Goal: Task Accomplishment & Management: Use online tool/utility

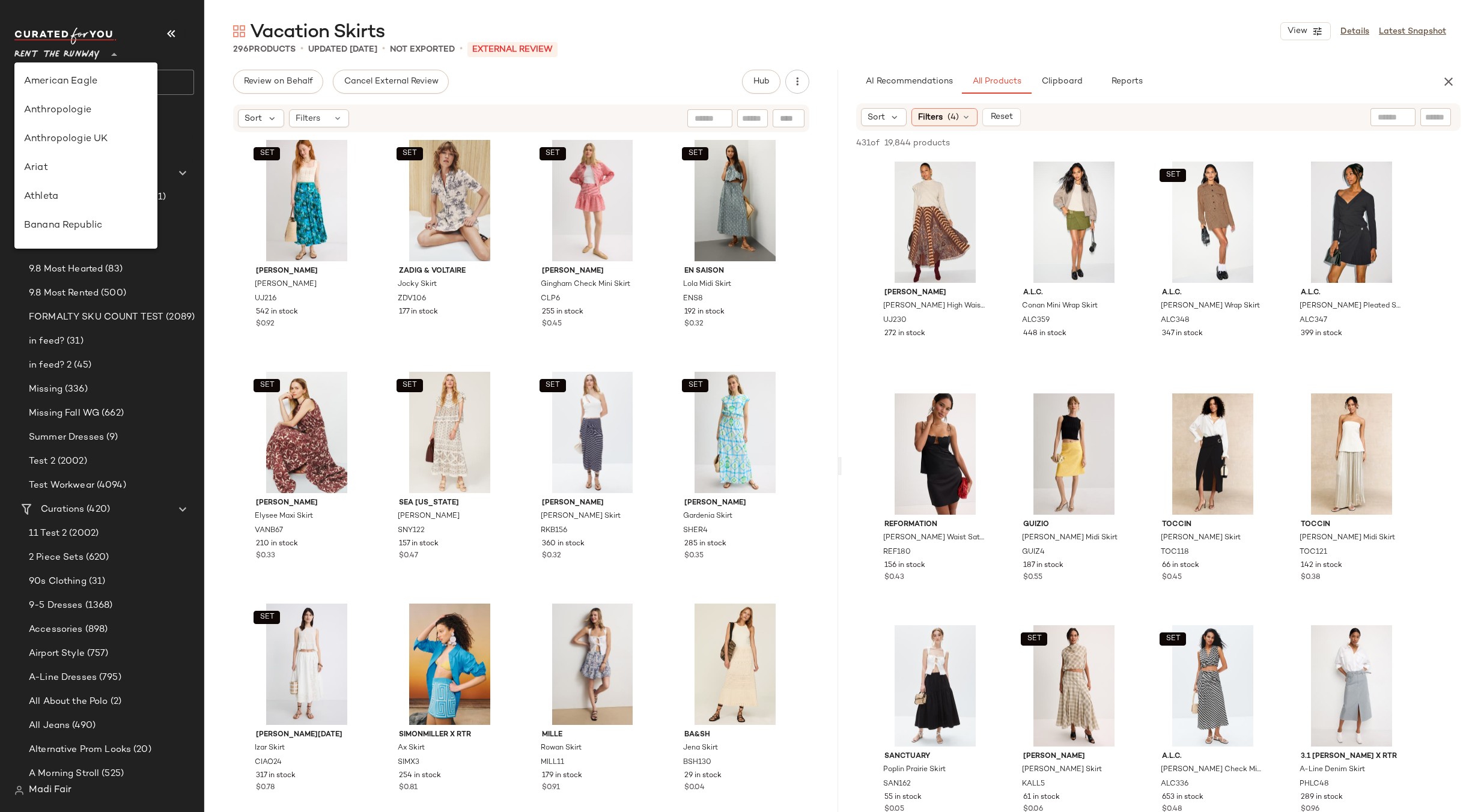
scroll to position [548, 0]
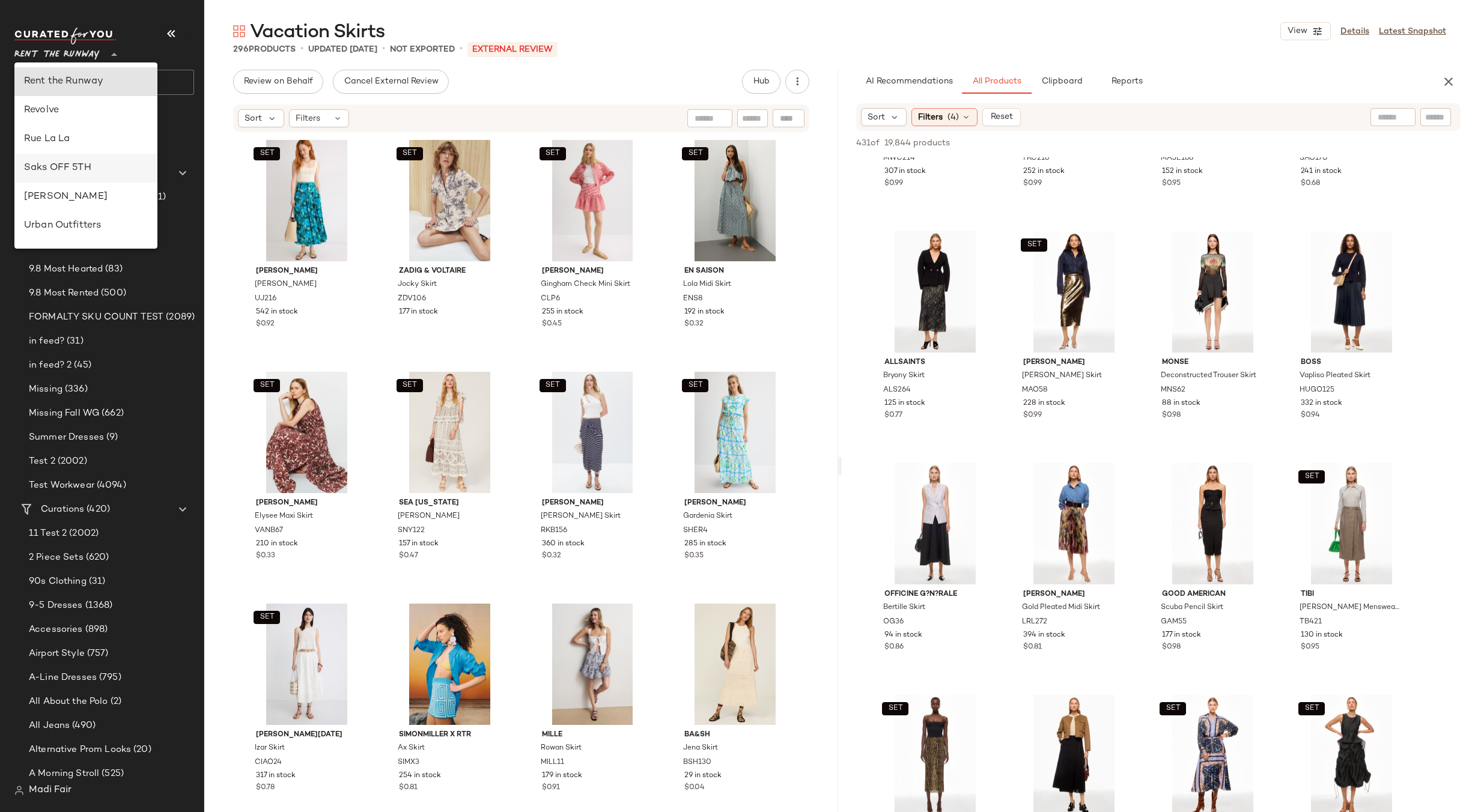
click at [99, 164] on div "Saks OFF 5TH" at bounding box center [86, 168] width 123 height 15
type input "**"
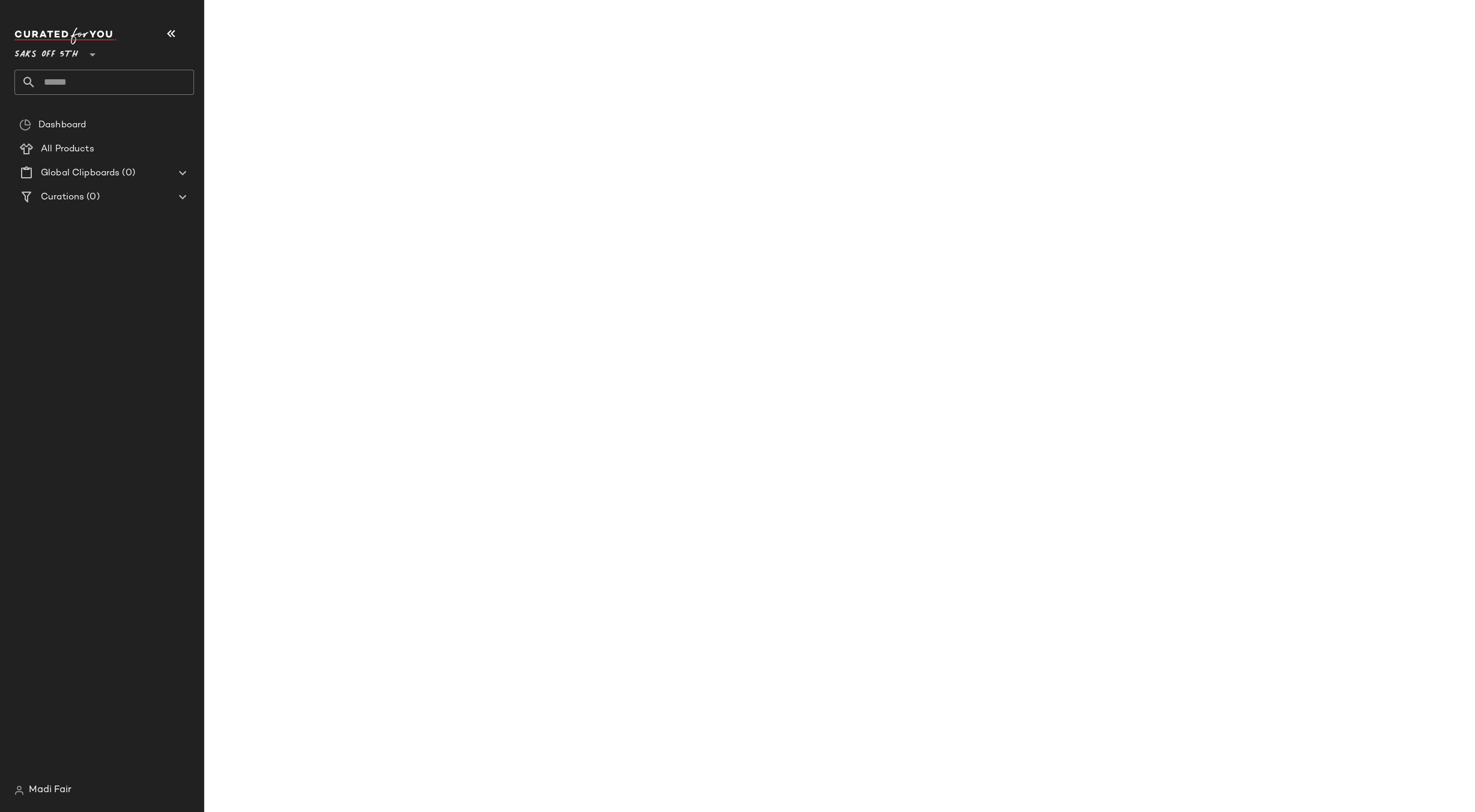
scroll to position [1554, 0]
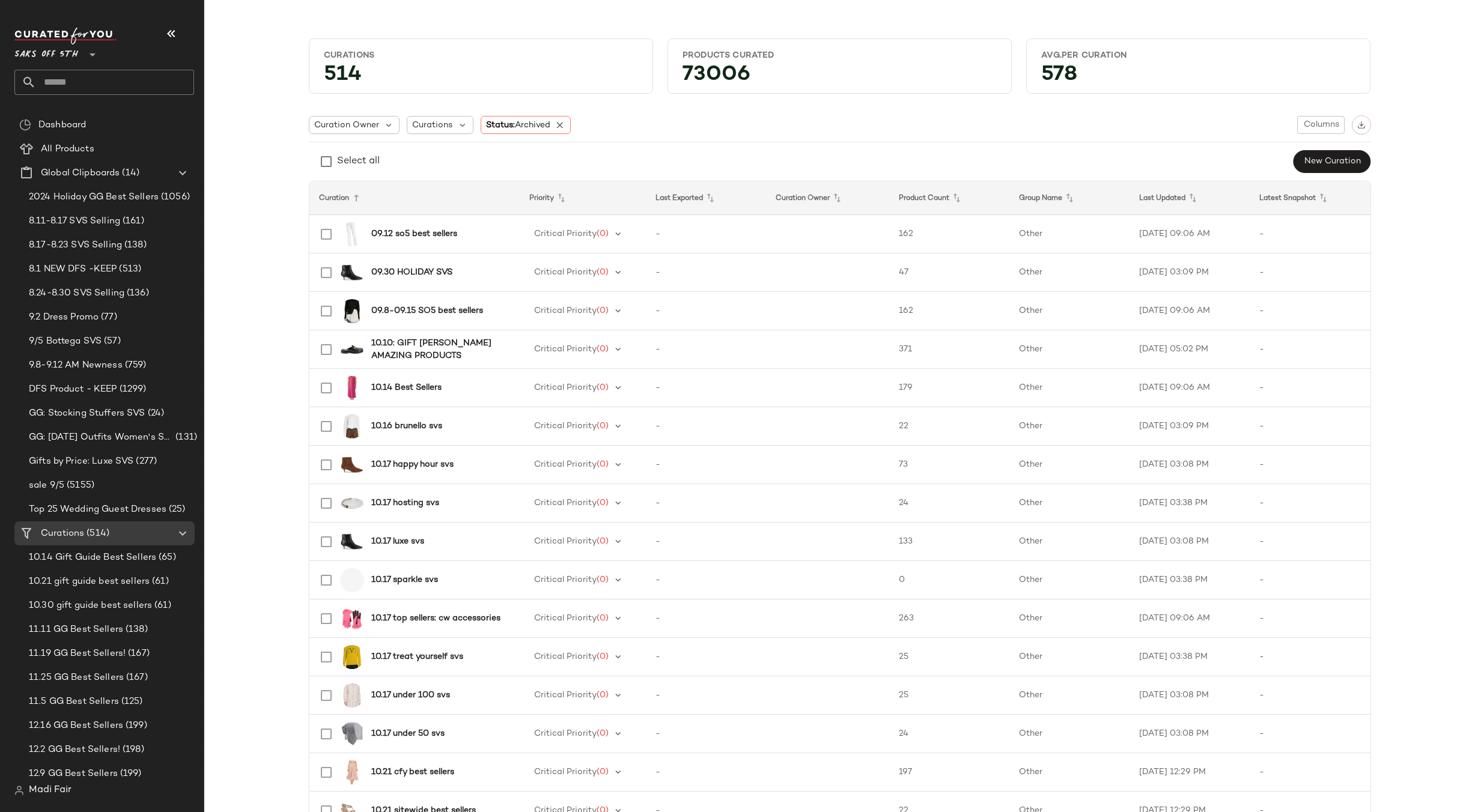
drag, startPoint x: 276, startPoint y: 90, endPoint x: 232, endPoint y: 89, distance: 44.0
click at [70, 85] on input "text" at bounding box center [115, 82] width 158 height 25
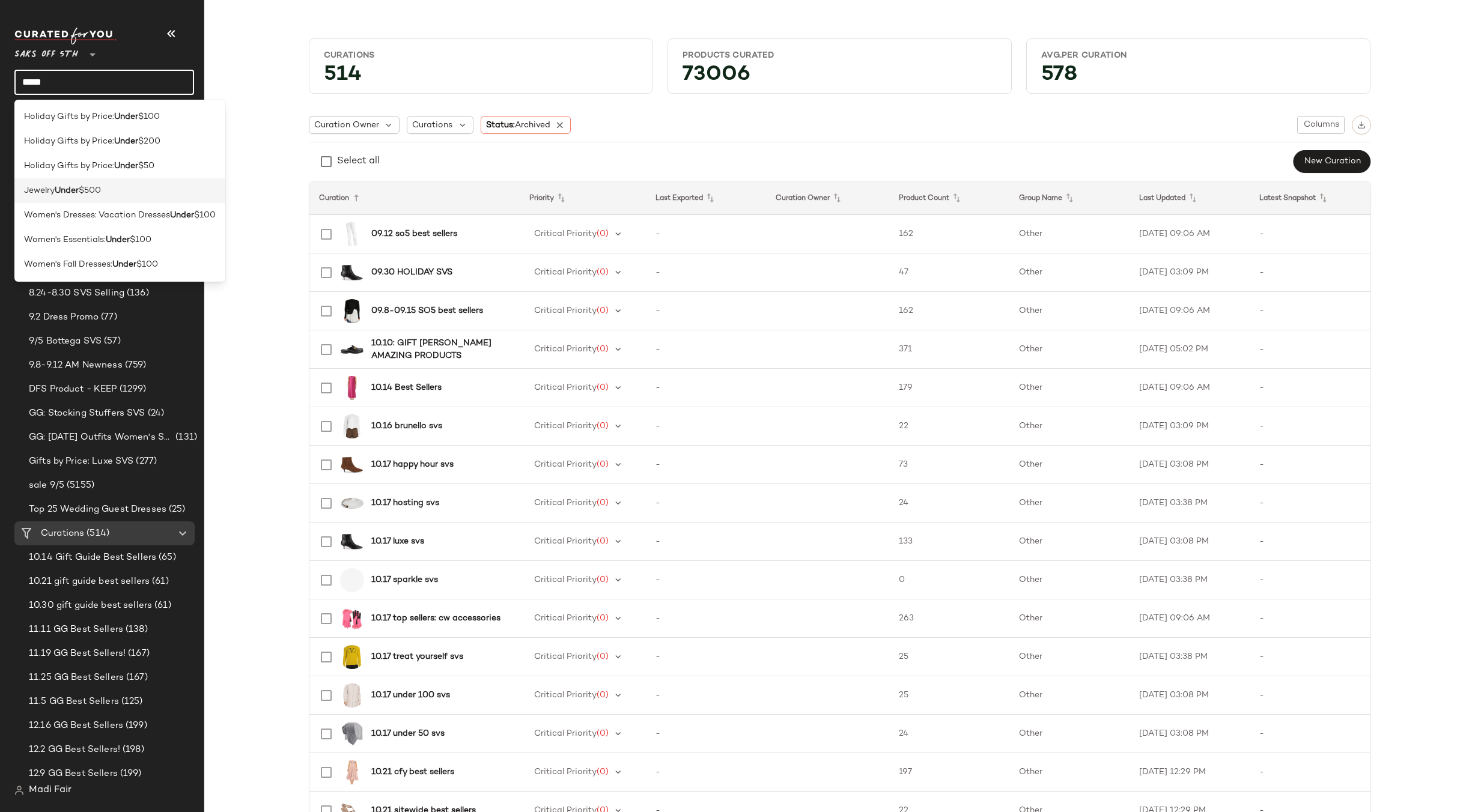
type input "*****"
click at [86, 191] on span "$500" at bounding box center [90, 191] width 22 height 12
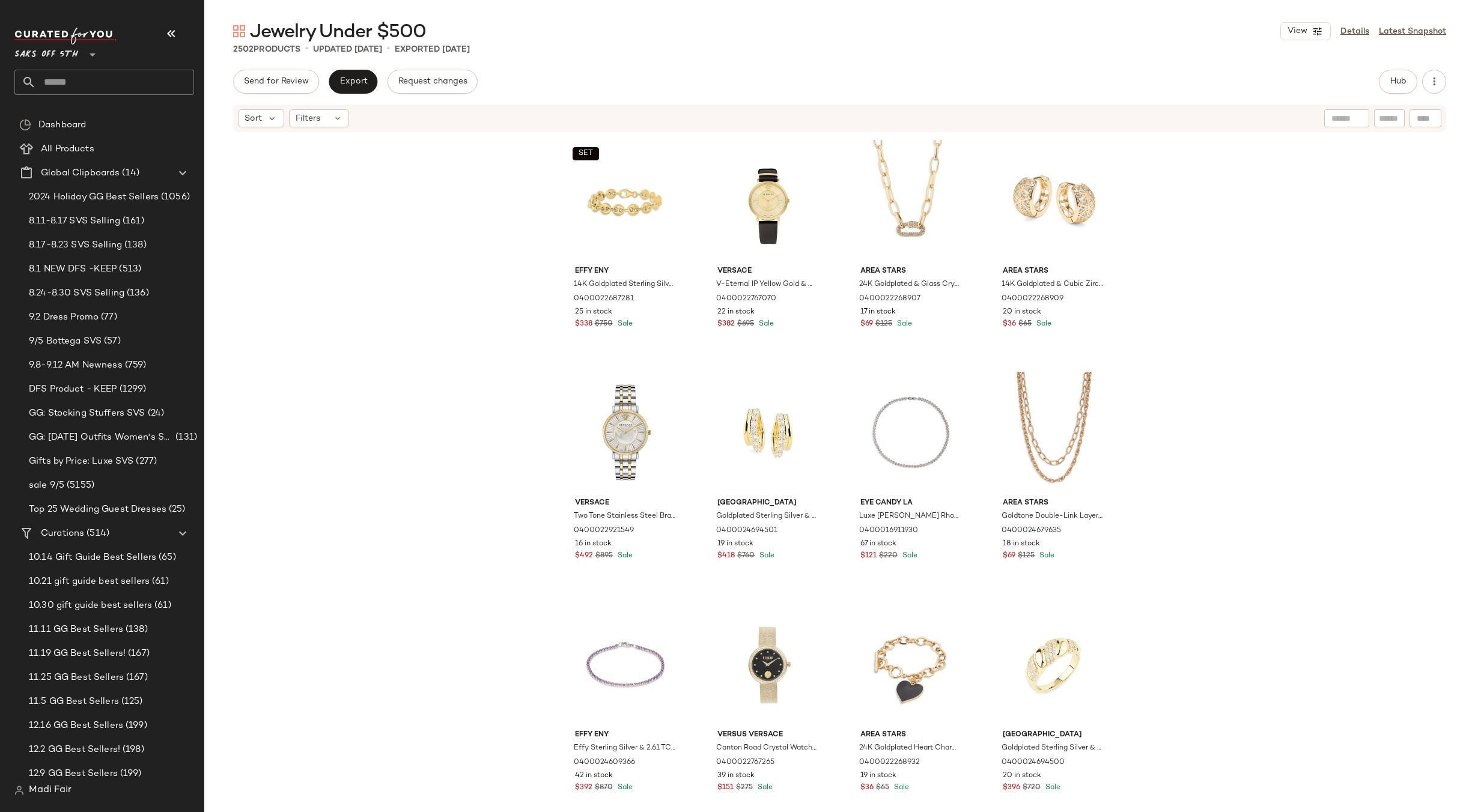
click at [74, 77] on input "text" at bounding box center [115, 82] width 158 height 25
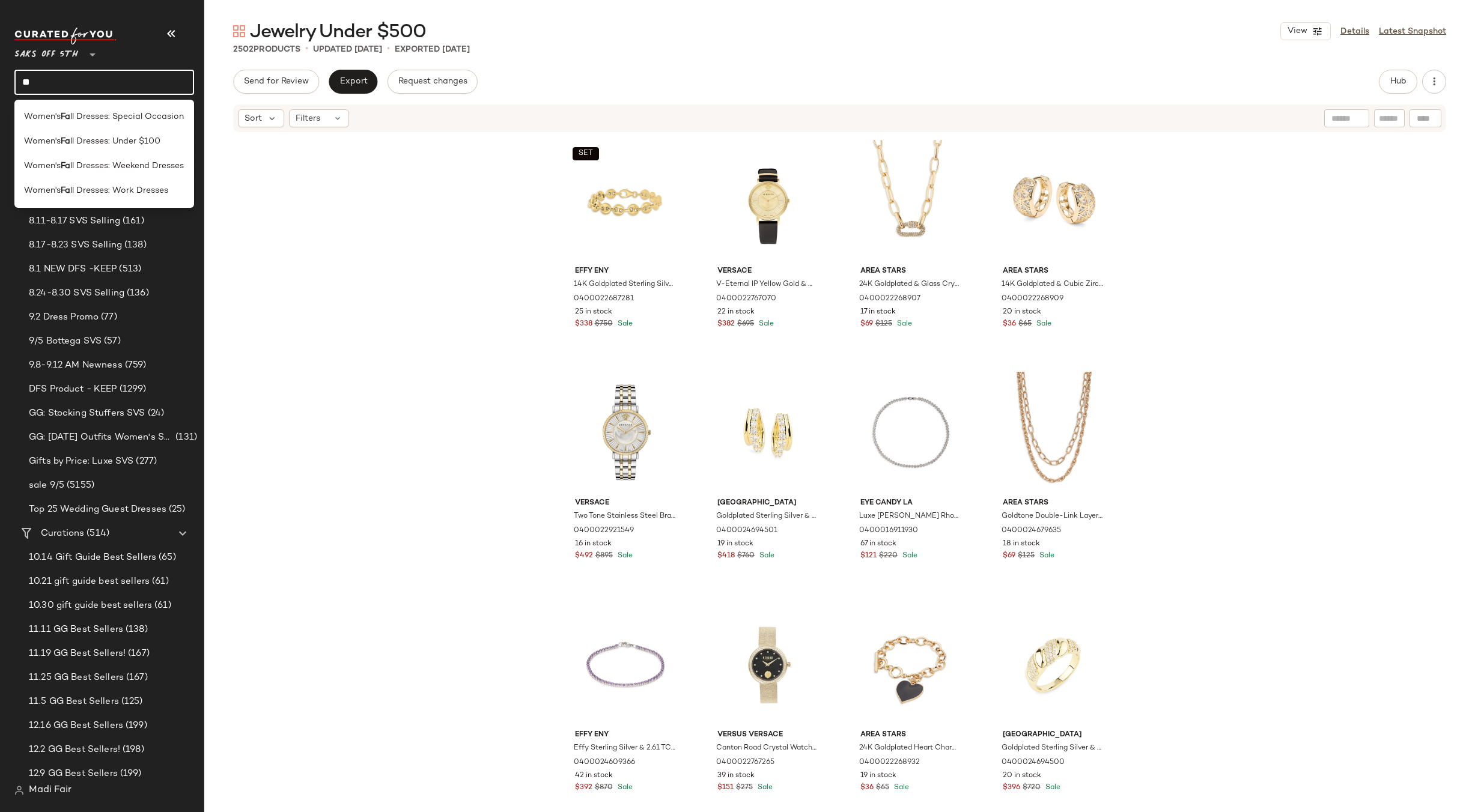
type input "*"
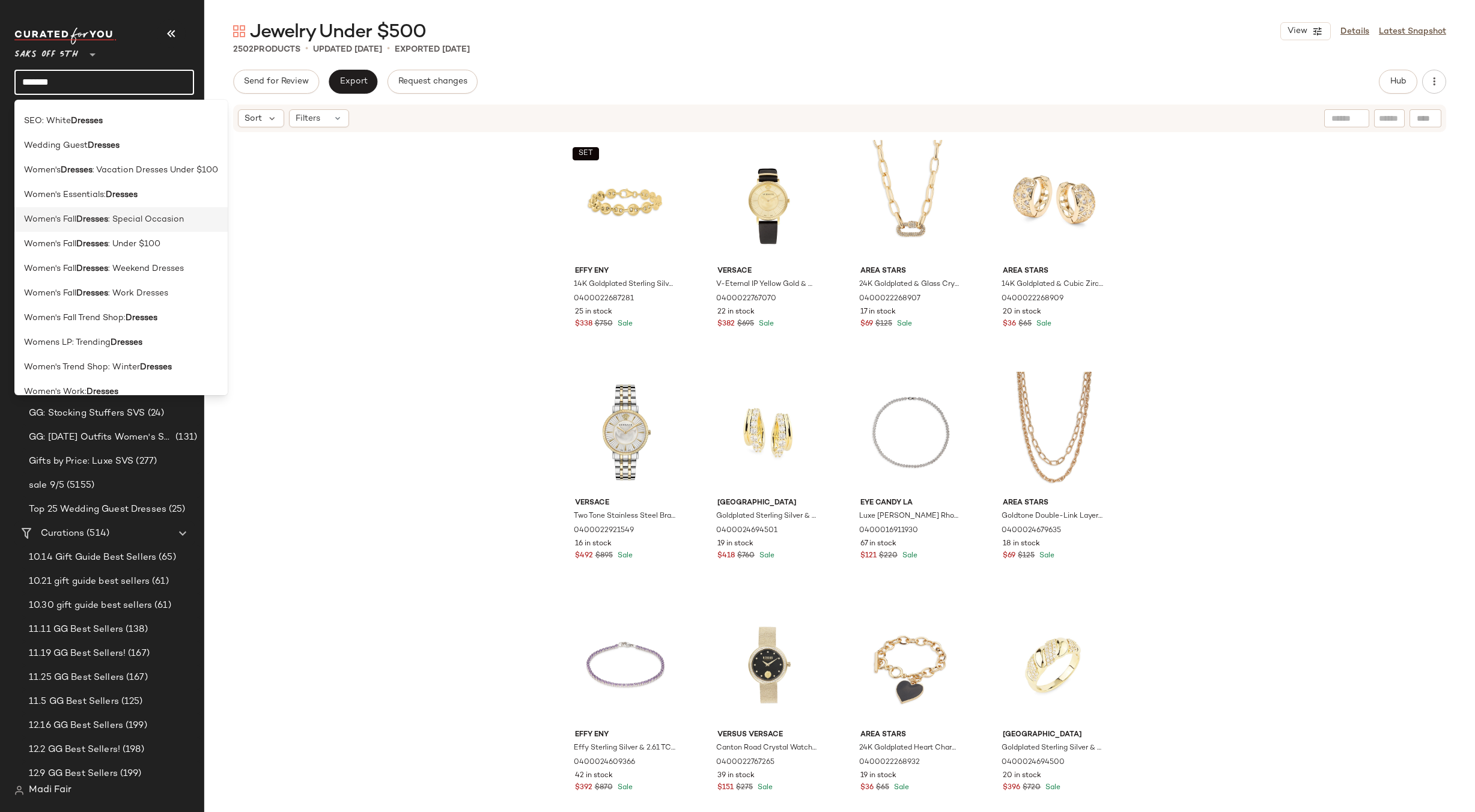
scroll to position [330, 0]
type input "*******"
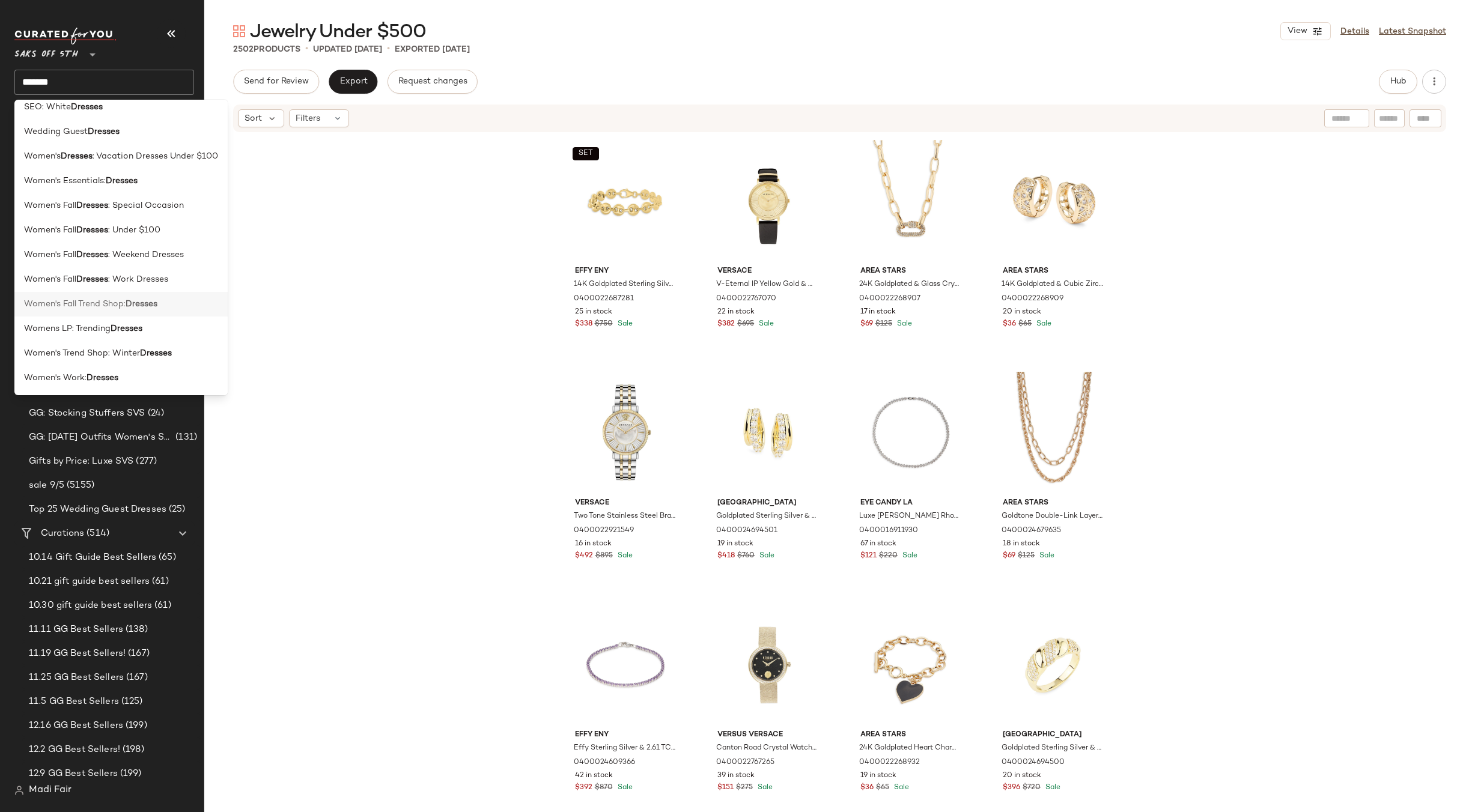
click at [140, 303] on b "Dresses" at bounding box center [141, 304] width 32 height 12
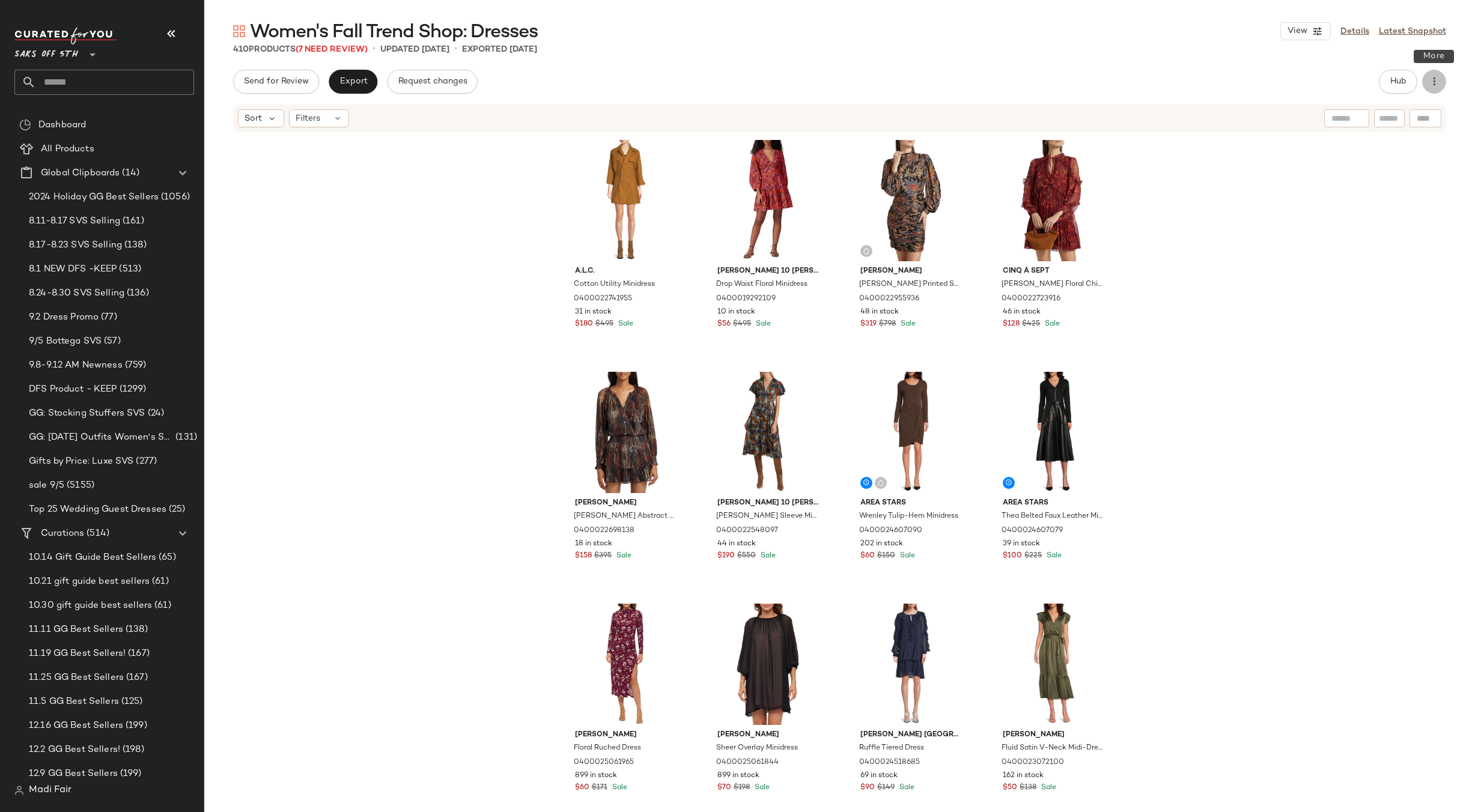
click at [1438, 83] on icon "button" at bounding box center [1434, 82] width 12 height 12
click at [1362, 144] on span "Download All" at bounding box center [1379, 146] width 113 height 12
click at [1434, 91] on button "button" at bounding box center [1434, 81] width 24 height 24
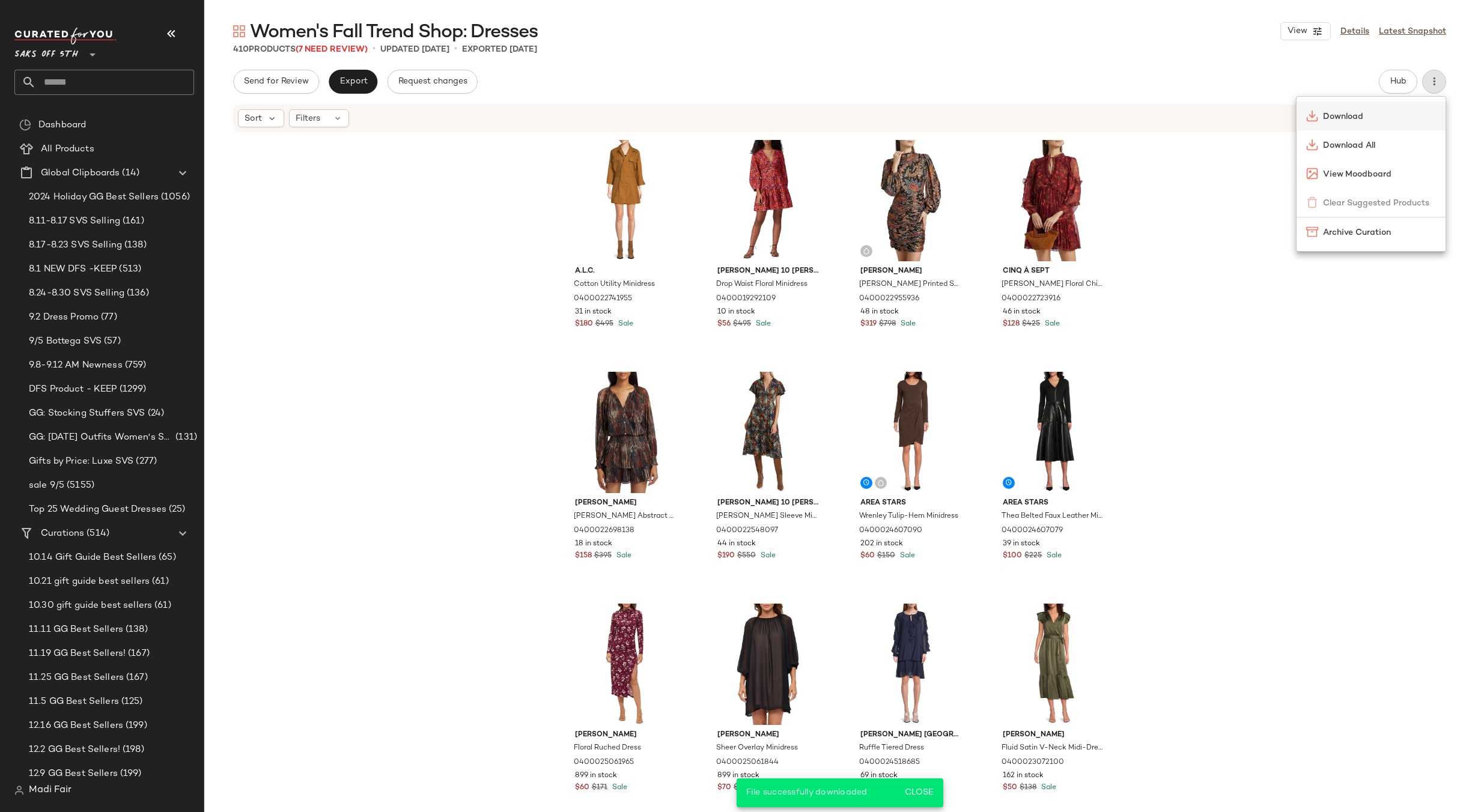
click at [1348, 119] on span "Download" at bounding box center [1379, 117] width 113 height 12
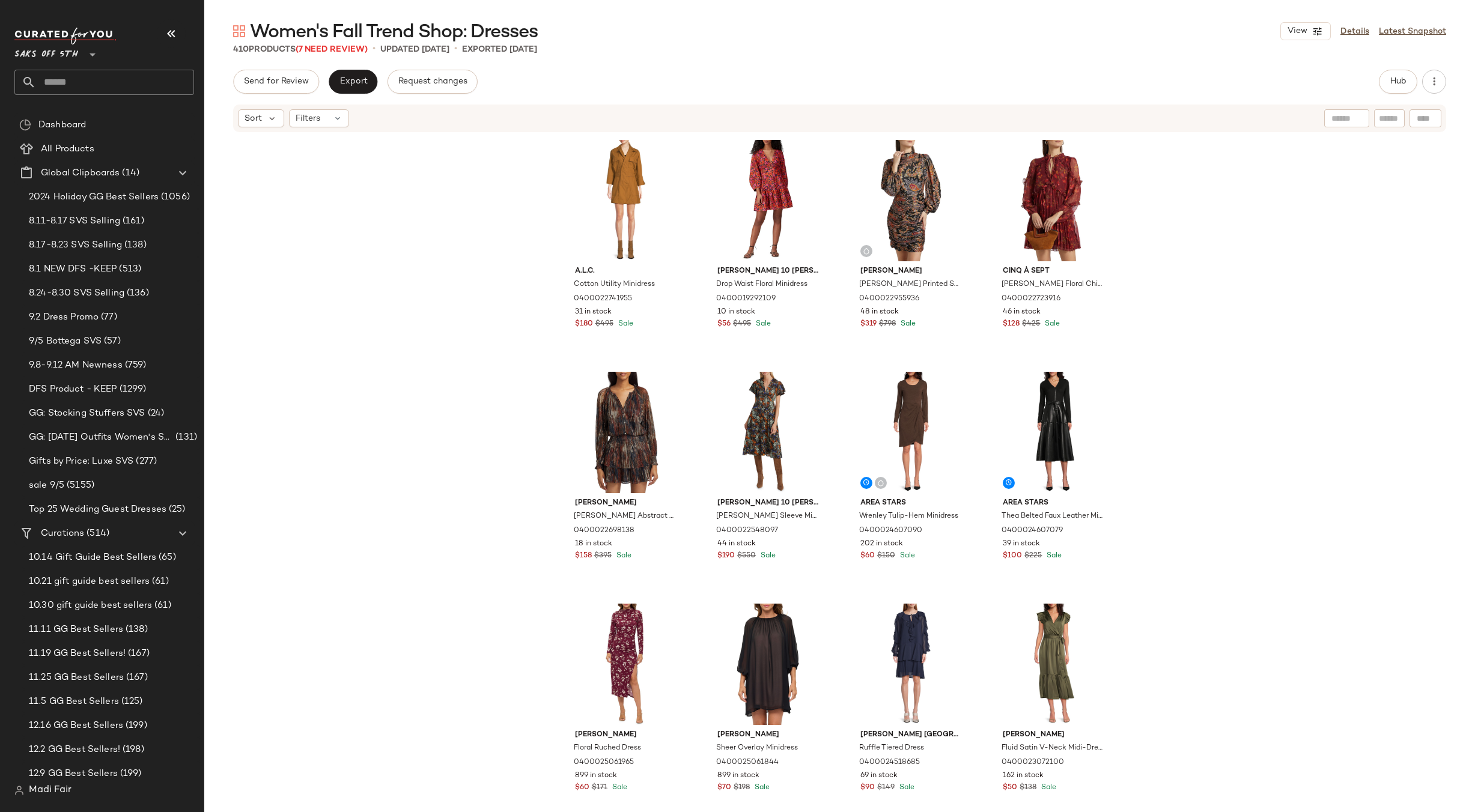
click at [63, 84] on input "text" at bounding box center [115, 82] width 158 height 25
type input "****"
click at [73, 116] on span "Flash Brand:" at bounding box center [49, 117] width 50 height 12
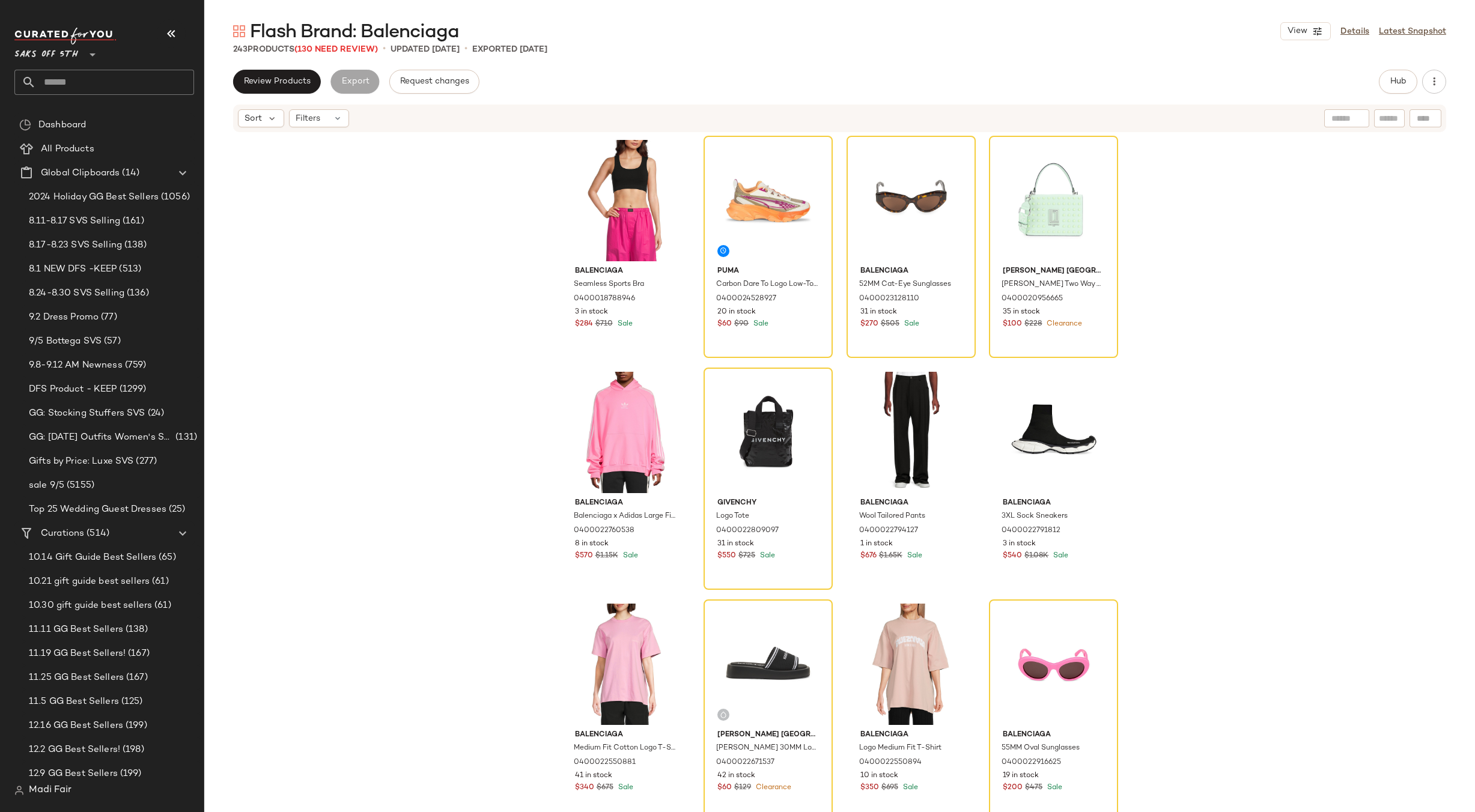
click at [80, 85] on input "text" at bounding box center [115, 82] width 158 height 25
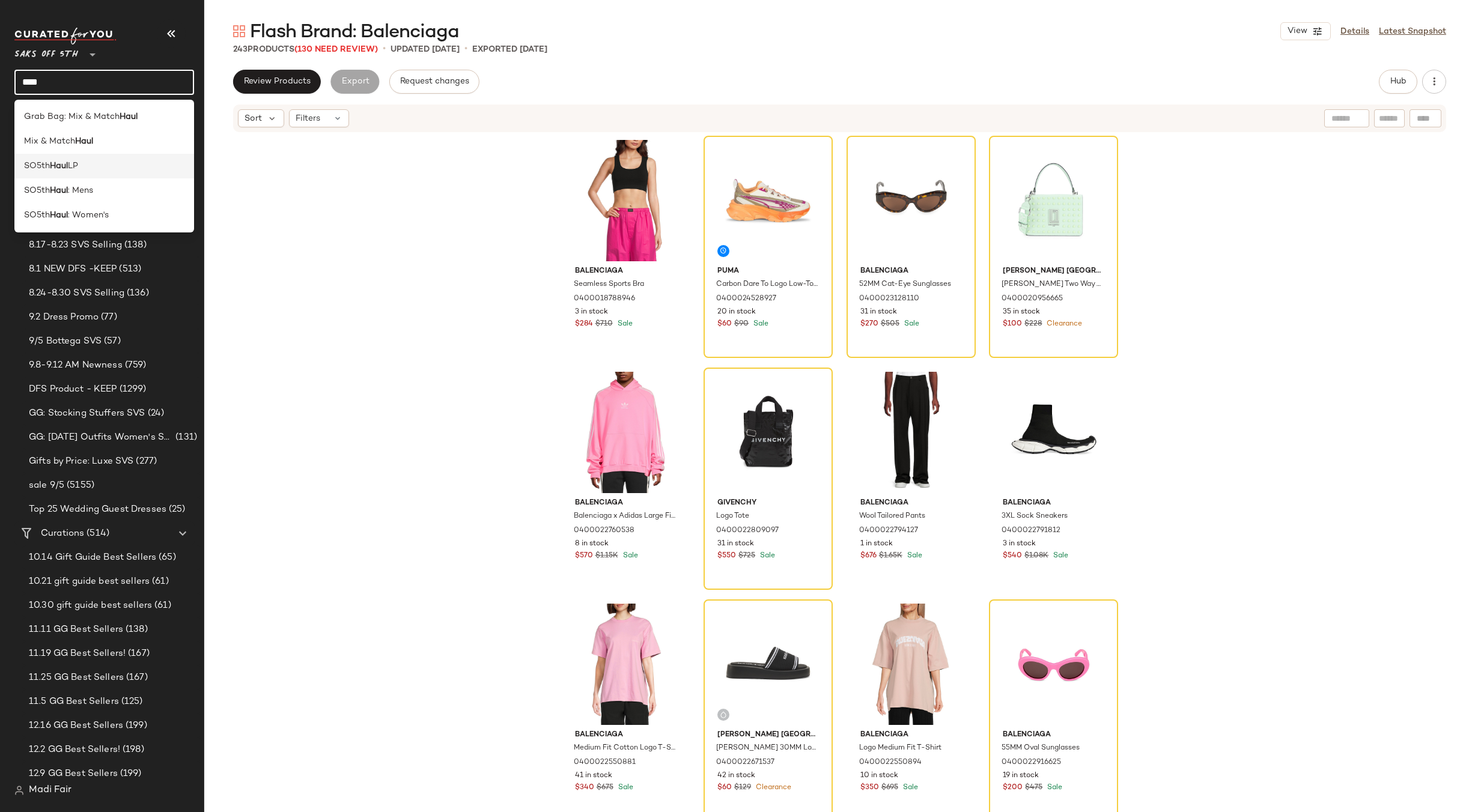
type input "****"
click at [98, 160] on div "SO5th Haul LP" at bounding box center [104, 166] width 161 height 12
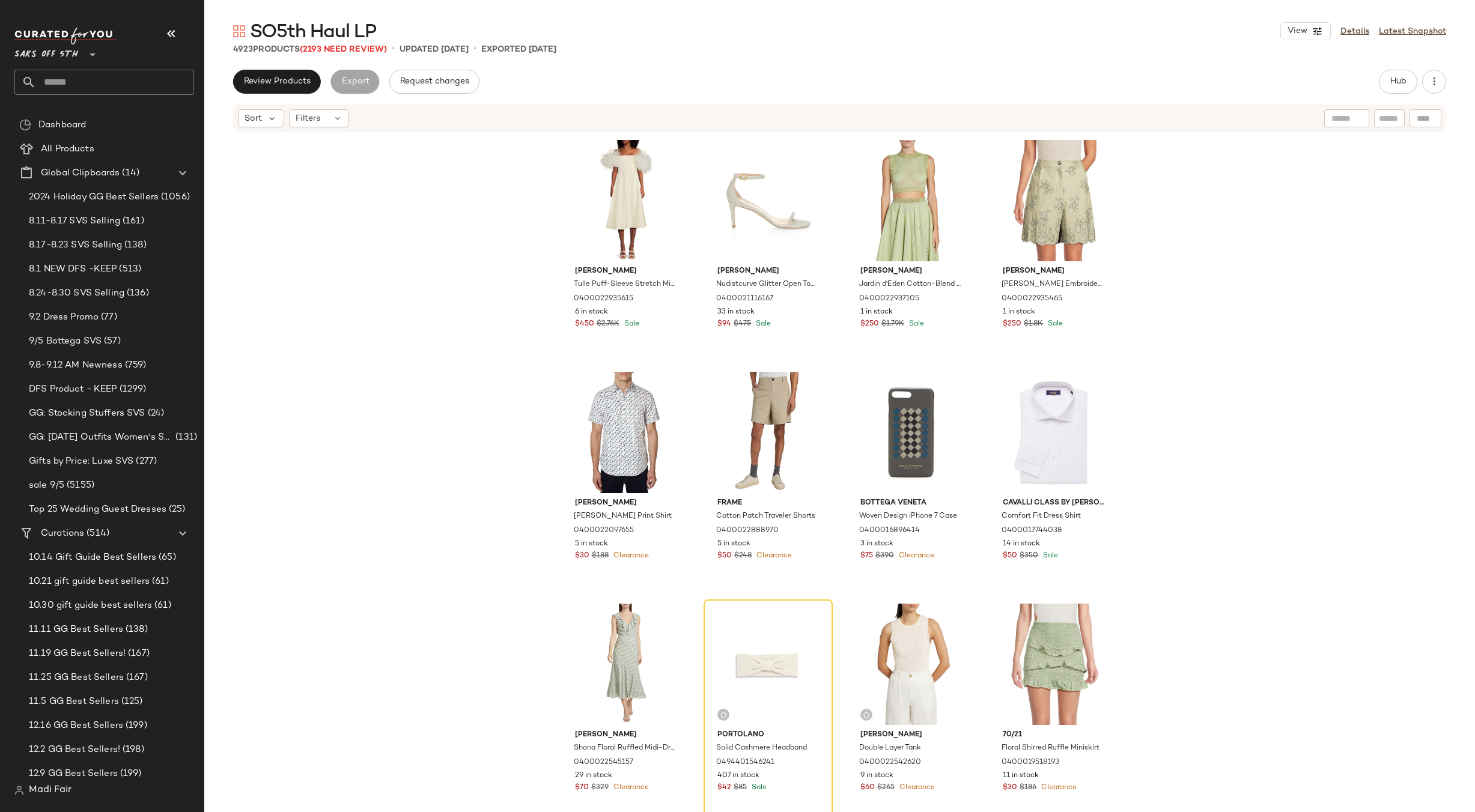
click at [86, 86] on input "text" at bounding box center [115, 82] width 158 height 25
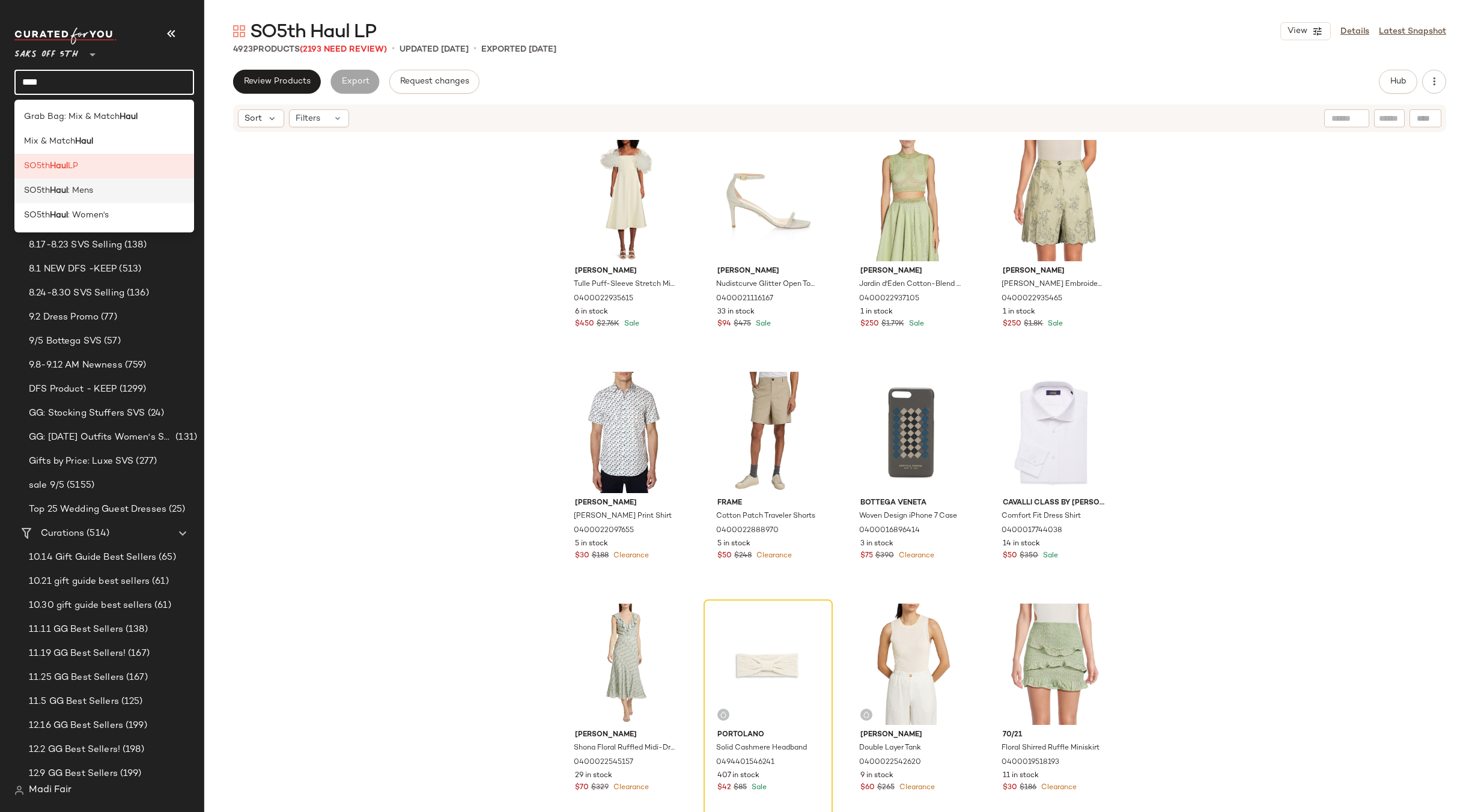
type input "****"
click at [120, 194] on div "SO5th Haul : Mens" at bounding box center [104, 191] width 161 height 12
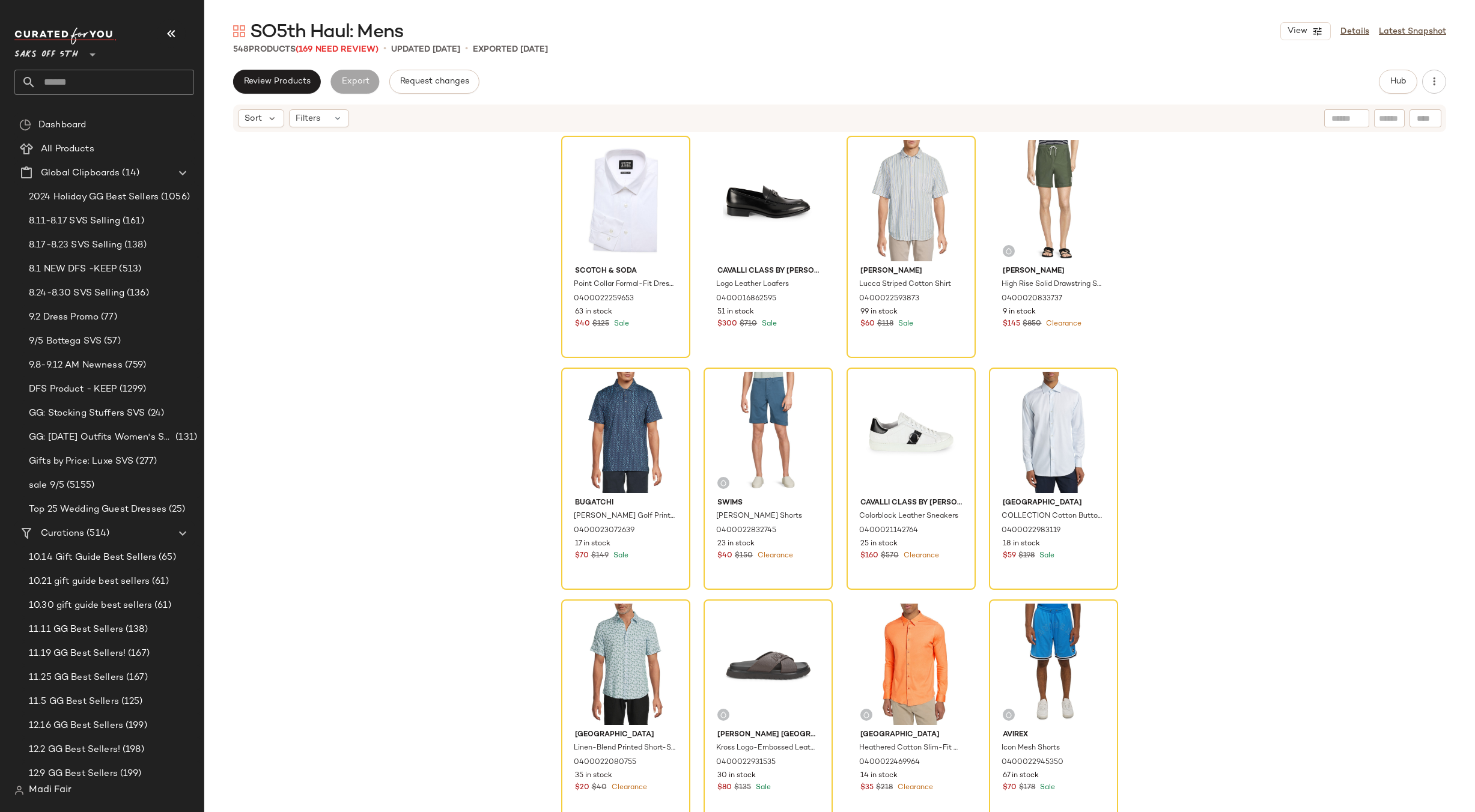
click at [85, 77] on input "text" at bounding box center [115, 82] width 158 height 25
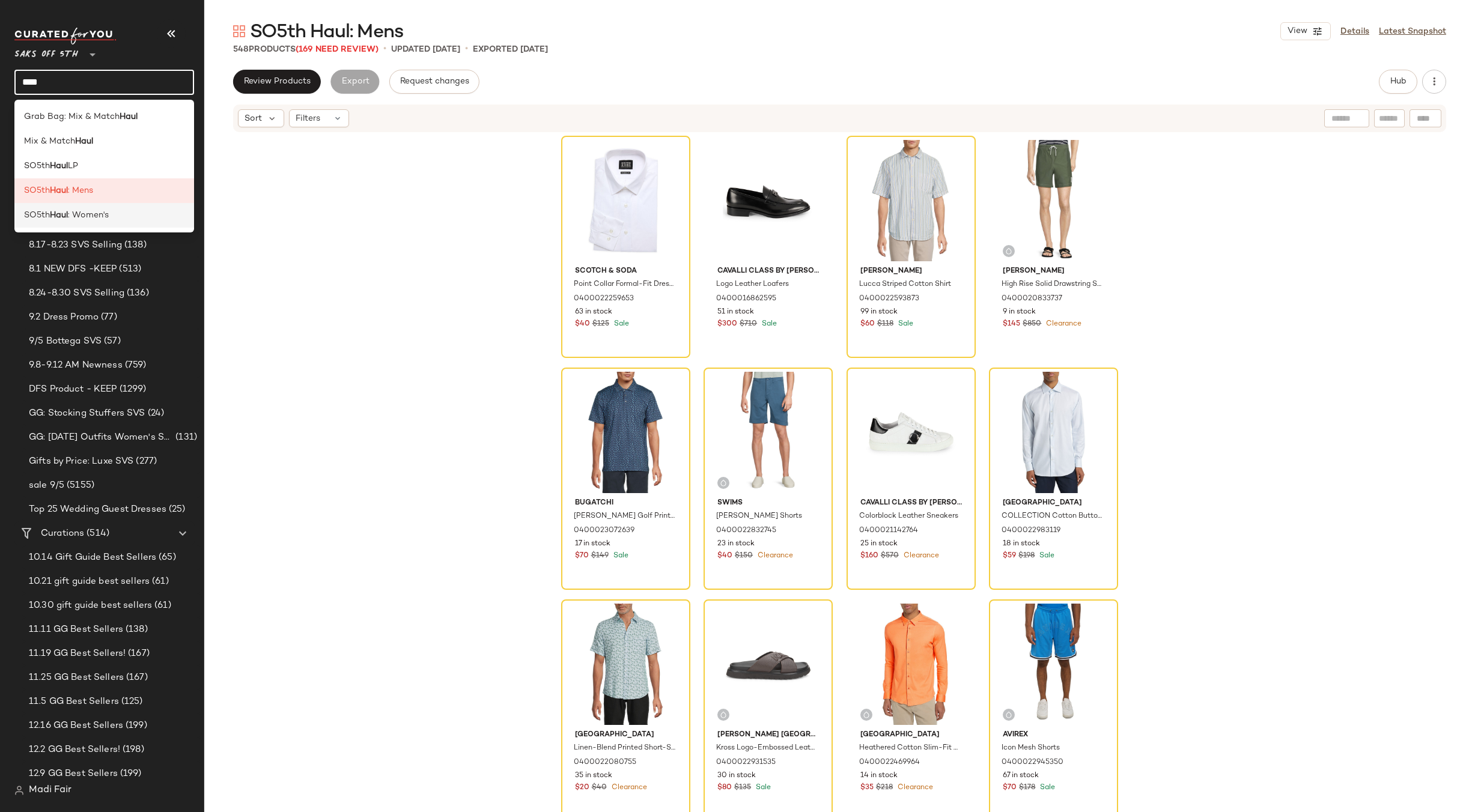
type input "****"
click at [91, 210] on span ": Women's" at bounding box center [88, 215] width 41 height 12
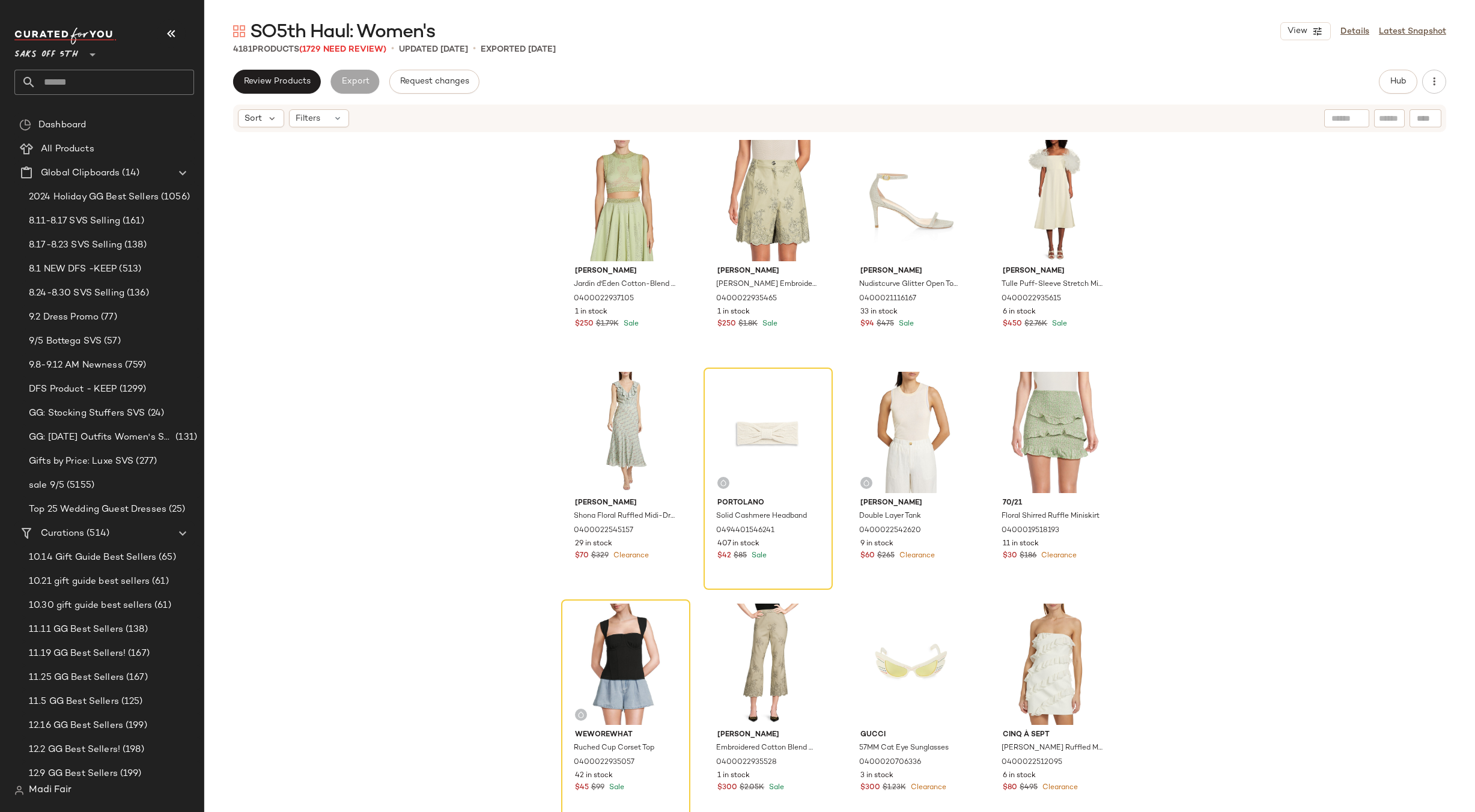
click at [85, 77] on input "text" at bounding box center [115, 82] width 158 height 25
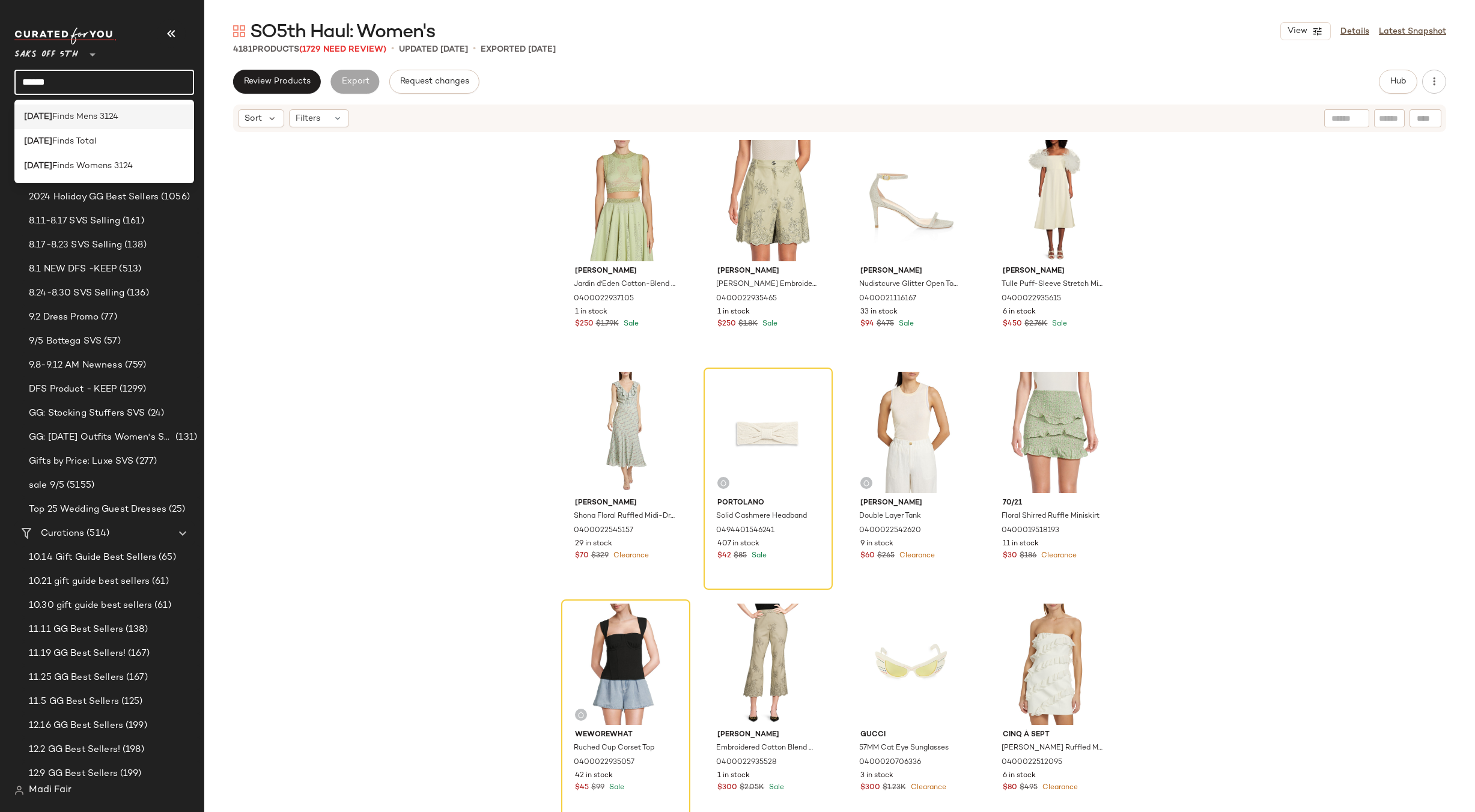
type input "******"
click at [91, 116] on span "Finds Mens 3124" at bounding box center [86, 117] width 66 height 12
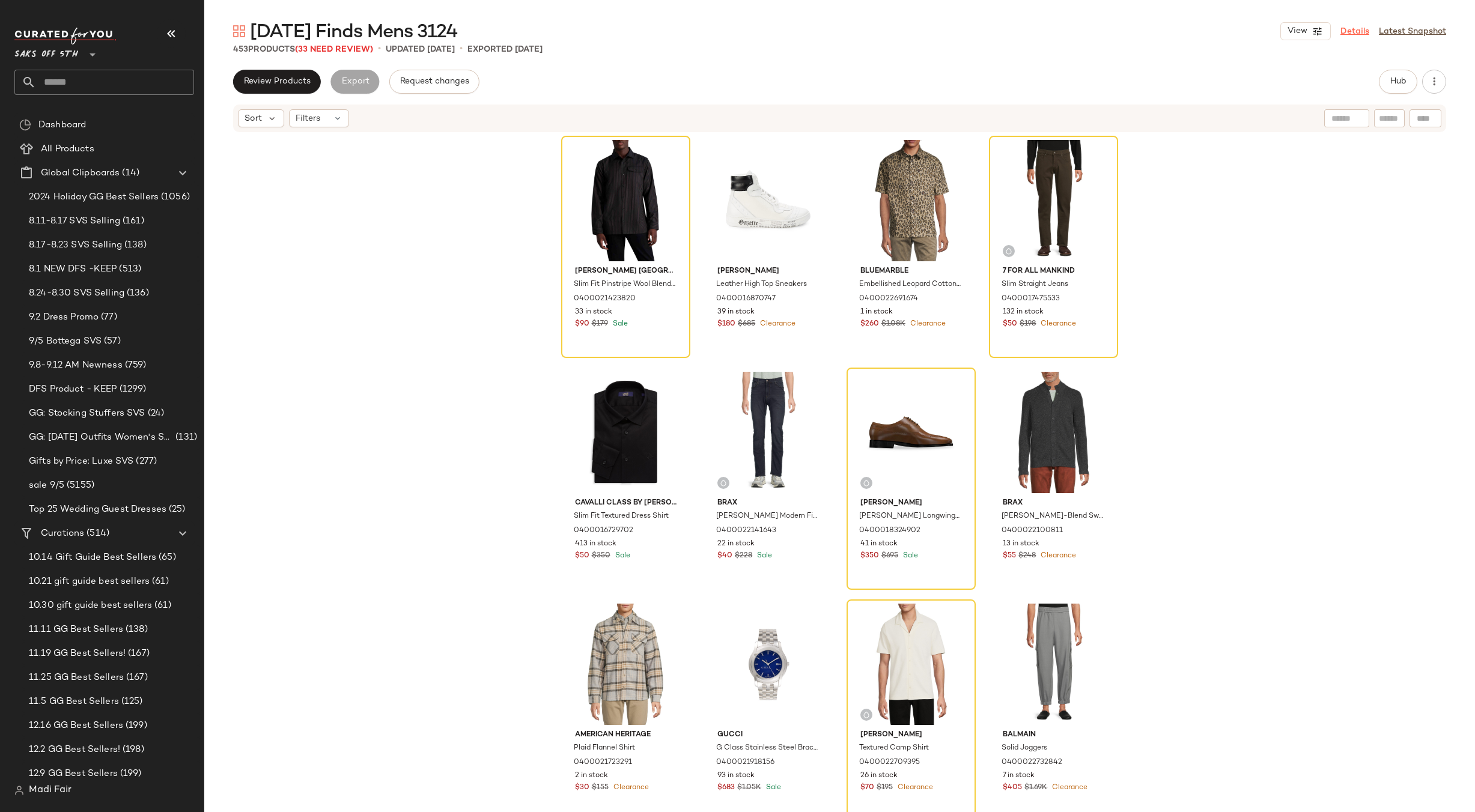
click at [1365, 35] on link "Details" at bounding box center [1355, 32] width 29 height 12
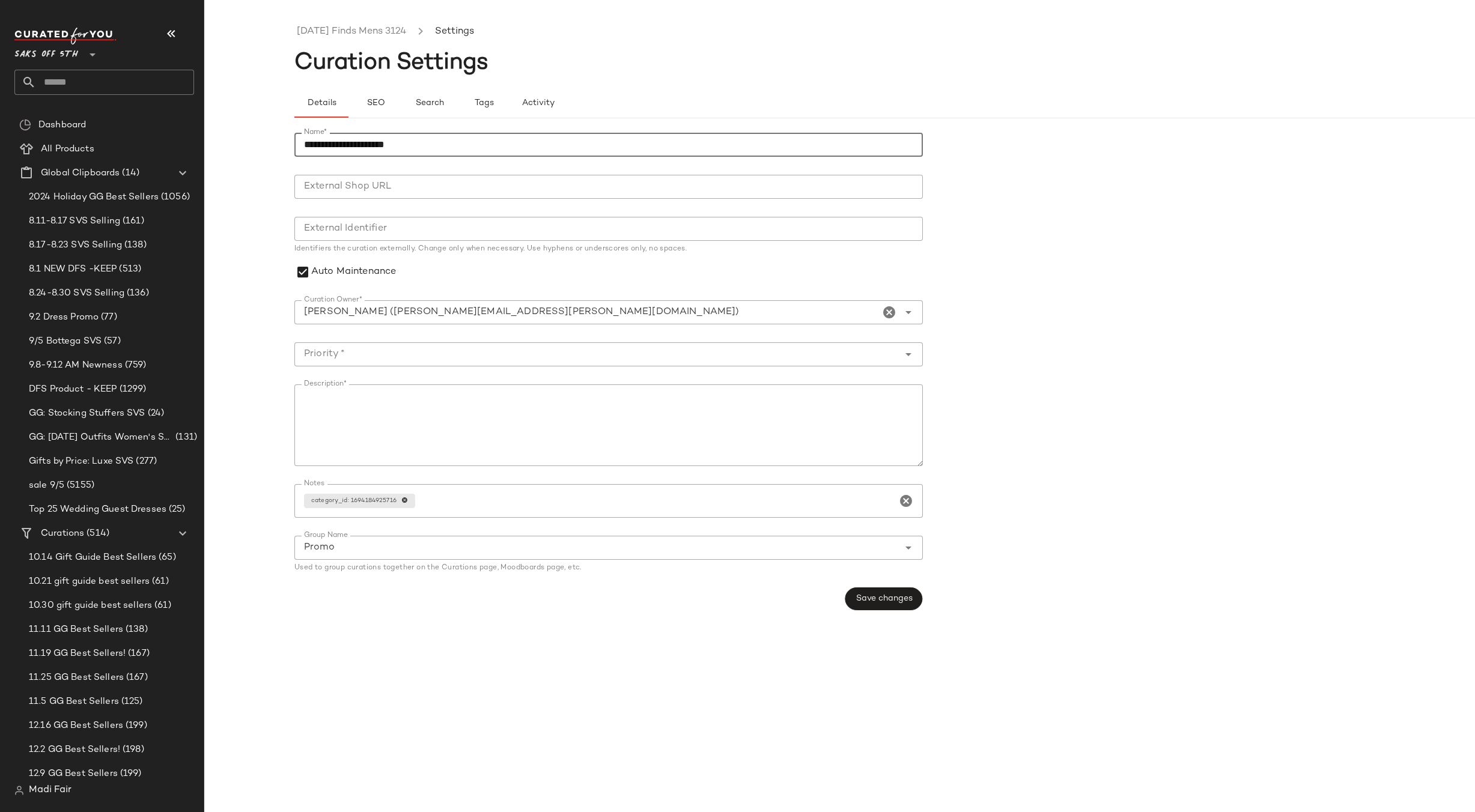
drag, startPoint x: 424, startPoint y: 143, endPoint x: 393, endPoint y: 147, distance: 31.3
click at [393, 147] on input "**********" at bounding box center [608, 144] width 628 height 24
type input "**********"
click at [503, 347] on div at bounding box center [596, 354] width 604 height 24
click at [471, 425] on div "High Priority (1)" at bounding box center [608, 414] width 628 height 29
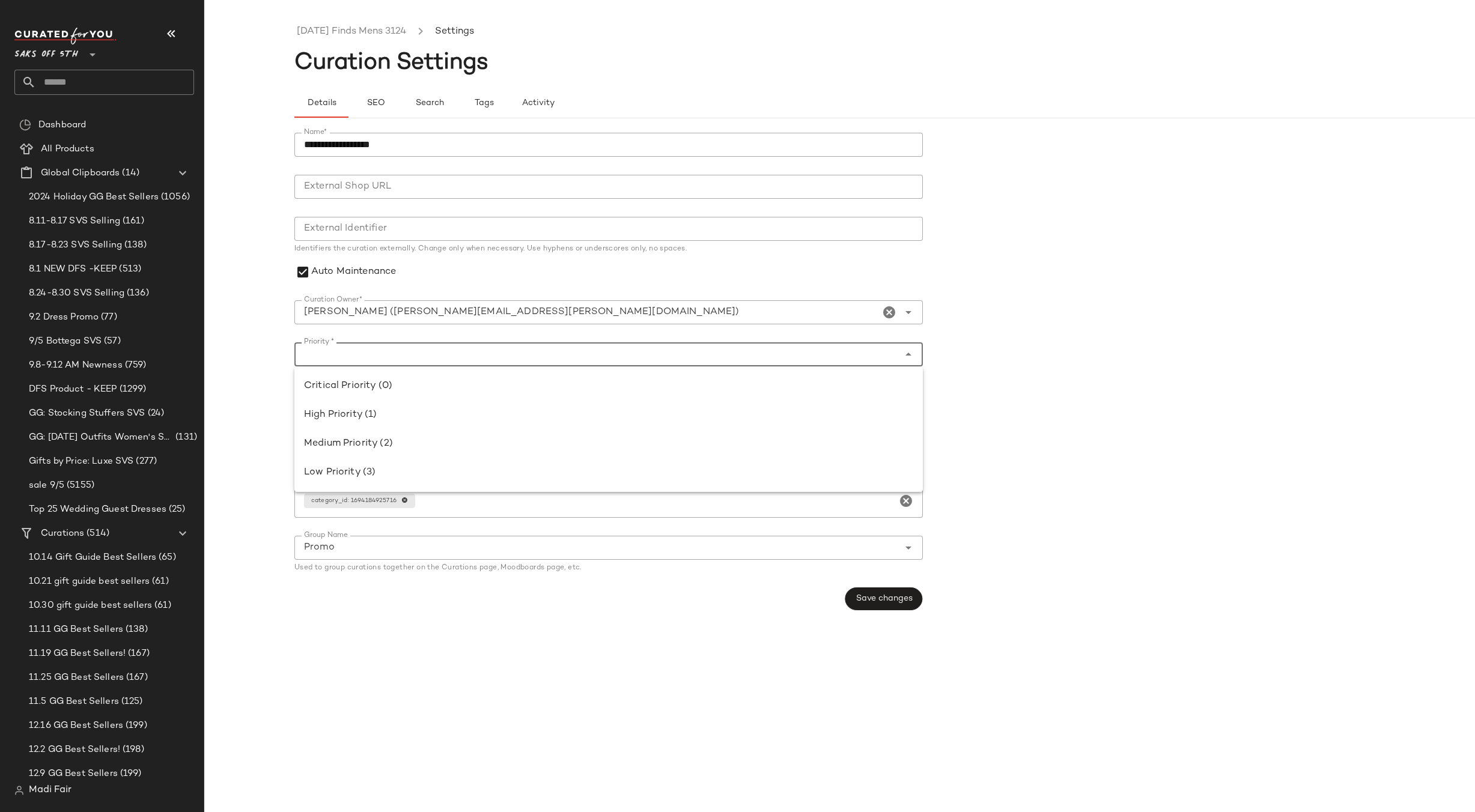
type input "**********"
click at [901, 606] on button "Save changes" at bounding box center [884, 599] width 77 height 23
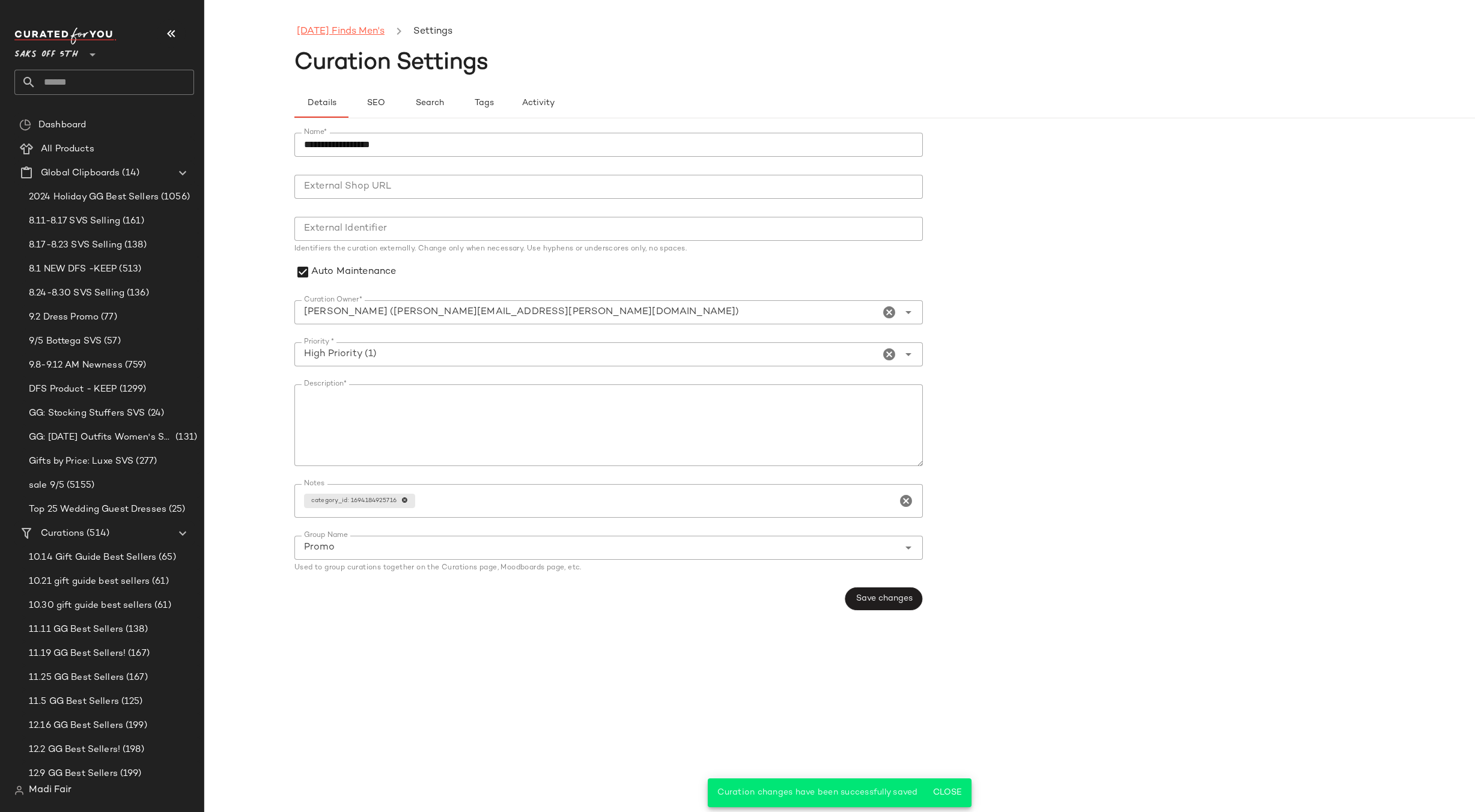
click at [306, 36] on link "Friday Finds Men's" at bounding box center [341, 32] width 88 height 15
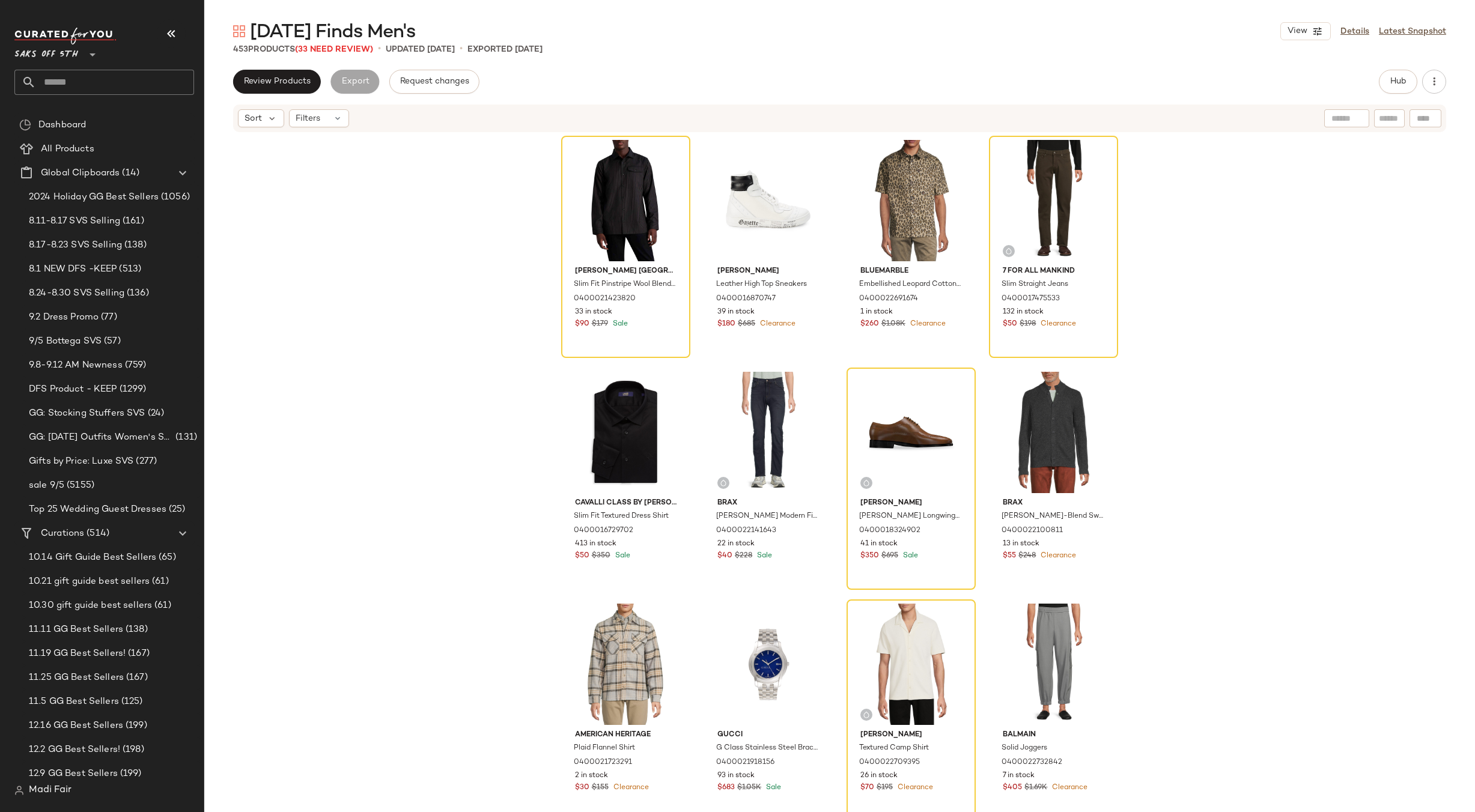
click at [82, 71] on input "text" at bounding box center [115, 82] width 158 height 25
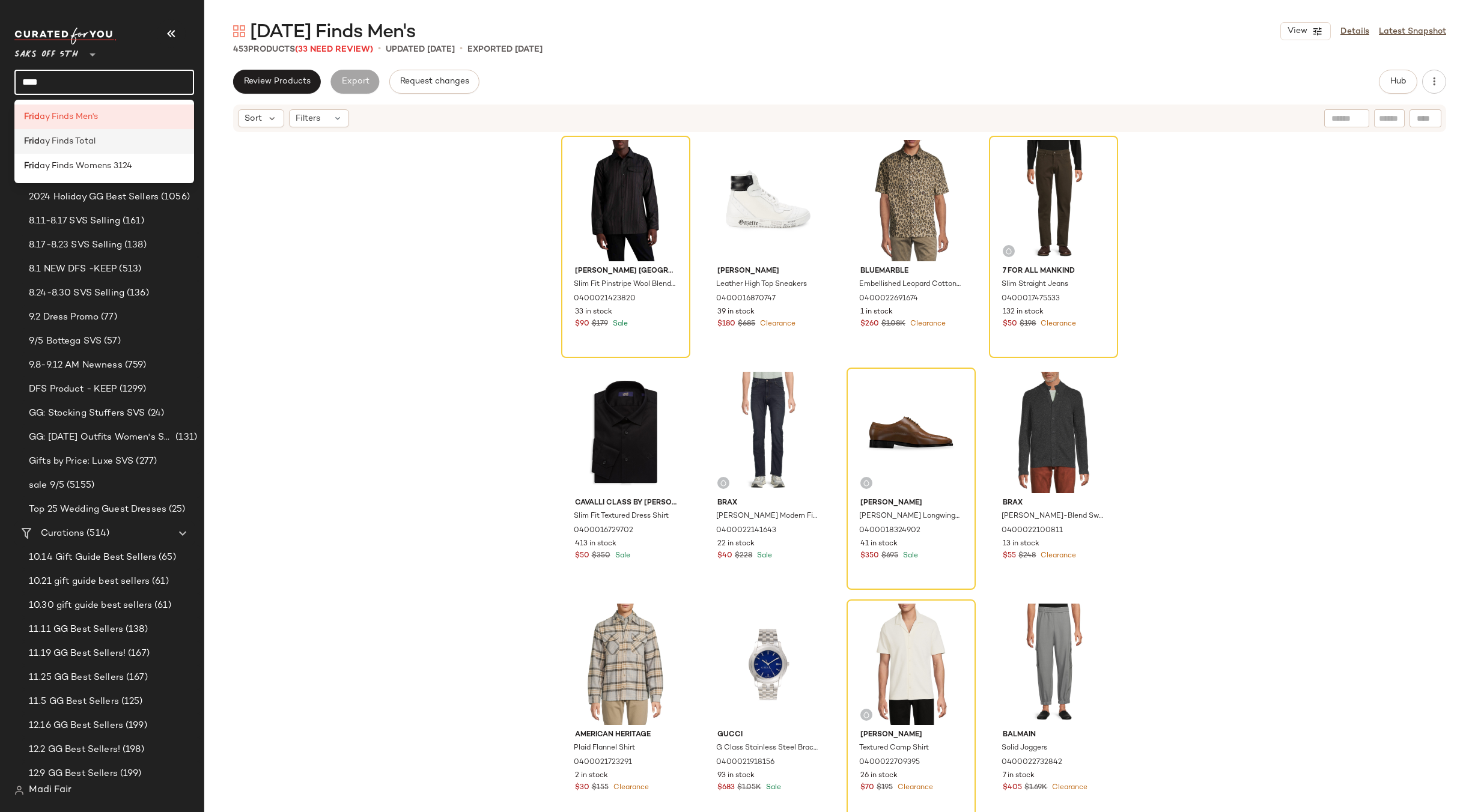
type input "****"
click at [94, 141] on span "ay Finds Total" at bounding box center [67, 141] width 56 height 12
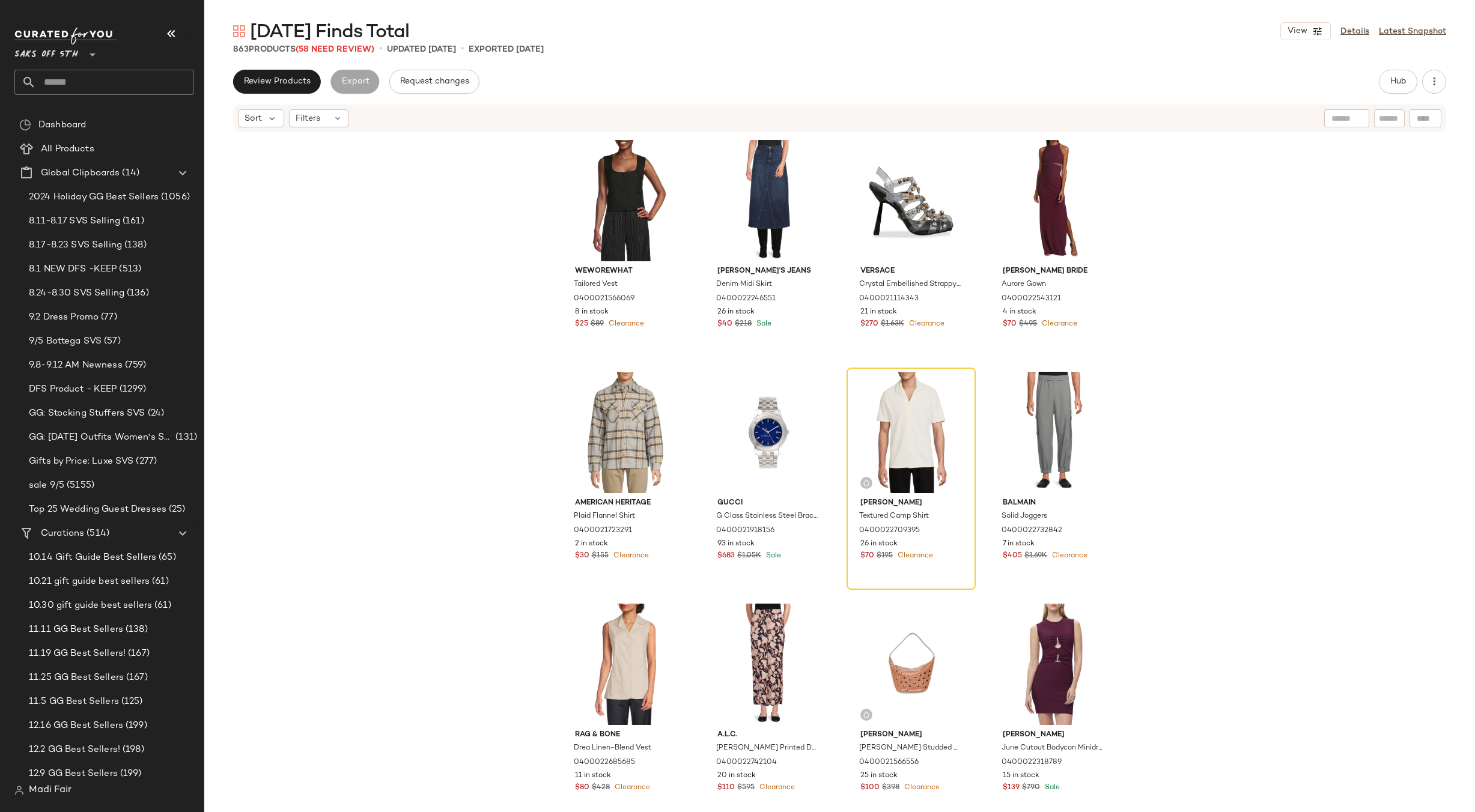
click at [75, 90] on input "text" at bounding box center [115, 82] width 158 height 25
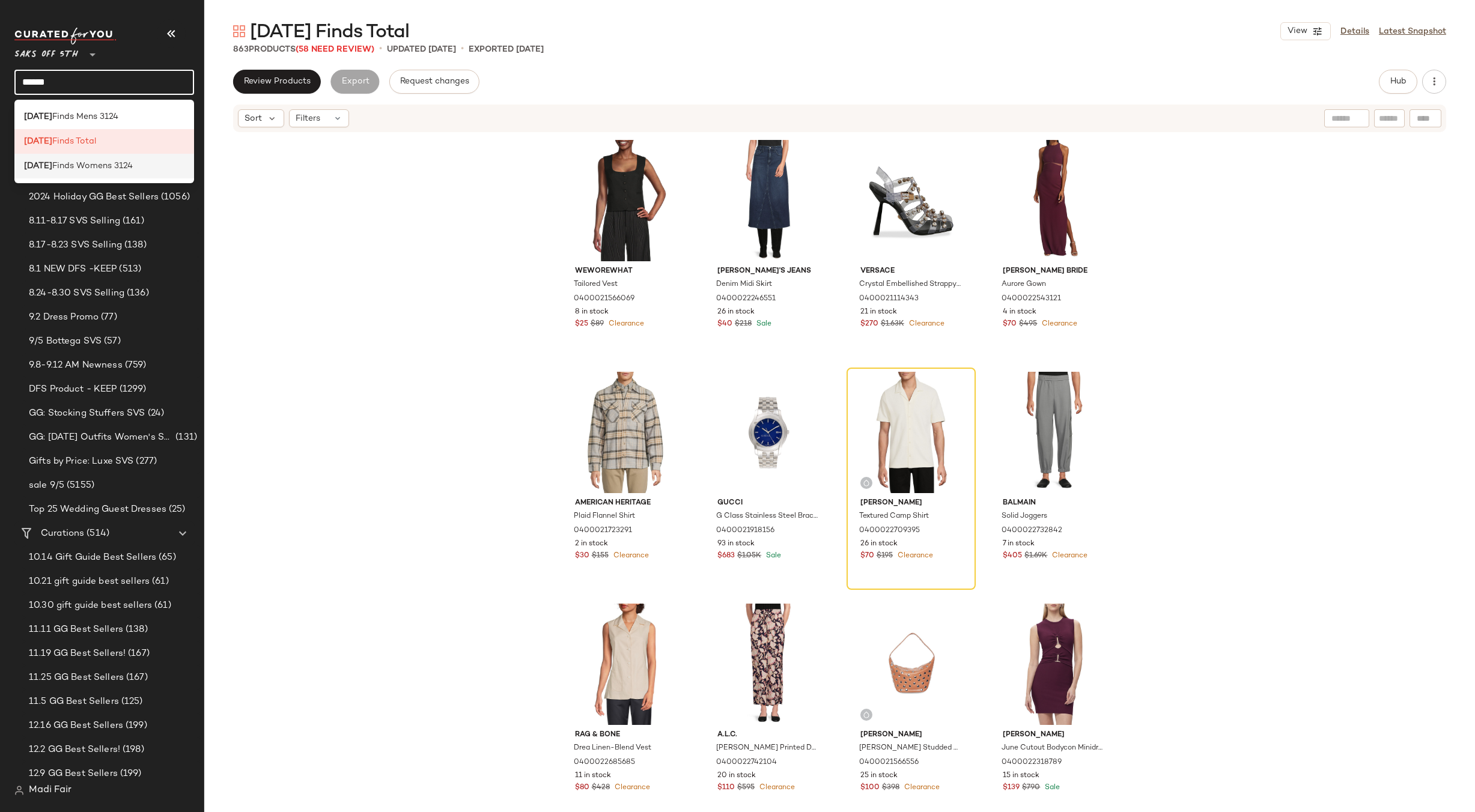
type input "******"
click at [105, 165] on span "Finds Womens 3124" at bounding box center [93, 166] width 80 height 12
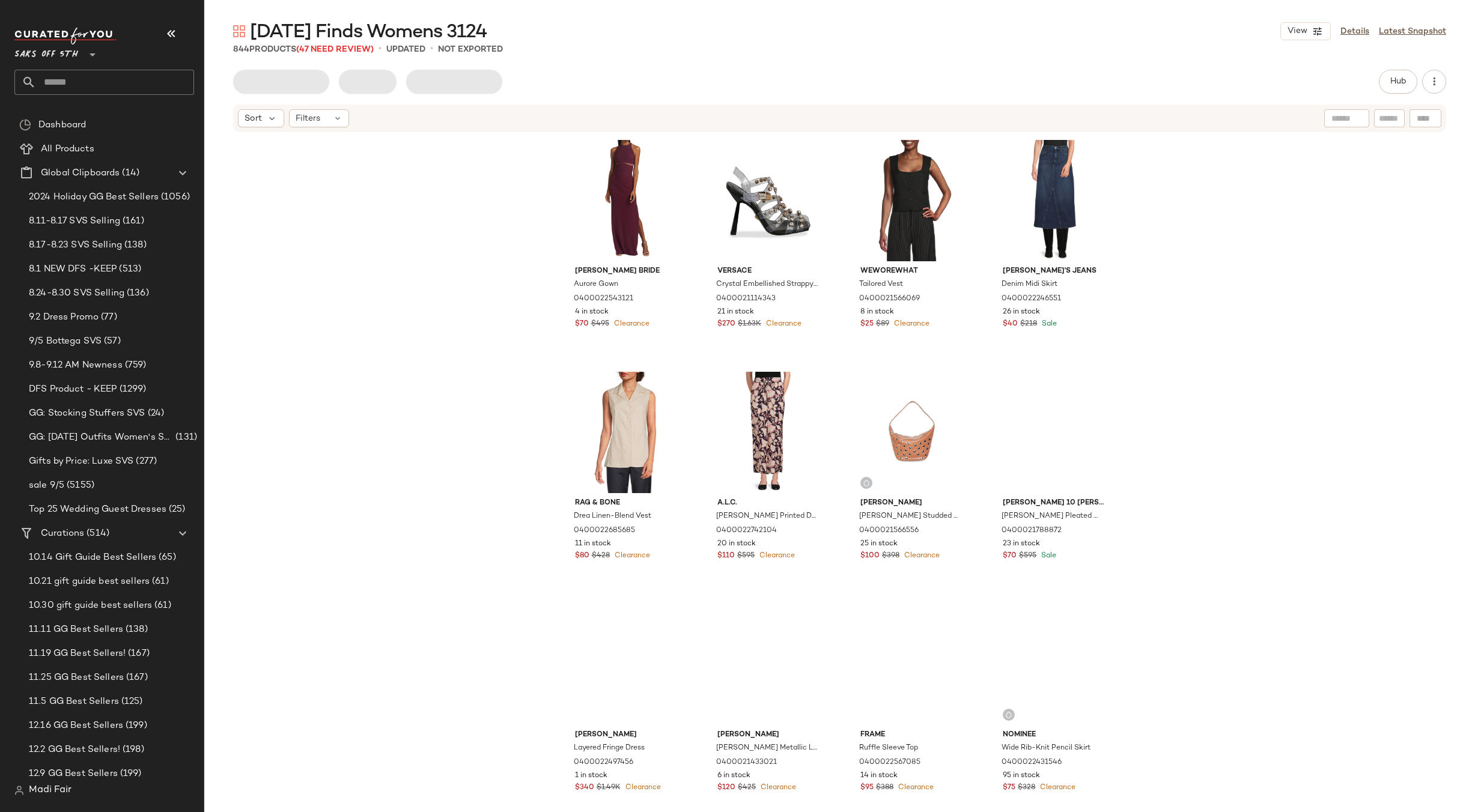
drag, startPoint x: 1360, startPoint y: 29, endPoint x: 1335, endPoint y: 34, distance: 25.5
click at [1360, 29] on link "Details" at bounding box center [1355, 32] width 29 height 12
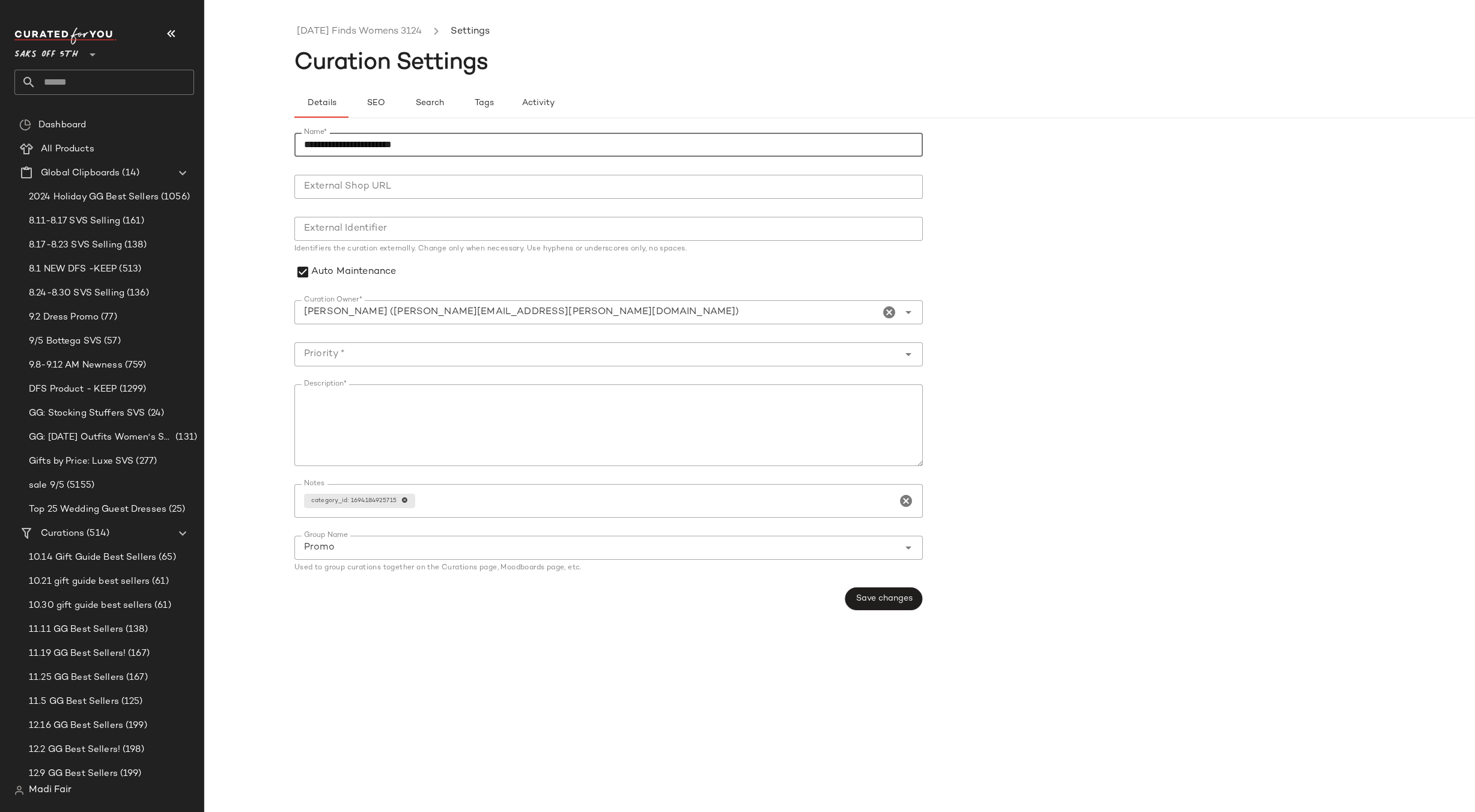
drag, startPoint x: 438, startPoint y: 145, endPoint x: 410, endPoint y: 146, distance: 28.0
click at [410, 146] on input "**********" at bounding box center [608, 144] width 628 height 24
click at [449, 144] on input "**********" at bounding box center [608, 144] width 628 height 24
drag, startPoint x: 441, startPoint y: 147, endPoint x: 401, endPoint y: 147, distance: 40.0
click at [401, 147] on input "**********" at bounding box center [608, 144] width 628 height 24
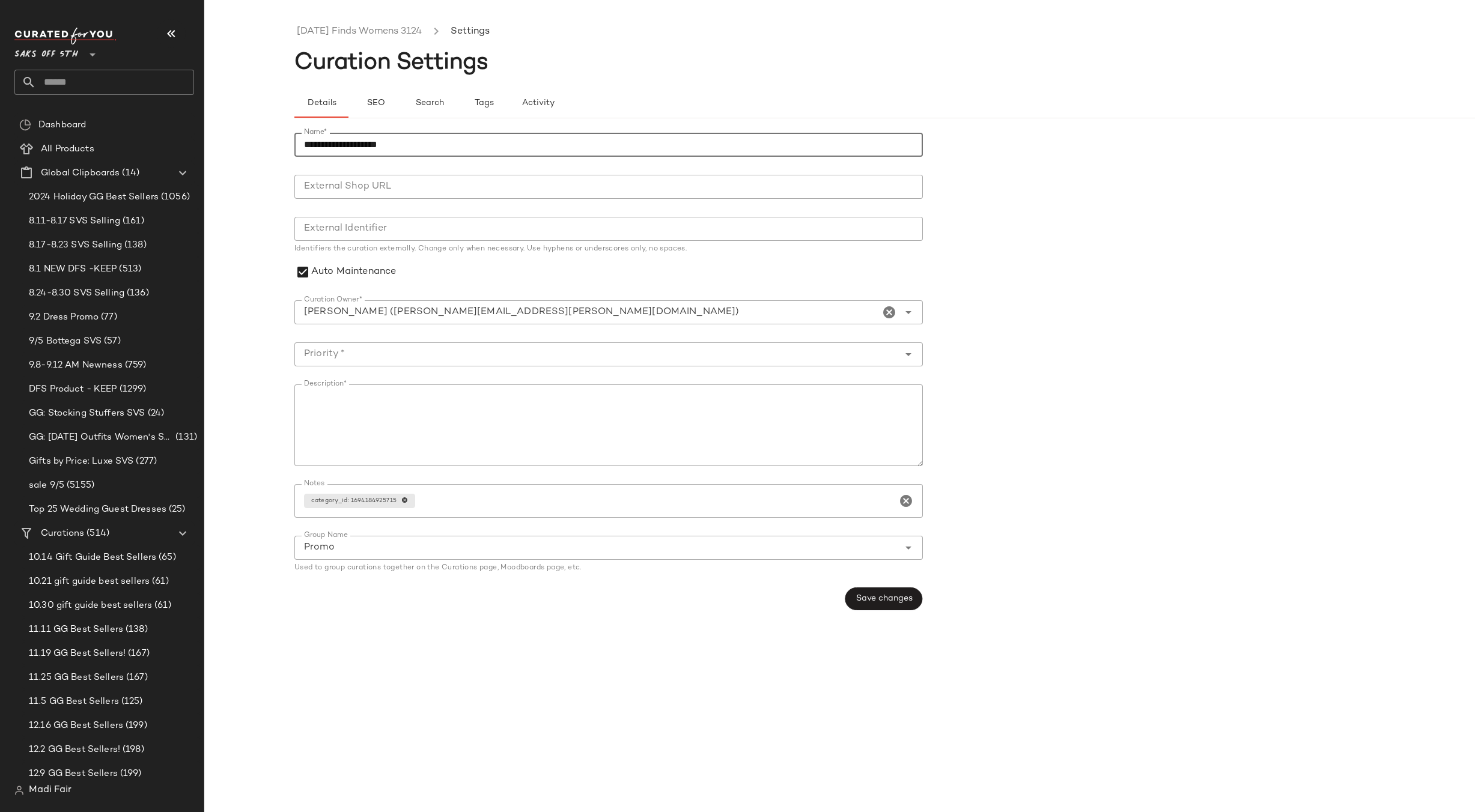
type input "**********"
click at [381, 364] on div at bounding box center [596, 354] width 604 height 24
click at [378, 419] on div "High Priority (1)" at bounding box center [608, 415] width 609 height 15
type input "**********"
click at [864, 604] on span "Save changes" at bounding box center [884, 599] width 57 height 9
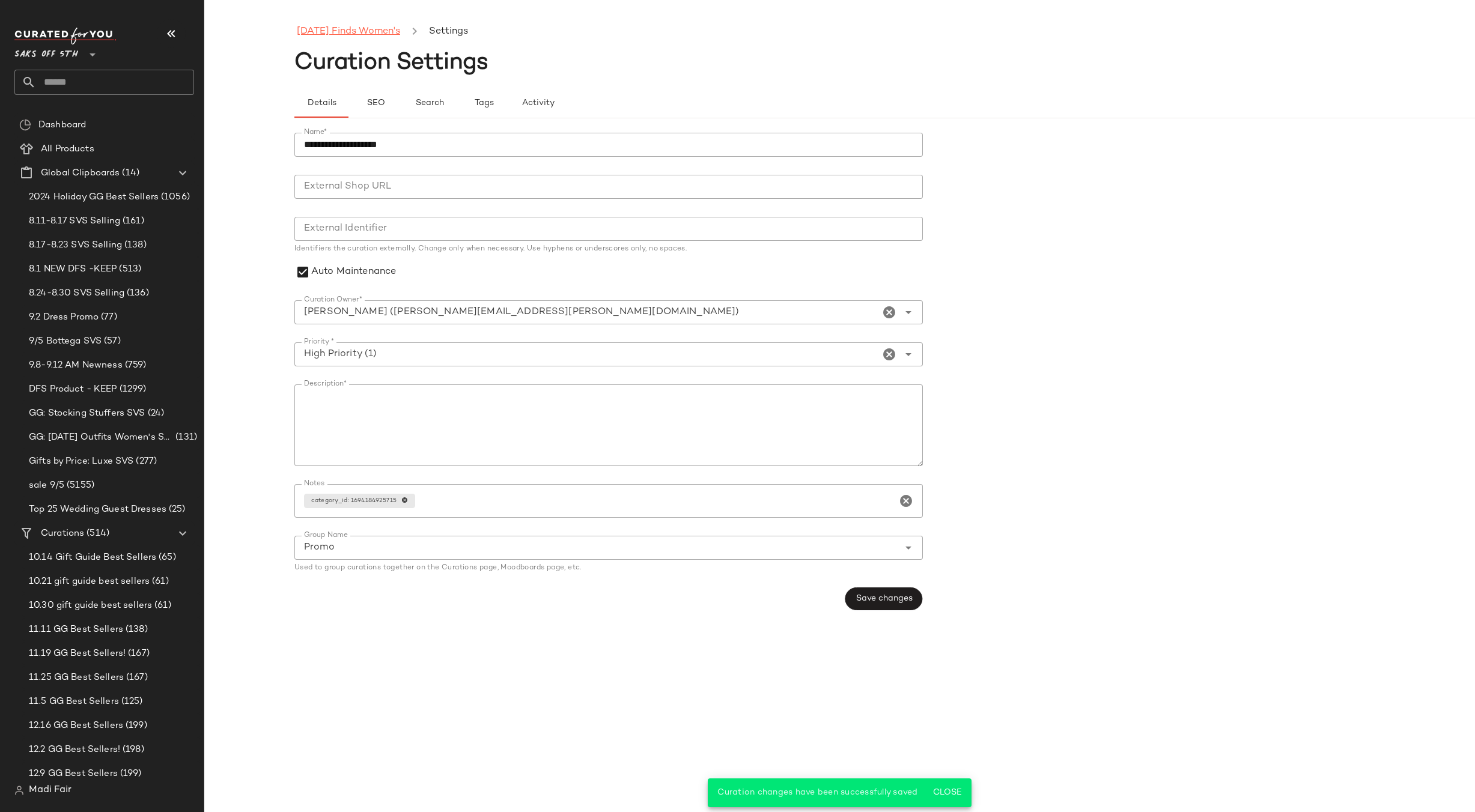
click at [329, 29] on link "Friday Finds Women's" at bounding box center [349, 32] width 103 height 15
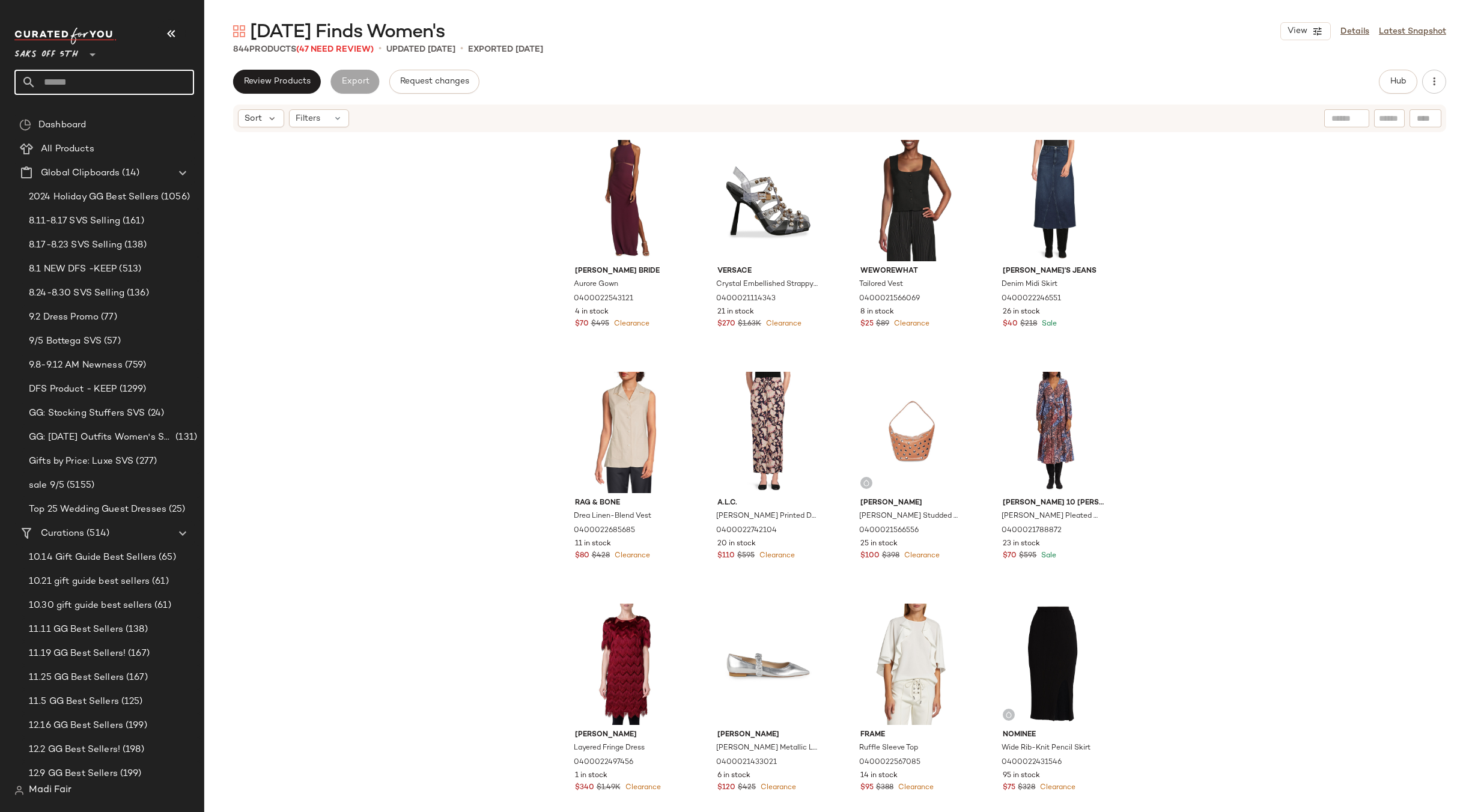
click at [86, 82] on input "text" at bounding box center [115, 82] width 158 height 25
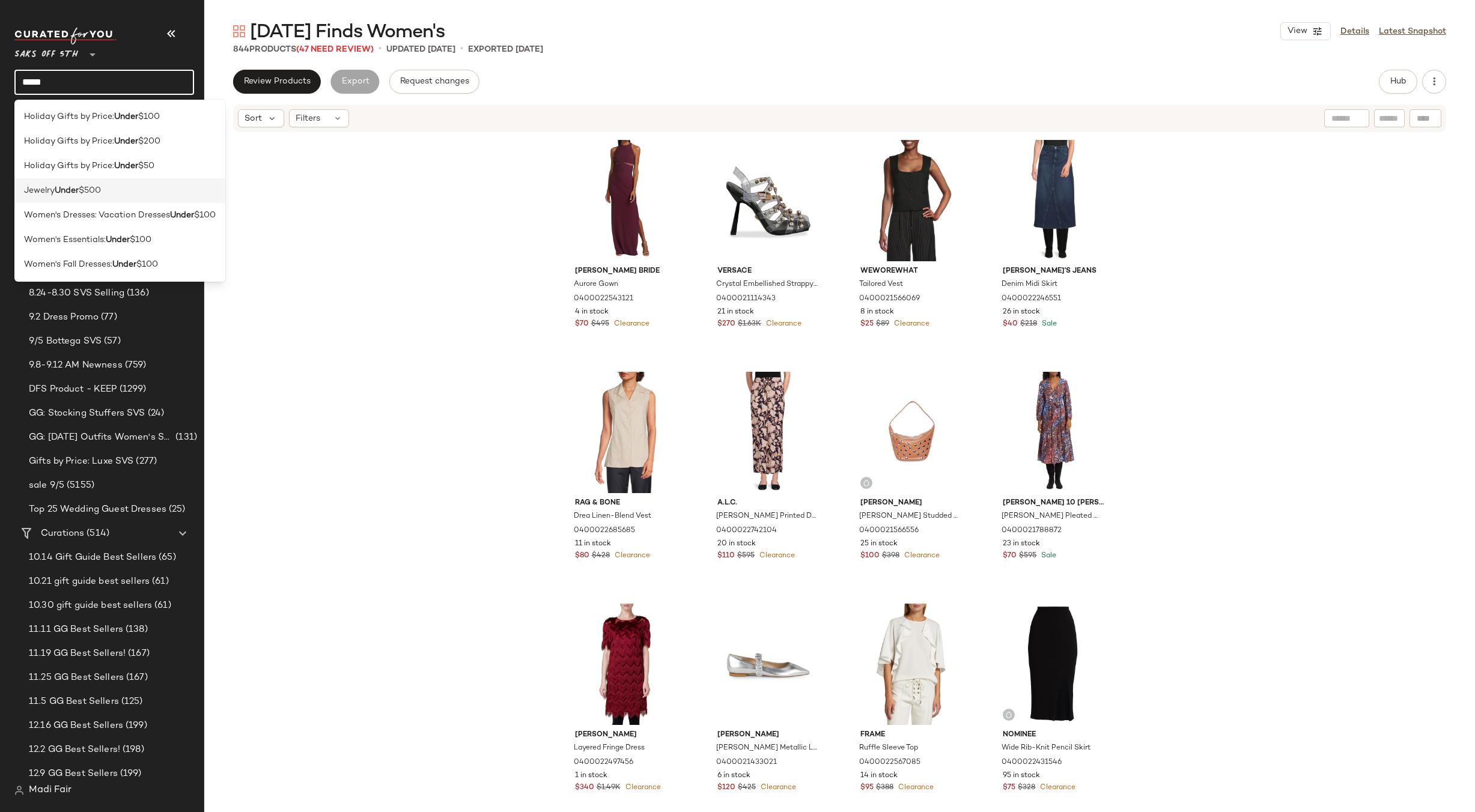
type input "*****"
click at [123, 188] on div "Jewelry Under $500" at bounding box center [120, 191] width 191 height 12
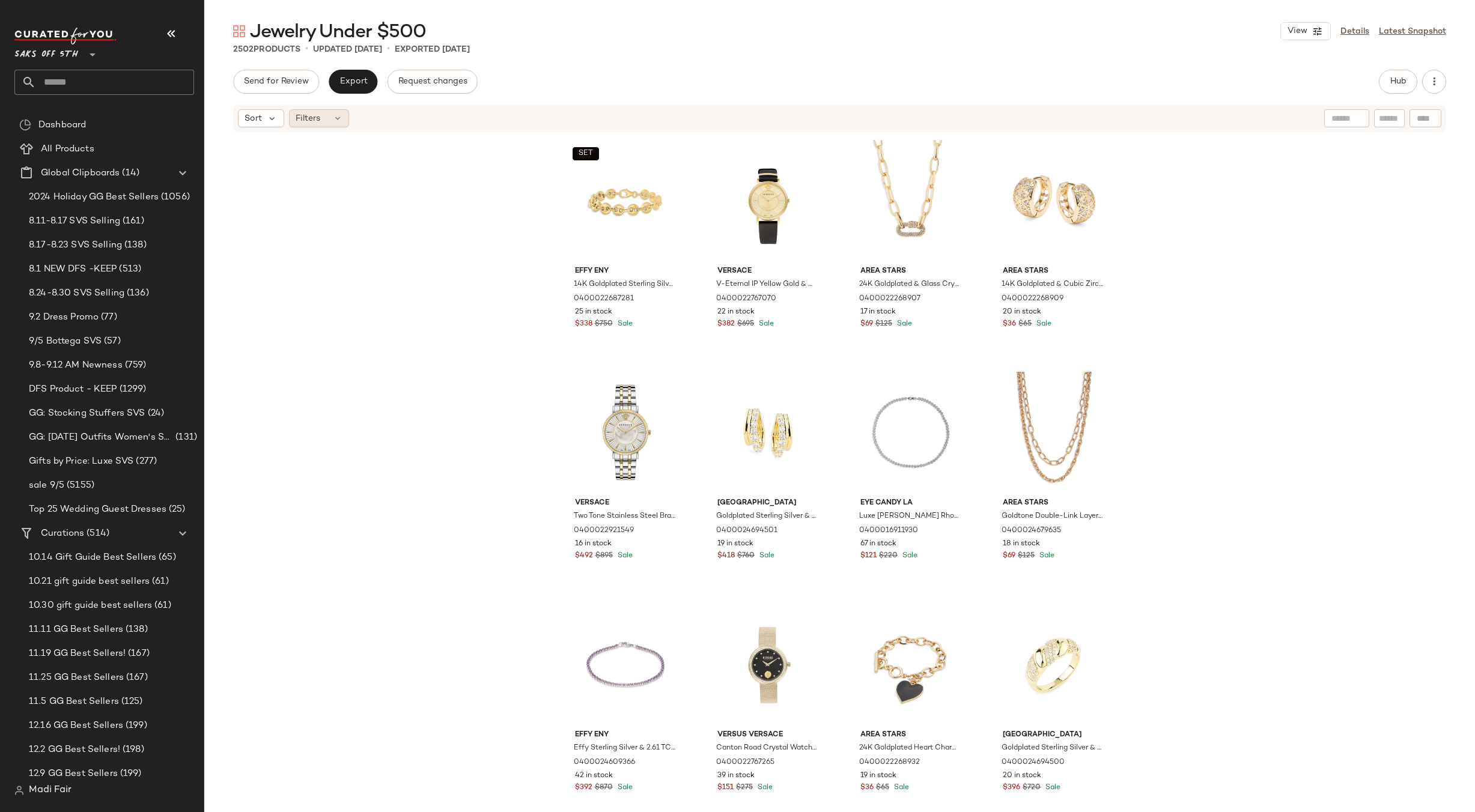
click at [339, 119] on icon at bounding box center [337, 118] width 9 height 9
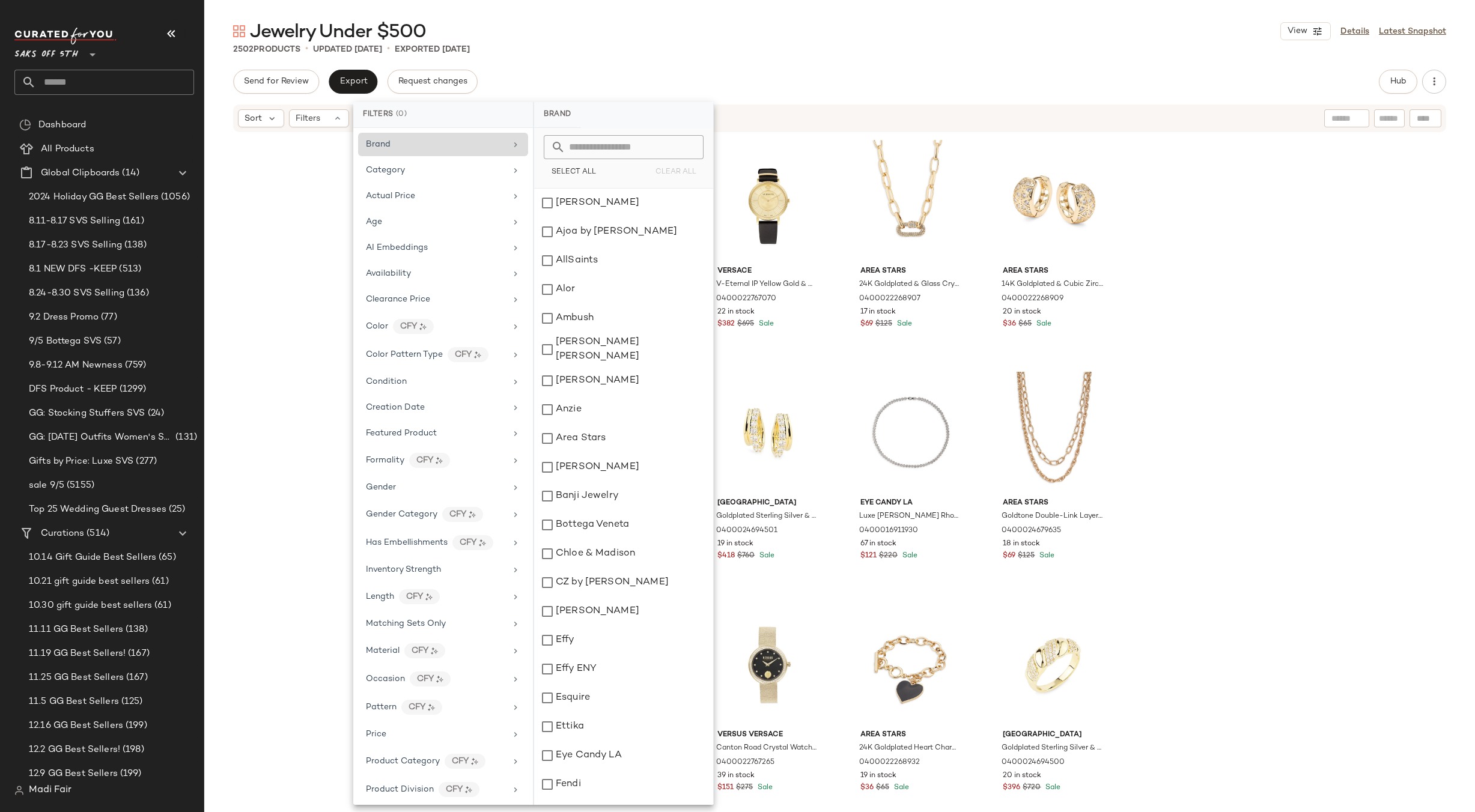
click at [432, 150] on div "Brand" at bounding box center [435, 144] width 140 height 12
click at [280, 382] on div "SET Effy ENY 14K Goldplated Sterling Silver Bracelet 0400022687281 25 in stock …" at bounding box center [840, 491] width 1270 height 715
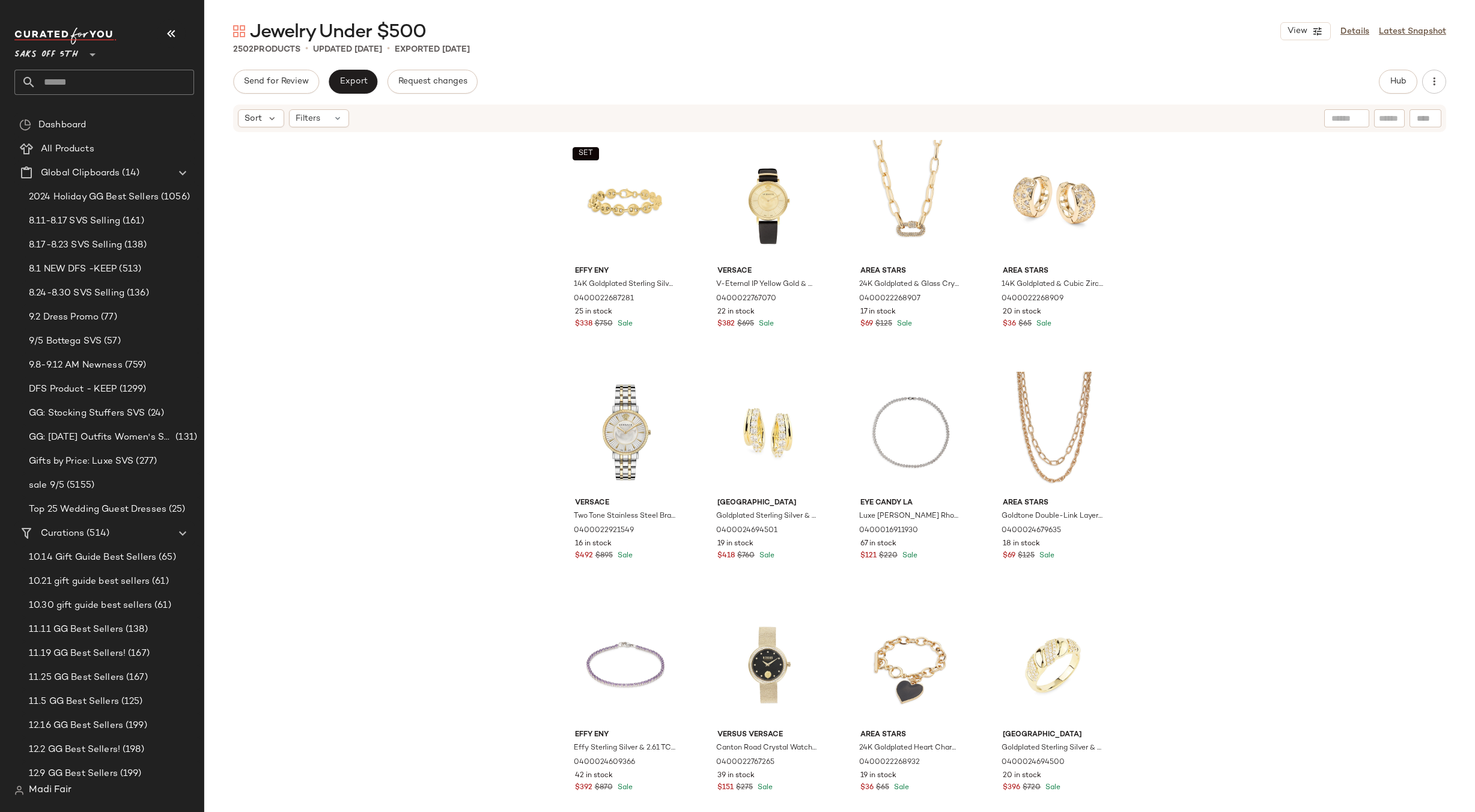
click at [280, 381] on div "SET Effy ENY 14K Goldplated Sterling Silver Bracelet 0400022687281 25 in stock …" at bounding box center [840, 491] width 1270 height 715
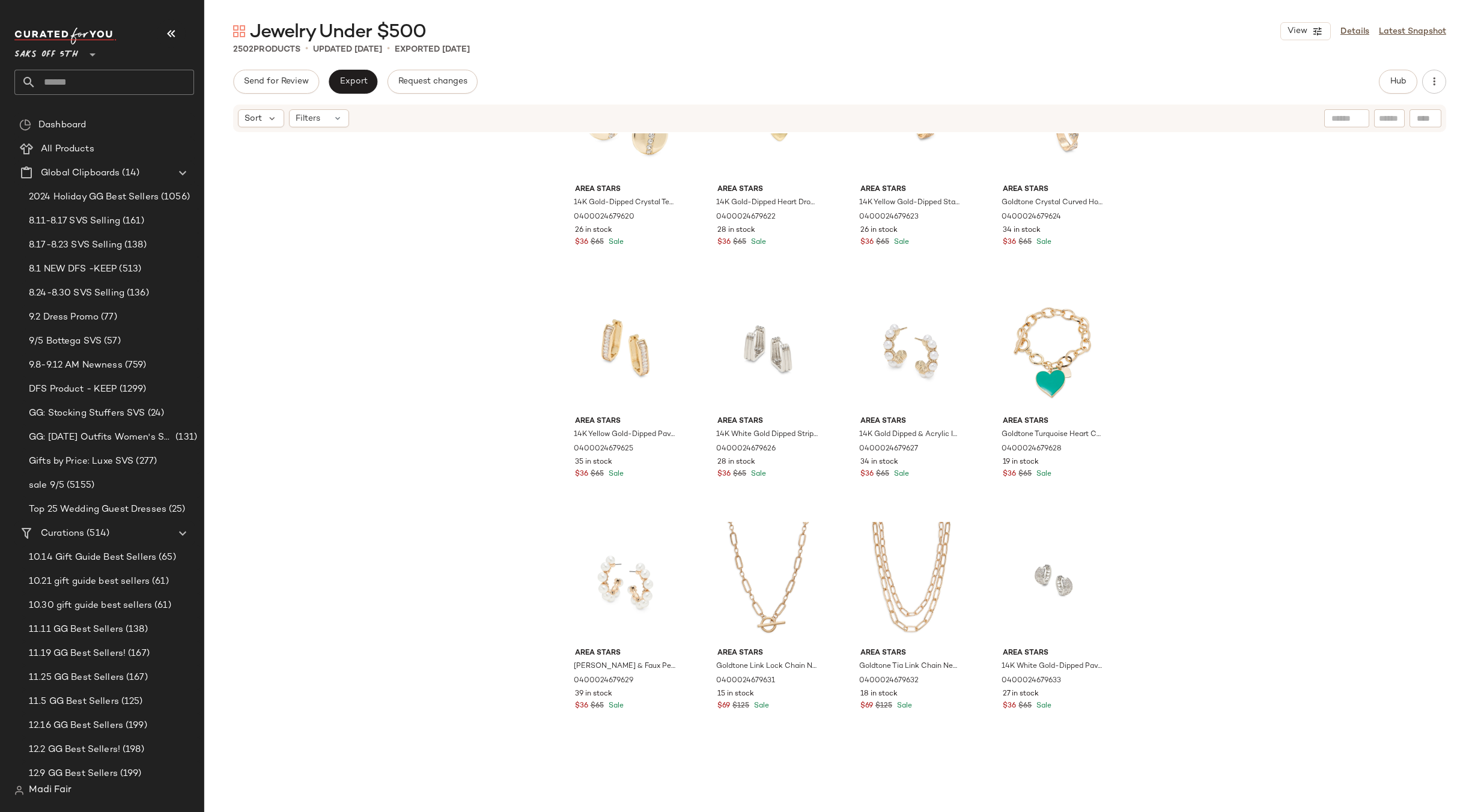
scroll to position [1992, 0]
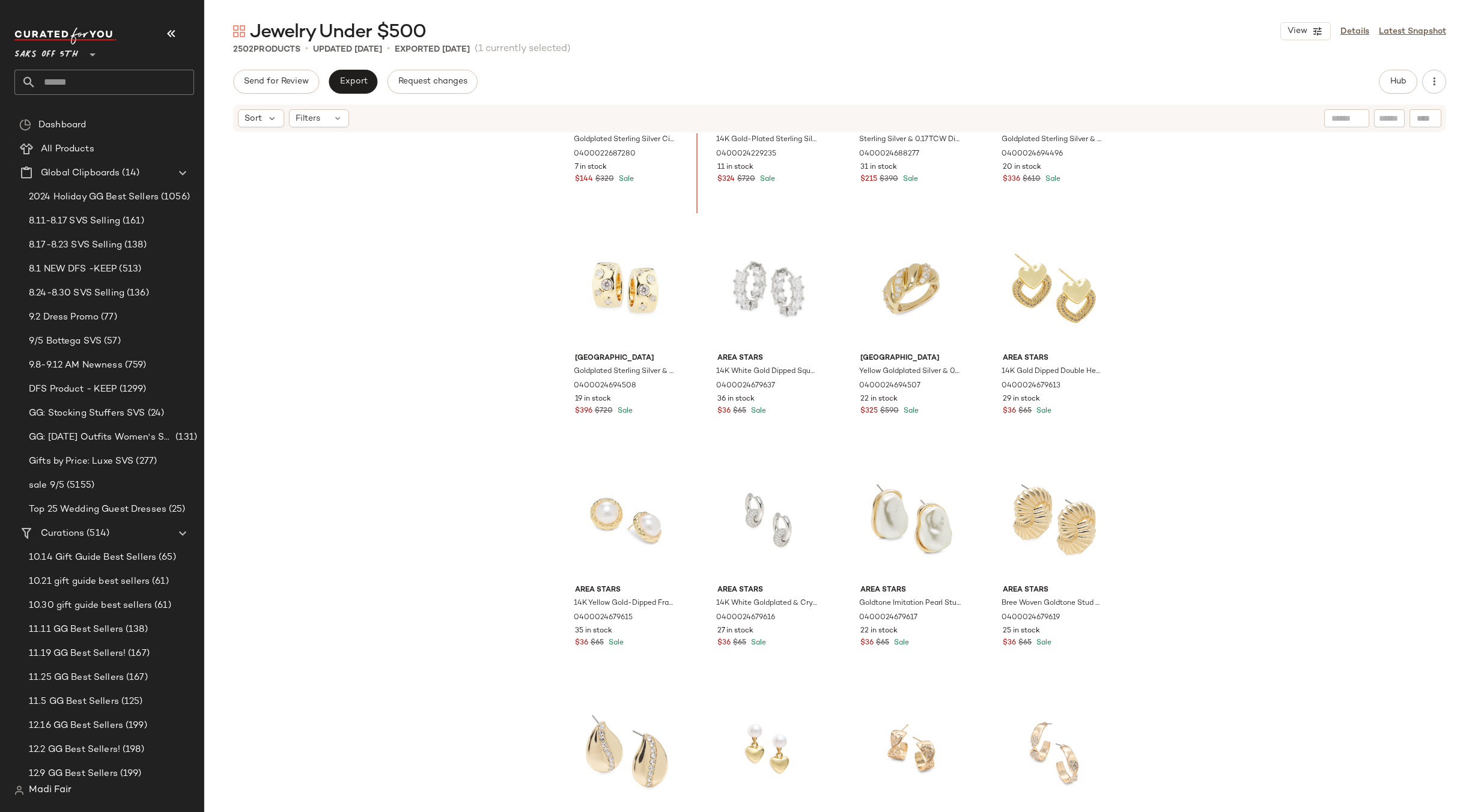
scroll to position [1242, 0]
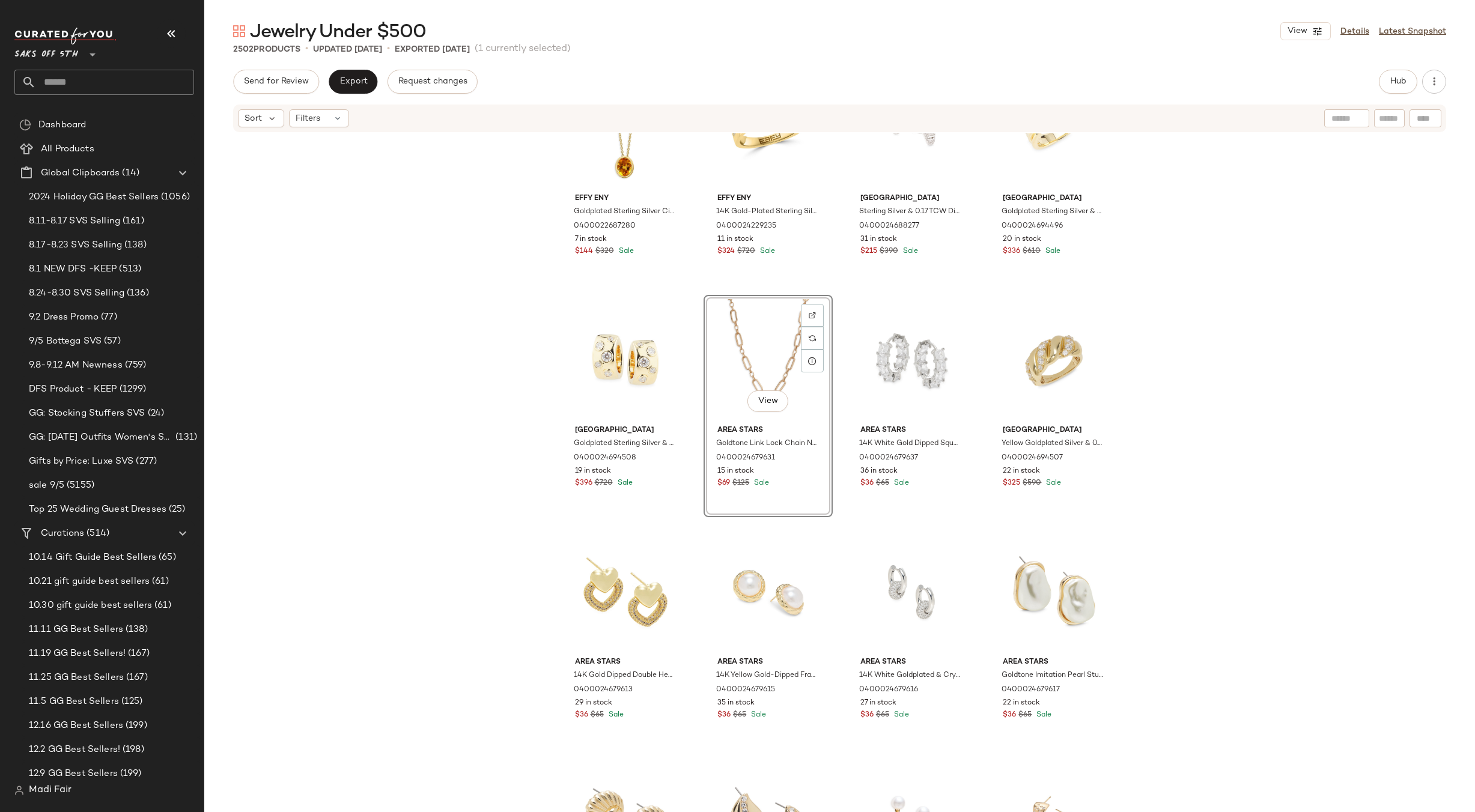
click at [526, 370] on div "Effy ENY Goldplated Sterling Silver Citrine Pendant Necklace 0400022687280 7 in…" at bounding box center [840, 491] width 1270 height 715
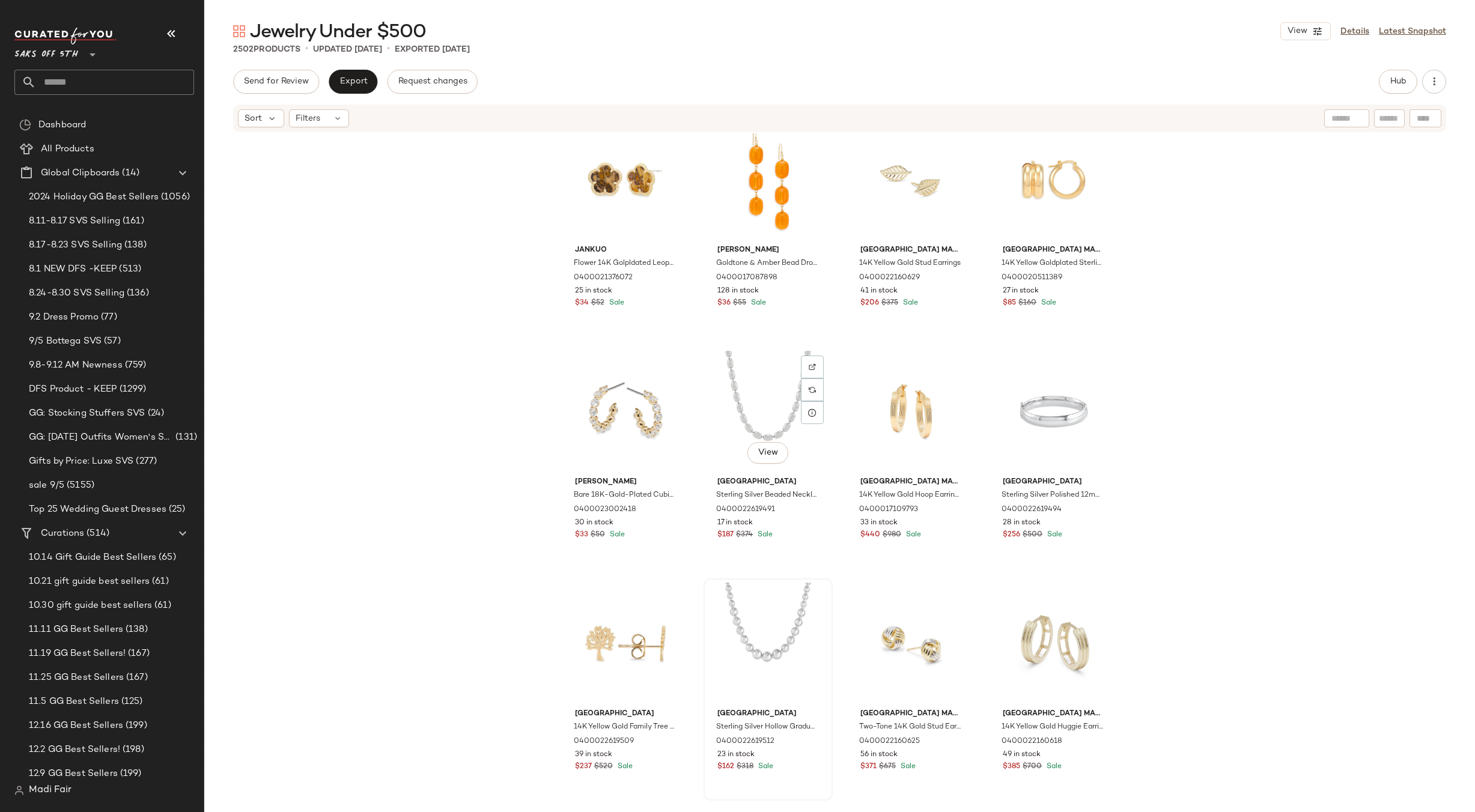
scroll to position [3225, 0]
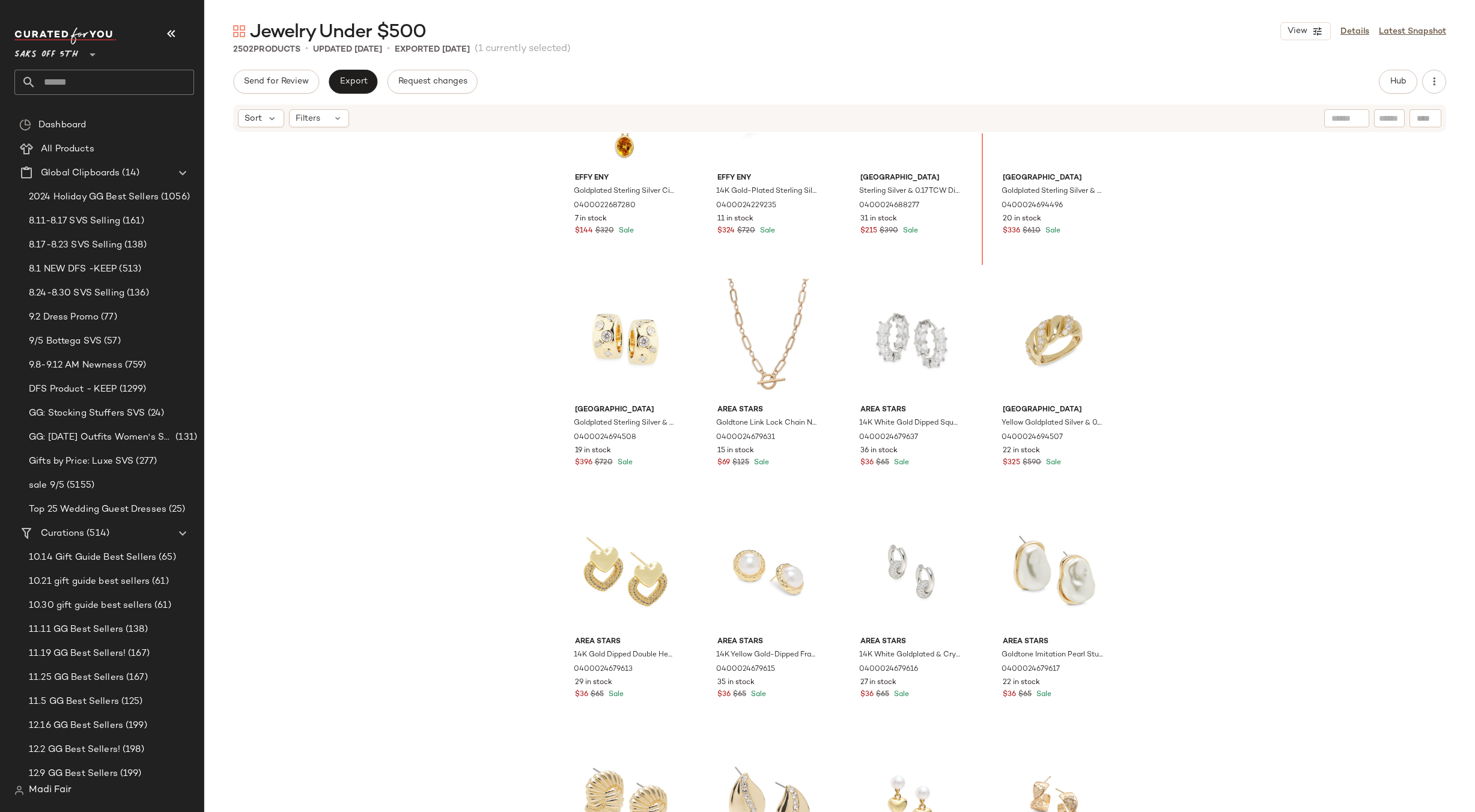
scroll to position [1233, 0]
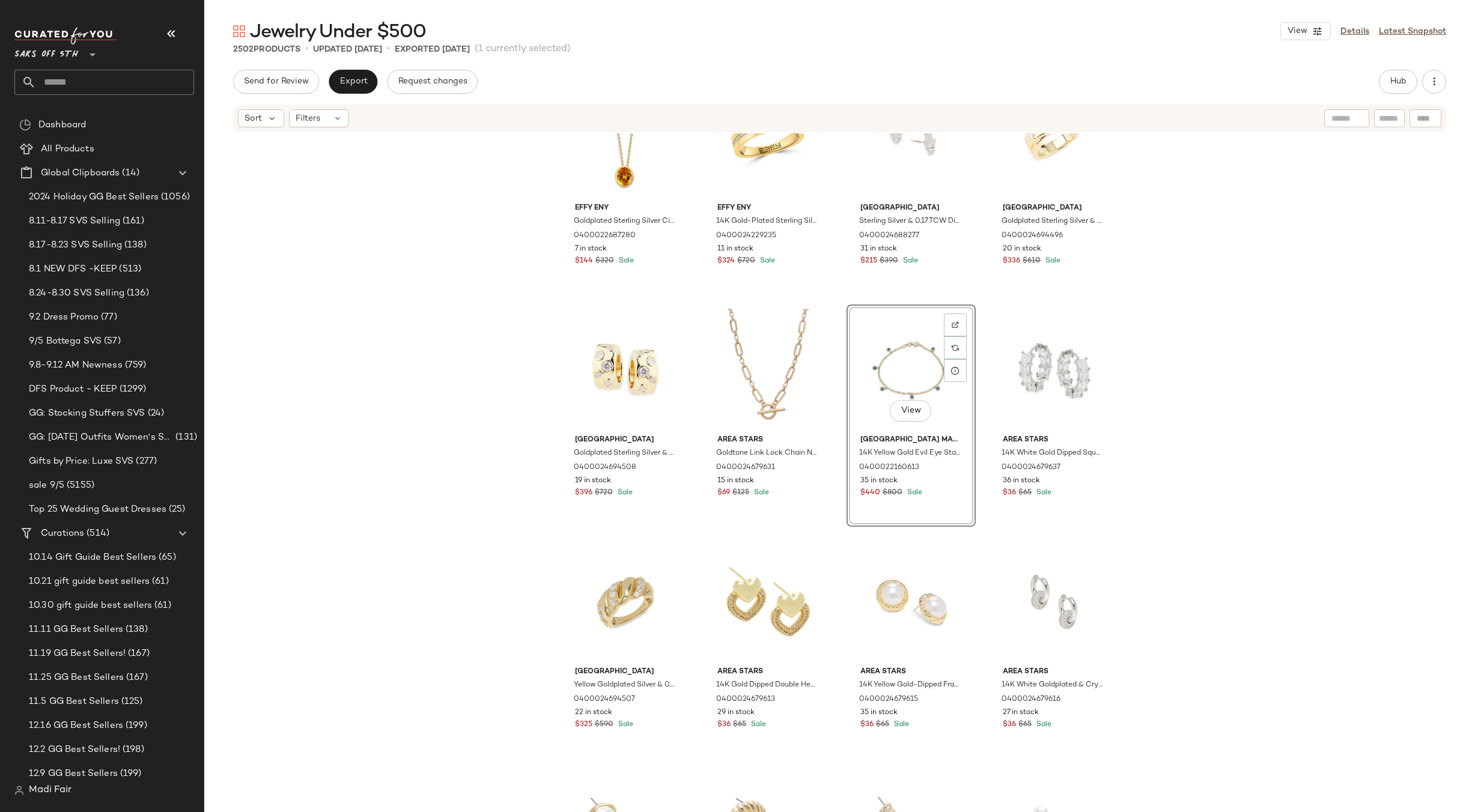
click at [1161, 329] on div "Effy ENY Goldplated Sterling Silver Citrine Pendant Necklace 0400022687280 7 in…" at bounding box center [840, 491] width 1270 height 715
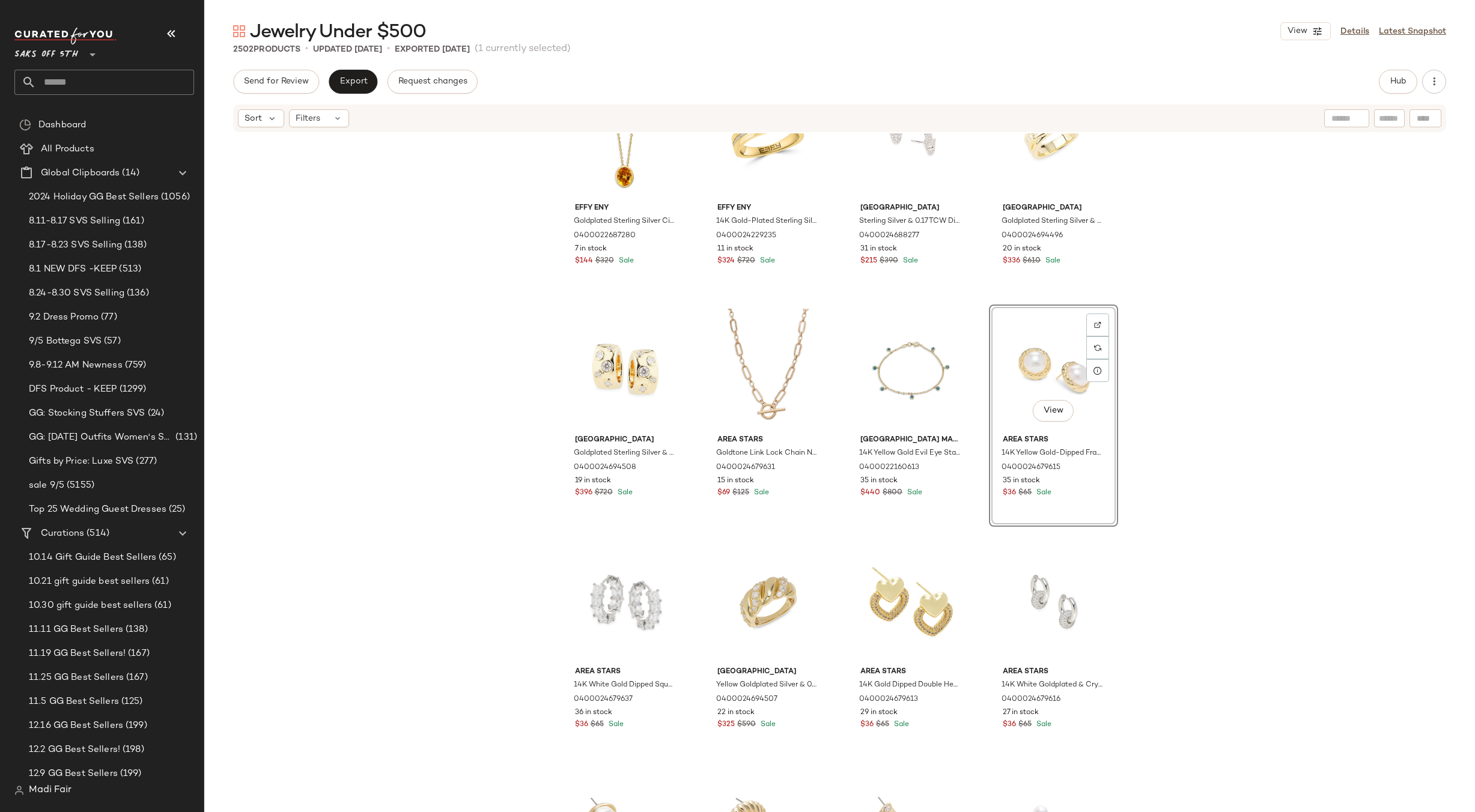
click at [1149, 417] on div "Effy ENY Goldplated Sterling Silver Citrine Pendant Necklace 0400022687280 7 in…" at bounding box center [840, 491] width 1270 height 715
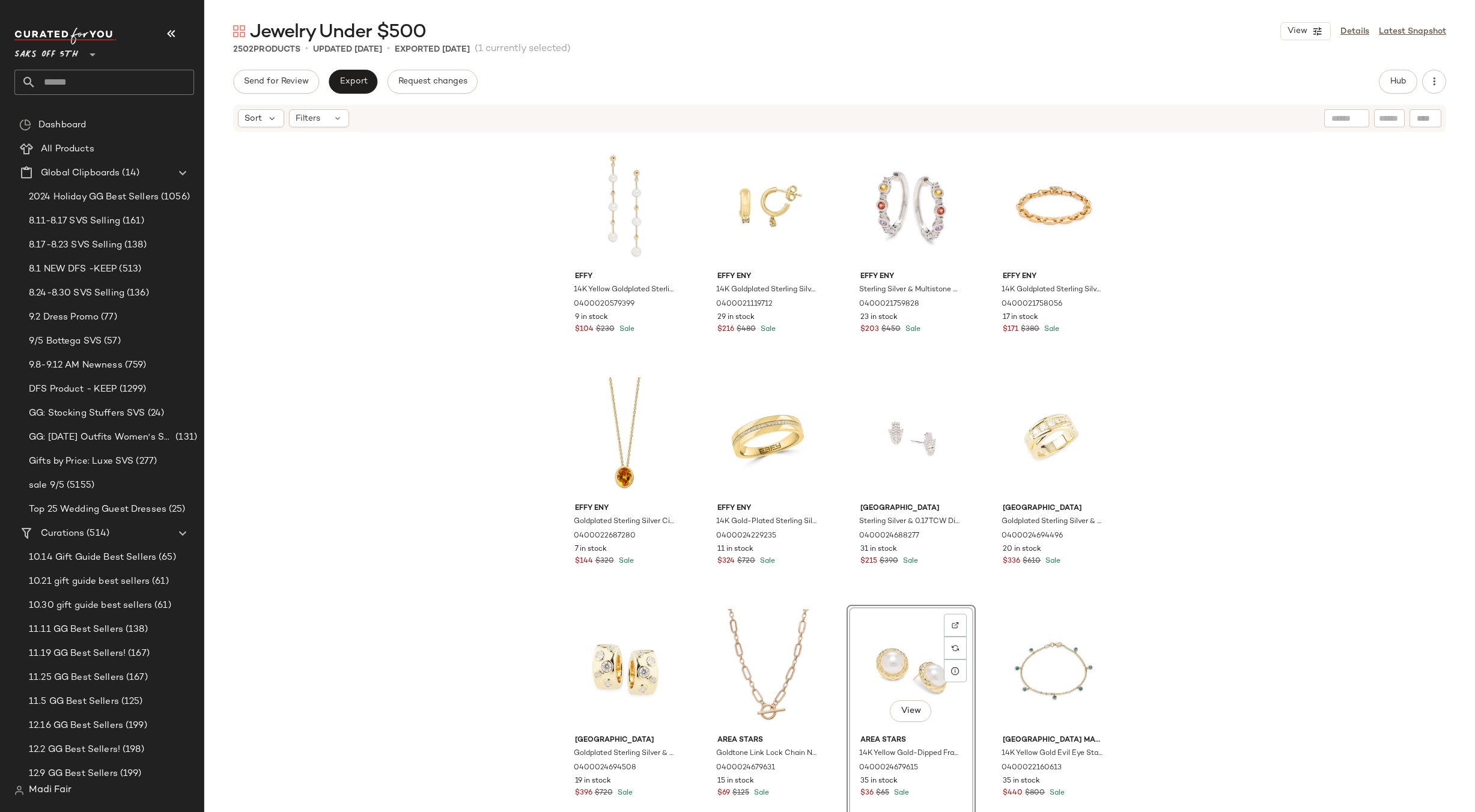
click at [1159, 506] on div "Effy 14K Yellow Goldplated Sterling Silver & 5-6.5MM White Round Freshwater Pea…" at bounding box center [840, 491] width 1270 height 715
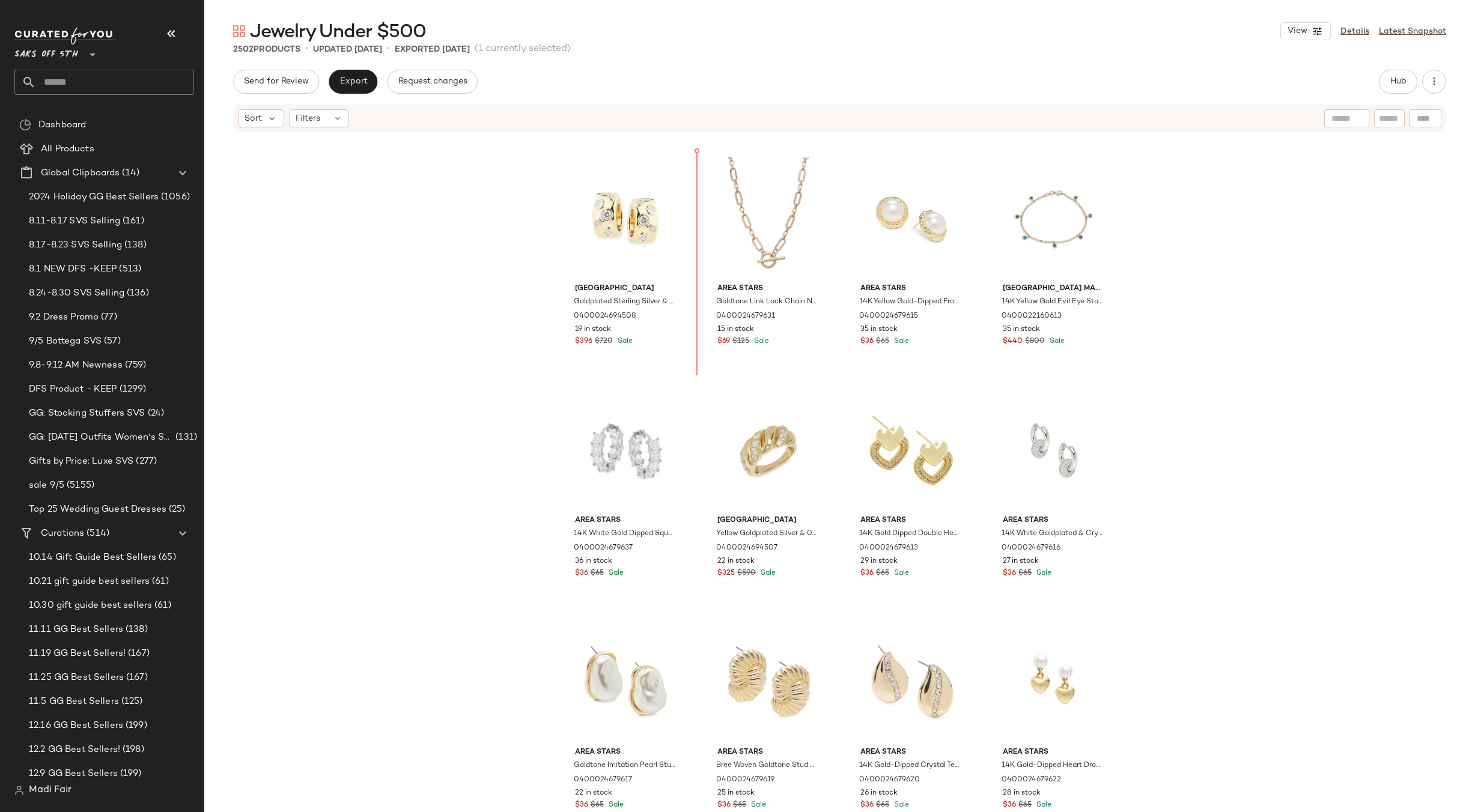
scroll to position [1358, 0]
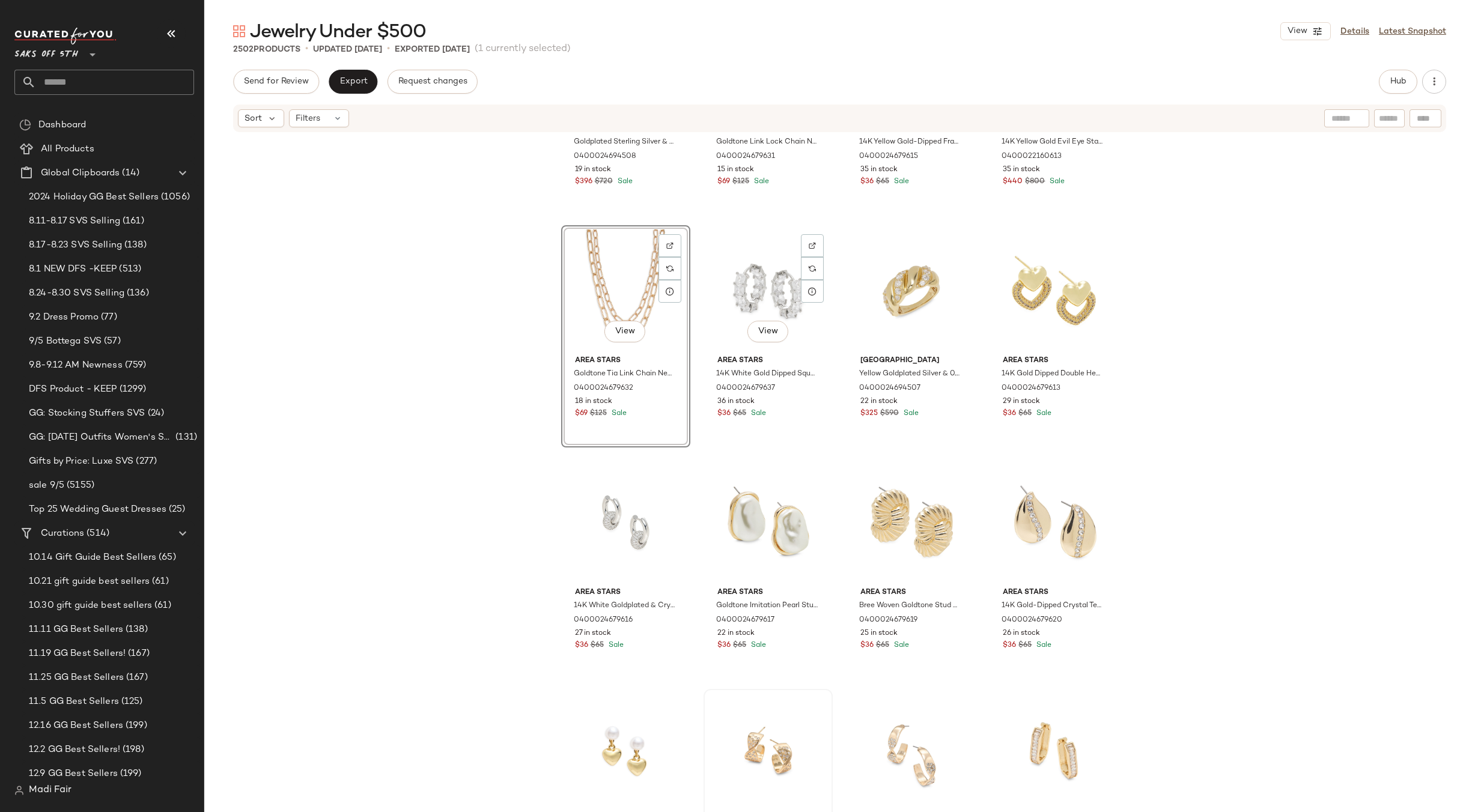
scroll to position [1719, 0]
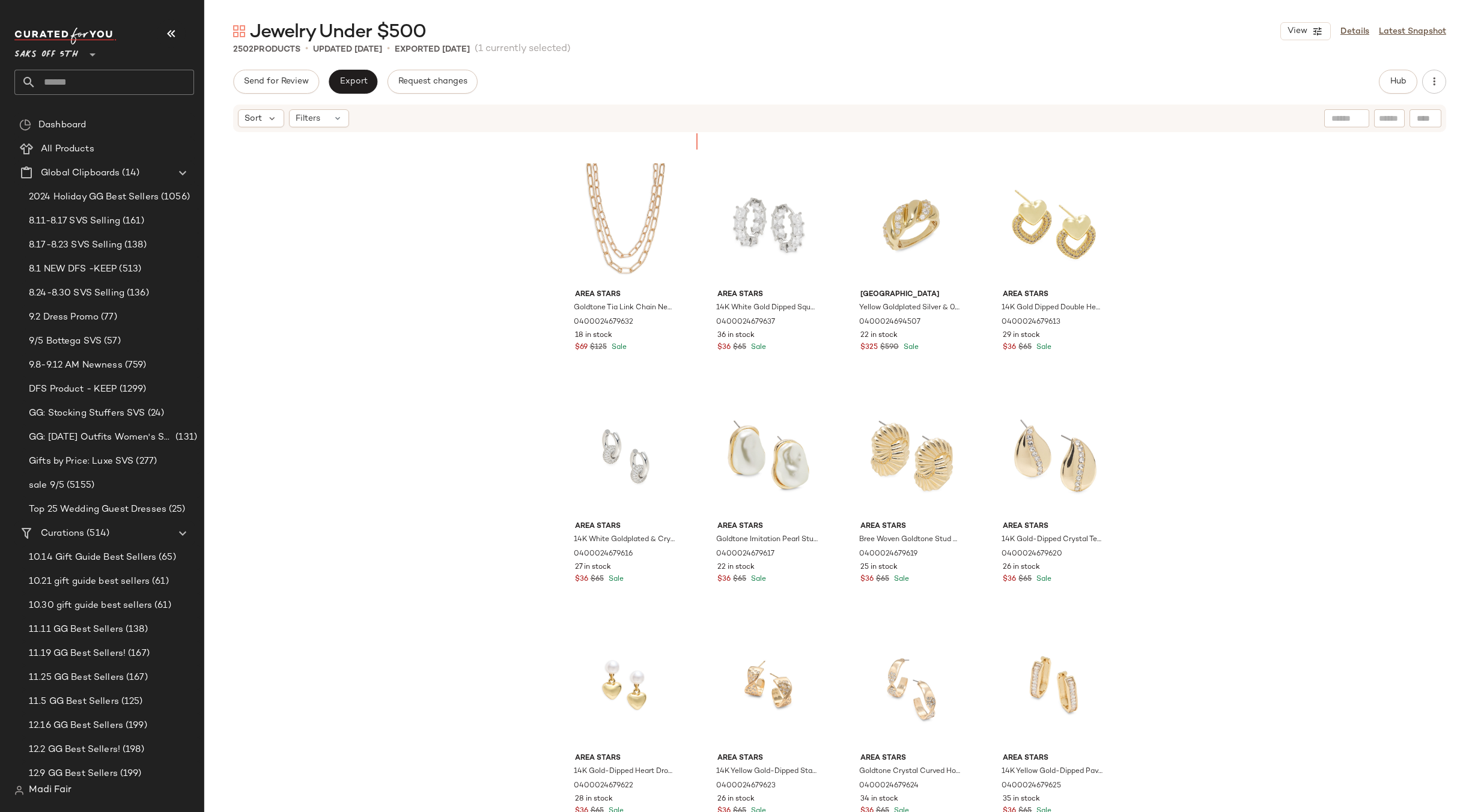
scroll to position [1532, 0]
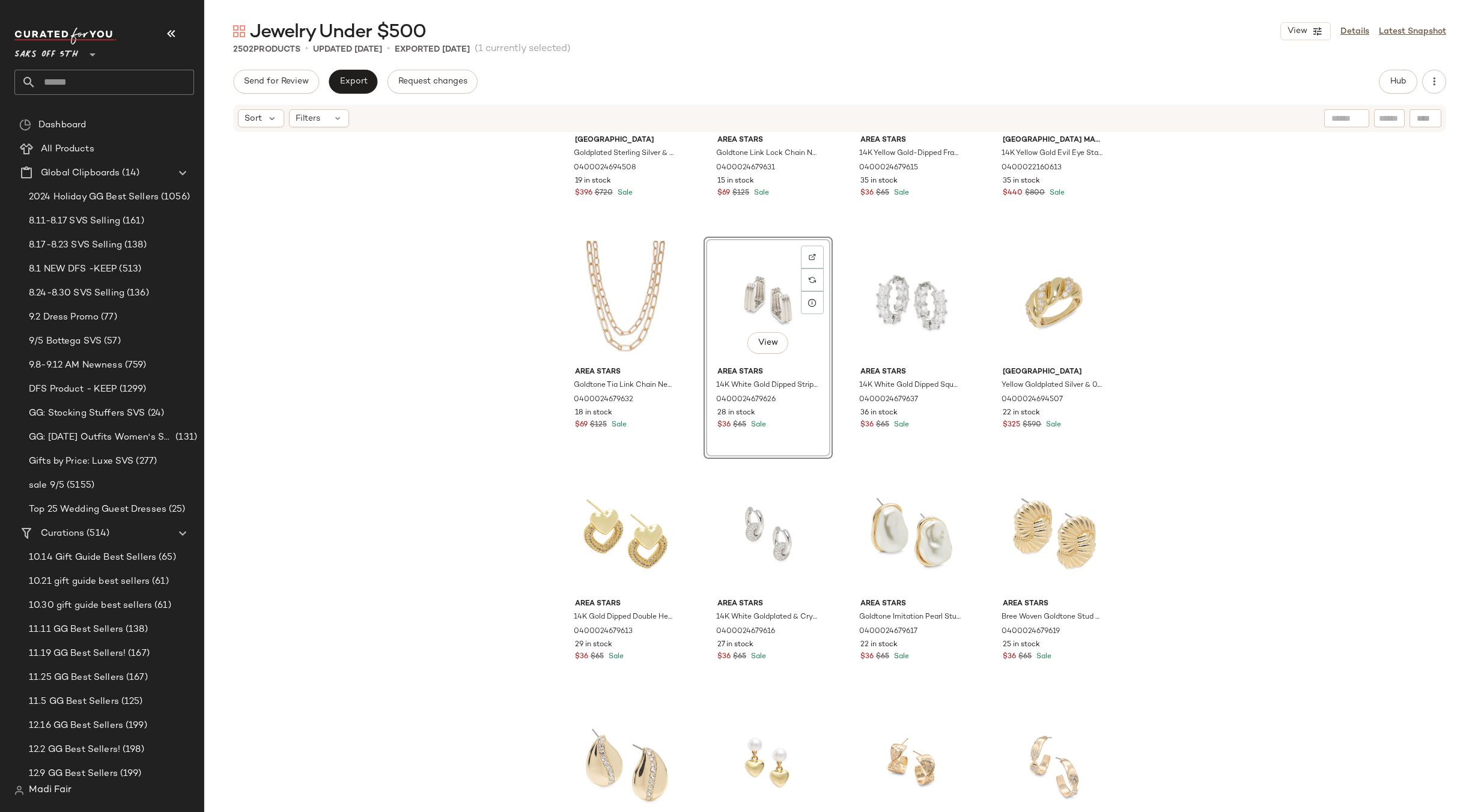
drag, startPoint x: 1119, startPoint y: 424, endPoint x: 1141, endPoint y: 419, distance: 22.6
click at [1119, 424] on div "Saks Fifth Avenue Goldplated Sterling Silver & 0.95-1.11 TCW Lab-Grown Diamond …" at bounding box center [840, 491] width 1270 height 715
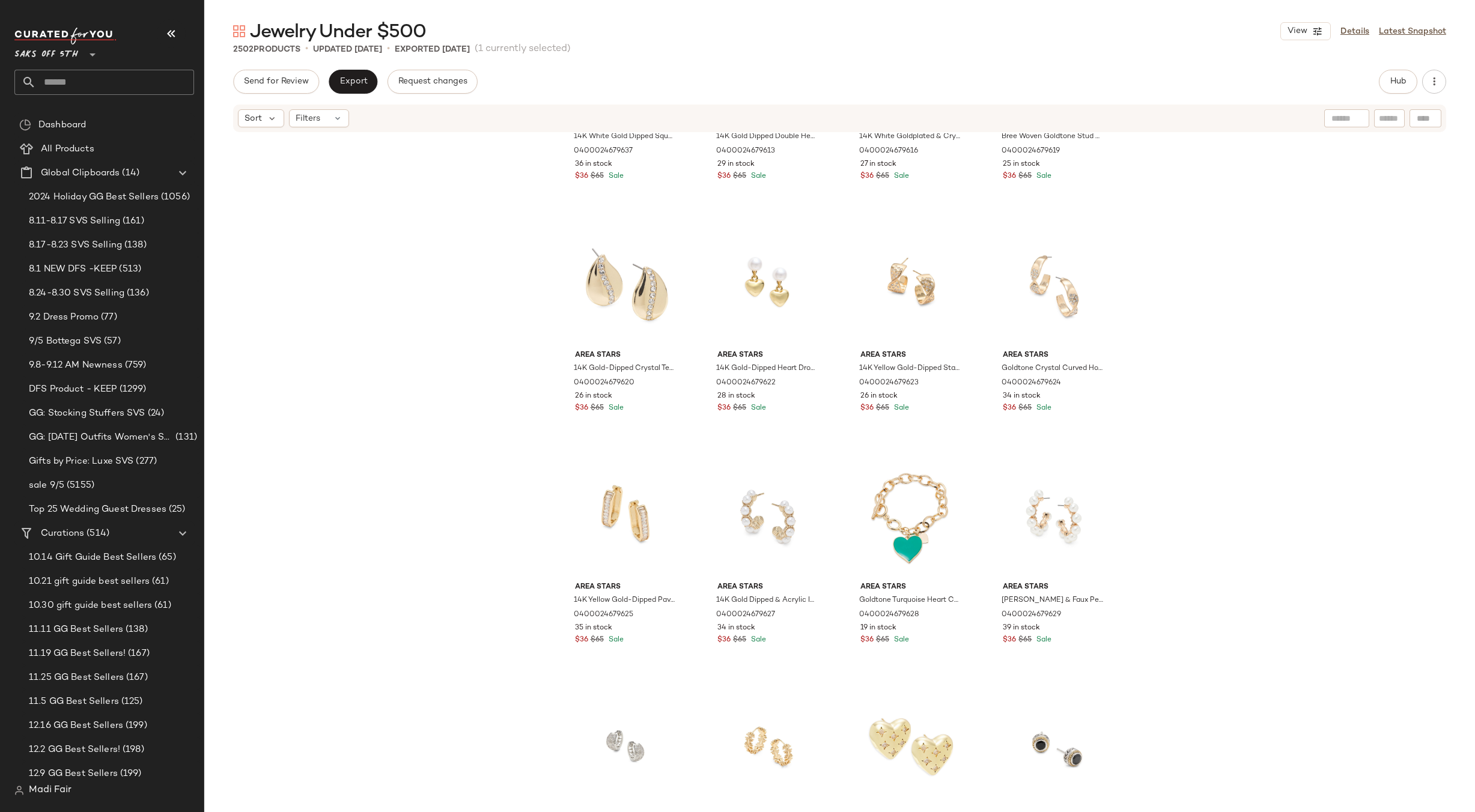
scroll to position [2313, 0]
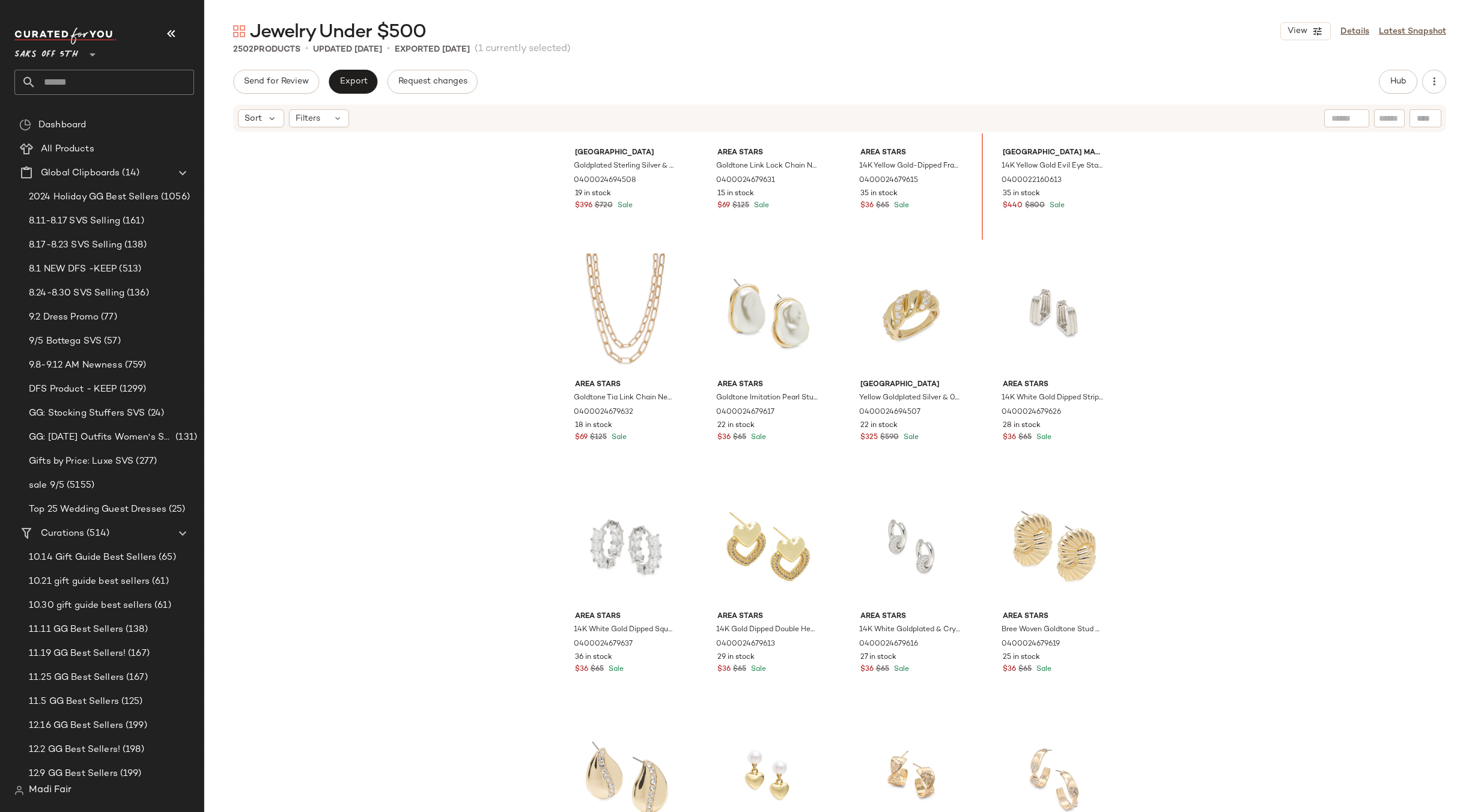
scroll to position [1431, 0]
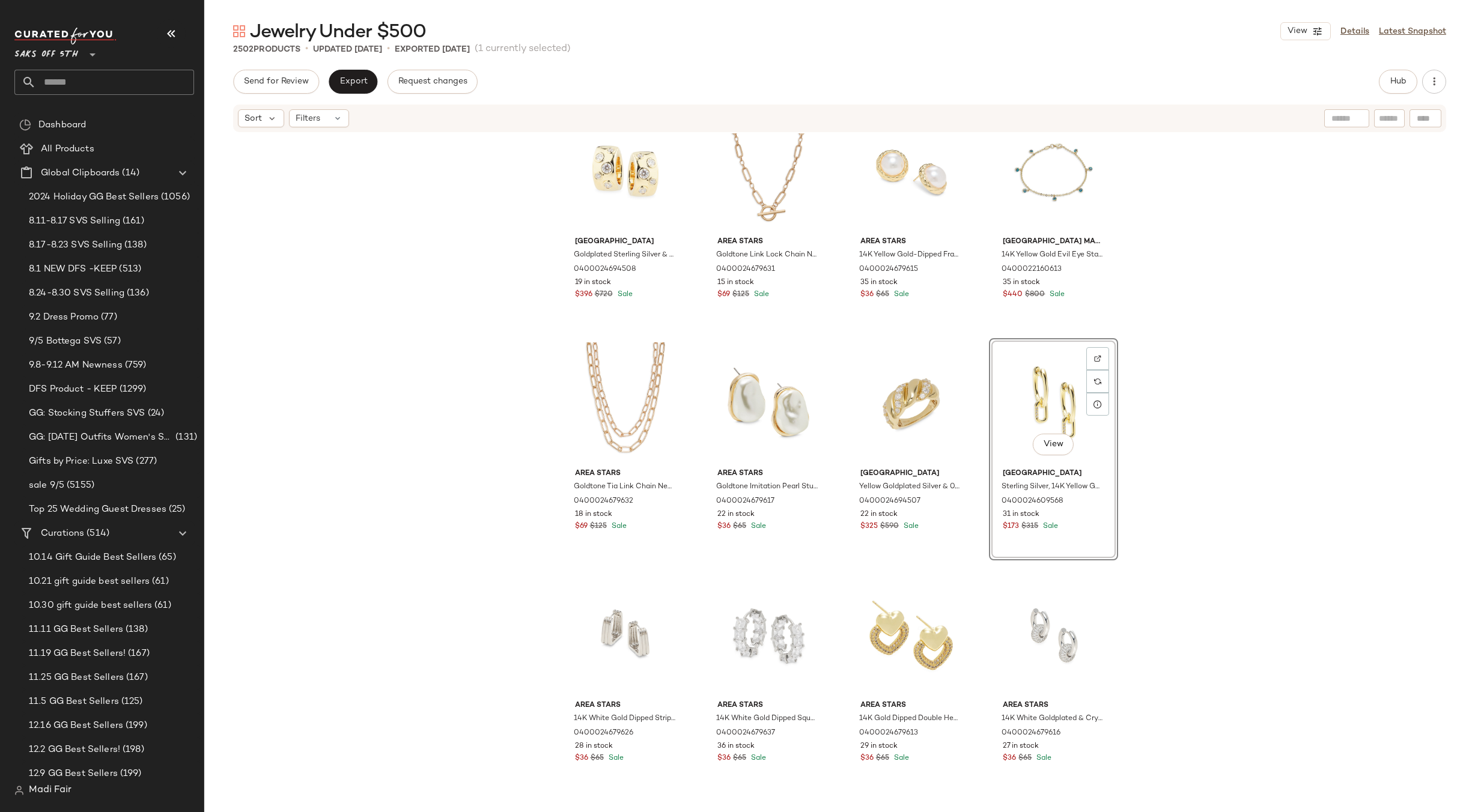
click at [1188, 425] on div "Saks Fifth Avenue Goldplated Sterling Silver & 0.95-1.11 TCW Lab-Grown Diamond …" at bounding box center [840, 491] width 1270 height 715
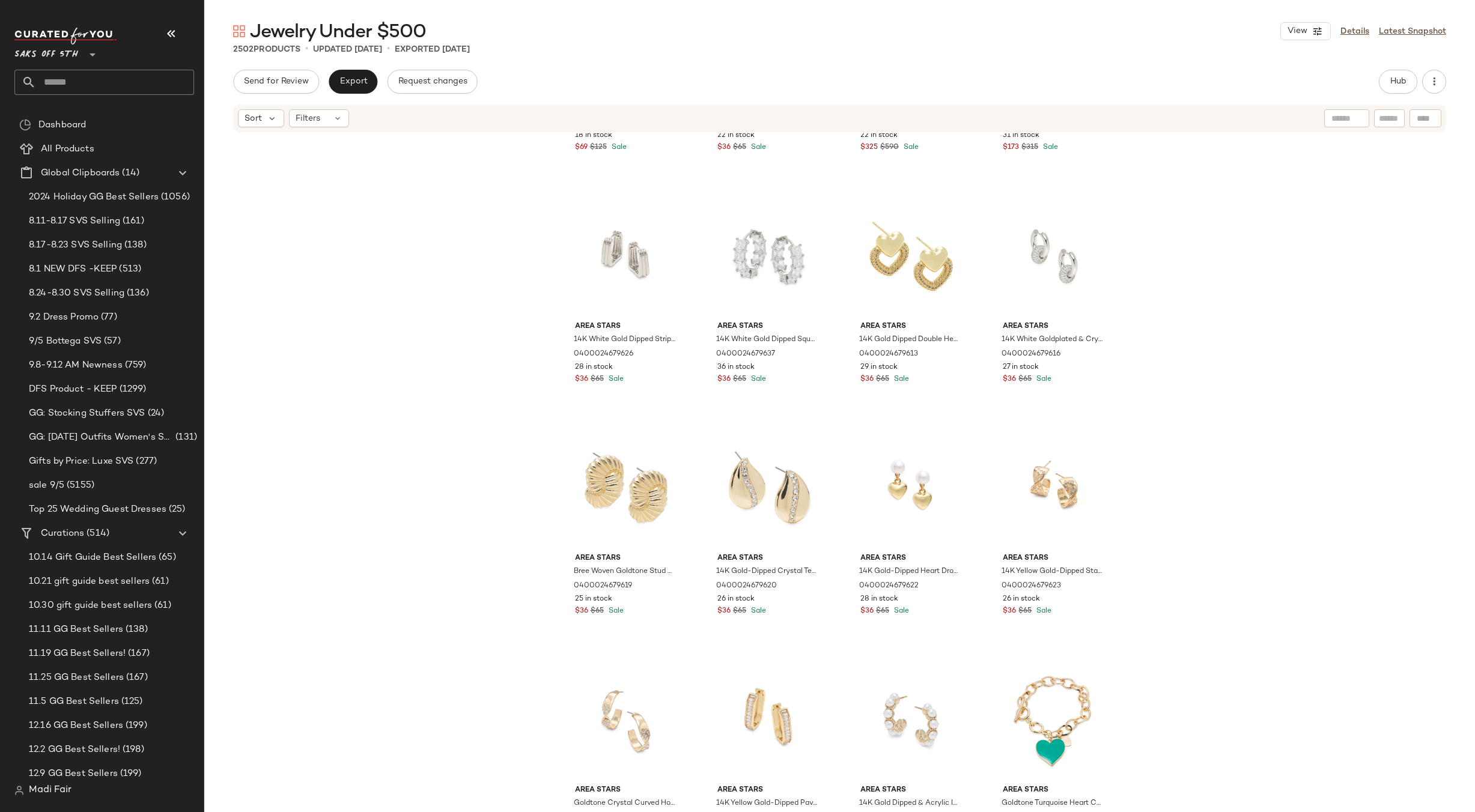
scroll to position [1671, 0]
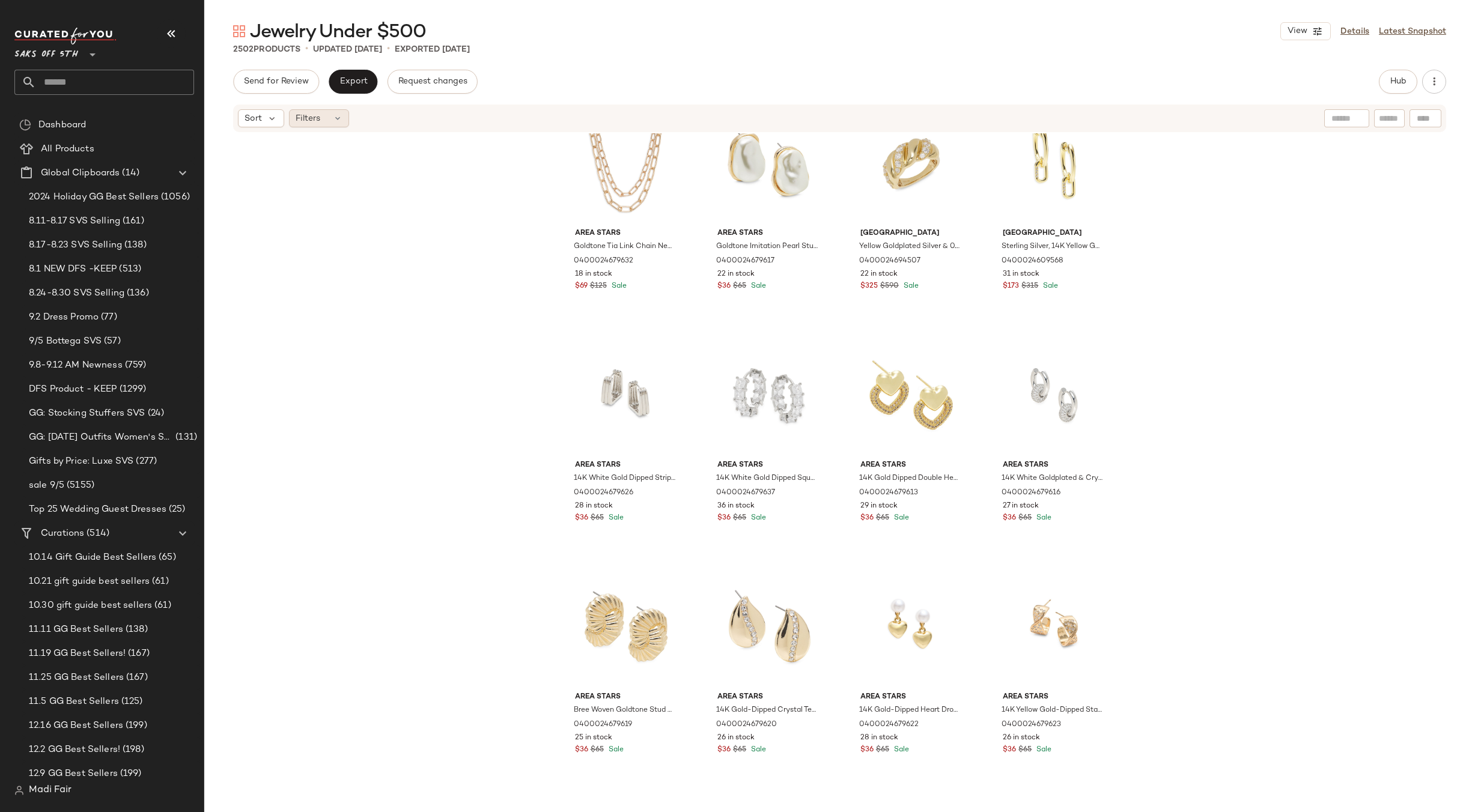
click at [329, 123] on div "Filters" at bounding box center [319, 118] width 60 height 18
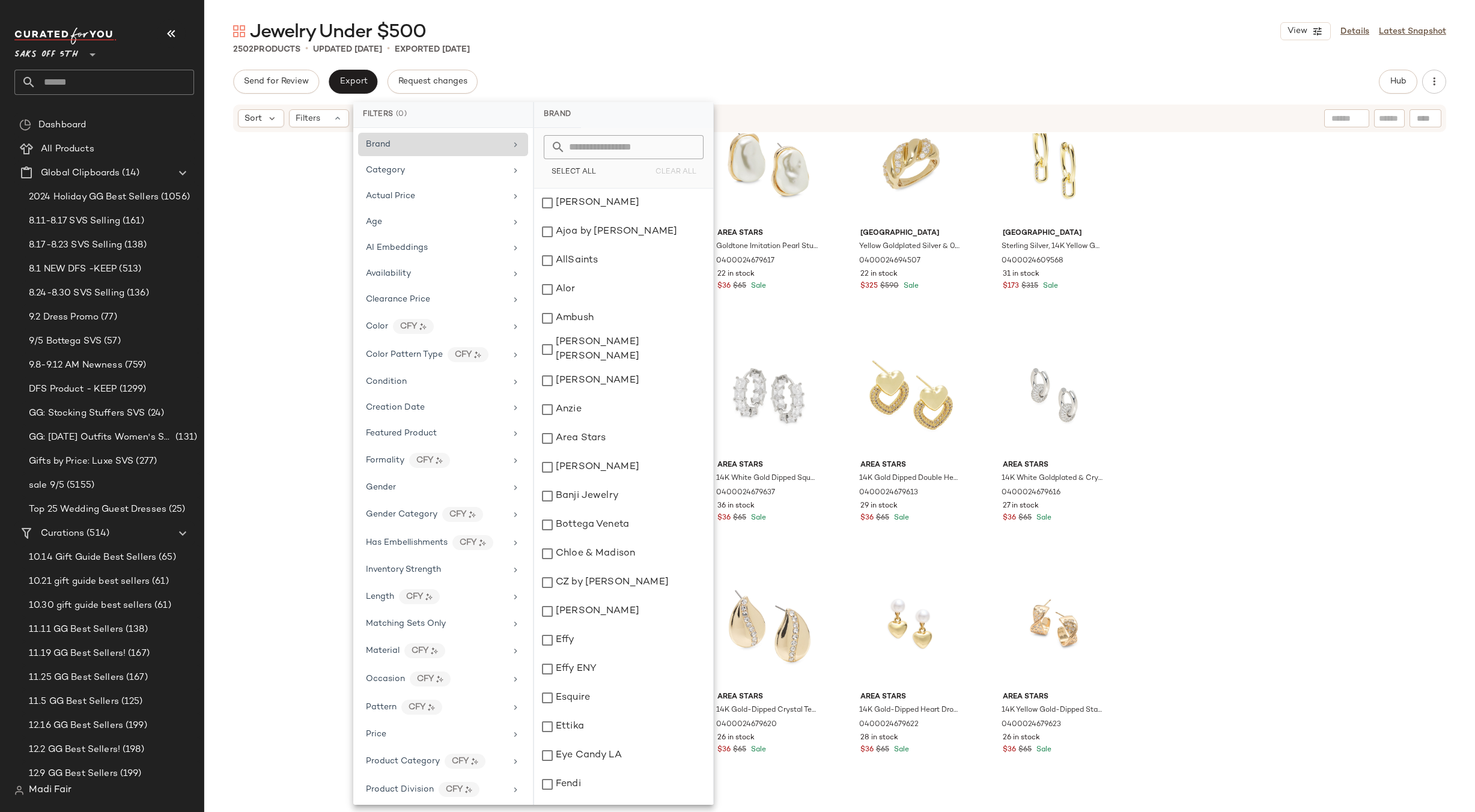
click at [405, 152] on div "Brand" at bounding box center [443, 144] width 170 height 23
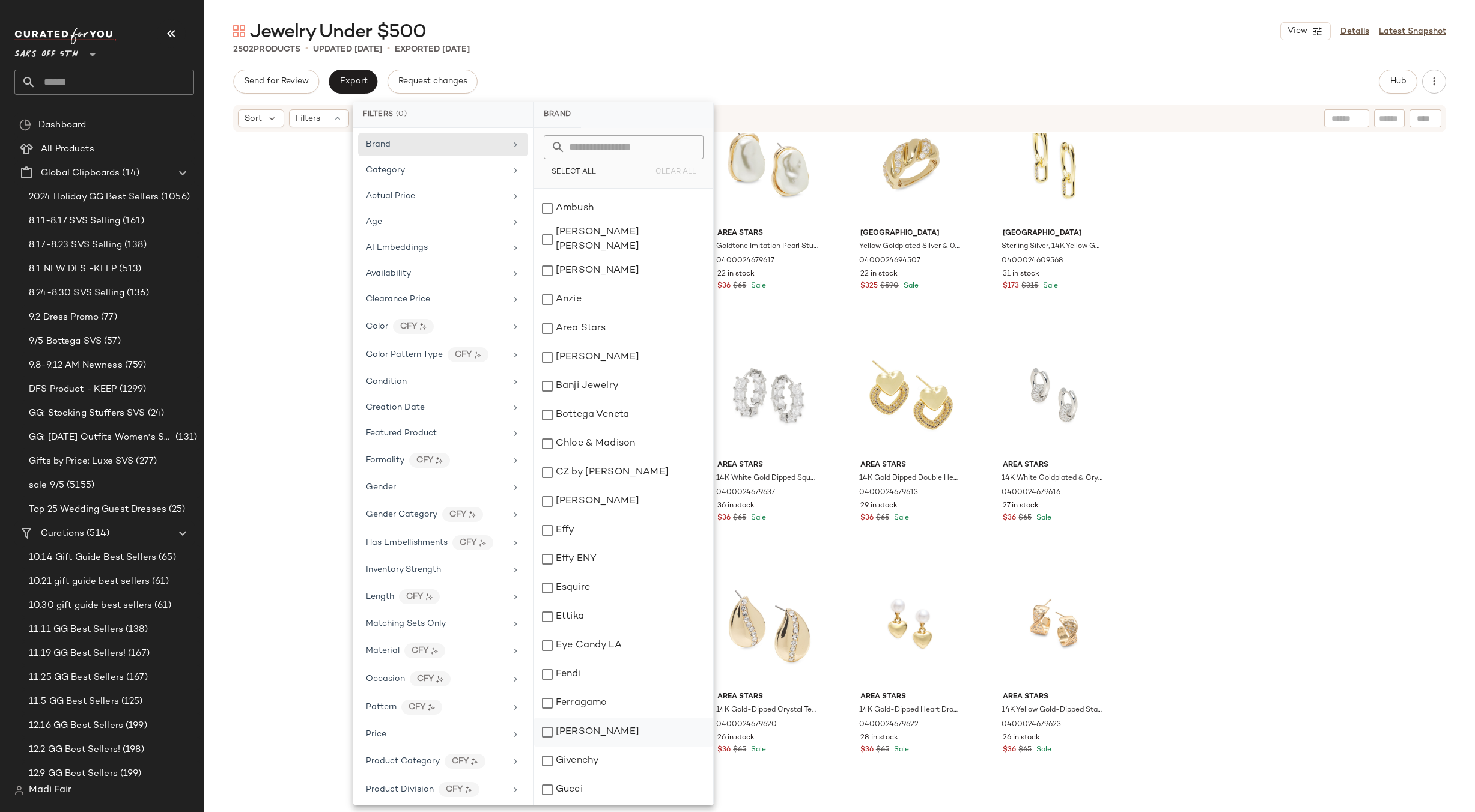
scroll to position [300, 0]
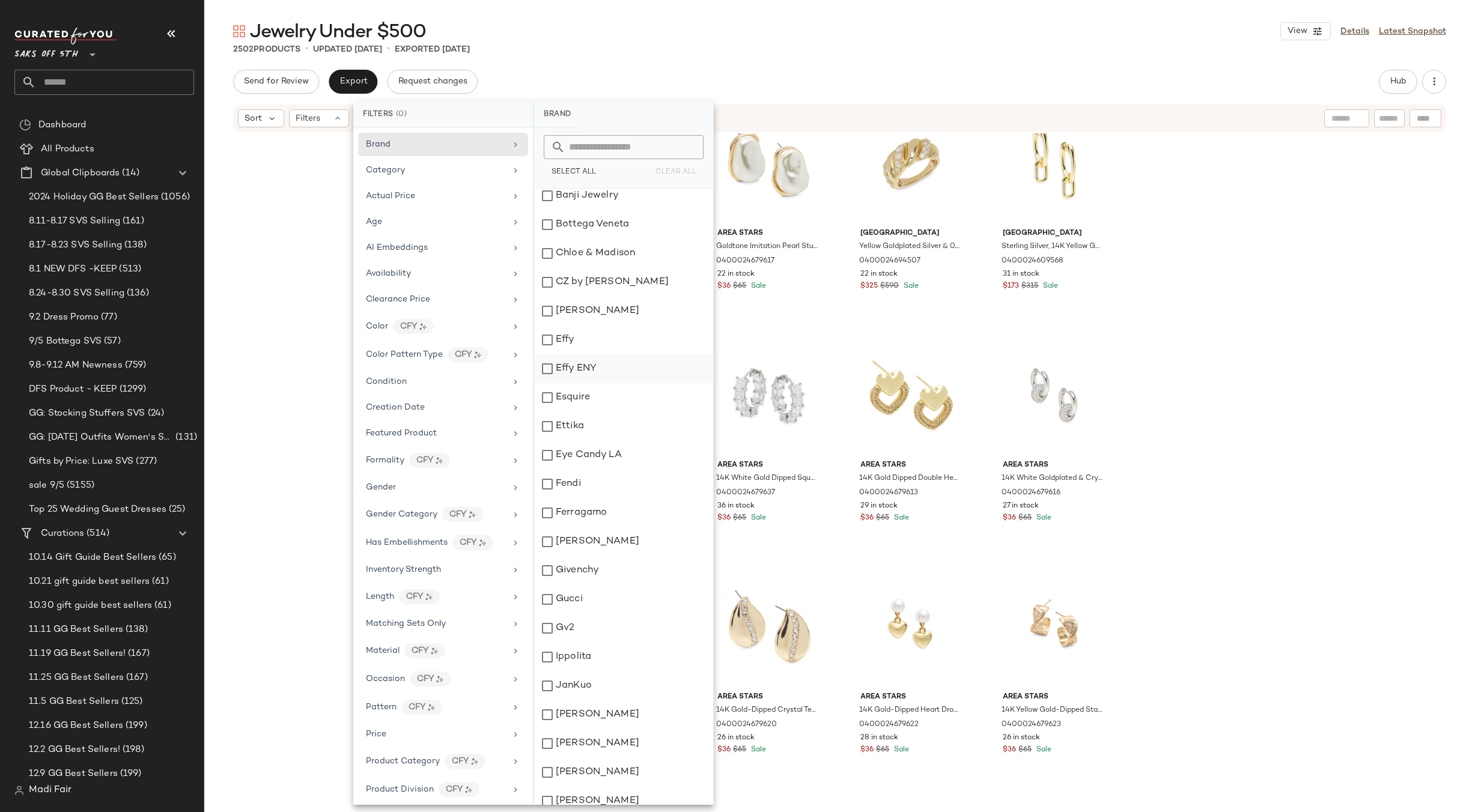
click at [599, 354] on div "Effy ENY" at bounding box center [624, 368] width 179 height 29
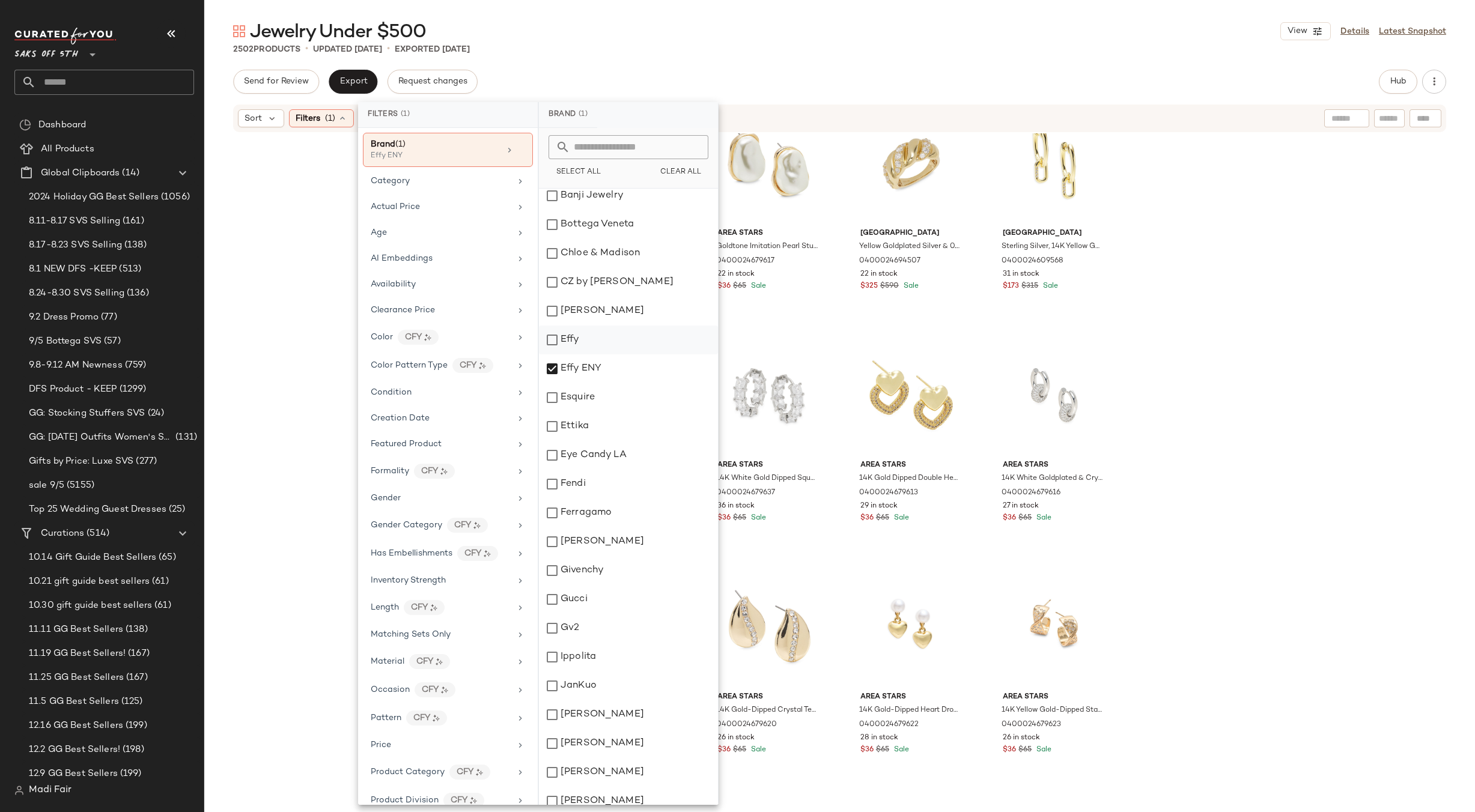
click at [598, 338] on div "Effy" at bounding box center [628, 340] width 179 height 29
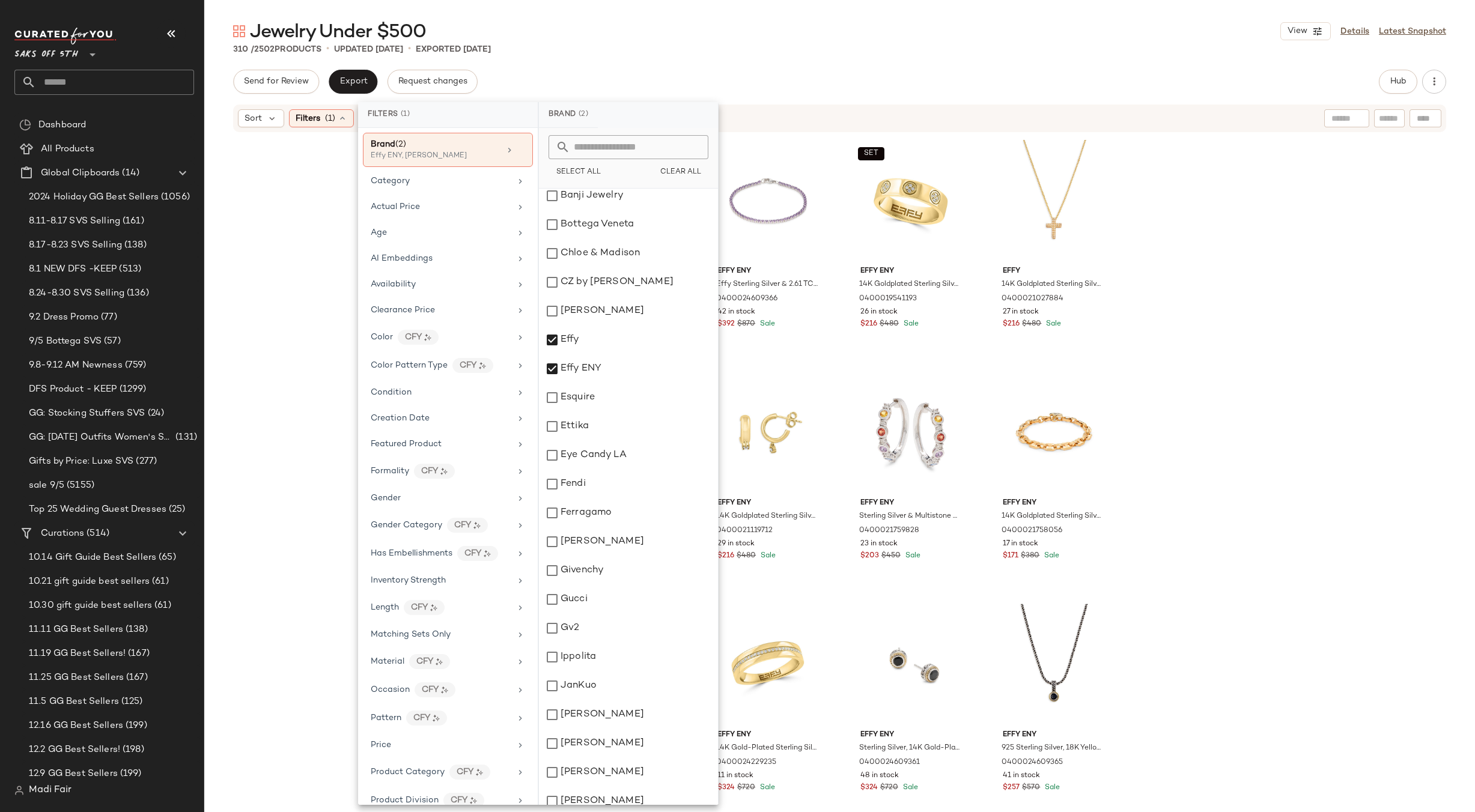
click at [641, 48] on div "310 / 2502 Products • updated Sep 8th • Exported Sep 4th" at bounding box center [840, 49] width 1270 height 12
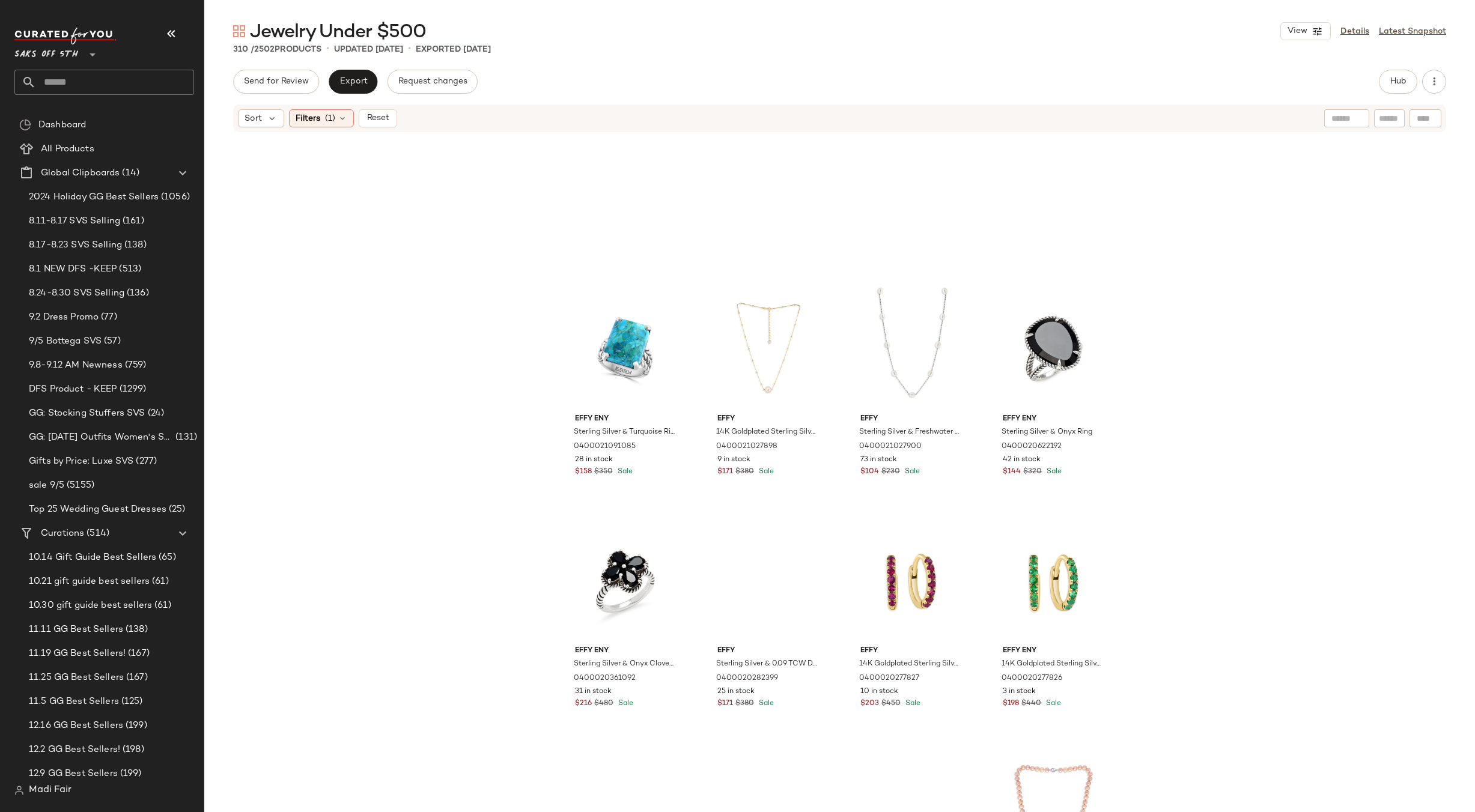
scroll to position [2293, 0]
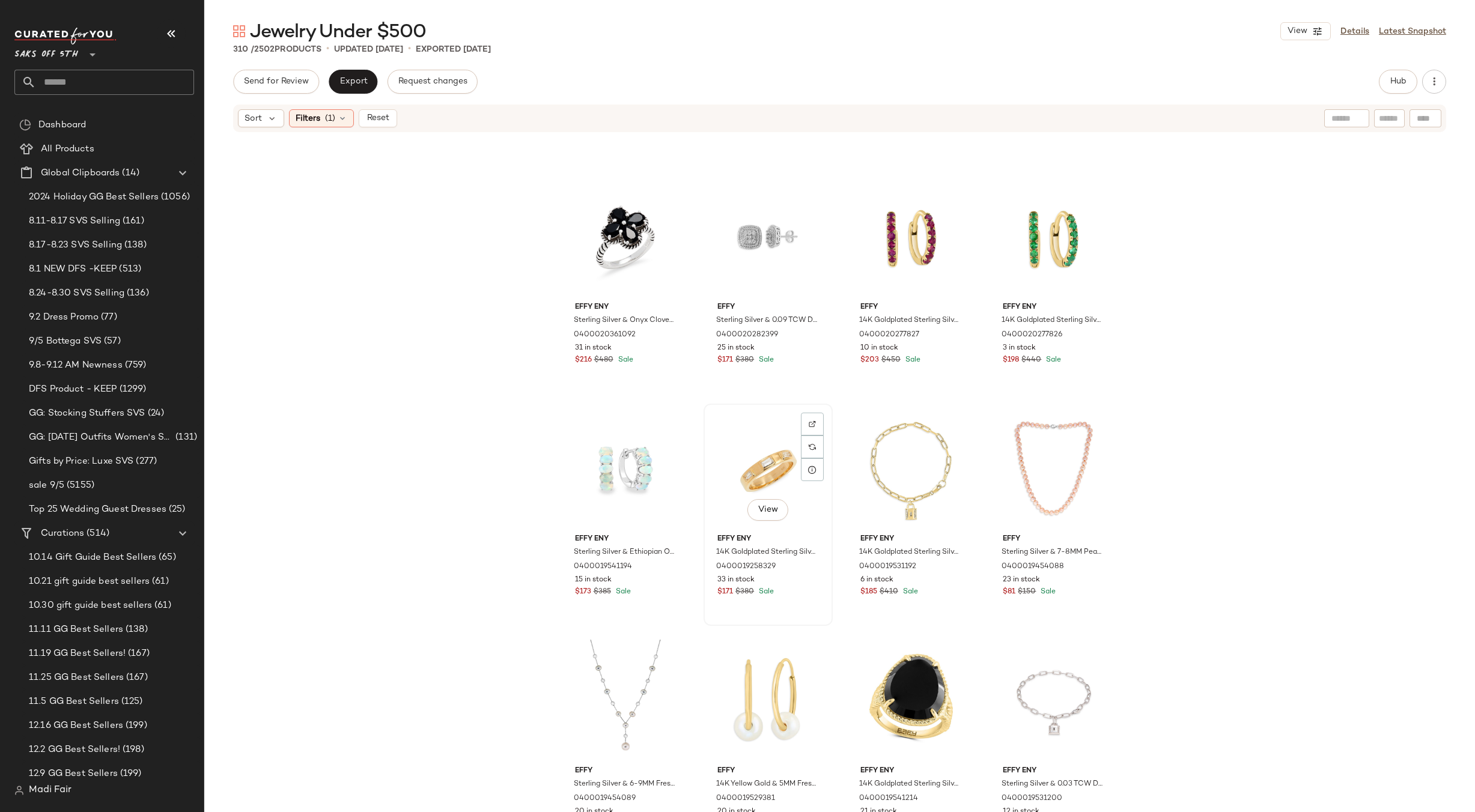
click at [769, 453] on div "View" at bounding box center [768, 469] width 120 height 121
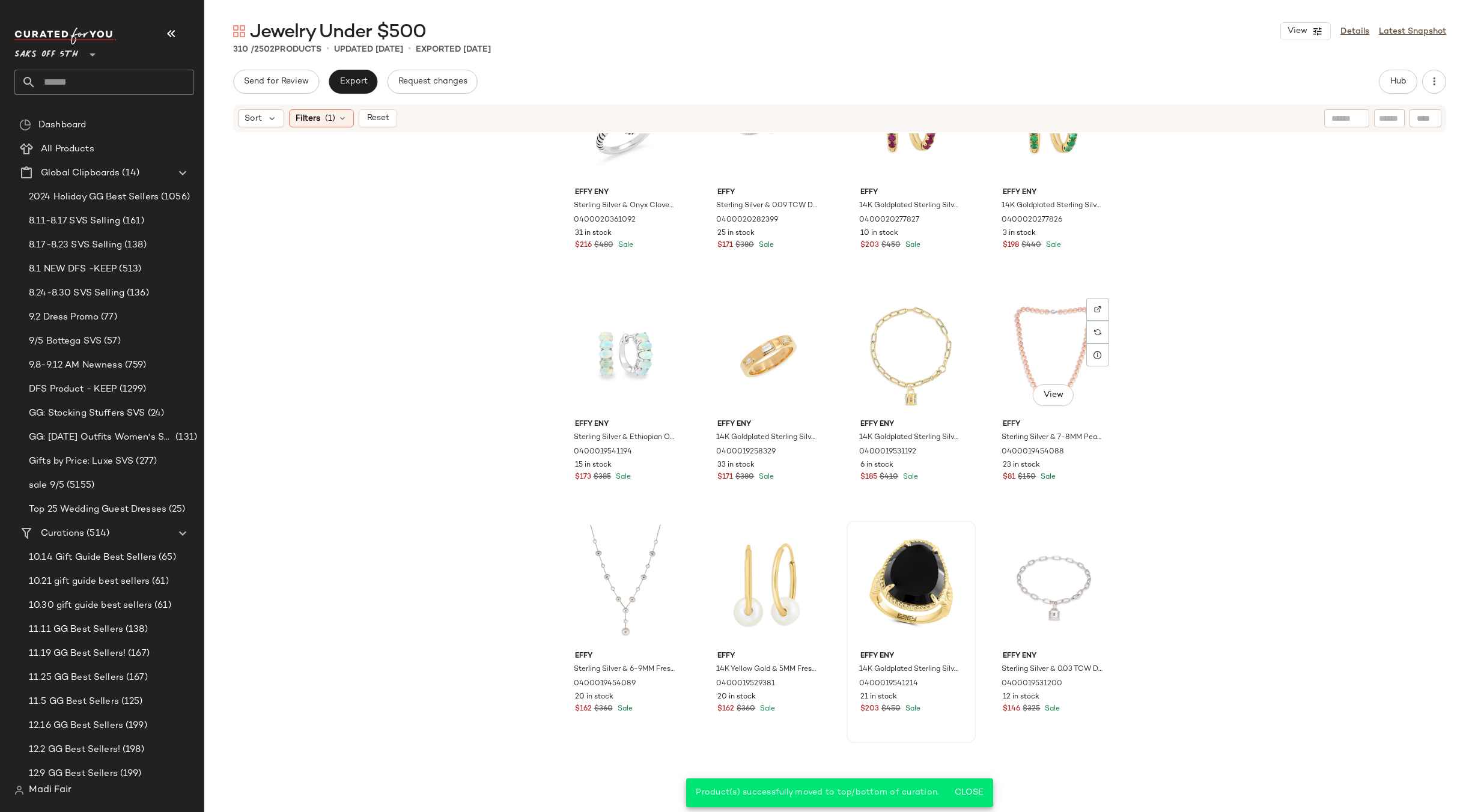
scroll to position [2593, 0]
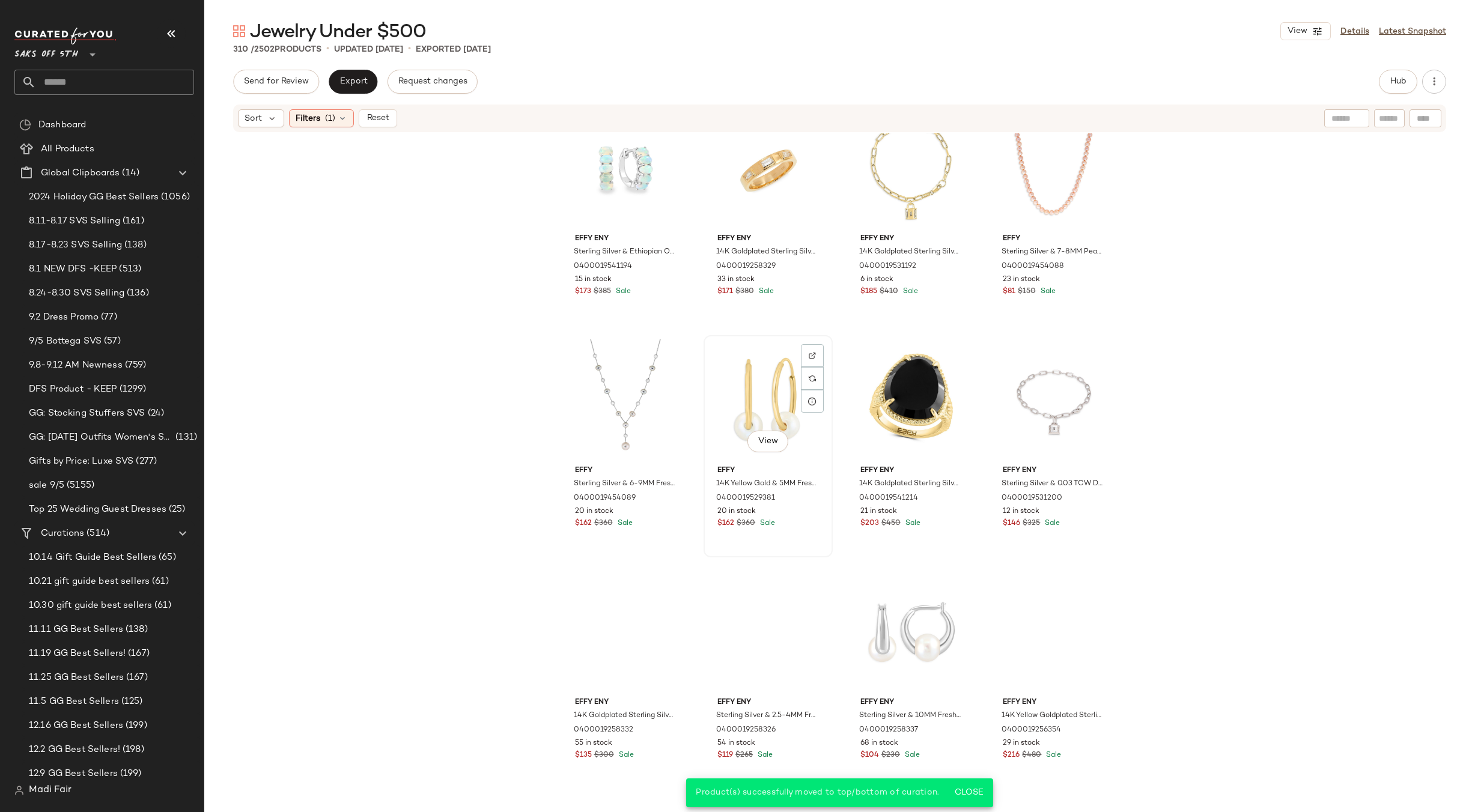
click at [763, 411] on div "View" at bounding box center [768, 400] width 120 height 121
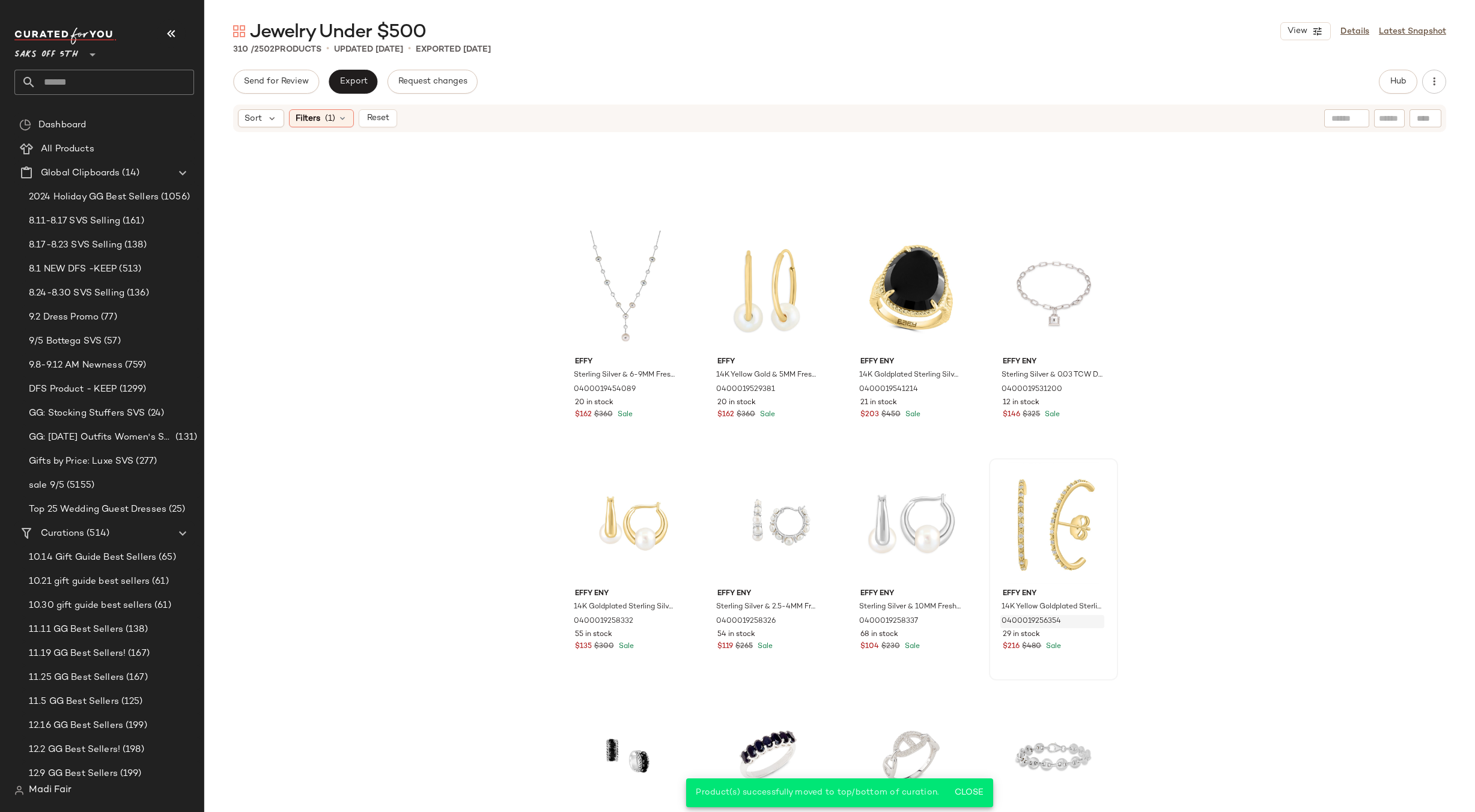
scroll to position [2834, 0]
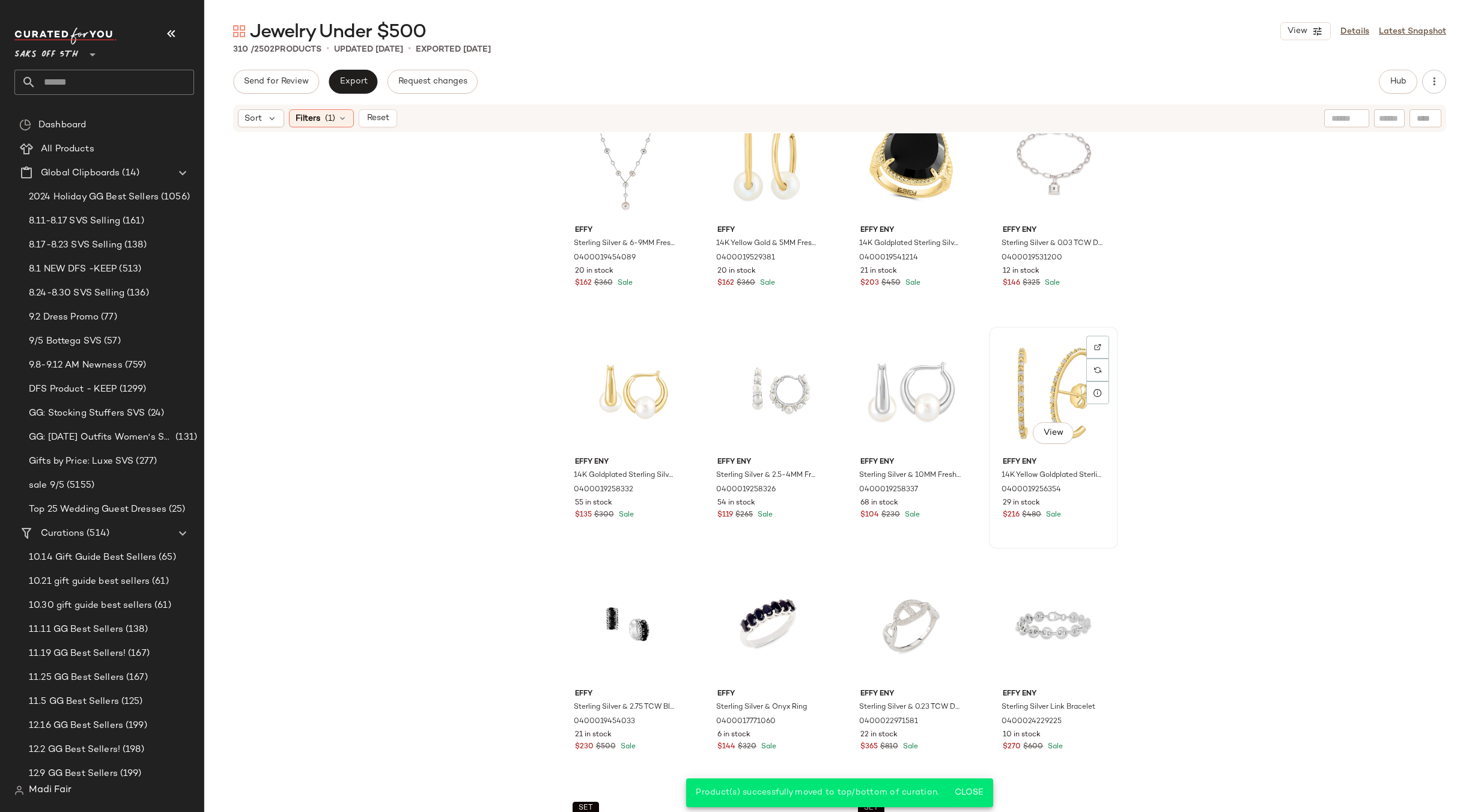
drag, startPoint x: 1003, startPoint y: 384, endPoint x: 1012, endPoint y: 394, distance: 13.5
click at [1003, 383] on div "View" at bounding box center [1054, 391] width 120 height 121
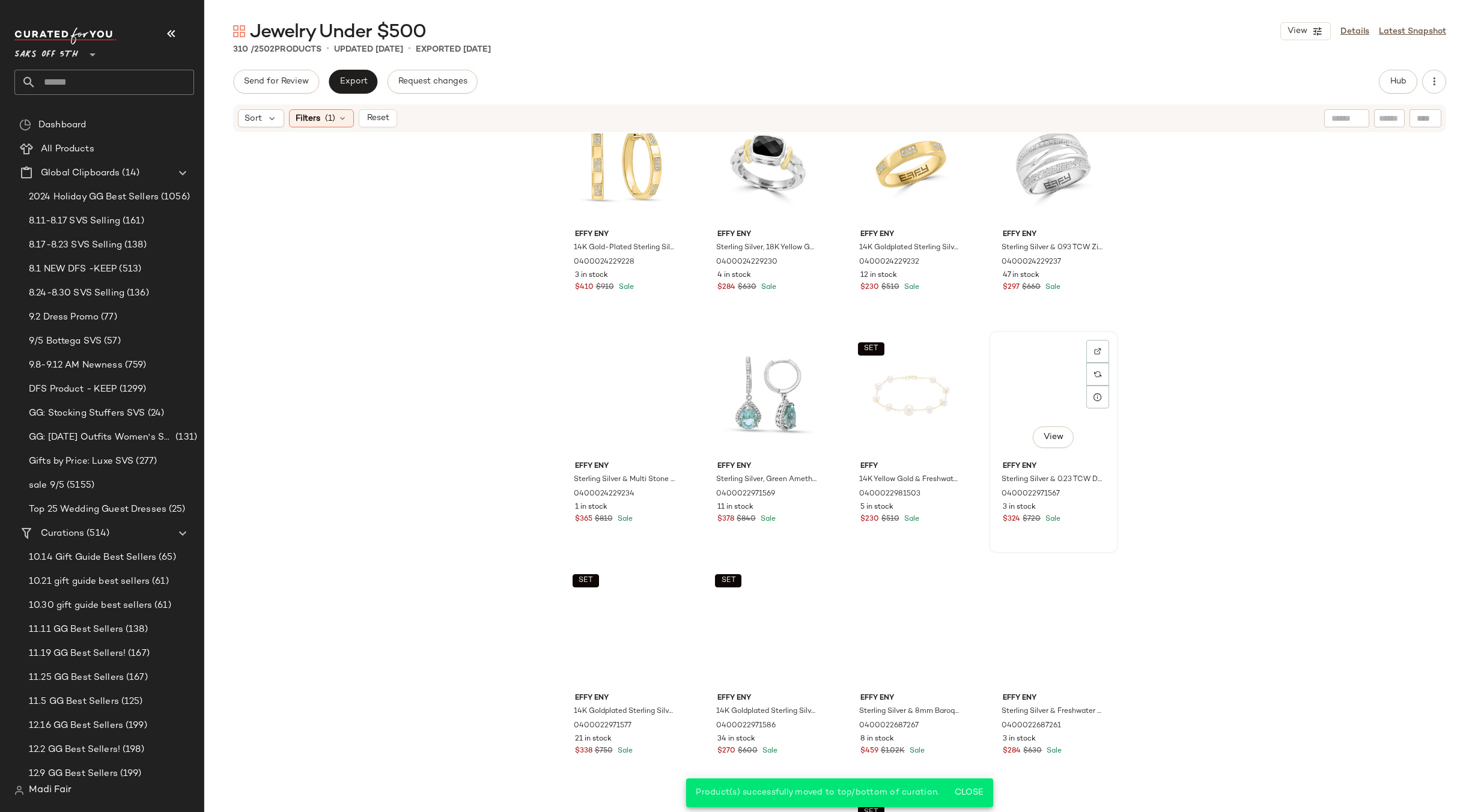
scroll to position [3554, 0]
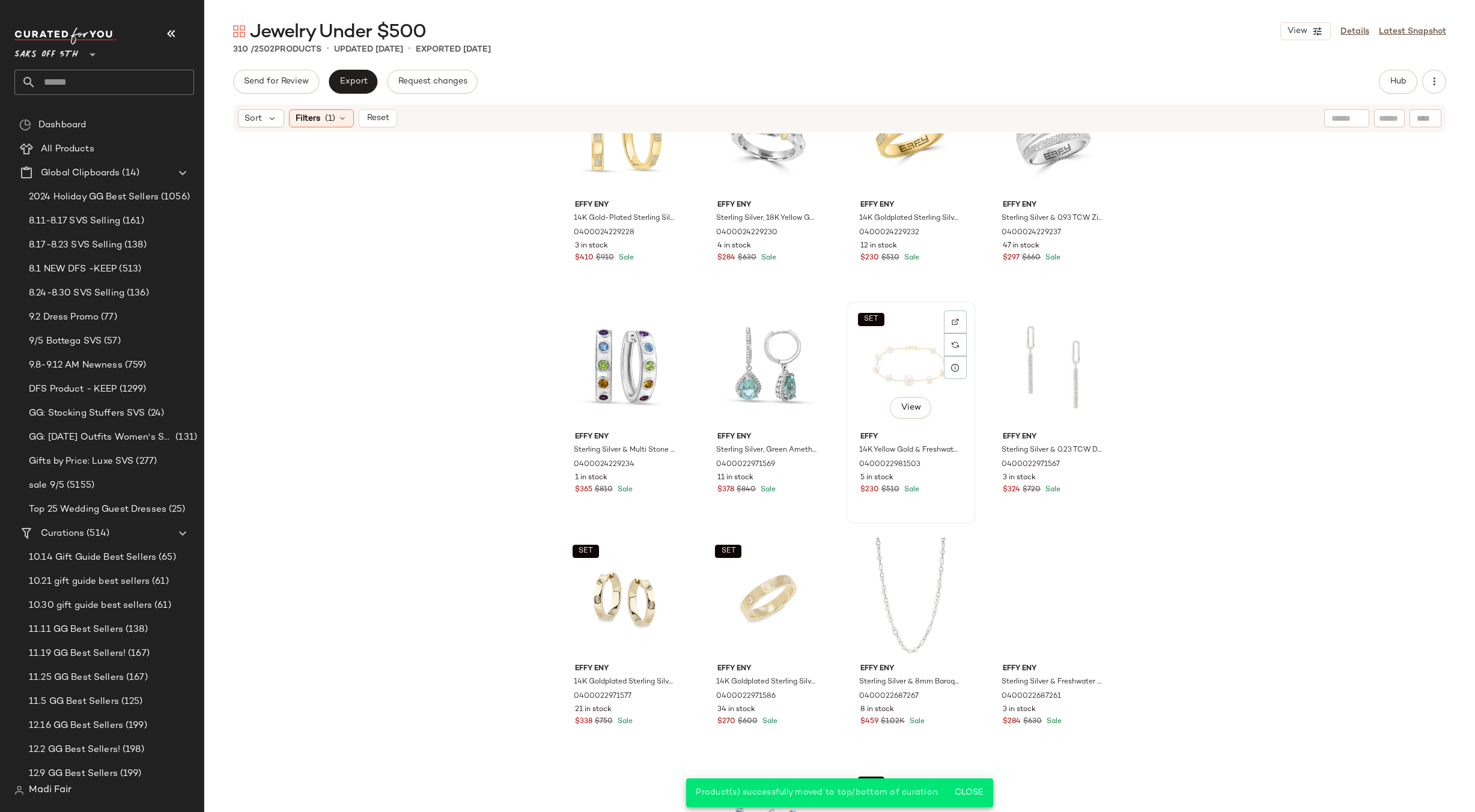
click at [902, 350] on div "SET View" at bounding box center [911, 366] width 120 height 121
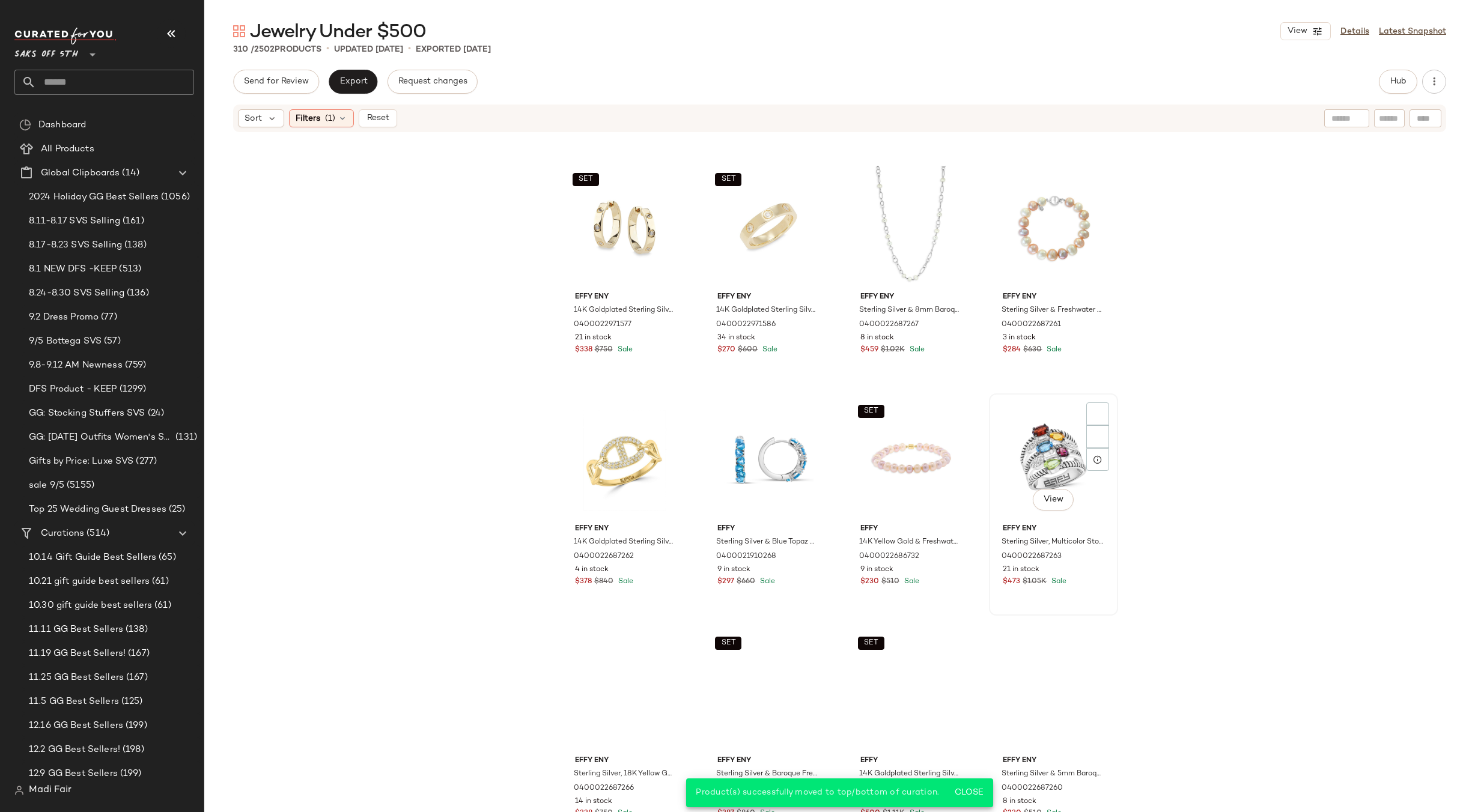
scroll to position [3975, 0]
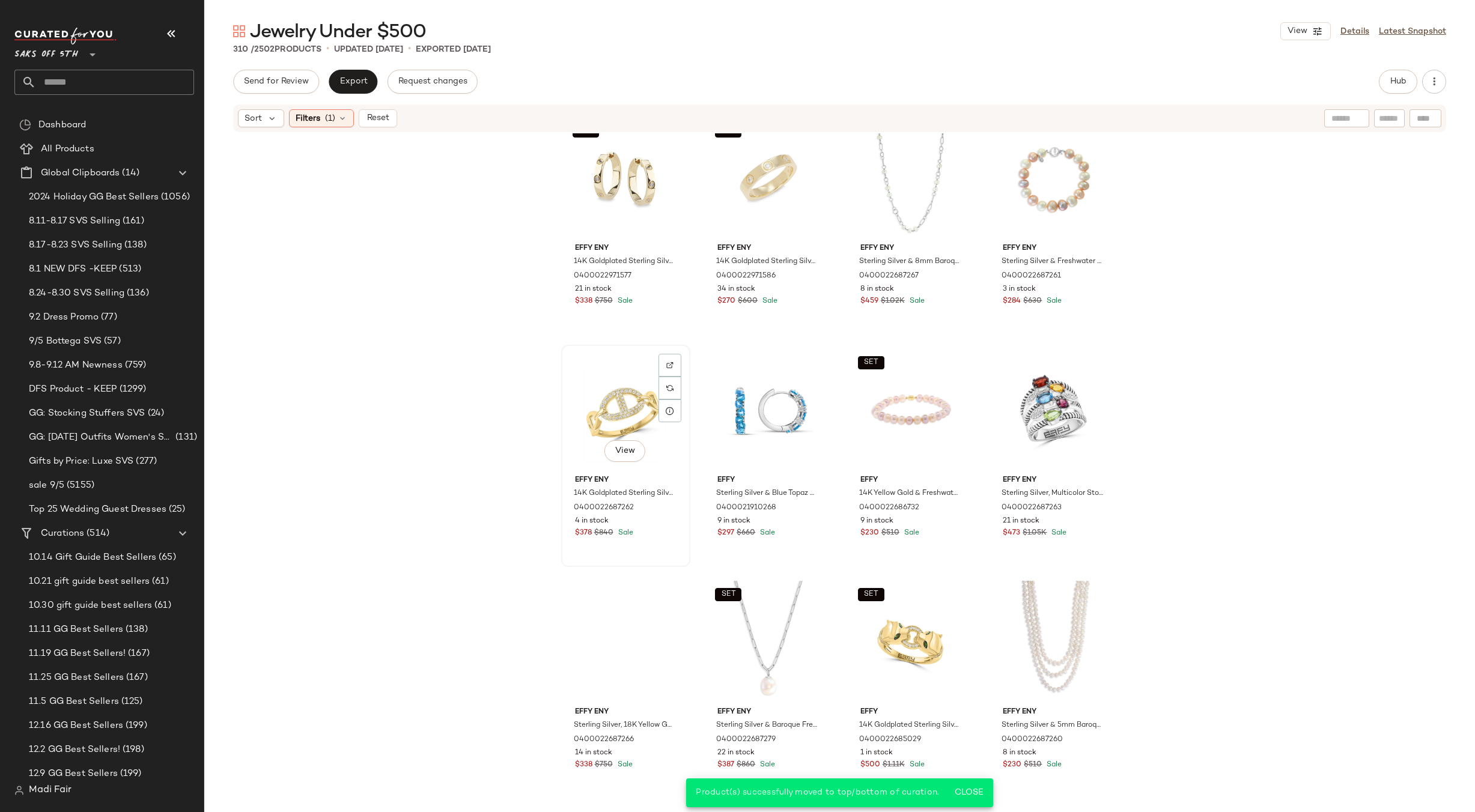
click at [625, 401] on div "View" at bounding box center [626, 409] width 120 height 121
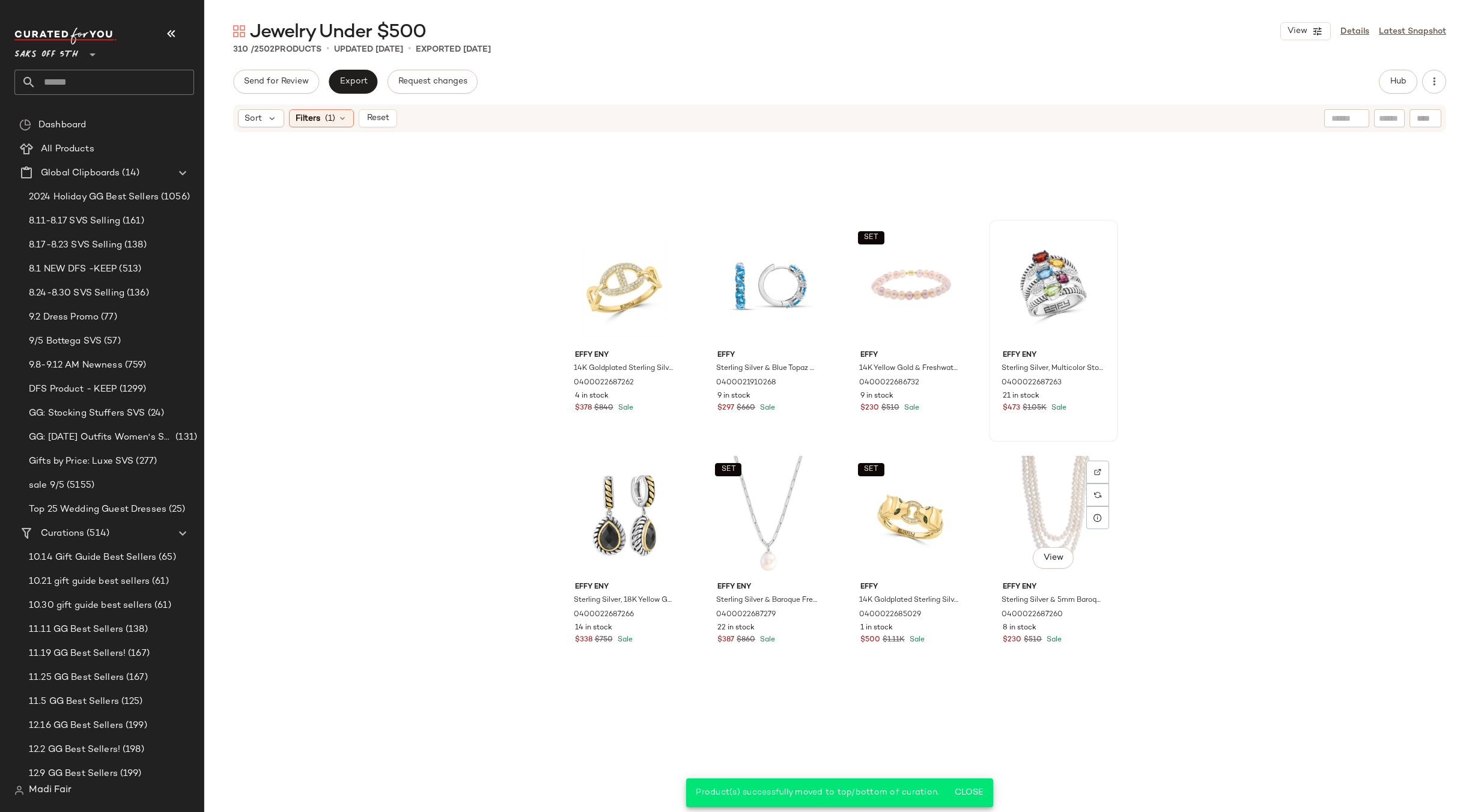
scroll to position [4396, 0]
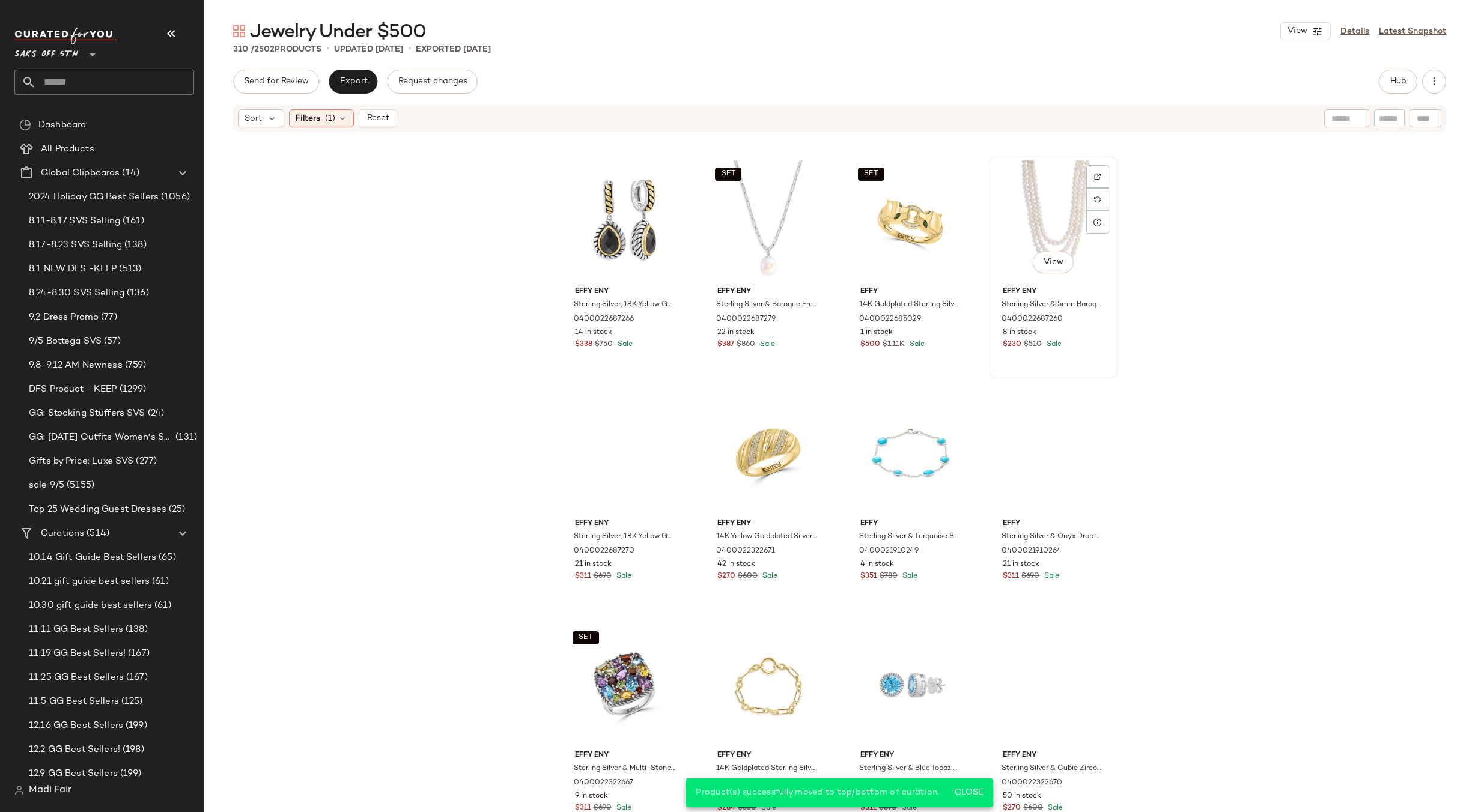
click at [1046, 213] on div "View" at bounding box center [1054, 221] width 120 height 121
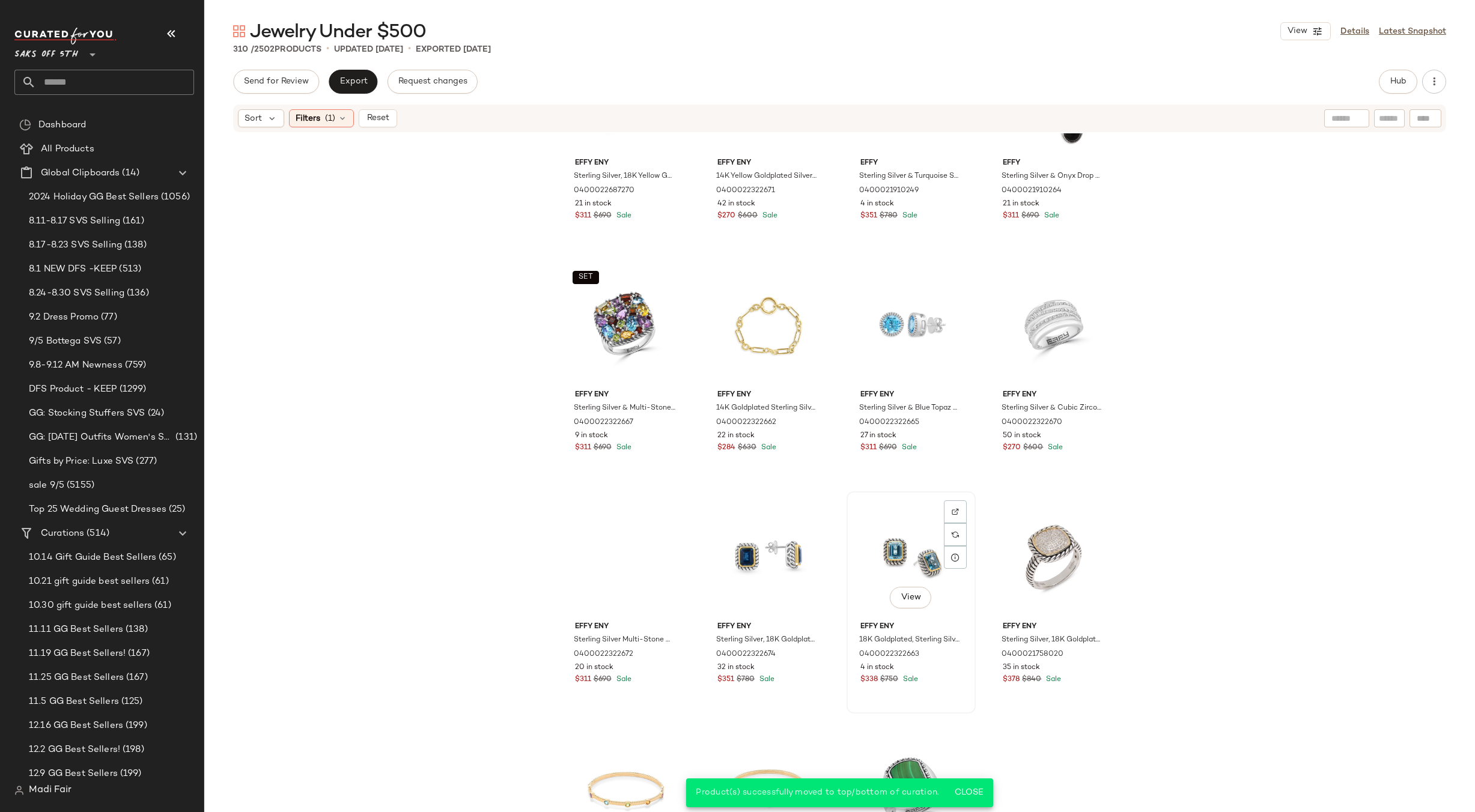
scroll to position [5057, 0]
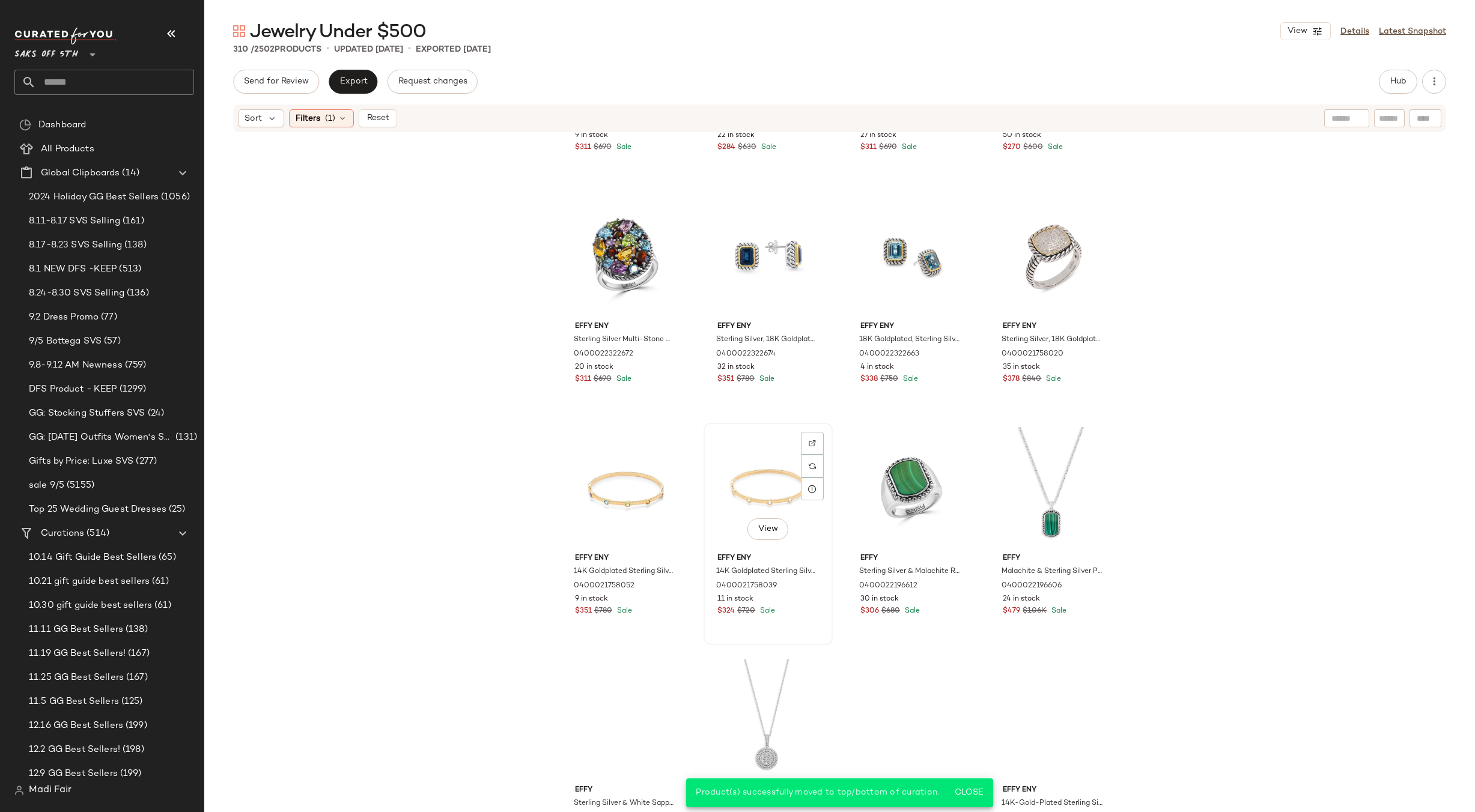
click at [765, 484] on div "View" at bounding box center [768, 487] width 120 height 121
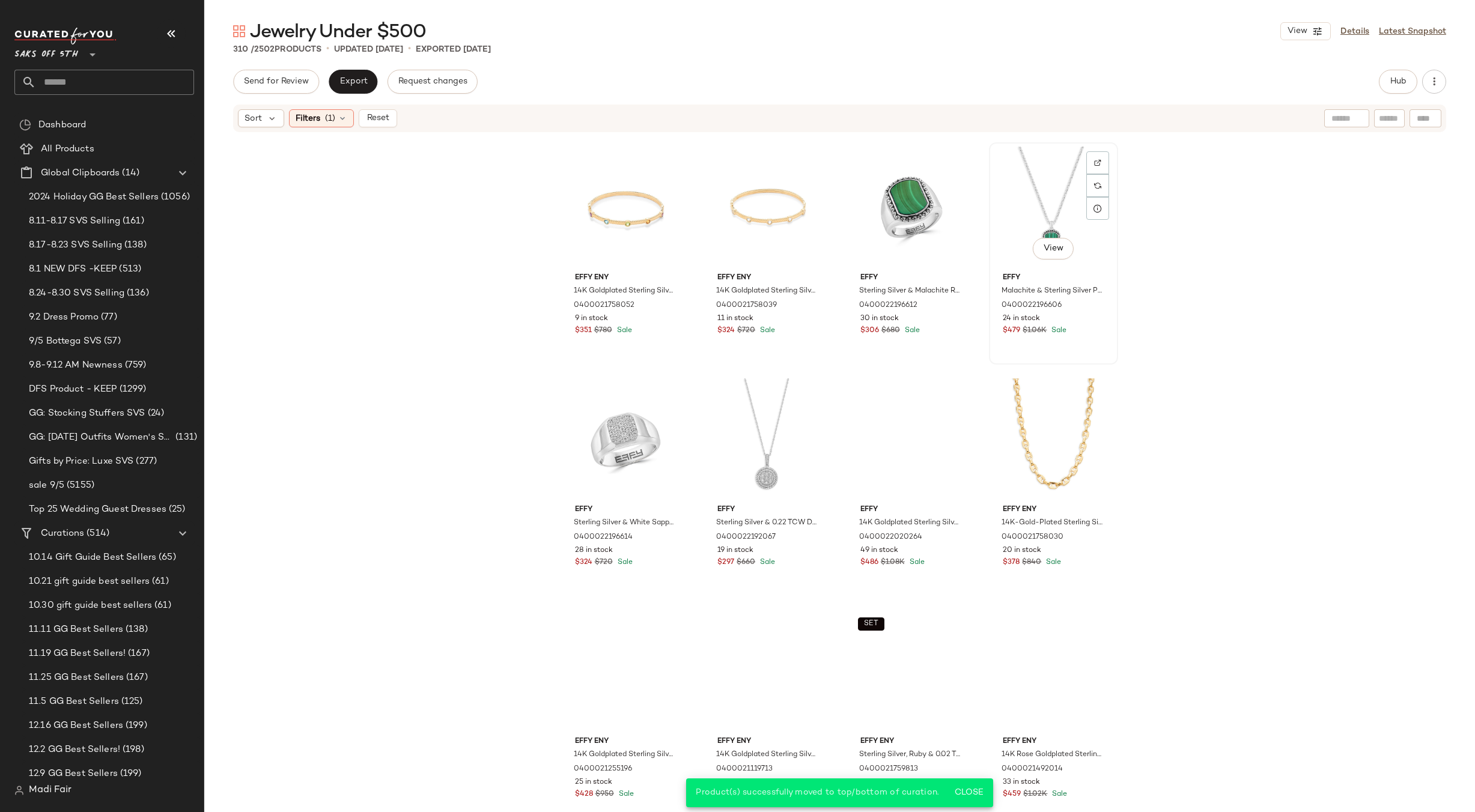
scroll to position [5358, 0]
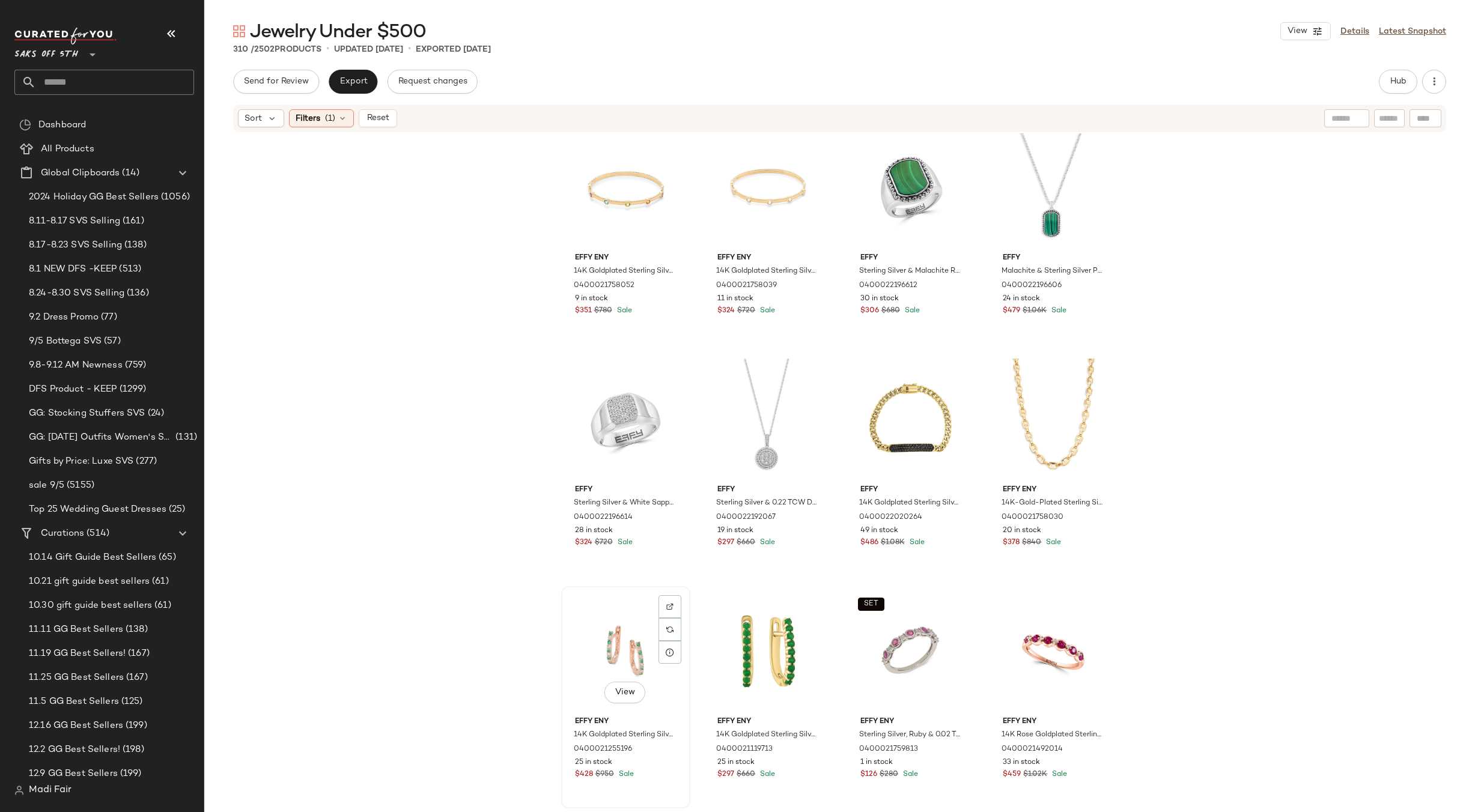
click at [635, 641] on div "View" at bounding box center [626, 651] width 120 height 121
click at [340, 118] on icon at bounding box center [343, 118] width 9 height 9
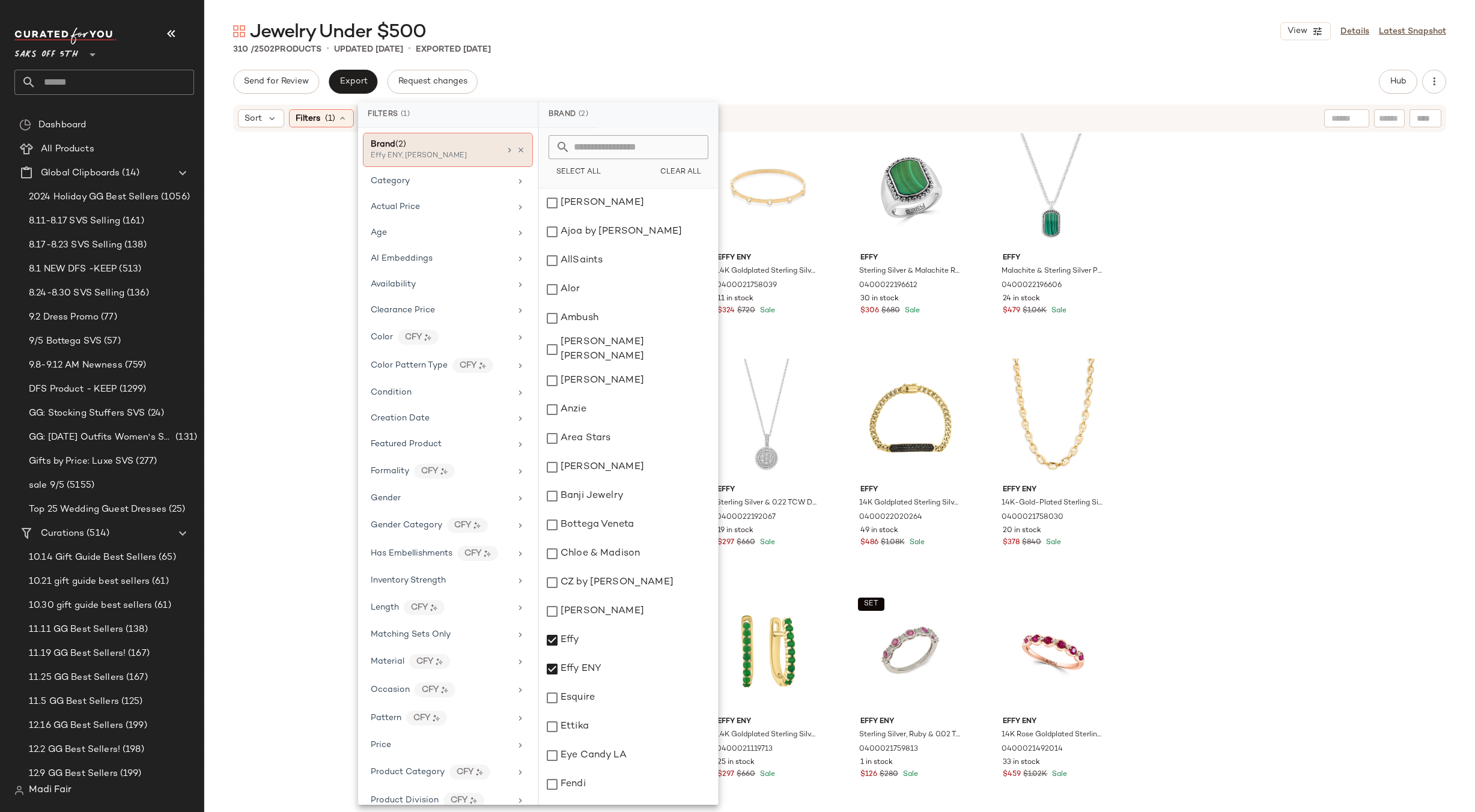
click at [520, 148] on div "Brand (2) Effy ENY, Effy" at bounding box center [448, 150] width 170 height 34
click at [516, 147] on icon at bounding box center [520, 150] width 8 height 8
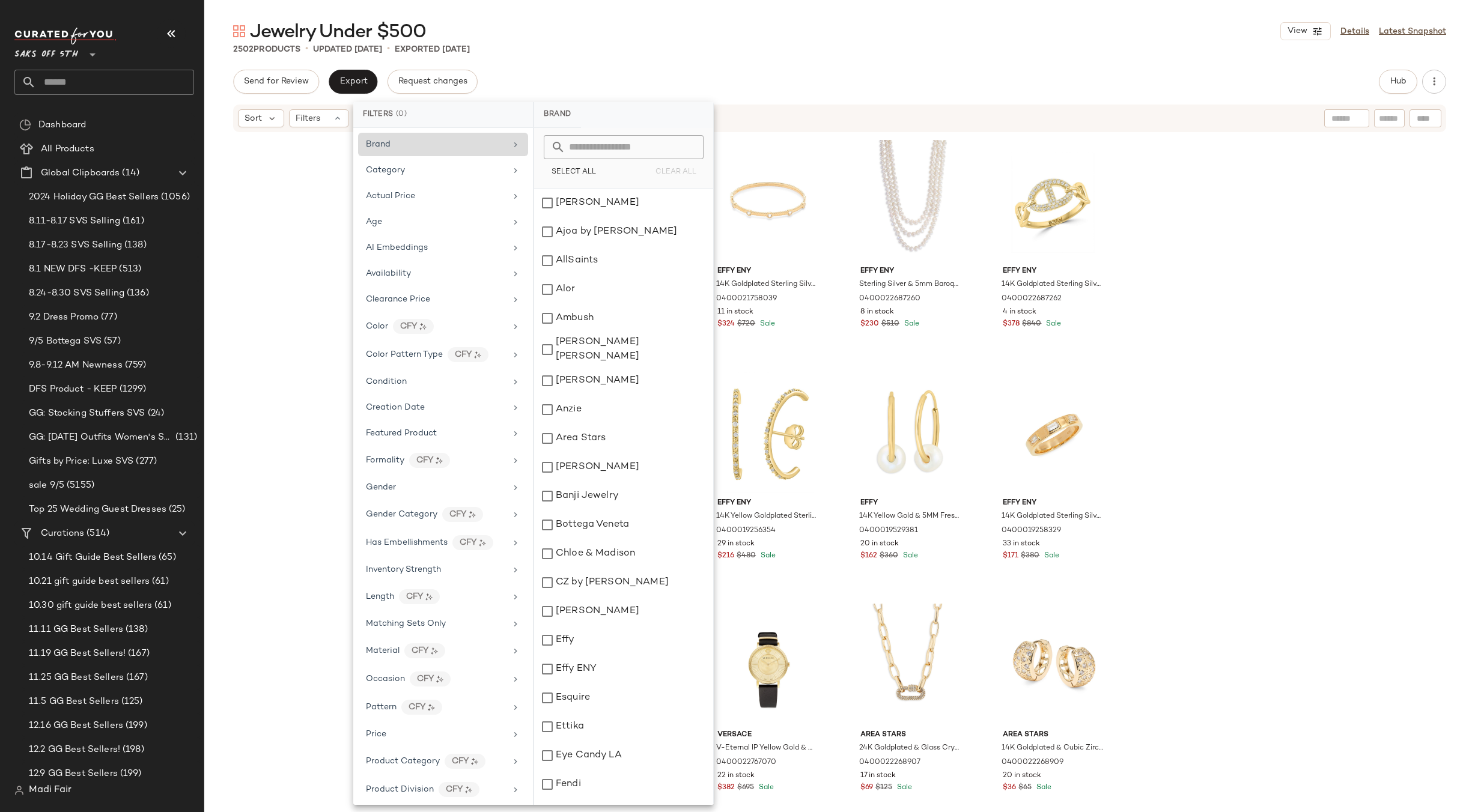
click at [601, 56] on div "Jewelry Under $500 View Details Latest Snapshot 2502 Products • updated Sep 8th…" at bounding box center [840, 416] width 1270 height 793
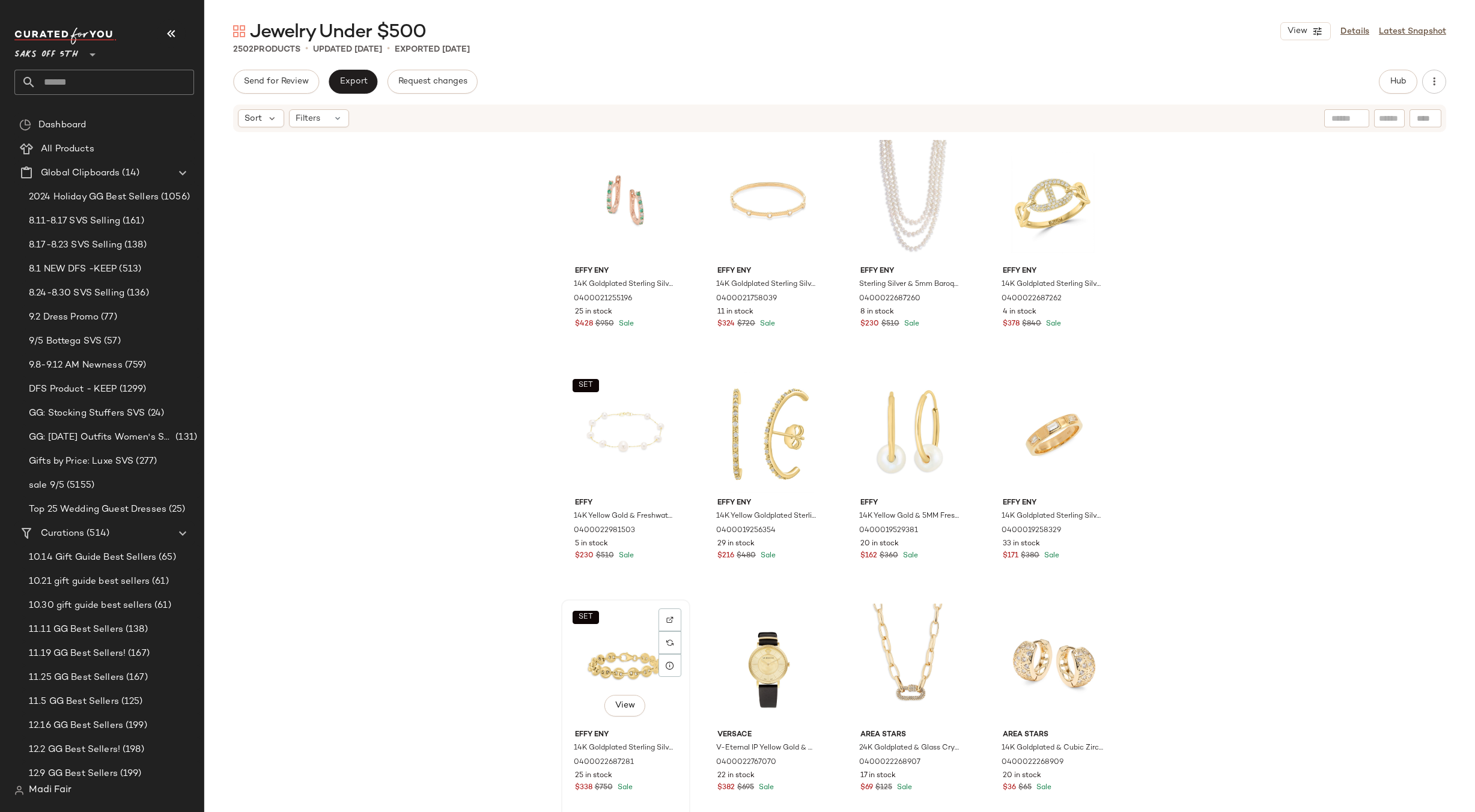
click at [614, 661] on div "SET View" at bounding box center [626, 664] width 120 height 121
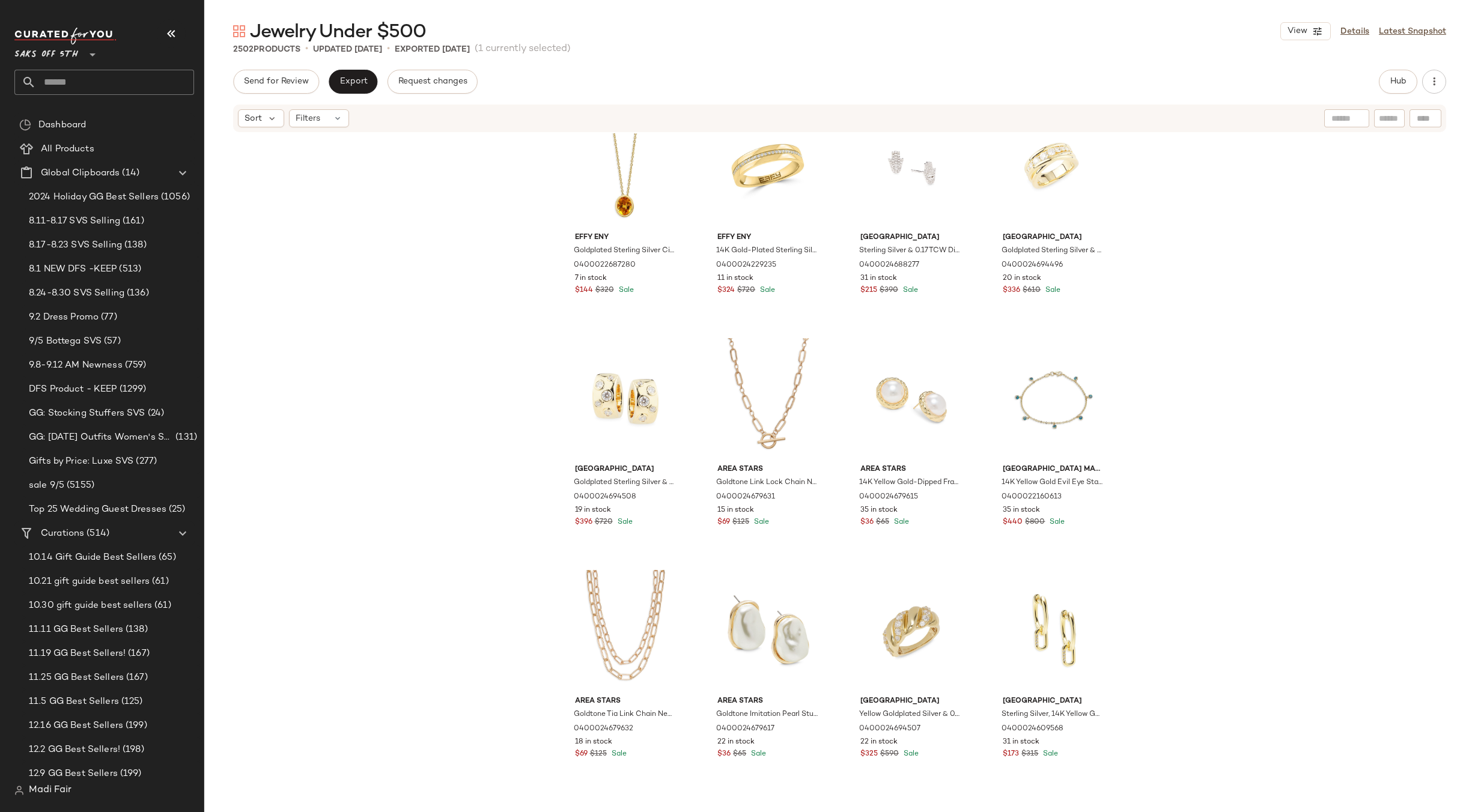
scroll to position [1692, 0]
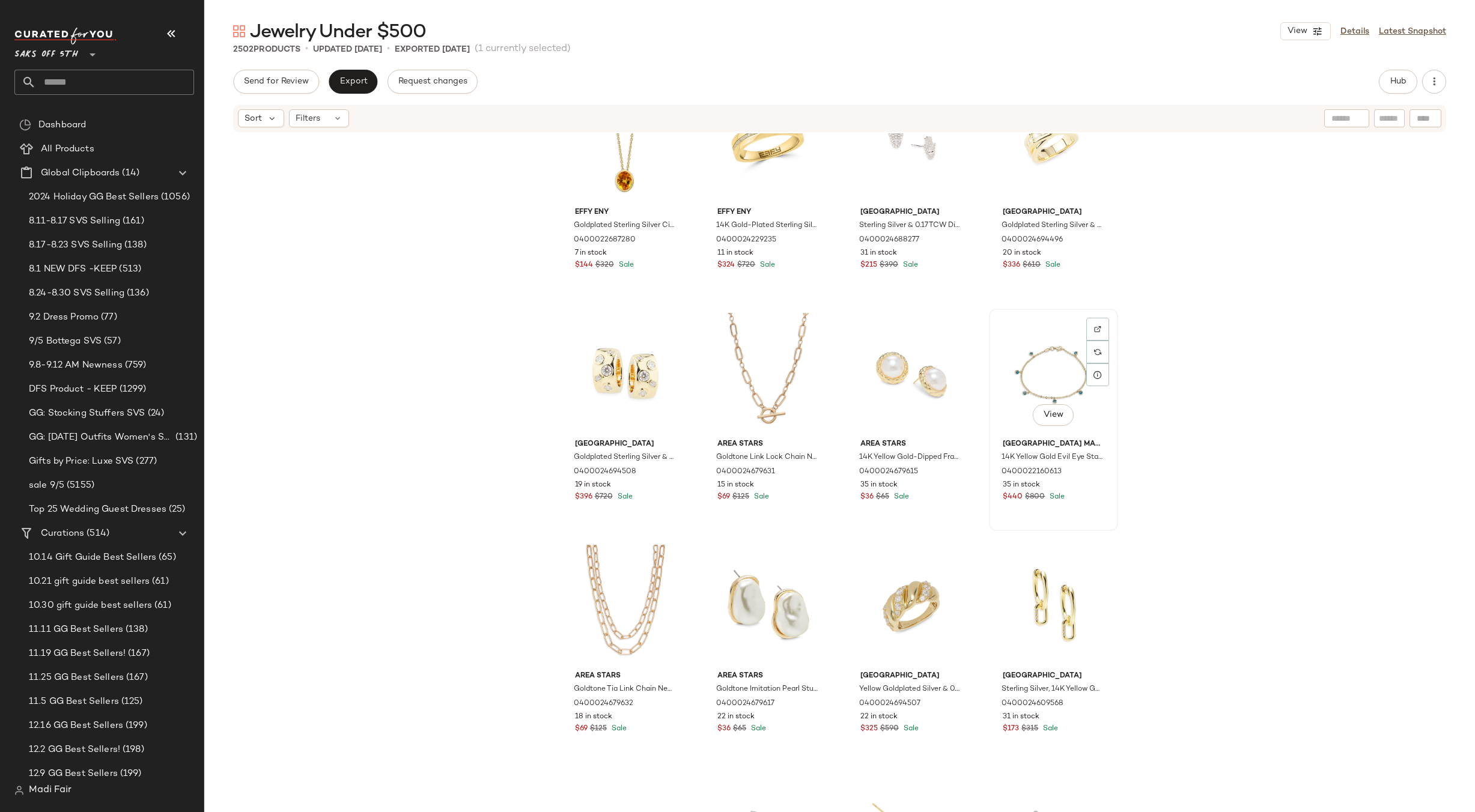
click at [1067, 373] on div "View" at bounding box center [1054, 374] width 120 height 121
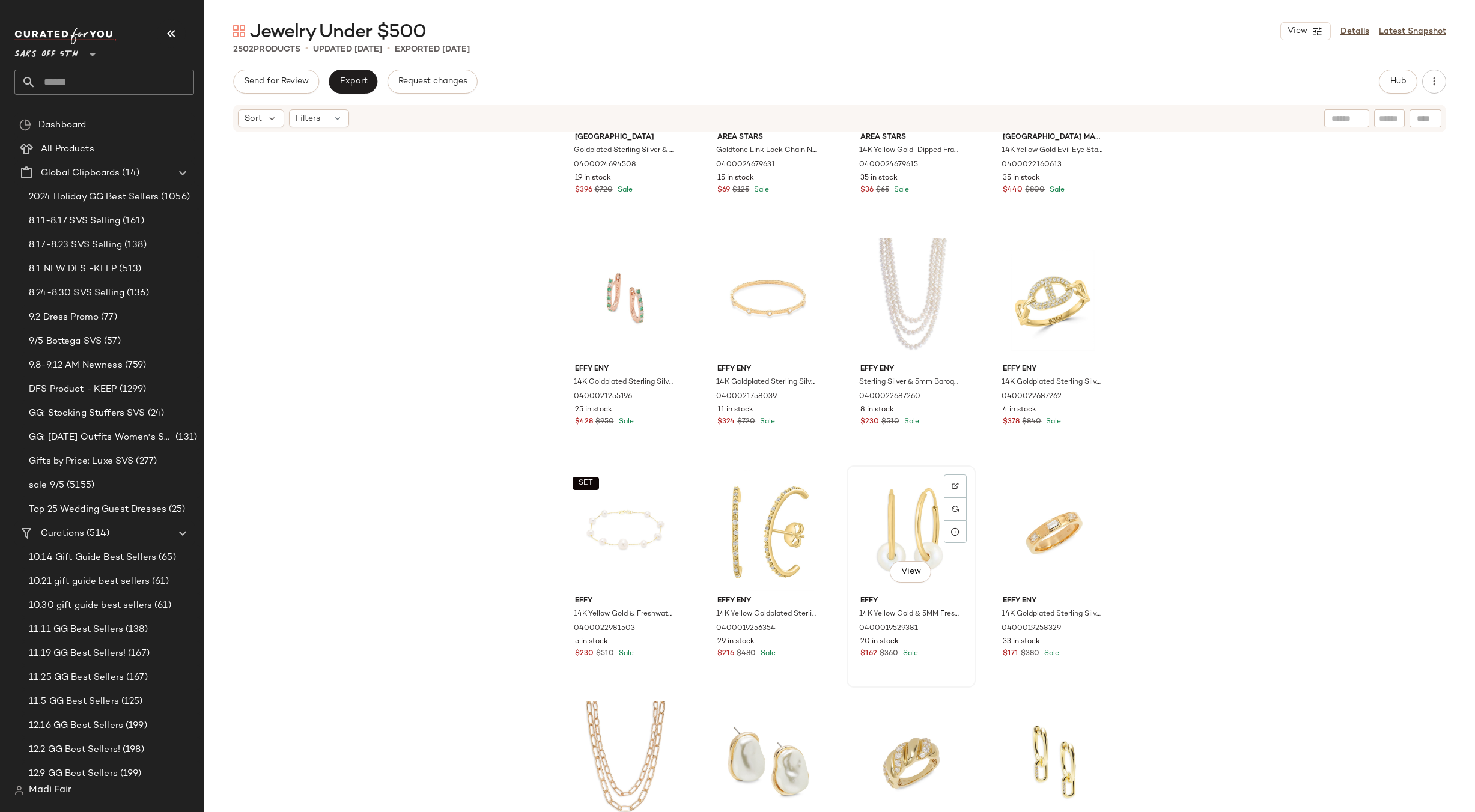
scroll to position [1649, 0]
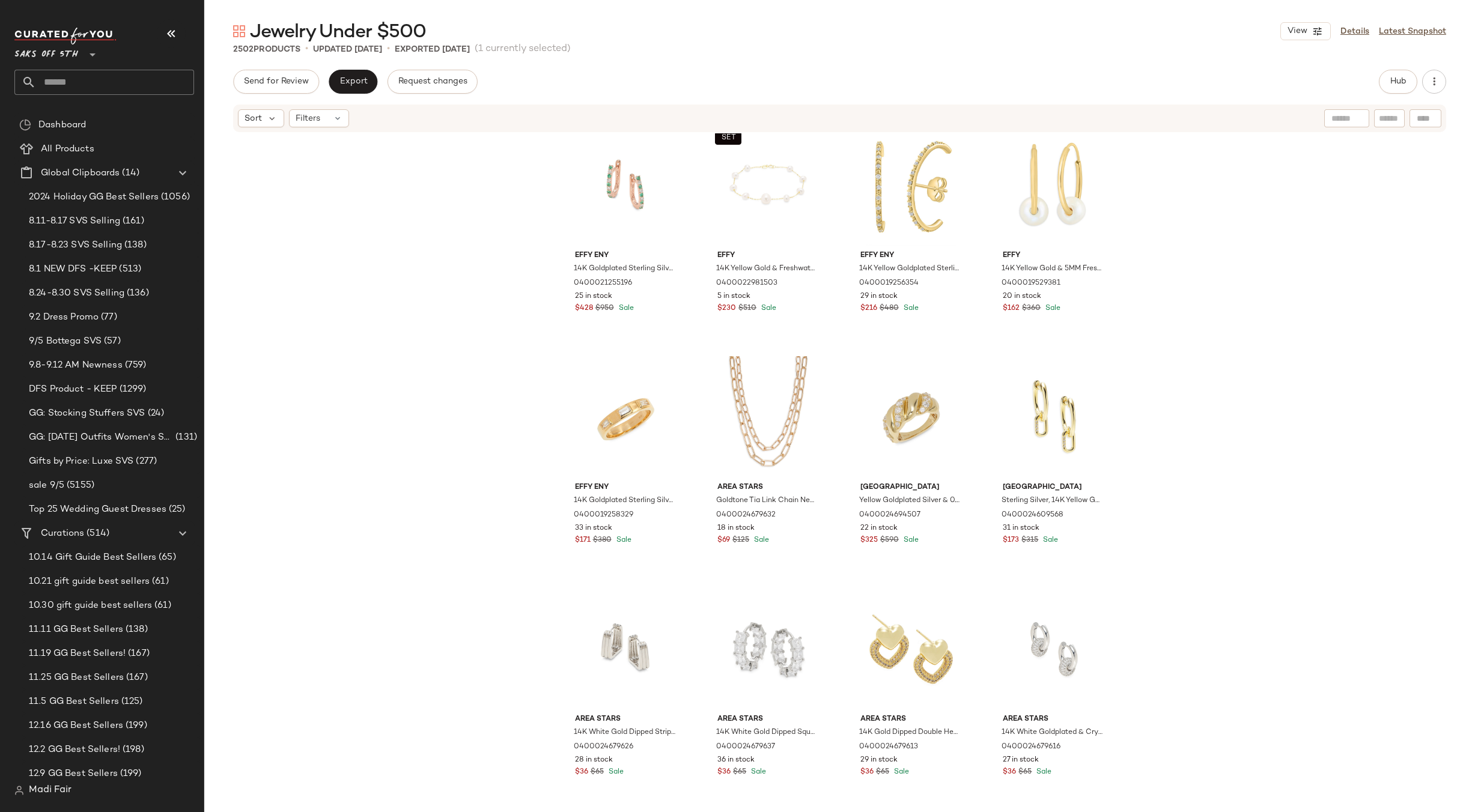
click at [1192, 403] on div "Effy ENY 14K Goldplated Sterling Silver, Emerald & 0.12 TCW Diamond Hoop Earrin…" at bounding box center [840, 491] width 1270 height 715
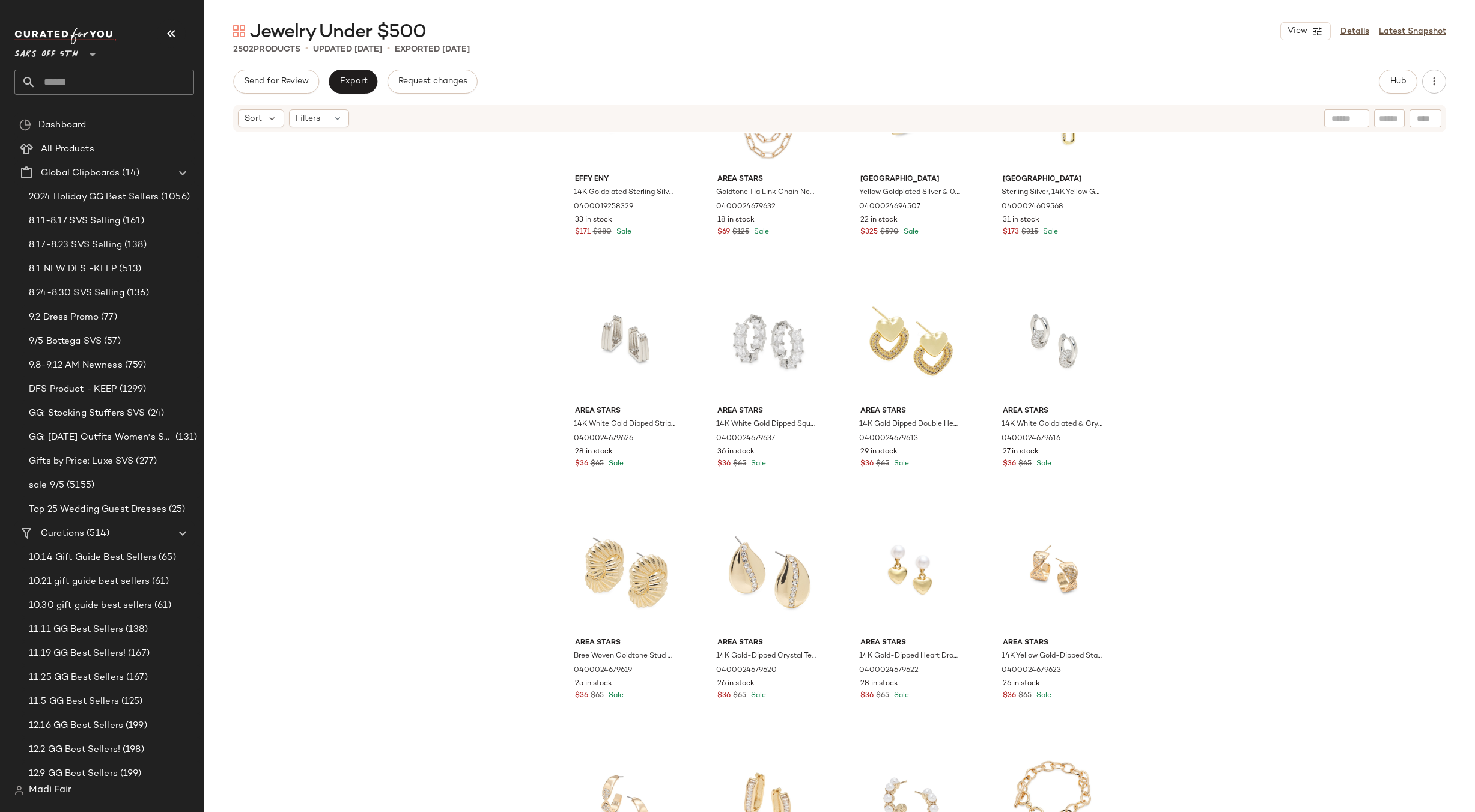
scroll to position [2233, 0]
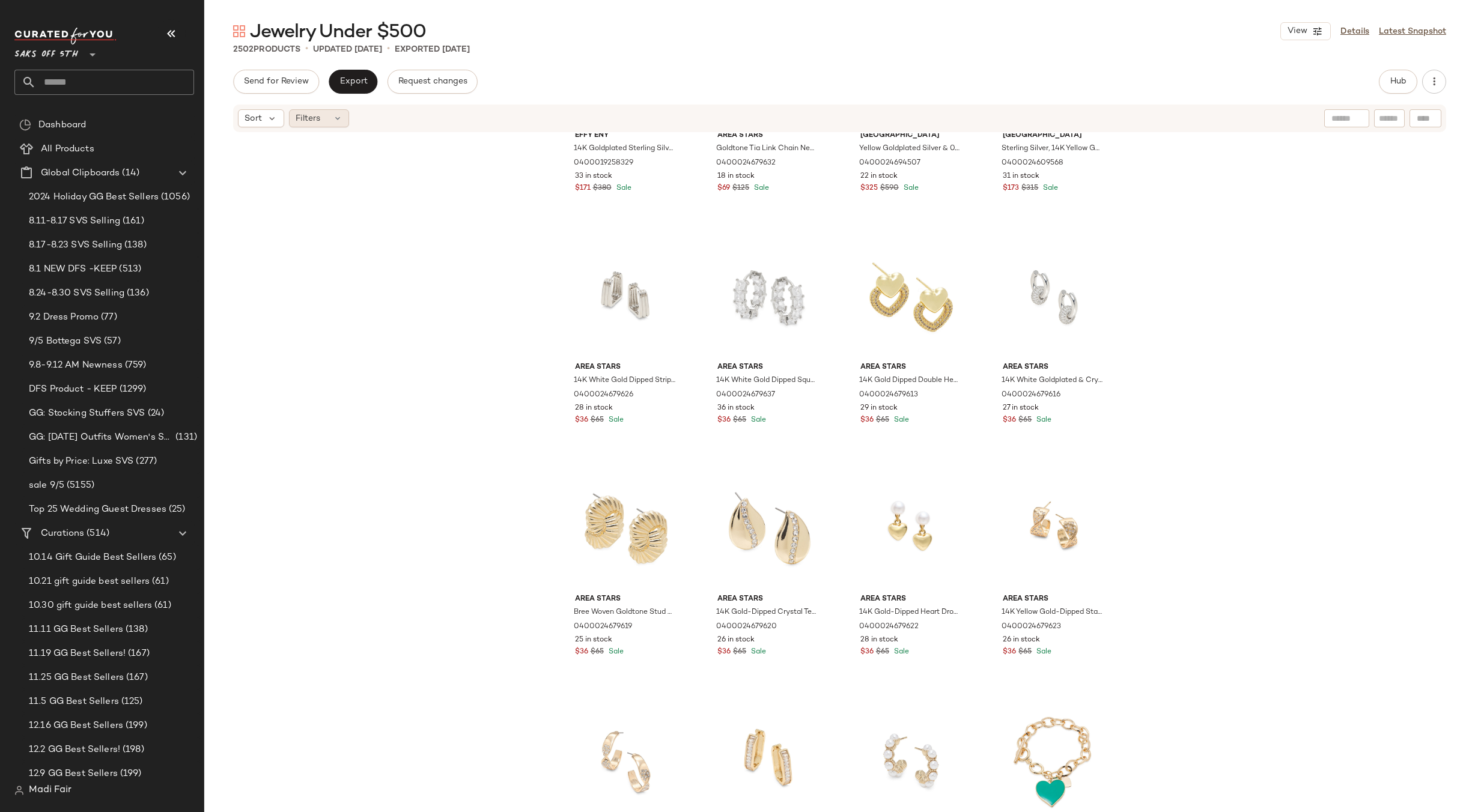
click at [337, 120] on icon at bounding box center [337, 118] width 9 height 9
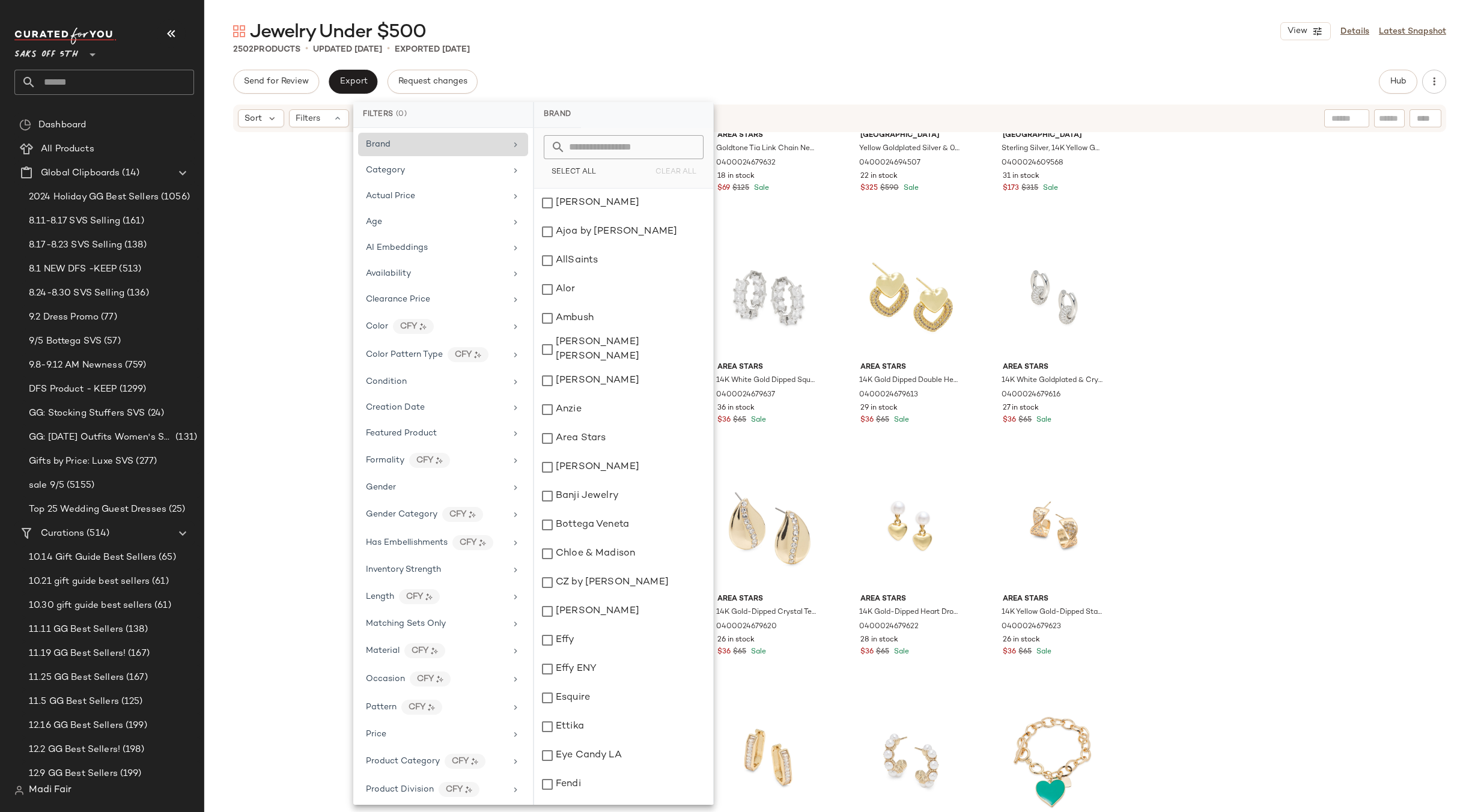
click at [428, 145] on div "Brand" at bounding box center [435, 144] width 140 height 12
click at [259, 276] on div "Effy ENY 14K Goldplated Sterling Silver & White Topaz Band Ring 0400019258329 3…" at bounding box center [840, 491] width 1270 height 715
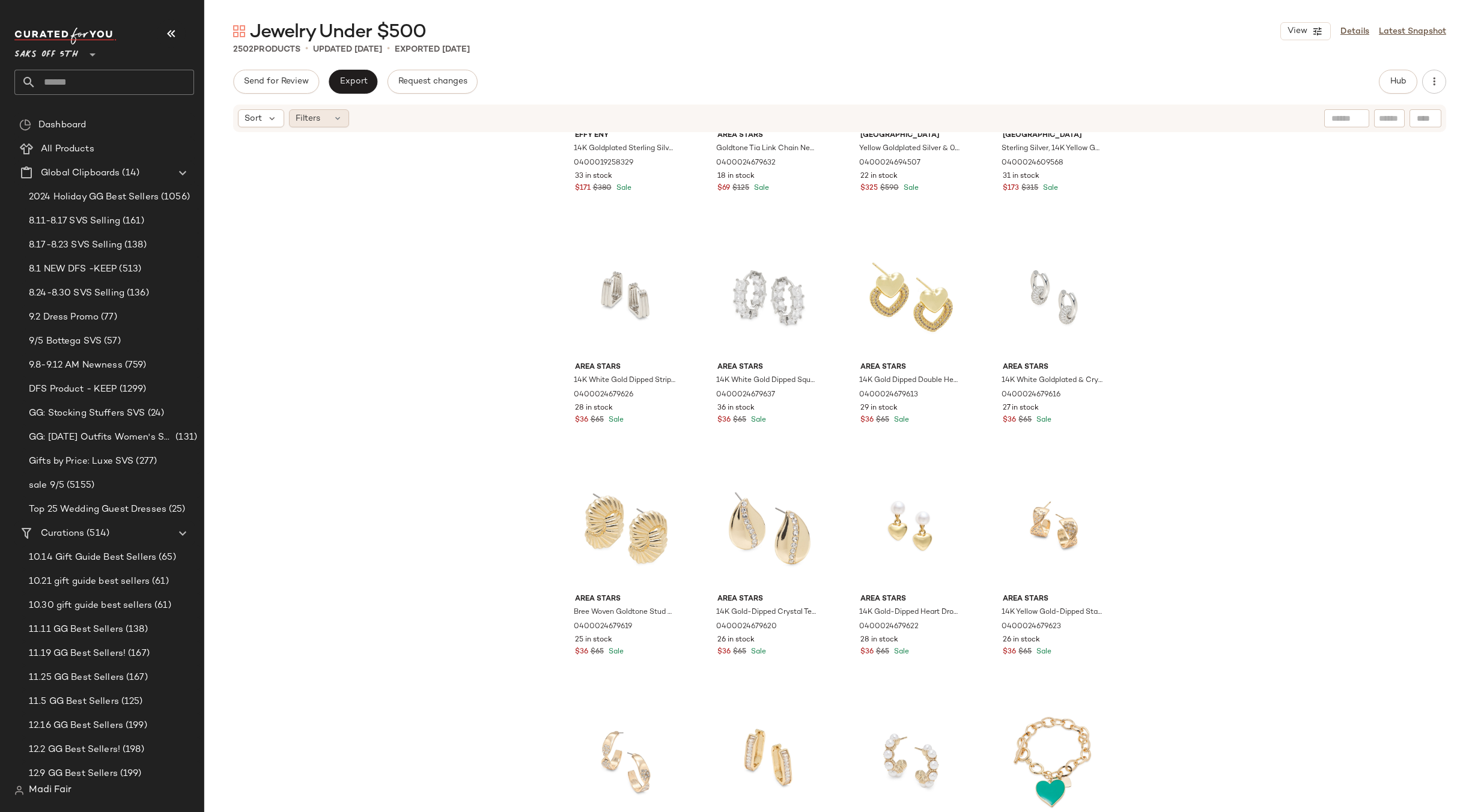
click at [322, 127] on div "Filters" at bounding box center [319, 118] width 60 height 18
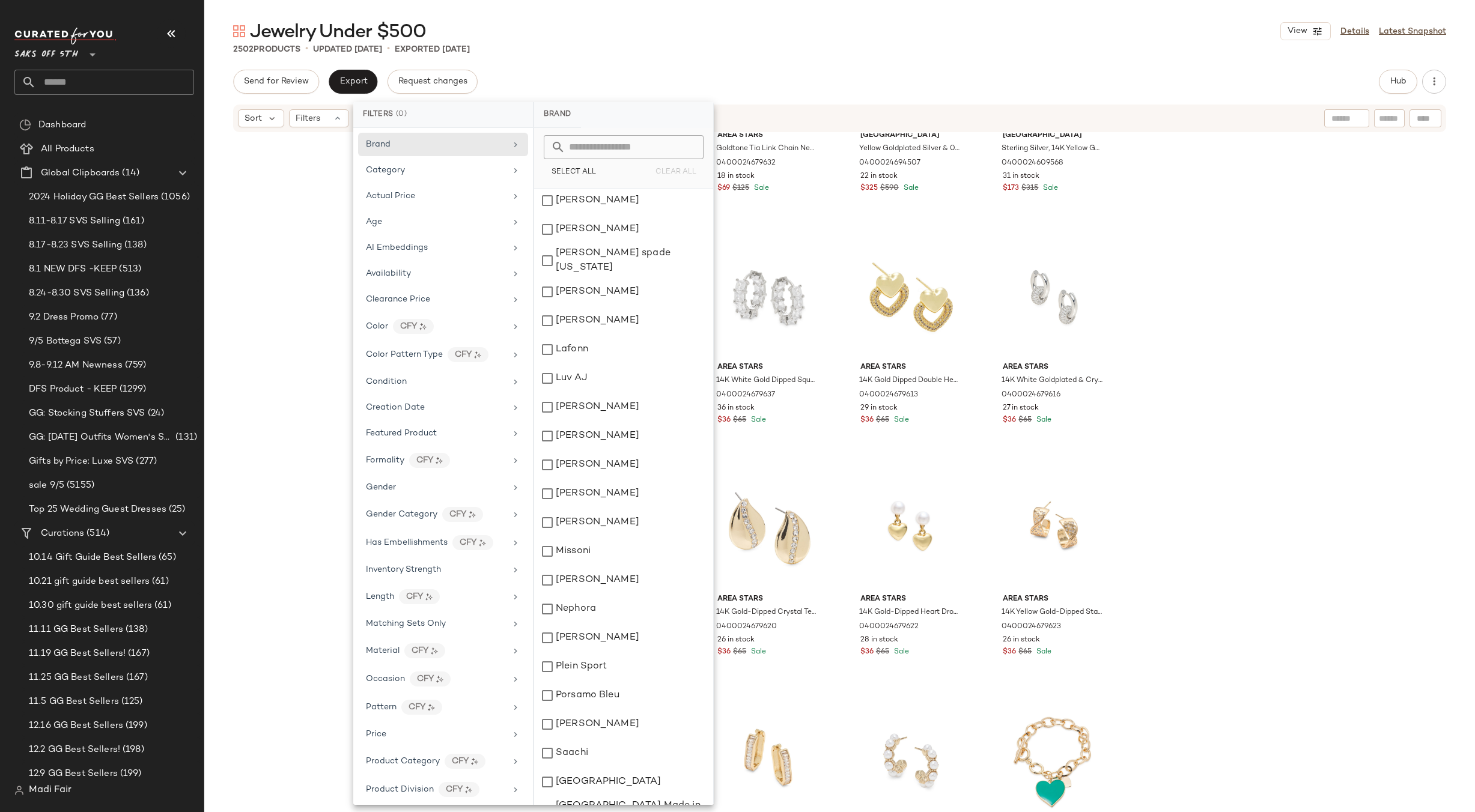
scroll to position [1316, 0]
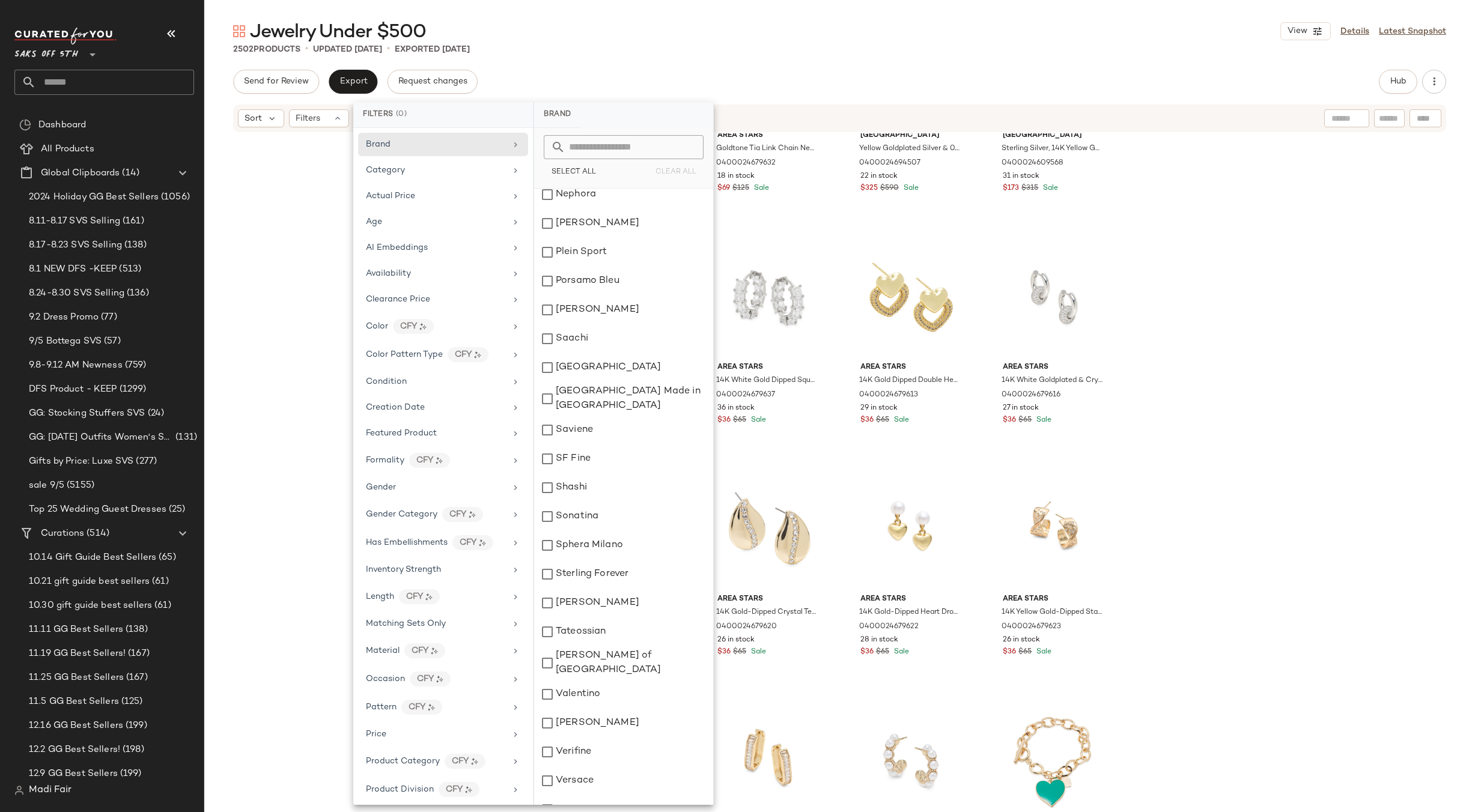
click at [297, 218] on div "Effy ENY 14K Goldplated Sterling Silver & White Topaz Band Ring 0400019258329 3…" at bounding box center [840, 491] width 1270 height 715
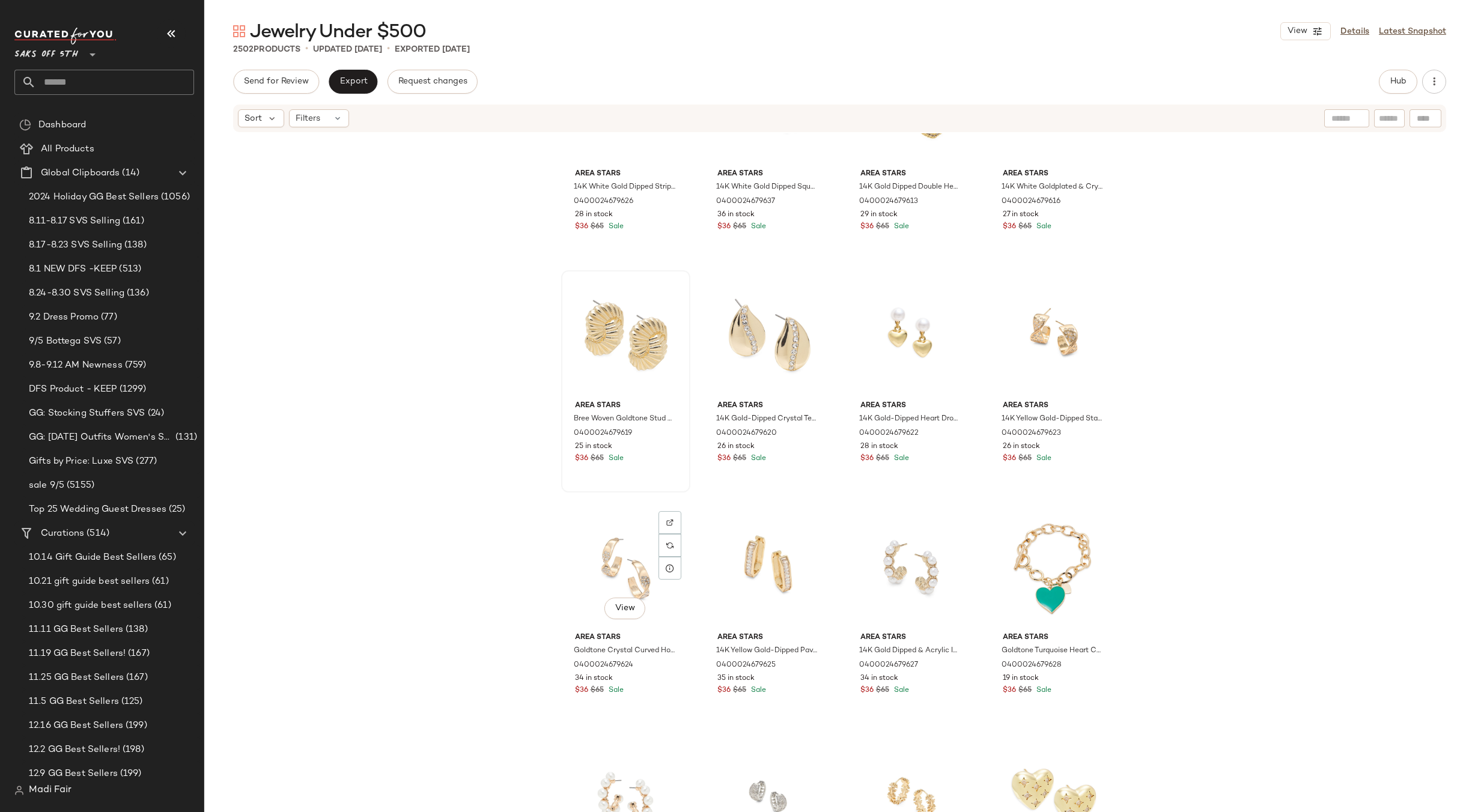
scroll to position [2473, 0]
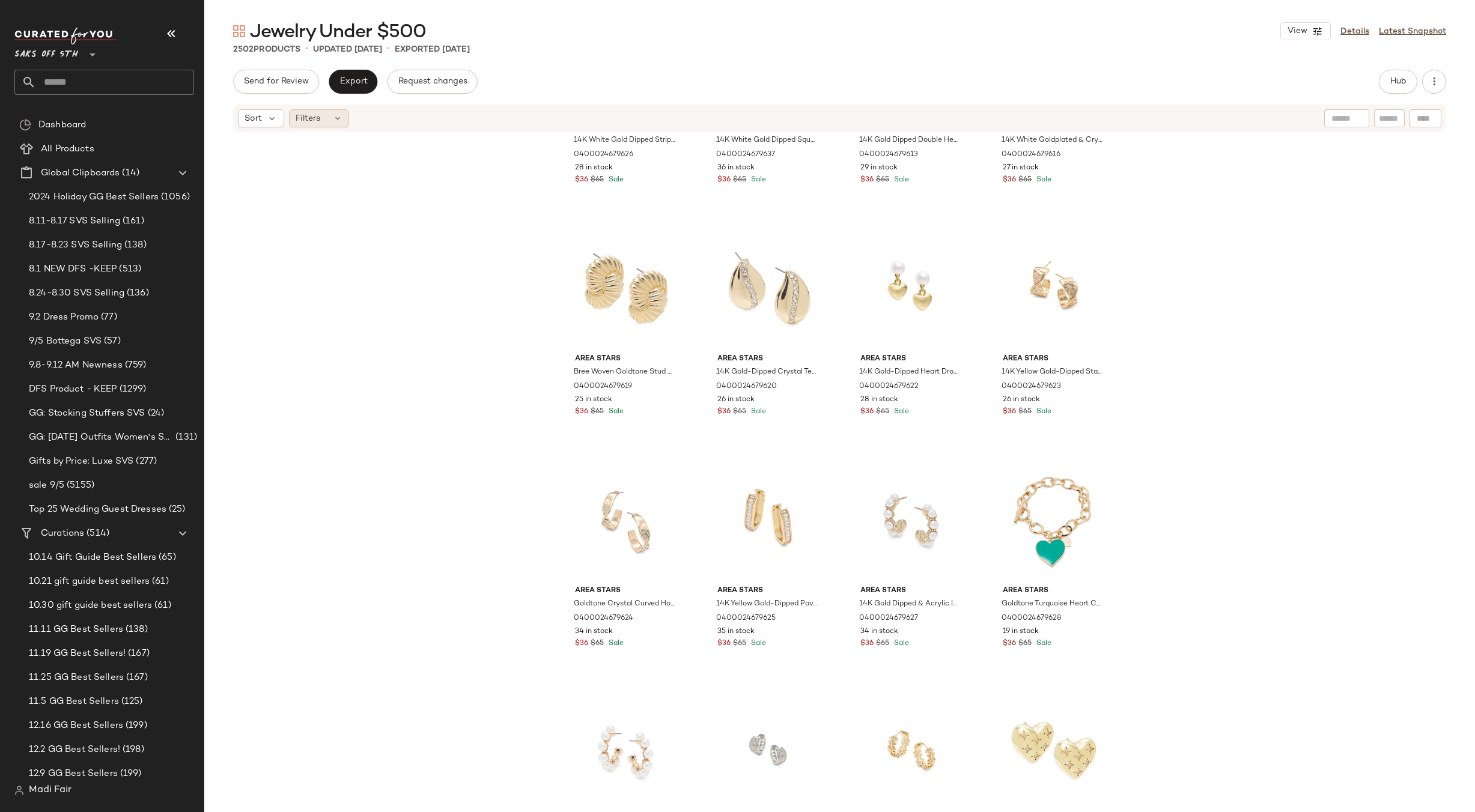
click at [303, 113] on span "Filters" at bounding box center [308, 119] width 25 height 12
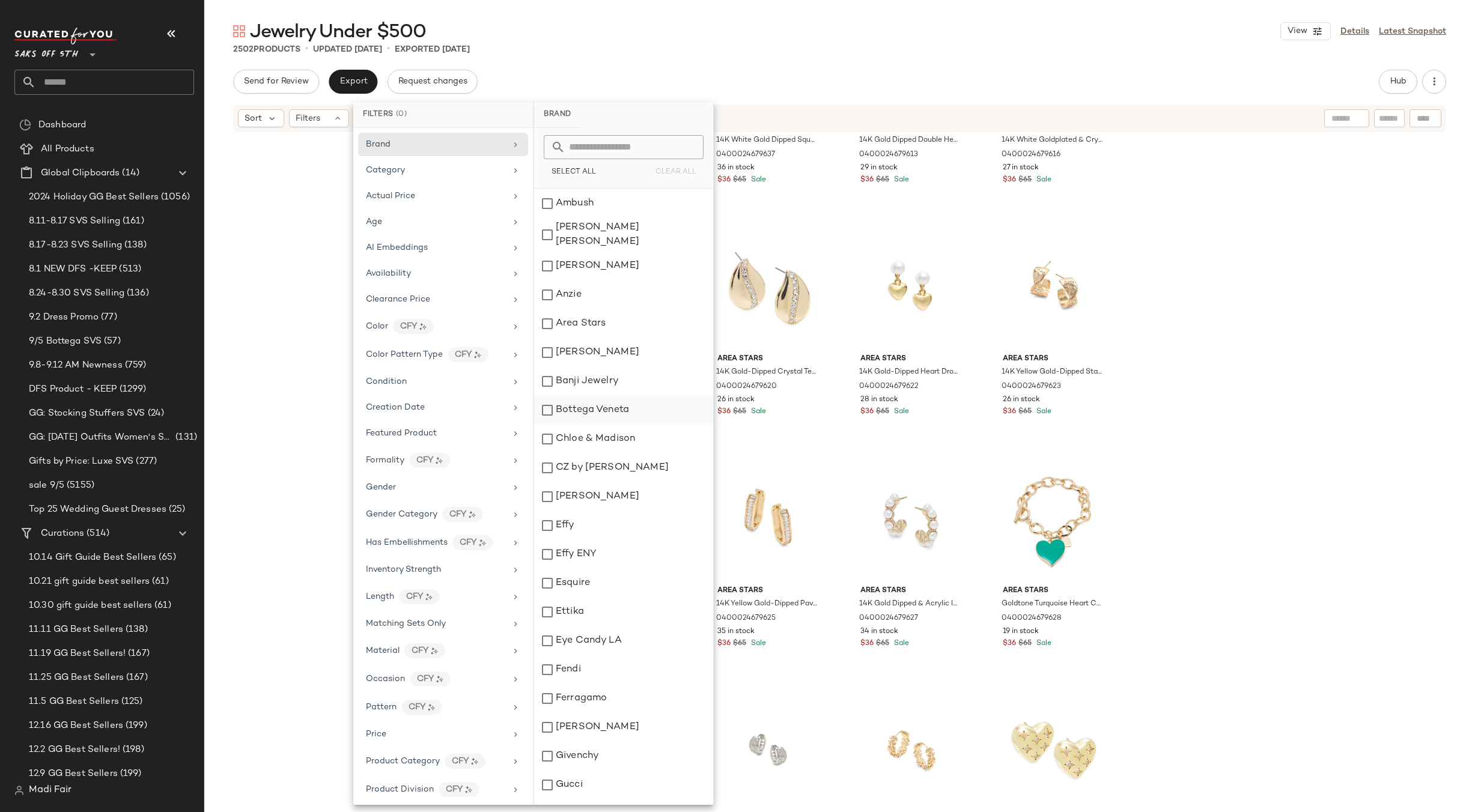
scroll to position [120, 0]
click at [616, 511] on div "Effy" at bounding box center [624, 519] width 179 height 29
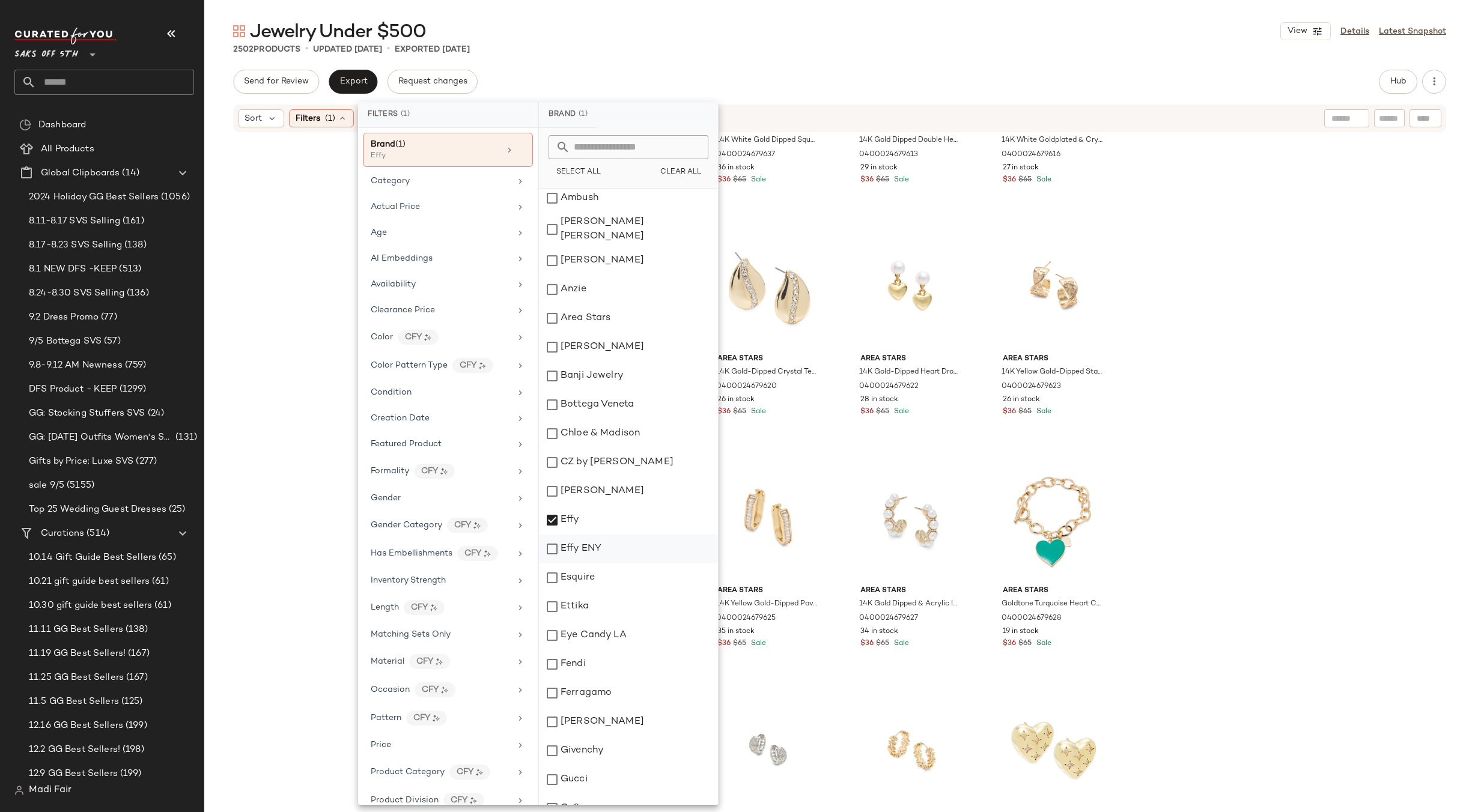
click at [612, 541] on div "Effy ENY" at bounding box center [628, 549] width 179 height 29
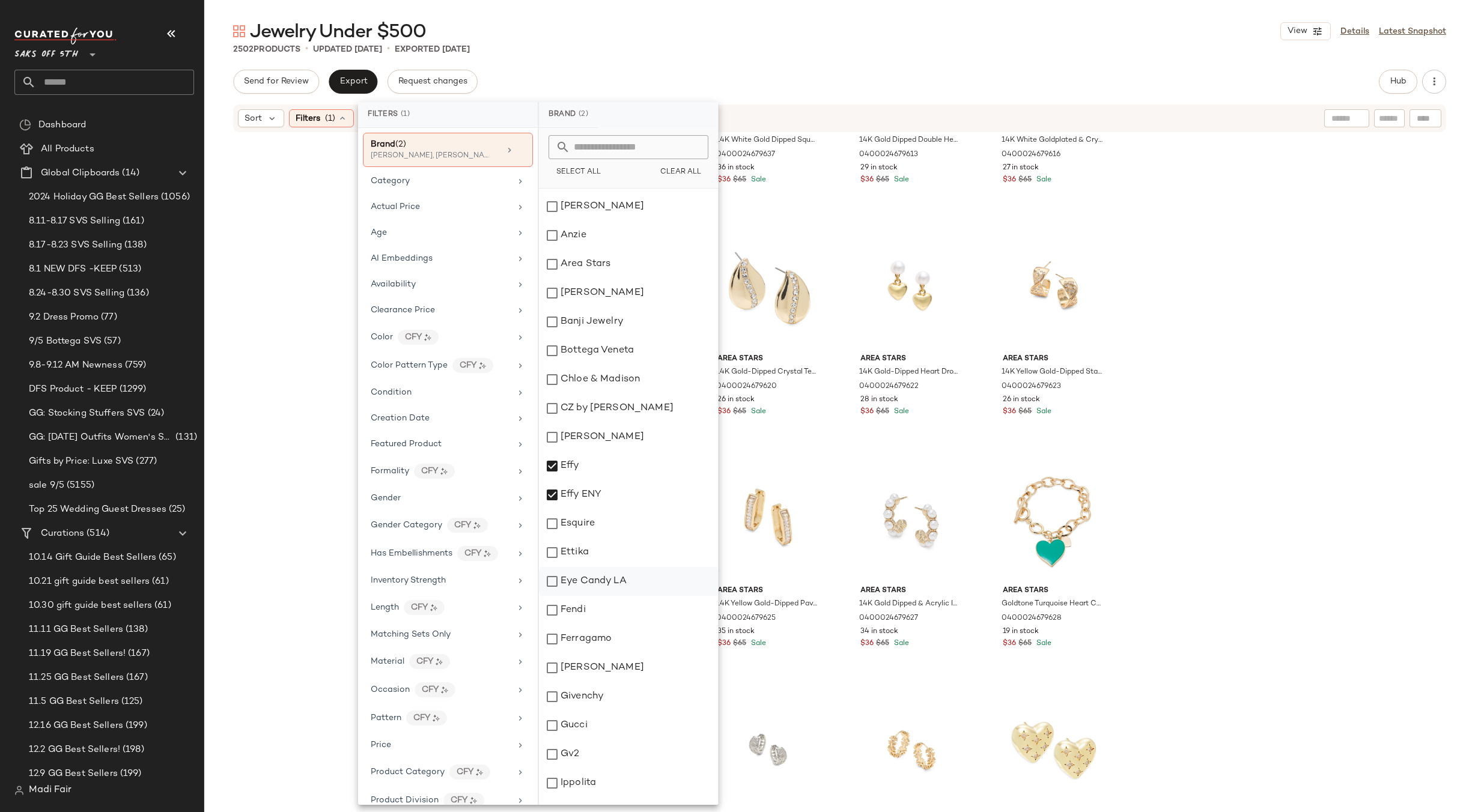
scroll to position [240, 0]
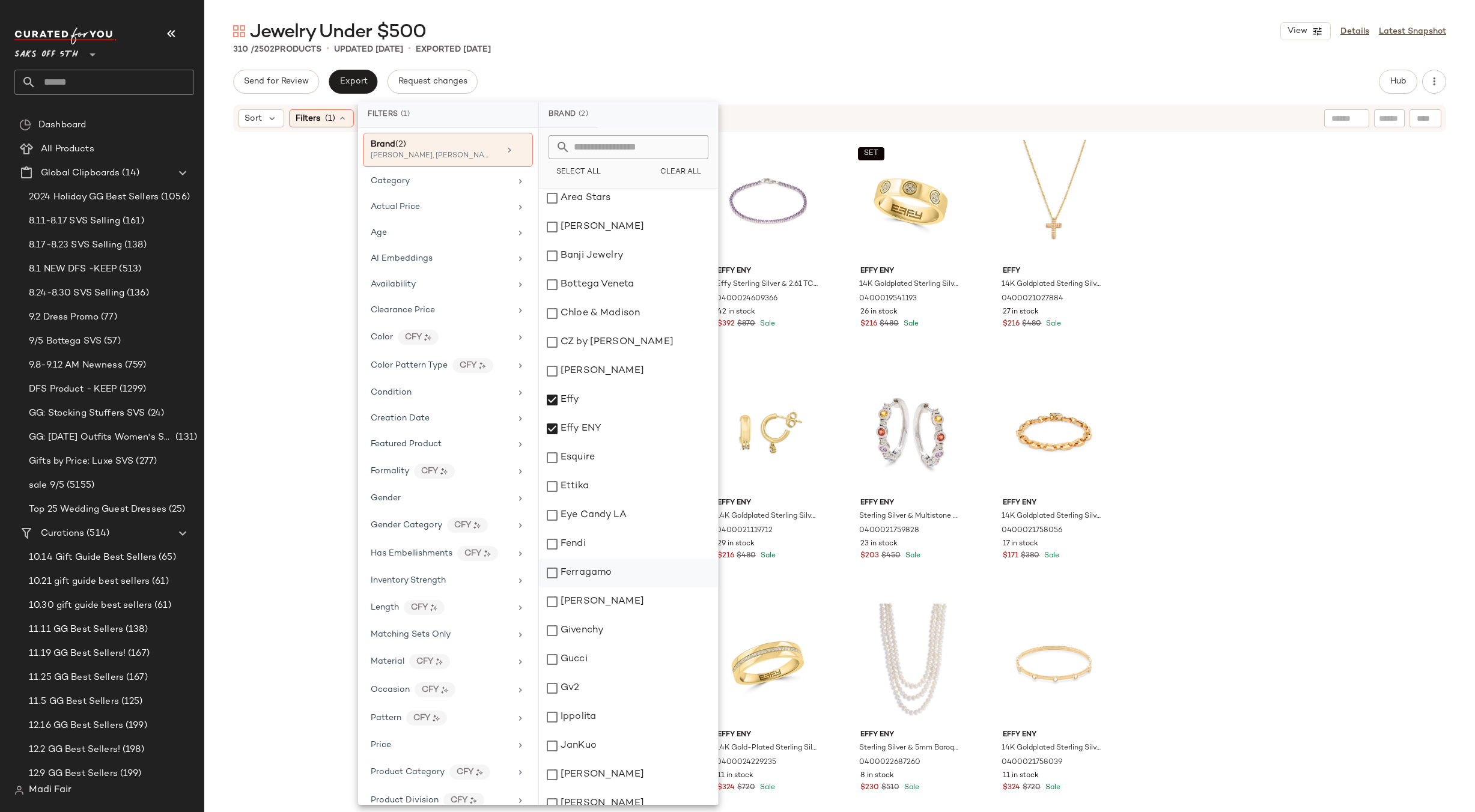
click at [621, 563] on div "Ferragamo" at bounding box center [628, 573] width 179 height 29
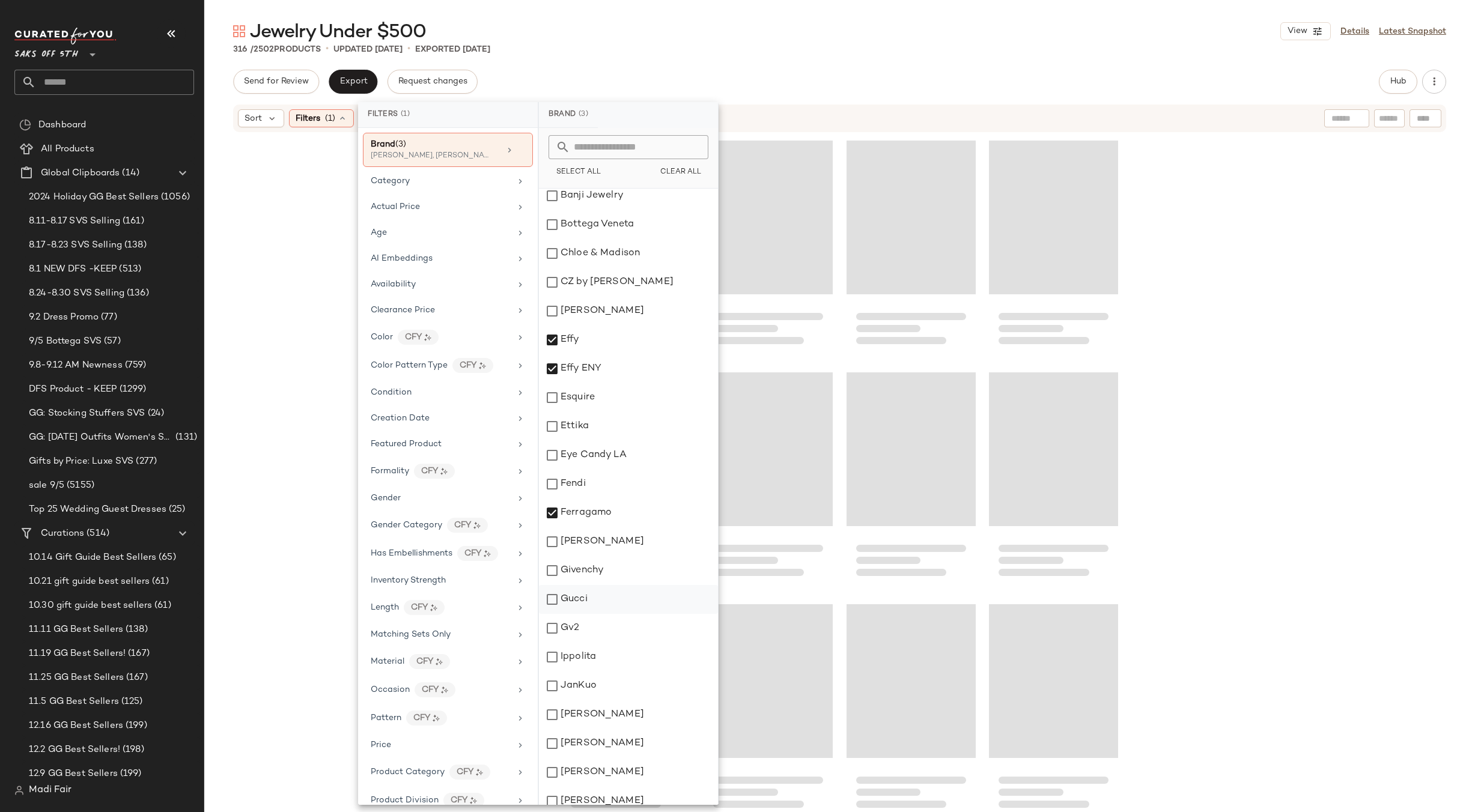
click at [618, 598] on div "Gucci" at bounding box center [628, 599] width 179 height 29
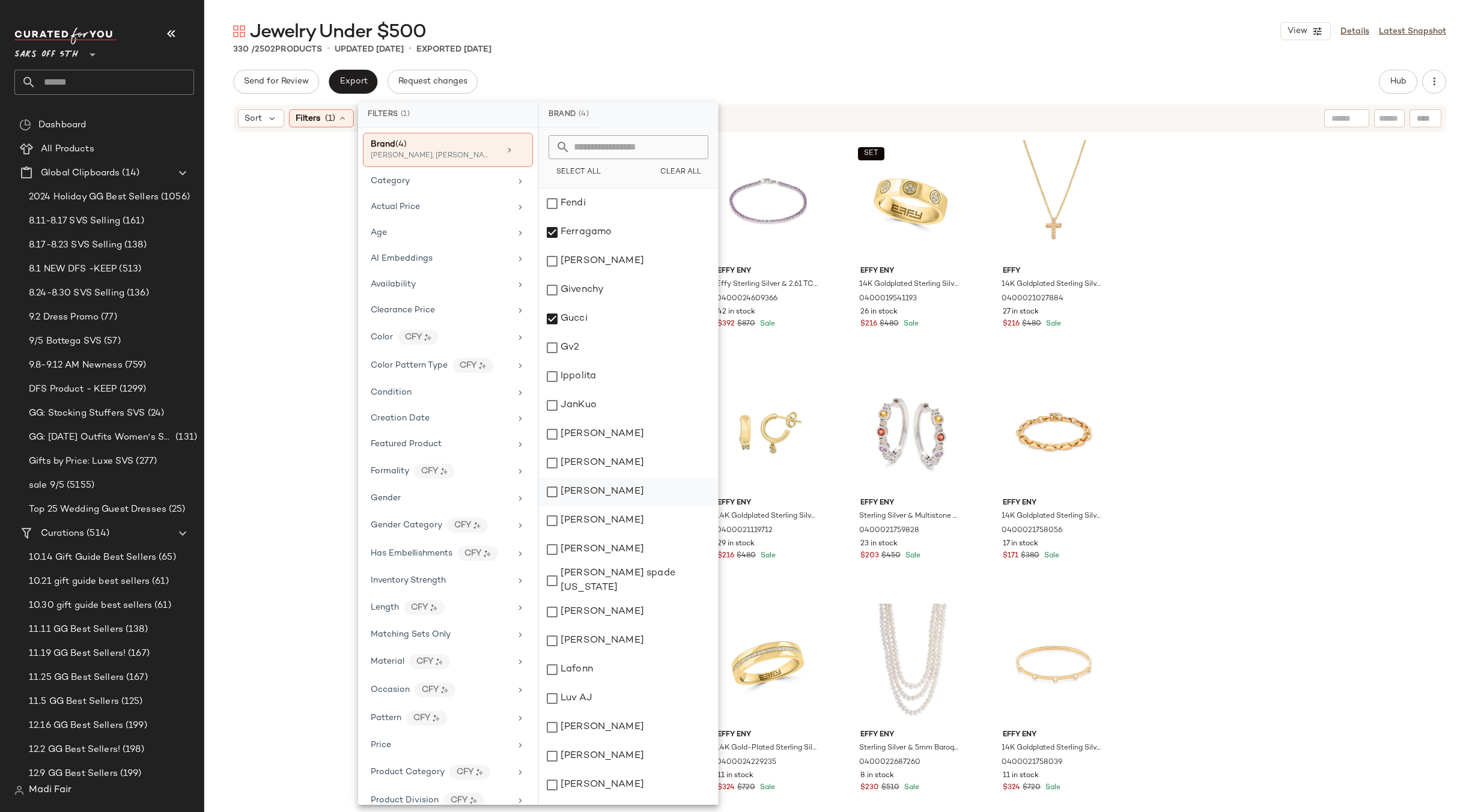
scroll to position [601, 0]
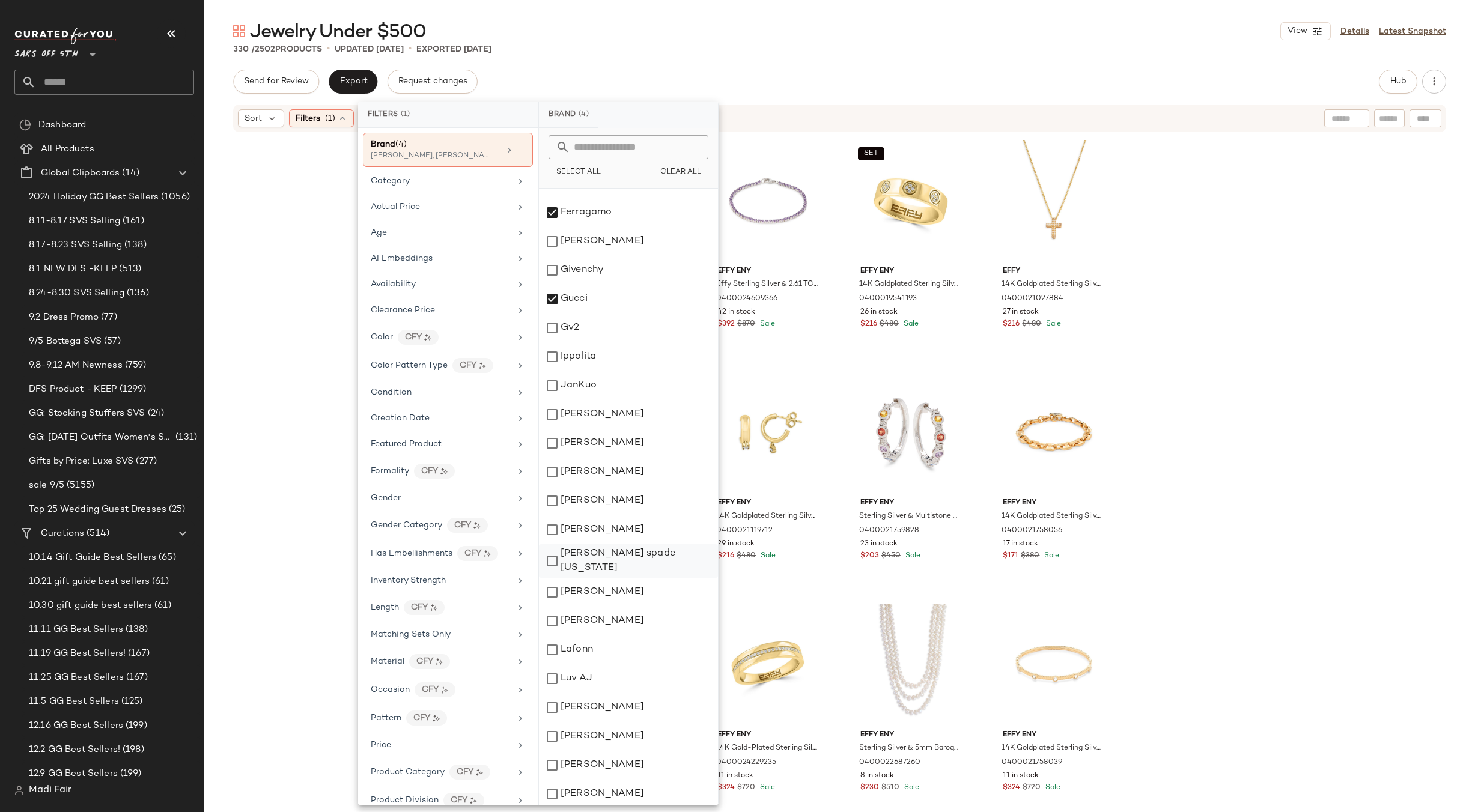
click at [622, 559] on div "[PERSON_NAME] spade [US_STATE]" at bounding box center [628, 561] width 179 height 34
click at [624, 587] on div "[PERSON_NAME]" at bounding box center [628, 592] width 179 height 29
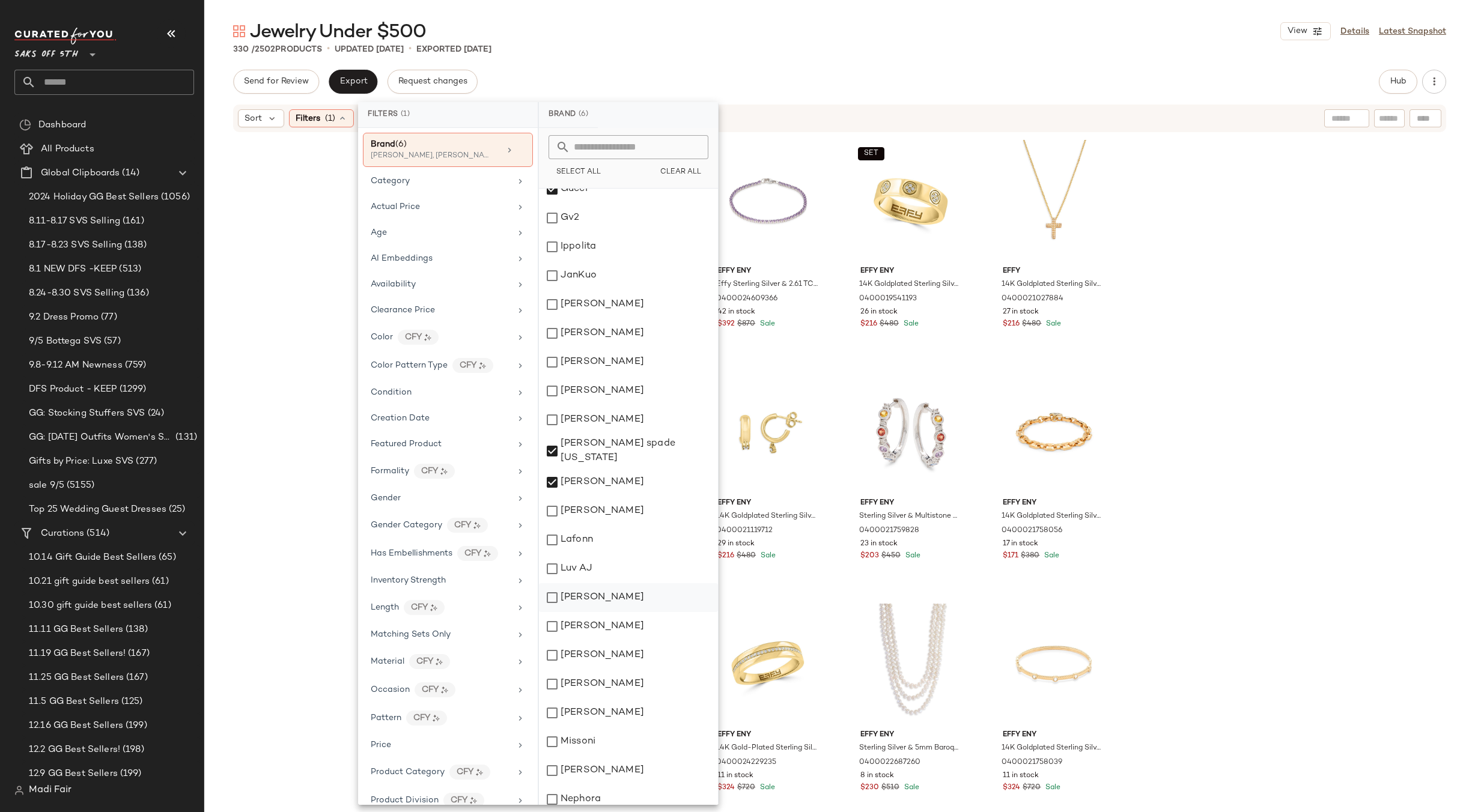
scroll to position [721, 0]
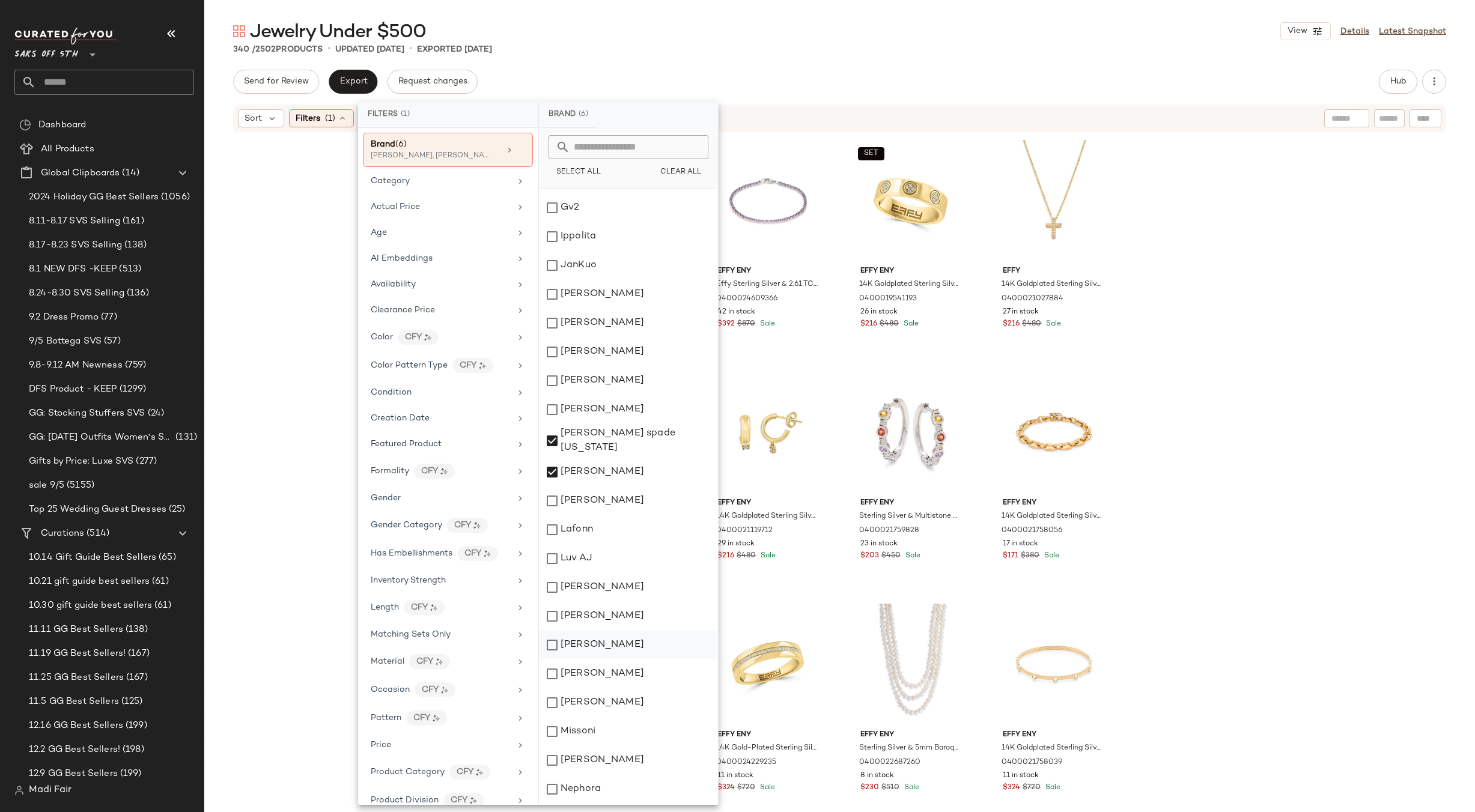
click at [622, 631] on div "[PERSON_NAME]" at bounding box center [628, 645] width 179 height 29
click at [620, 609] on div "[PERSON_NAME]" at bounding box center [628, 614] width 179 height 29
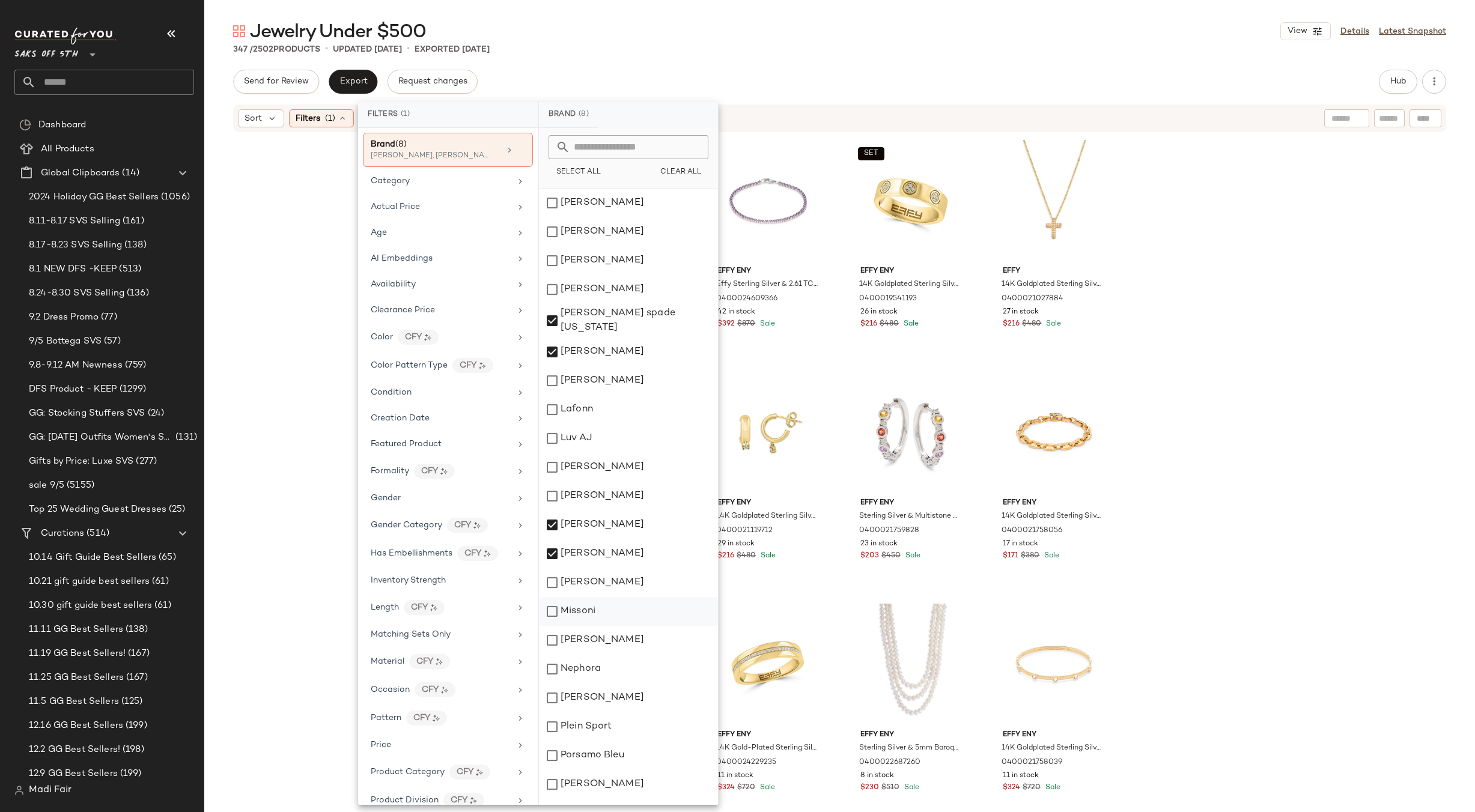
click at [613, 609] on div "Missoni" at bounding box center [628, 611] width 179 height 29
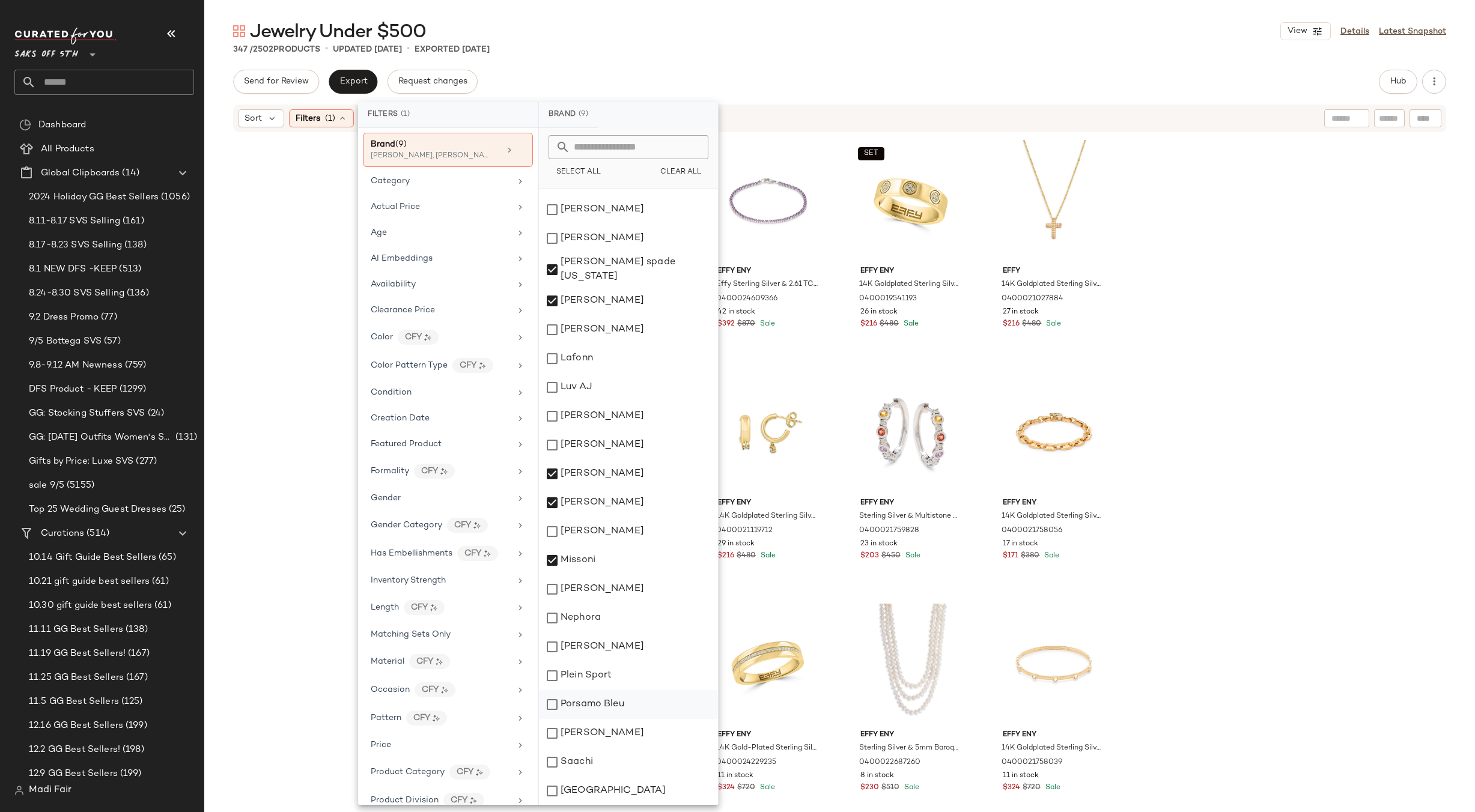
scroll to position [962, 0]
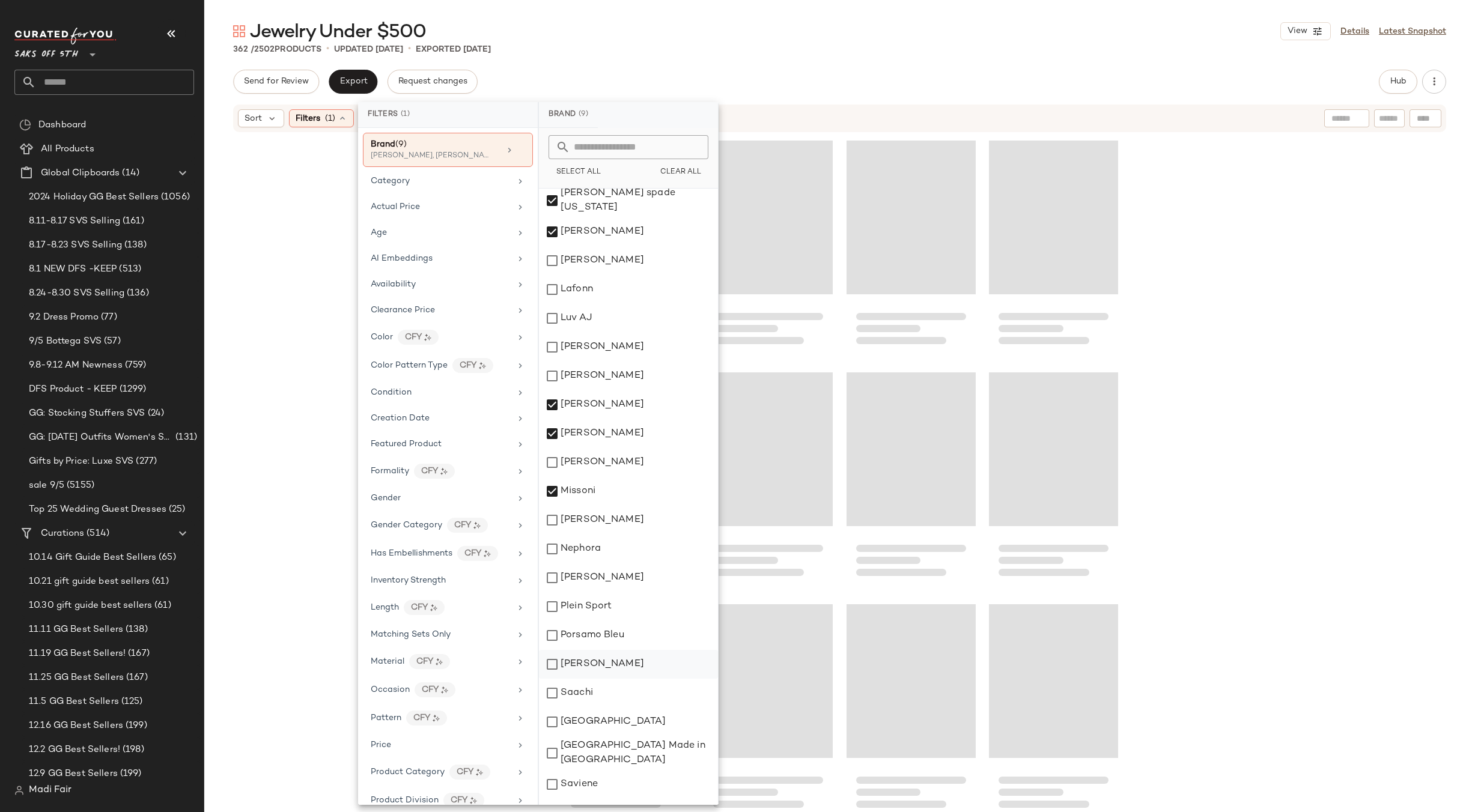
click at [625, 650] on div "[PERSON_NAME]" at bounding box center [628, 664] width 179 height 29
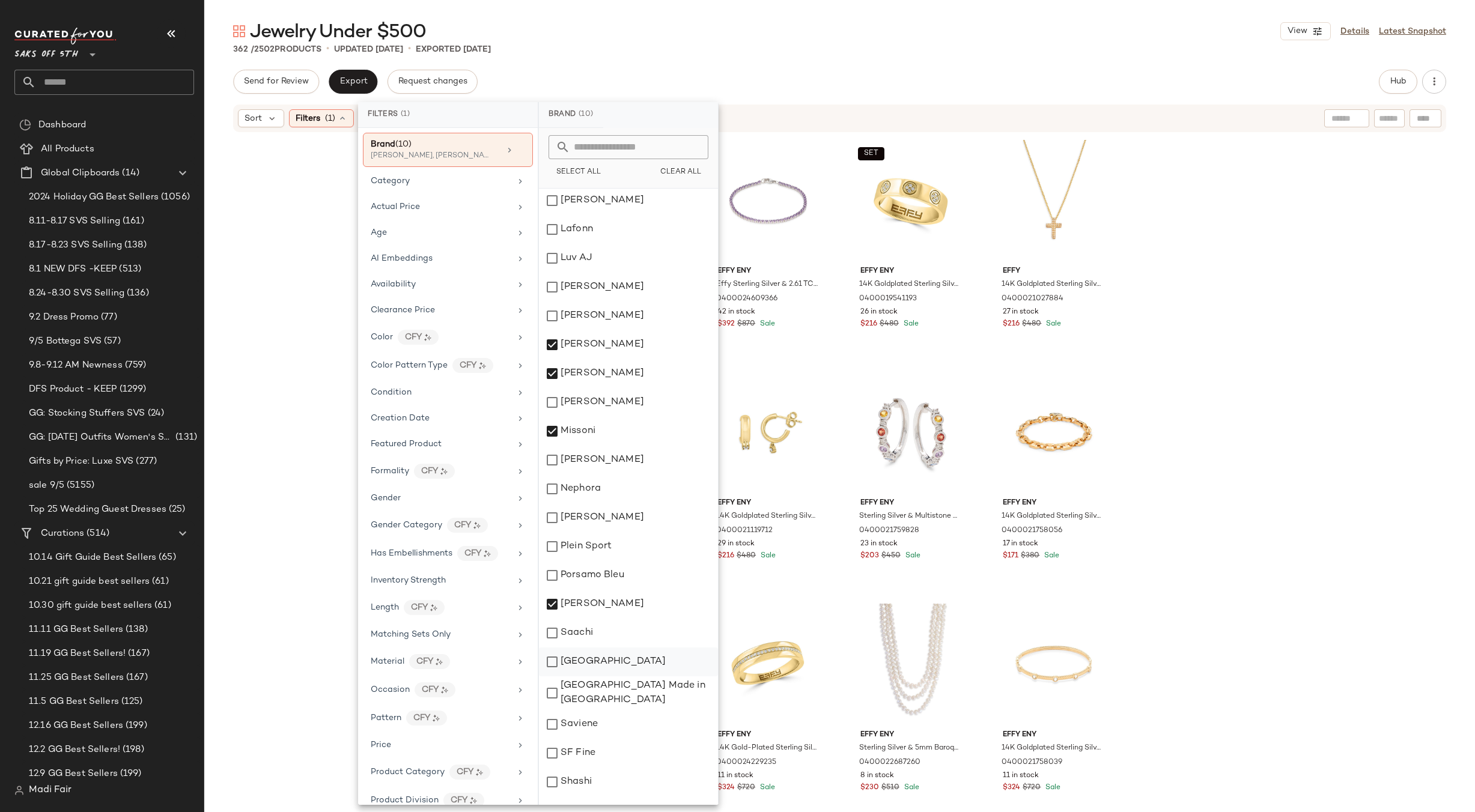
click at [614, 654] on div "[GEOGRAPHIC_DATA]" at bounding box center [628, 661] width 179 height 29
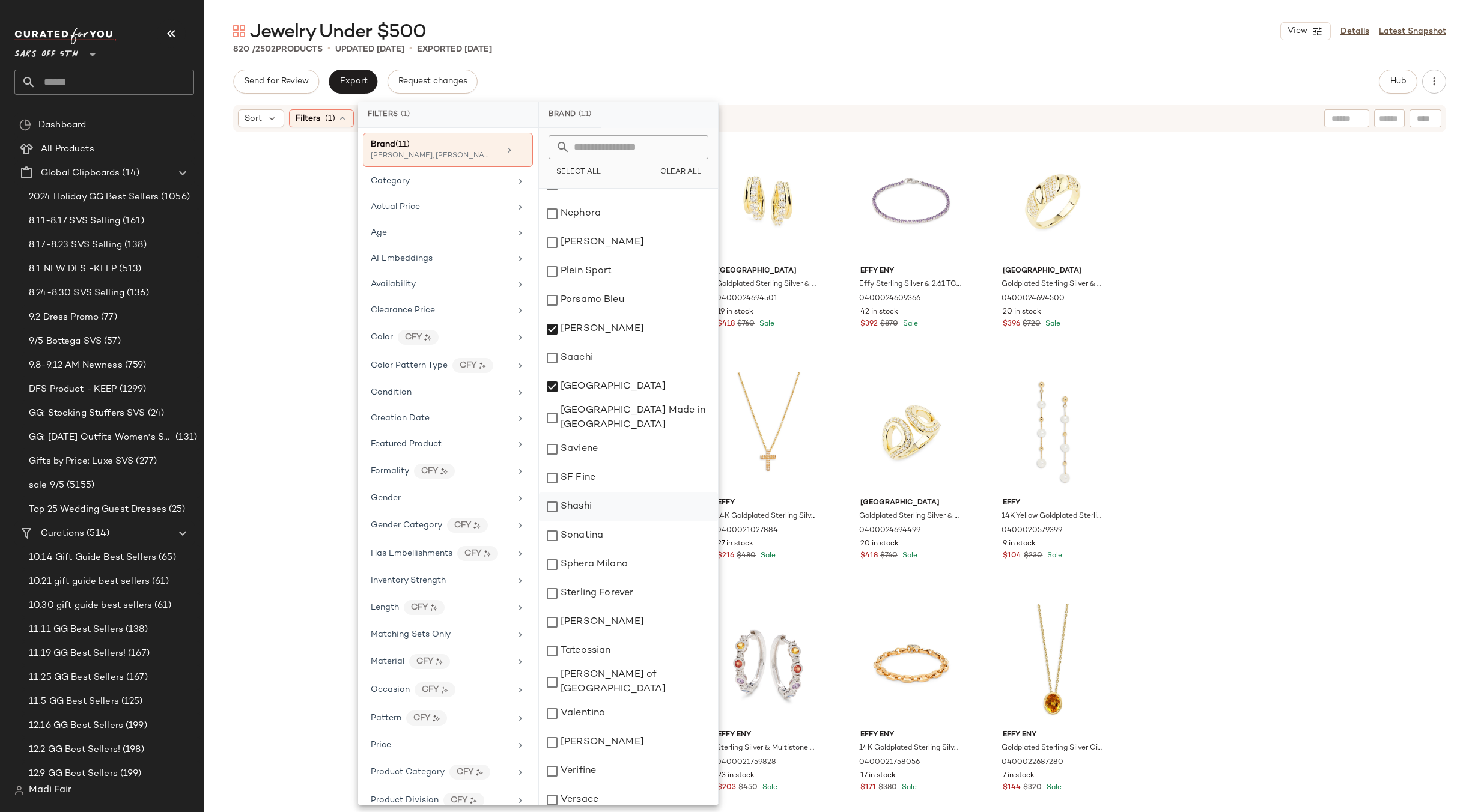
scroll to position [1316, 0]
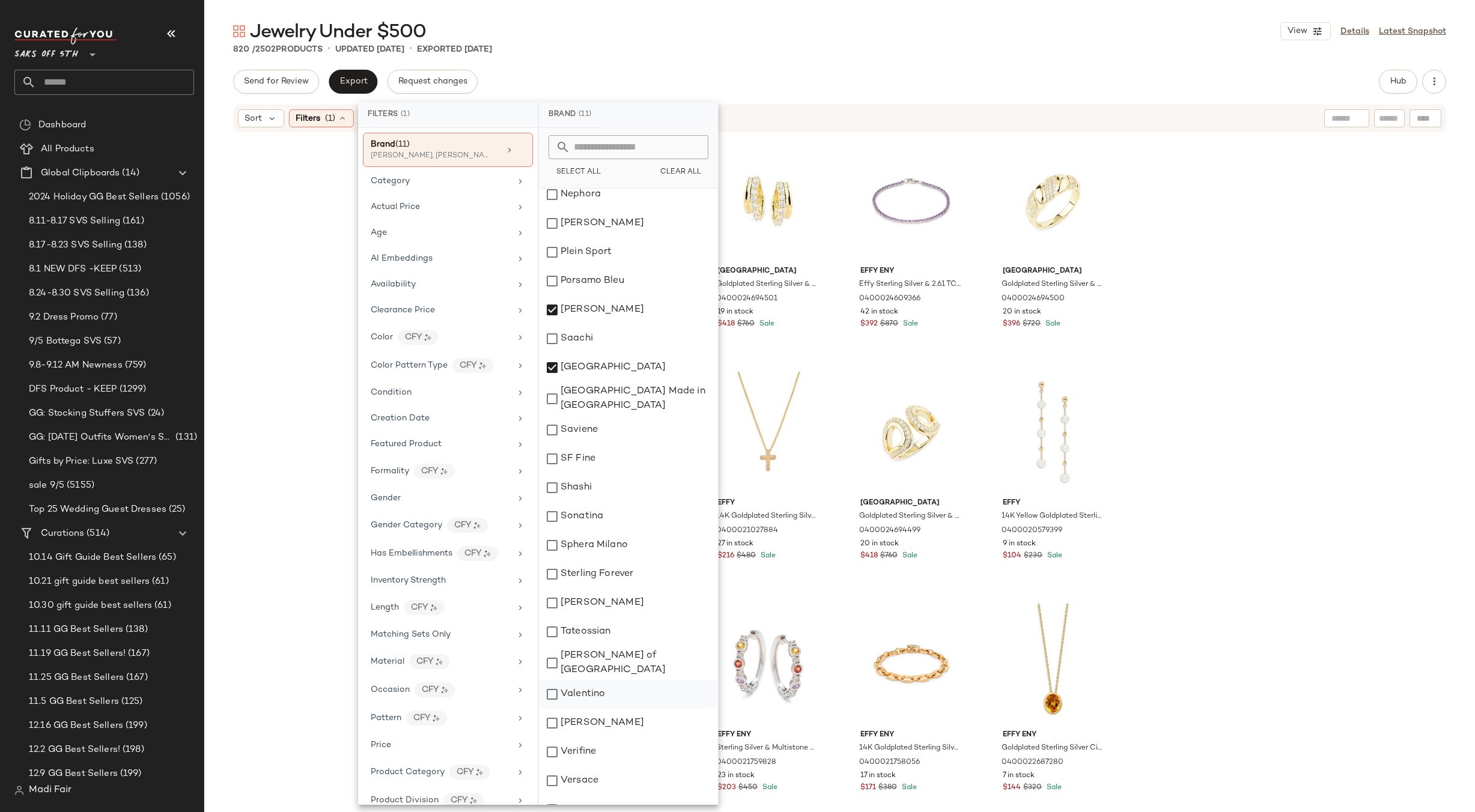
click at [611, 680] on div "Valentino" at bounding box center [628, 694] width 179 height 29
click at [614, 709] on div "[PERSON_NAME]" at bounding box center [628, 723] width 179 height 29
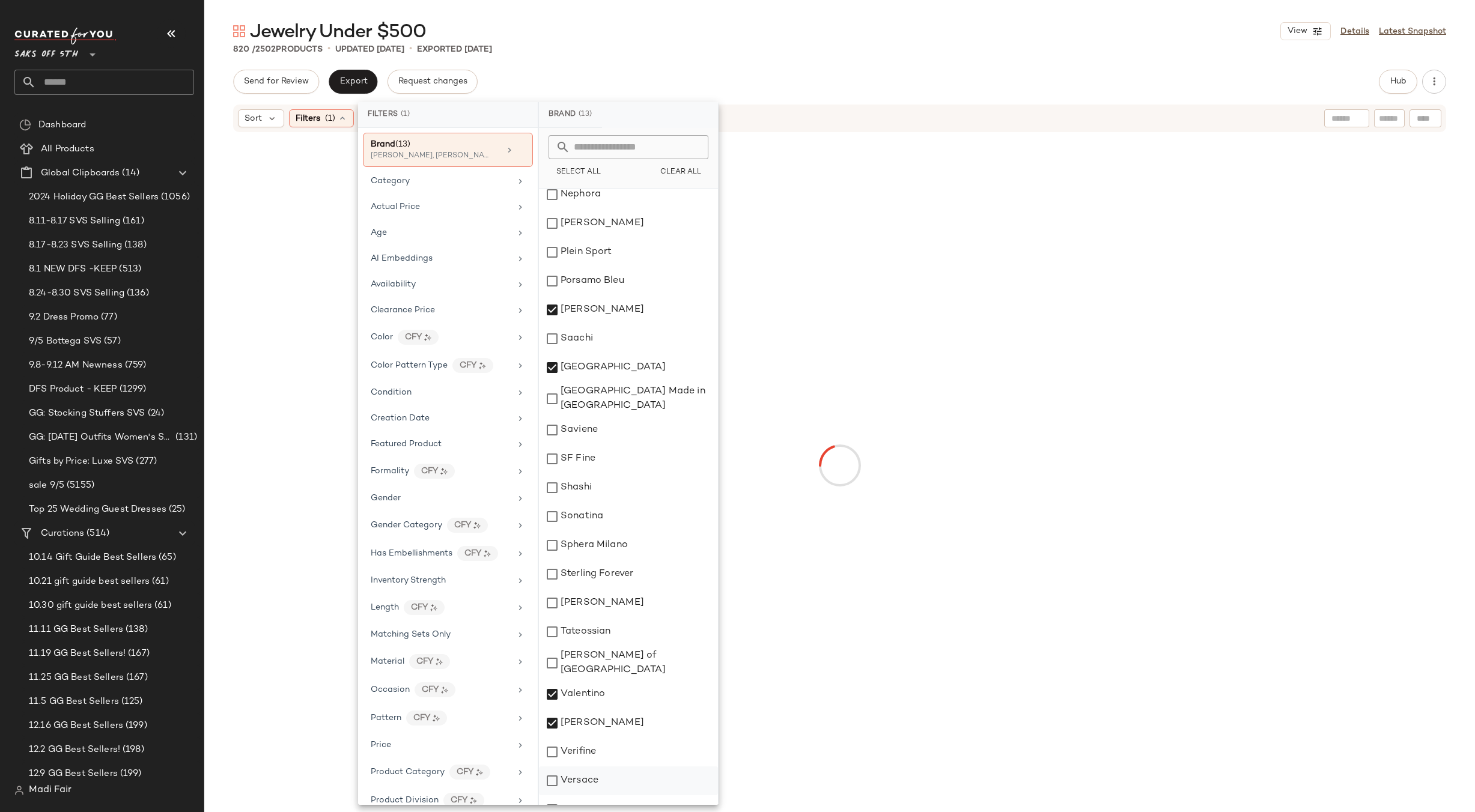
click at [594, 766] on div "Versace" at bounding box center [628, 780] width 179 height 29
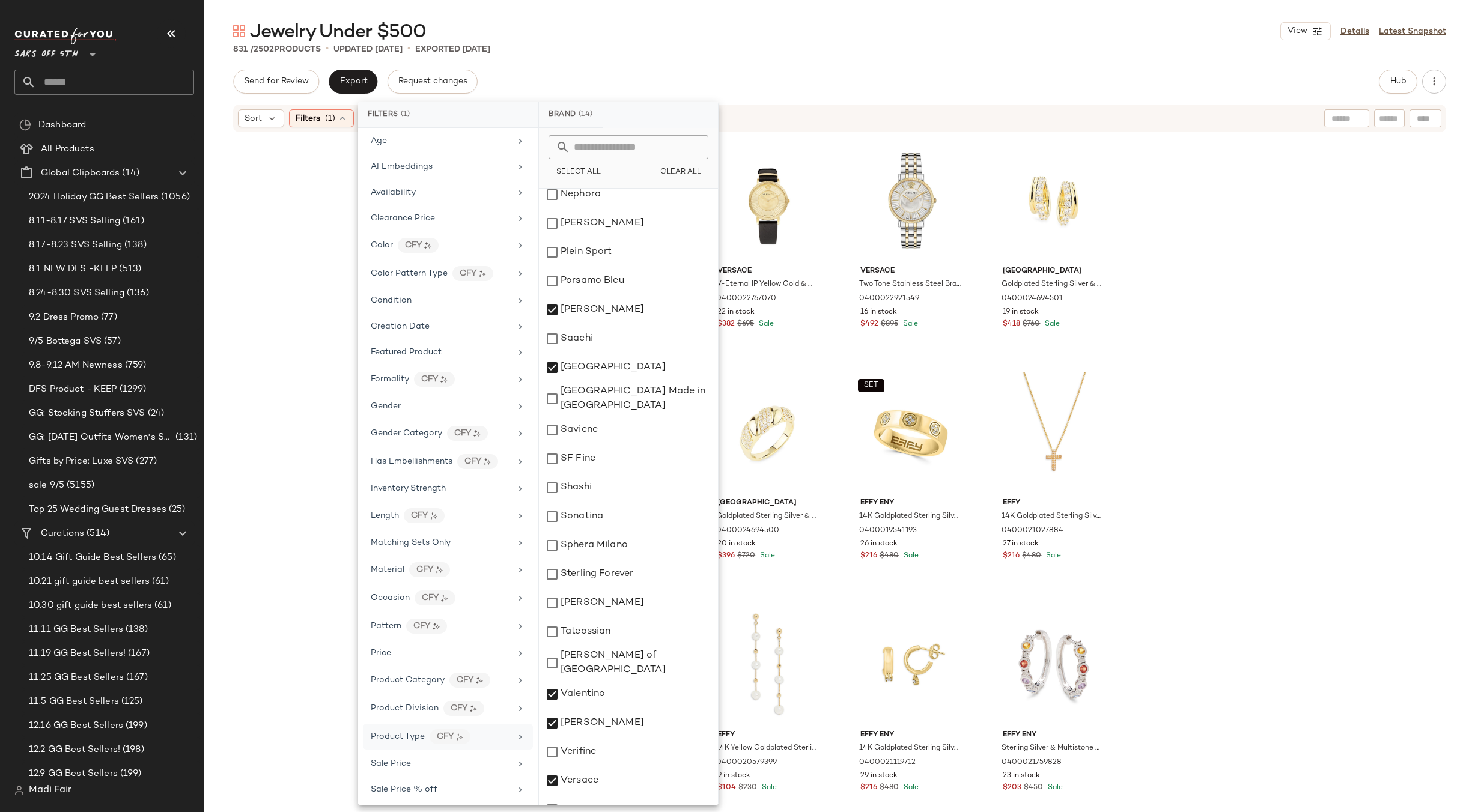
scroll to position [178, 0]
drag, startPoint x: 403, startPoint y: 760, endPoint x: 442, endPoint y: 584, distance: 180.3
click at [403, 759] on span "Total Inventory" at bounding box center [401, 758] width 61 height 9
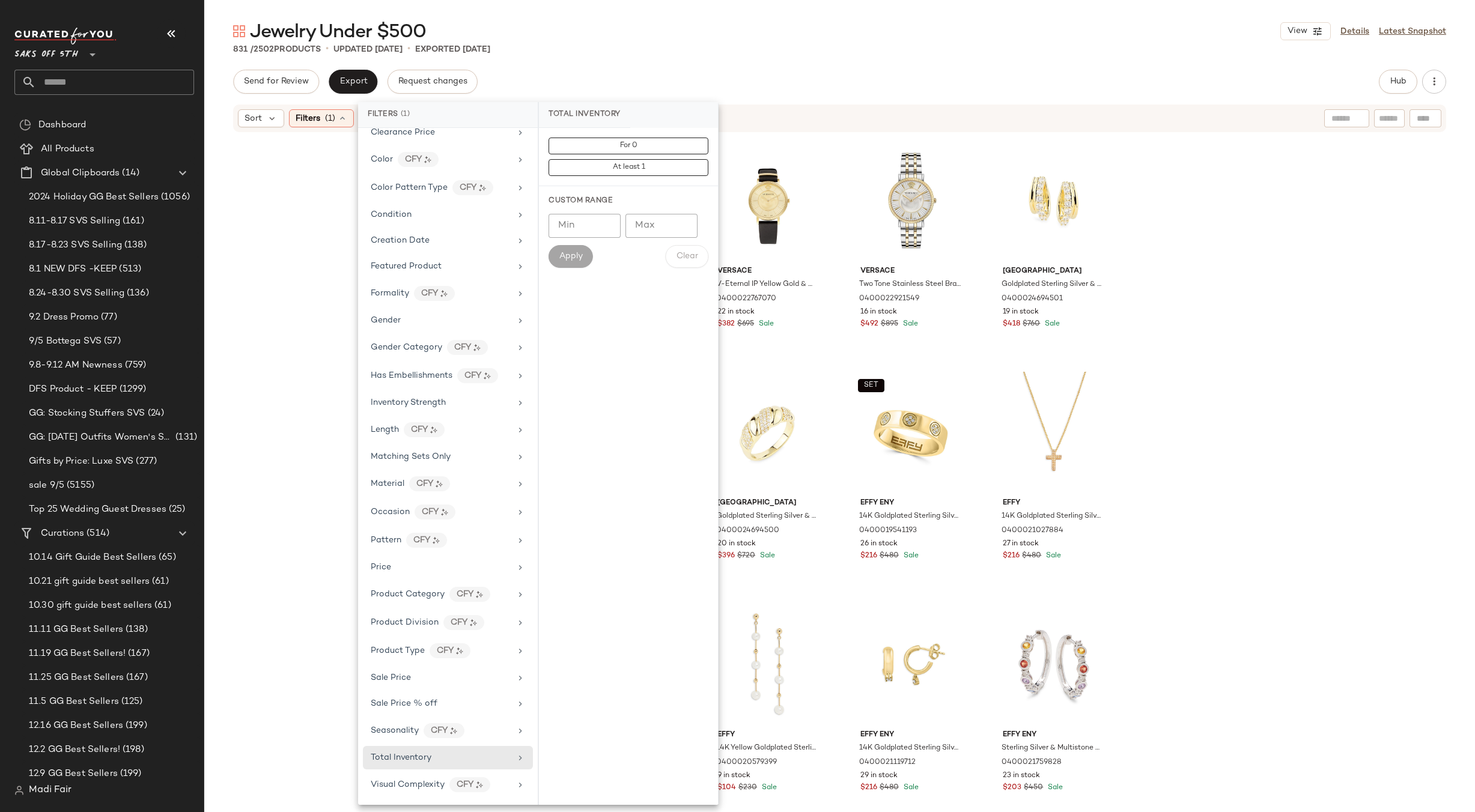
click at [579, 235] on input "Min" at bounding box center [584, 225] width 72 height 24
type input "*"
click at [563, 254] on span "Apply" at bounding box center [570, 256] width 24 height 9
click at [753, 41] on div "Jewelry Under $500 View Details Latest Snapshot" at bounding box center [840, 31] width 1270 height 24
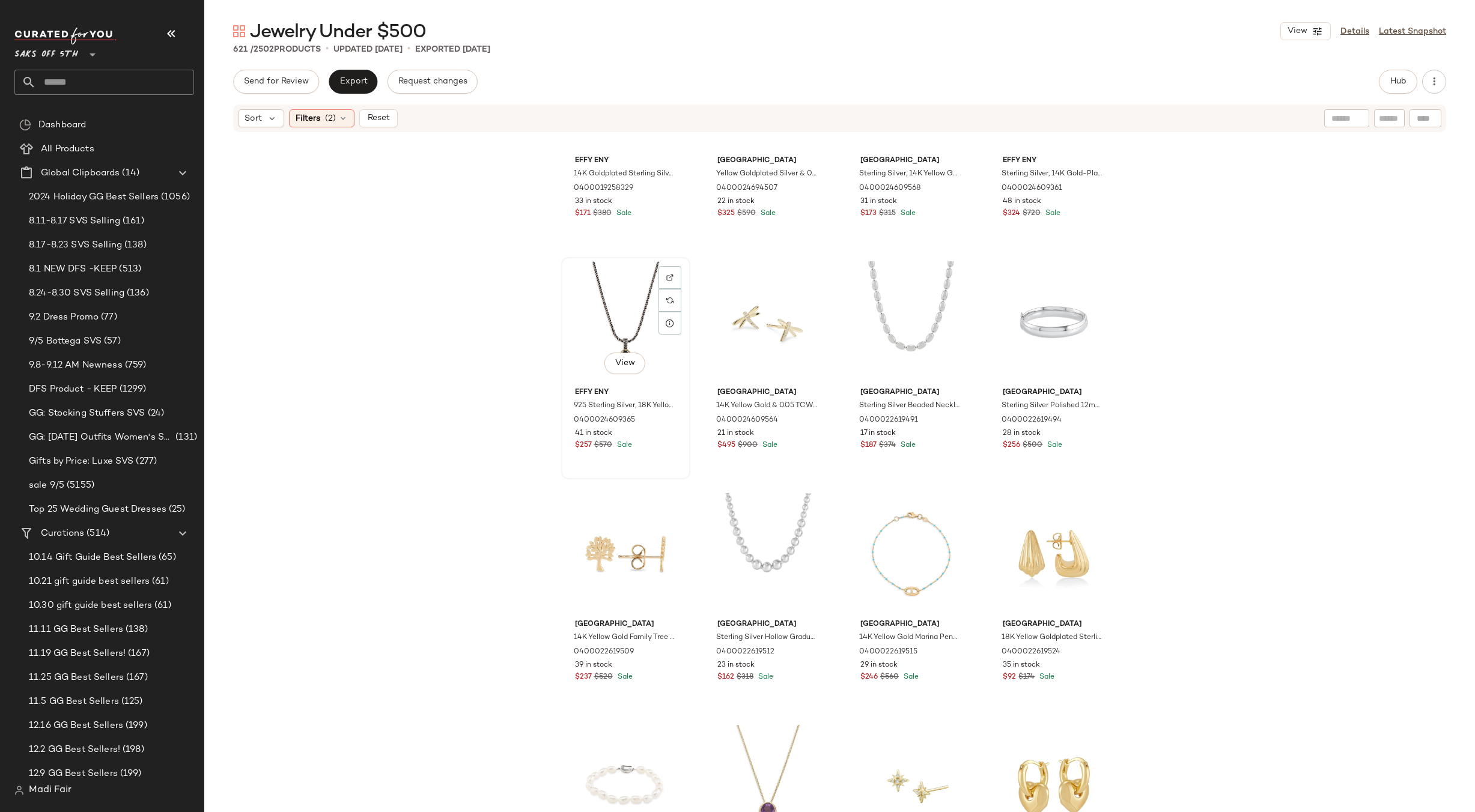
click at [599, 315] on div "View" at bounding box center [626, 322] width 120 height 121
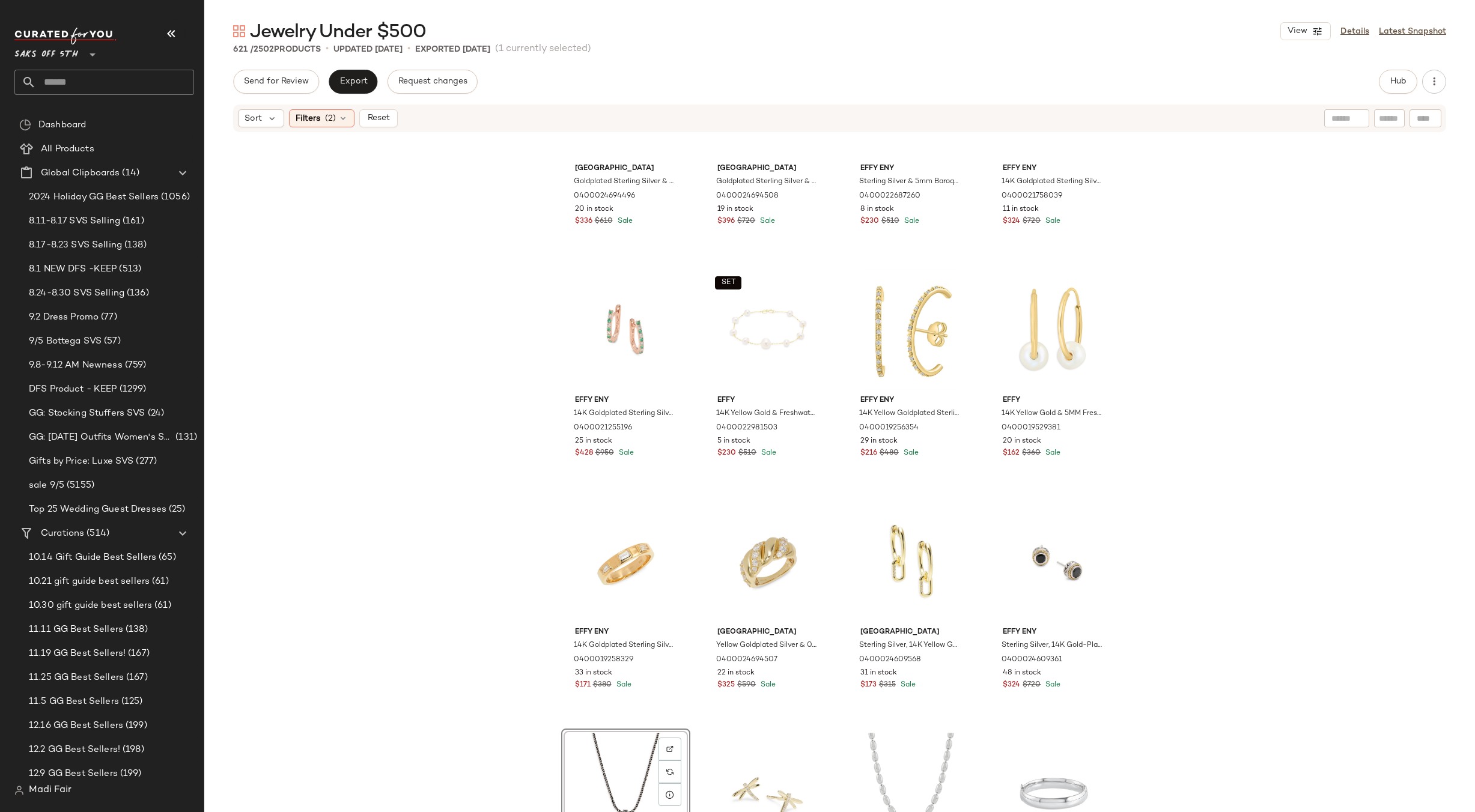
scroll to position [1031, 0]
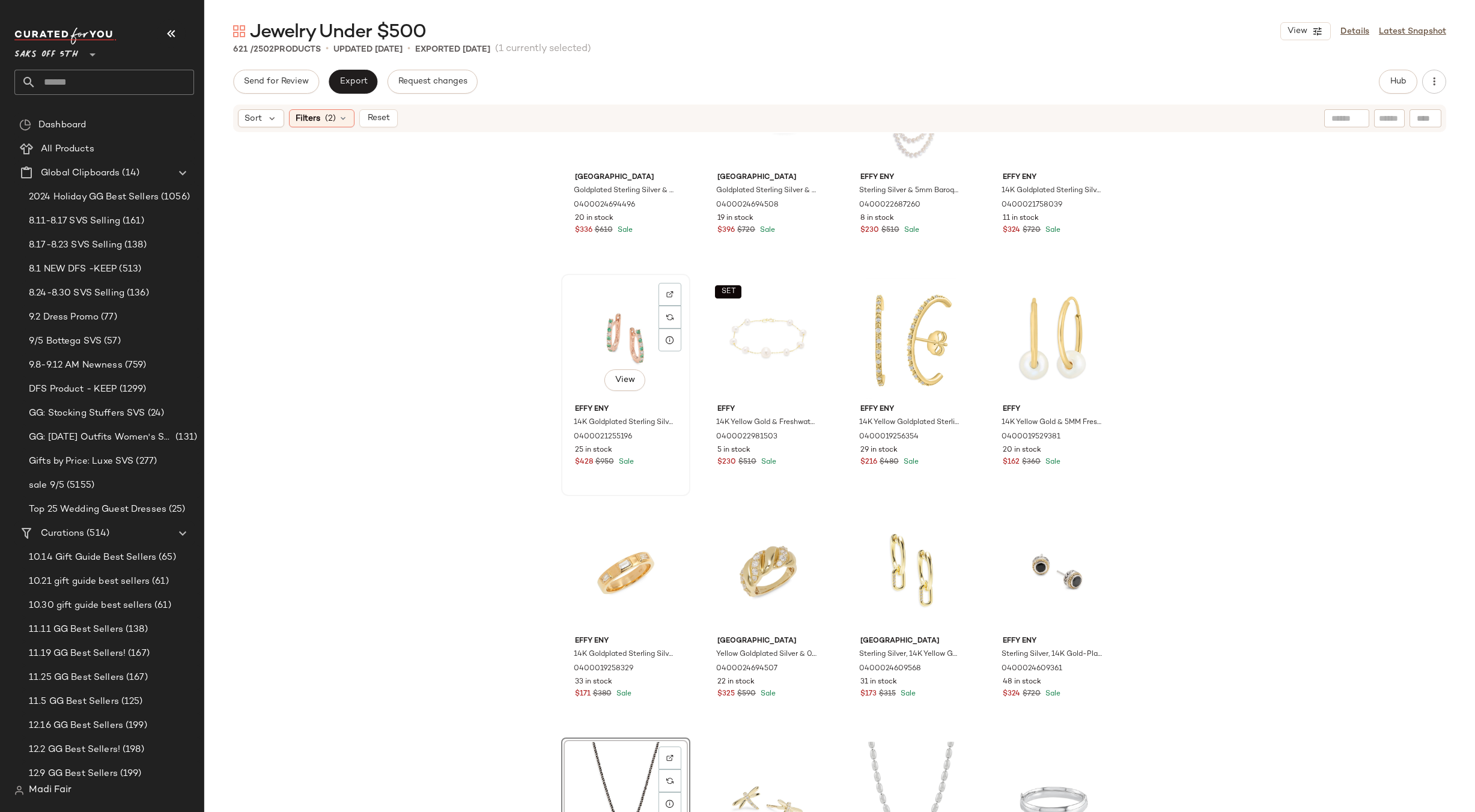
click at [628, 326] on div "View" at bounding box center [626, 338] width 120 height 121
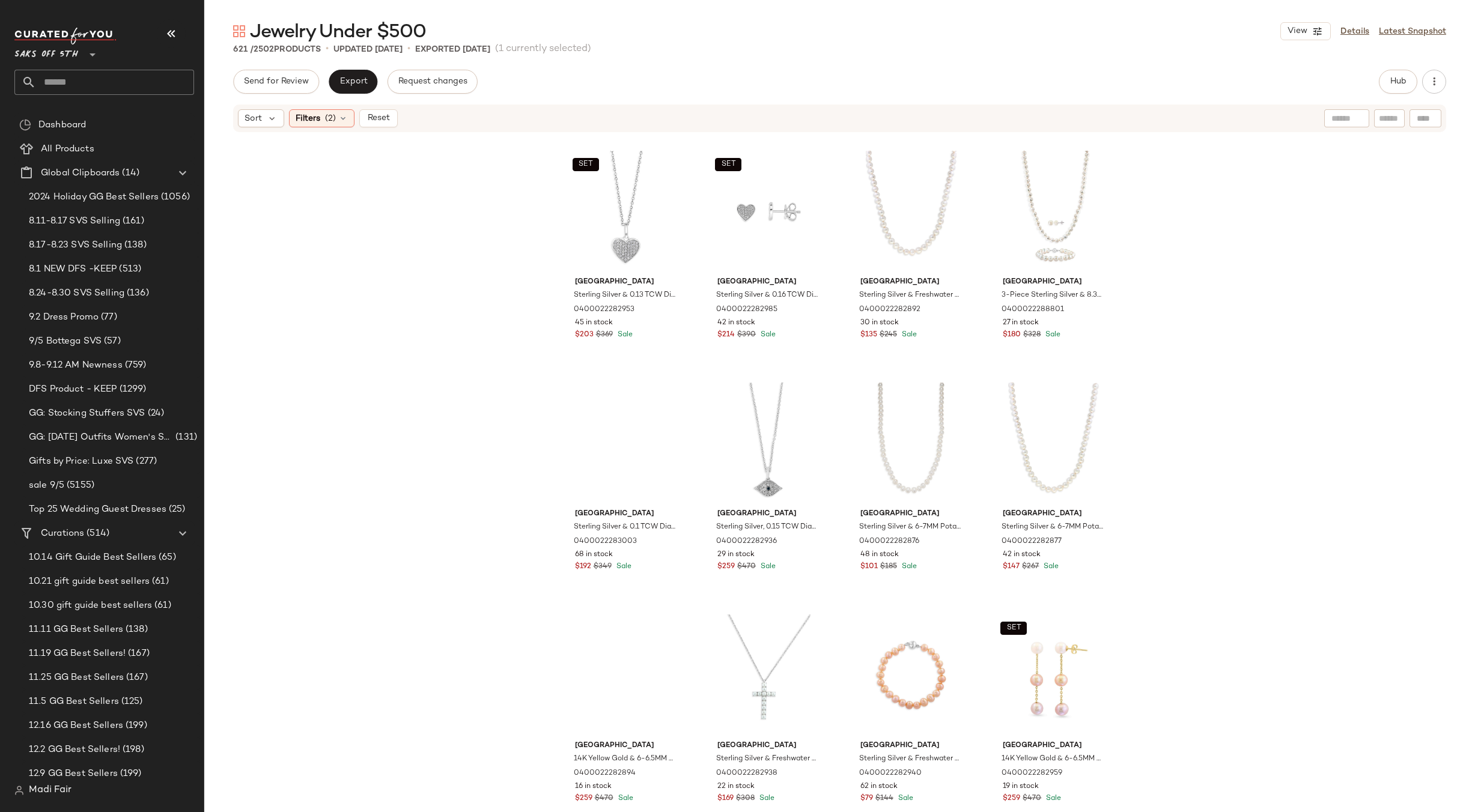
scroll to position [4035, 0]
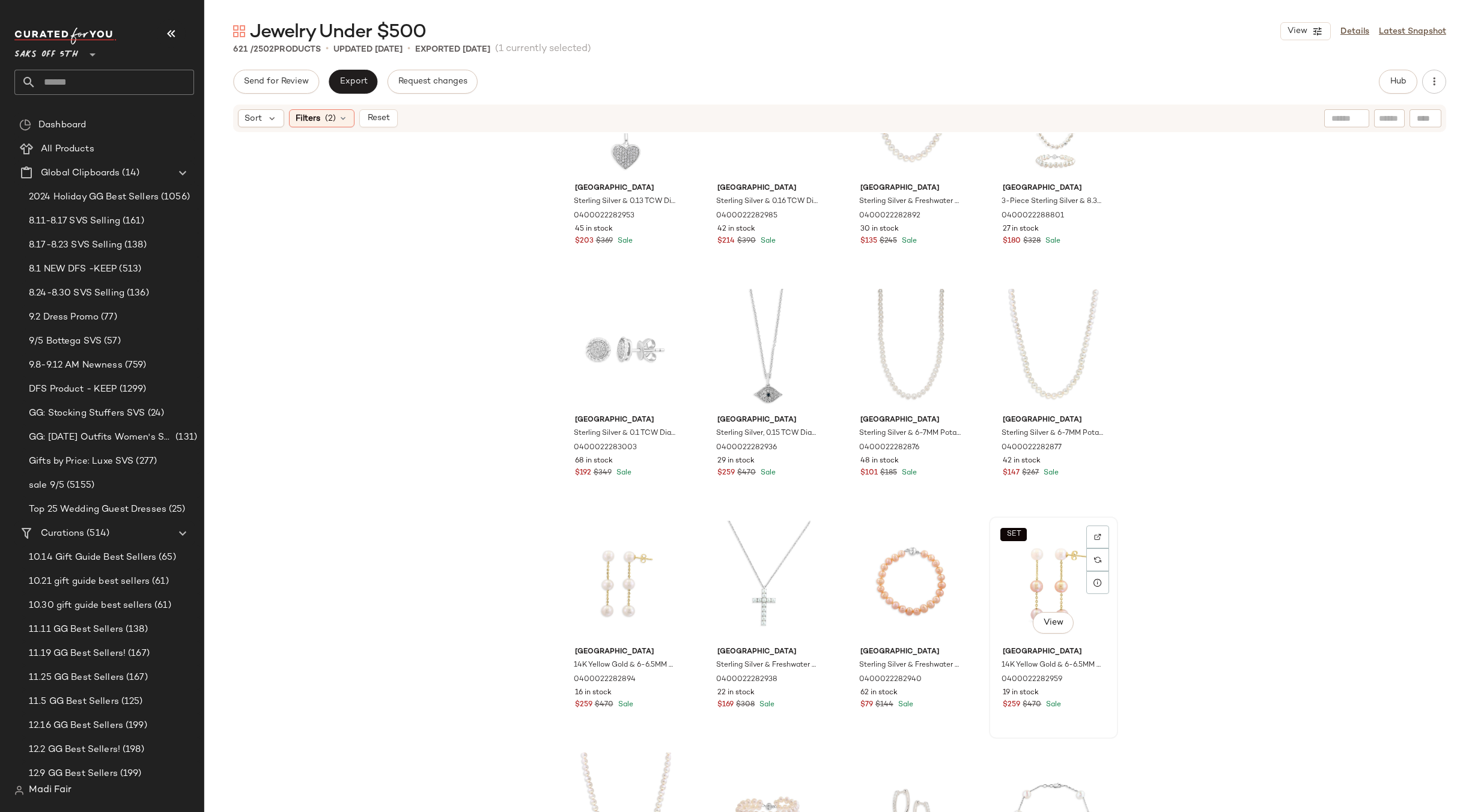
click at [1031, 571] on div "SET View" at bounding box center [1054, 581] width 120 height 121
click at [343, 122] on icon at bounding box center [343, 118] width 9 height 9
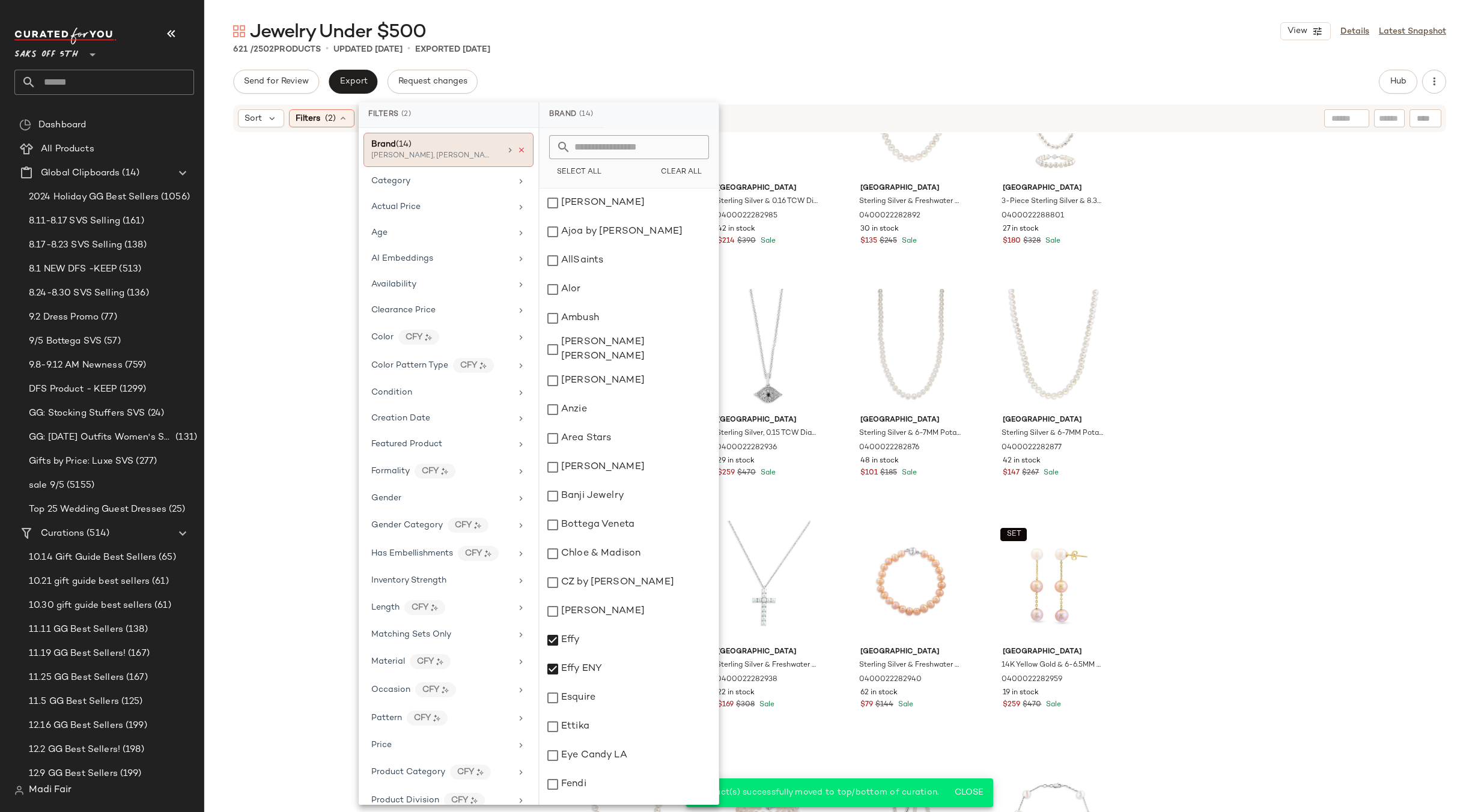
click at [517, 148] on icon at bounding box center [521, 150] width 8 height 8
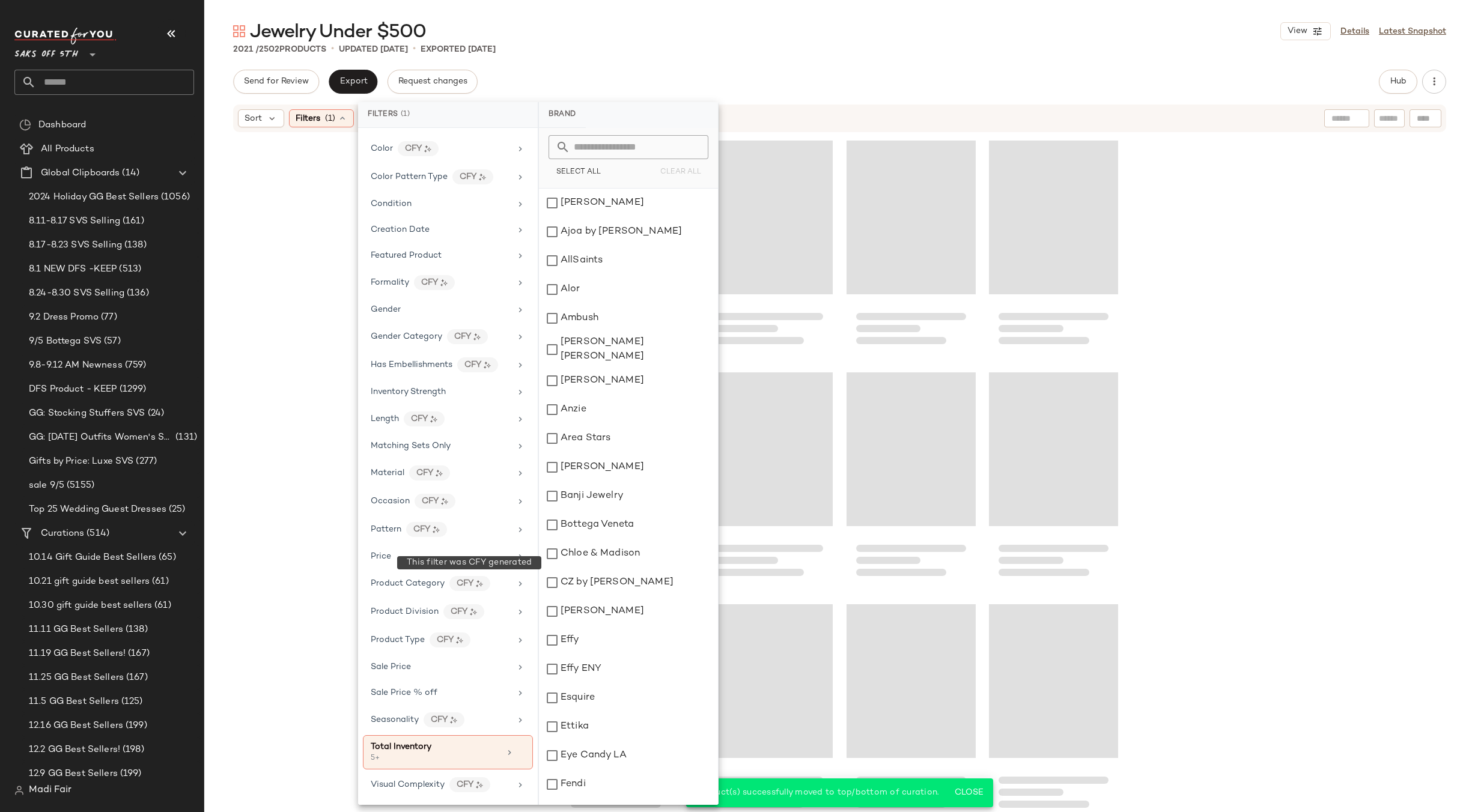
scroll to position [3015, 0]
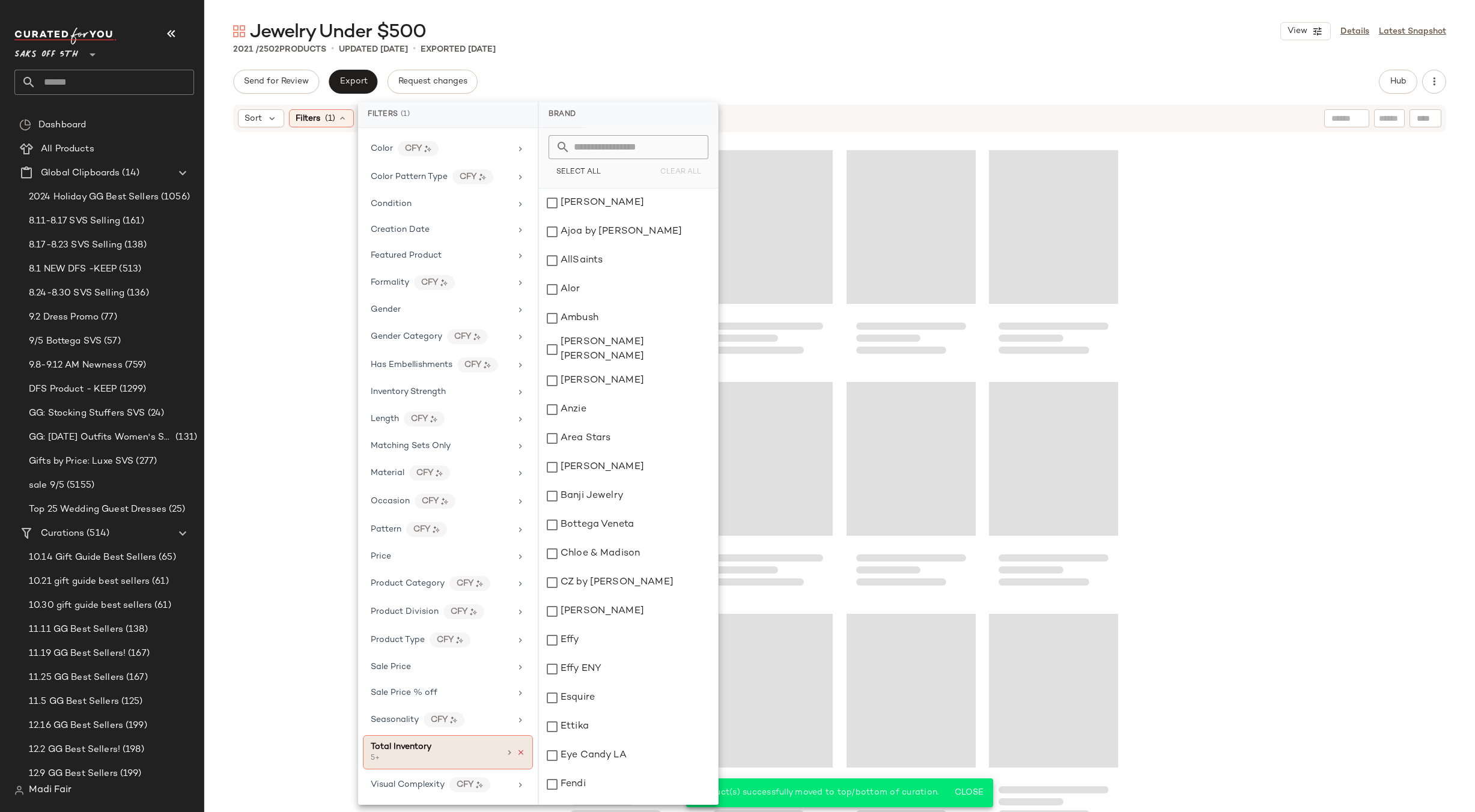
click at [516, 753] on icon at bounding box center [520, 753] width 8 height 8
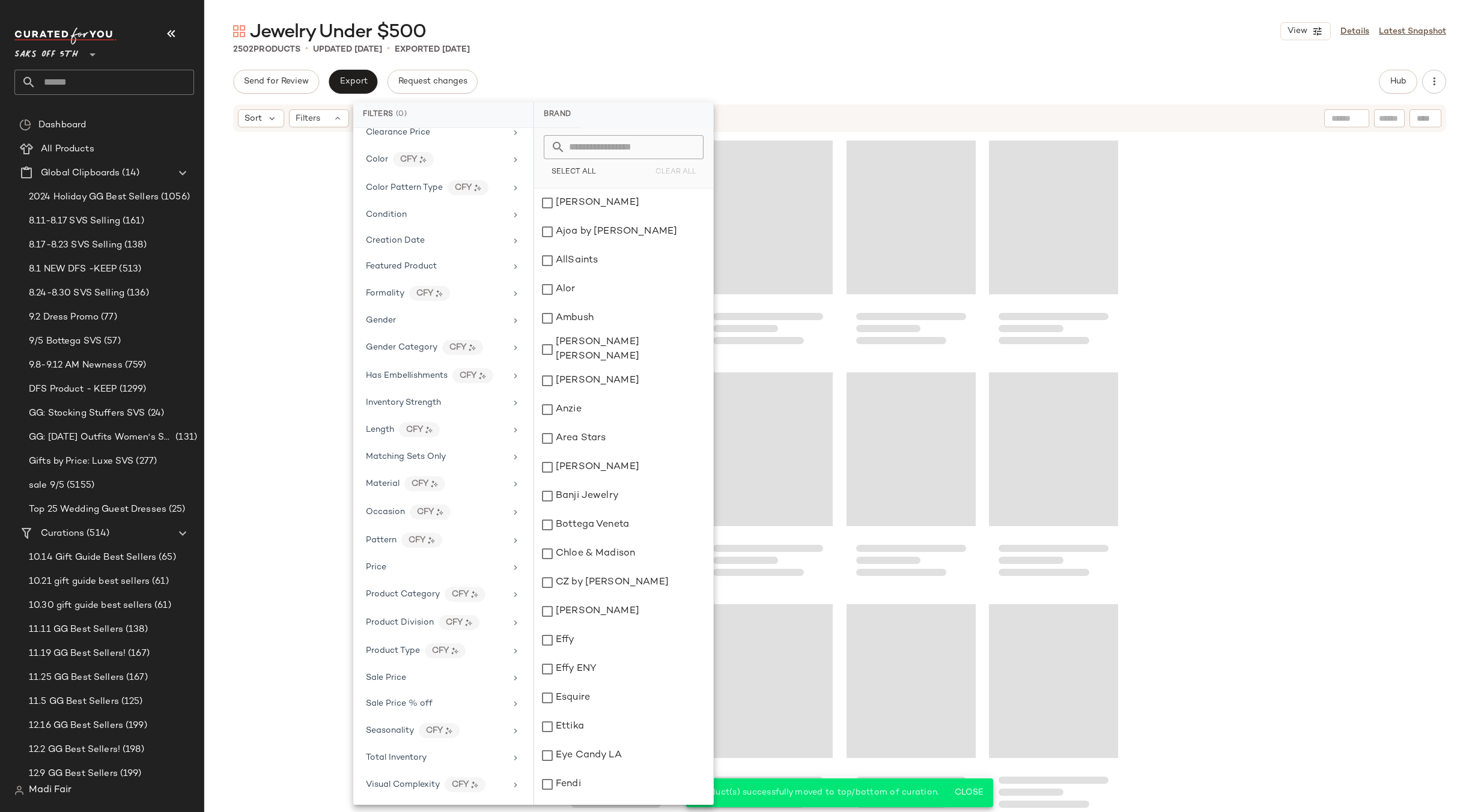
click at [745, 50] on div "2502 Products • updated Sep 8th • Exported Sep 4th" at bounding box center [840, 49] width 1270 height 12
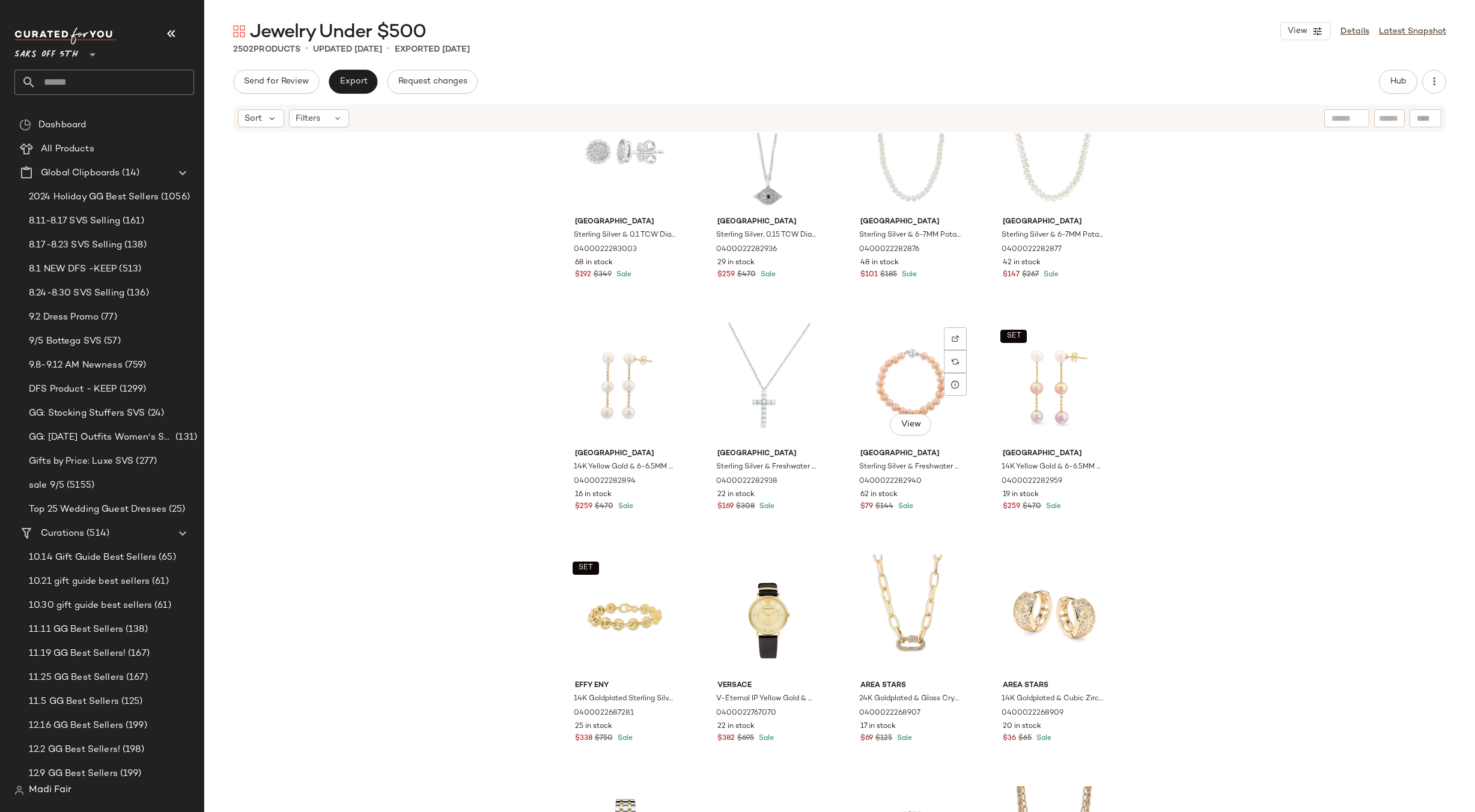
scroll to position [3314, 0]
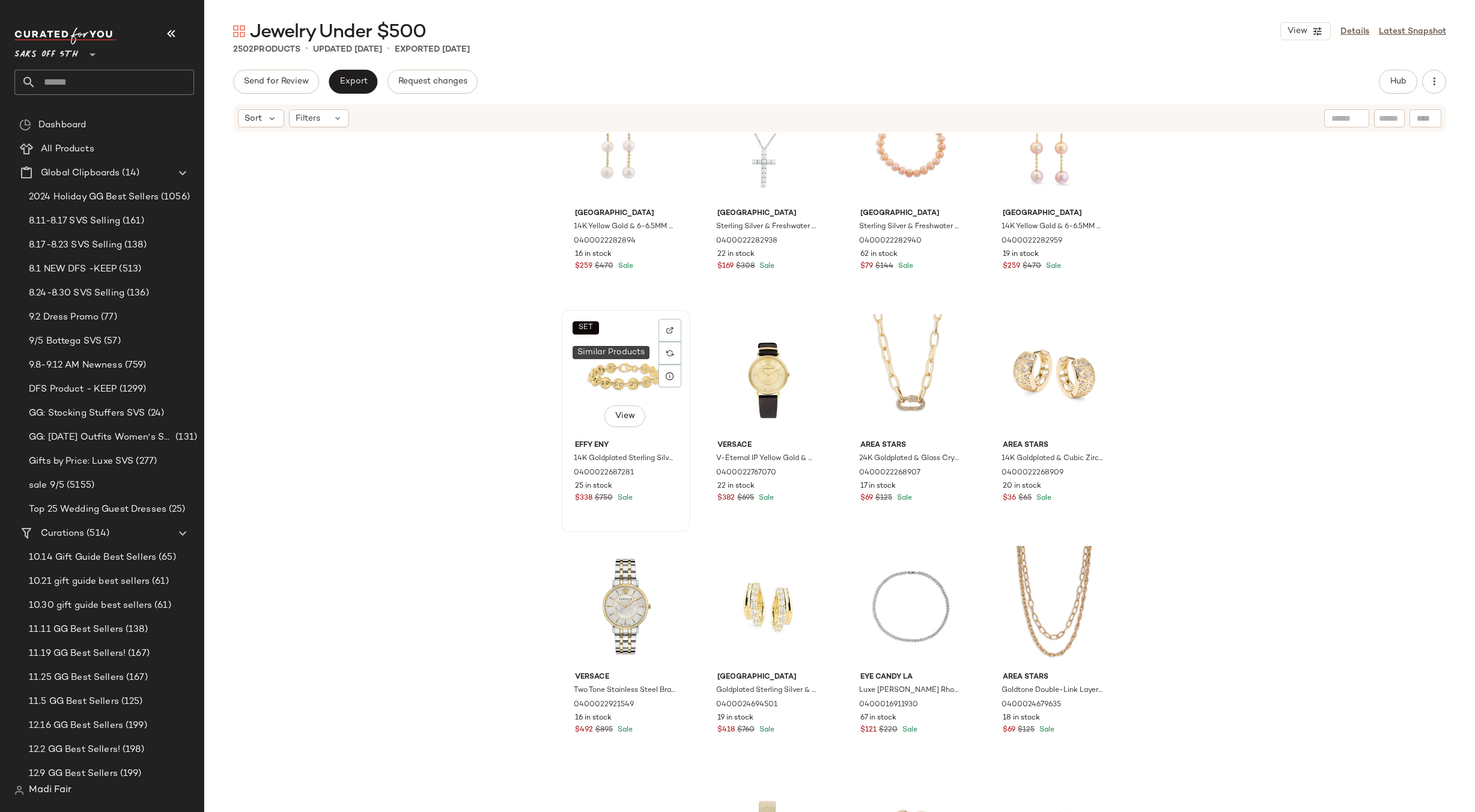
click at [633, 360] on div "SET View" at bounding box center [626, 374] width 120 height 121
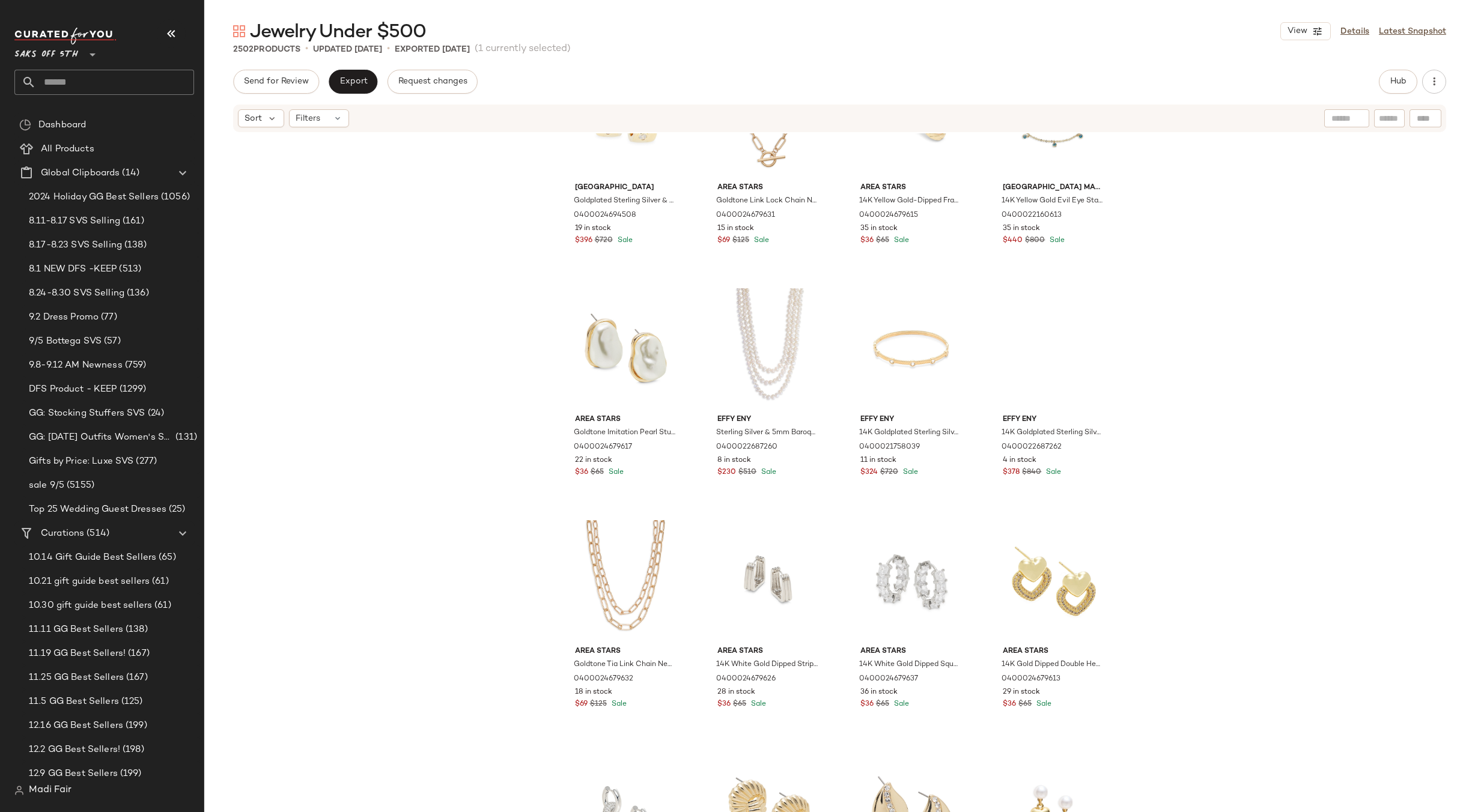
scroll to position [5117, 0]
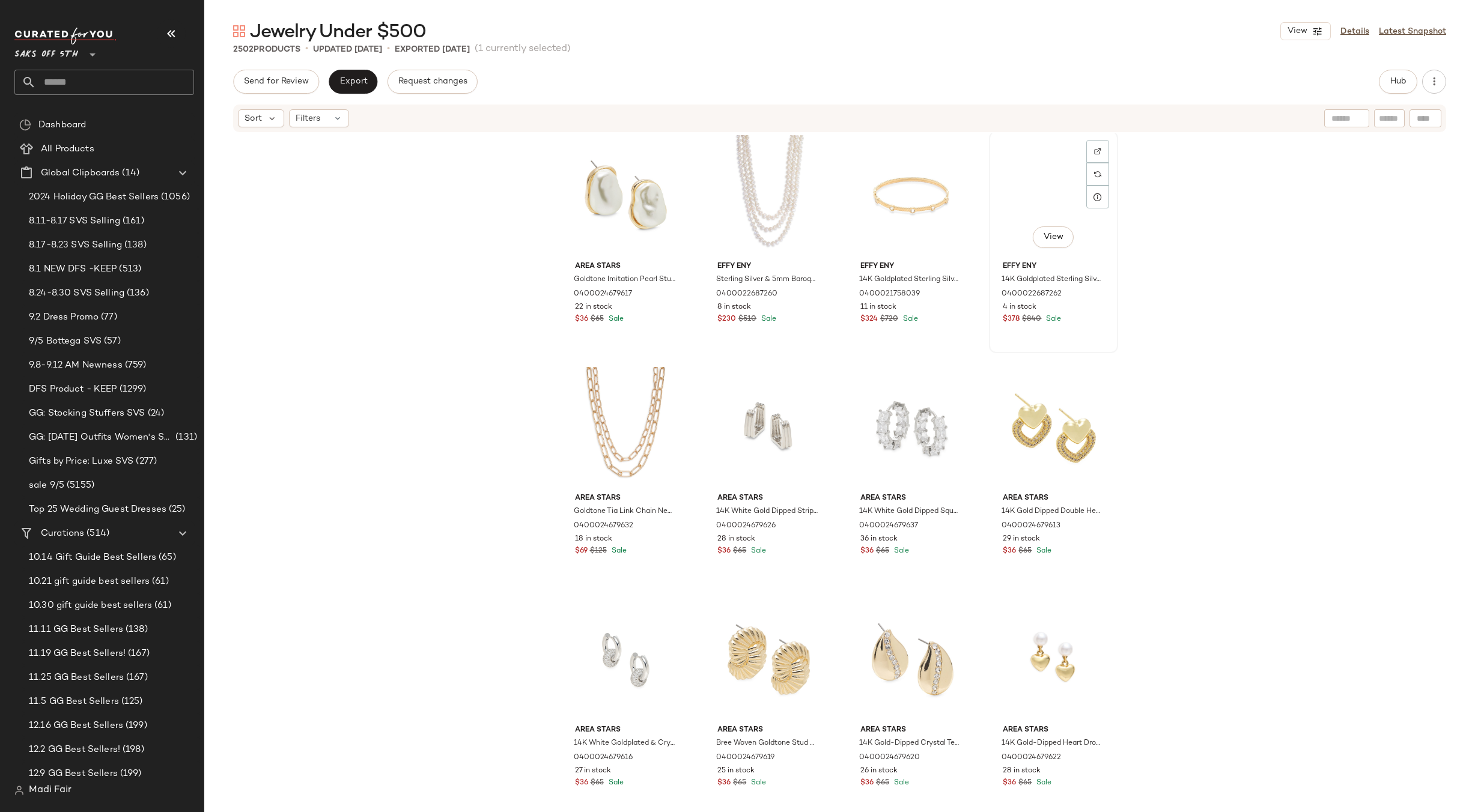
click at [1017, 188] on div "View" at bounding box center [1054, 195] width 120 height 121
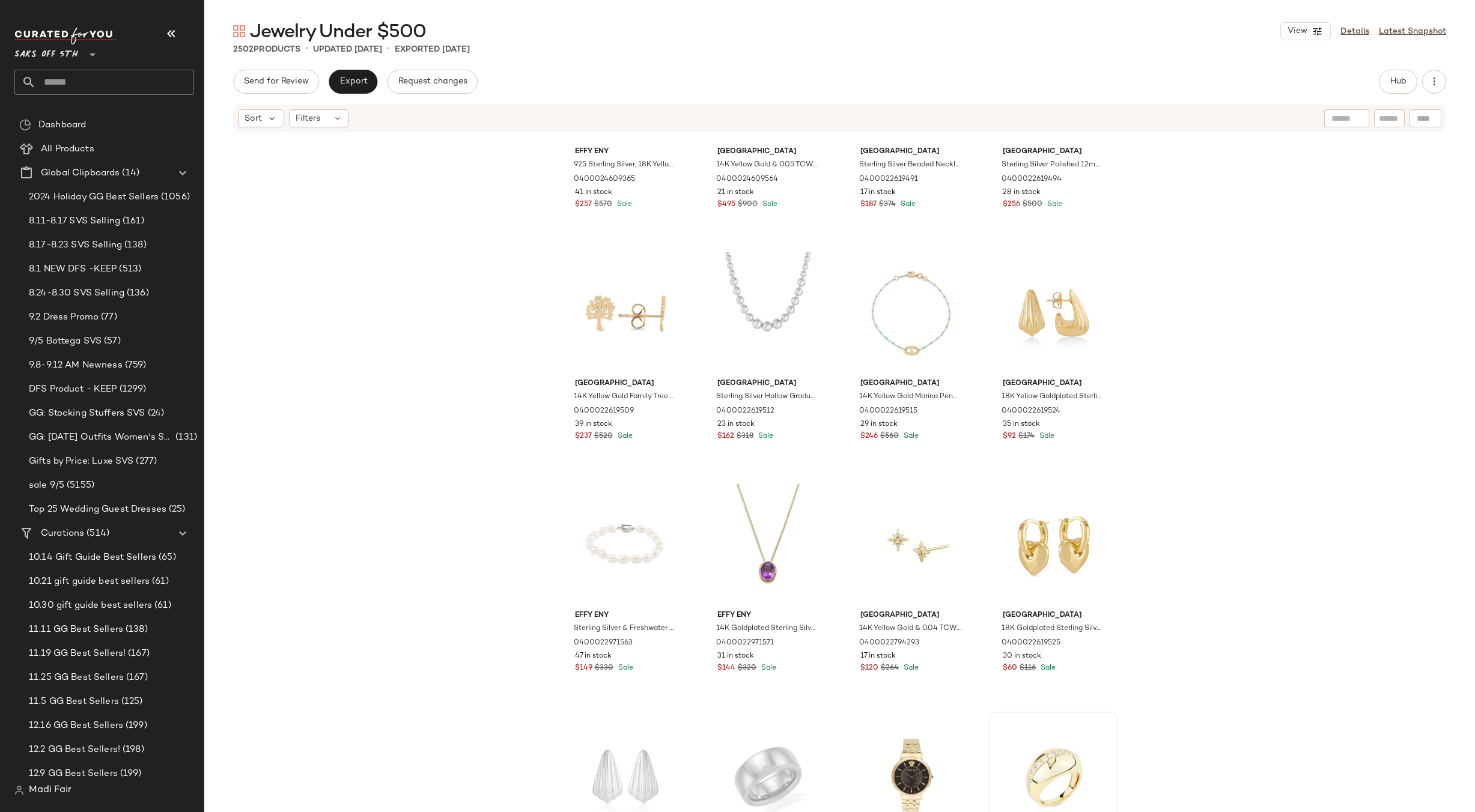
scroll to position [2714, 0]
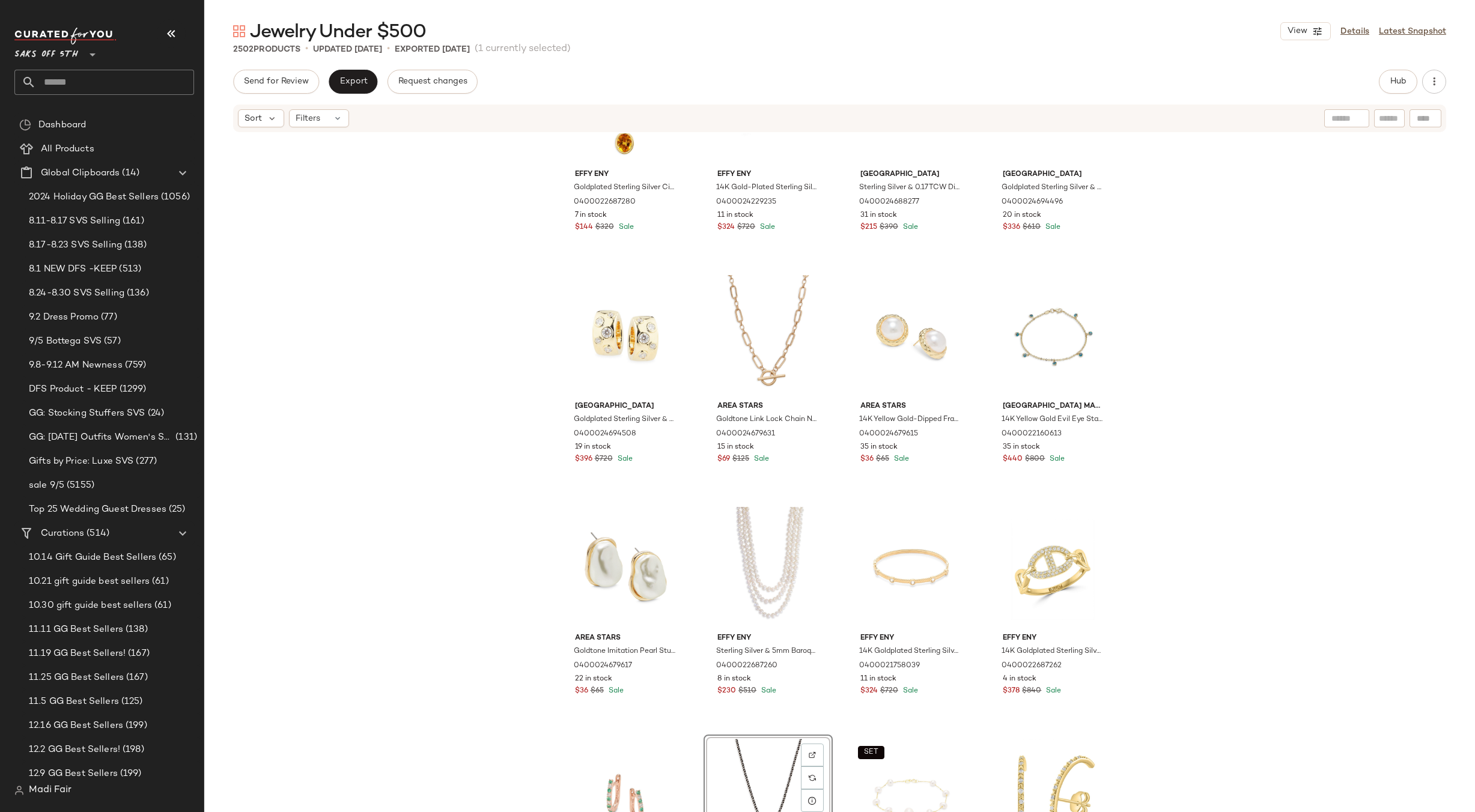
scroll to position [1267, 0]
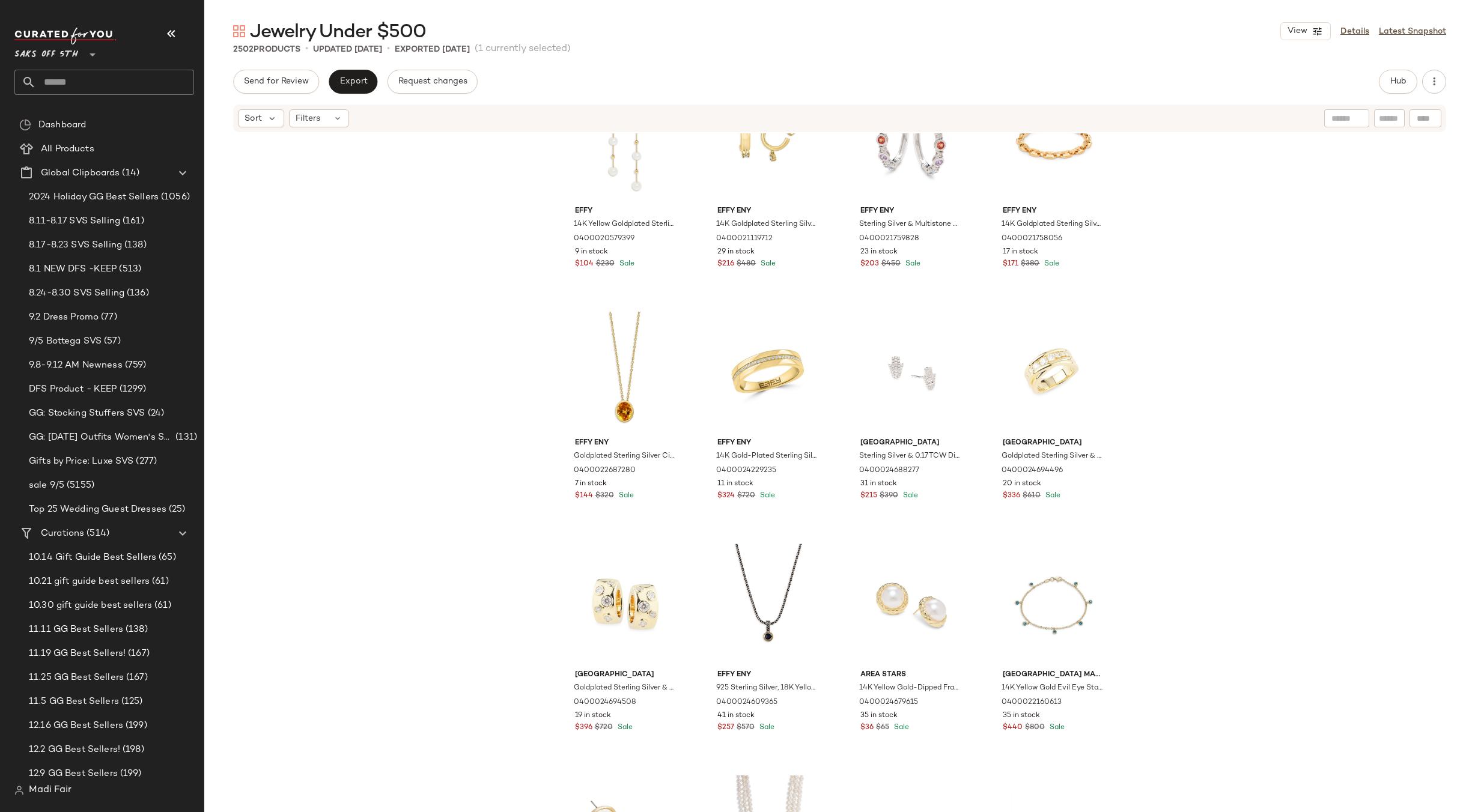
scroll to position [939, 0]
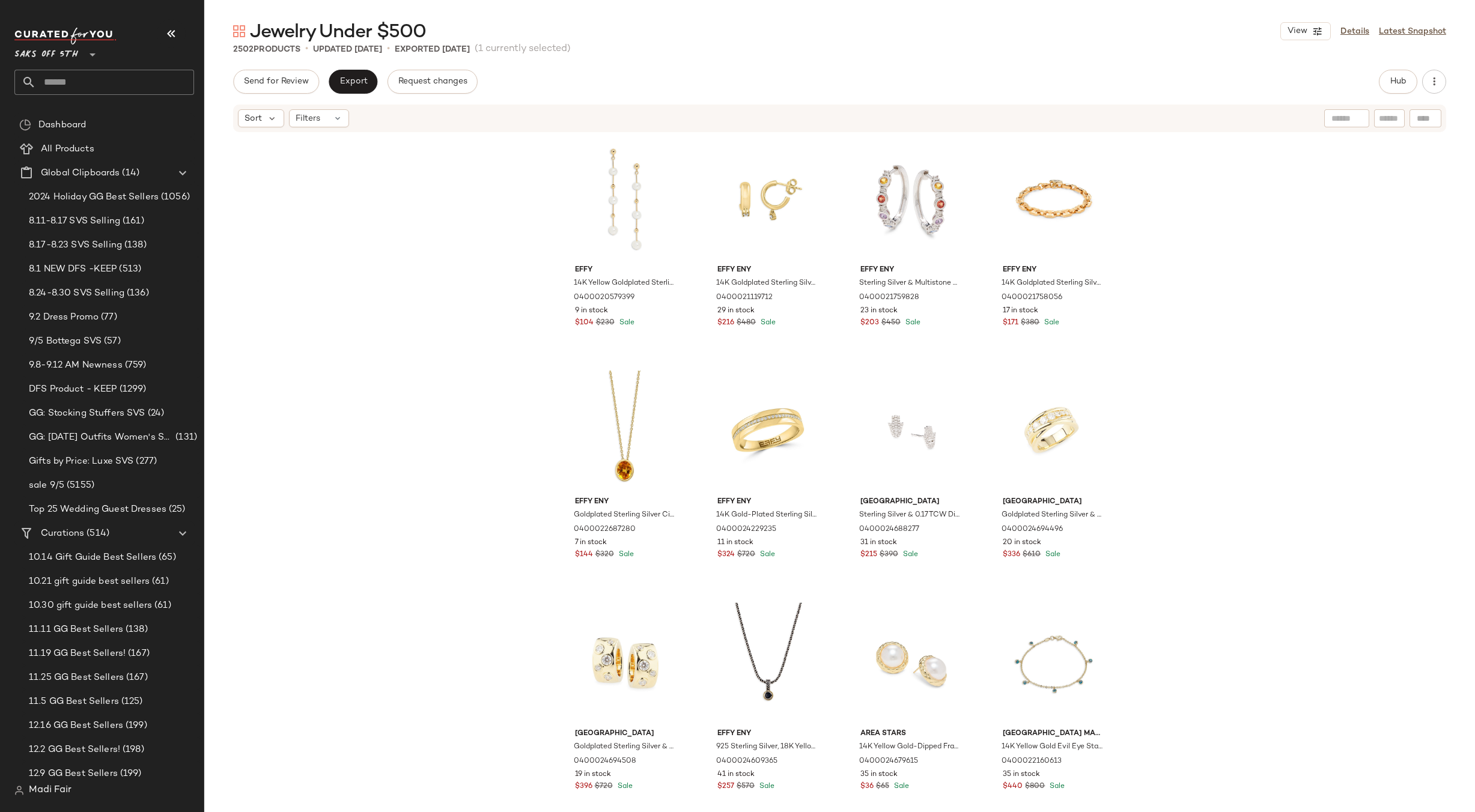
click at [1215, 531] on div "Effy 14K Yellow Goldplated Sterling Silver & 5-6.5MM White Round Freshwater Pea…" at bounding box center [840, 491] width 1270 height 715
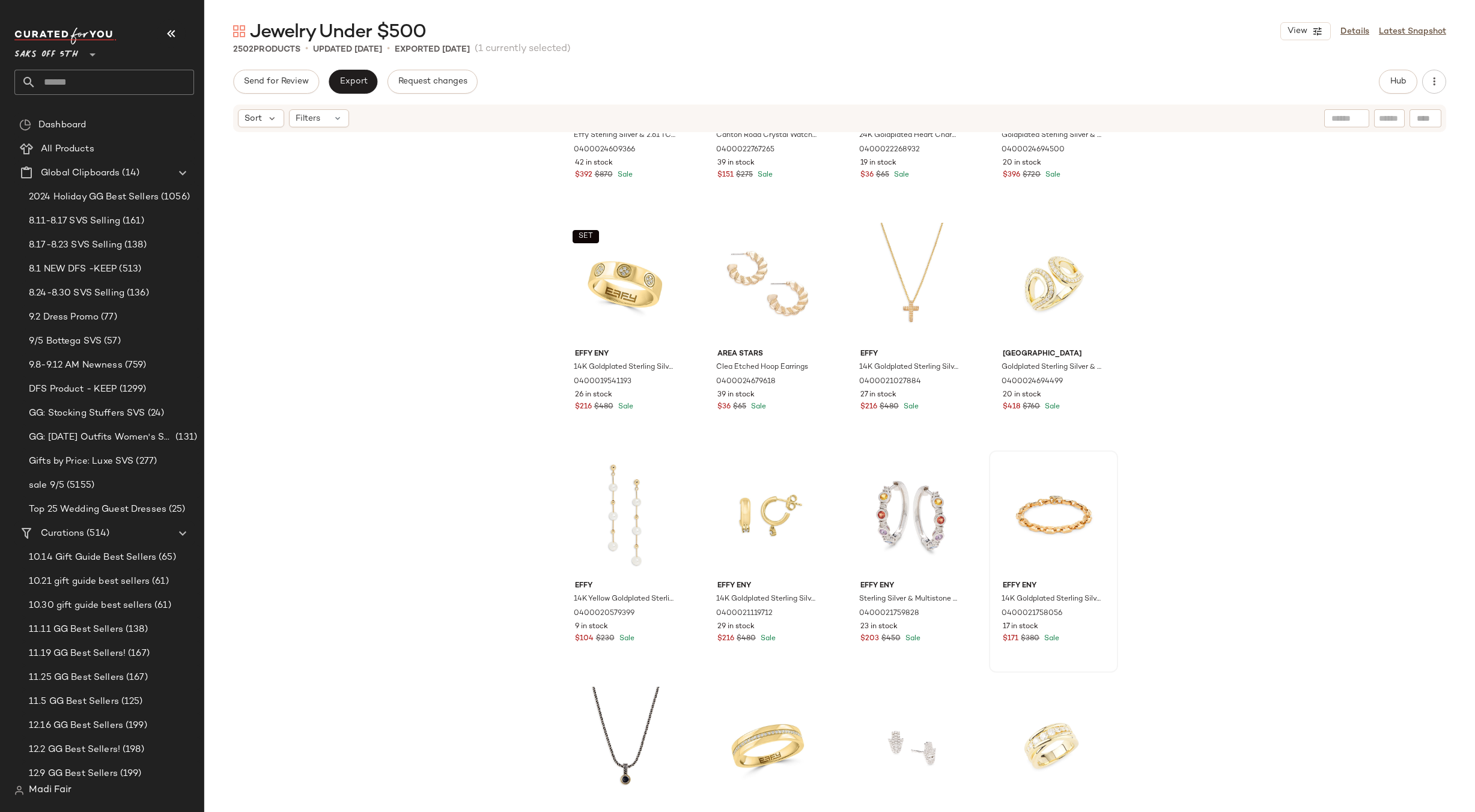
scroll to position [638, 0]
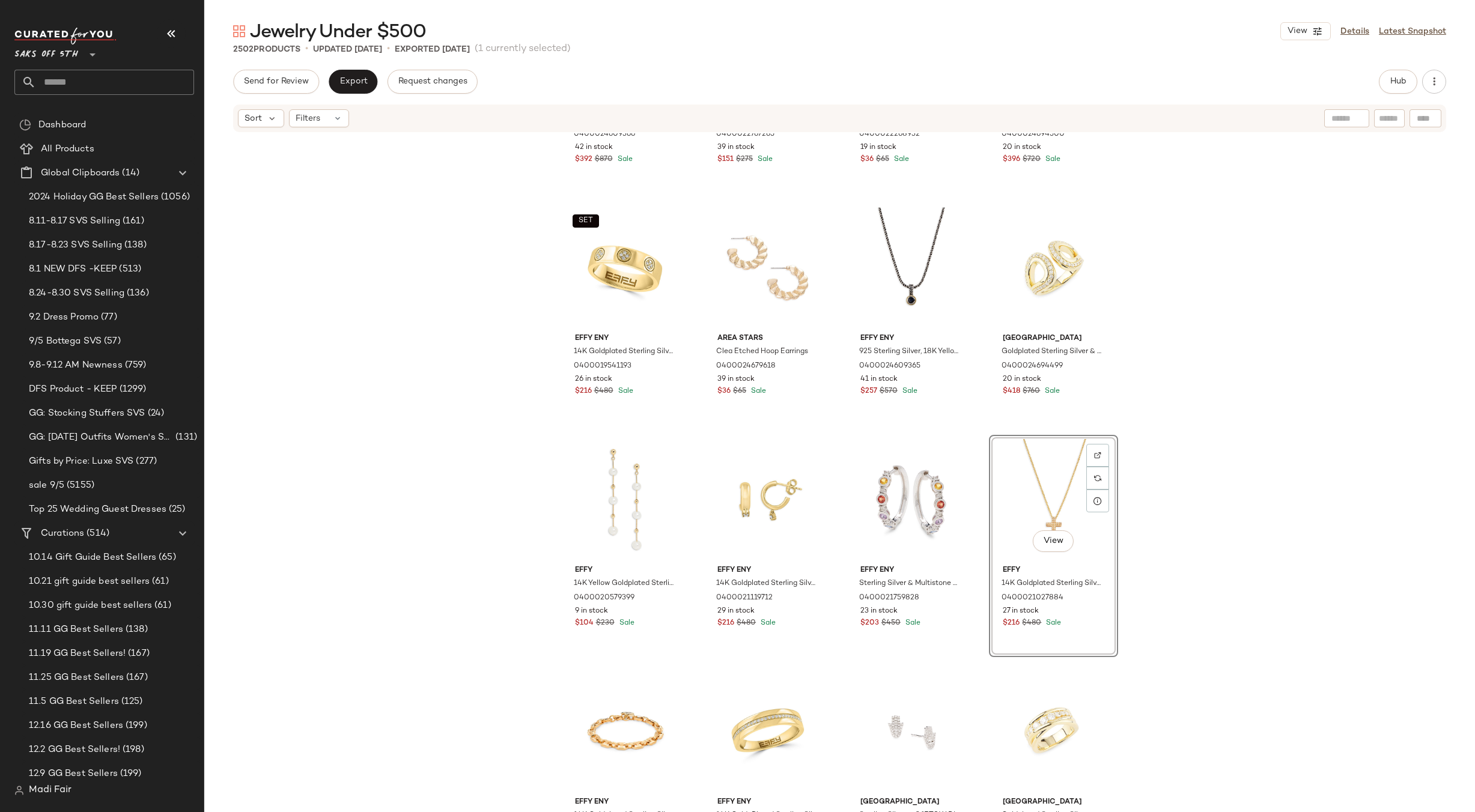
click at [1192, 525] on div "Effy ENY Effy Sterling Silver & 2.61 TCW Amethyst Tennis Bracelet 0400024609366…" at bounding box center [840, 491] width 1270 height 715
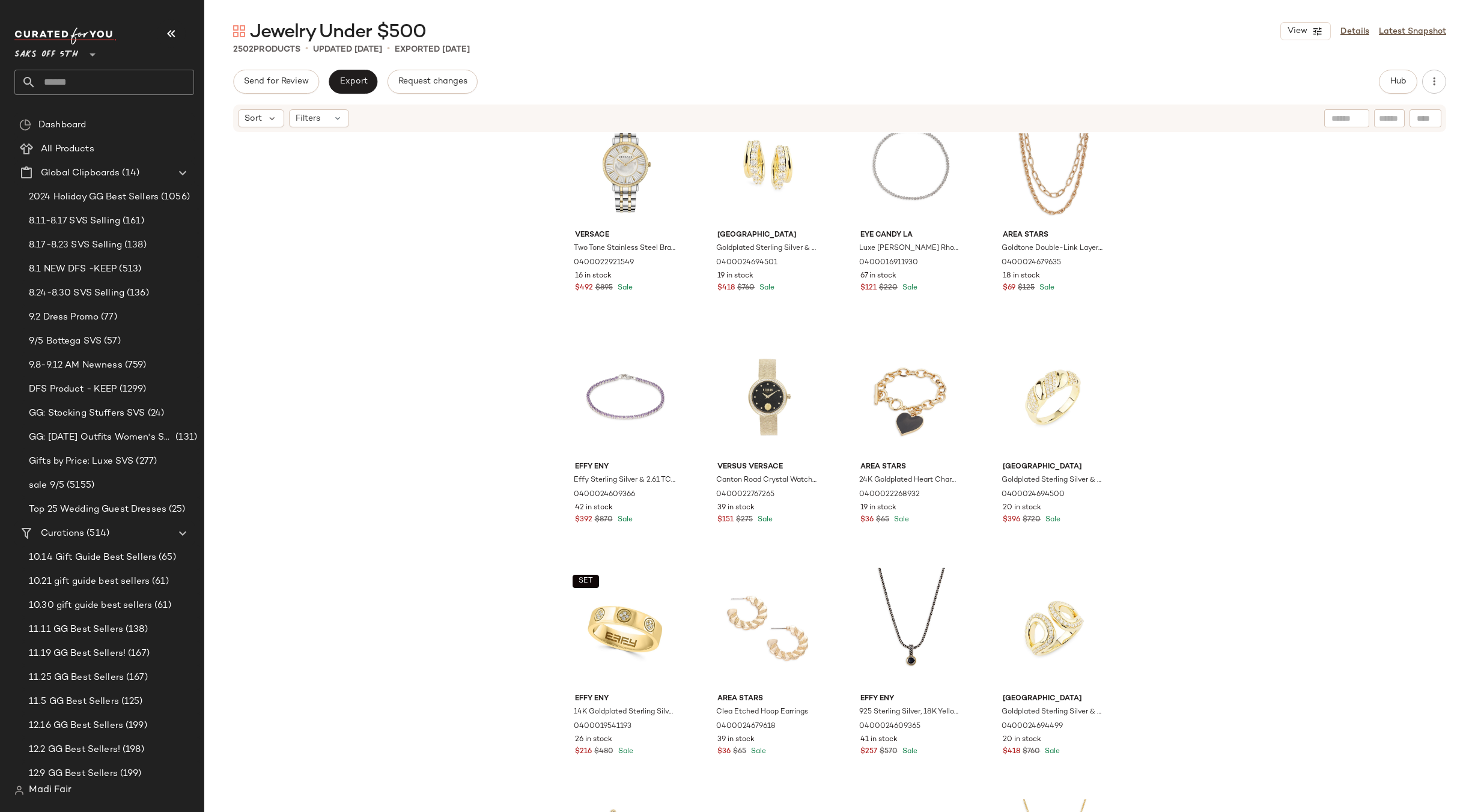
scroll to position [218, 0]
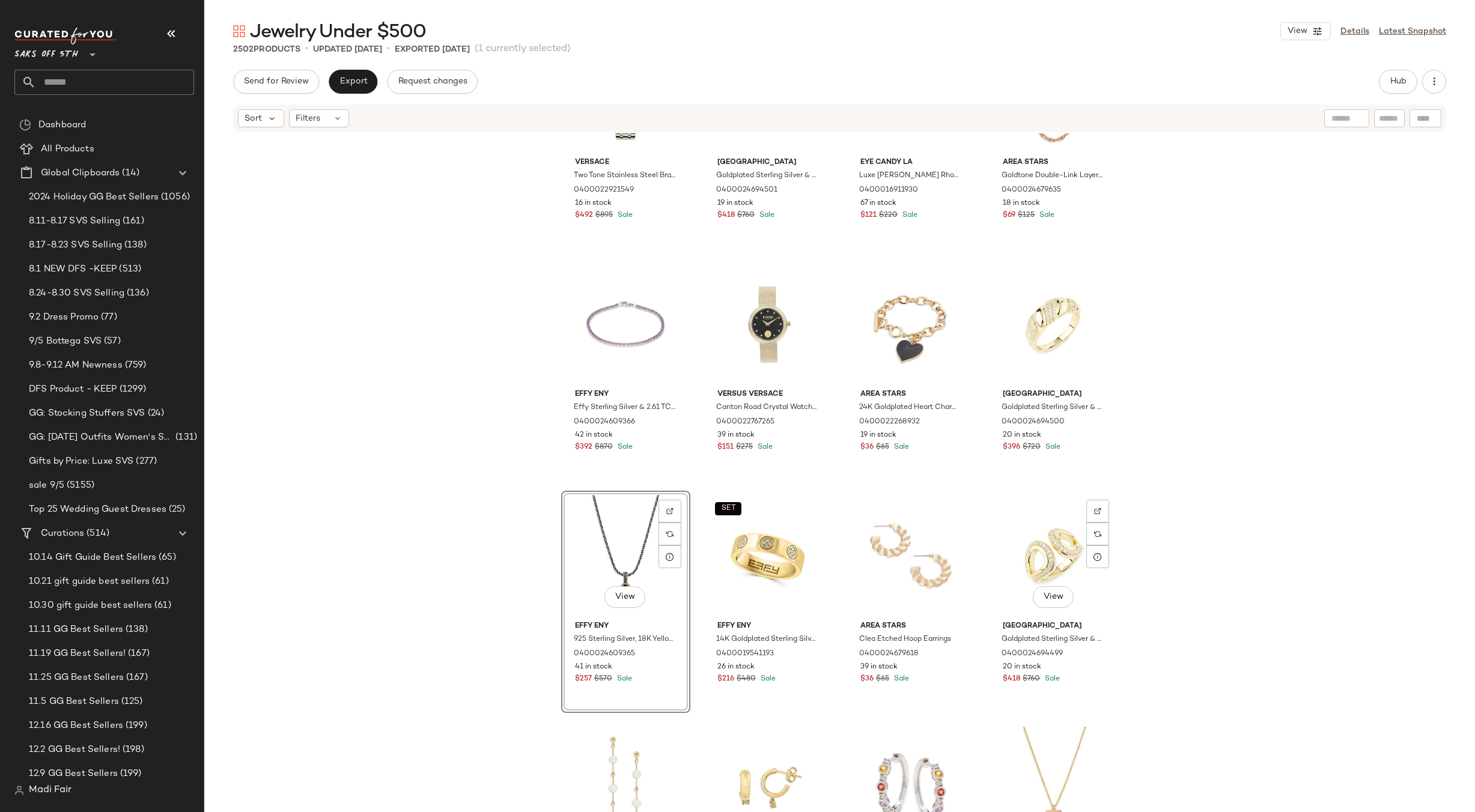
scroll to position [518, 0]
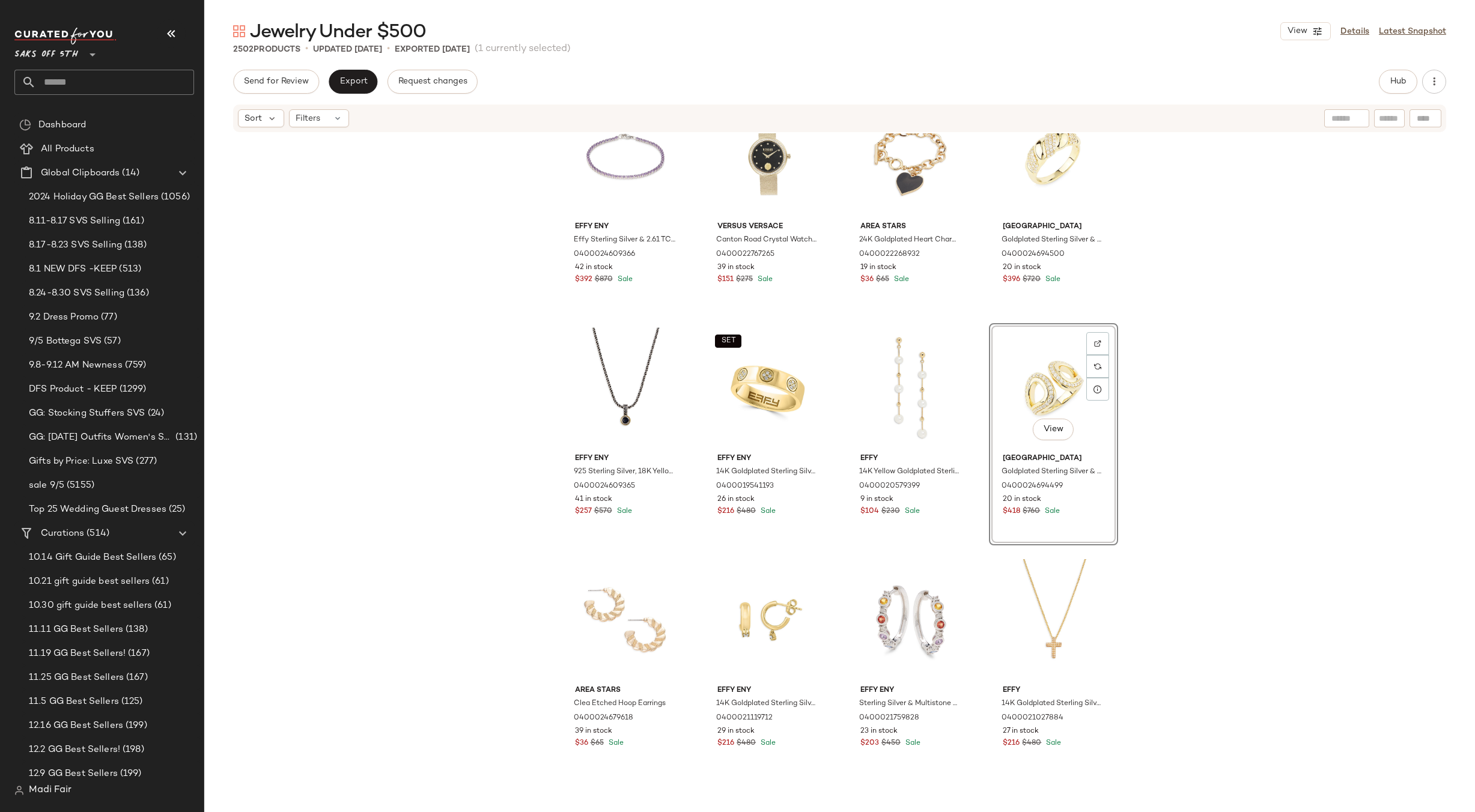
click at [1182, 491] on div "Effy ENY Effy Sterling Silver & 2.61 TCW Amethyst Tennis Bracelet 0400024609366…" at bounding box center [840, 491] width 1270 height 715
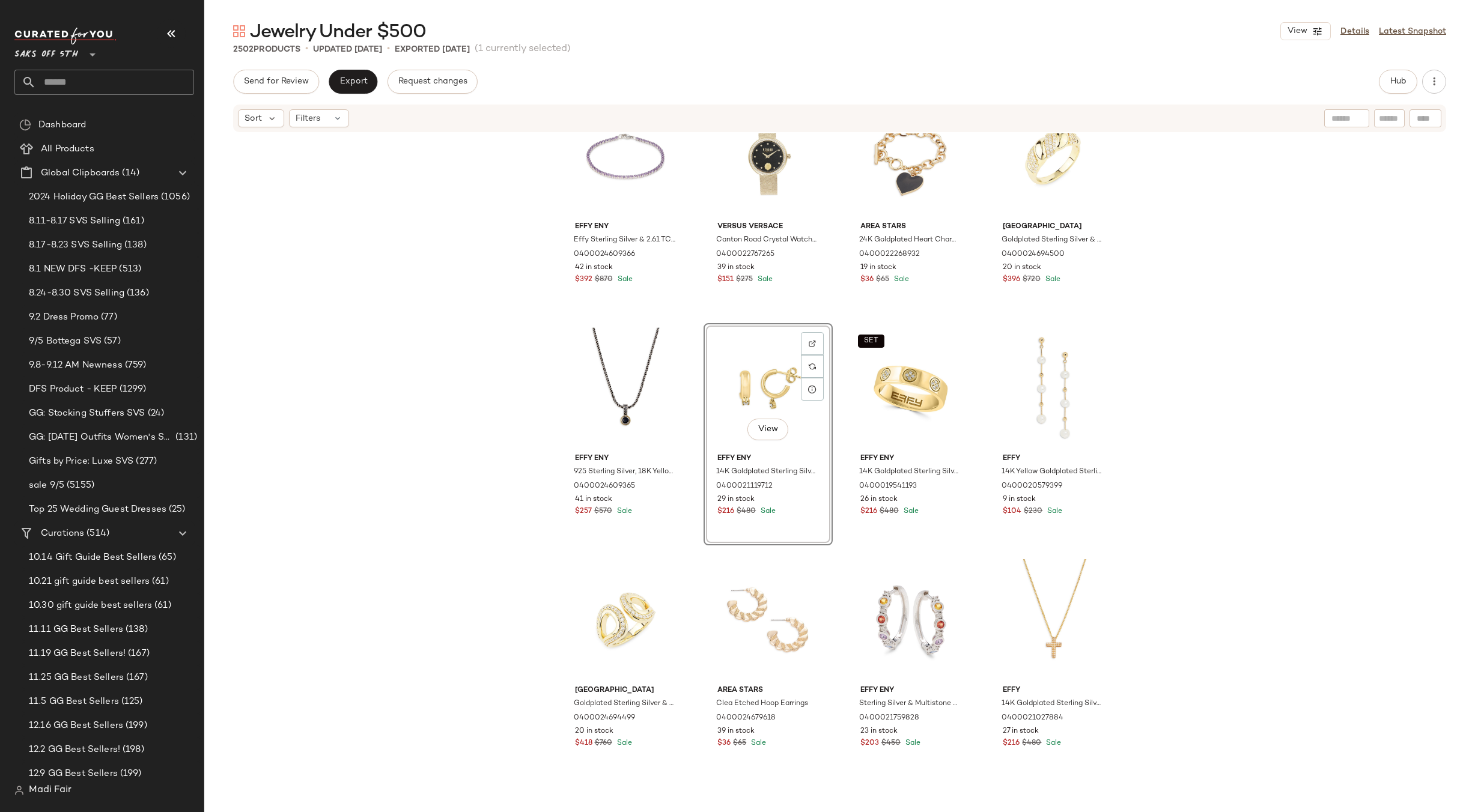
click at [1130, 430] on div "Effy ENY Effy Sterling Silver & 2.61 TCW Amethyst Tennis Bracelet 0400024609366…" at bounding box center [840, 491] width 1270 height 715
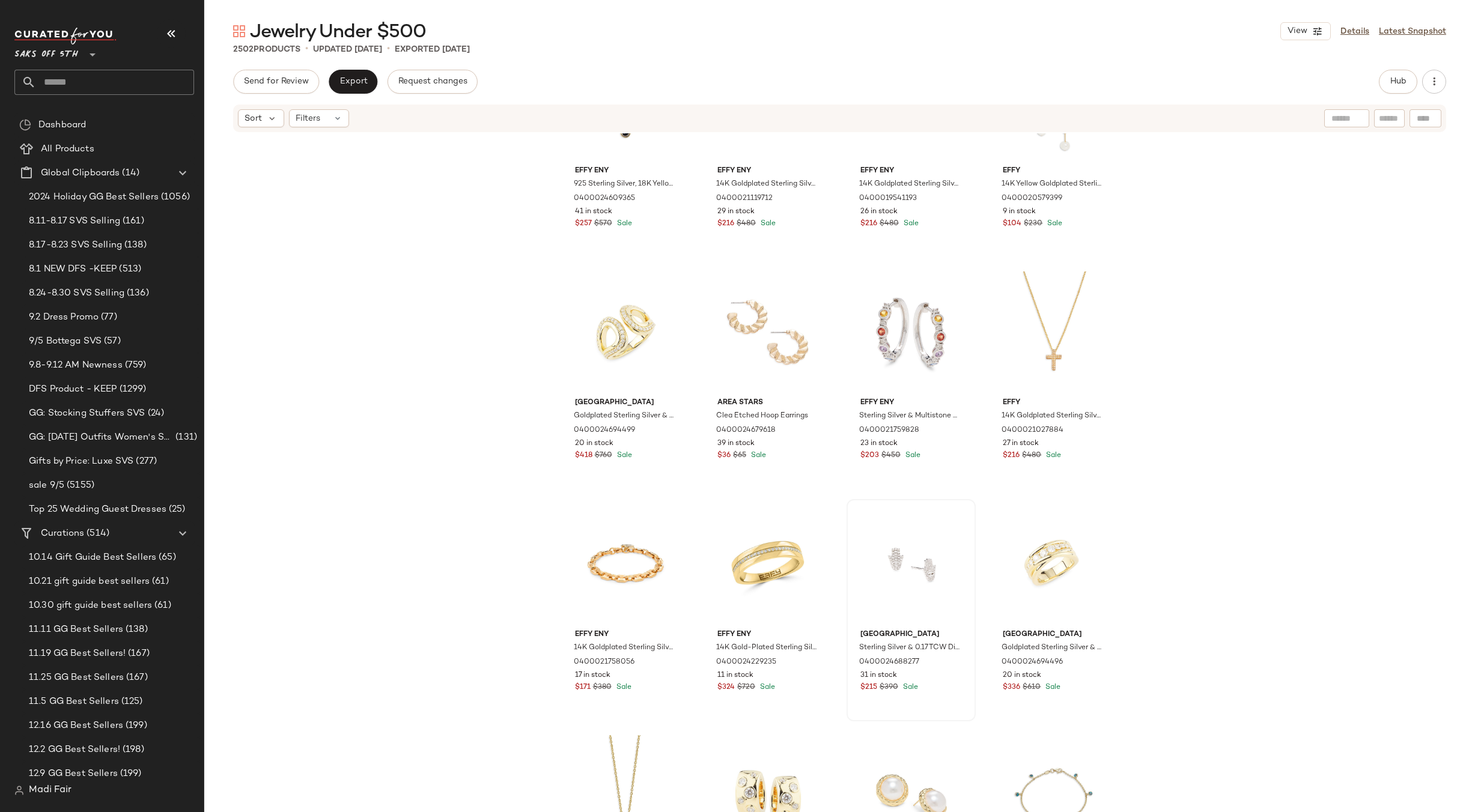
scroll to position [818, 0]
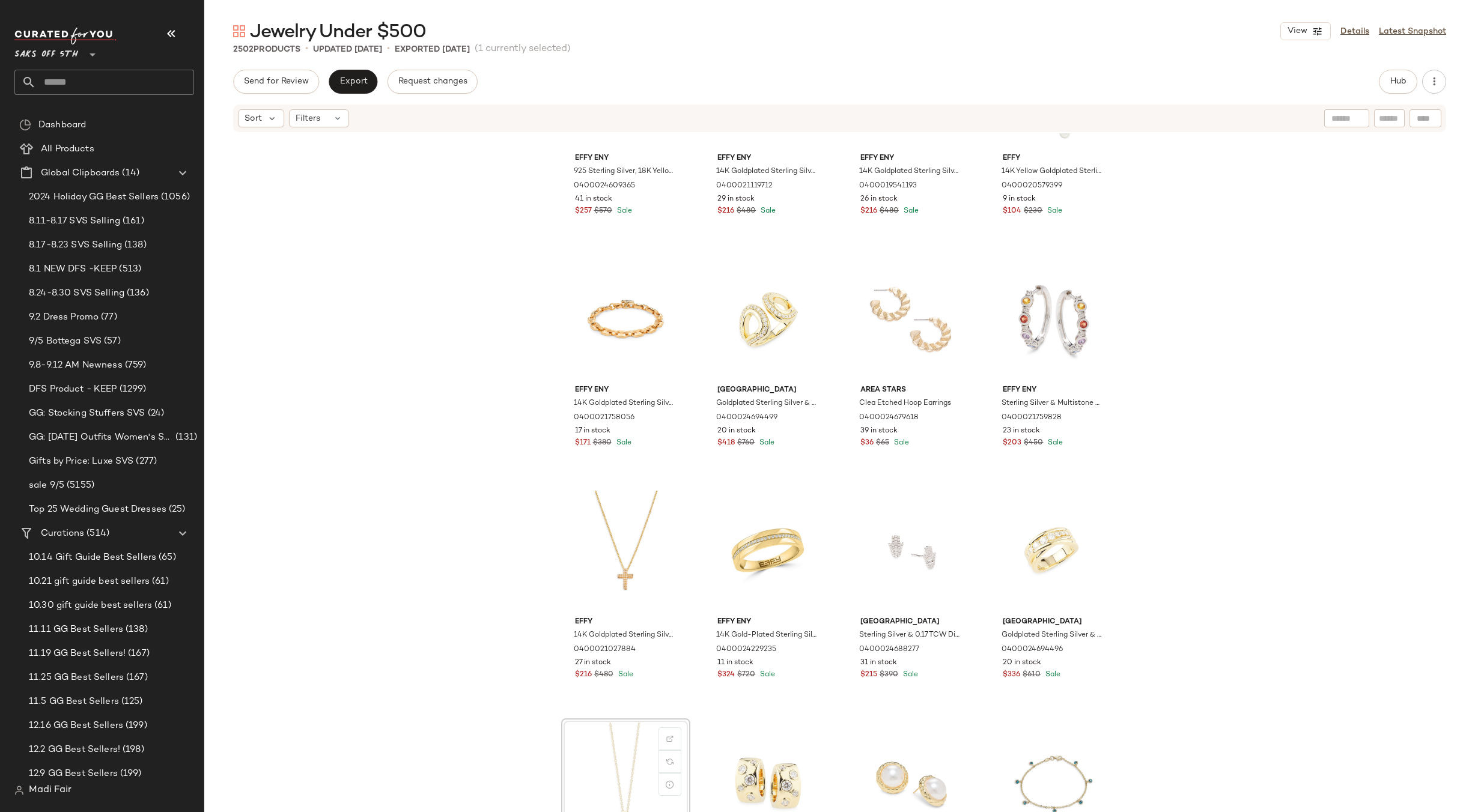
scroll to position [820, 0]
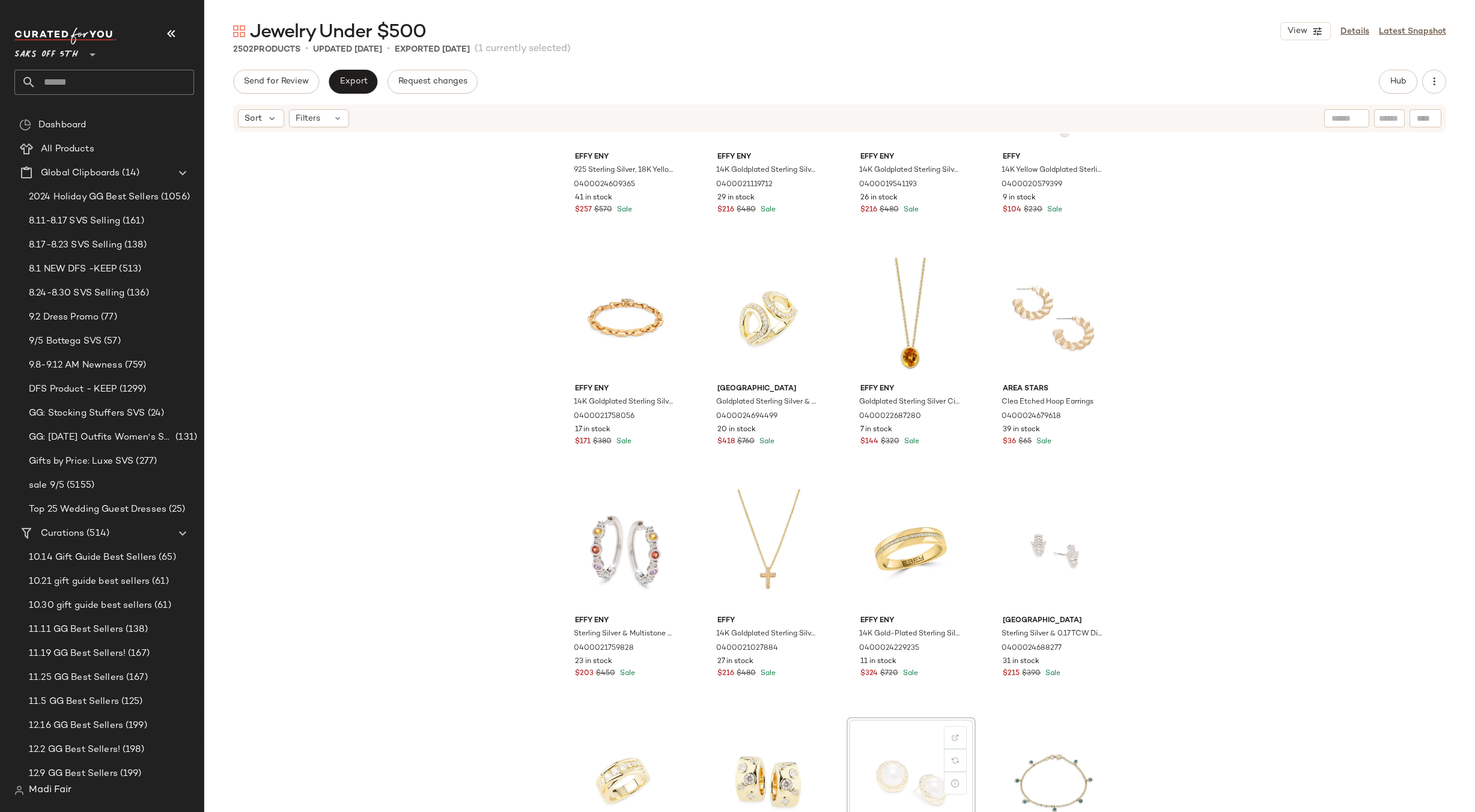
scroll to position [821, 0]
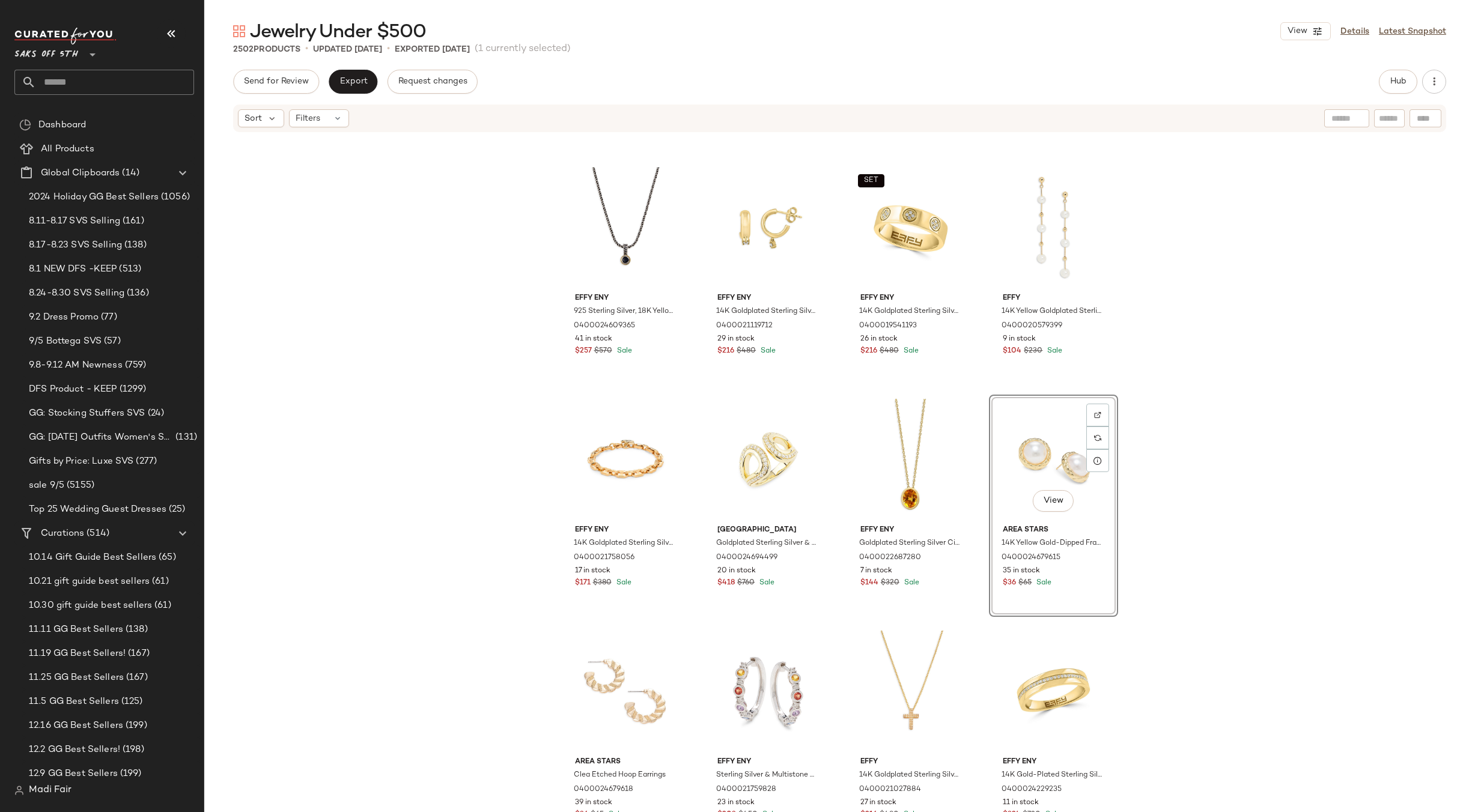
scroll to position [521, 0]
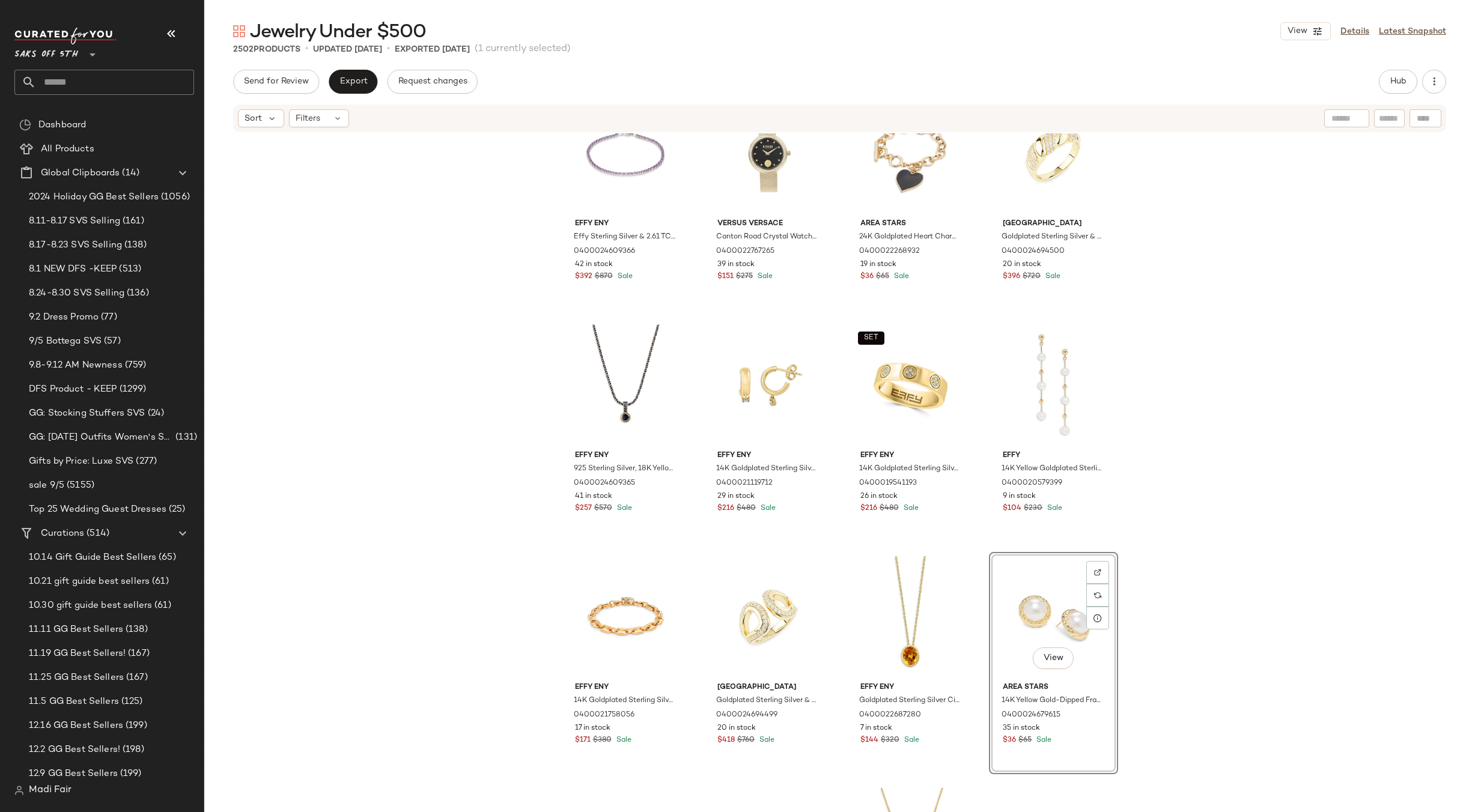
click at [1176, 461] on div "Effy ENY Effy Sterling Silver & 2.61 TCW Amethyst Tennis Bracelet 0400024609366…" at bounding box center [840, 491] width 1270 height 715
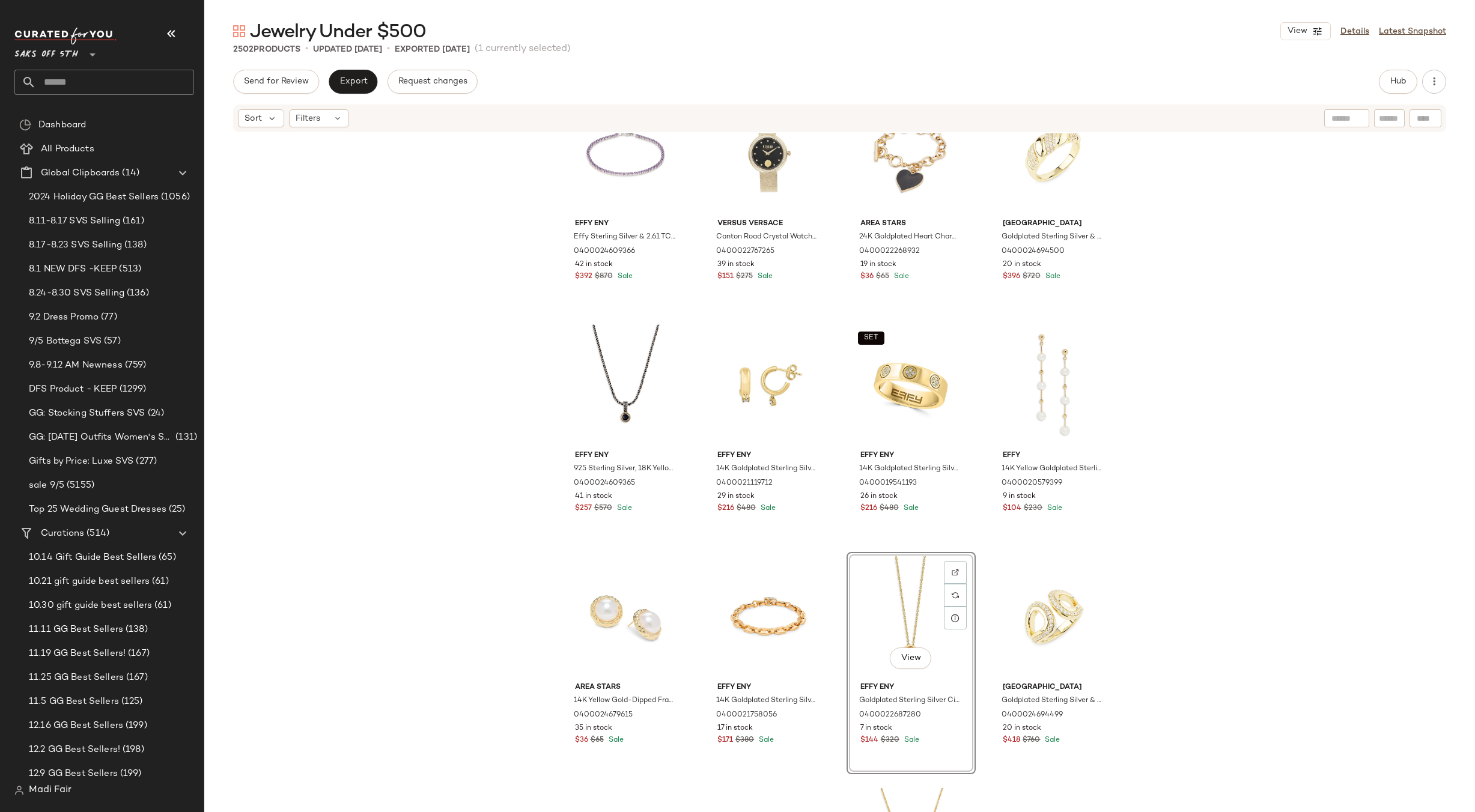
click at [1197, 560] on div "Effy ENY Effy Sterling Silver & 2.61 TCW Amethyst Tennis Bracelet 0400024609366…" at bounding box center [840, 491] width 1270 height 715
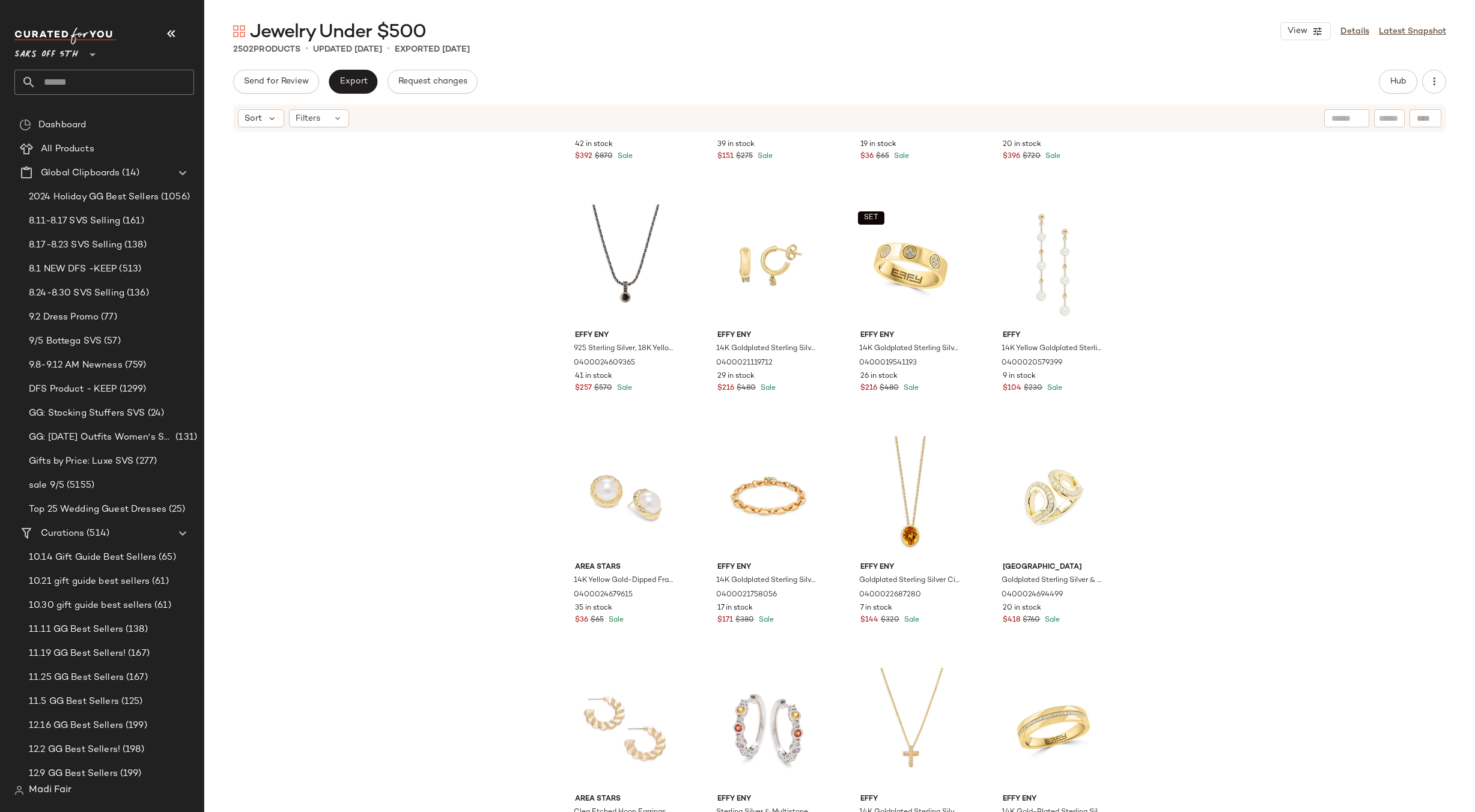
scroll to position [942, 0]
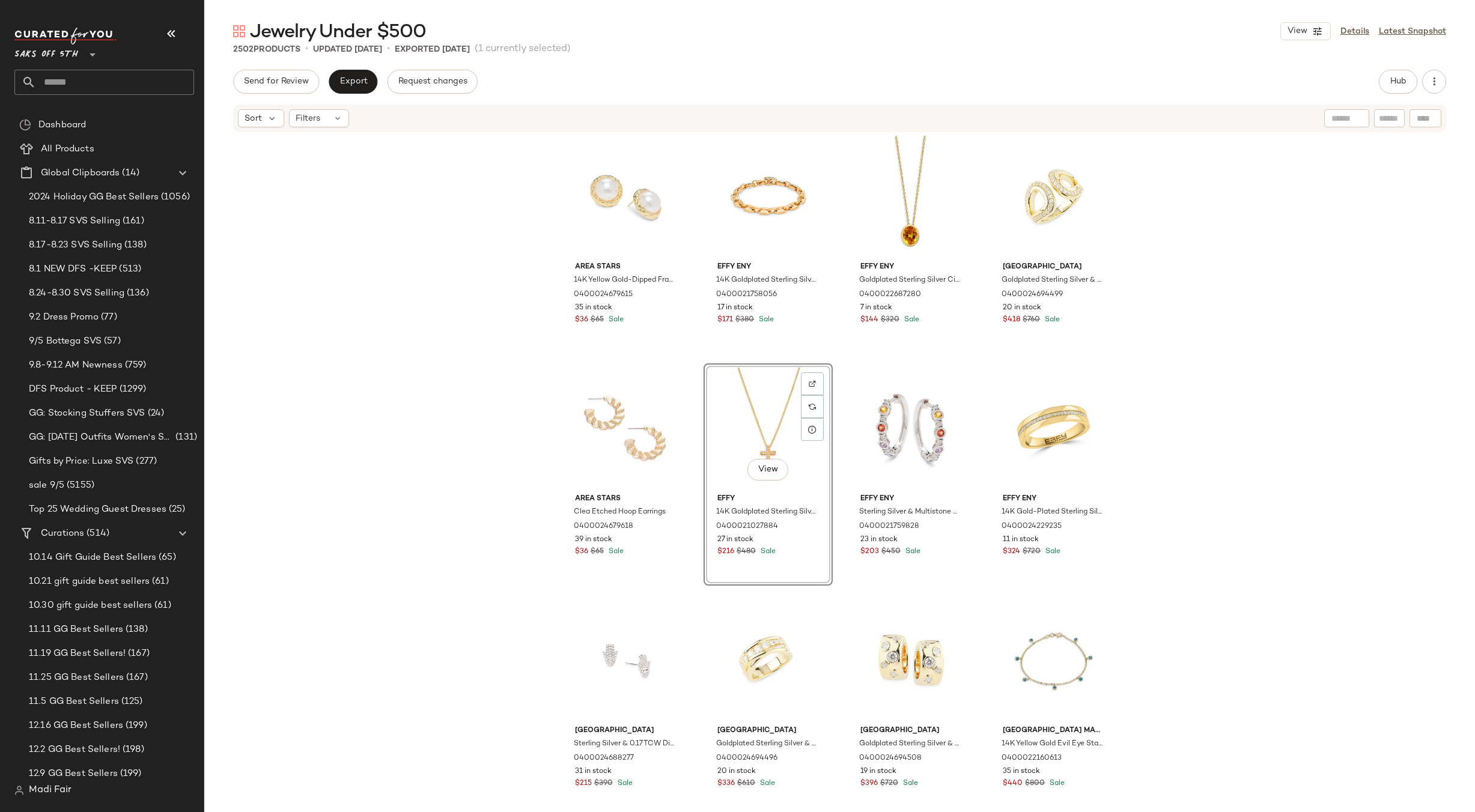
click at [1236, 455] on div "Effy ENY 925 Sterling Silver, 18K Yellow Gold & 0.57 TCW Onyx Pendant Necklace/…" at bounding box center [840, 491] width 1270 height 715
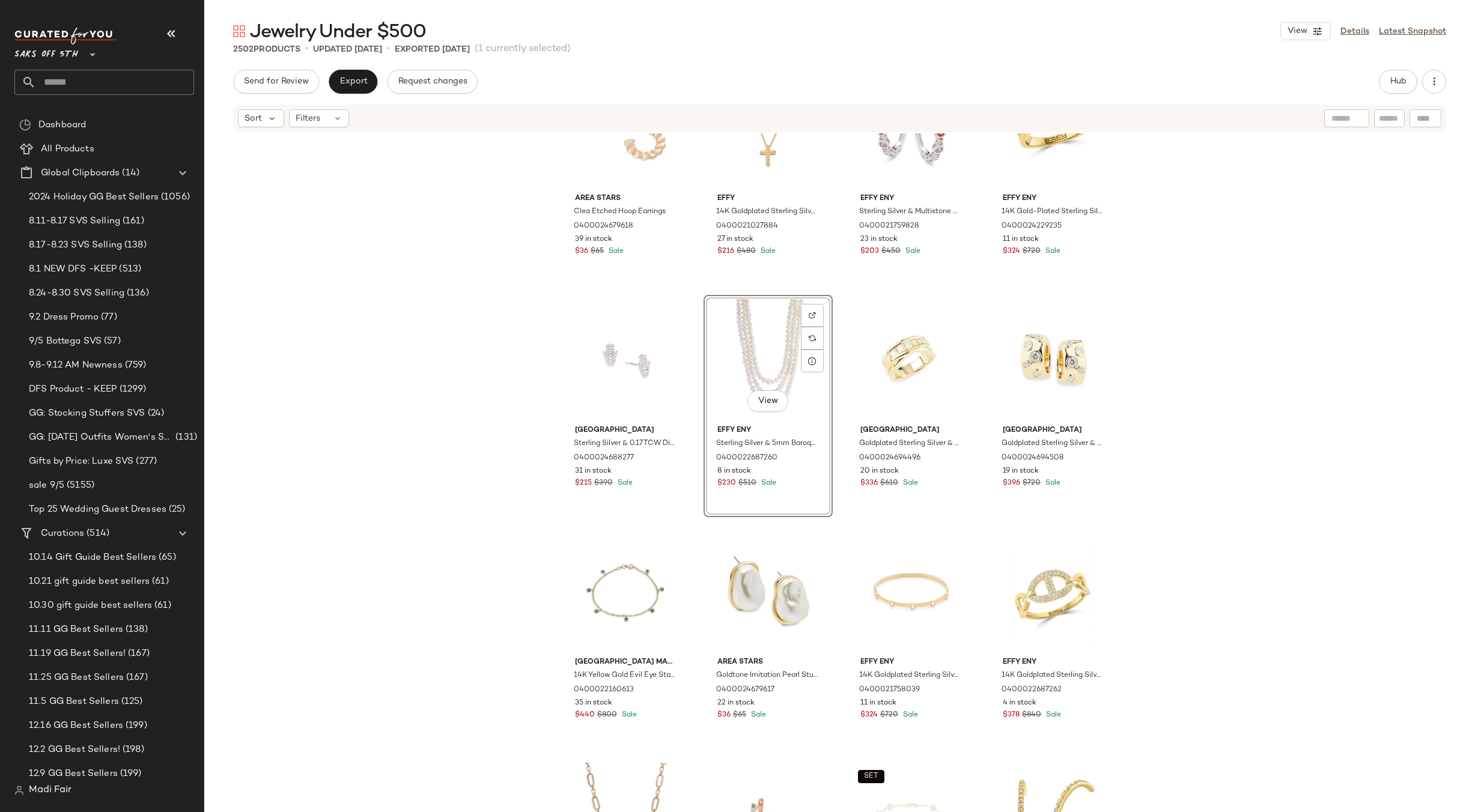
click at [1241, 447] on div "Area Stars Clea Etched Hoop Earrings 0400024679618 39 in stock $36 $65 Sale Eff…" at bounding box center [840, 491] width 1270 height 715
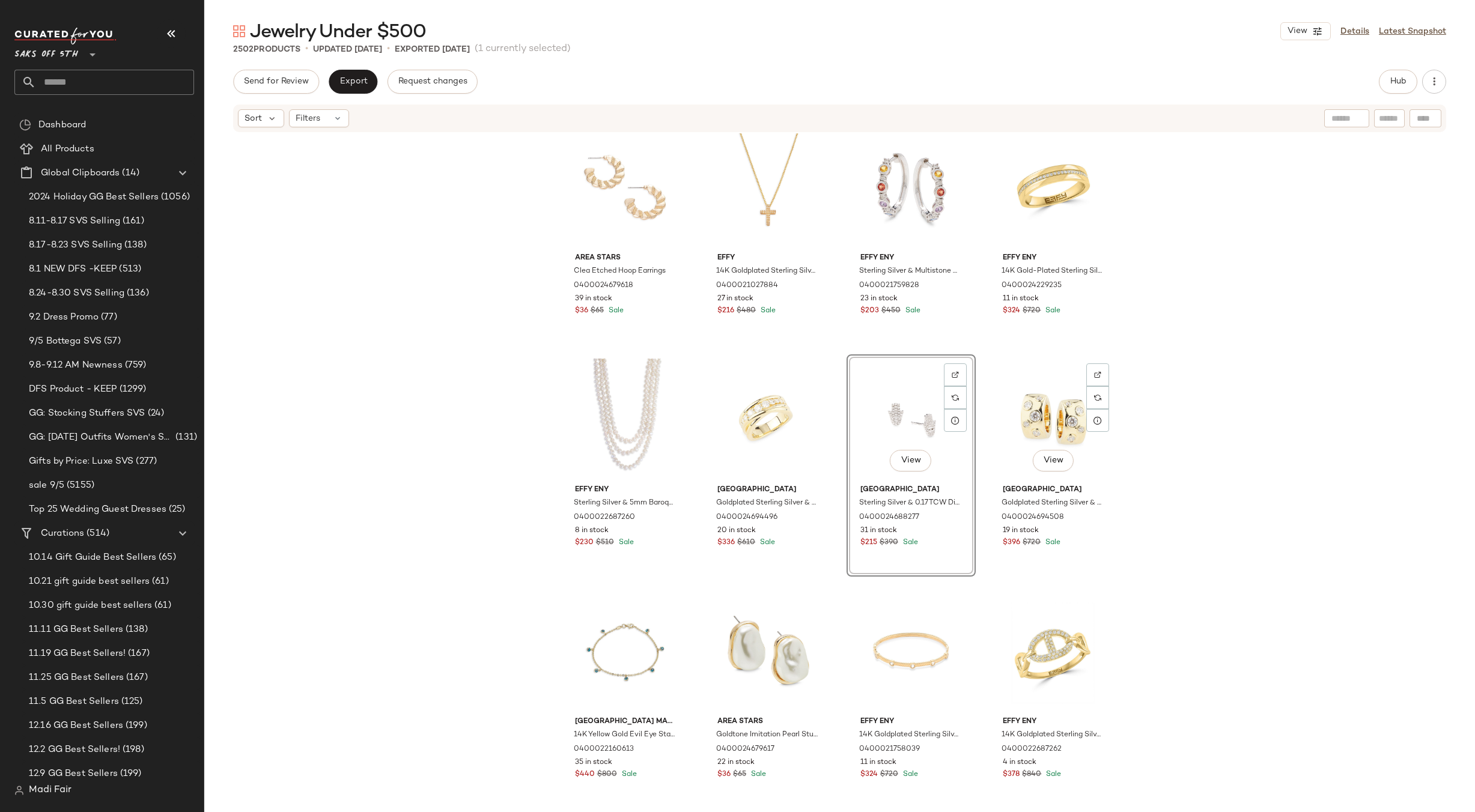
scroll to position [1062, 0]
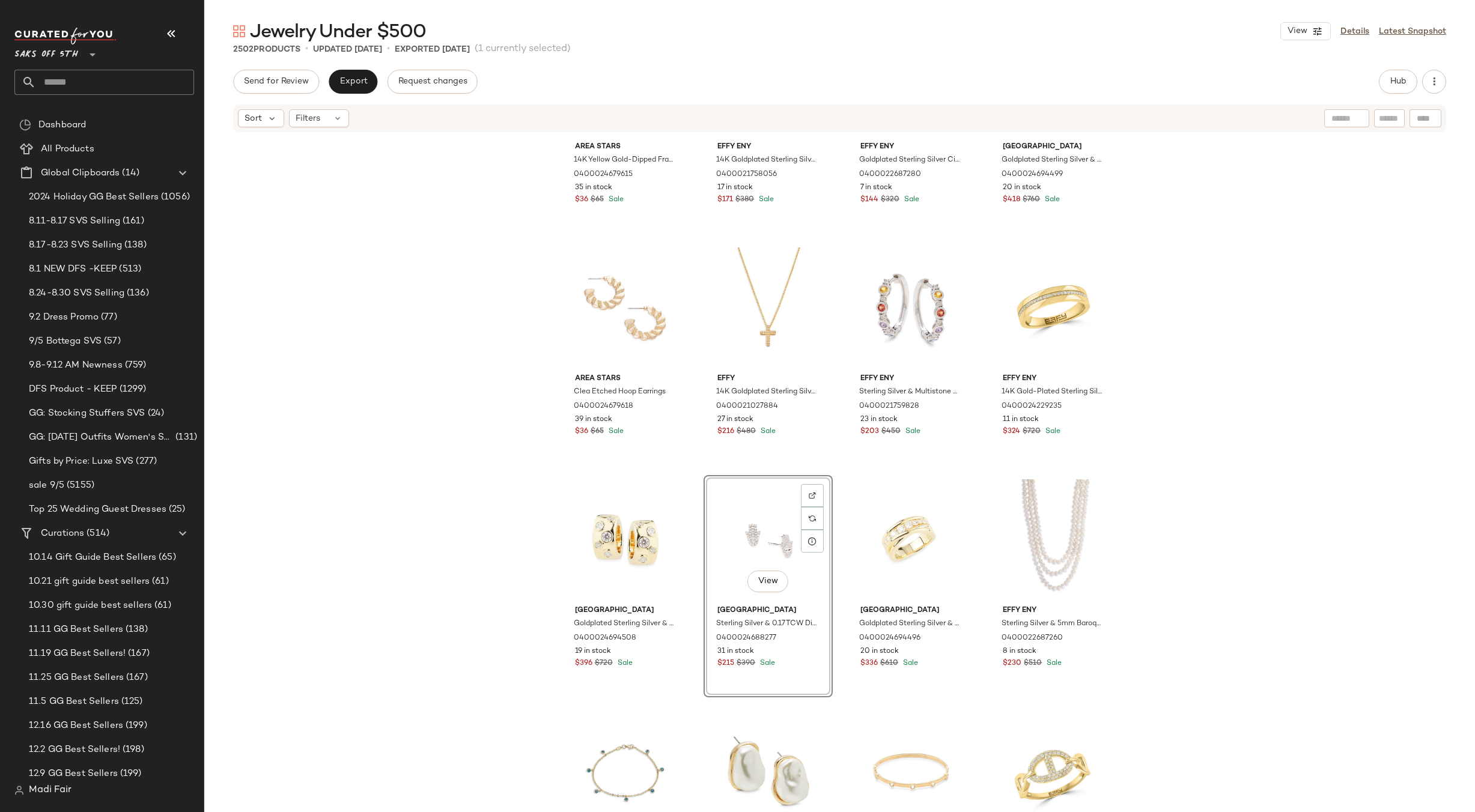
click at [1147, 463] on div "Area Stars 14K Yellow Gold-Dipped Framed Pearl Stud Earrings 0400024679615 35 i…" at bounding box center [840, 491] width 1270 height 715
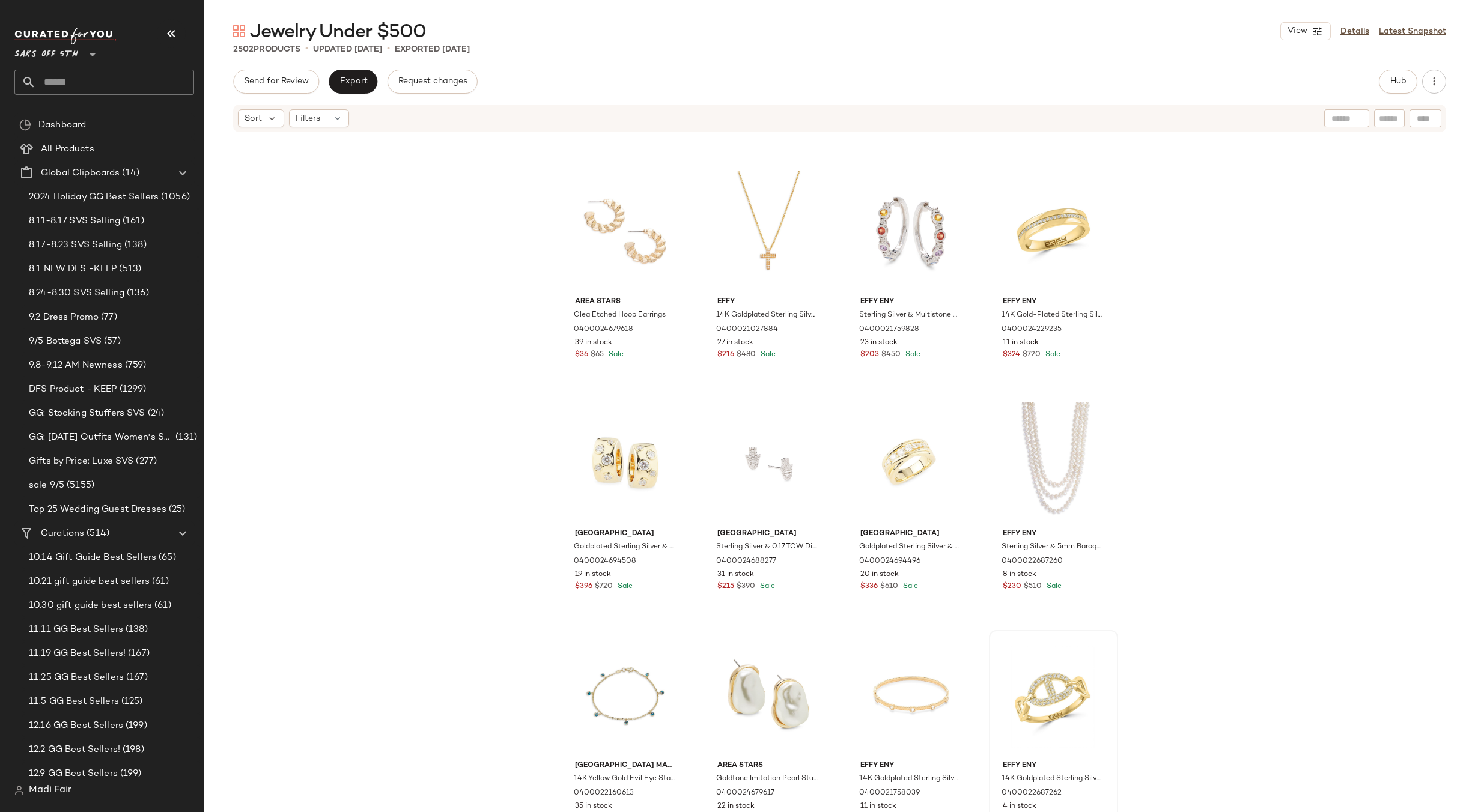
scroll to position [1362, 0]
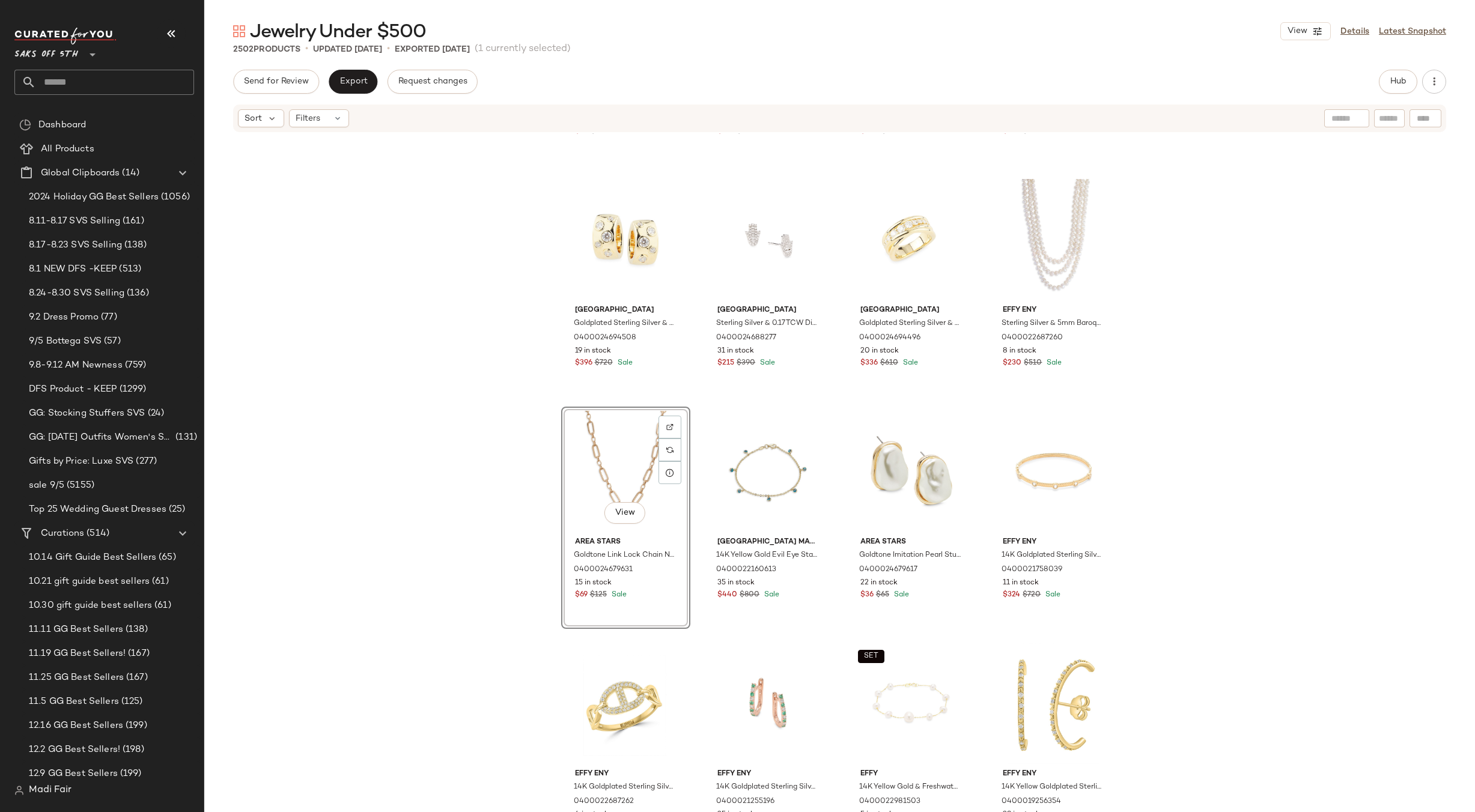
click at [1176, 462] on div "Area Stars Clea Etched Hoop Earrings 0400024679618 39 in stock $36 $65 Sale Eff…" at bounding box center [840, 491] width 1270 height 715
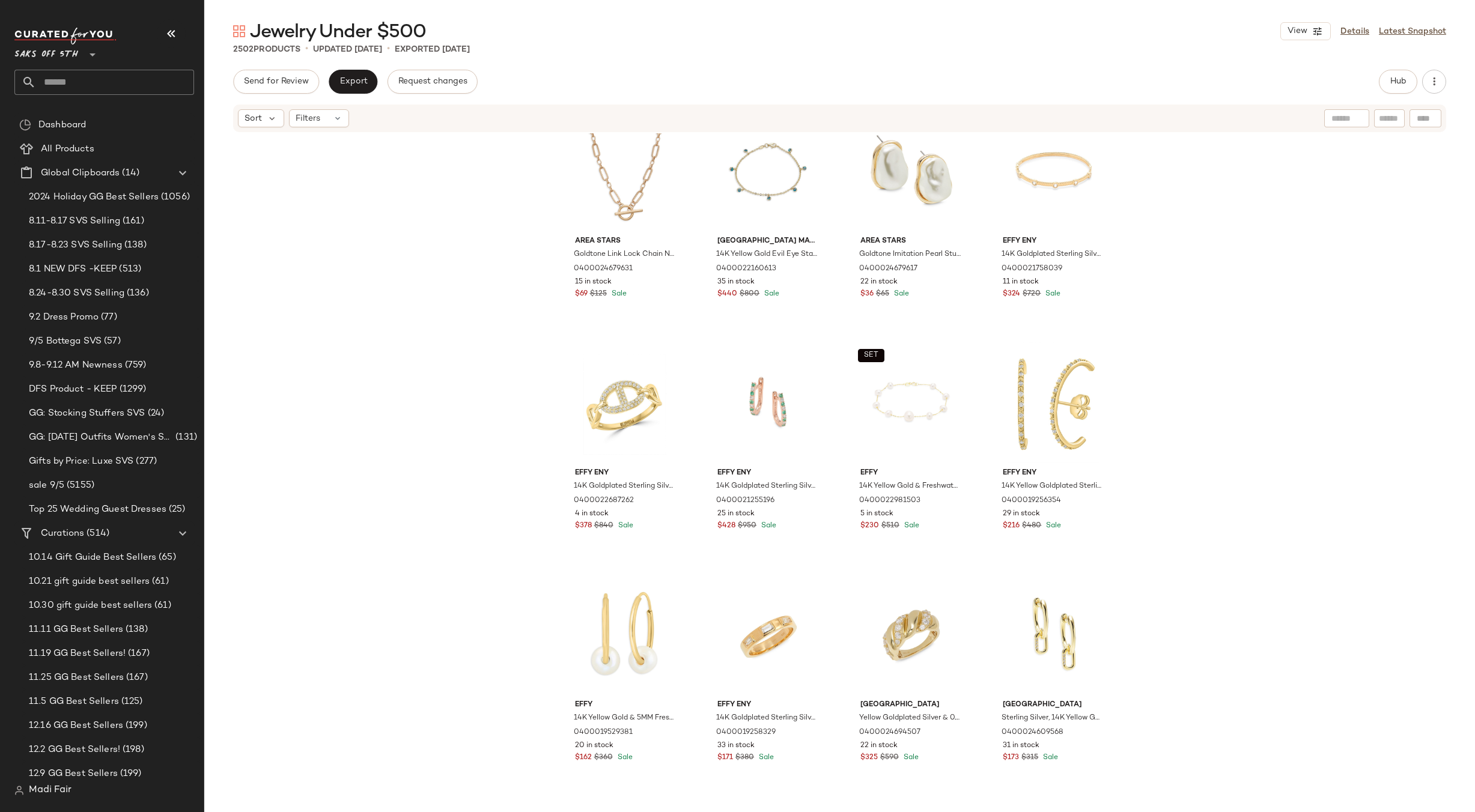
scroll to position [1843, 0]
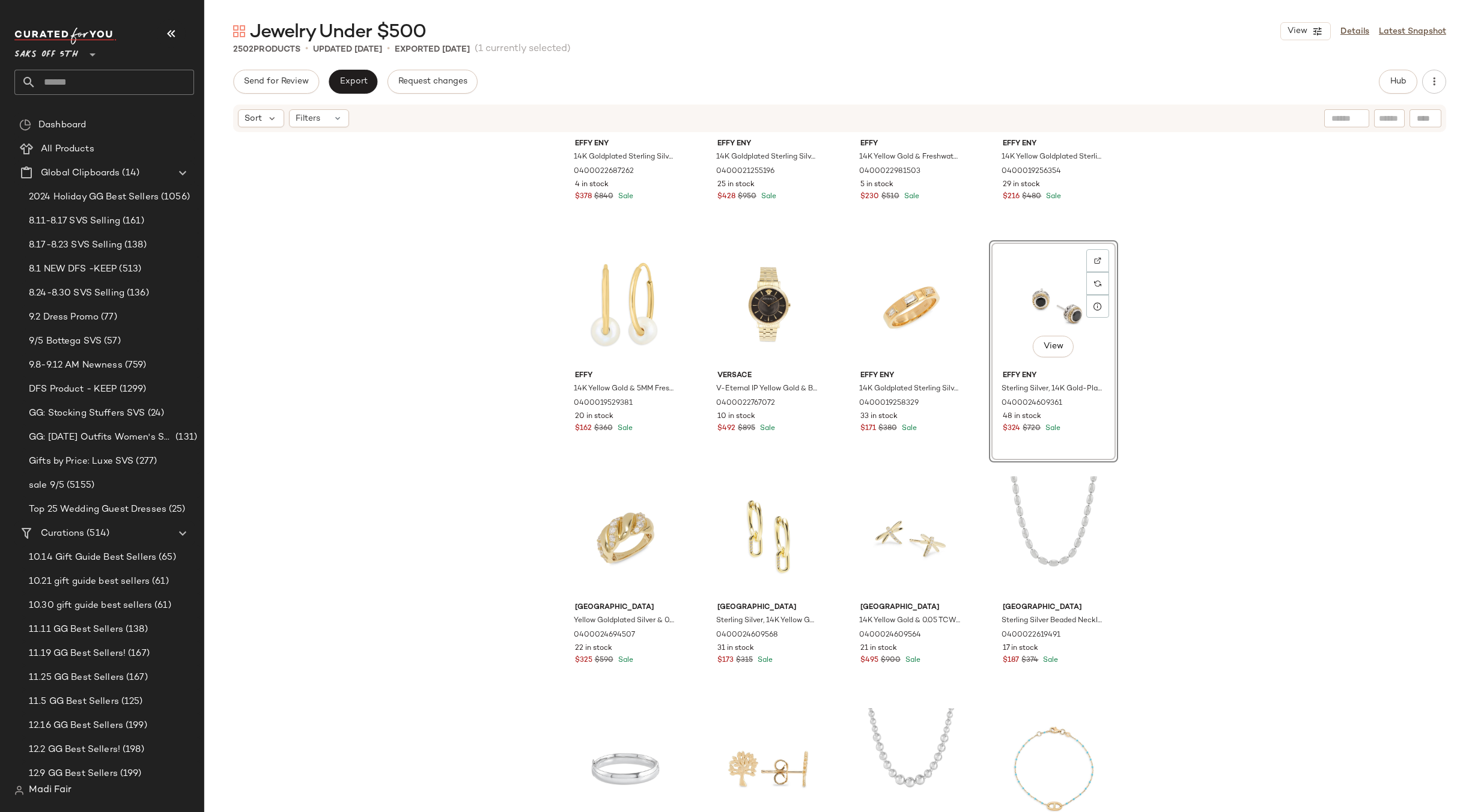
scroll to position [2083, 0]
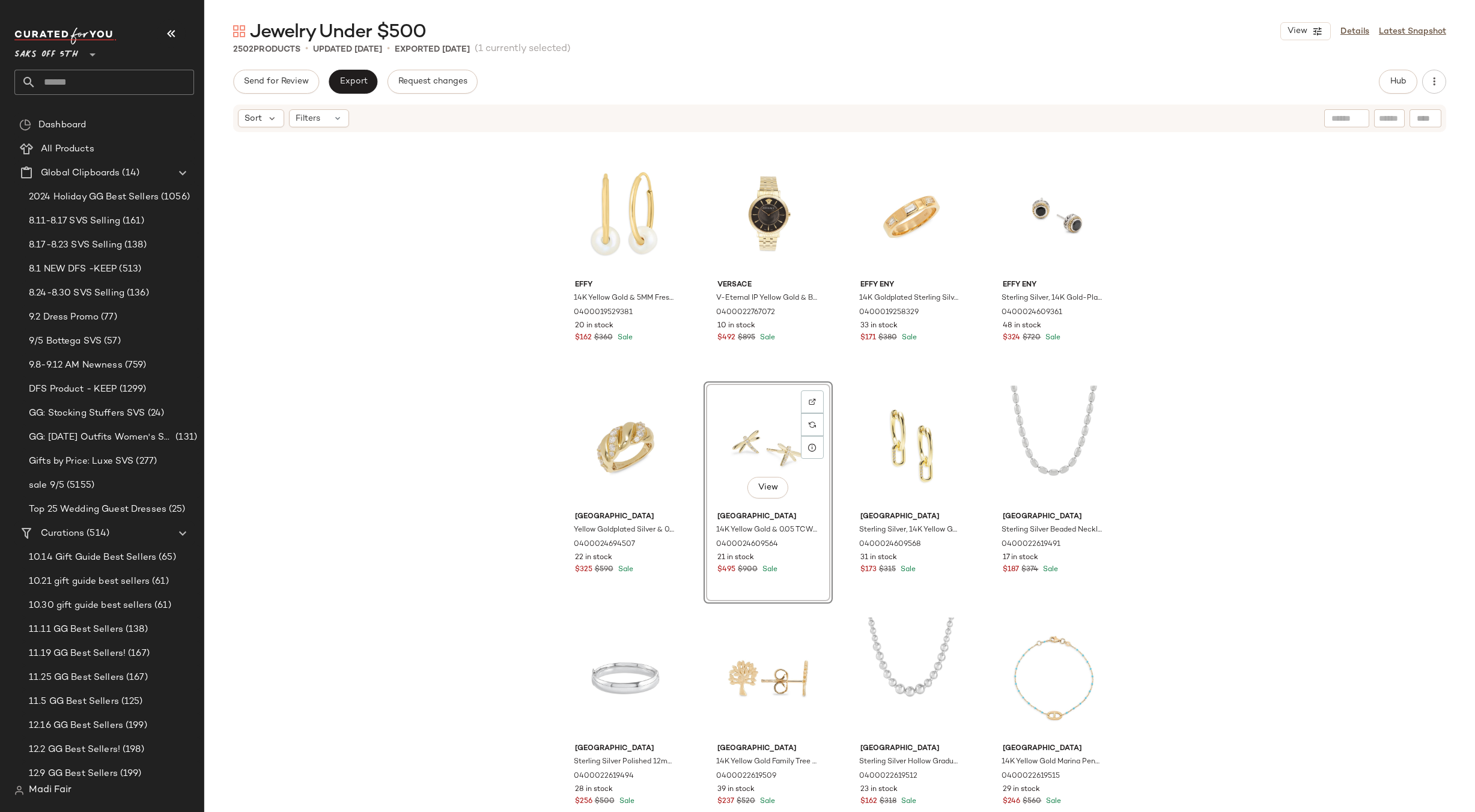
click at [1296, 435] on div "Effy ENY 14K Goldplated Sterling Silver & 0.23 TCW Diamond Ring 0400022687262 4…" at bounding box center [840, 491] width 1270 height 715
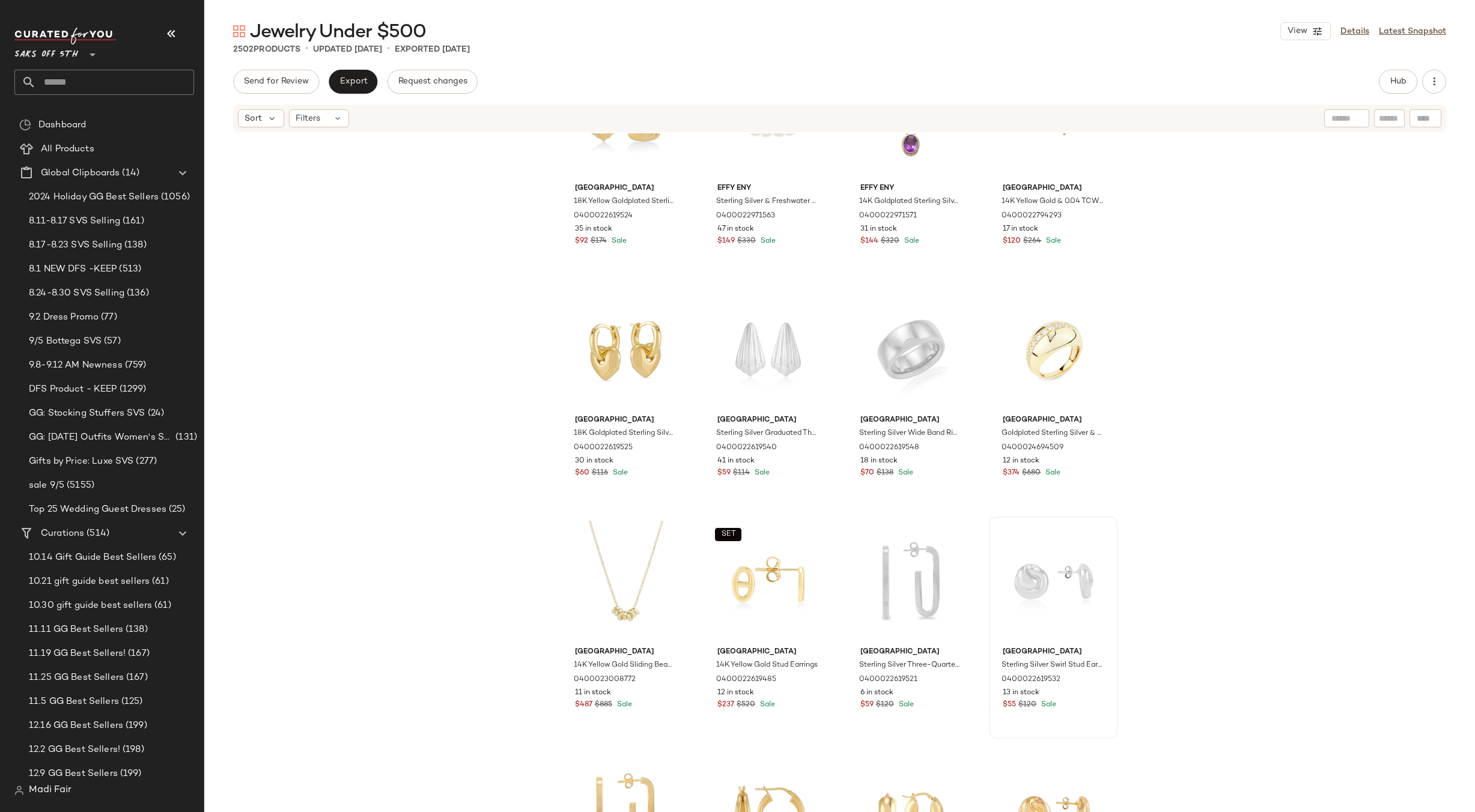
scroll to position [2925, 0]
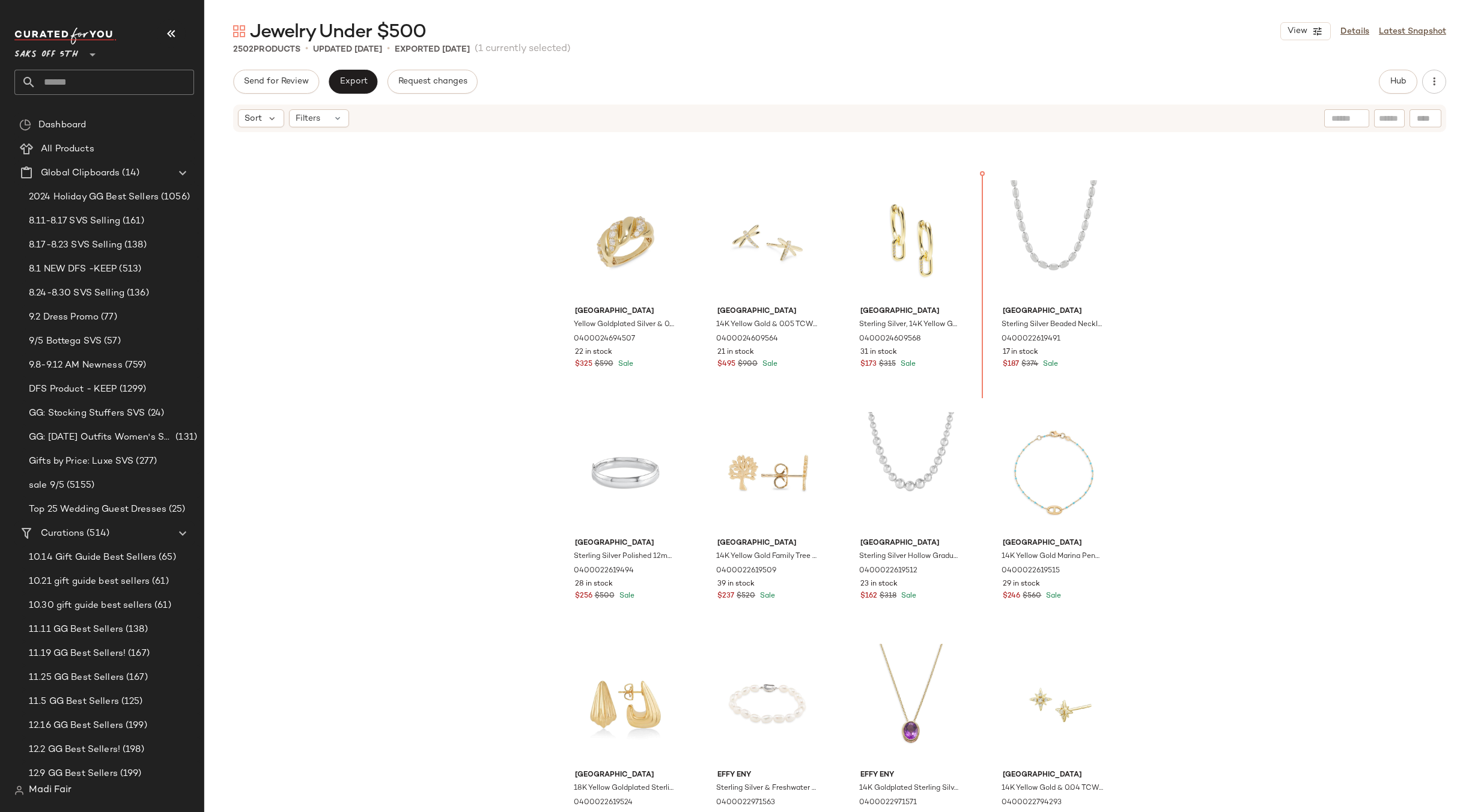
scroll to position [2283, 0]
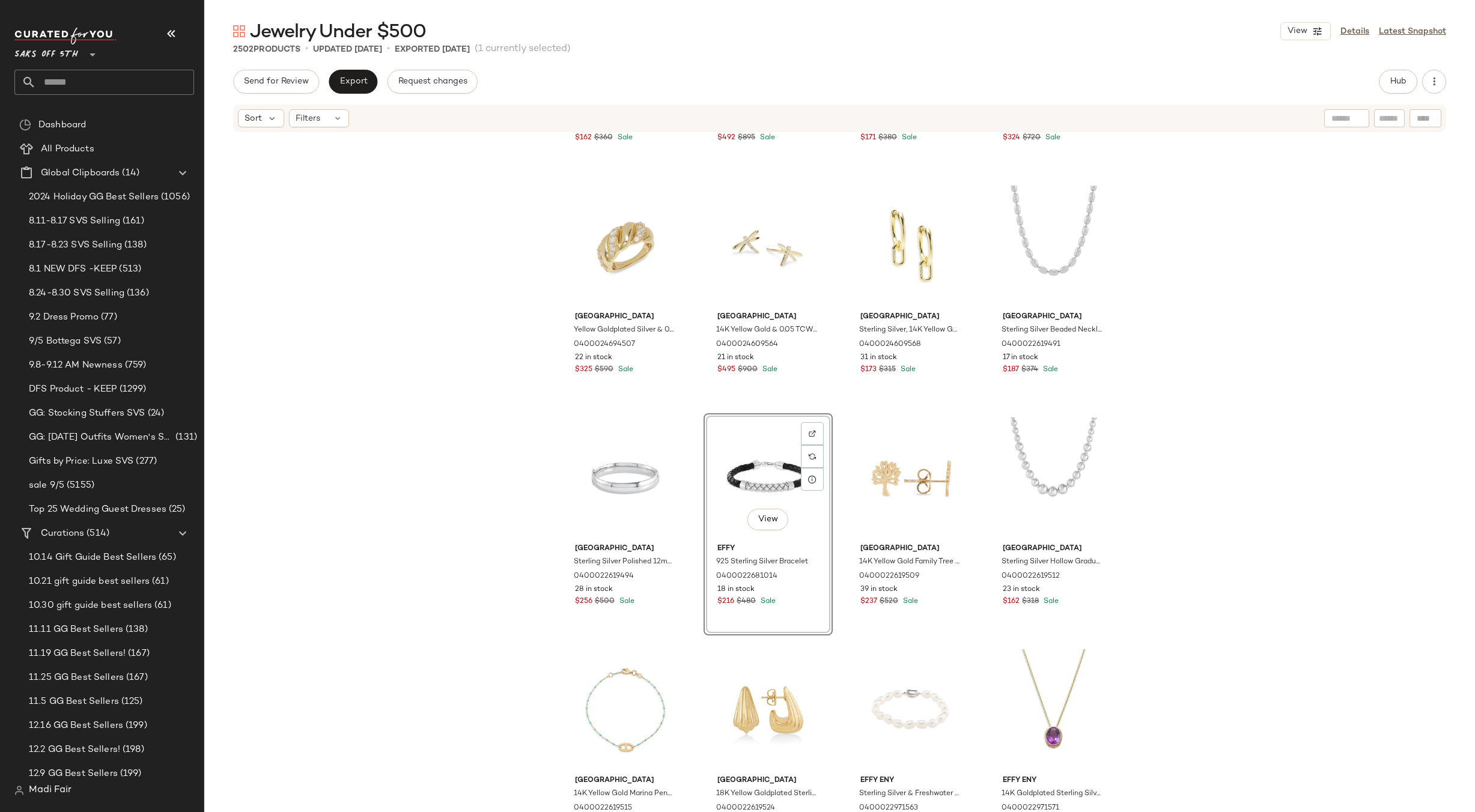
click at [1223, 469] on div "Effy 14K Yellow Gold & 5MM Freshwater Pearl Hoop Earrings 0400019529381 20 in s…" at bounding box center [840, 491] width 1270 height 715
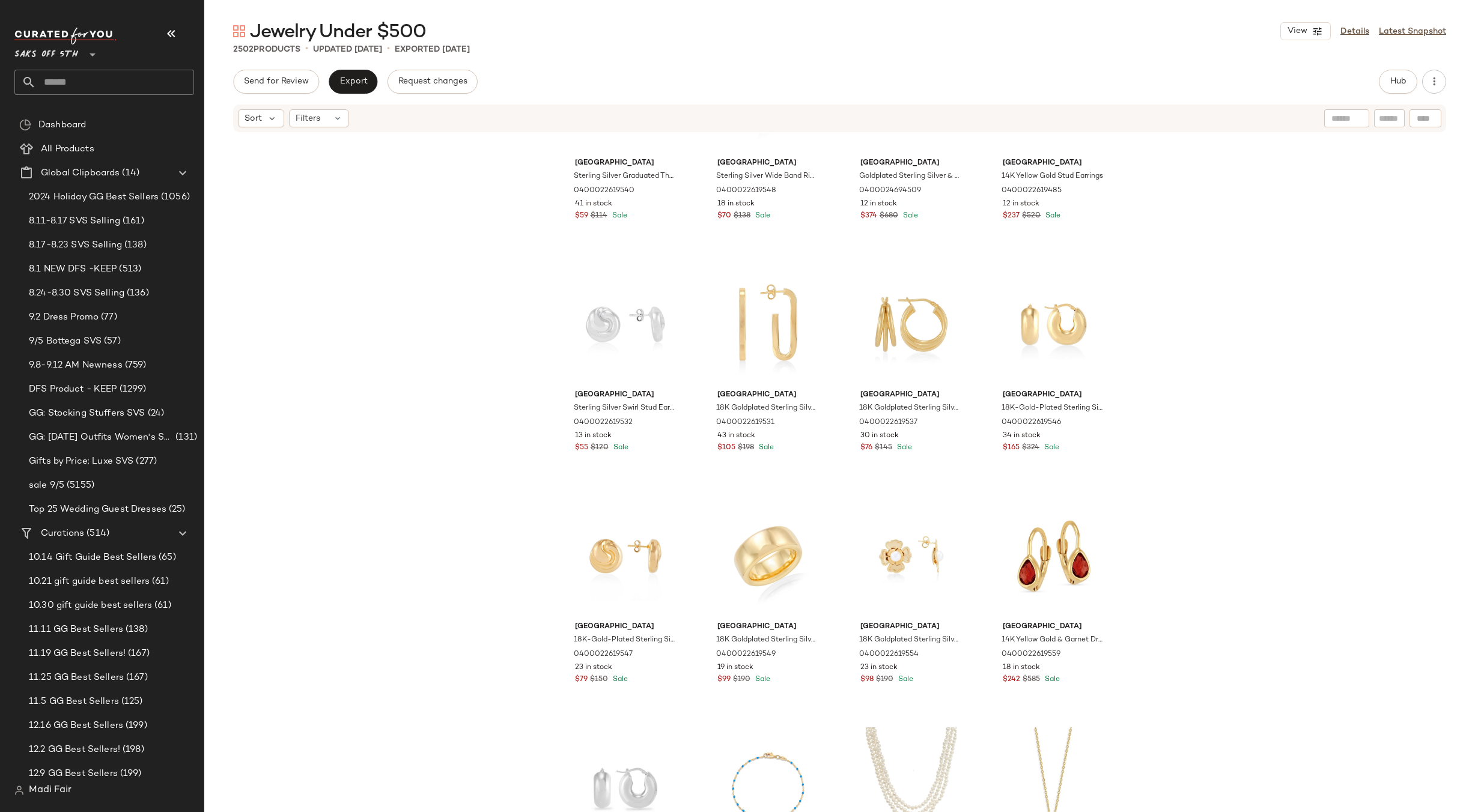
scroll to position [3666, 0]
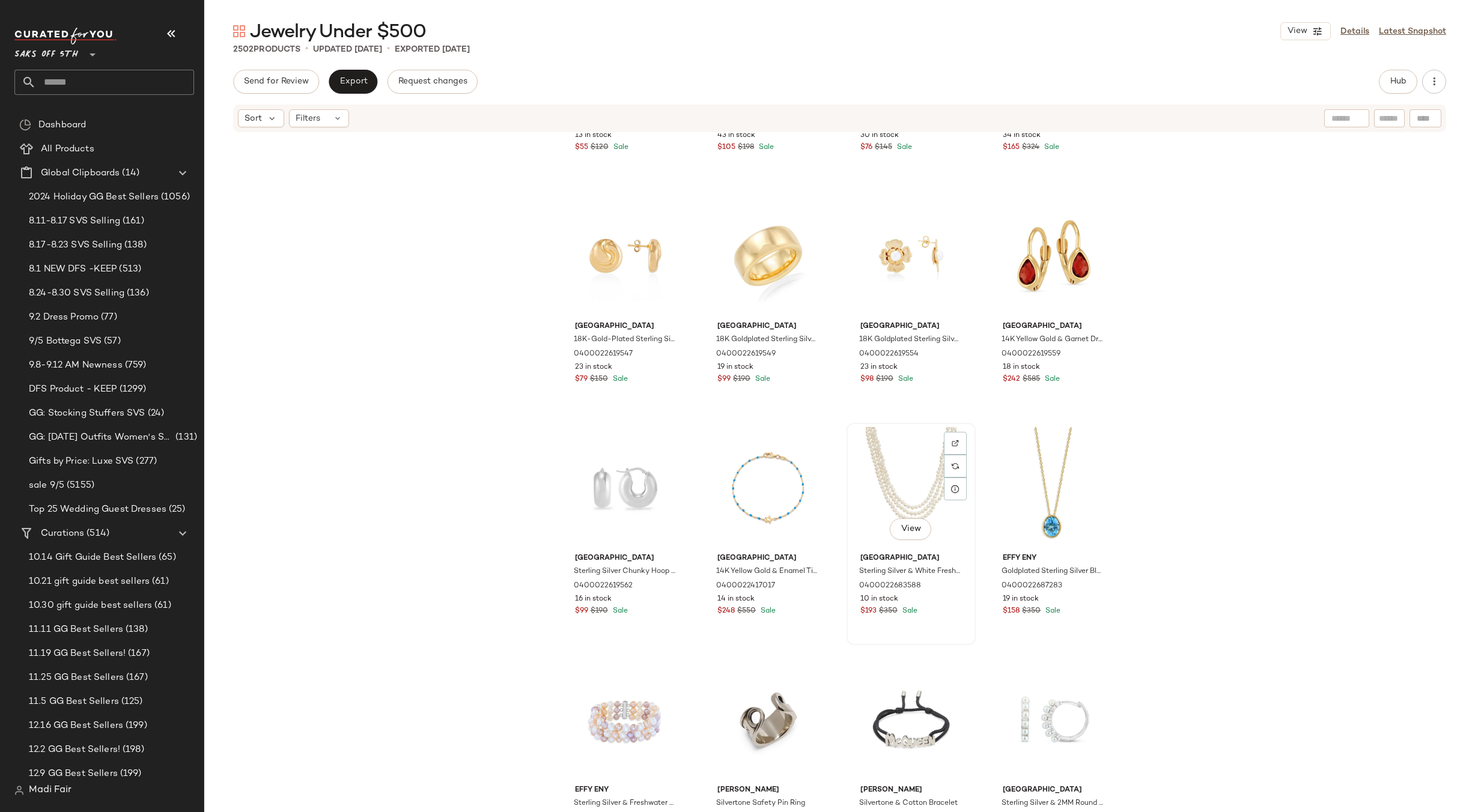
click at [915, 474] on div "View" at bounding box center [911, 487] width 120 height 121
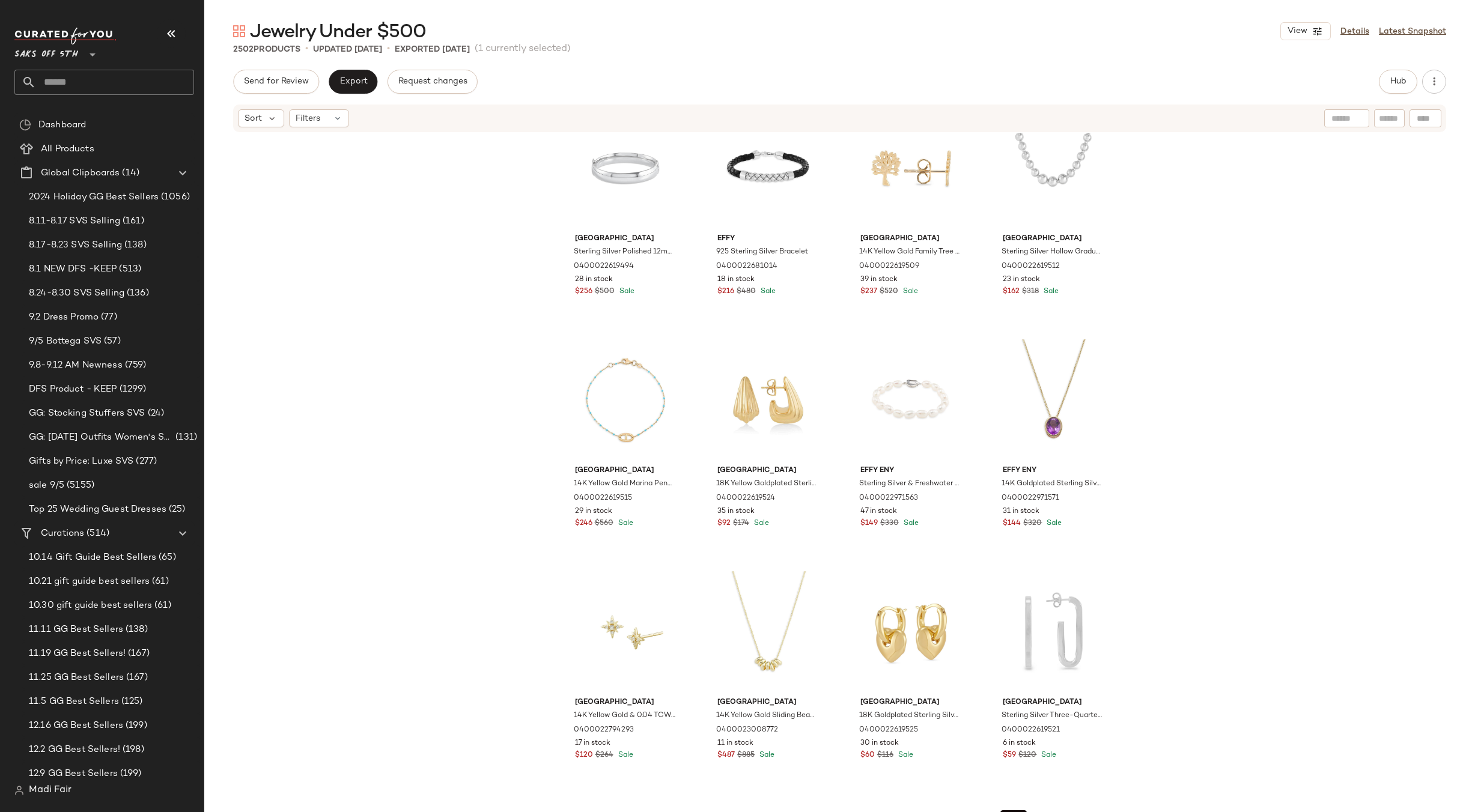
scroll to position [2353, 0]
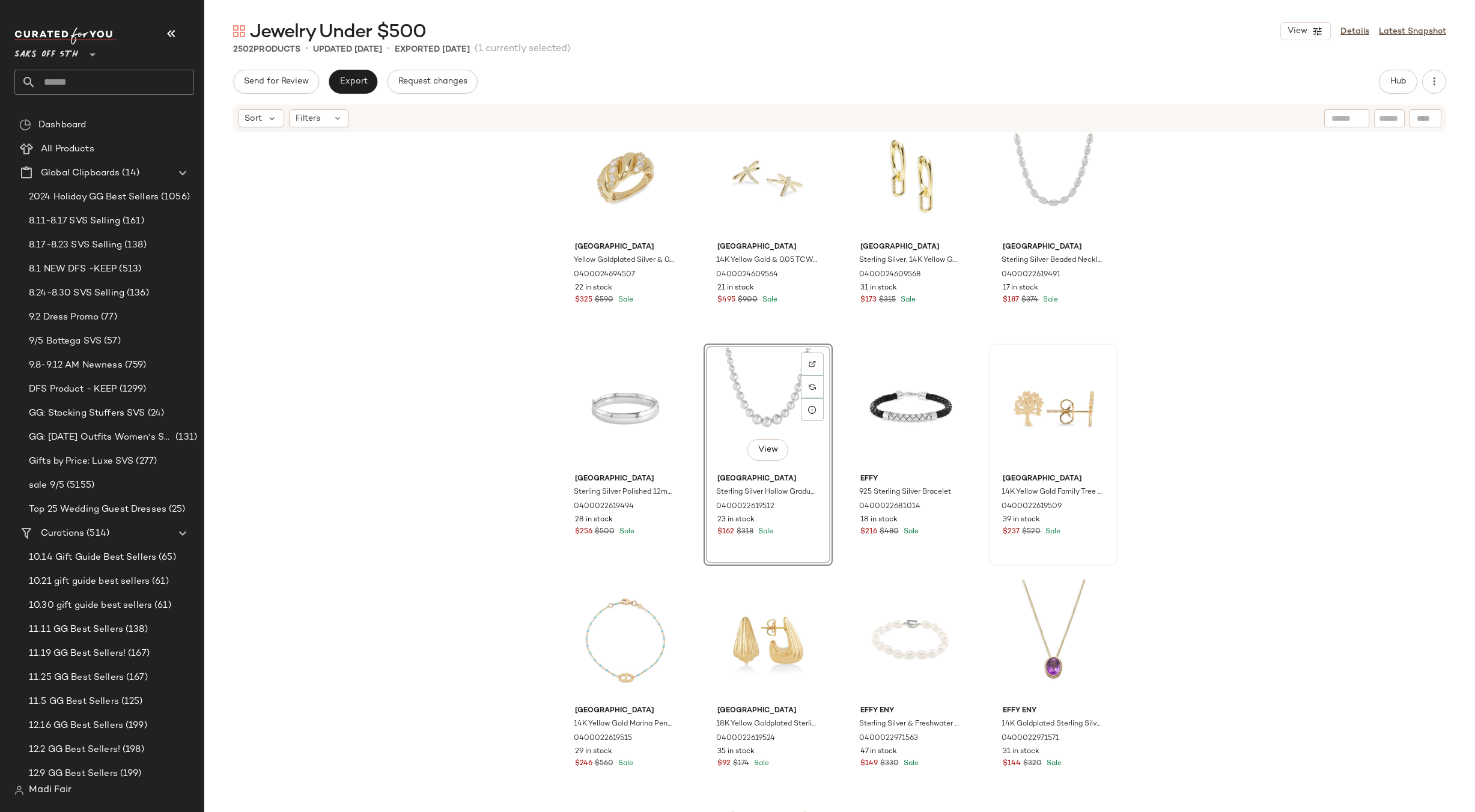
click at [1243, 370] on div "Saks Fifth Avenue Yellow Goldplated Silver & 0.95—1.11 TCW Lab-Grown Diamond Ba…" at bounding box center [840, 491] width 1270 height 715
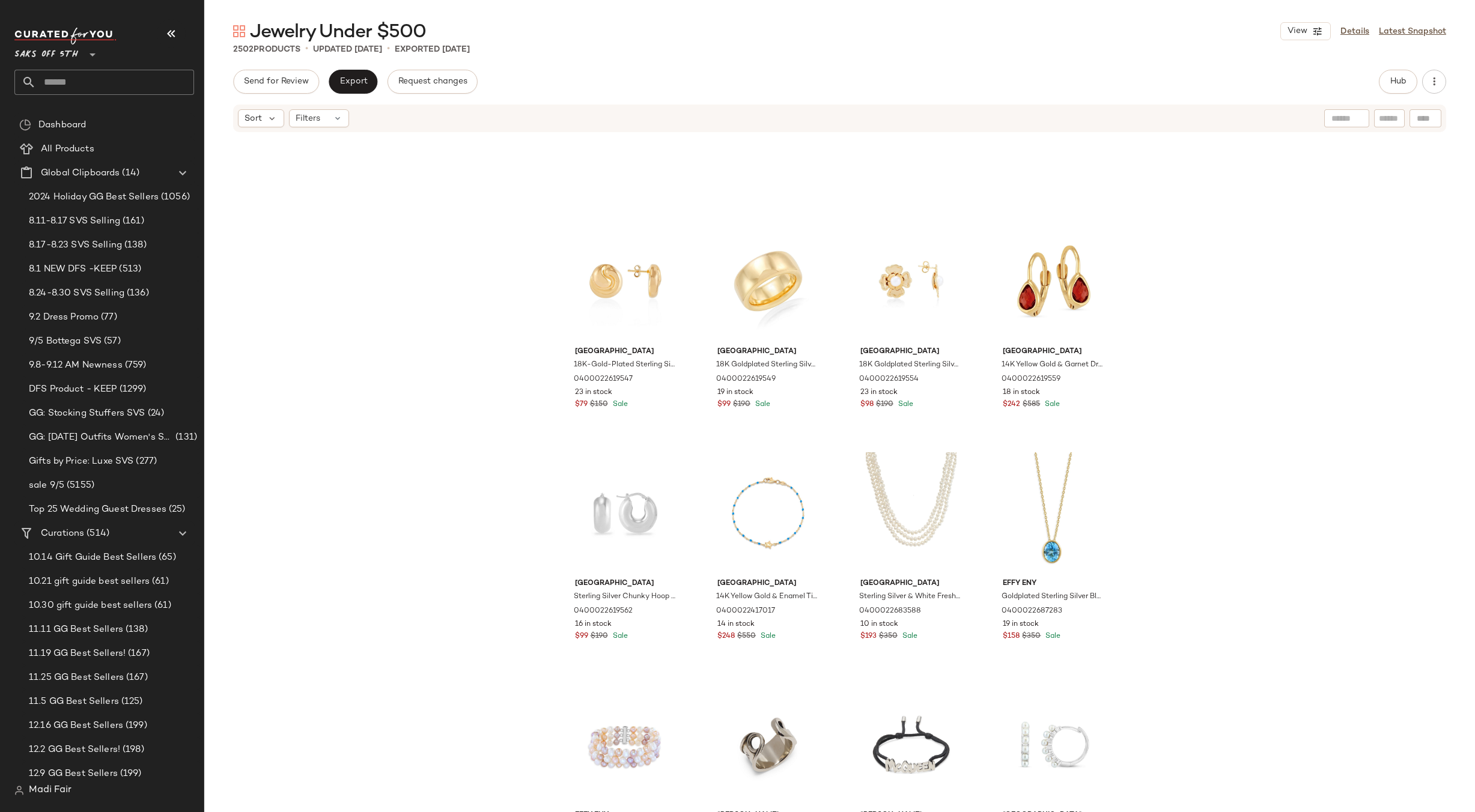
scroll to position [3735, 0]
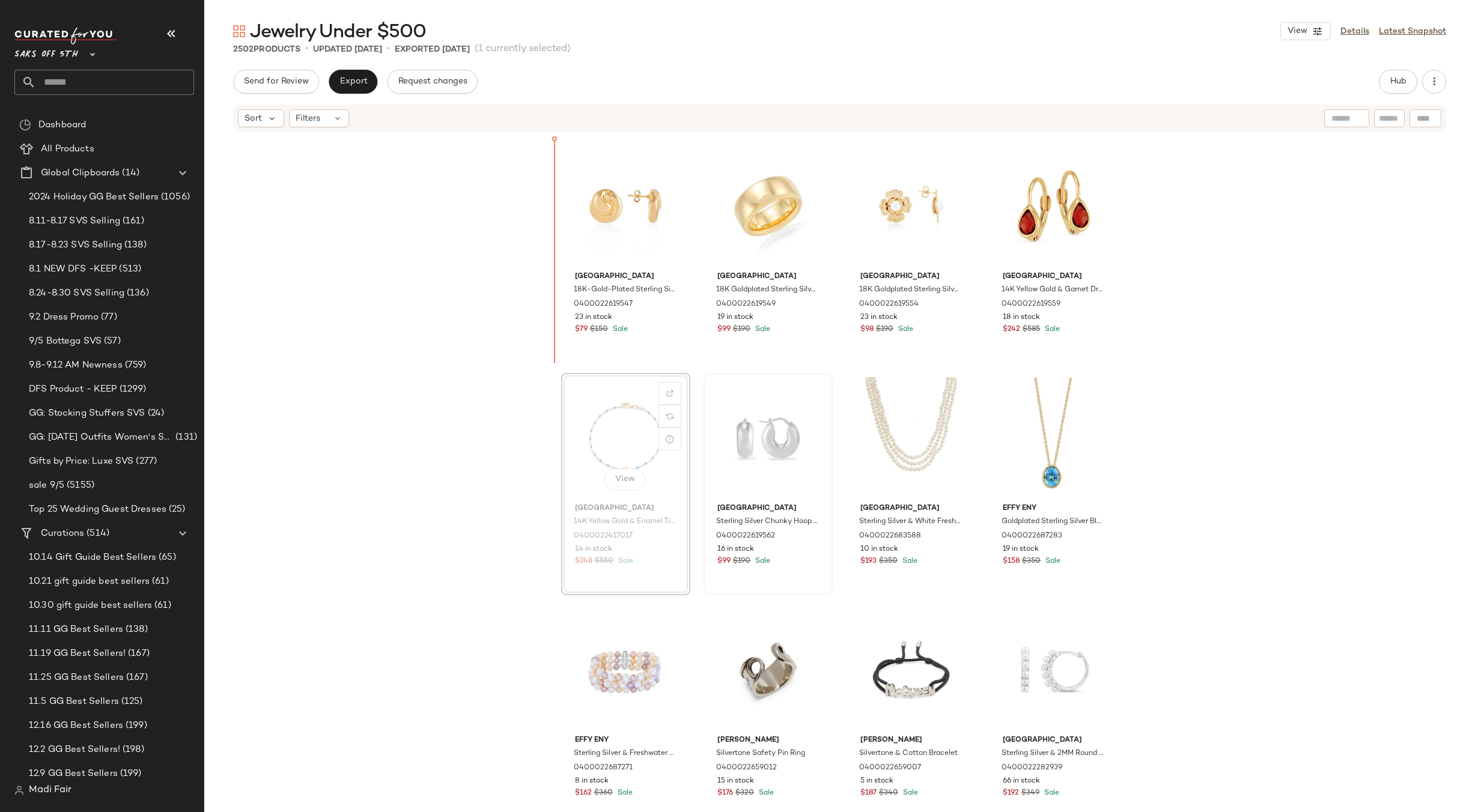
scroll to position [3715, 0]
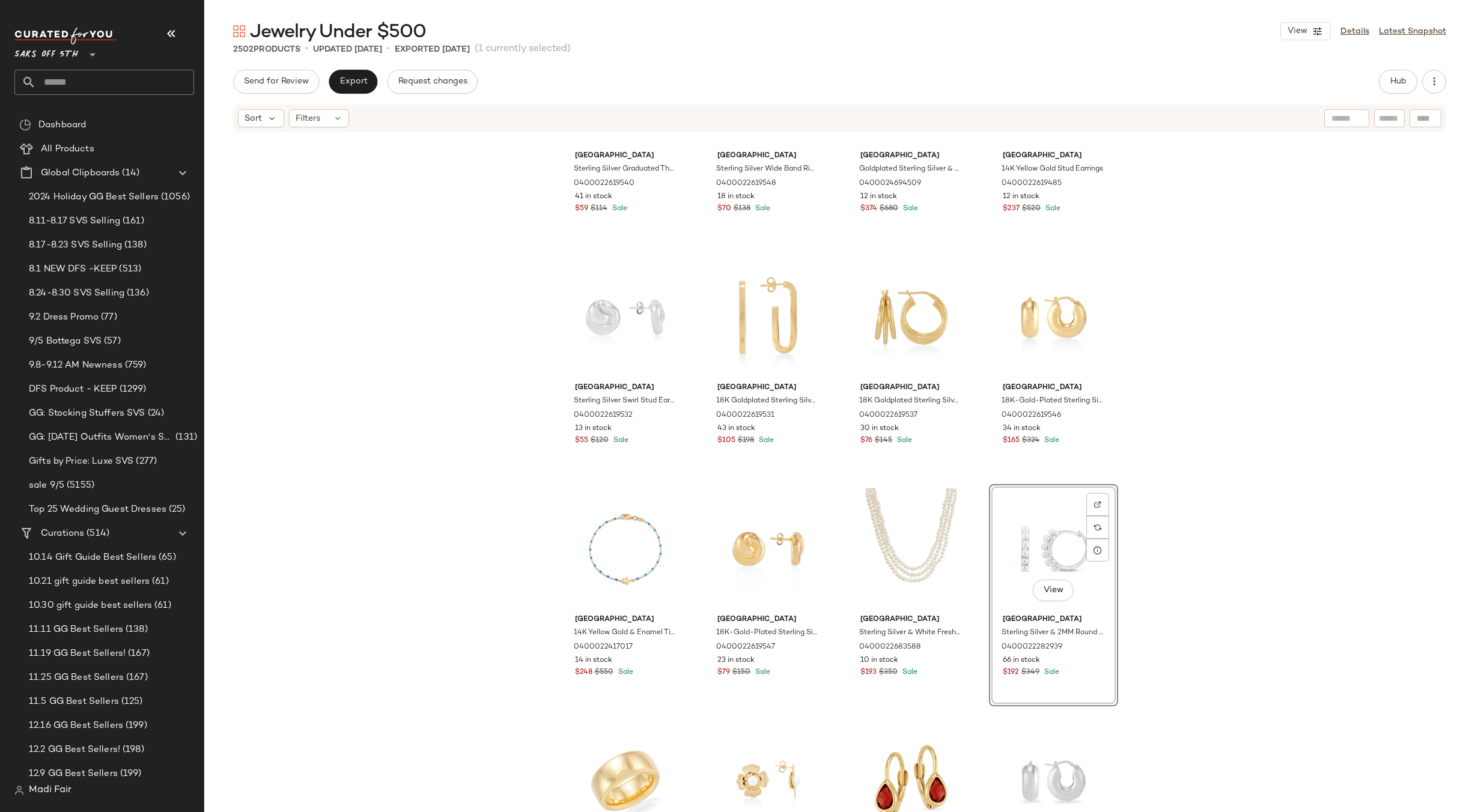
scroll to position [3355, 0]
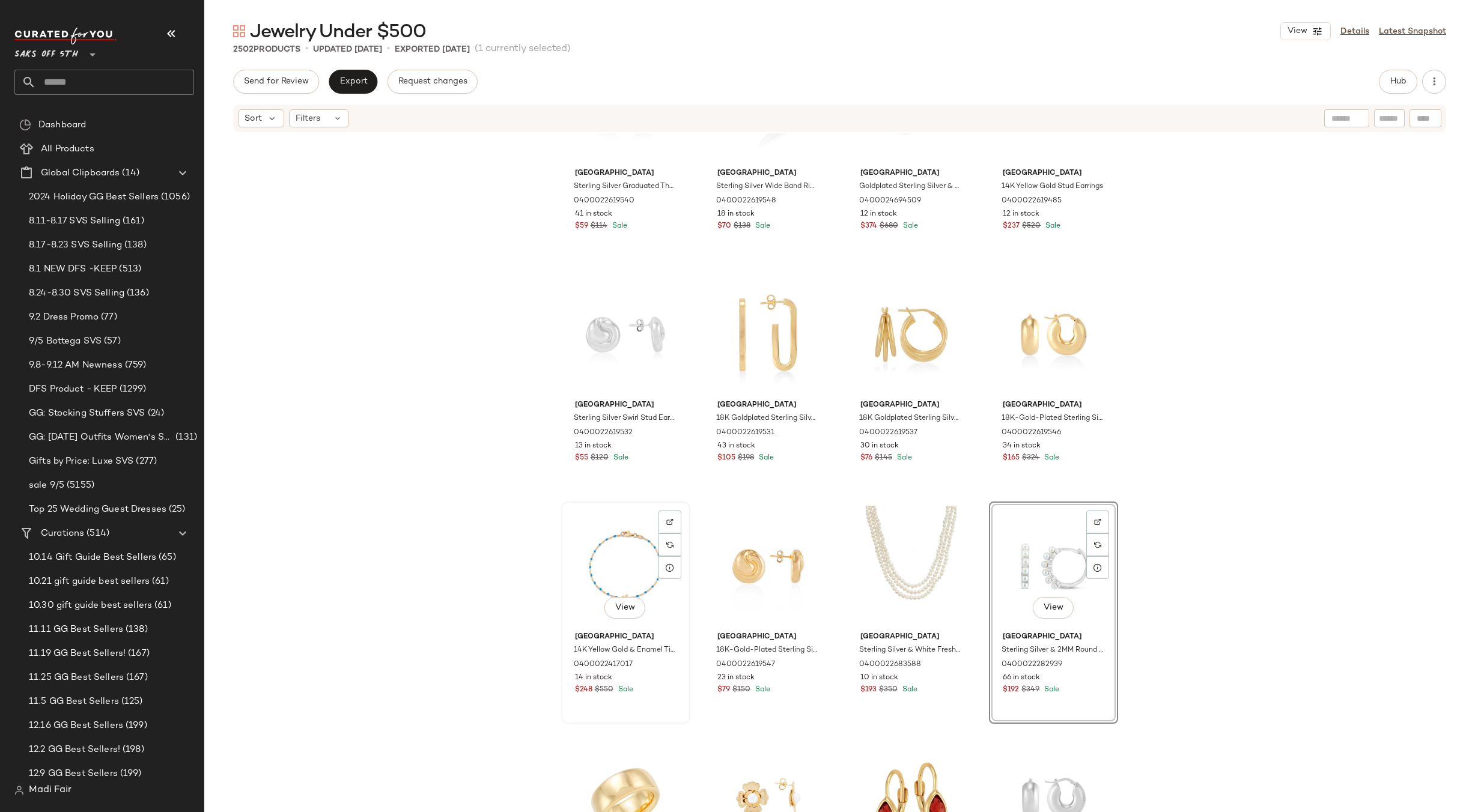
click at [642, 557] on div "View" at bounding box center [626, 566] width 120 height 121
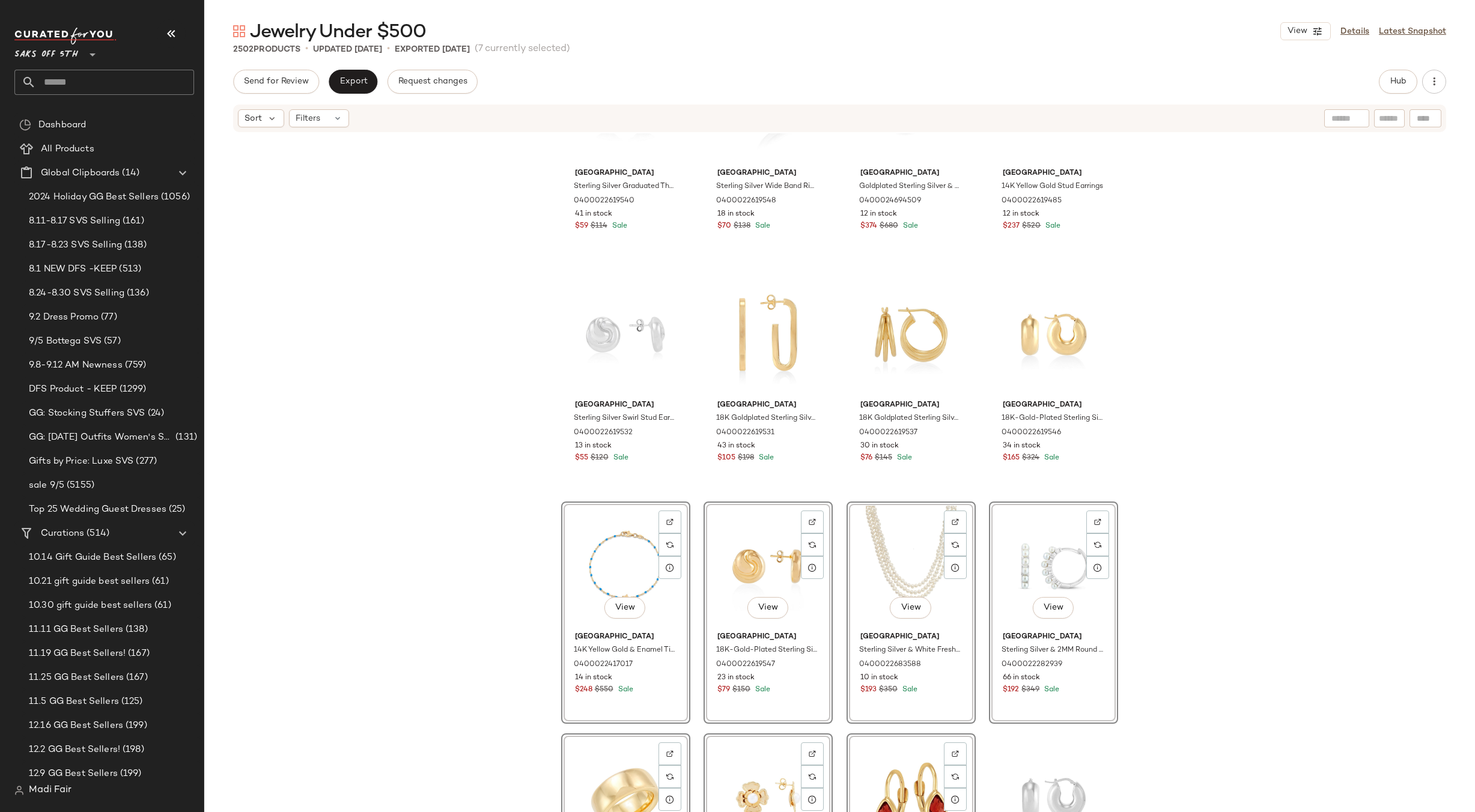
click at [500, 532] on div "Saks Fifth Avenue Sterling Silver Graduated Three-Quarter Hoop Earrings 0400022…" at bounding box center [840, 491] width 1270 height 715
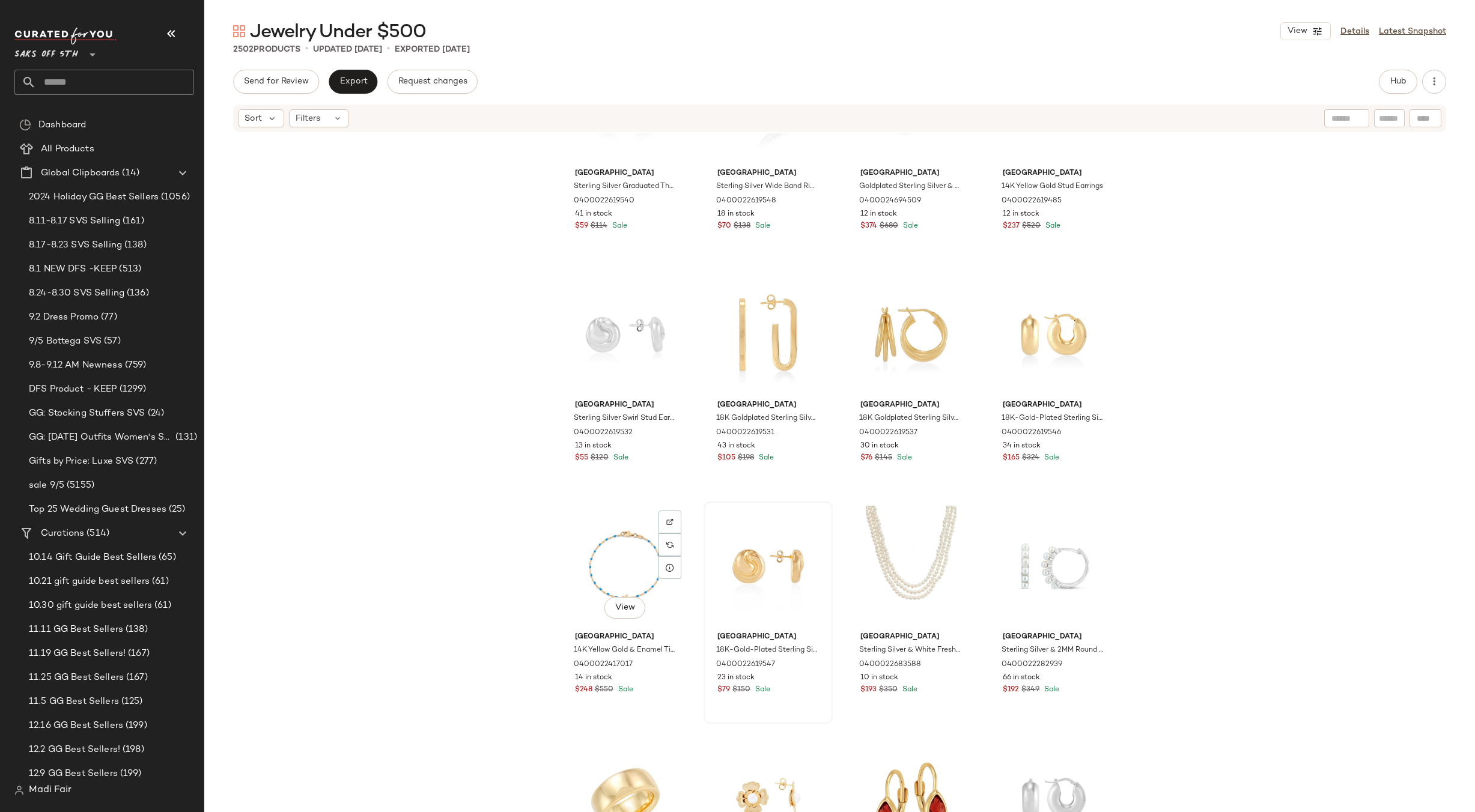
drag, startPoint x: 571, startPoint y: 551, endPoint x: 753, endPoint y: 543, distance: 182.2
click at [572, 551] on div "View" at bounding box center [626, 566] width 120 height 121
click at [1018, 560] on div "View" at bounding box center [1054, 566] width 120 height 121
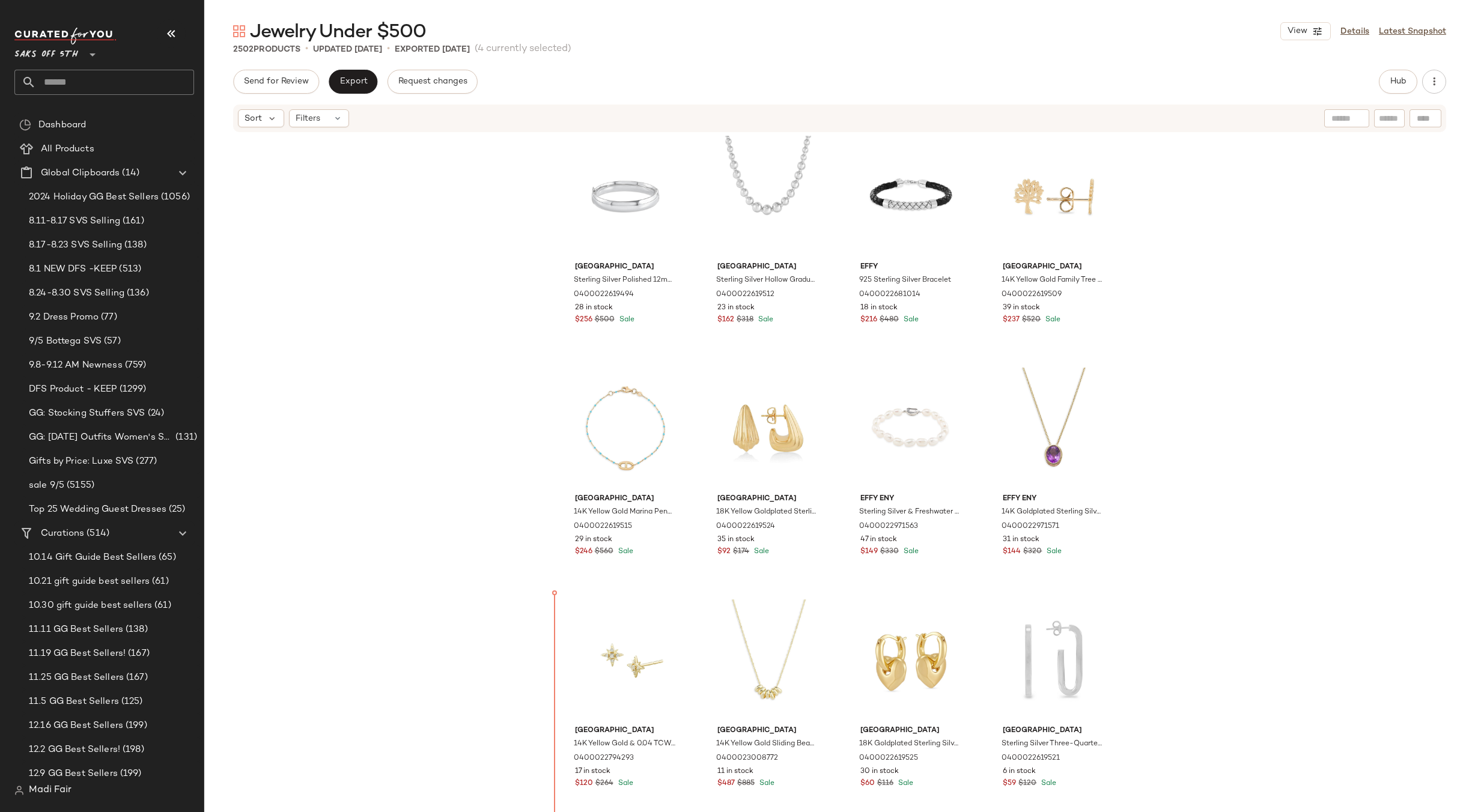
scroll to position [2570, 0]
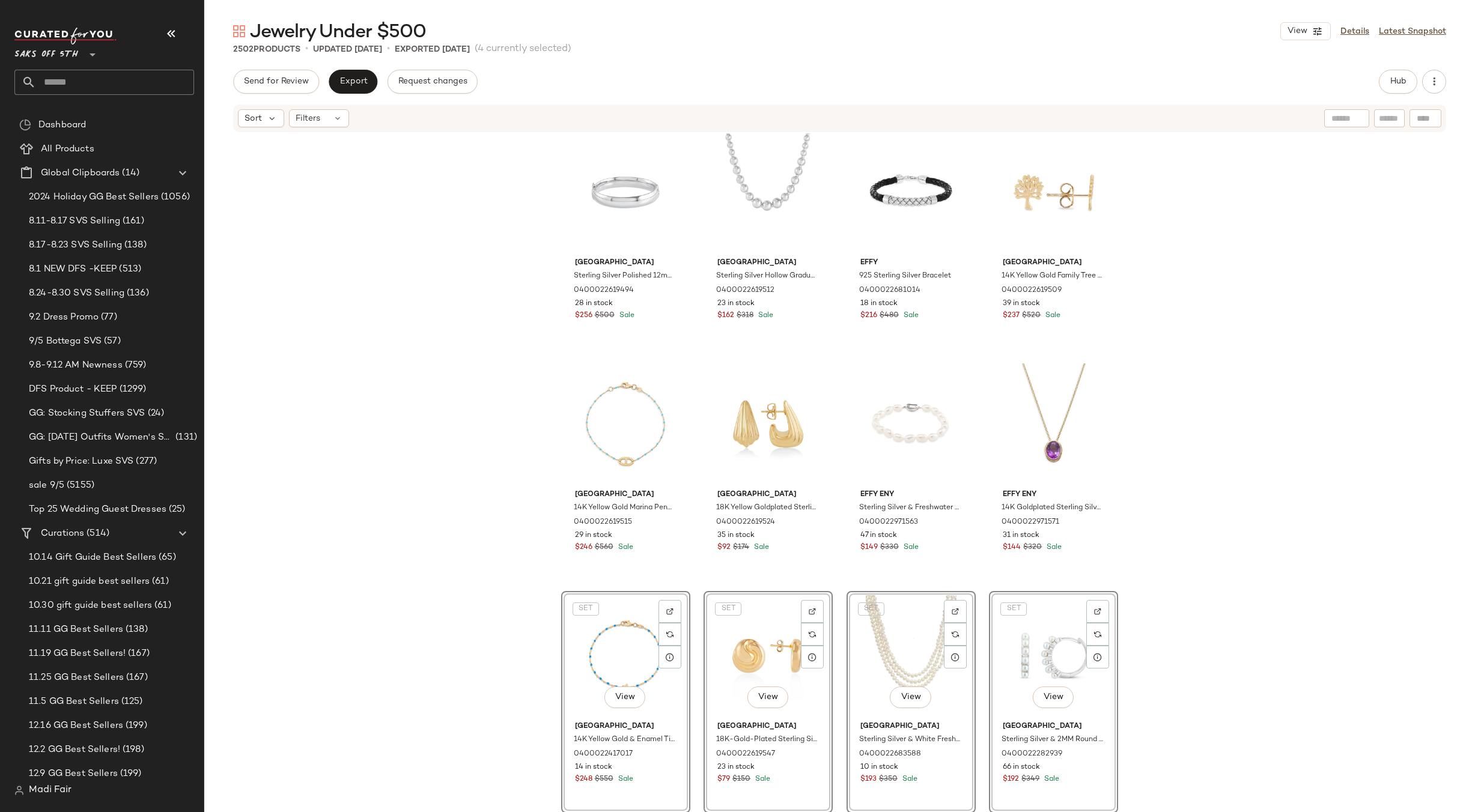
click at [1250, 533] on div "Saks Fifth Avenue Yellow Goldplated Silver & 0.95—1.11 TCW Lab-Grown Diamond Ba…" at bounding box center [840, 491] width 1270 height 715
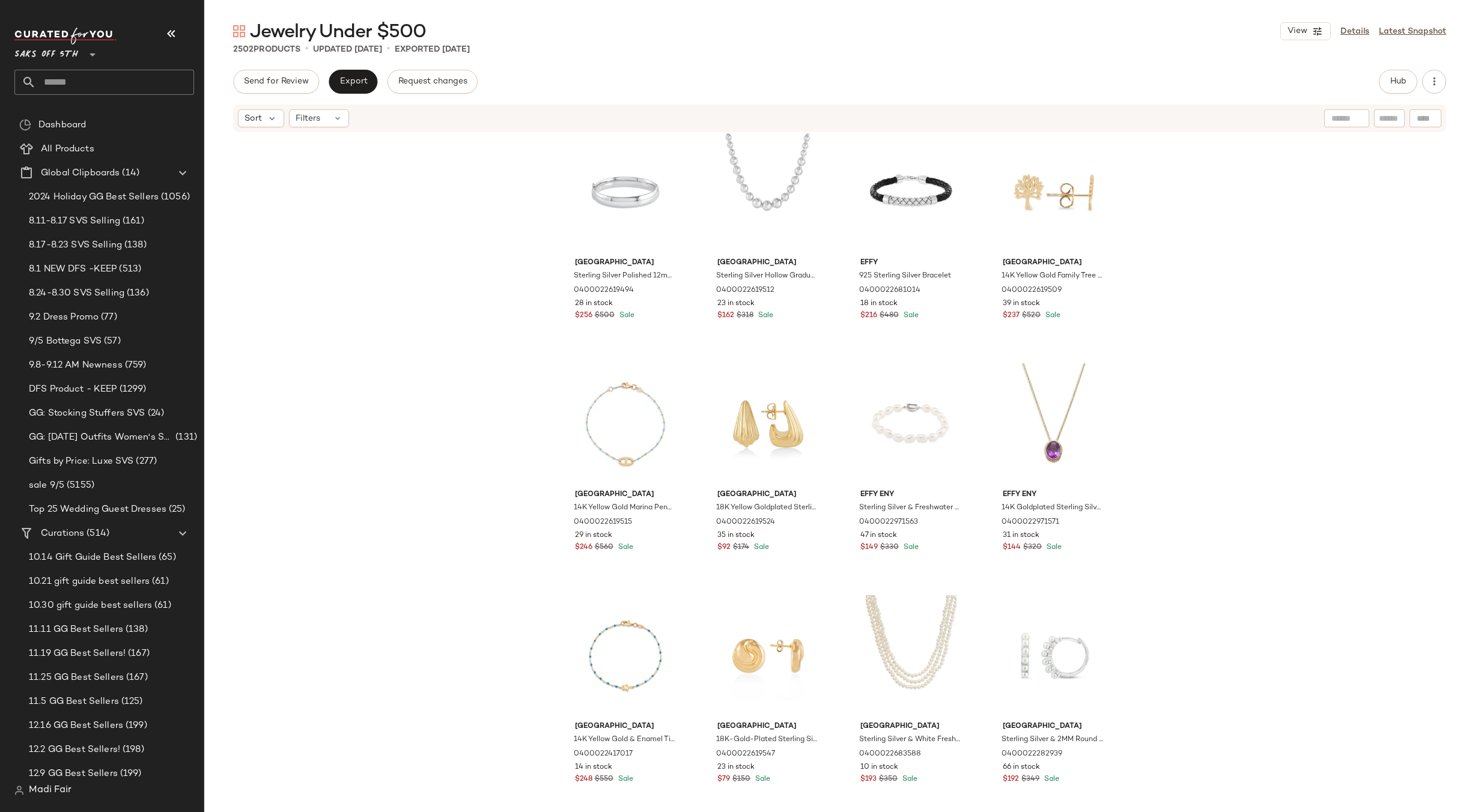
scroll to position [2749, 0]
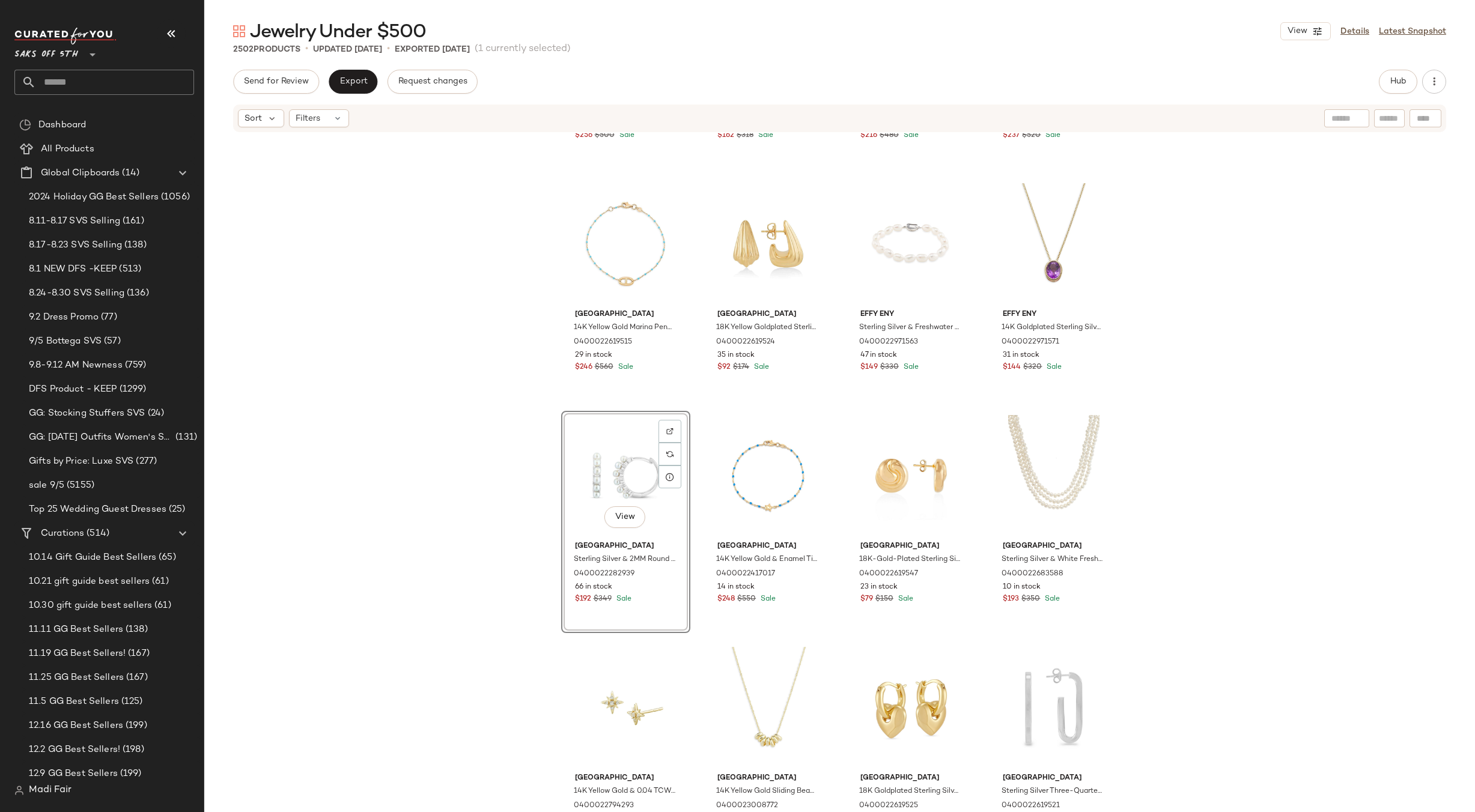
click at [1260, 444] on div "Saks Fifth Avenue Sterling Silver Polished 12mm Hollow Hinge Bangle 04000226194…" at bounding box center [840, 491] width 1270 height 715
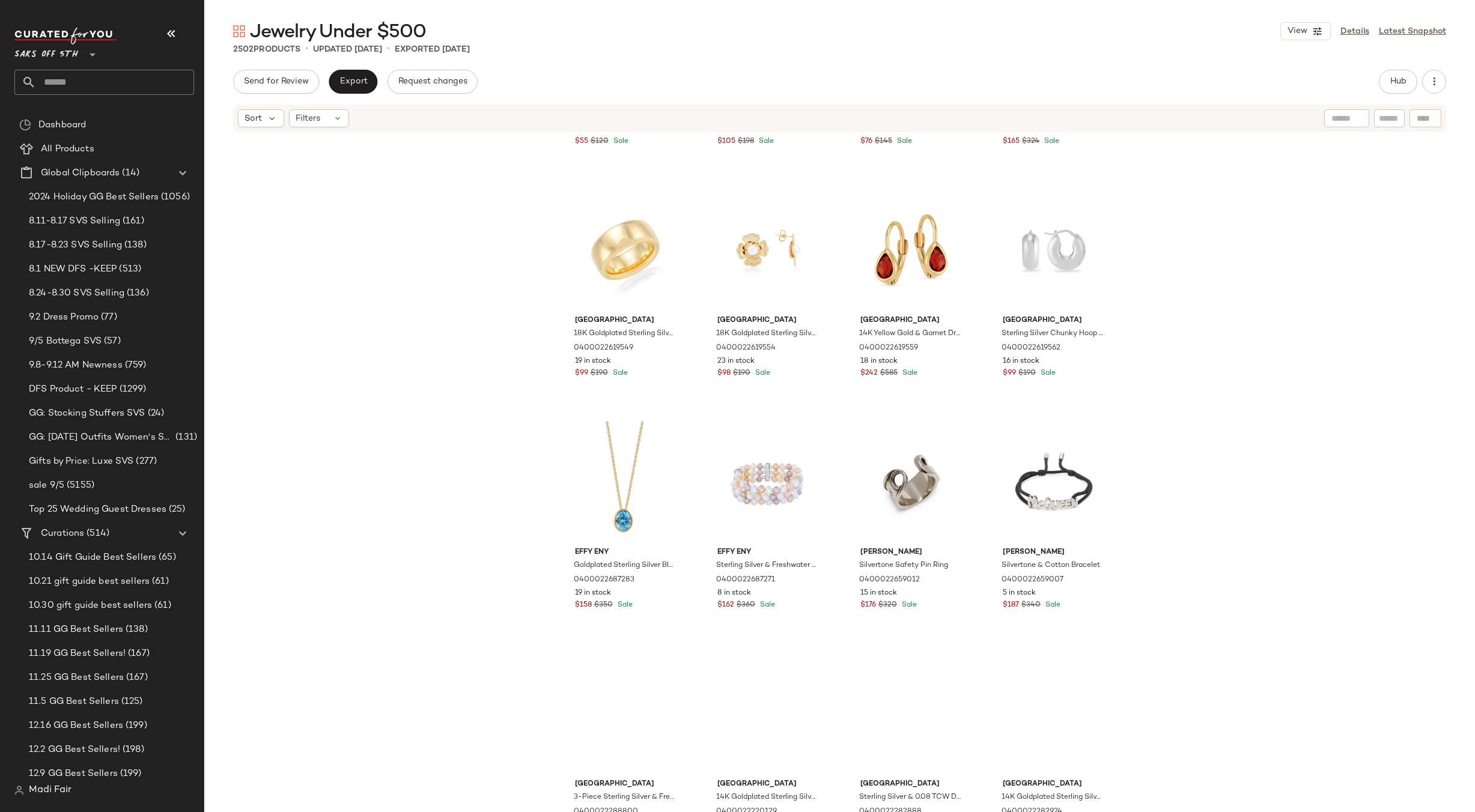
scroll to position [4011, 0]
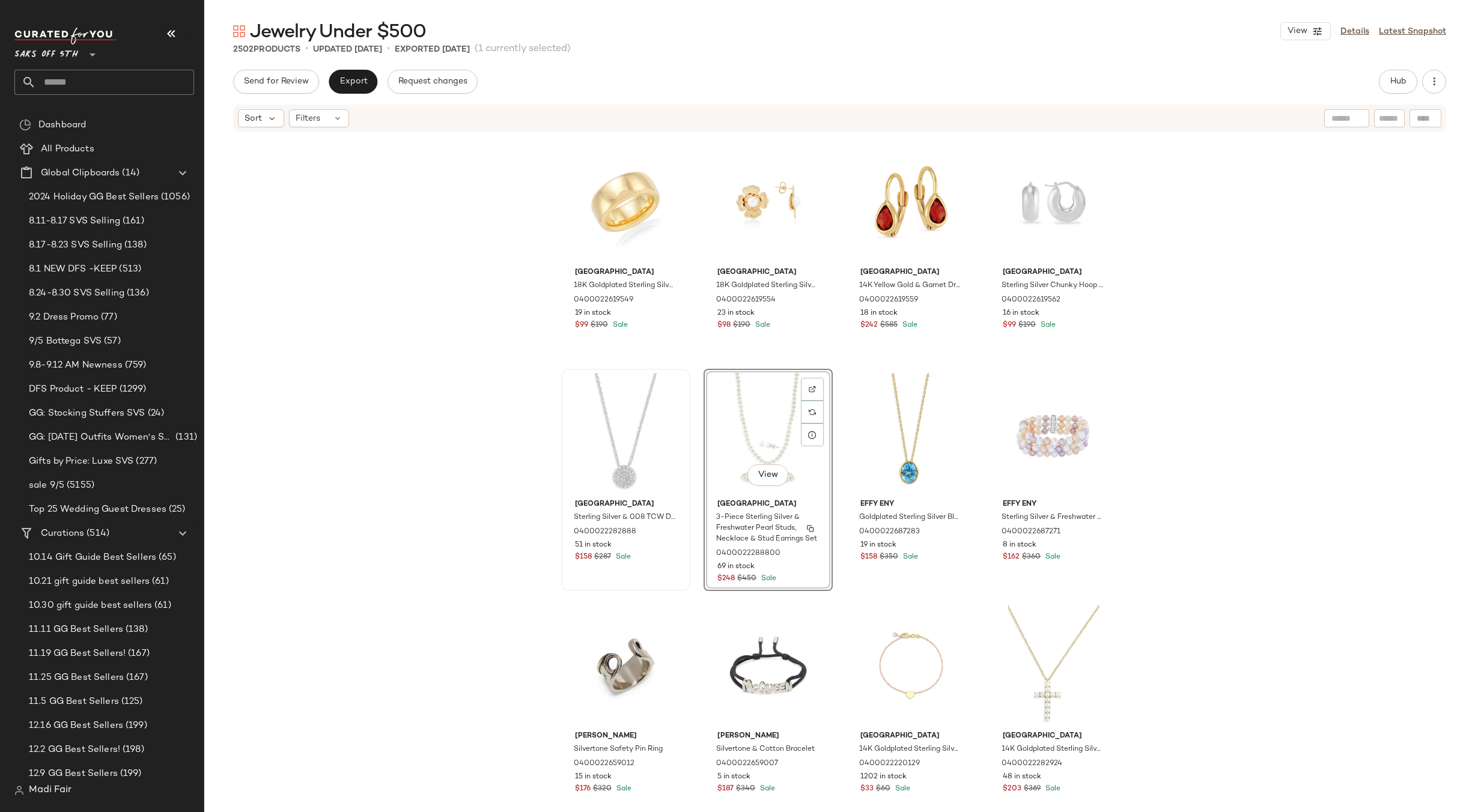
scroll to position [3771, 0]
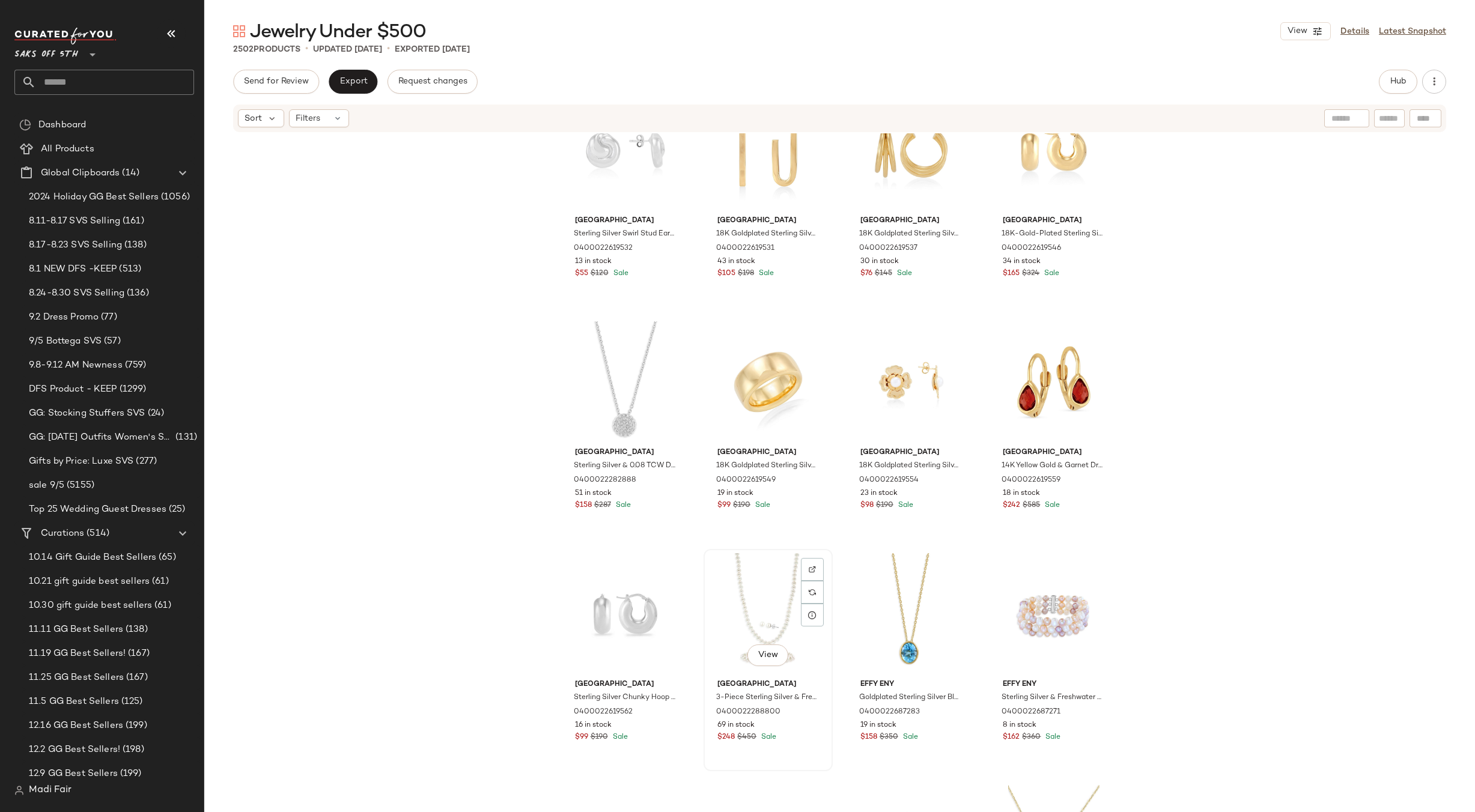
click at [751, 598] on div "View" at bounding box center [768, 614] width 120 height 121
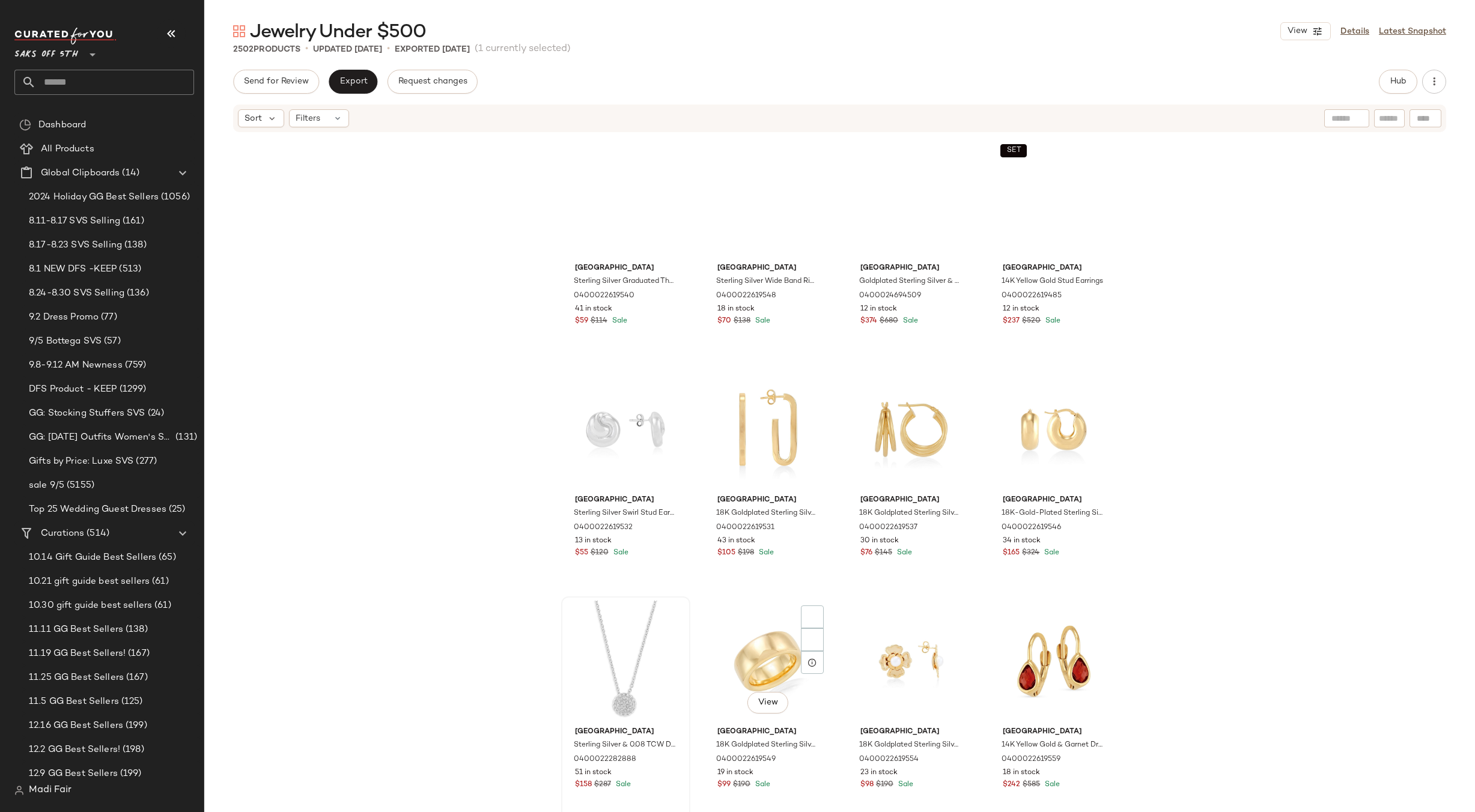
scroll to position [3470, 0]
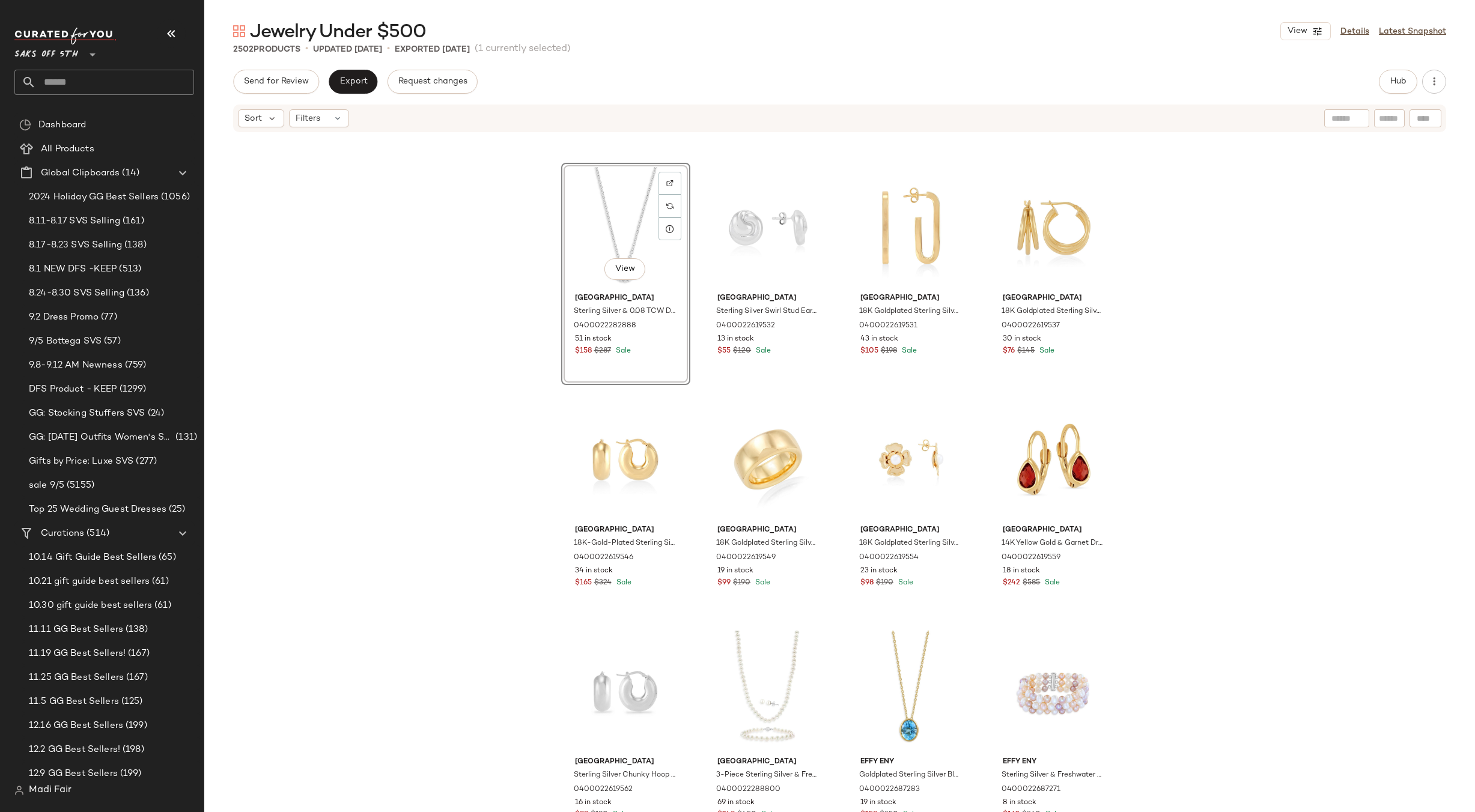
scroll to position [3711, 0]
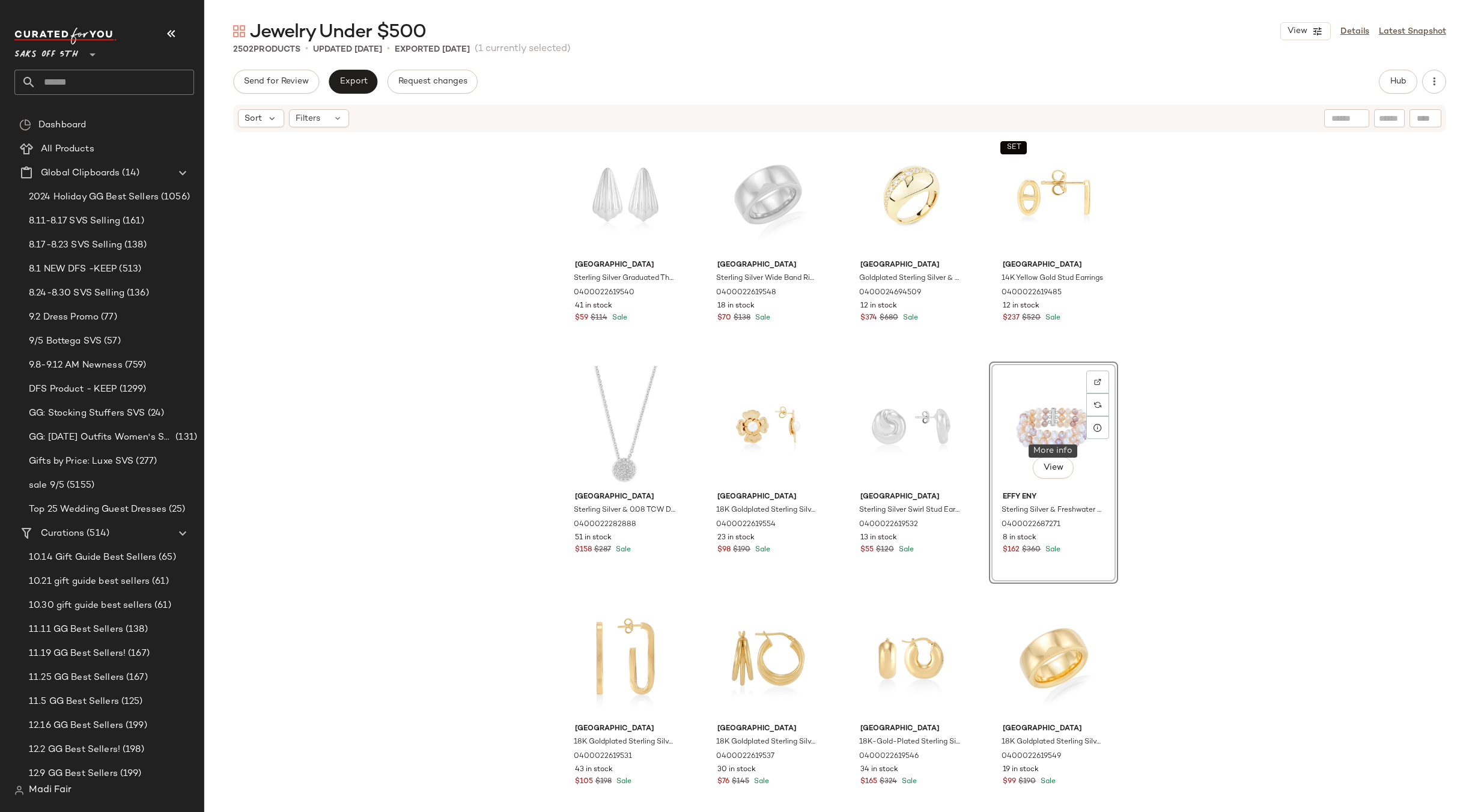
scroll to position [3470, 0]
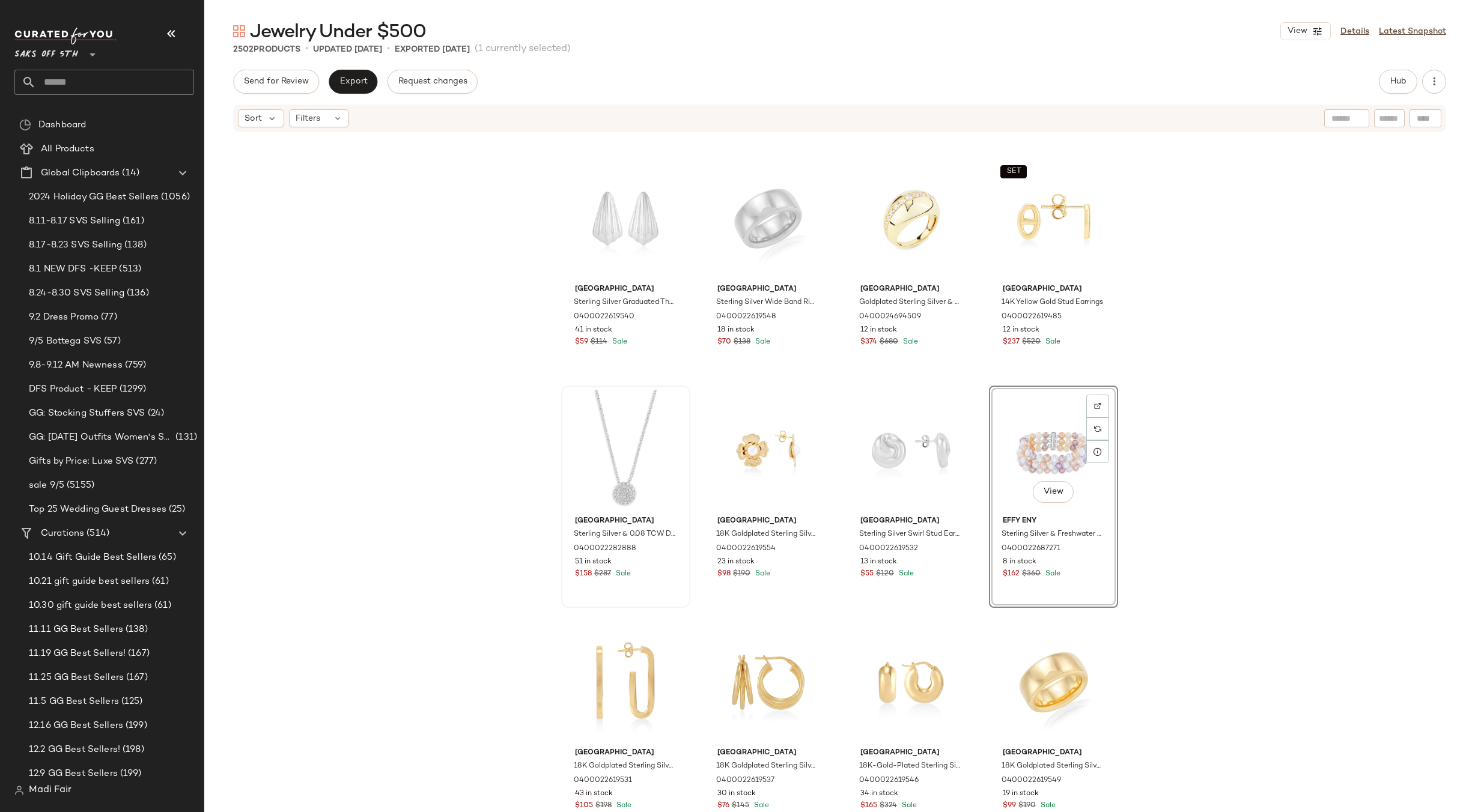
drag, startPoint x: 1035, startPoint y: 448, endPoint x: 684, endPoint y: 435, distance: 351.2
click at [1034, 448] on div "View" at bounding box center [1054, 450] width 120 height 121
click at [592, 439] on div "View" at bounding box center [626, 450] width 120 height 121
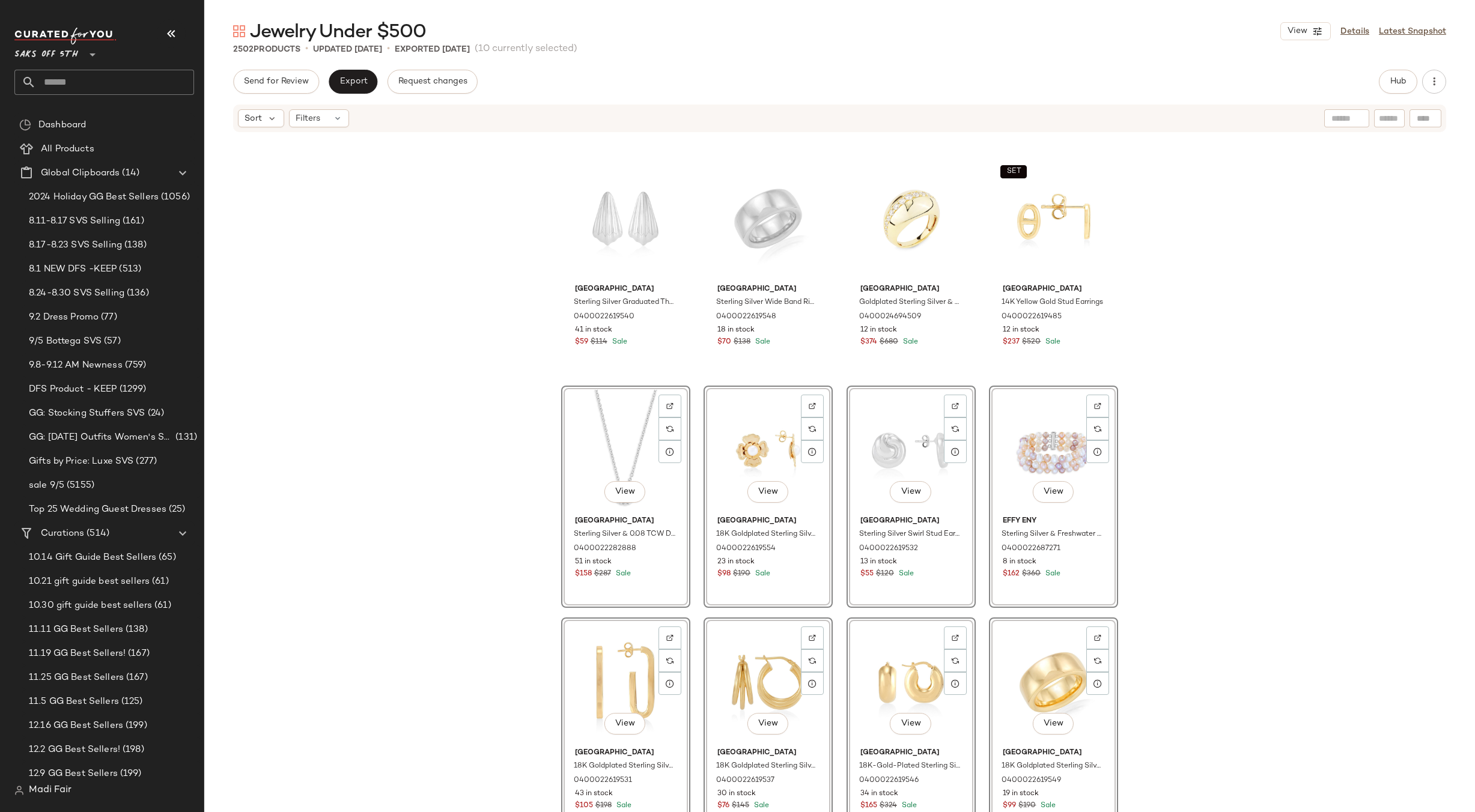
click at [463, 419] on div "Saks Fifth Avenue Sterling Silver Graduated Three-Quarter Hoop Earrings 0400022…" at bounding box center [840, 491] width 1270 height 715
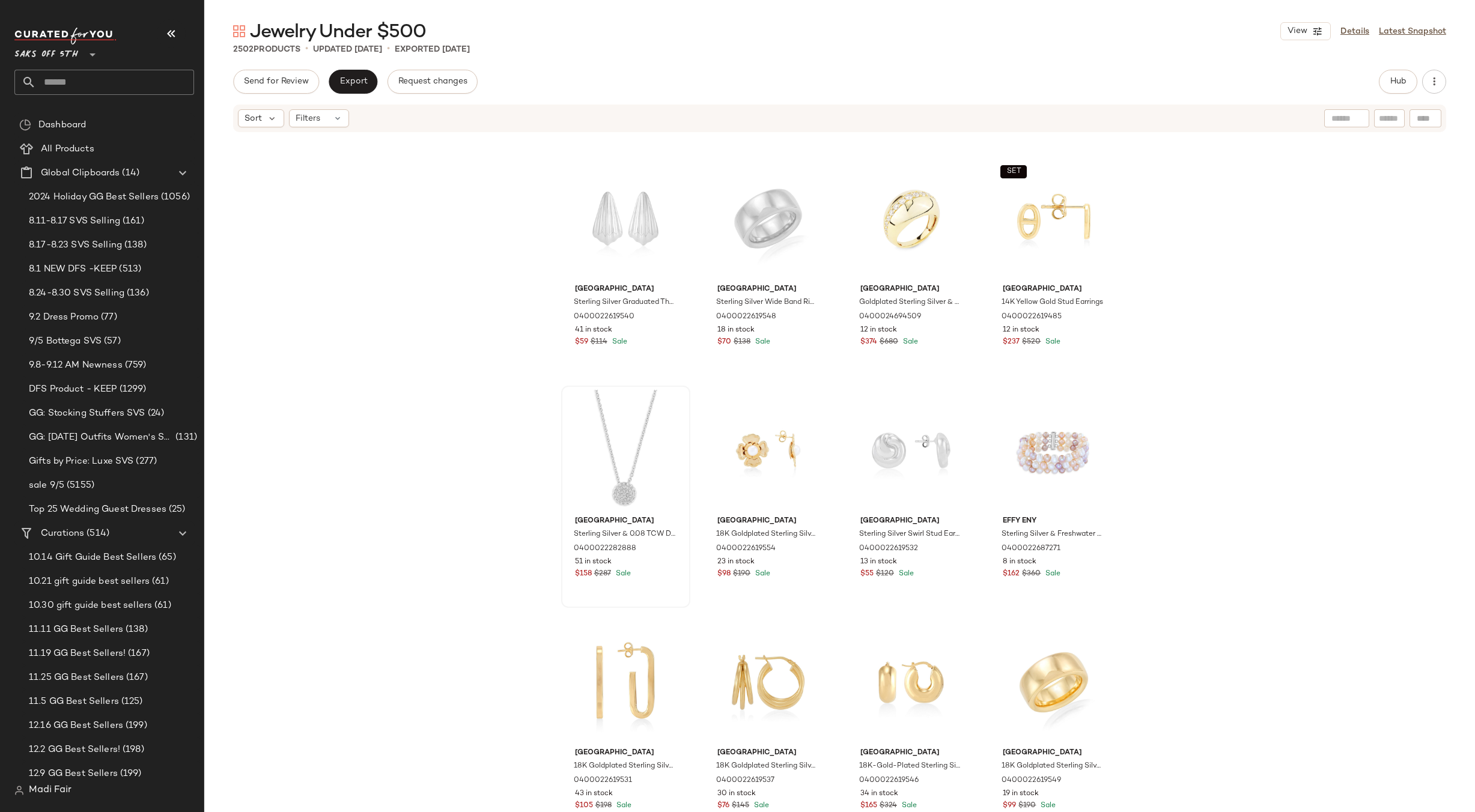
click at [571, 439] on div at bounding box center [626, 450] width 120 height 121
click at [1020, 438] on div "View" at bounding box center [1054, 450] width 120 height 121
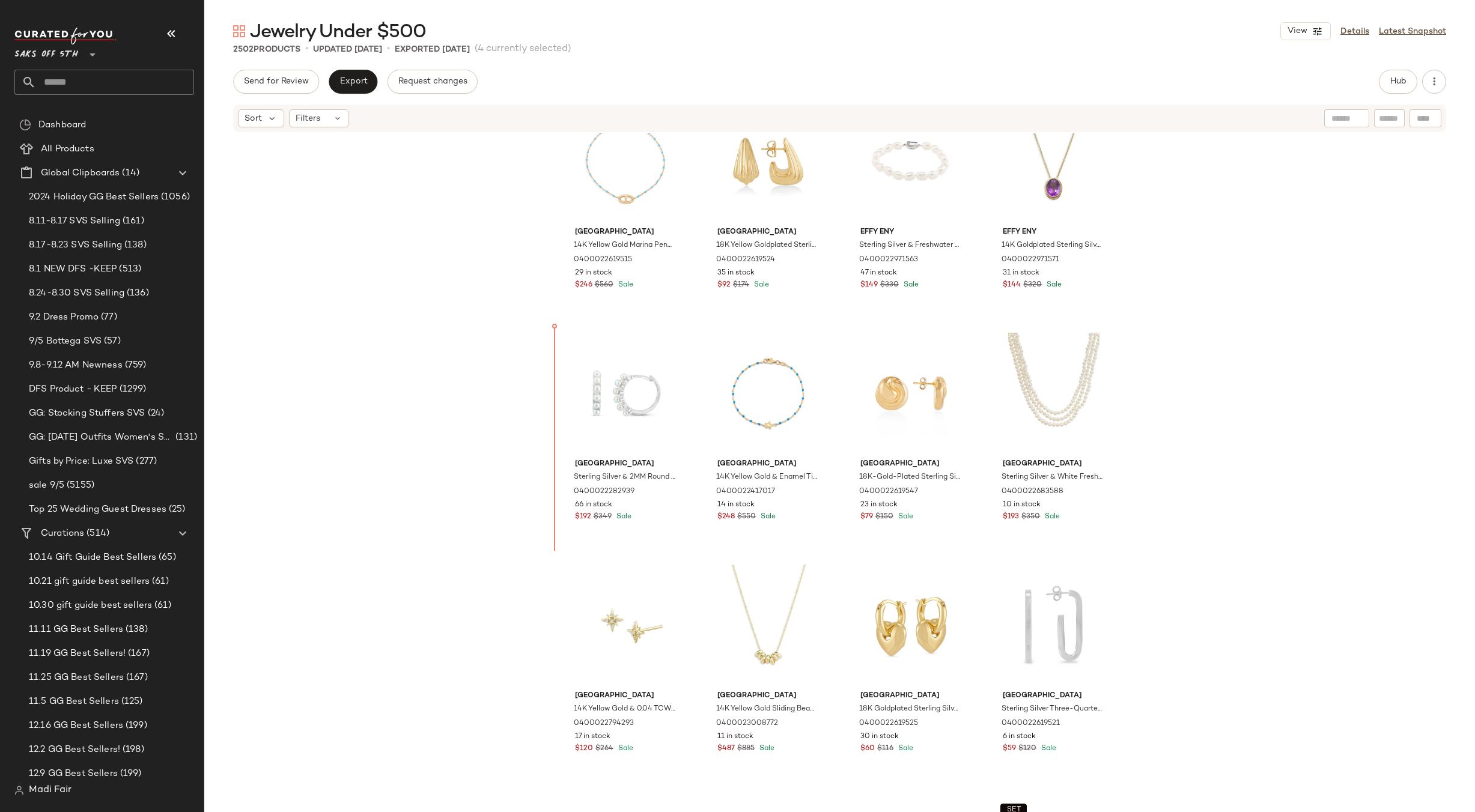
scroll to position [2809, 0]
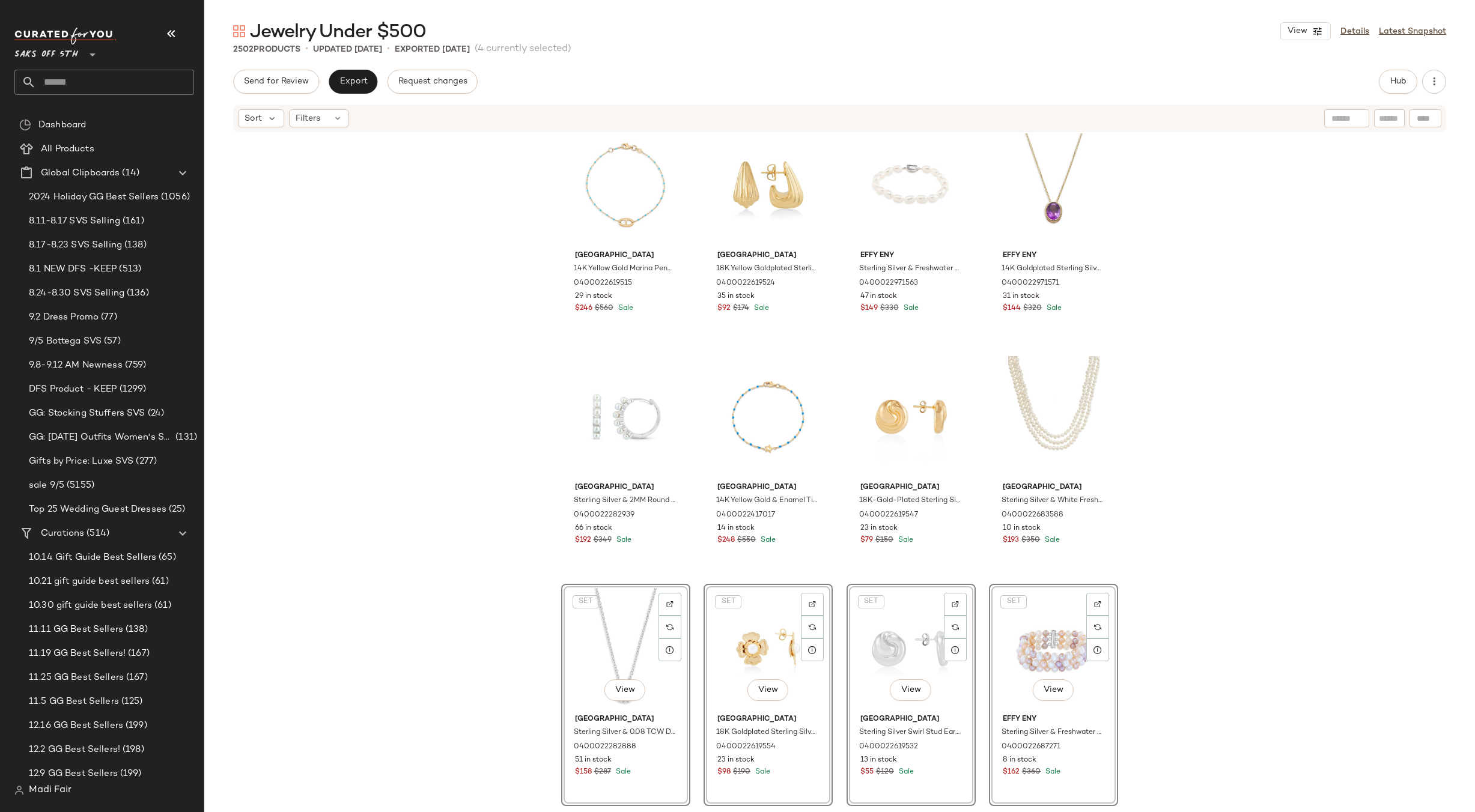
click at [1228, 527] on div "Saks Fifth Avenue 14K Yellow Gold Marina Pendant Chain Bracelet 0400022619515 2…" at bounding box center [840, 491] width 1270 height 715
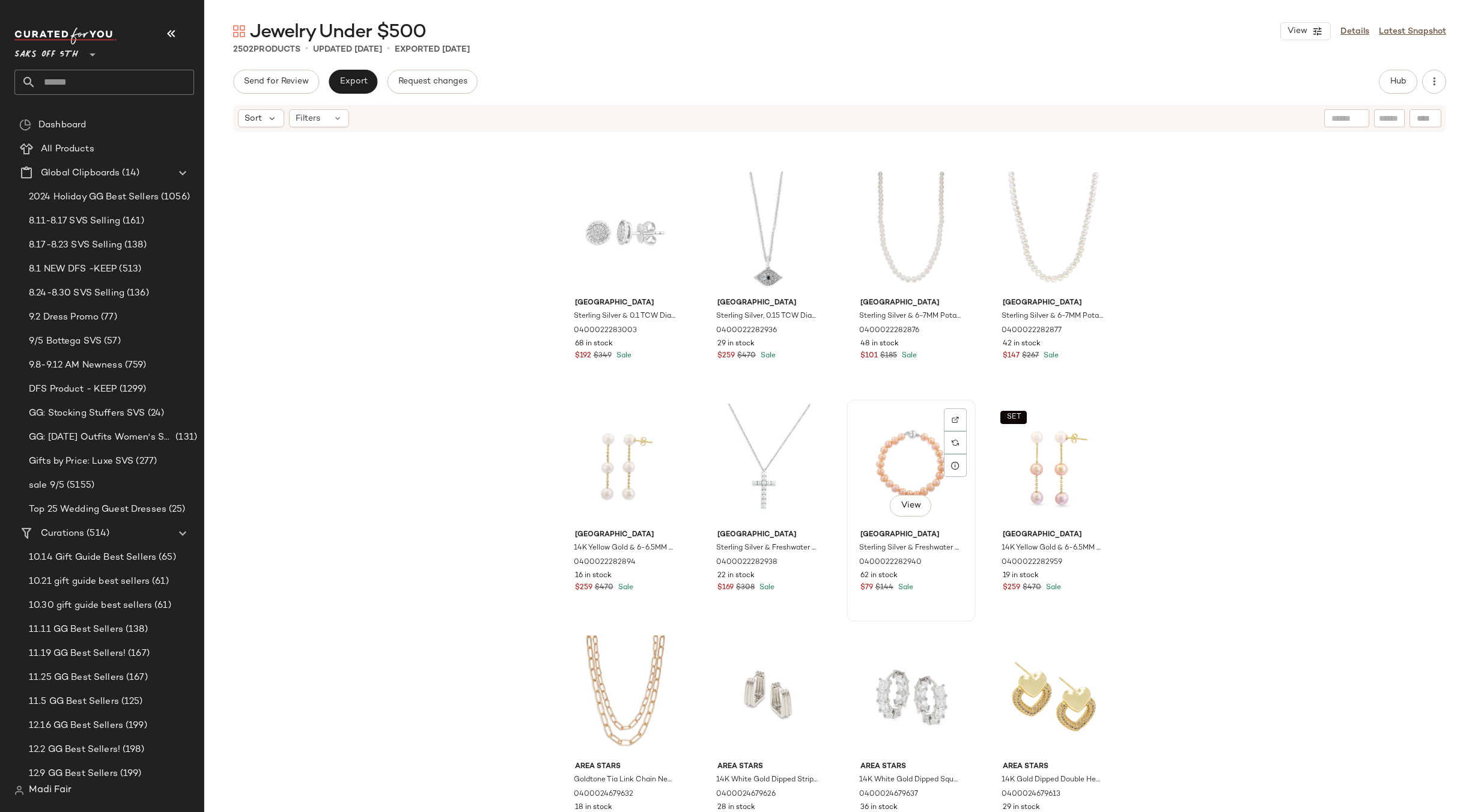
scroll to position [4911, 0]
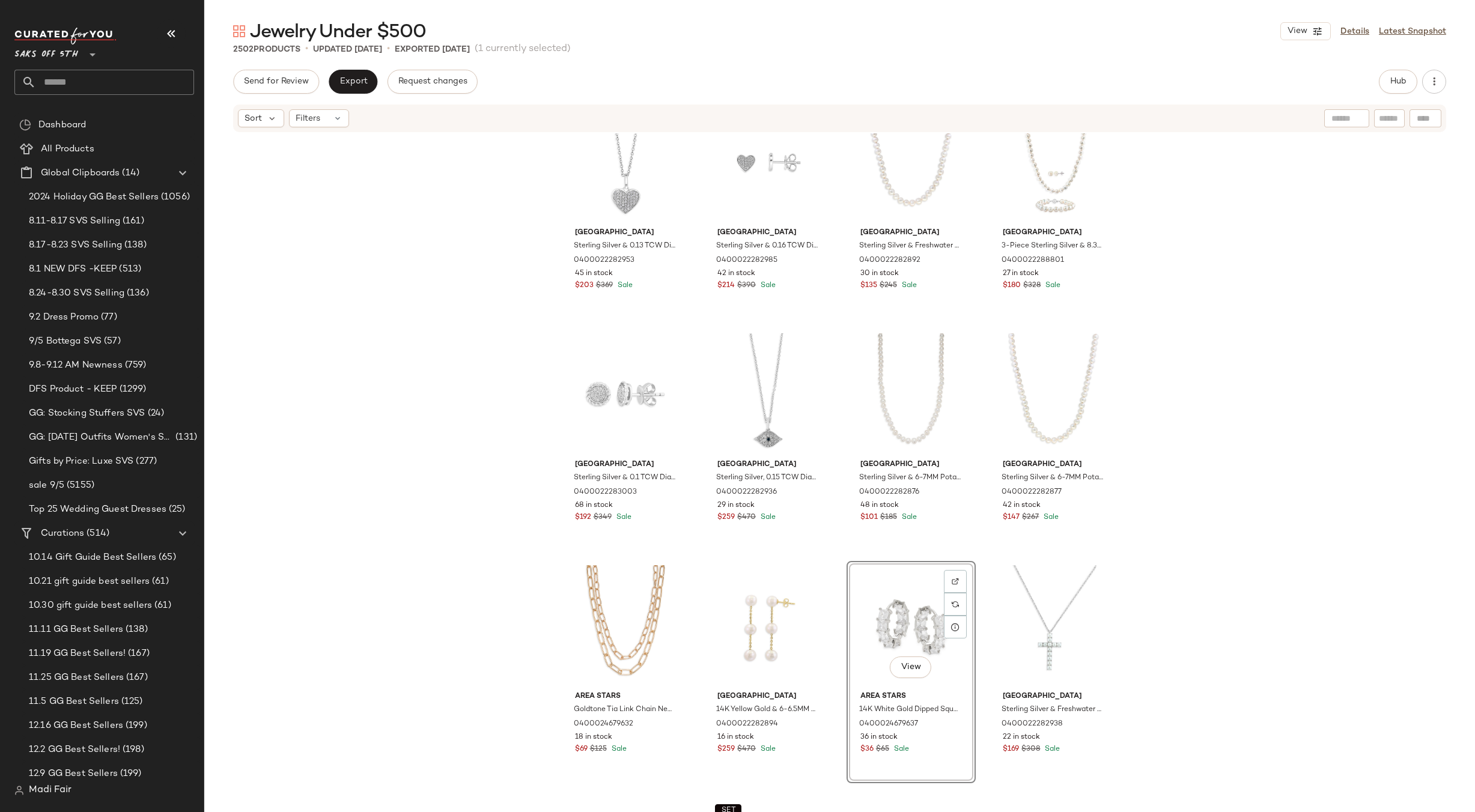
scroll to position [4671, 0]
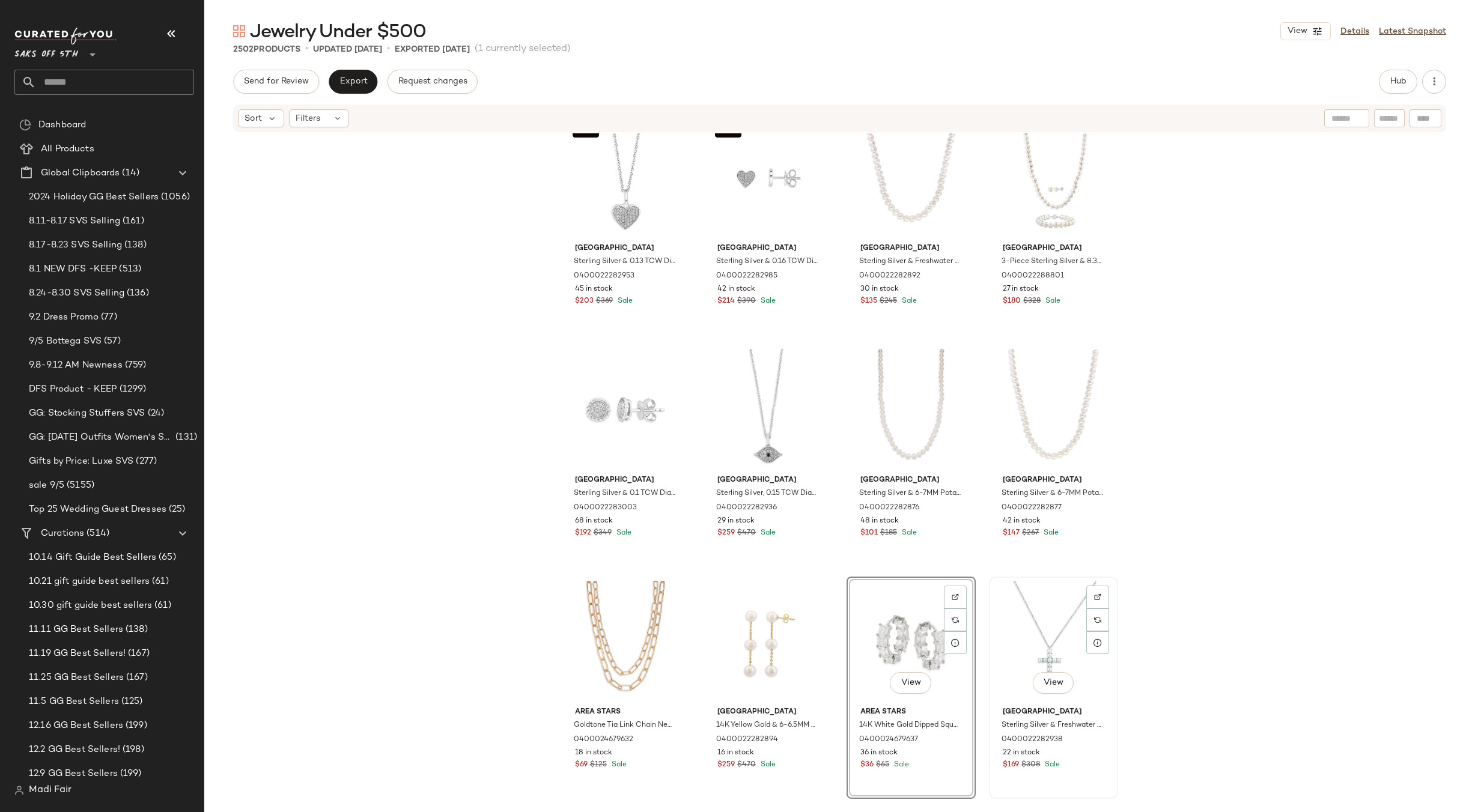
click at [1044, 590] on div "View" at bounding box center [1054, 641] width 120 height 121
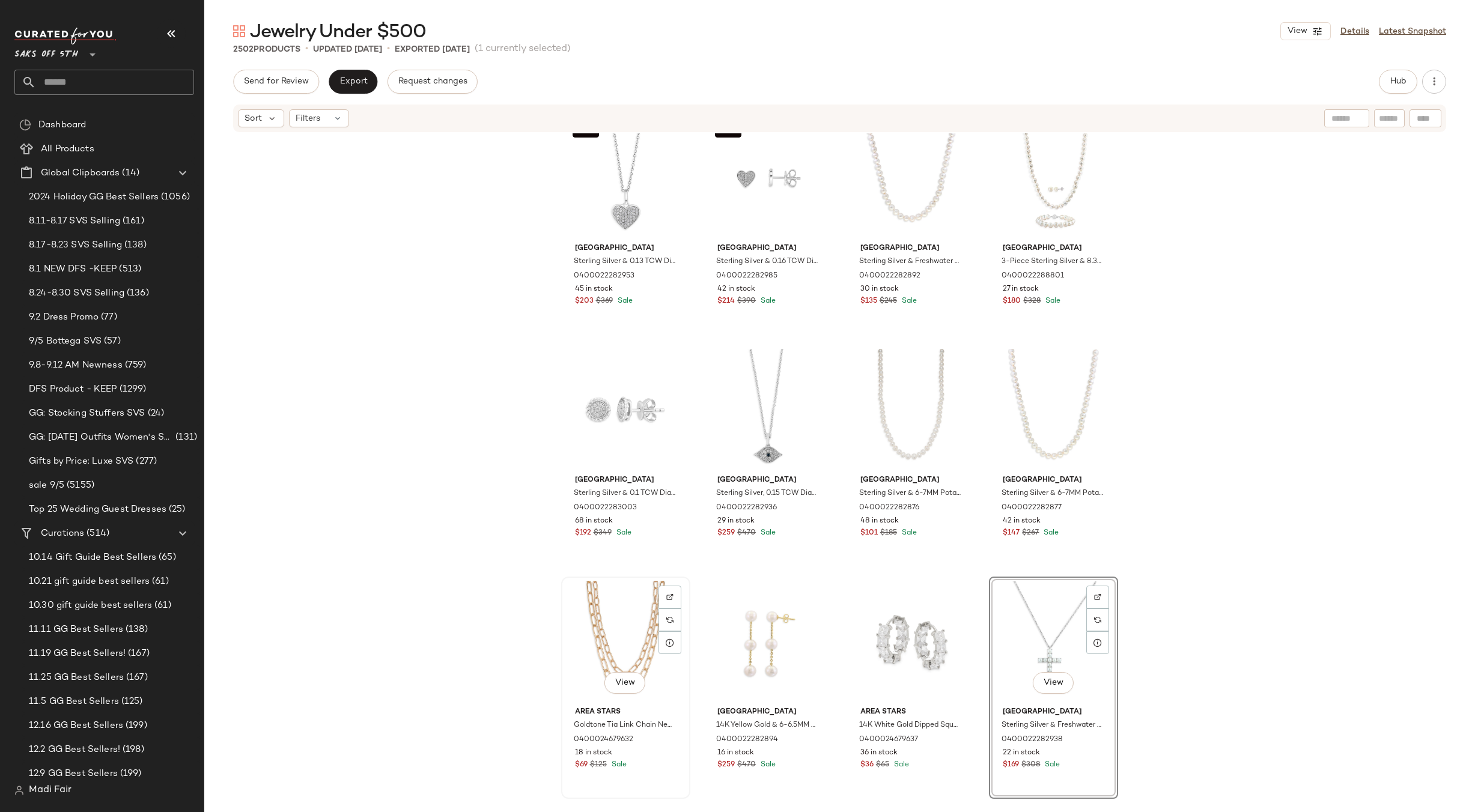
click at [611, 607] on div "View" at bounding box center [626, 641] width 120 height 121
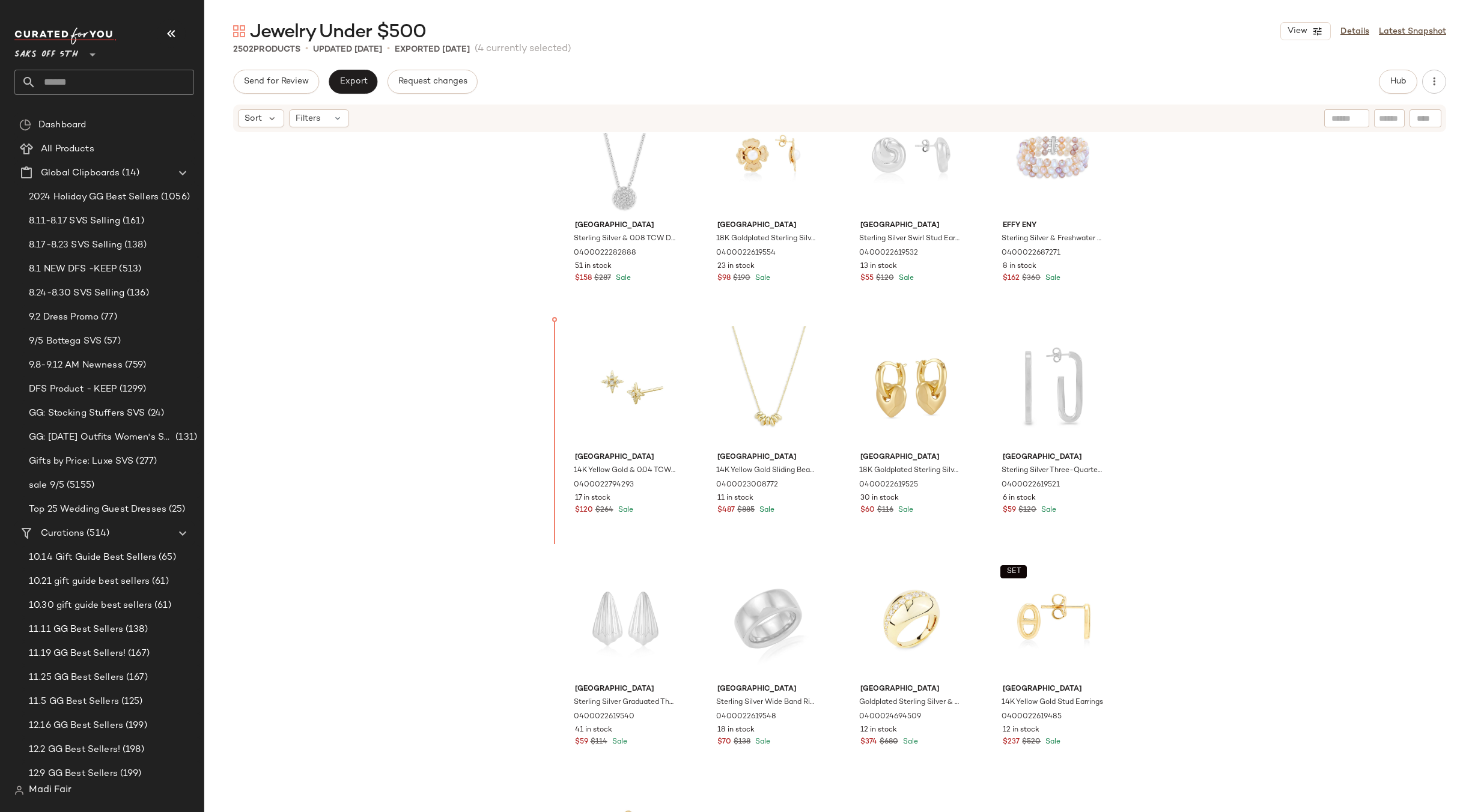
scroll to position [3302, 0]
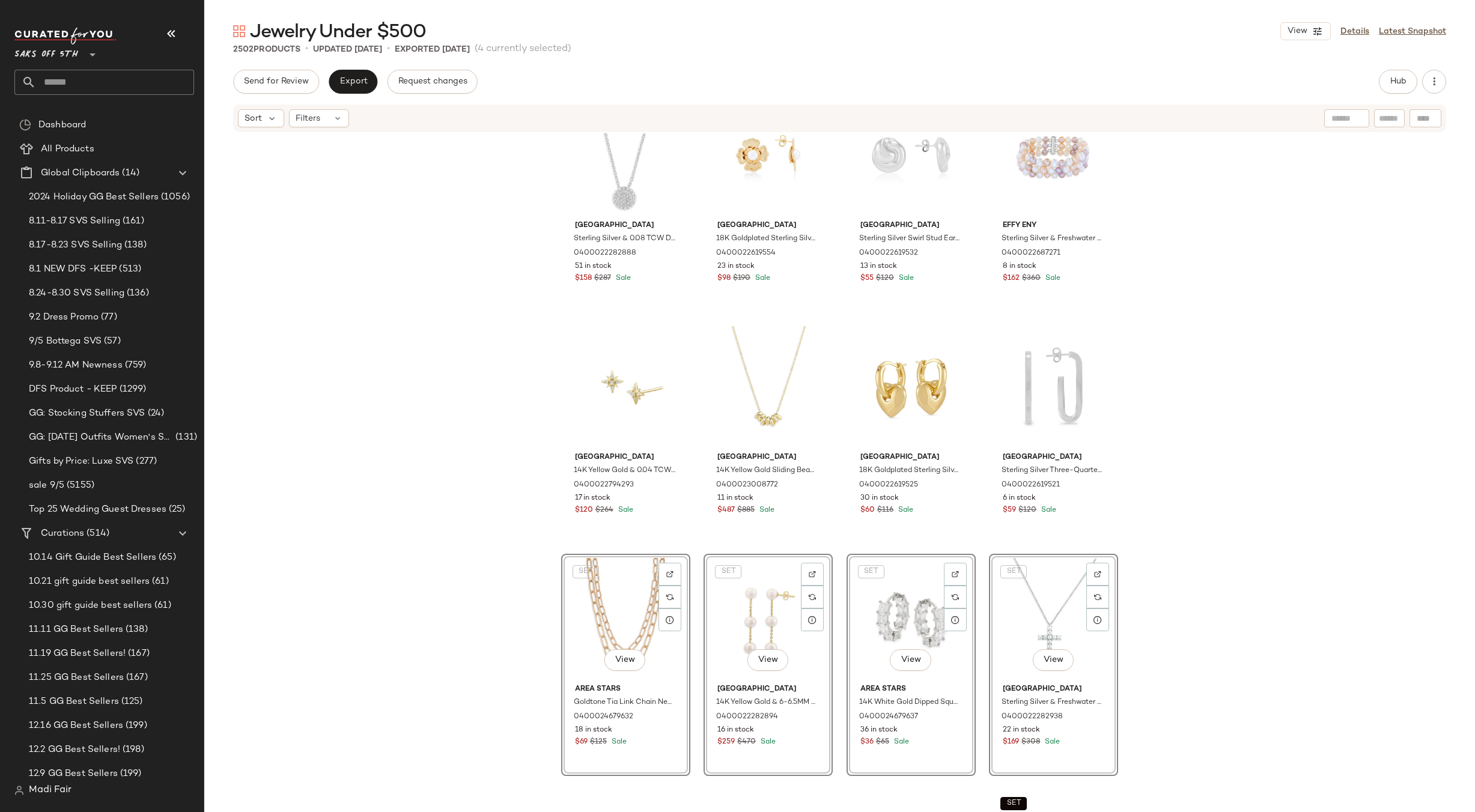
click at [1193, 487] on div "Saks Fifth Avenue Sterling Silver & 0.08 TCW Diamond Pendant Necklace 040002228…" at bounding box center [840, 491] width 1270 height 715
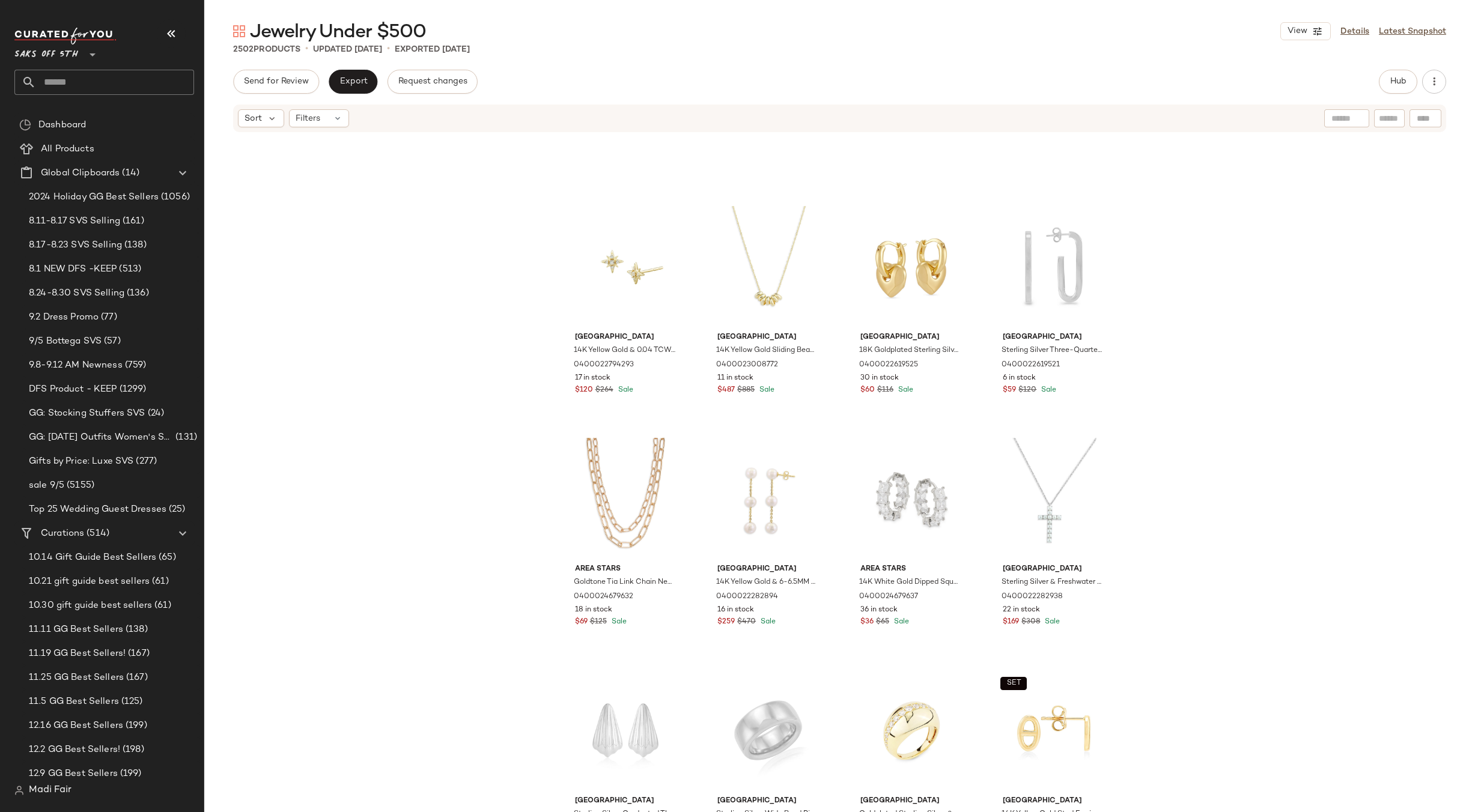
scroll to position [3603, 0]
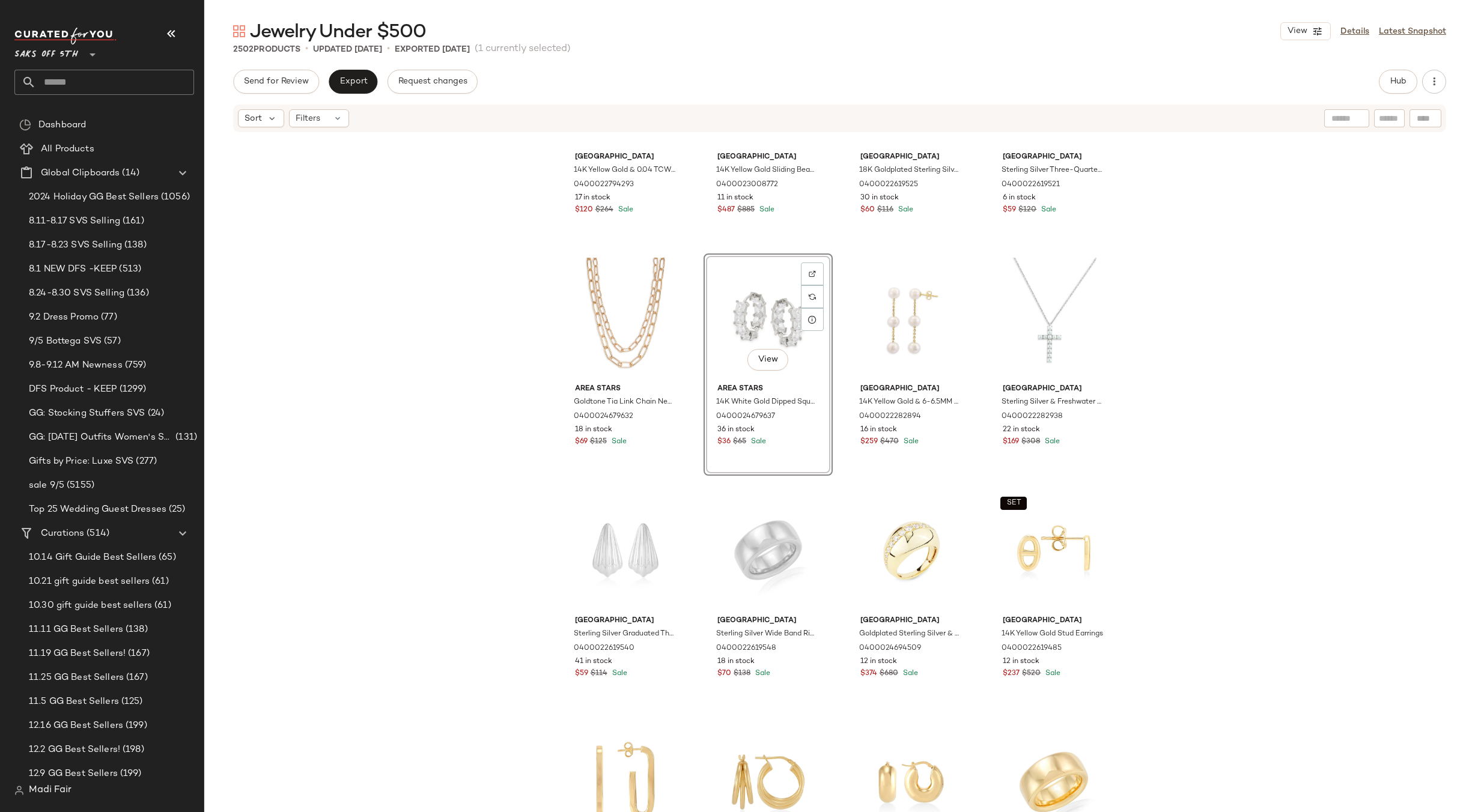
click at [1250, 338] on div "Saks Fifth Avenue 14K Yellow Gold & 0.04 TCW Diamond North Star Stud Earrings 0…" at bounding box center [840, 491] width 1270 height 715
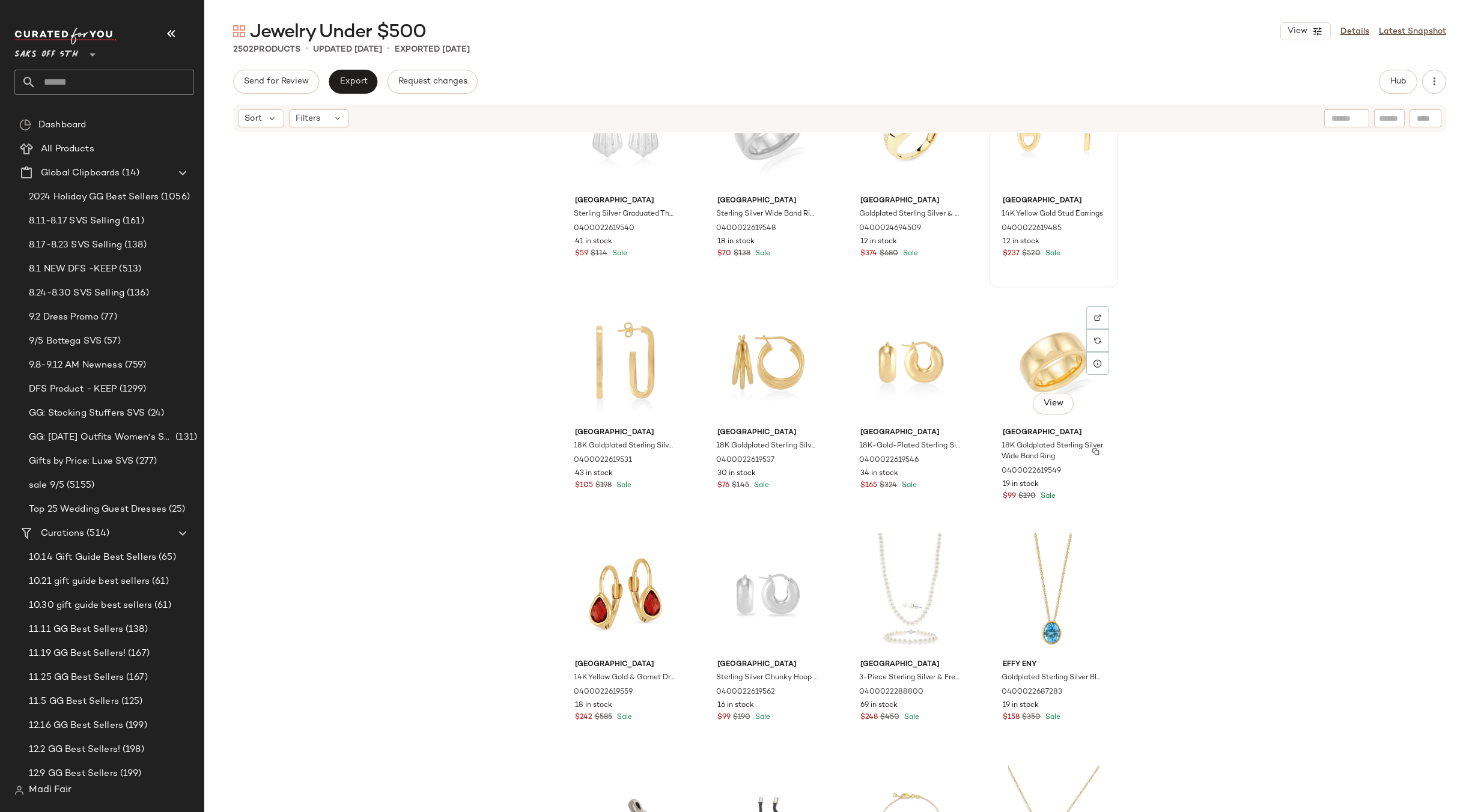
scroll to position [4024, 0]
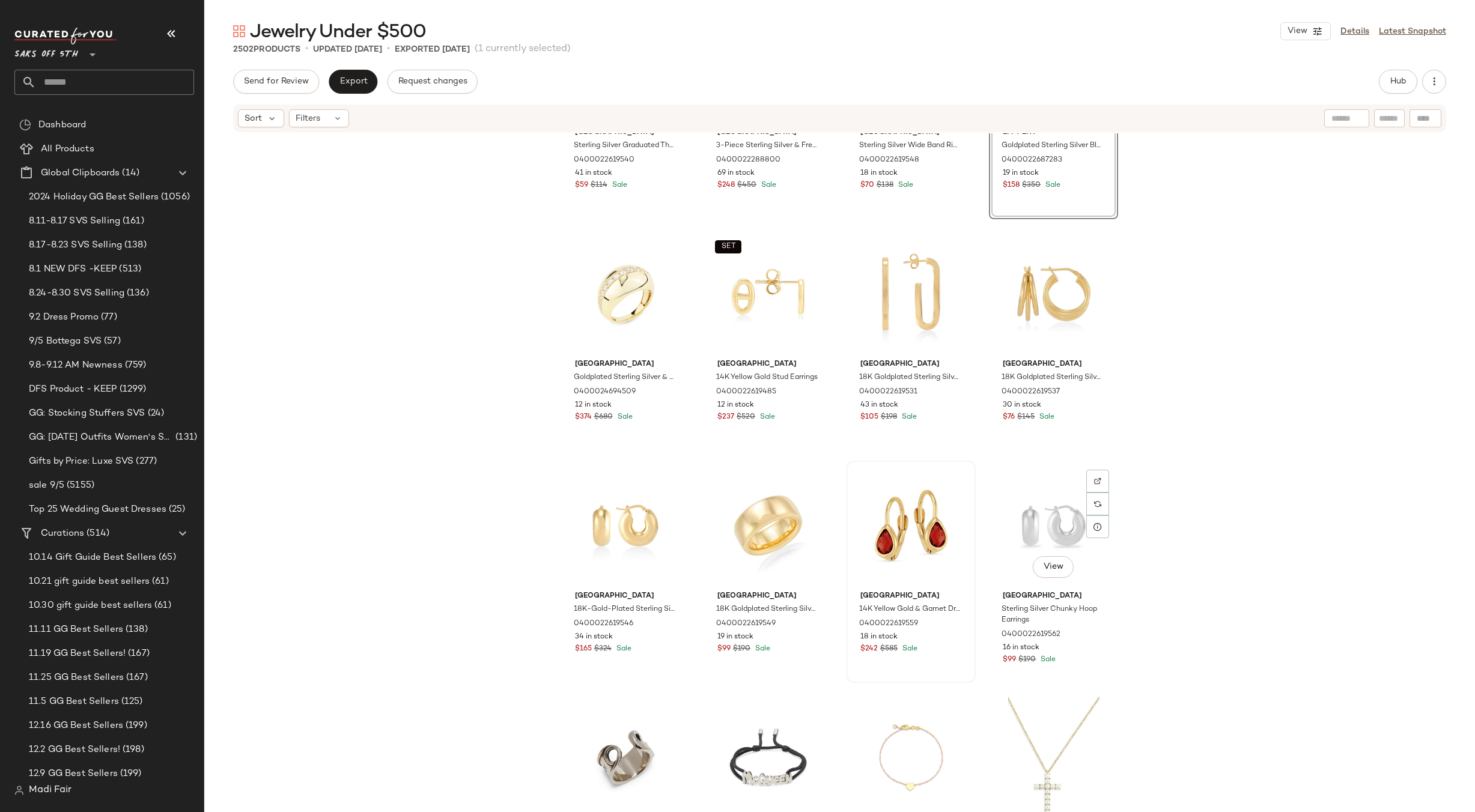
scroll to position [4180, 0]
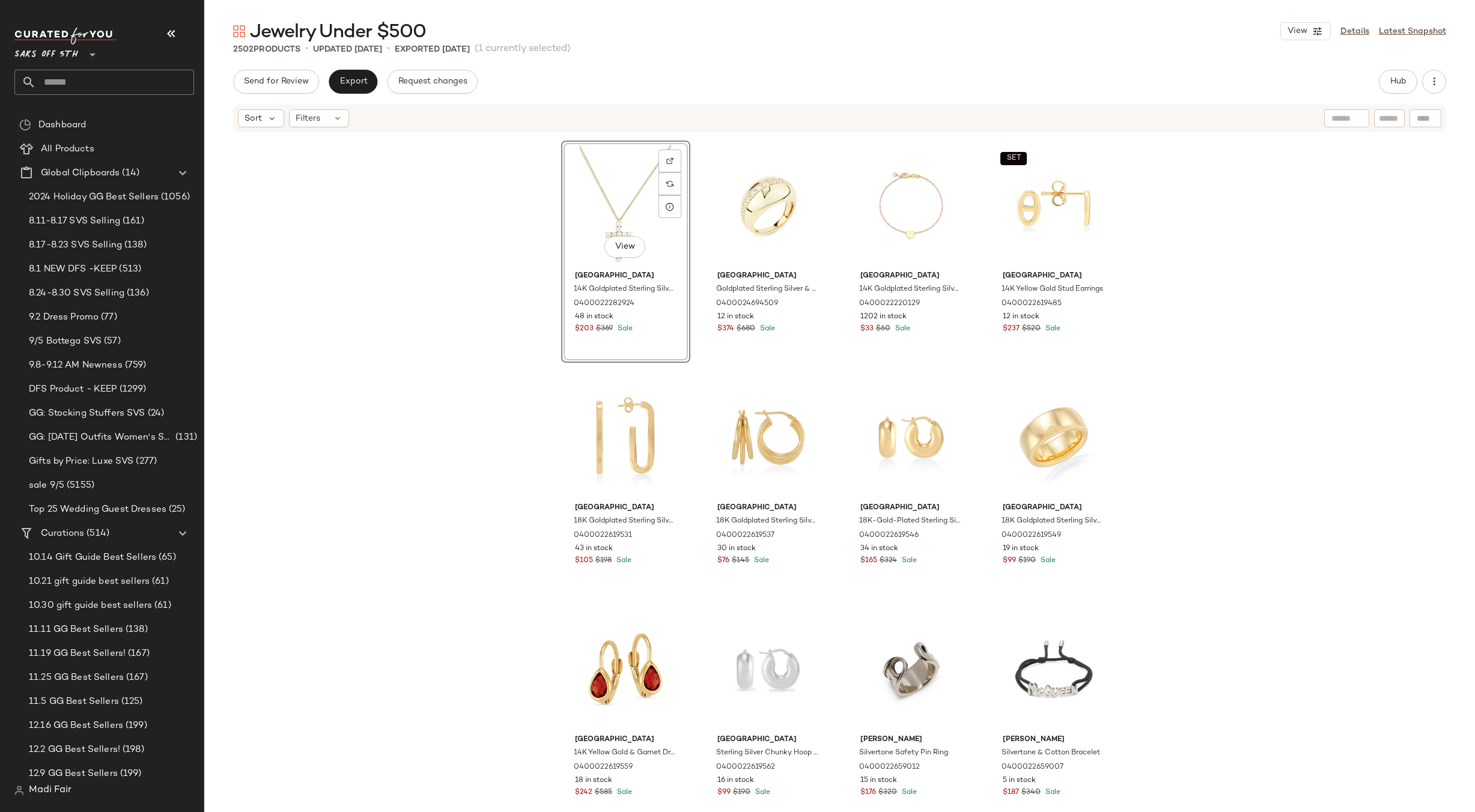
click at [1220, 355] on div "Saks Fifth Avenue Sterling Silver Graduated Three-Quarter Hoop Earrings 0400022…" at bounding box center [840, 491] width 1270 height 715
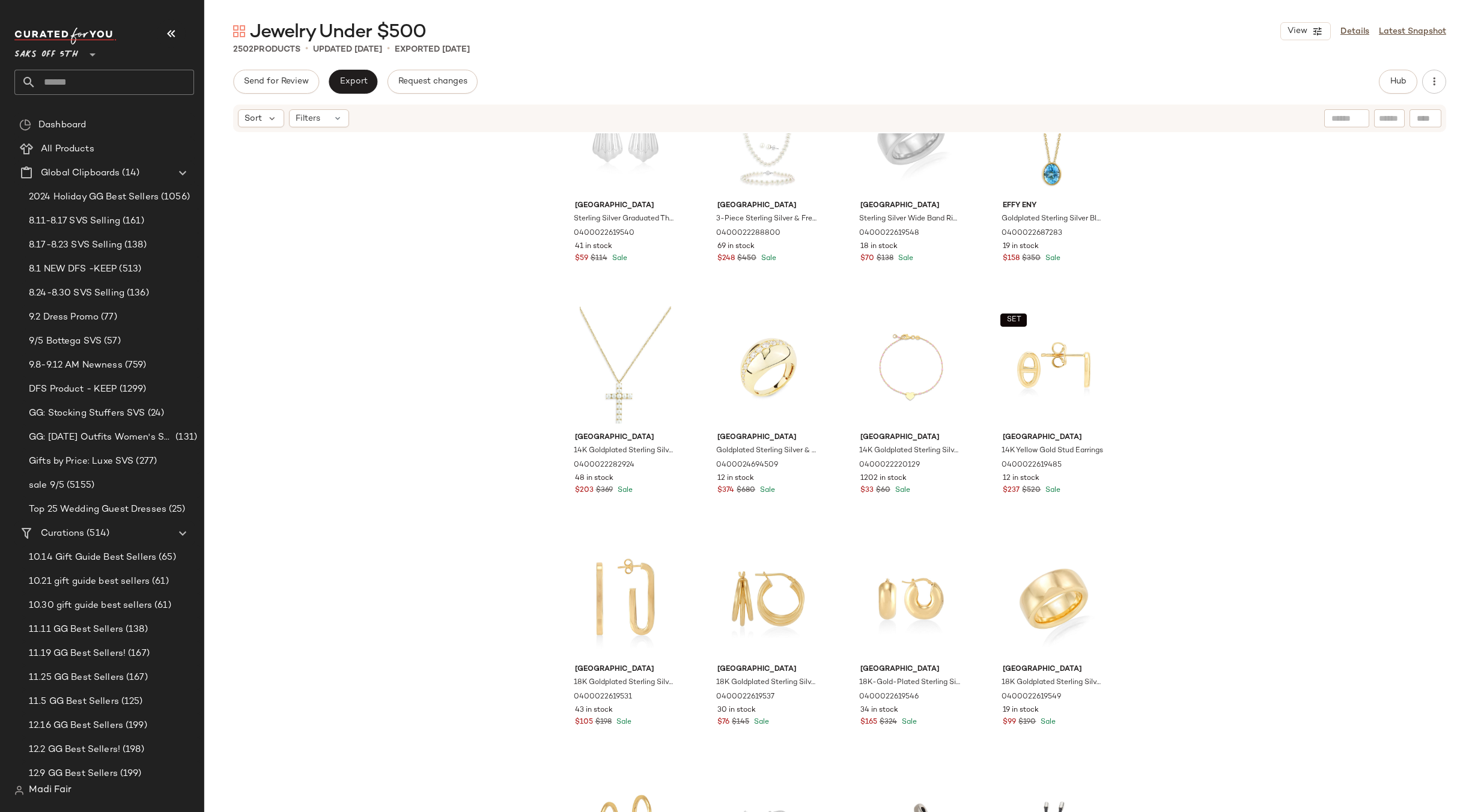
scroll to position [4240, 0]
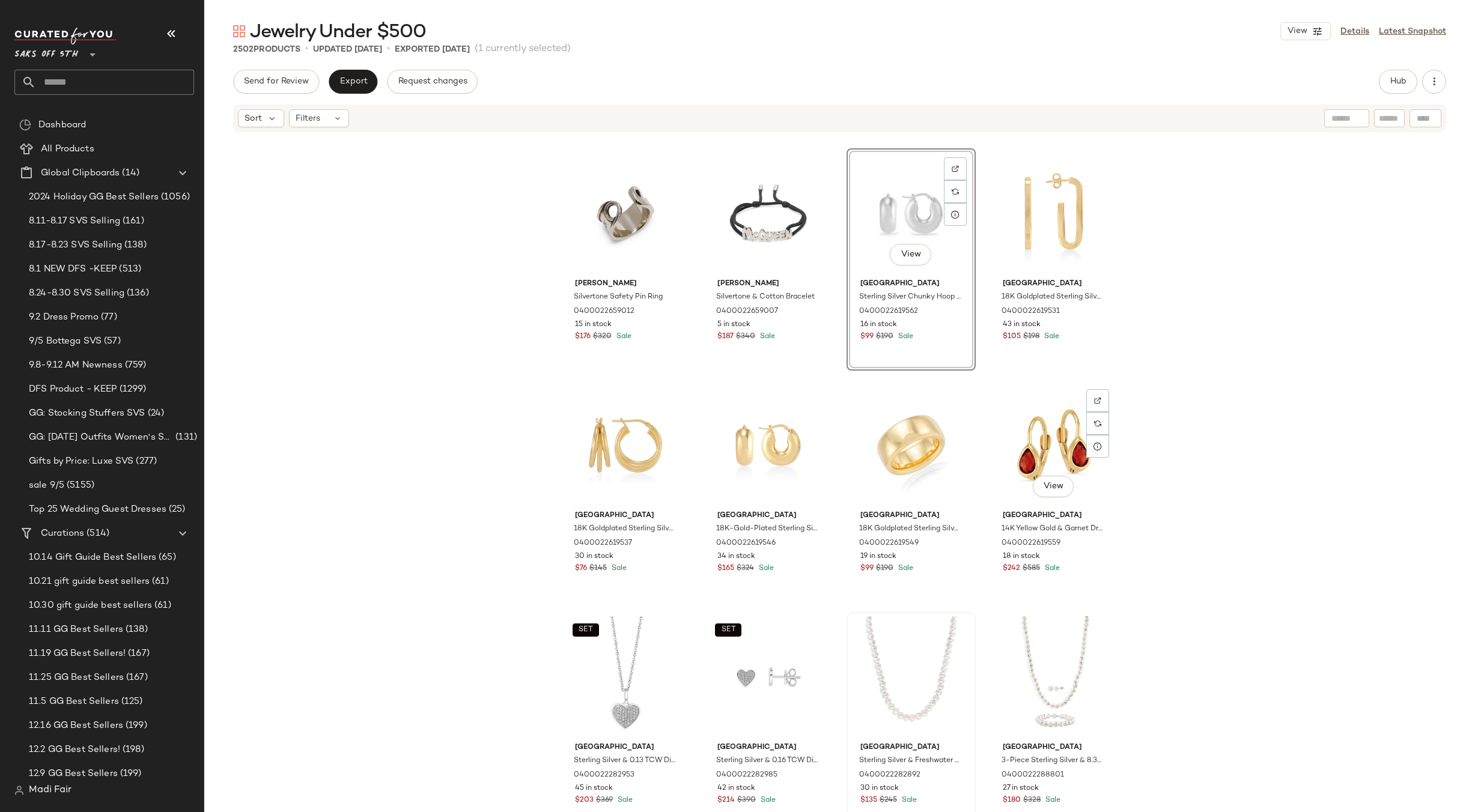
scroll to position [4420, 0]
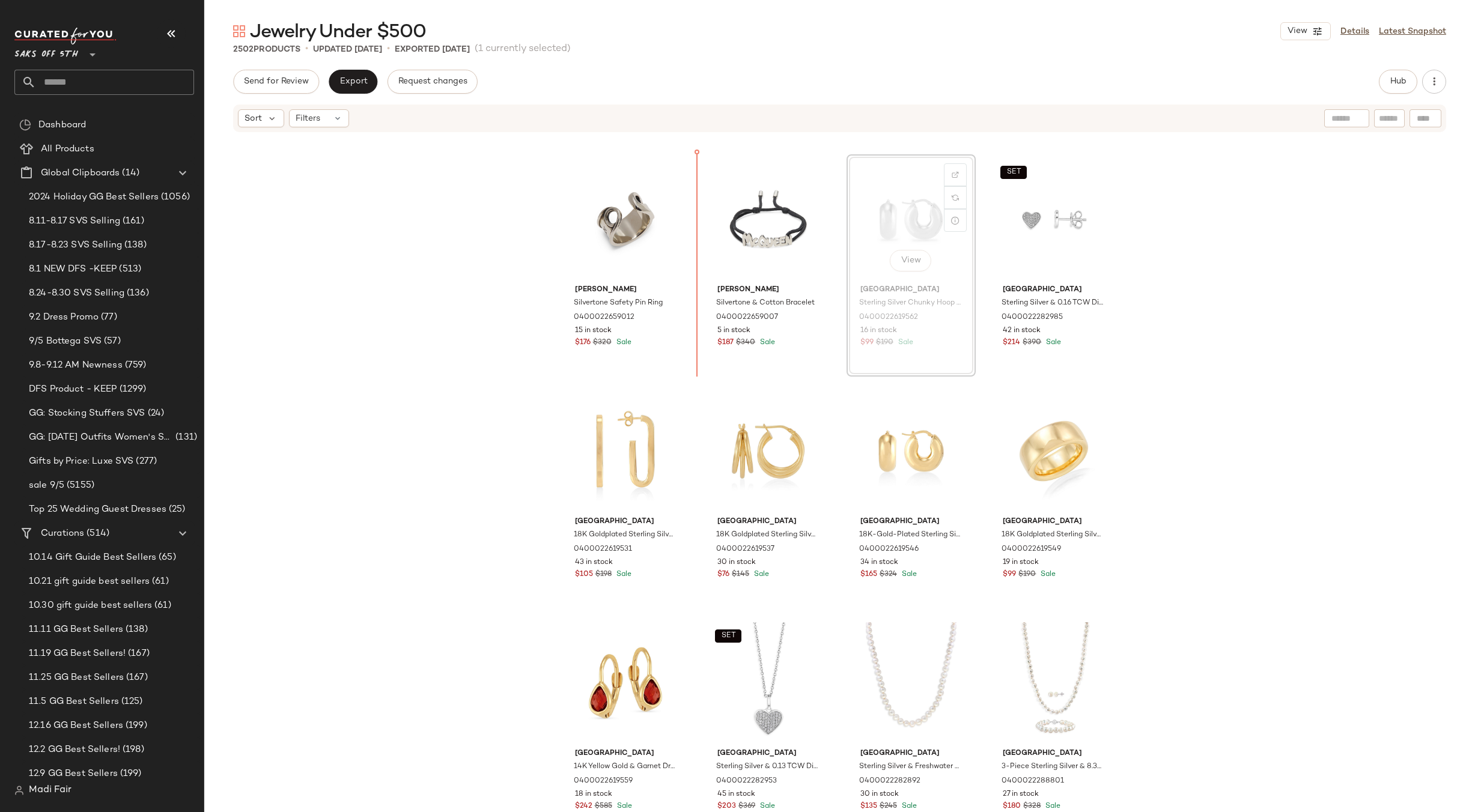
scroll to position [4376, 0]
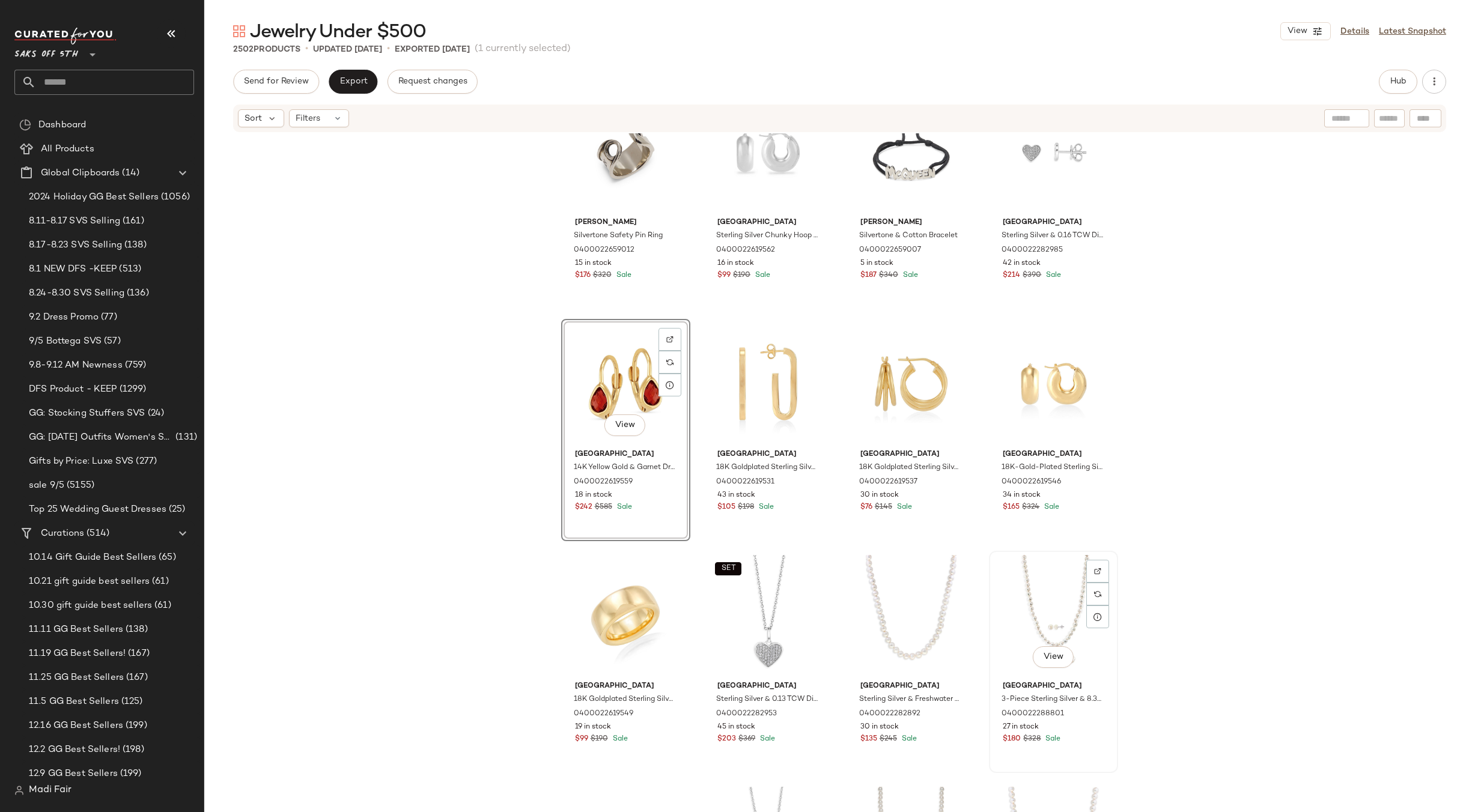
scroll to position [4556, 0]
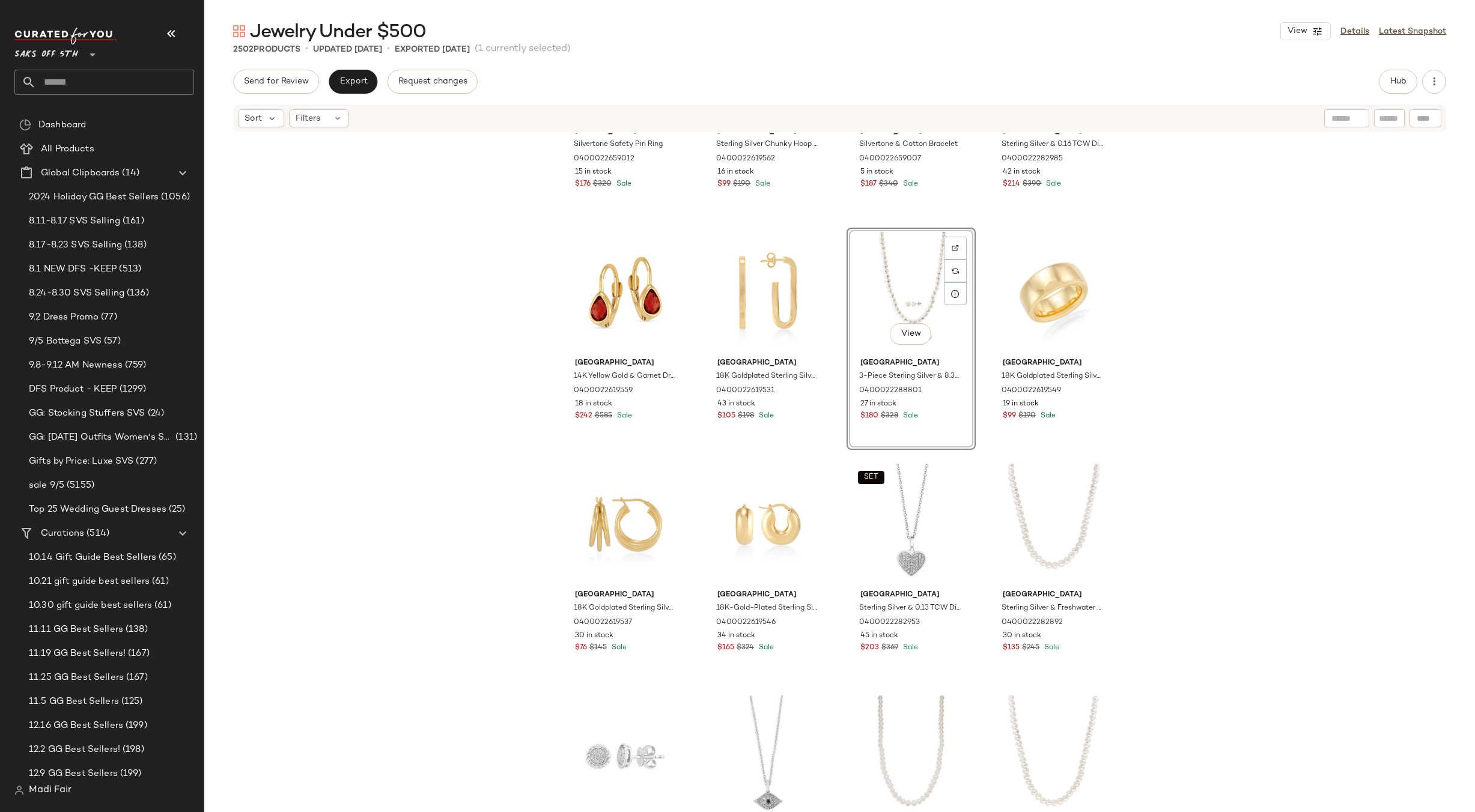
click at [1229, 475] on div "McQueen Silvertone Safety Pin Ring 0400022659012 15 in stock $176 $320 Sale Sak…" at bounding box center [840, 491] width 1270 height 715
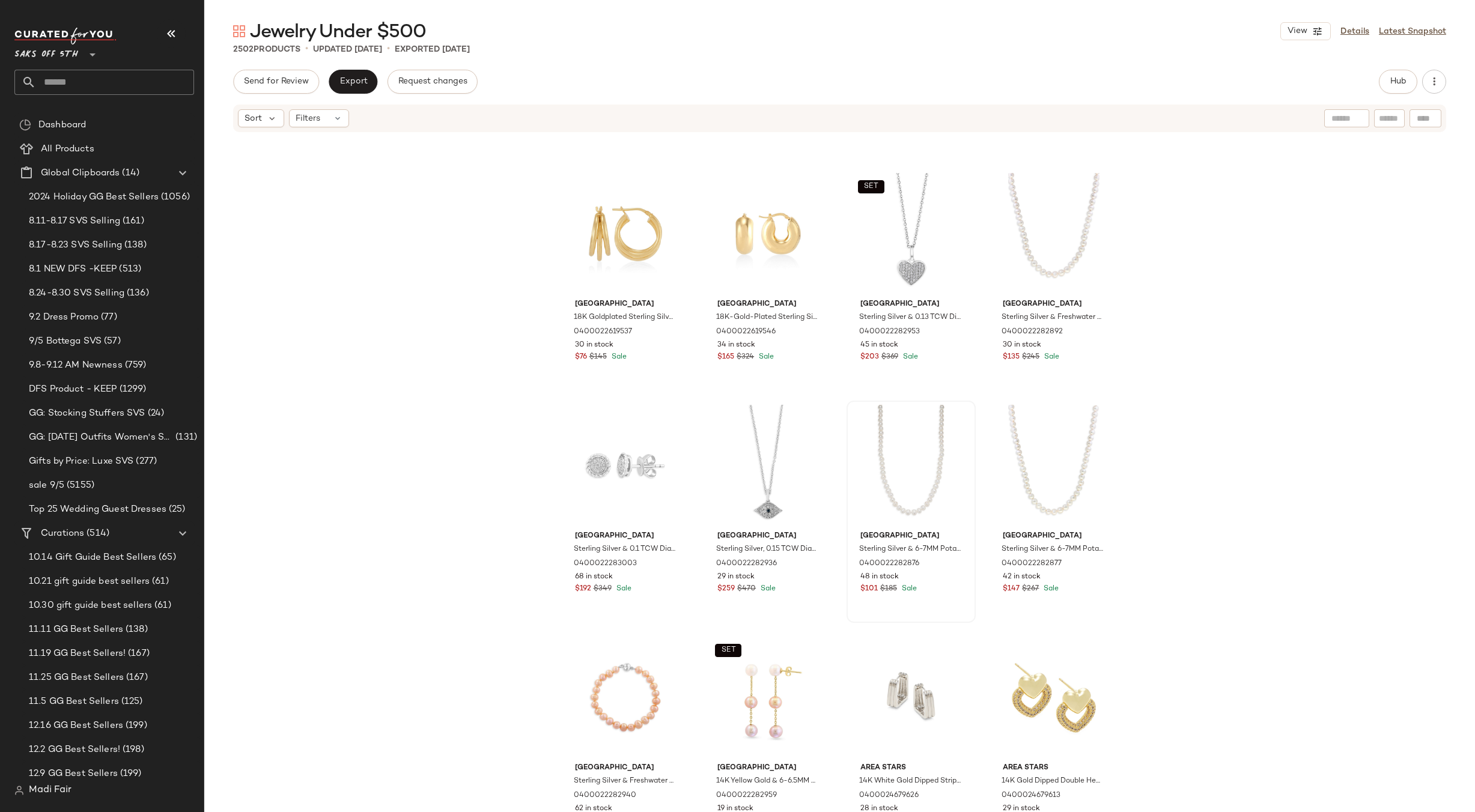
scroll to position [4857, 0]
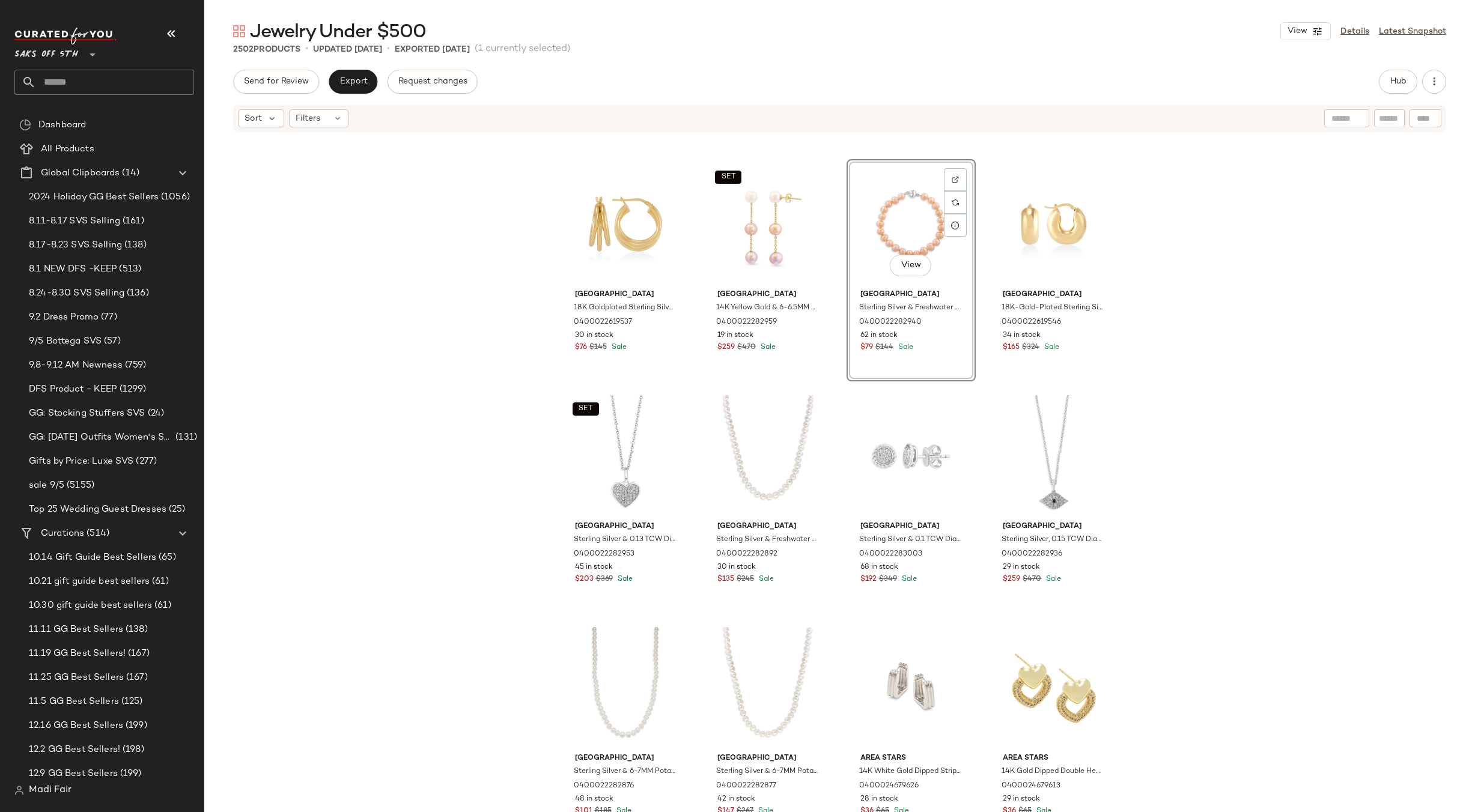
click at [1217, 374] on div "Saks Fifth Avenue 14K Yellow Gold & Garnet Drop Earrings 0400022619559 18 in st…" at bounding box center [840, 491] width 1270 height 715
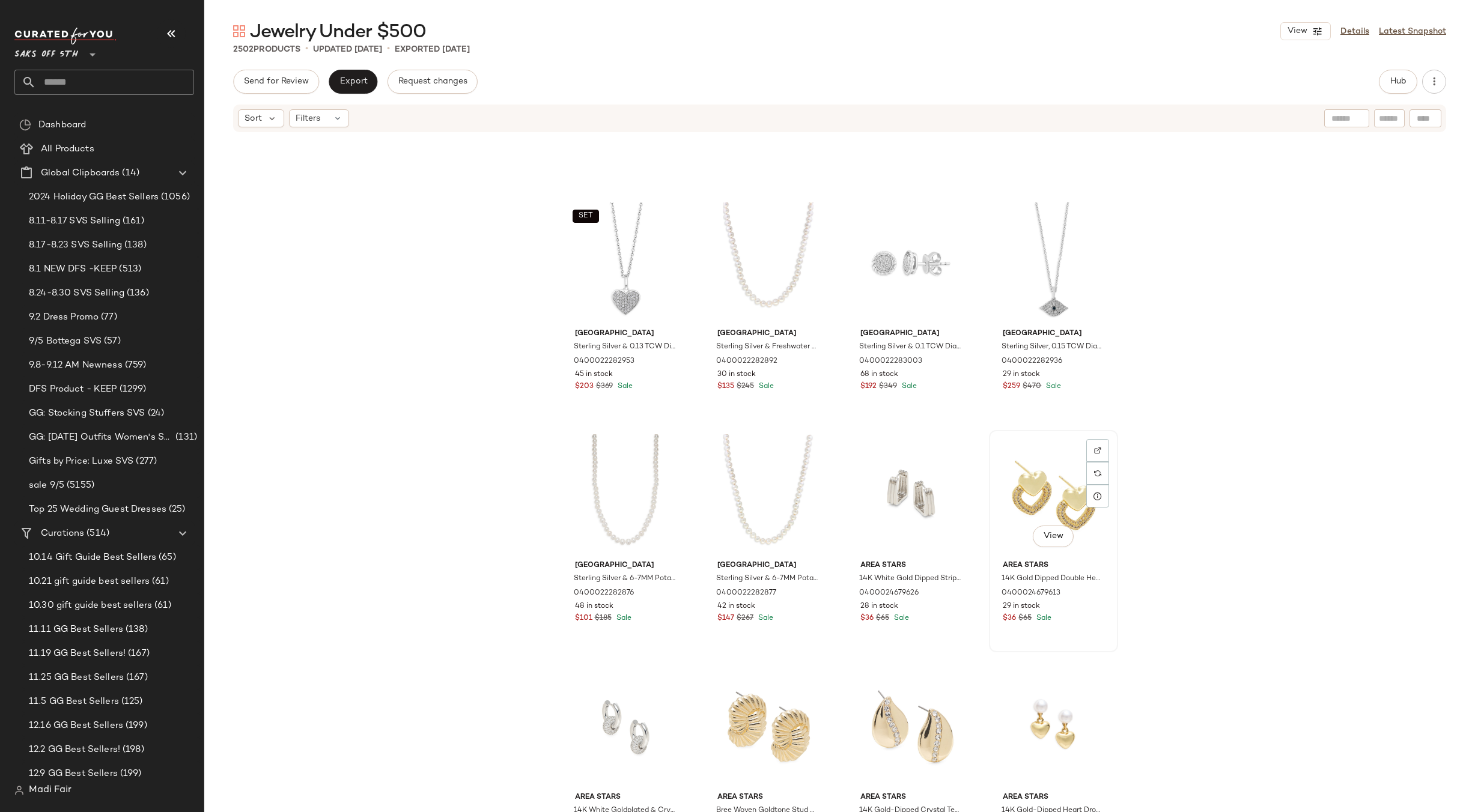
scroll to position [5217, 0]
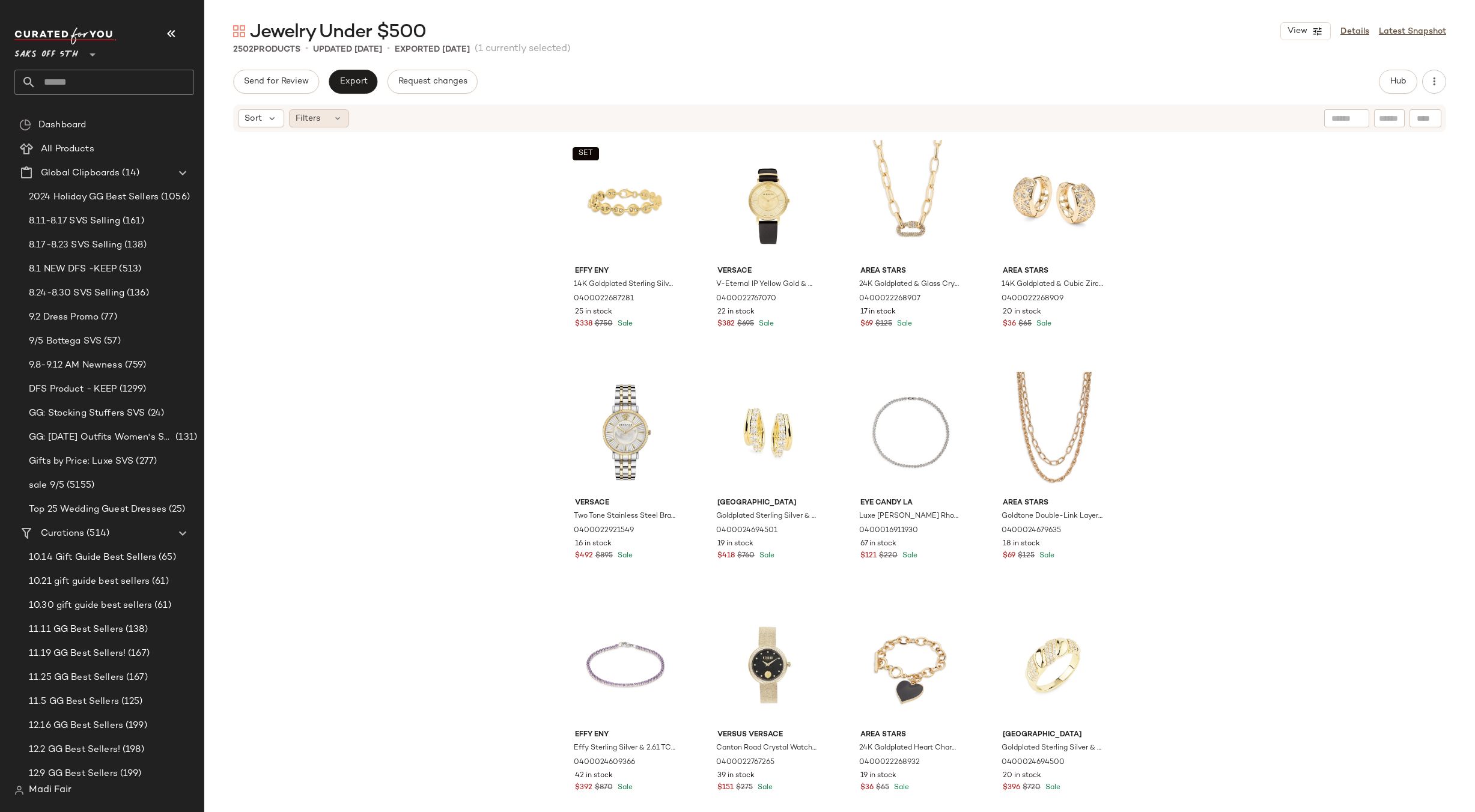
click at [289, 118] on div "Filters" at bounding box center [319, 118] width 60 height 18
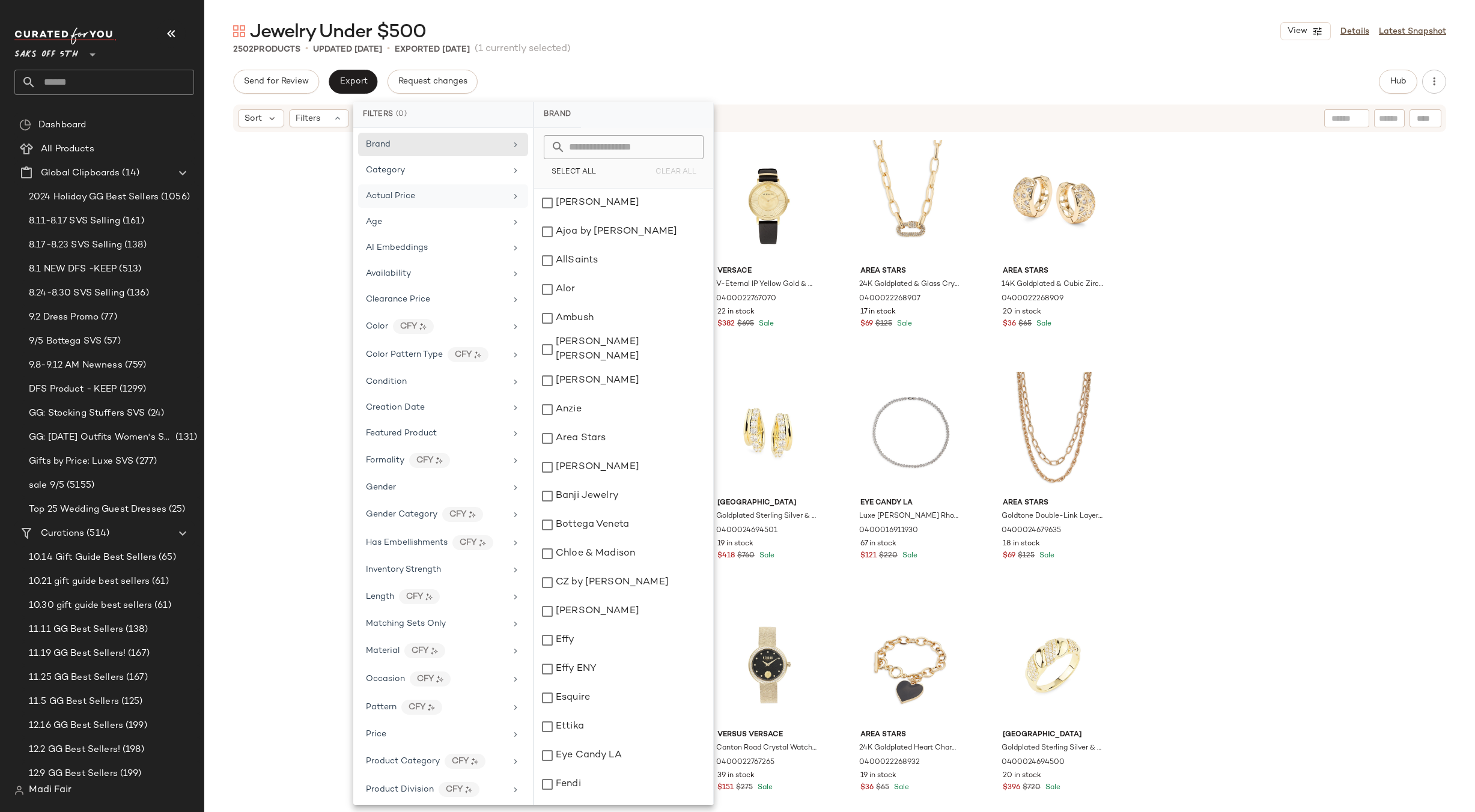
click at [404, 199] on span "Actual Price" at bounding box center [391, 196] width 49 height 9
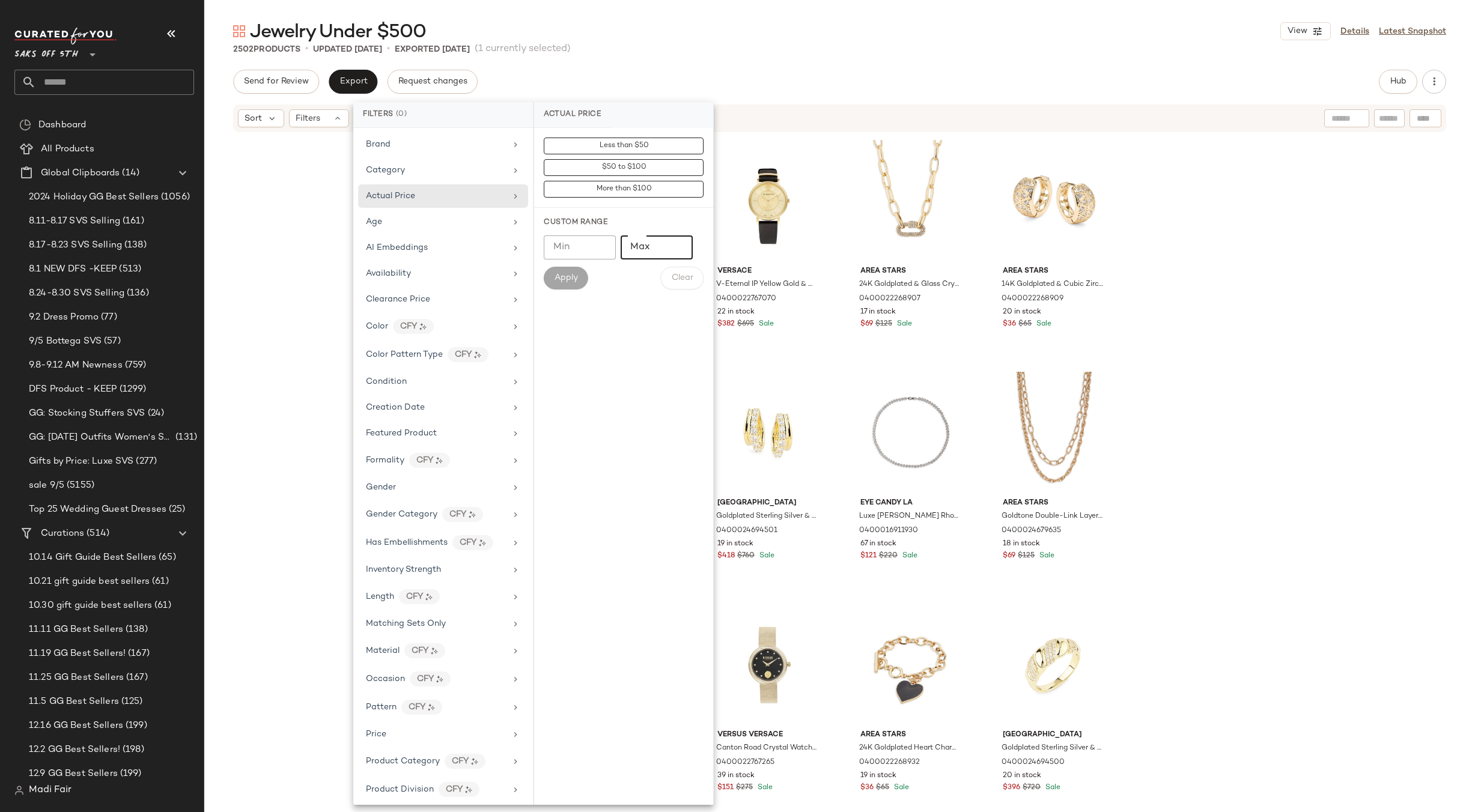
click at [651, 245] on input "Max" at bounding box center [656, 247] width 72 height 24
type input "***"
click at [551, 283] on button "Apply" at bounding box center [567, 279] width 45 height 23
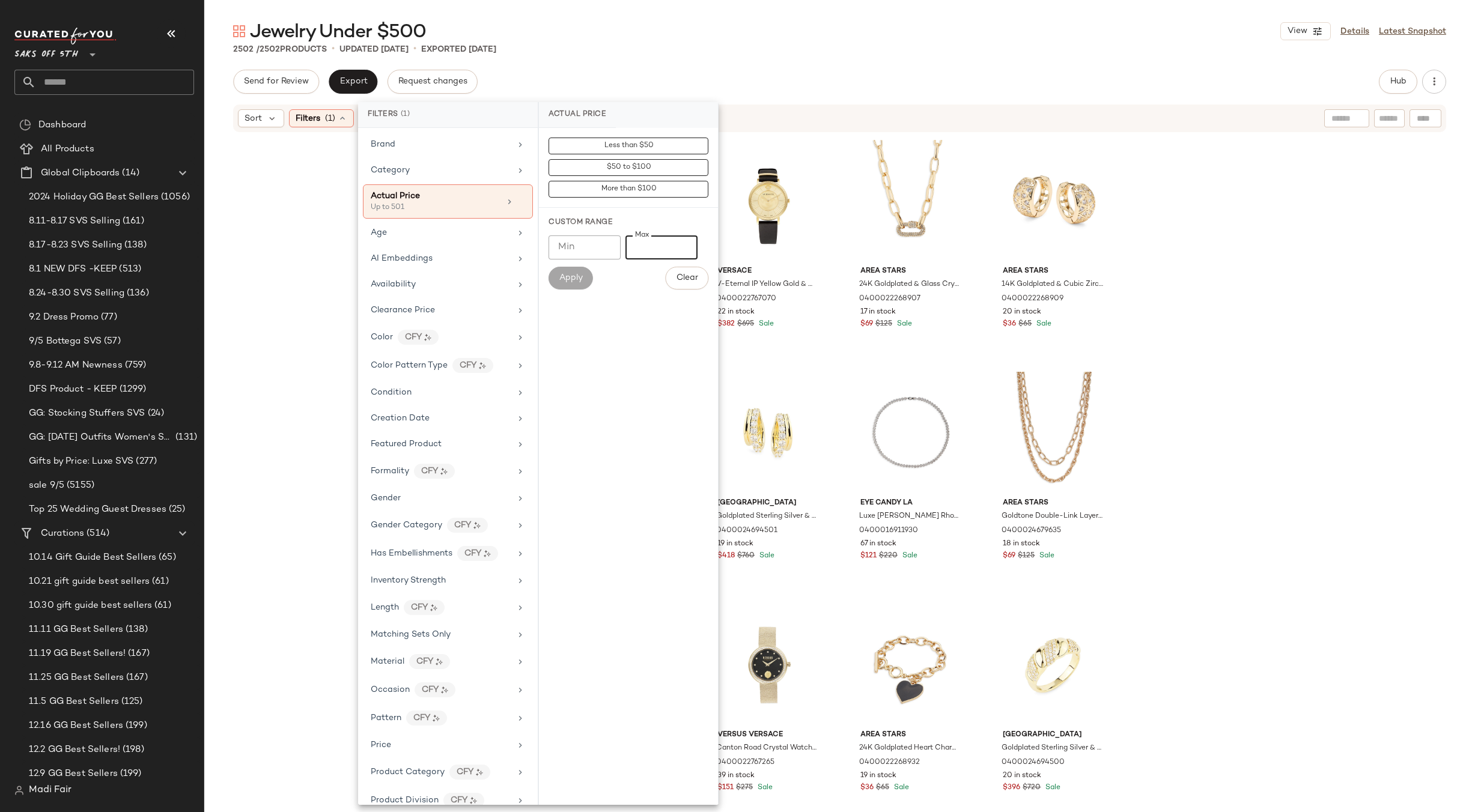
drag, startPoint x: 661, startPoint y: 249, endPoint x: 628, endPoint y: 251, distance: 33.1
click at [628, 251] on input "***" at bounding box center [661, 247] width 72 height 24
click at [569, 245] on input "Min" at bounding box center [584, 247] width 72 height 24
type input "***"
click at [577, 272] on button "Apply" at bounding box center [571, 279] width 45 height 23
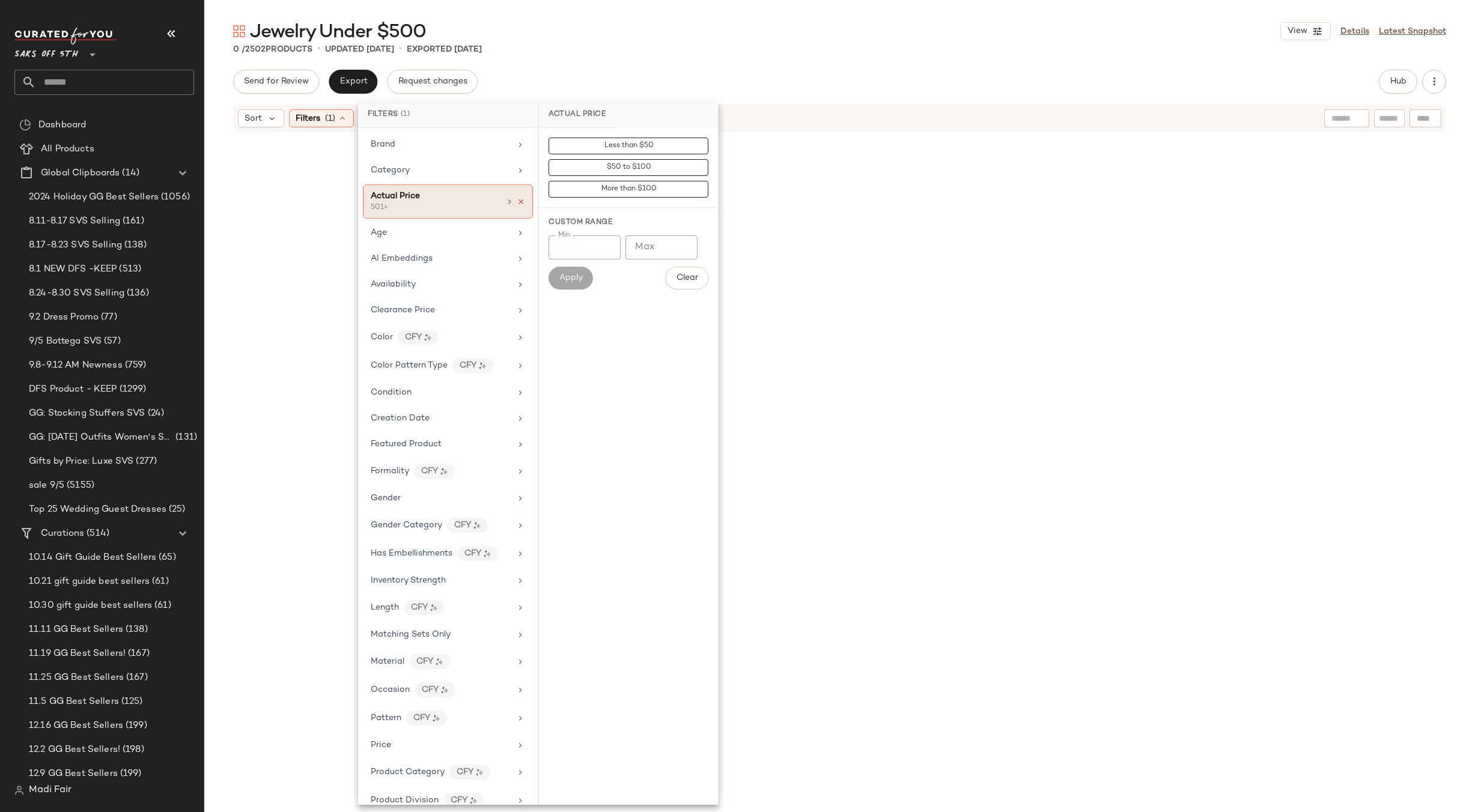
click at [516, 201] on icon at bounding box center [520, 201] width 8 height 8
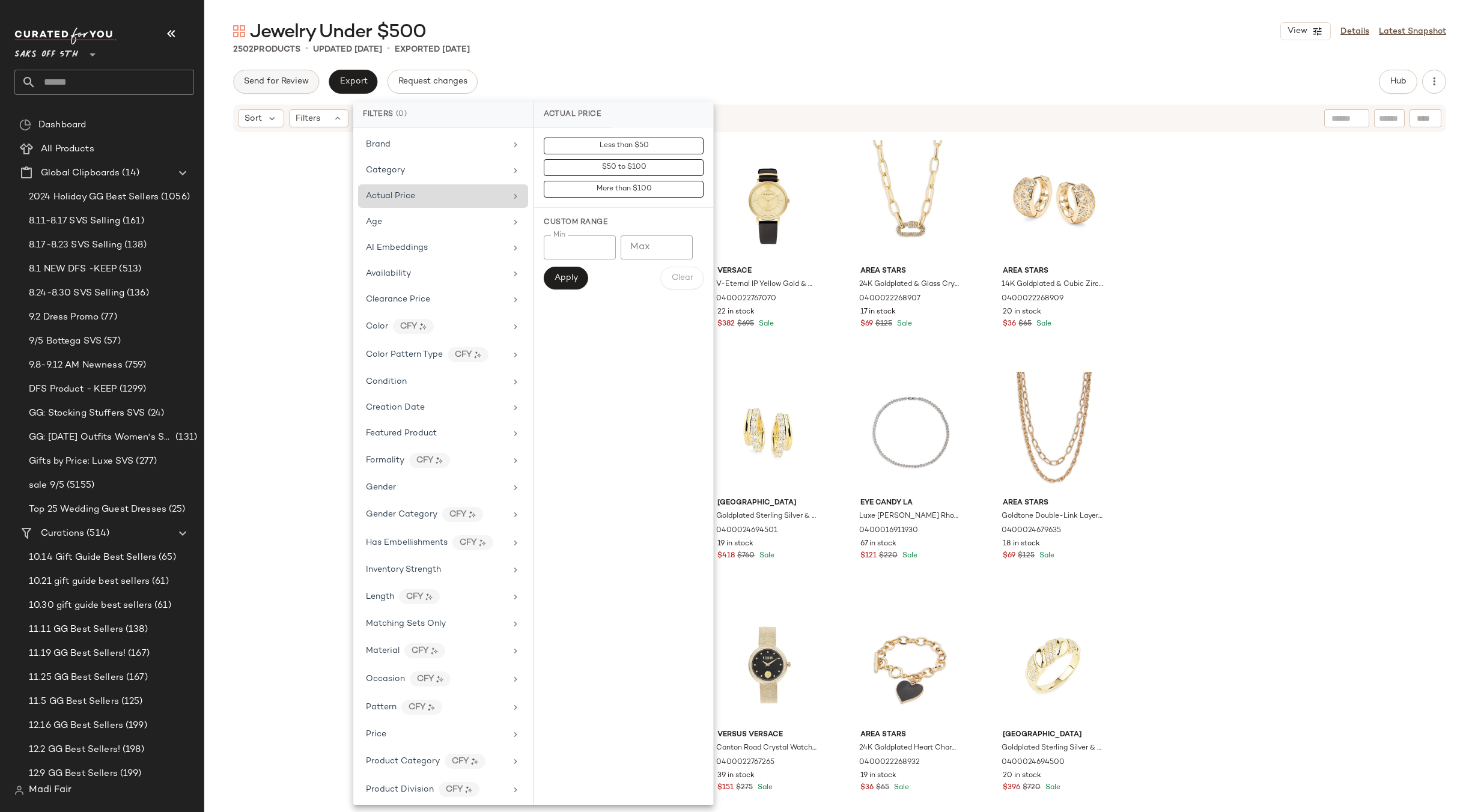
click at [280, 80] on span "Send for Review" at bounding box center [276, 82] width 66 height 9
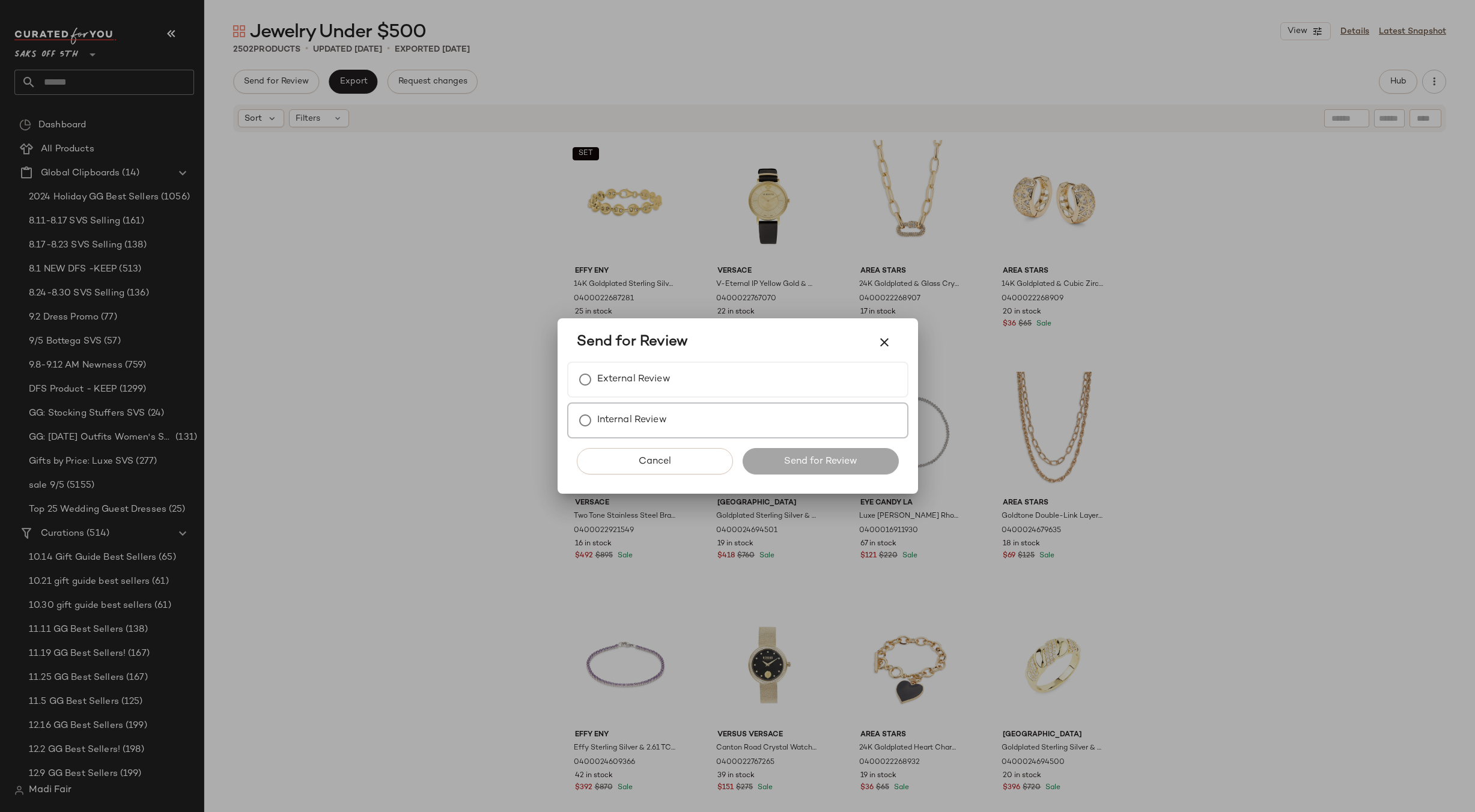
drag, startPoint x: 624, startPoint y: 370, endPoint x: 715, endPoint y: 460, distance: 128.0
click at [623, 370] on label "External Review" at bounding box center [634, 379] width 73 height 24
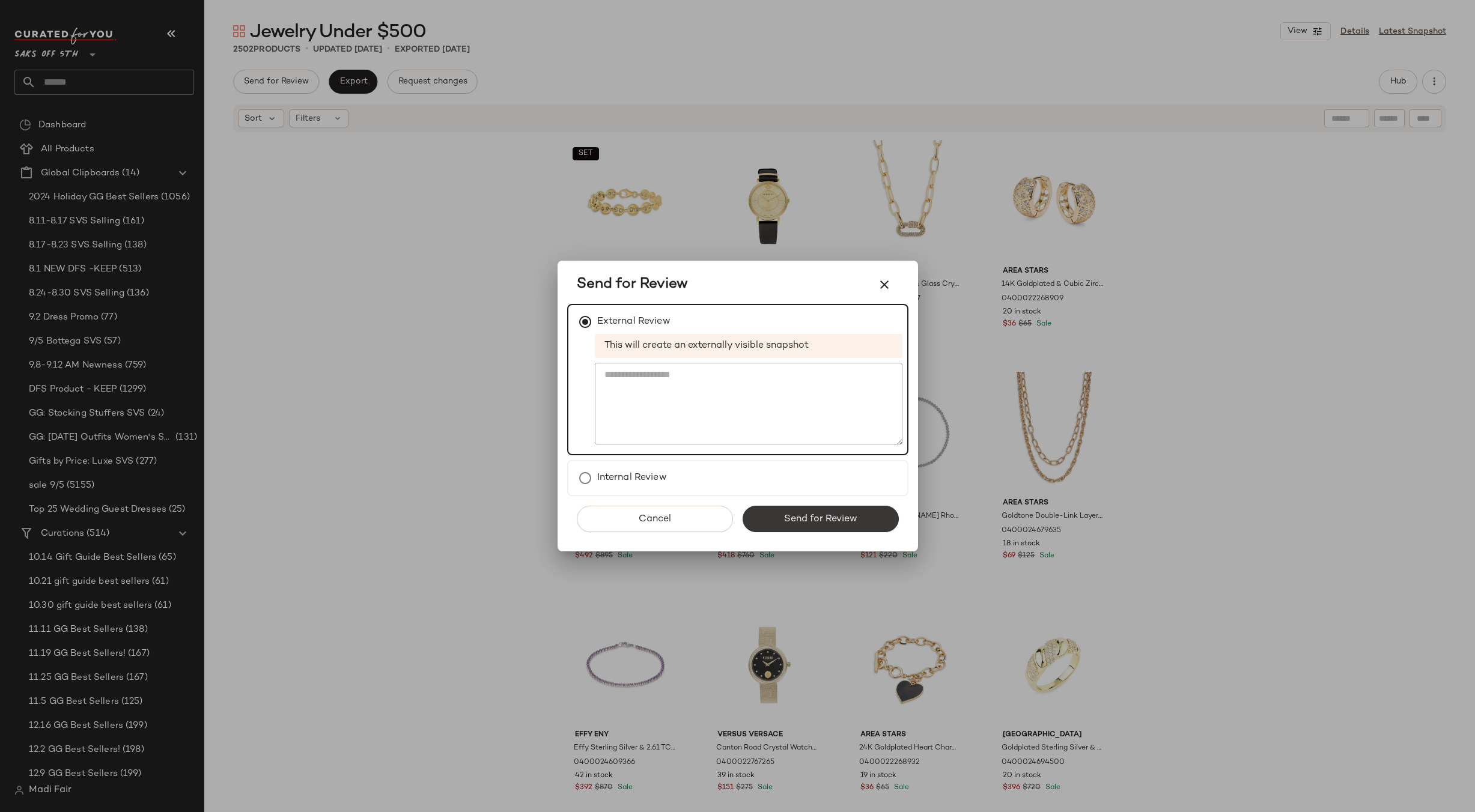
click at [780, 508] on button "Send for Review" at bounding box center [820, 519] width 156 height 26
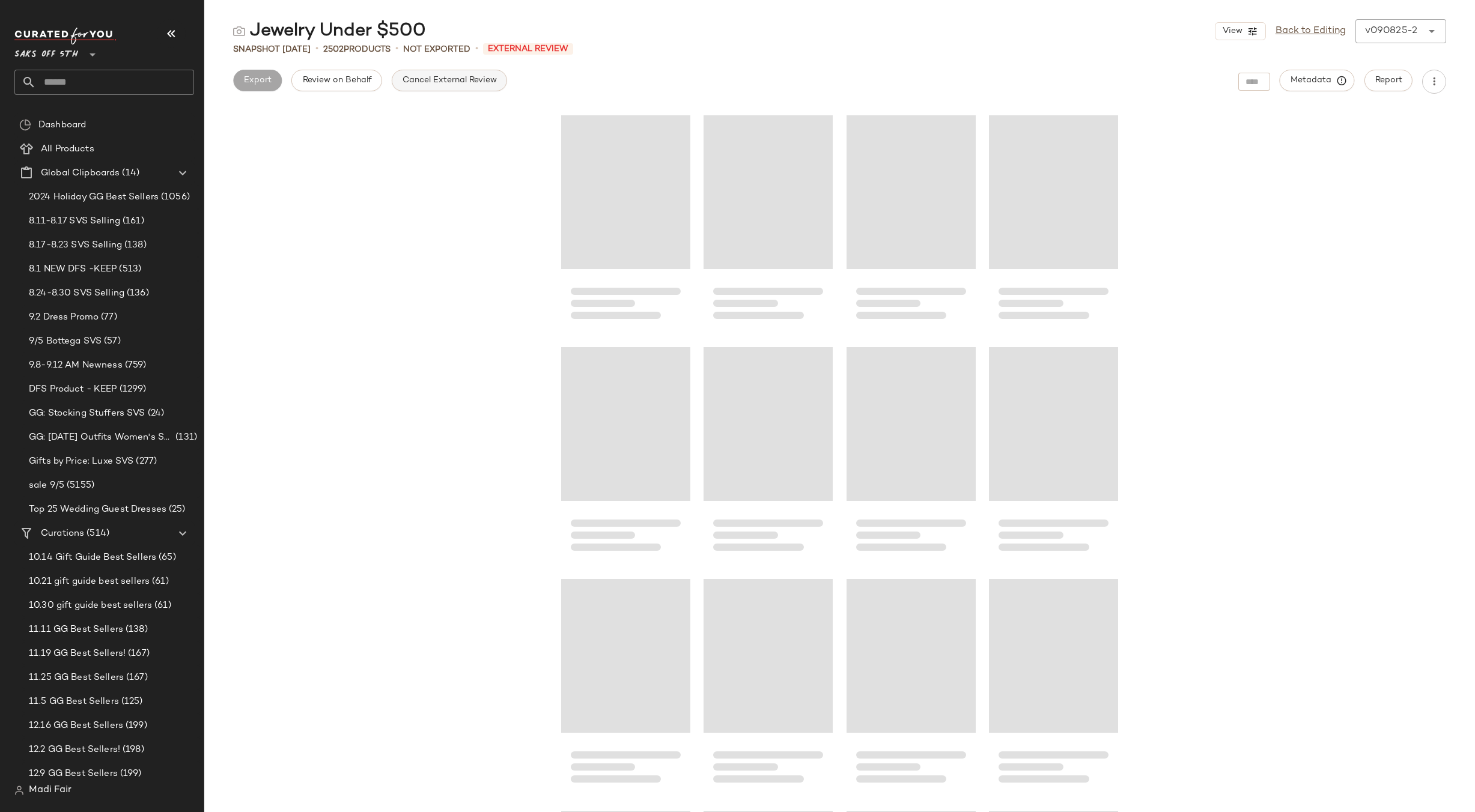
click at [419, 85] on span "Cancel External Review" at bounding box center [449, 80] width 95 height 9
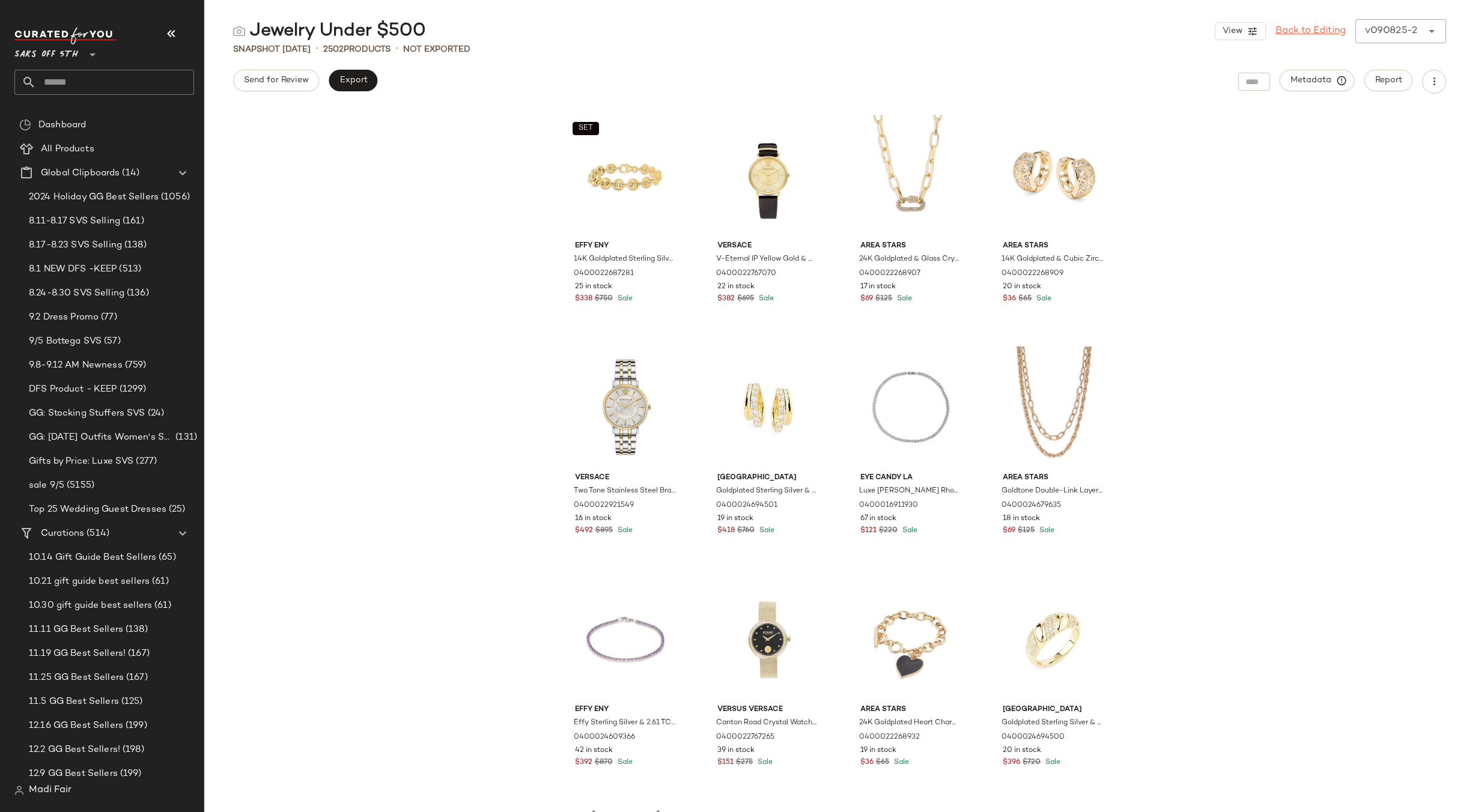
click at [1307, 31] on link "Back to Editing" at bounding box center [1311, 31] width 70 height 15
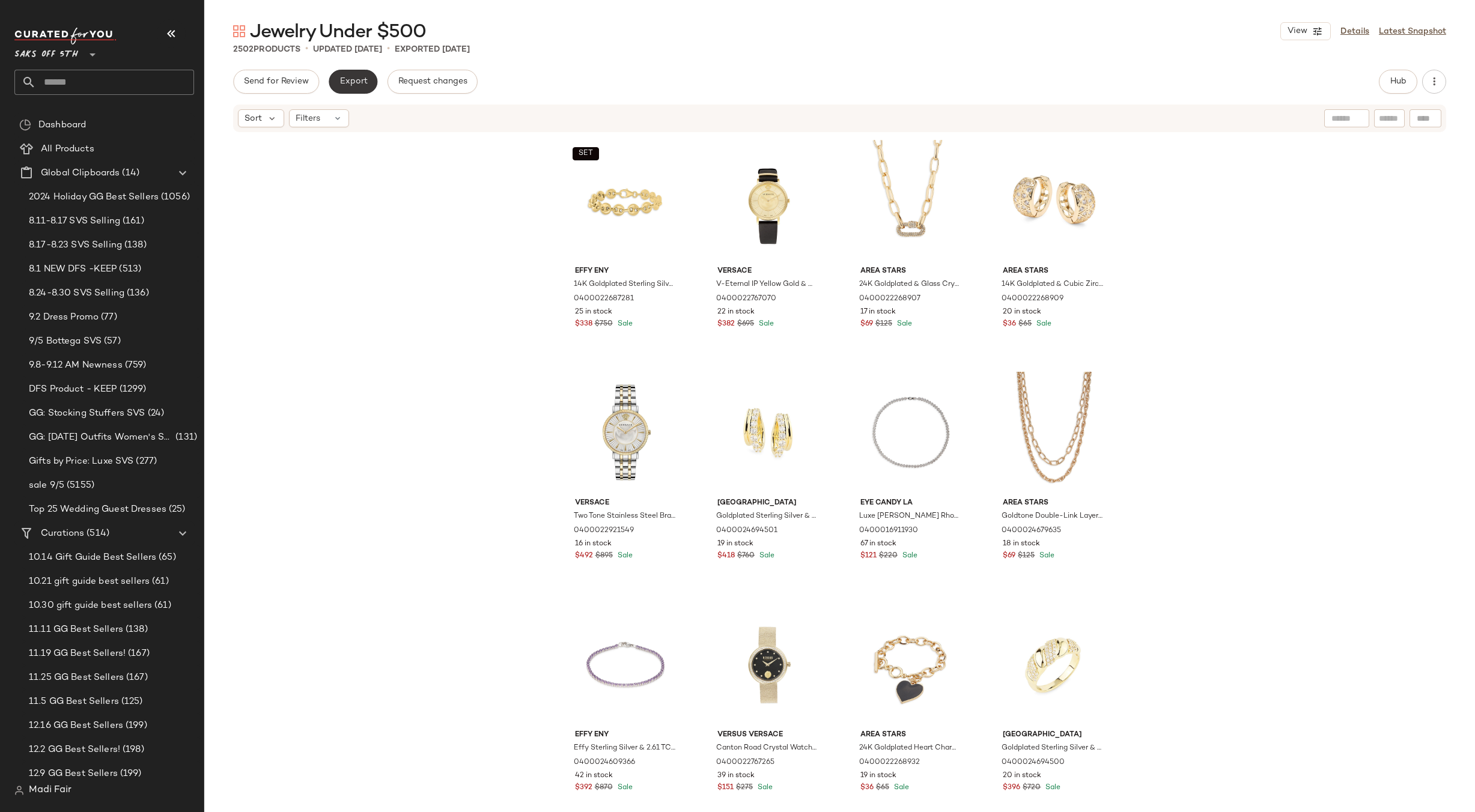
click at [347, 84] on span "Export" at bounding box center [353, 82] width 29 height 9
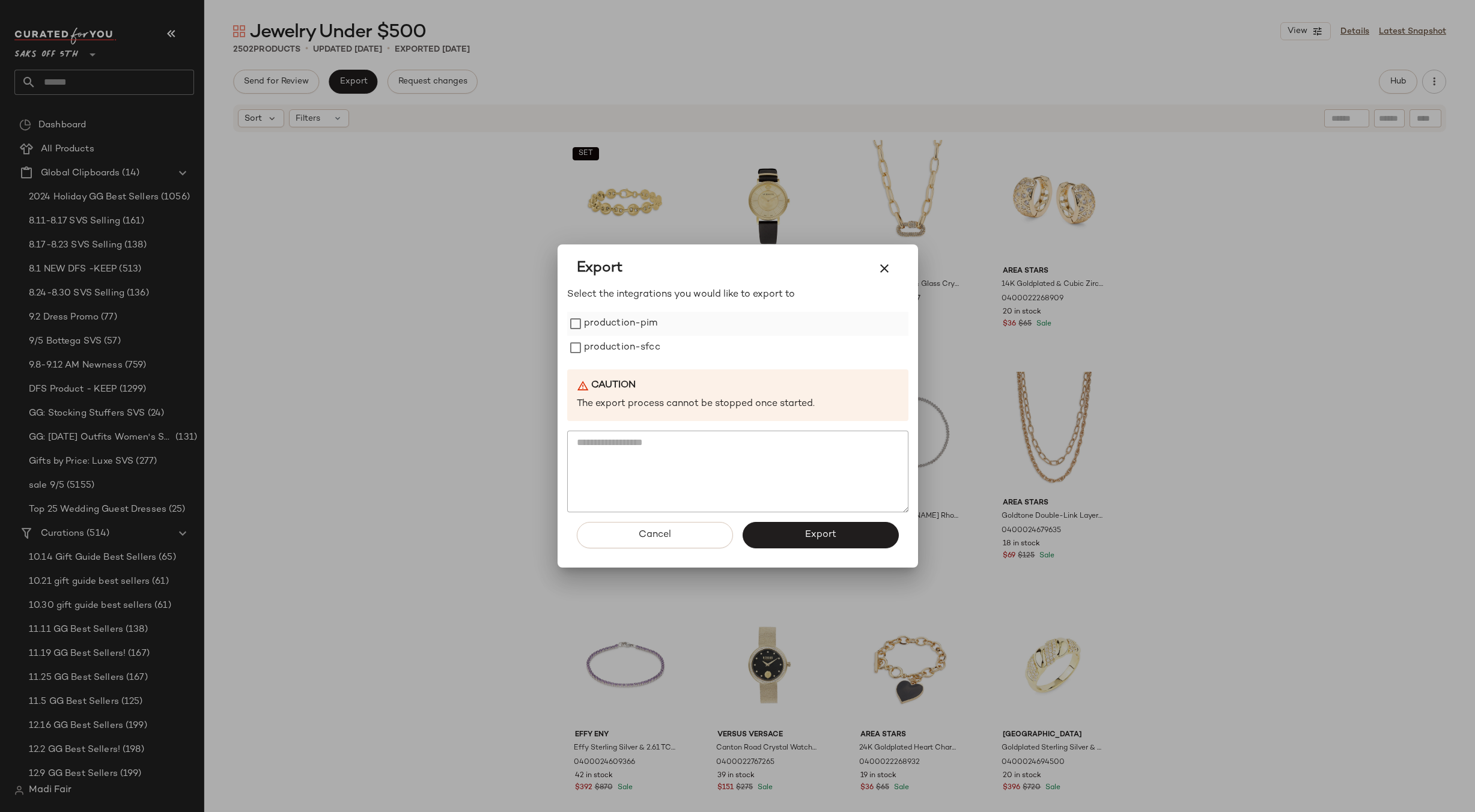
drag, startPoint x: 642, startPoint y: 330, endPoint x: 621, endPoint y: 351, distance: 29.7
click at [641, 330] on label "production-pim" at bounding box center [621, 323] width 74 height 24
click at [621, 351] on label "production-sfcc" at bounding box center [622, 347] width 76 height 24
click at [783, 536] on button "Export" at bounding box center [820, 535] width 156 height 26
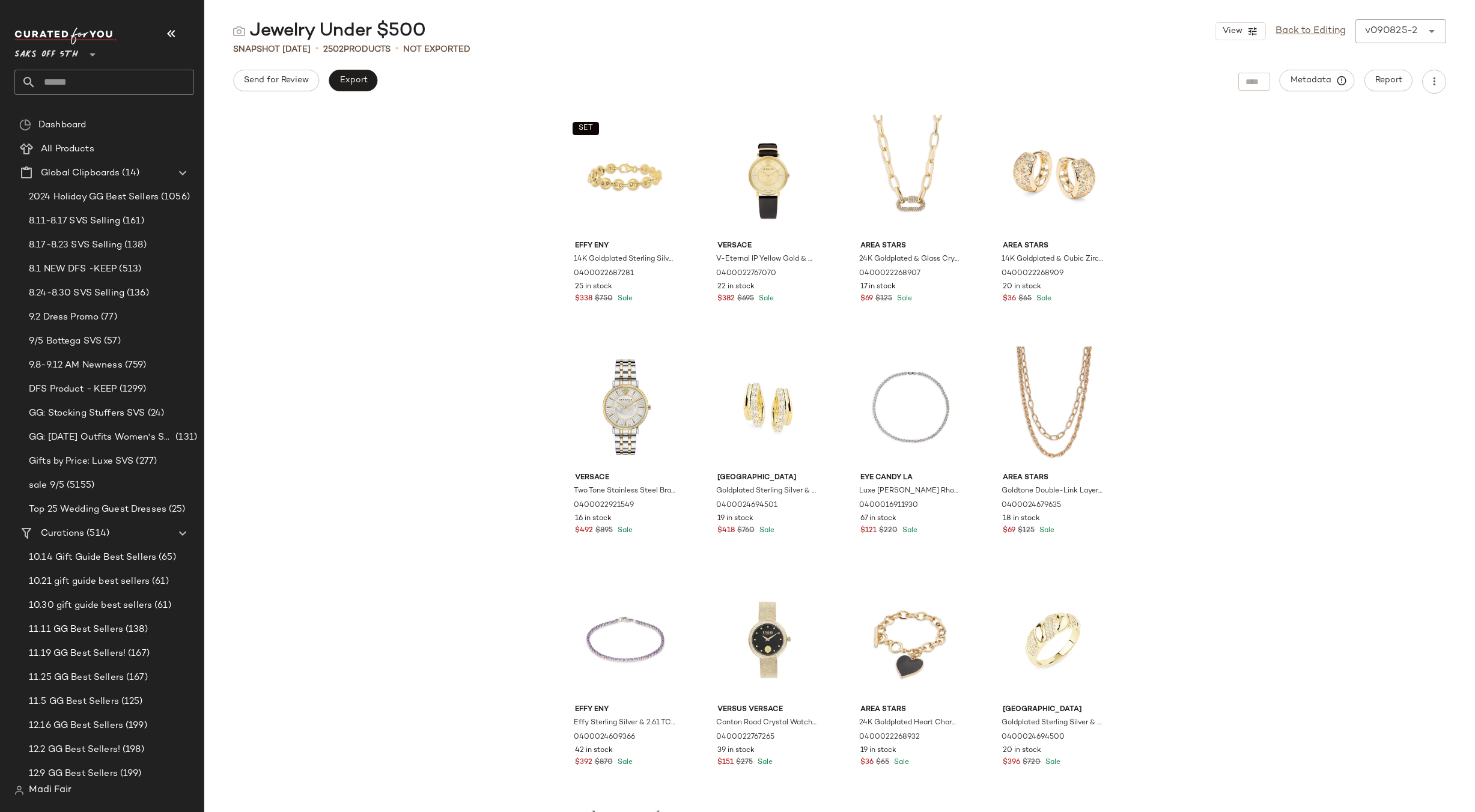
drag, startPoint x: 349, startPoint y: 161, endPoint x: 235, endPoint y: 117, distance: 122.2
click at [349, 161] on div "SET Effy ENY 14K Goldplated Sterling Silver Bracelet 0400022687281 25 in stock …" at bounding box center [840, 460] width 1270 height 704
click at [90, 77] on input "text" at bounding box center [115, 82] width 158 height 25
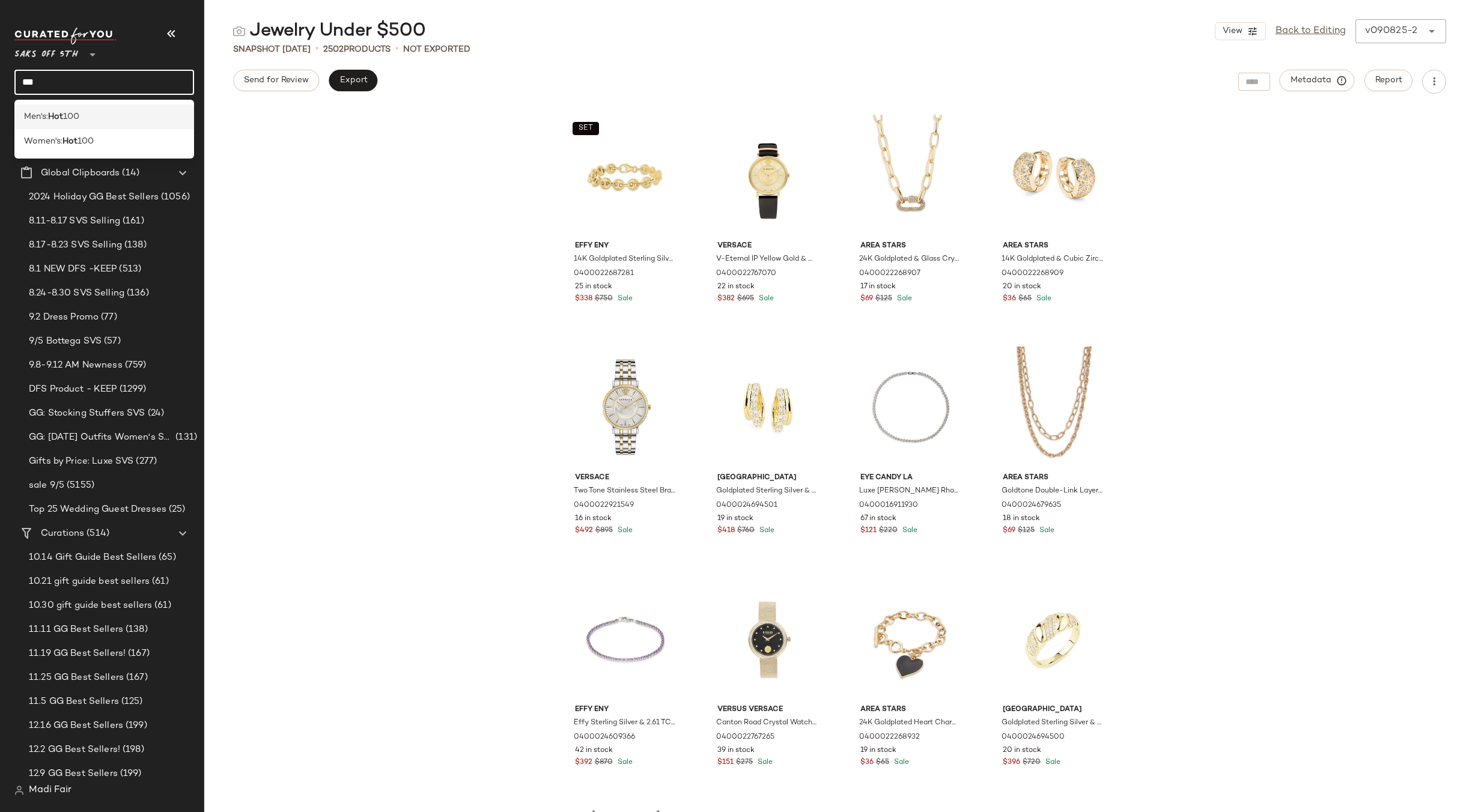
type input "***"
click at [93, 120] on div "Men's: Hot 100" at bounding box center [104, 117] width 161 height 12
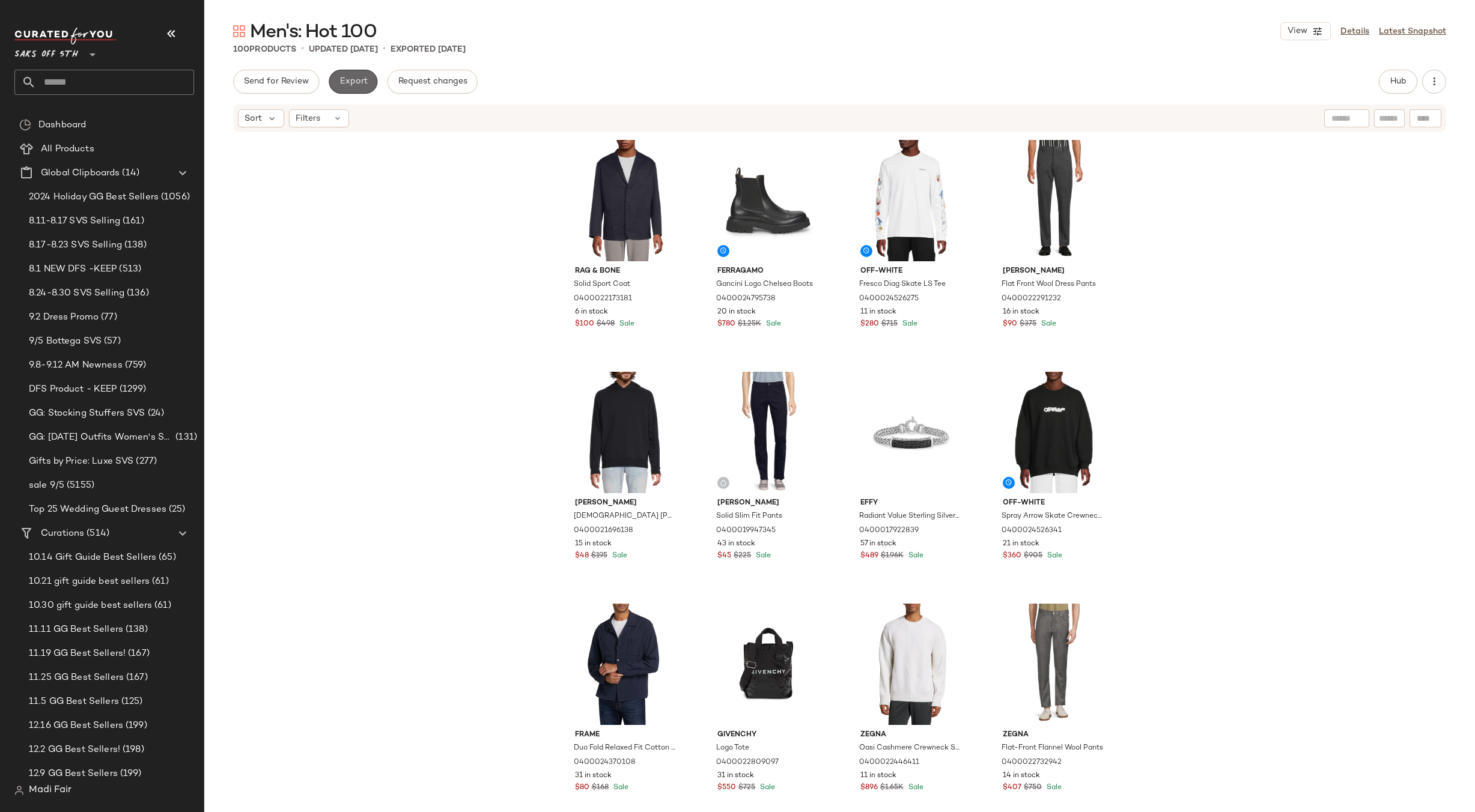
click at [343, 80] on span "Export" at bounding box center [353, 82] width 29 height 9
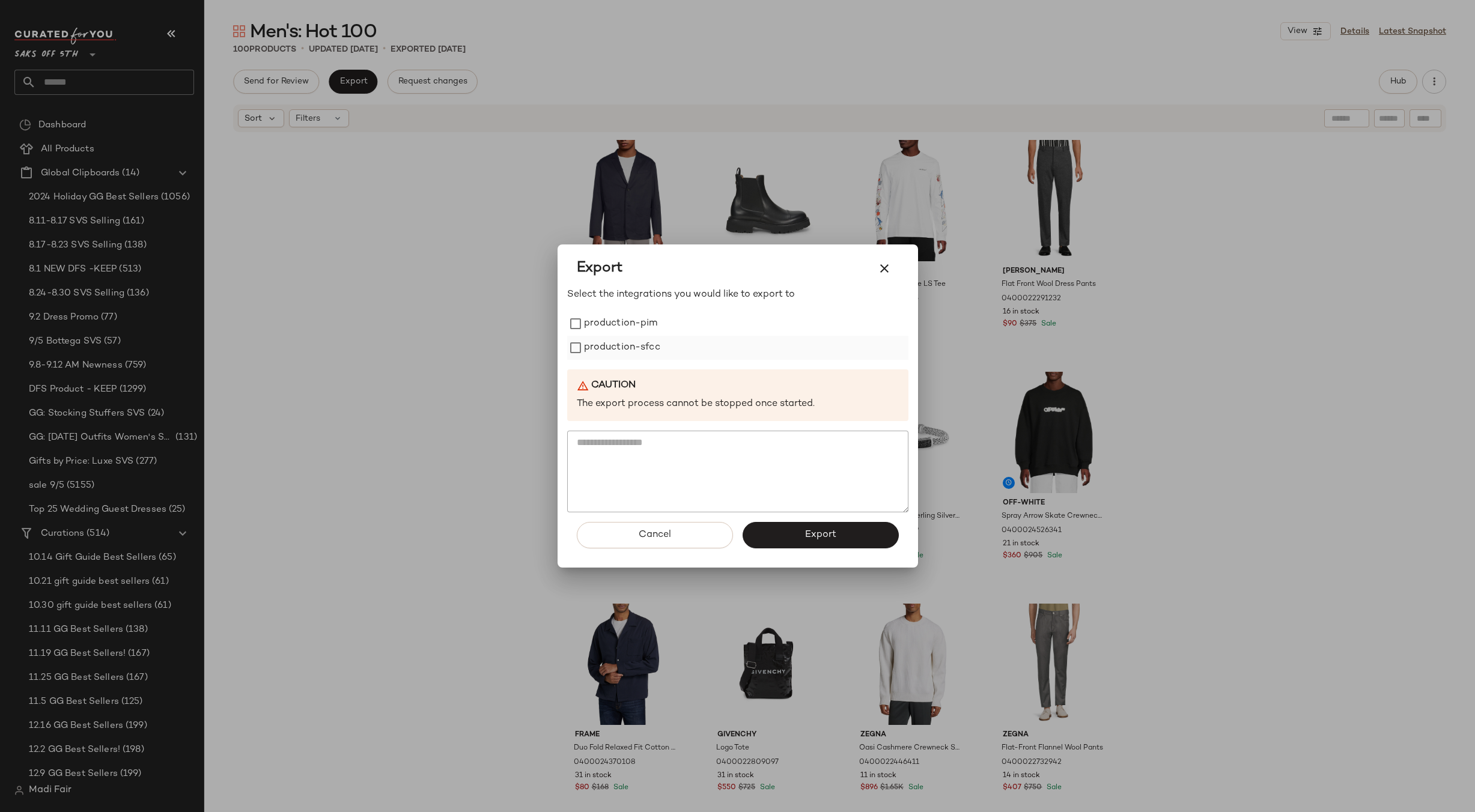
click at [656, 351] on label "production-sfcc" at bounding box center [622, 347] width 76 height 24
click at [804, 538] on button "Export" at bounding box center [820, 535] width 156 height 26
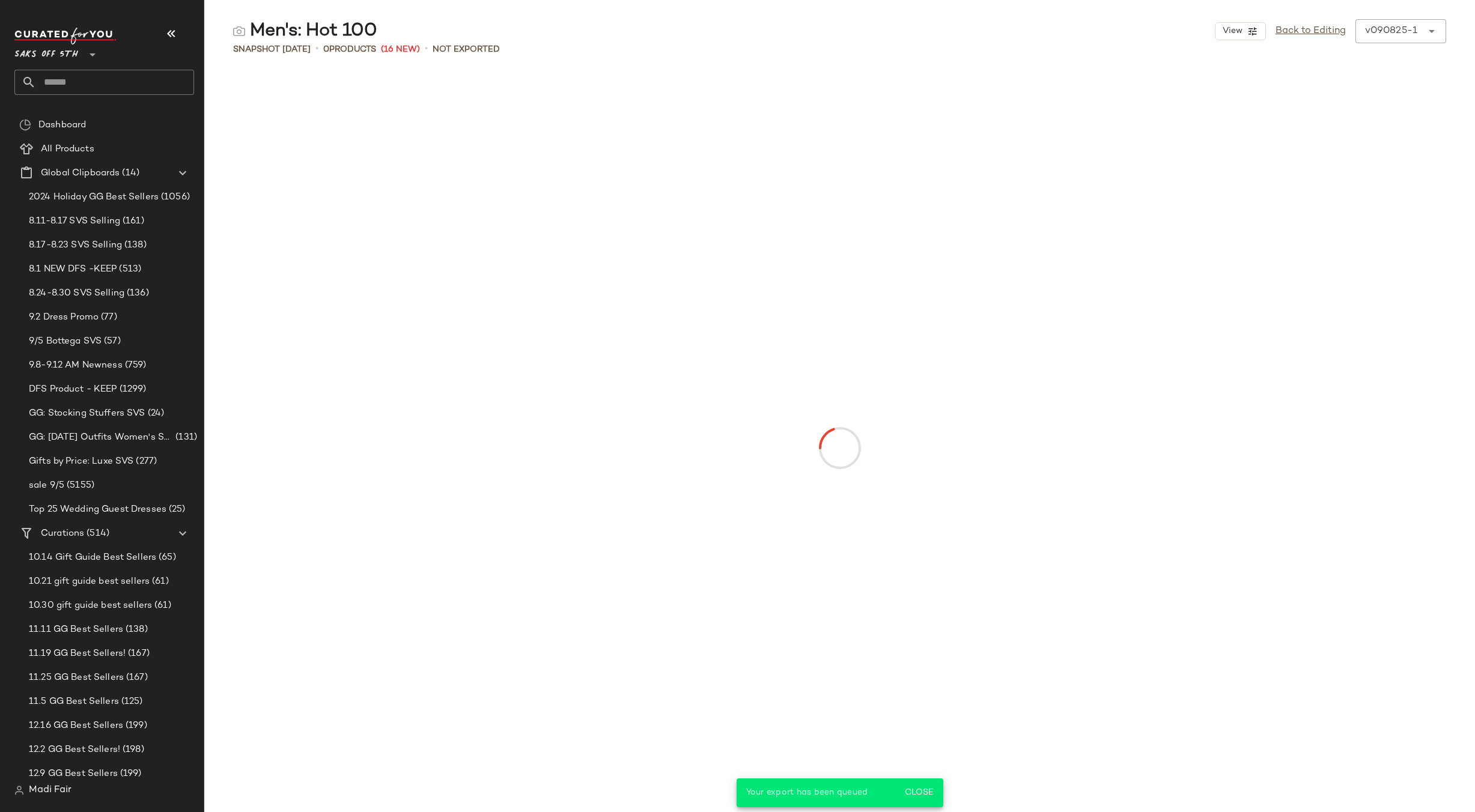
click at [77, 84] on input "text" at bounding box center [115, 82] width 158 height 25
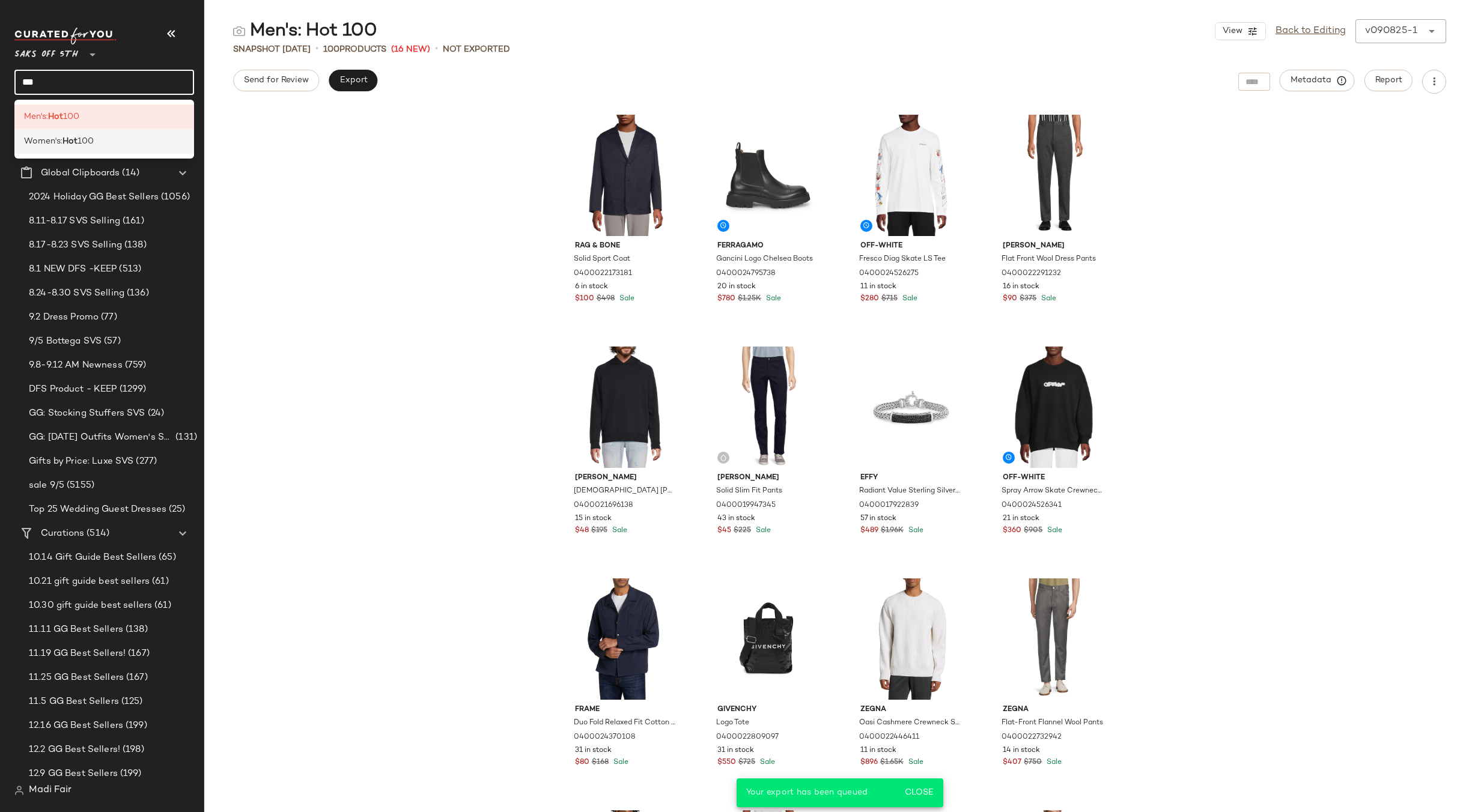
type input "***"
click at [82, 141] on span "100" at bounding box center [85, 141] width 16 height 12
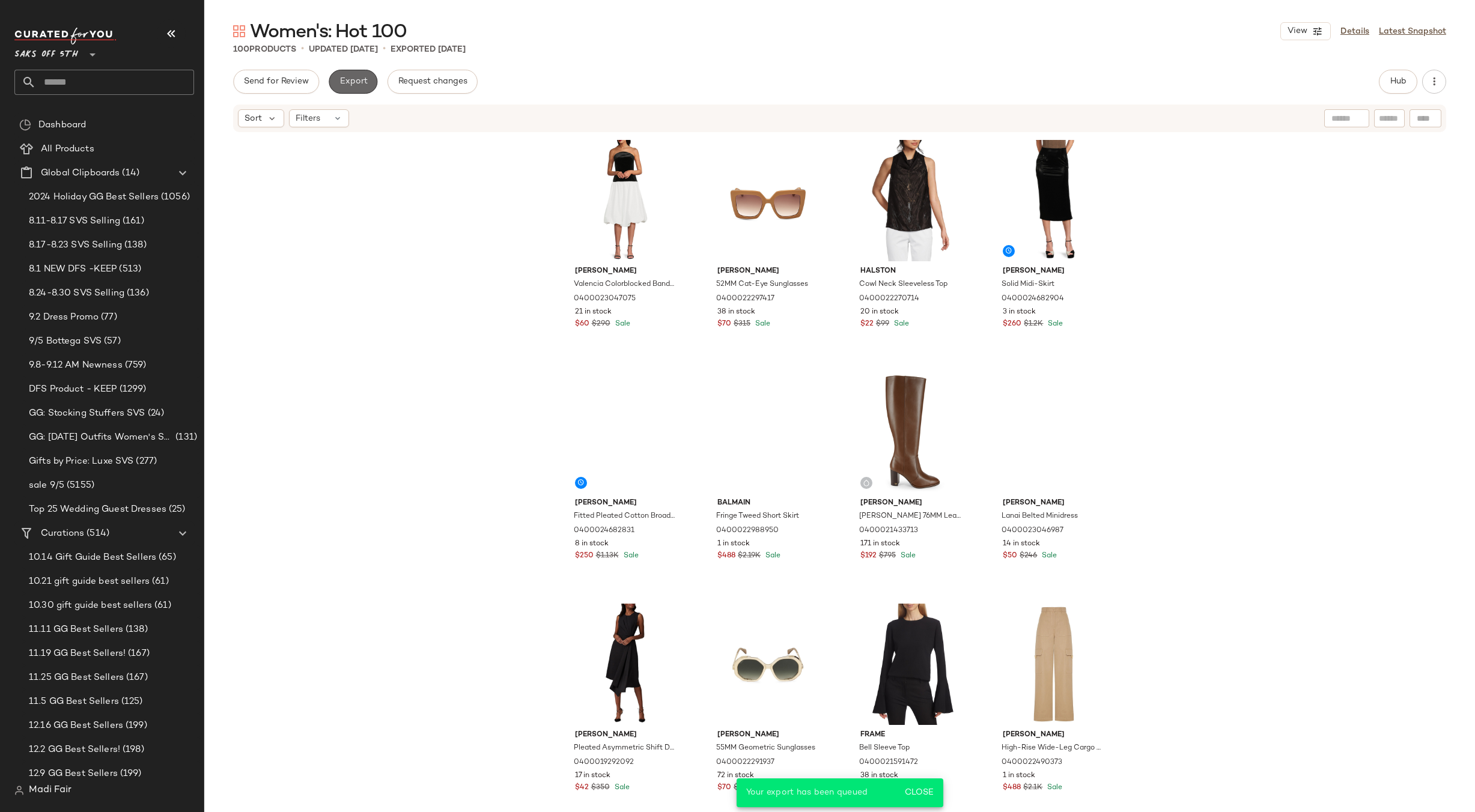
click at [350, 85] on span "Export" at bounding box center [353, 82] width 29 height 9
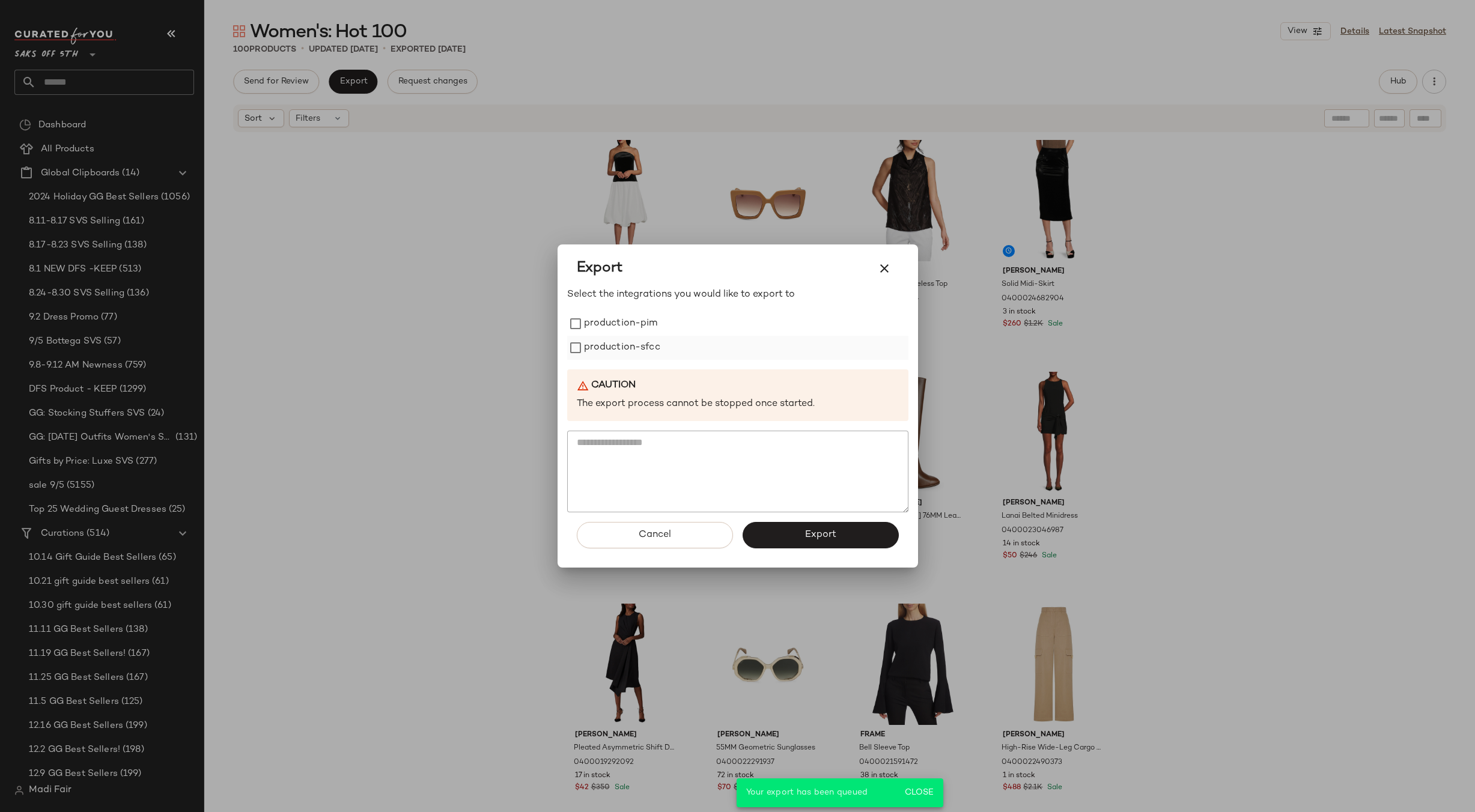
click at [655, 346] on label "production-sfcc" at bounding box center [622, 347] width 76 height 24
click at [796, 545] on button "Export" at bounding box center [820, 535] width 156 height 26
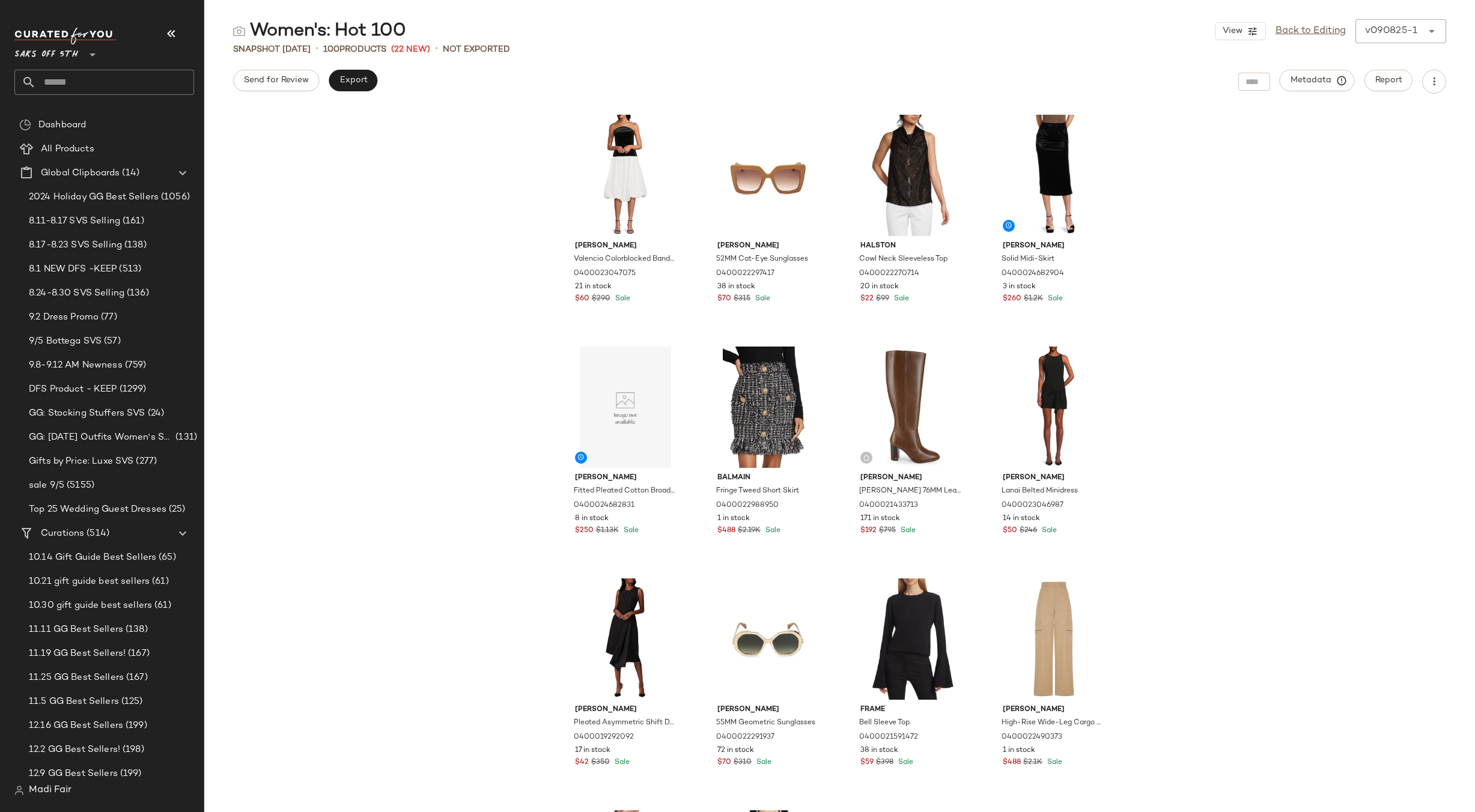
click at [80, 80] on input "text" at bounding box center [115, 82] width 158 height 25
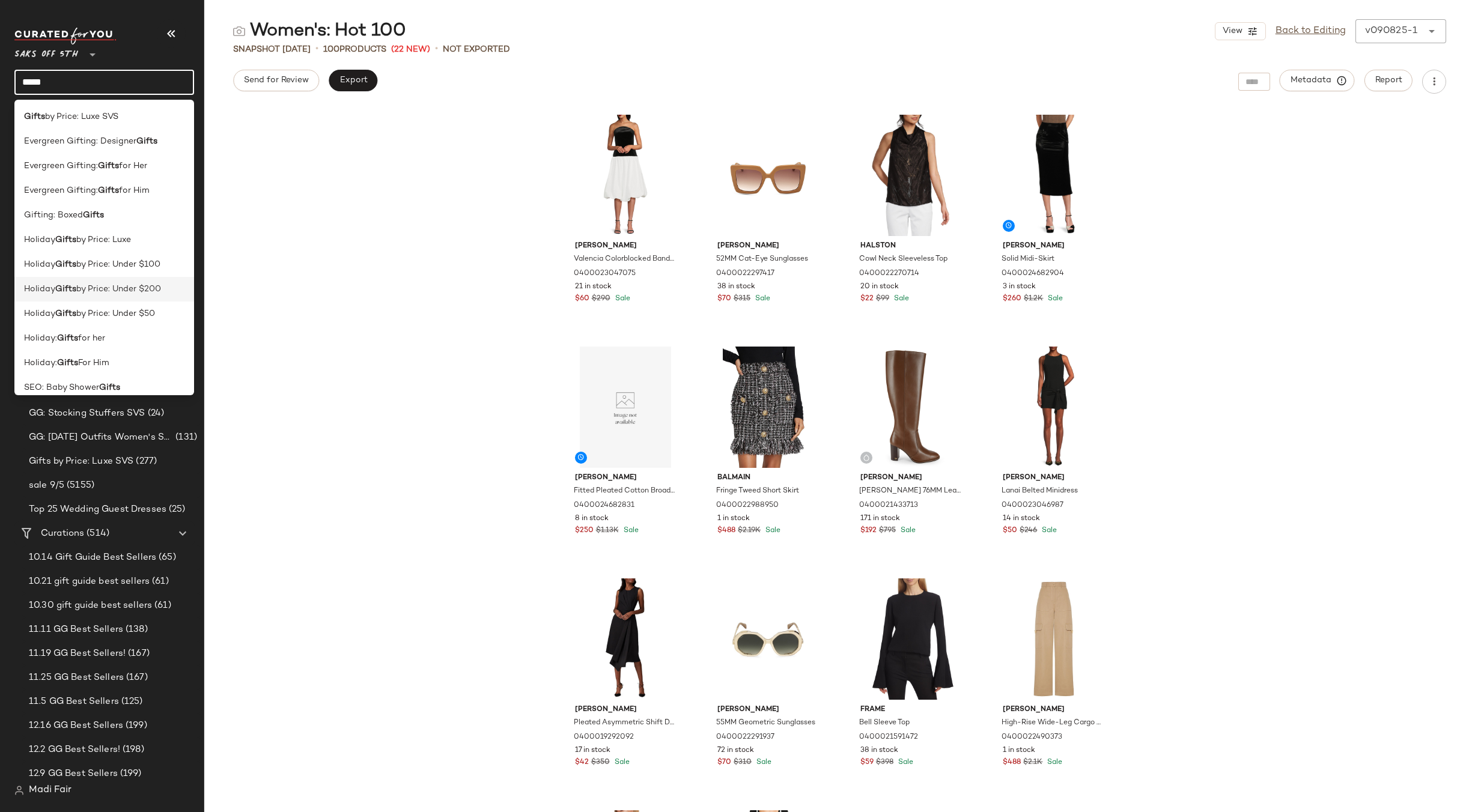
type input "*****"
click at [150, 289] on span "by Price: Under $200" at bounding box center [119, 289] width 85 height 12
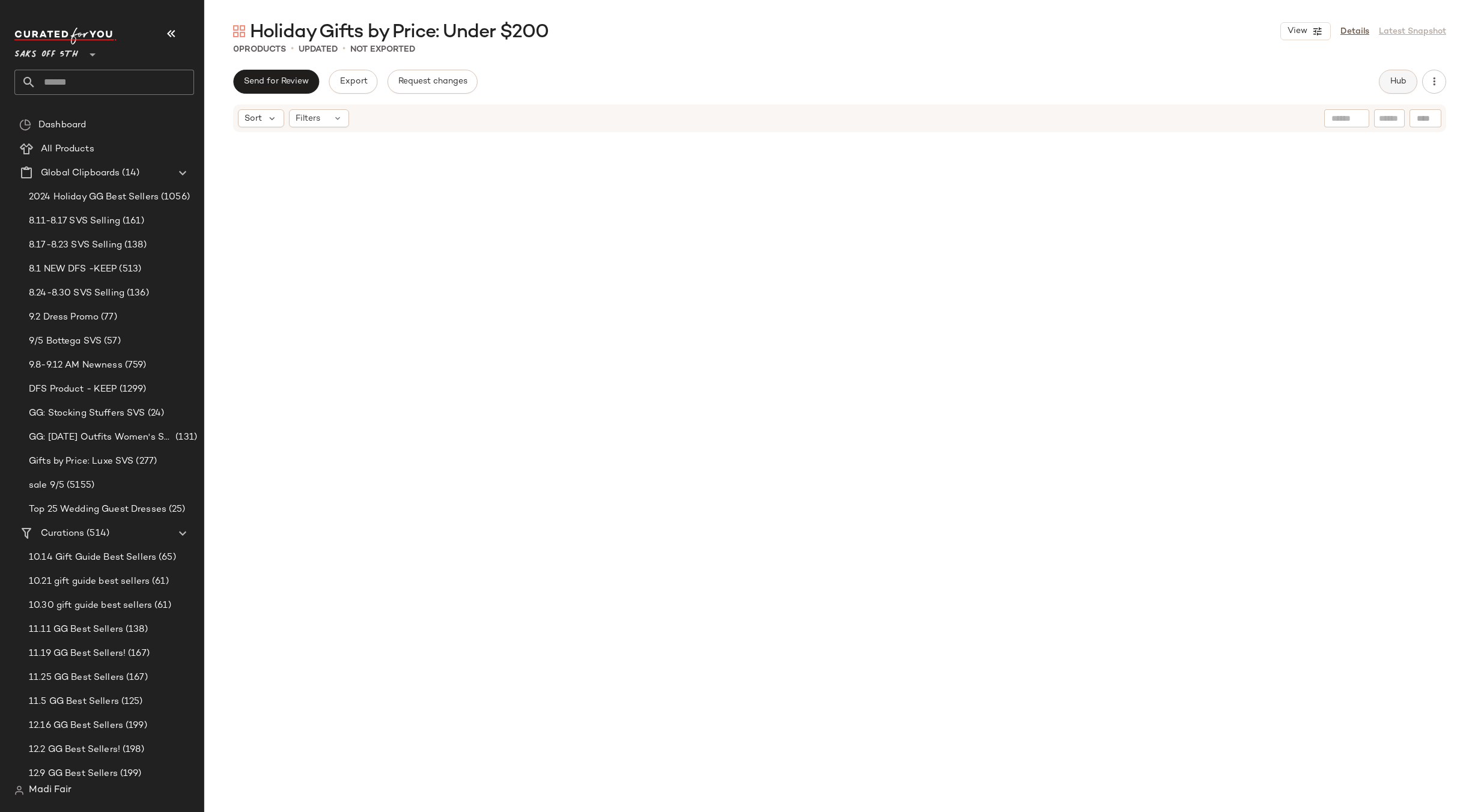
click at [1397, 80] on span "Hub" at bounding box center [1399, 82] width 17 height 9
click at [955, 117] on span "(1)" at bounding box center [952, 117] width 10 height 12
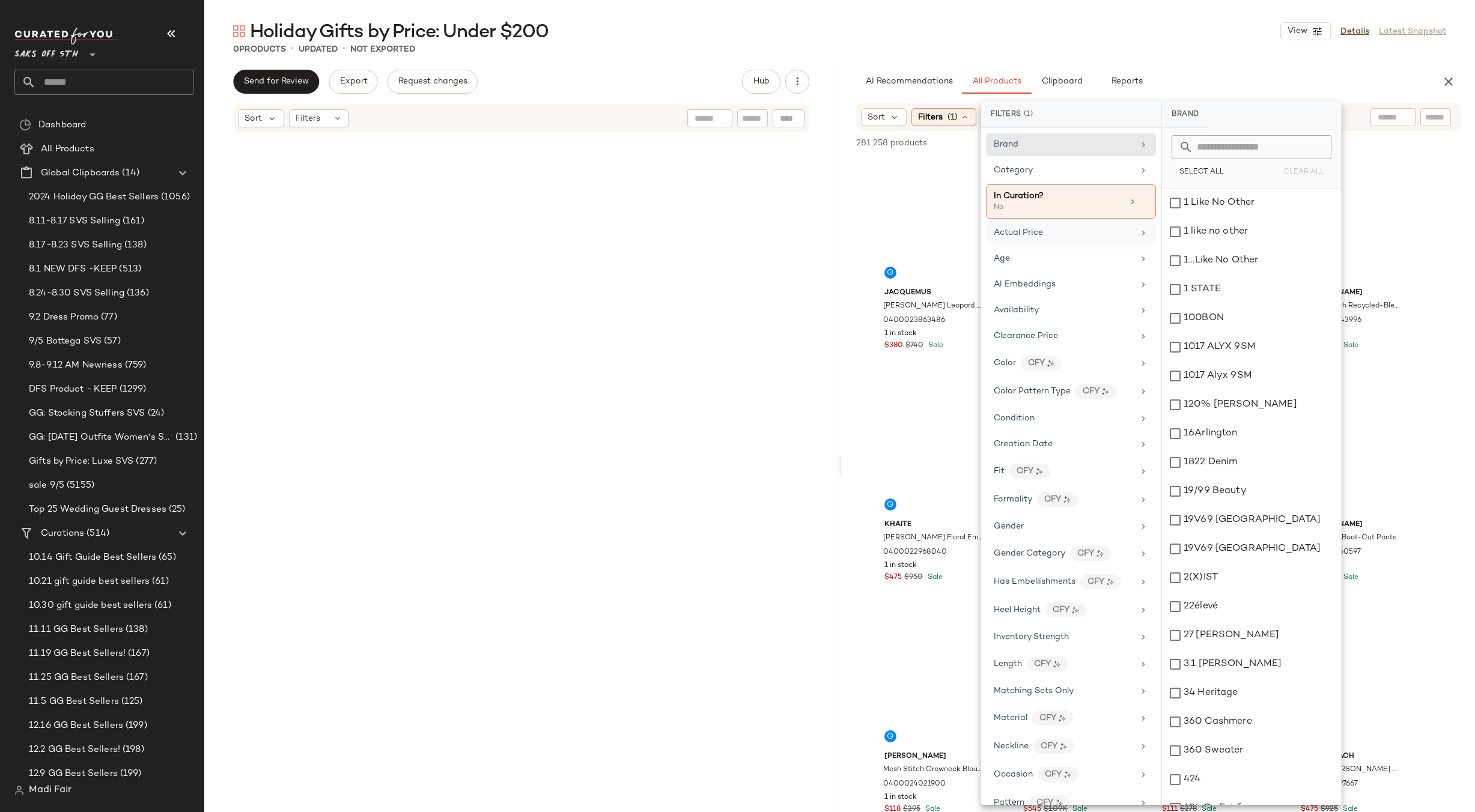
click at [1055, 237] on div "Actual Price" at bounding box center [1064, 232] width 140 height 12
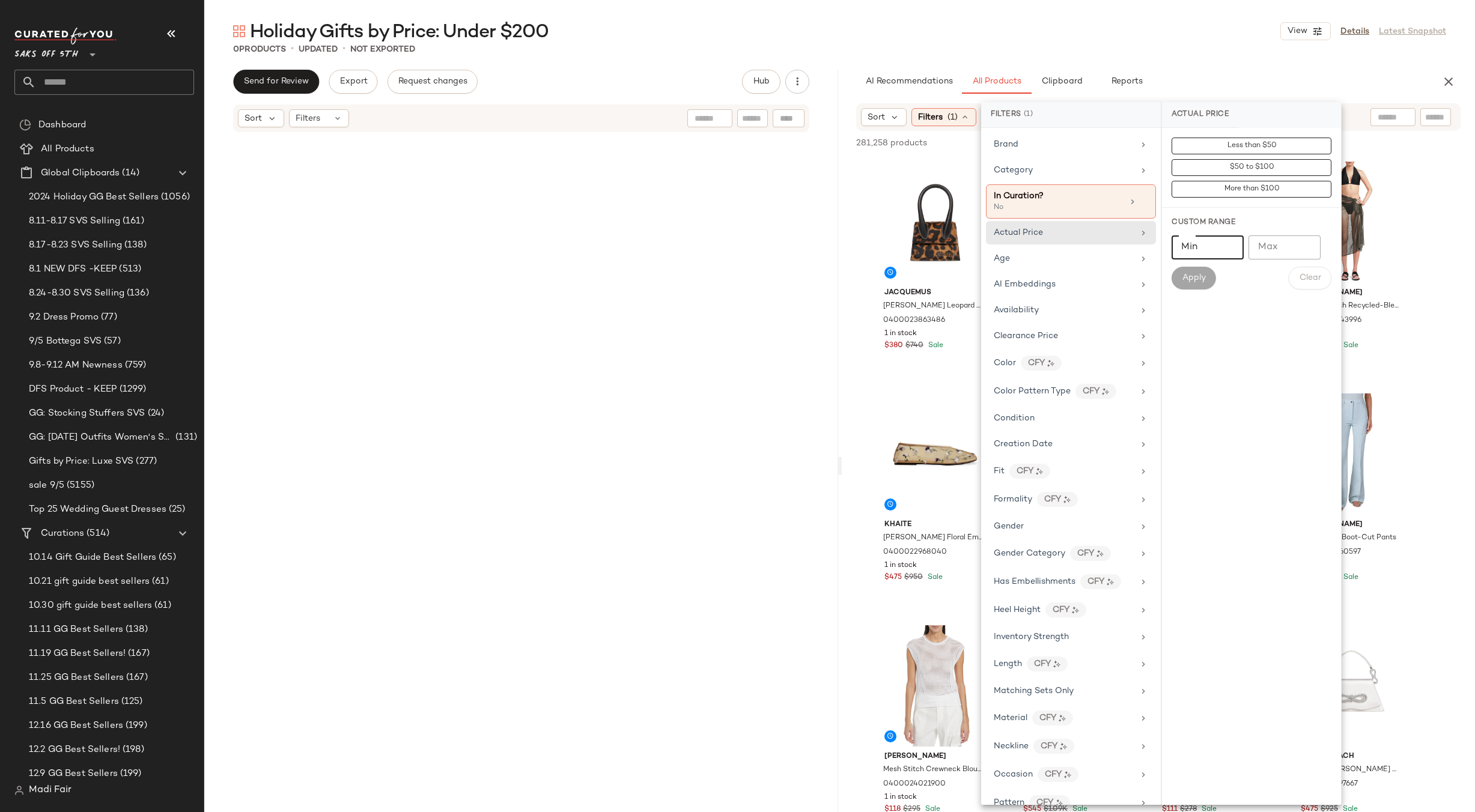
click at [1206, 245] on input "Min" at bounding box center [1207, 247] width 72 height 24
type input "*"
click at [1270, 244] on input "Max" at bounding box center [1284, 247] width 72 height 24
type input "***"
click at [1209, 276] on button "Apply" at bounding box center [1194, 279] width 45 height 23
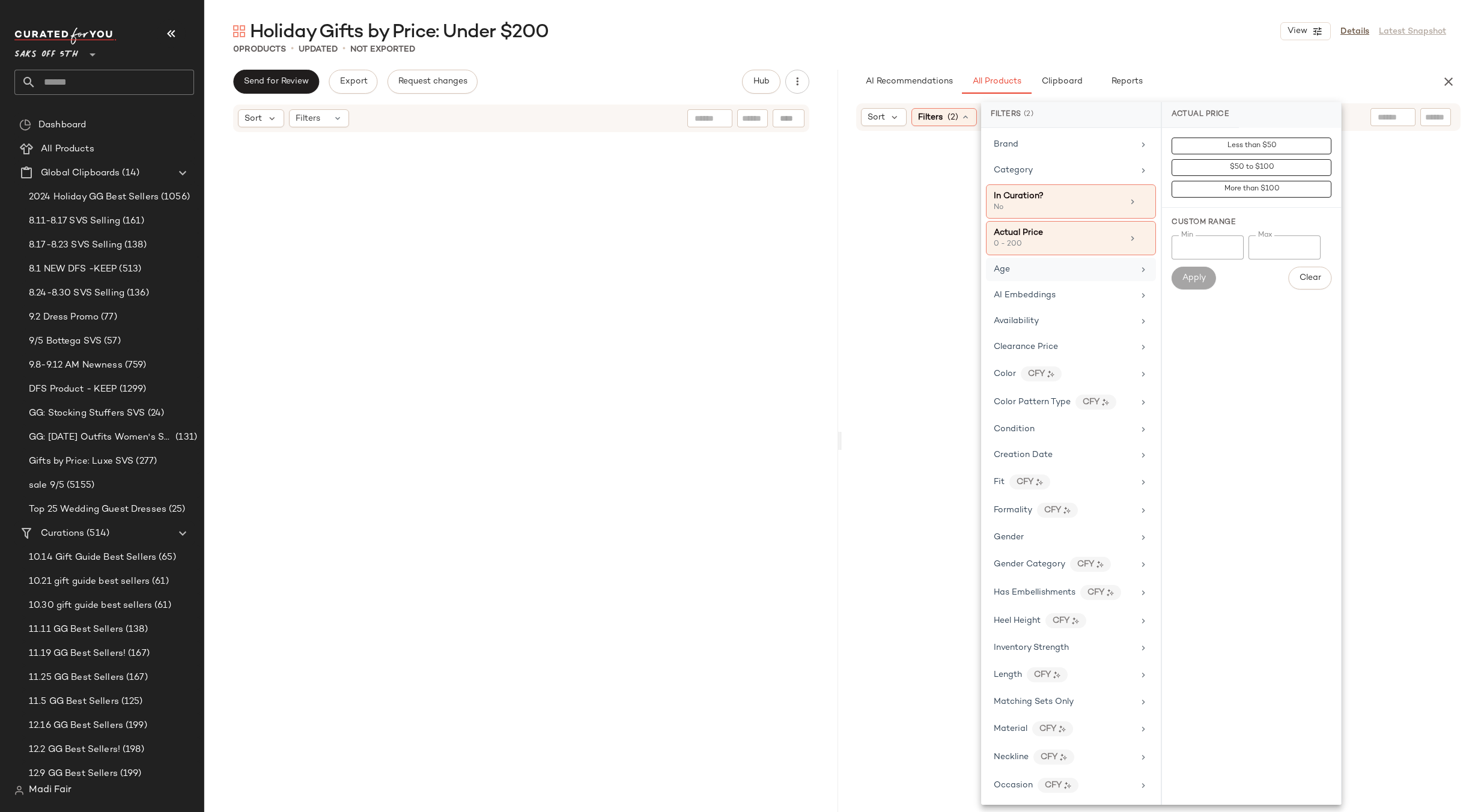
click at [1087, 267] on div "Age" at bounding box center [1064, 269] width 140 height 12
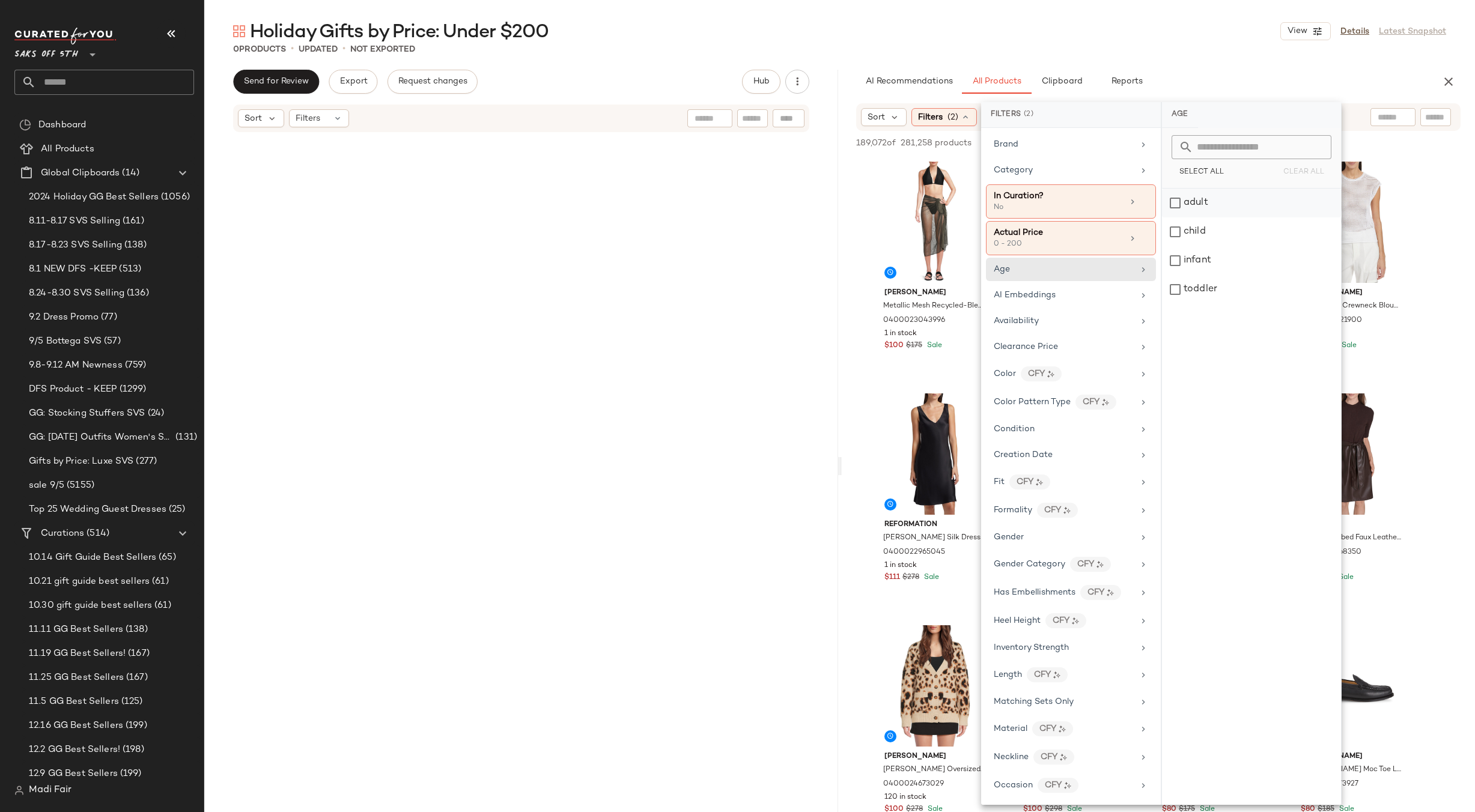
click at [1201, 203] on div "adult" at bounding box center [1252, 202] width 179 height 29
drag, startPoint x: 1028, startPoint y: 552, endPoint x: 1050, endPoint y: 508, distance: 49.2
click at [1030, 546] on div "Gender" at bounding box center [1064, 548] width 140 height 12
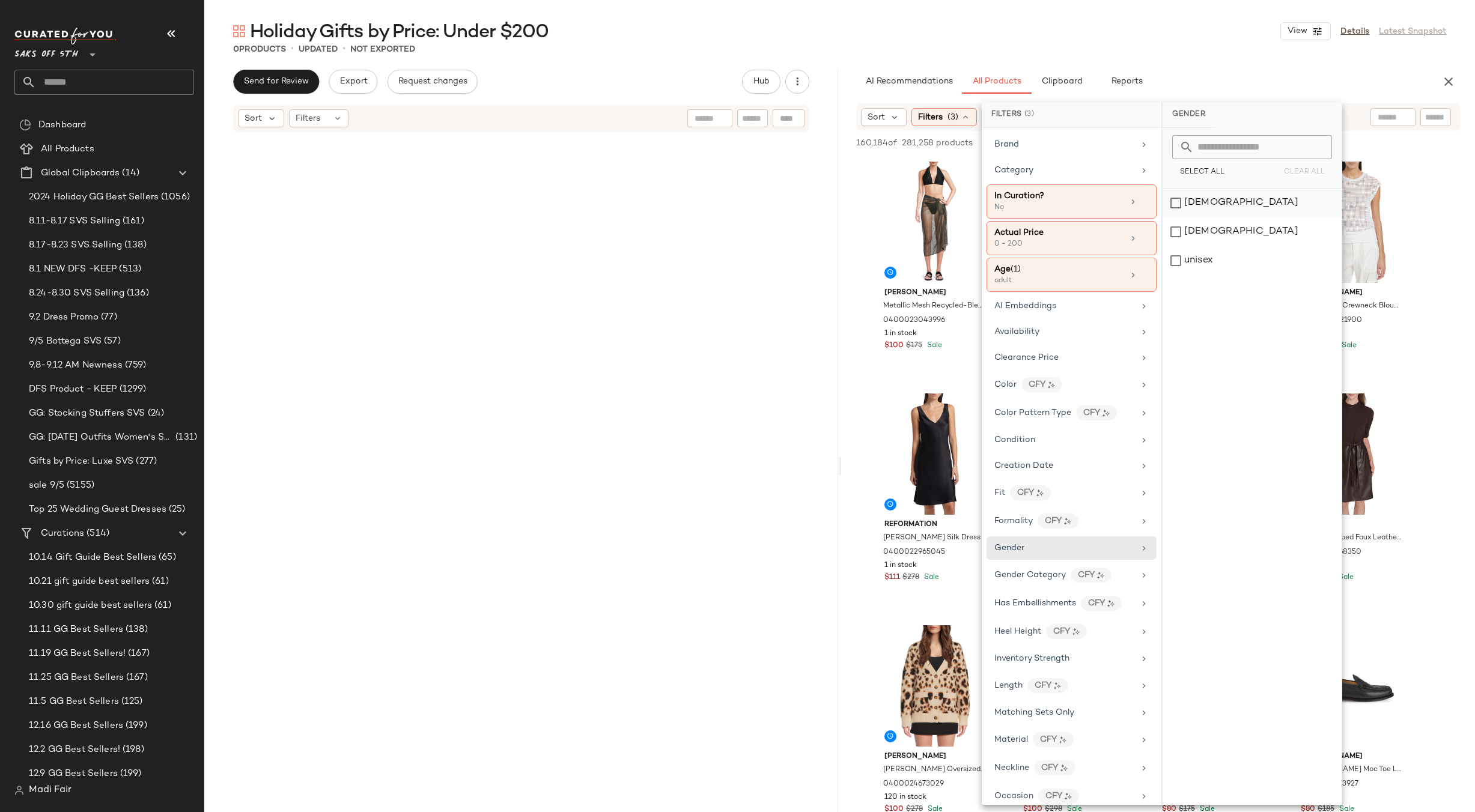
click at [1206, 199] on div "[DEMOGRAPHIC_DATA]" at bounding box center [1252, 202] width 179 height 29
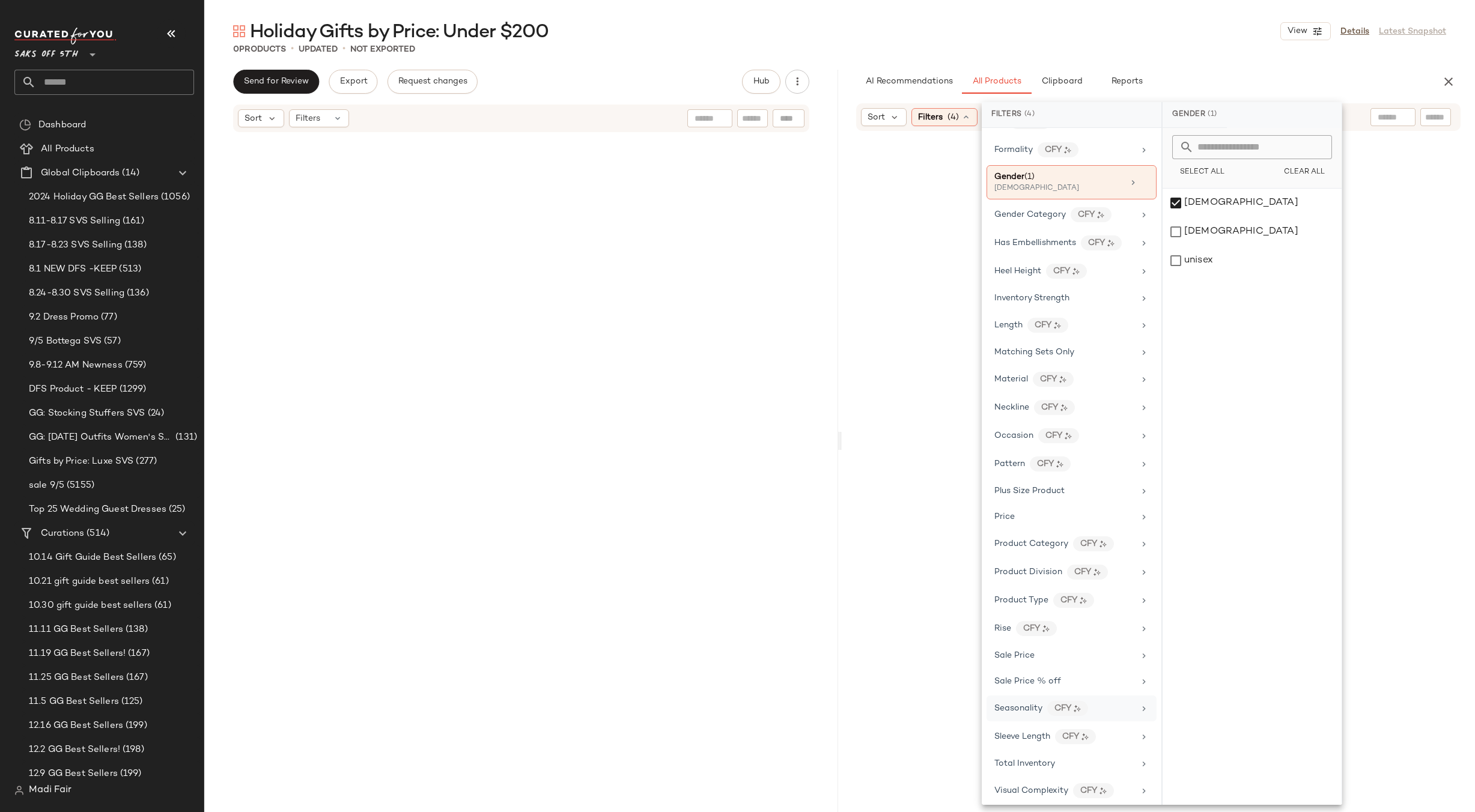
scroll to position [377, 0]
click at [1035, 761] on span "Total Inventory" at bounding box center [1024, 758] width 61 height 9
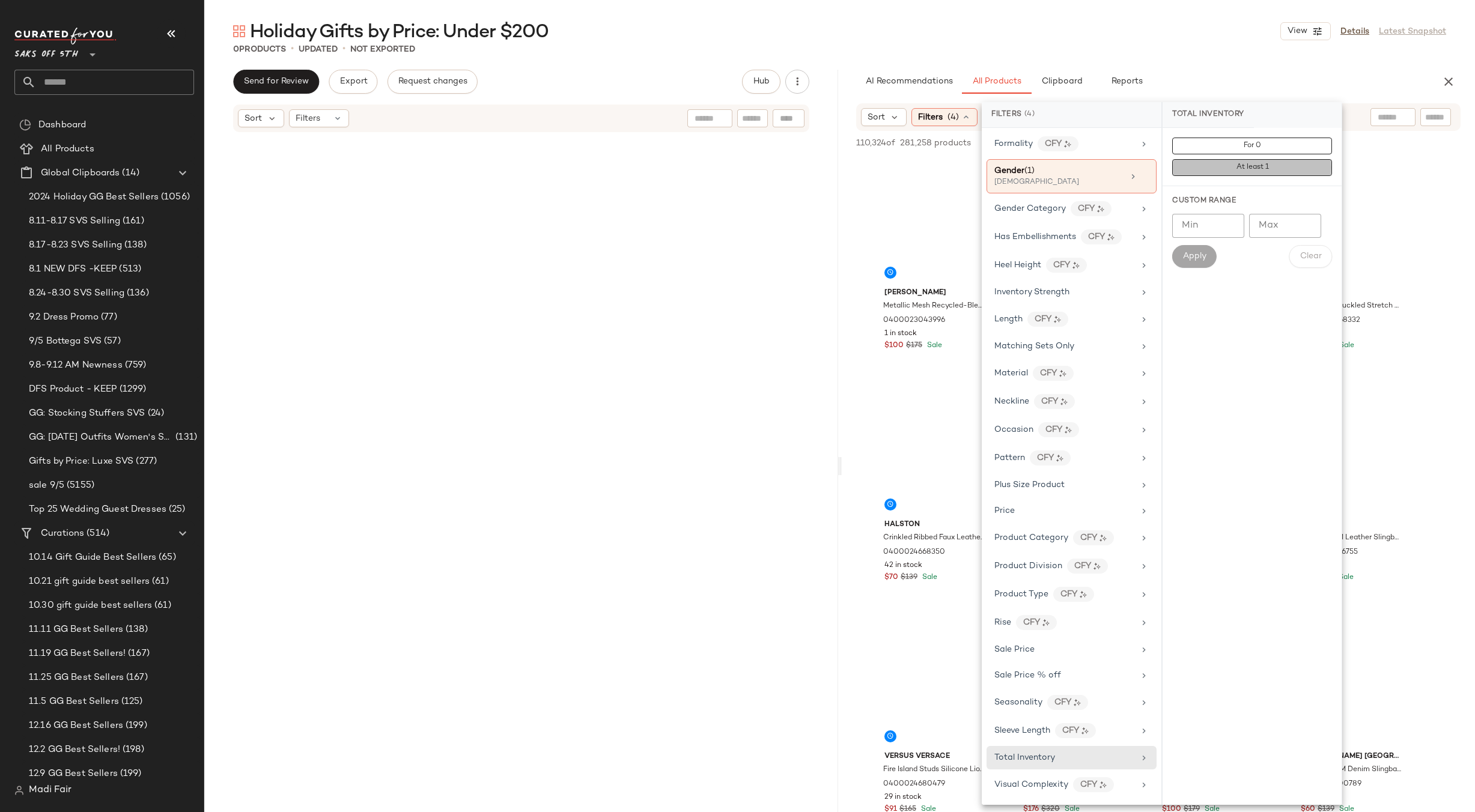
click at [1209, 164] on button "At least 1" at bounding box center [1252, 167] width 160 height 17
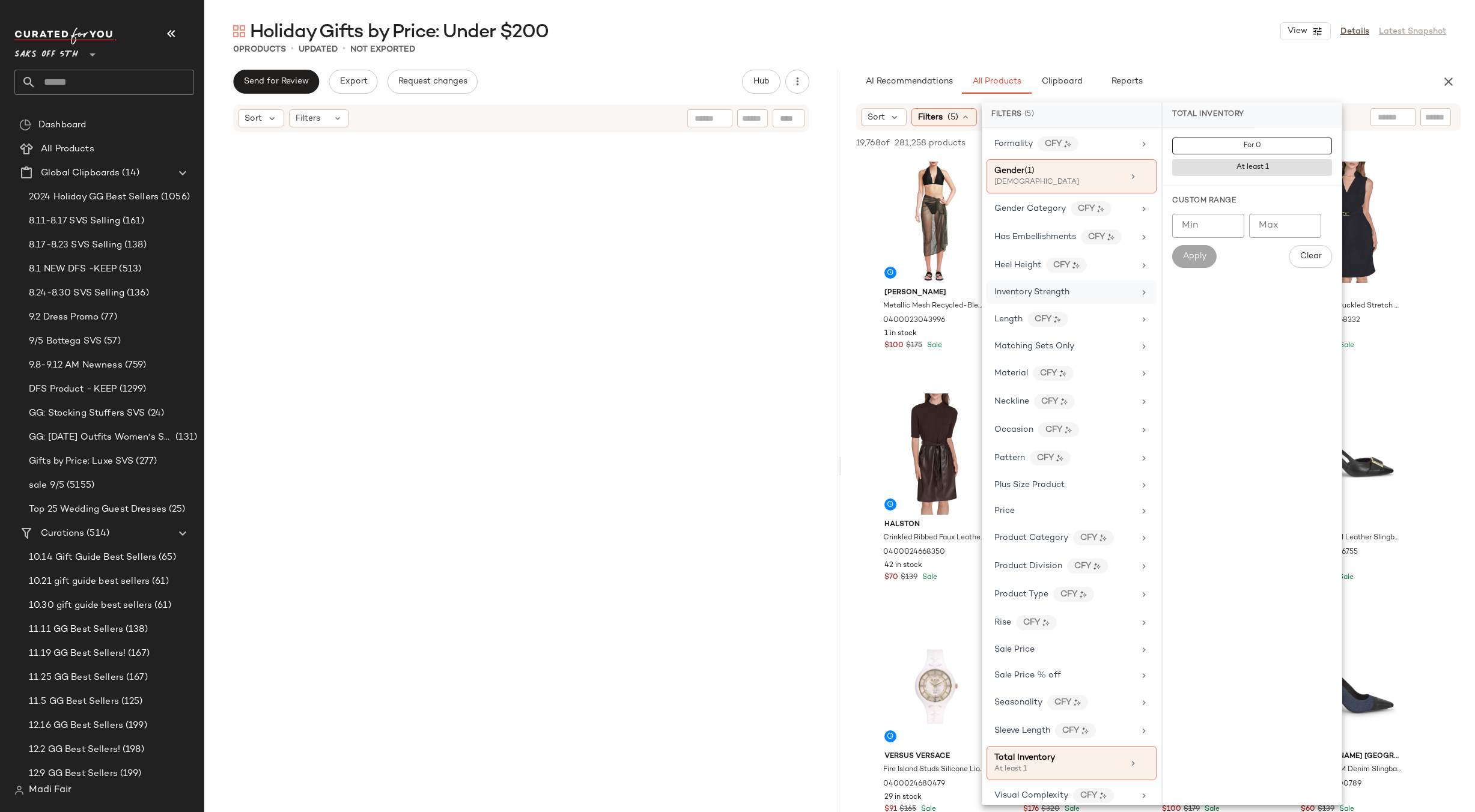
scroll to position [0, 0]
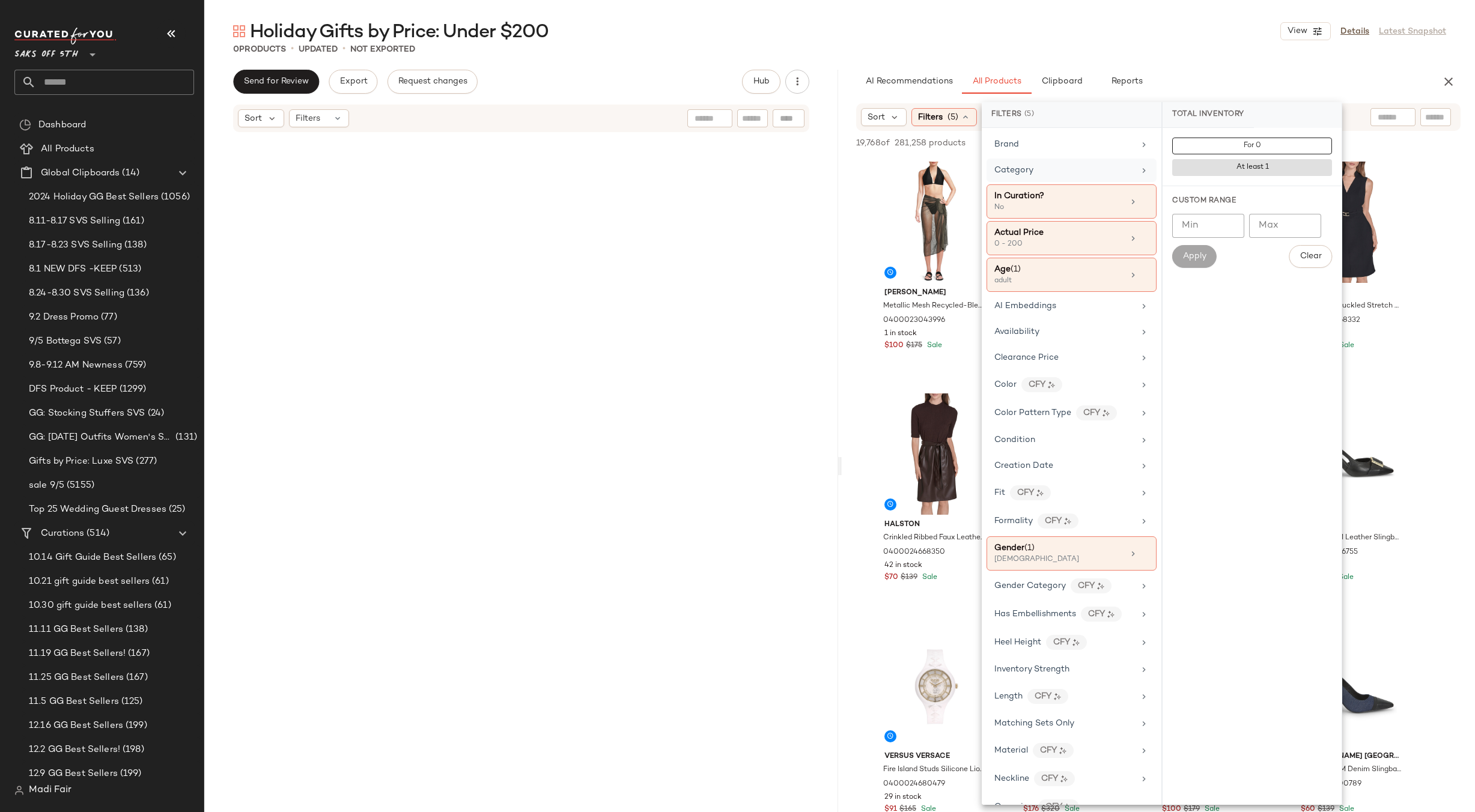
click at [1052, 171] on div "Category" at bounding box center [1064, 171] width 140 height 12
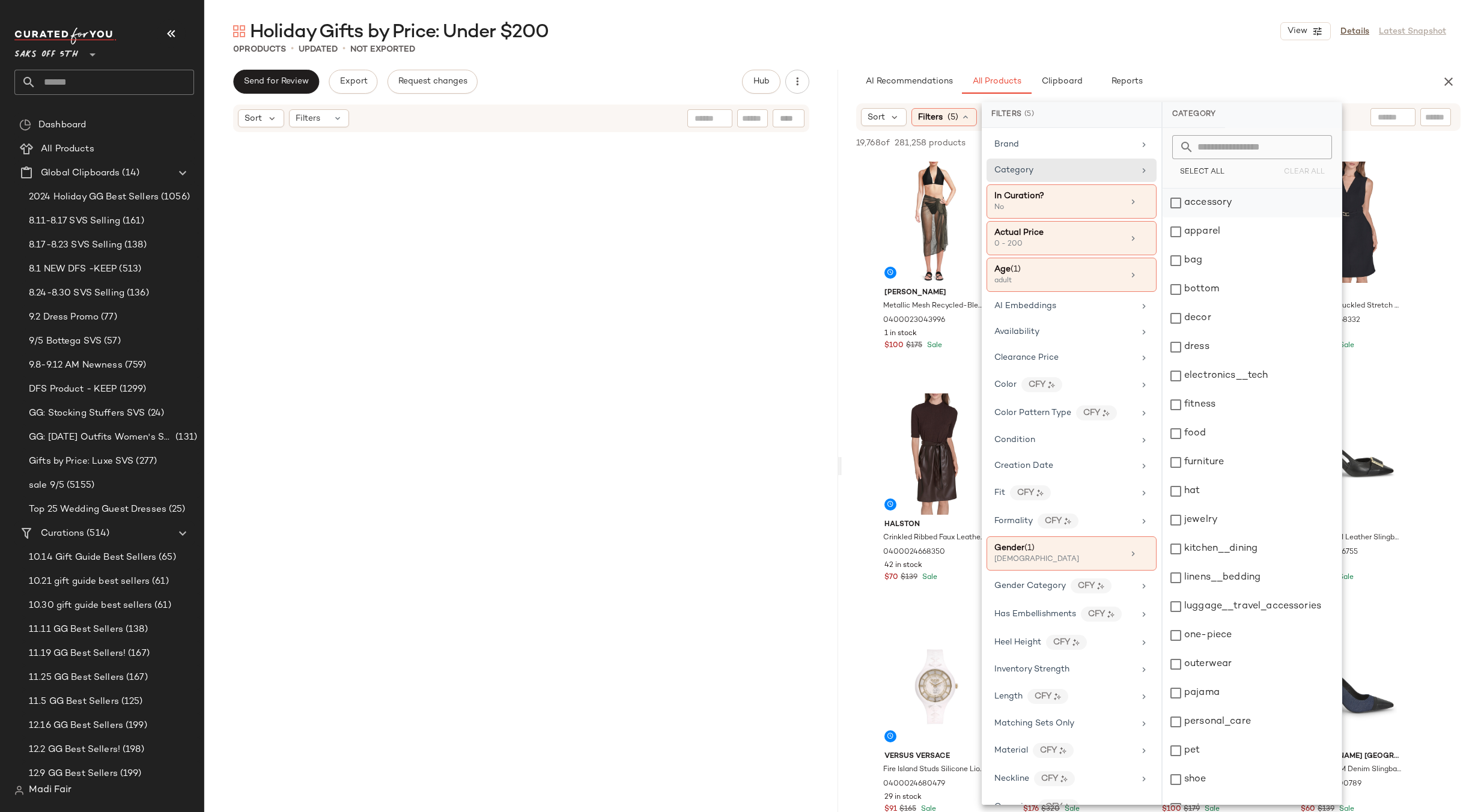
click at [1232, 208] on div "accessory" at bounding box center [1252, 202] width 179 height 29
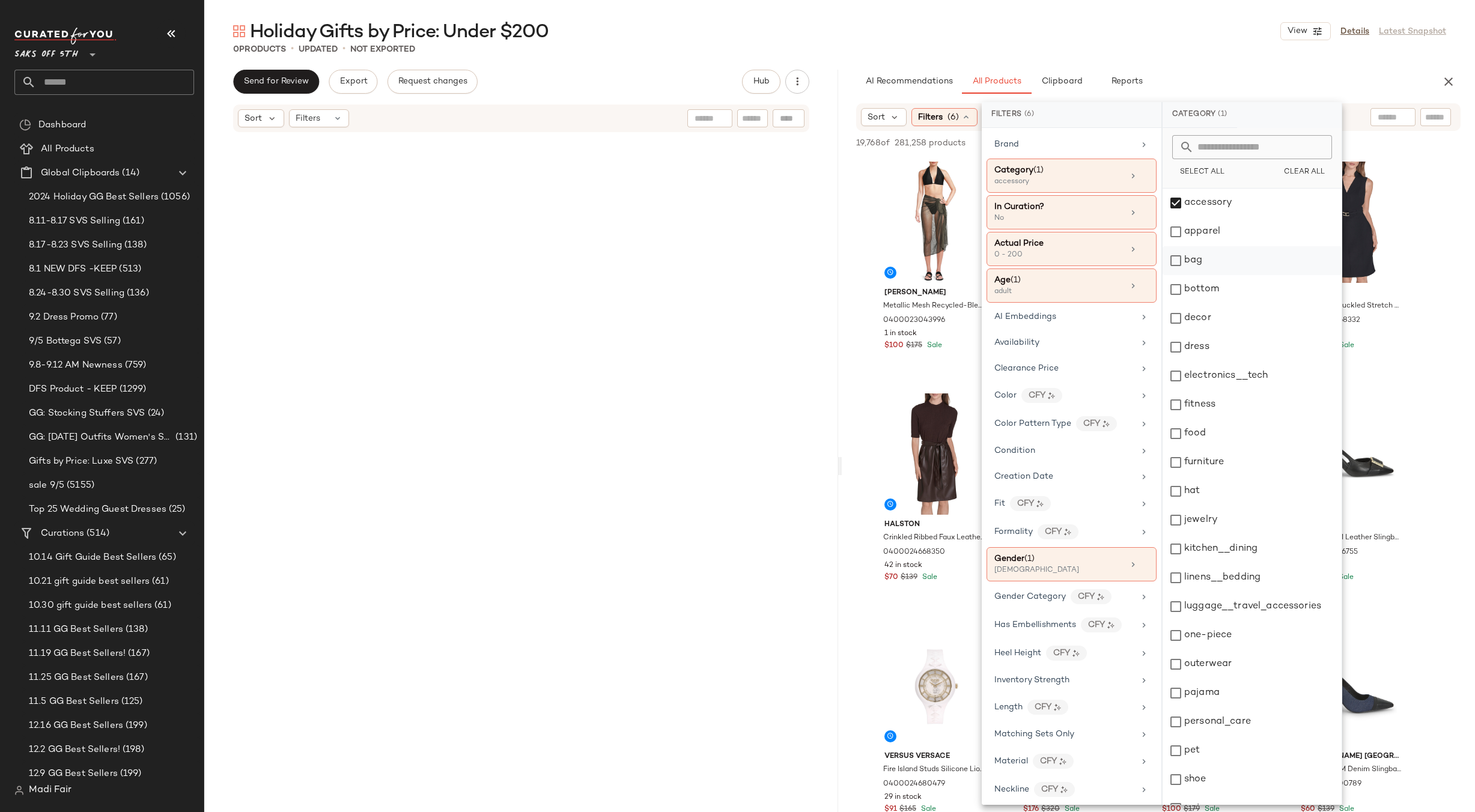
click at [1219, 265] on div "bag" at bounding box center [1252, 260] width 179 height 29
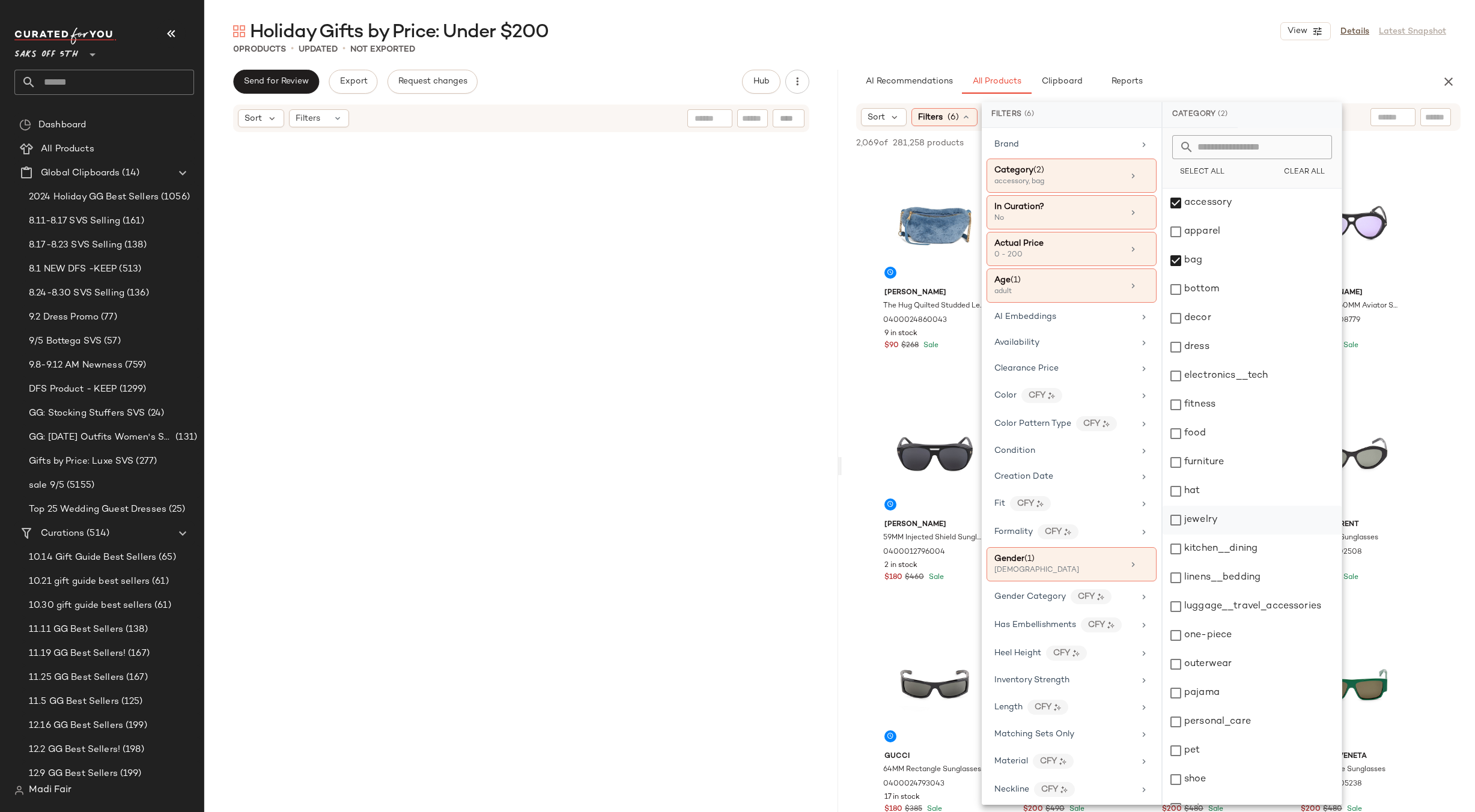
click at [1223, 516] on div "jewelry" at bounding box center [1252, 519] width 179 height 29
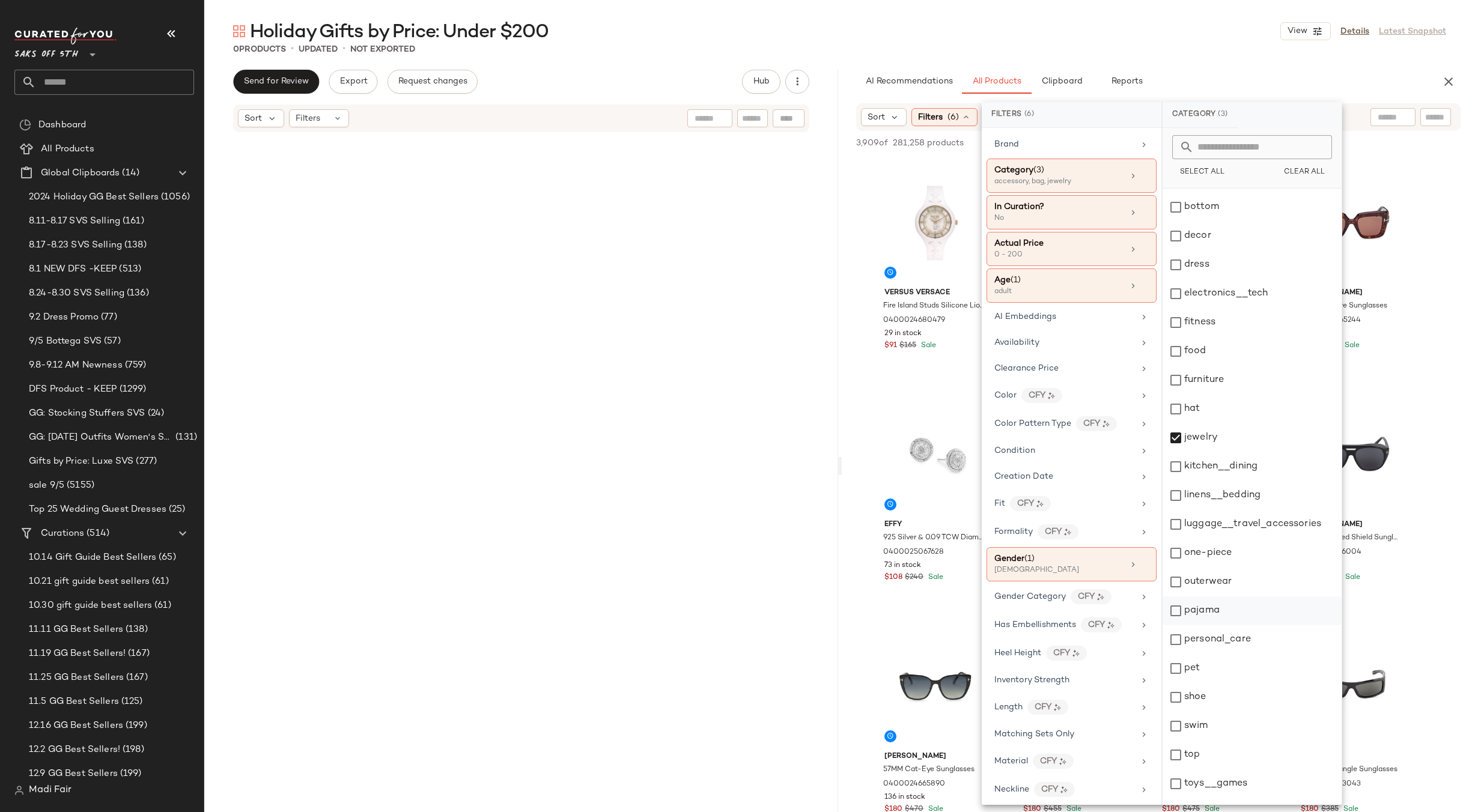
scroll to position [104, 0]
click at [1236, 611] on div "personal_care" at bounding box center [1252, 617] width 179 height 29
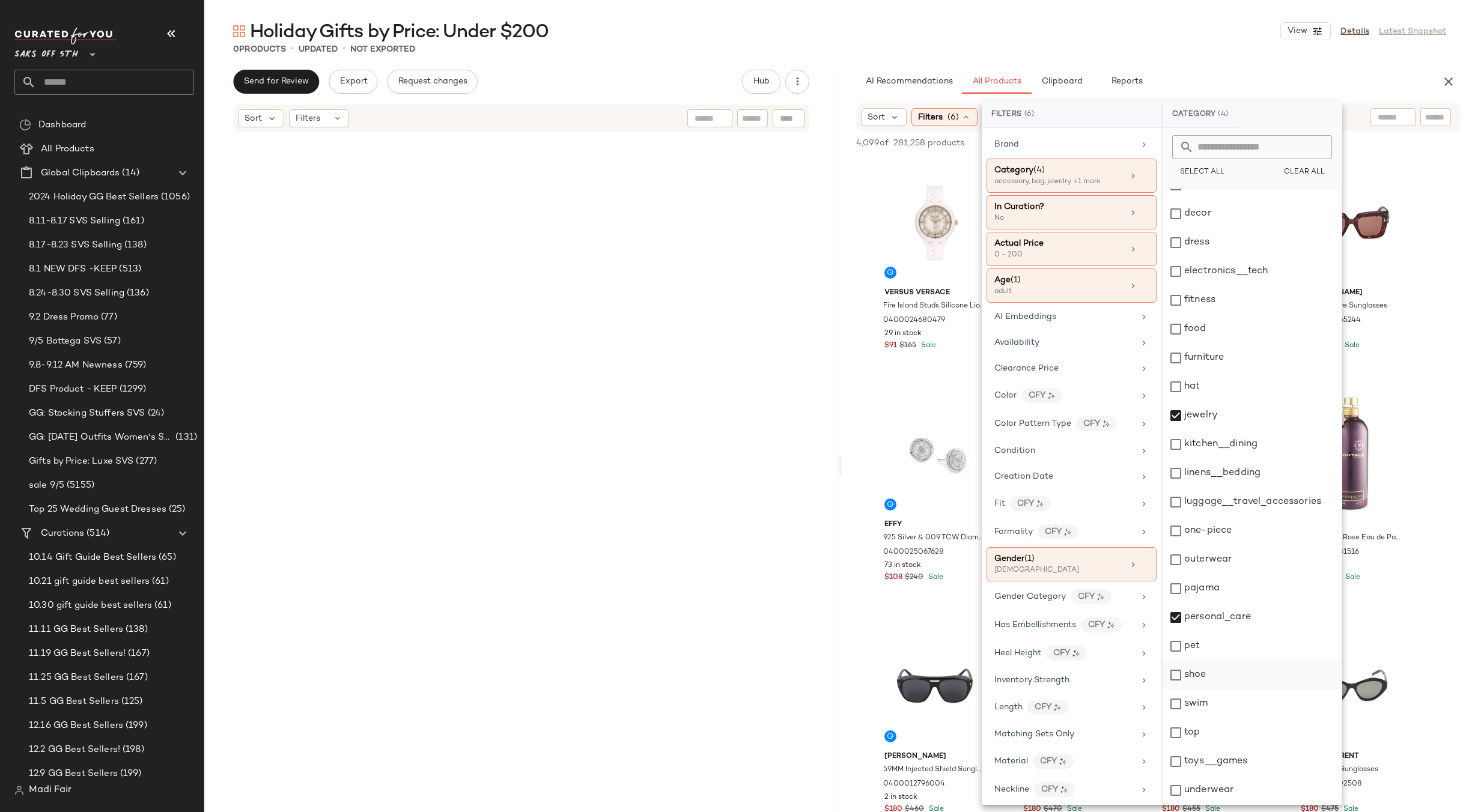
click at [1226, 679] on div "shoe" at bounding box center [1252, 675] width 179 height 29
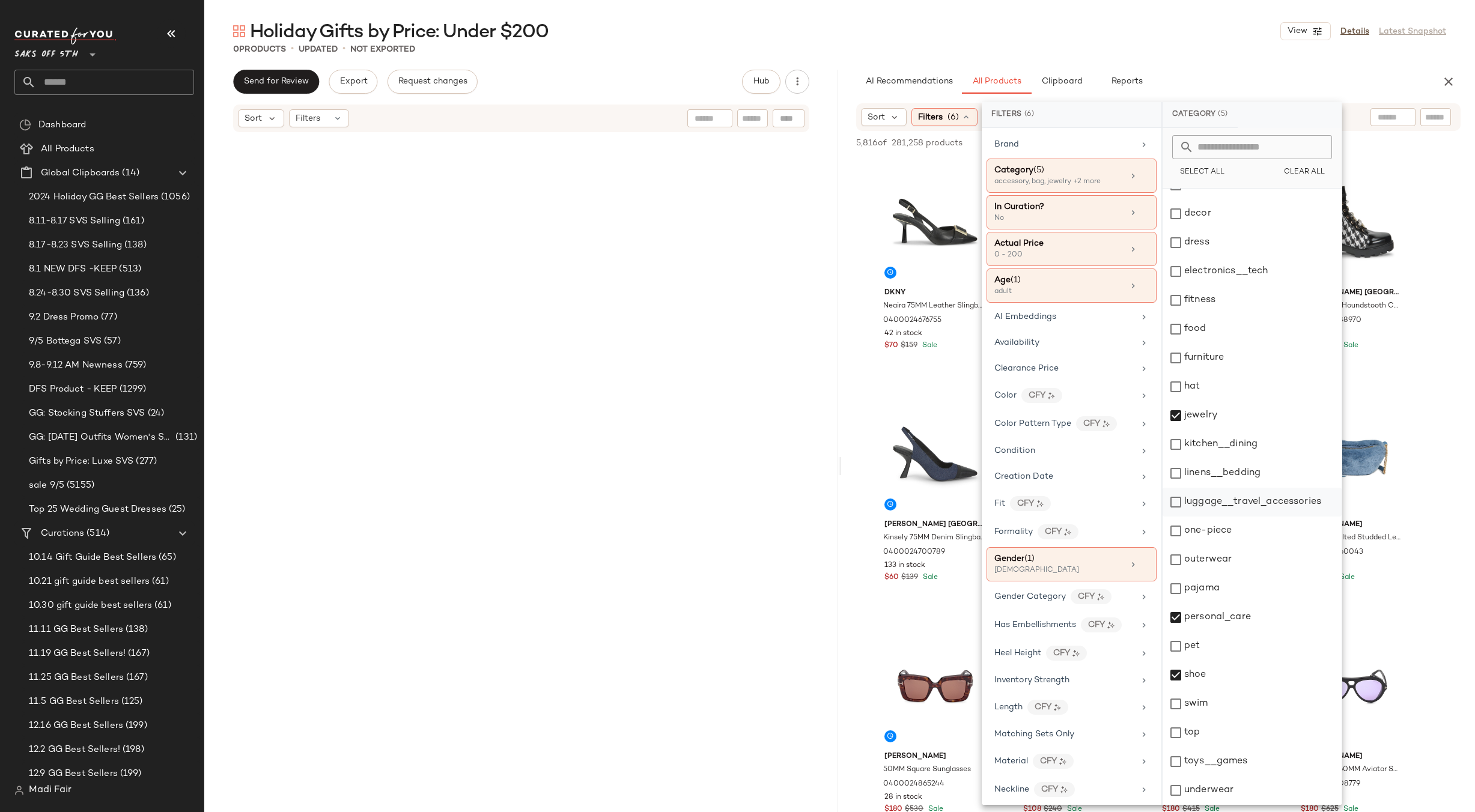
click at [1249, 506] on div "luggage__travel_accessories" at bounding box center [1252, 502] width 179 height 29
drag, startPoint x: 1240, startPoint y: 477, endPoint x: 1237, endPoint y: 445, distance: 32.1
click at [1240, 475] on div "linens__bedding" at bounding box center [1252, 473] width 179 height 29
click at [1236, 442] on div "kitchen__dining" at bounding box center [1252, 444] width 179 height 29
click at [1228, 381] on div "hat" at bounding box center [1252, 387] width 179 height 29
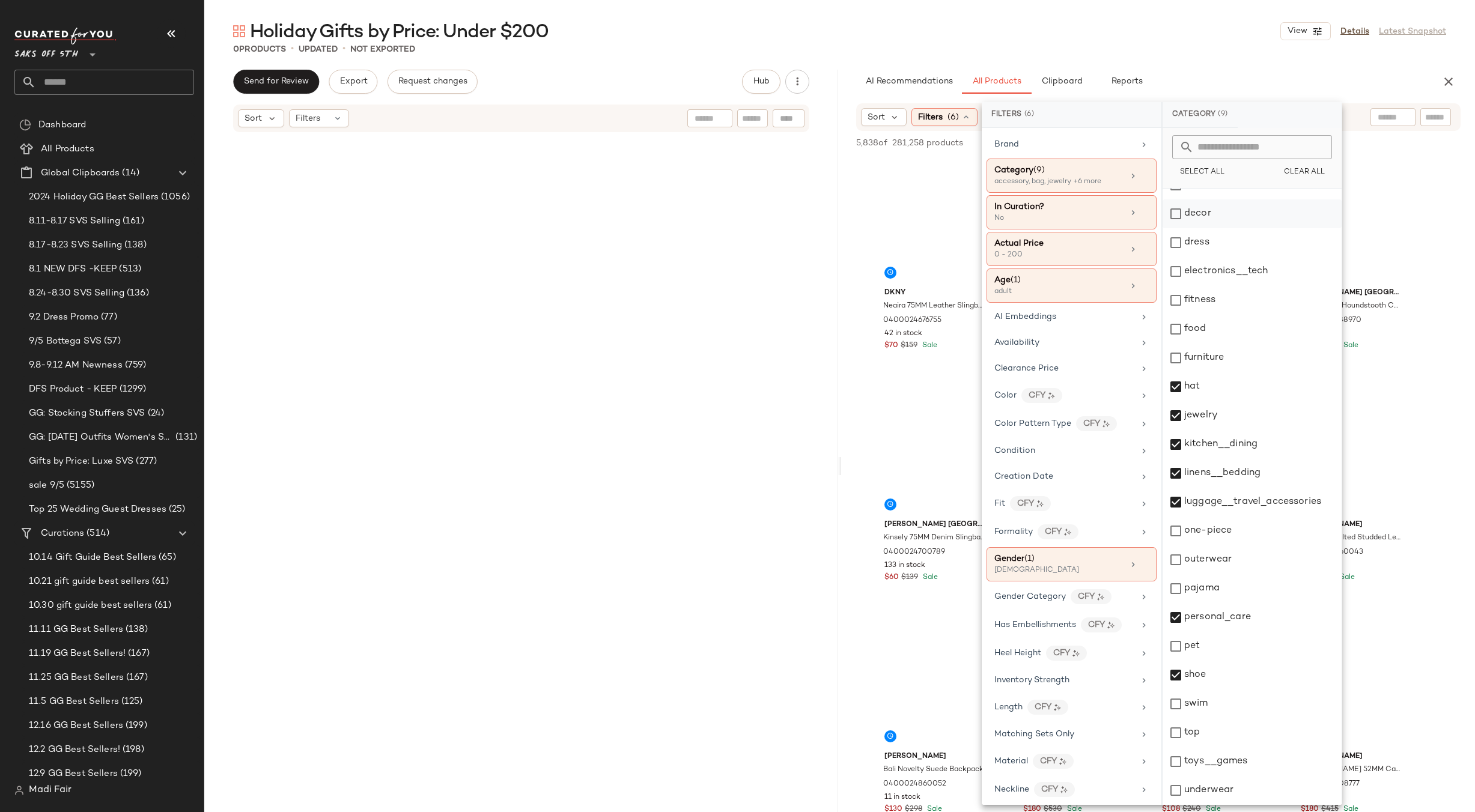
scroll to position [0, 0]
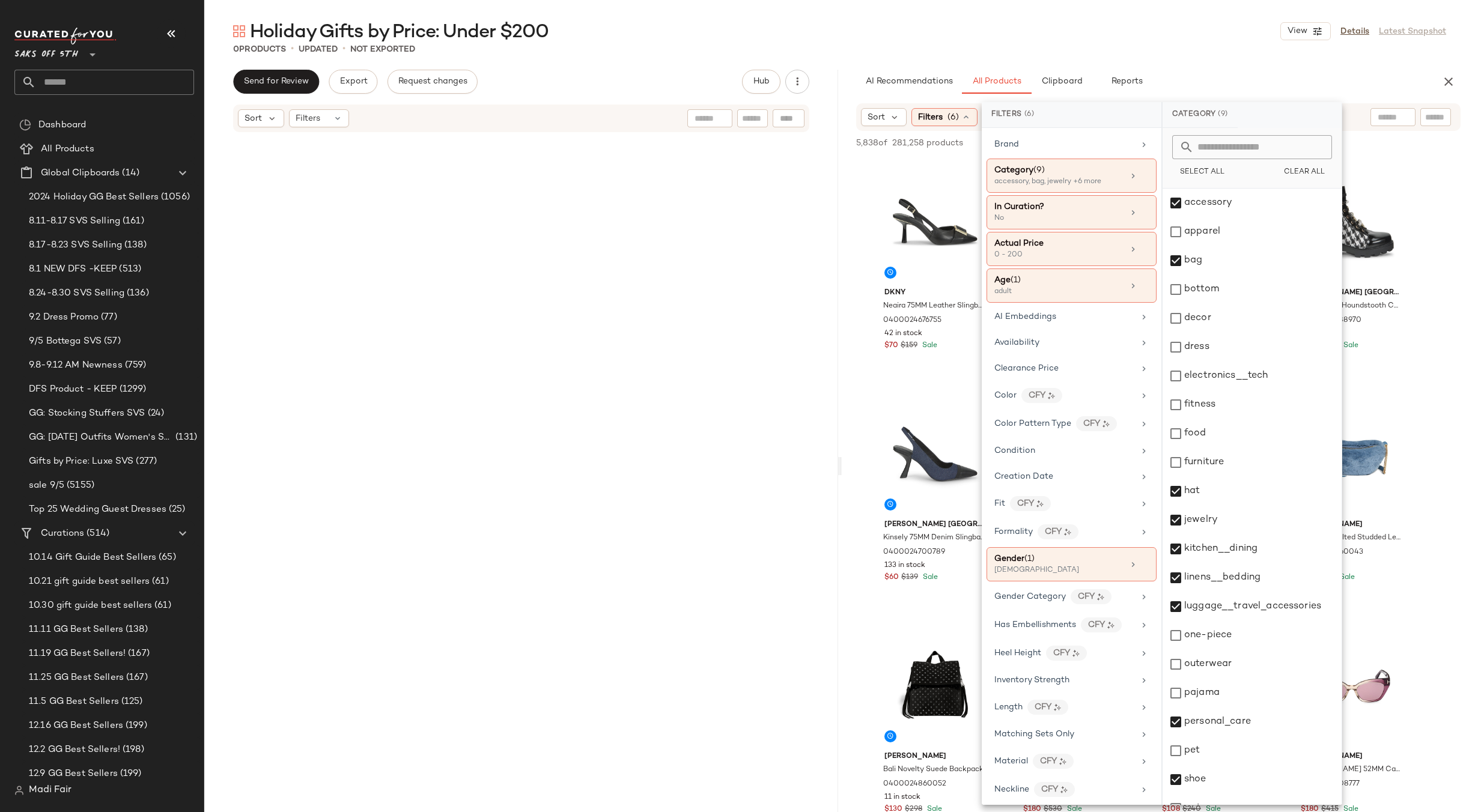
click at [1184, 23] on div "Holiday Gifts by Price: Under $200 View Details Latest Snapshot" at bounding box center [840, 31] width 1270 height 24
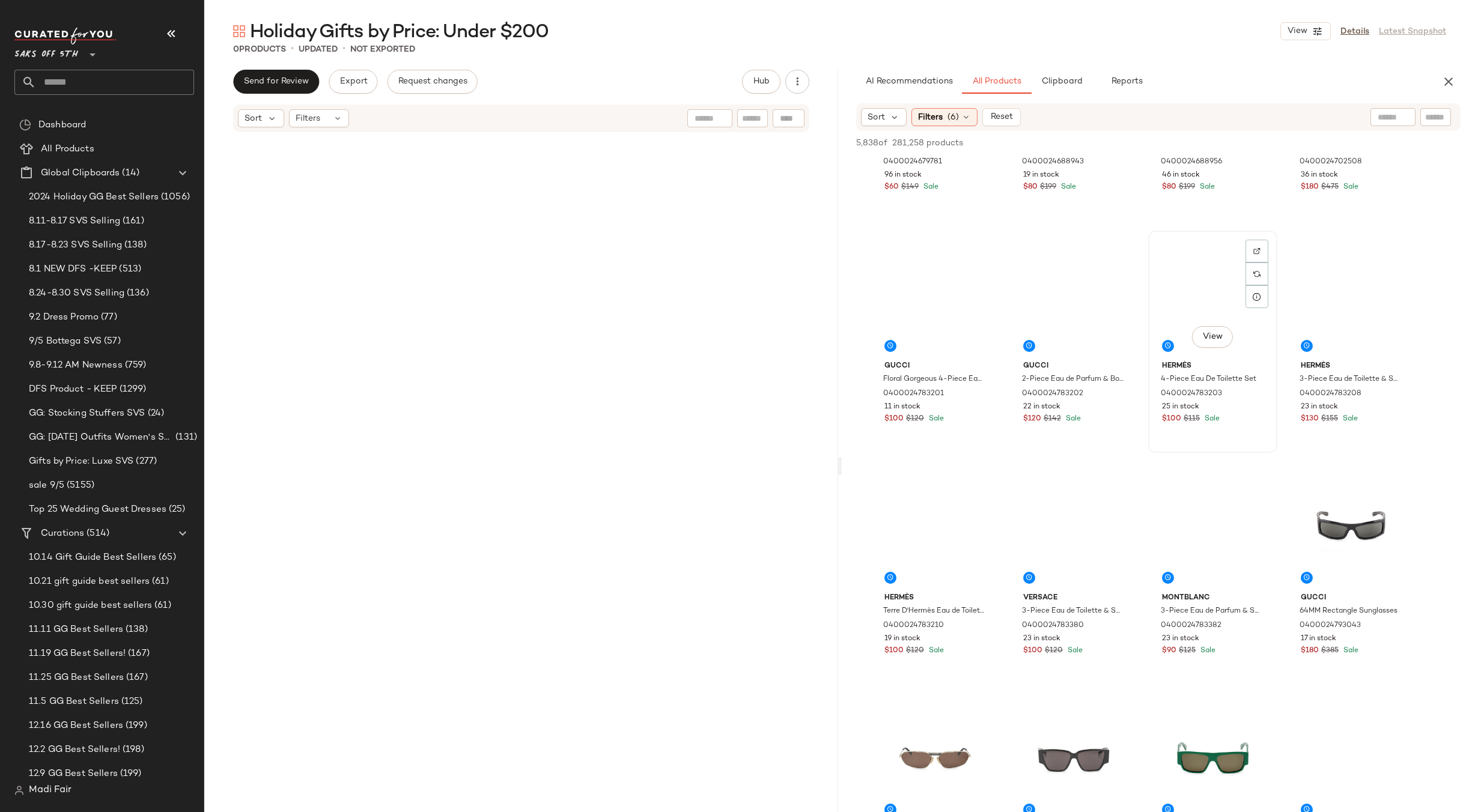
scroll to position [1322, 0]
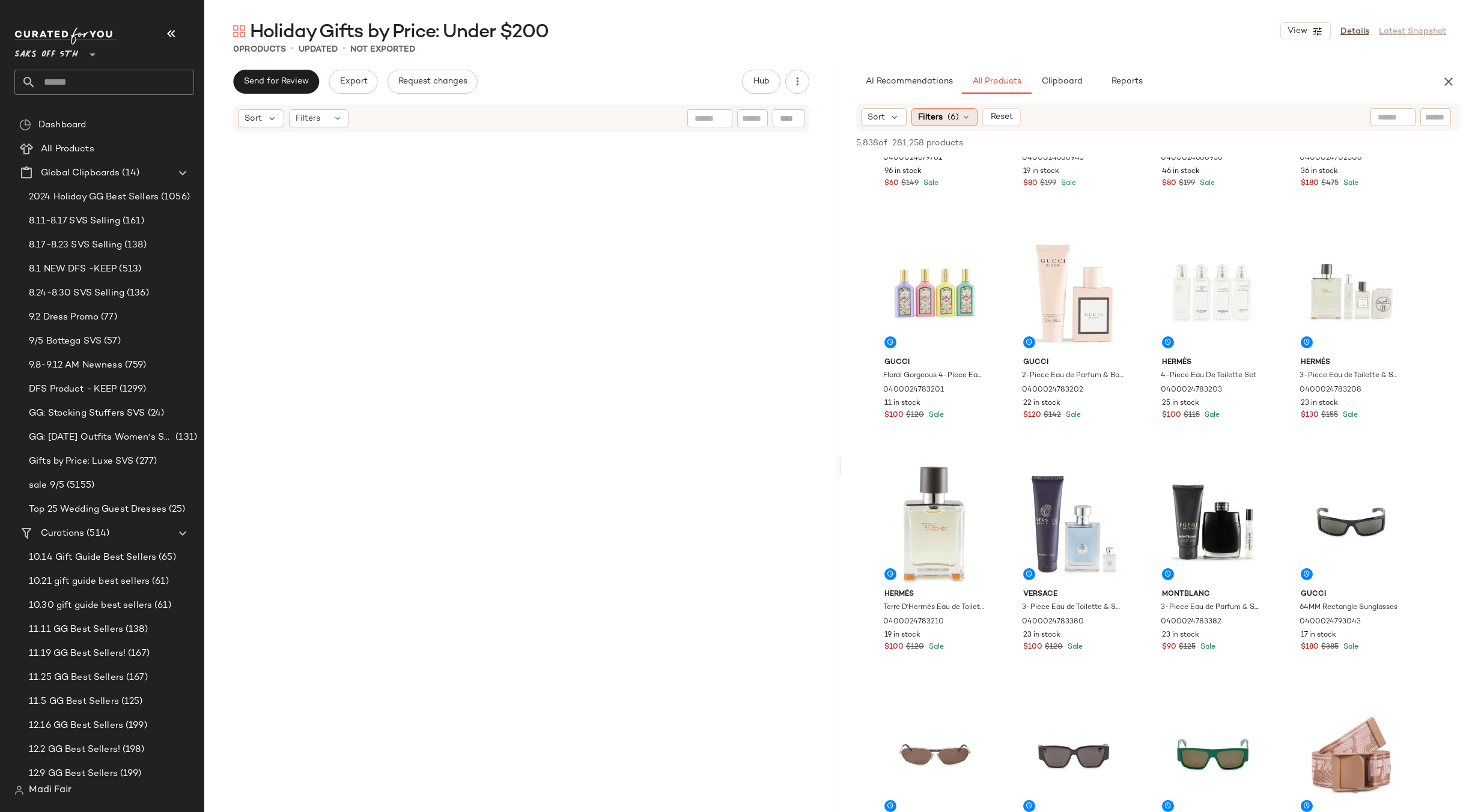
click at [946, 118] on div "Filters (6)" at bounding box center [945, 117] width 66 height 18
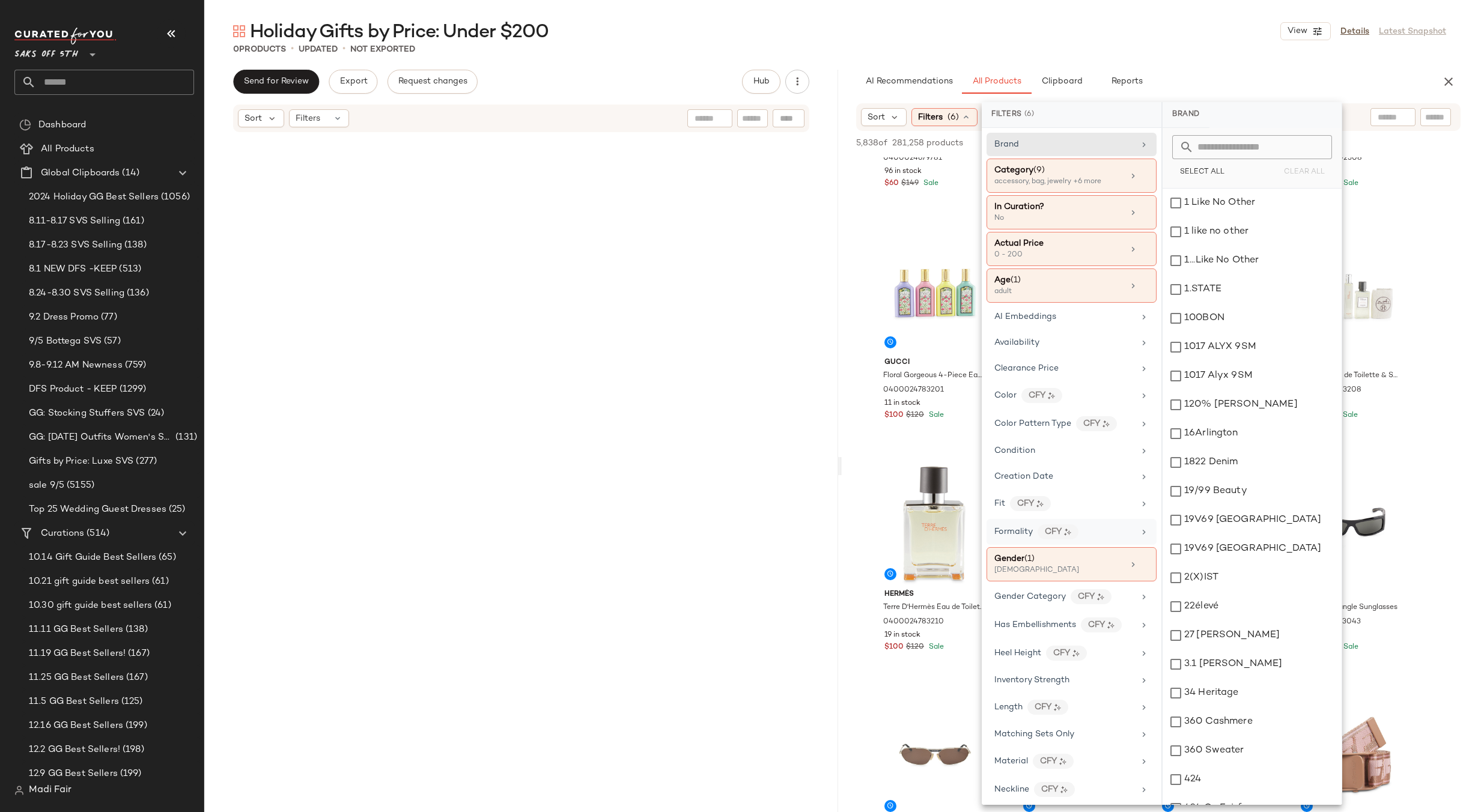
scroll to position [962, 0]
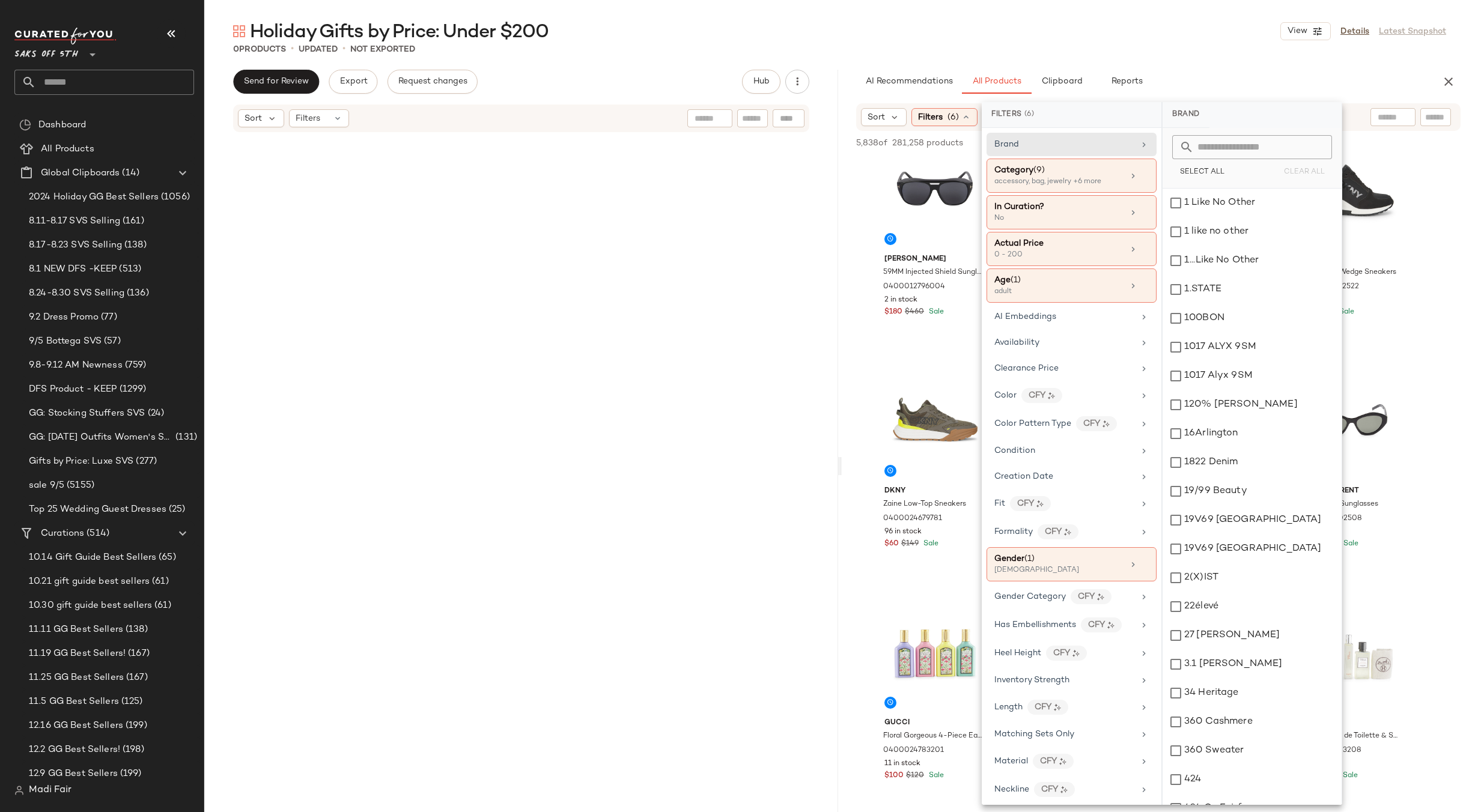
click at [1083, 62] on div "Holiday Gifts by Price: Under $200 View Details Latest Snapshot 0 Products • up…" at bounding box center [840, 416] width 1270 height 793
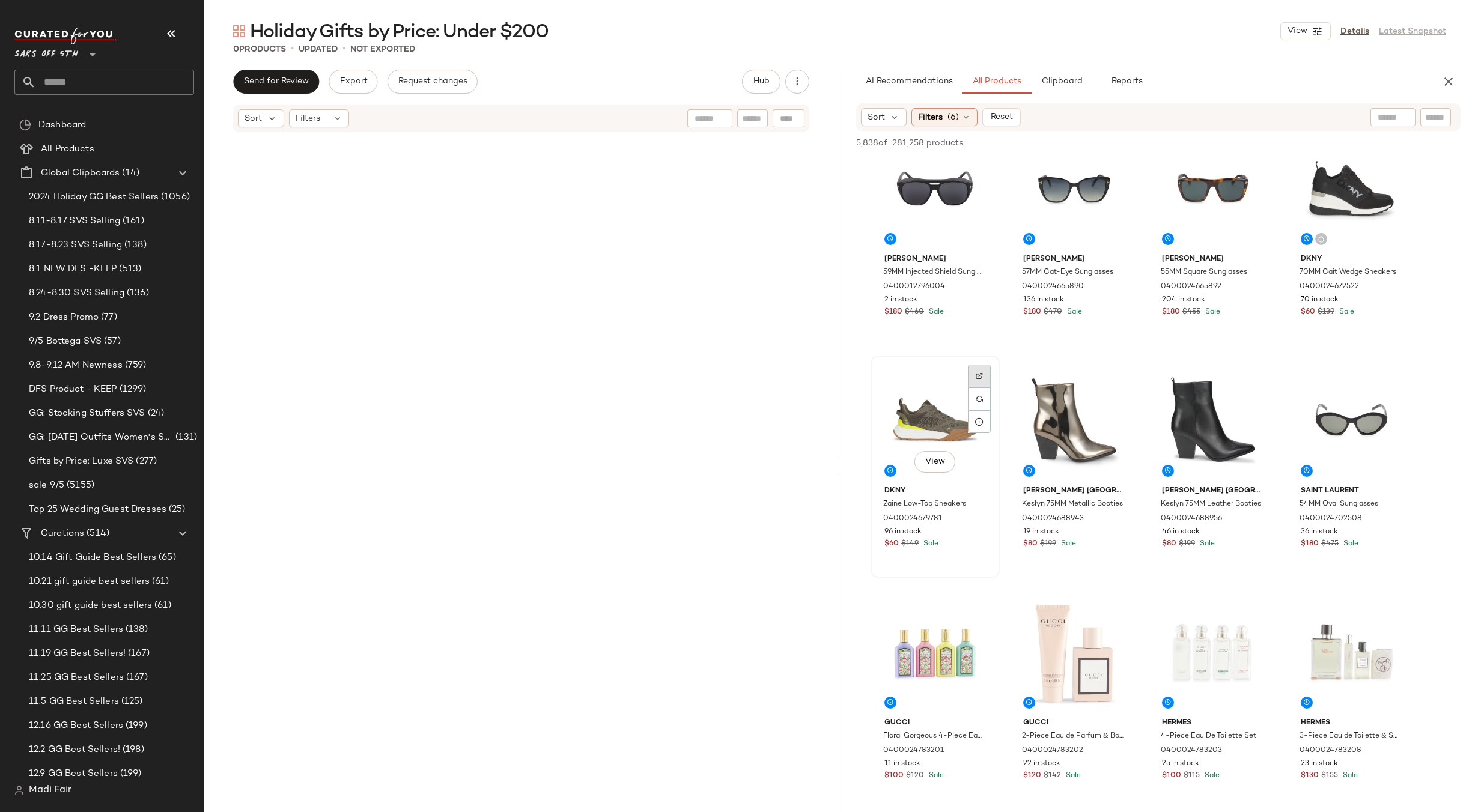
click at [979, 378] on img at bounding box center [979, 376] width 7 height 7
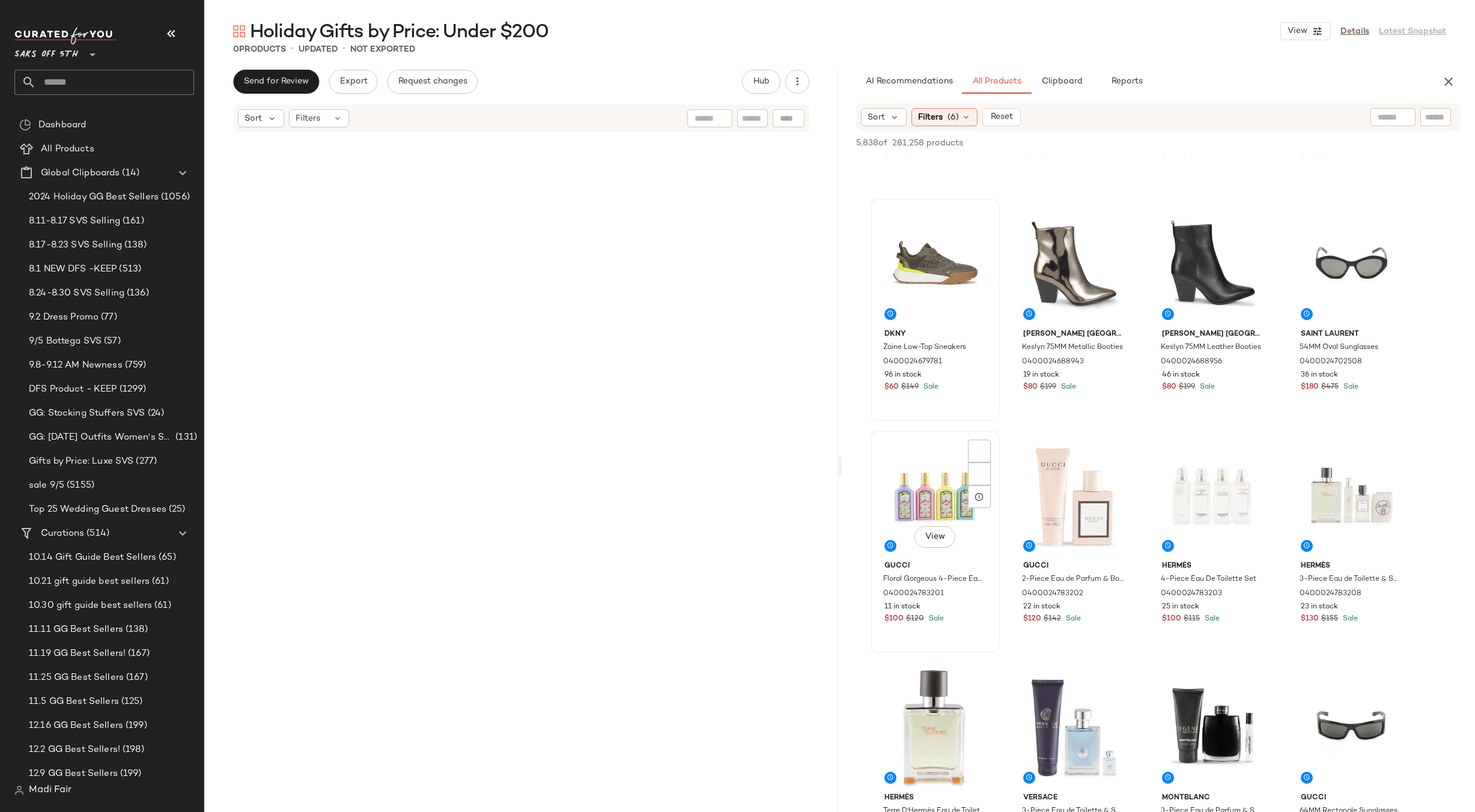
scroll to position [1262, 0]
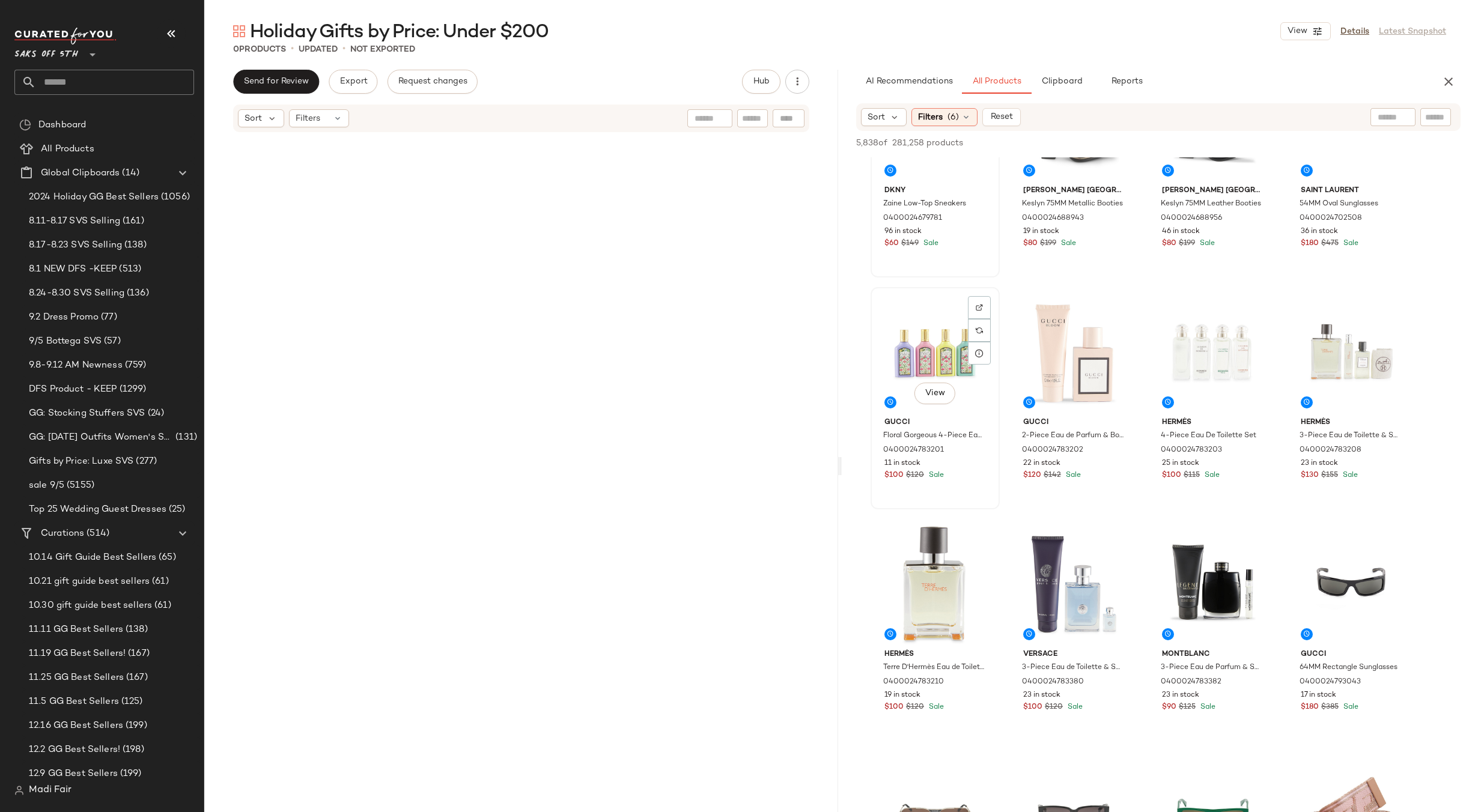
click at [931, 350] on div "View" at bounding box center [935, 352] width 120 height 121
click at [1378, 338] on div "View" at bounding box center [1352, 352] width 120 height 121
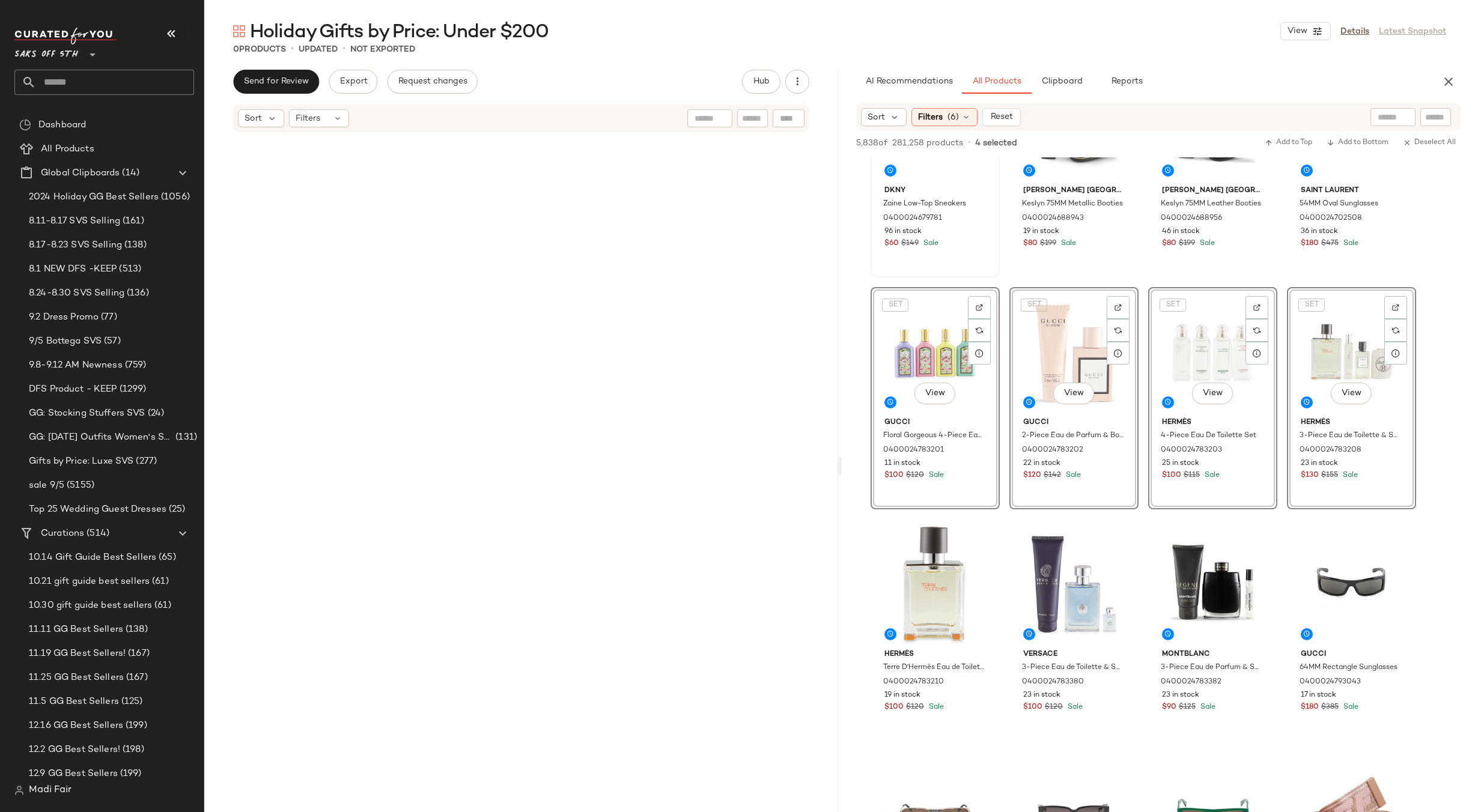
drag, startPoint x: 868, startPoint y: 343, endPoint x: 933, endPoint y: 334, distance: 65.6
click at [472, 296] on div "Send for Review Export Request changes Hub Sort Filters AI Recommendations All …" at bounding box center [840, 466] width 1270 height 793
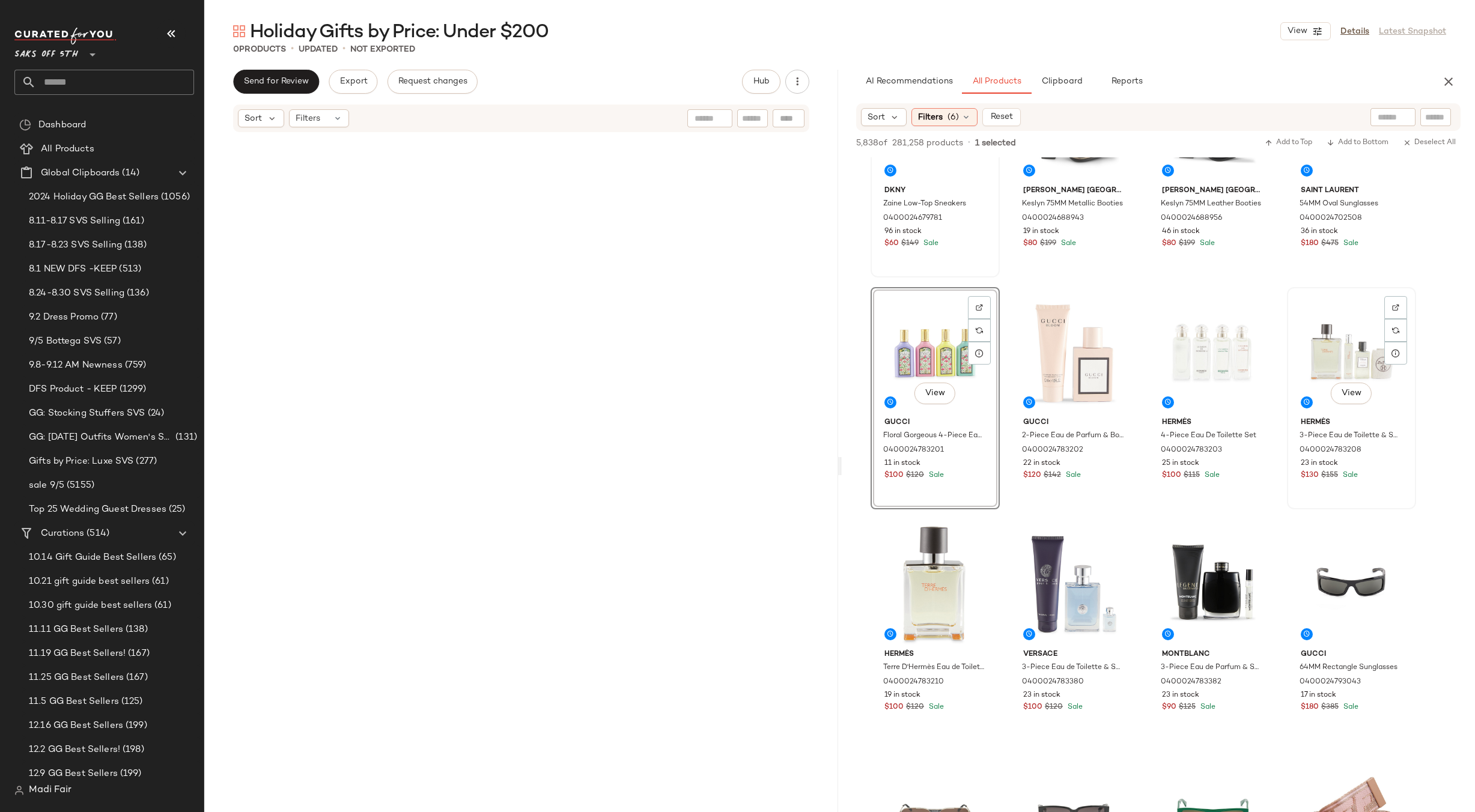
click at [1349, 357] on div "View" at bounding box center [1352, 352] width 120 height 121
click at [910, 347] on div "View" at bounding box center [935, 352] width 120 height 121
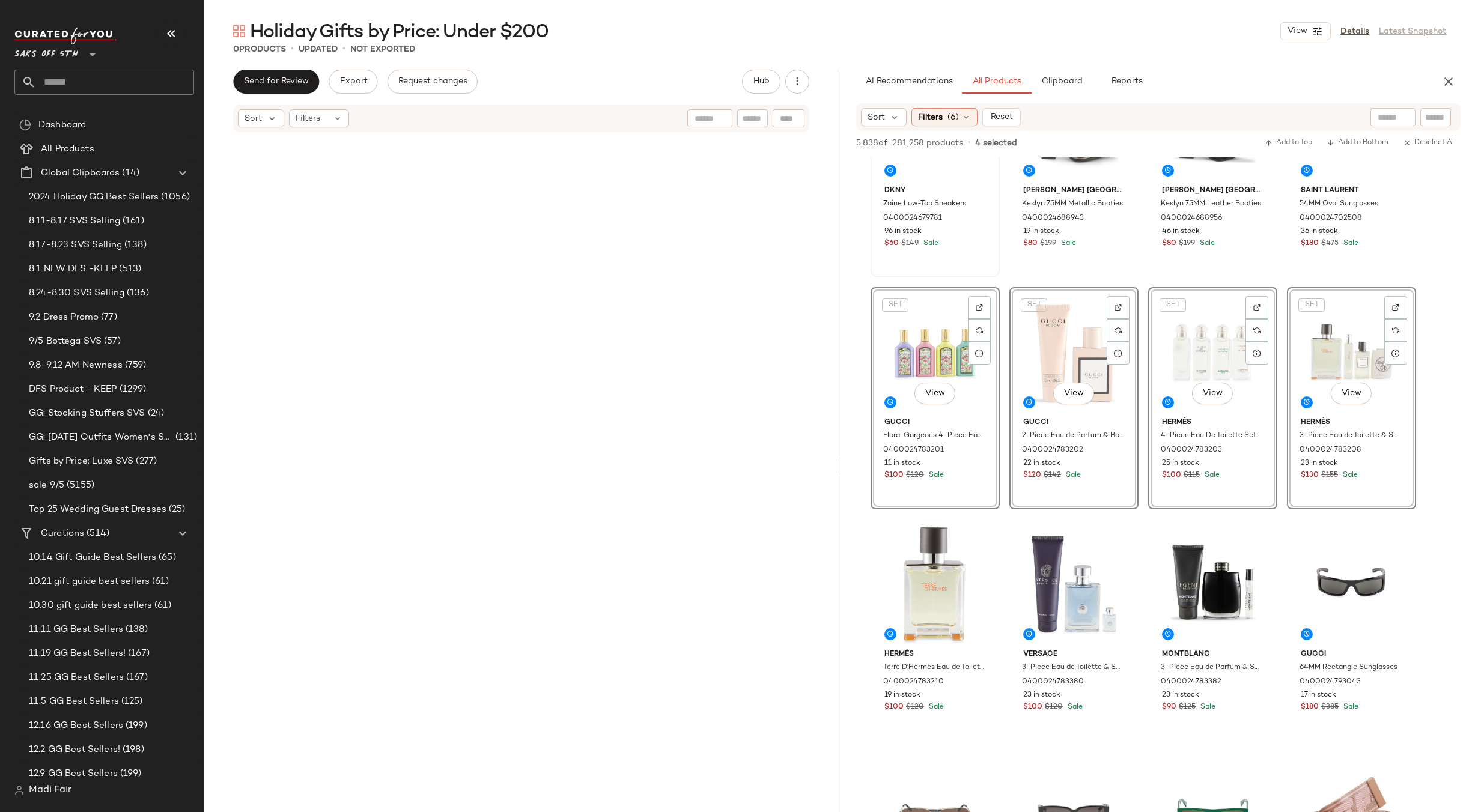
drag, startPoint x: 911, startPoint y: 349, endPoint x: 398, endPoint y: 239, distance: 524.7
click at [293, 223] on div "Send for Review Export Request changes Hub Sort Filters AI Recommendations All …" at bounding box center [840, 466] width 1270 height 793
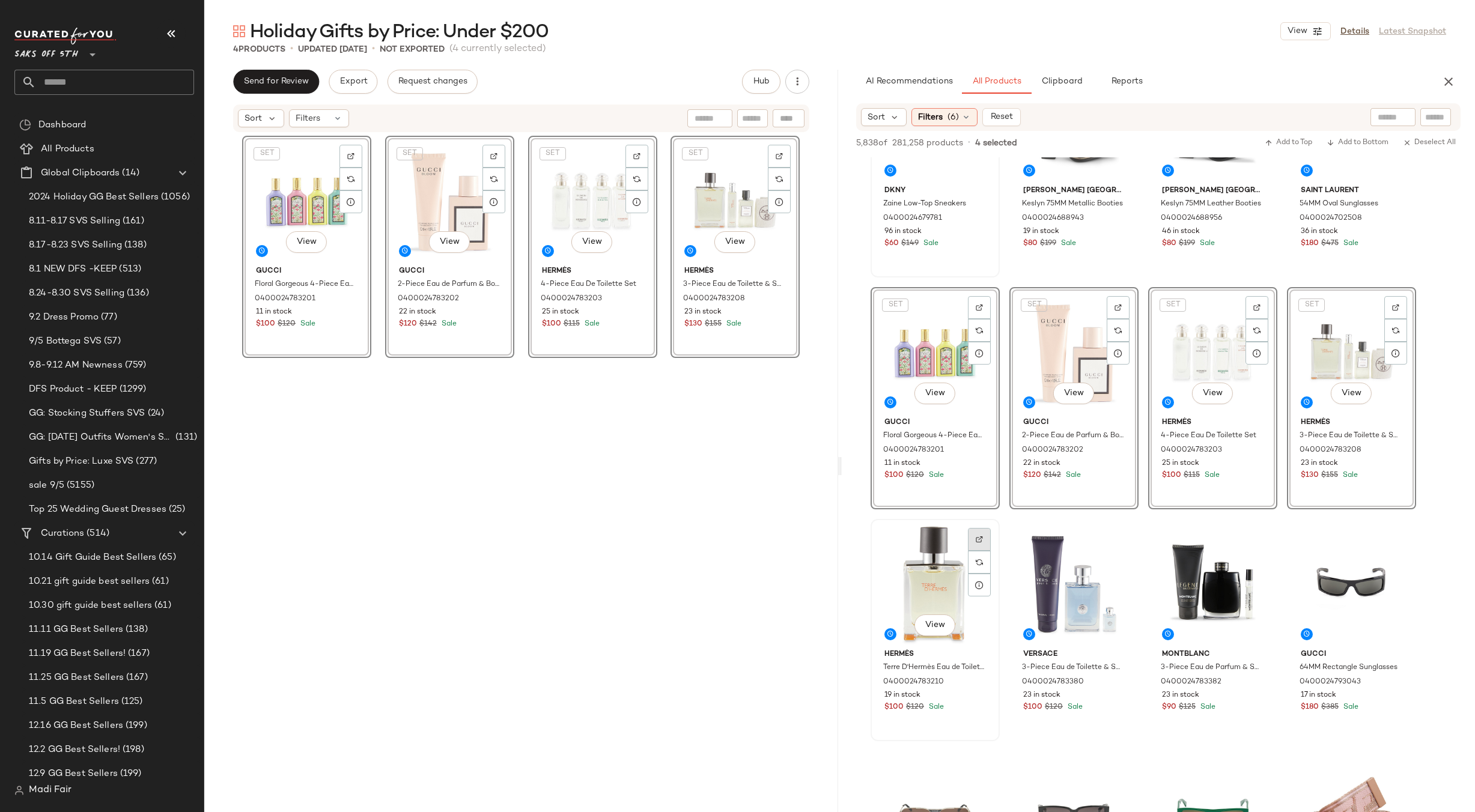
click at [980, 541] on img at bounding box center [979, 539] width 7 height 7
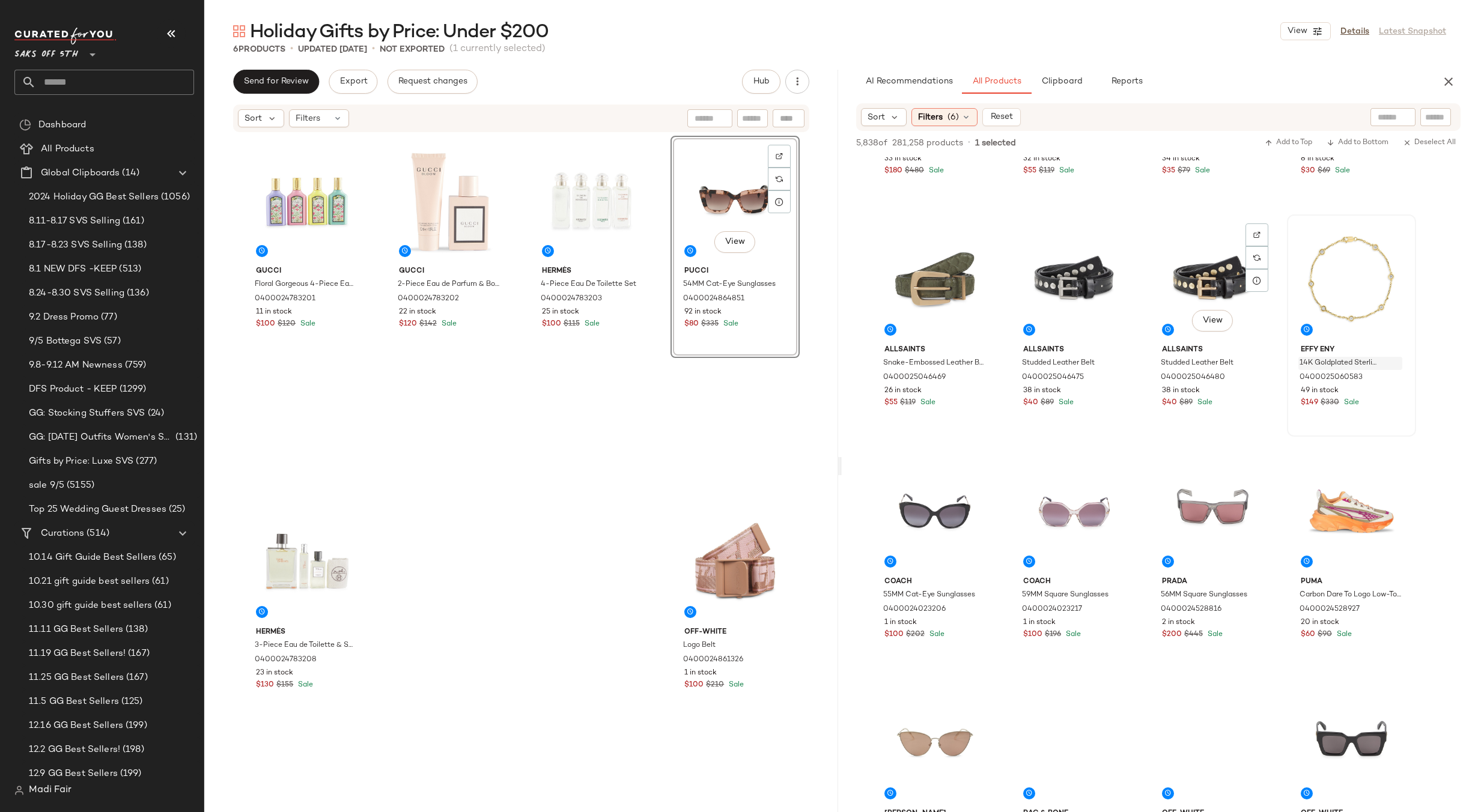
scroll to position [3666, 0]
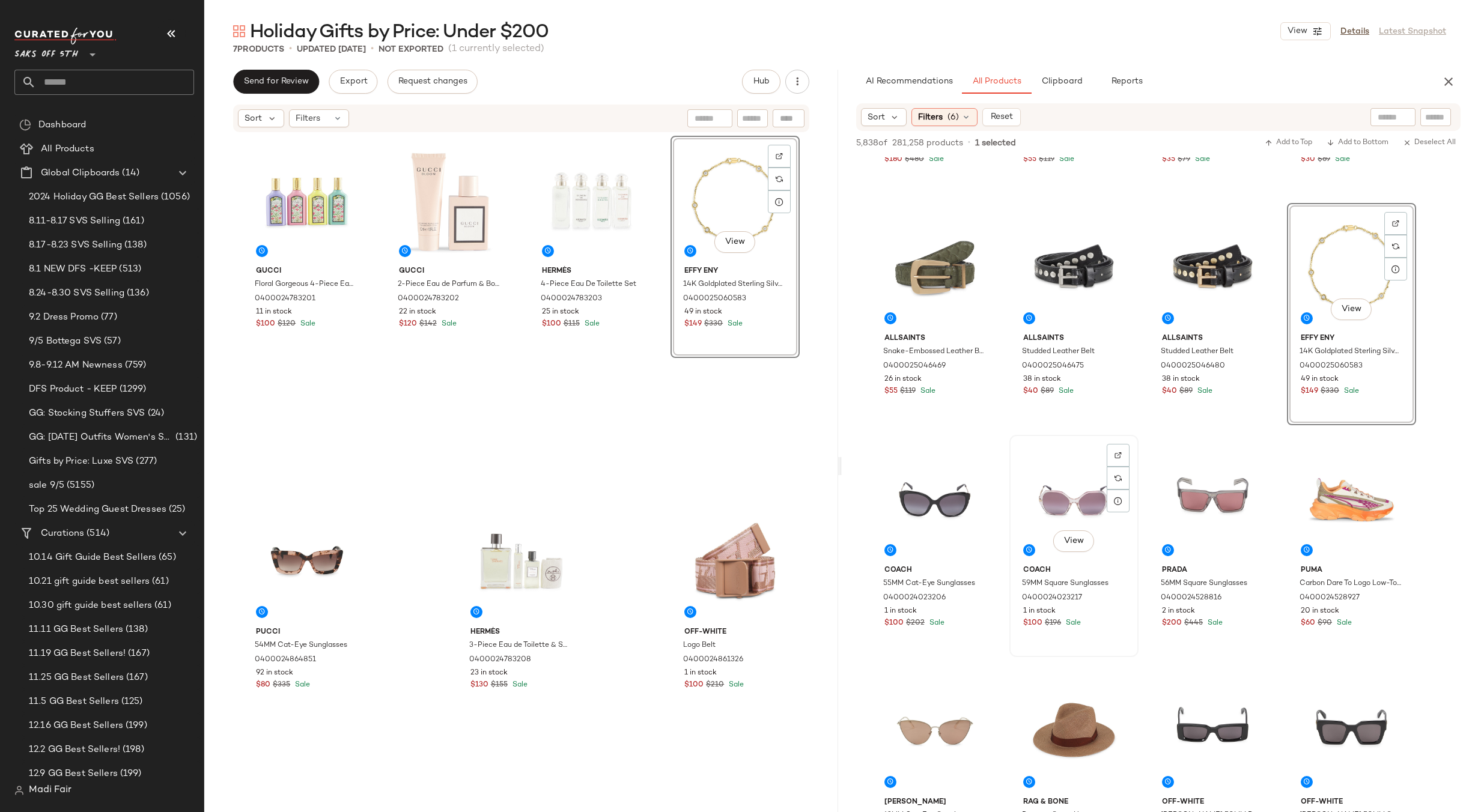
click at [1064, 502] on div "View" at bounding box center [1074, 499] width 120 height 121
click at [1189, 496] on div "View" at bounding box center [1213, 499] width 120 height 121
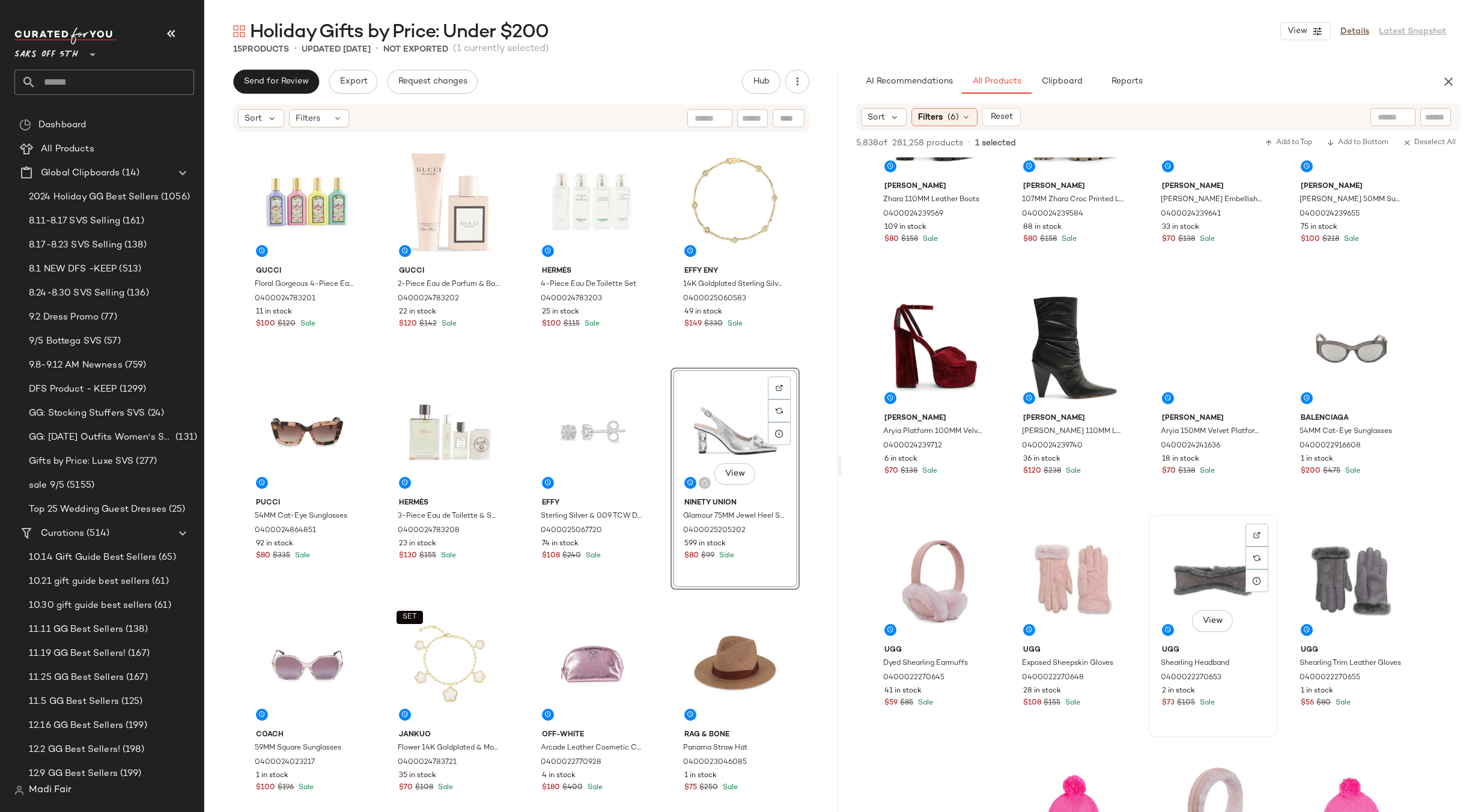
scroll to position [7631, 0]
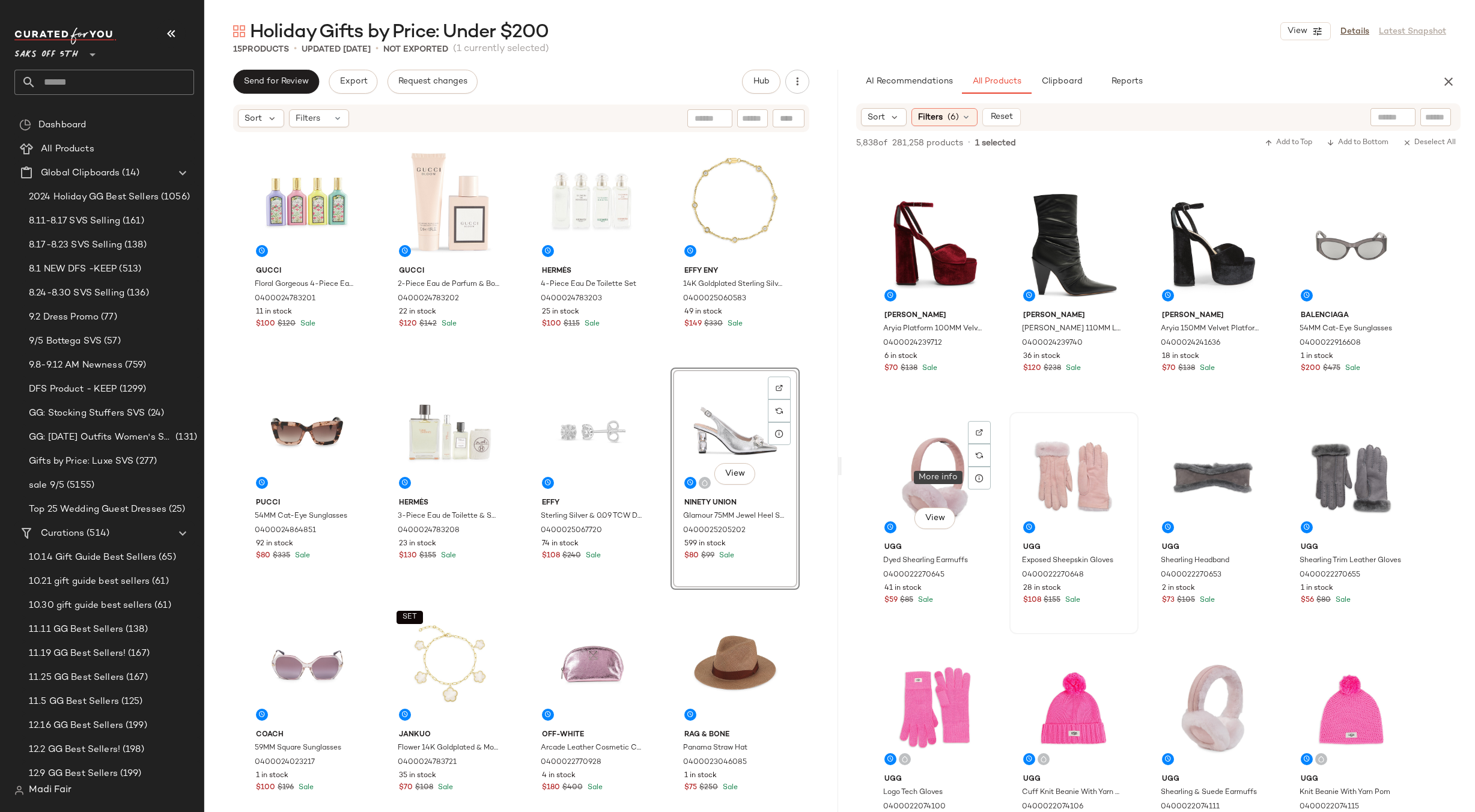
click at [959, 473] on div "View" at bounding box center [935, 476] width 120 height 121
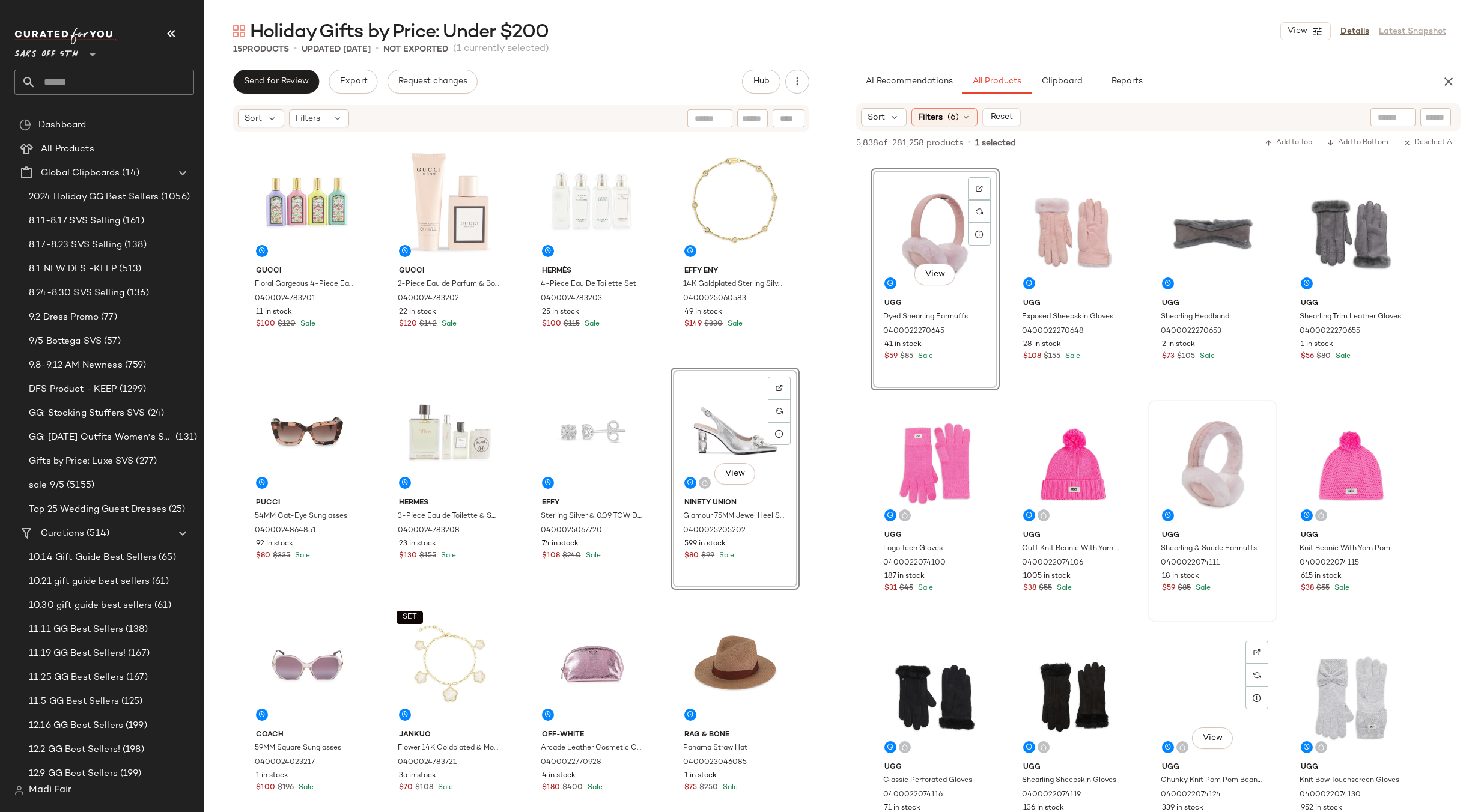
scroll to position [7811, 0]
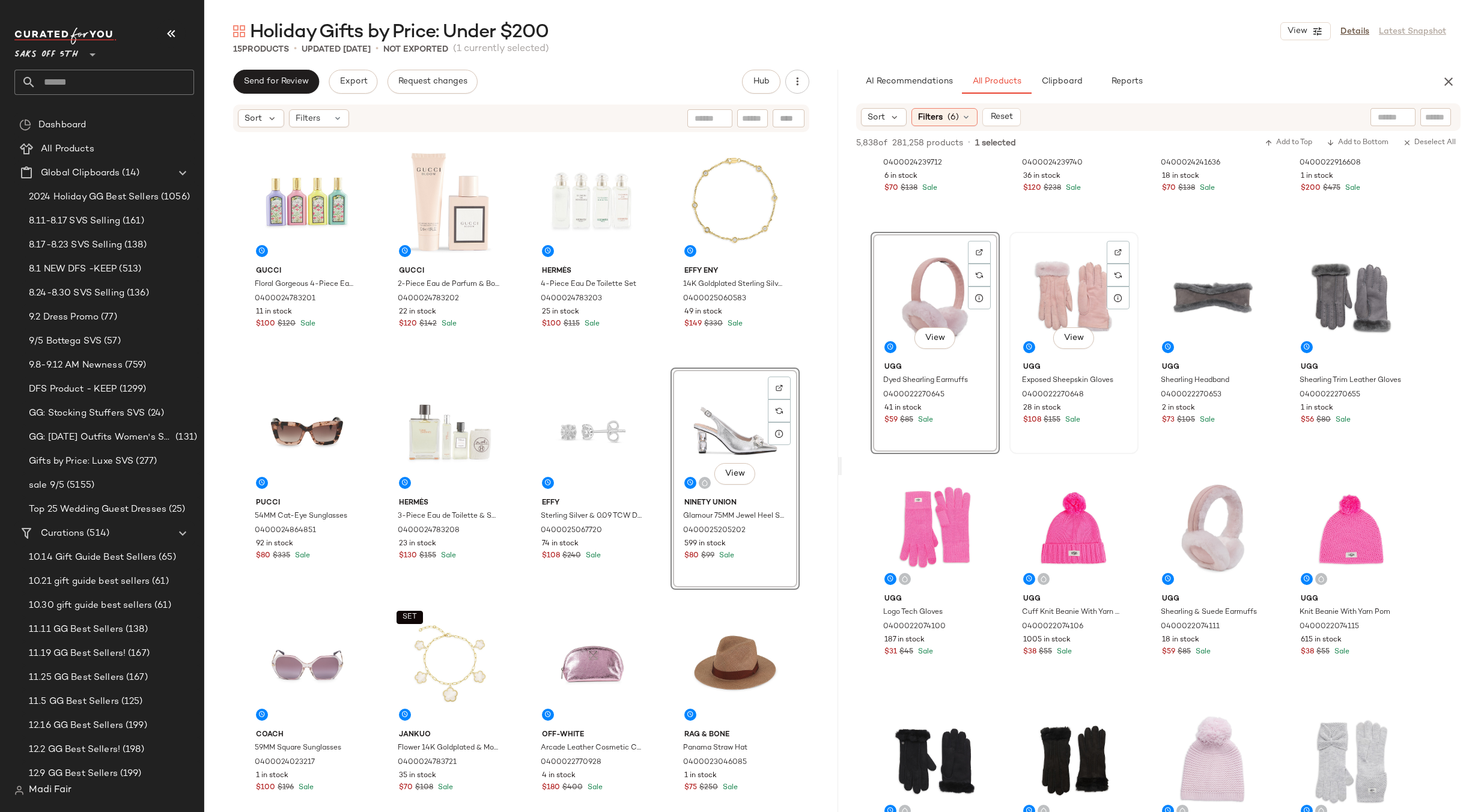
click at [1088, 285] on div "View" at bounding box center [1074, 296] width 120 height 121
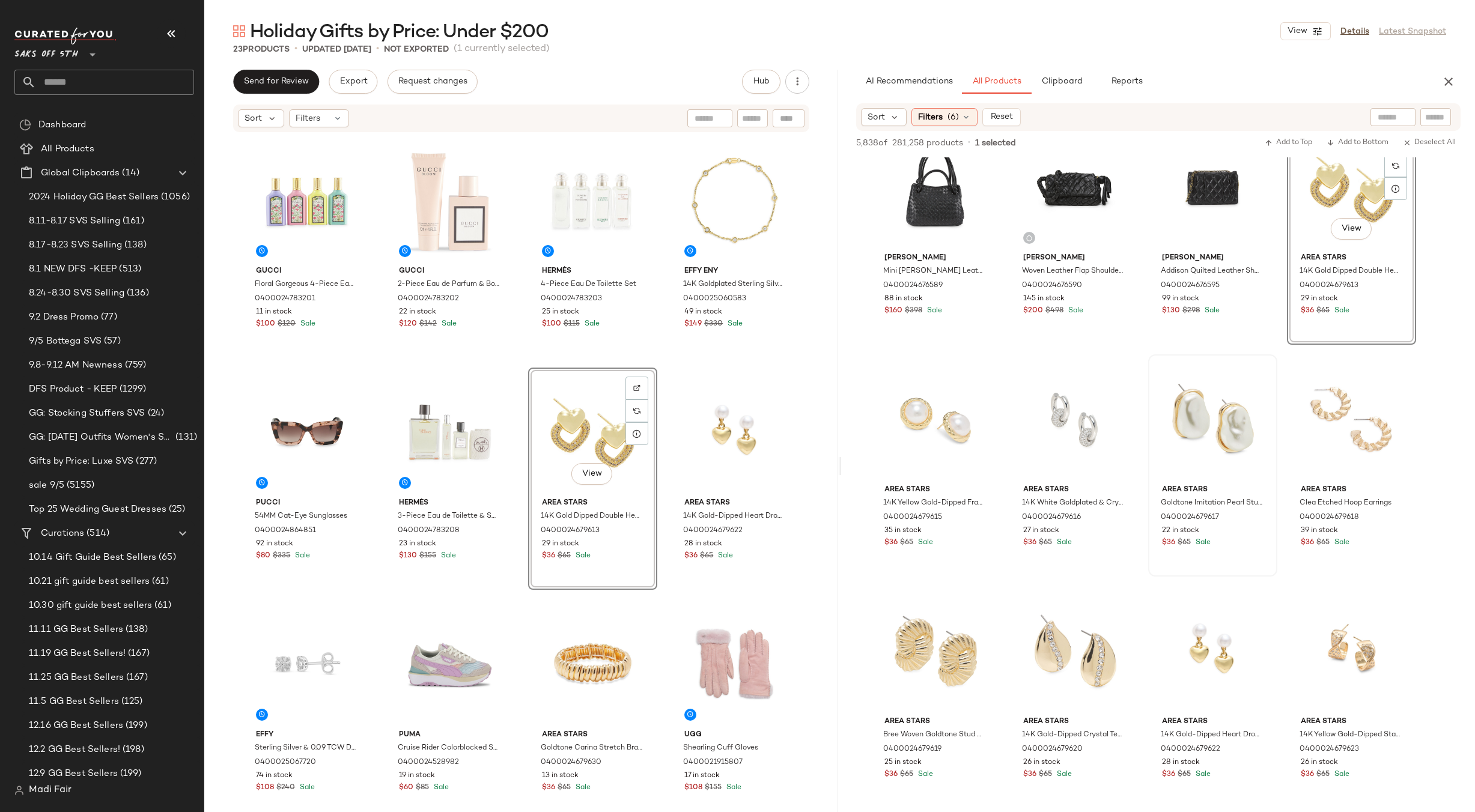
scroll to position [11417, 0]
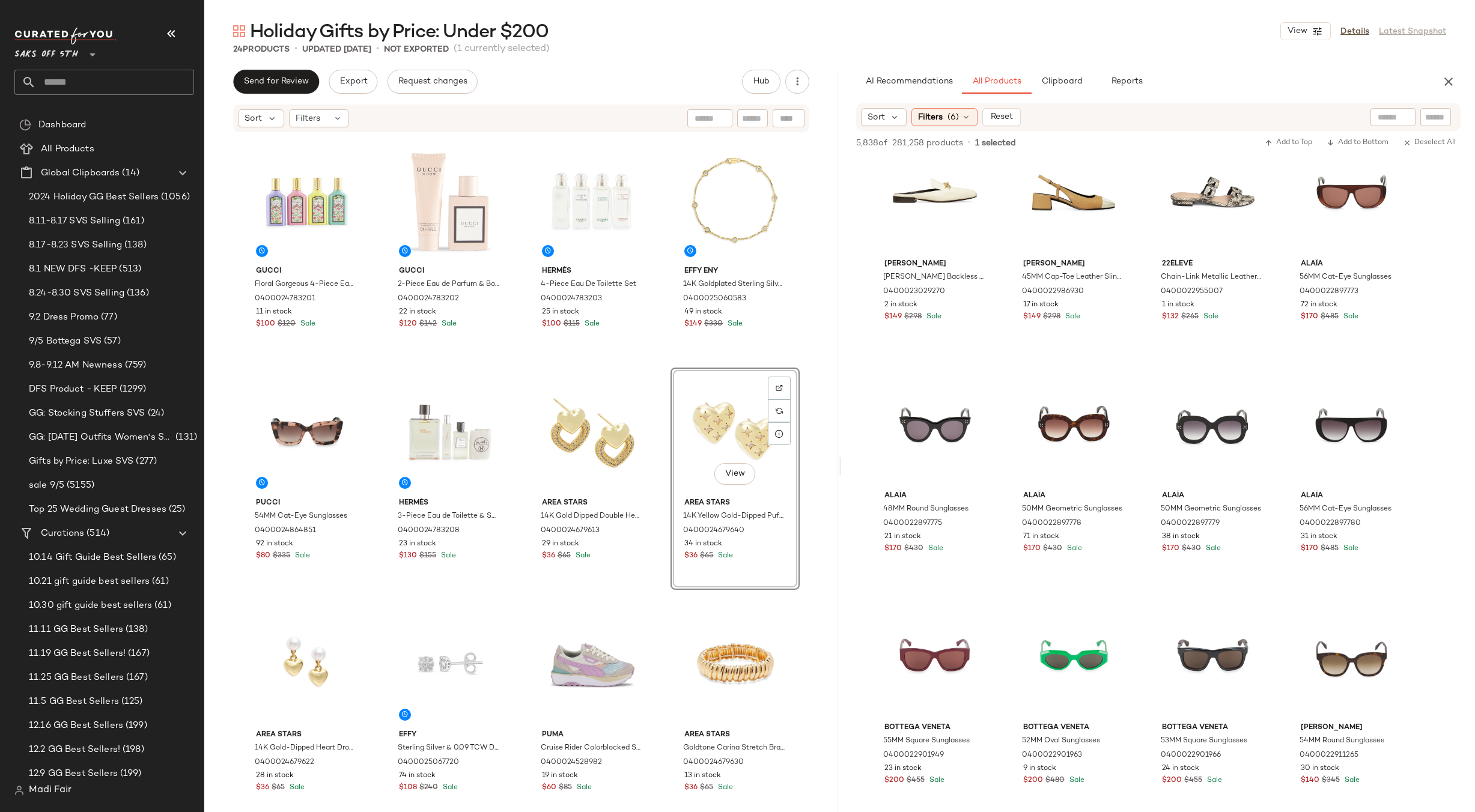
scroll to position [15683, 0]
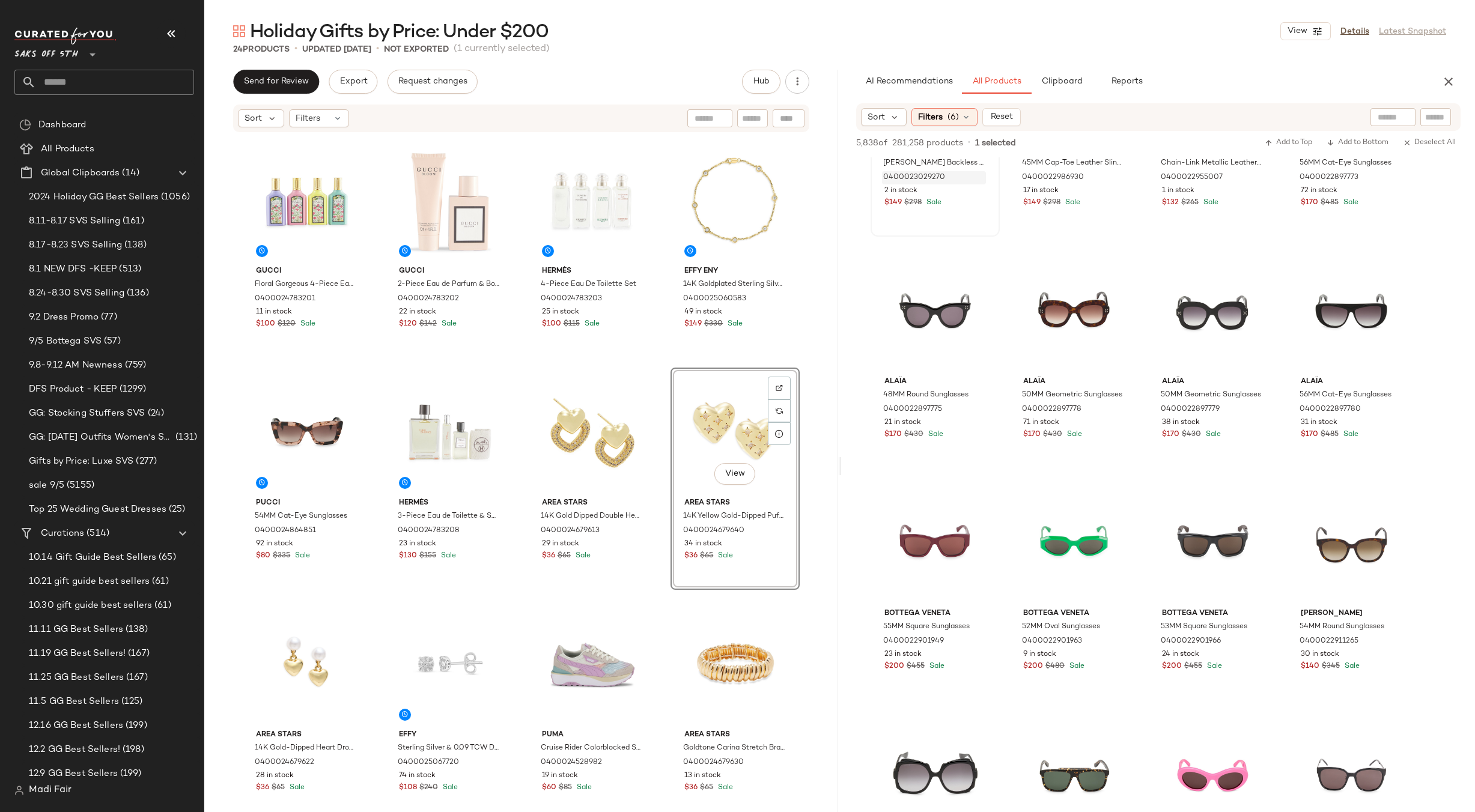
drag, startPoint x: 942, startPoint y: 113, endPoint x: 943, endPoint y: 174, distance: 61.0
click at [942, 113] on span "Filters" at bounding box center [931, 117] width 25 height 12
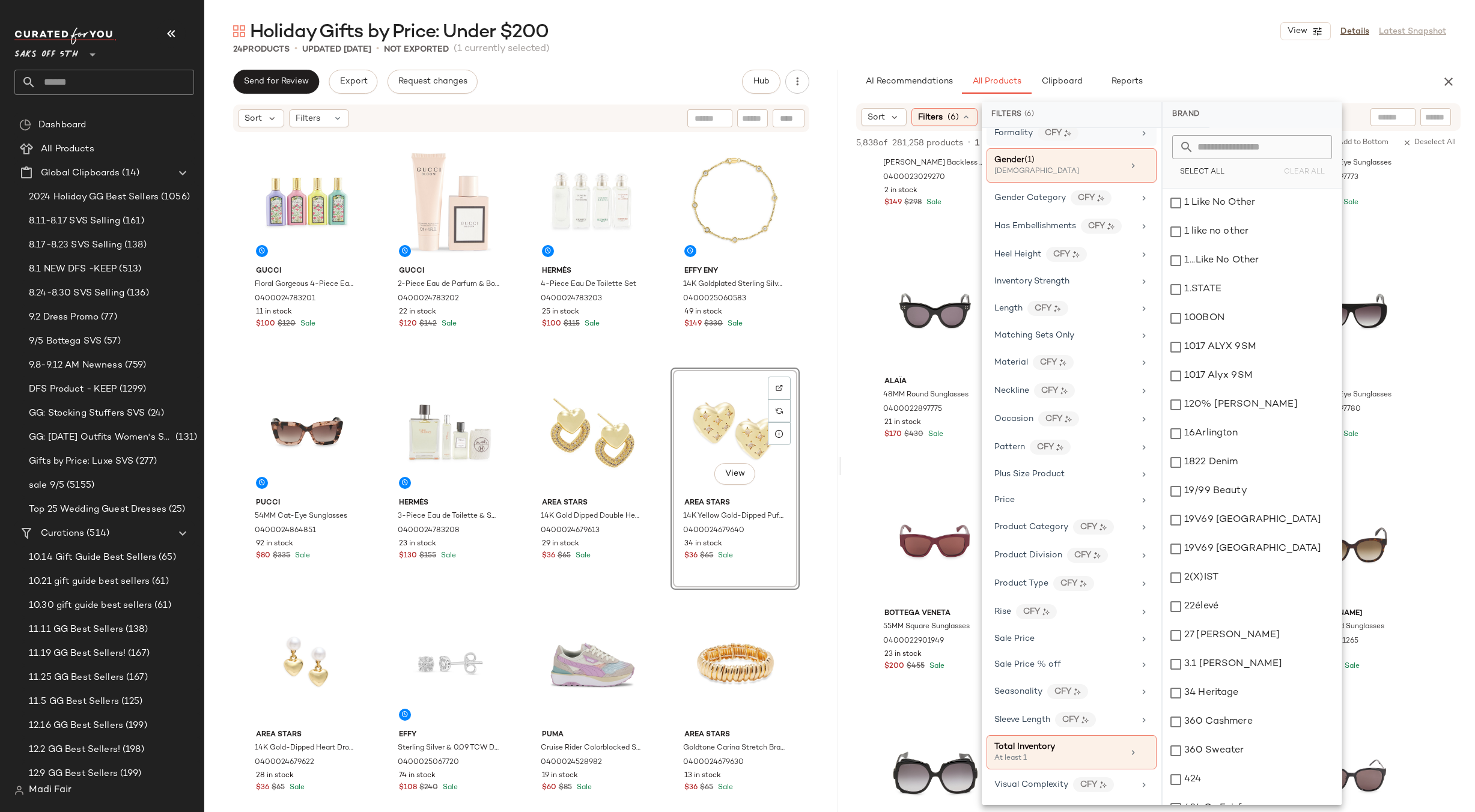
scroll to position [0, 0]
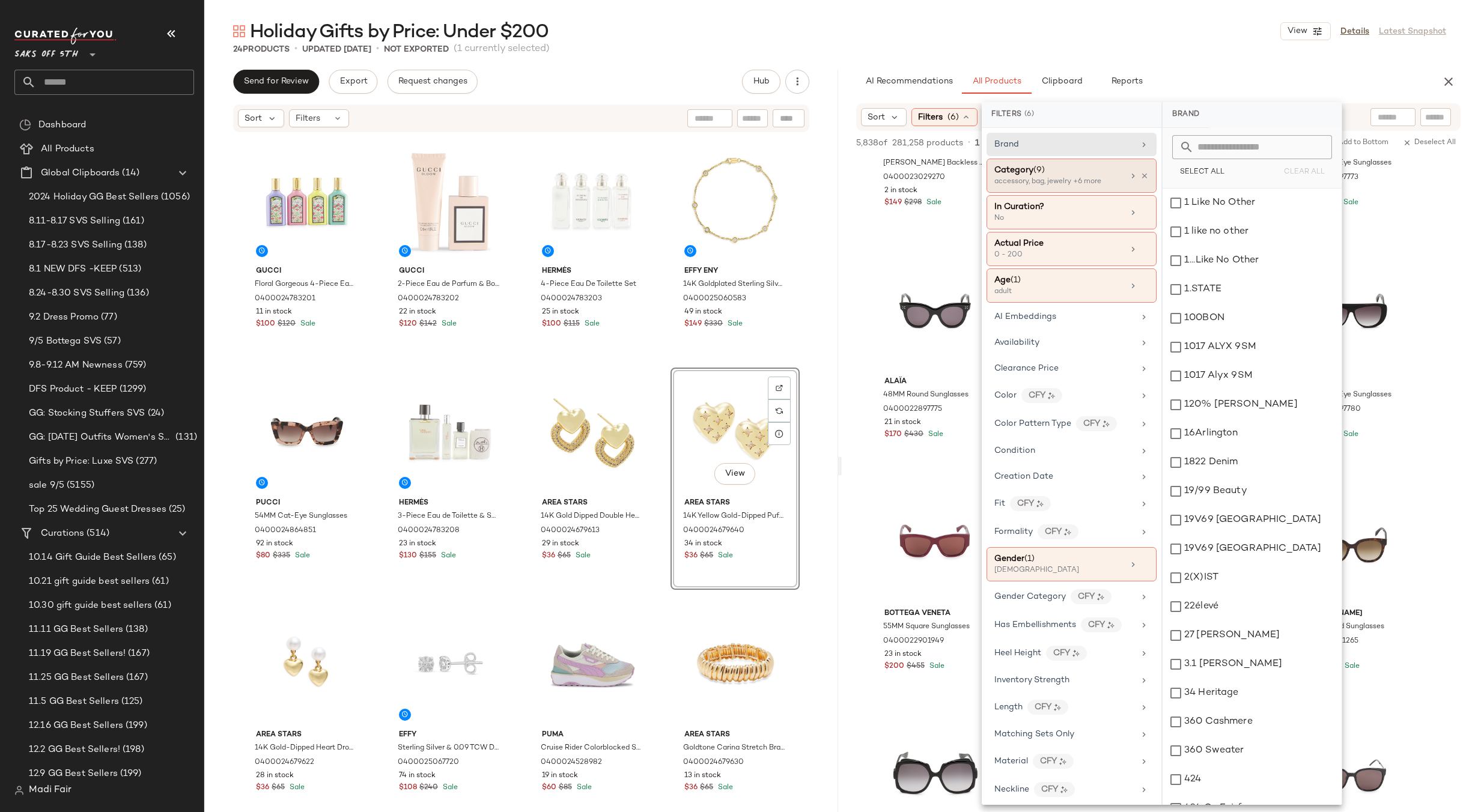
drag, startPoint x: 1057, startPoint y: 178, endPoint x: 1129, endPoint y: 172, distance: 72.2
click at [1056, 178] on div "accessory, bag, jewelry +6 more" at bounding box center [1054, 182] width 120 height 11
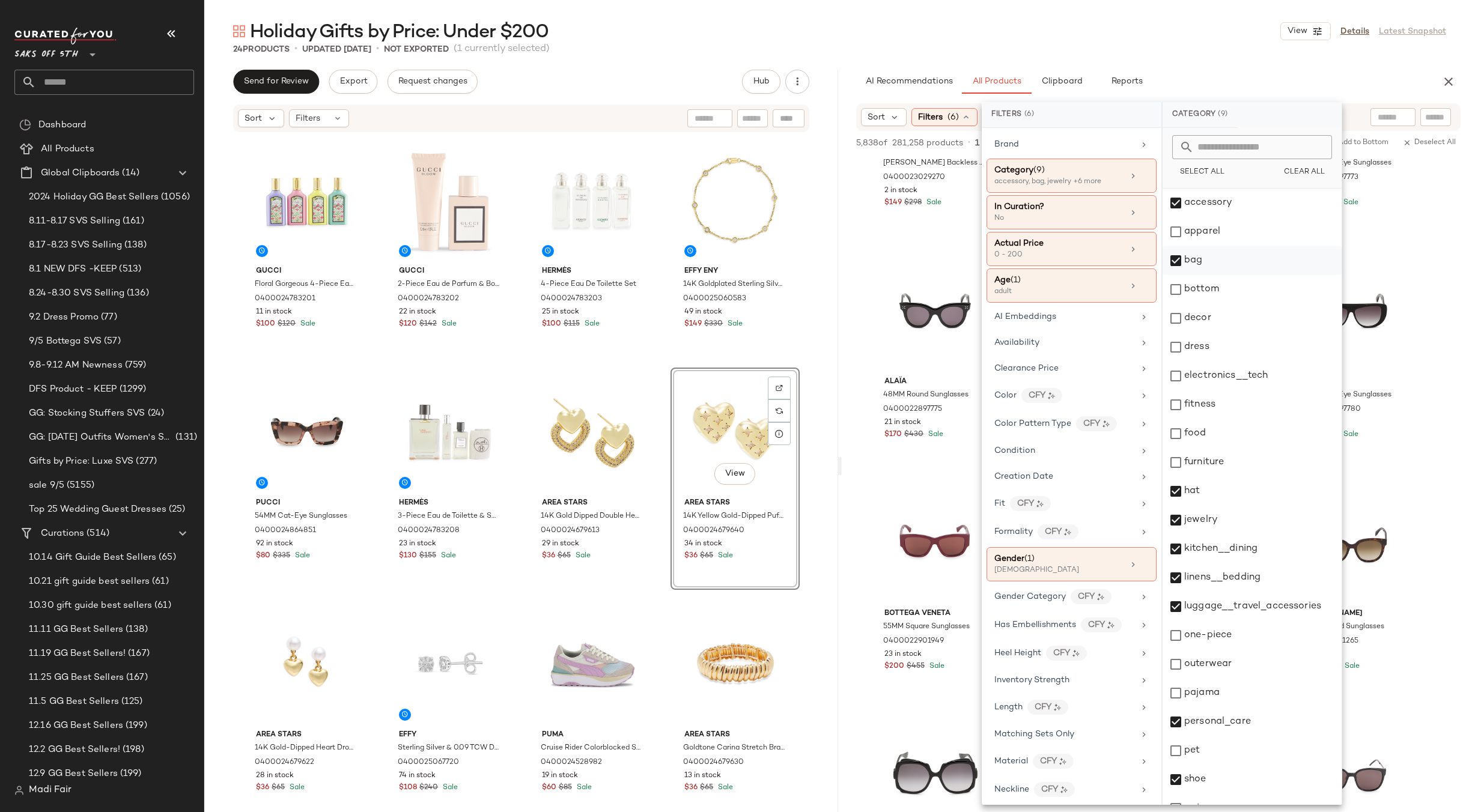
click at [1180, 259] on div "bag" at bounding box center [1252, 260] width 179 height 29
click at [1179, 495] on div "hat" at bounding box center [1252, 491] width 179 height 29
click at [1178, 529] on div "jewelry" at bounding box center [1252, 519] width 179 height 29
click at [1178, 557] on div "kitchen__dining" at bounding box center [1252, 549] width 179 height 29
click at [1141, 178] on icon at bounding box center [1145, 176] width 8 height 8
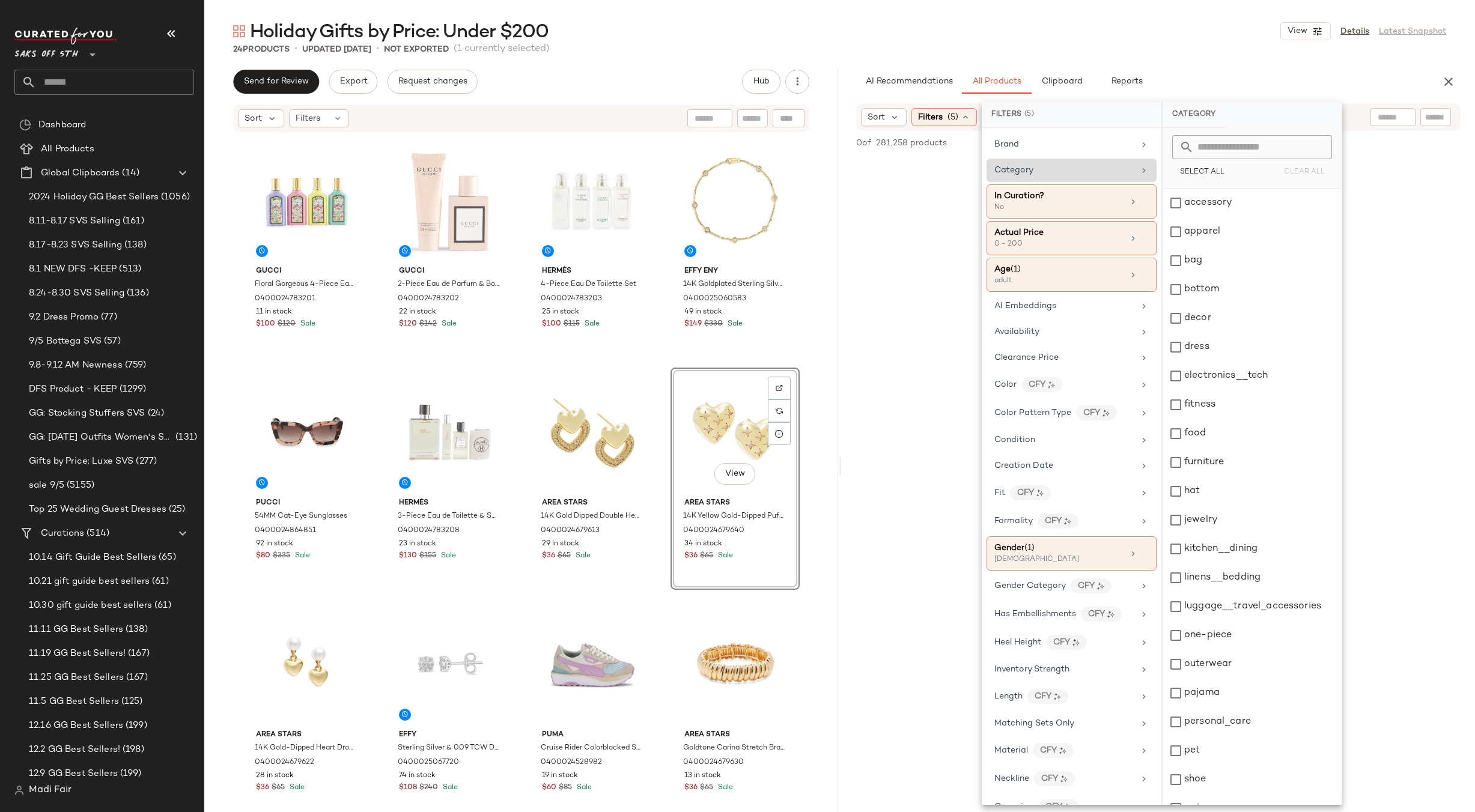
click at [1088, 170] on div "Category" at bounding box center [1064, 171] width 140 height 12
click at [1180, 200] on div "accessory" at bounding box center [1252, 202] width 179 height 29
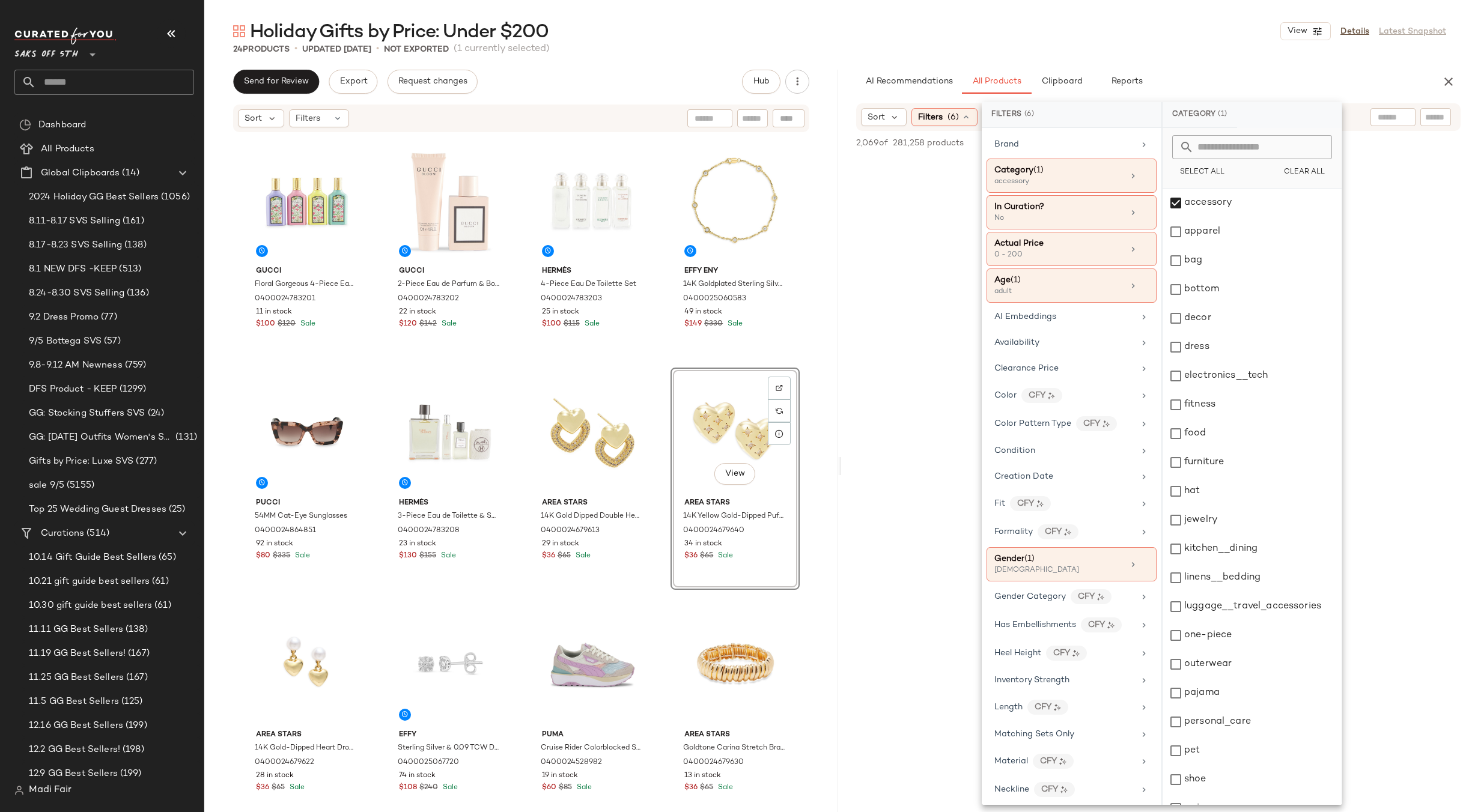
click at [1148, 49] on div "24 Products • updated Sep 8th • Not Exported (1 currently selected)" at bounding box center [840, 49] width 1270 height 12
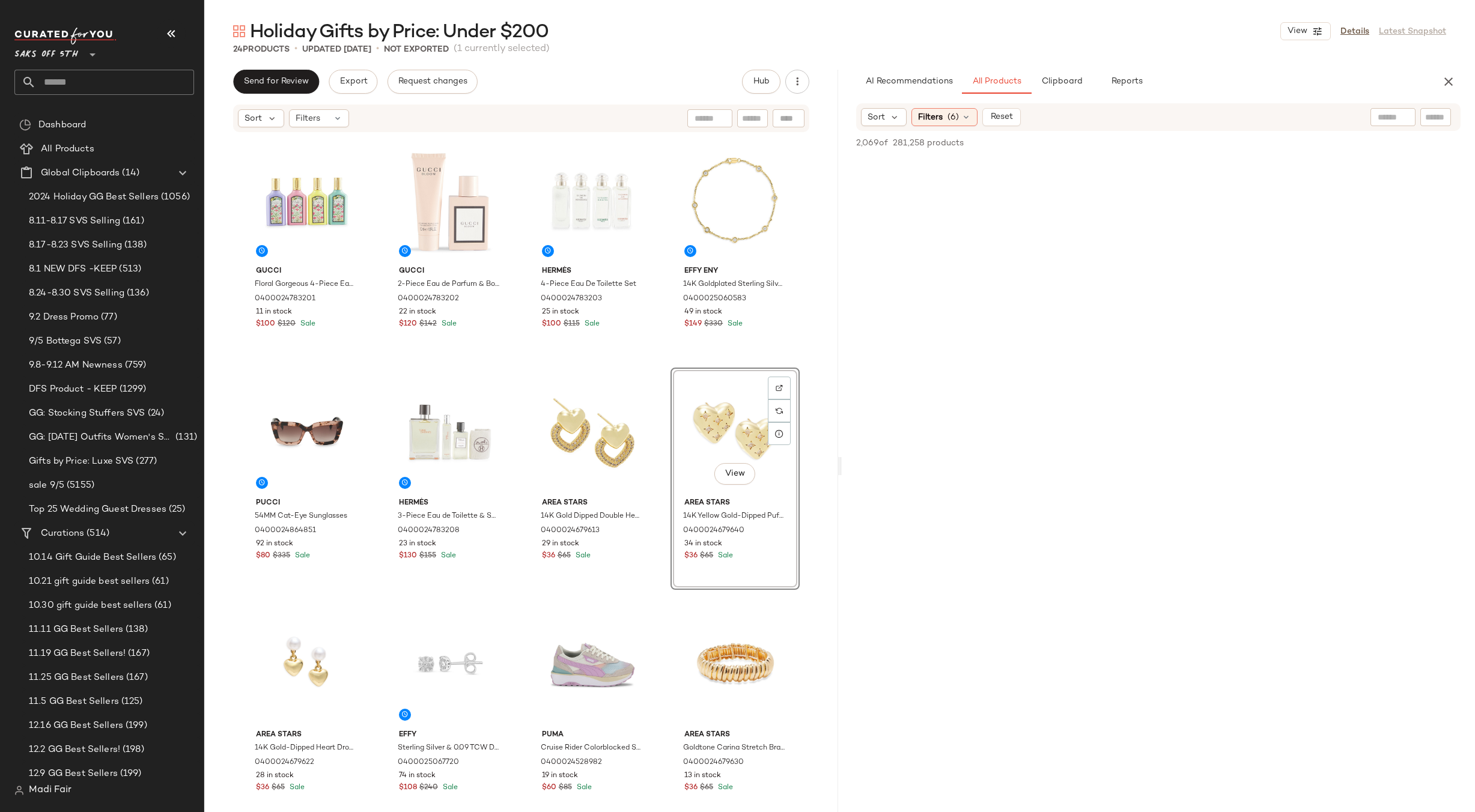
click at [1051, 120] on div "Sort Filters (6) Reset" at bounding box center [1081, 117] width 439 height 18
click at [718, 242] on button "View" at bounding box center [735, 242] width 41 height 22
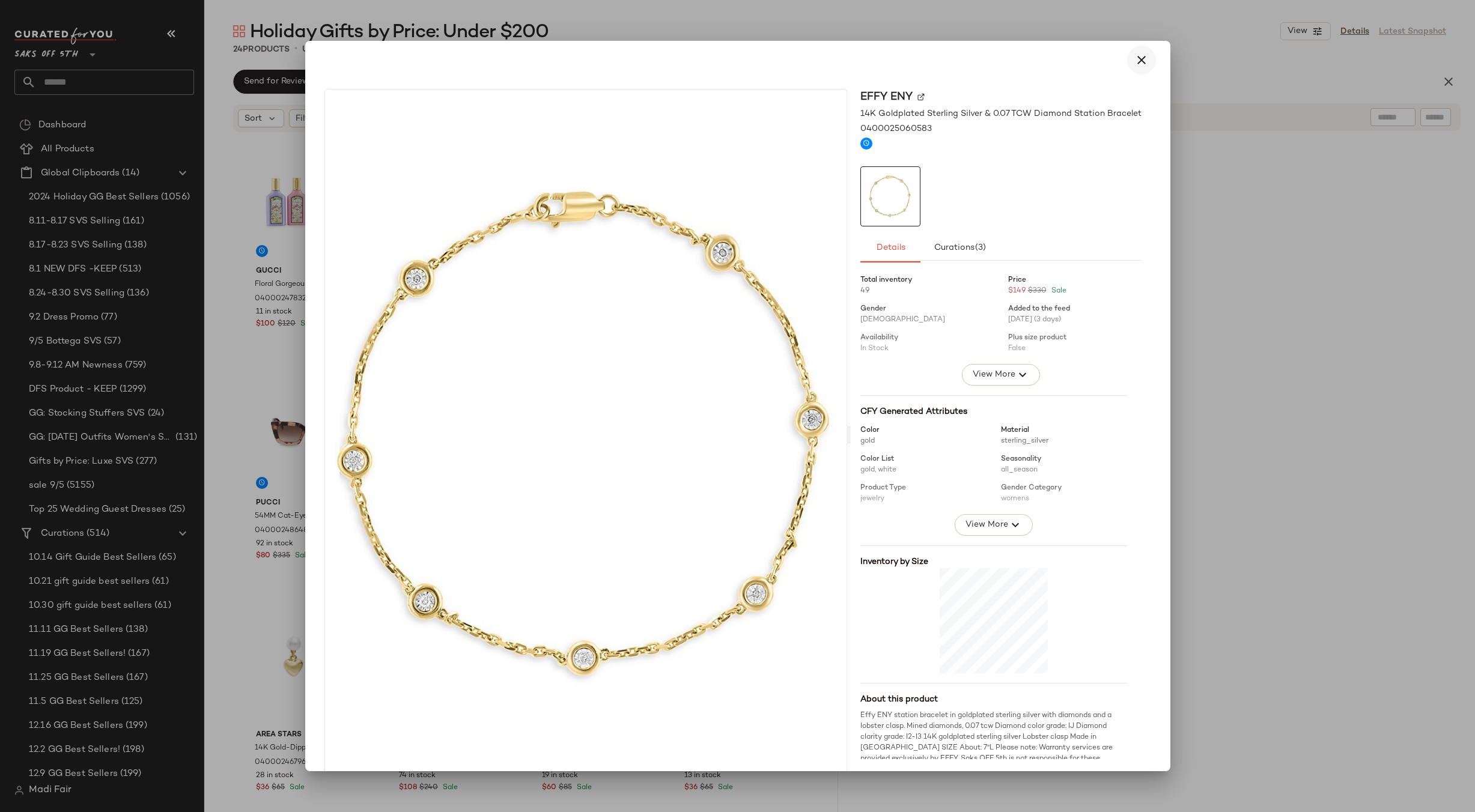
click at [1143, 63] on button "button" at bounding box center [1141, 59] width 29 height 29
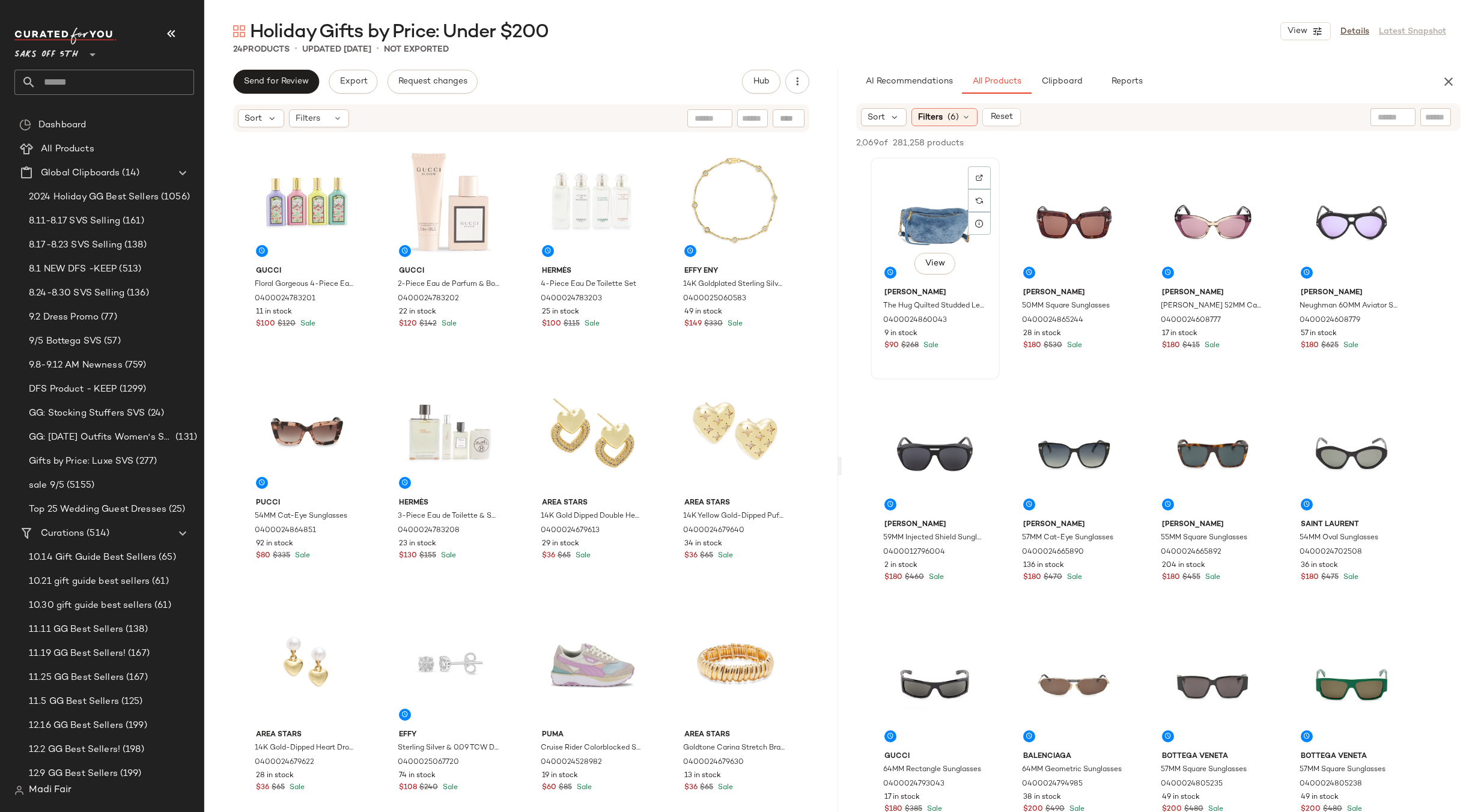
click at [942, 224] on div "View" at bounding box center [935, 222] width 120 height 121
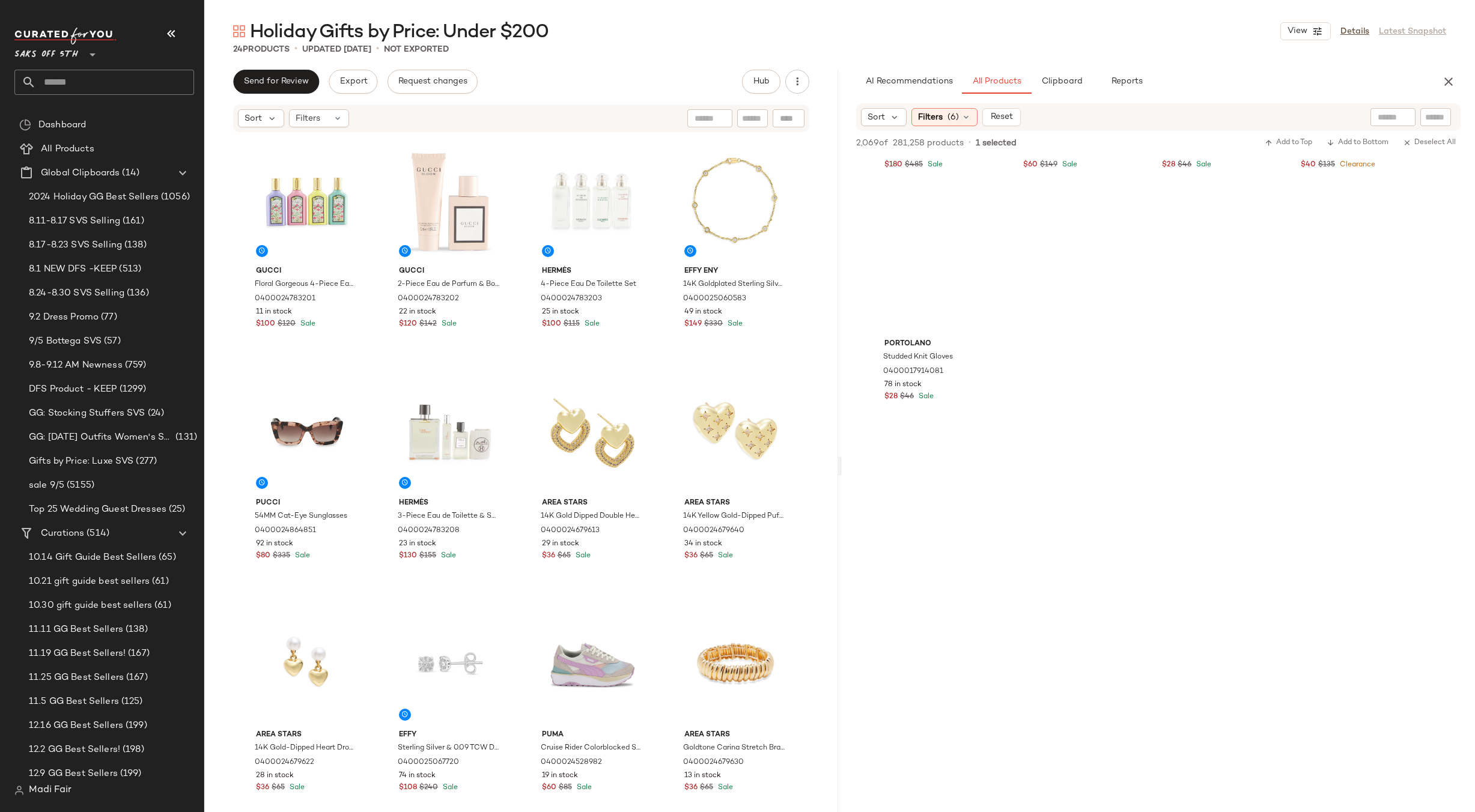
scroll to position [119857, 0]
click at [906, 272] on div "View" at bounding box center [935, 276] width 120 height 121
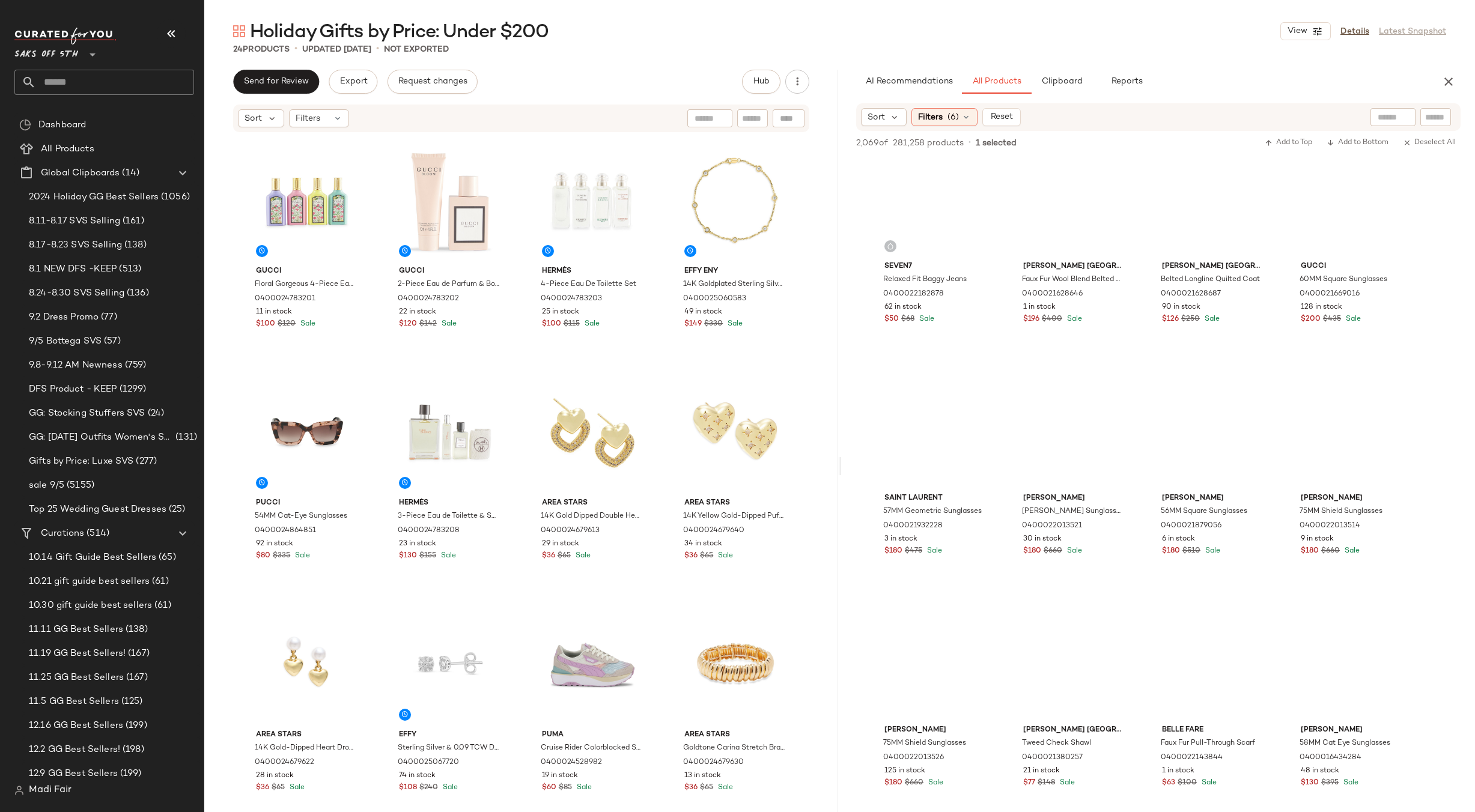
scroll to position [56951, 0]
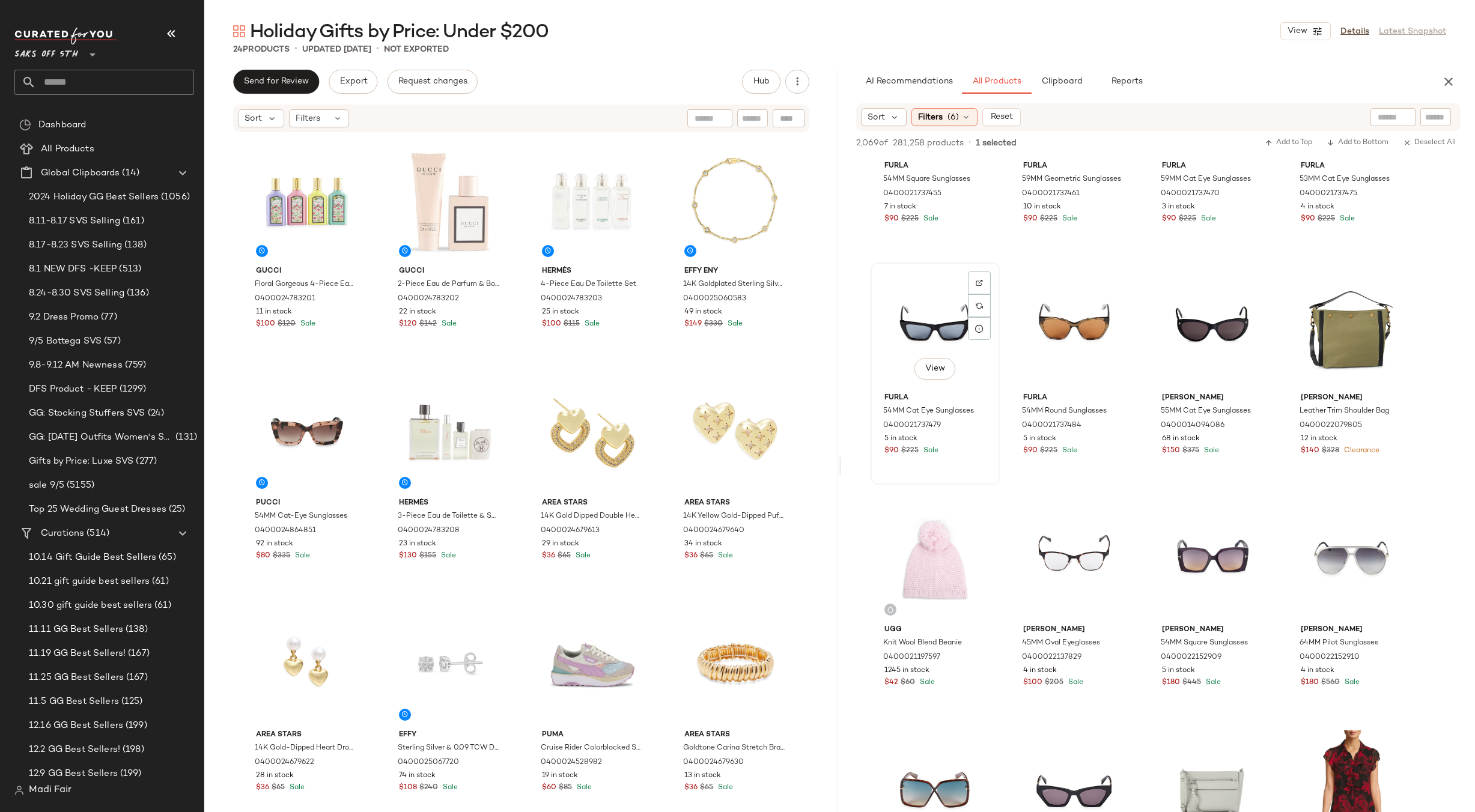
click at [910, 310] on div "View" at bounding box center [935, 327] width 120 height 121
click at [949, 324] on div "View" at bounding box center [935, 327] width 120 height 121
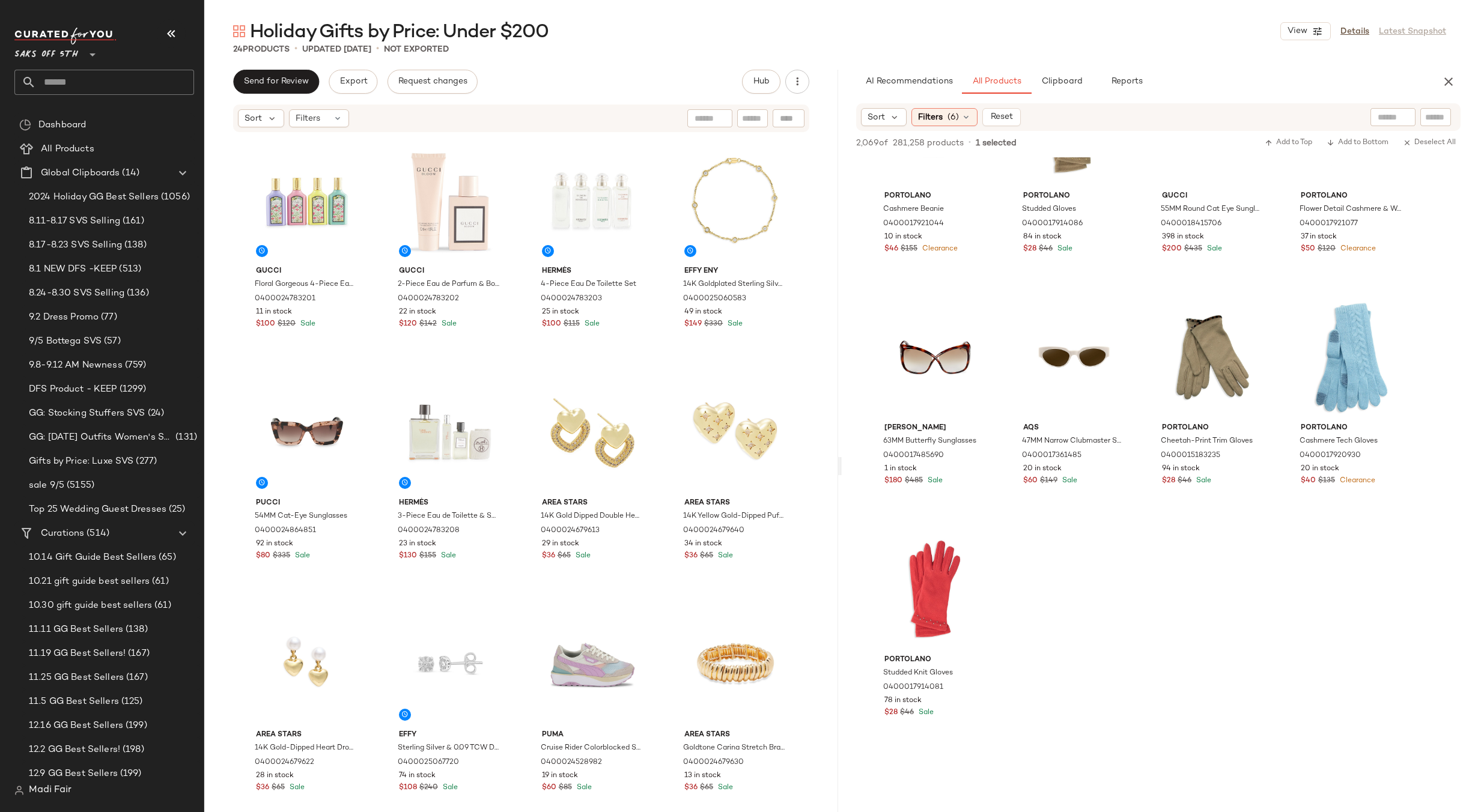
scroll to position [119460, 0]
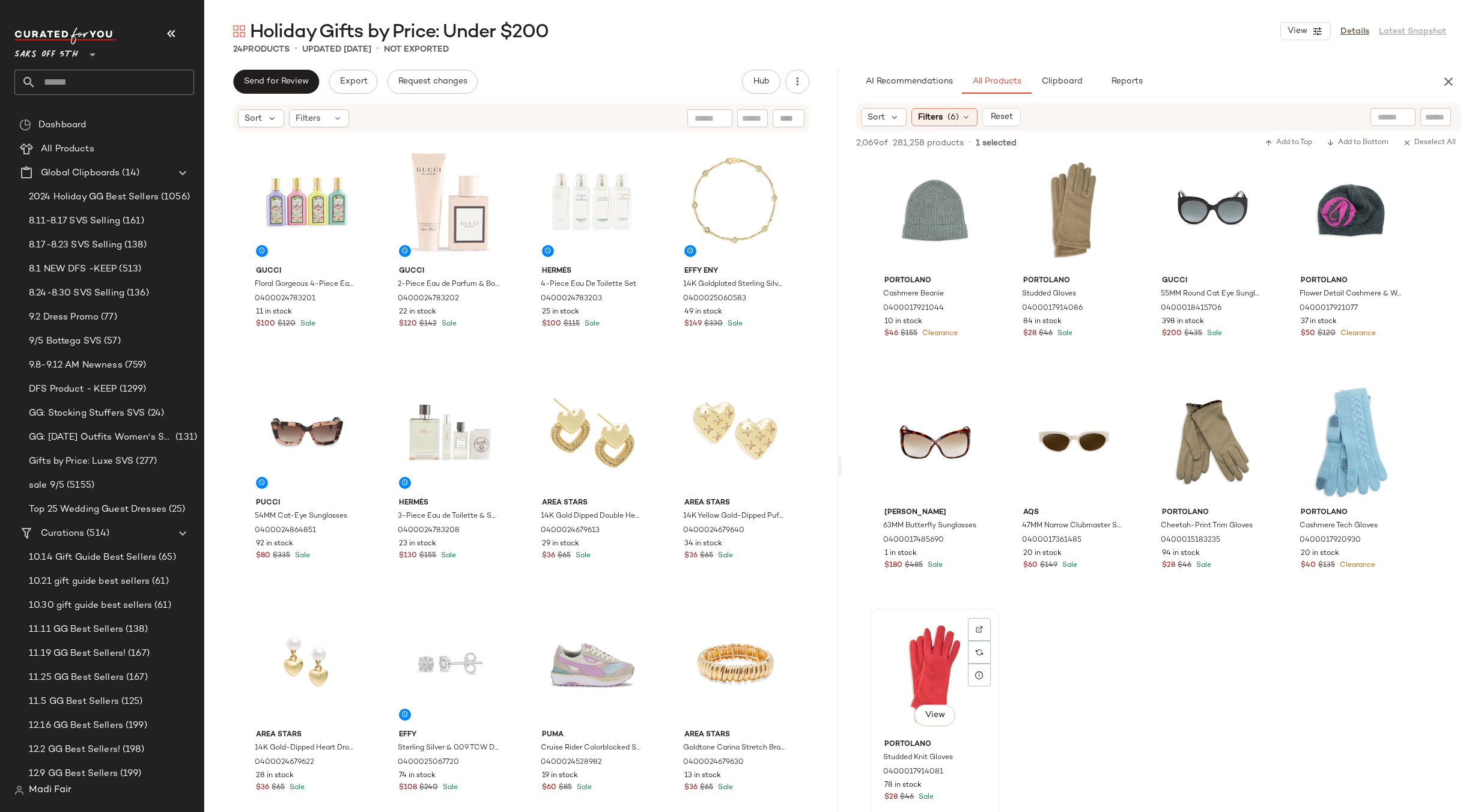
click at [926, 687] on div "View" at bounding box center [935, 674] width 120 height 121
click at [918, 666] on div "View" at bounding box center [935, 674] width 120 height 121
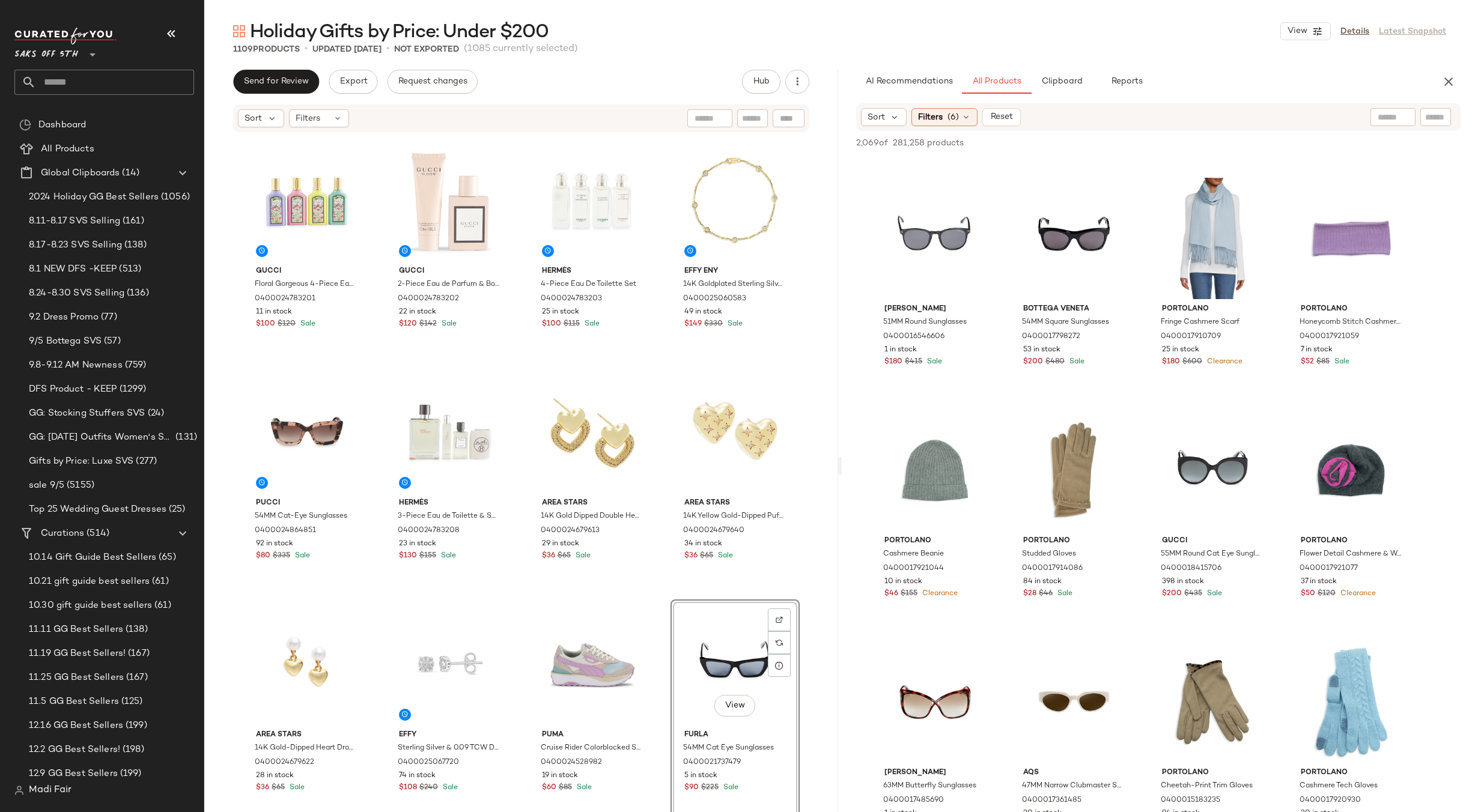
scroll to position [118979, 0]
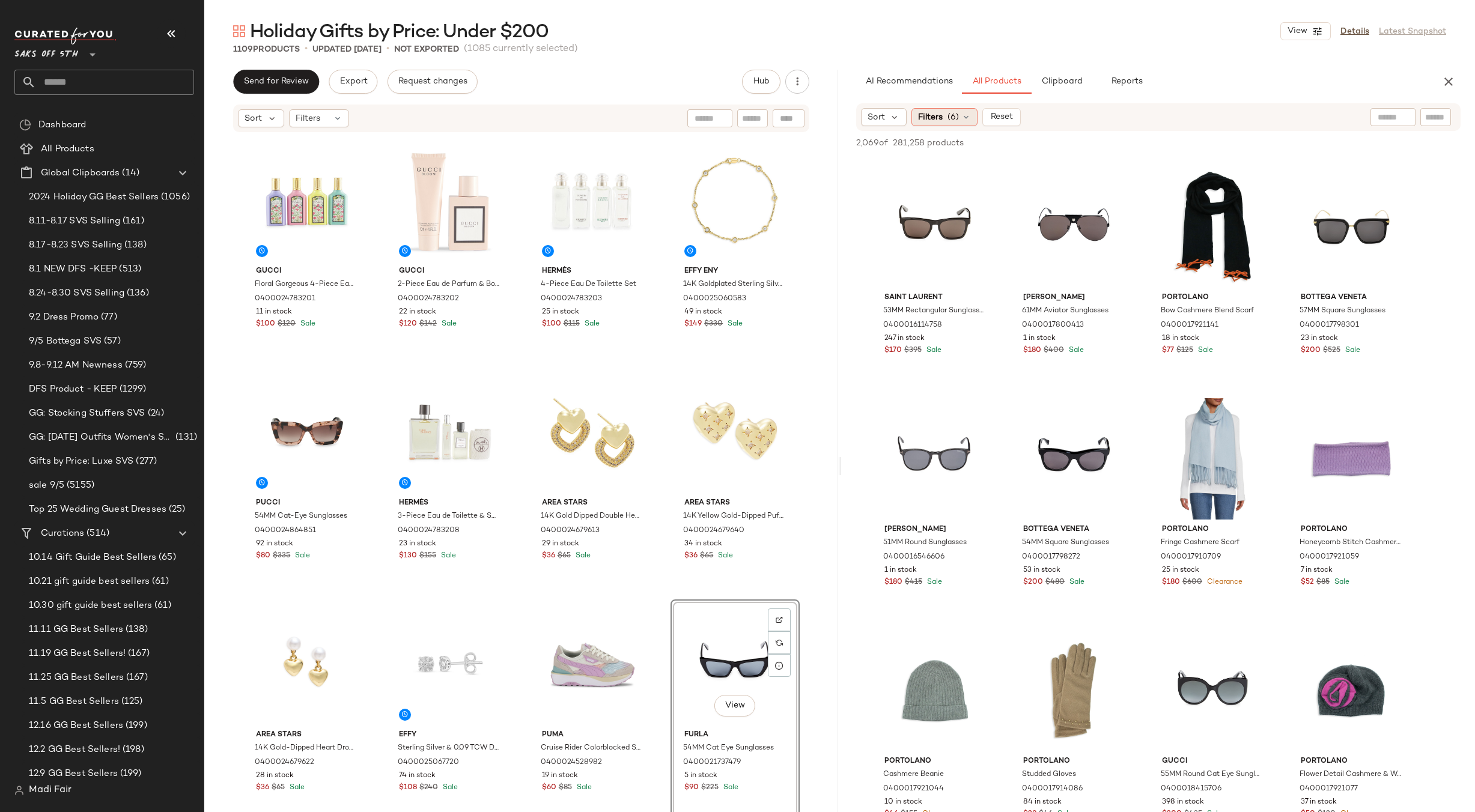
click at [951, 113] on span "(6)" at bounding box center [953, 117] width 12 height 12
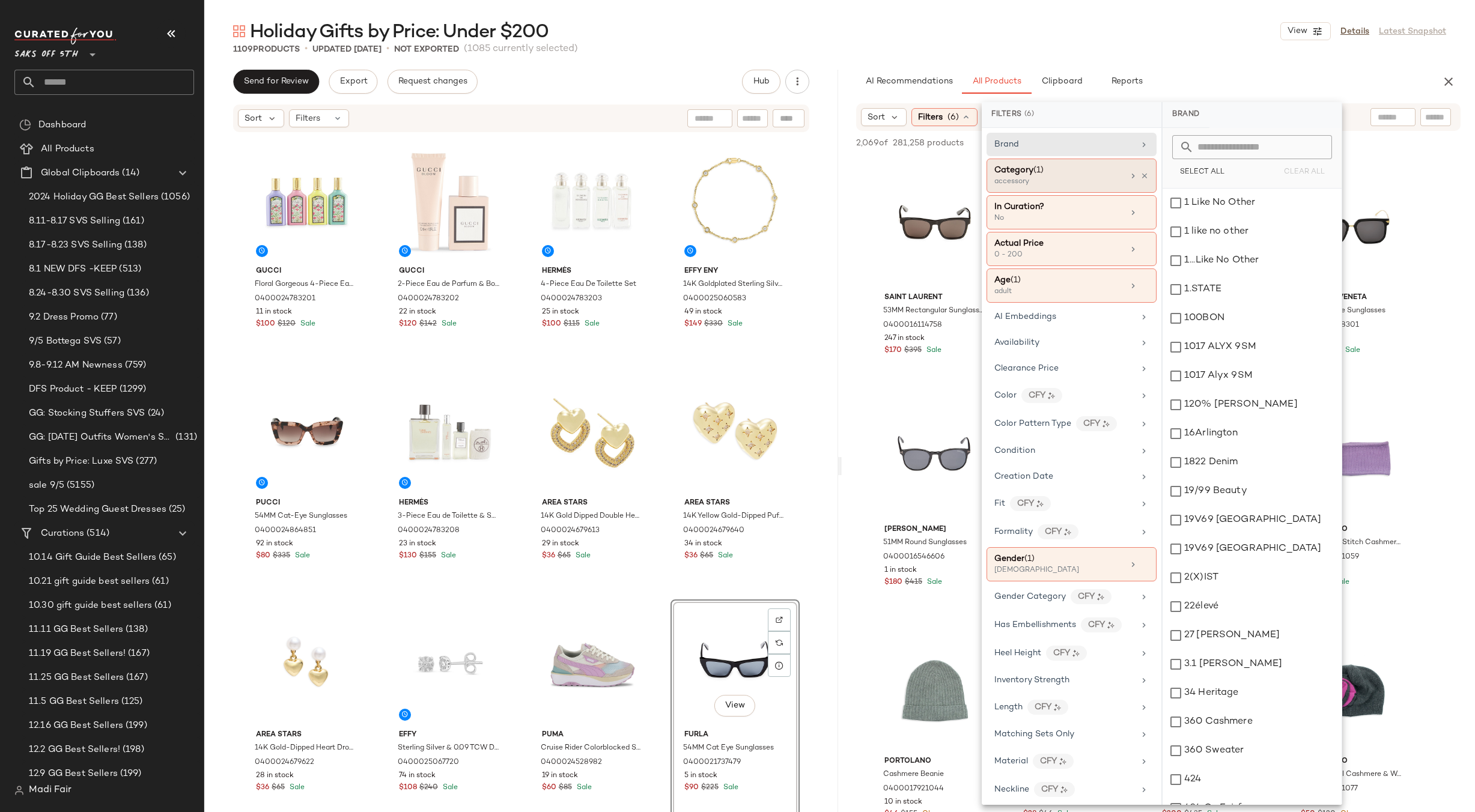
click at [1144, 172] on div "Category (1) accessory" at bounding box center [1071, 176] width 170 height 34
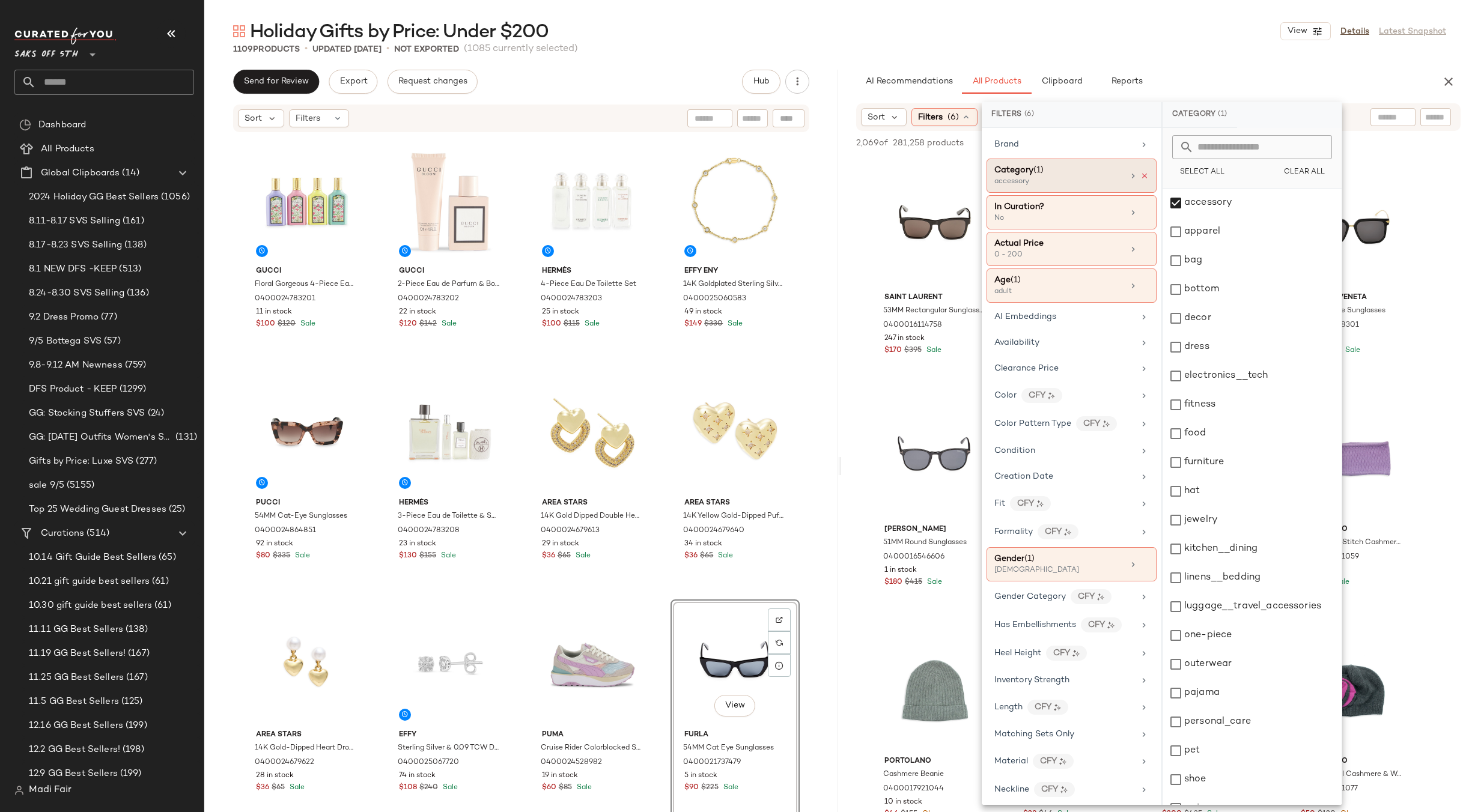
click at [1141, 174] on icon at bounding box center [1145, 176] width 8 height 8
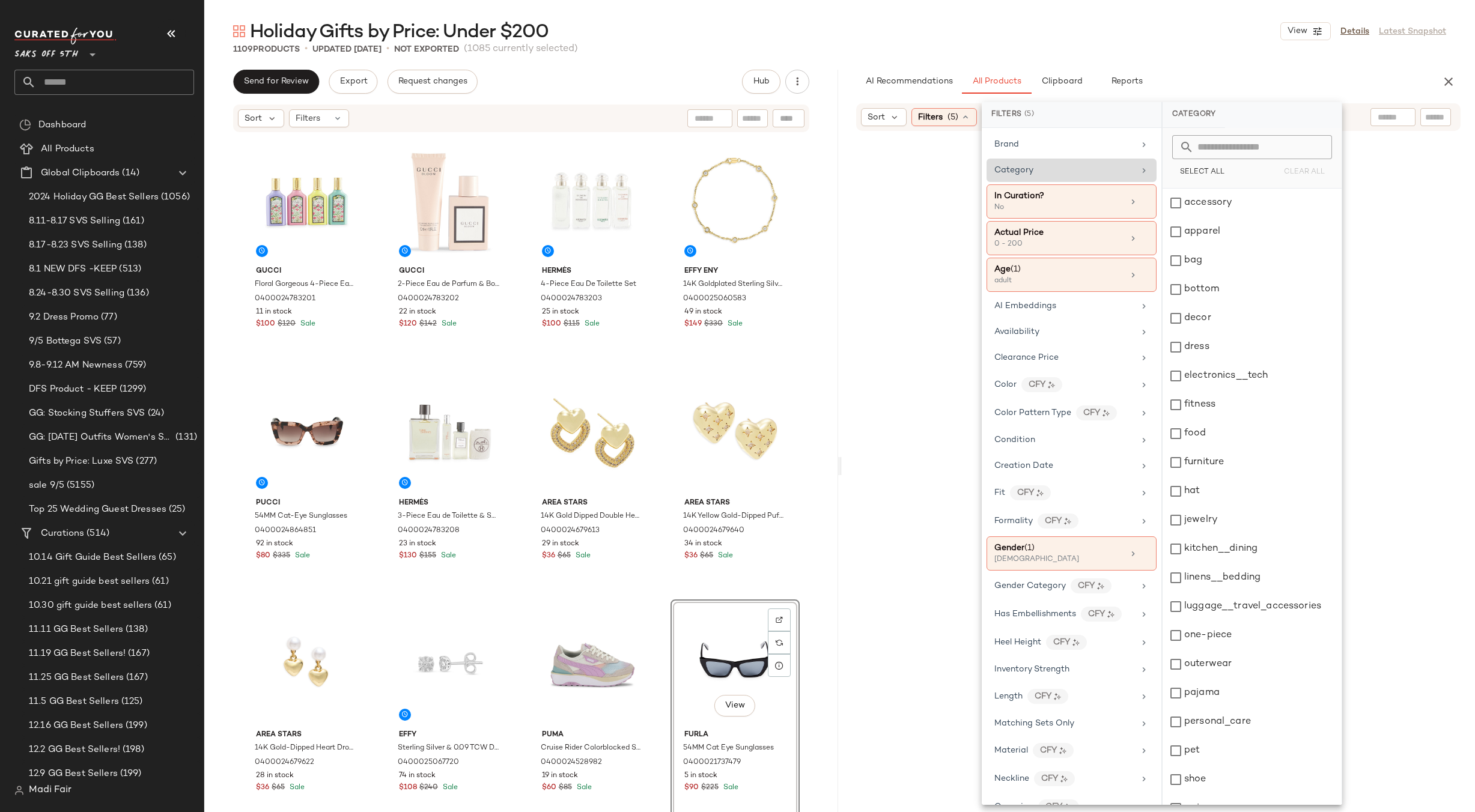
click at [1059, 176] on div "Category" at bounding box center [1064, 171] width 140 height 12
click at [1208, 205] on div "accessory" at bounding box center [1252, 202] width 179 height 29
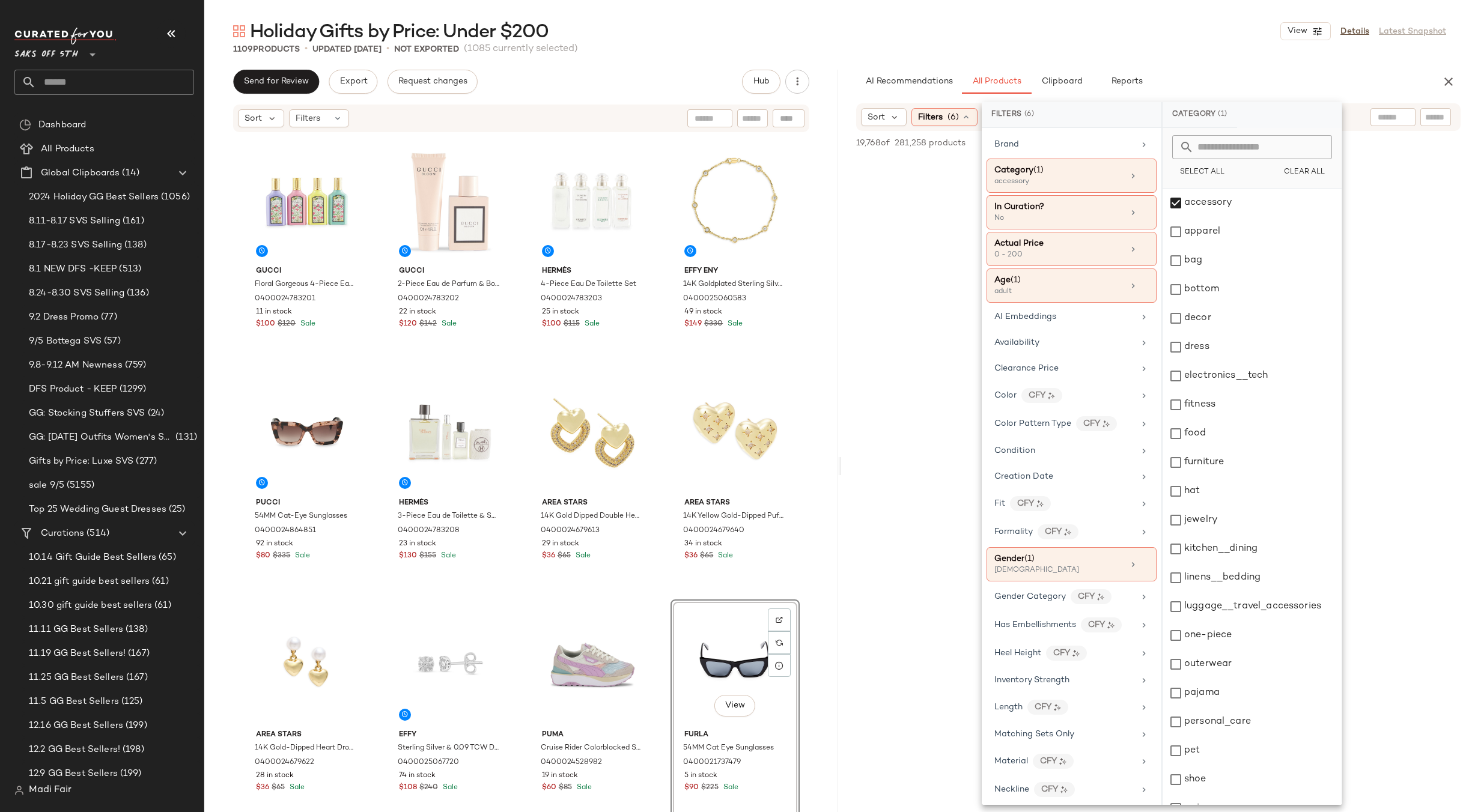
click at [1223, 36] on div "Holiday Gifts by Price: Under $200 View Details Latest Snapshot" at bounding box center [840, 31] width 1270 height 24
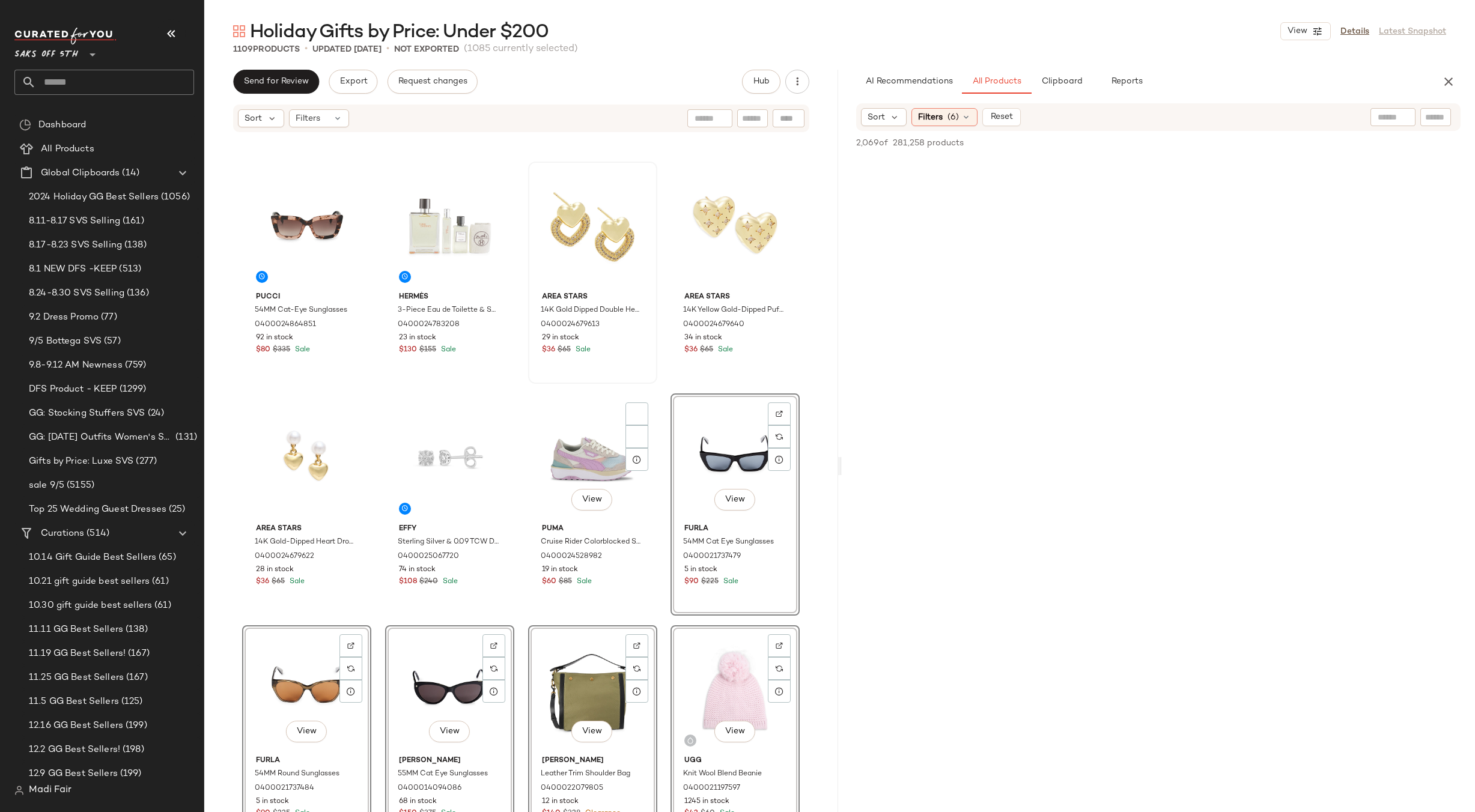
scroll to position [490, 0]
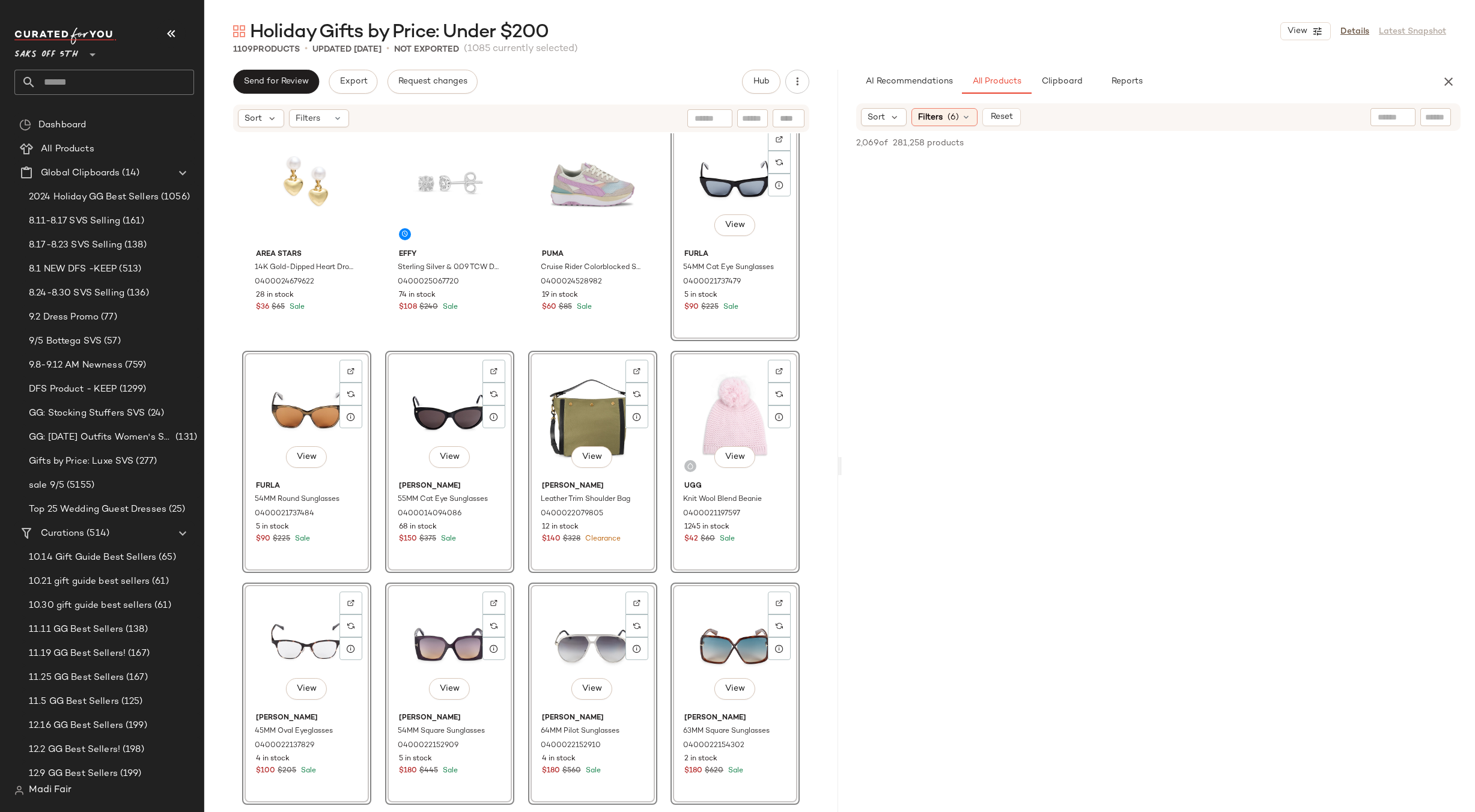
click at [660, 340] on div "Area Stars 14K Gold-Dipped Heart Drop Pearl Earrings 0400024679622 28 in stock …" at bounding box center [521, 2] width 557 height 712
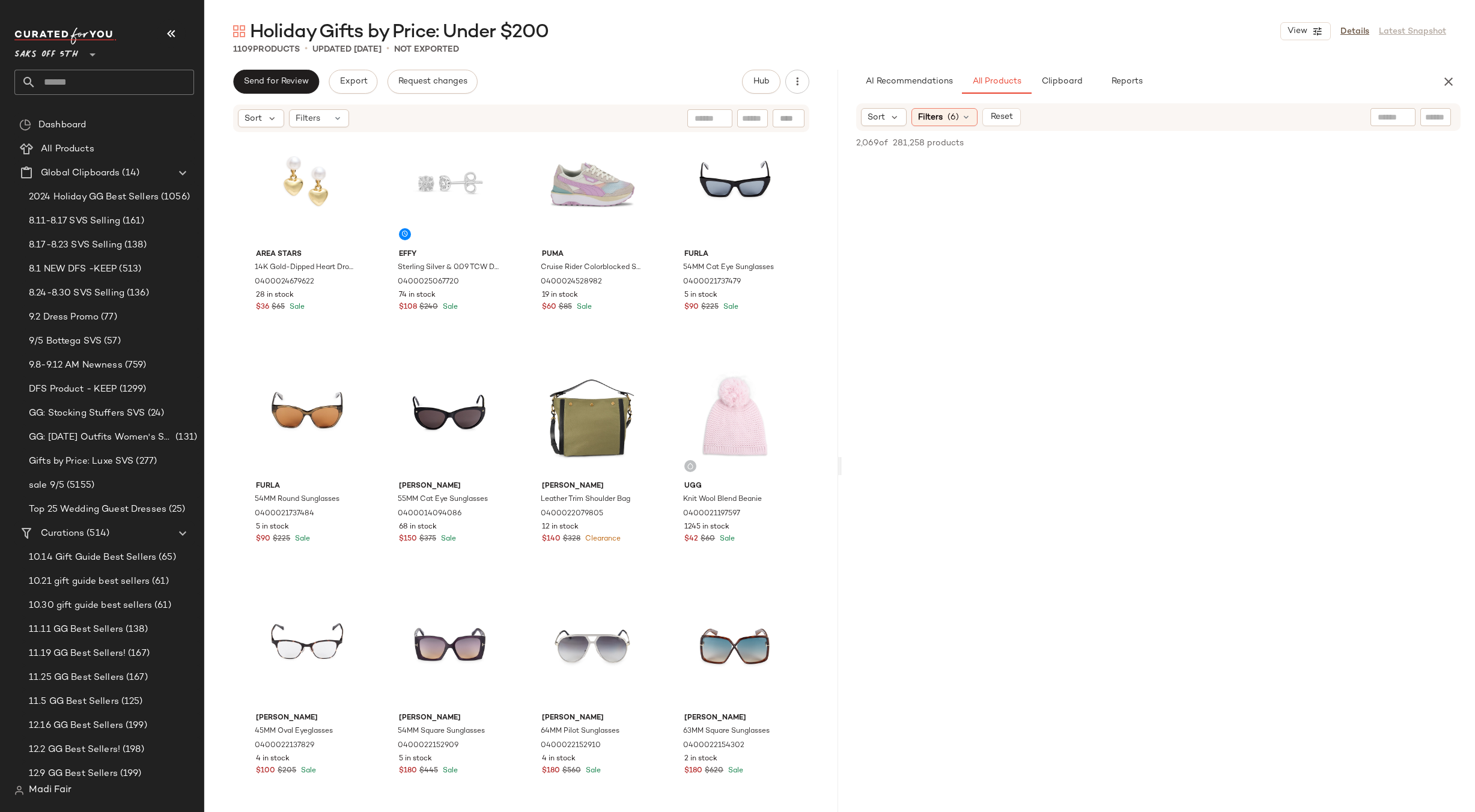
drag, startPoint x: 1474, startPoint y: 164, endPoint x: 1463, endPoint y: 191, distance: 29.2
click at [1474, 251] on div at bounding box center [1159, 505] width 634 height 695
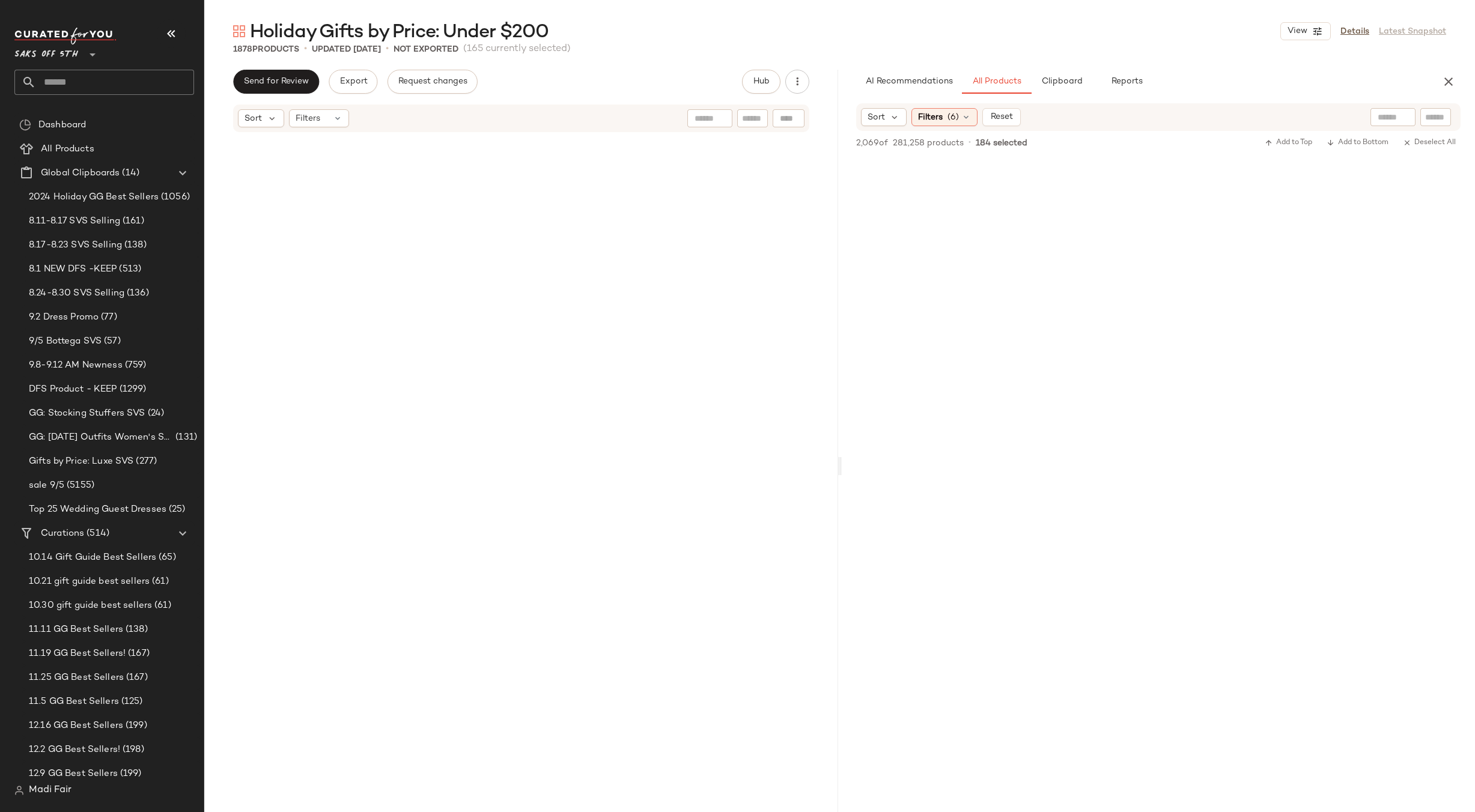
scroll to position [55444, 0]
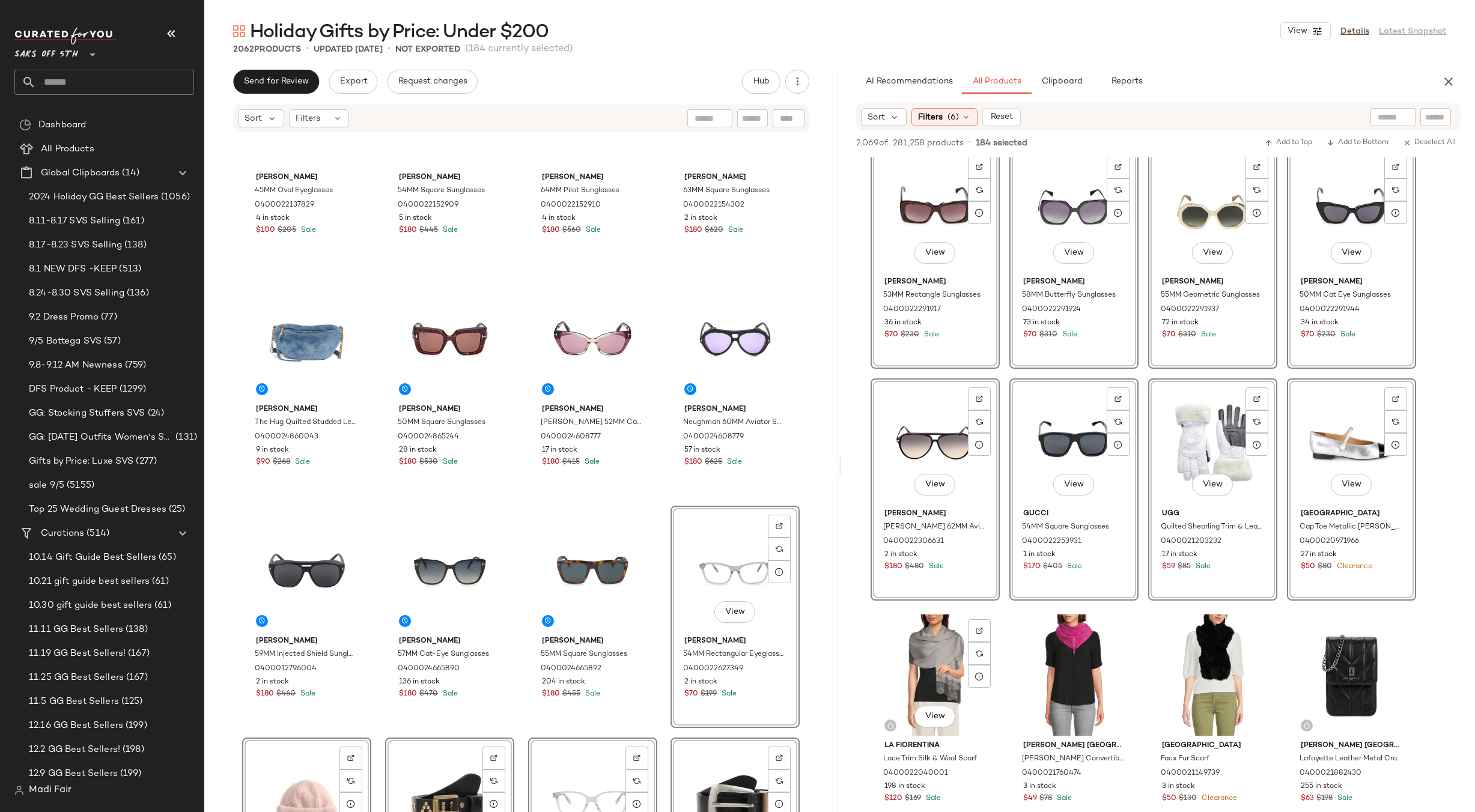
click at [929, 655] on div "View" at bounding box center [935, 675] width 120 height 121
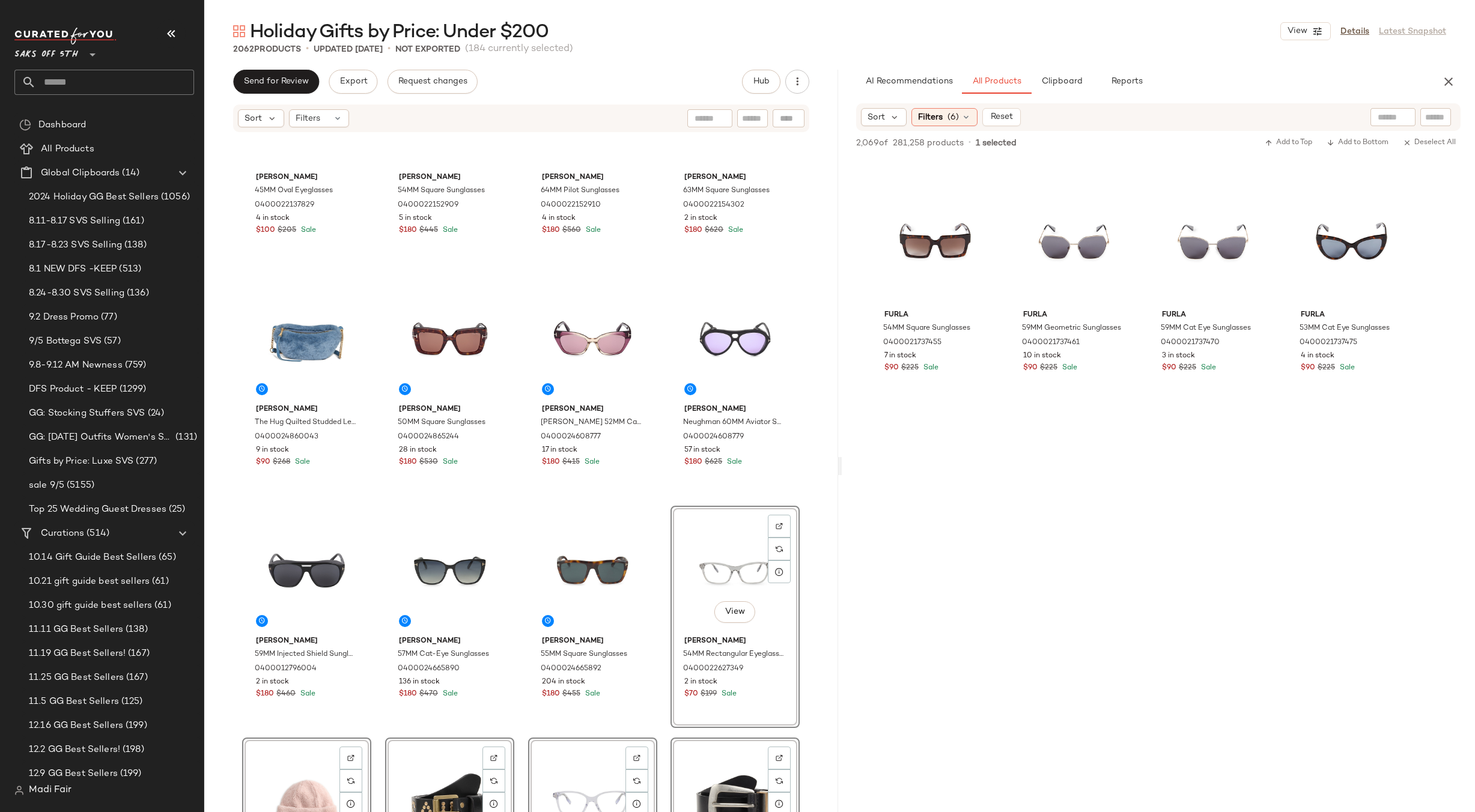
scroll to position [56585, 0]
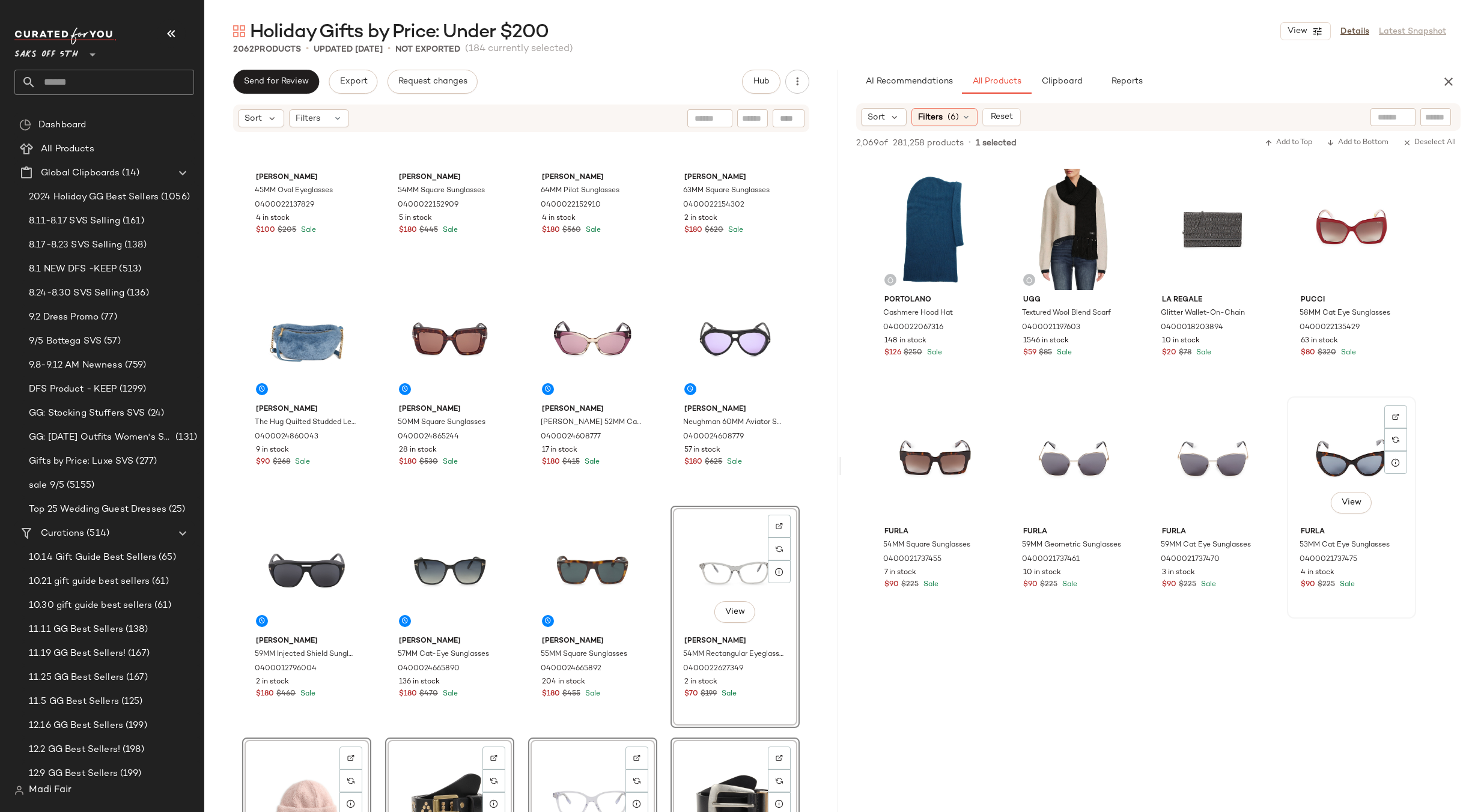
click at [1361, 436] on div "View" at bounding box center [1352, 461] width 120 height 121
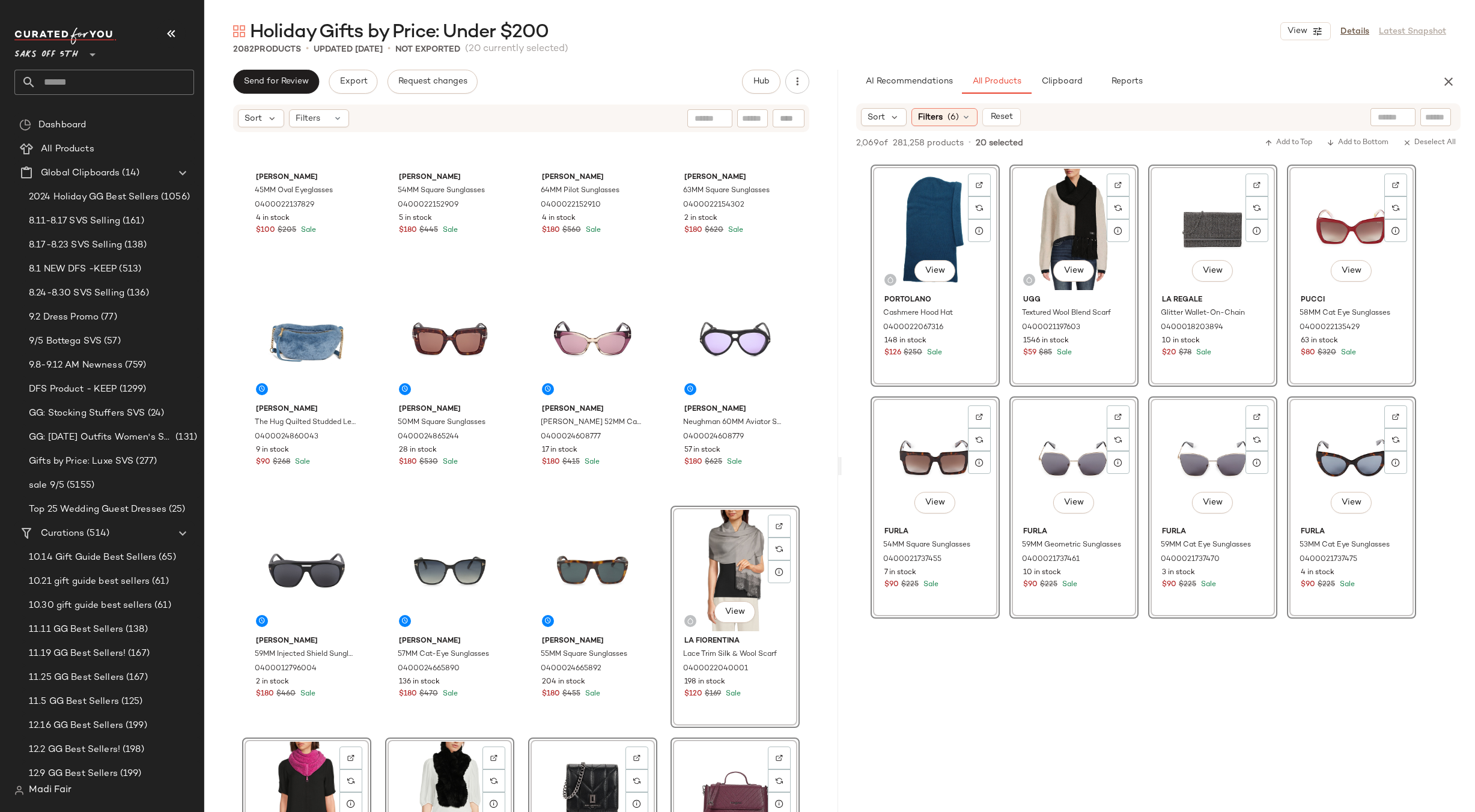
click at [661, 502] on div "Maui Jim 45MM Oval Eyeglasses 0400022137829 4 in stock $100 $205 Sale Tom Ford …" at bounding box center [521, 491] width 634 height 715
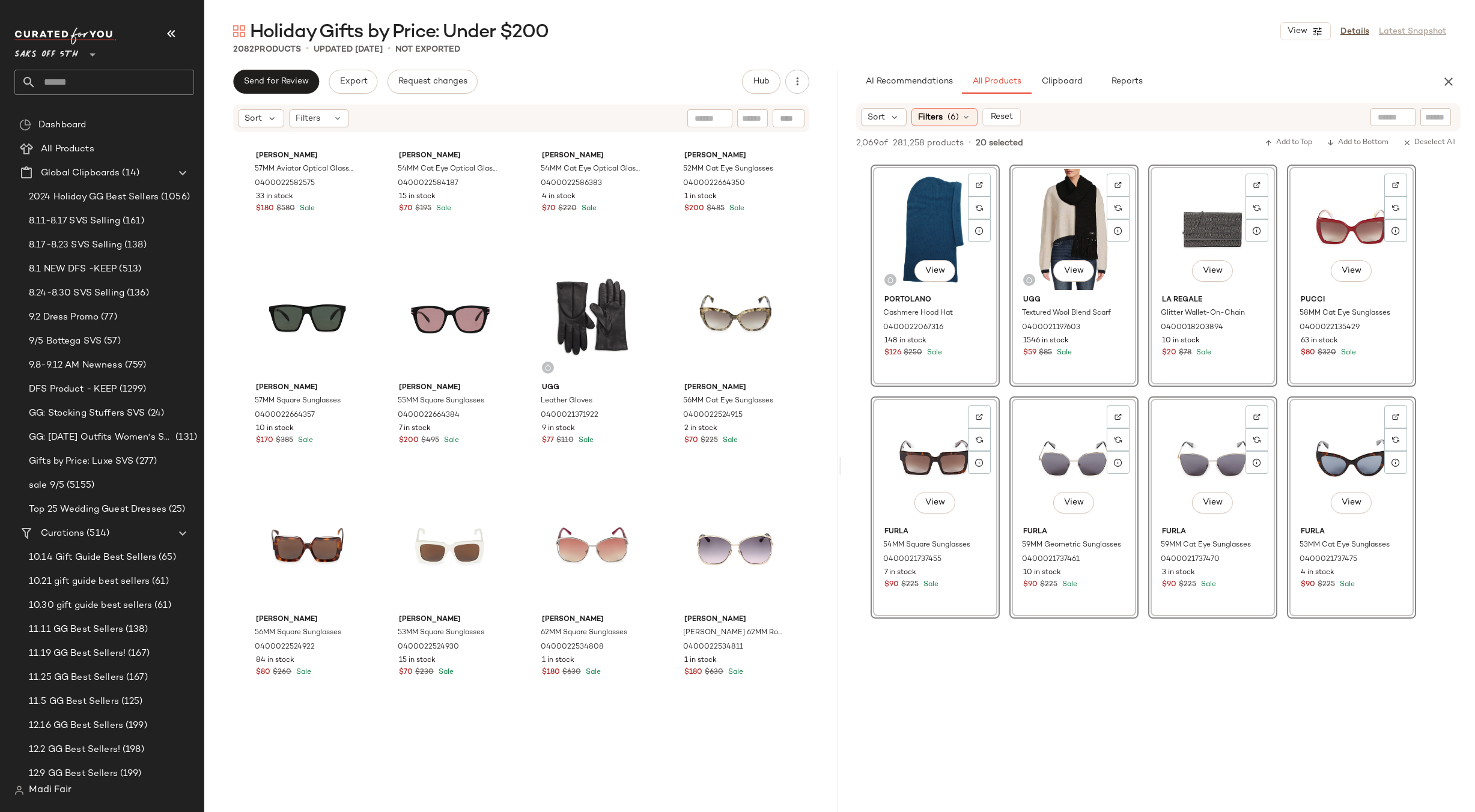
scroll to position [3795, 0]
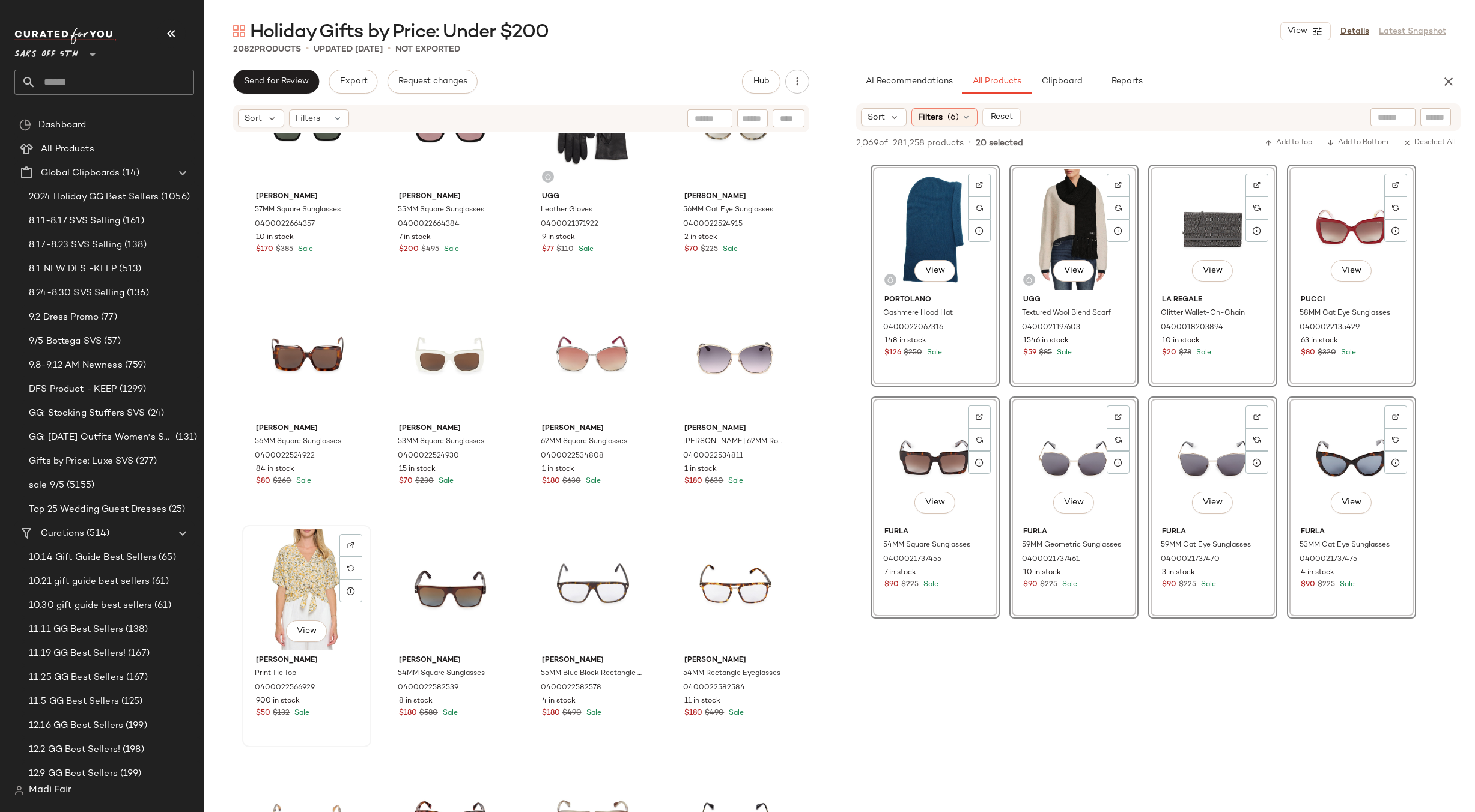
click at [262, 571] on div "View" at bounding box center [306, 590] width 120 height 121
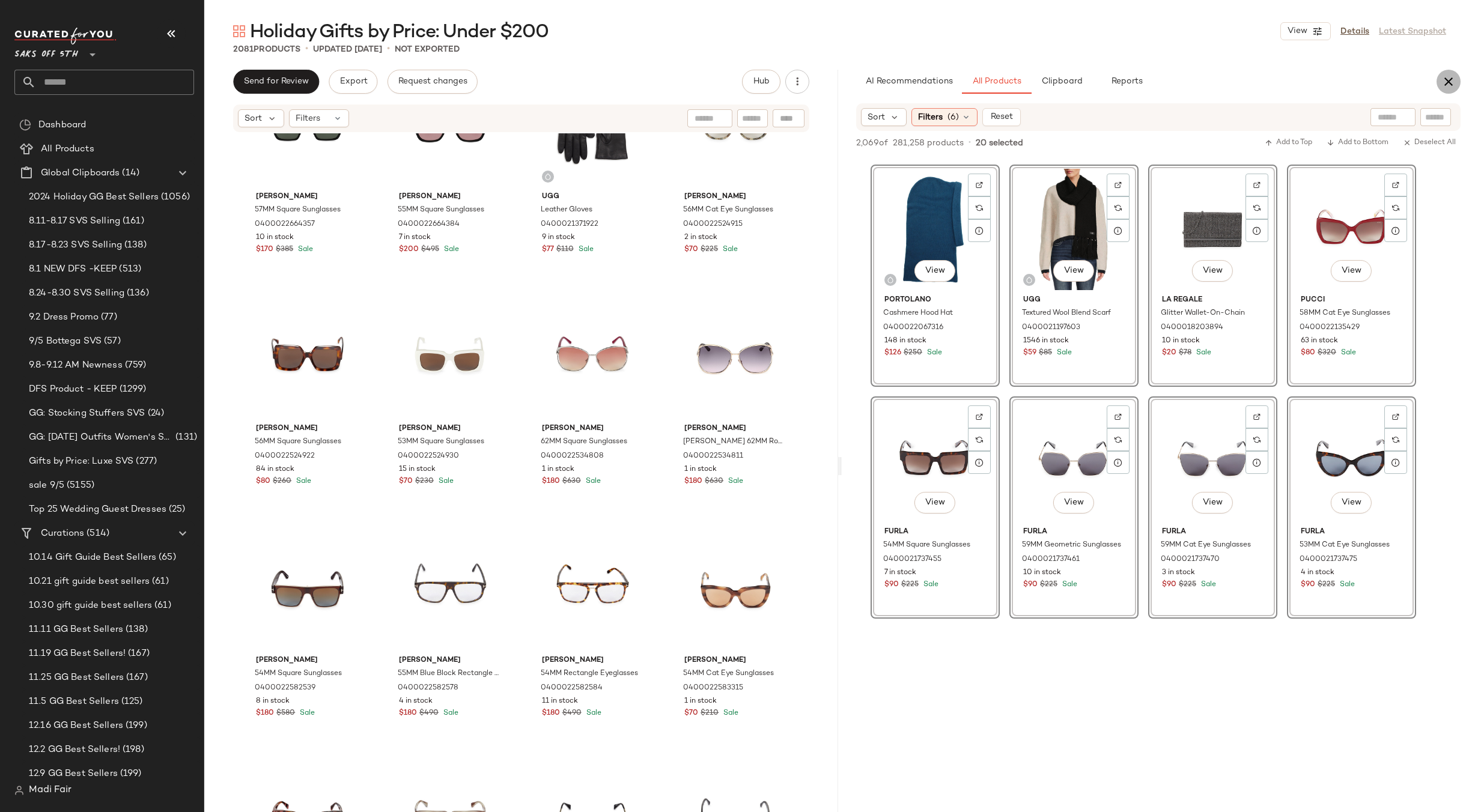
click at [1441, 86] on button "button" at bounding box center [1448, 81] width 24 height 24
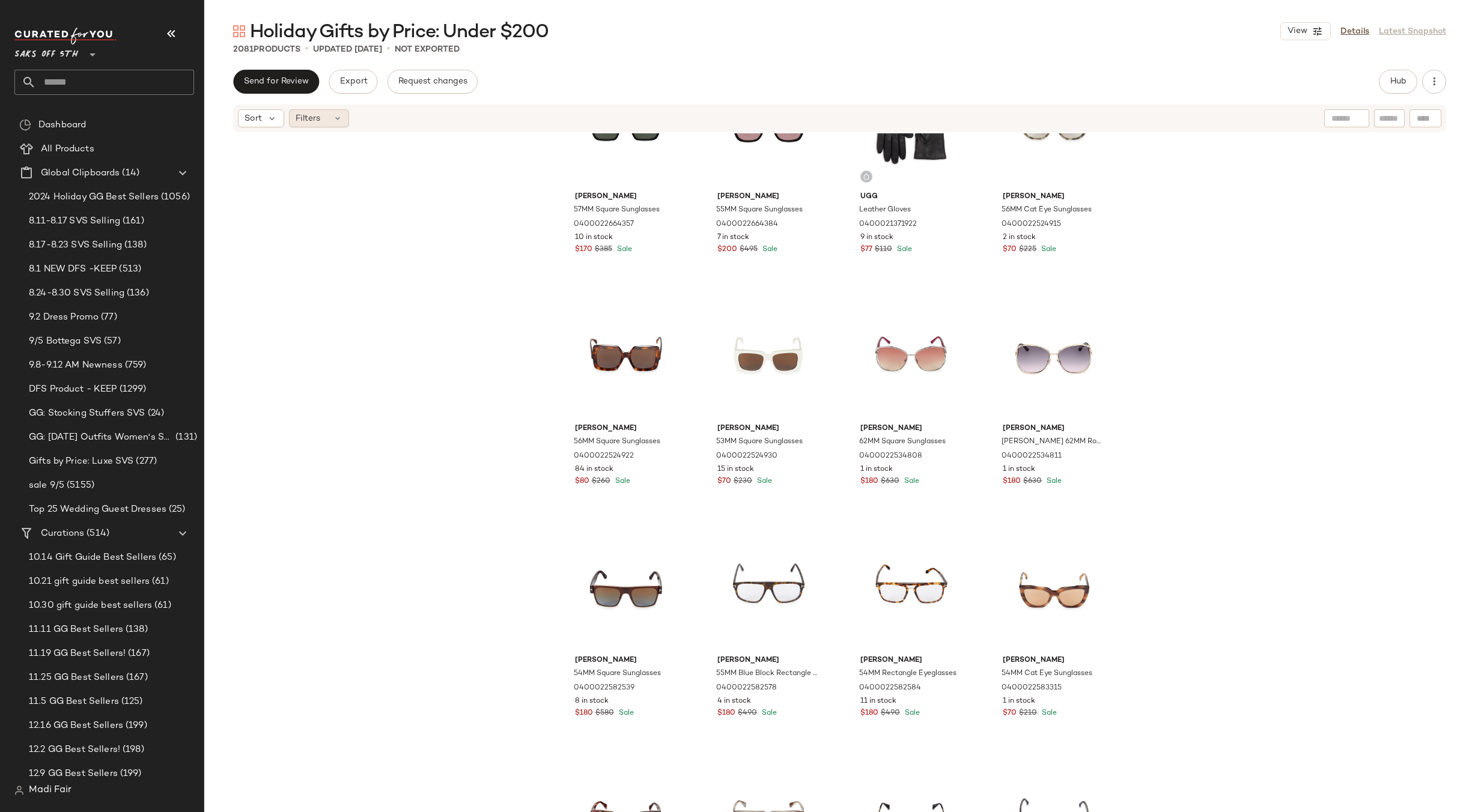
click at [328, 110] on div "Filters" at bounding box center [319, 118] width 60 height 18
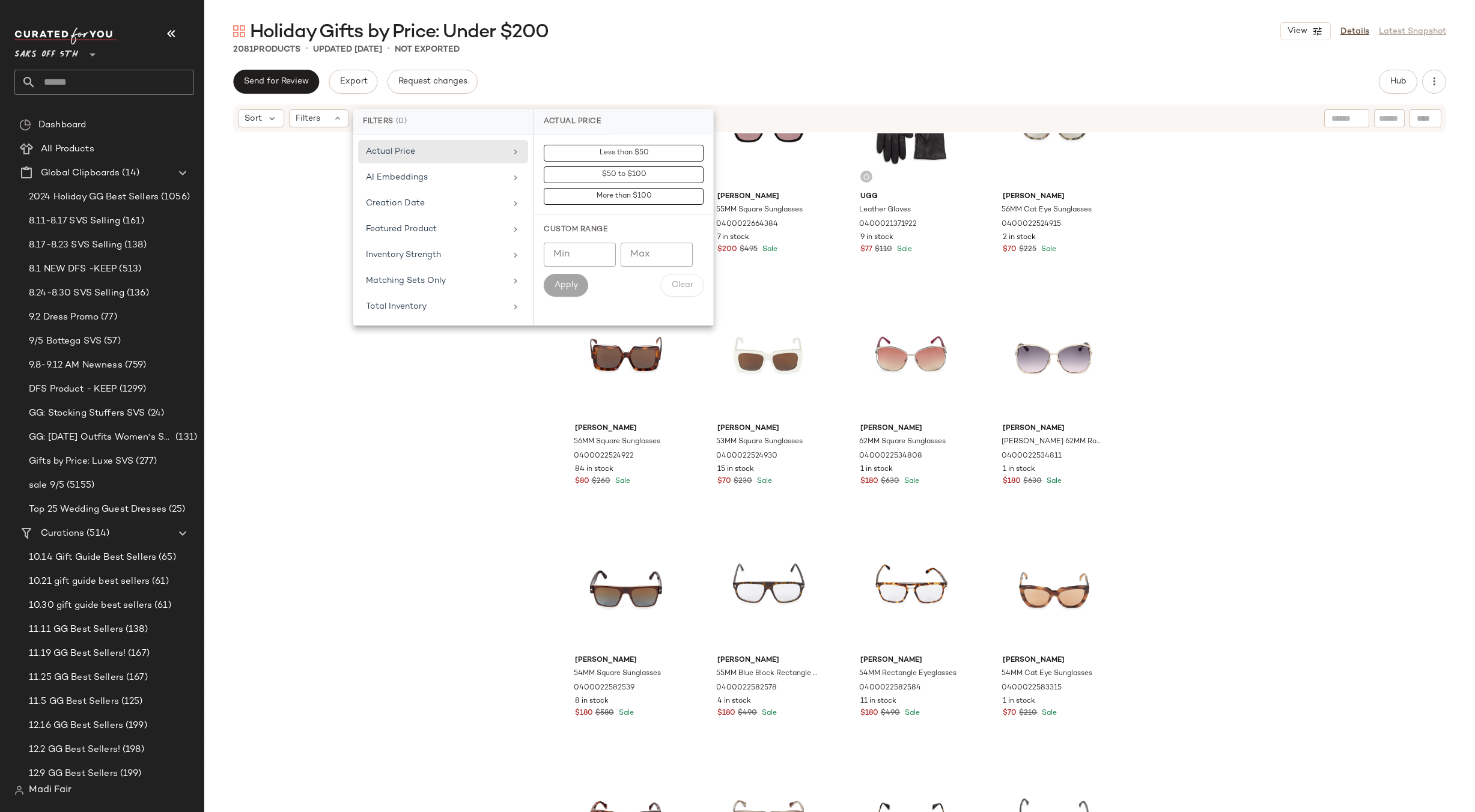
click at [431, 340] on div "McQueen 57MM Square Sunglasses 0400022664357 10 in stock $170 $385 Sale McQueen…" at bounding box center [840, 491] width 1270 height 715
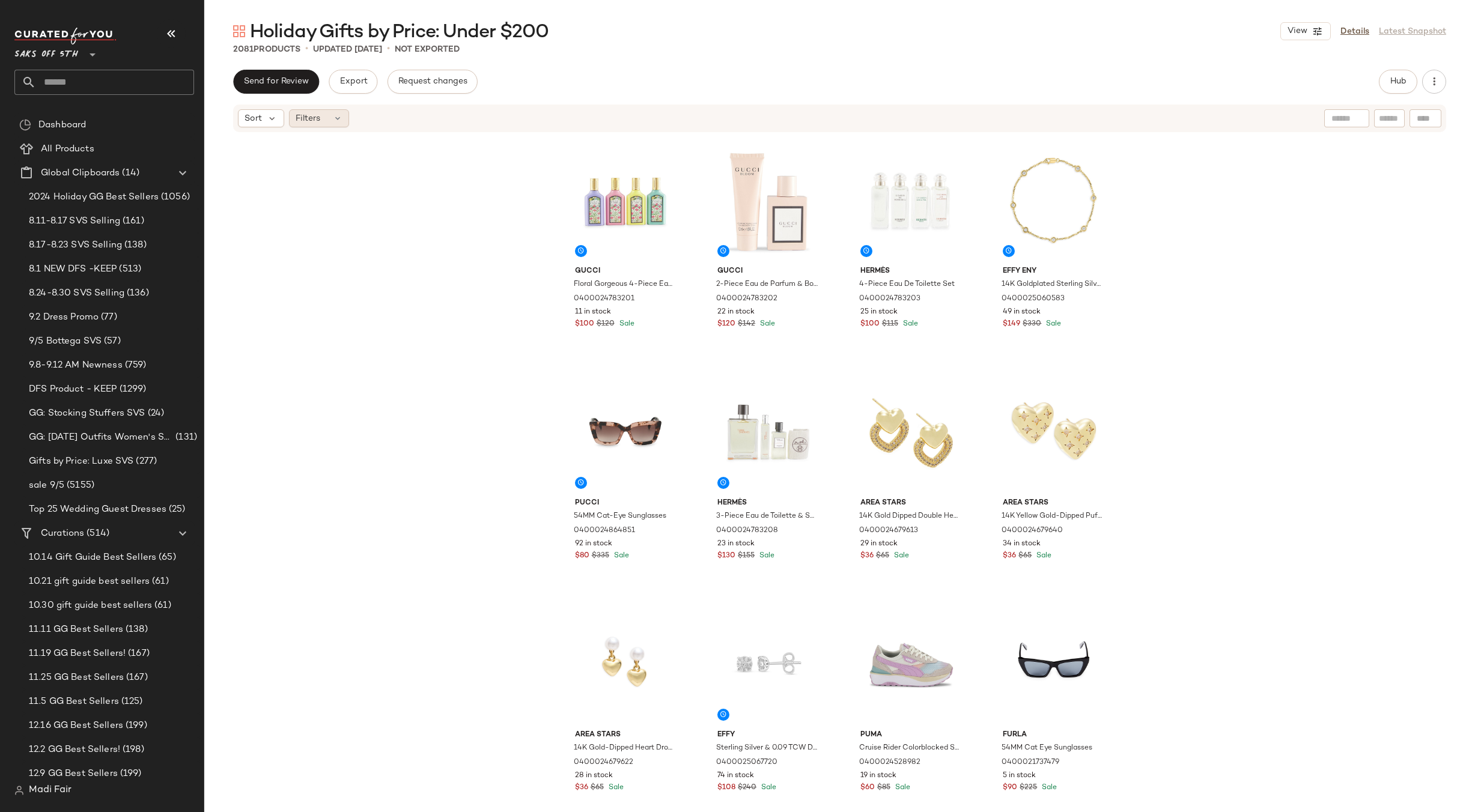
click at [304, 117] on span "Filters" at bounding box center [308, 119] width 25 height 12
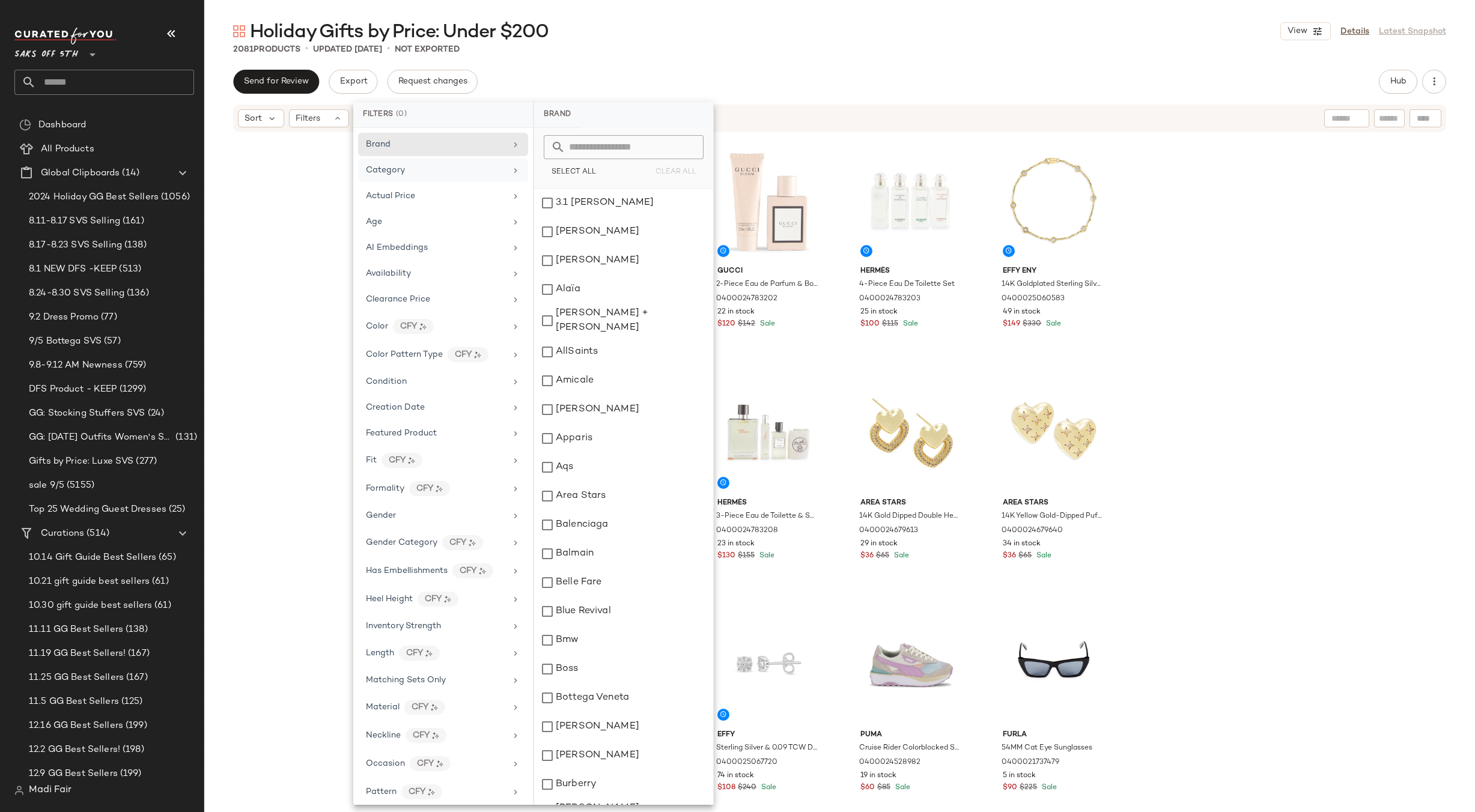
click at [399, 171] on span "Category" at bounding box center [385, 171] width 39 height 9
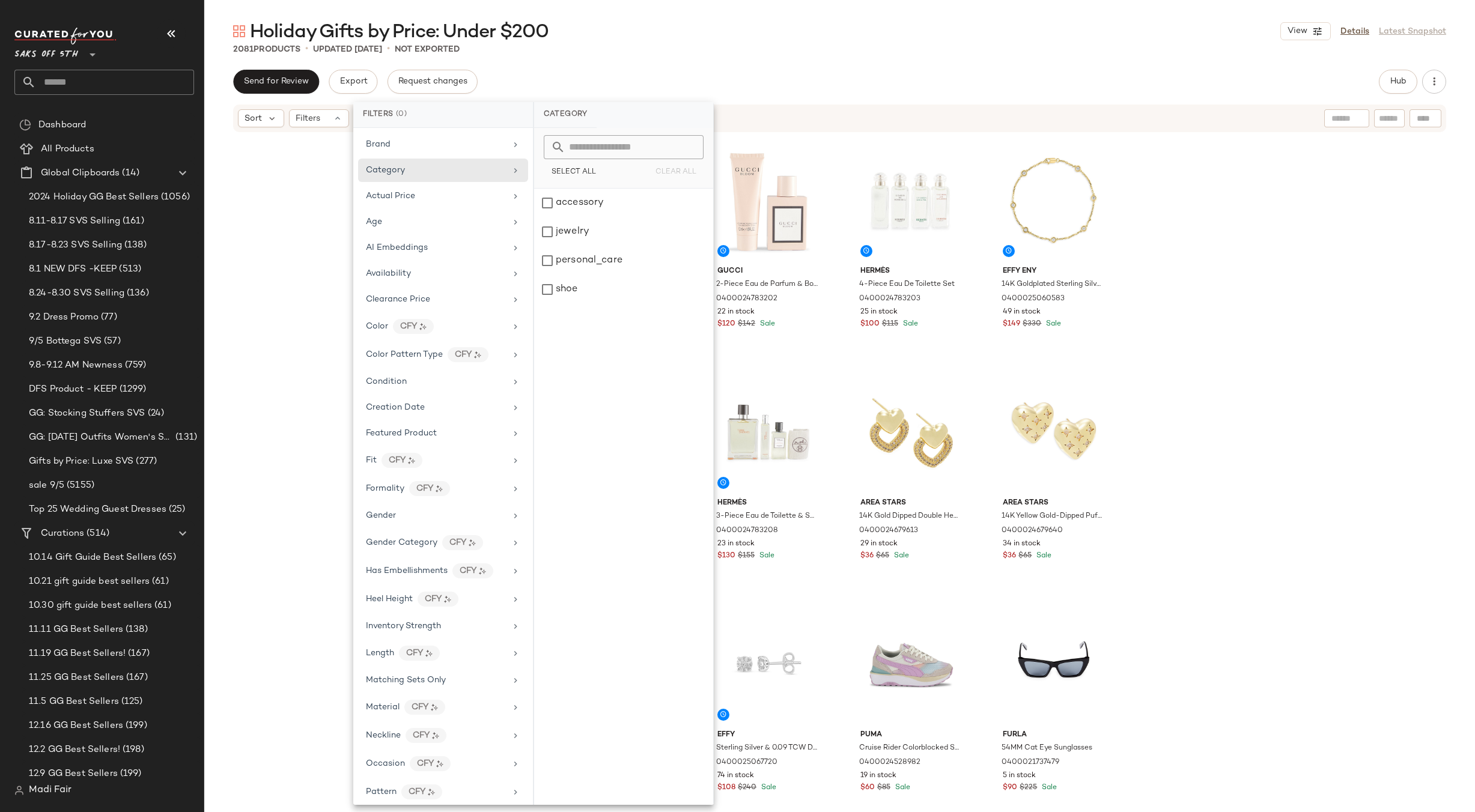
click at [1233, 266] on div "Gucci Floral Gorgeous 4-Piece Eau de Parfum Set 0400024783201 11 in stock $100 …" at bounding box center [840, 491] width 1270 height 715
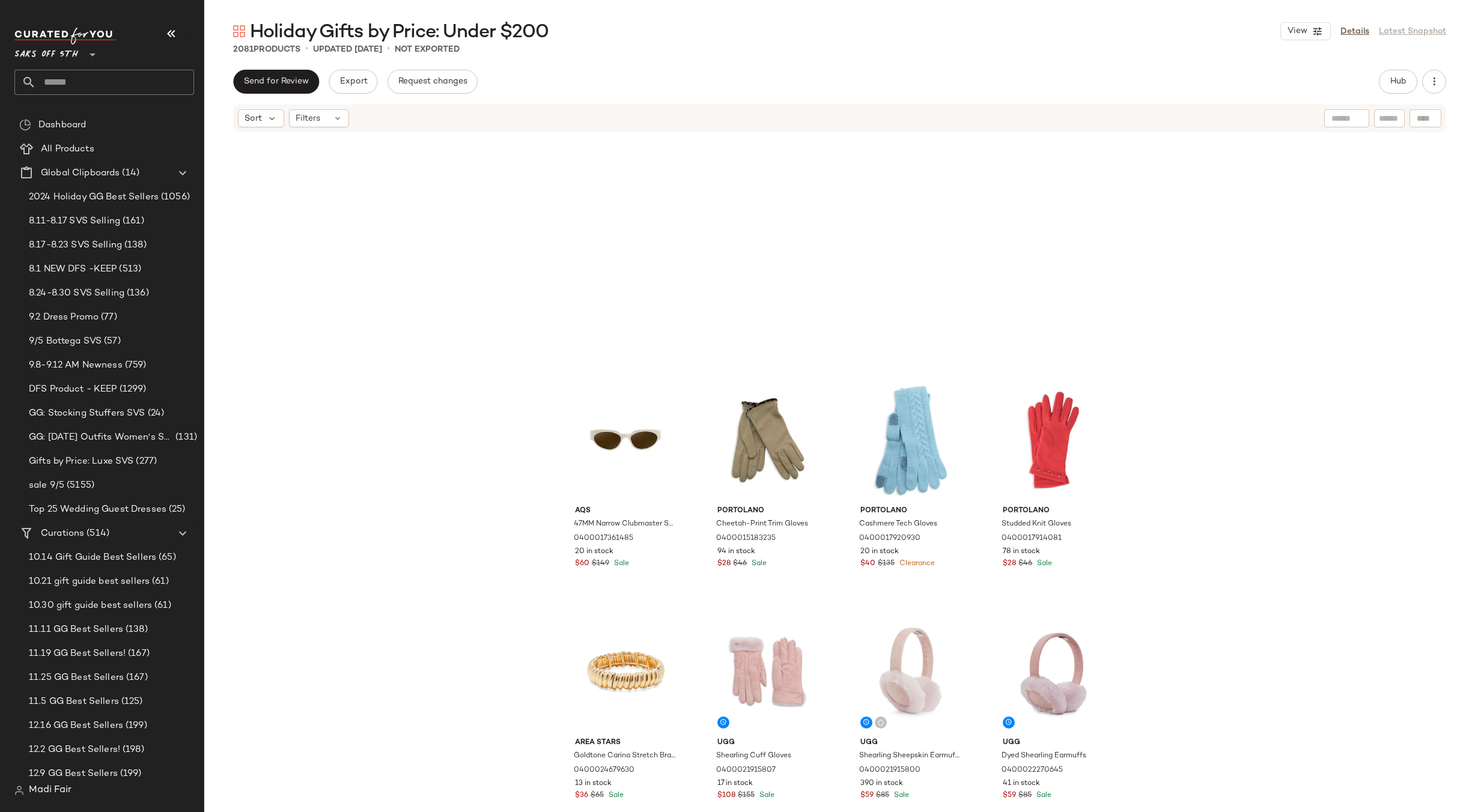
scroll to position [119706, 0]
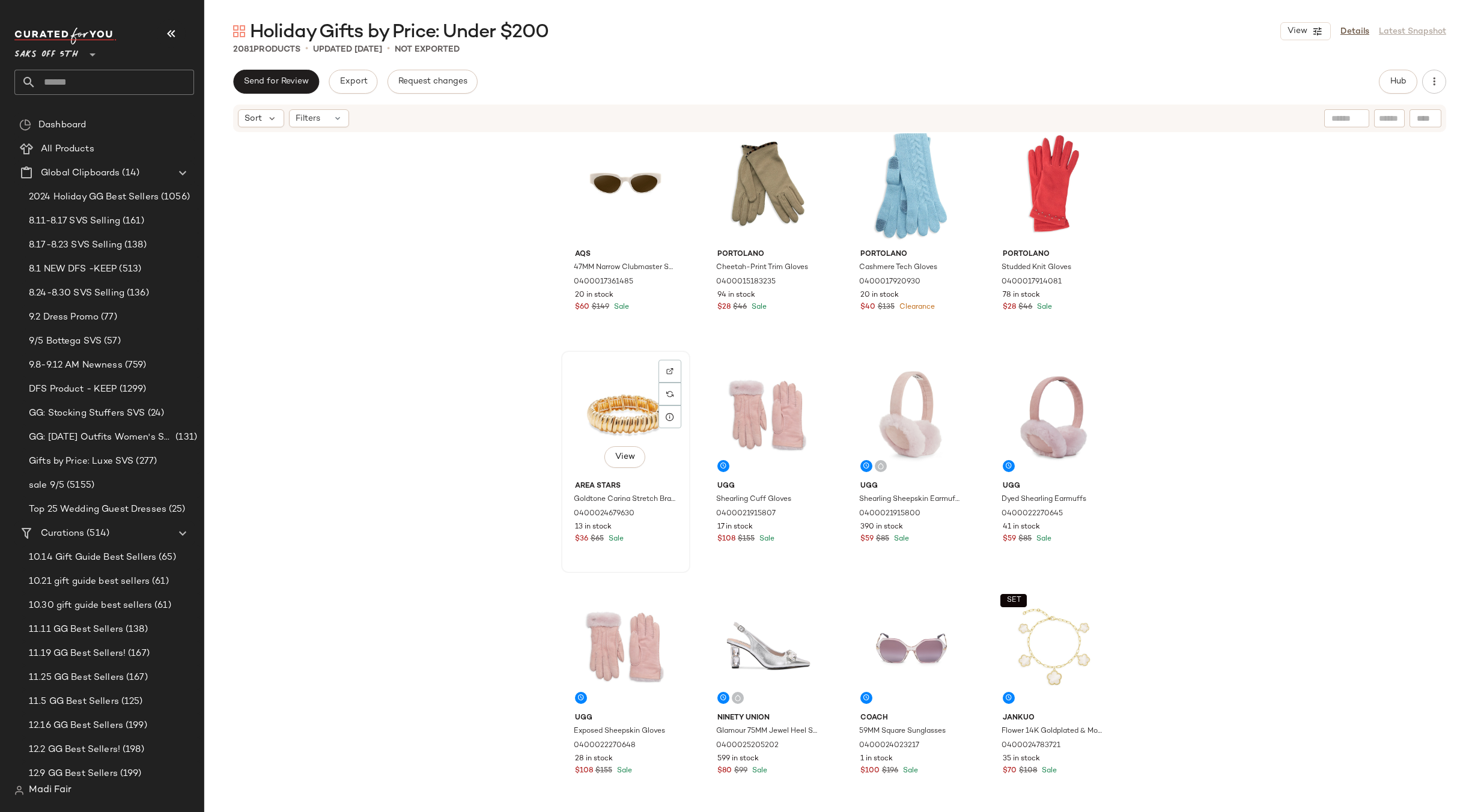
click at [621, 425] on div "View" at bounding box center [626, 415] width 120 height 121
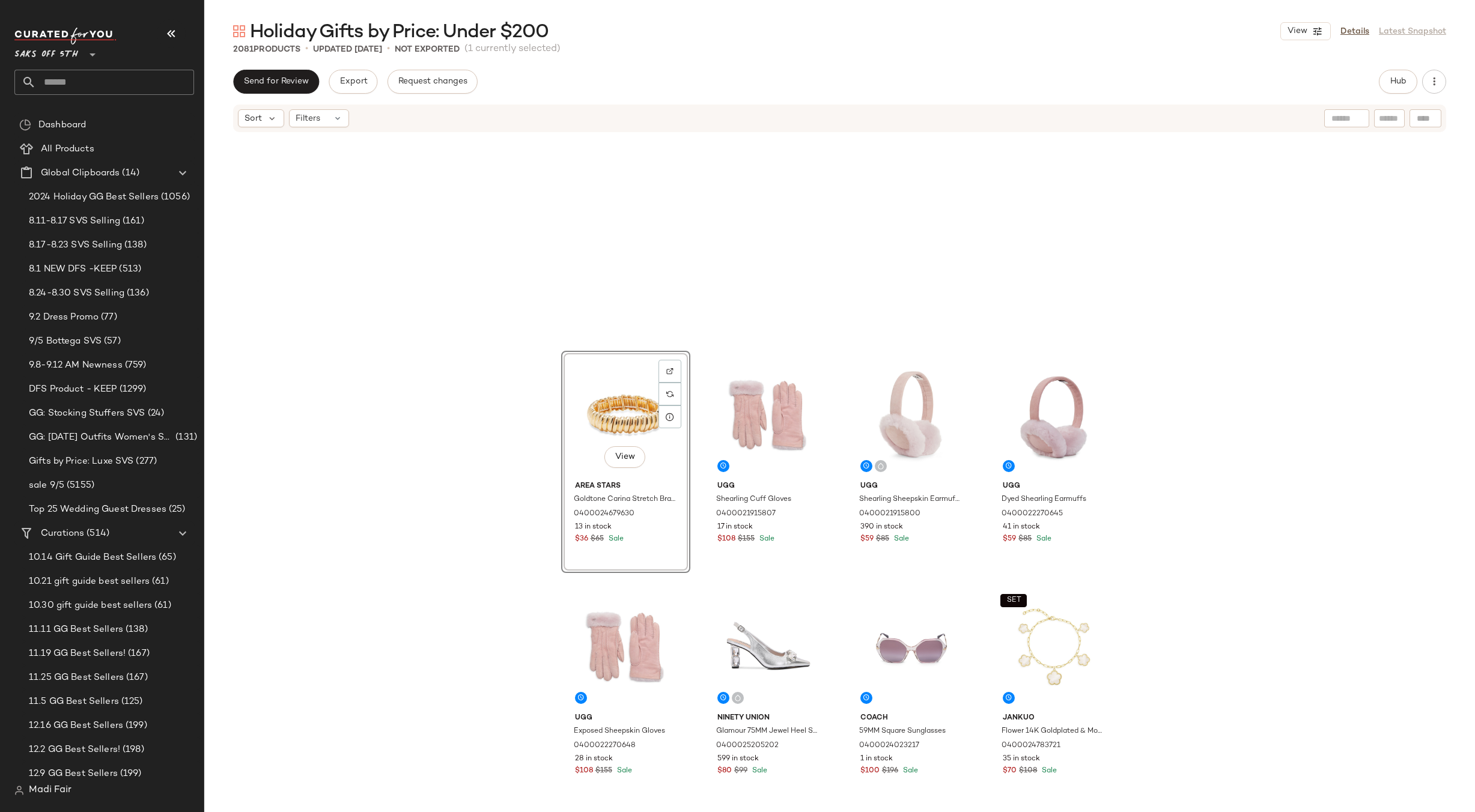
scroll to position [120127, 0]
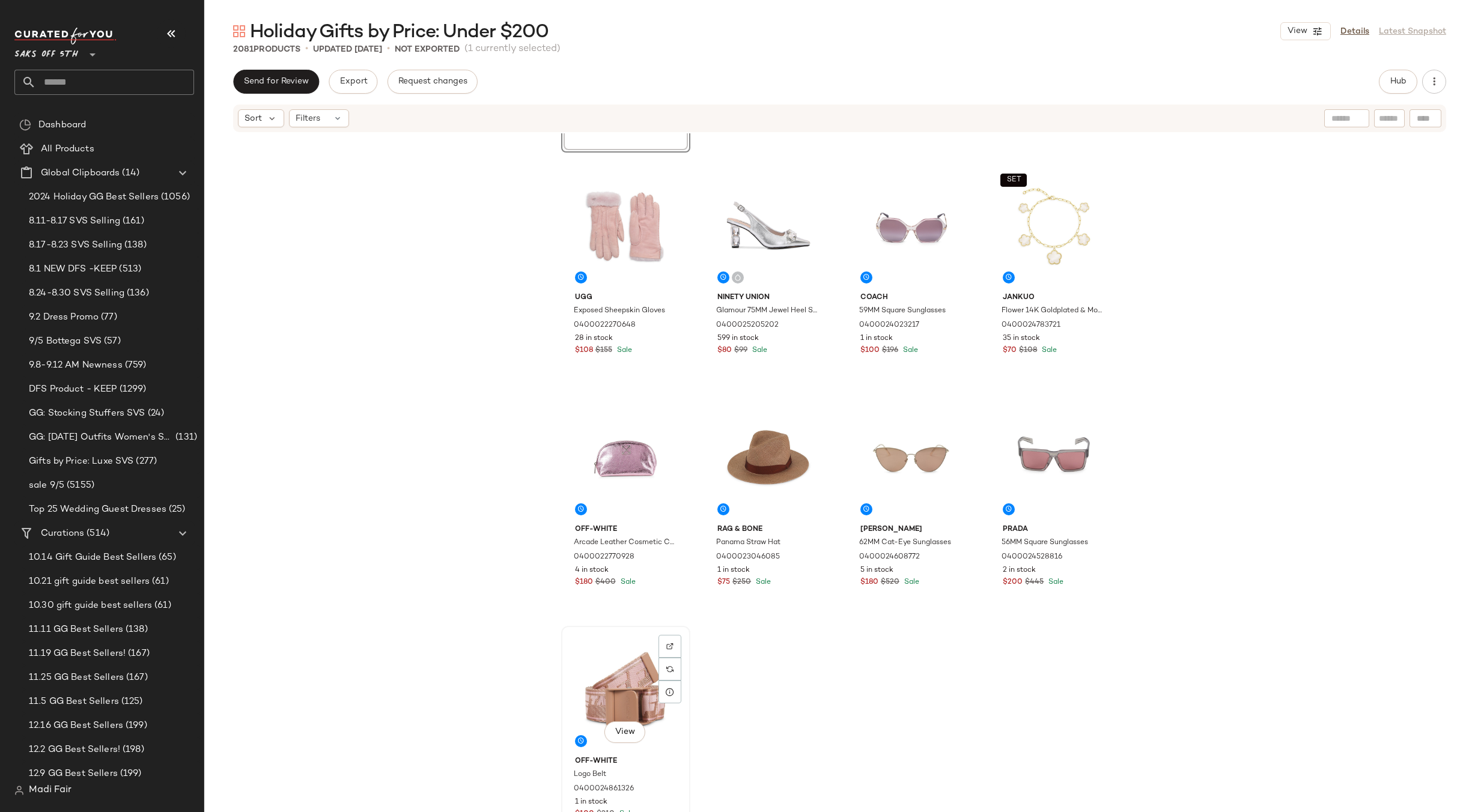
click at [628, 685] on div "View" at bounding box center [626, 691] width 120 height 121
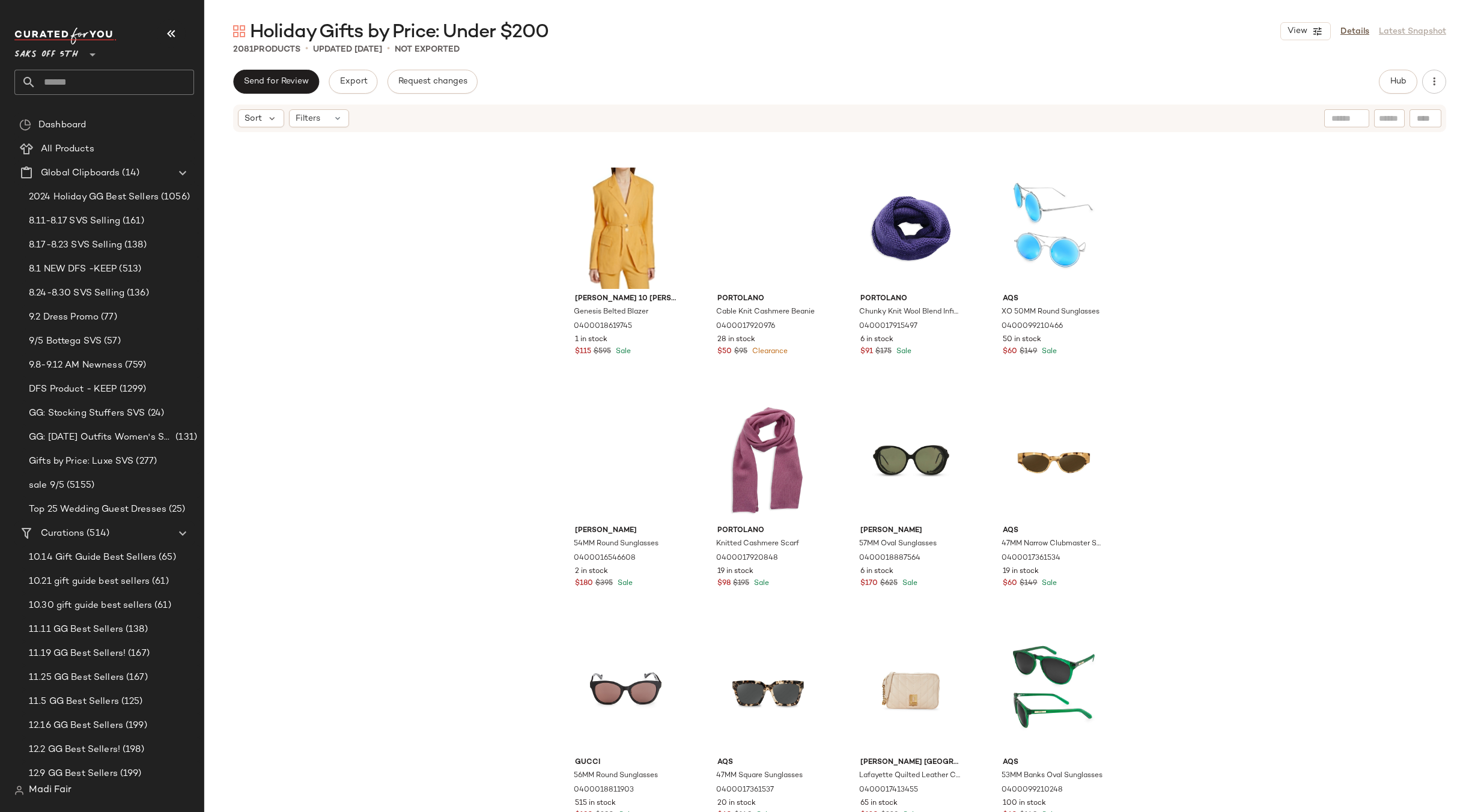
scroll to position [109852, 0]
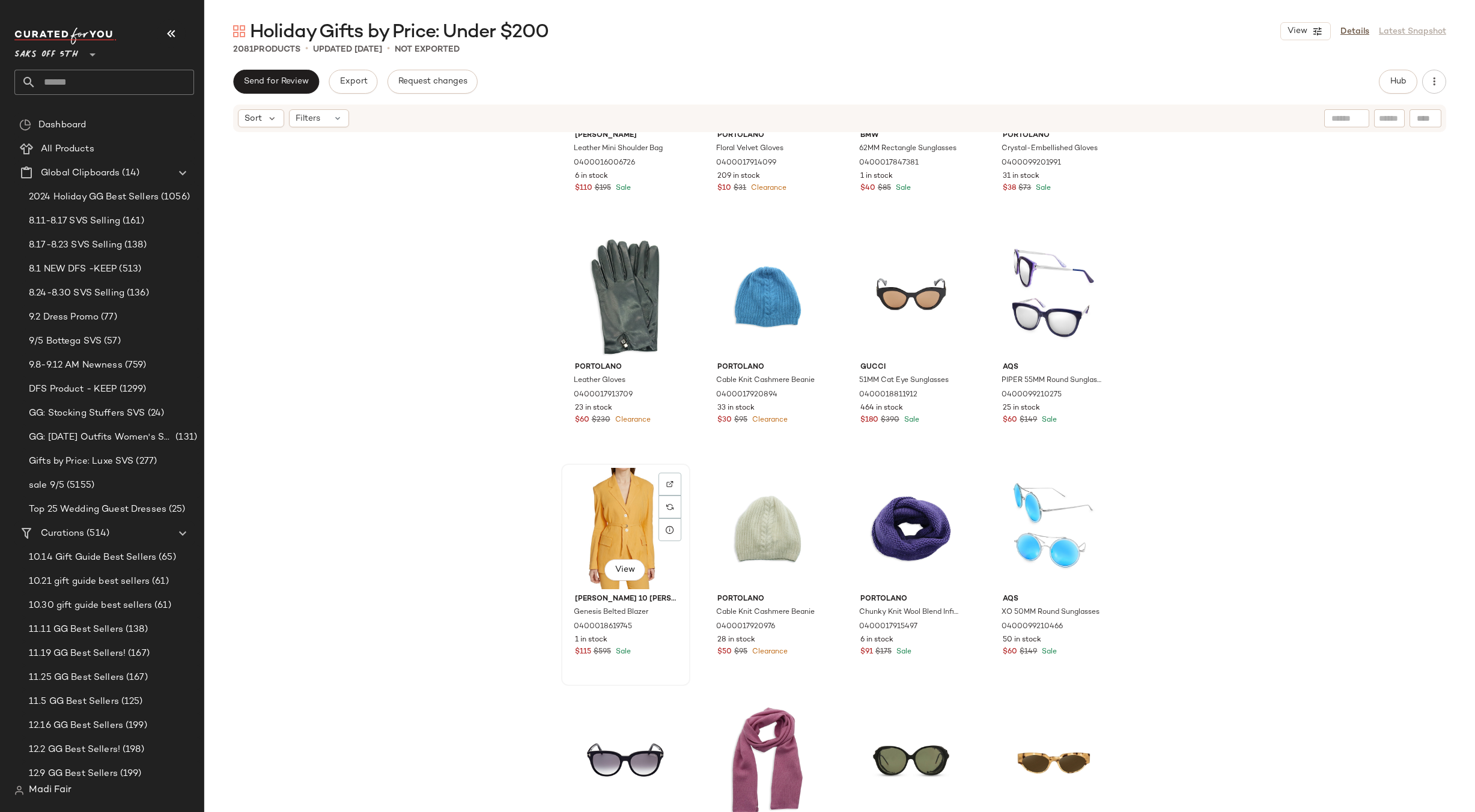
click at [587, 519] on div "View" at bounding box center [626, 528] width 120 height 121
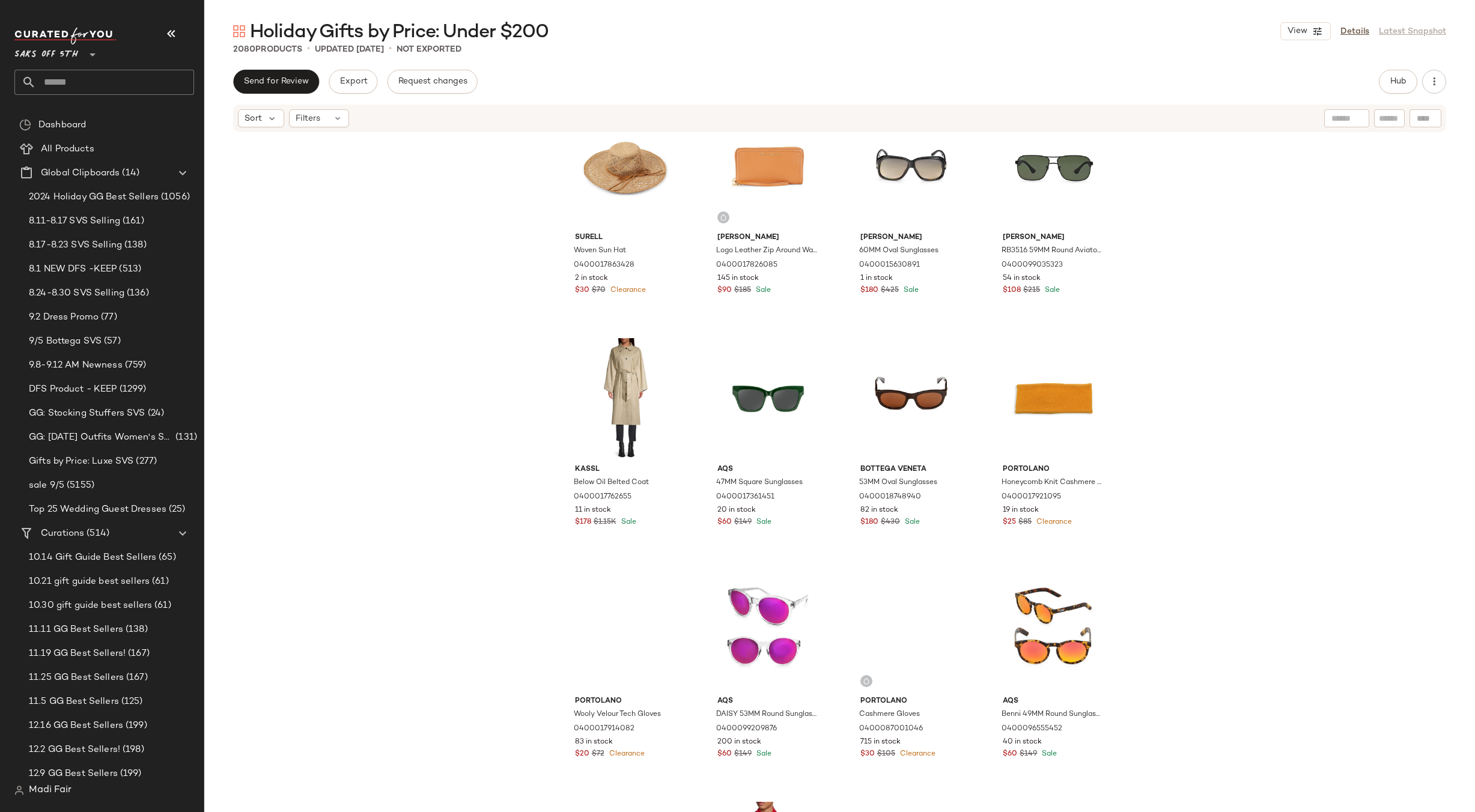
scroll to position [108289, 0]
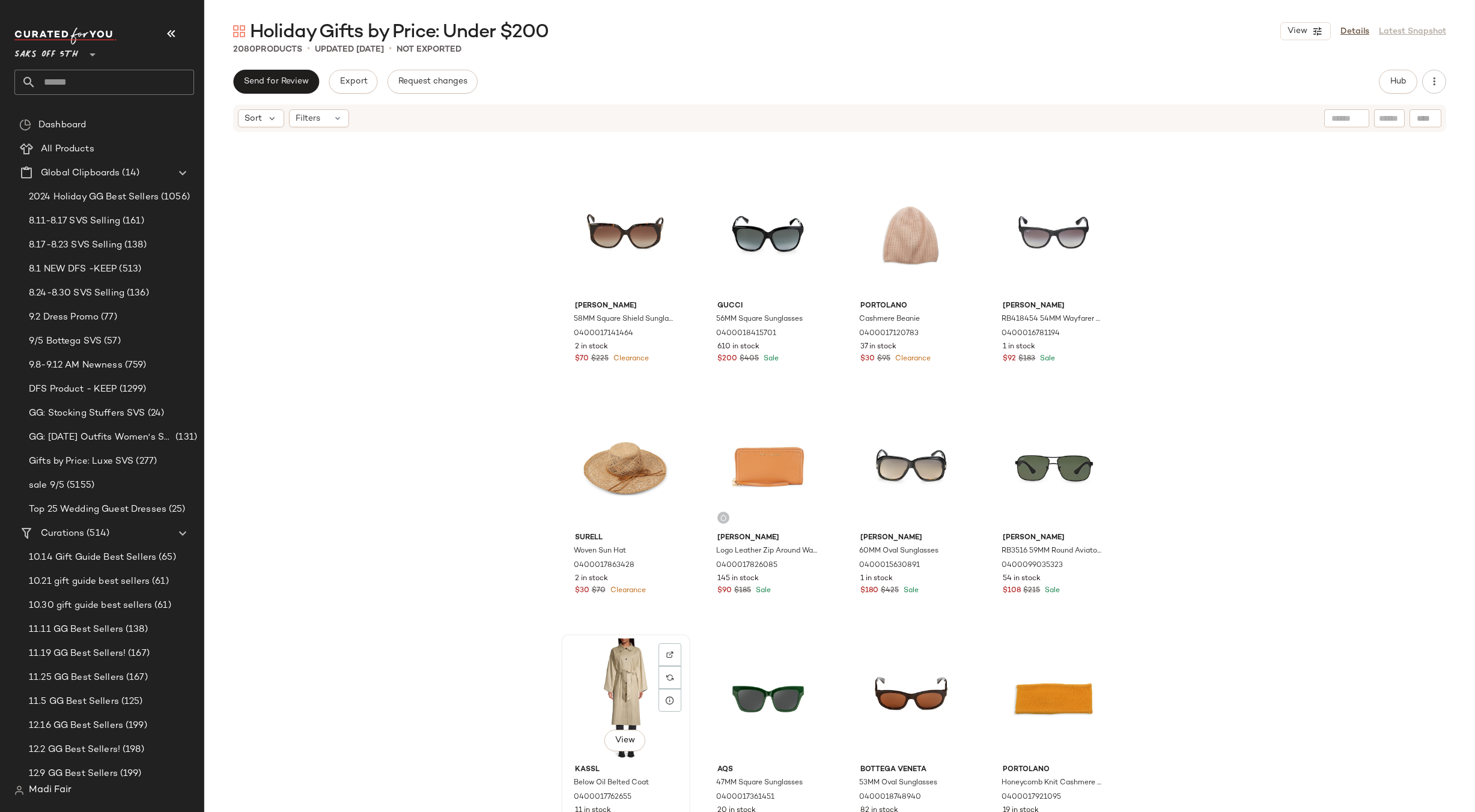
click at [614, 682] on div "View" at bounding box center [626, 699] width 120 height 121
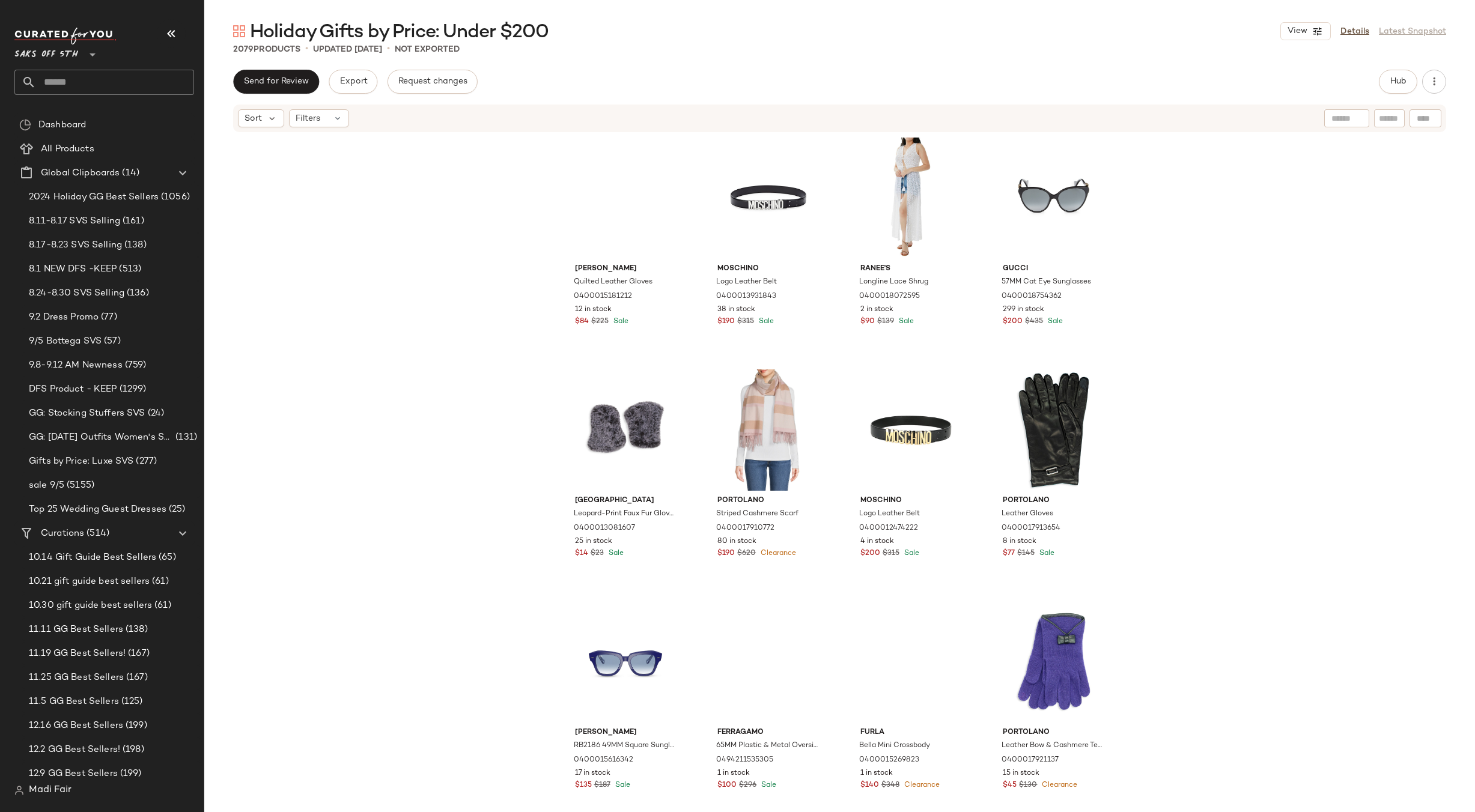
scroll to position [104083, 0]
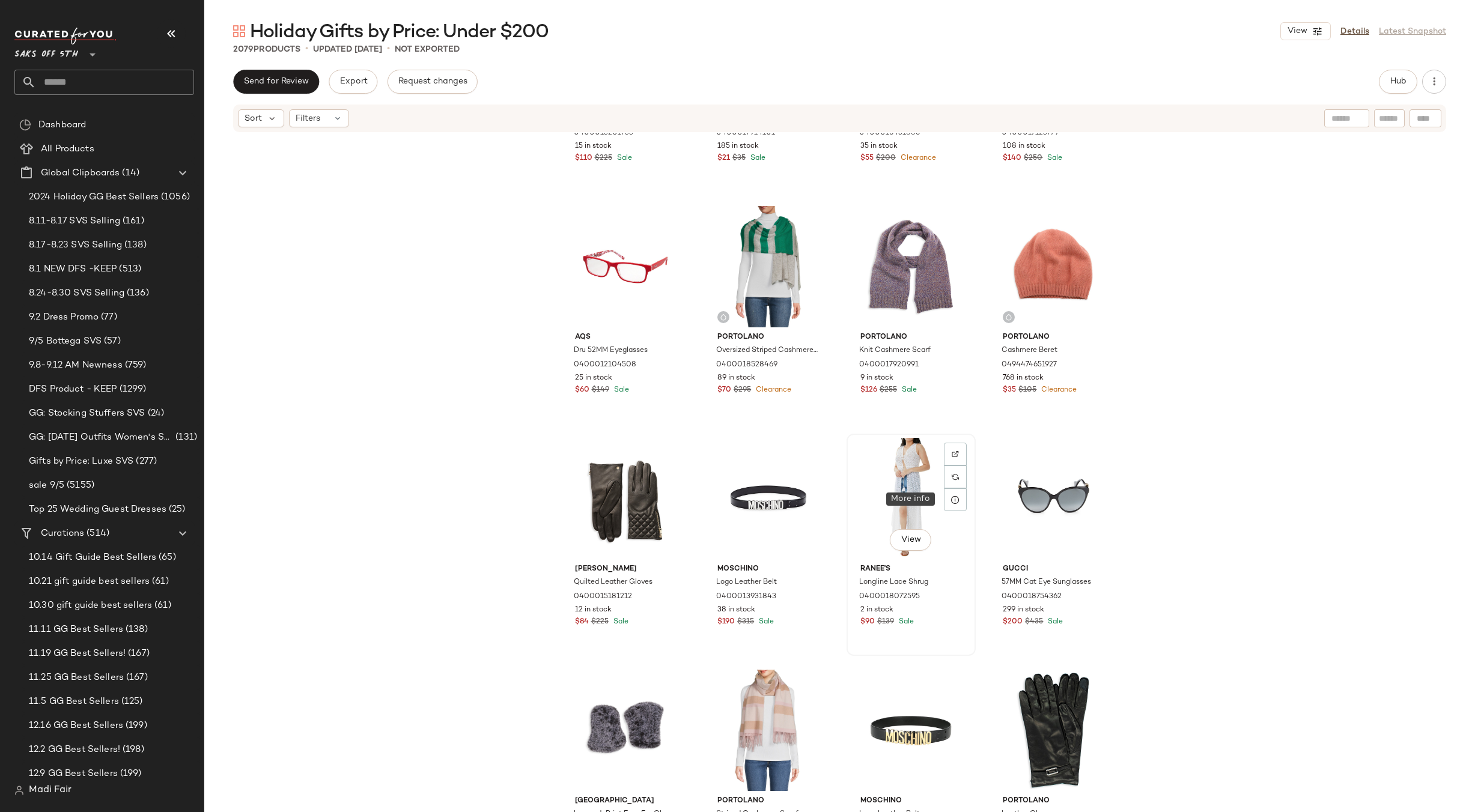
click at [913, 489] on div "View" at bounding box center [911, 499] width 120 height 121
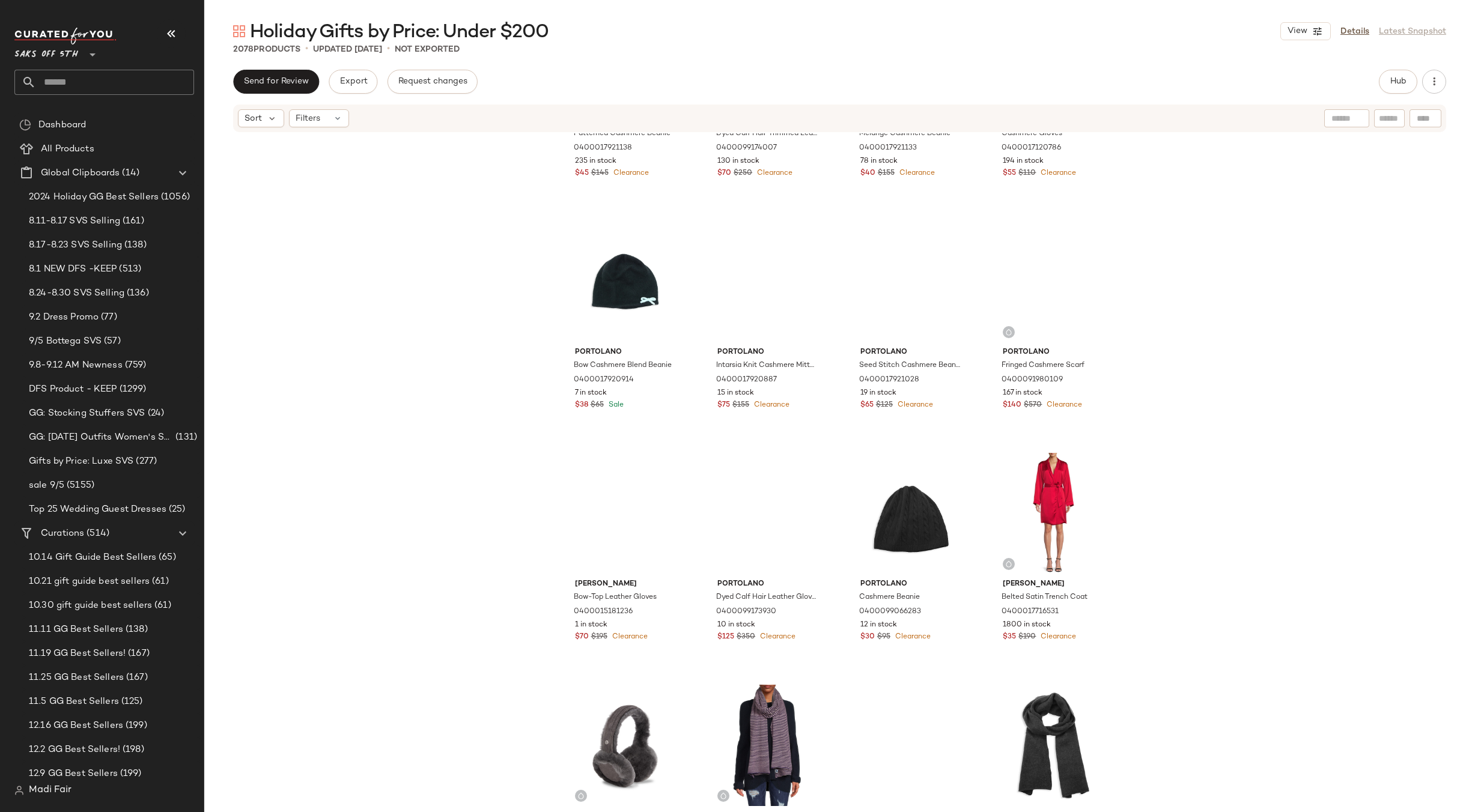
scroll to position [101980, 0]
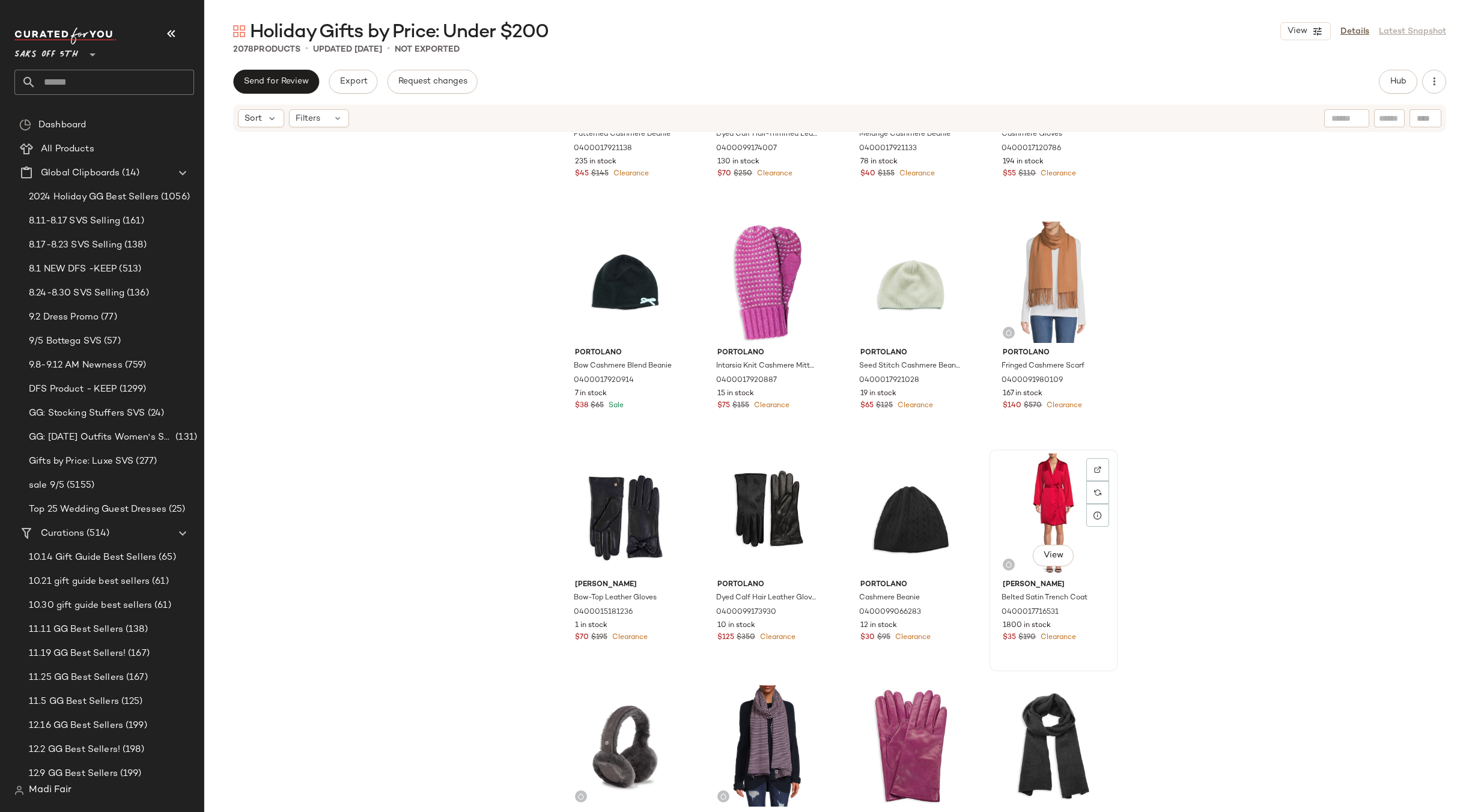
click at [1052, 490] on div "View" at bounding box center [1054, 514] width 120 height 121
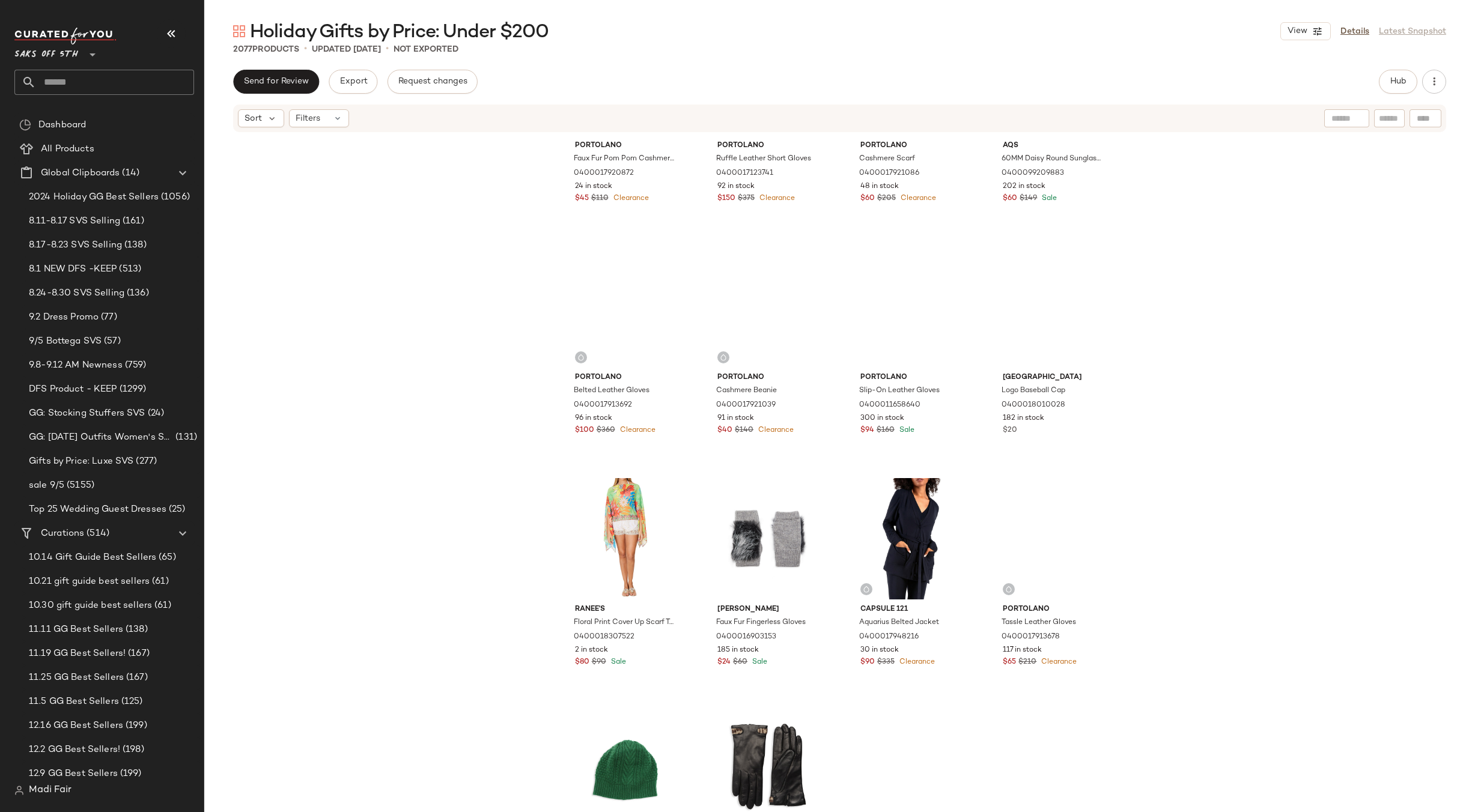
scroll to position [101259, 0]
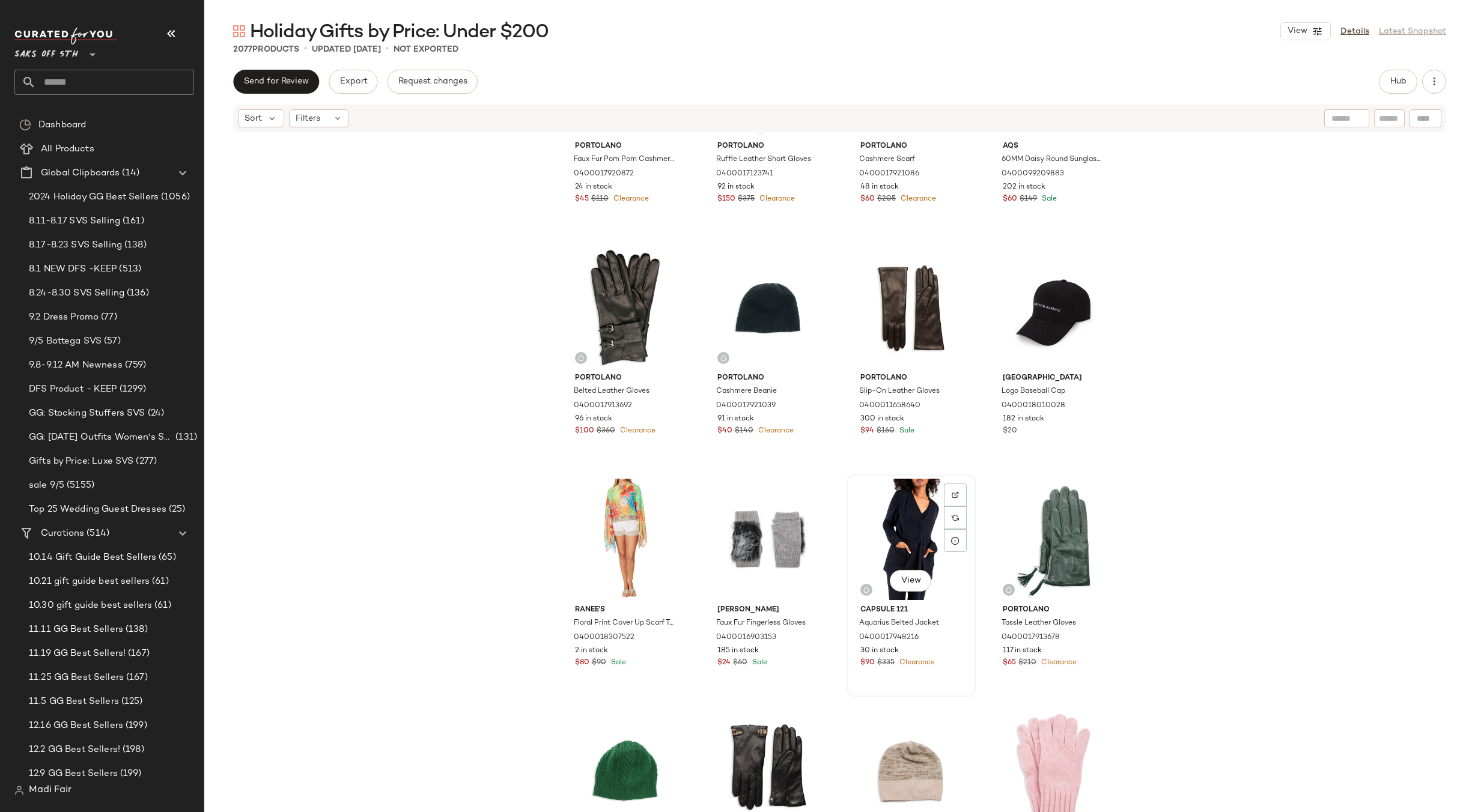
click at [918, 508] on div "View" at bounding box center [911, 539] width 120 height 121
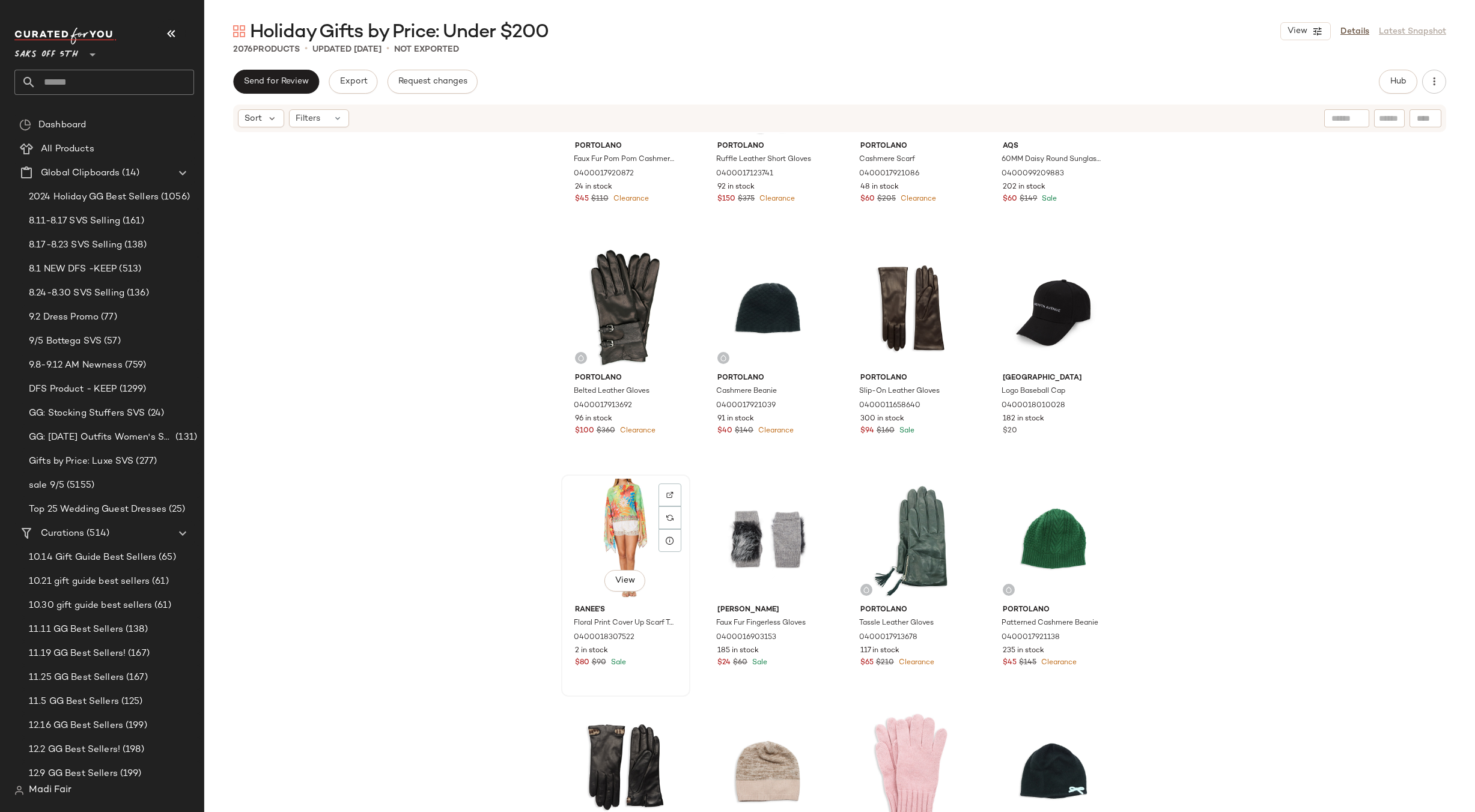
click at [606, 530] on div "View" at bounding box center [626, 539] width 120 height 121
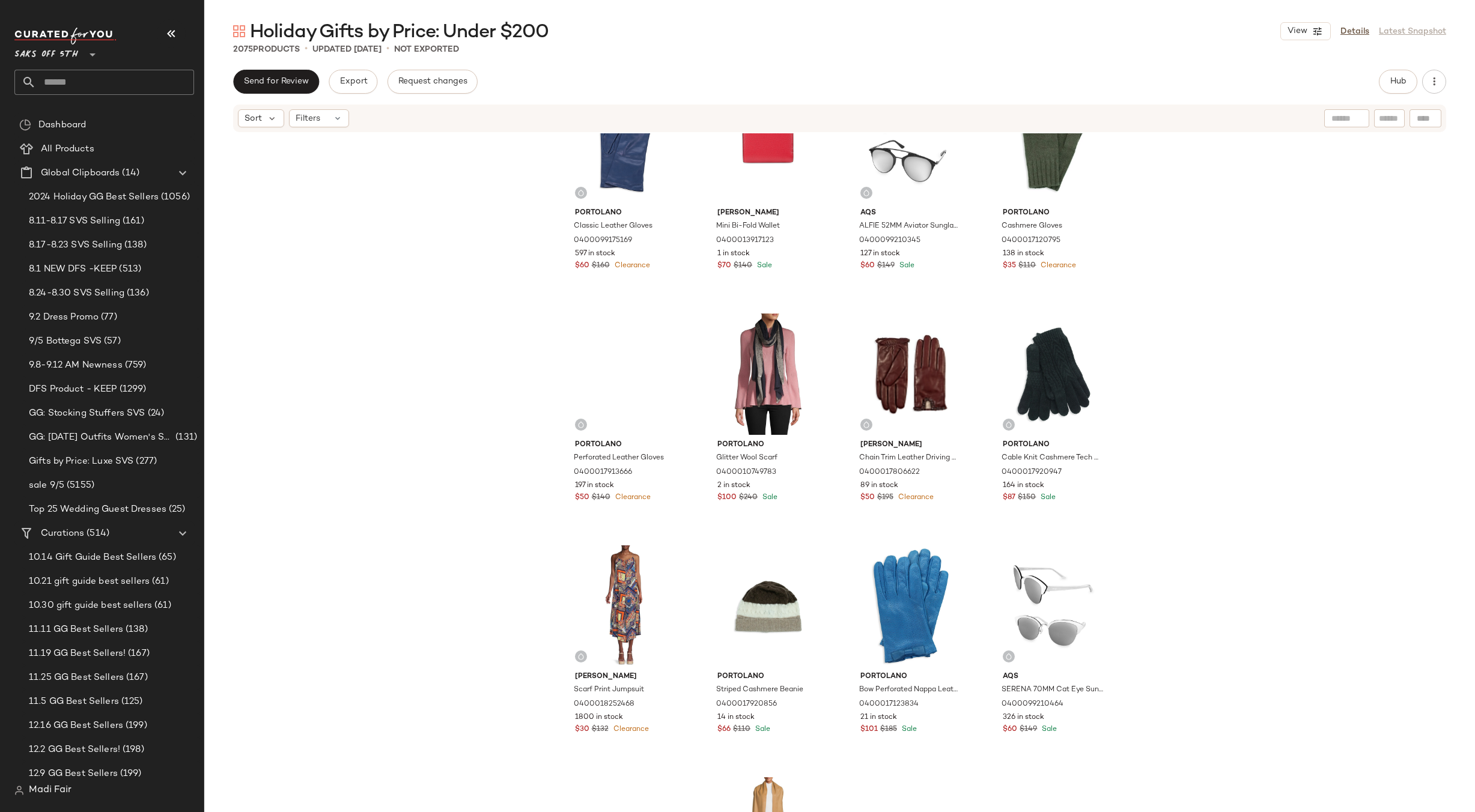
scroll to position [100238, 0]
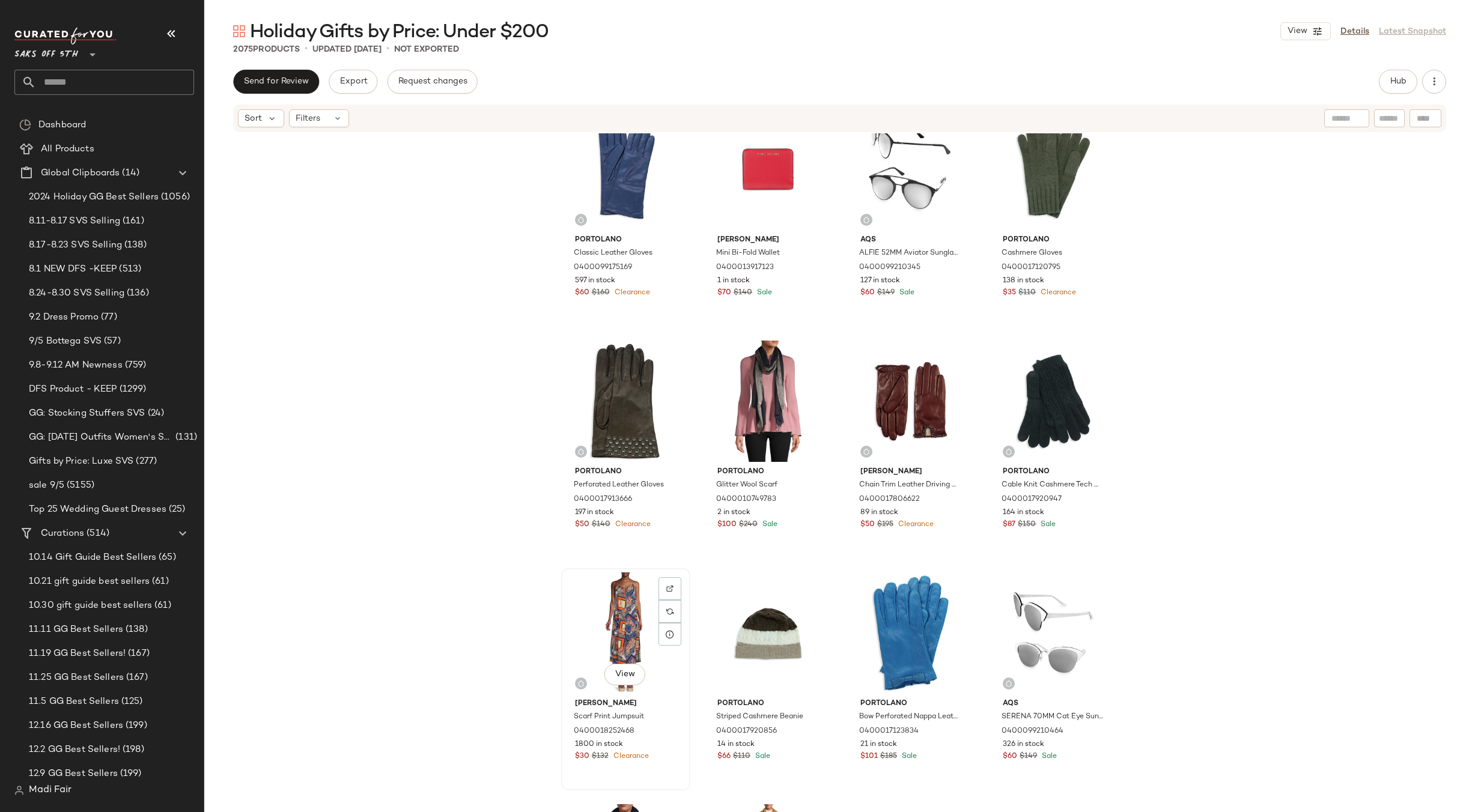
click at [624, 622] on div "View" at bounding box center [626, 633] width 120 height 121
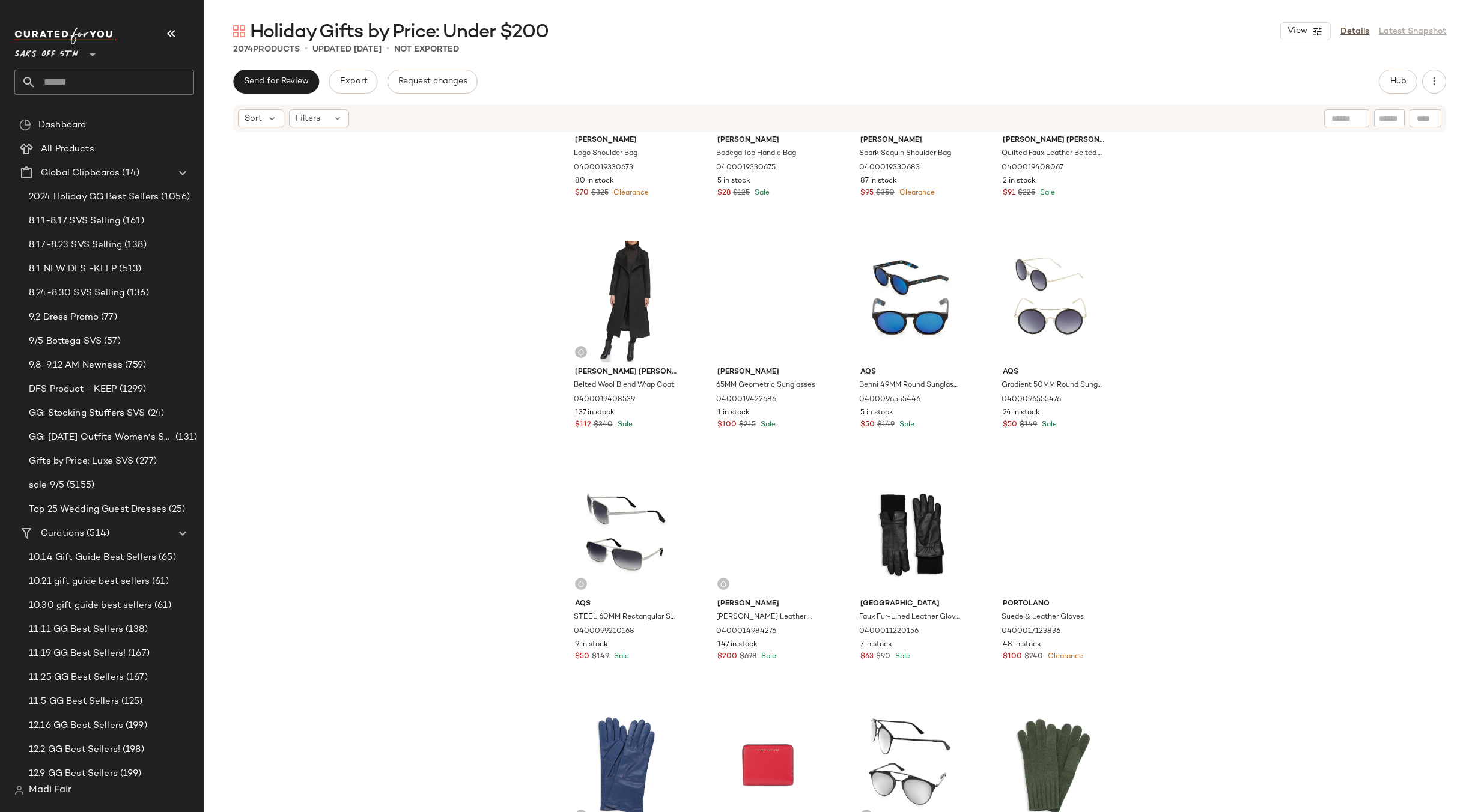
scroll to position [99637, 0]
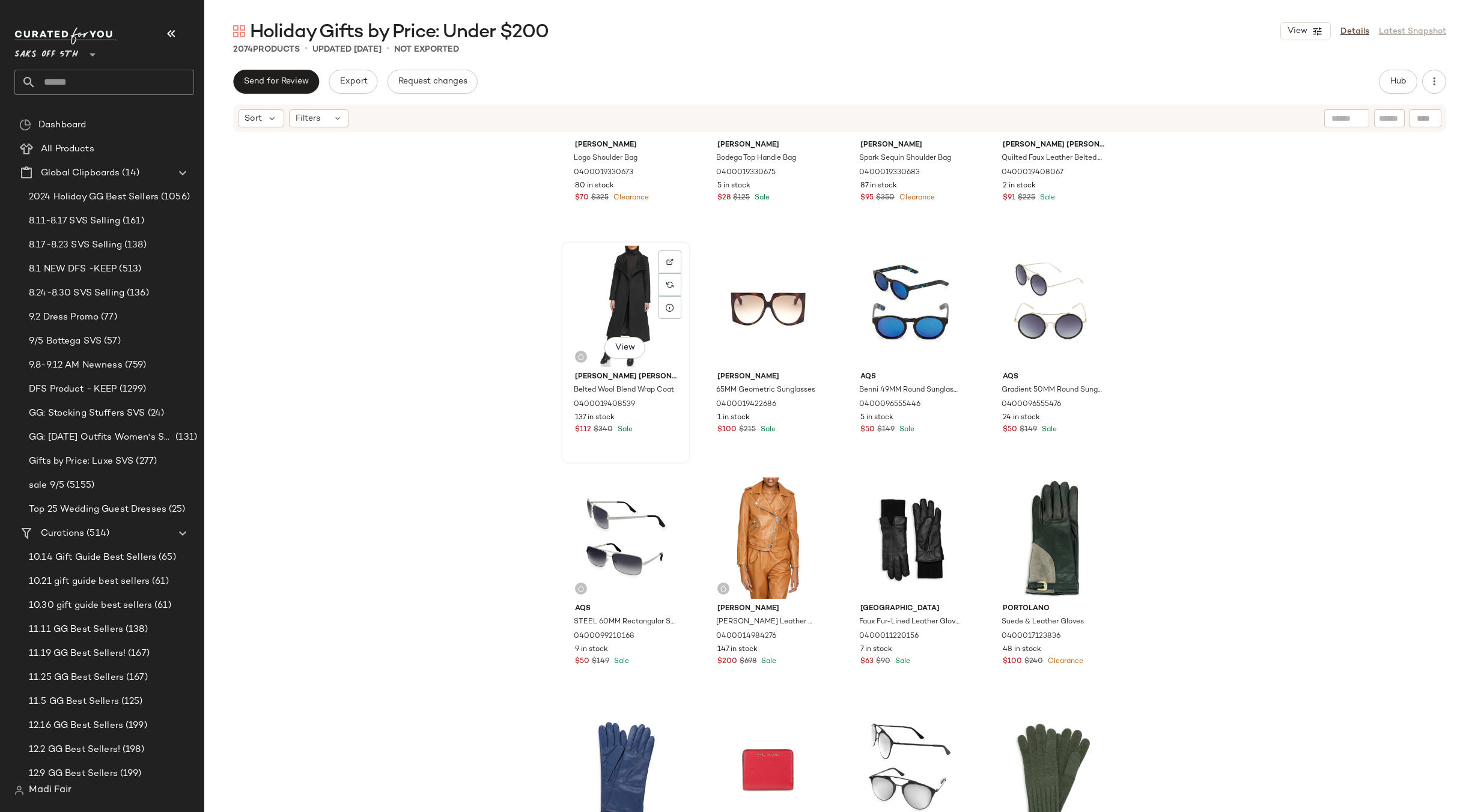
click at [625, 290] on div "View" at bounding box center [626, 306] width 120 height 121
click at [1223, 359] on div "[PERSON_NAME] Logo Shoulder Bag 0400019330673 80 in stock $70 $325 Clearance [P…" at bounding box center [840, 491] width 1270 height 715
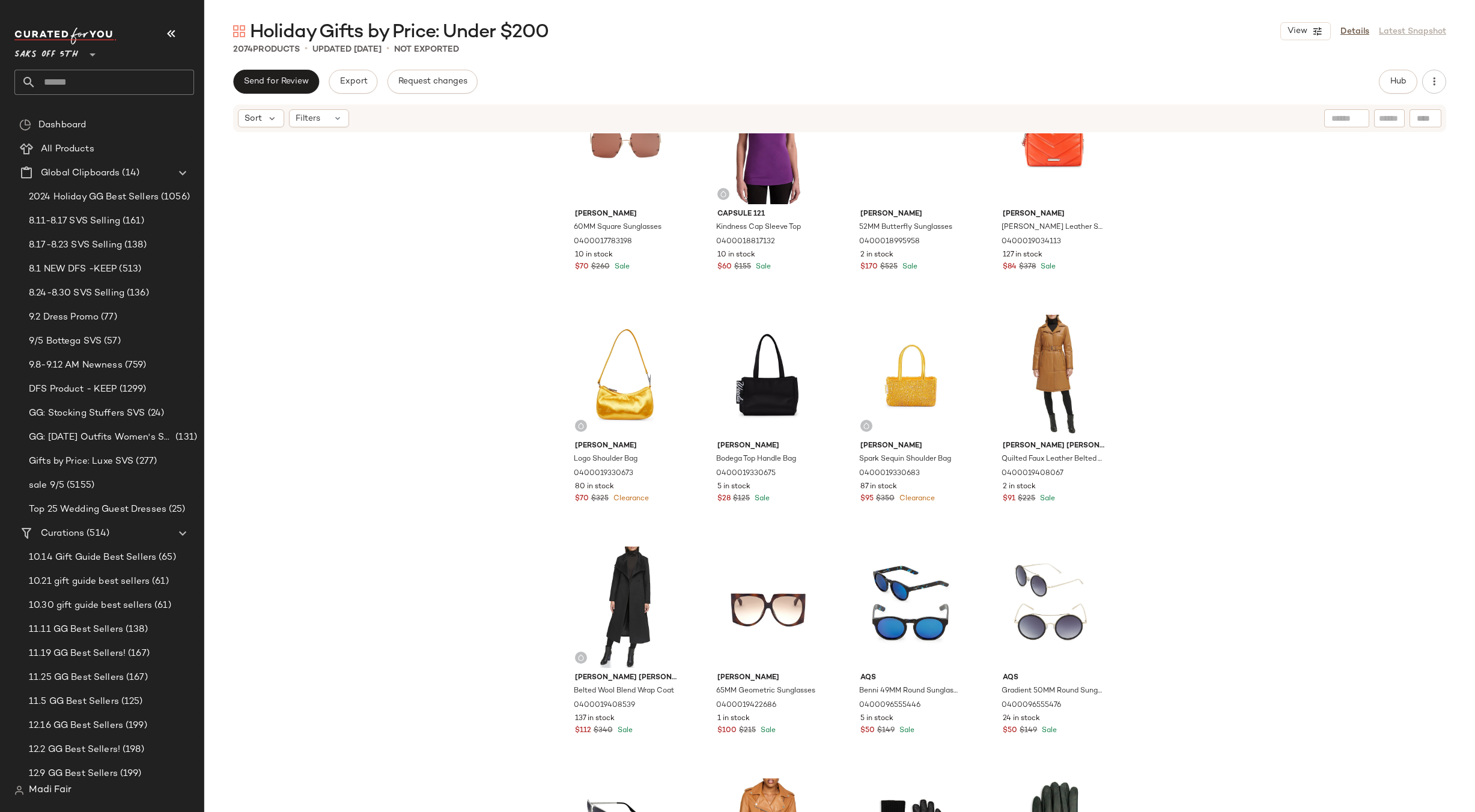
scroll to position [99336, 0]
click at [1047, 353] on div "View" at bounding box center [1054, 374] width 120 height 121
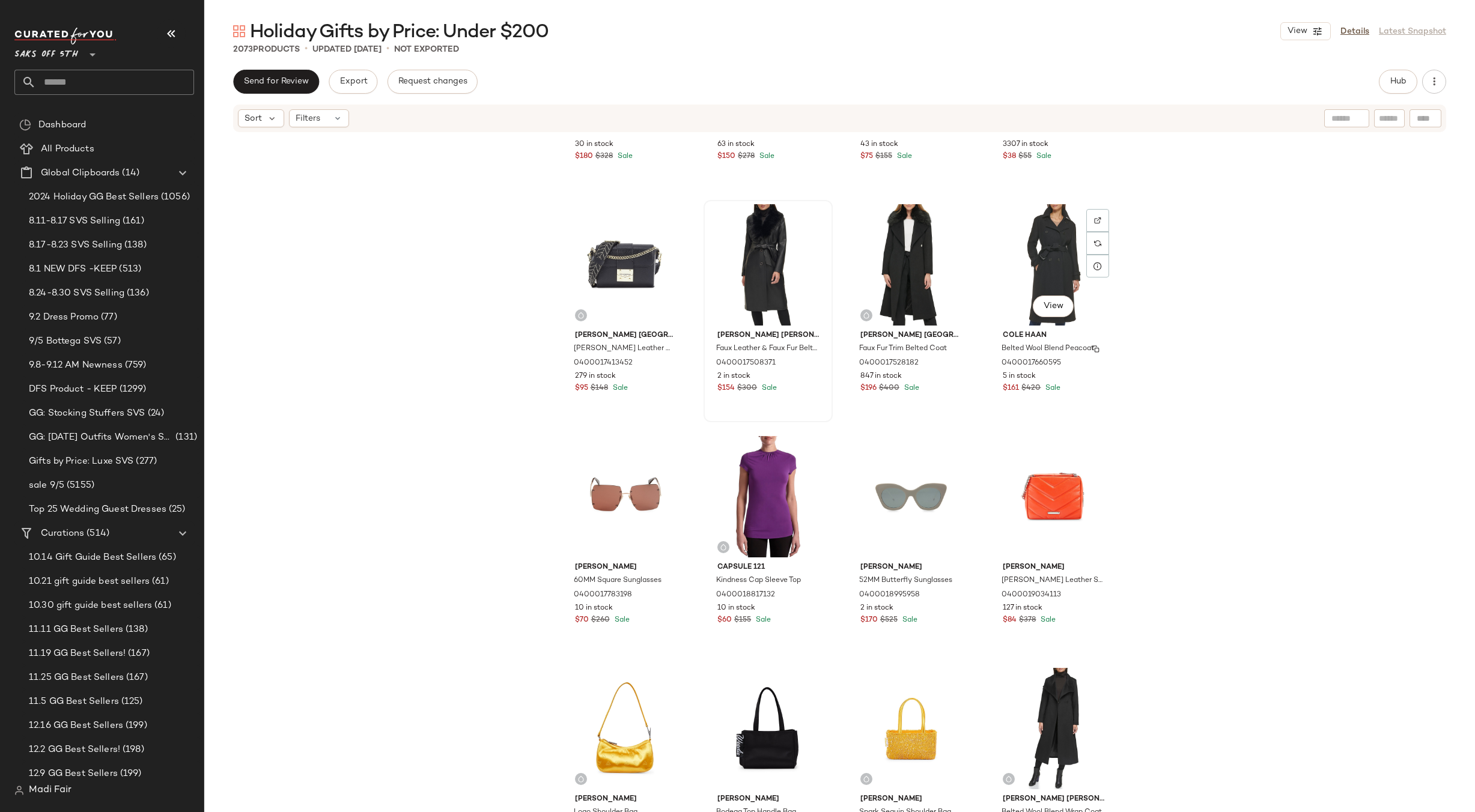
scroll to position [98976, 0]
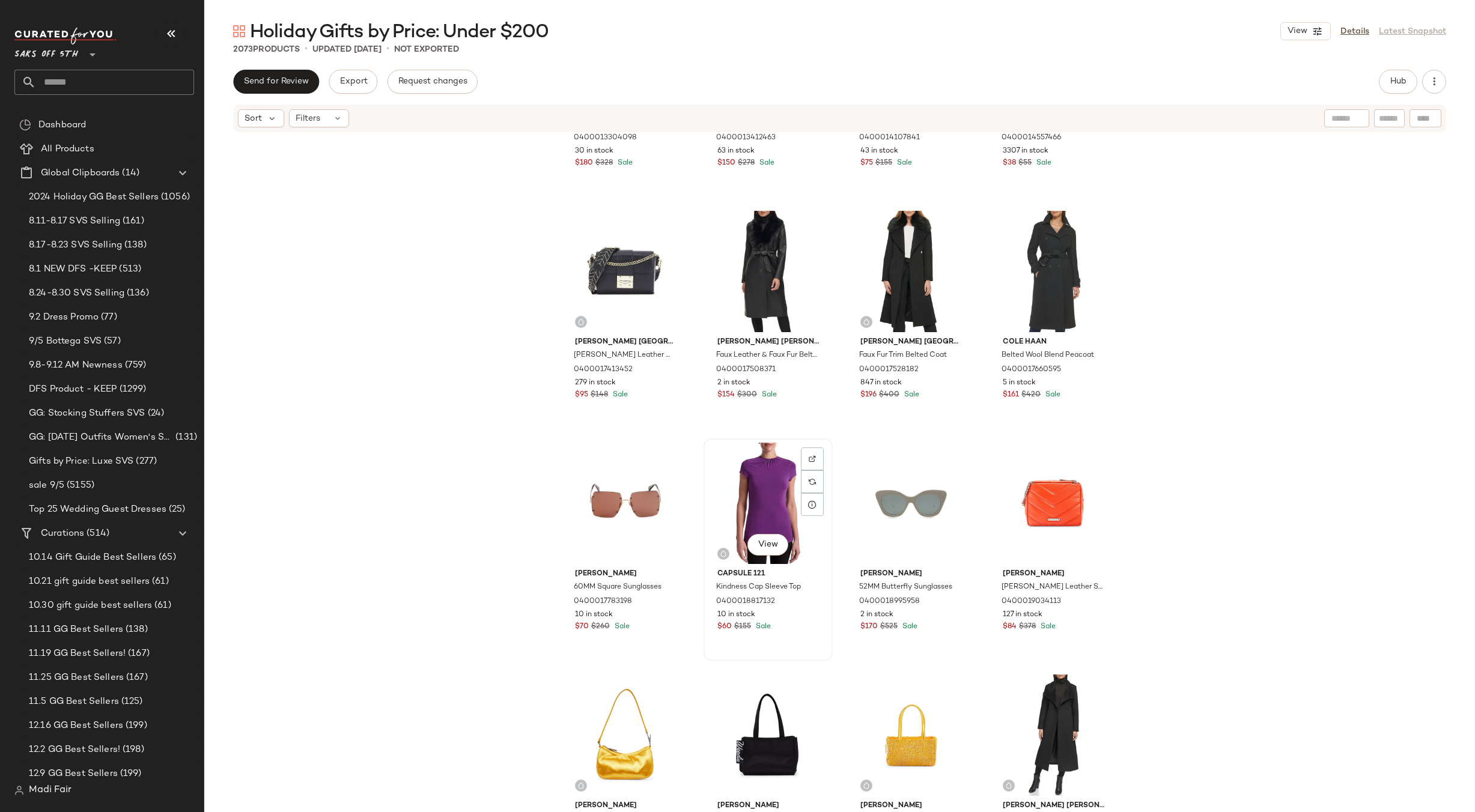
click at [763, 465] on div "View" at bounding box center [768, 503] width 120 height 121
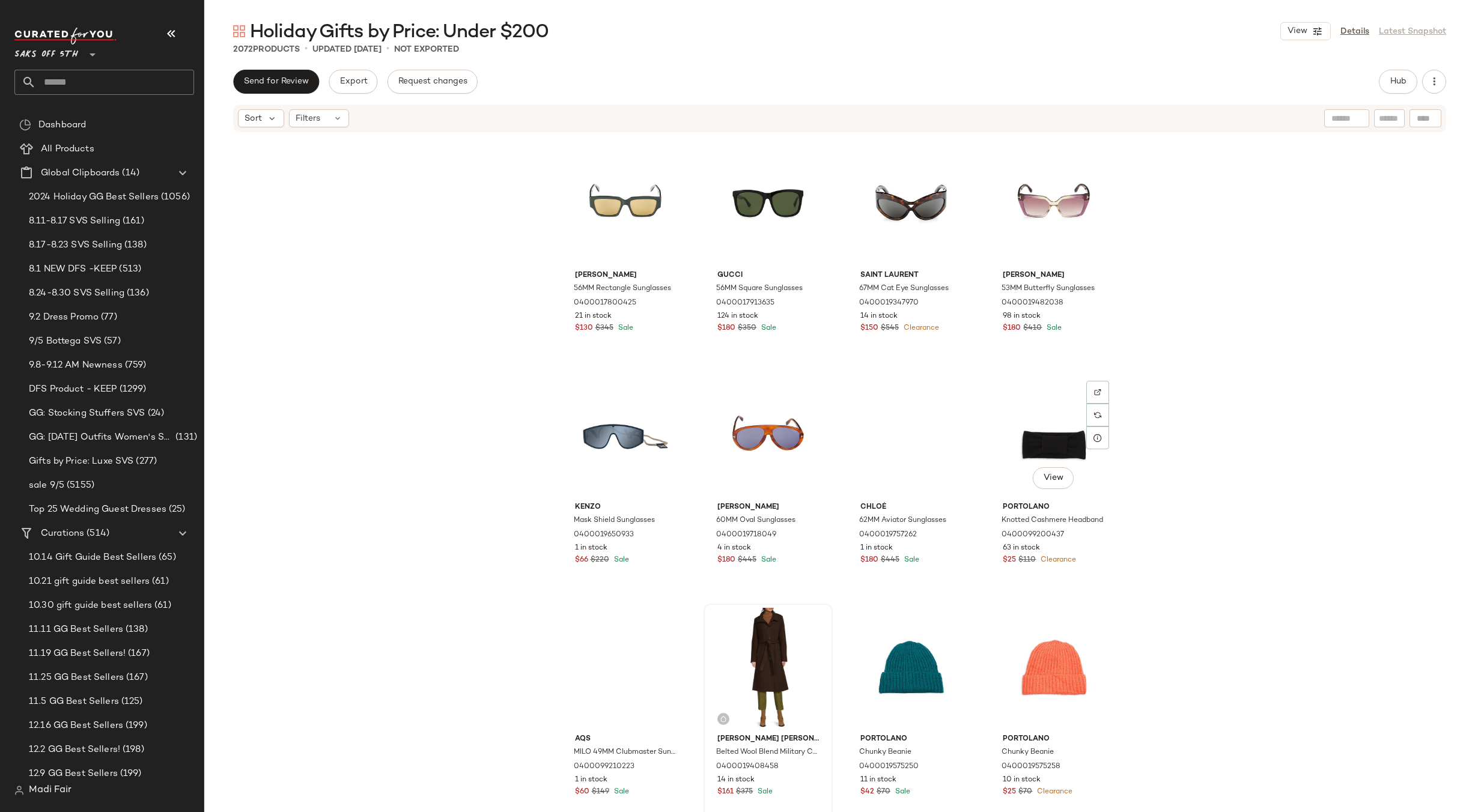
scroll to position [96873, 0]
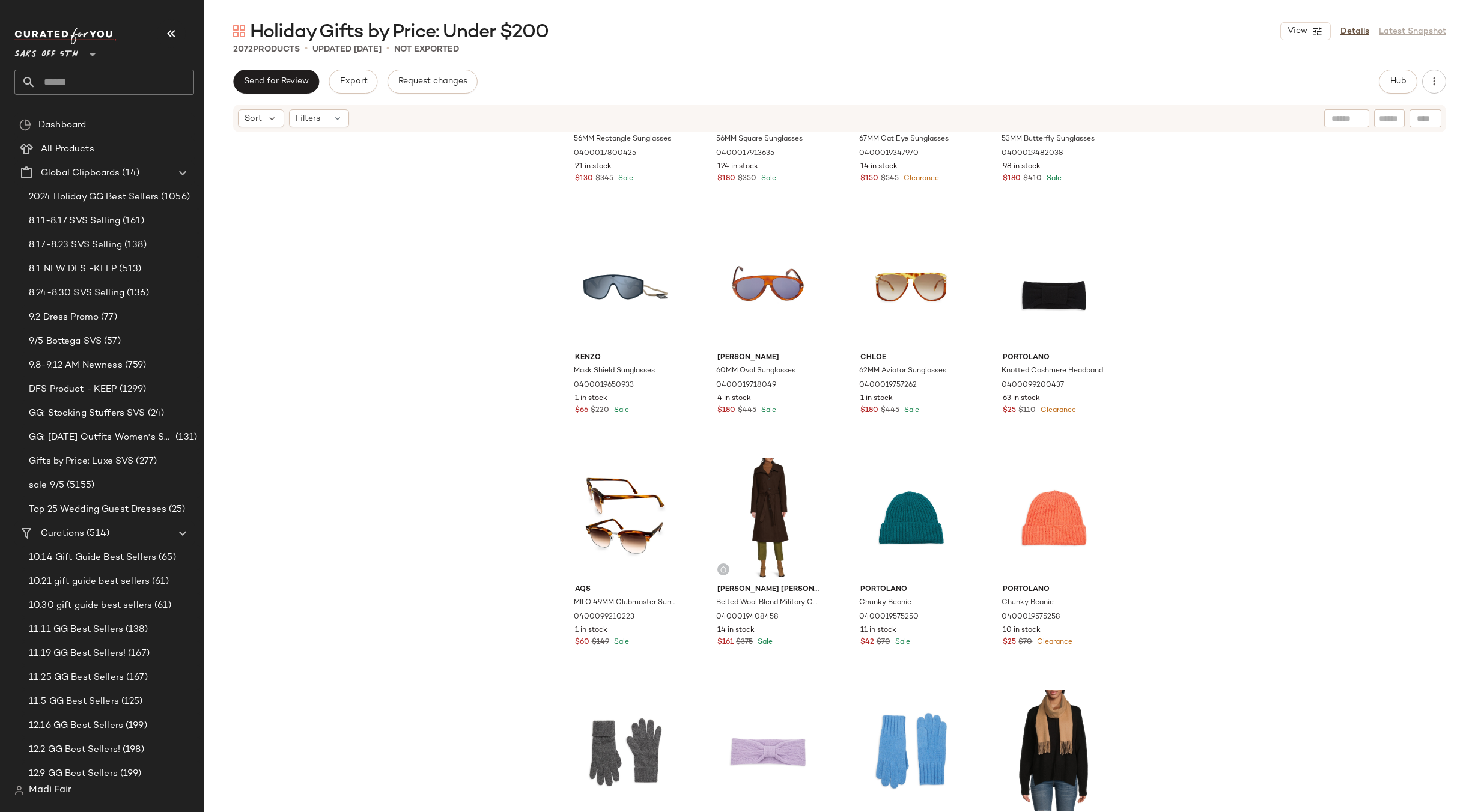
click at [745, 451] on div "McQueen 56MM Rectangle Sunglasses 0400017800425 21 in stock $130 $345 Sale Gucc…" at bounding box center [840, 491] width 1270 height 715
click at [745, 498] on div "View" at bounding box center [768, 519] width 120 height 121
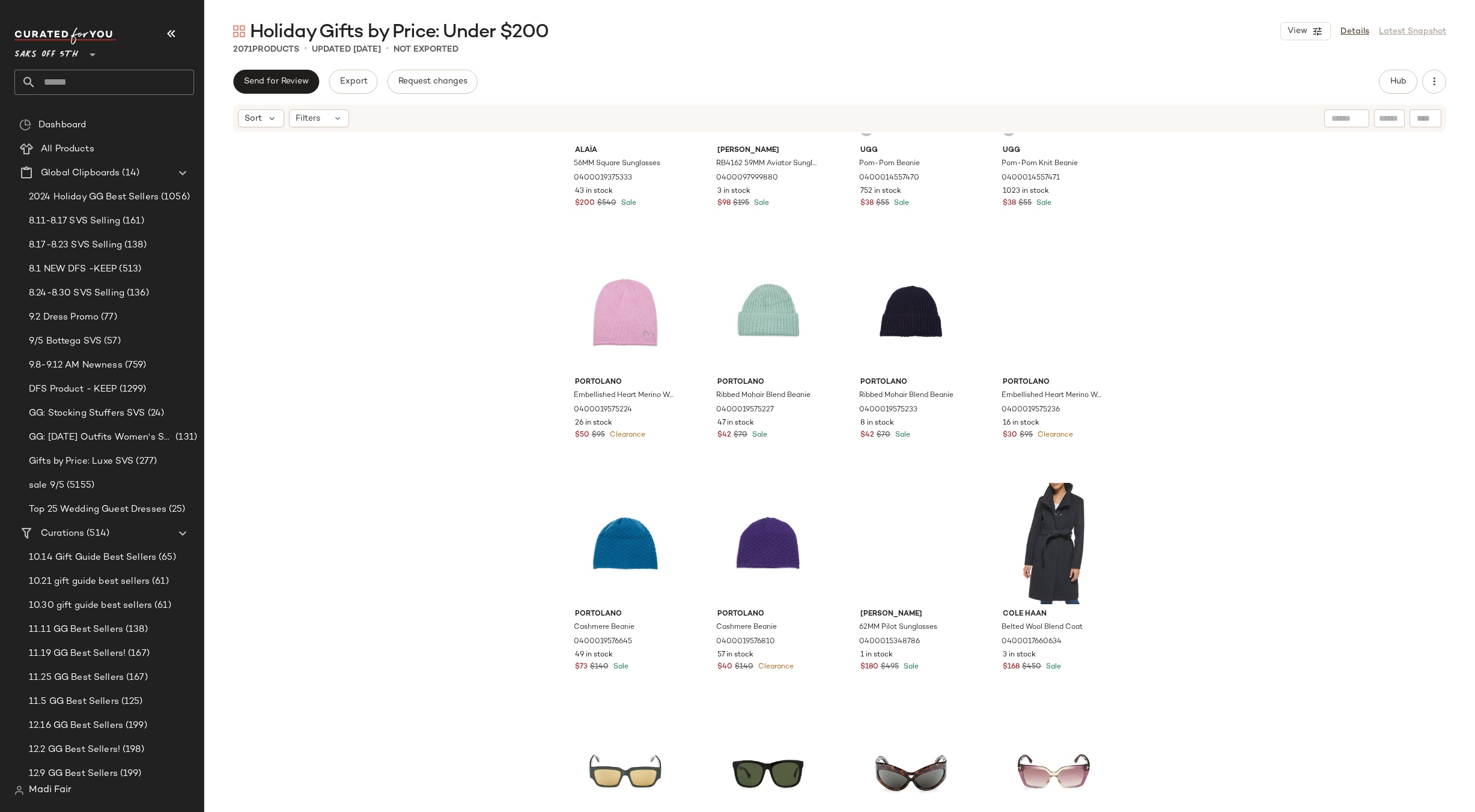
scroll to position [96152, 0]
click at [1064, 482] on div "Cole Haan Belted Wool Blend Coat 0400017660634 3 in stock $168 $450 Sale" at bounding box center [1054, 590] width 127 height 220
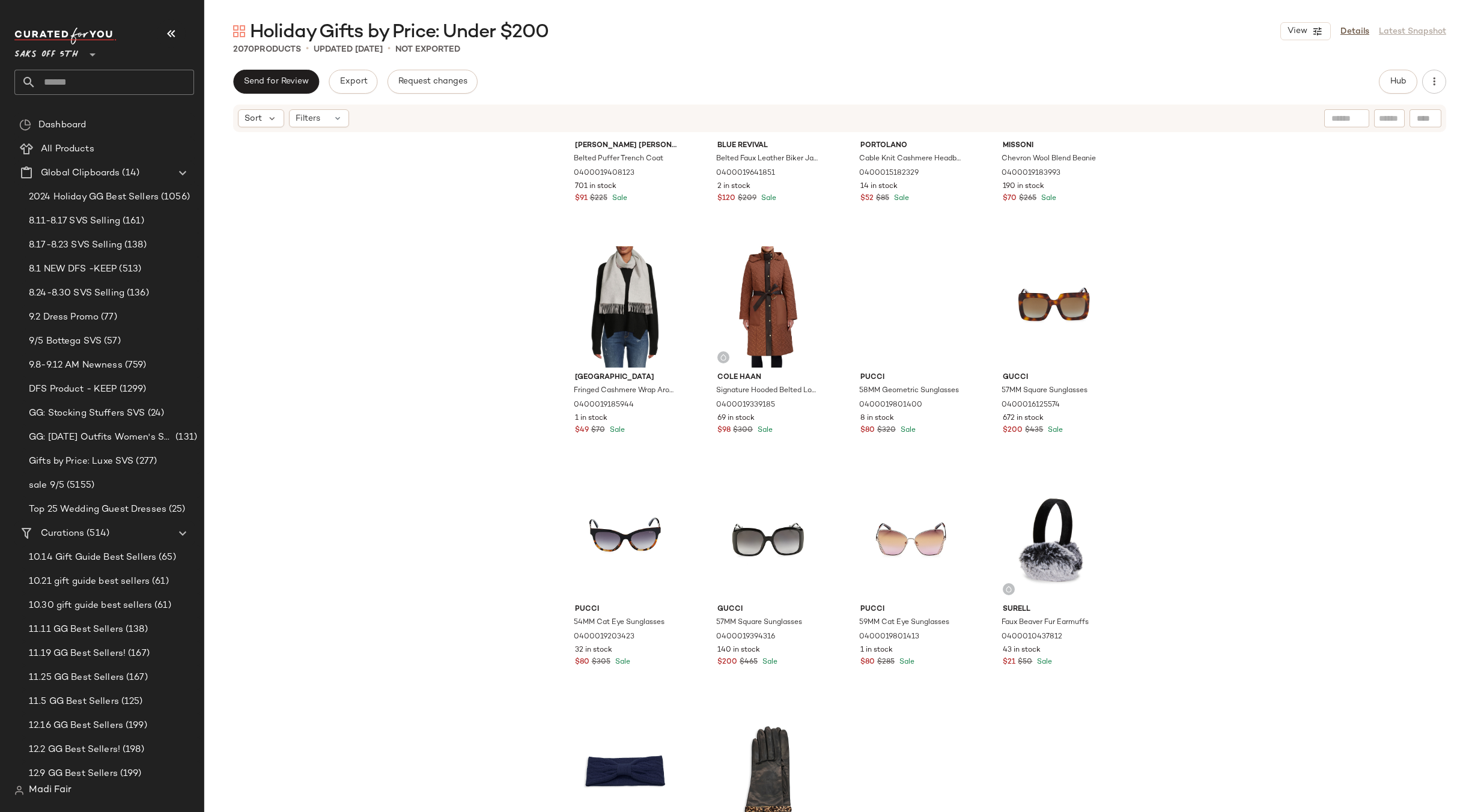
scroll to position [94770, 0]
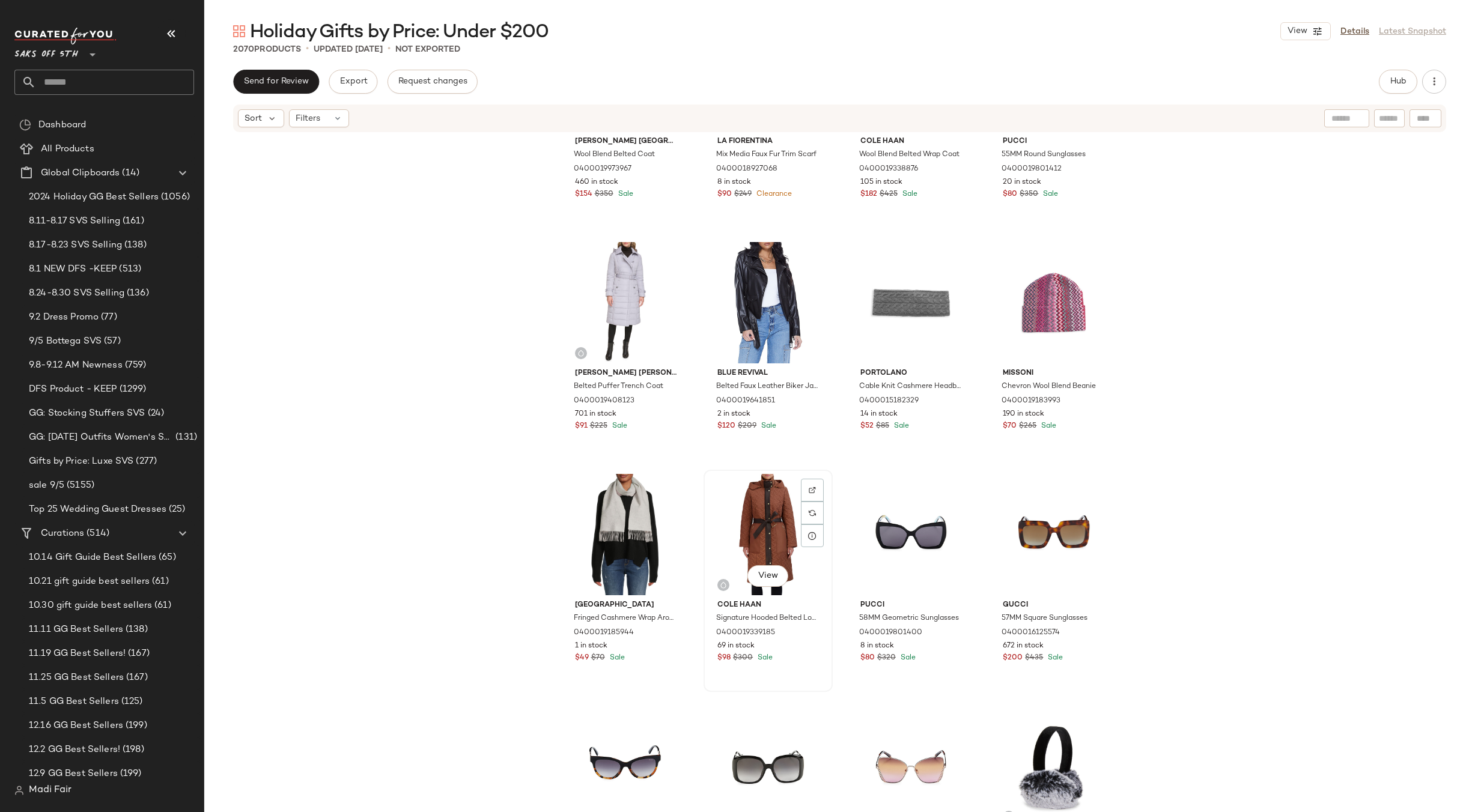
click at [749, 506] on div "View" at bounding box center [768, 534] width 120 height 121
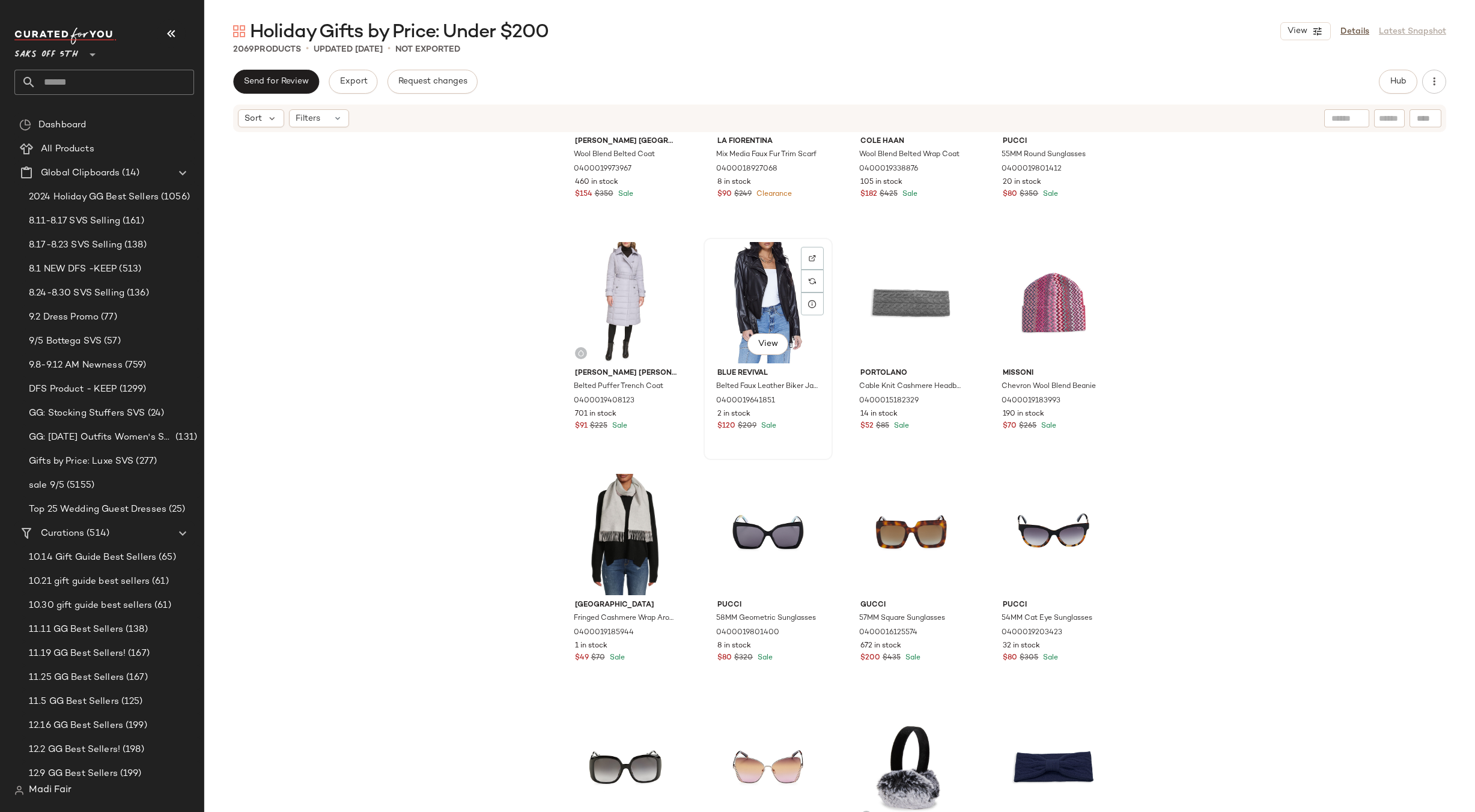
click at [766, 298] on div "View" at bounding box center [768, 303] width 120 height 121
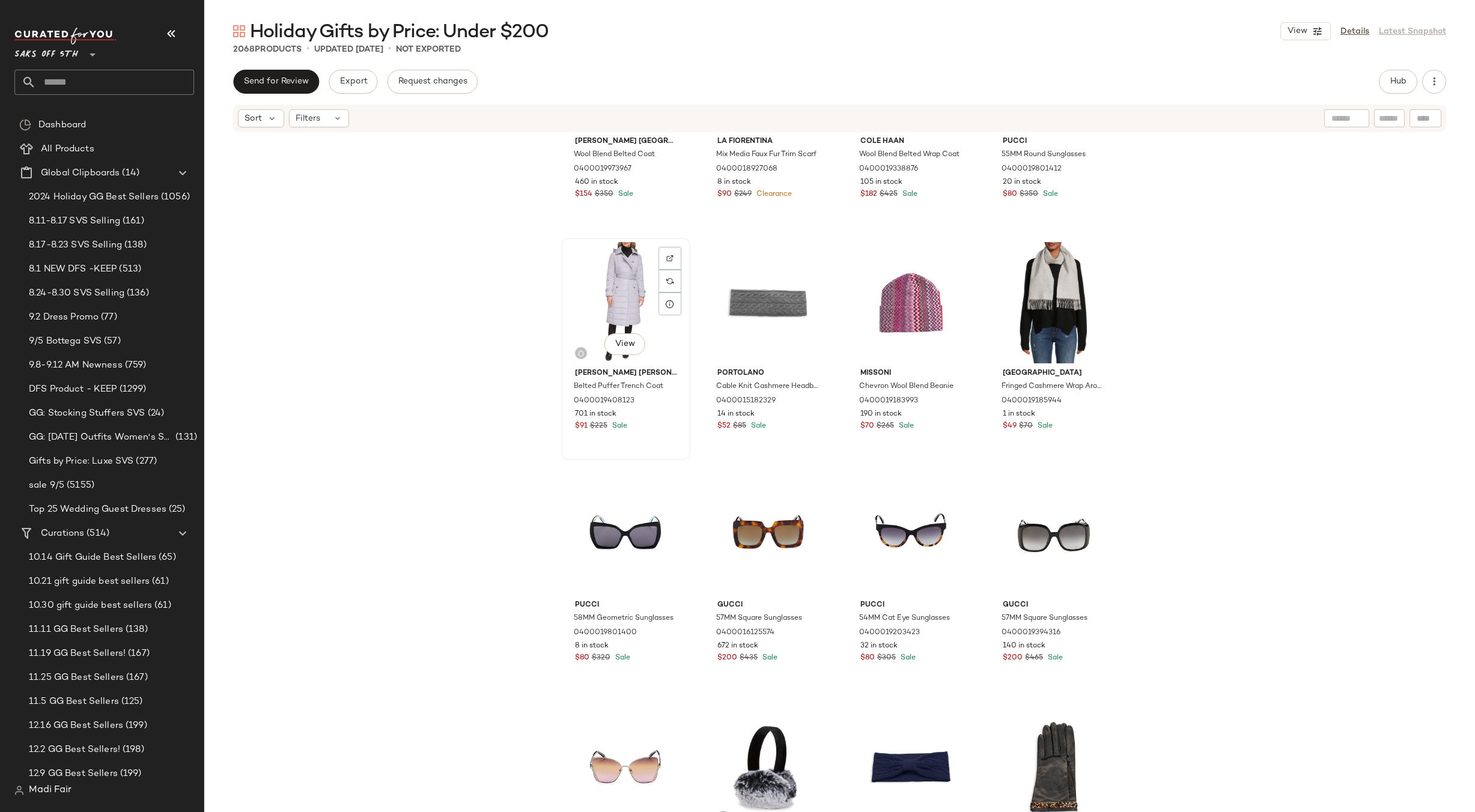
click at [621, 285] on div "View" at bounding box center [626, 303] width 120 height 121
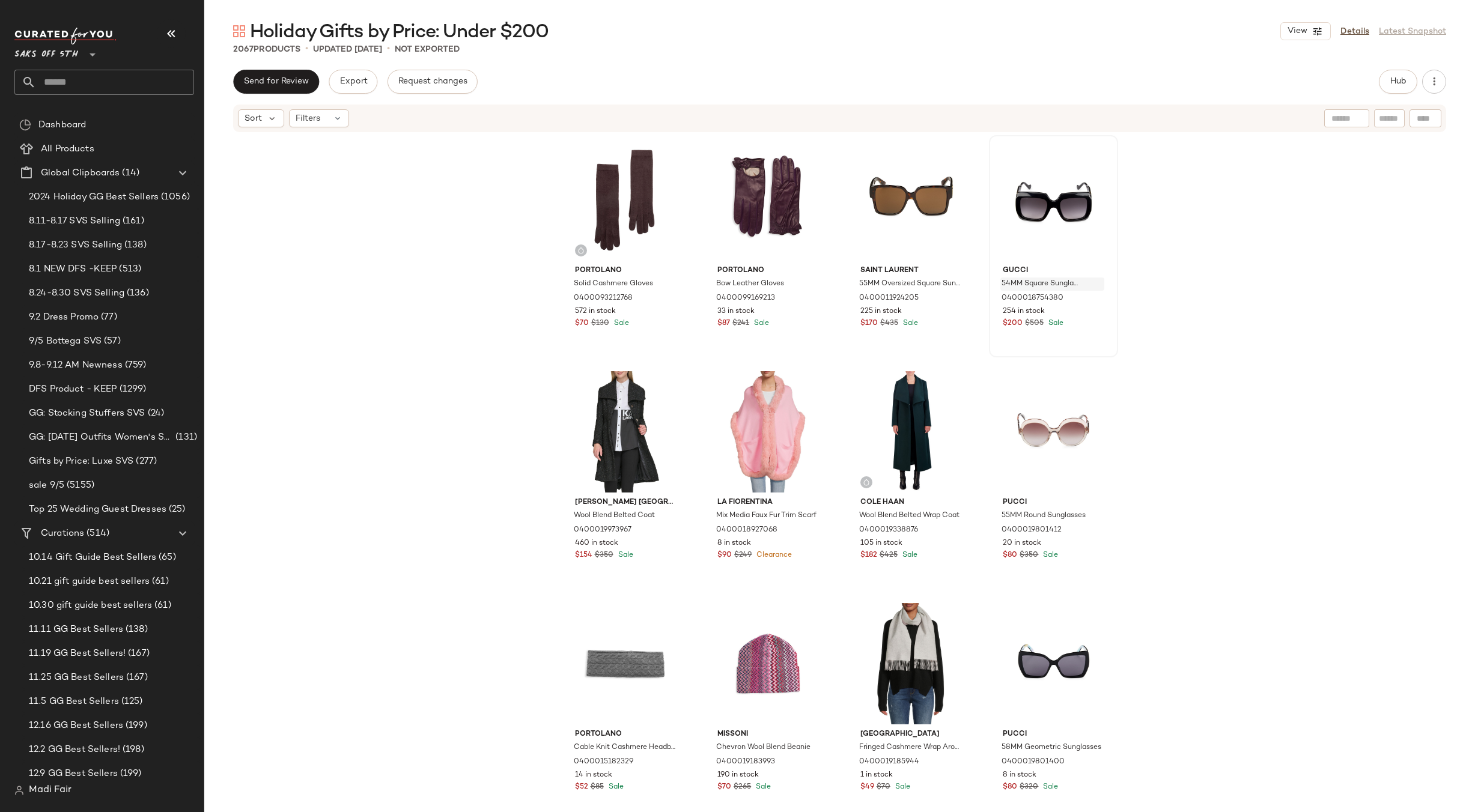
scroll to position [94229, 0]
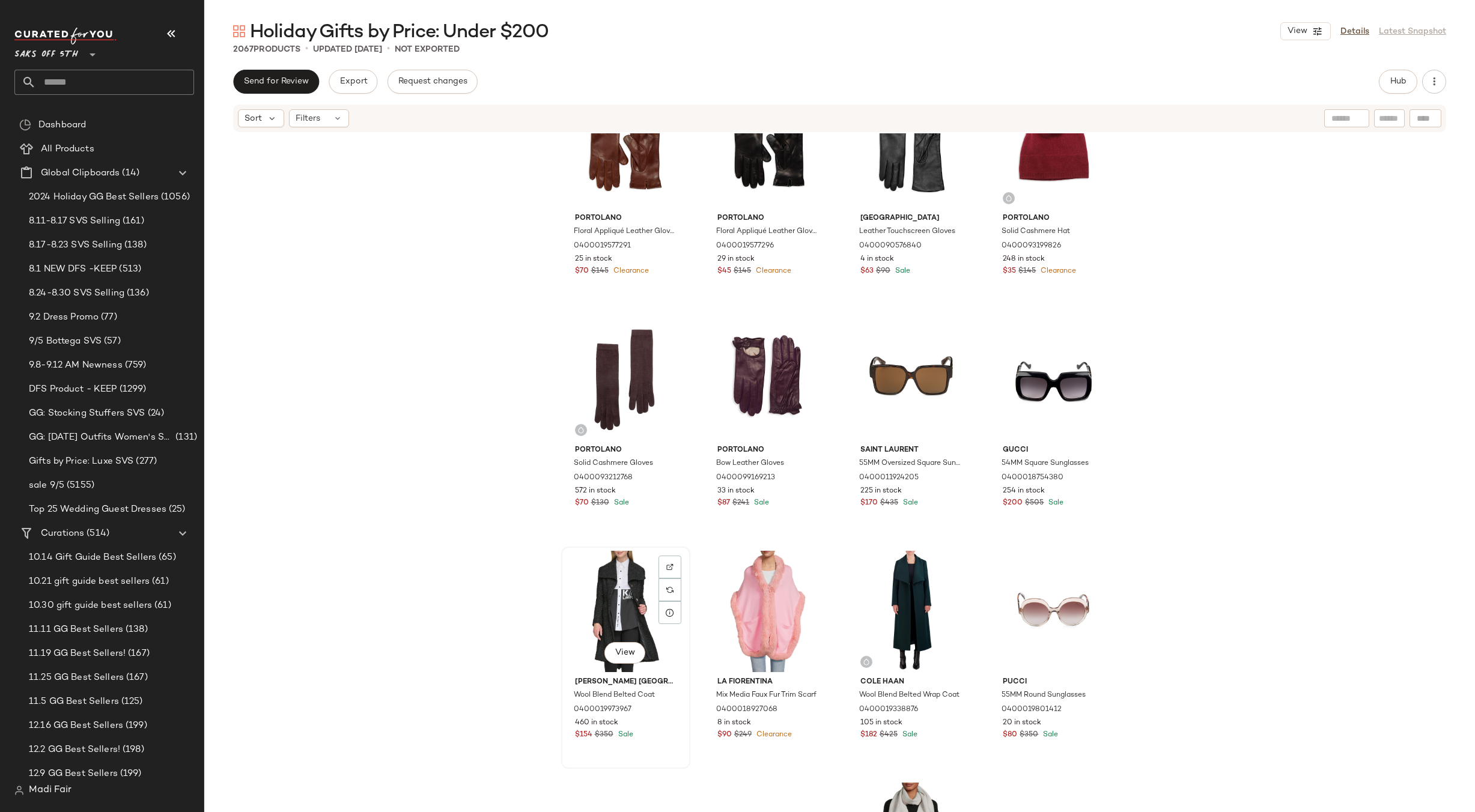
click at [608, 604] on div "View" at bounding box center [626, 611] width 120 height 121
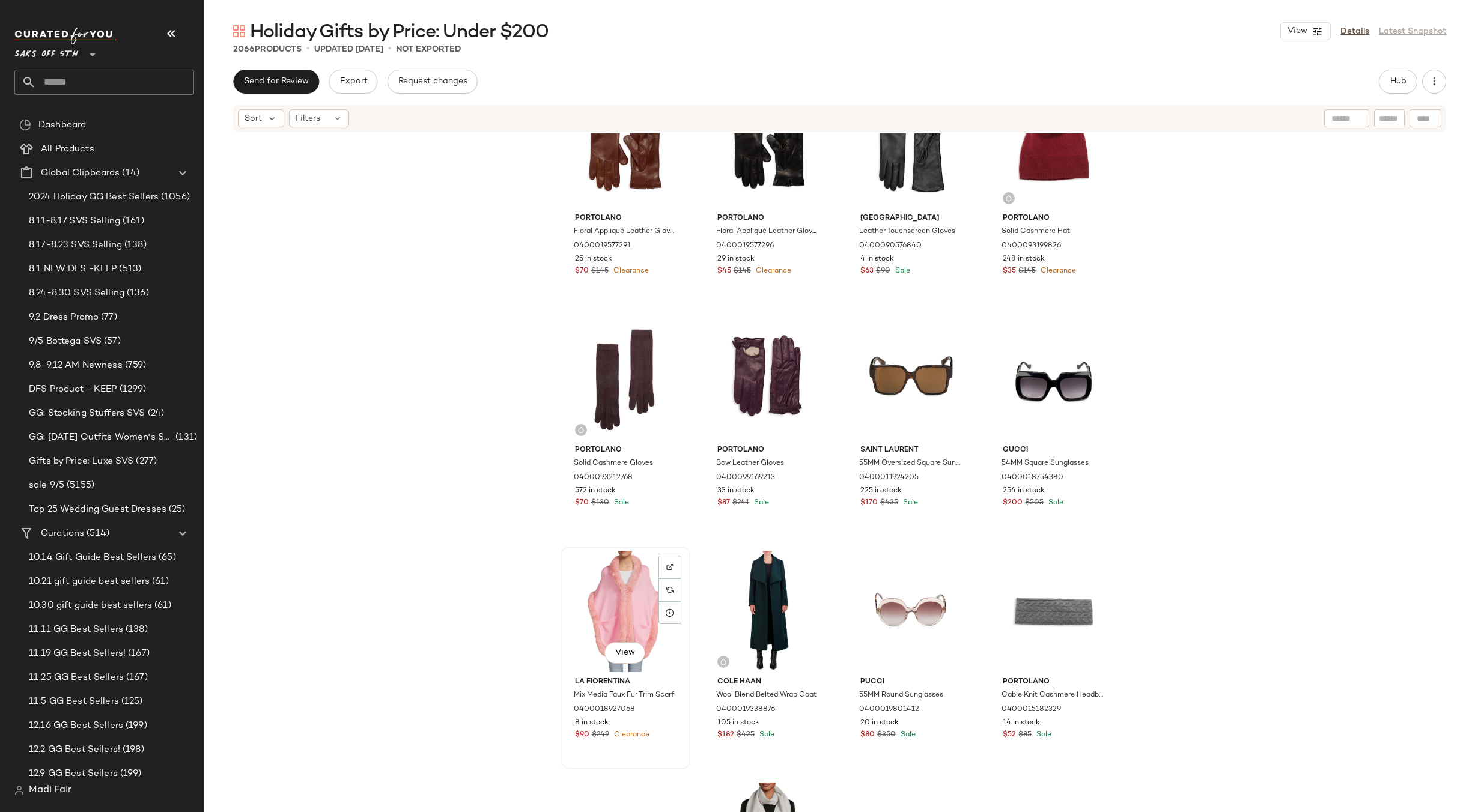
click at [614, 601] on div "View" at bounding box center [626, 611] width 120 height 121
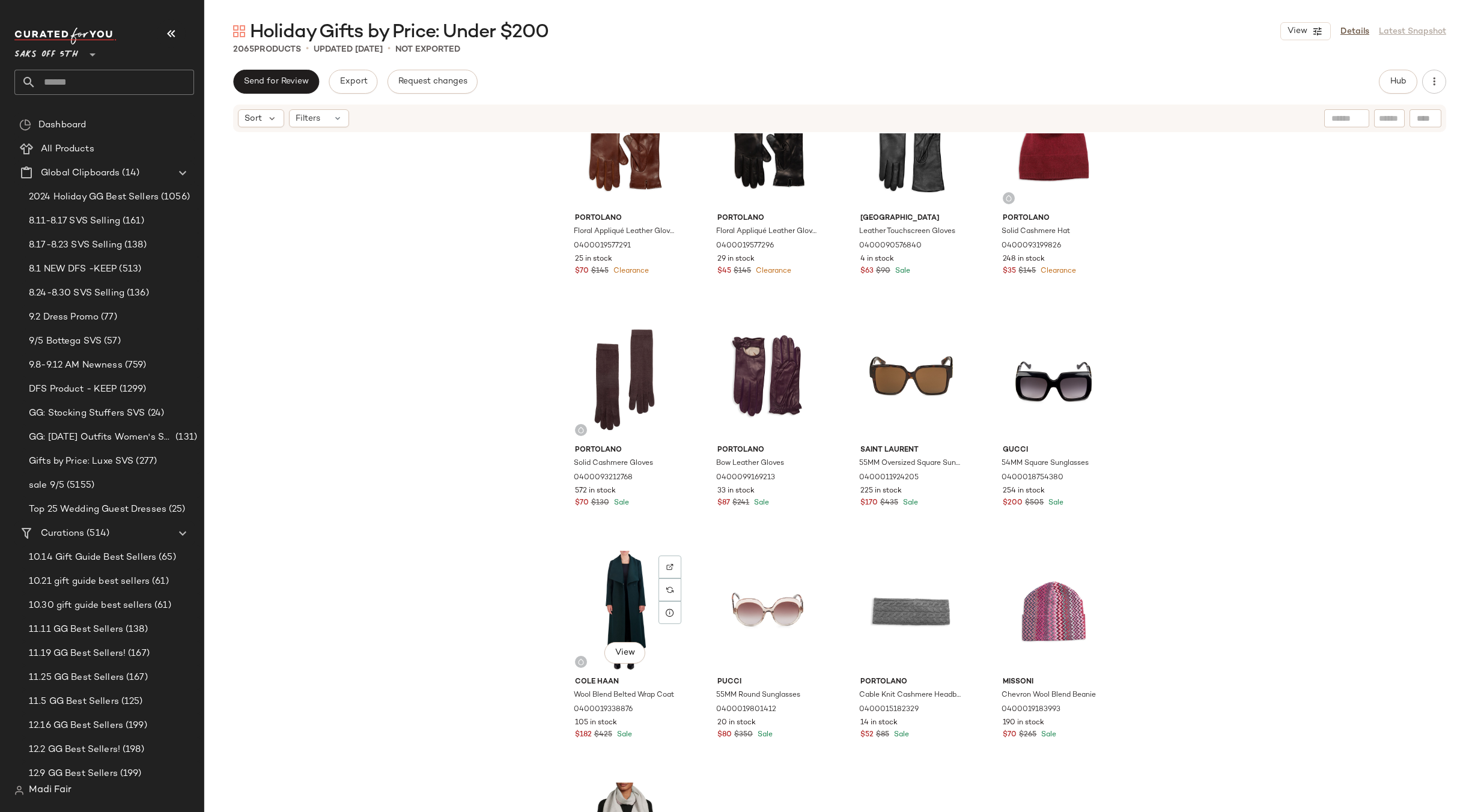
click at [614, 601] on div "View" at bounding box center [626, 611] width 120 height 121
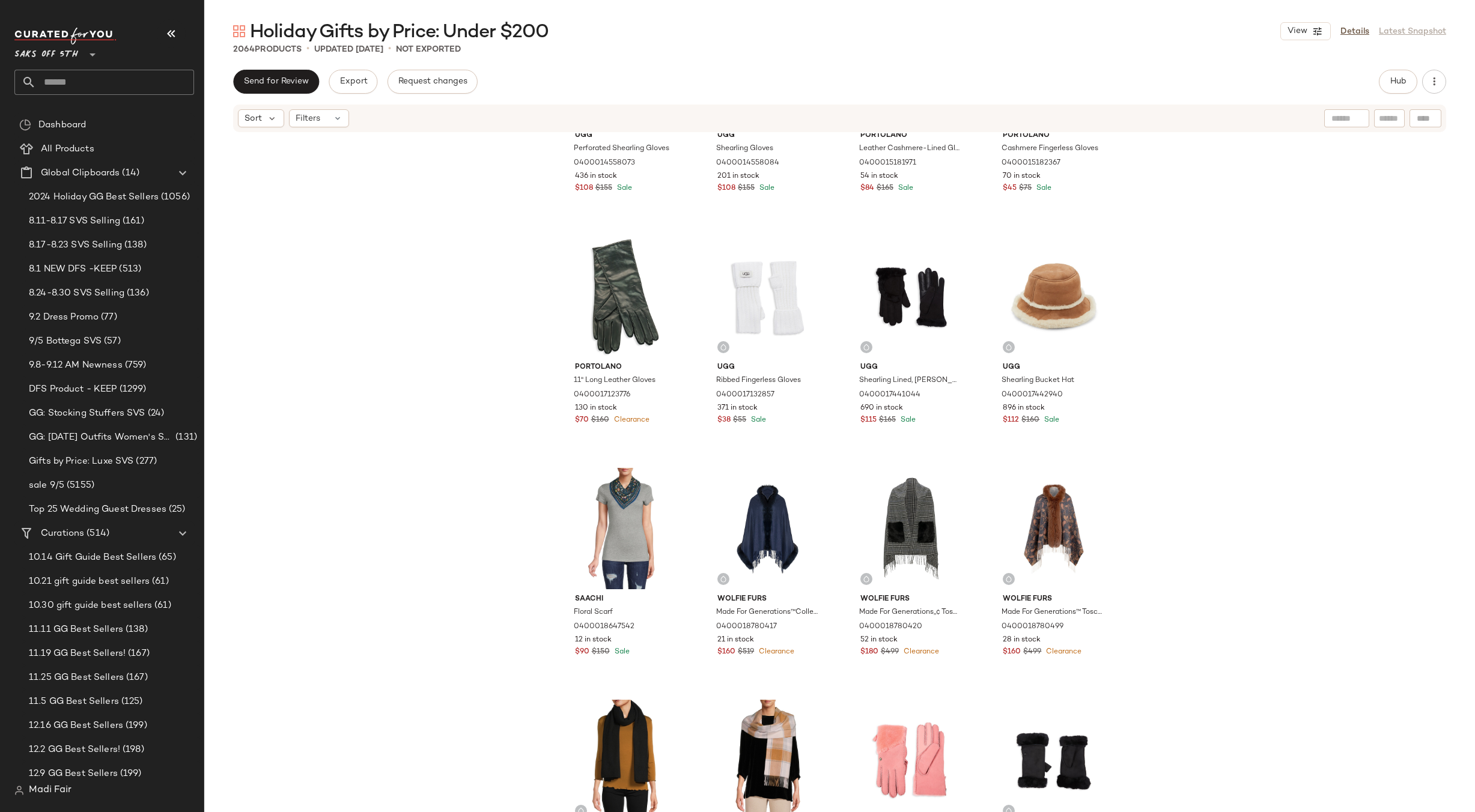
scroll to position [91044, 0]
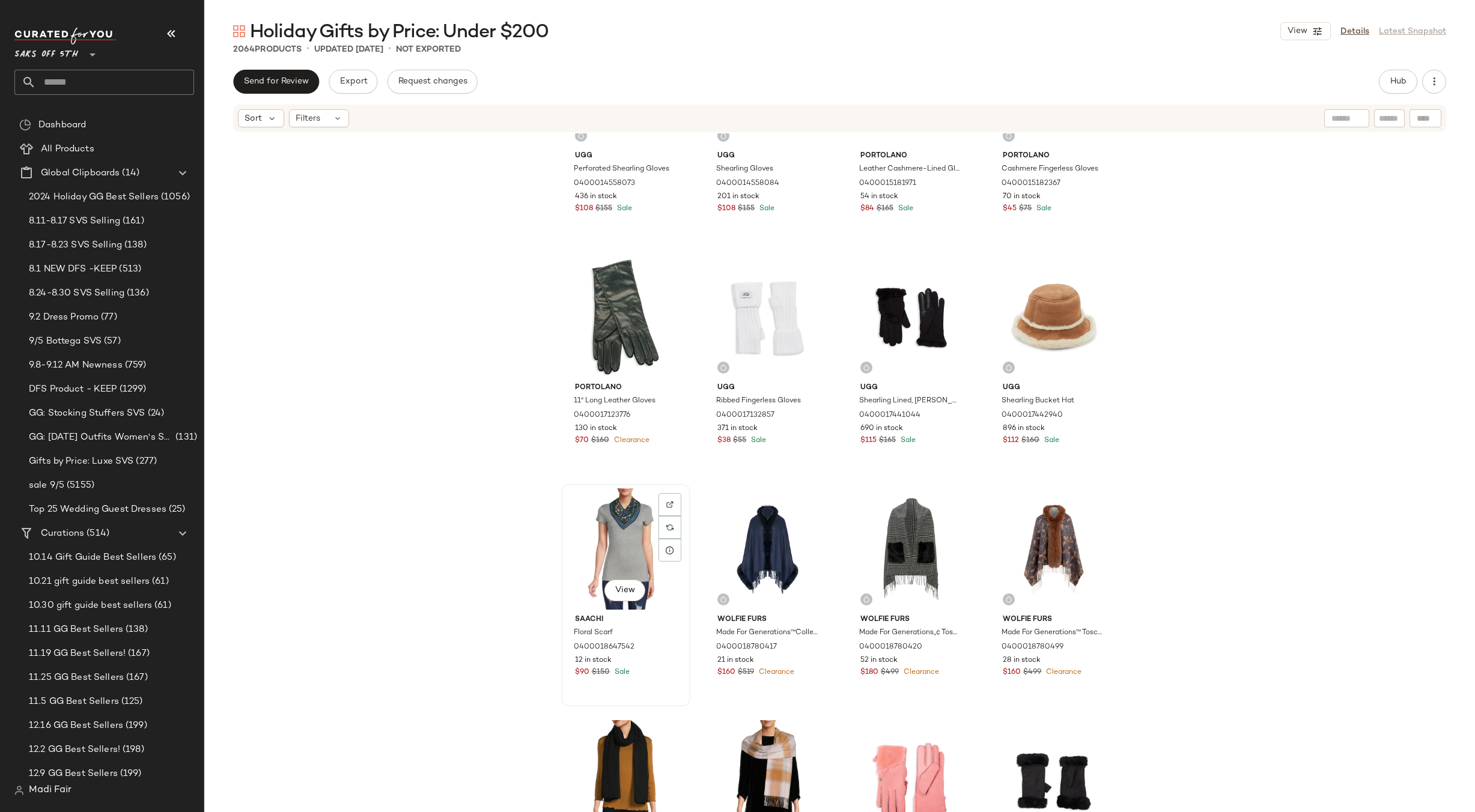
click at [605, 541] on div "View" at bounding box center [626, 549] width 120 height 121
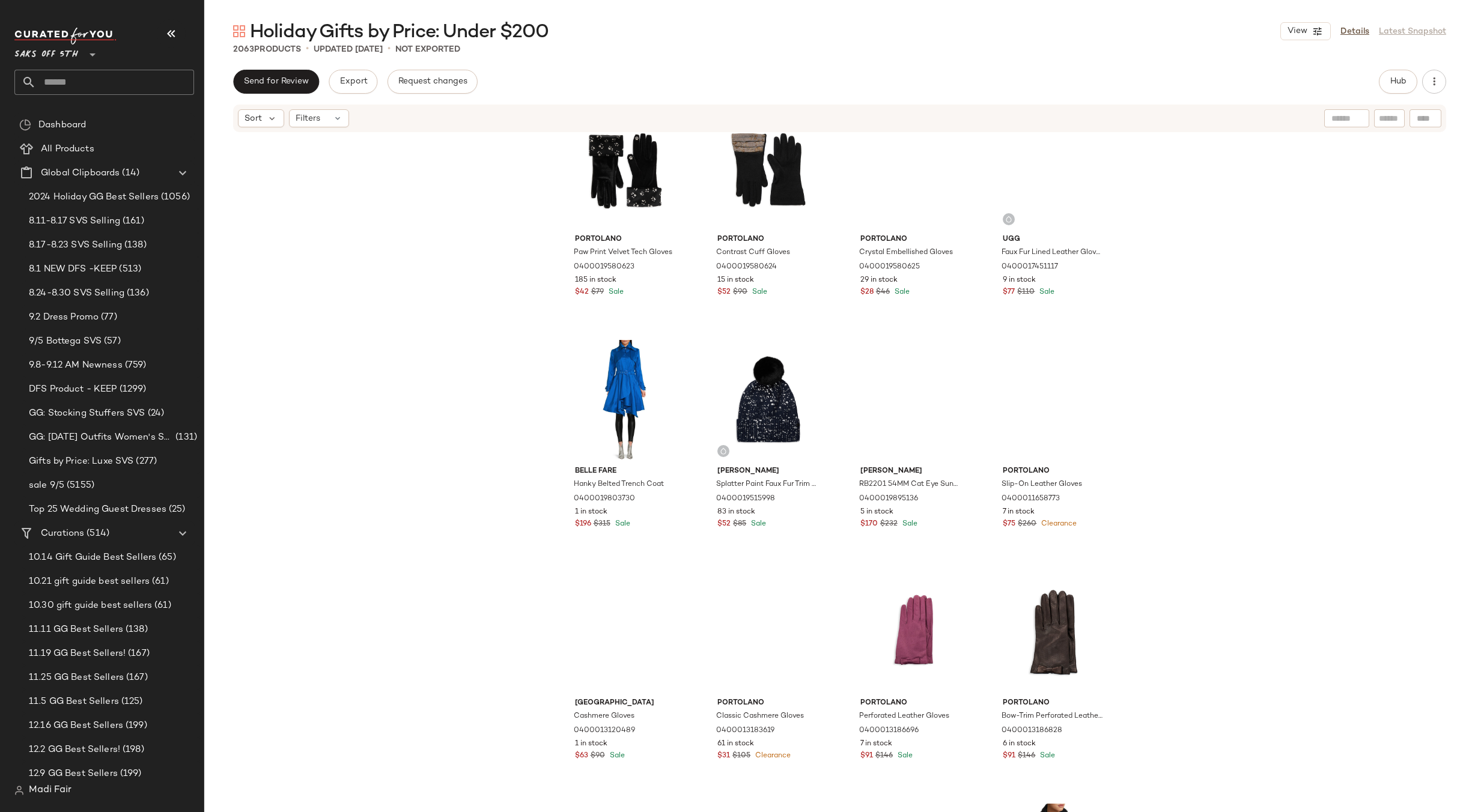
scroll to position [89843, 0]
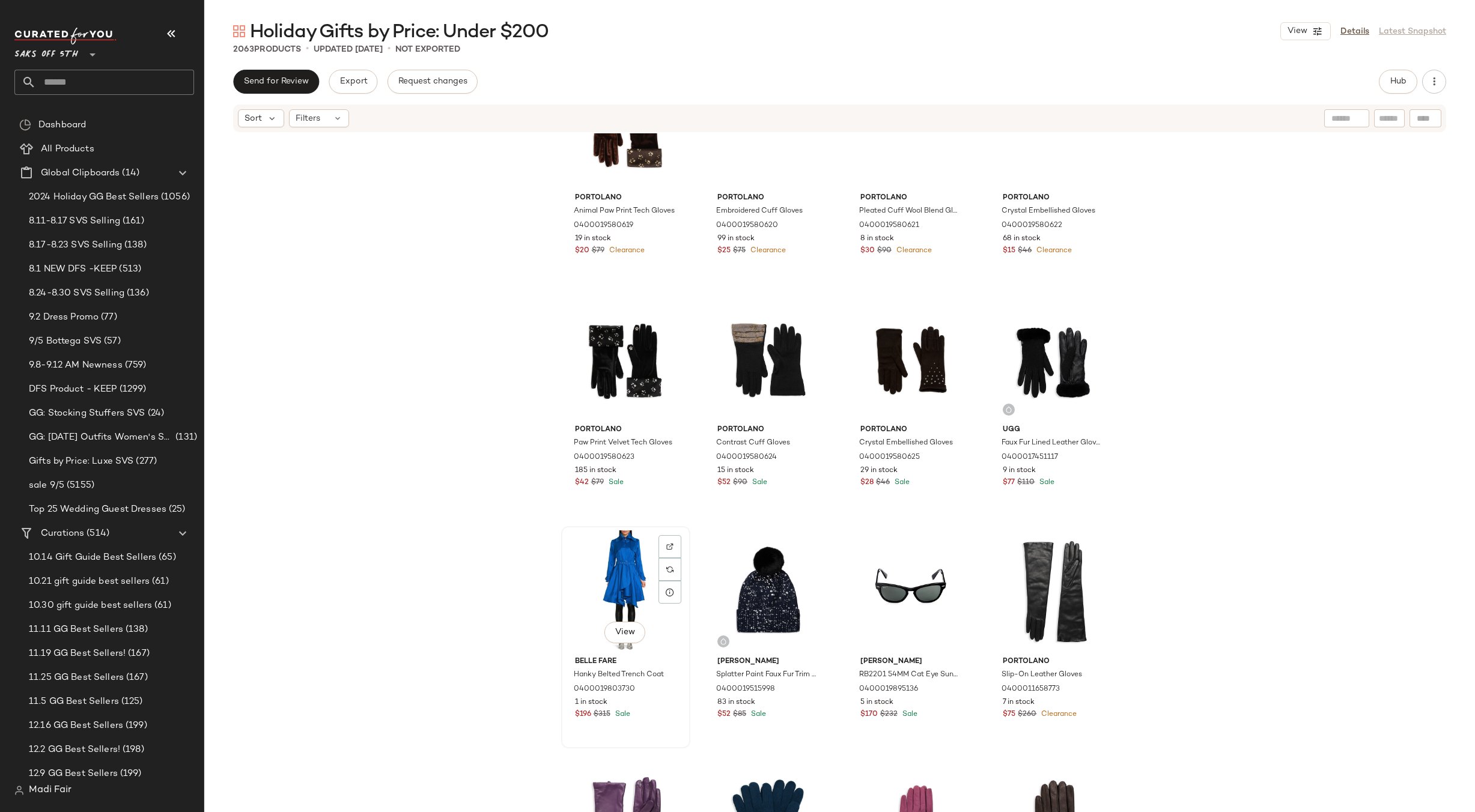
click at [605, 557] on div "View" at bounding box center [626, 590] width 120 height 121
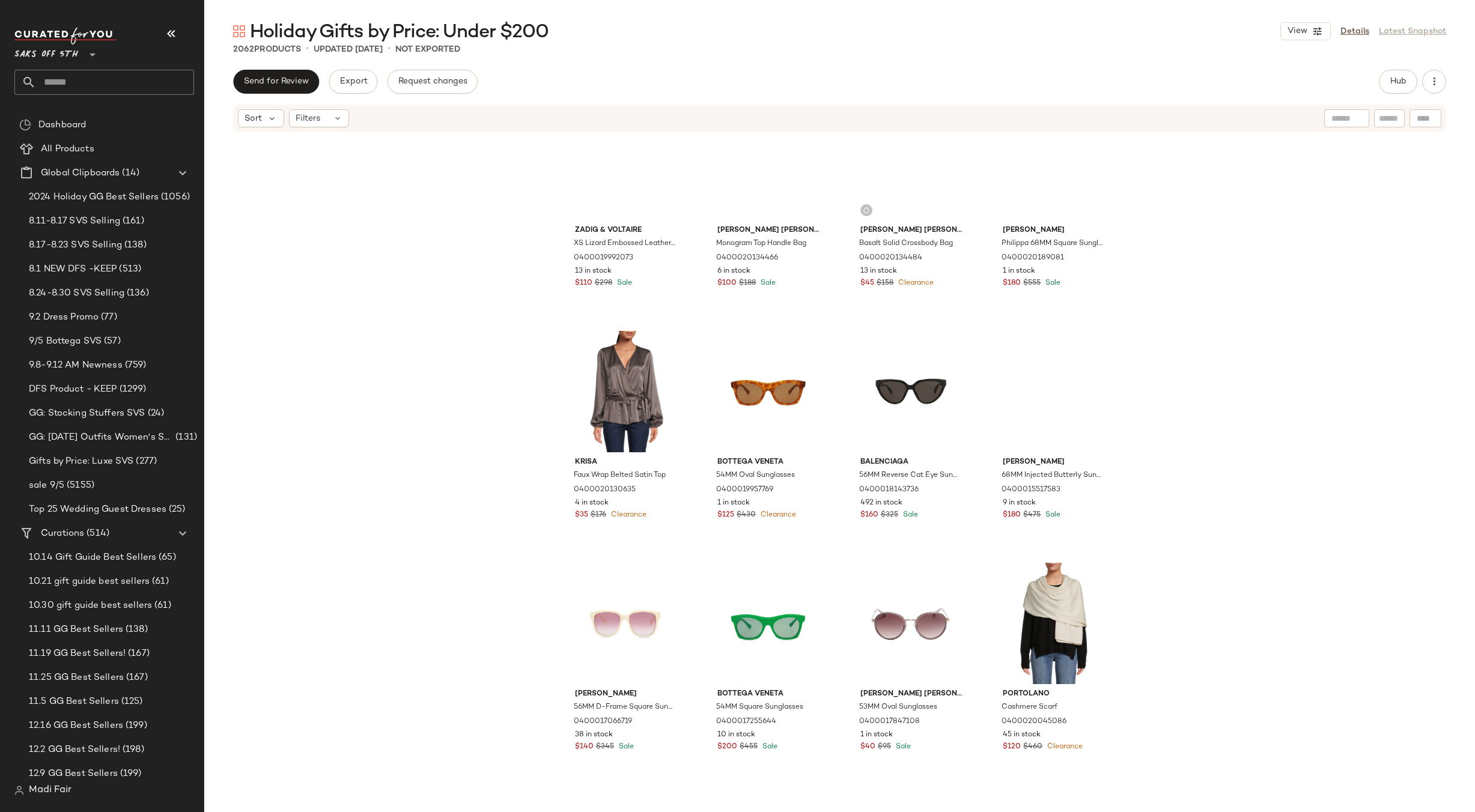
scroll to position [81310, 0]
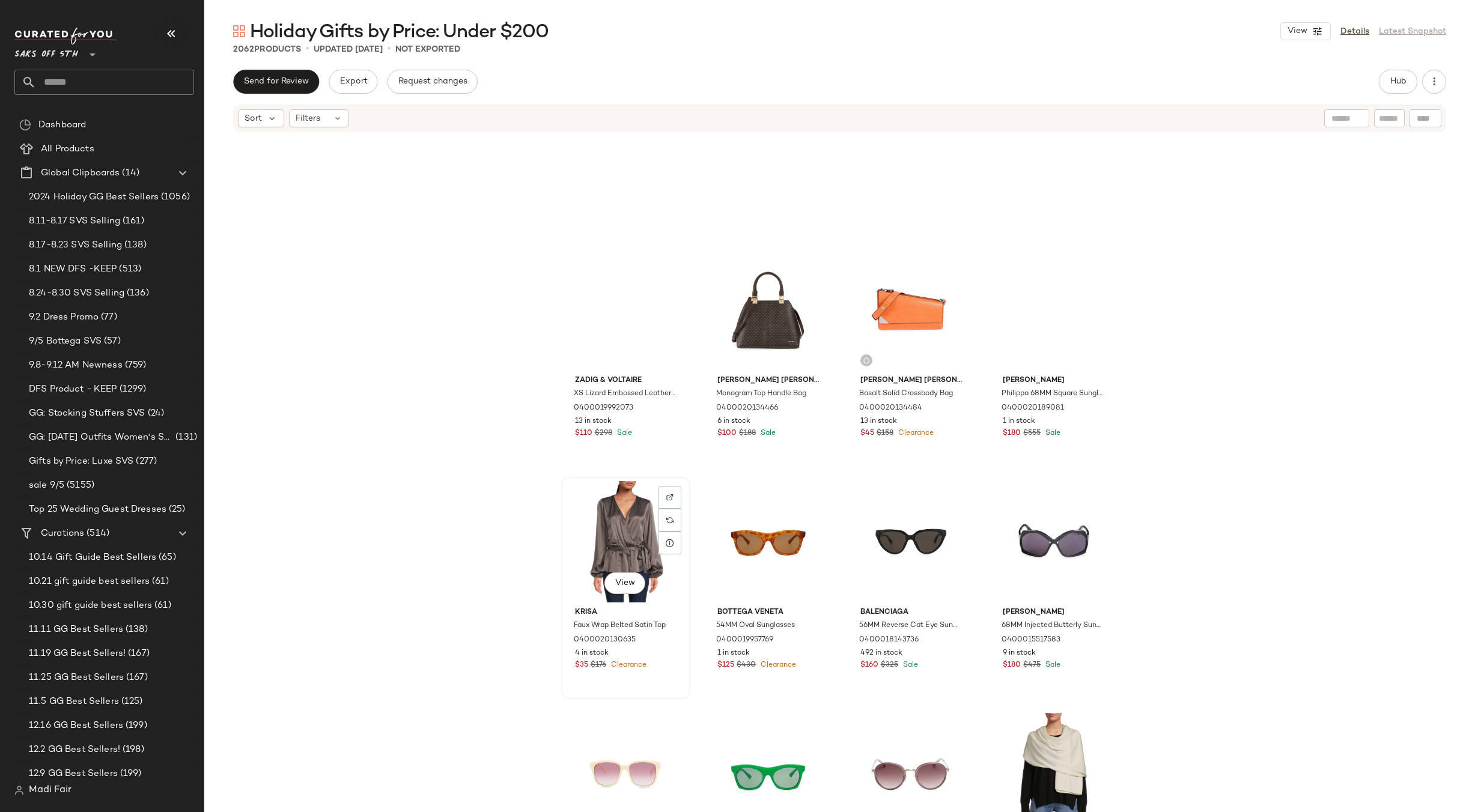
click at [628, 525] on div "View" at bounding box center [626, 542] width 120 height 121
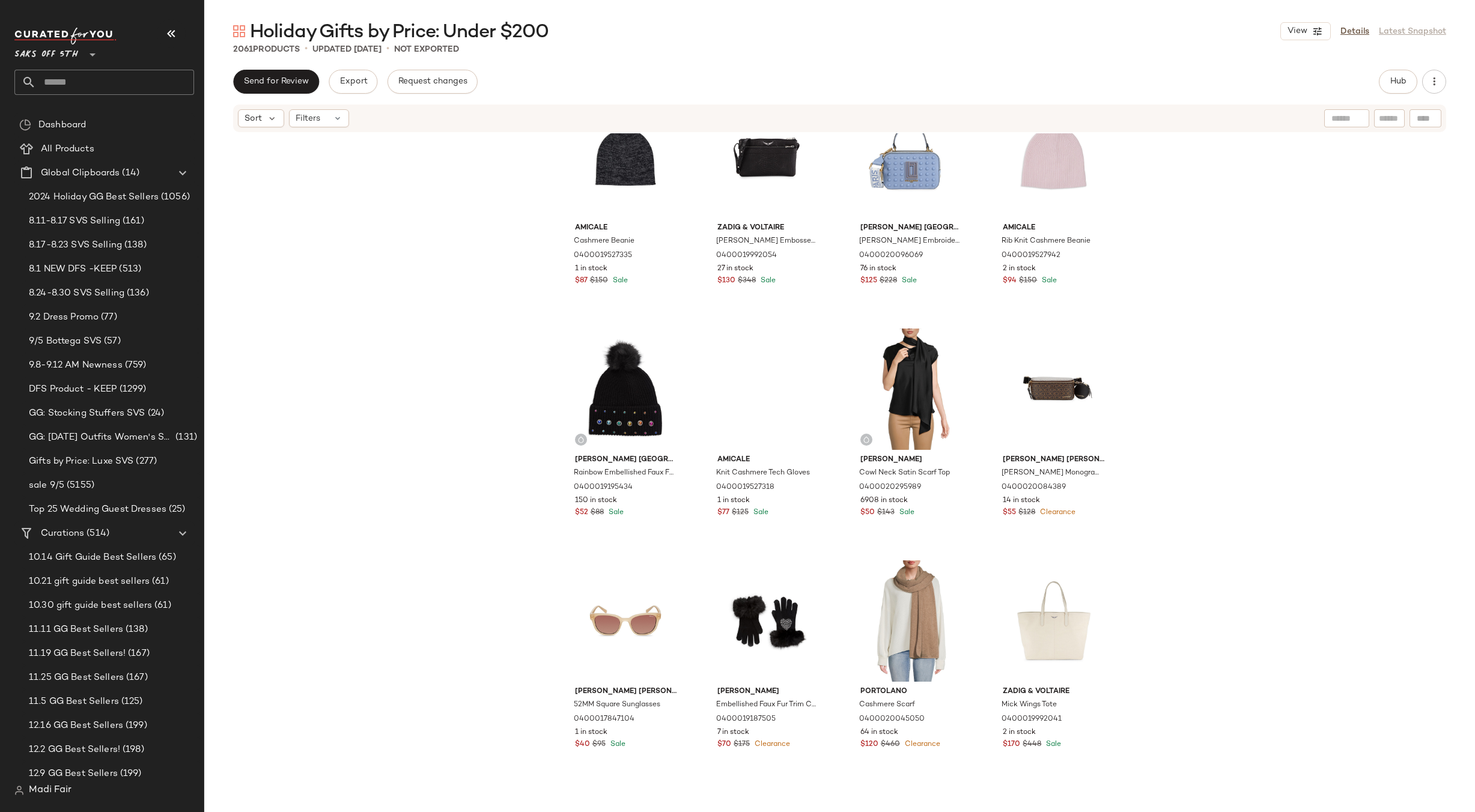
scroll to position [80589, 0]
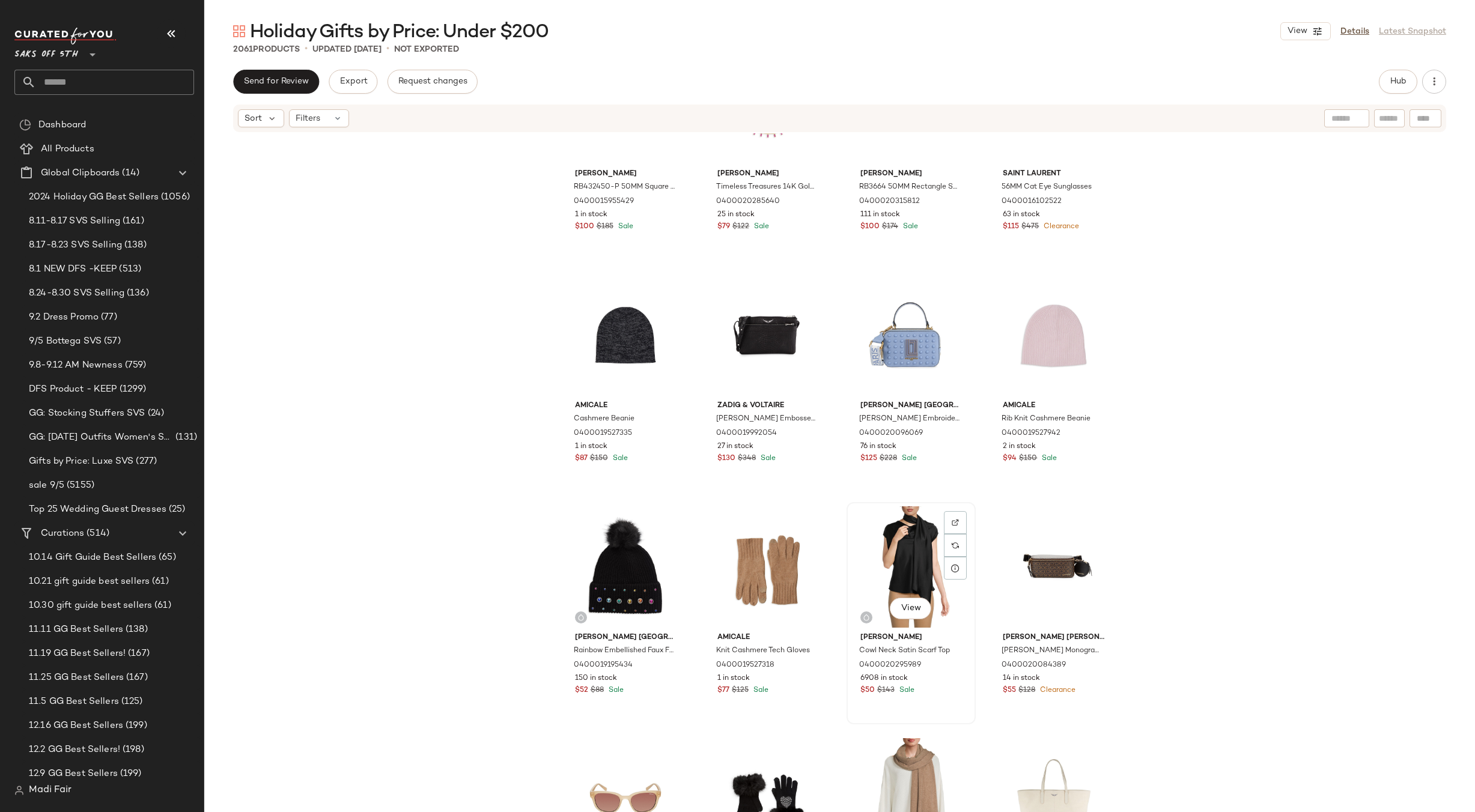
click at [911, 543] on div "View" at bounding box center [911, 567] width 120 height 121
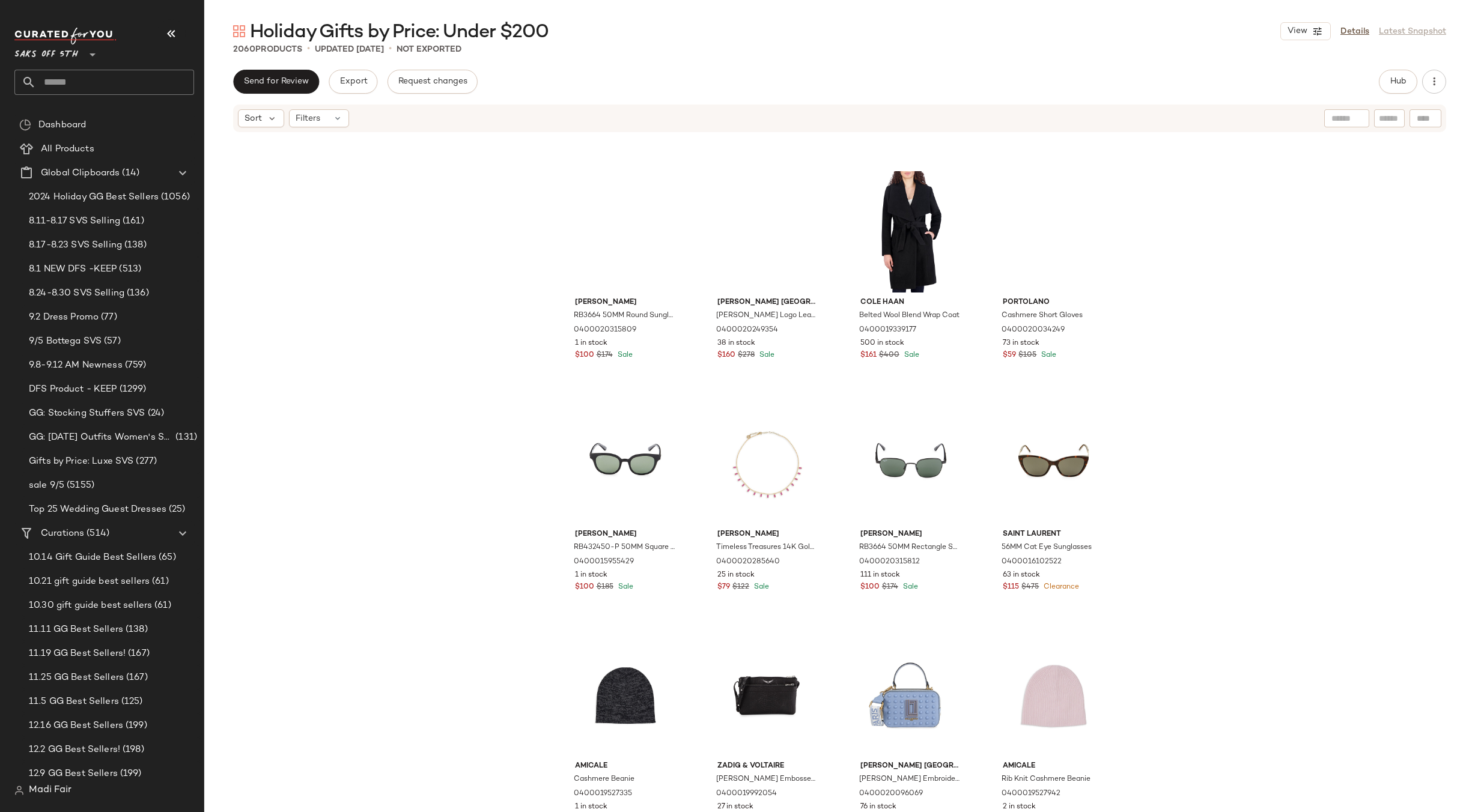
scroll to position [79928, 0]
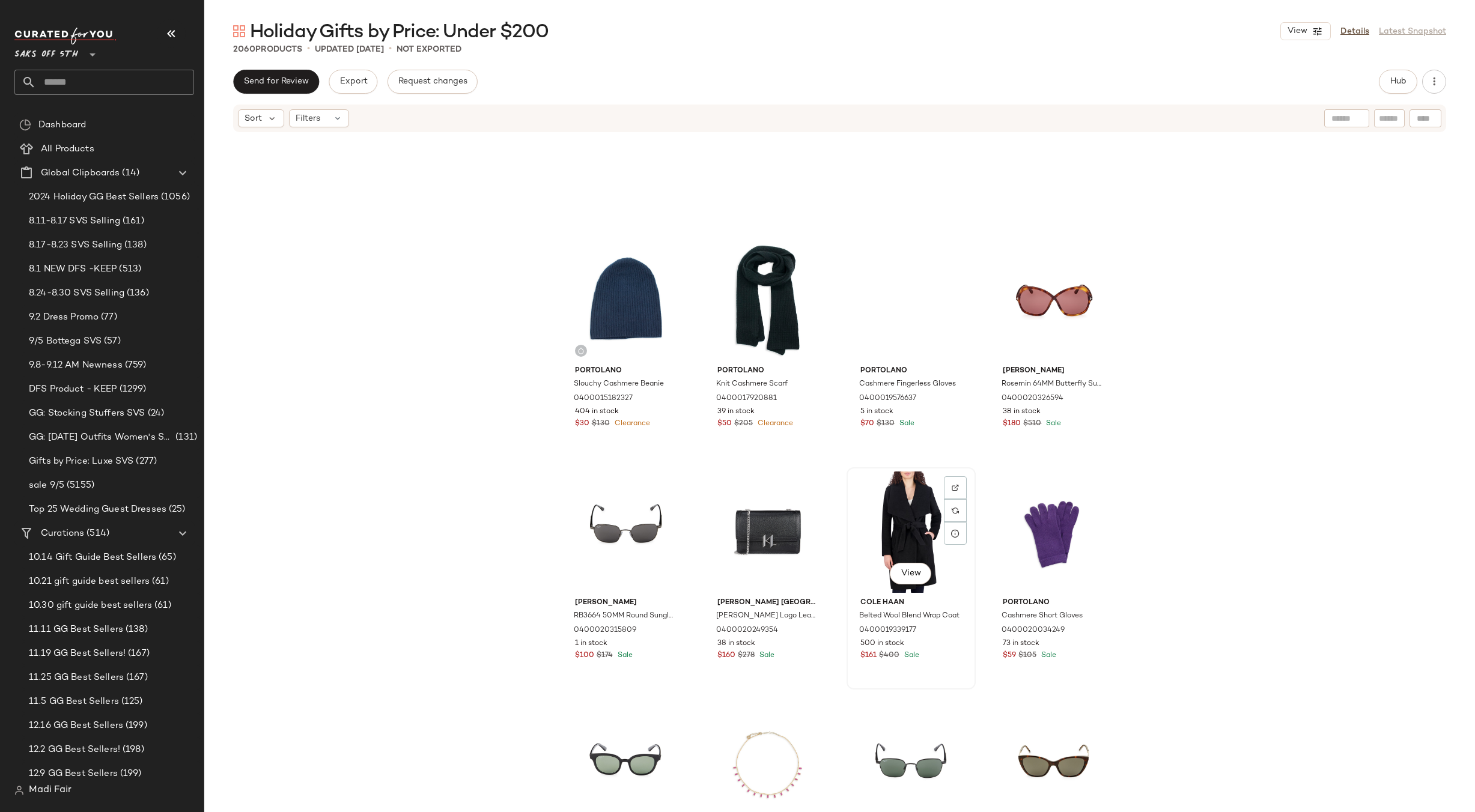
click at [907, 513] on div "View" at bounding box center [911, 532] width 120 height 121
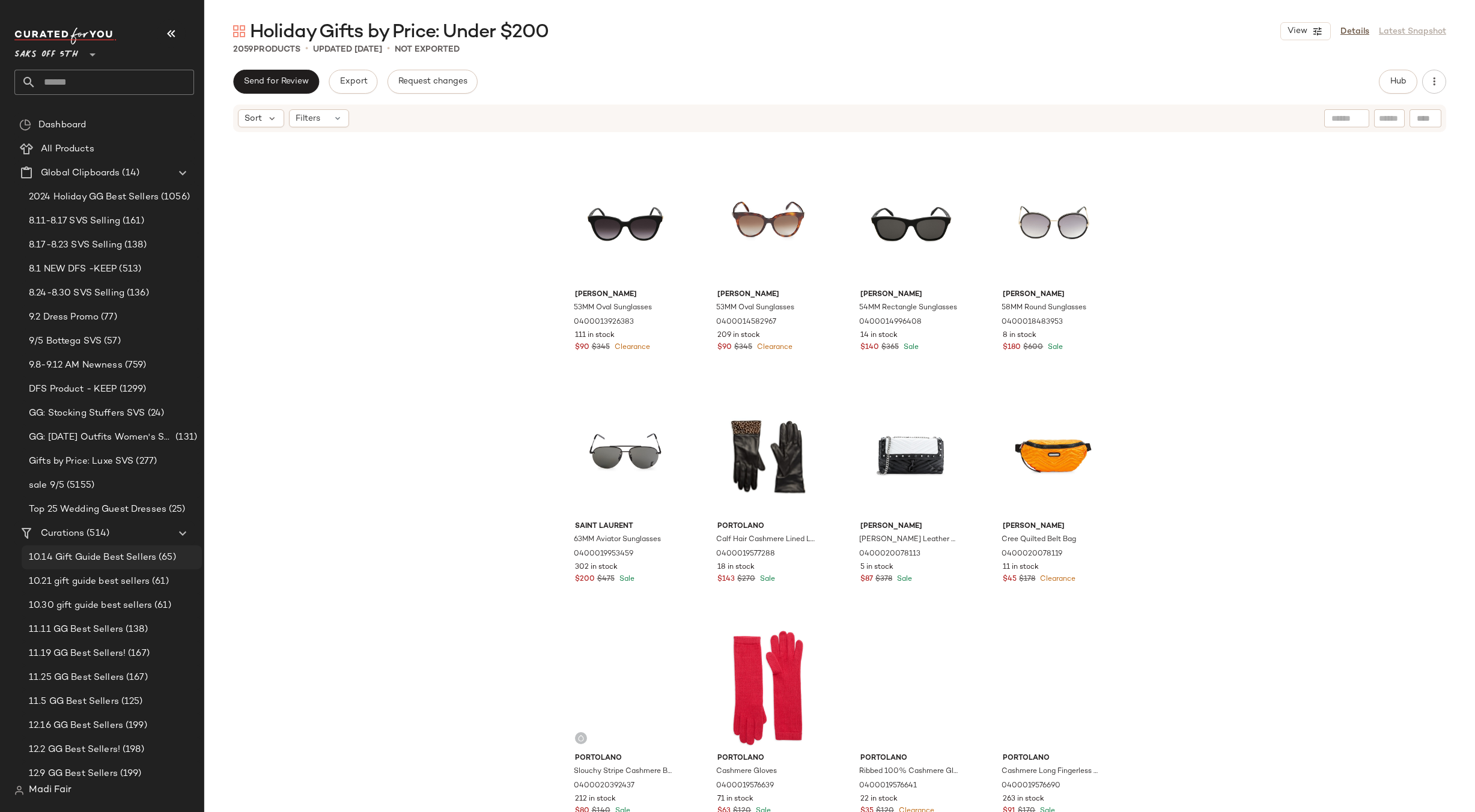
scroll to position [76503, 0]
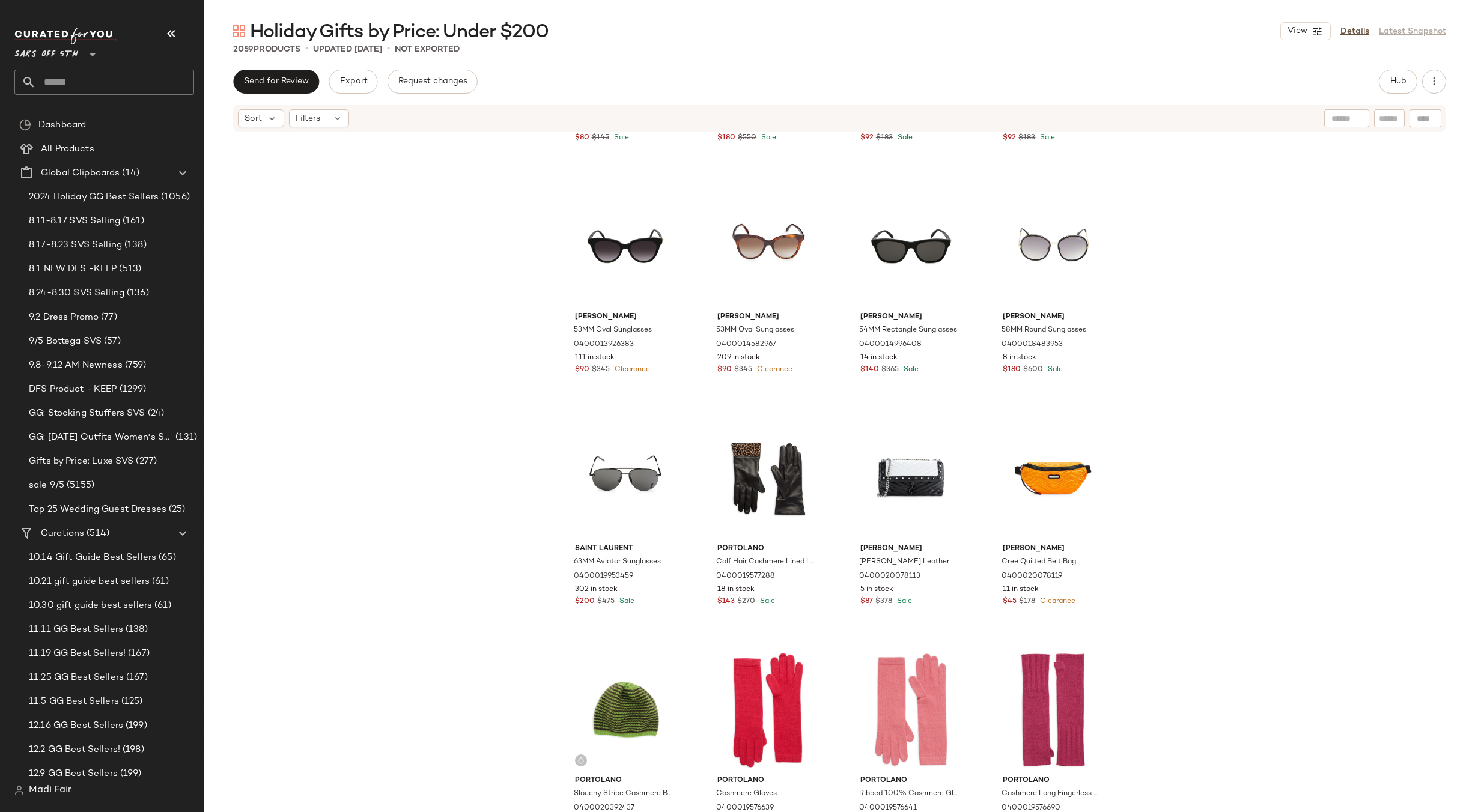
click at [1233, 412] on div "Portolano Studded Leather Gloves 0400020392270 85 in stock $80 $145 Sale [PERSO…" at bounding box center [840, 491] width 1270 height 715
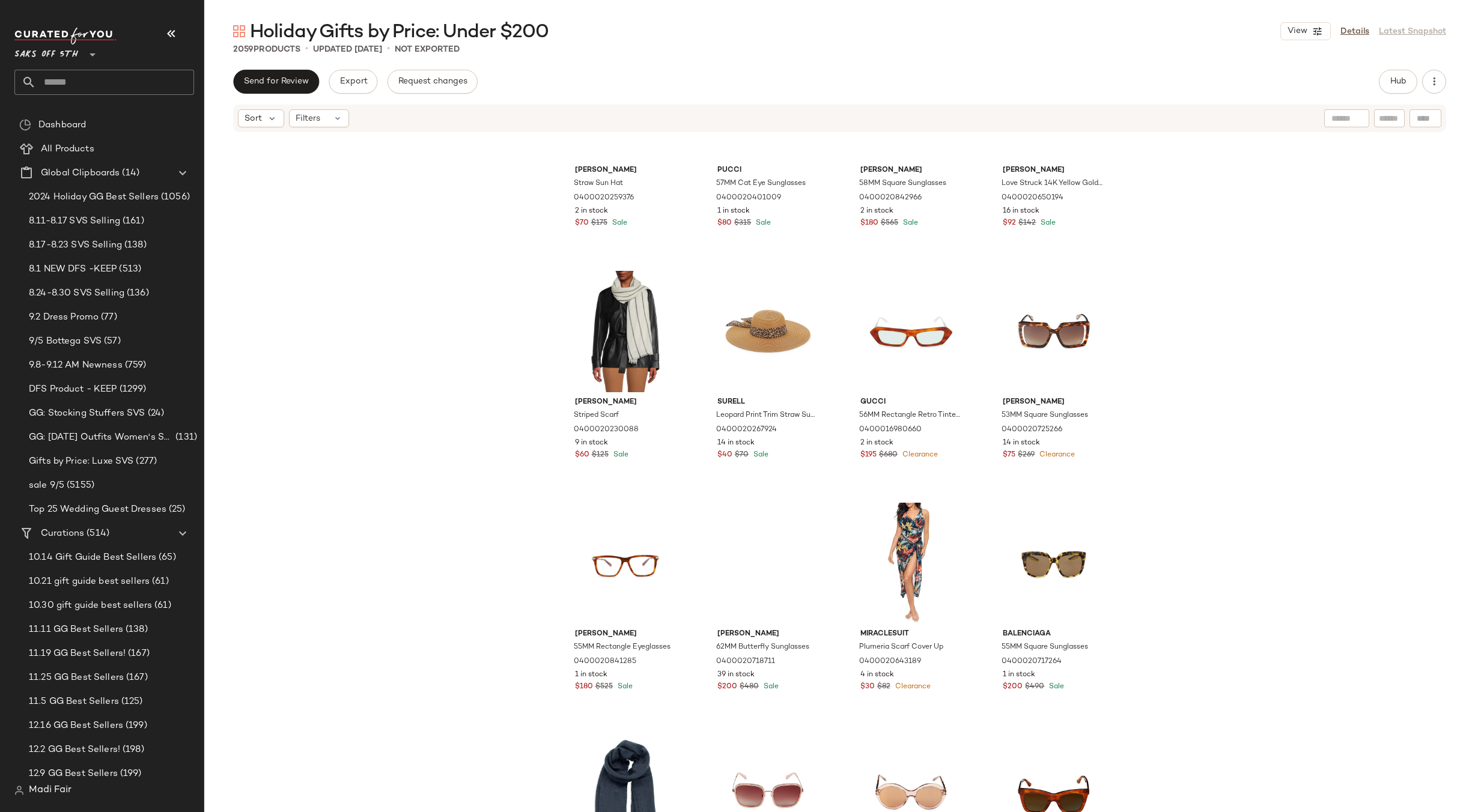
scroll to position [73139, 0]
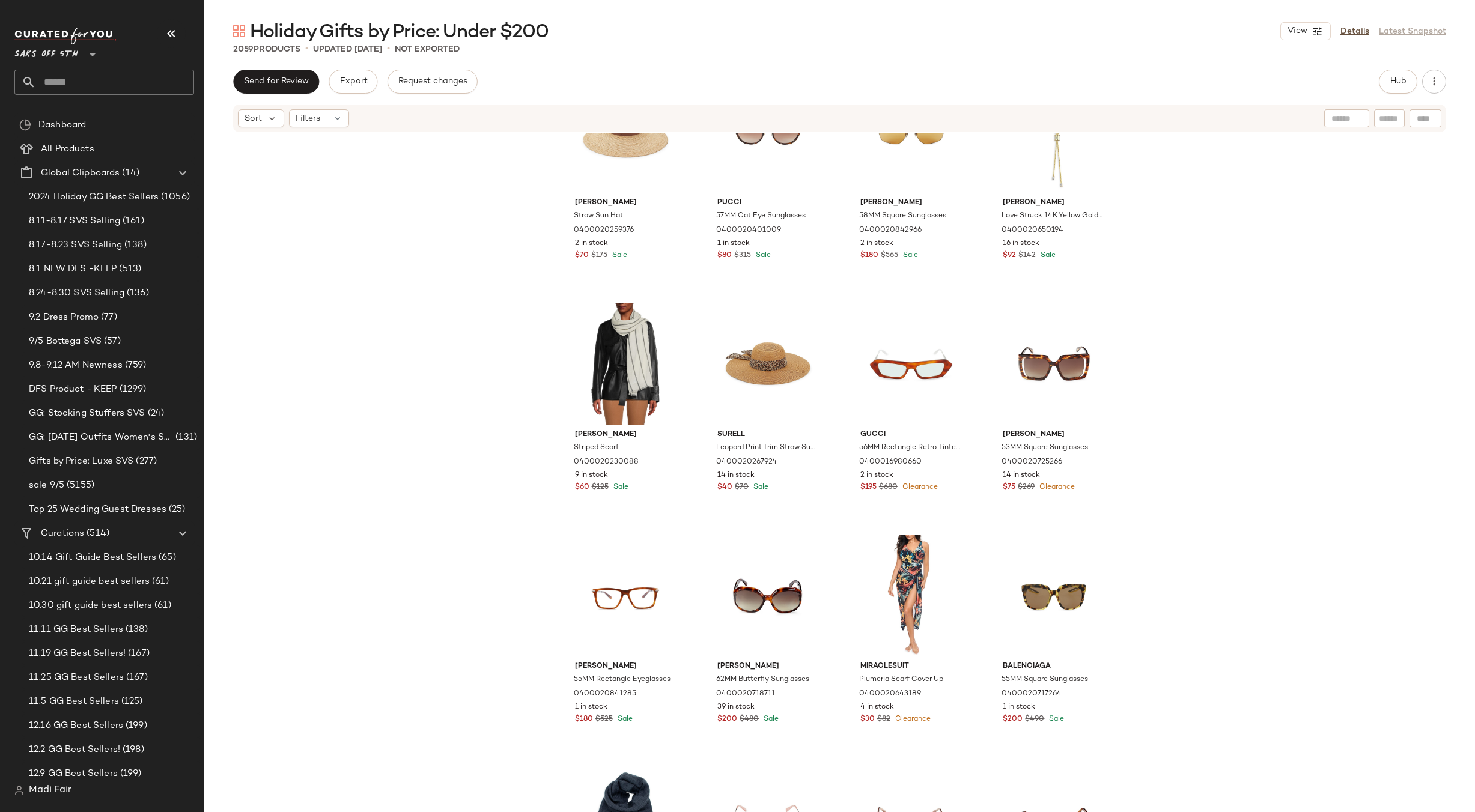
click at [1236, 320] on div "[PERSON_NAME] Straw Sun Hat 0400020259376 2 in stock $70 $175 Sale Pucci 57MM C…" at bounding box center [840, 491] width 1270 height 715
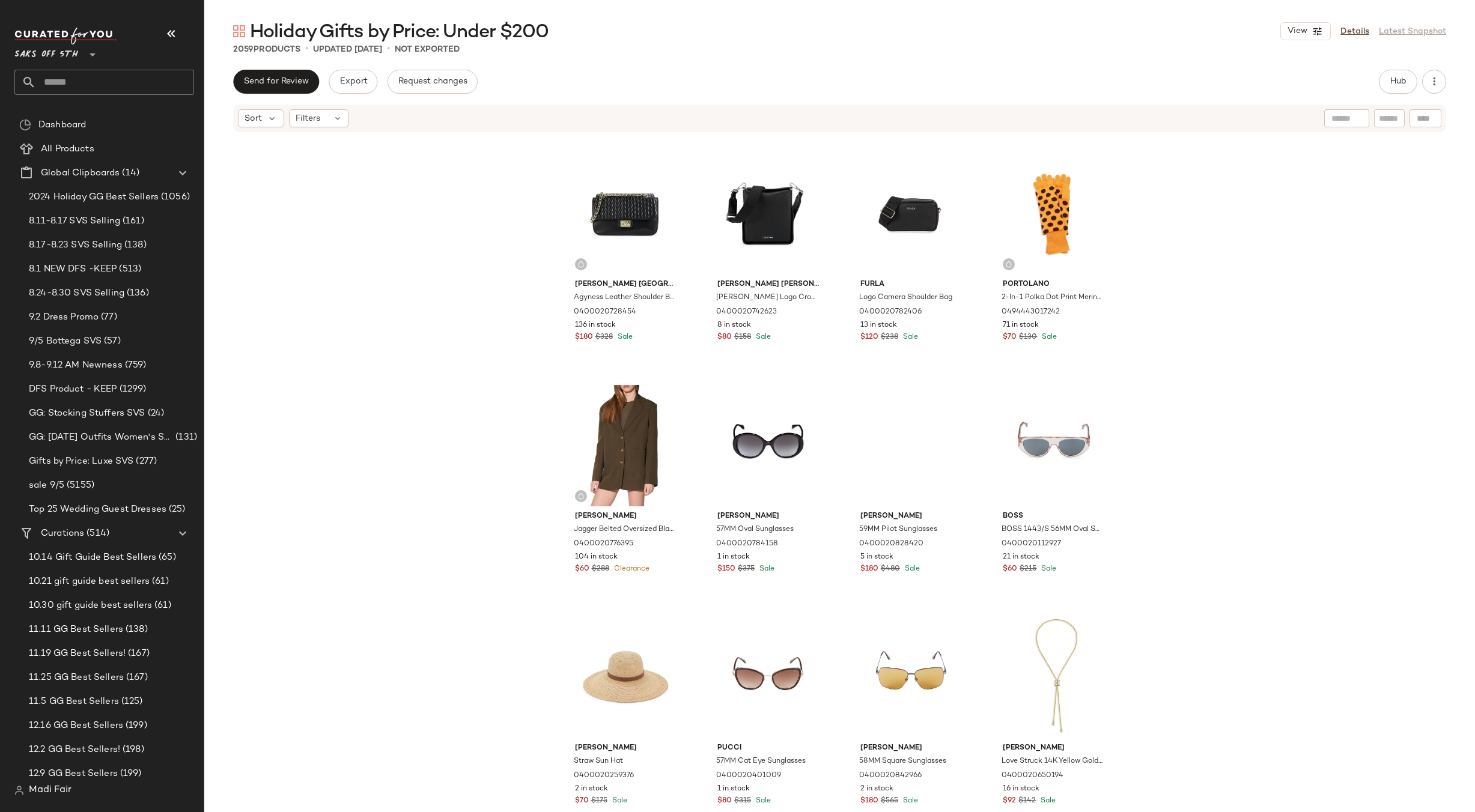
scroll to position [72358, 0]
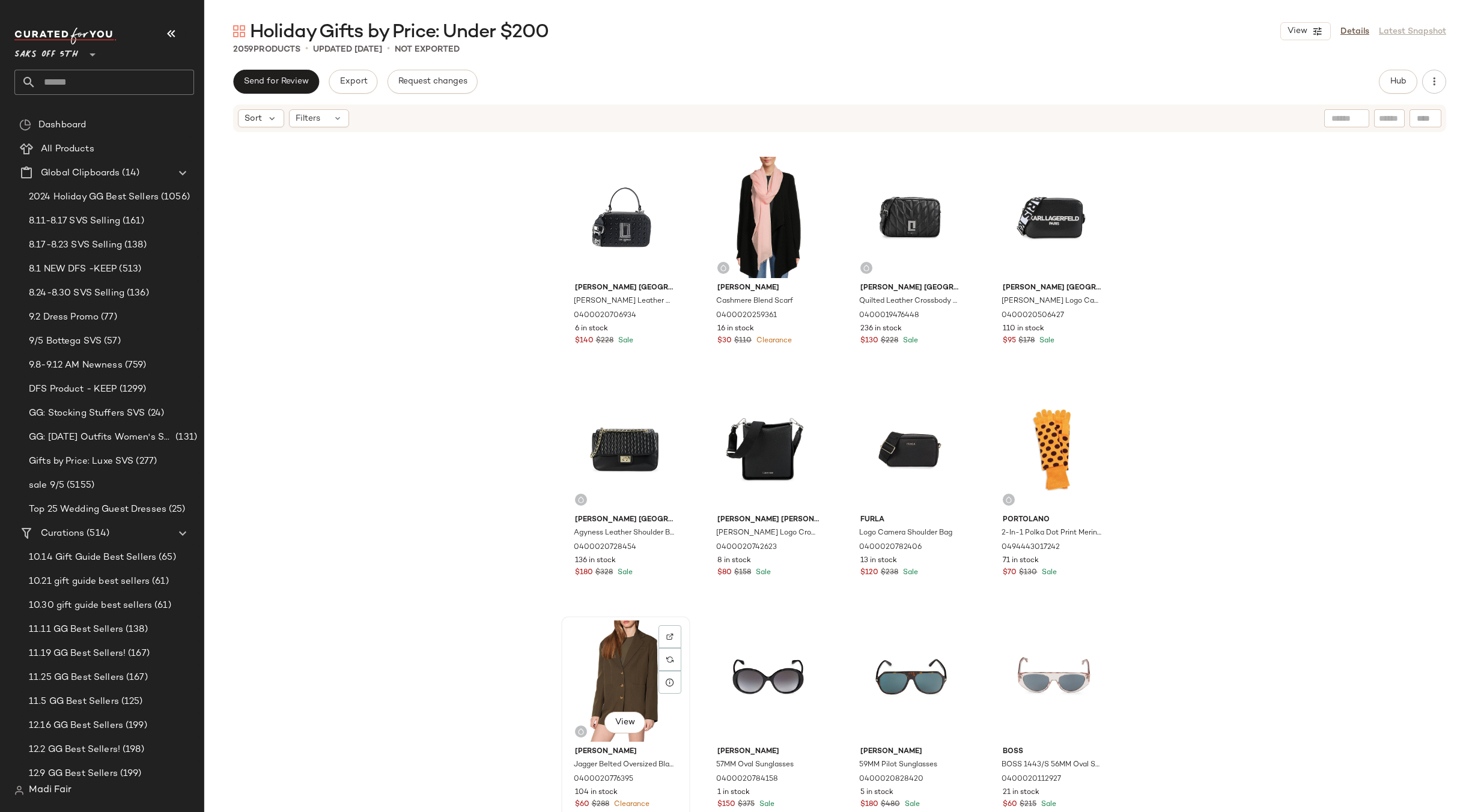
click at [595, 651] on div "View" at bounding box center [626, 681] width 120 height 121
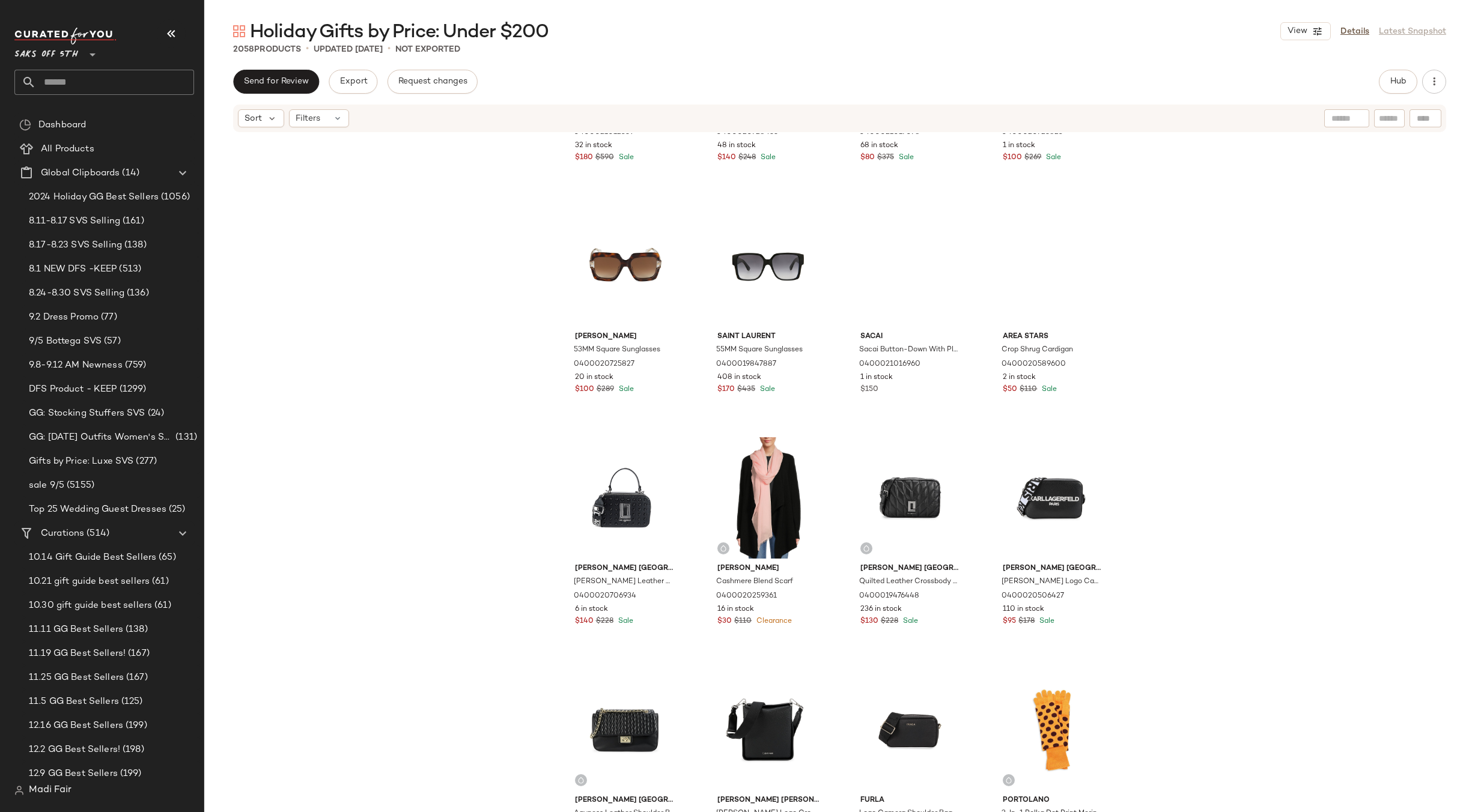
scroll to position [72057, 0]
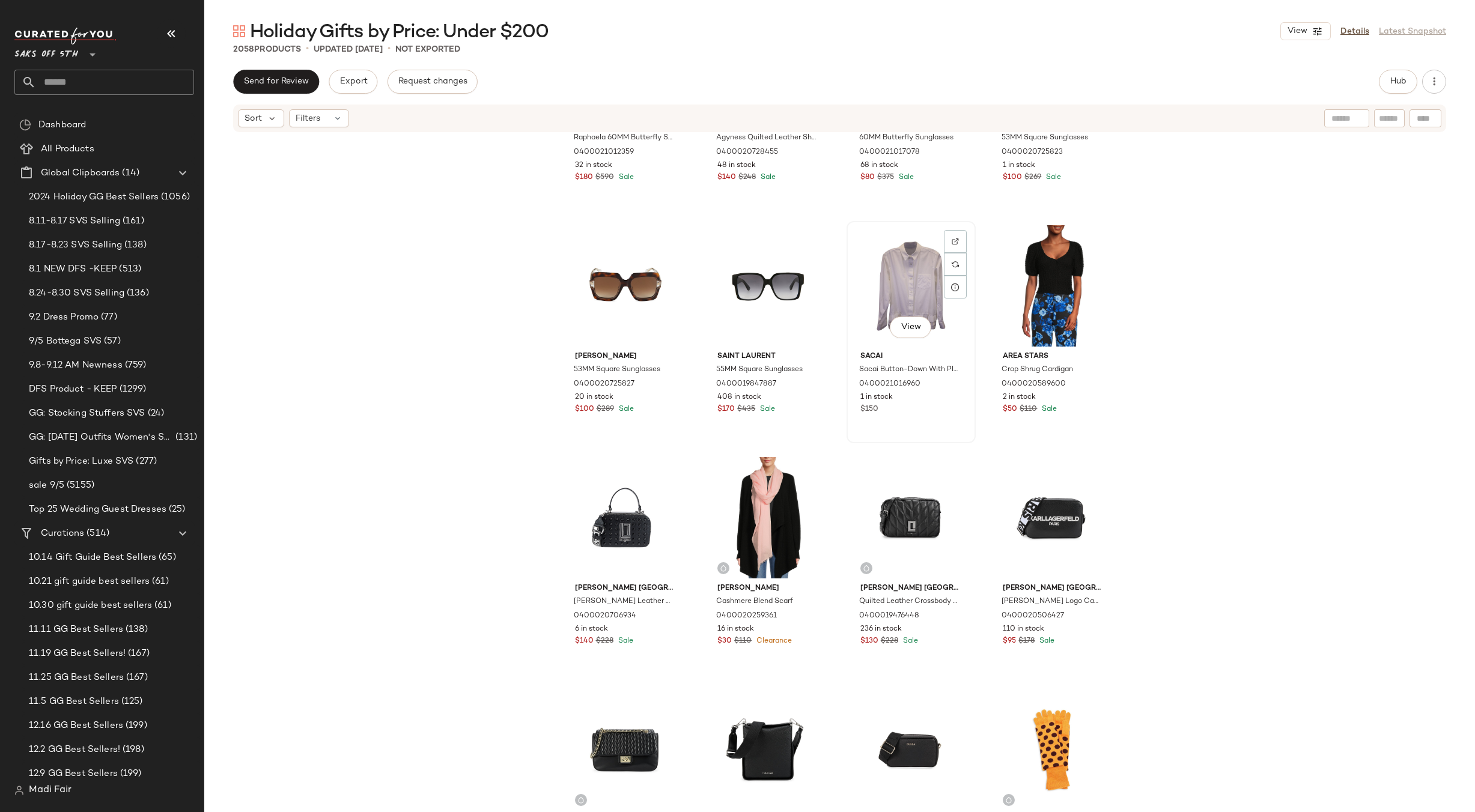
click at [911, 306] on div "View" at bounding box center [911, 286] width 120 height 121
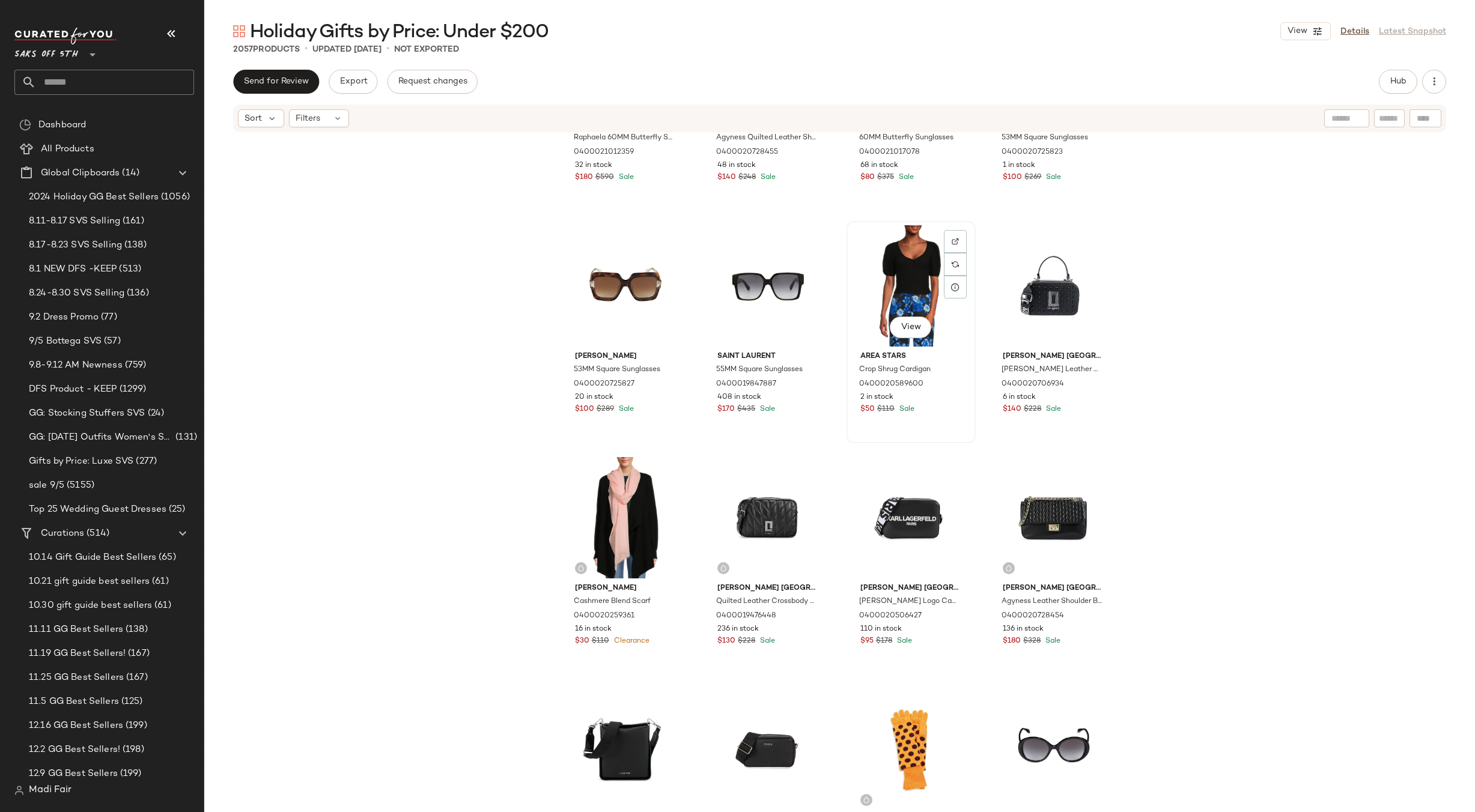
click at [905, 281] on div "View" at bounding box center [911, 286] width 120 height 121
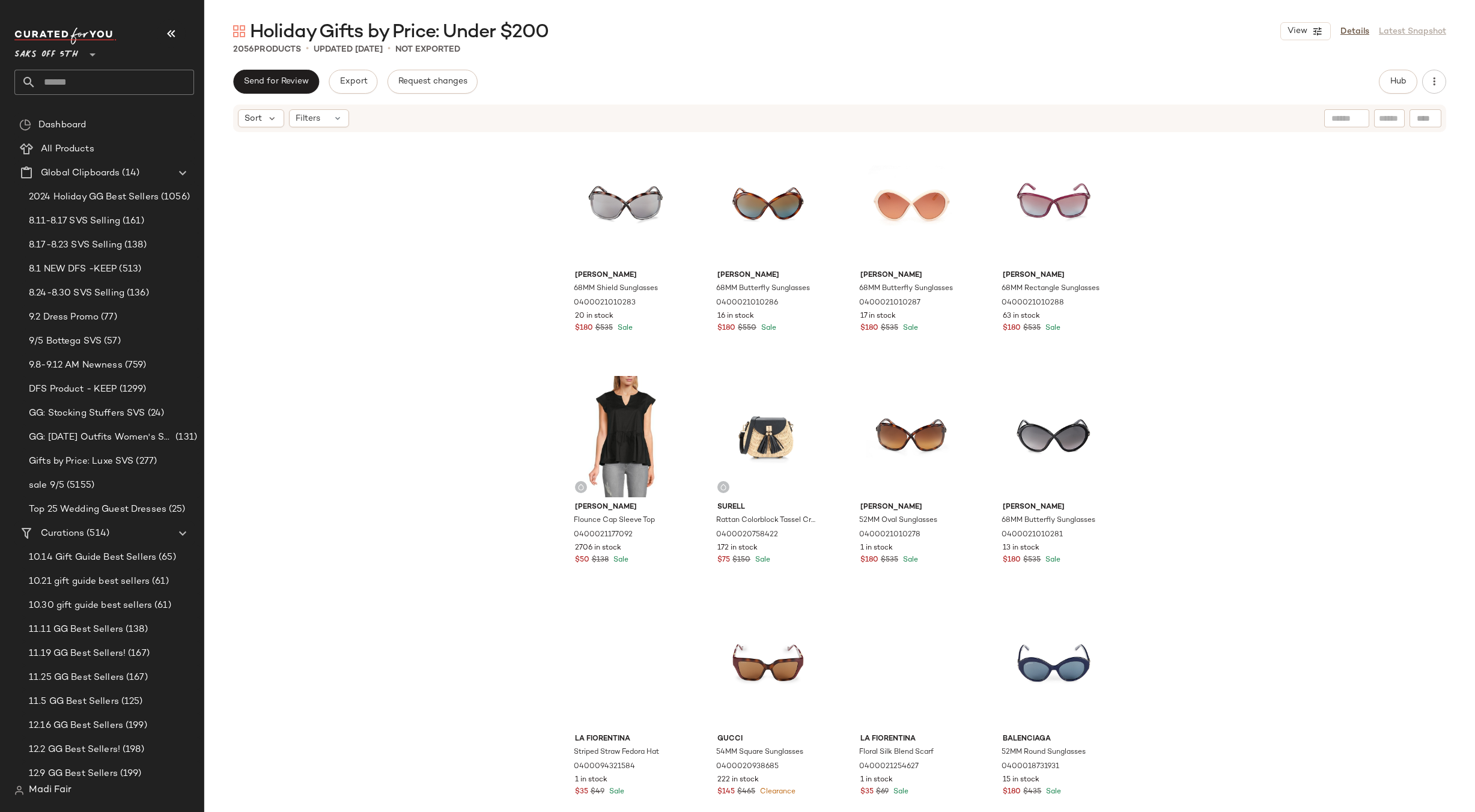
scroll to position [70194, 0]
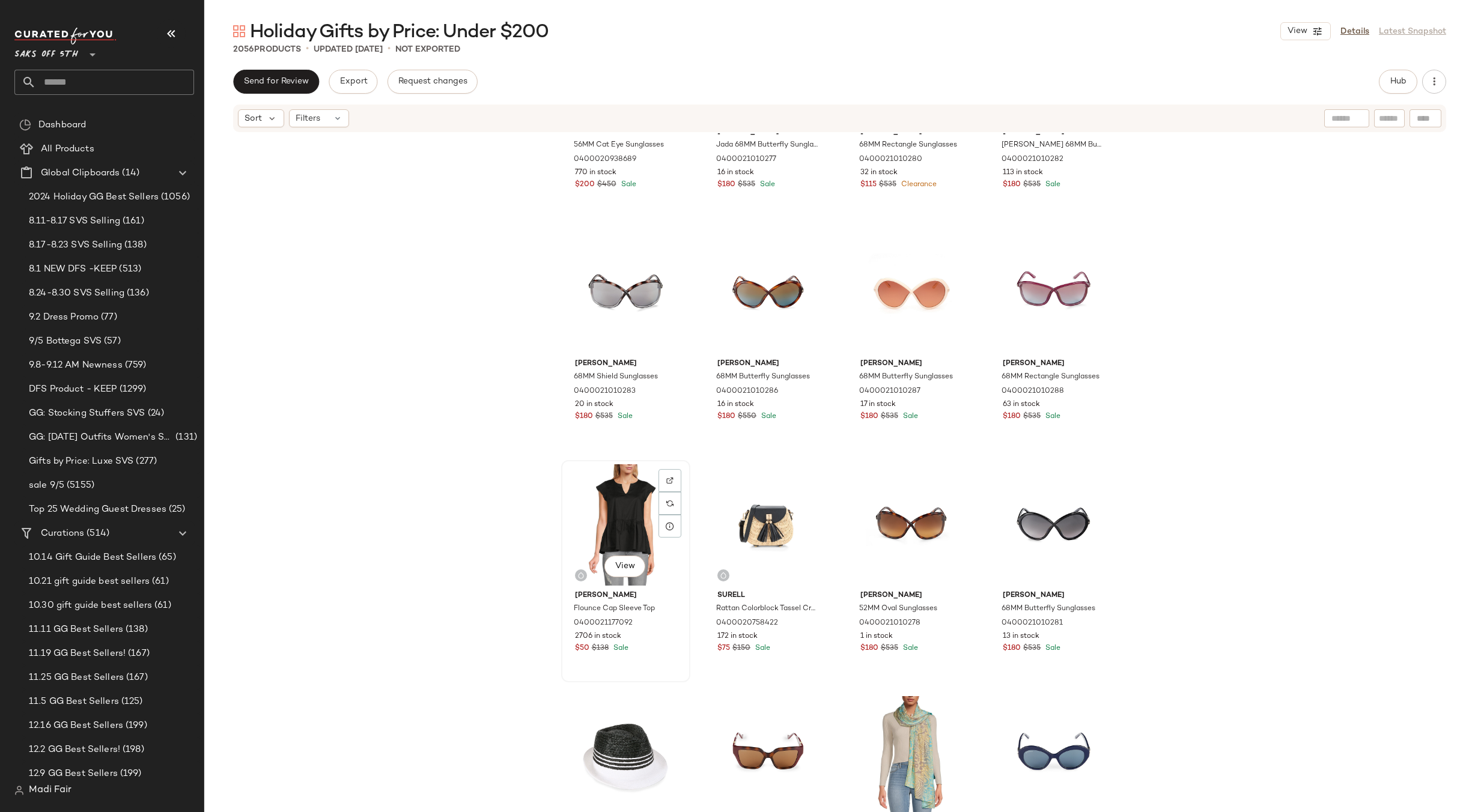
click at [622, 496] on div "View" at bounding box center [626, 525] width 120 height 121
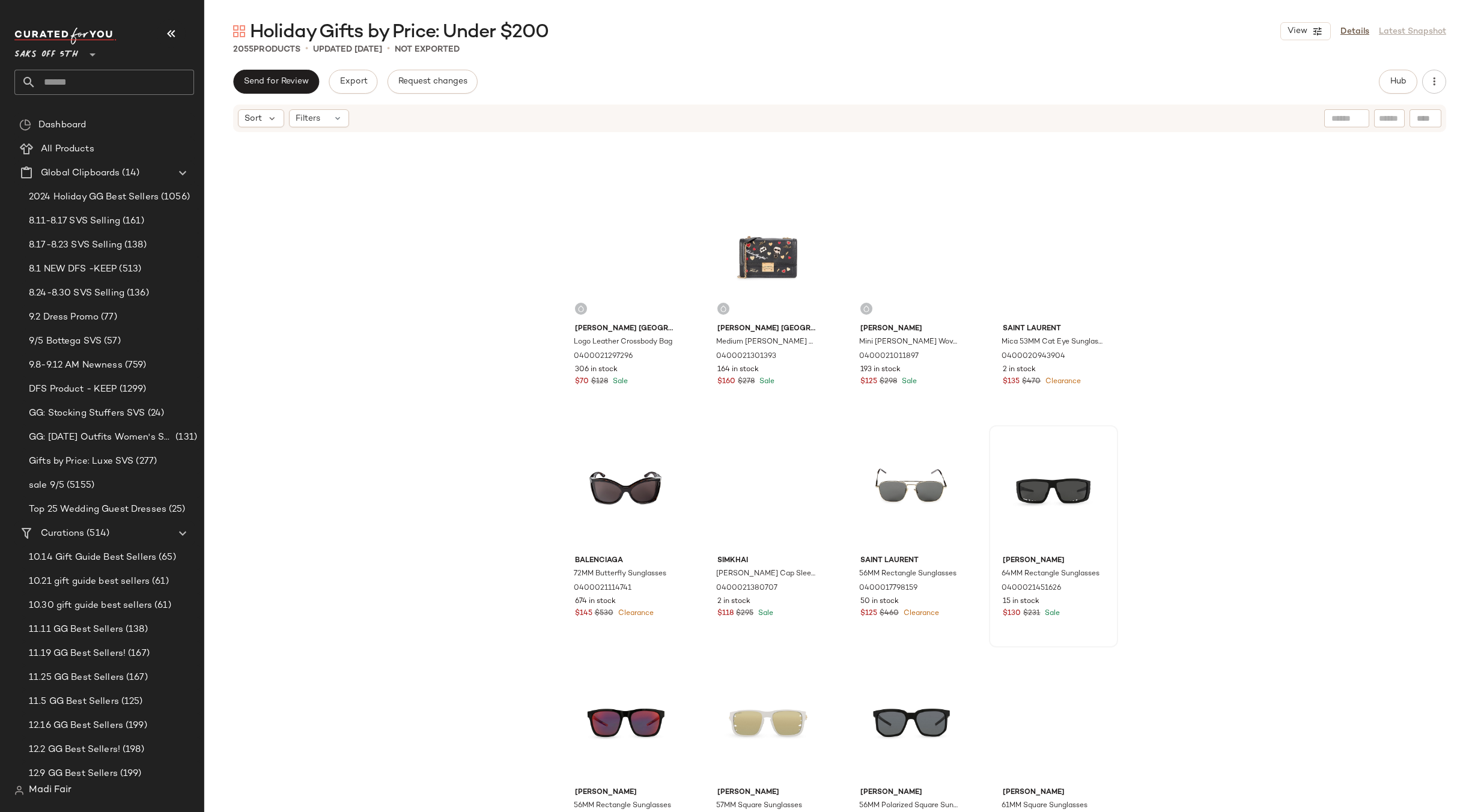
scroll to position [68331, 0]
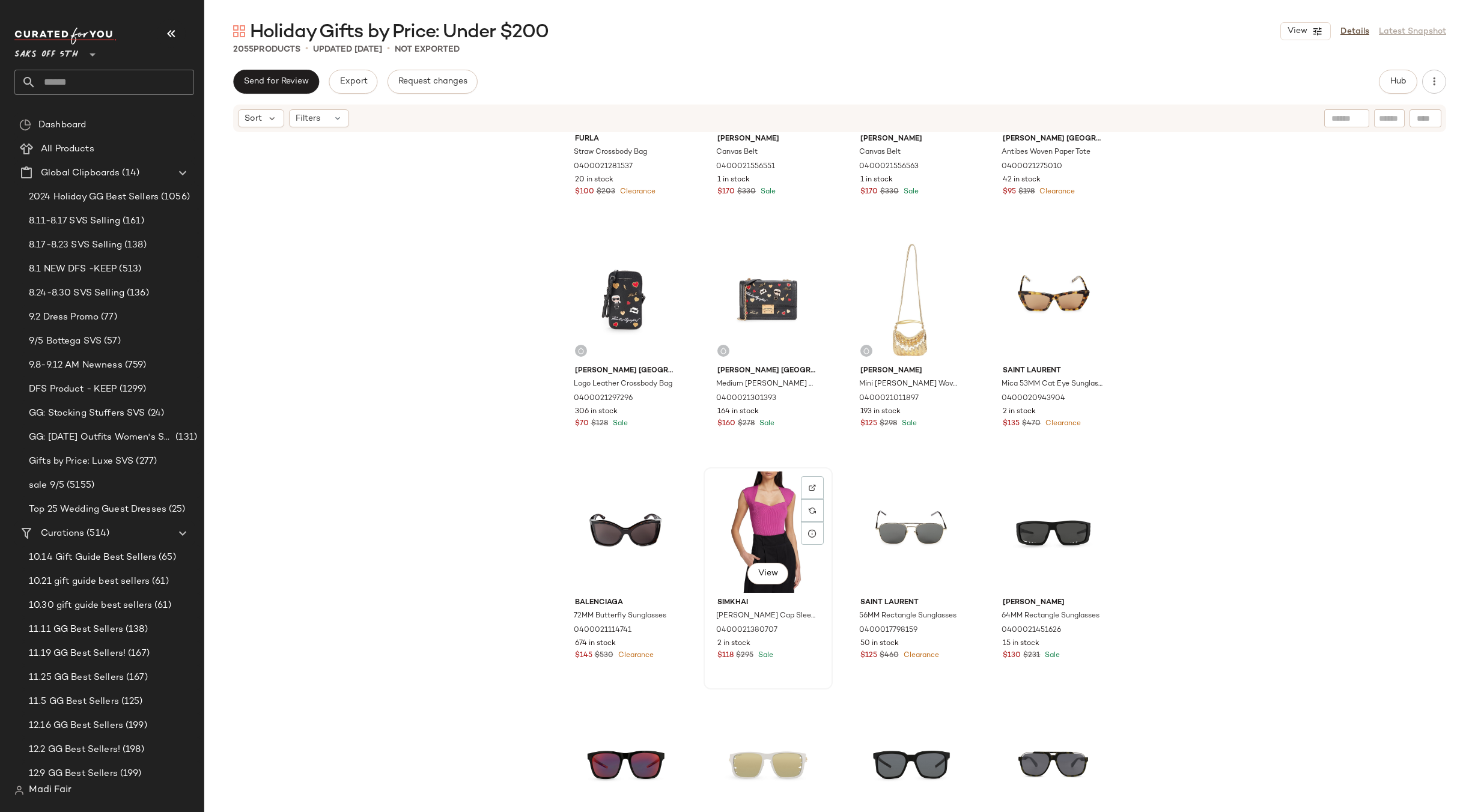
click at [755, 508] on div "View" at bounding box center [768, 532] width 120 height 121
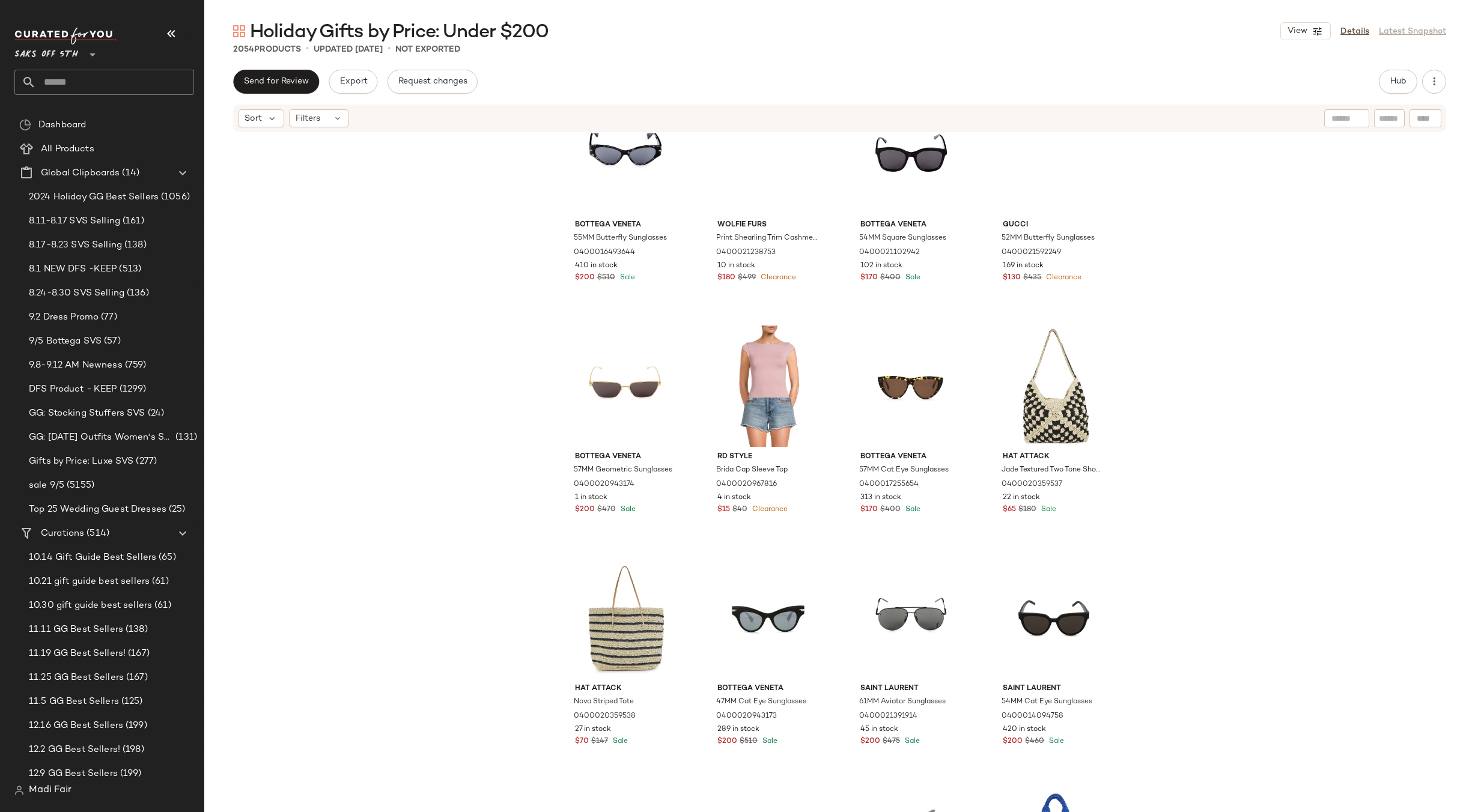
scroll to position [67430, 0]
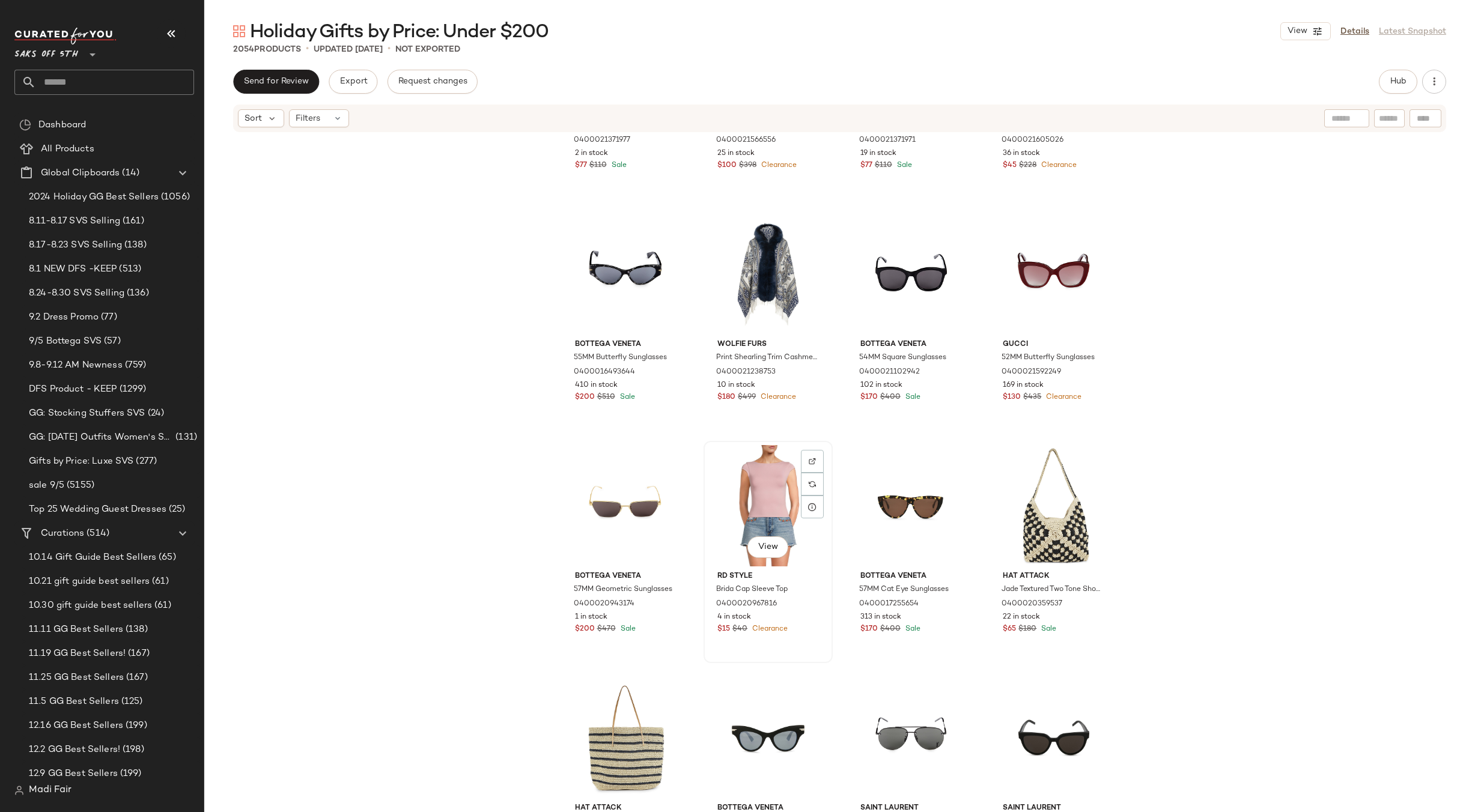
click at [764, 499] on div "View" at bounding box center [768, 506] width 120 height 121
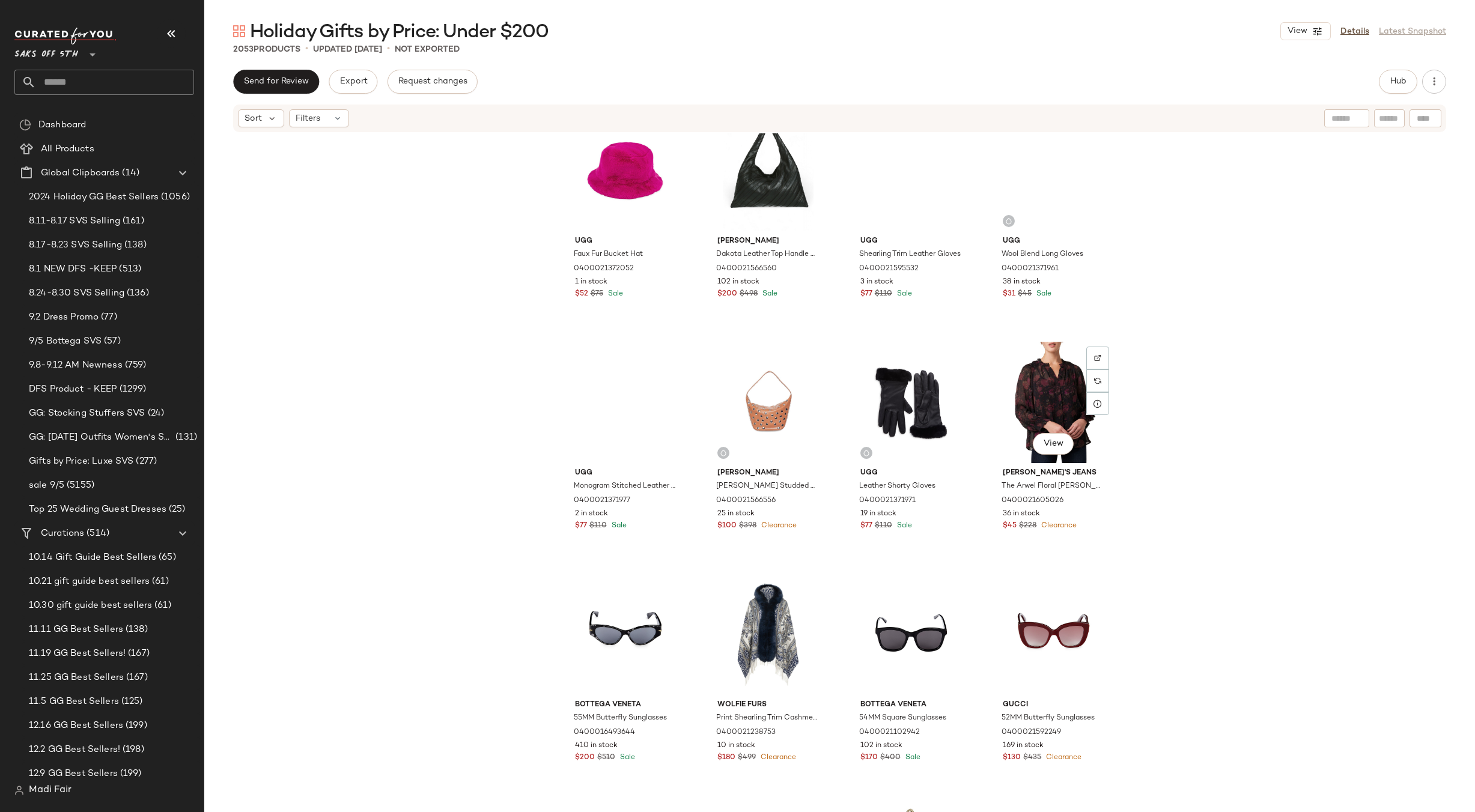
scroll to position [66829, 0]
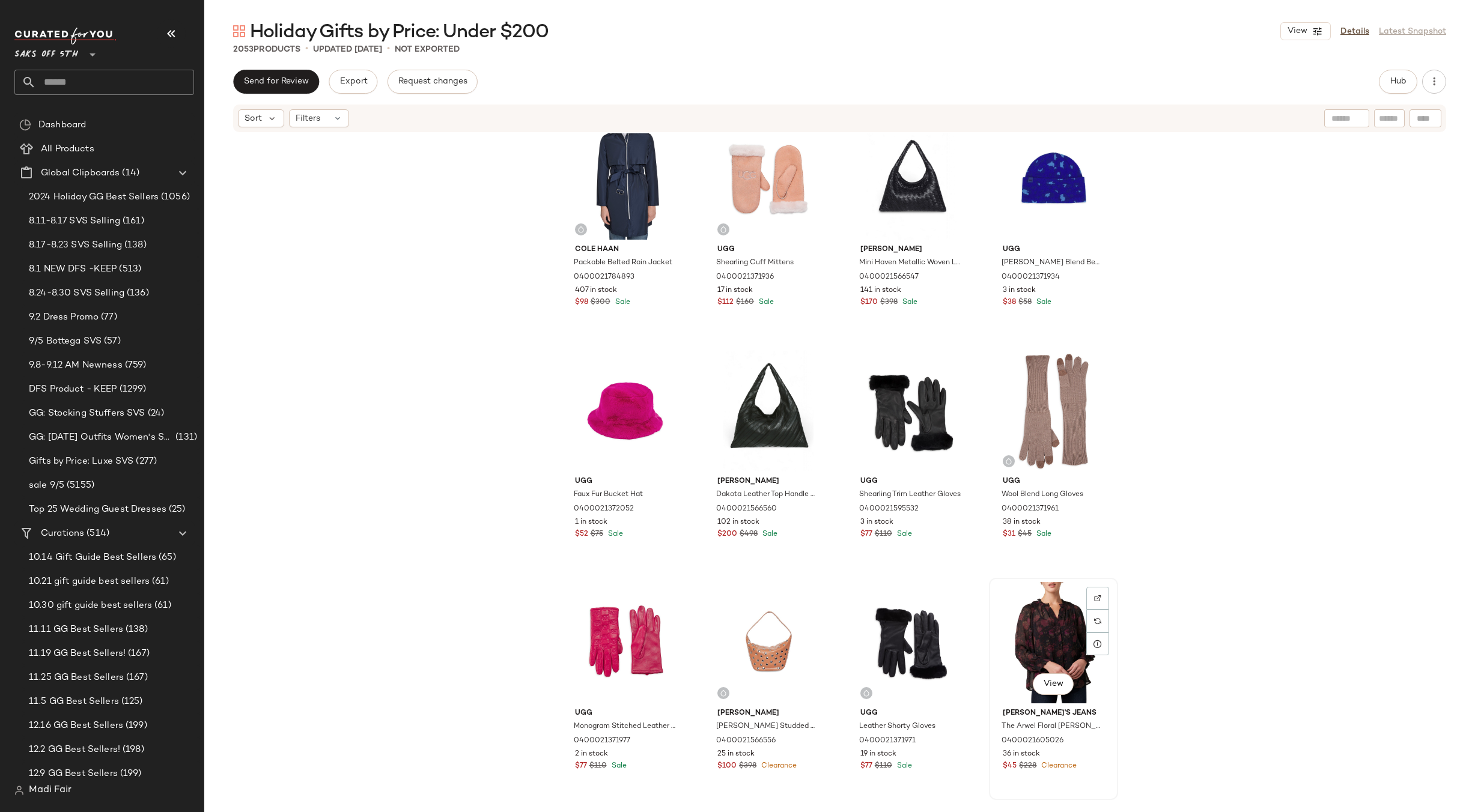
click at [1030, 608] on div "View" at bounding box center [1054, 642] width 120 height 121
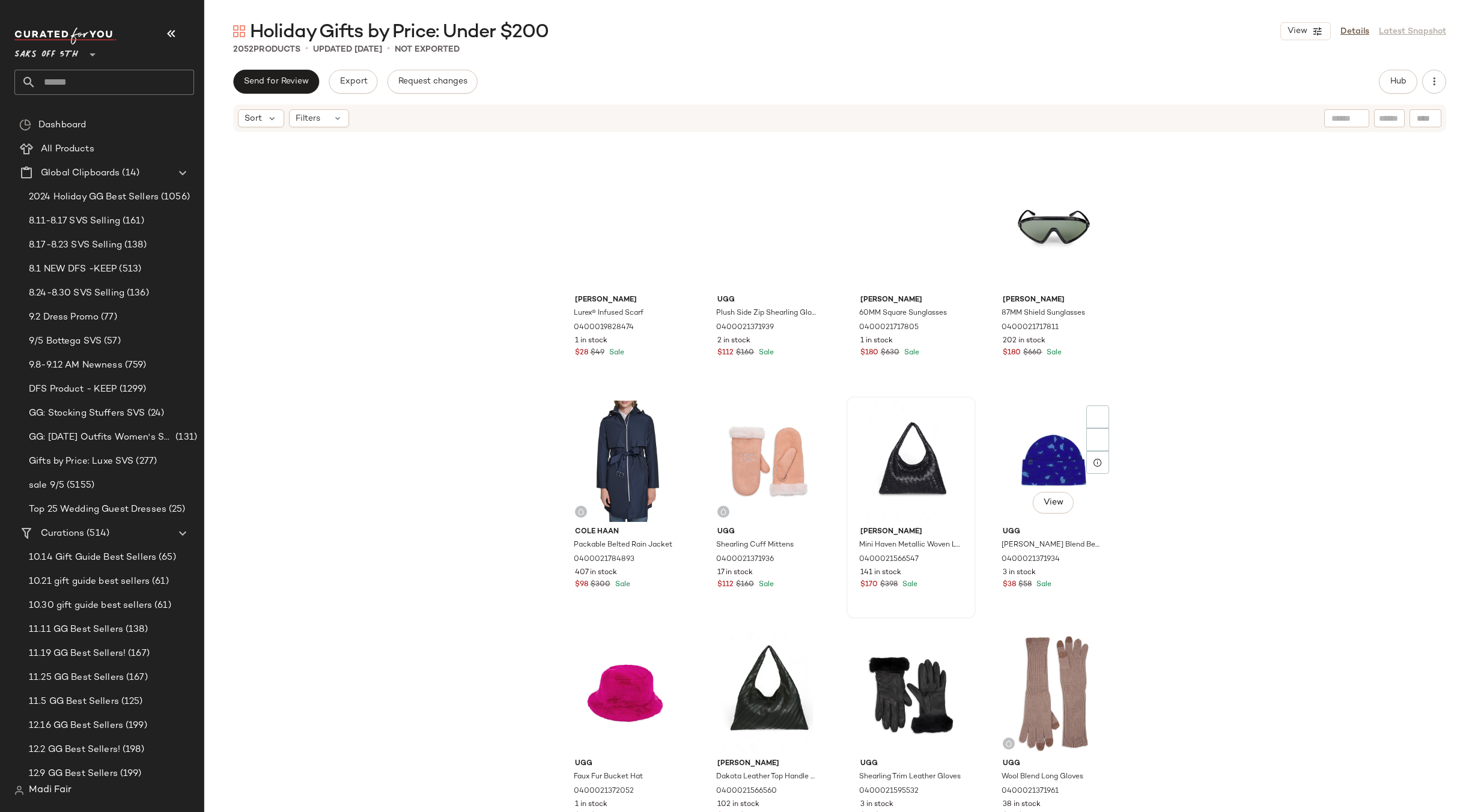
scroll to position [66469, 0]
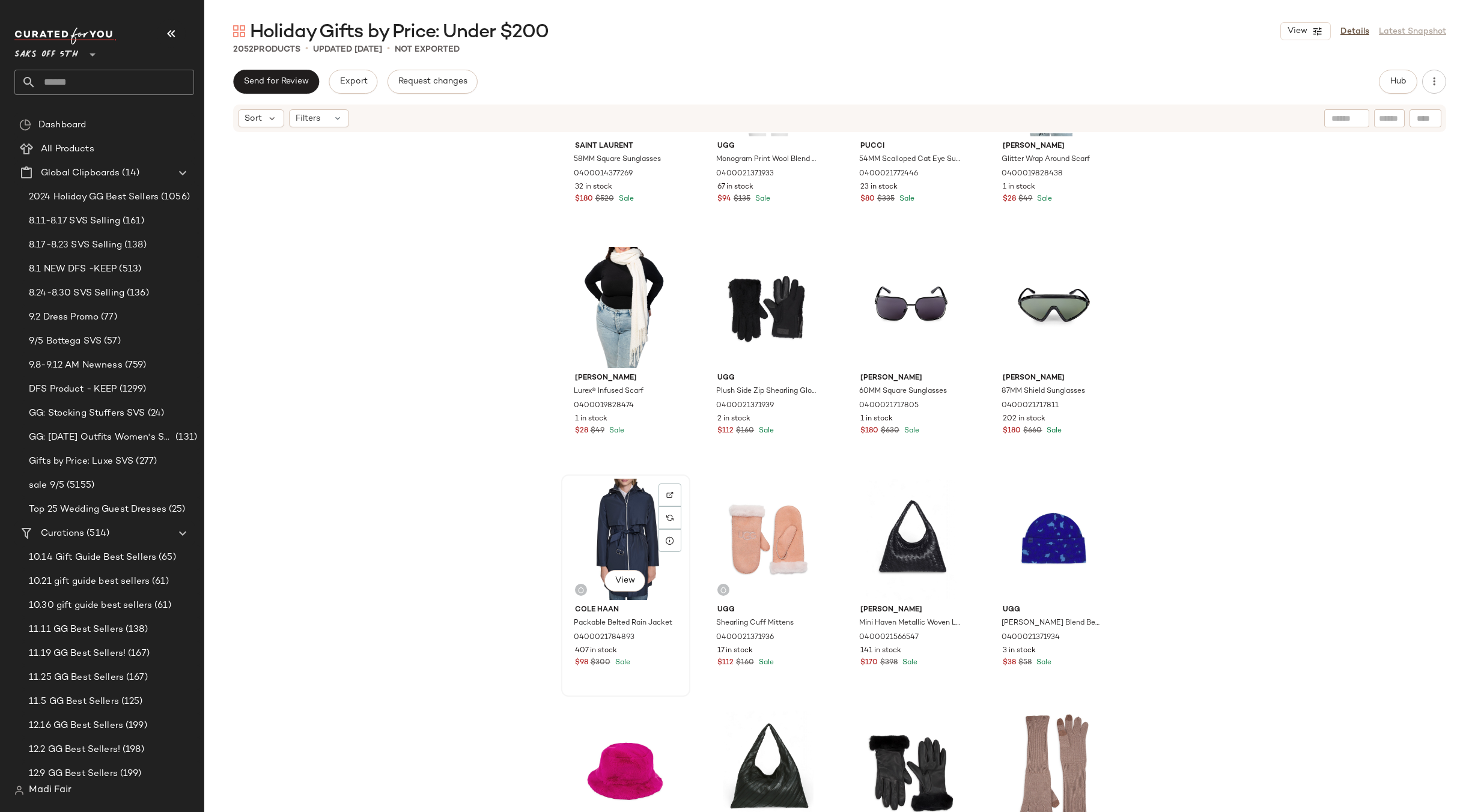
click at [636, 522] on div "View" at bounding box center [626, 539] width 120 height 121
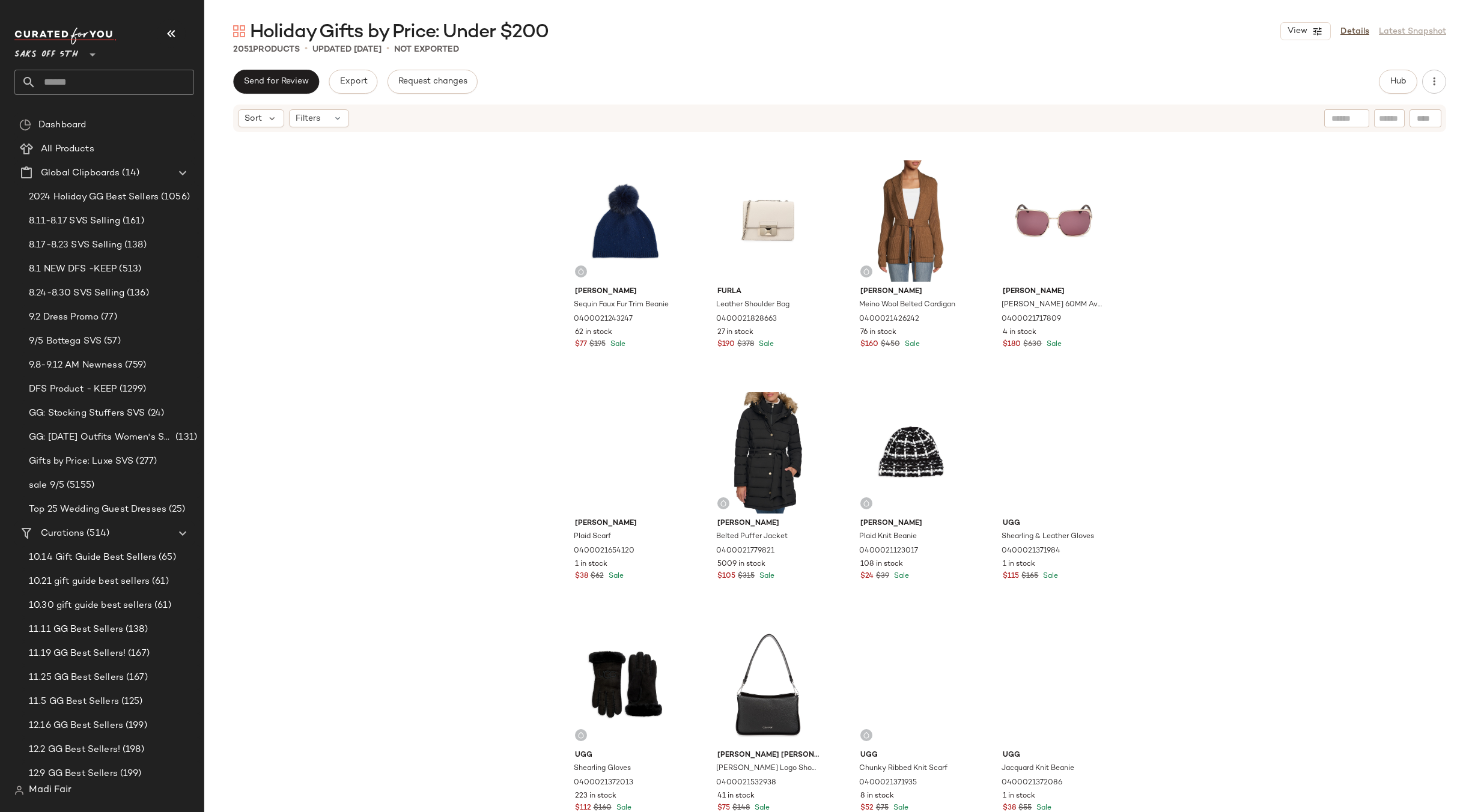
scroll to position [65447, 0]
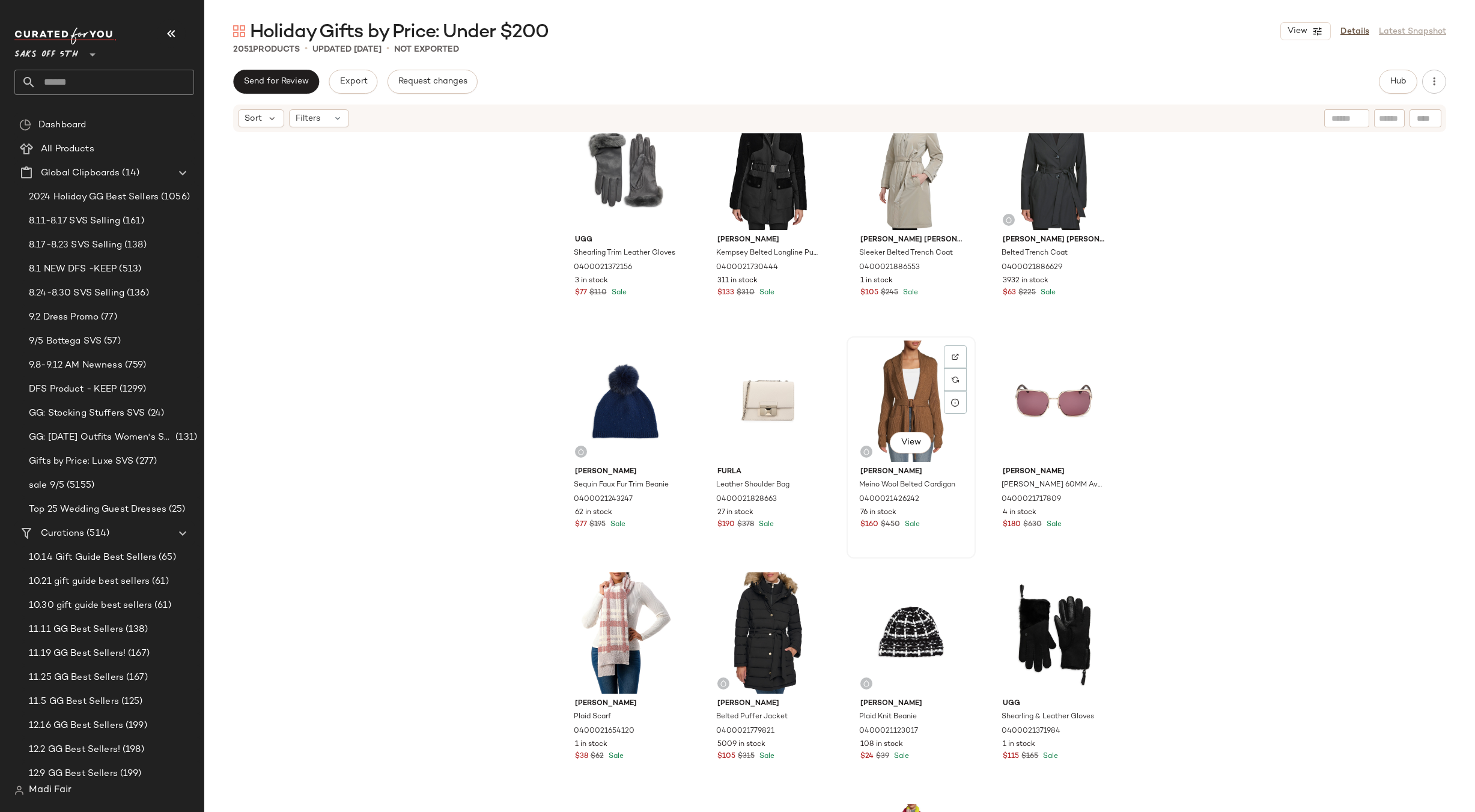
click at [924, 397] on div "View" at bounding box center [911, 401] width 120 height 121
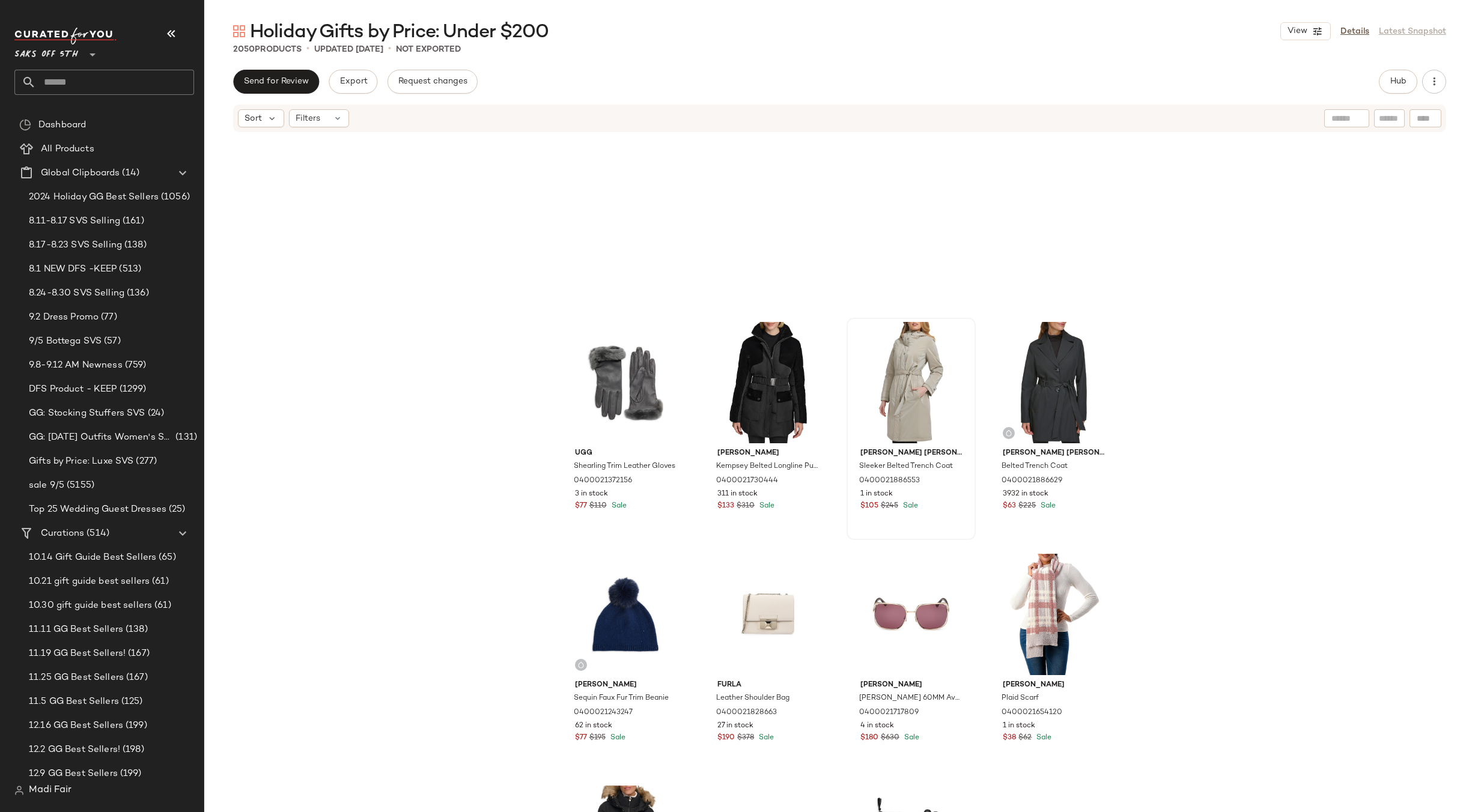
scroll to position [65207, 0]
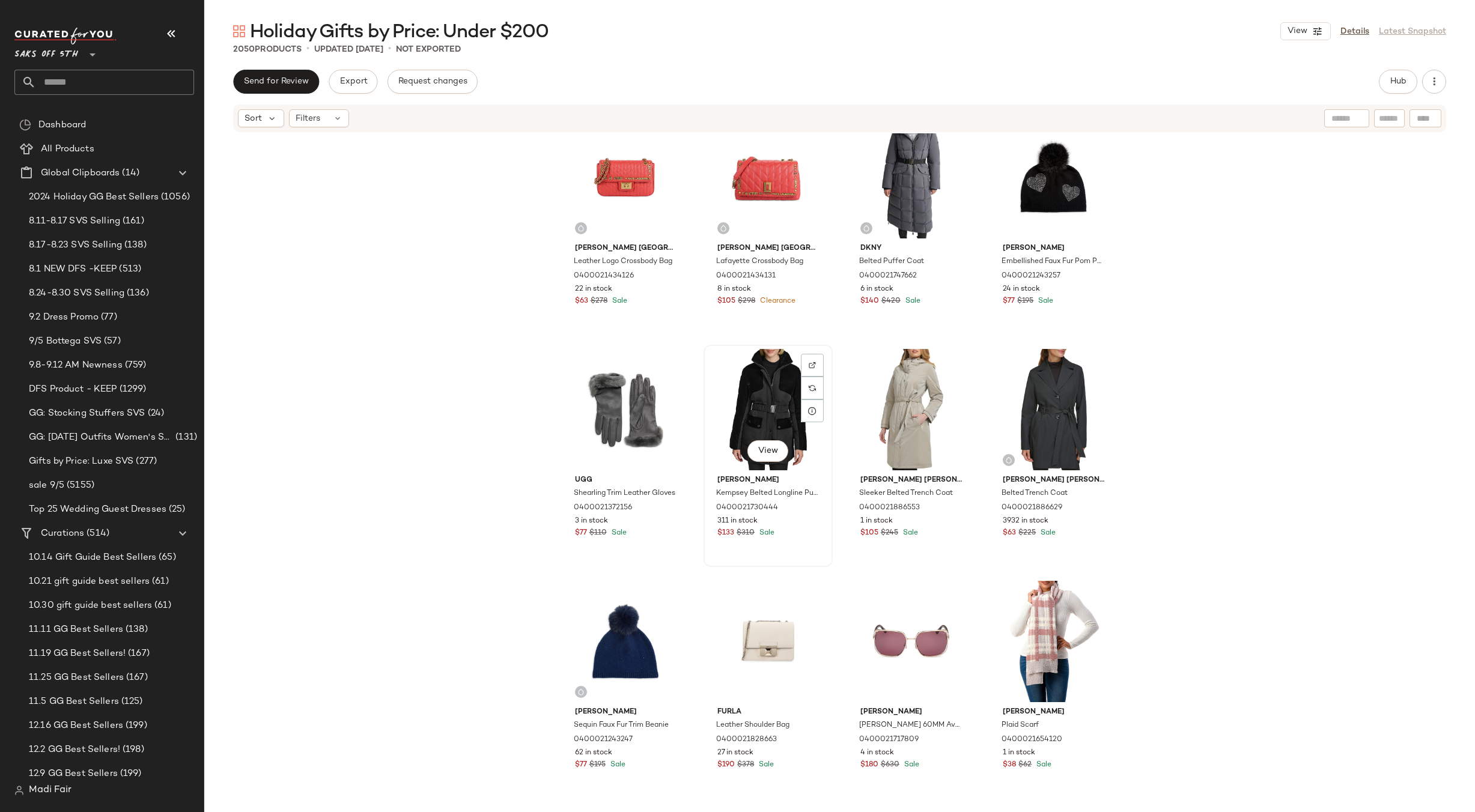
click at [775, 413] on div "View" at bounding box center [768, 409] width 120 height 121
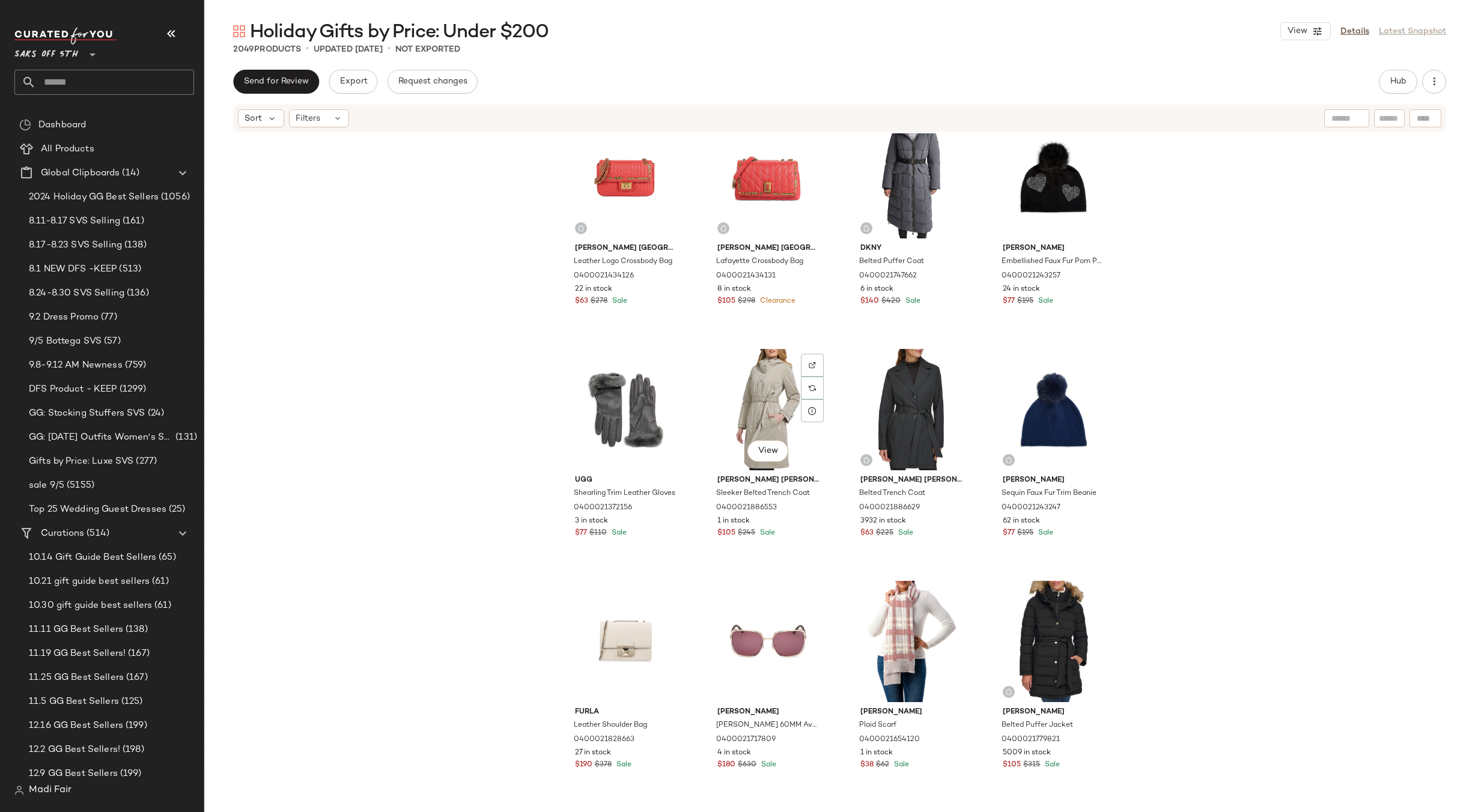
click at [776, 413] on div "View" at bounding box center [768, 409] width 120 height 121
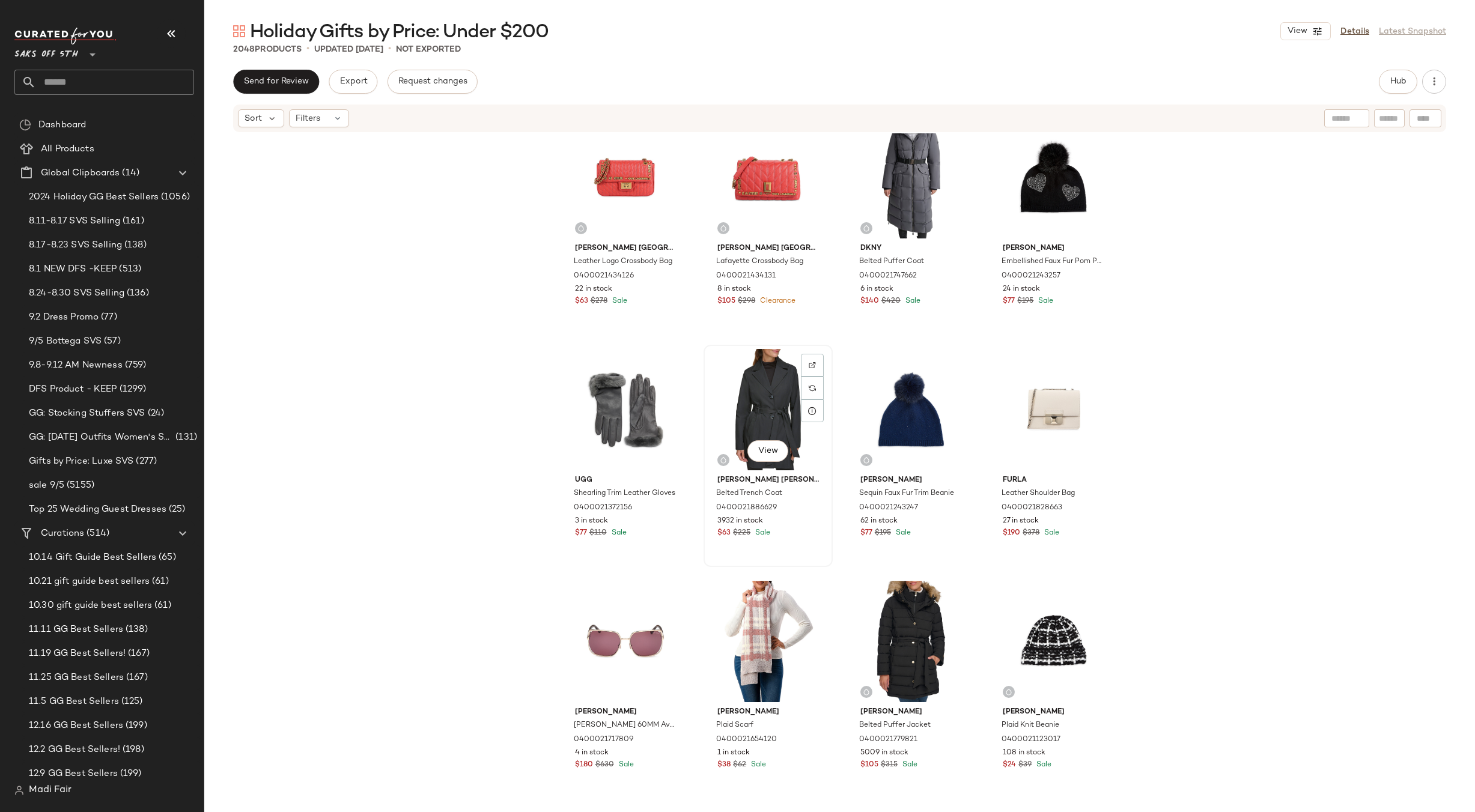
click at [776, 413] on div "View" at bounding box center [768, 409] width 120 height 121
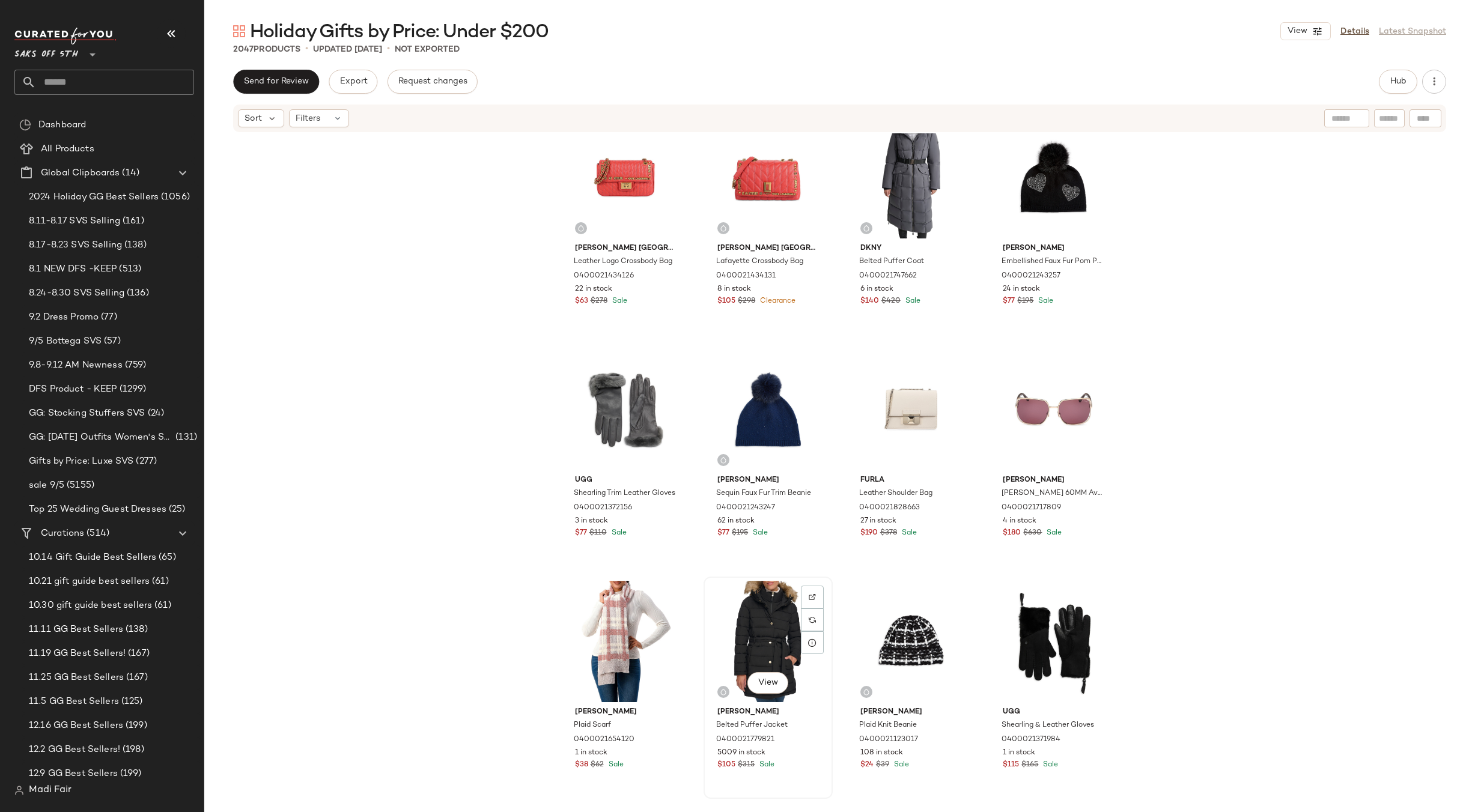
click at [761, 600] on div "View" at bounding box center [768, 641] width 120 height 121
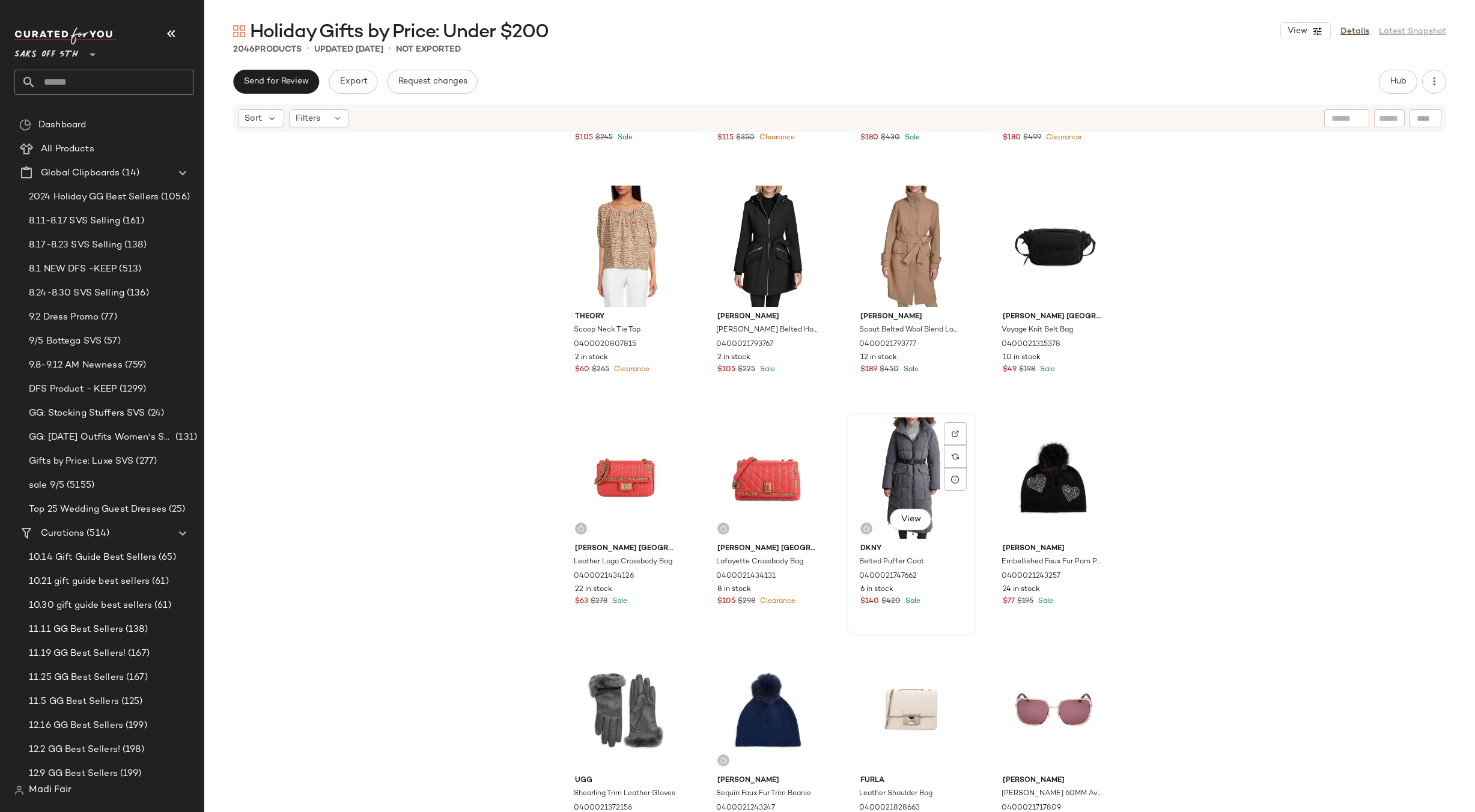
click at [891, 453] on div "View" at bounding box center [911, 478] width 120 height 121
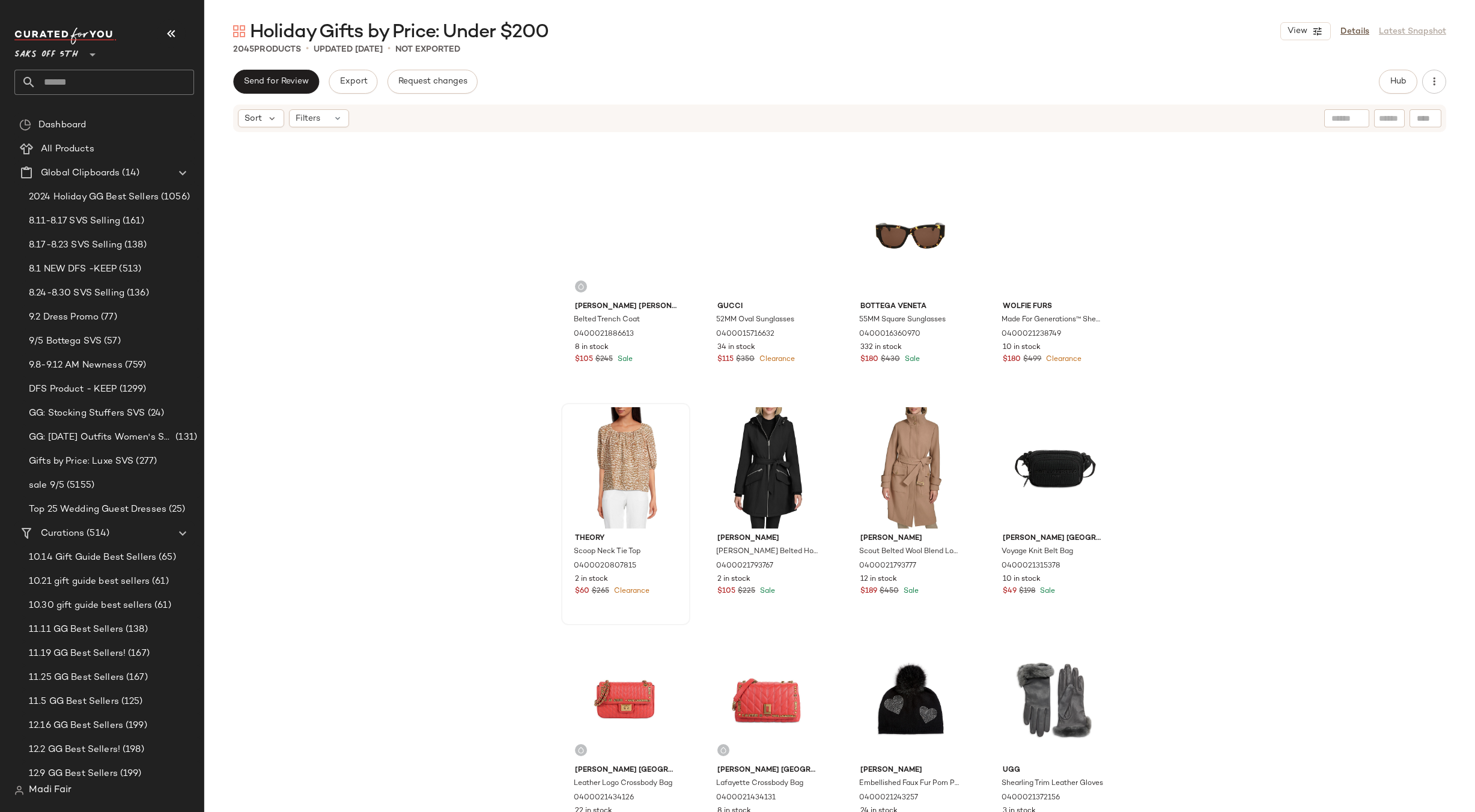
scroll to position [64666, 0]
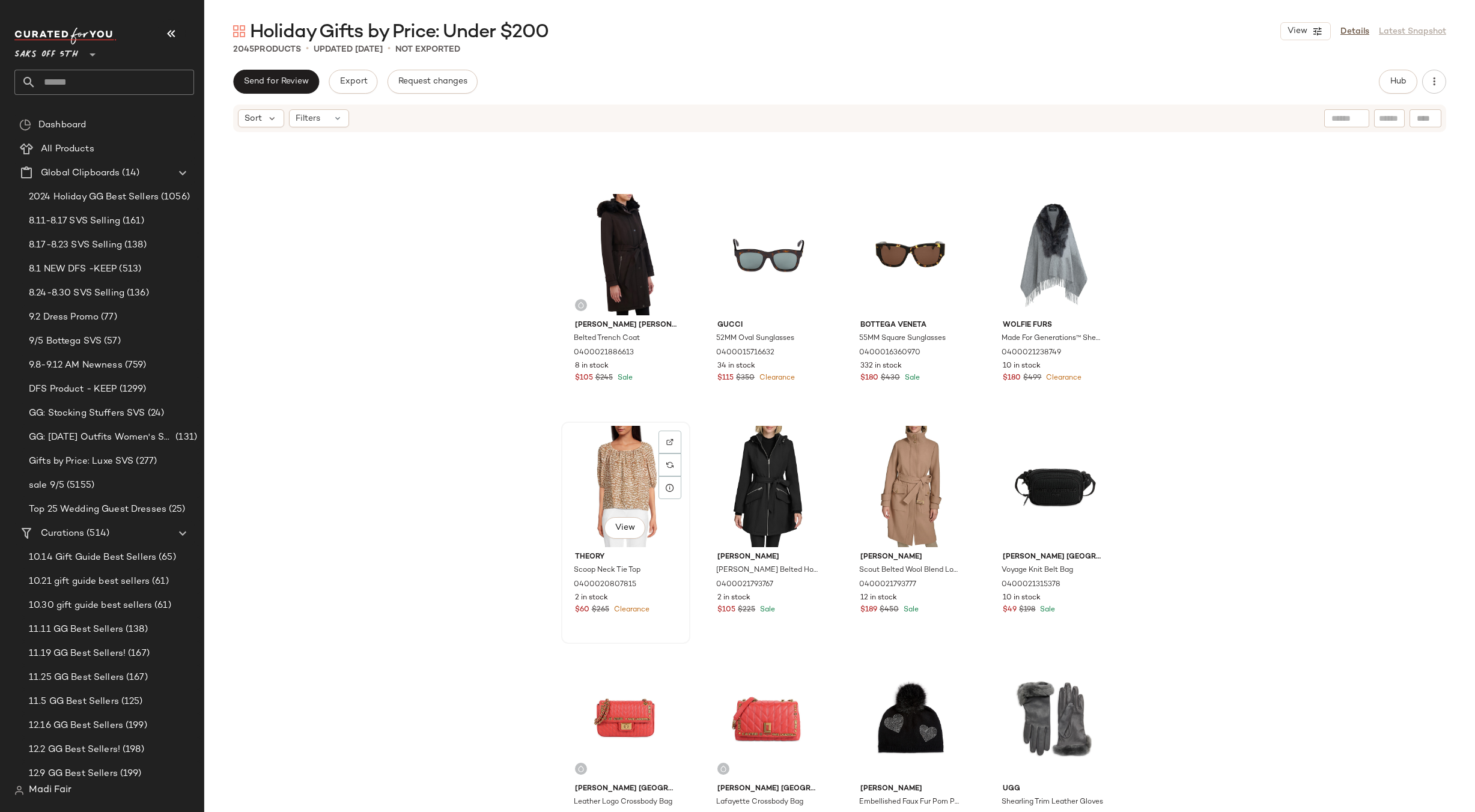
click at [636, 460] on div "View" at bounding box center [626, 486] width 120 height 121
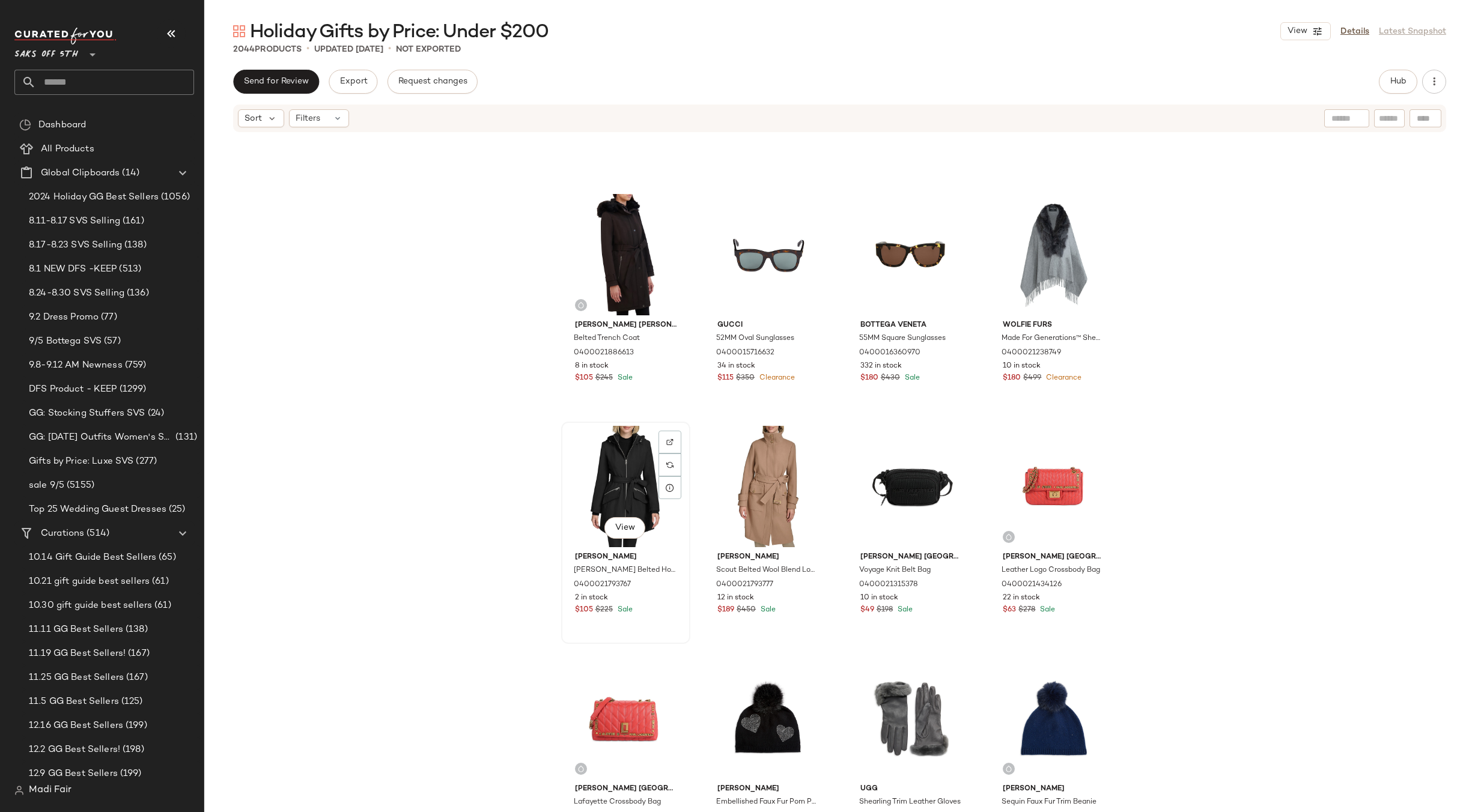
click at [628, 477] on div "View" at bounding box center [626, 486] width 120 height 121
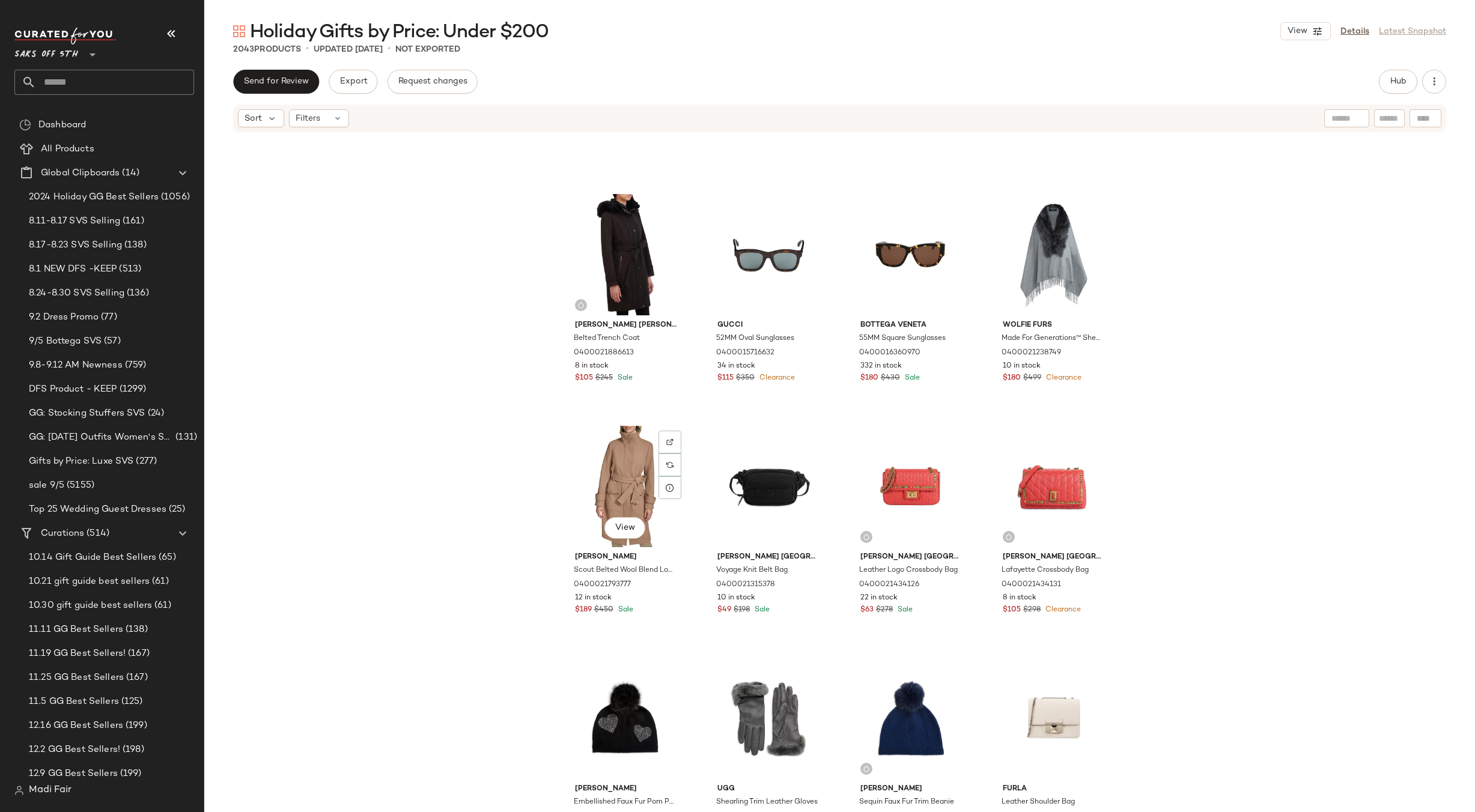
click at [627, 478] on div "View" at bounding box center [626, 486] width 120 height 121
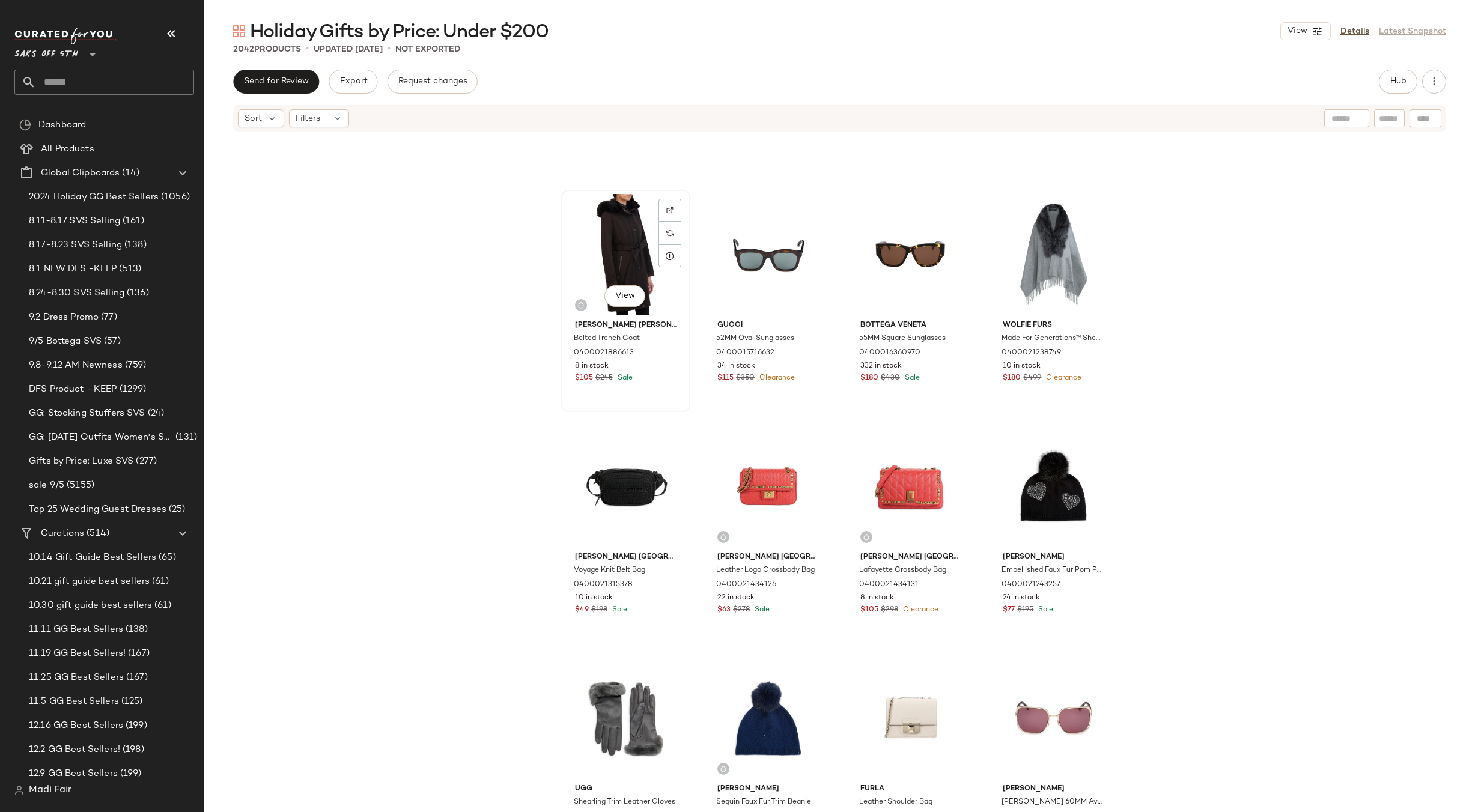
click at [622, 252] on div "View" at bounding box center [626, 254] width 120 height 121
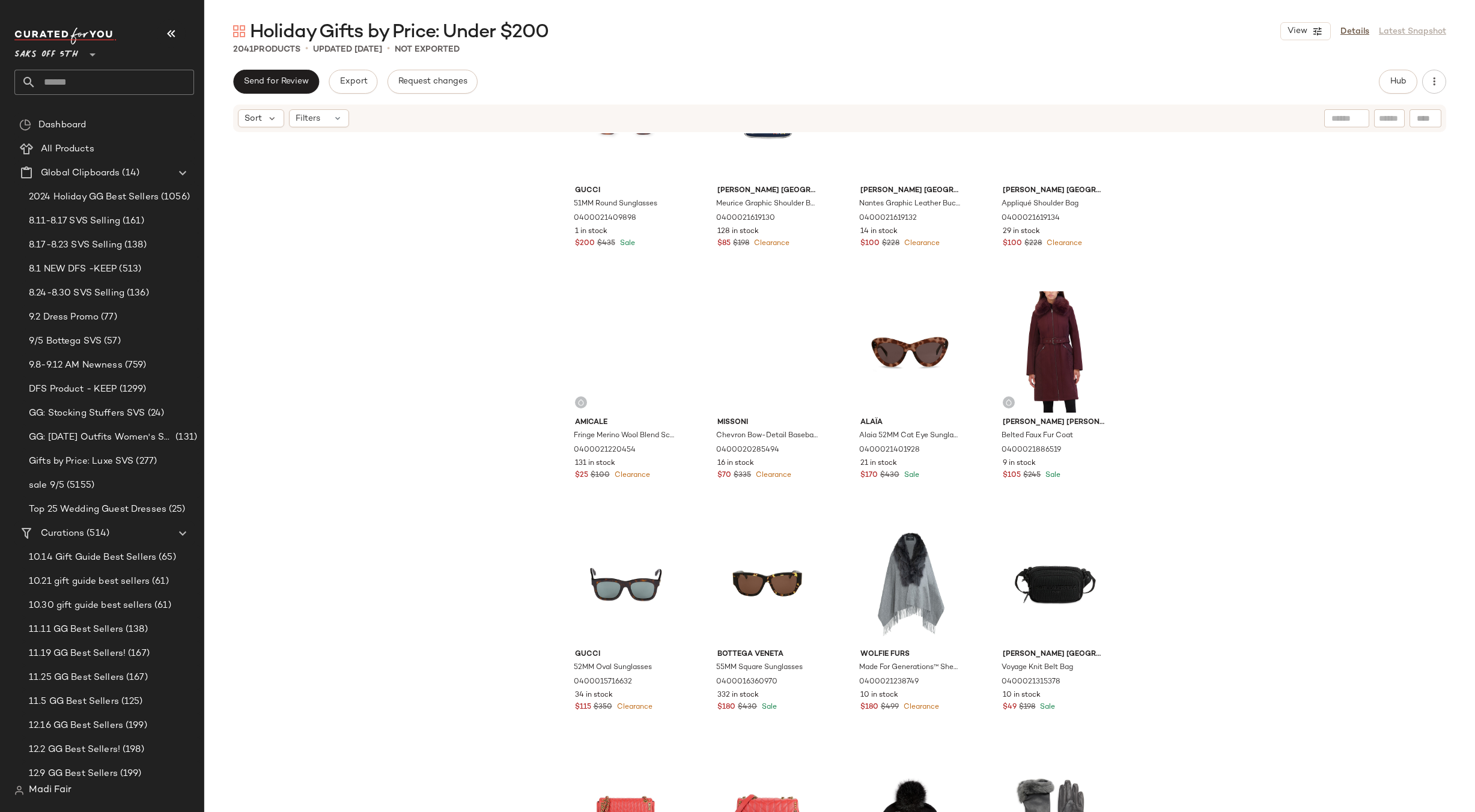
scroll to position [64185, 0]
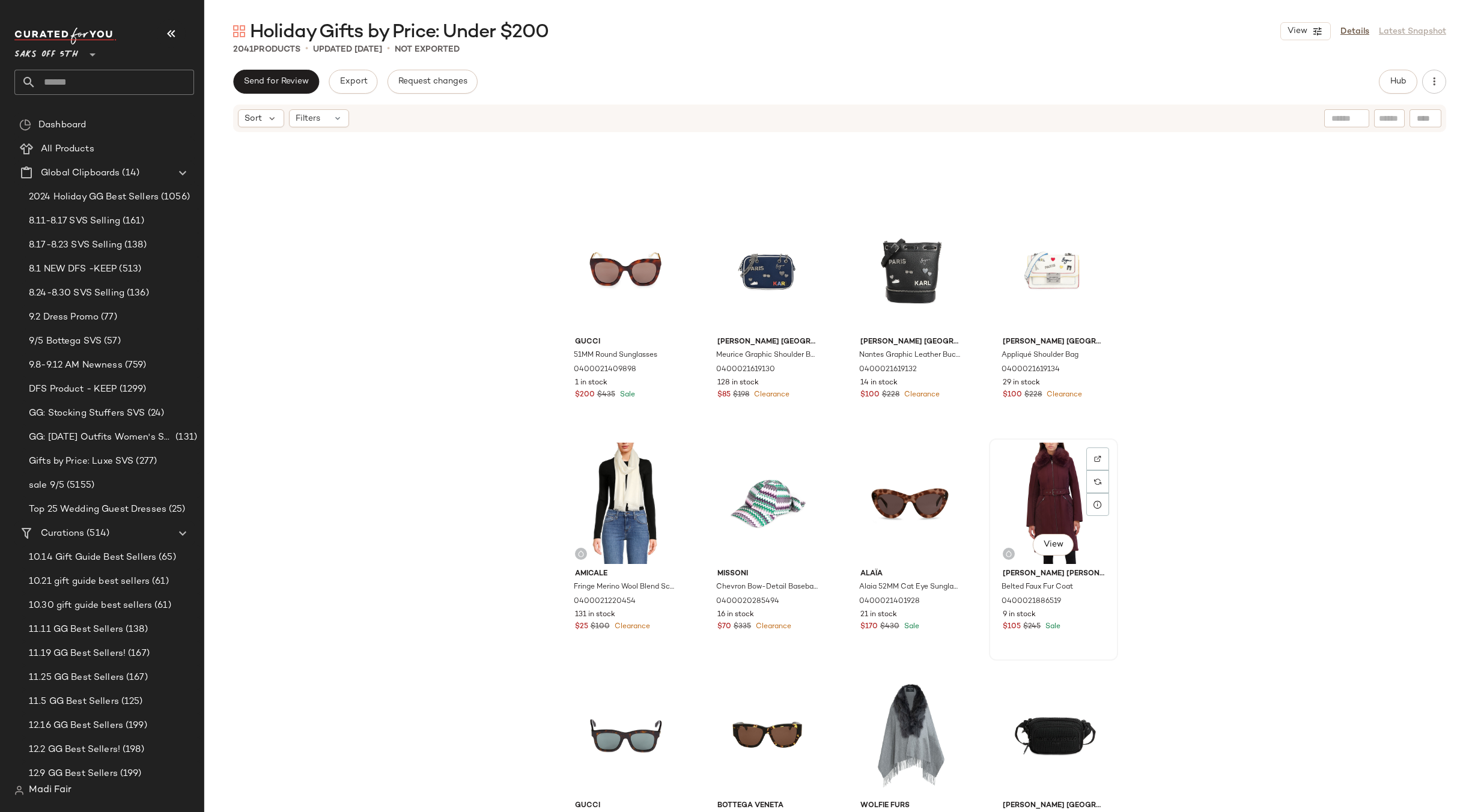
click at [1014, 500] on div "View" at bounding box center [1054, 503] width 120 height 121
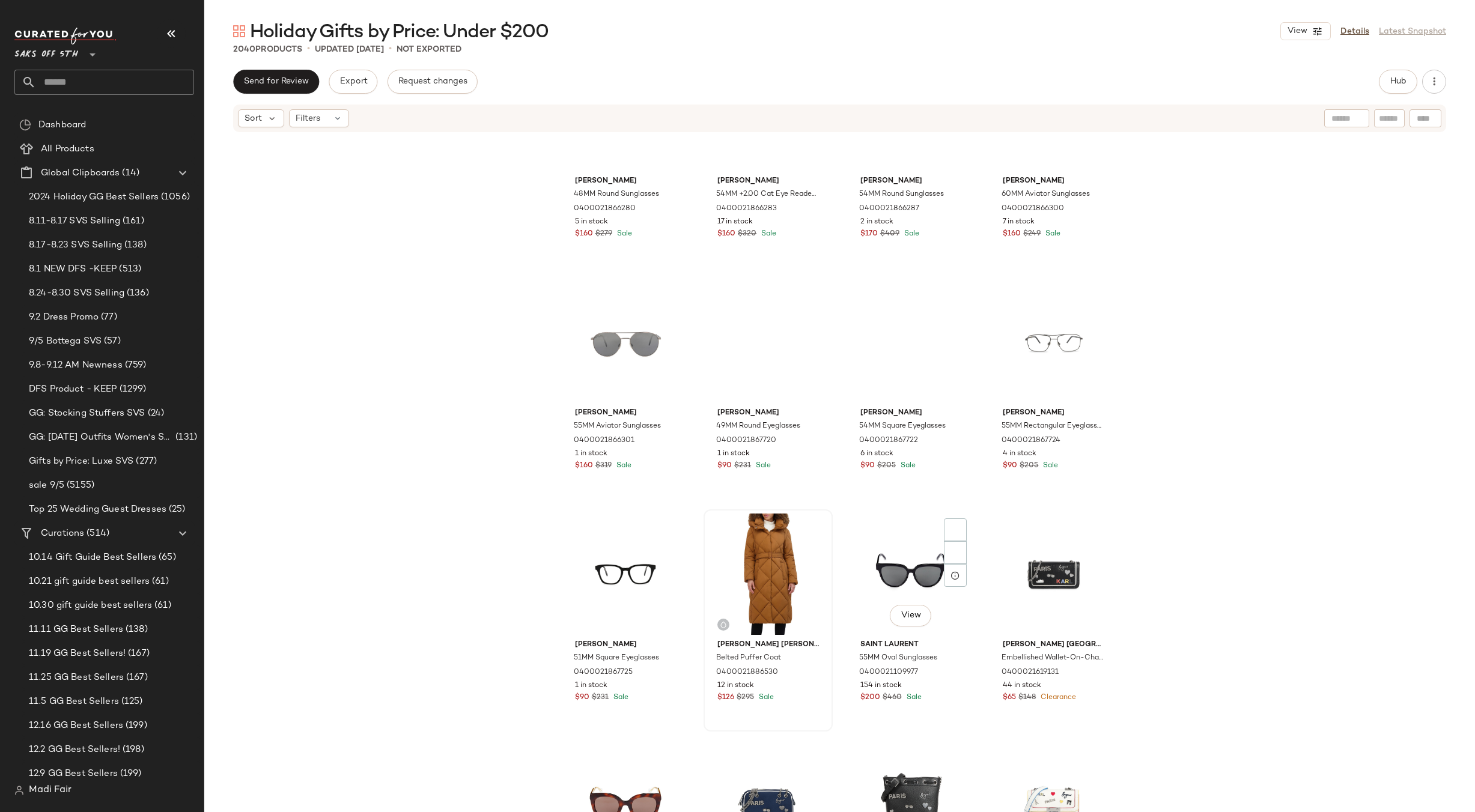
scroll to position [63645, 0]
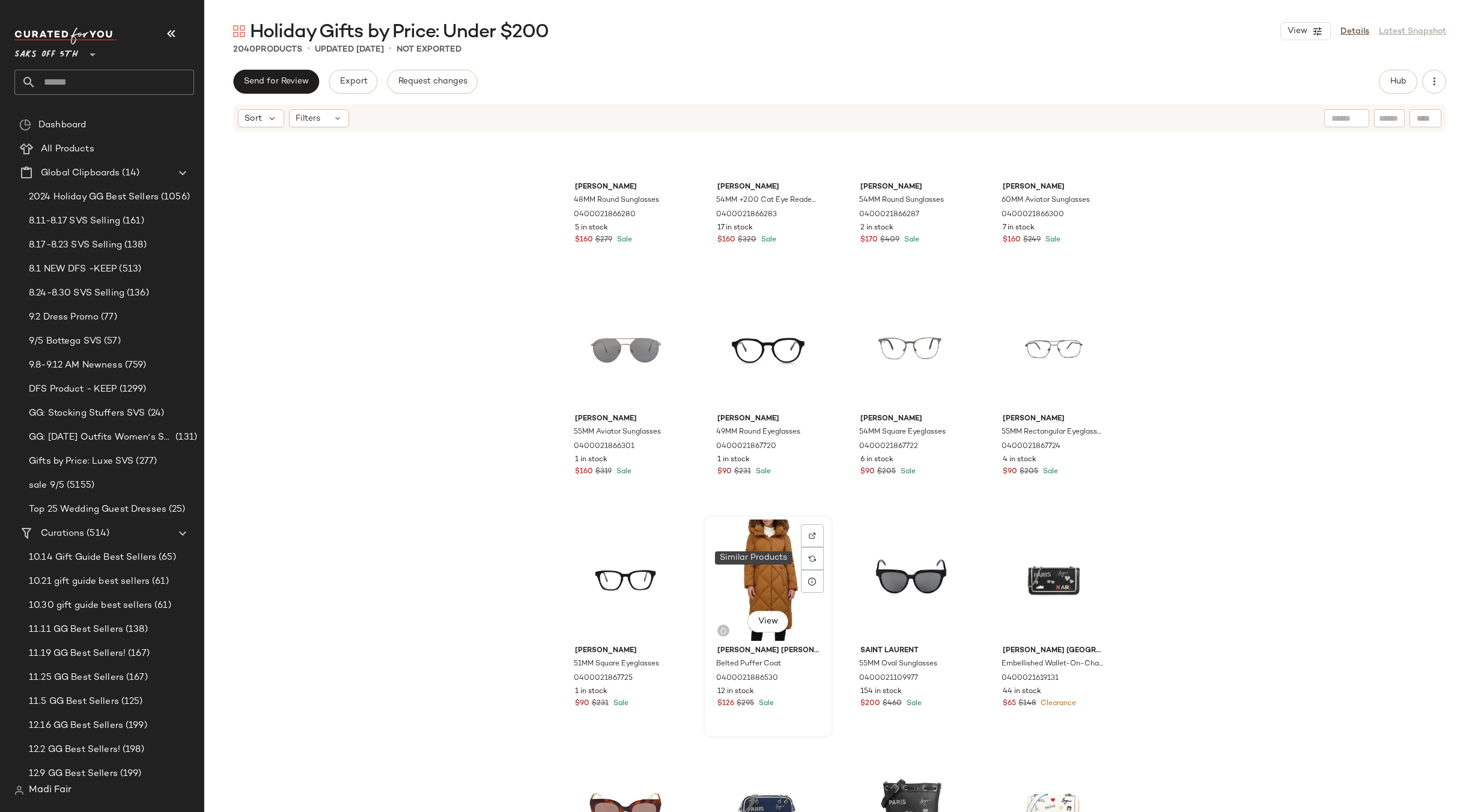
click at [763, 556] on div "View" at bounding box center [768, 580] width 120 height 121
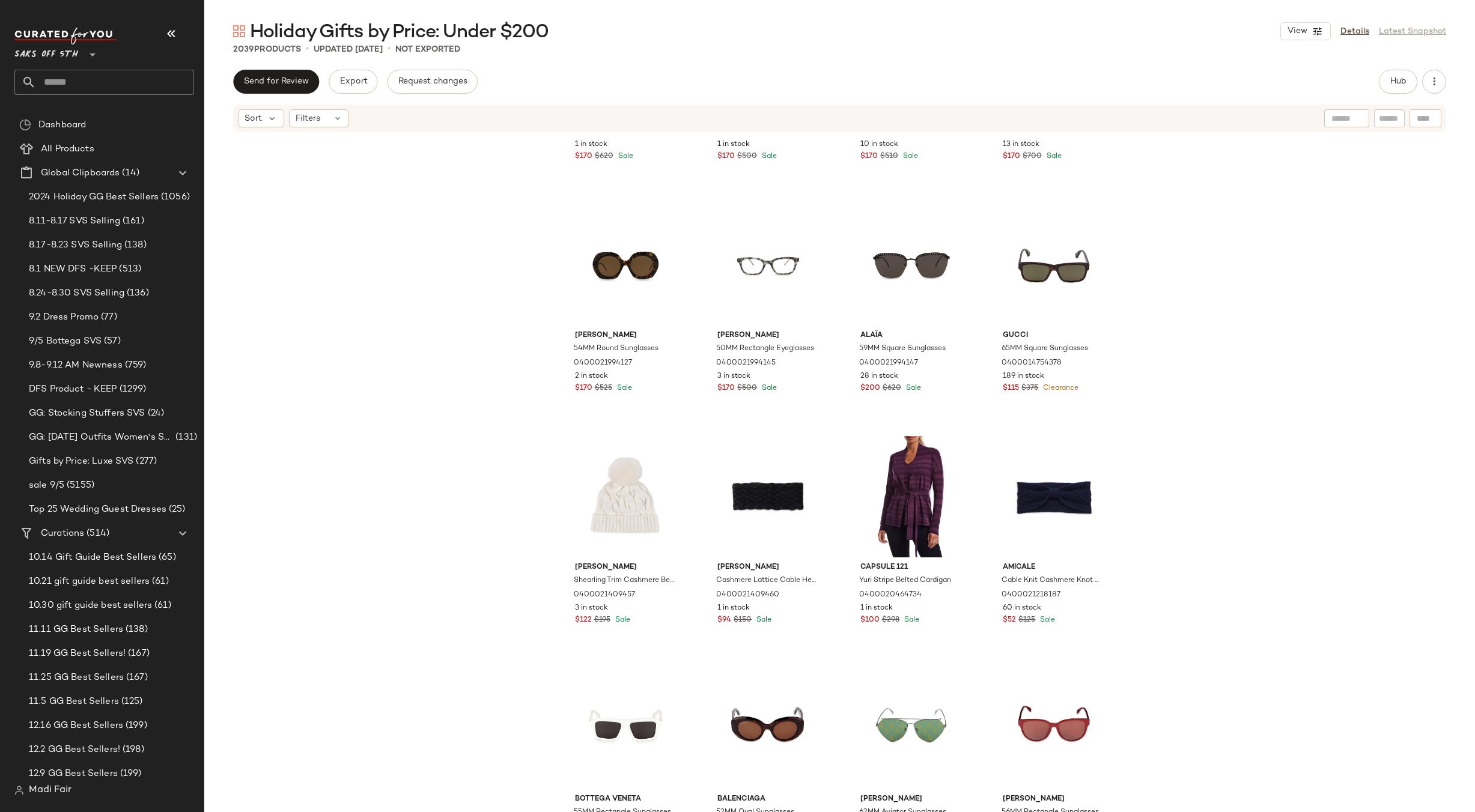
scroll to position [62623, 0]
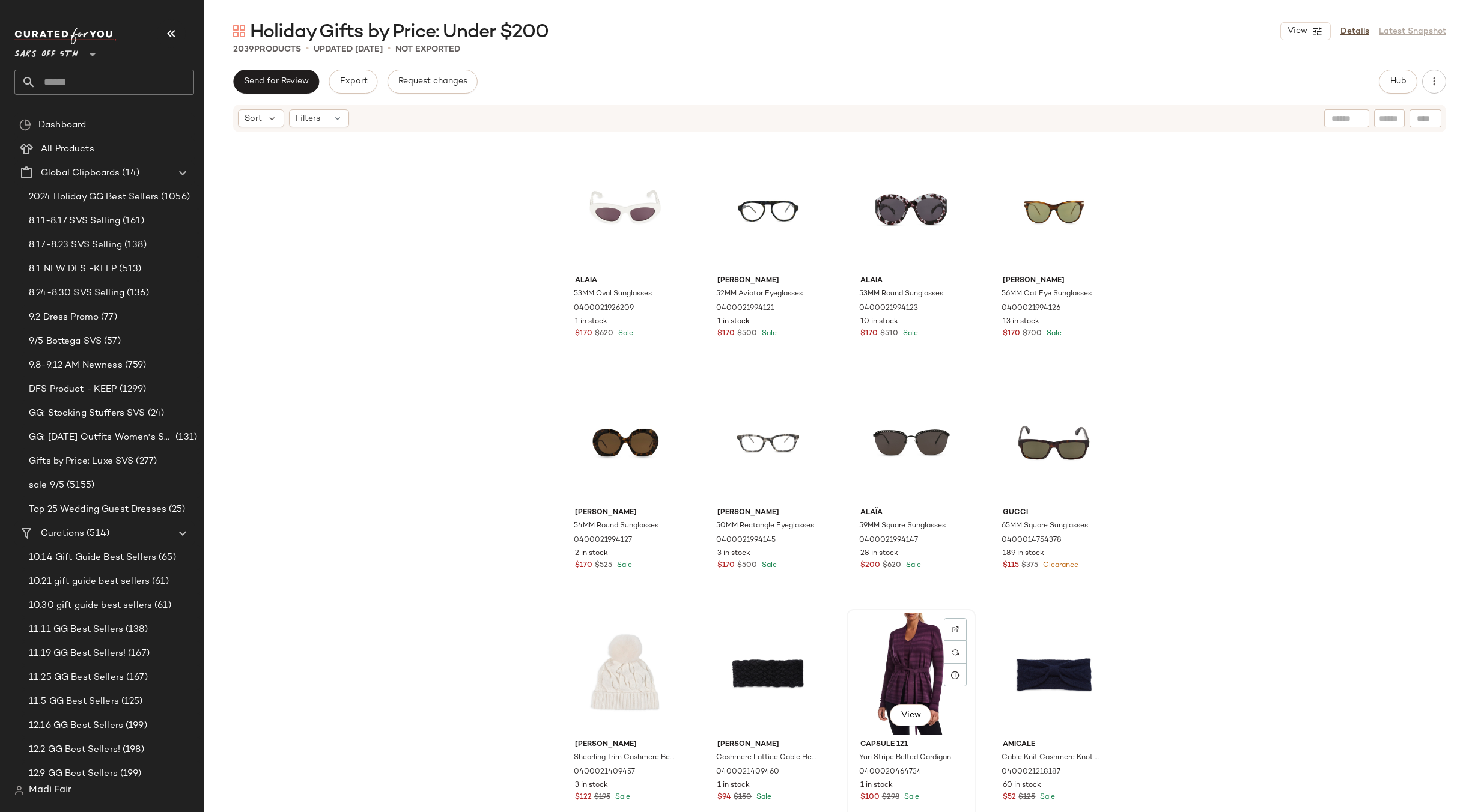
click at [902, 634] on div "View" at bounding box center [911, 674] width 120 height 121
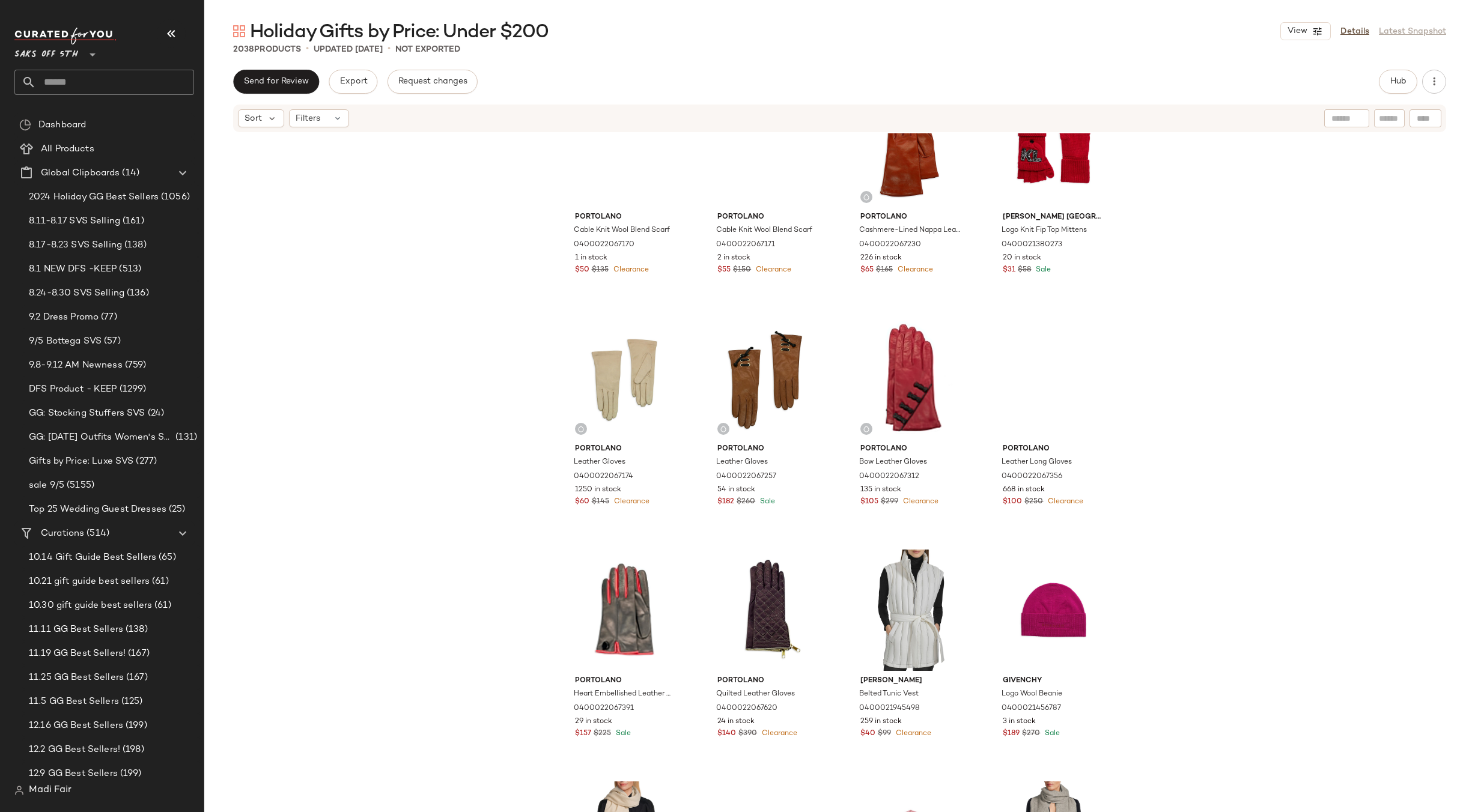
scroll to position [60580, 0]
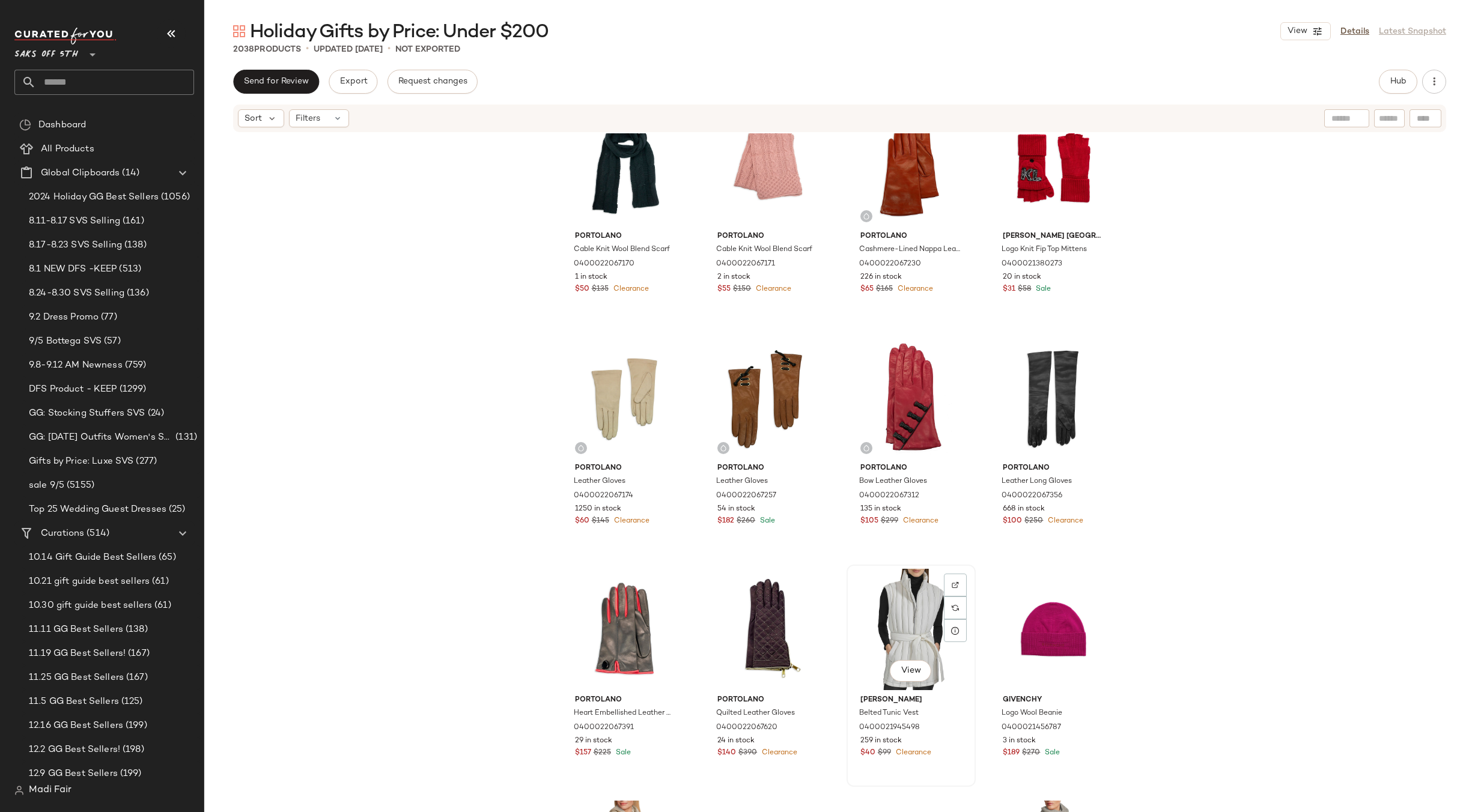
click at [913, 595] on div "View" at bounding box center [911, 629] width 120 height 121
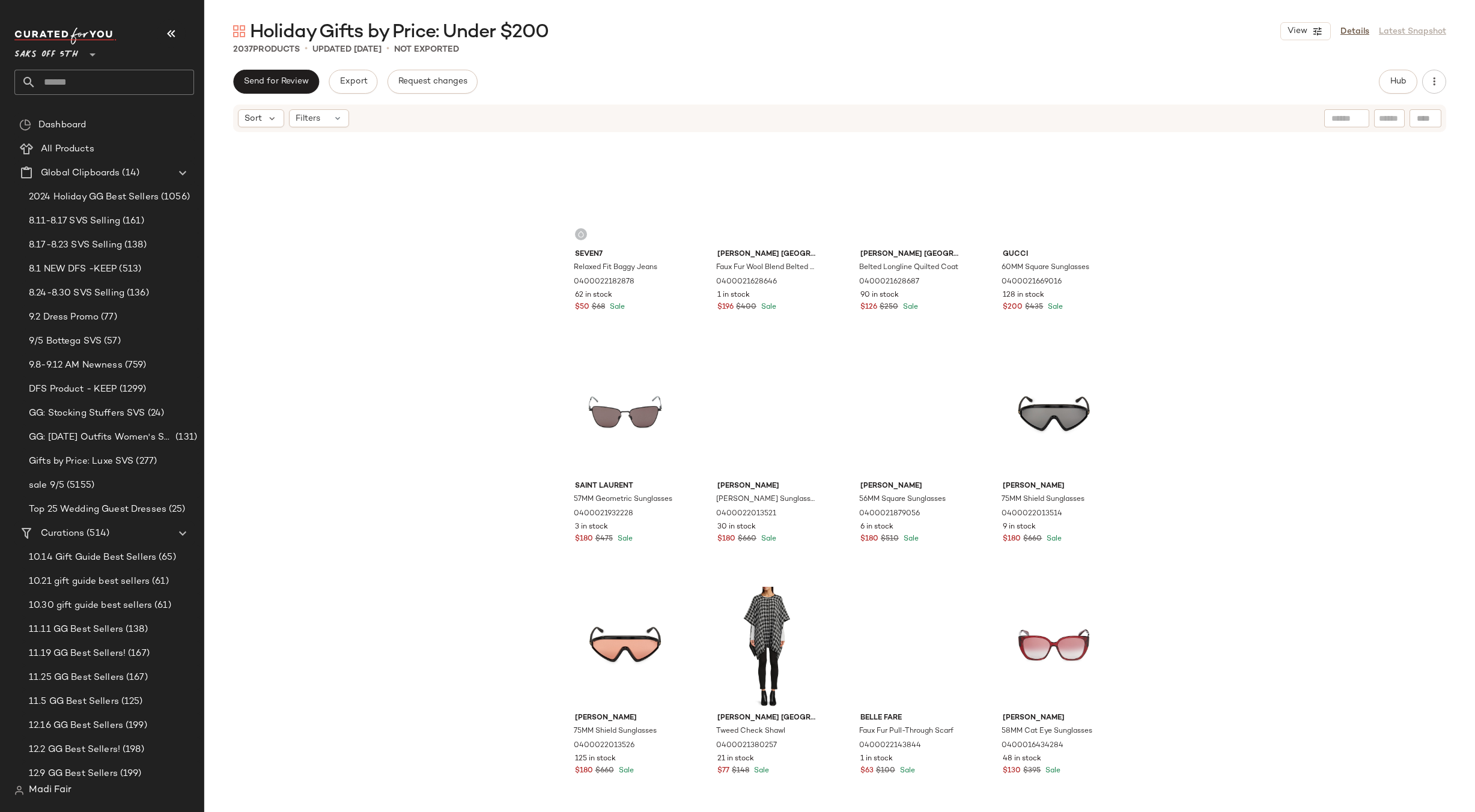
scroll to position [59619, 0]
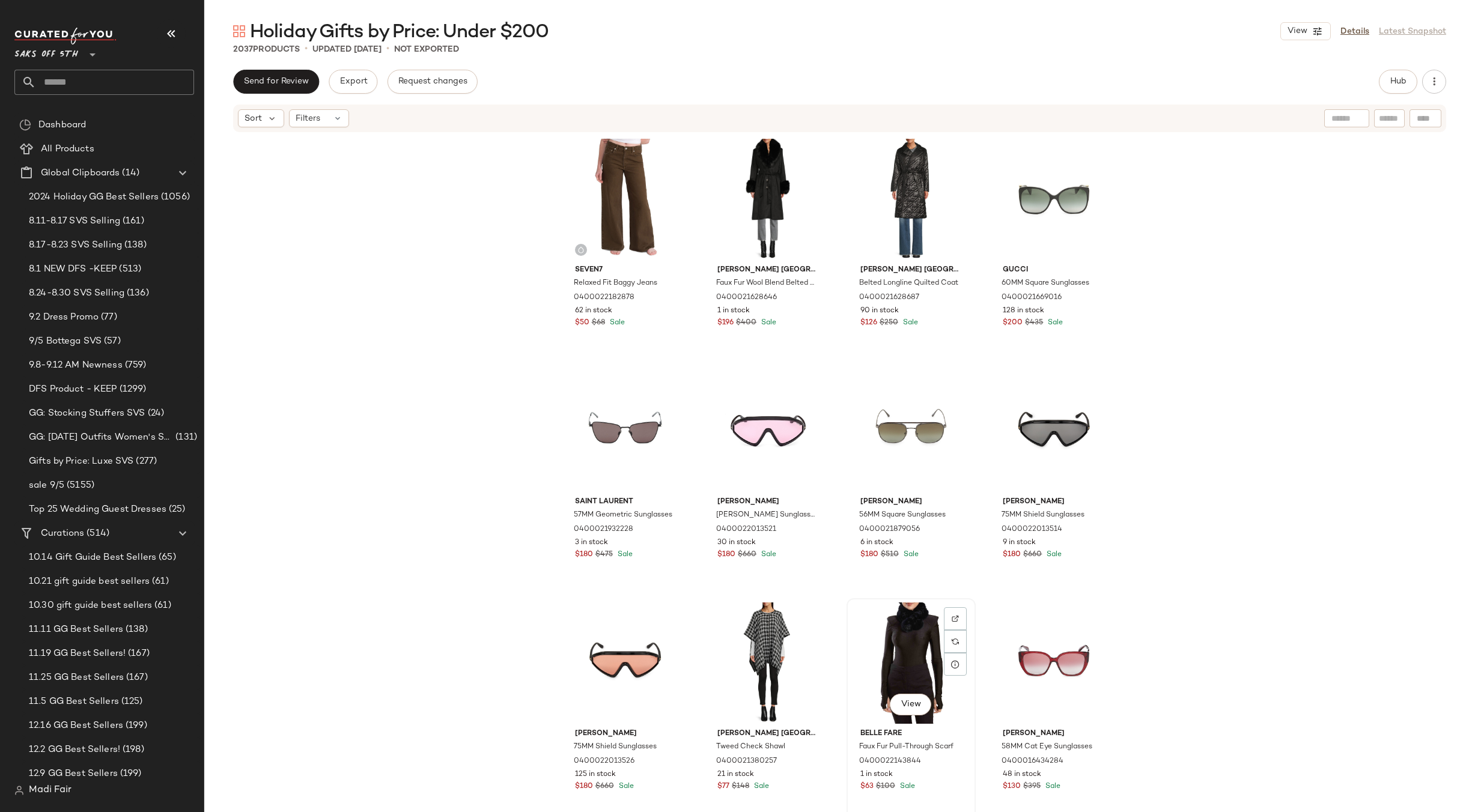
click at [885, 621] on div "View" at bounding box center [911, 663] width 120 height 121
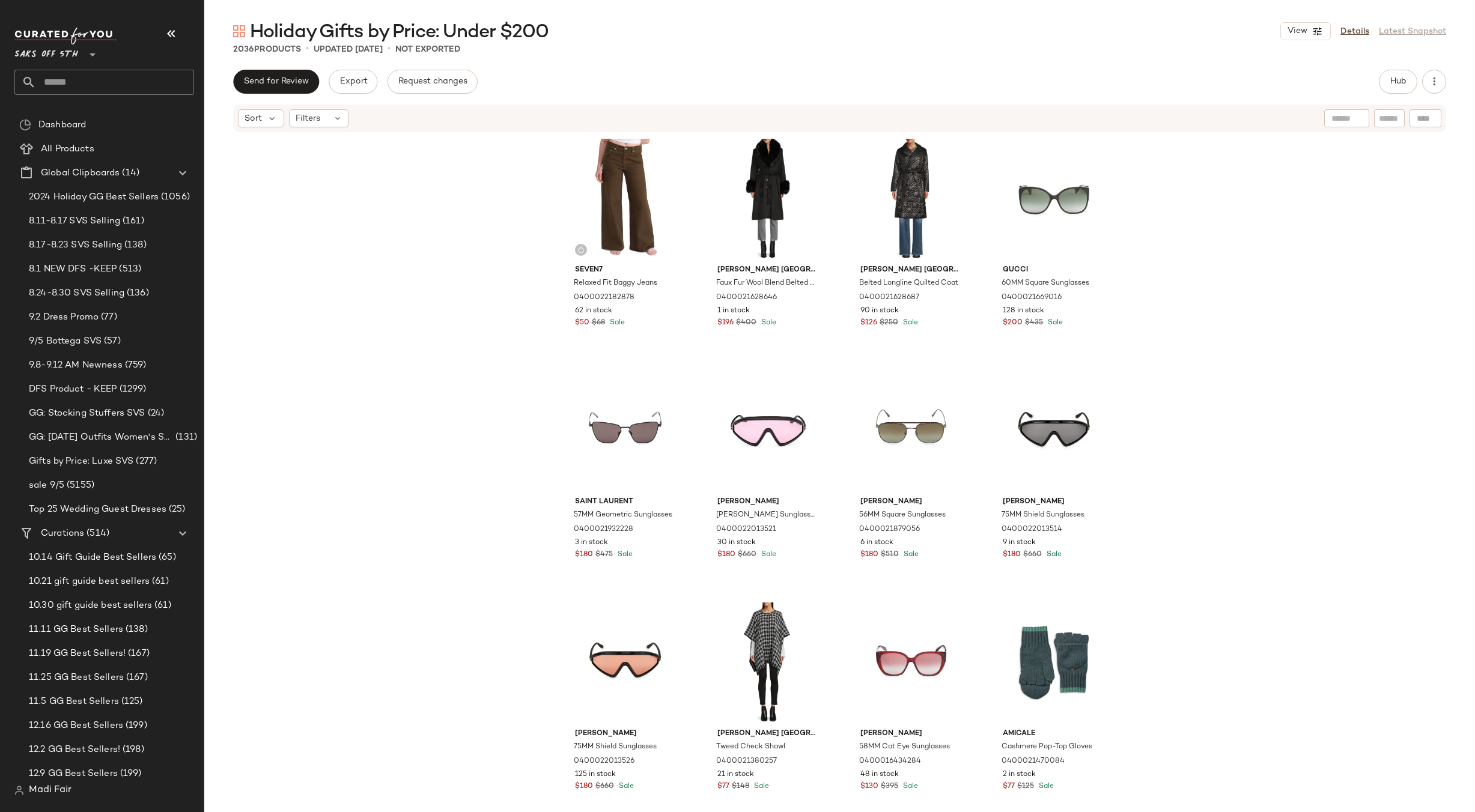
scroll to position [59318, 0]
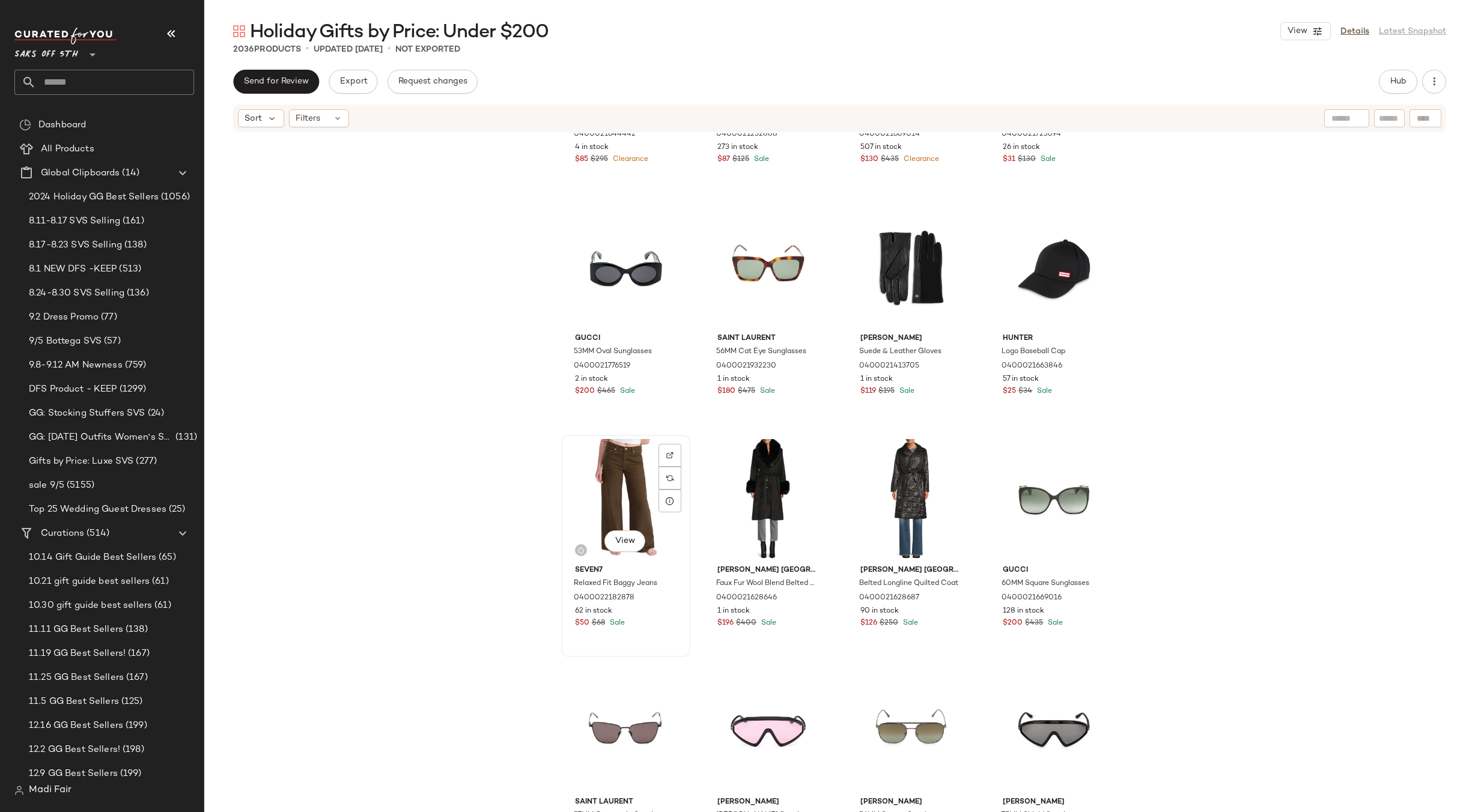
click at [604, 471] on div "View" at bounding box center [626, 499] width 120 height 121
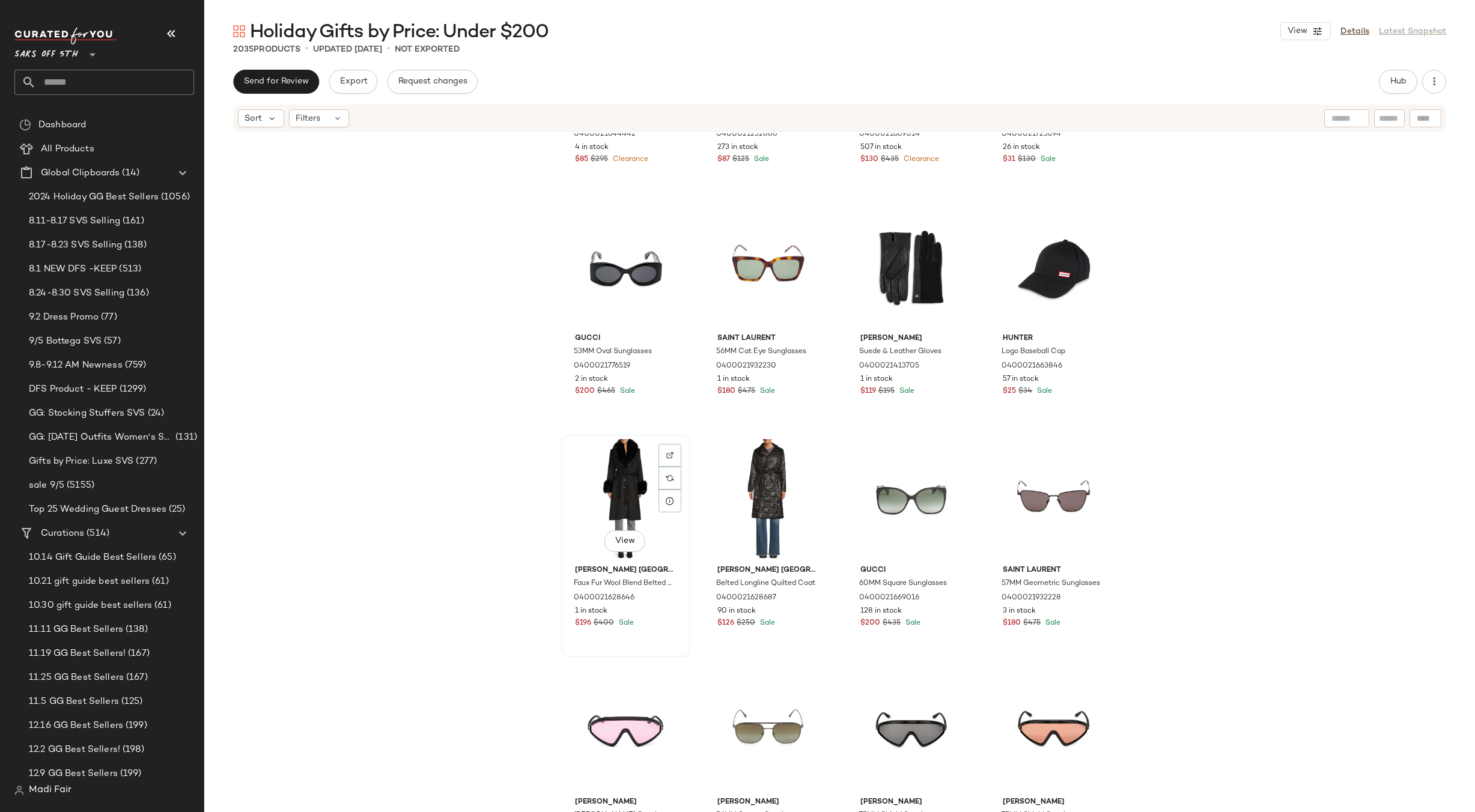
click at [621, 470] on div "View" at bounding box center [626, 499] width 120 height 121
click at [749, 474] on div "View" at bounding box center [768, 499] width 120 height 121
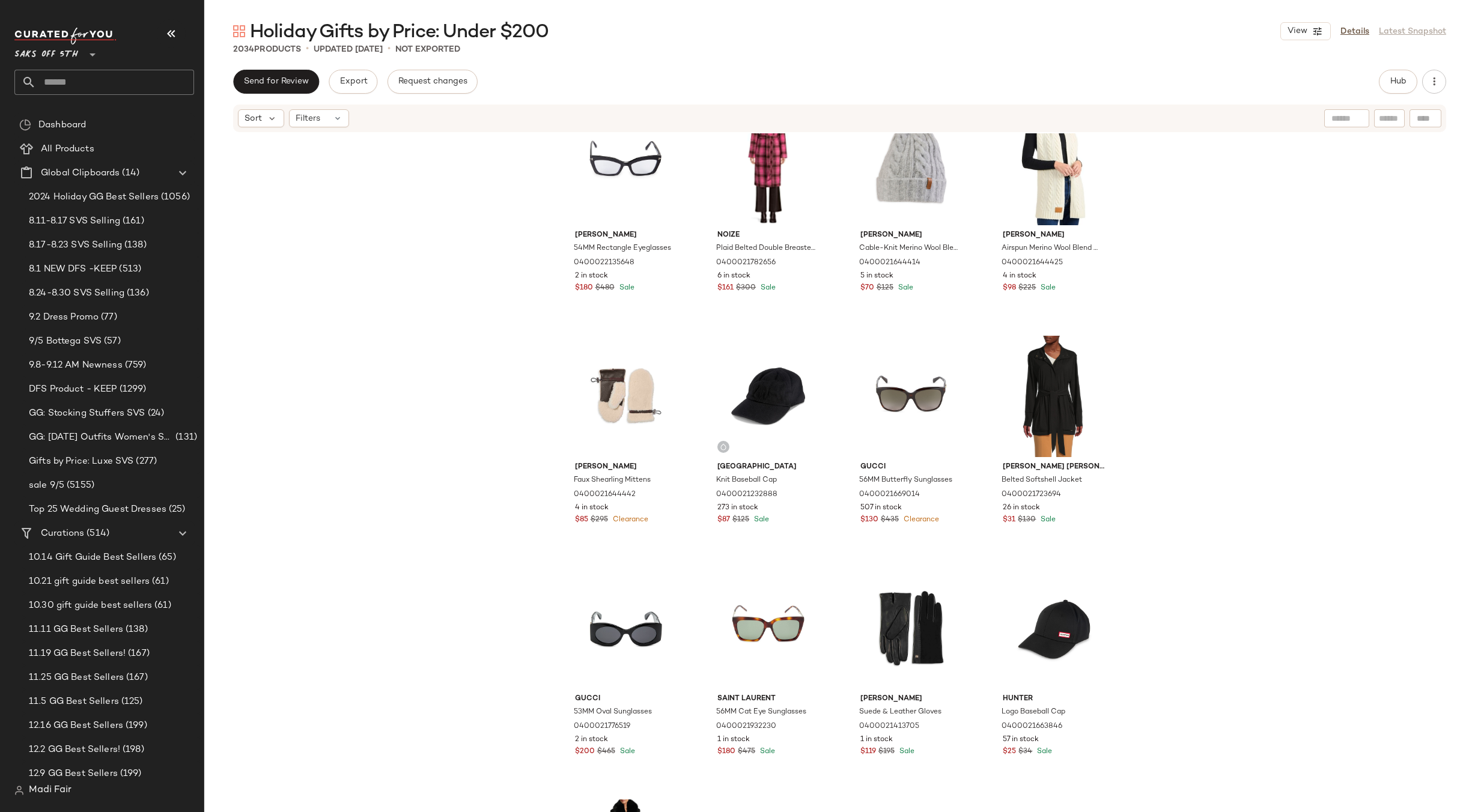
scroll to position [58717, 0]
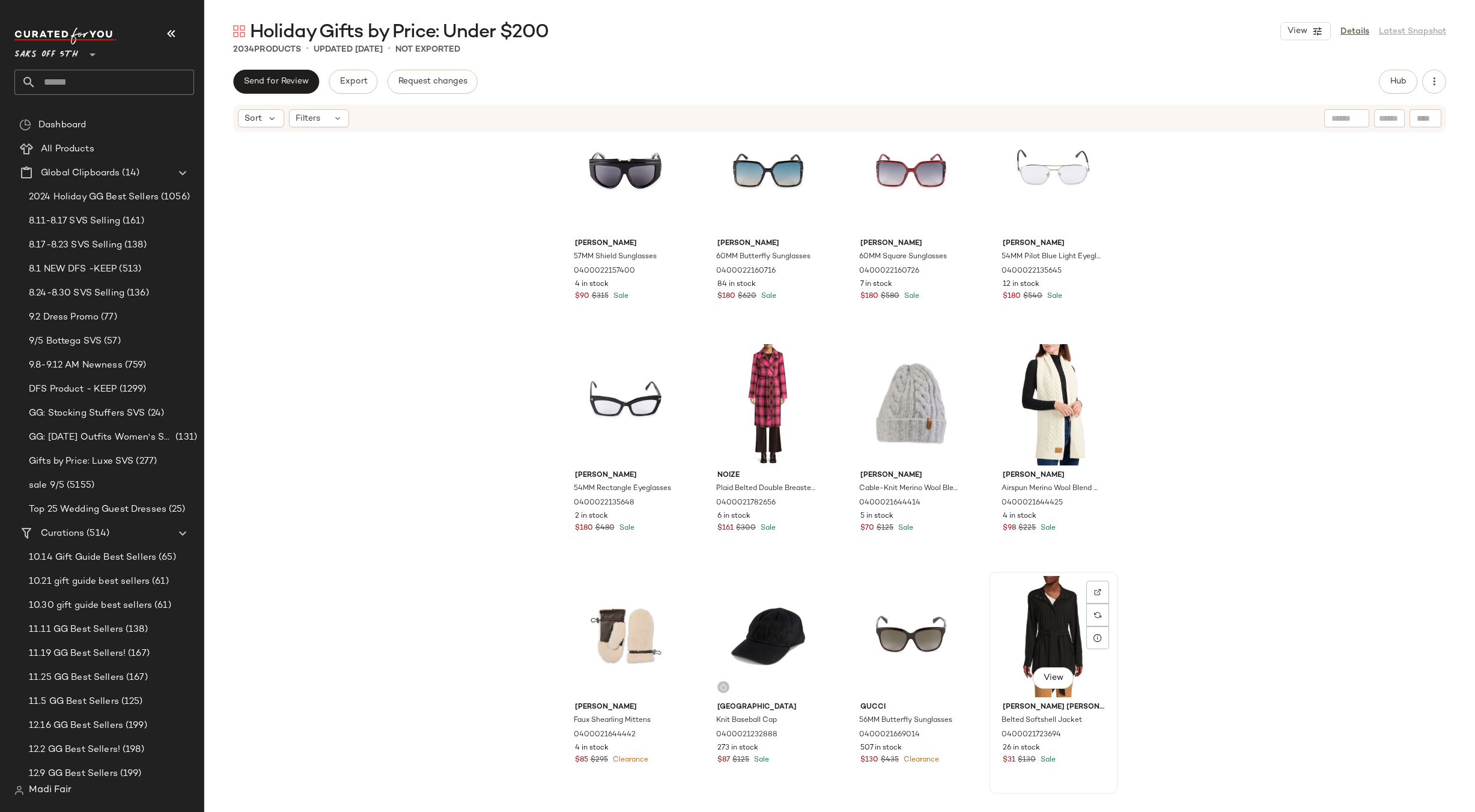
click at [1050, 590] on div "View" at bounding box center [1054, 637] width 120 height 121
click at [1047, 387] on div "View" at bounding box center [1054, 404] width 120 height 121
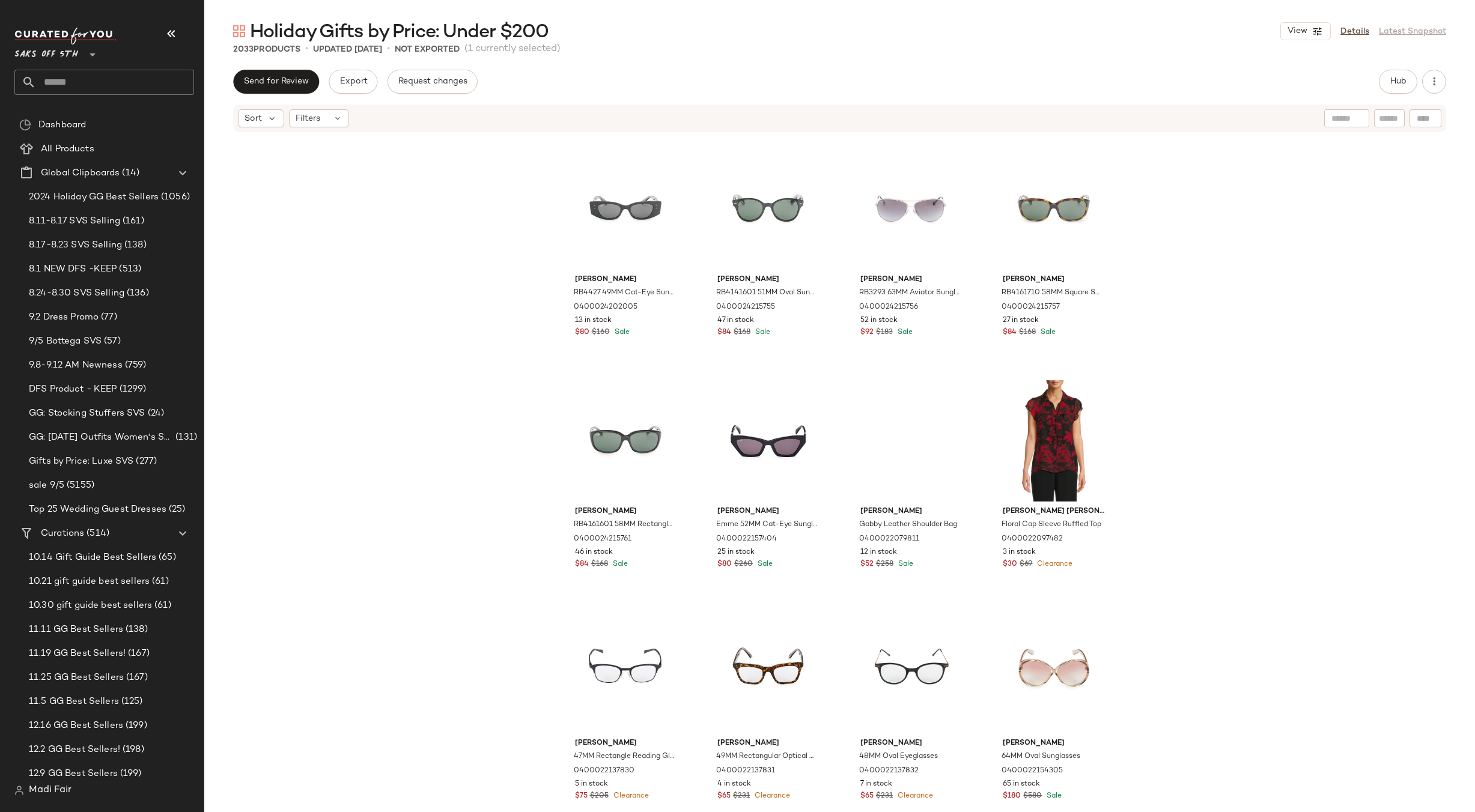
scroll to position [57816, 0]
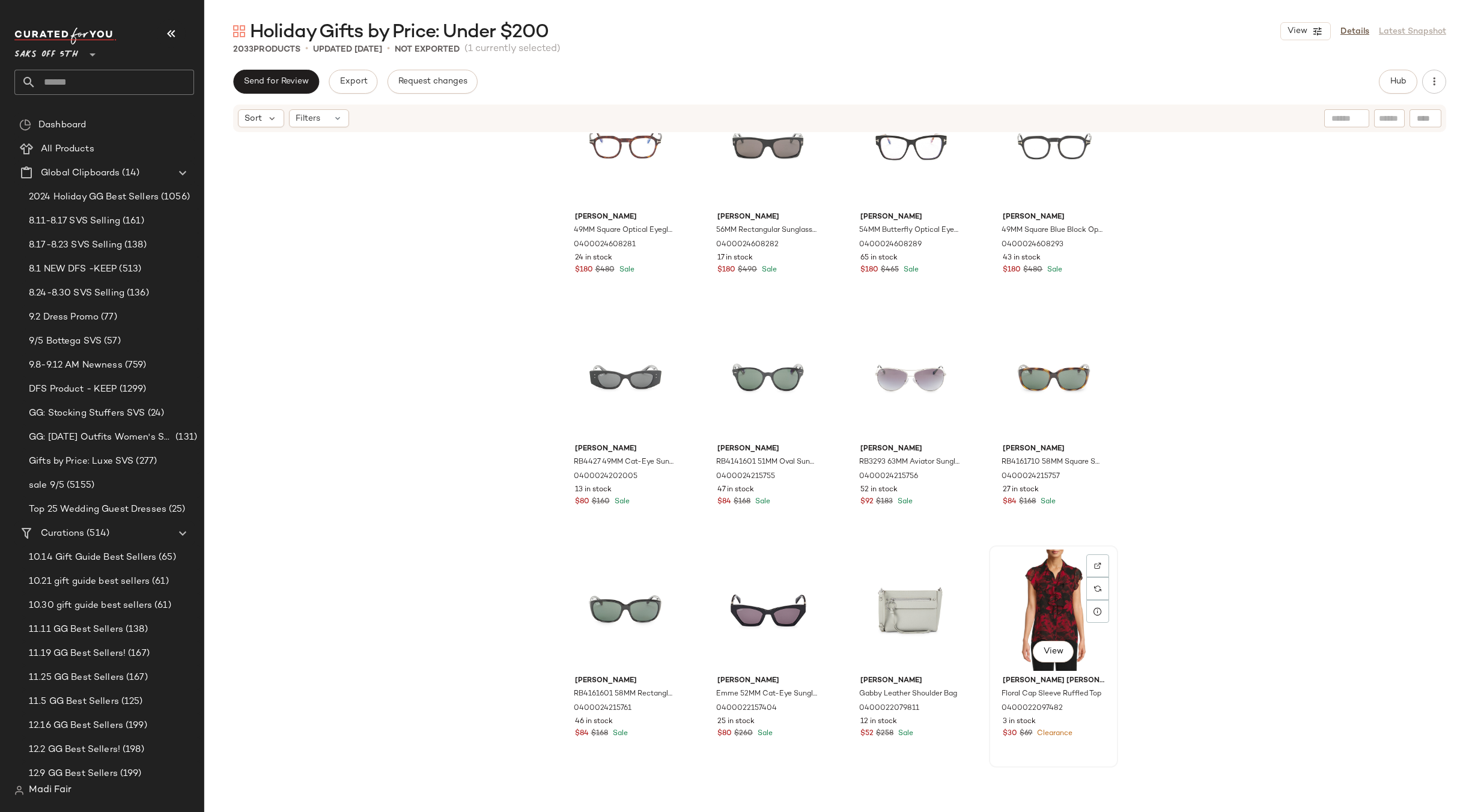
click at [1060, 584] on div "View" at bounding box center [1054, 610] width 120 height 121
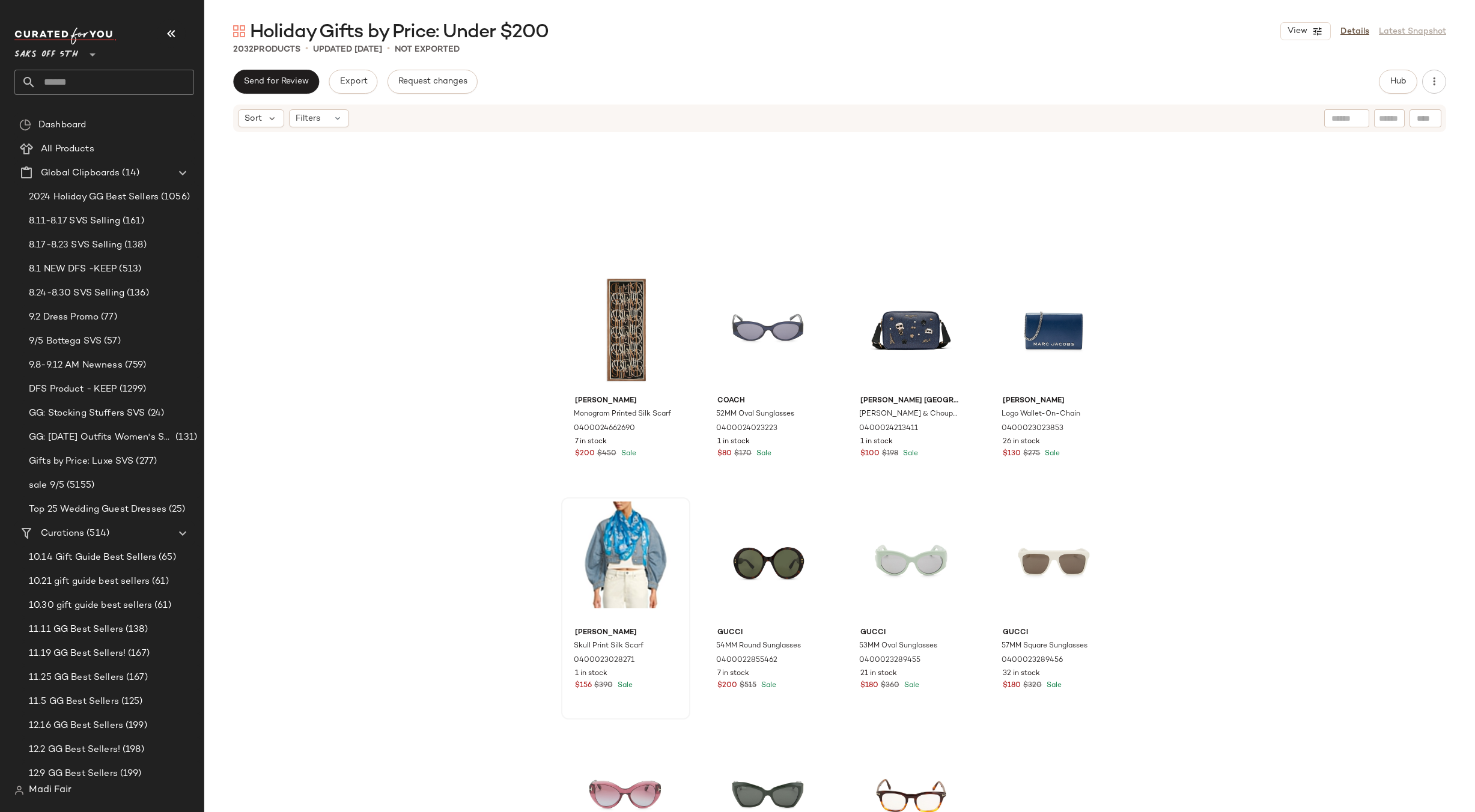
scroll to position [55532, 0]
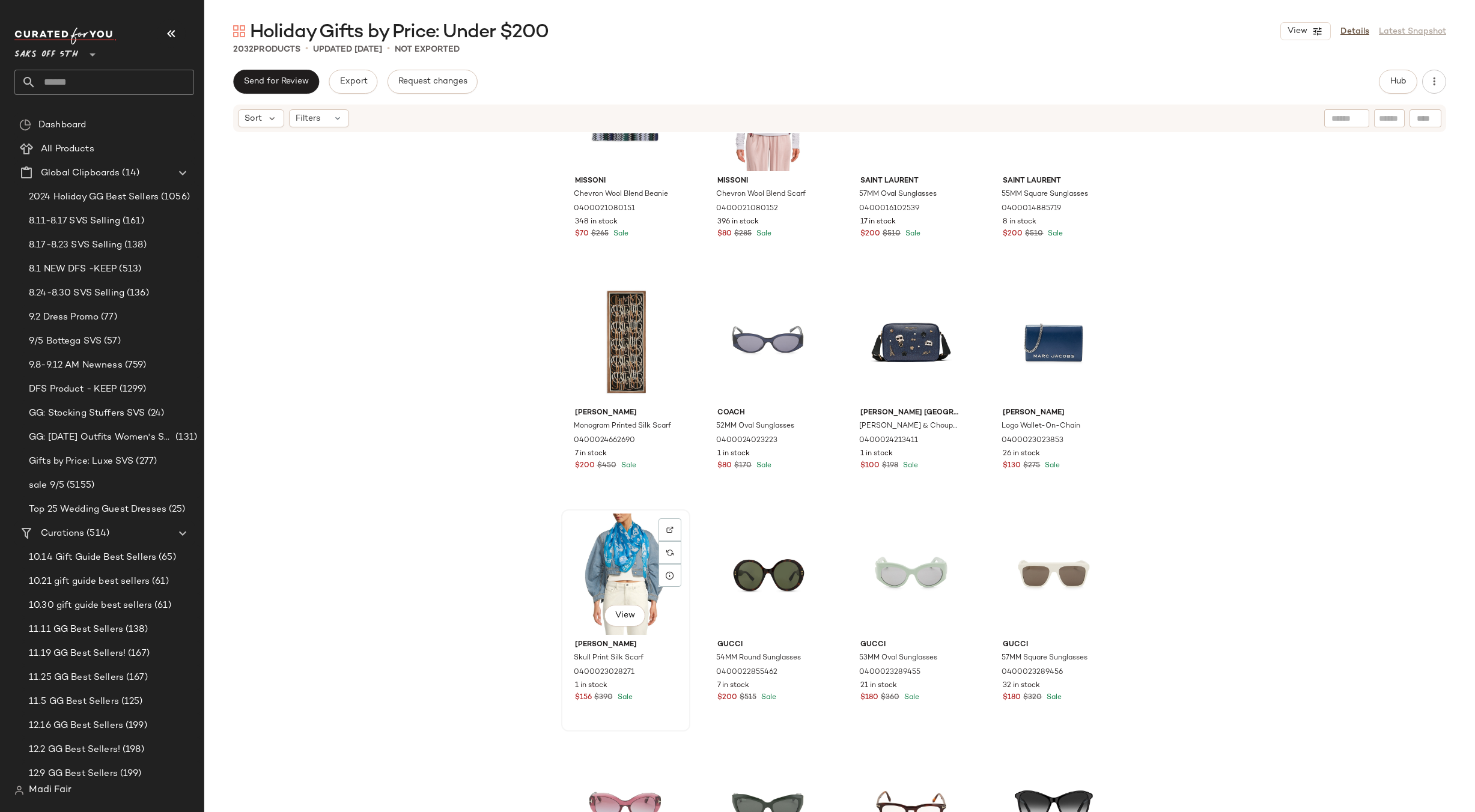
click at [589, 550] on div "View" at bounding box center [626, 574] width 120 height 121
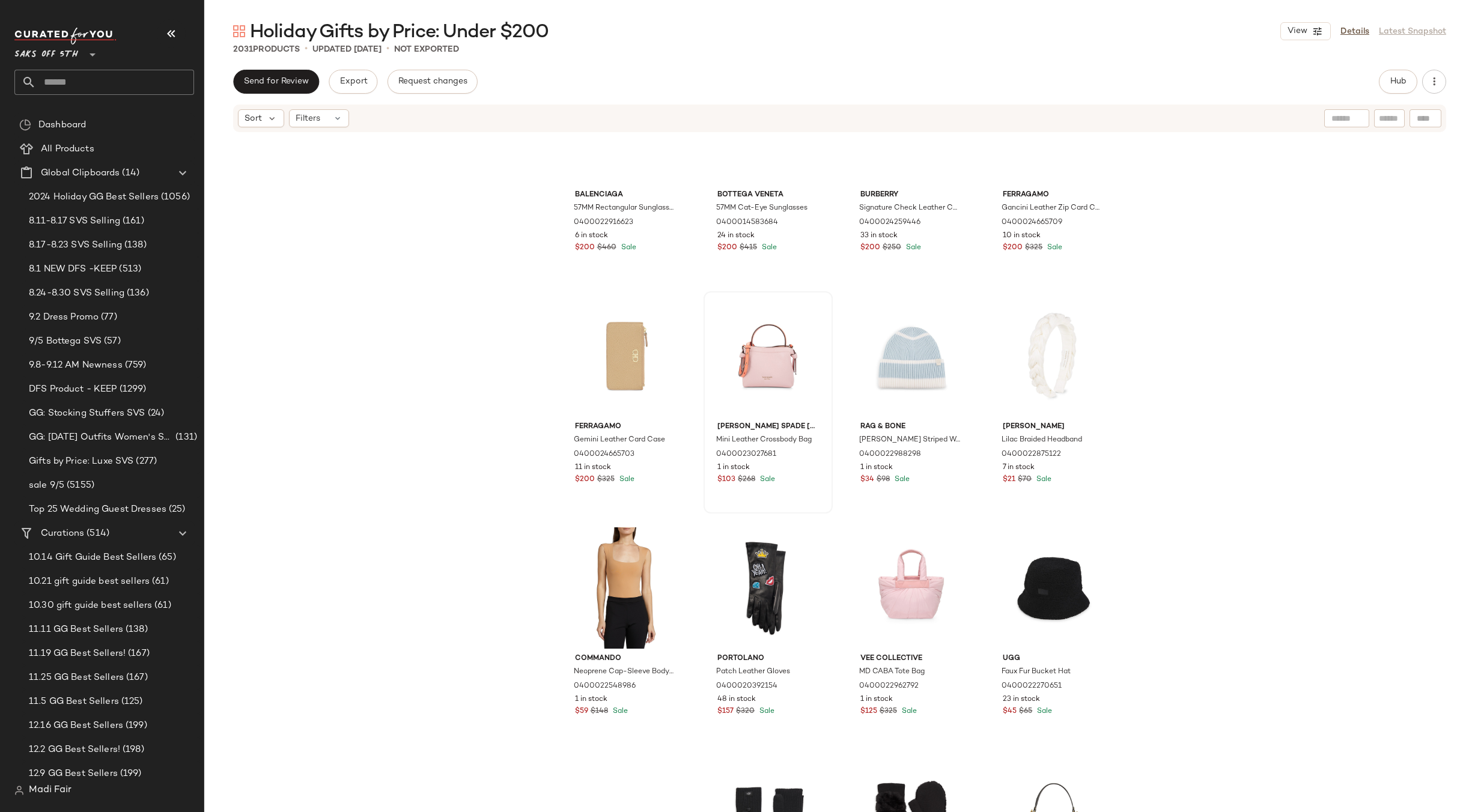
scroll to position [53430, 0]
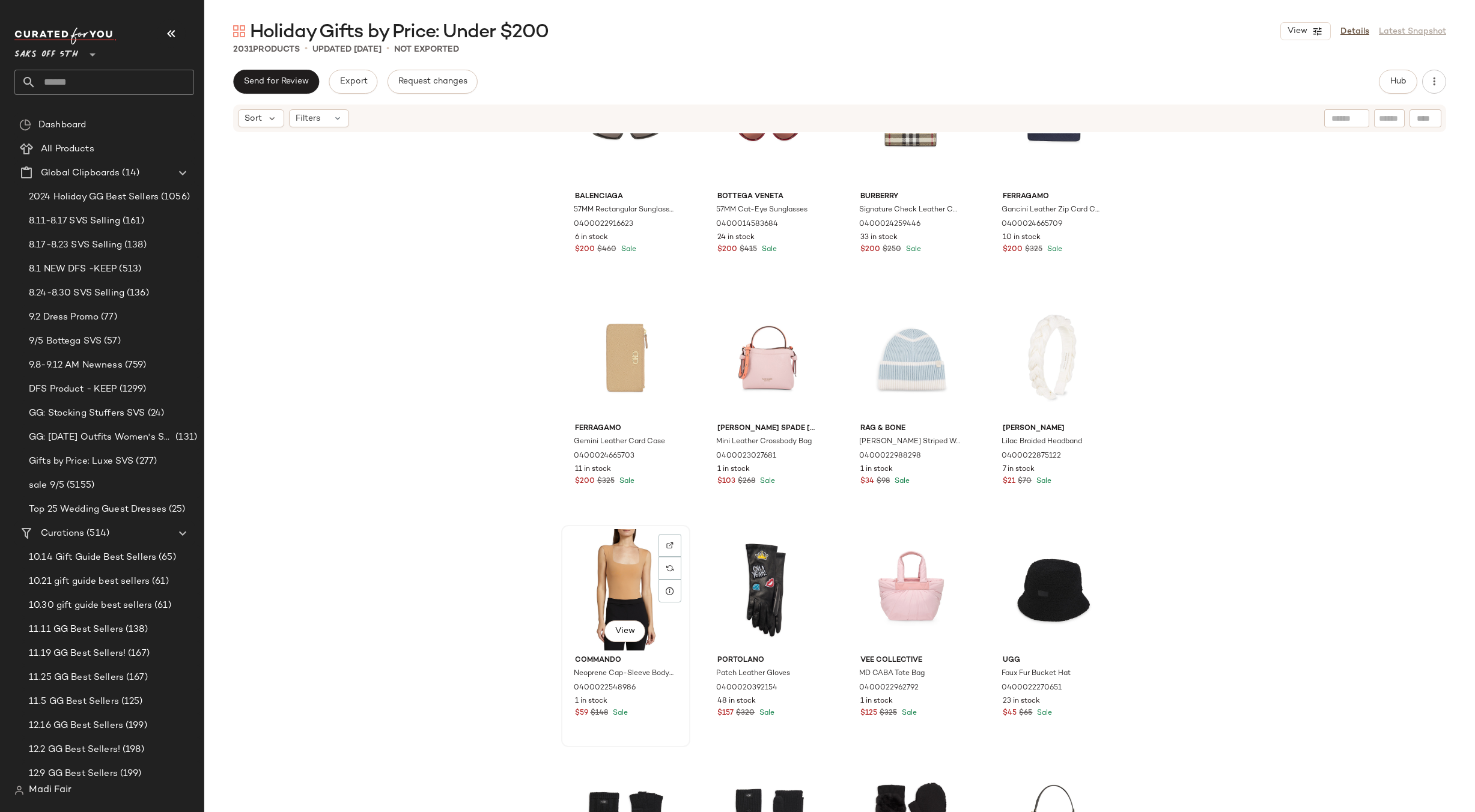
click at [620, 557] on div "View" at bounding box center [626, 590] width 120 height 121
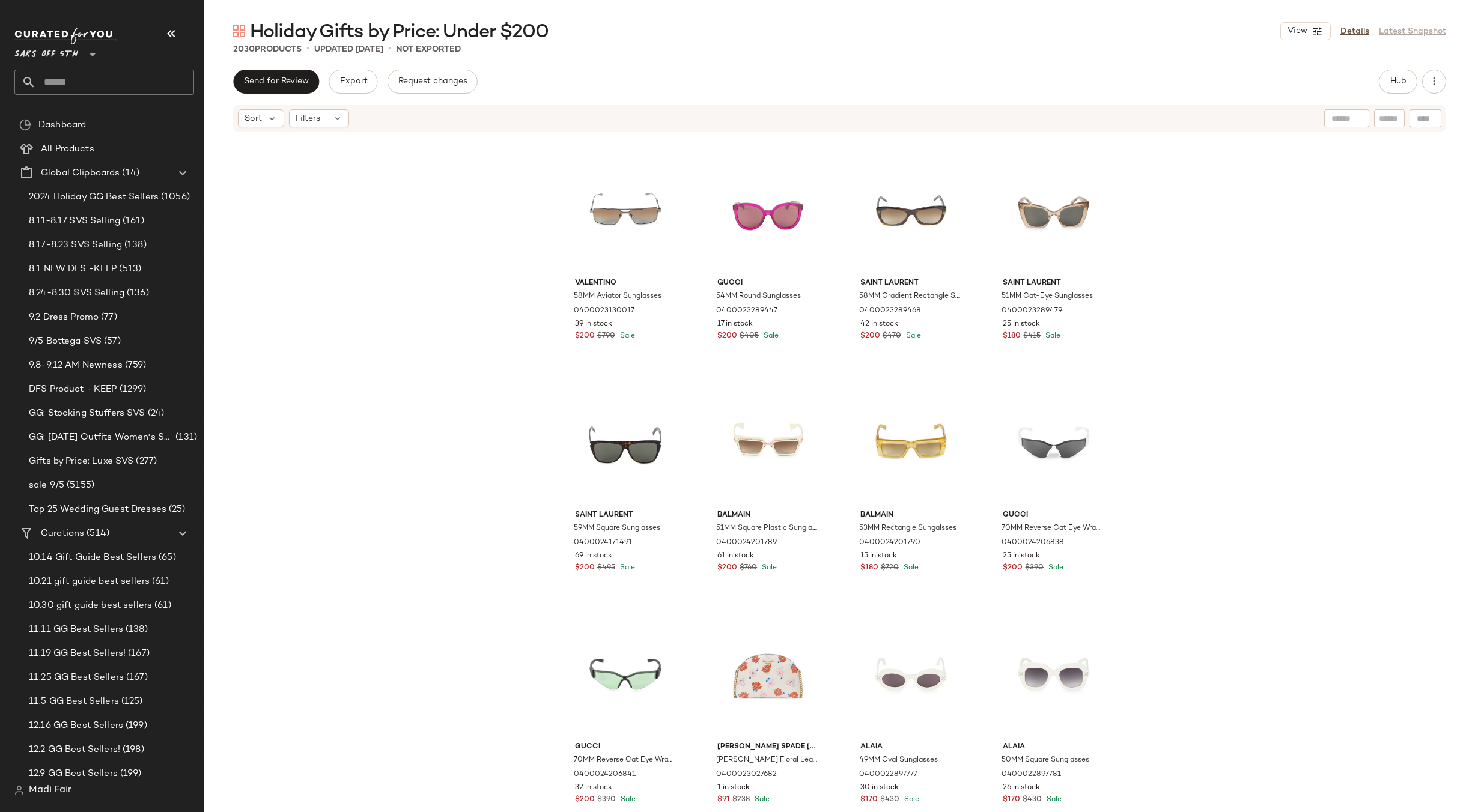
scroll to position [51747, 0]
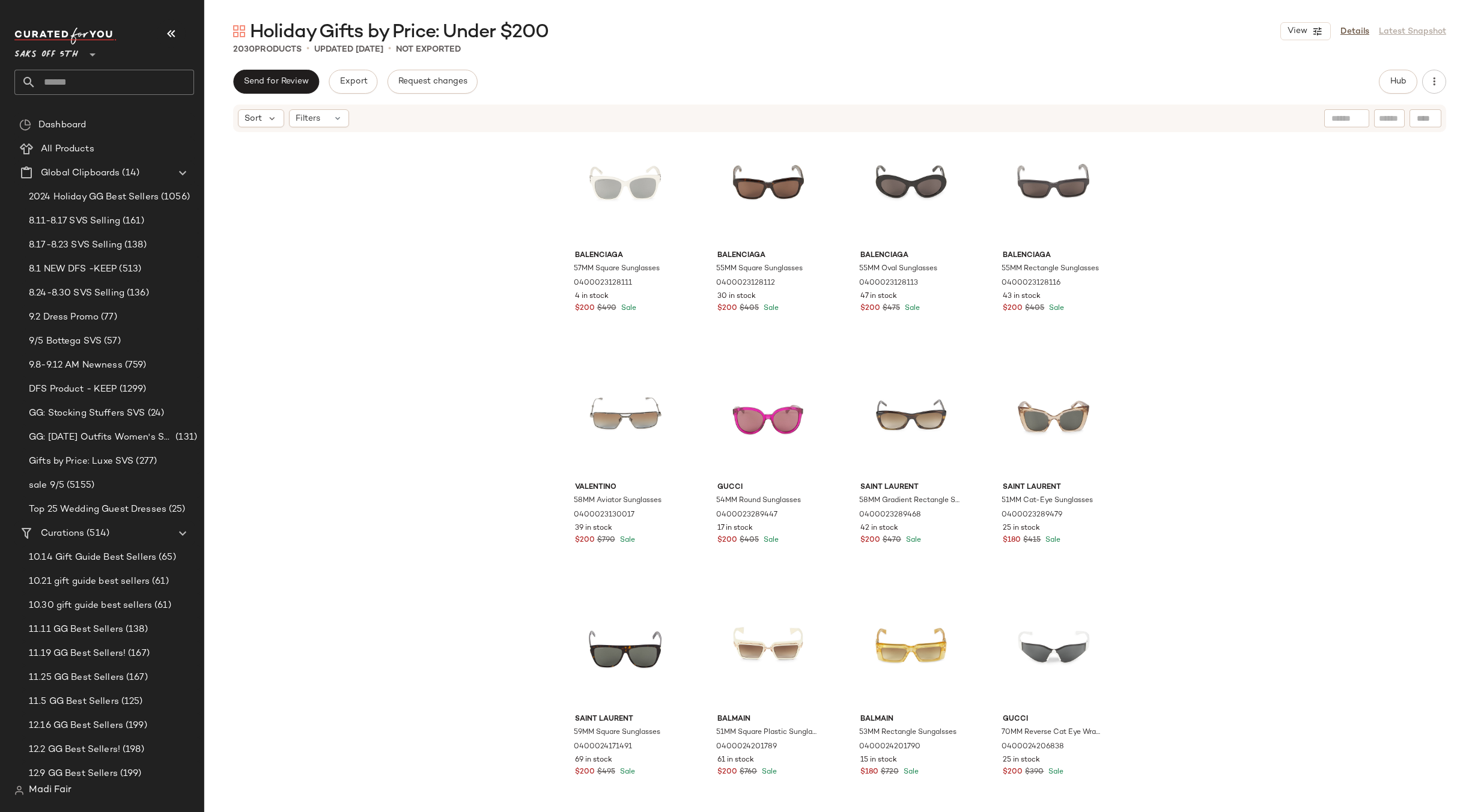
click at [1228, 482] on div "Balenciaga 57MM Square Sunglasses 0400023128111 4 in stock $200 $490 Sale Balen…" at bounding box center [840, 491] width 1270 height 715
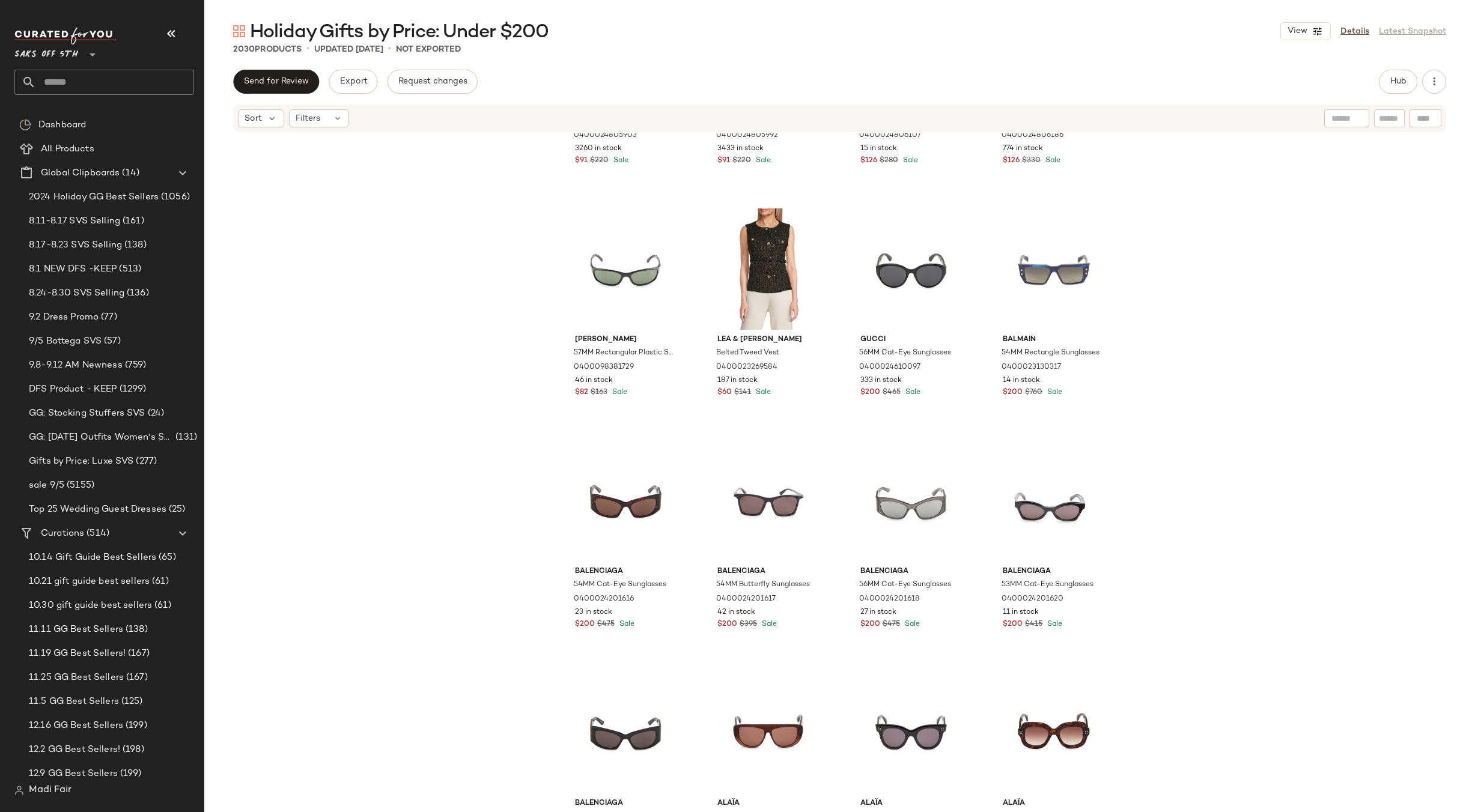
scroll to position [48923, 0]
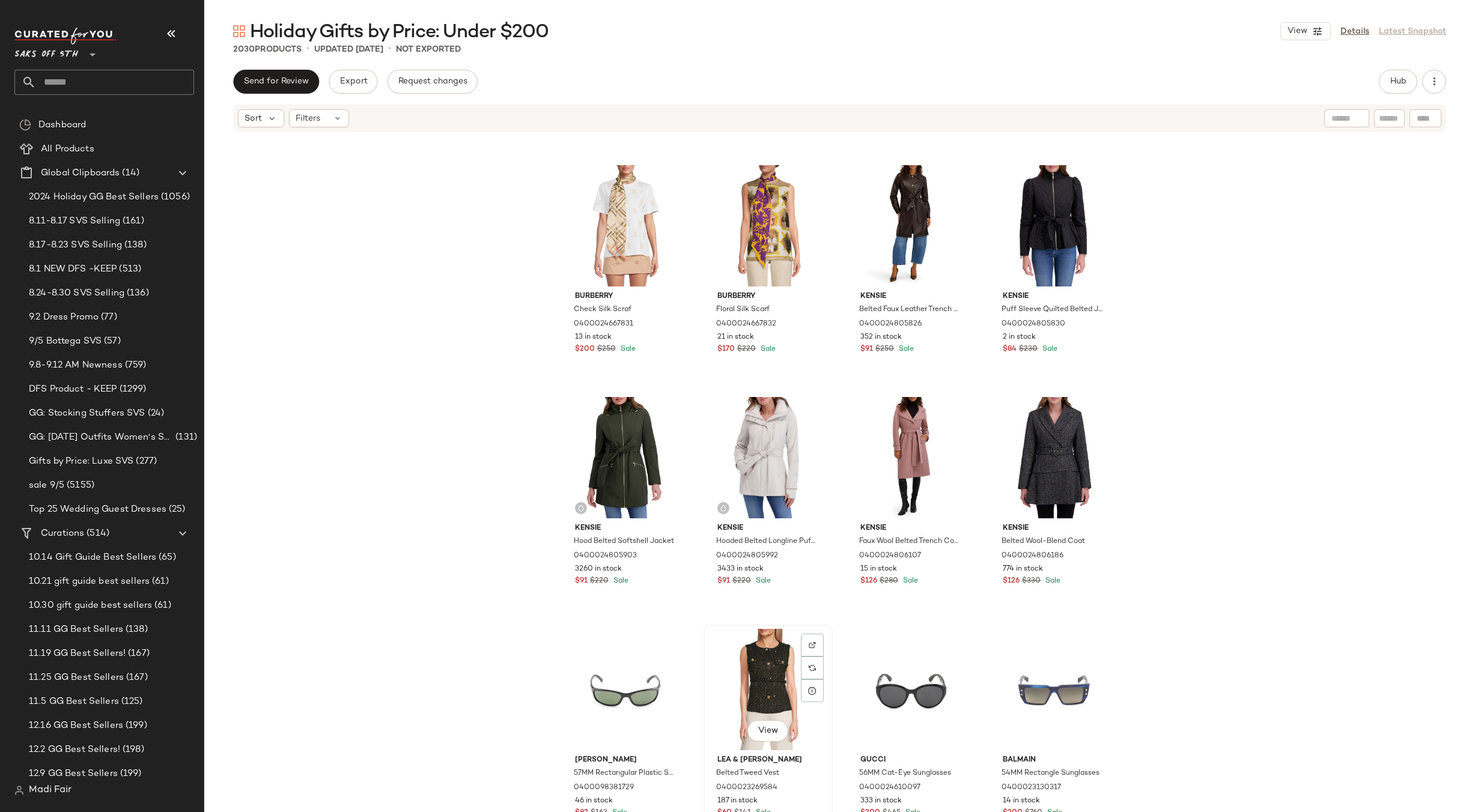
click at [761, 650] on div "View" at bounding box center [768, 689] width 120 height 121
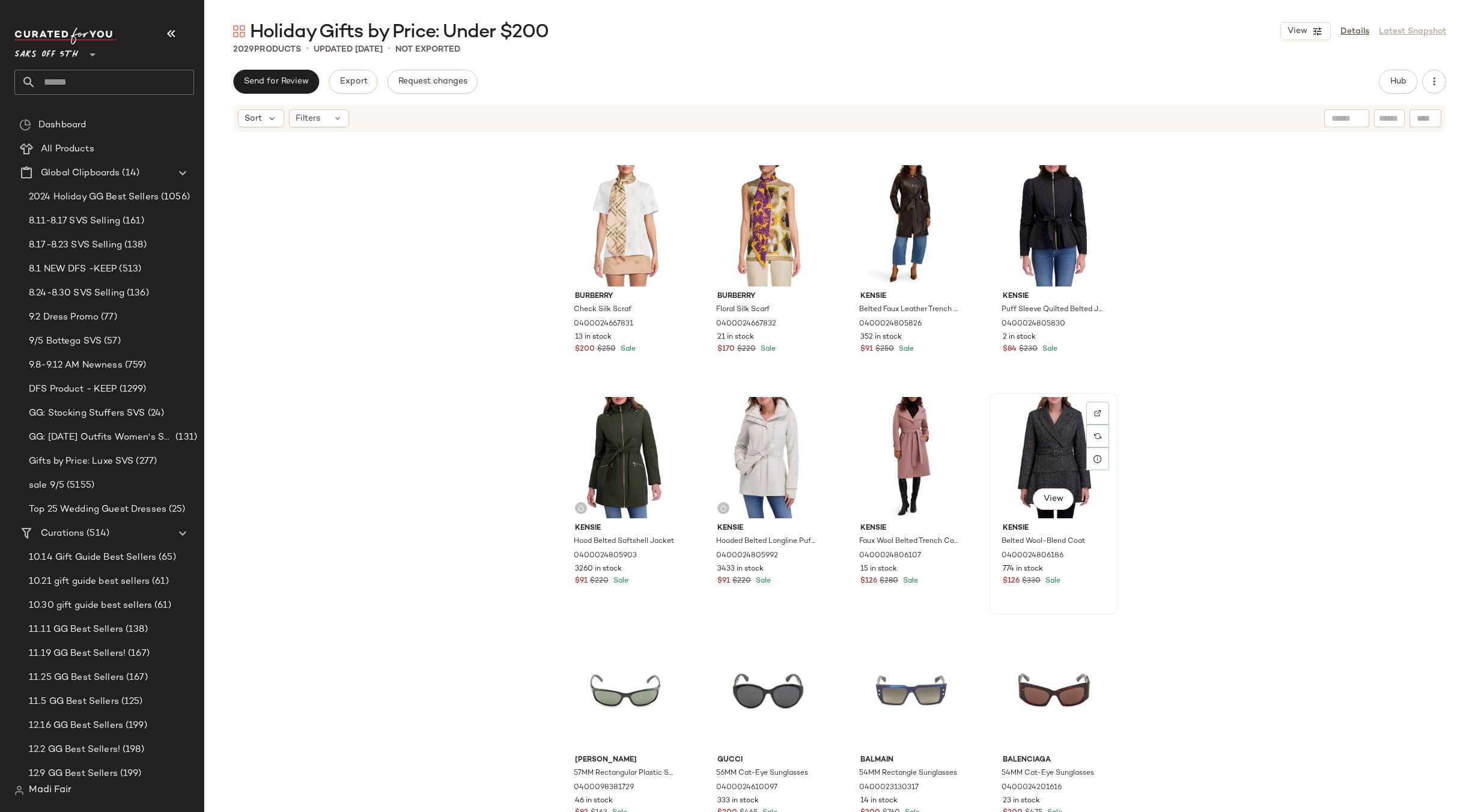
click at [1027, 460] on div "View" at bounding box center [1054, 458] width 120 height 121
click at [924, 208] on div "View" at bounding box center [911, 225] width 120 height 121
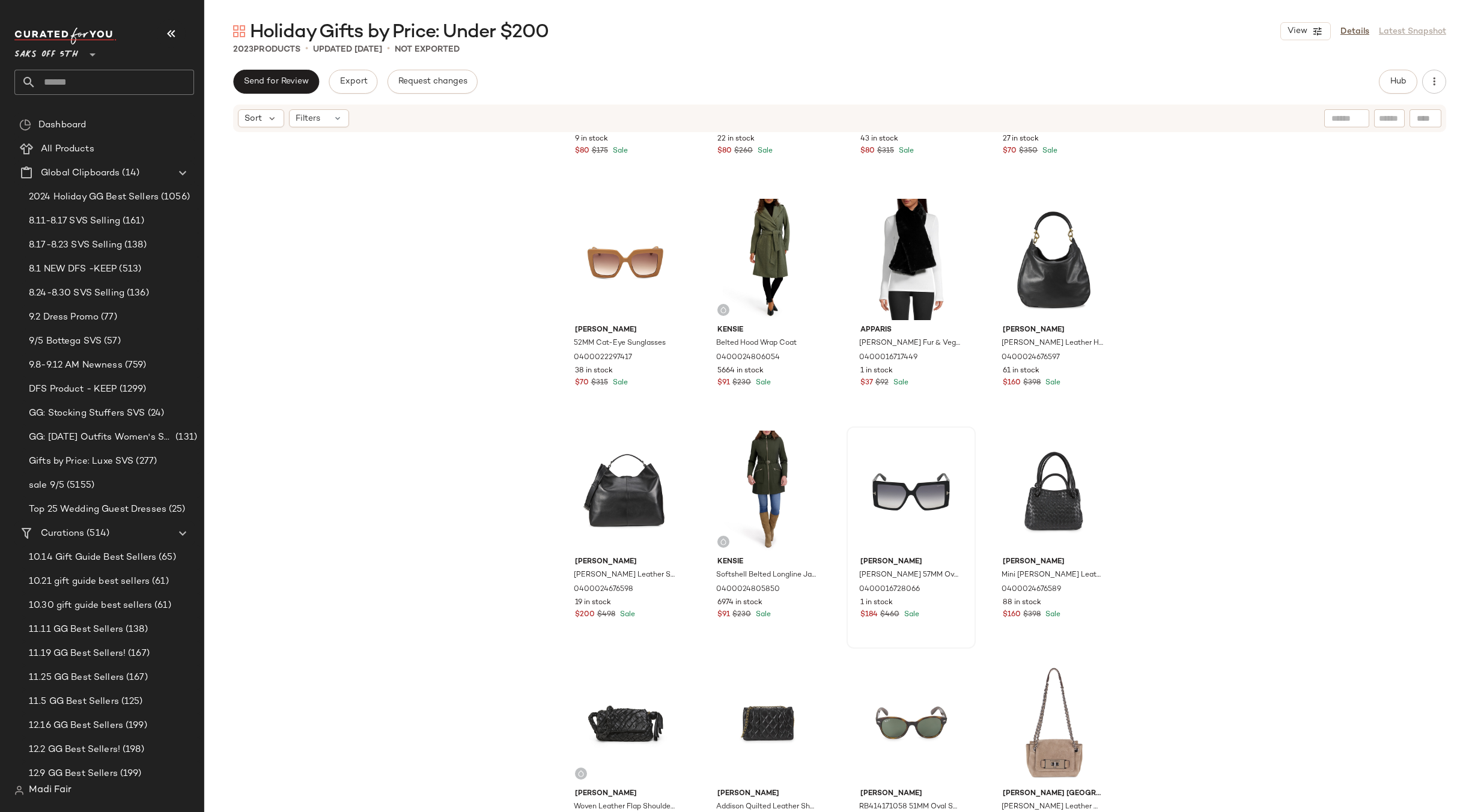
scroll to position [47902, 0]
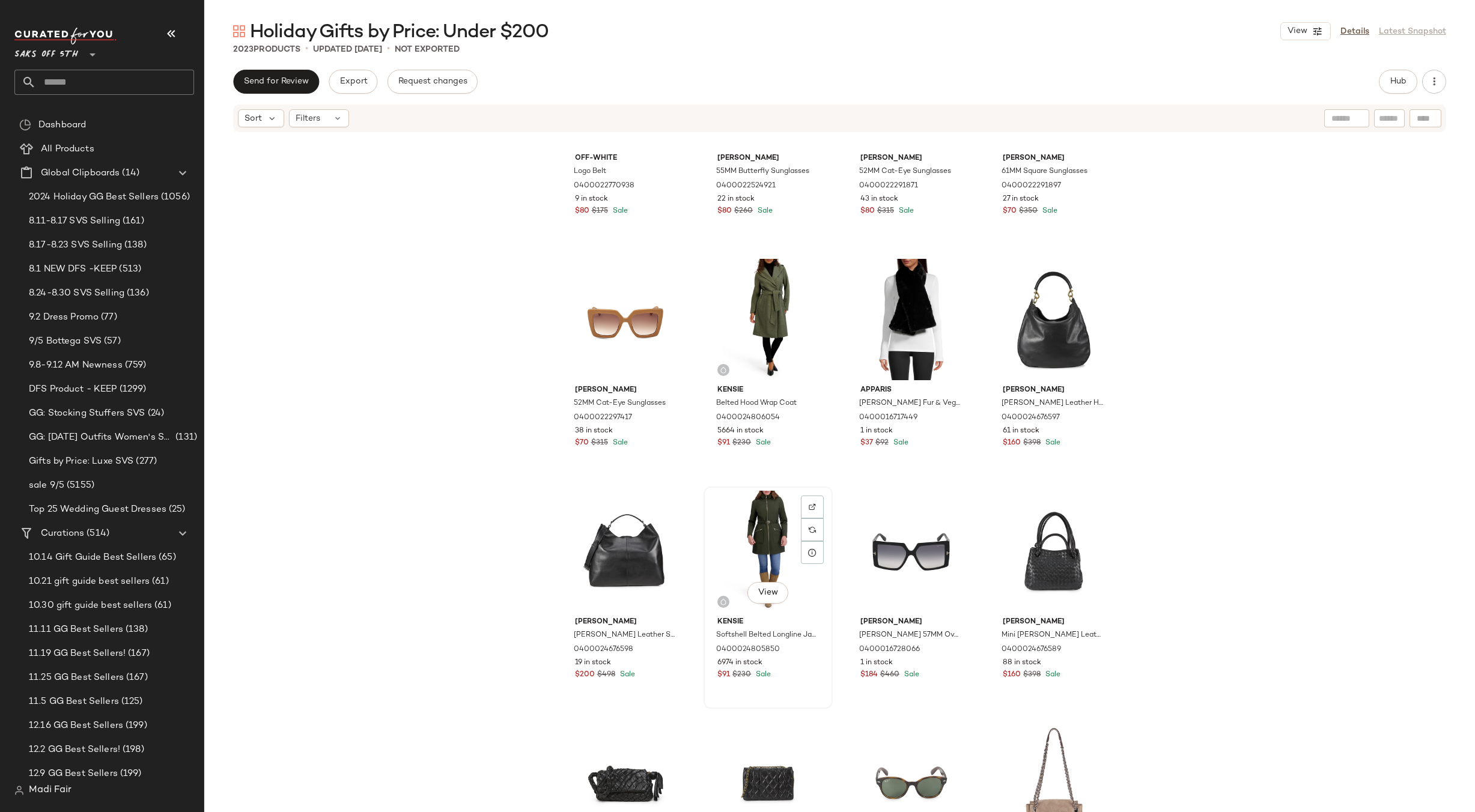
click at [757, 539] on div "View" at bounding box center [768, 551] width 120 height 121
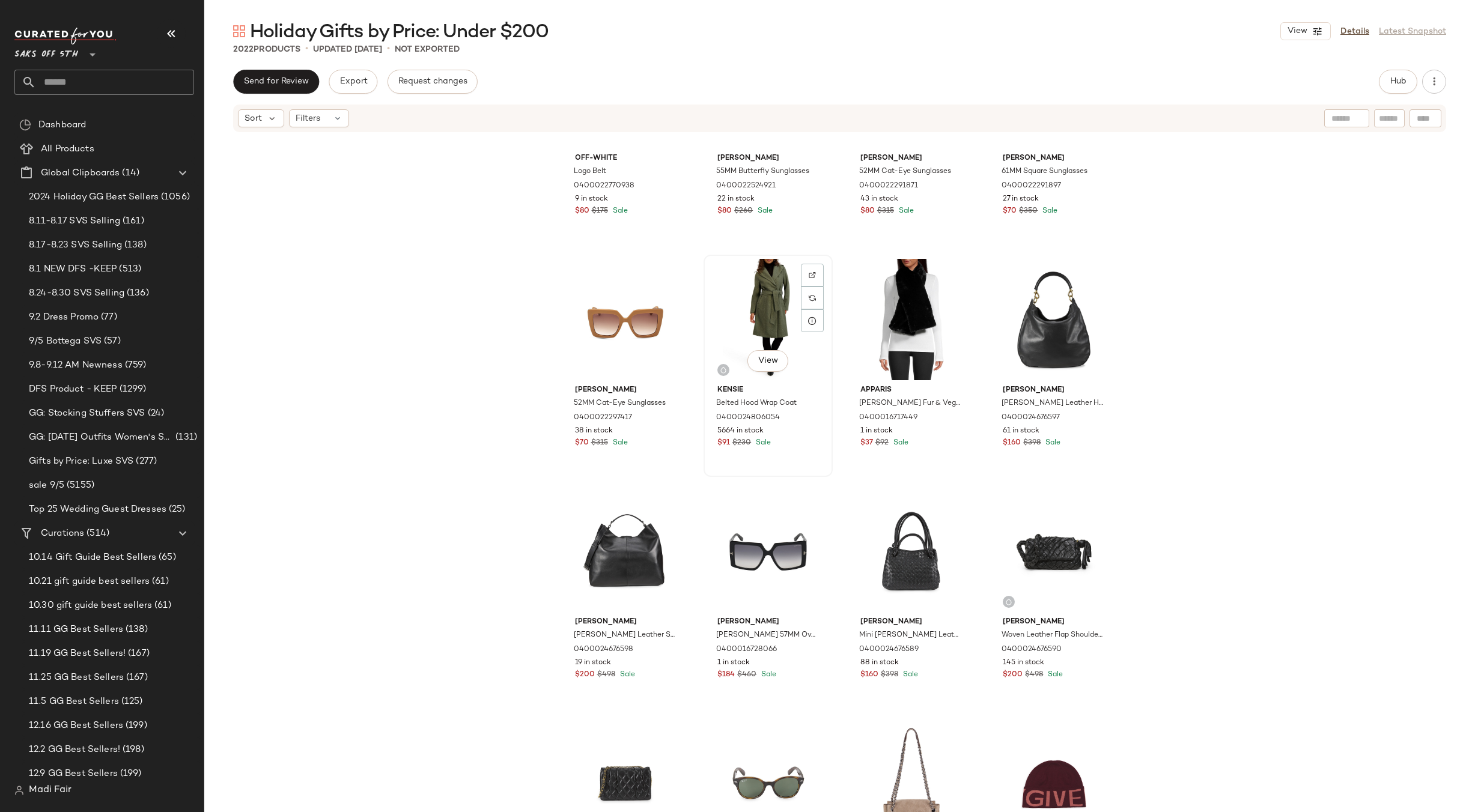
click at [770, 310] on div "View" at bounding box center [768, 320] width 120 height 121
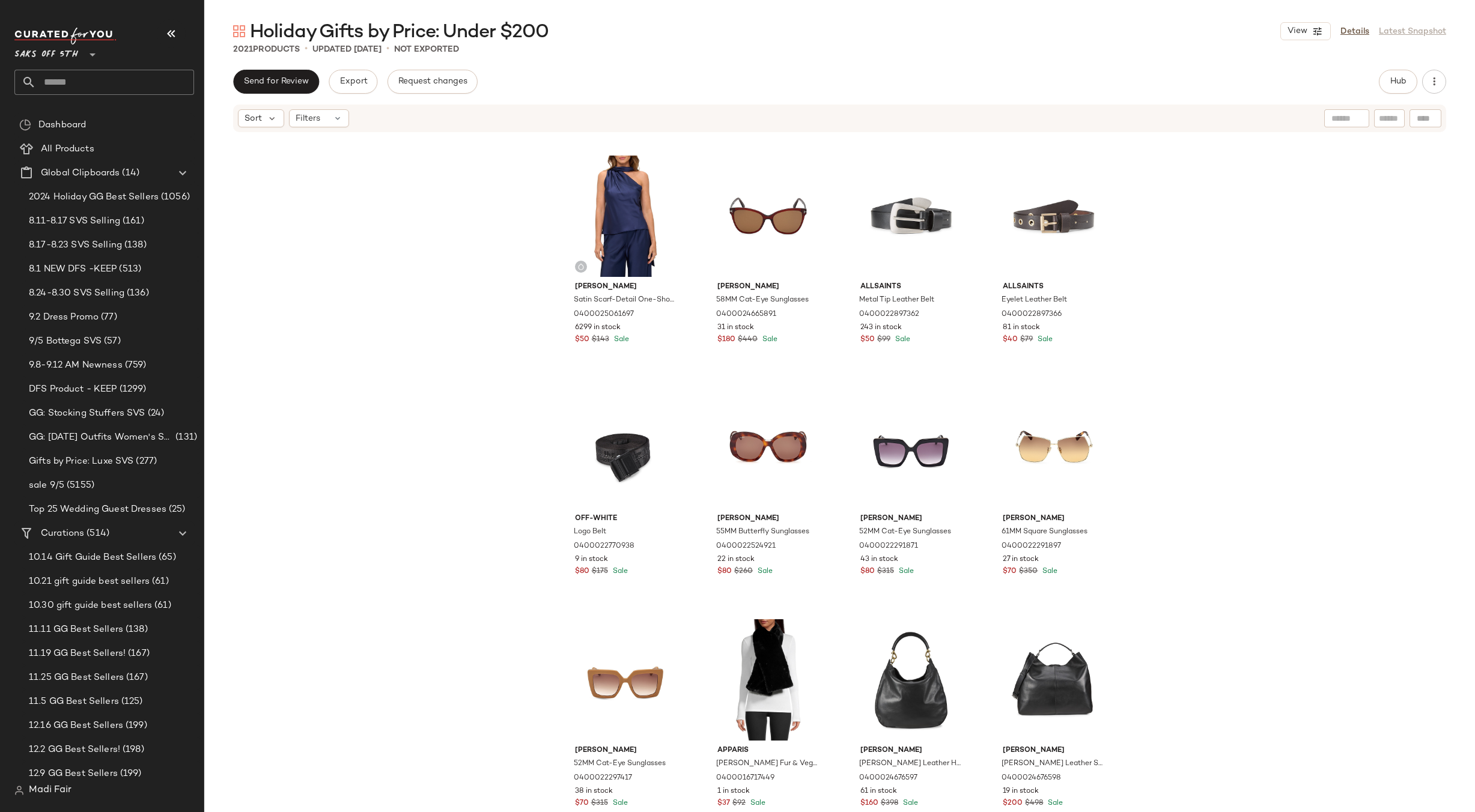
scroll to position [47301, 0]
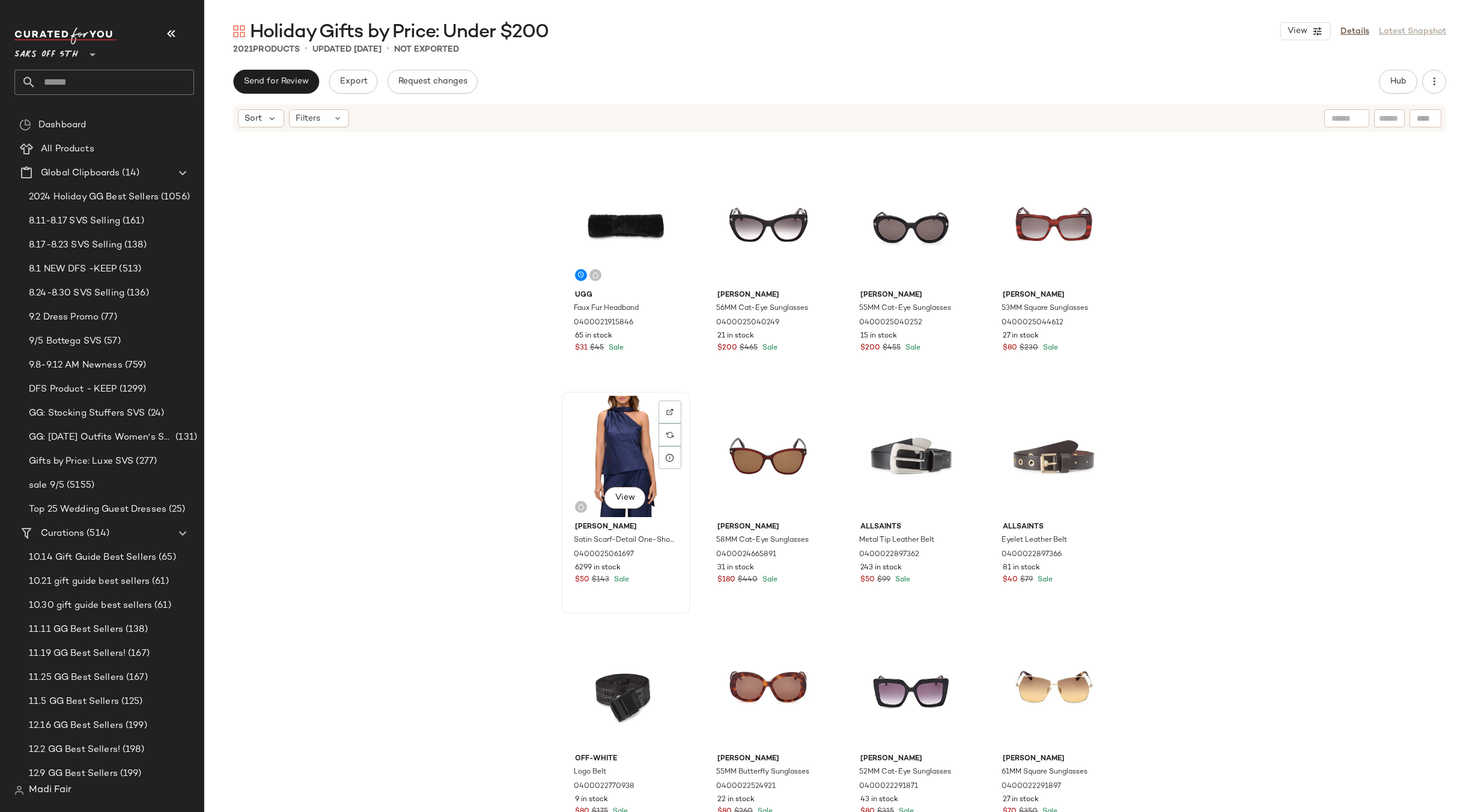
click at [600, 441] on div "View" at bounding box center [626, 456] width 120 height 121
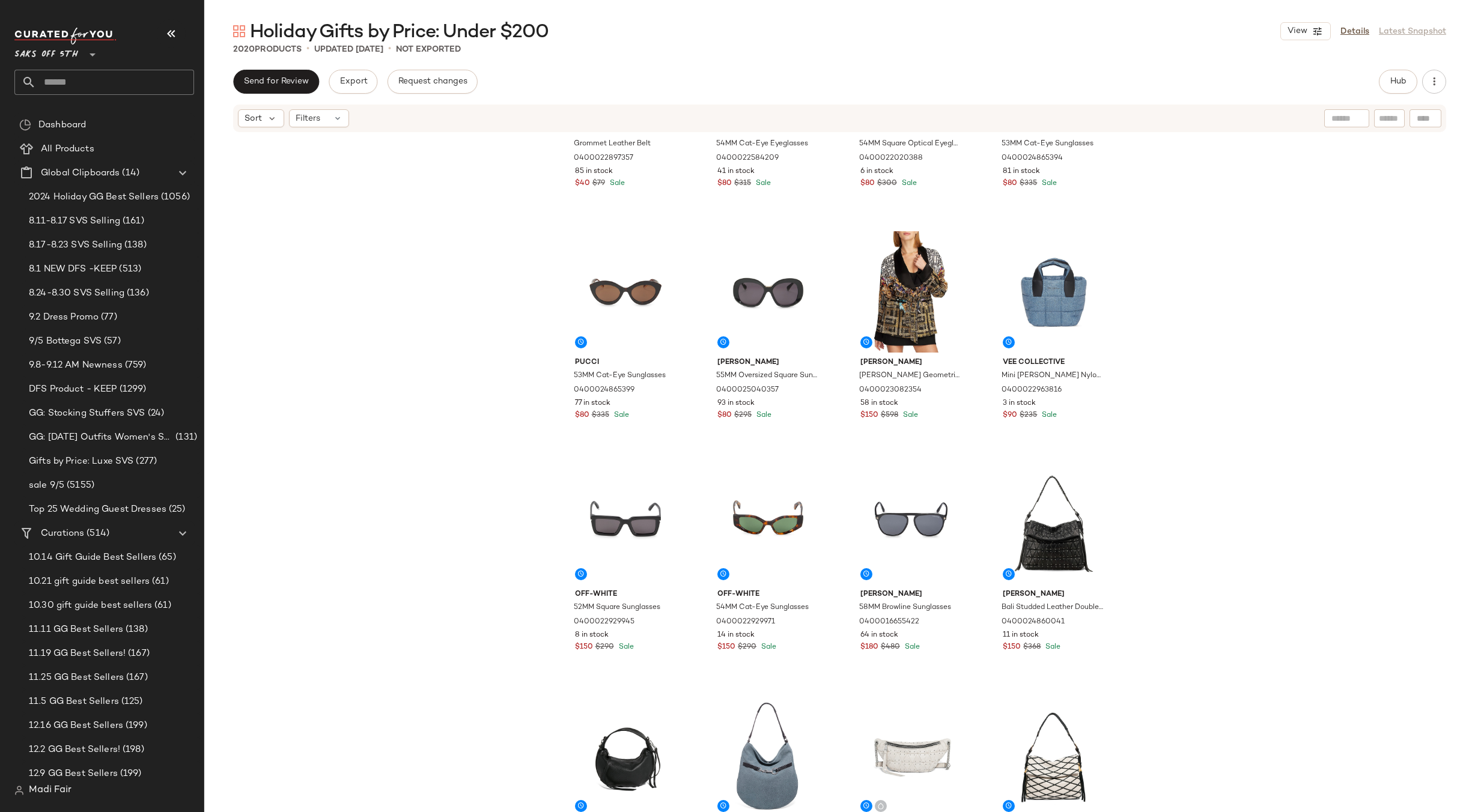
scroll to position [45138, 0]
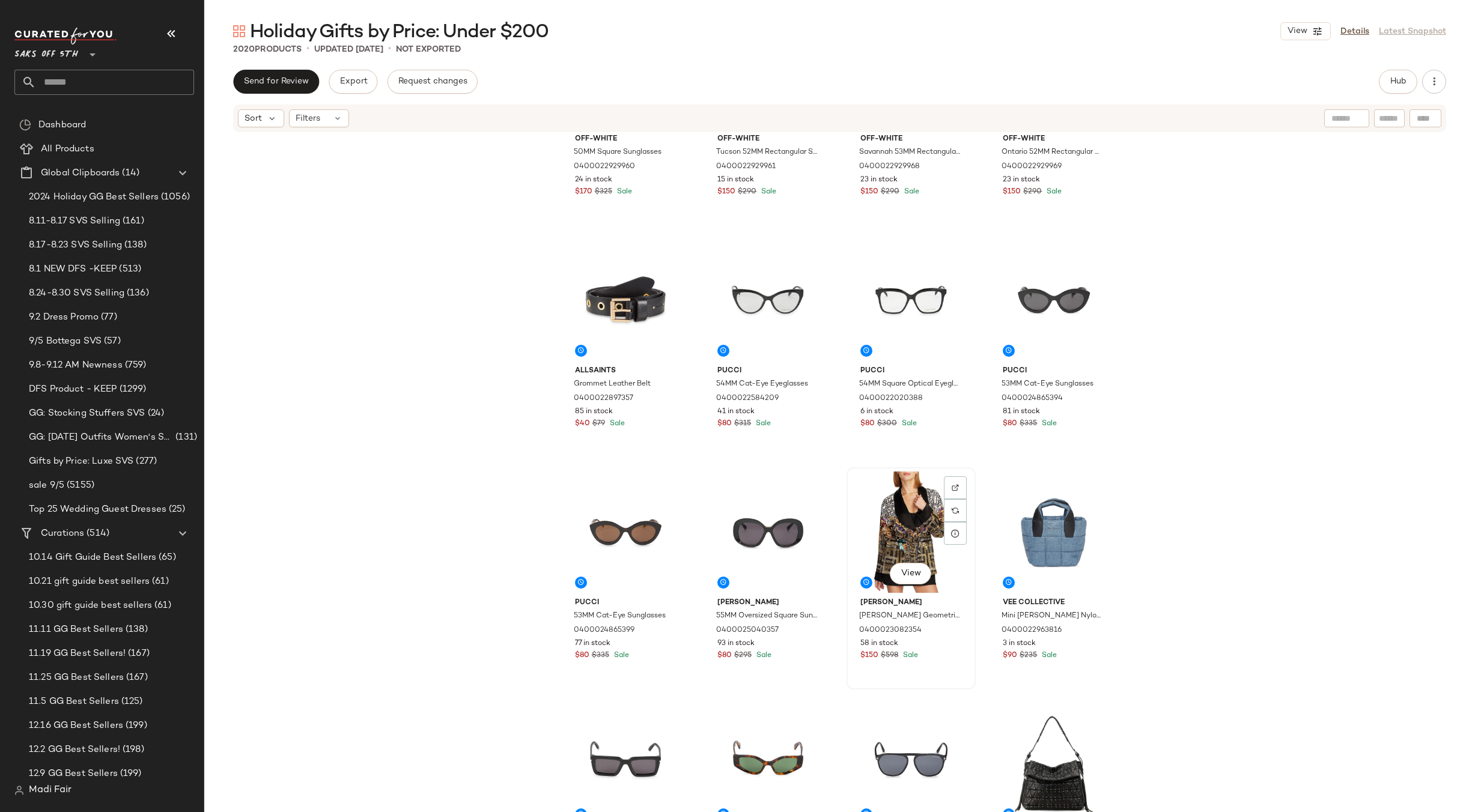
click at [901, 517] on div "View" at bounding box center [911, 532] width 120 height 121
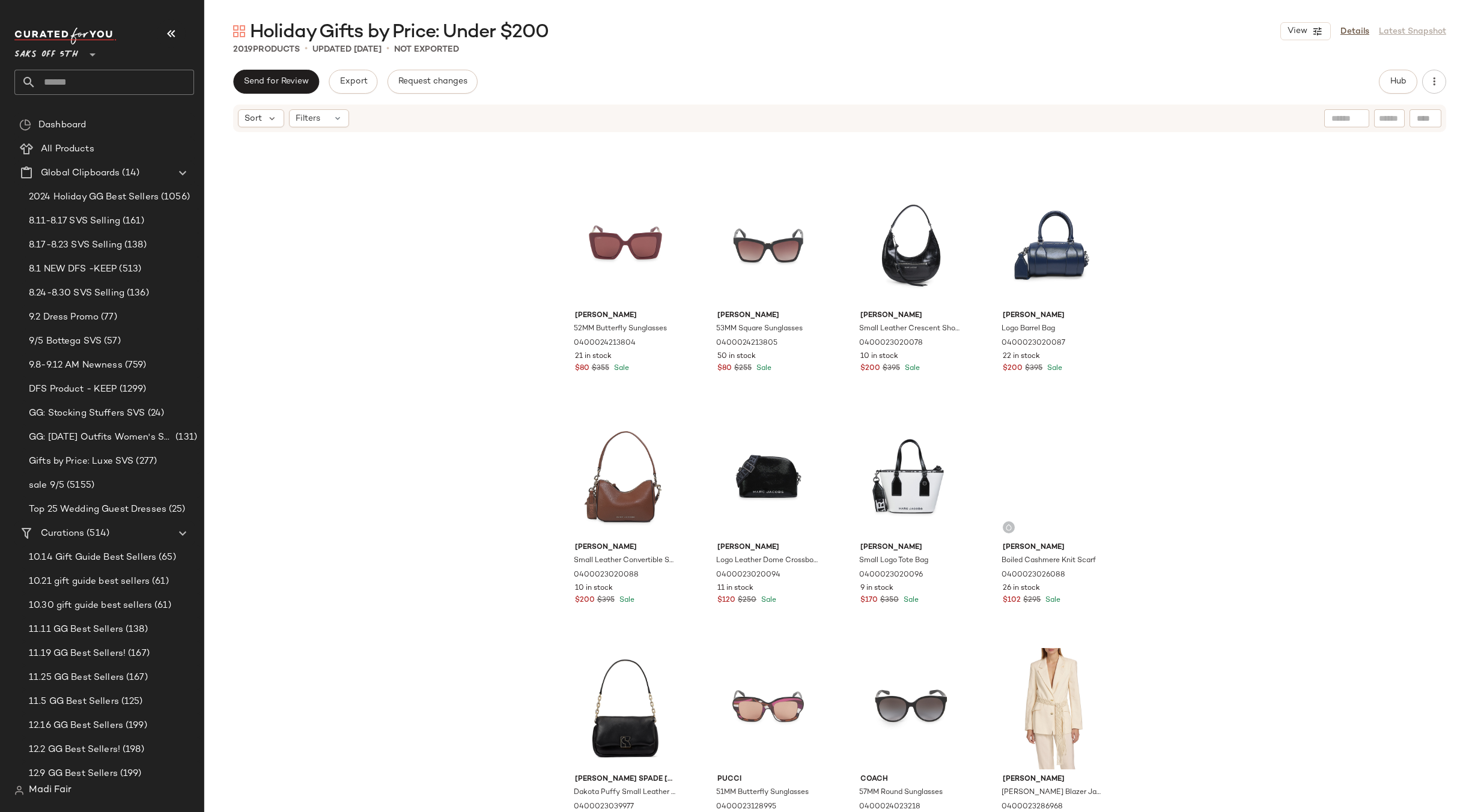
scroll to position [40270, 0]
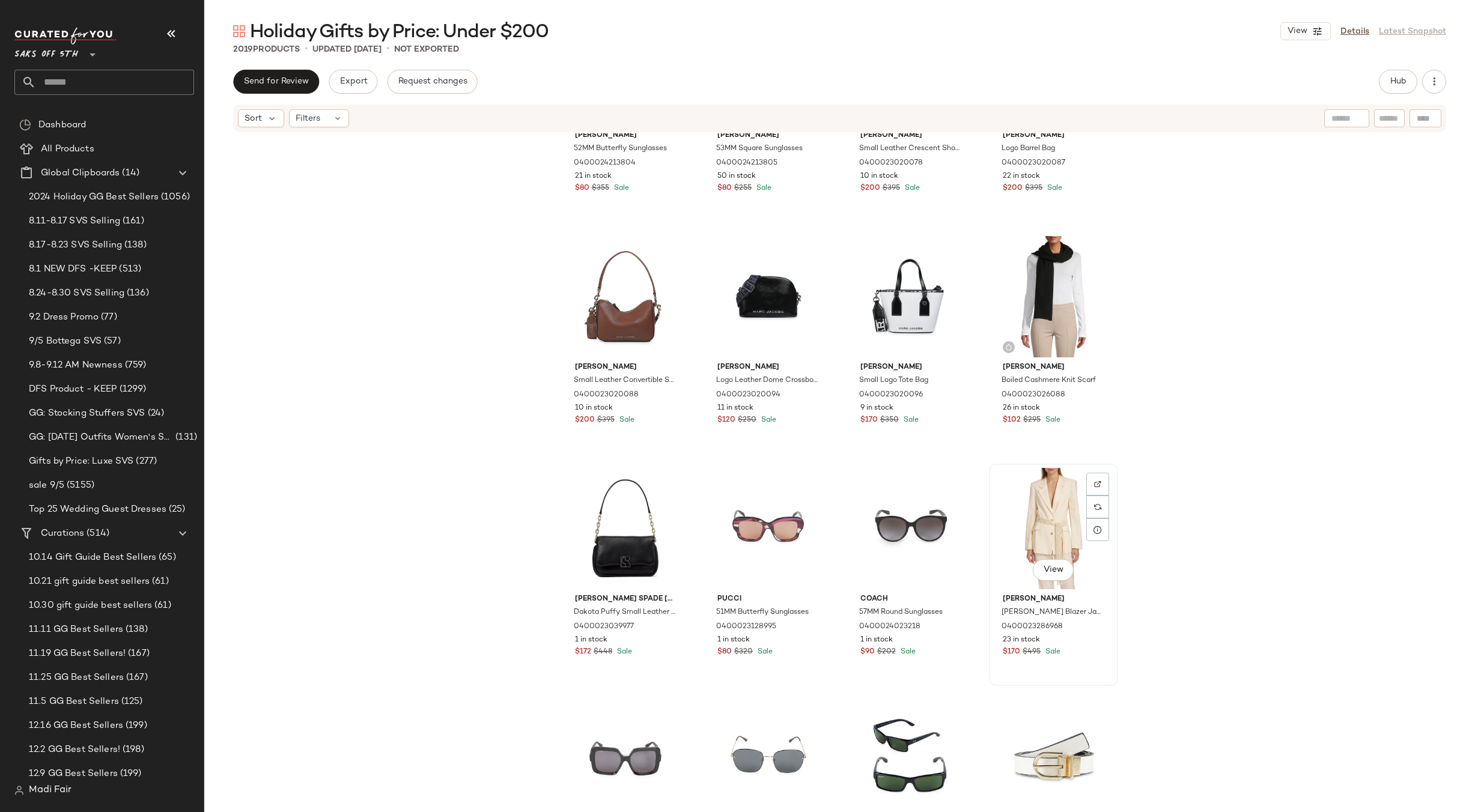
click at [1042, 503] on div "View" at bounding box center [1054, 528] width 120 height 121
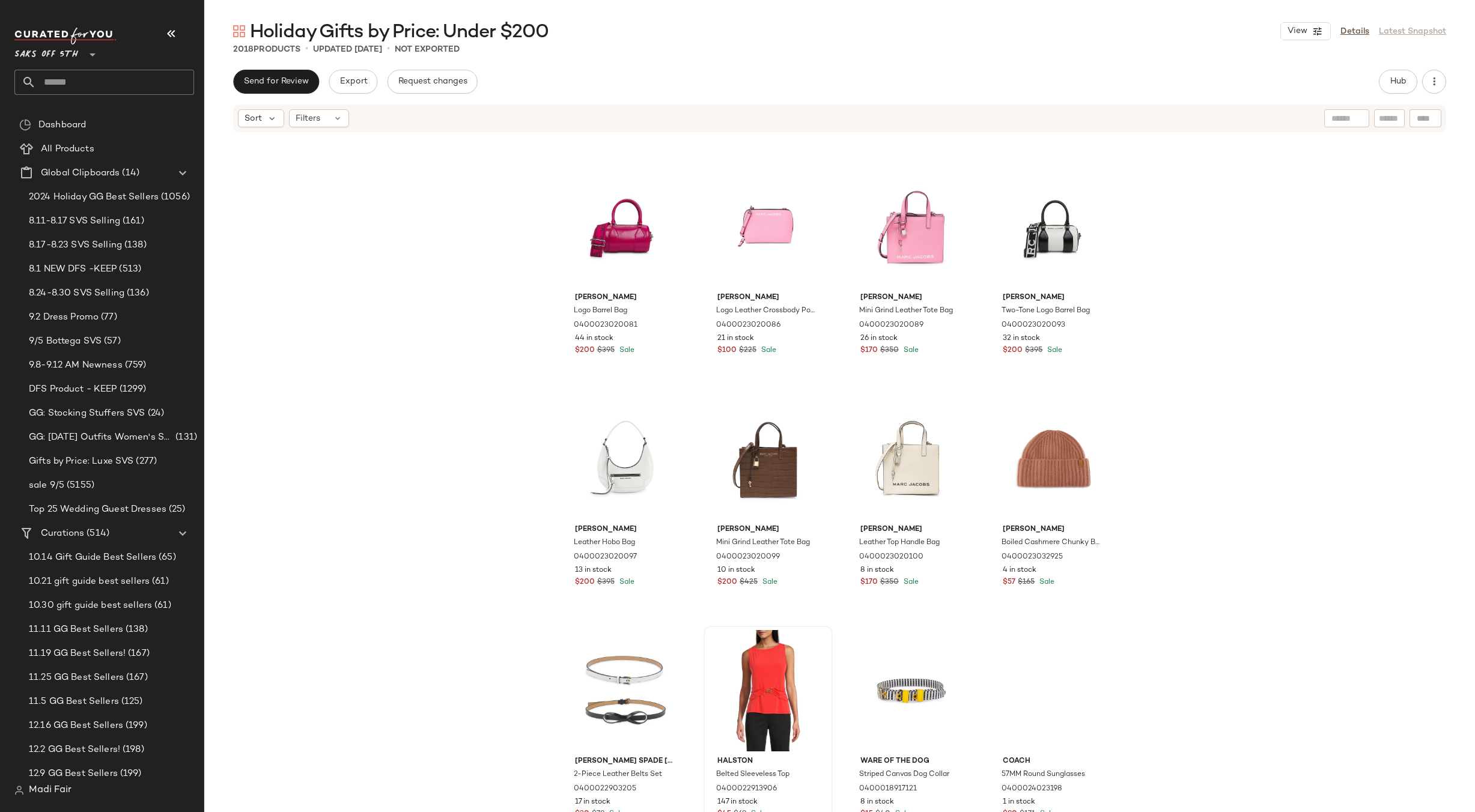
scroll to position [39189, 0]
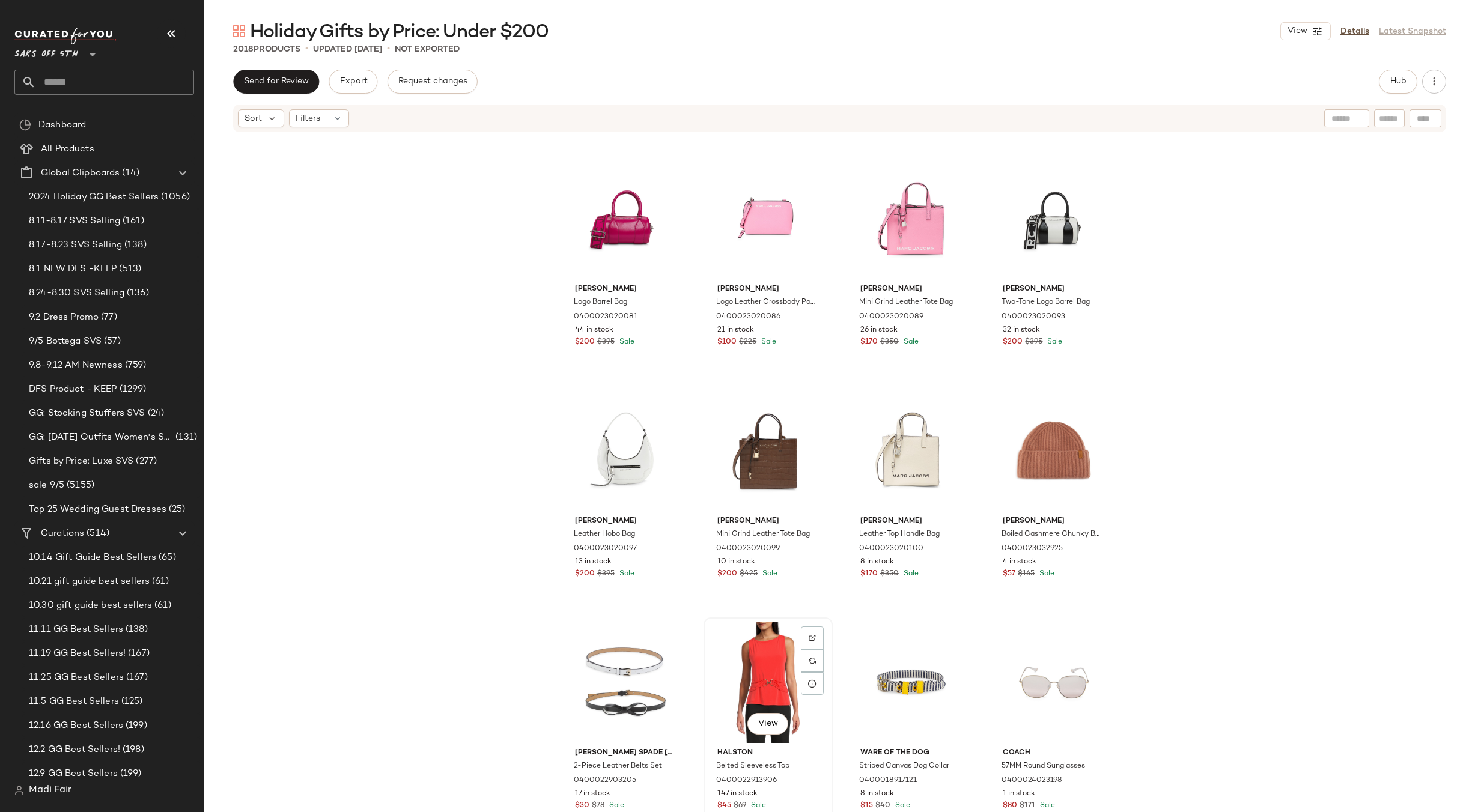
click at [742, 658] on div "View" at bounding box center [768, 682] width 120 height 121
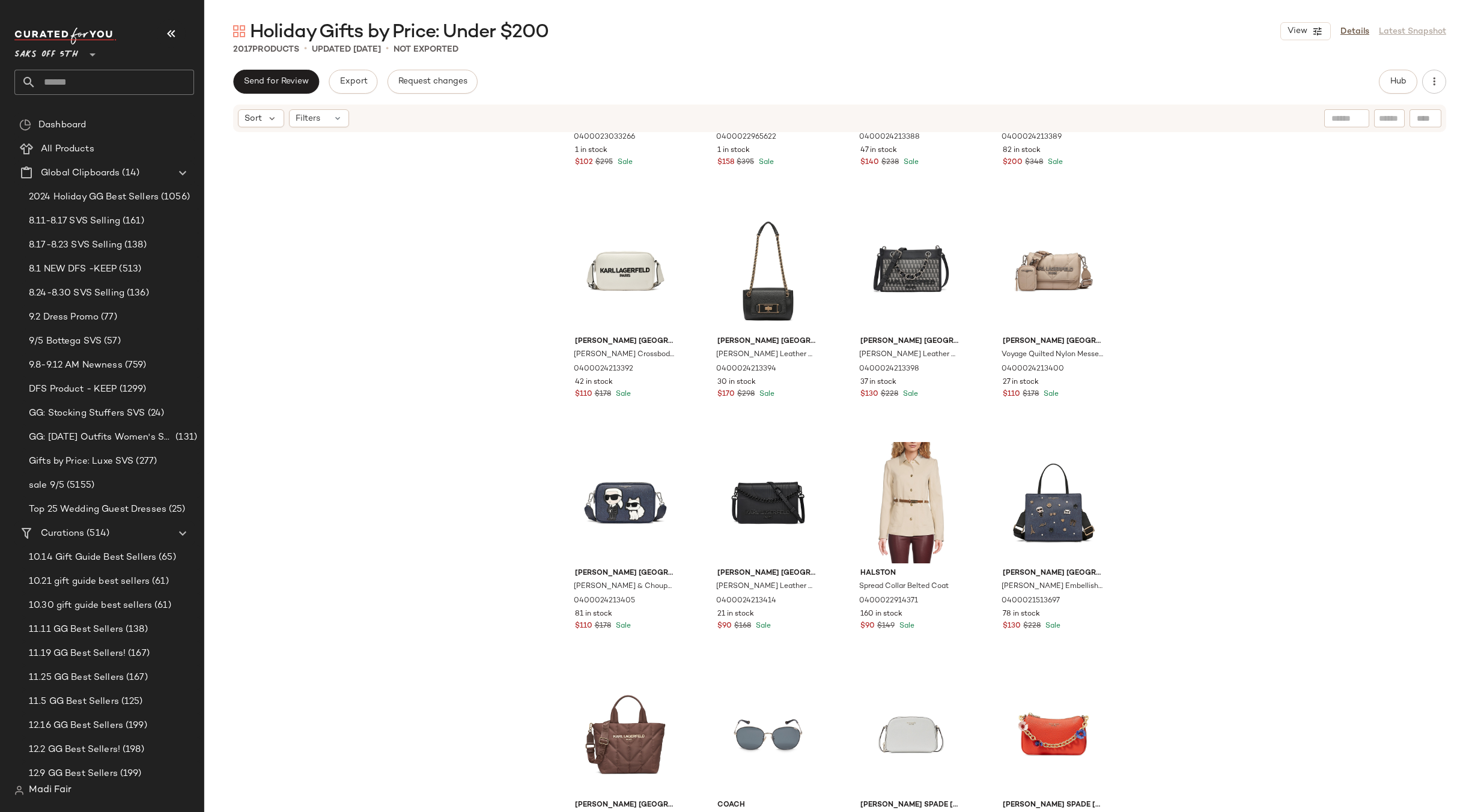
scroll to position [37327, 0]
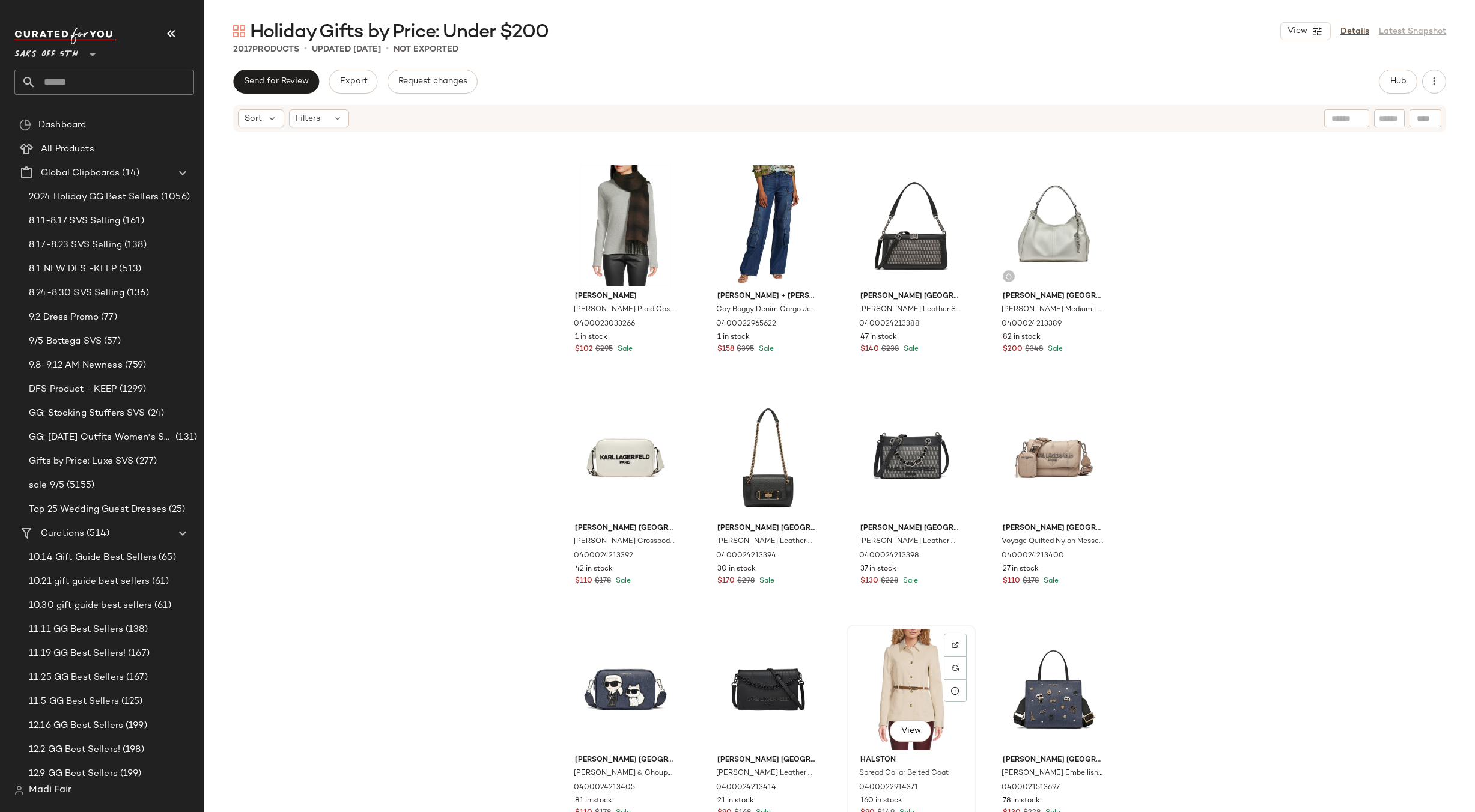
click at [899, 646] on div "View" at bounding box center [911, 689] width 120 height 121
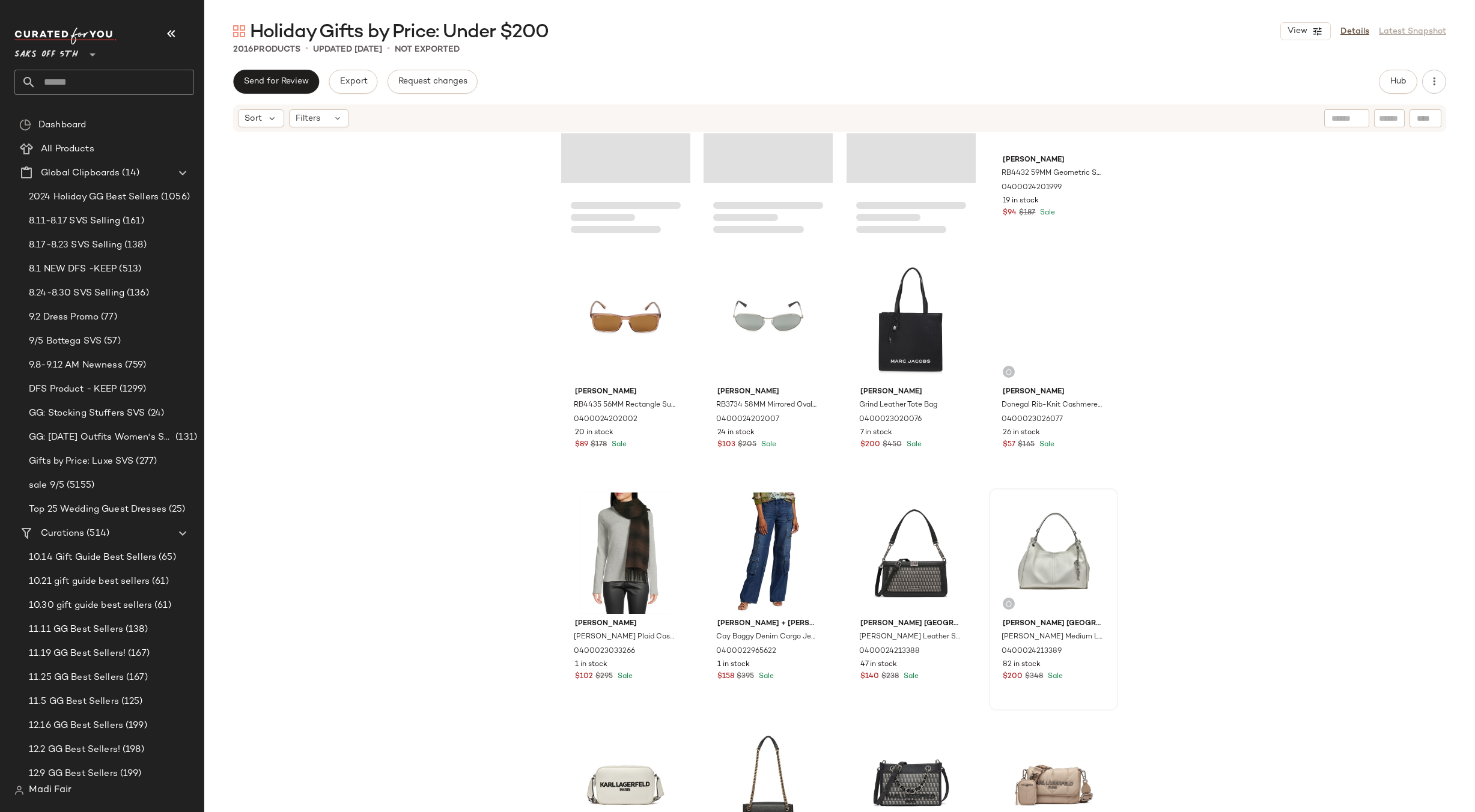
scroll to position [36966, 0]
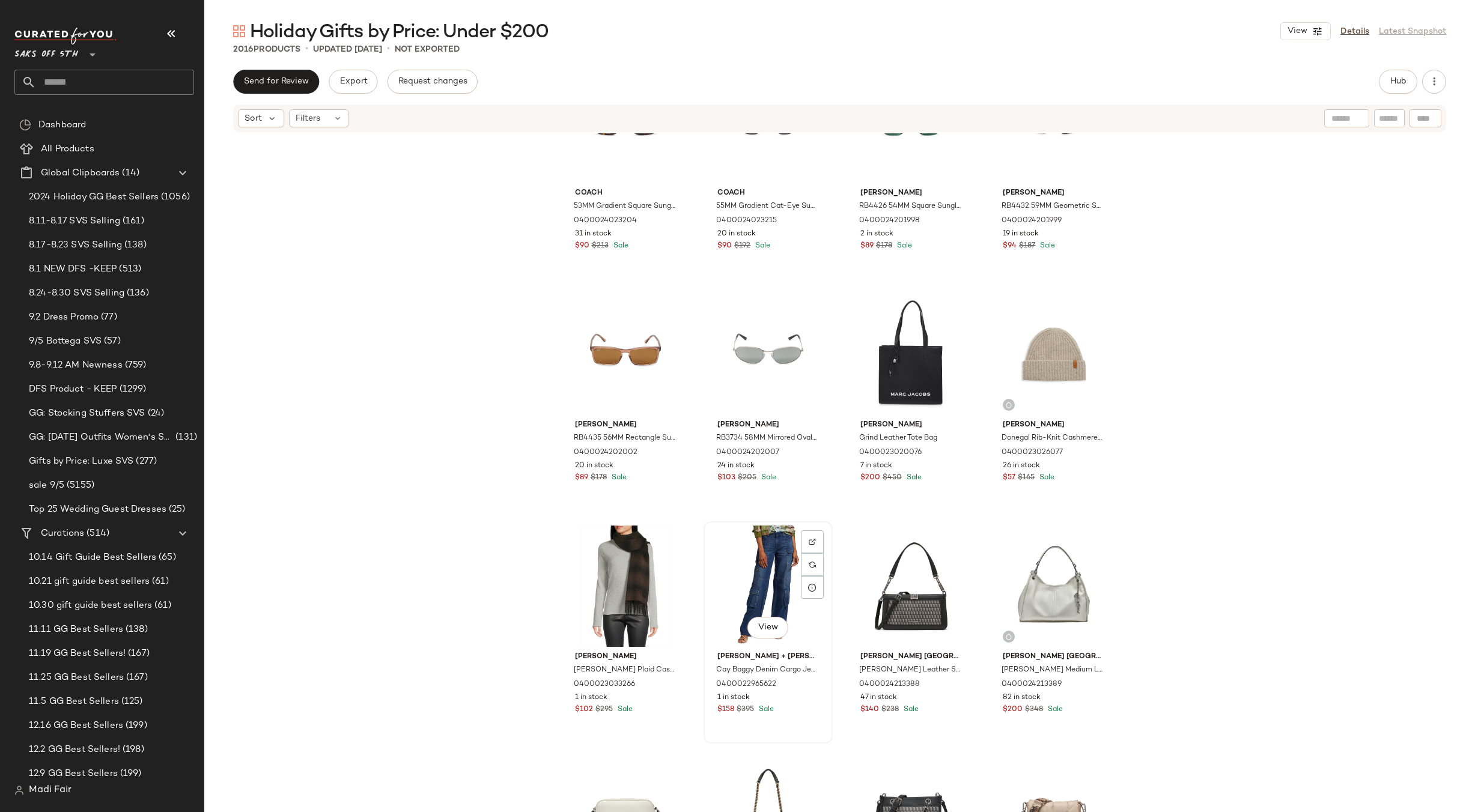
click at [769, 568] on div "View" at bounding box center [768, 586] width 120 height 121
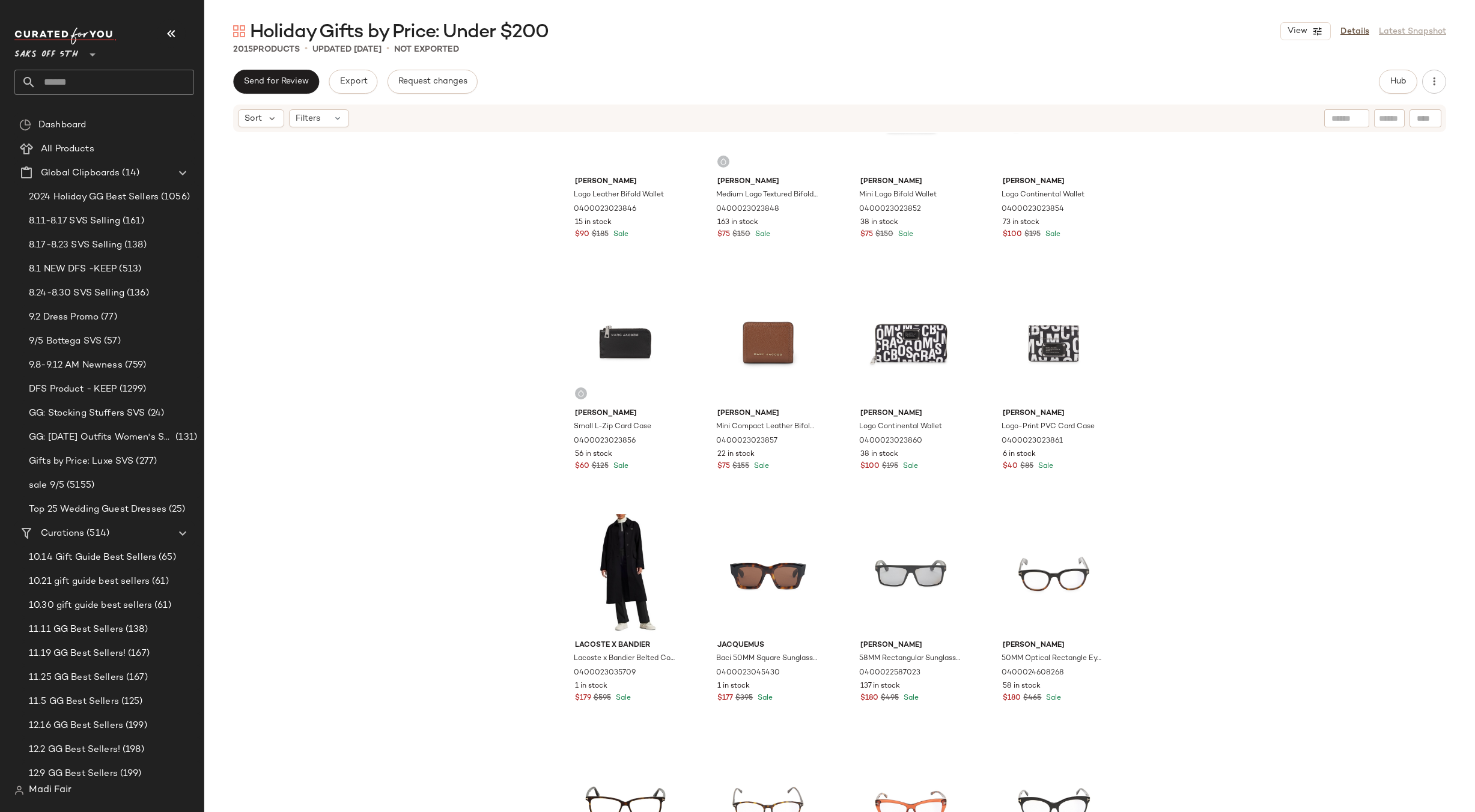
scroll to position [35344, 0]
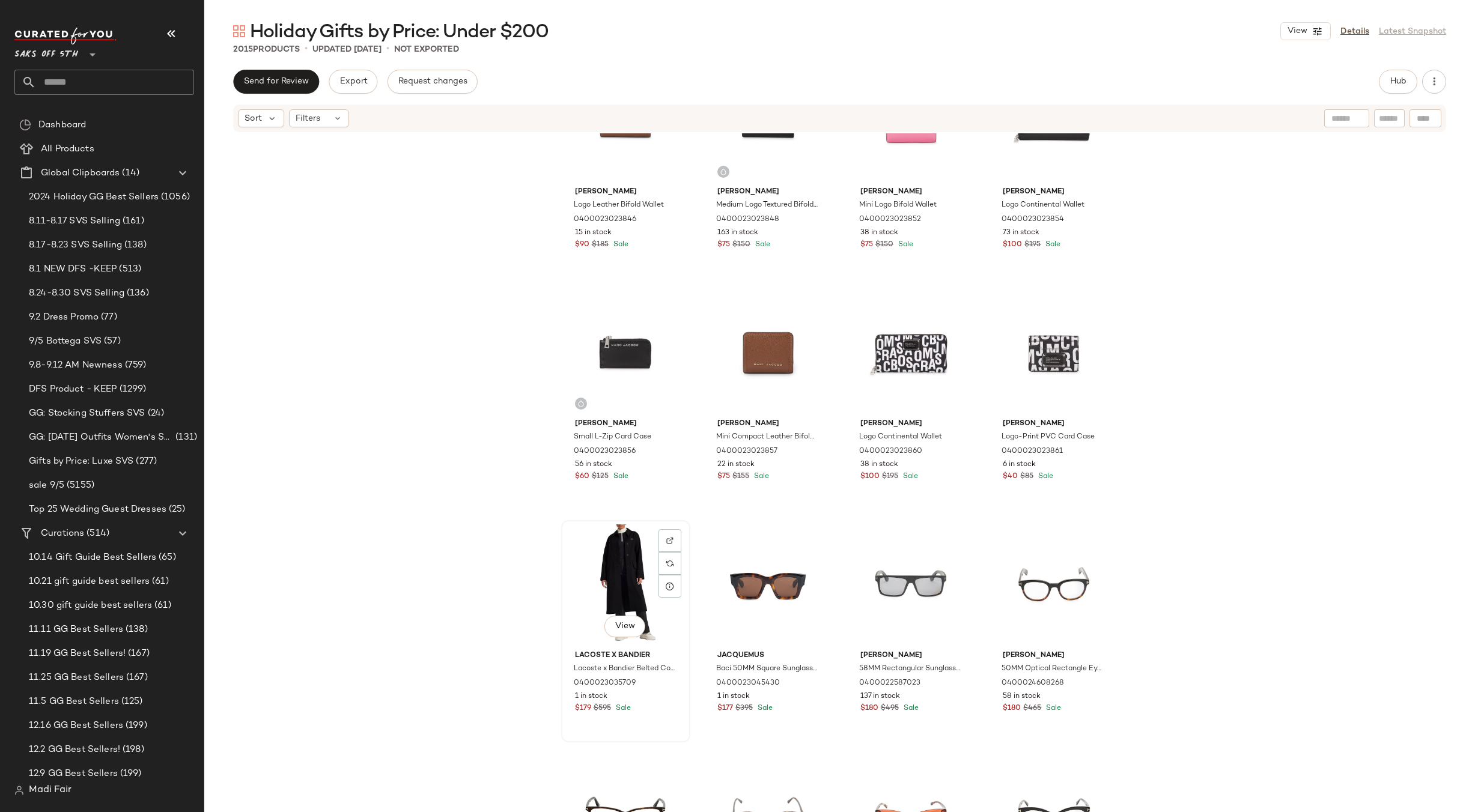
click at [609, 552] on div "View" at bounding box center [626, 585] width 120 height 121
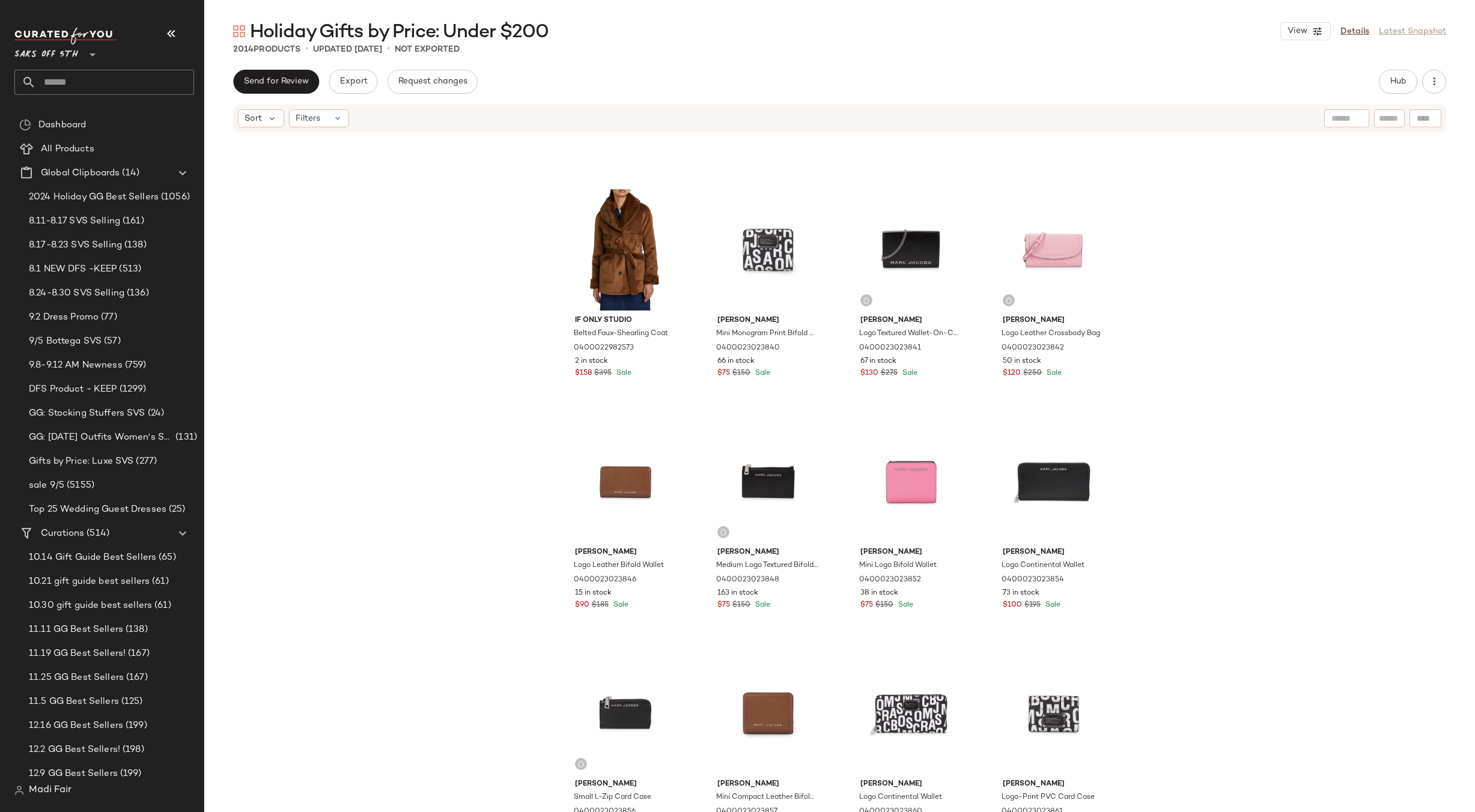
scroll to position [34682, 0]
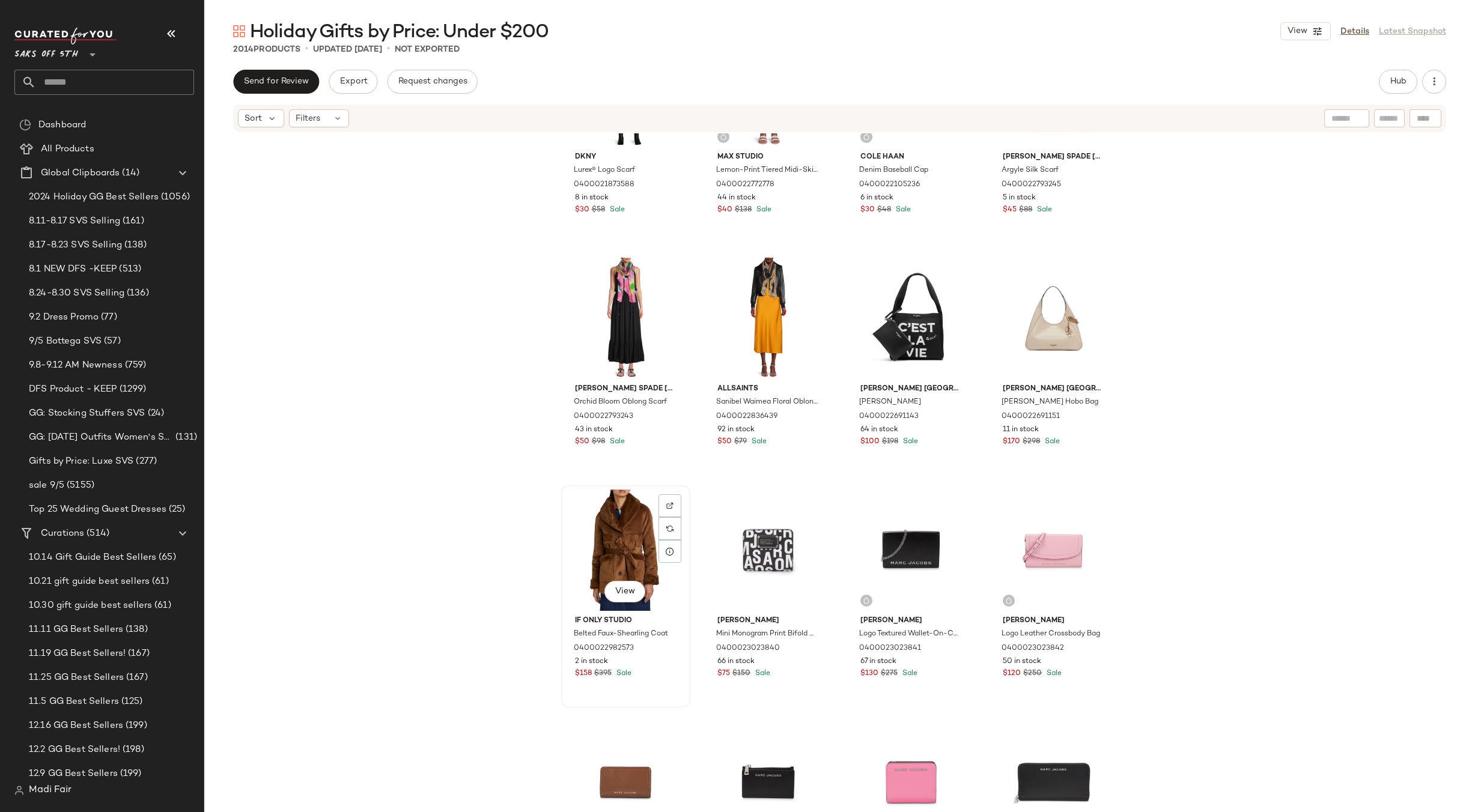
click at [611, 513] on div "View" at bounding box center [626, 550] width 120 height 121
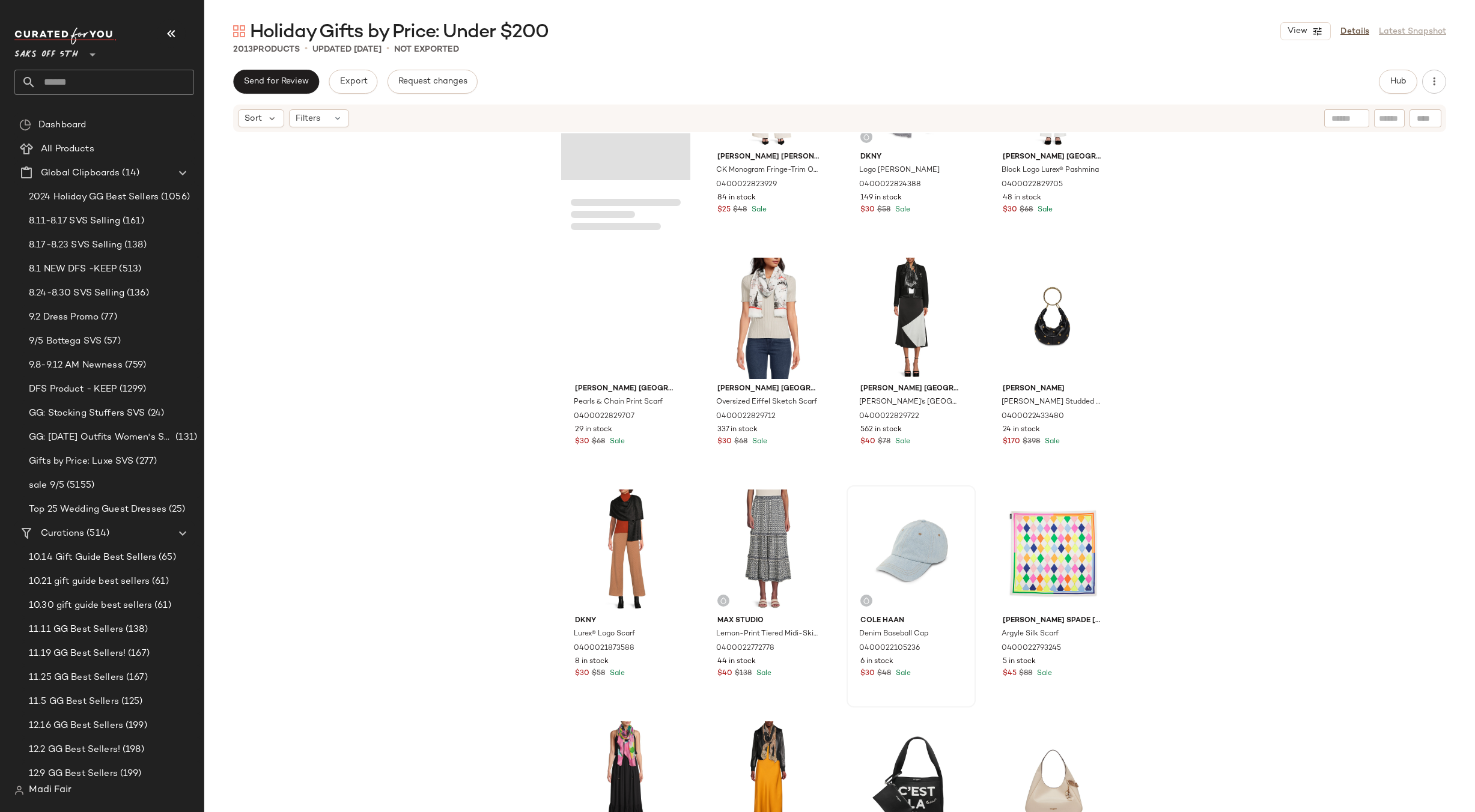
scroll to position [34202, 0]
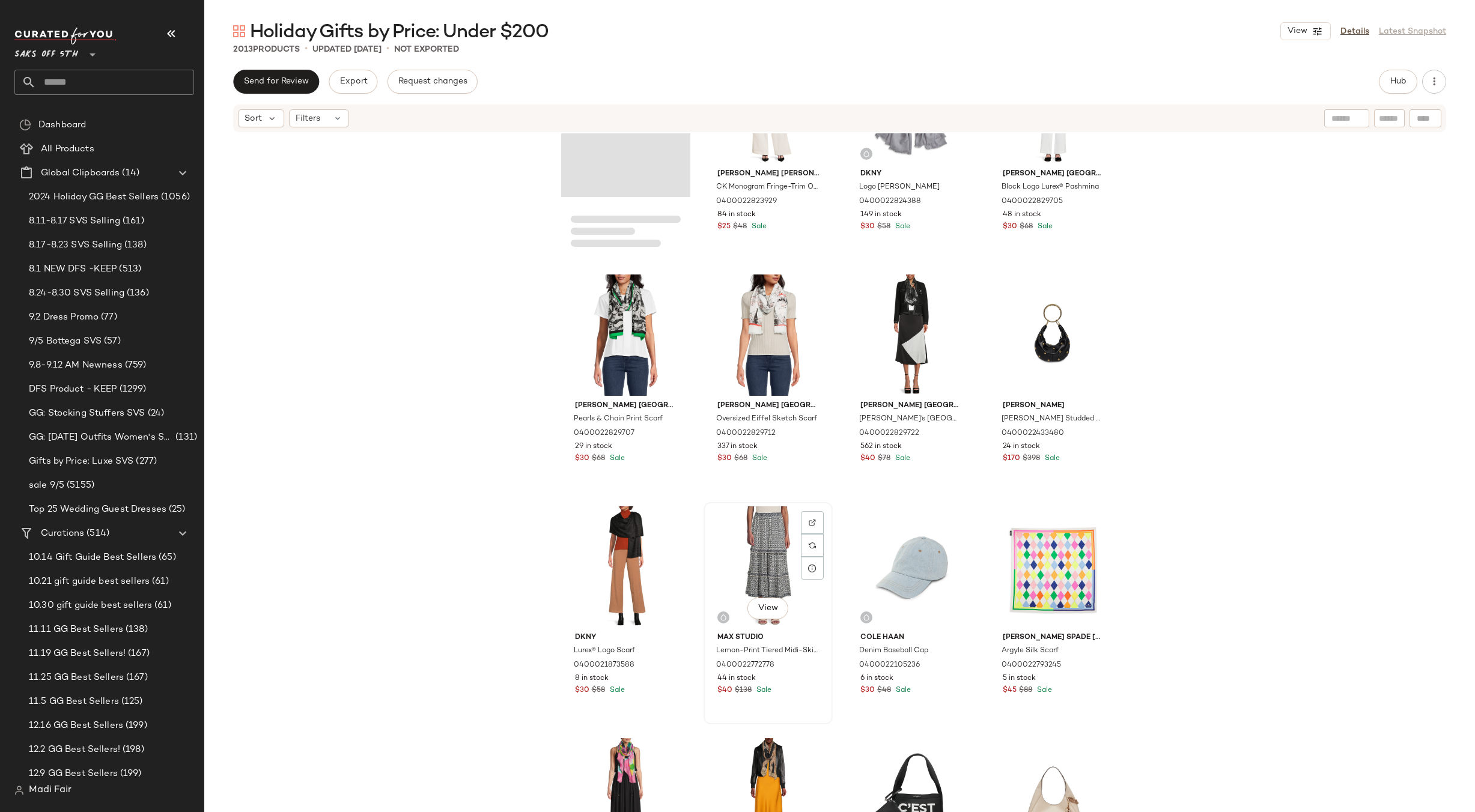
click at [774, 533] on div "View" at bounding box center [768, 567] width 120 height 121
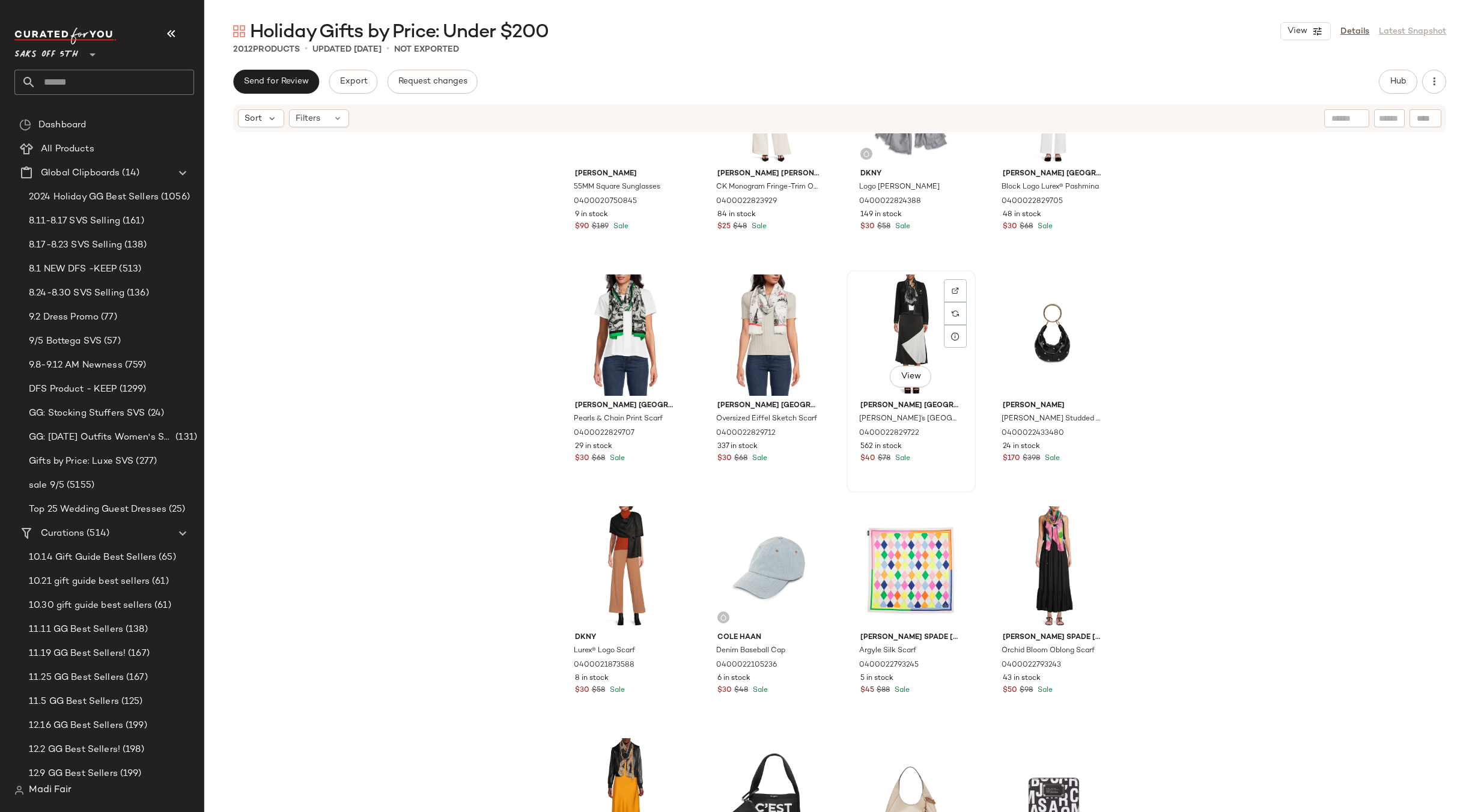
click at [899, 314] on div "View" at bounding box center [911, 335] width 120 height 121
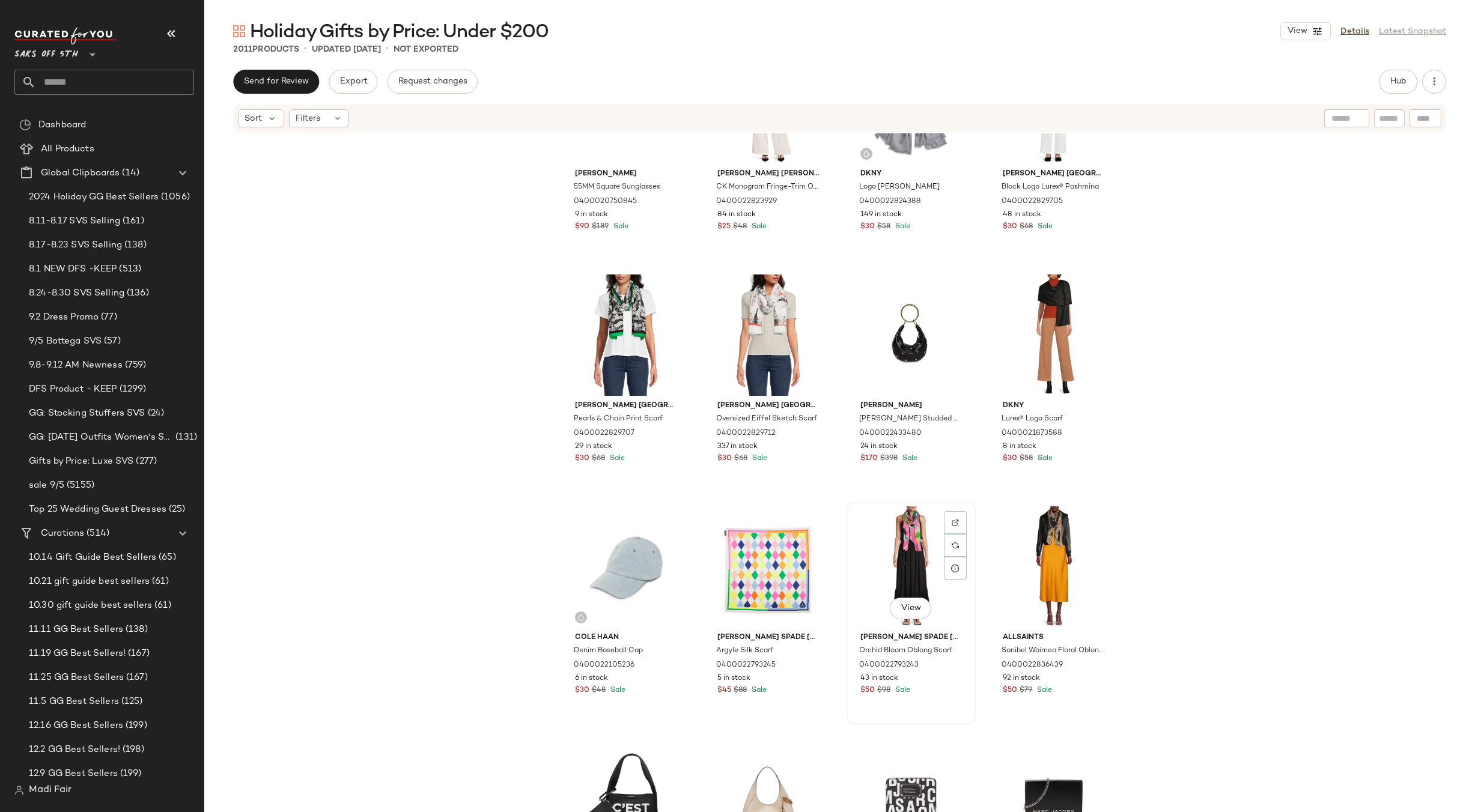
click at [909, 522] on div "View" at bounding box center [911, 567] width 120 height 121
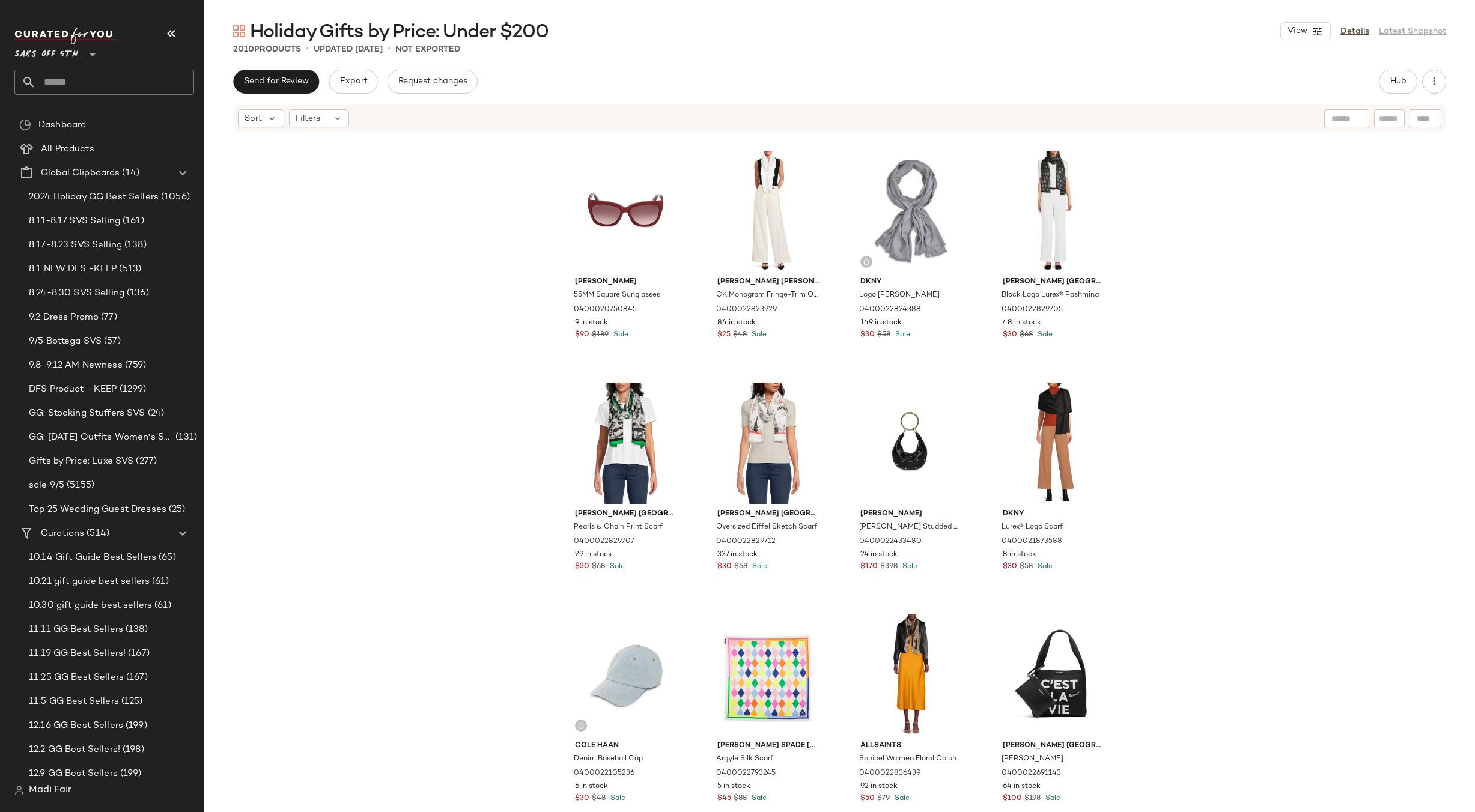
scroll to position [33842, 0]
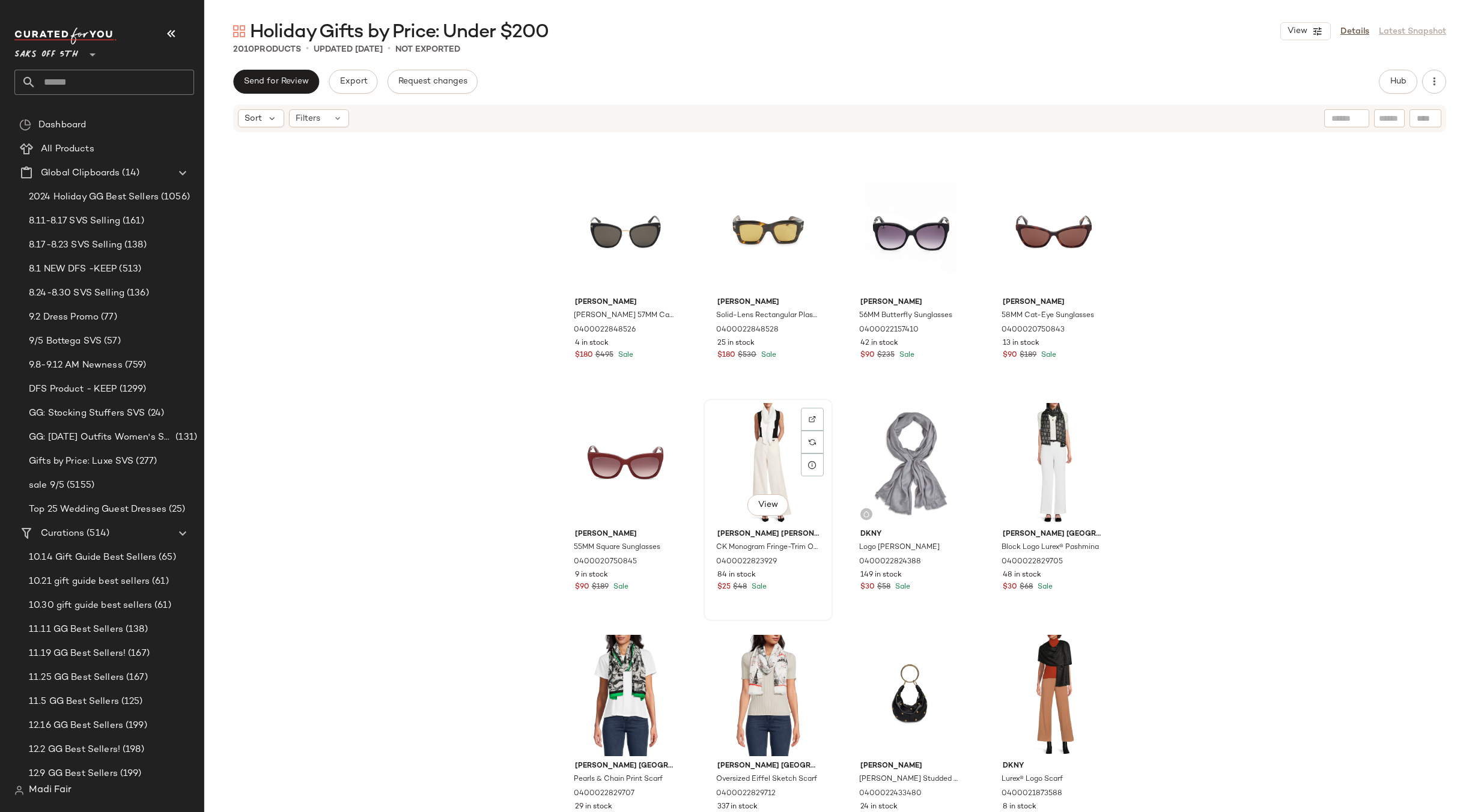
click at [742, 448] on div "View" at bounding box center [768, 463] width 120 height 121
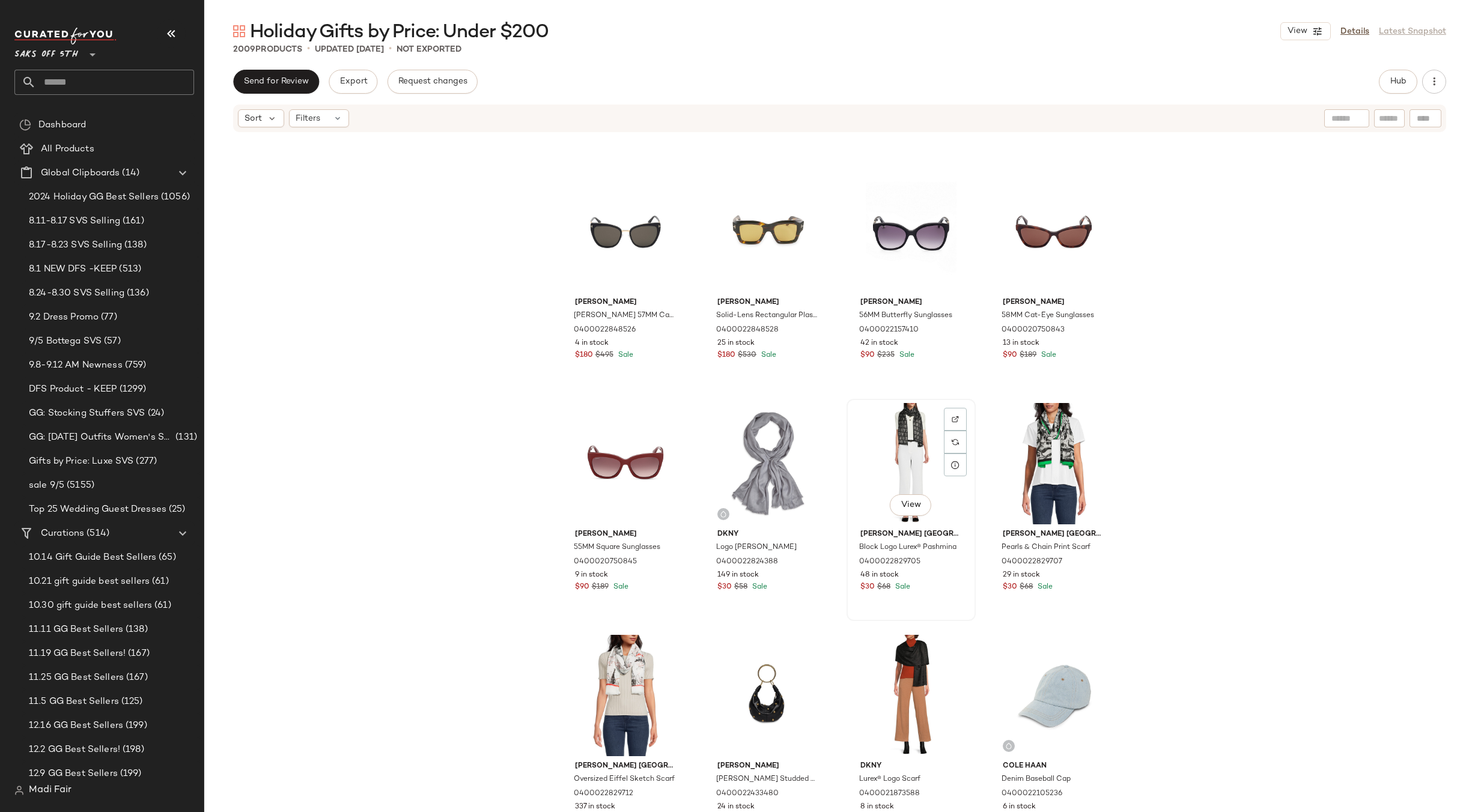
click at [900, 441] on div "View" at bounding box center [911, 463] width 120 height 121
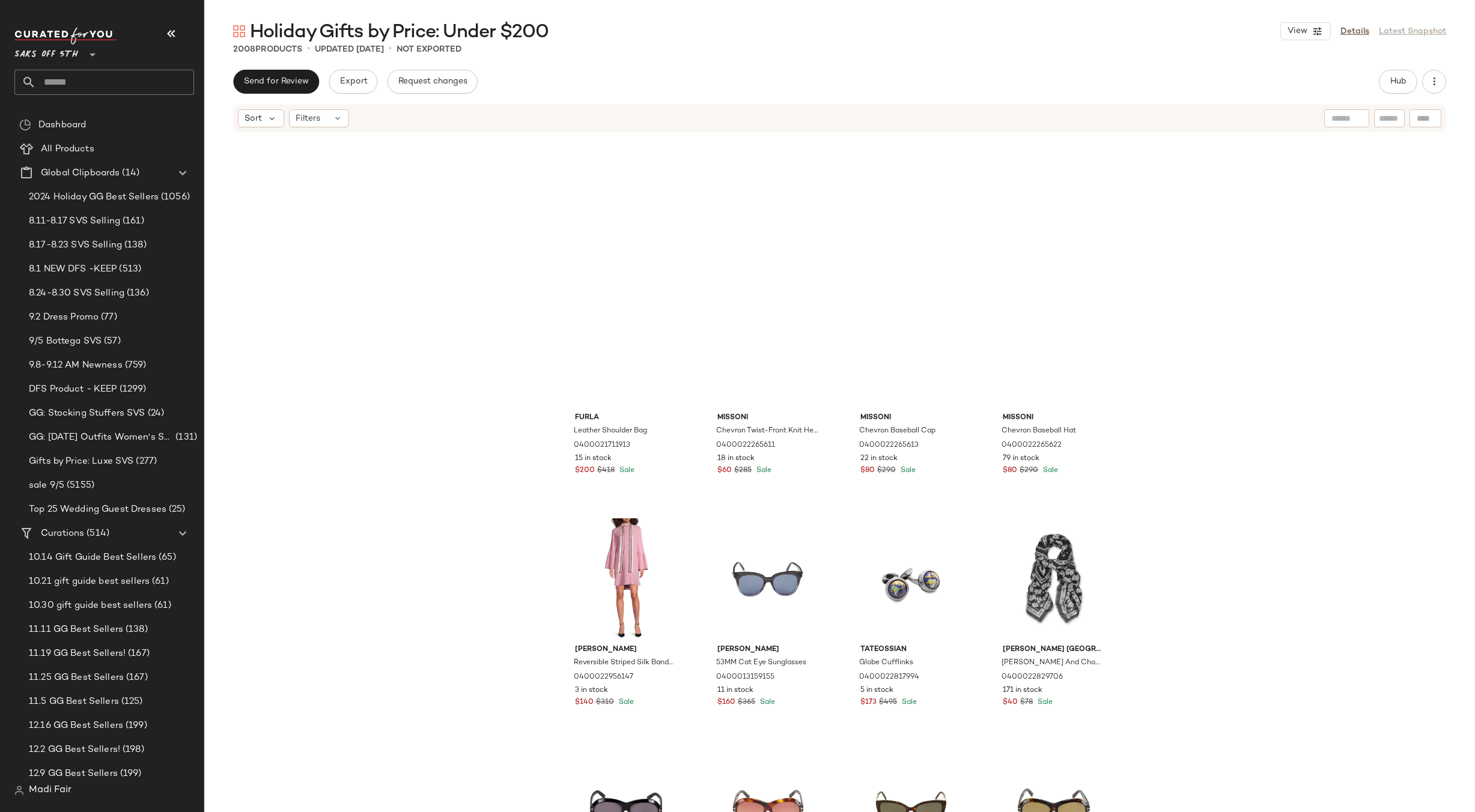
scroll to position [30476, 0]
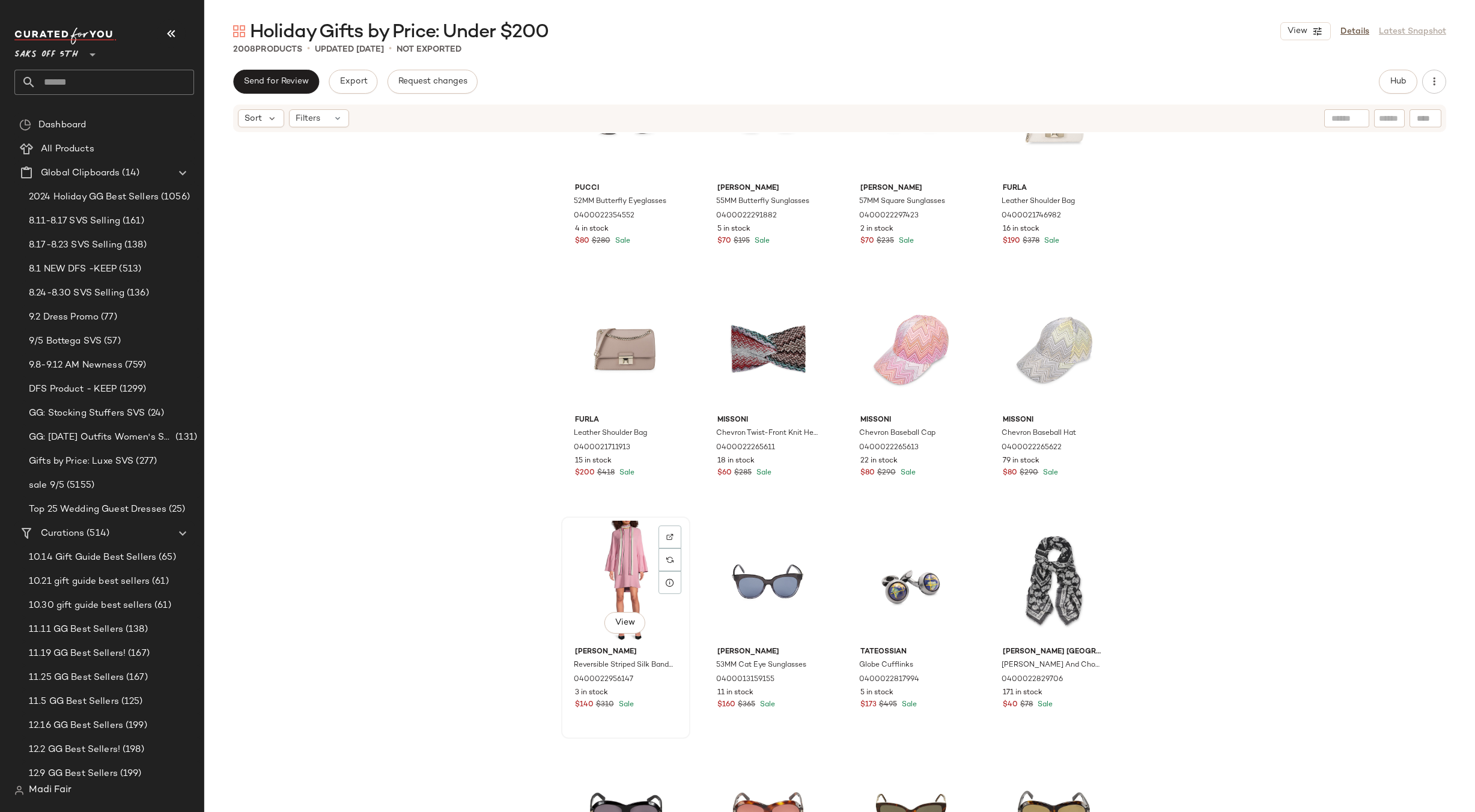
click at [621, 550] on div "View" at bounding box center [626, 581] width 120 height 121
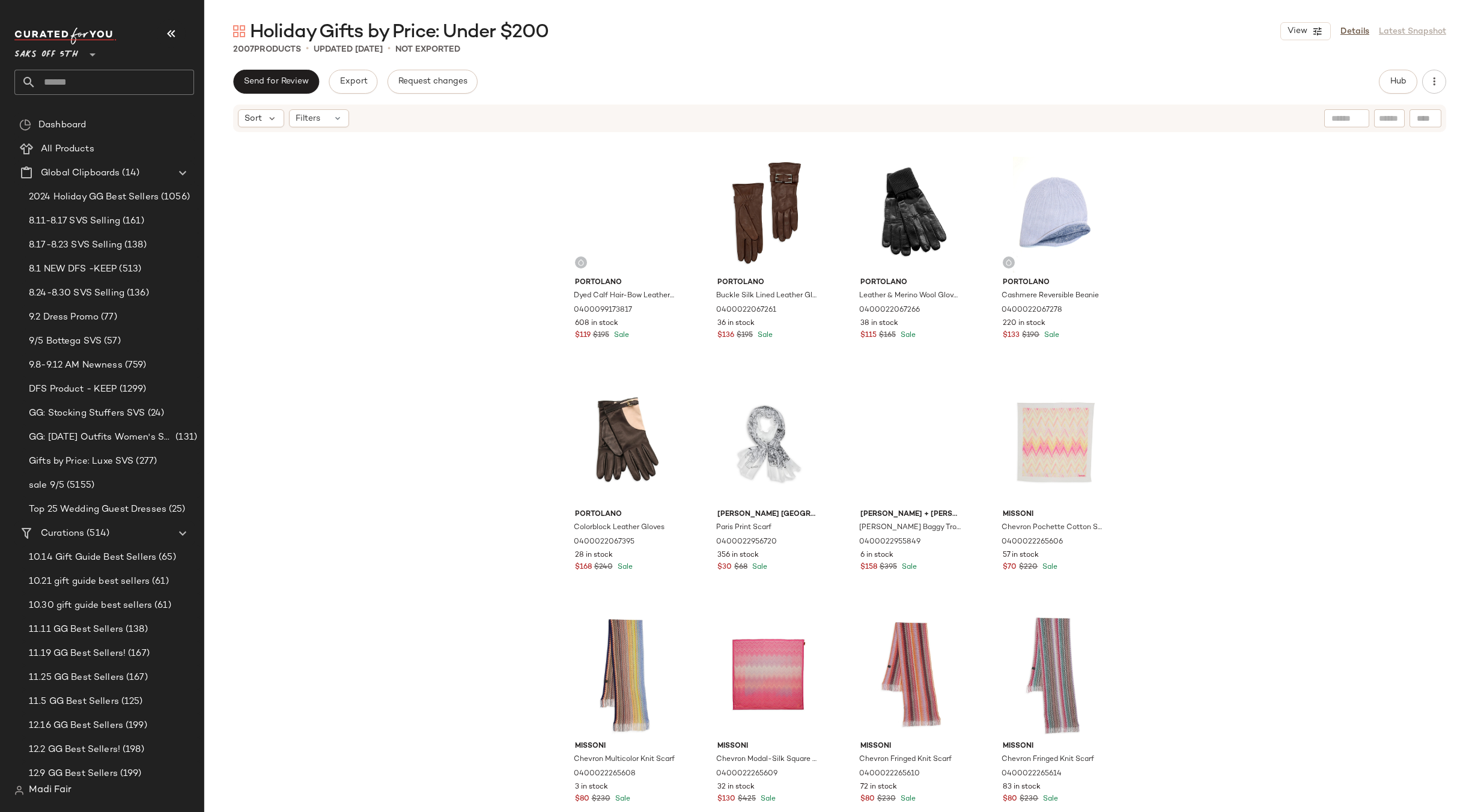
scroll to position [28974, 0]
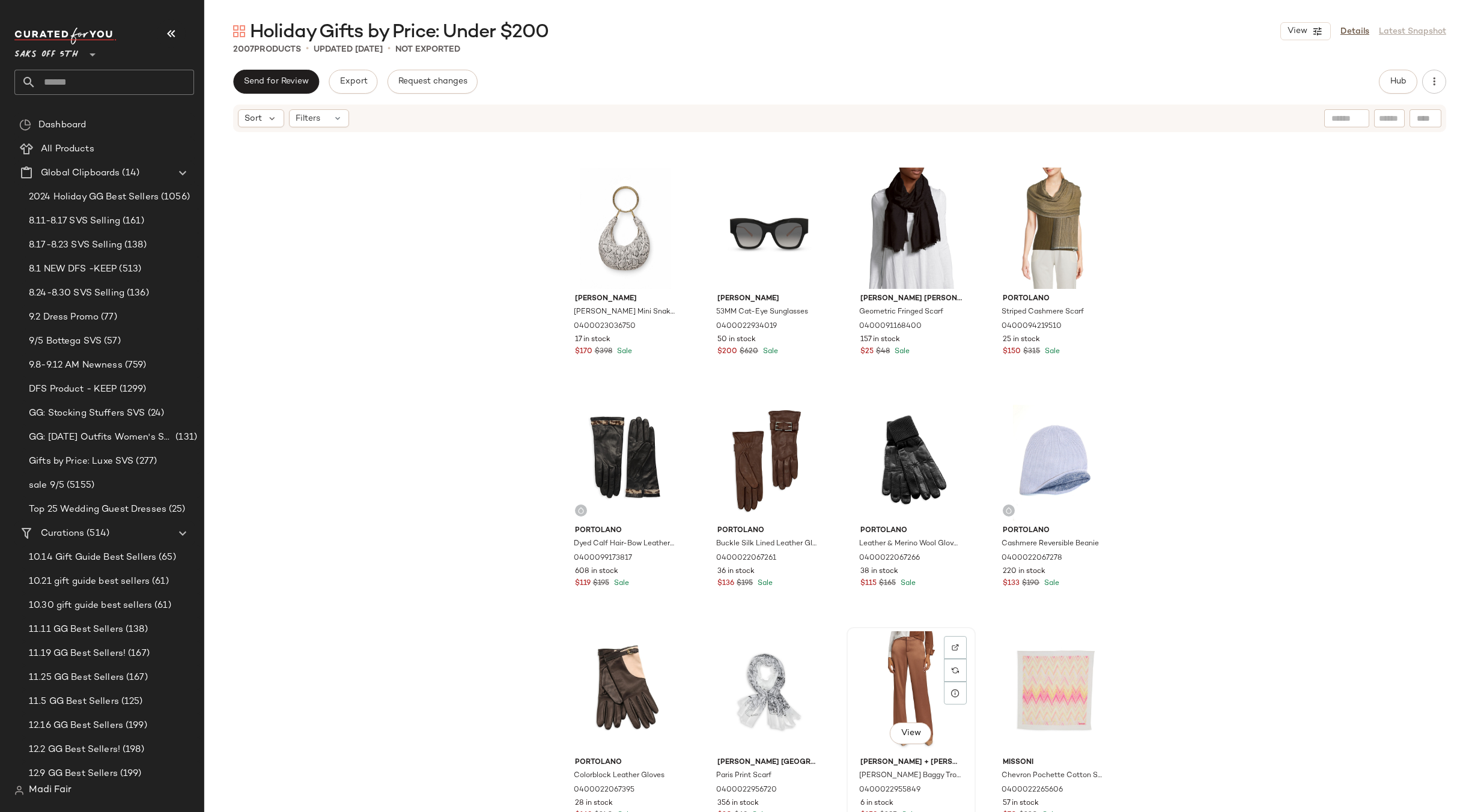
click at [881, 642] on div "View" at bounding box center [911, 692] width 120 height 121
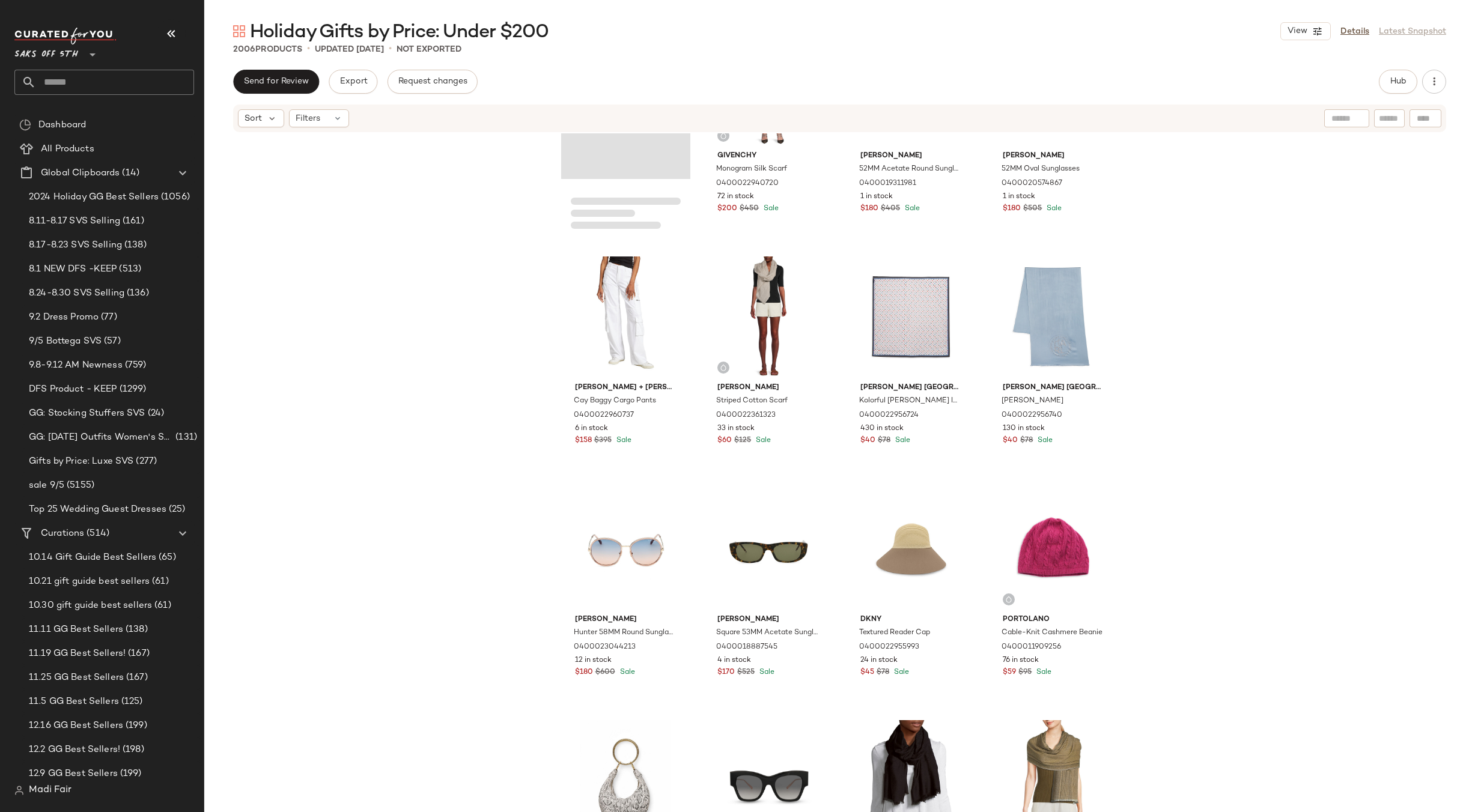
scroll to position [28193, 0]
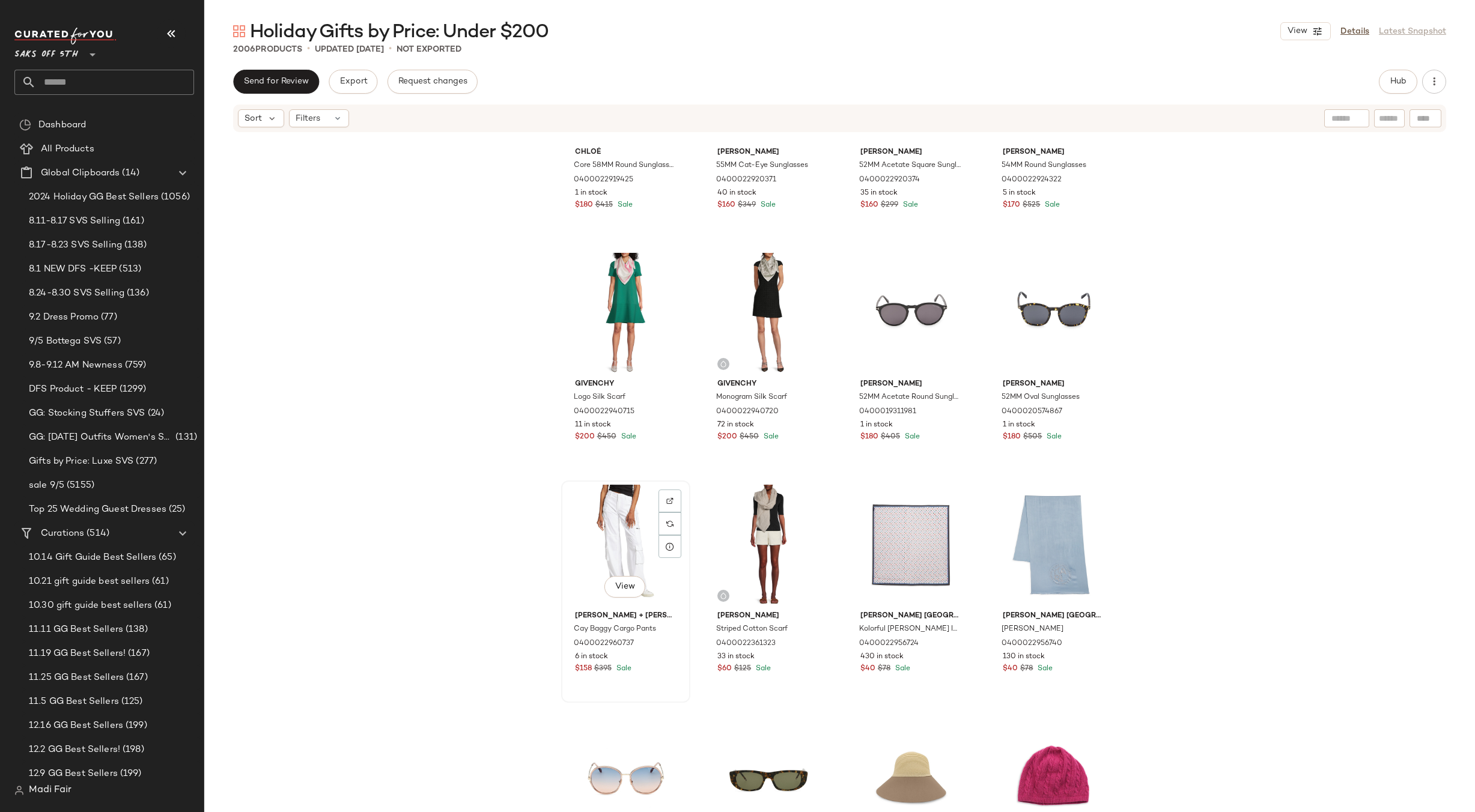
click at [595, 513] on div "View" at bounding box center [626, 545] width 120 height 121
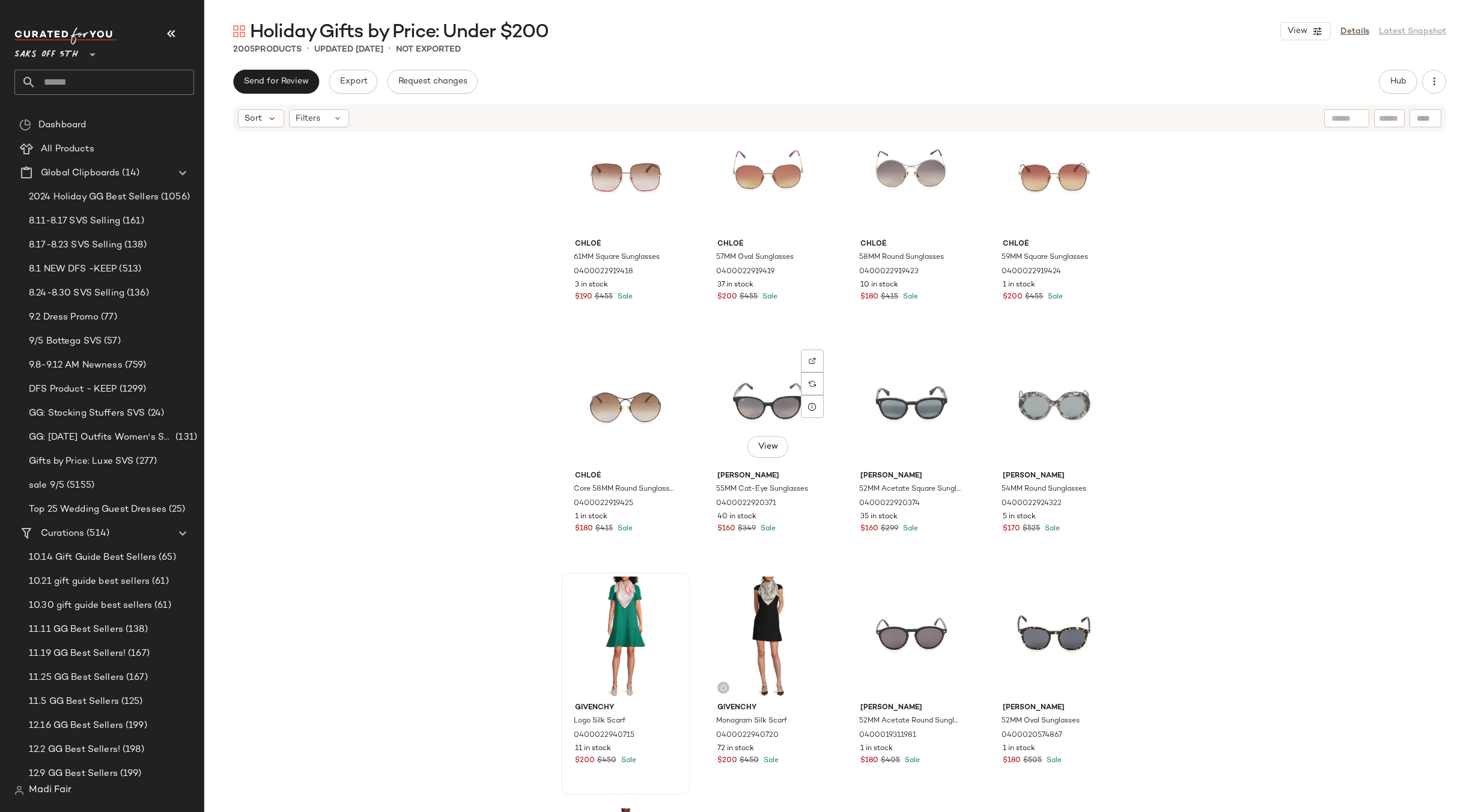
scroll to position [27953, 0]
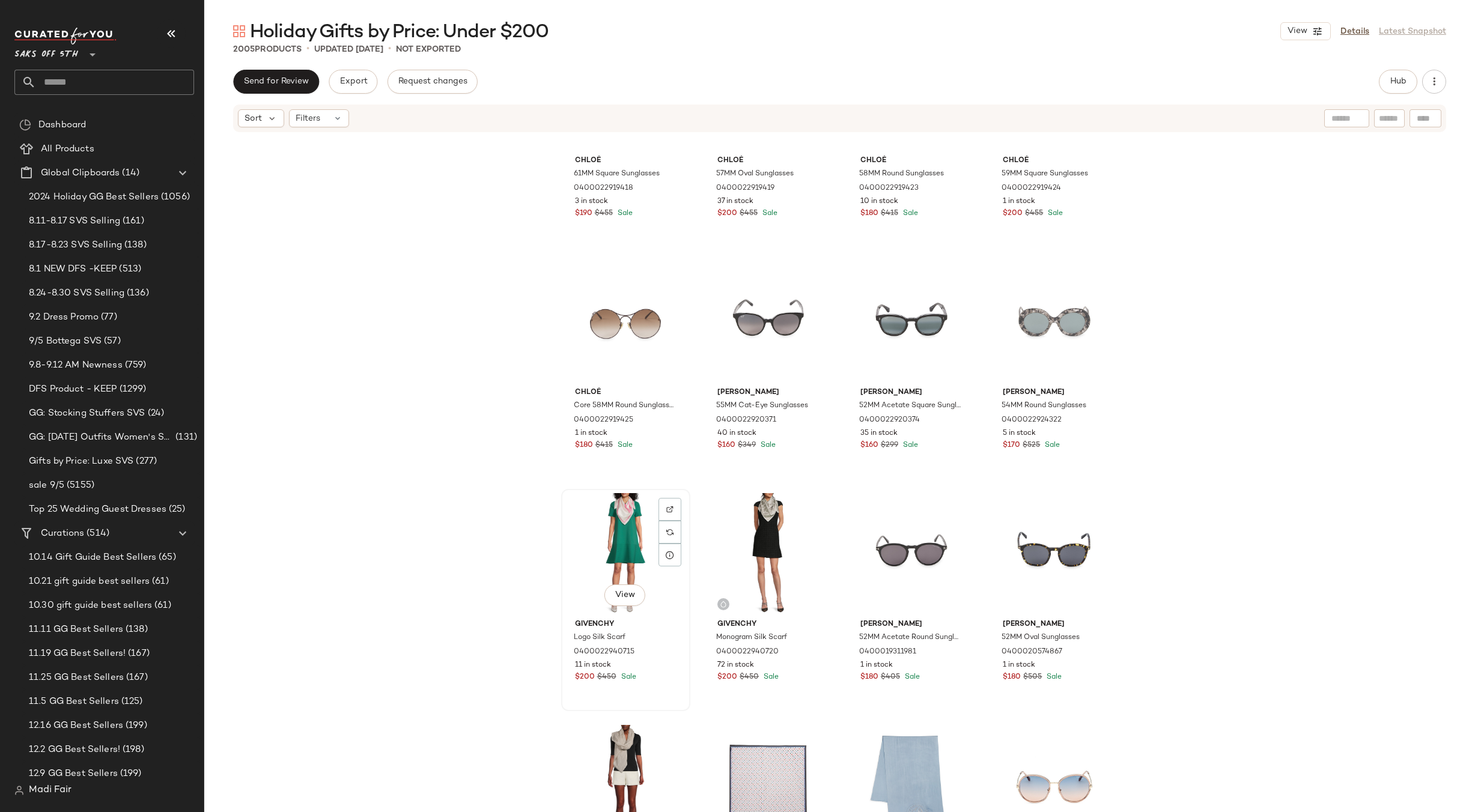
click at [608, 555] on div "View" at bounding box center [626, 553] width 120 height 121
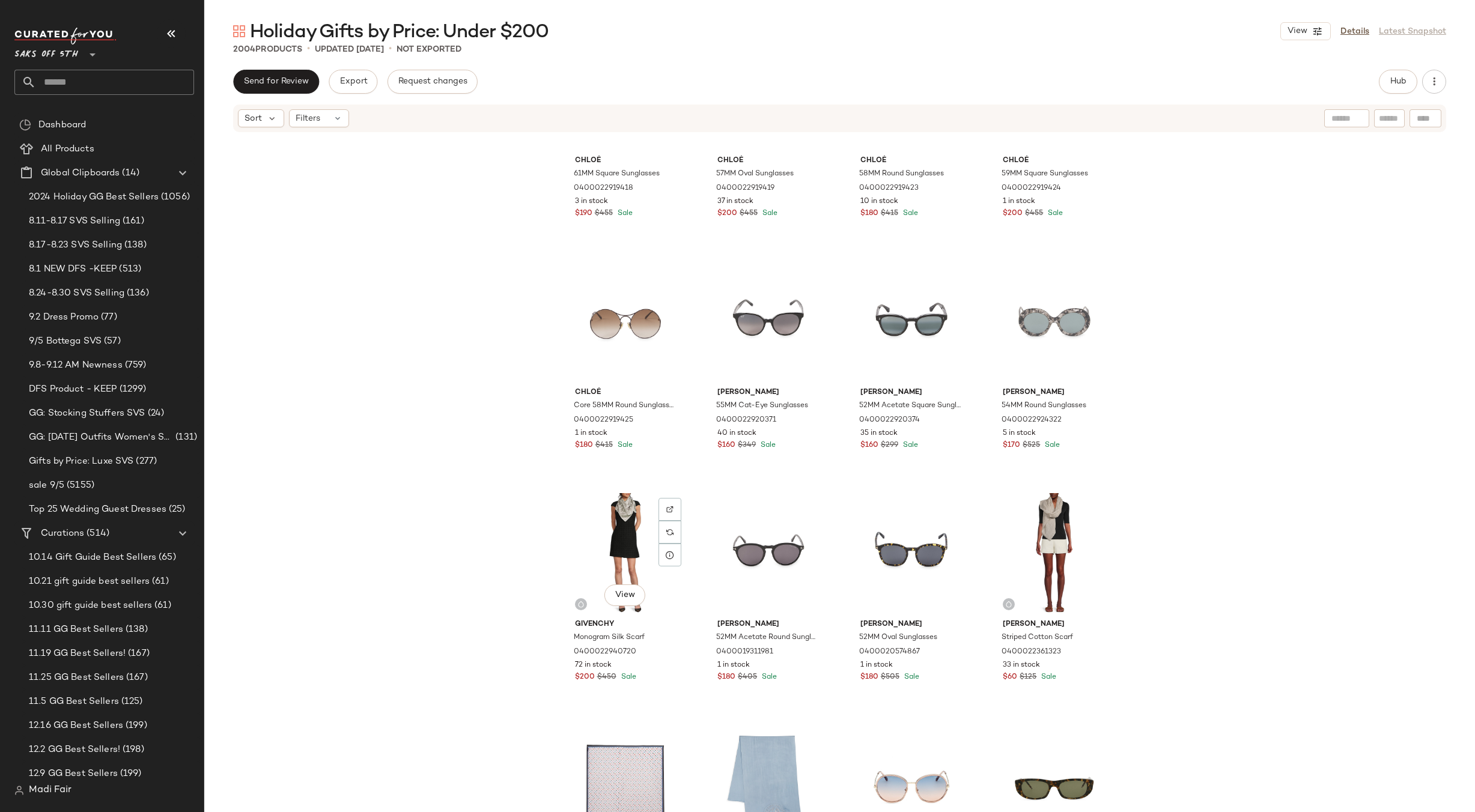
click at [608, 555] on div "View" at bounding box center [626, 553] width 120 height 121
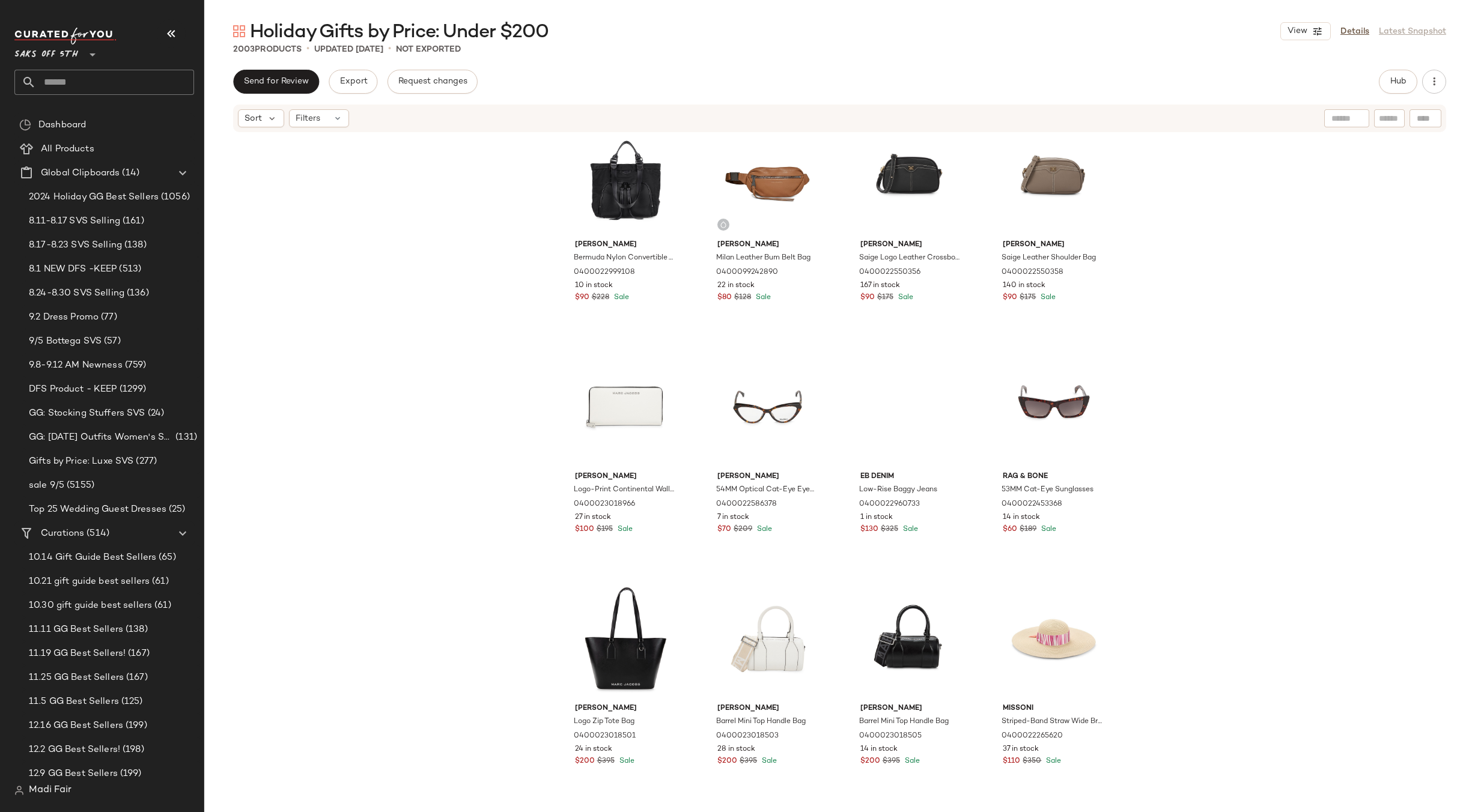
scroll to position [25248, 0]
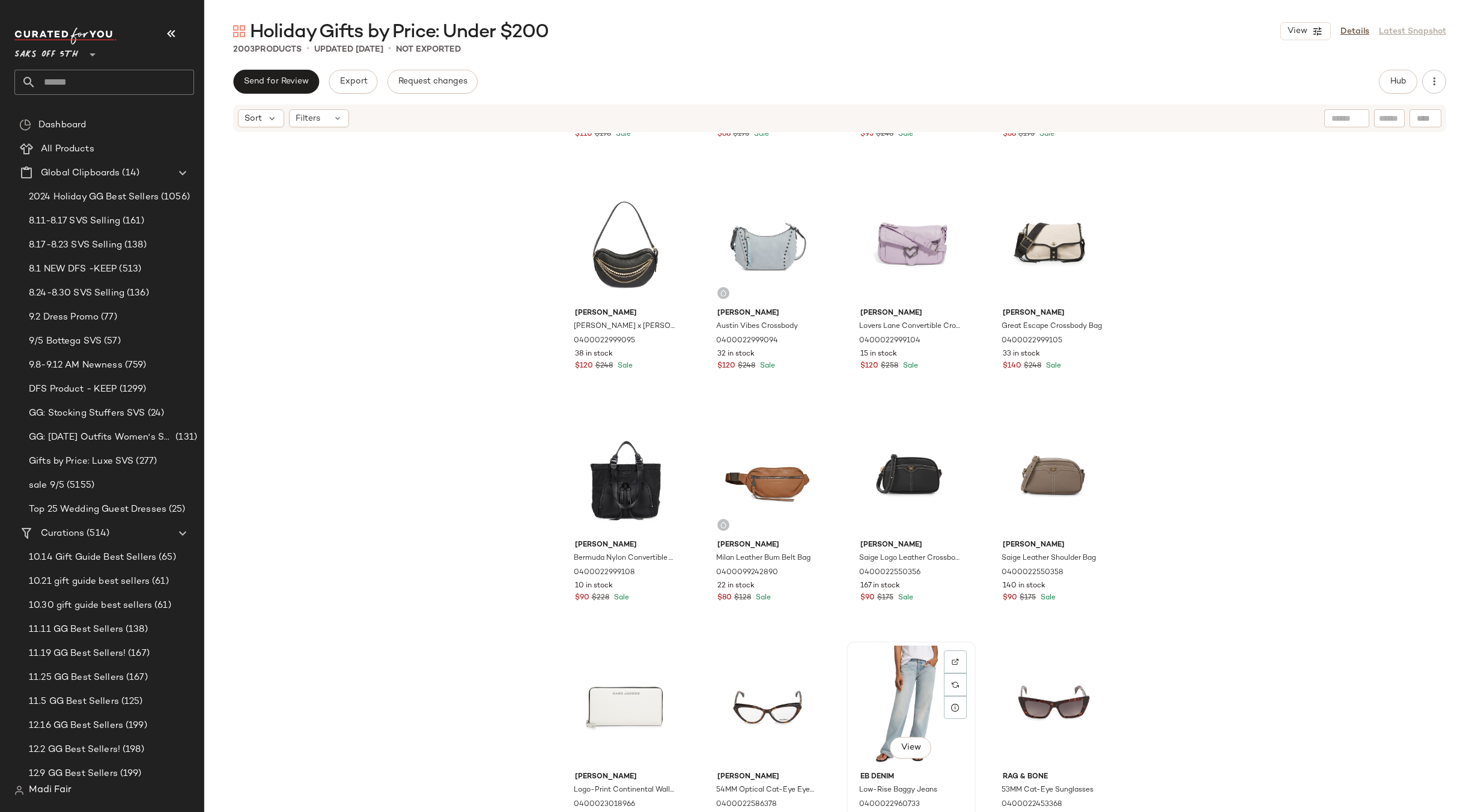
click at [910, 648] on div "View" at bounding box center [911, 706] width 120 height 121
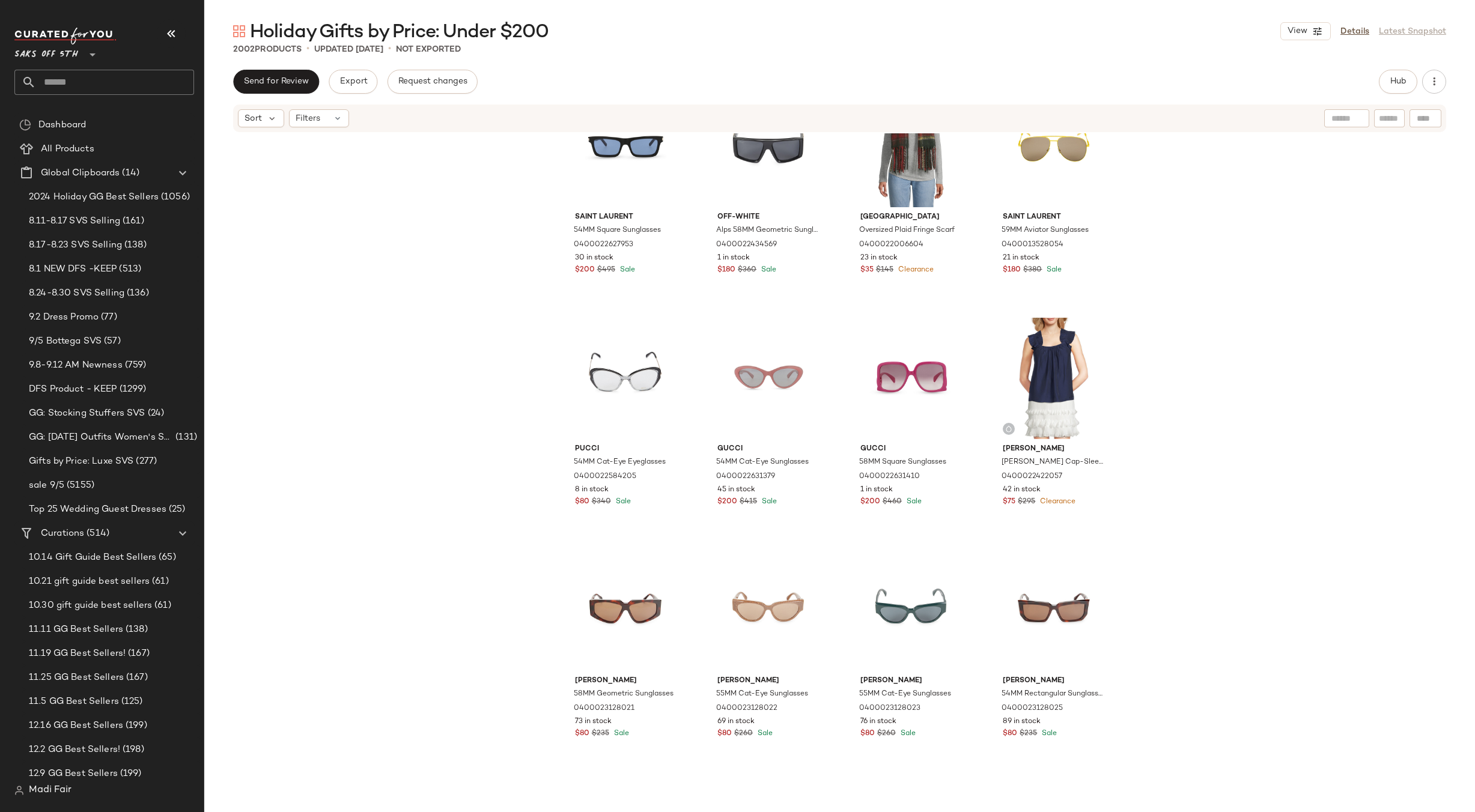
scroll to position [23086, 0]
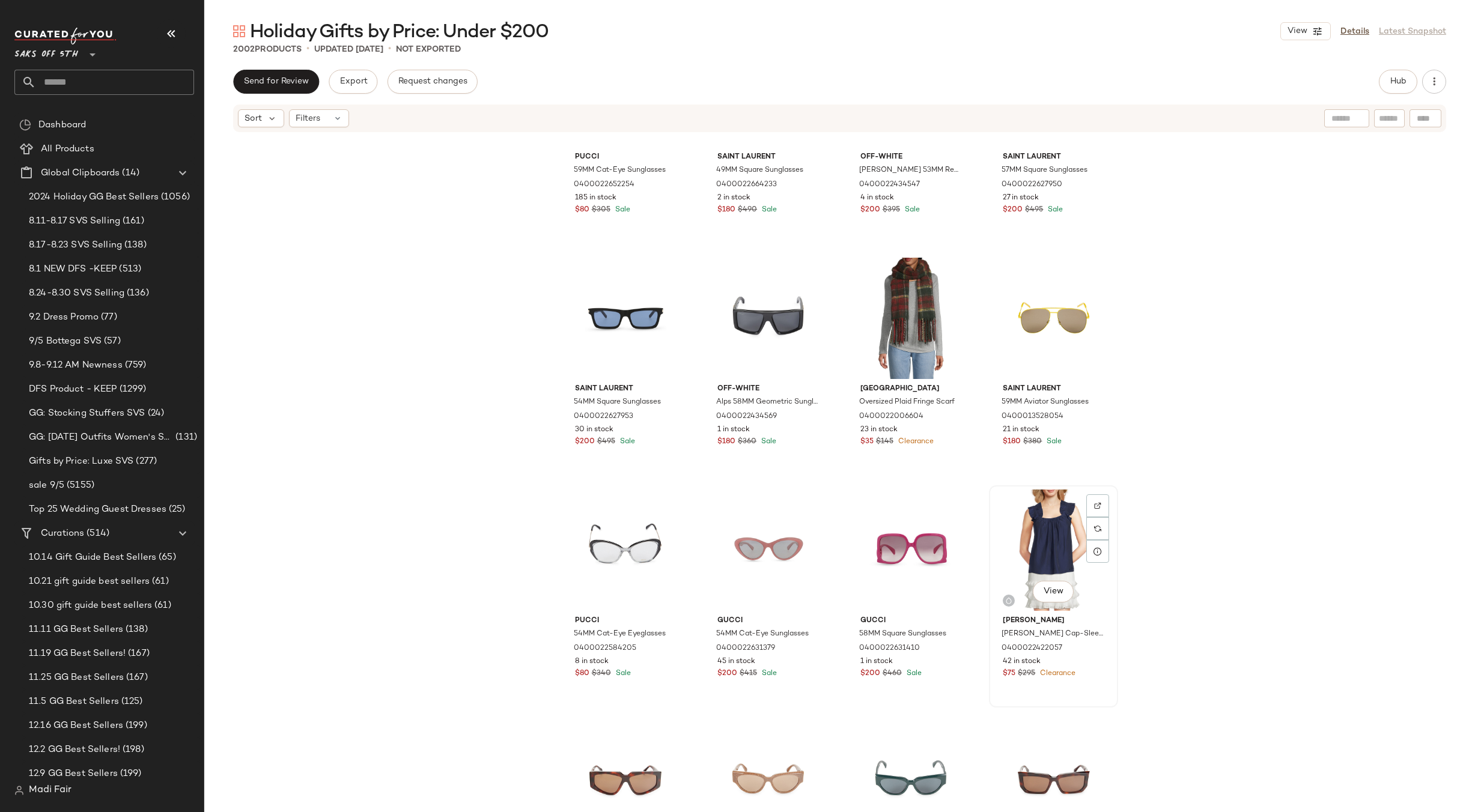
click at [1047, 526] on div "View" at bounding box center [1054, 550] width 120 height 121
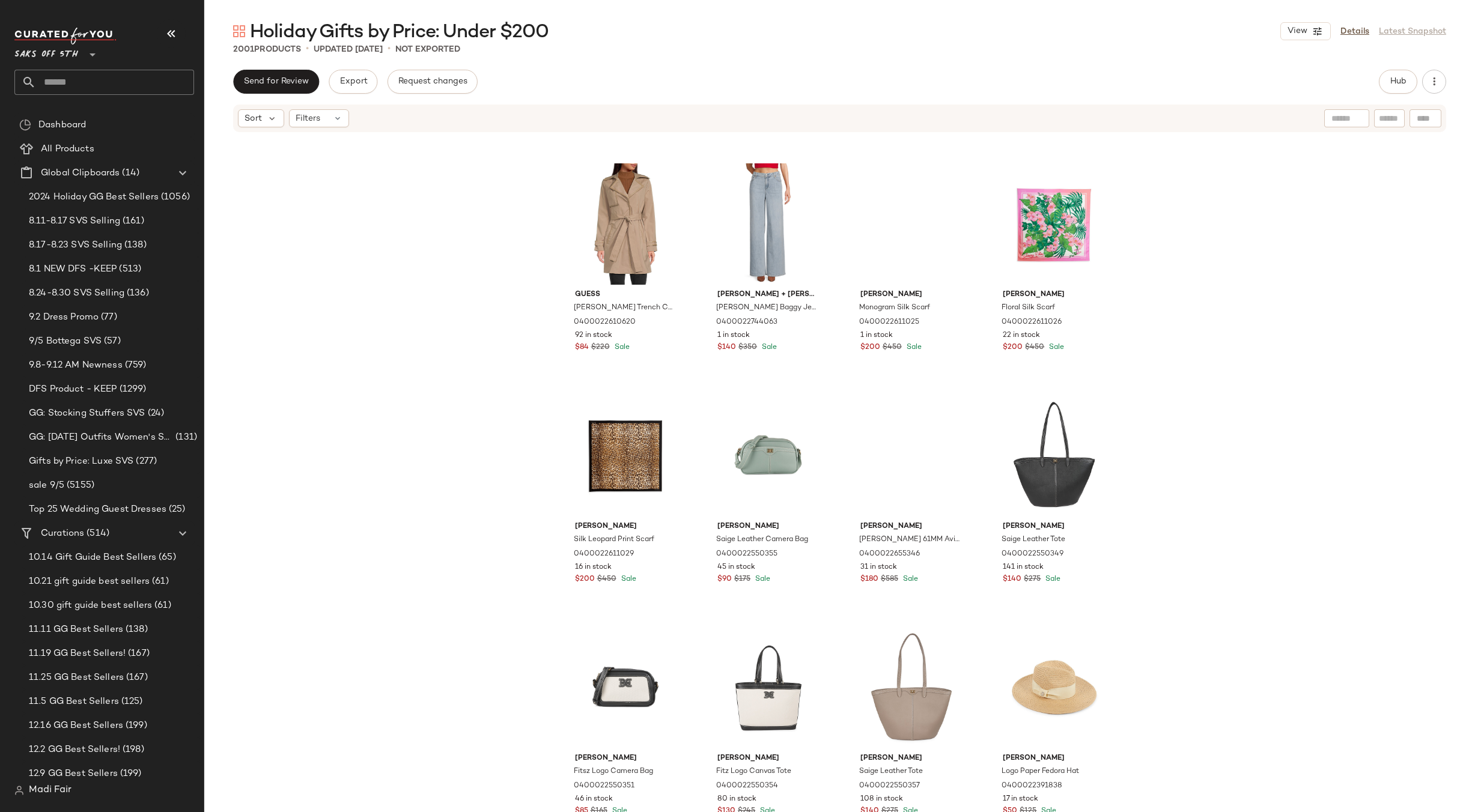
scroll to position [20742, 0]
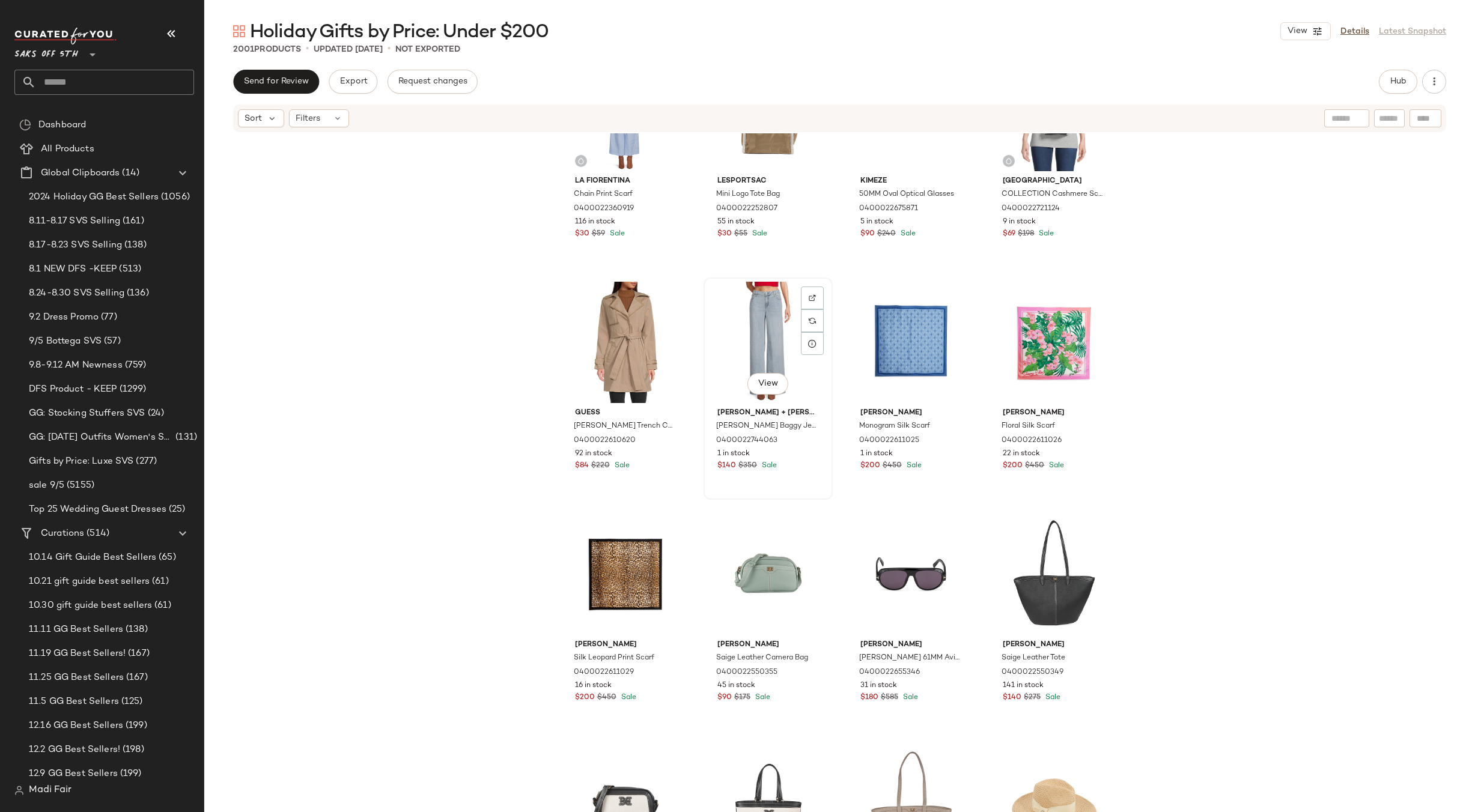
click at [773, 347] on div "View" at bounding box center [768, 342] width 120 height 121
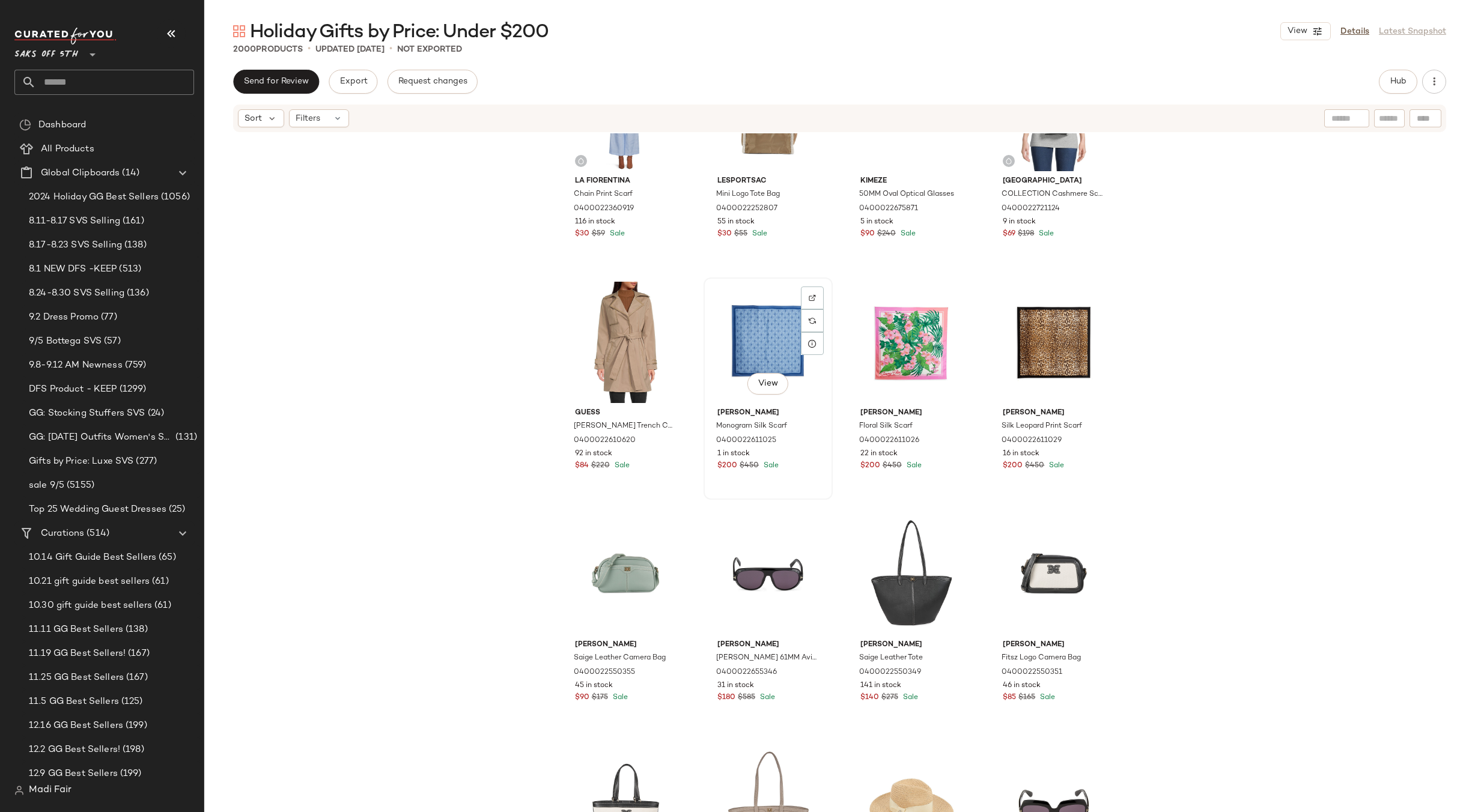
click at [769, 342] on div "View" at bounding box center [768, 342] width 120 height 121
click at [608, 316] on div "View" at bounding box center [626, 342] width 120 height 121
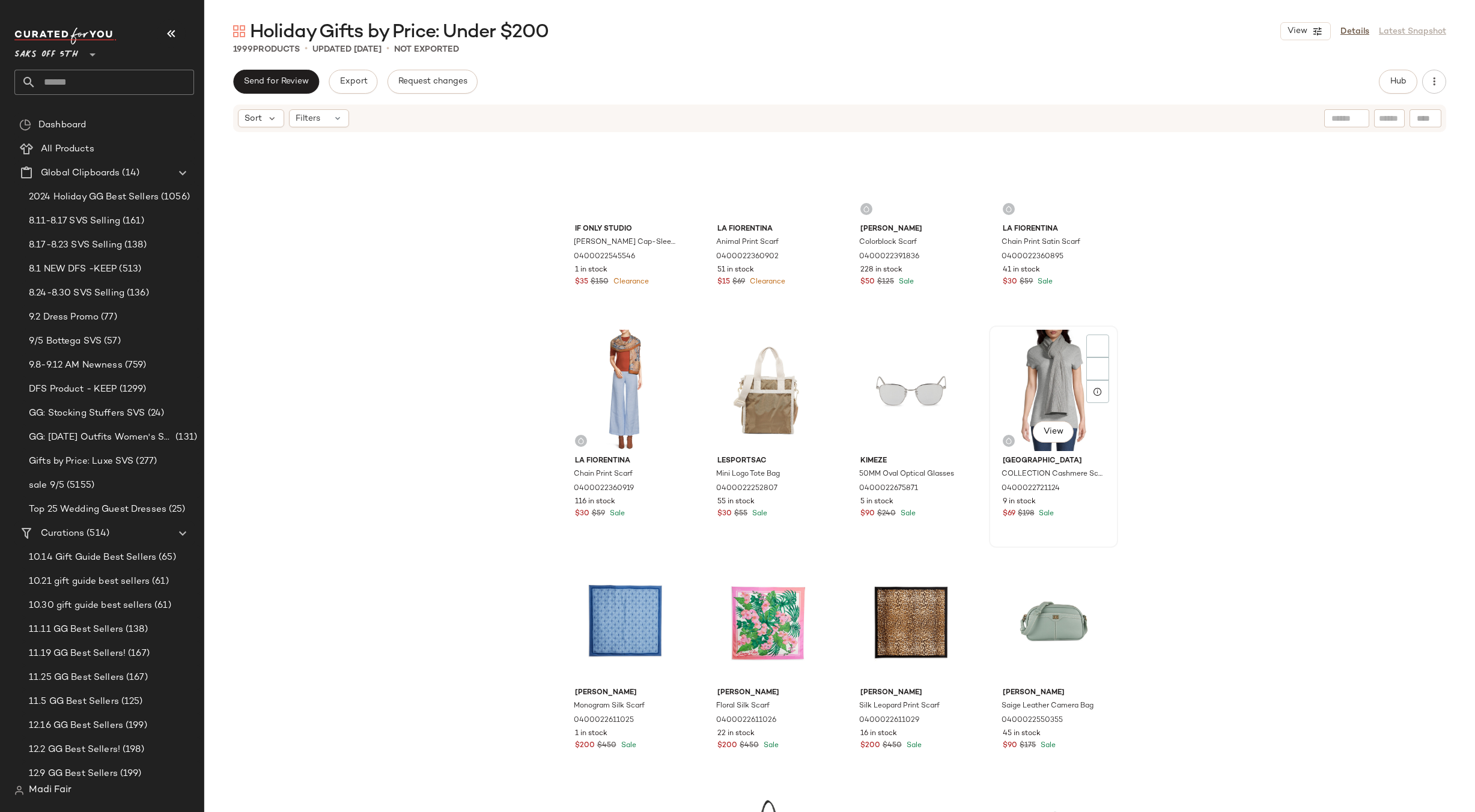
scroll to position [20442, 0]
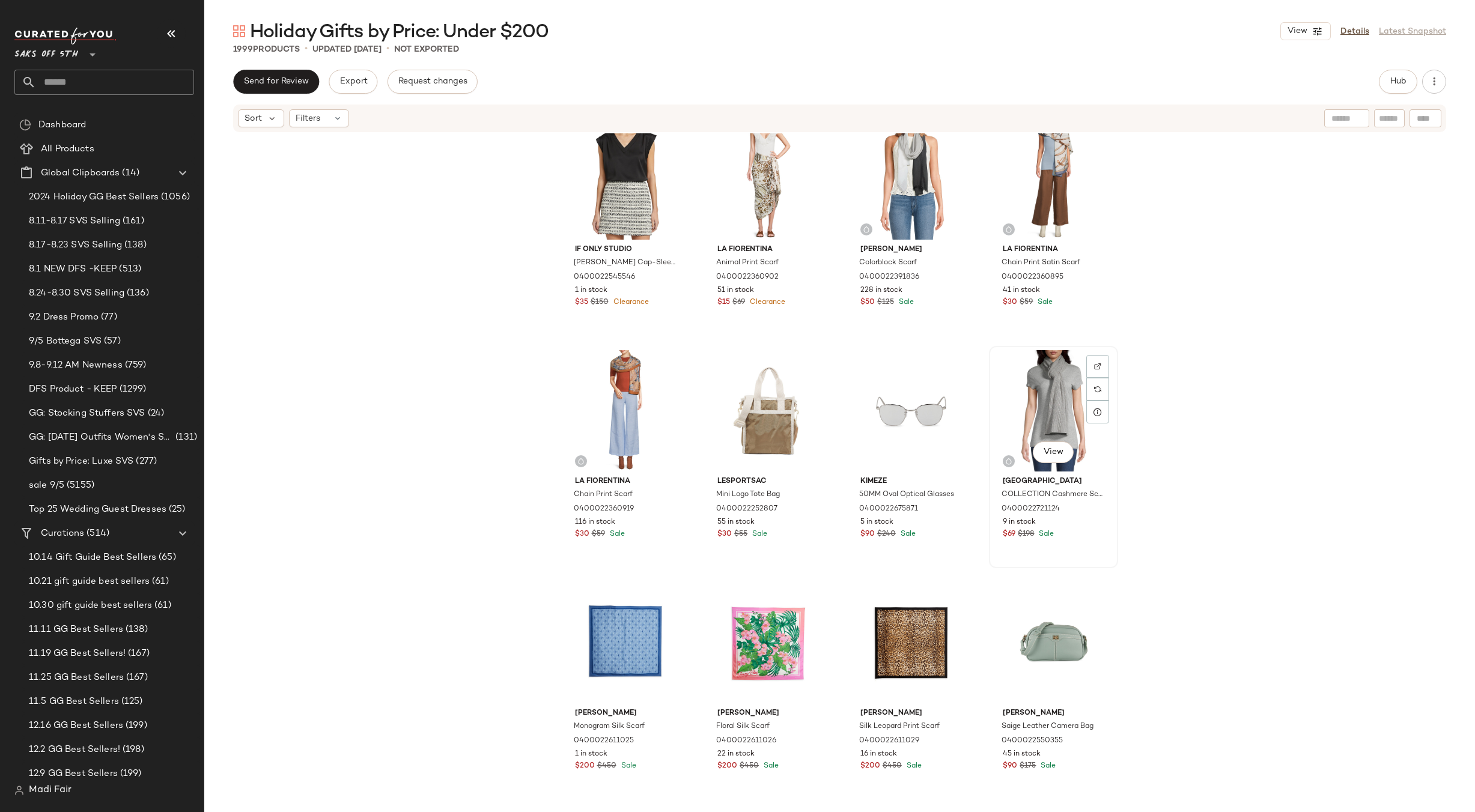
click at [1046, 381] on div "View" at bounding box center [1054, 411] width 120 height 121
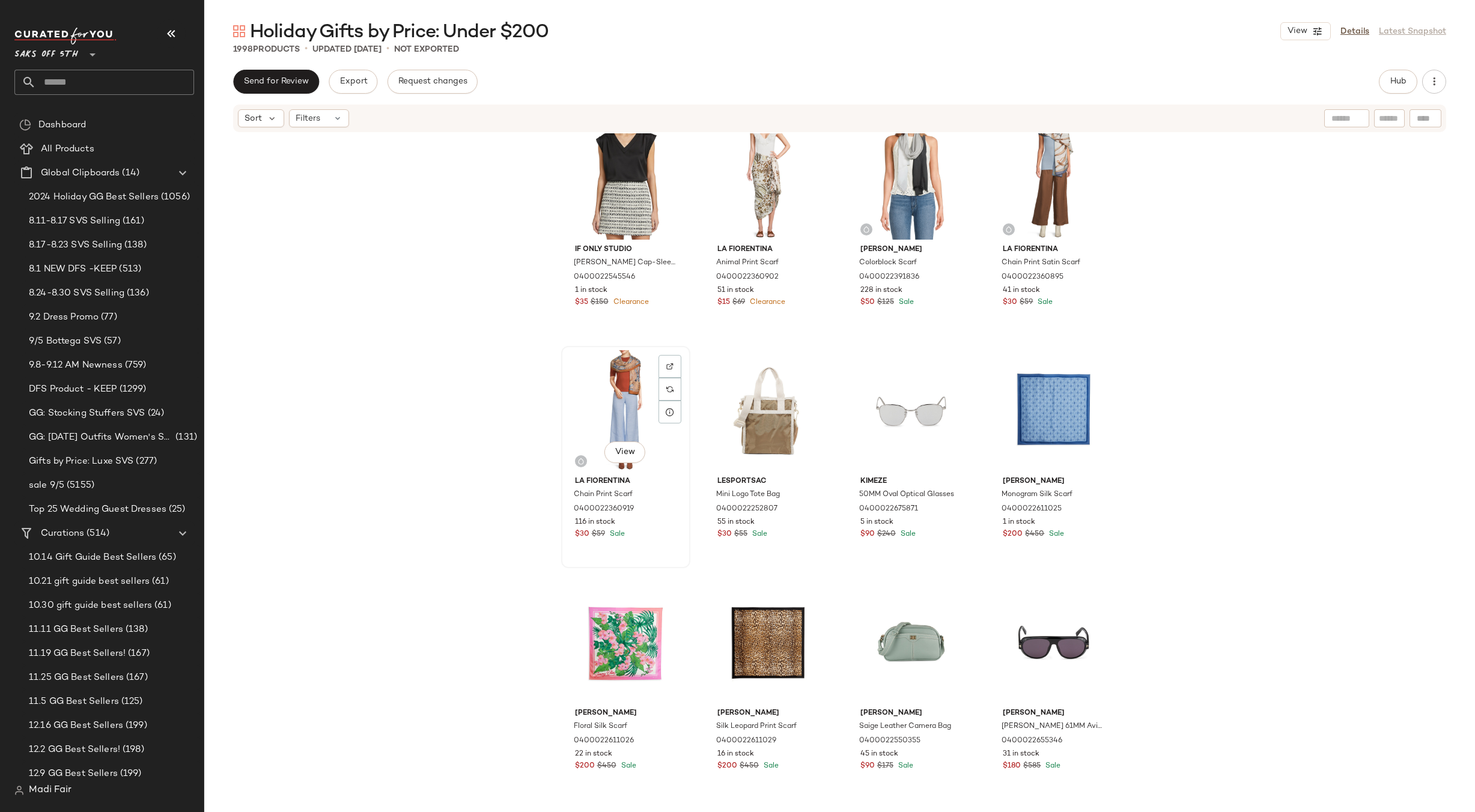
click at [587, 392] on div "View" at bounding box center [626, 411] width 120 height 121
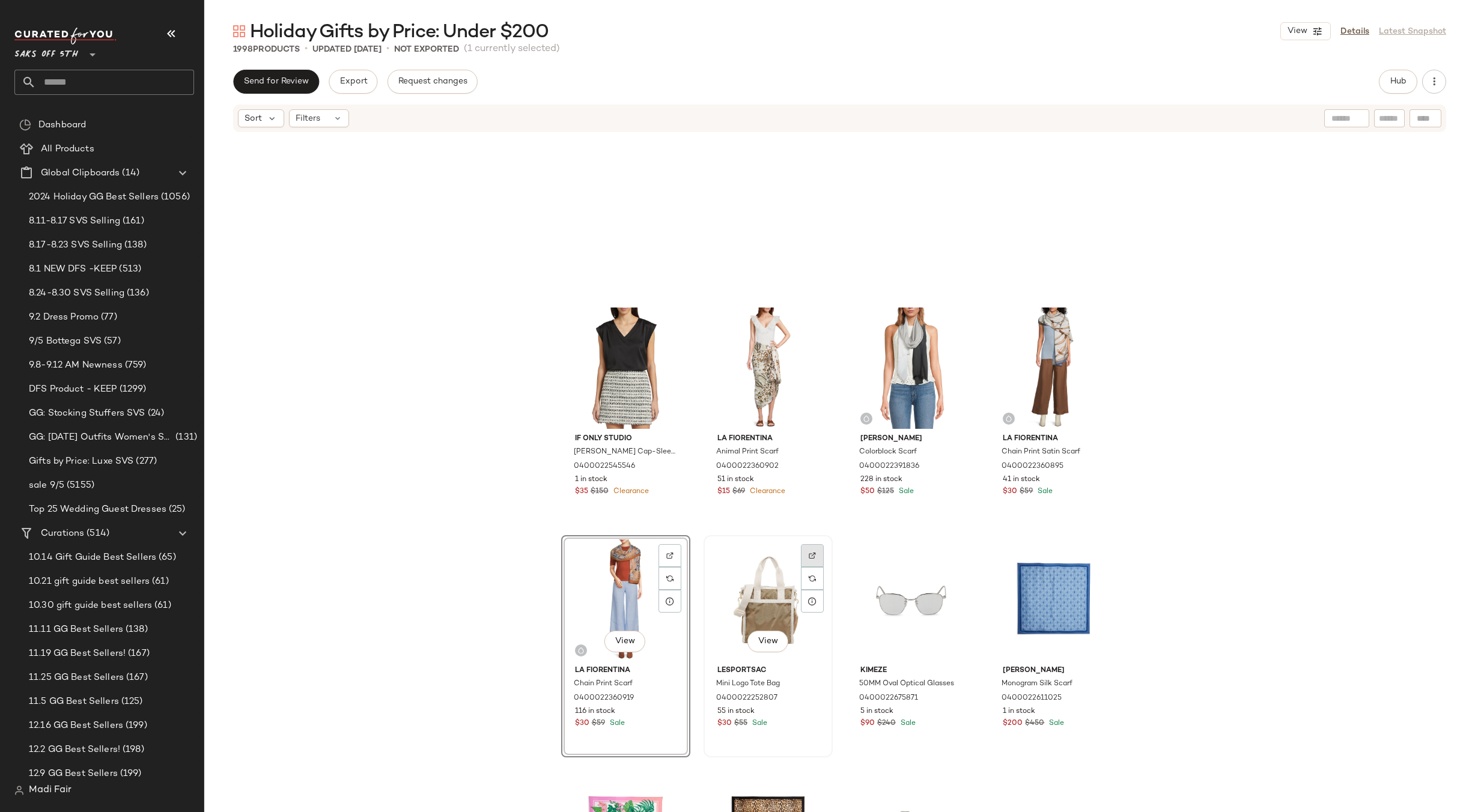
scroll to position [20141, 0]
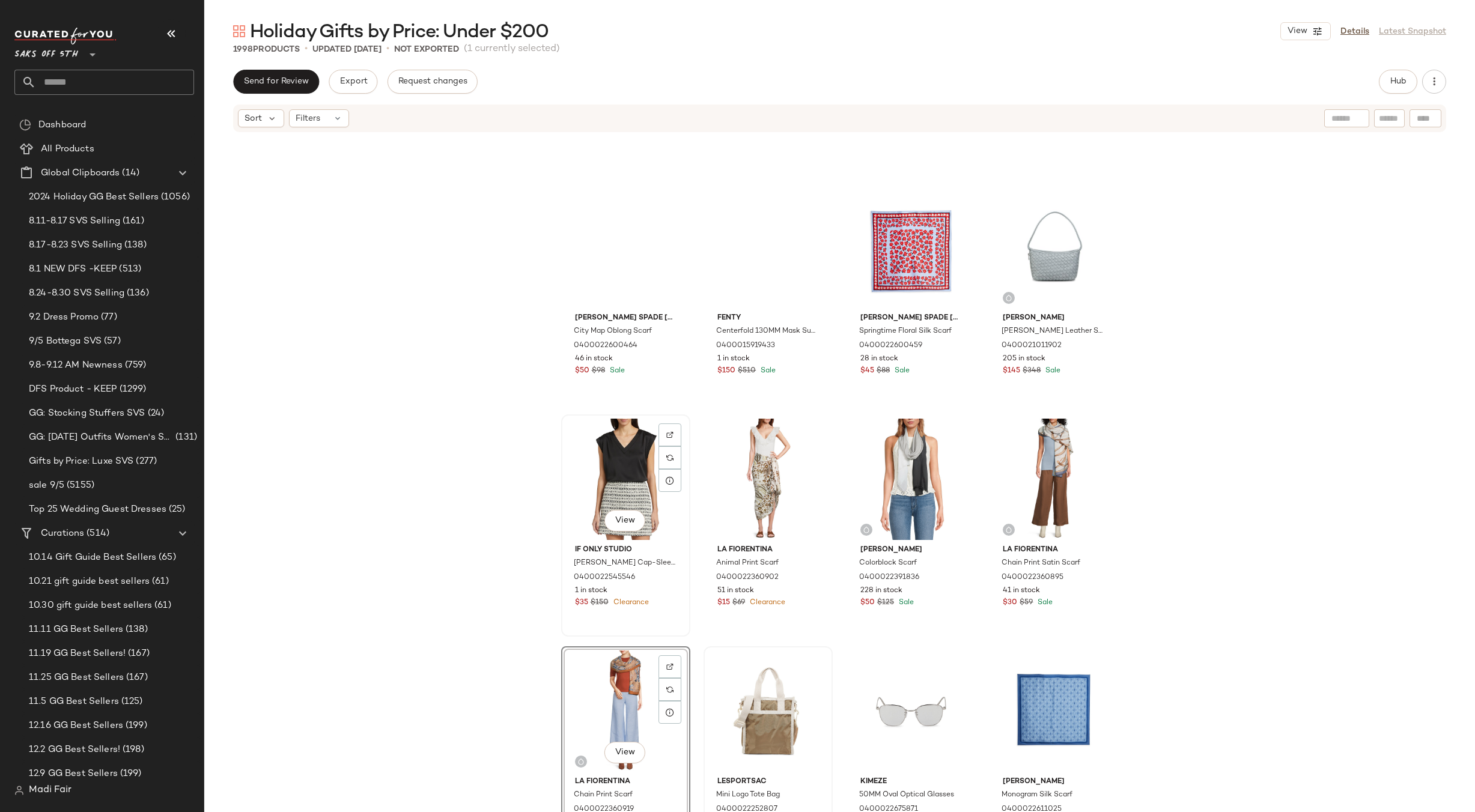
click at [629, 438] on div "View" at bounding box center [626, 479] width 120 height 121
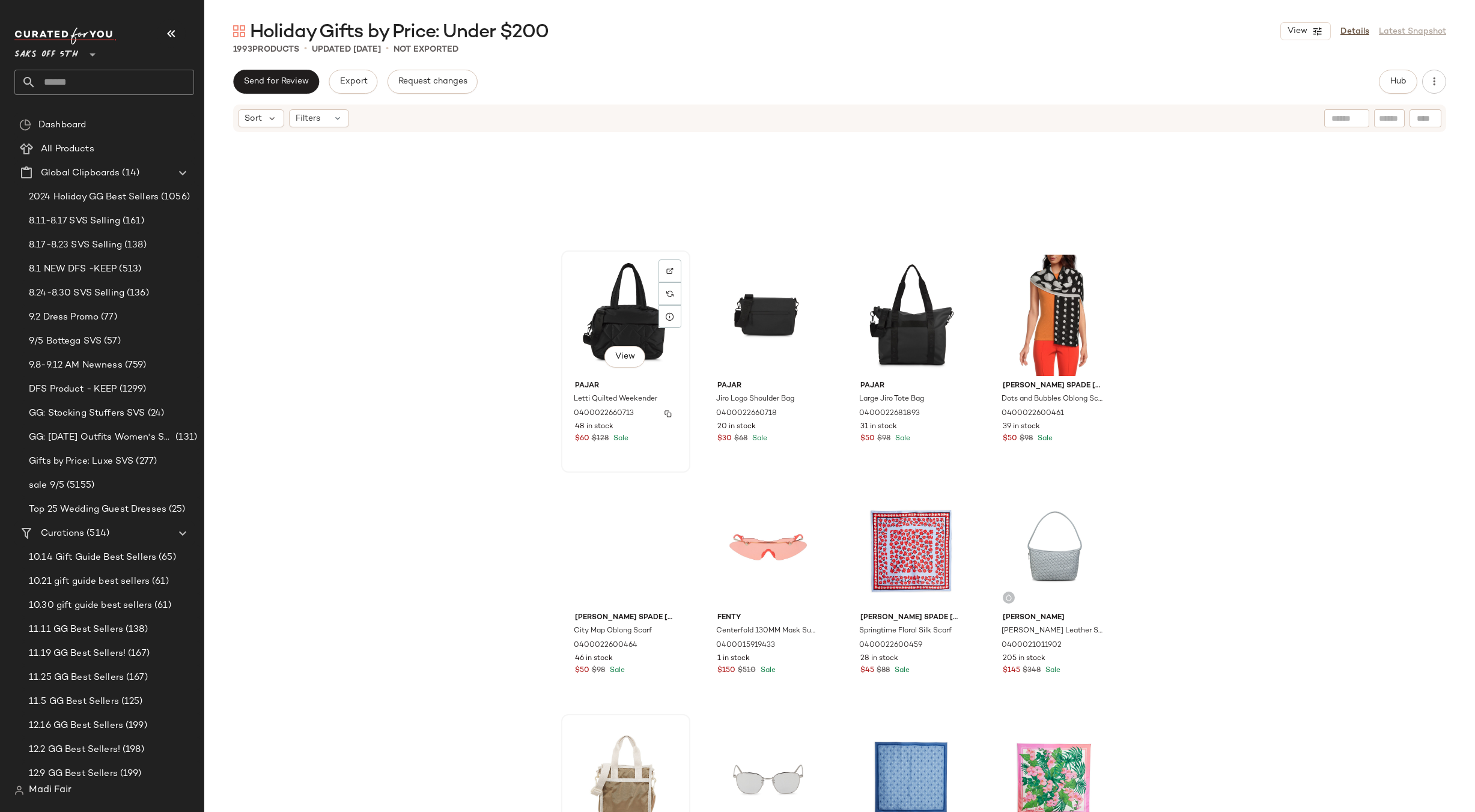
scroll to position [19841, 0]
click at [609, 511] on div "View" at bounding box center [626, 547] width 120 height 121
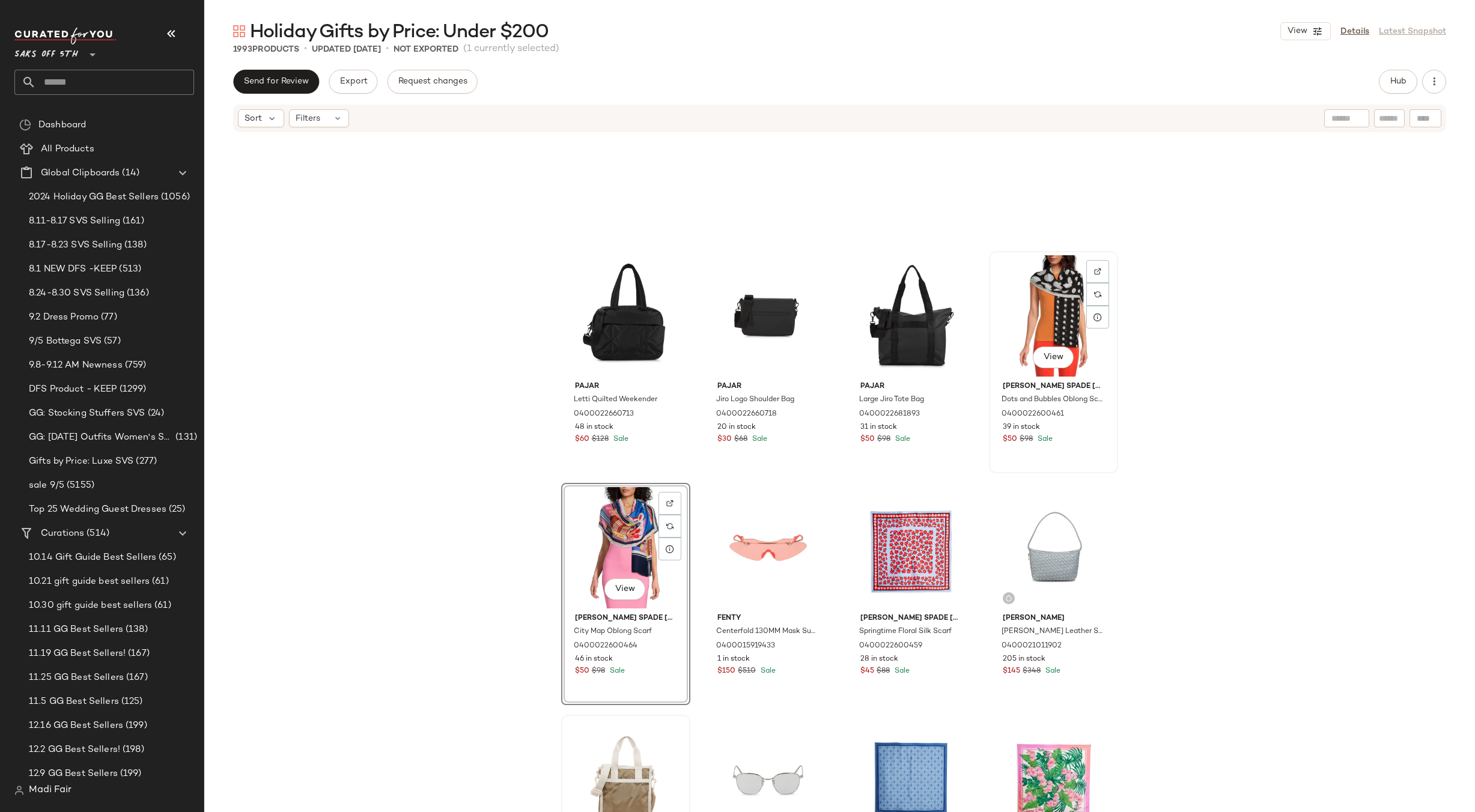
click at [1066, 296] on div "View" at bounding box center [1054, 316] width 120 height 121
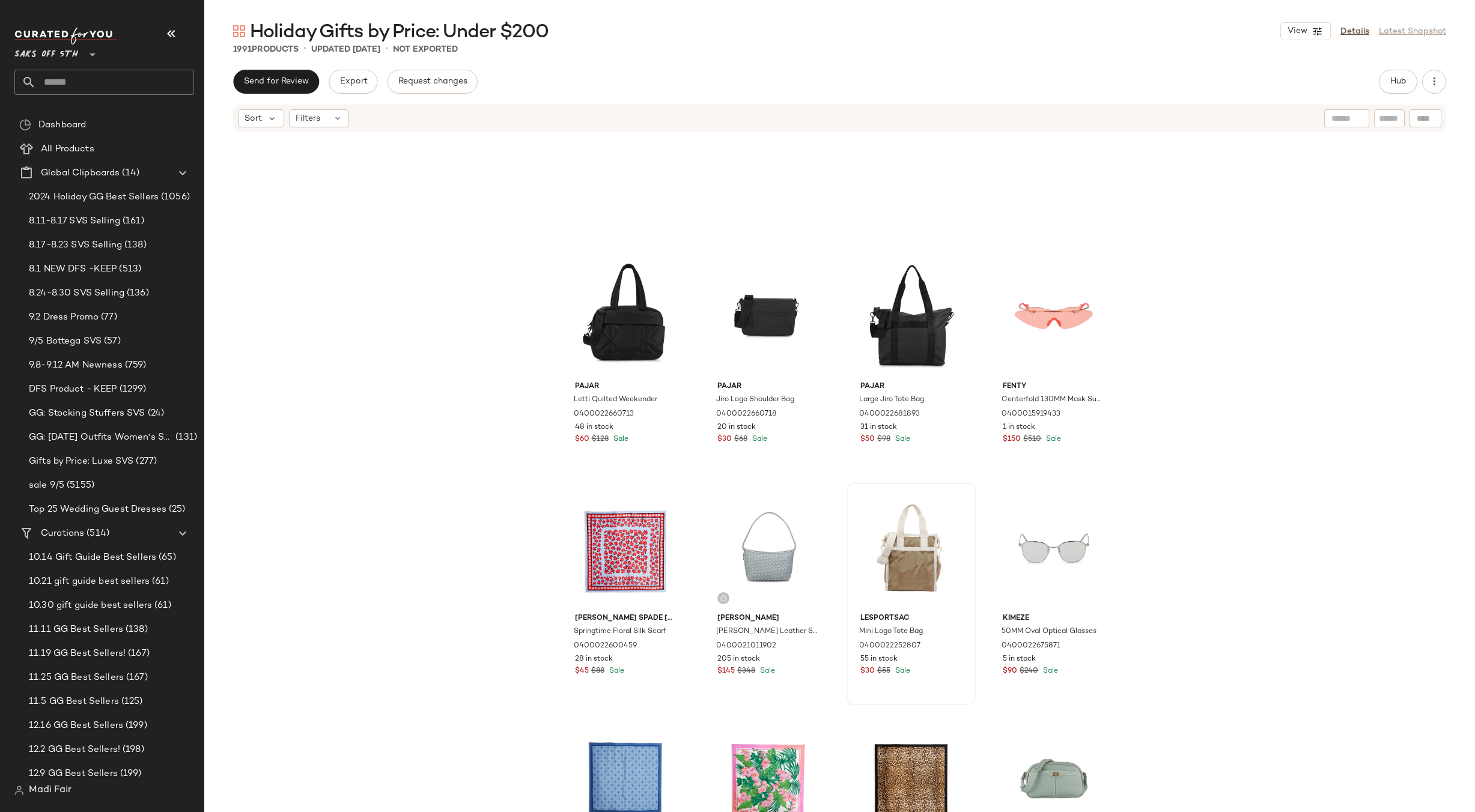
click at [1181, 396] on div "Pajar Letti Quilted Weekender 0400022660713 48 in stock $60 $128 Sale Pajar Jir…" at bounding box center [840, 491] width 1270 height 715
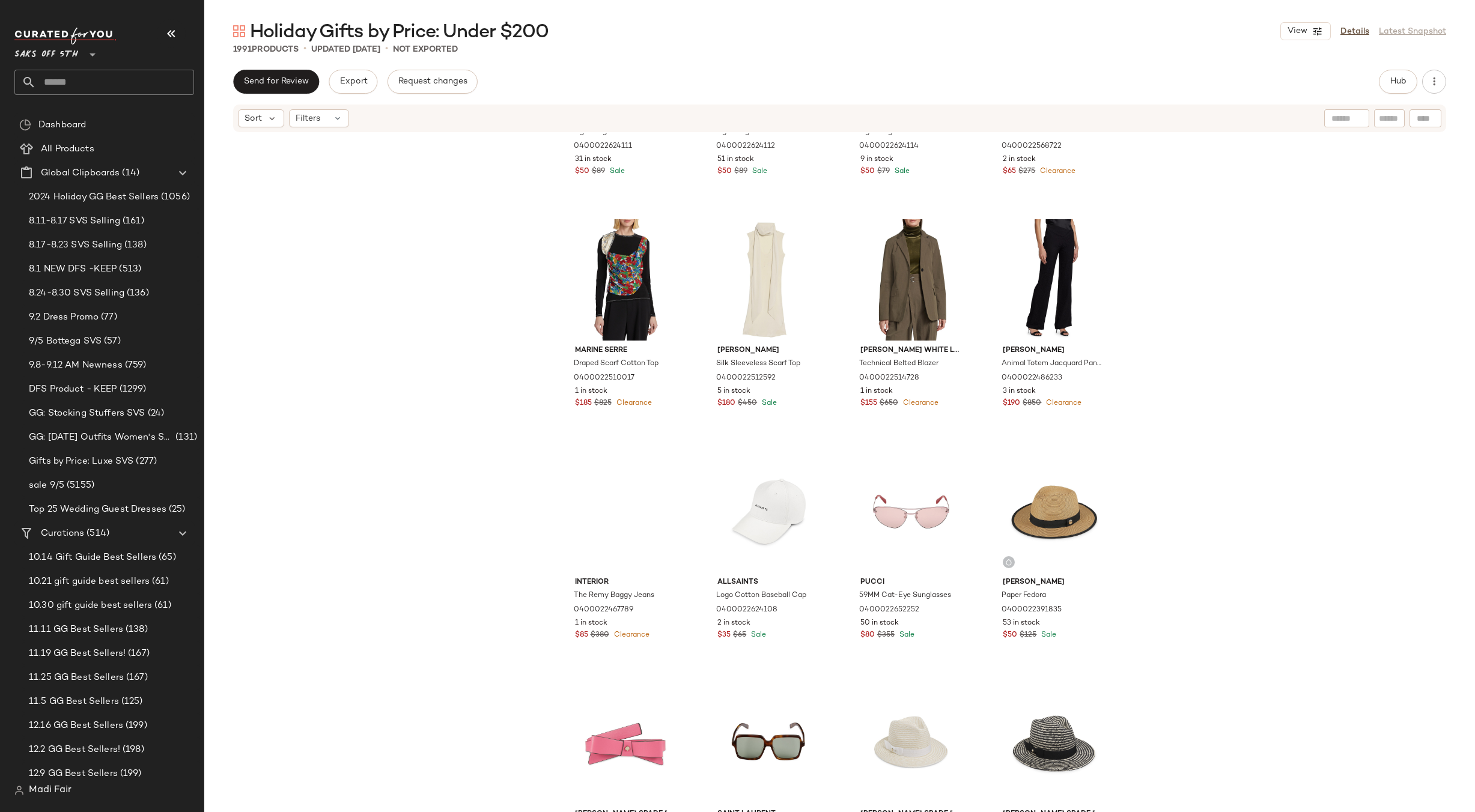
scroll to position [17197, 0]
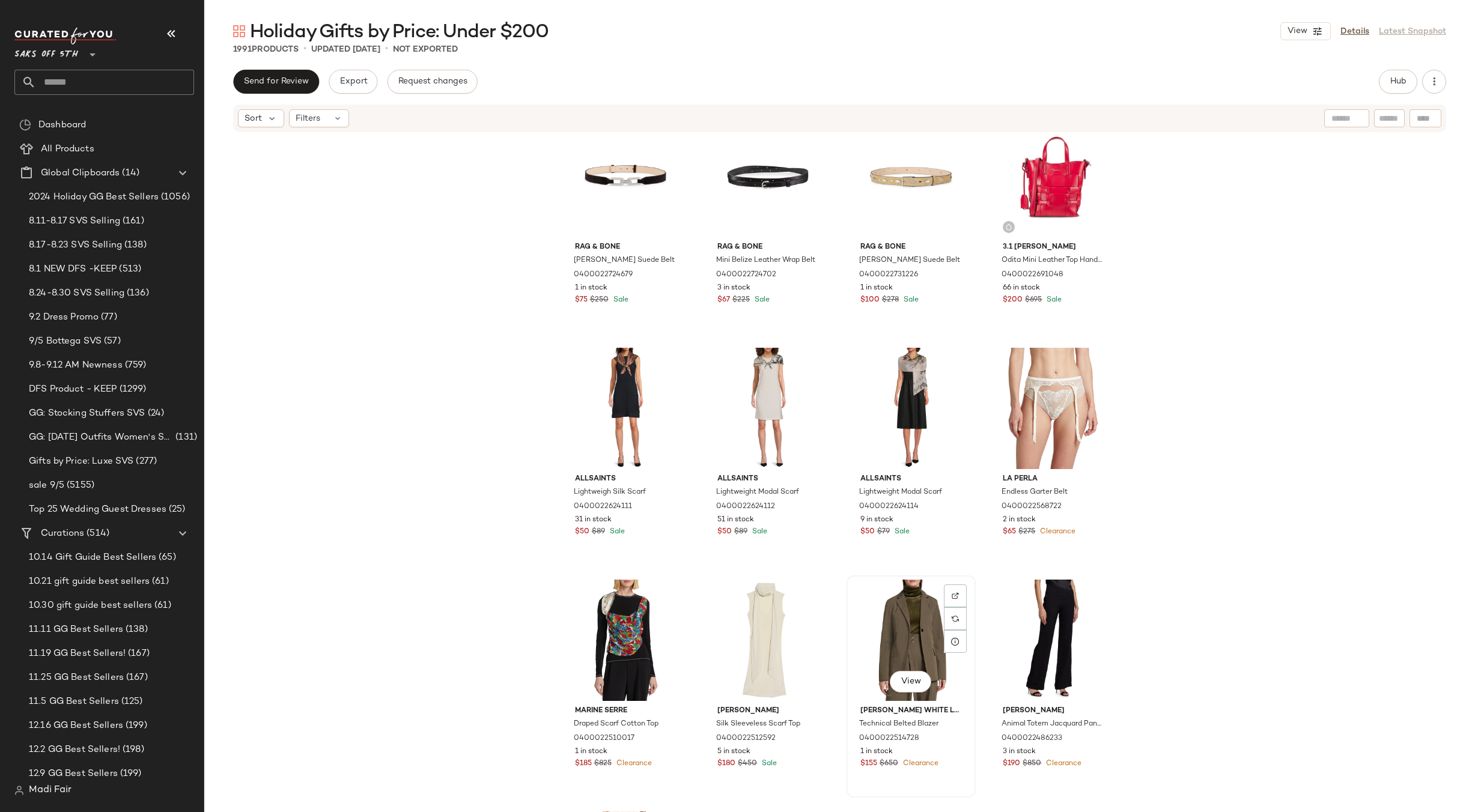
click at [915, 600] on div "View" at bounding box center [911, 640] width 120 height 121
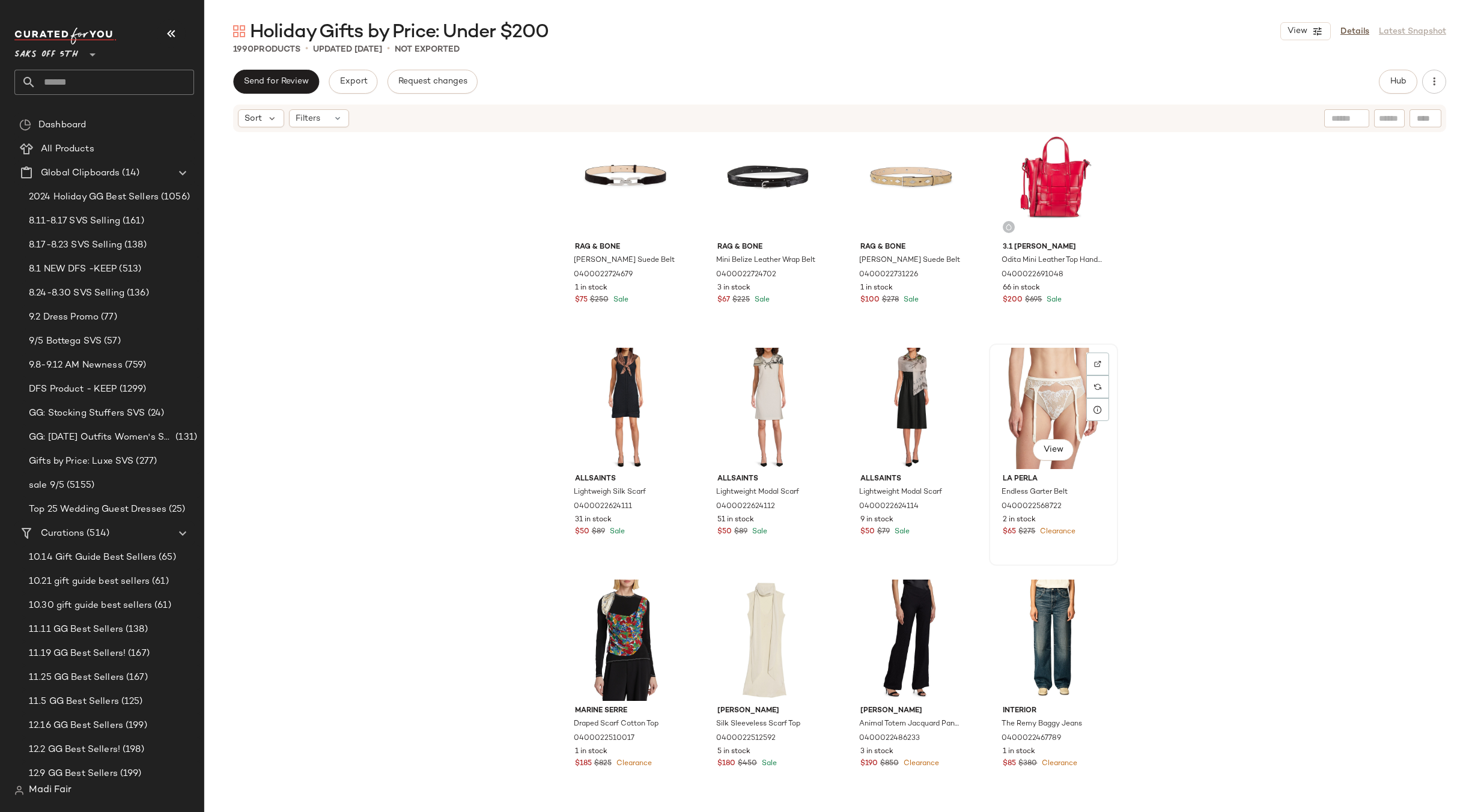
click at [1042, 389] on div "View" at bounding box center [1054, 408] width 120 height 121
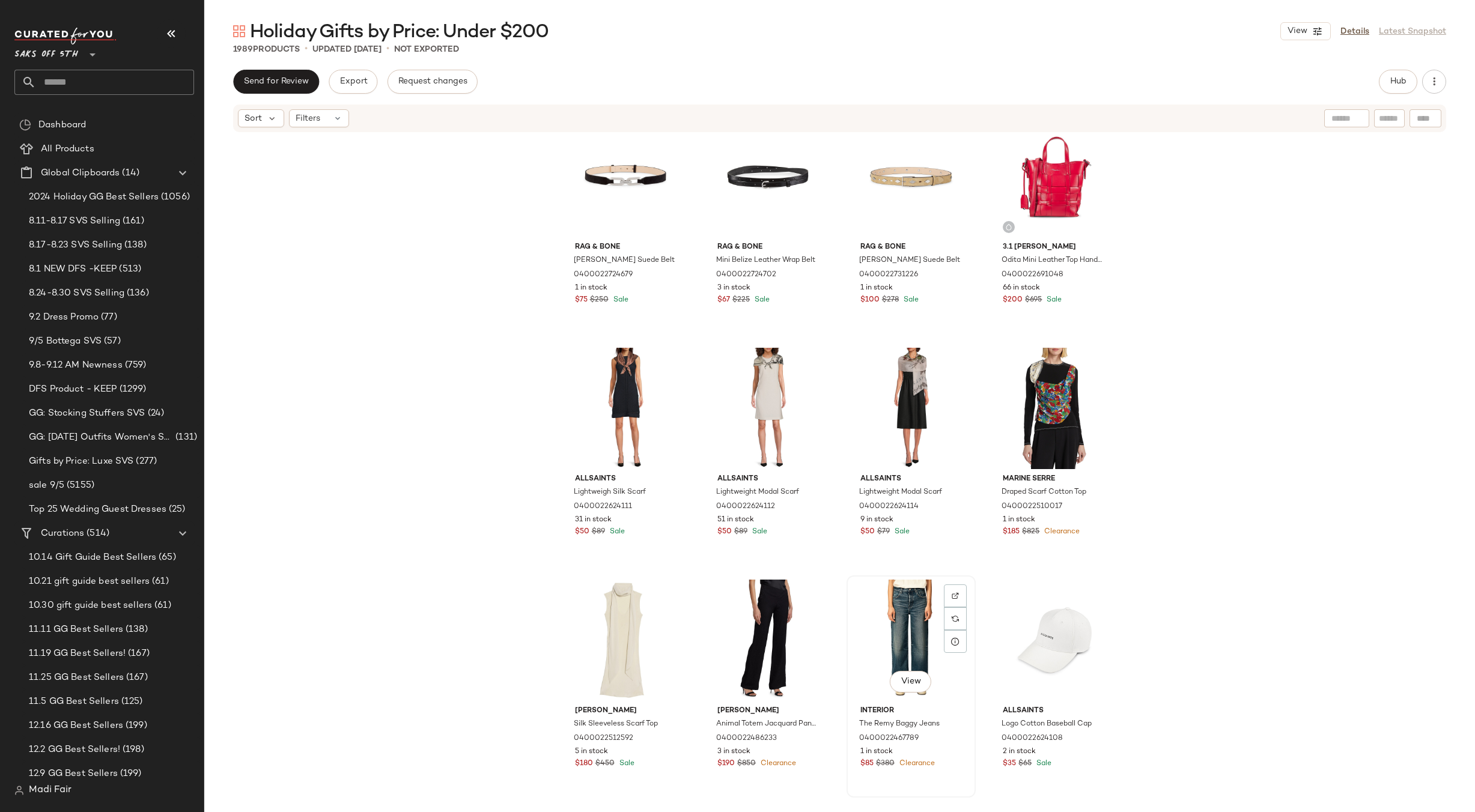
click at [891, 602] on div "View" at bounding box center [911, 640] width 120 height 121
click at [622, 599] on div "View" at bounding box center [626, 640] width 120 height 121
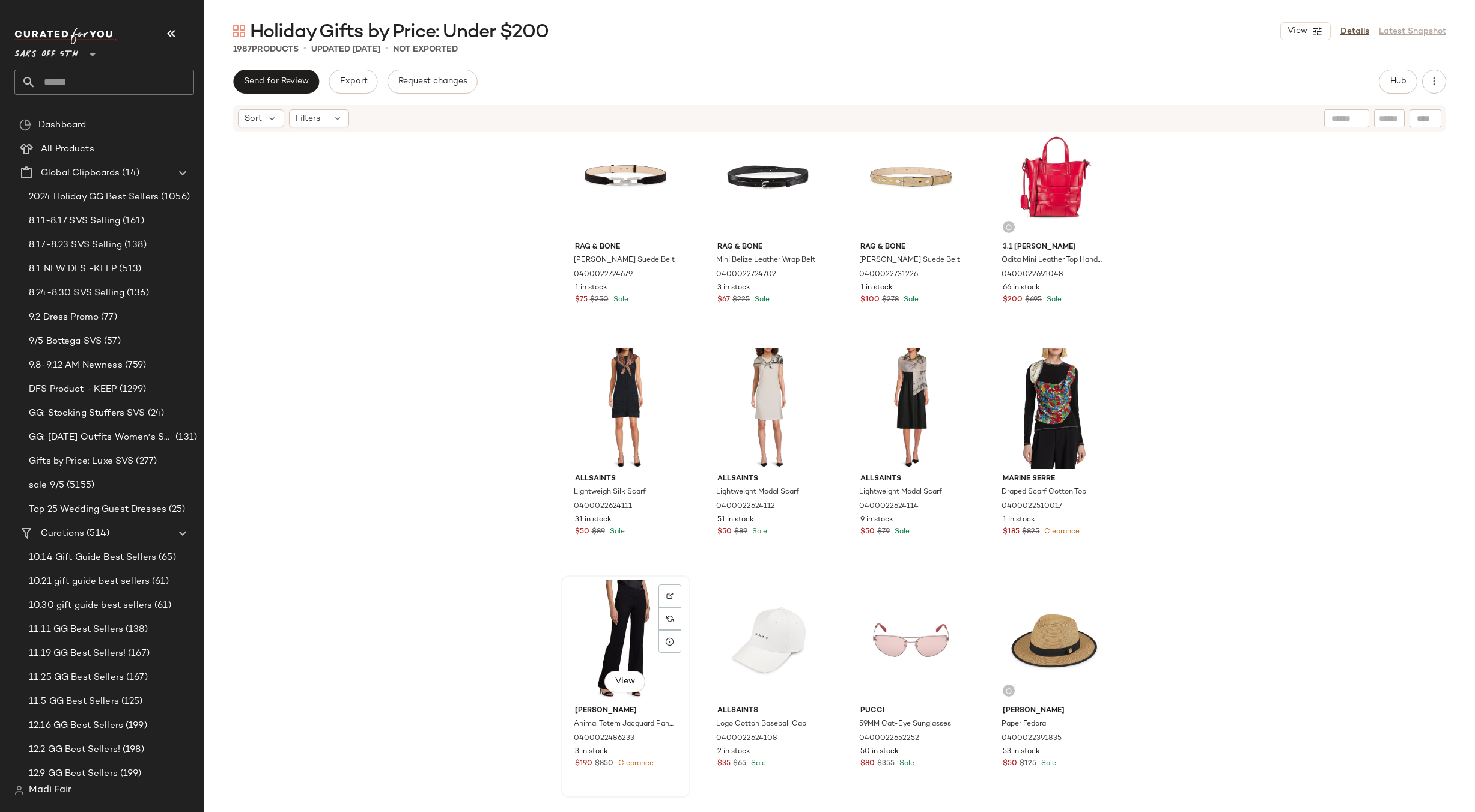
click at [621, 601] on div "View" at bounding box center [626, 640] width 120 height 121
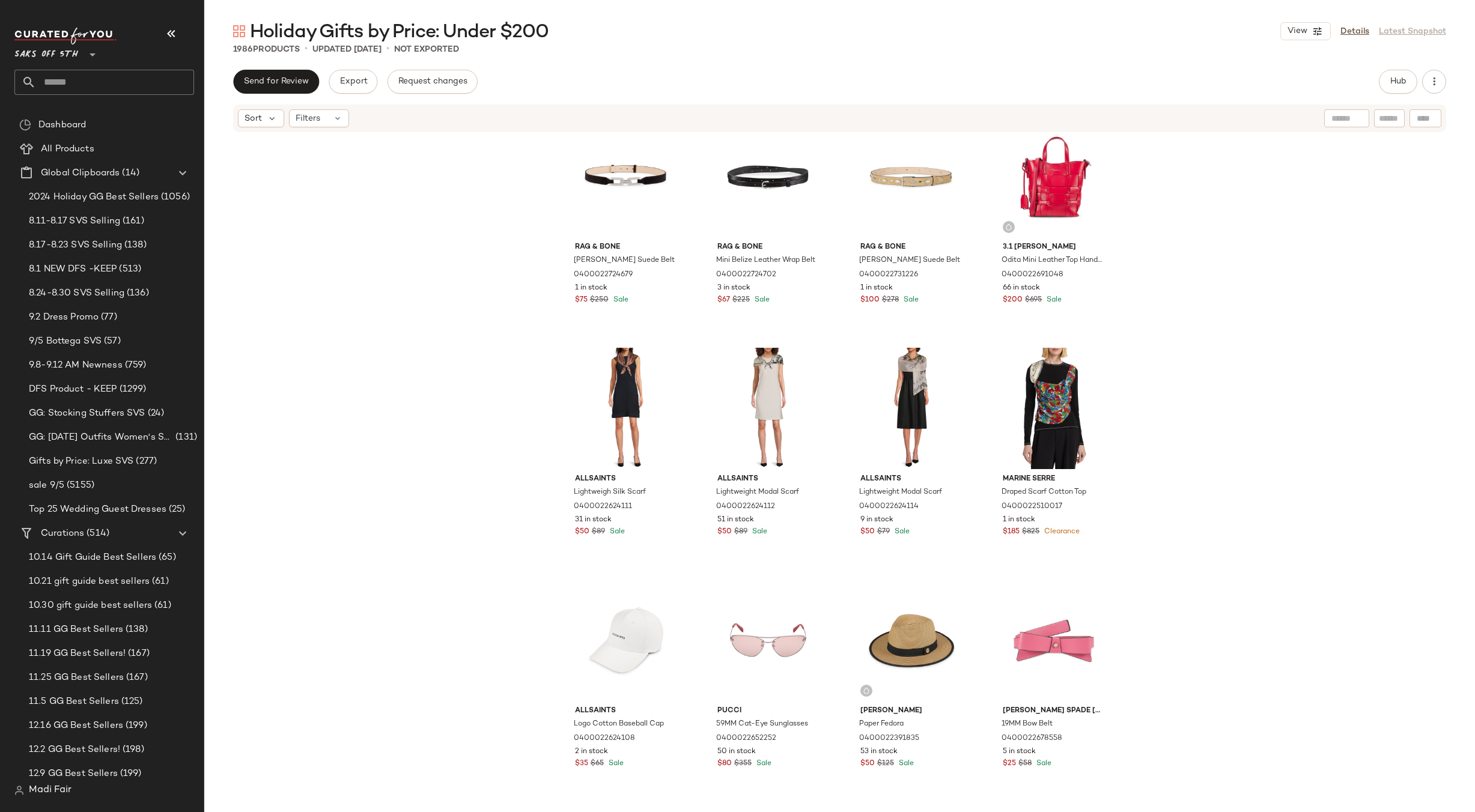
click at [1176, 495] on div "rag & bone Sadie Suede Belt 0400022724679 1 in stock $75 $250 Sale rag & bone M…" at bounding box center [840, 491] width 1270 height 715
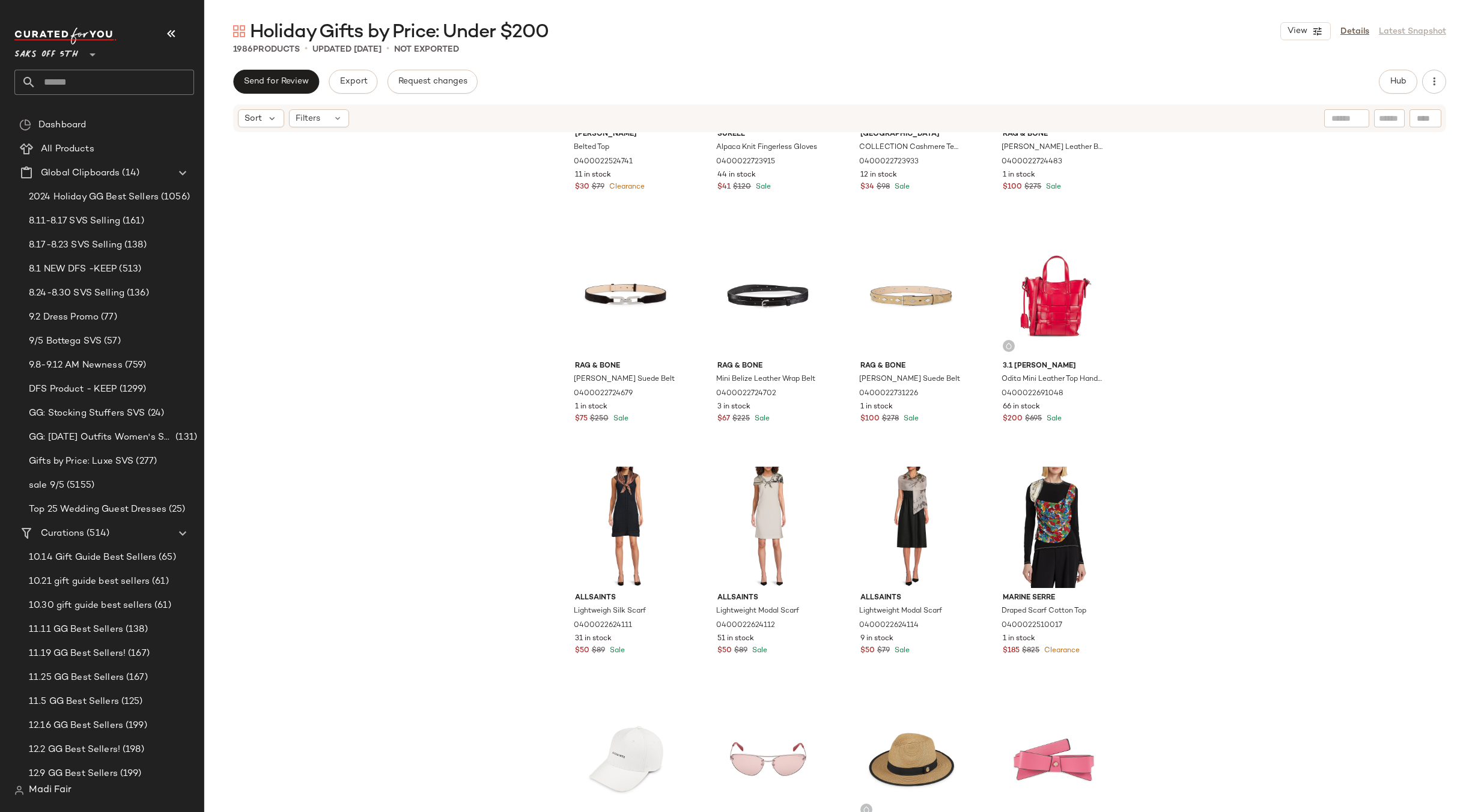
scroll to position [17077, 0]
click at [1077, 482] on div at bounding box center [1054, 528] width 120 height 121
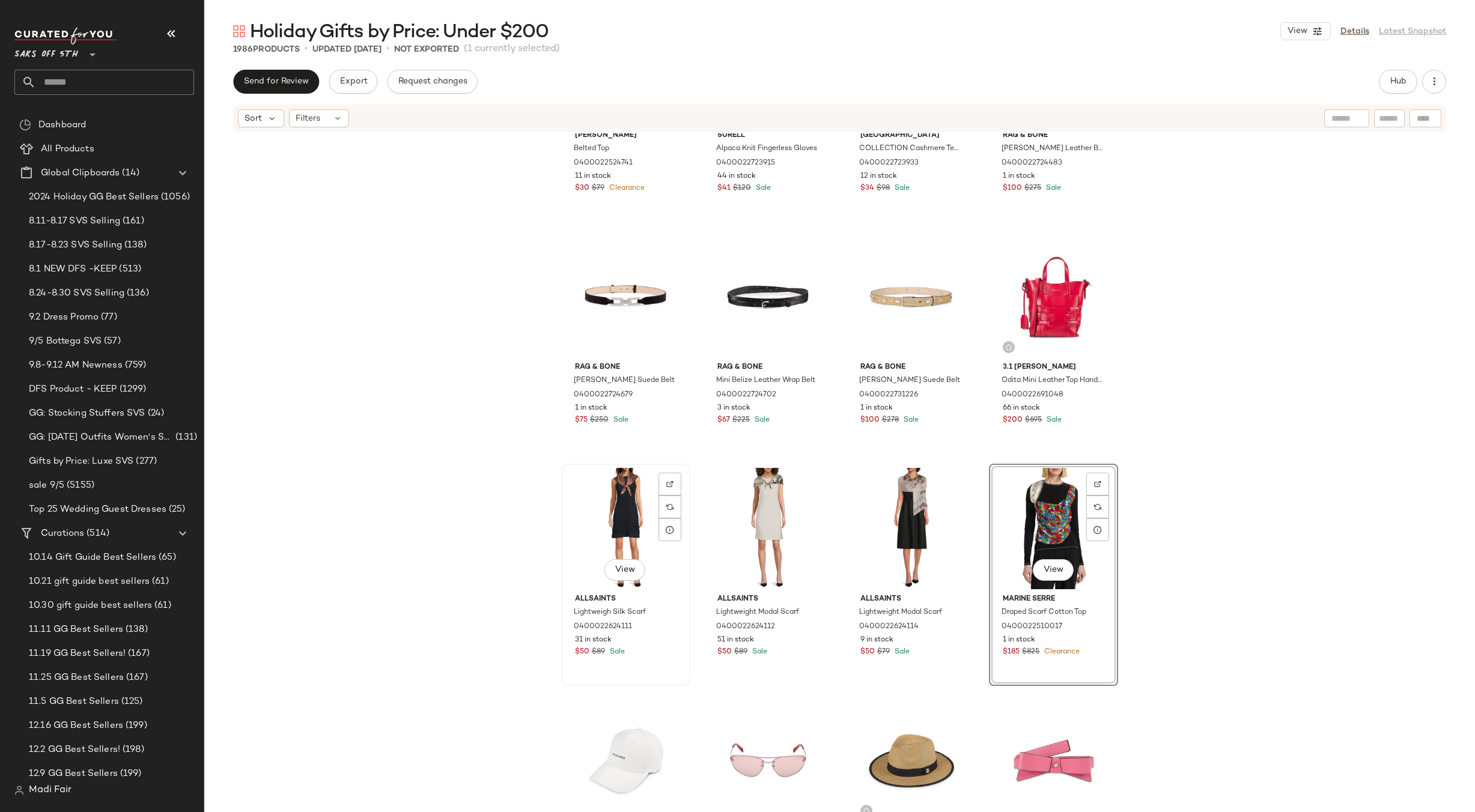
click at [625, 514] on div "View" at bounding box center [626, 528] width 120 height 121
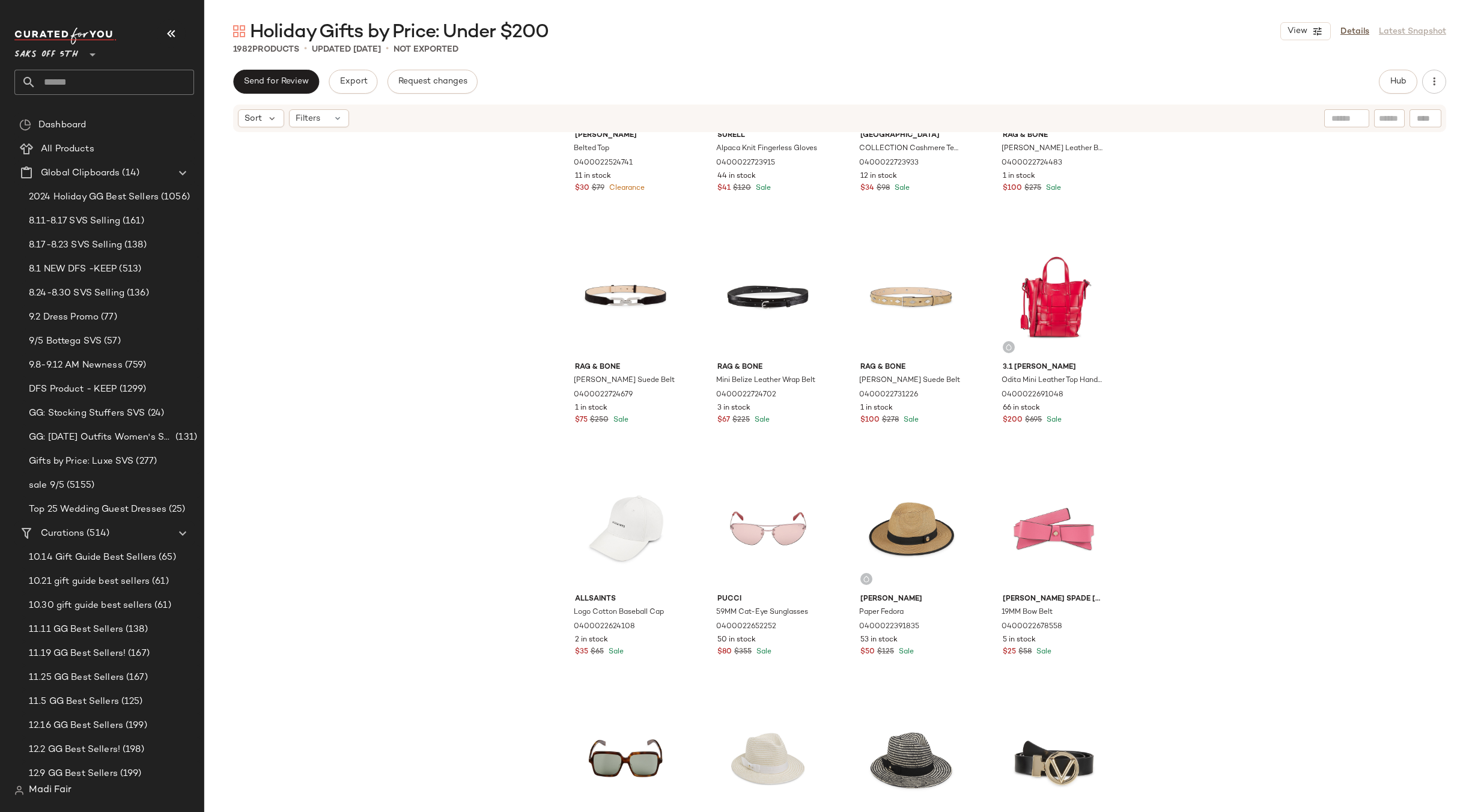
click at [1236, 422] on div "[PERSON_NAME] Belted Top 0400022524741 11 in stock $30 $79 Clearance Surell Alp…" at bounding box center [840, 491] width 1270 height 715
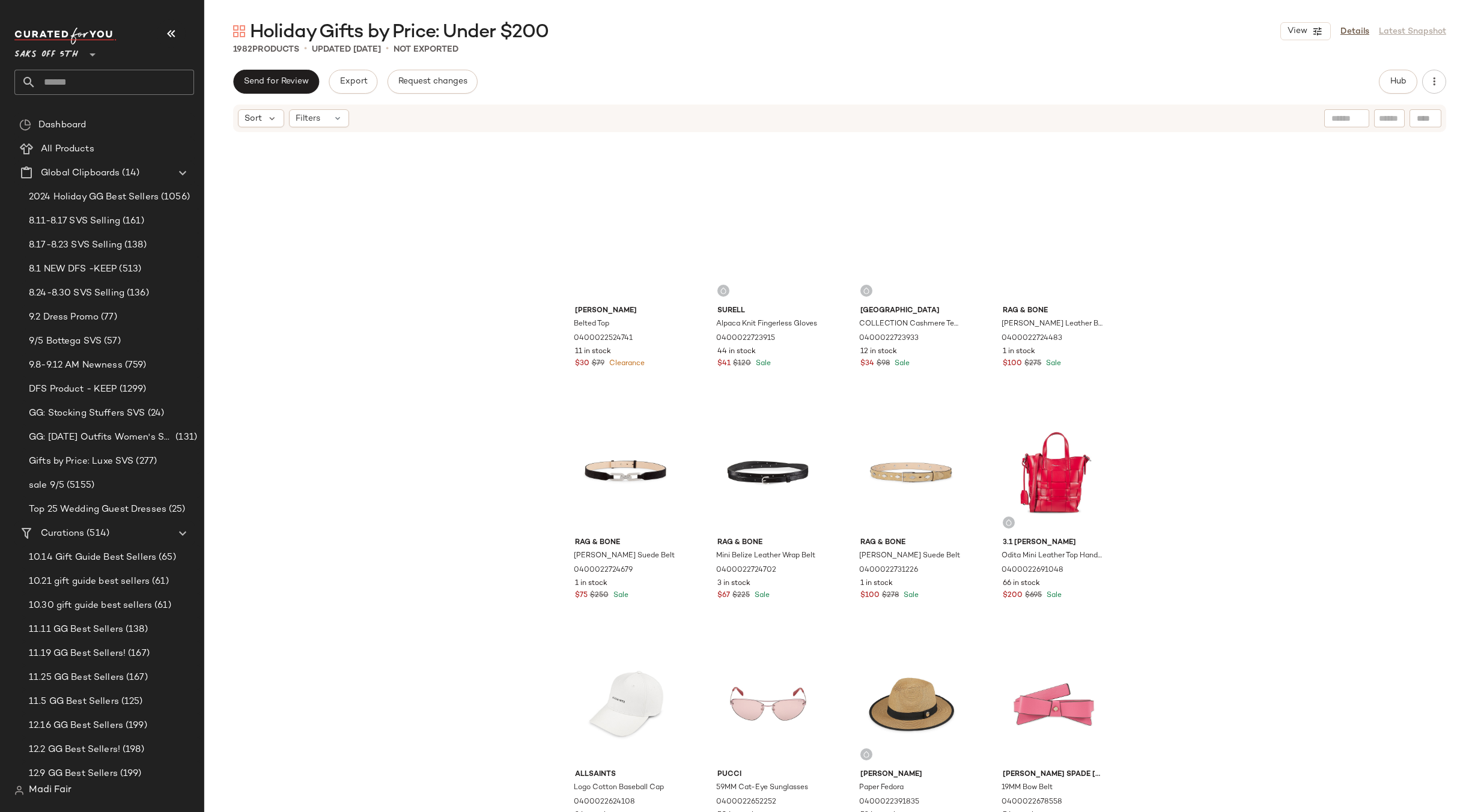
scroll to position [16716, 0]
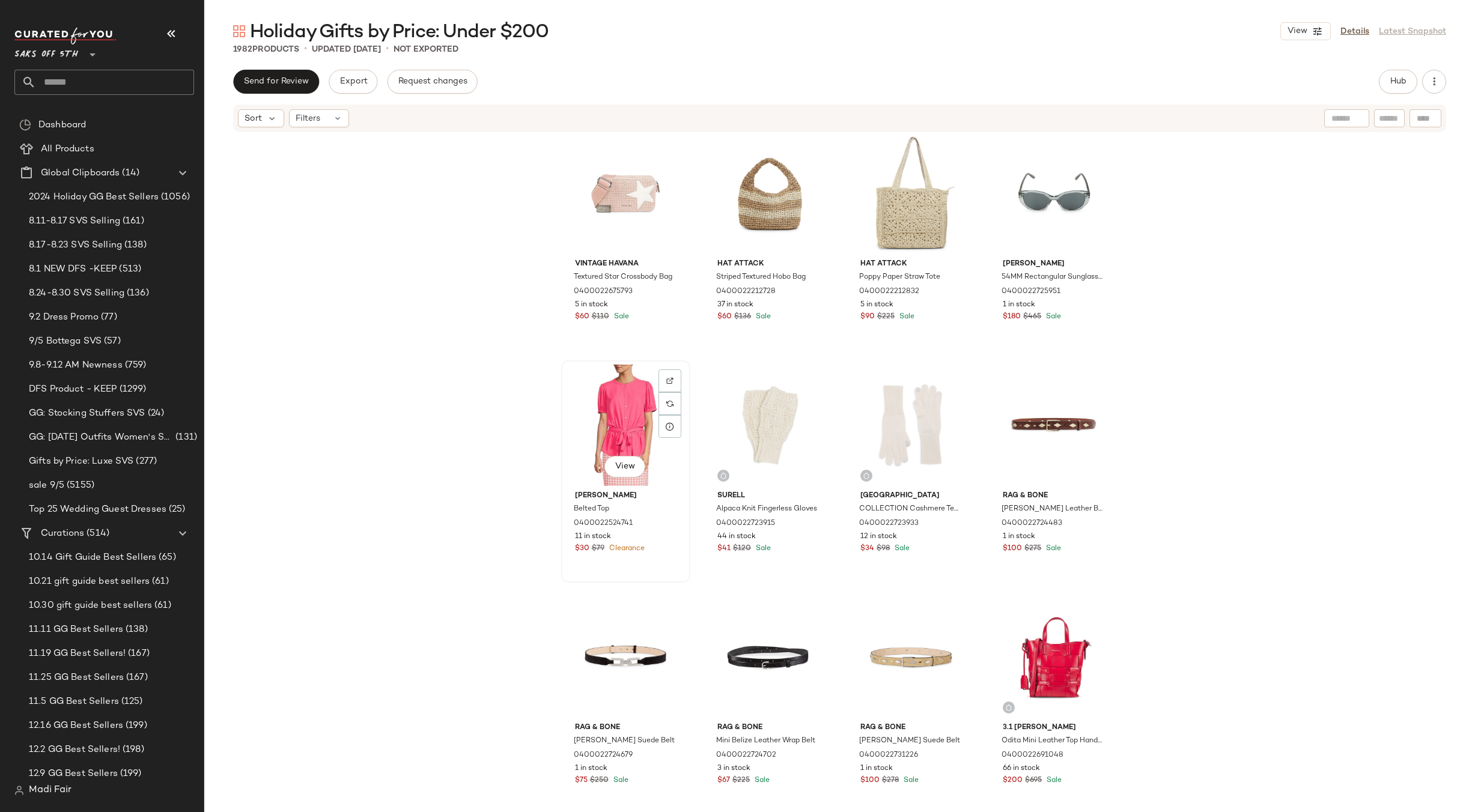
drag, startPoint x: 615, startPoint y: 394, endPoint x: 681, endPoint y: 394, distance: 66.0
click at [615, 394] on div "View" at bounding box center [626, 425] width 120 height 121
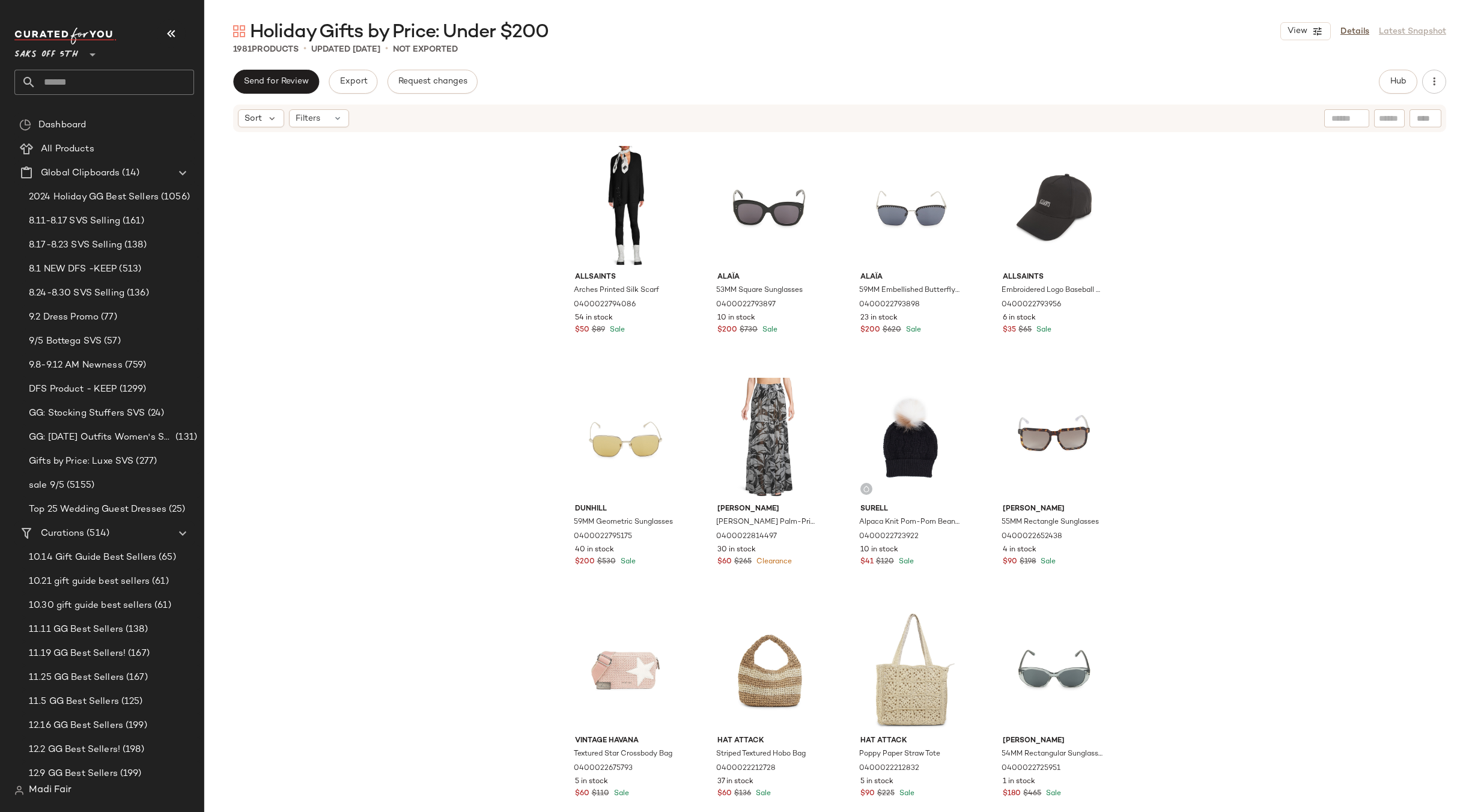
scroll to position [16056, 0]
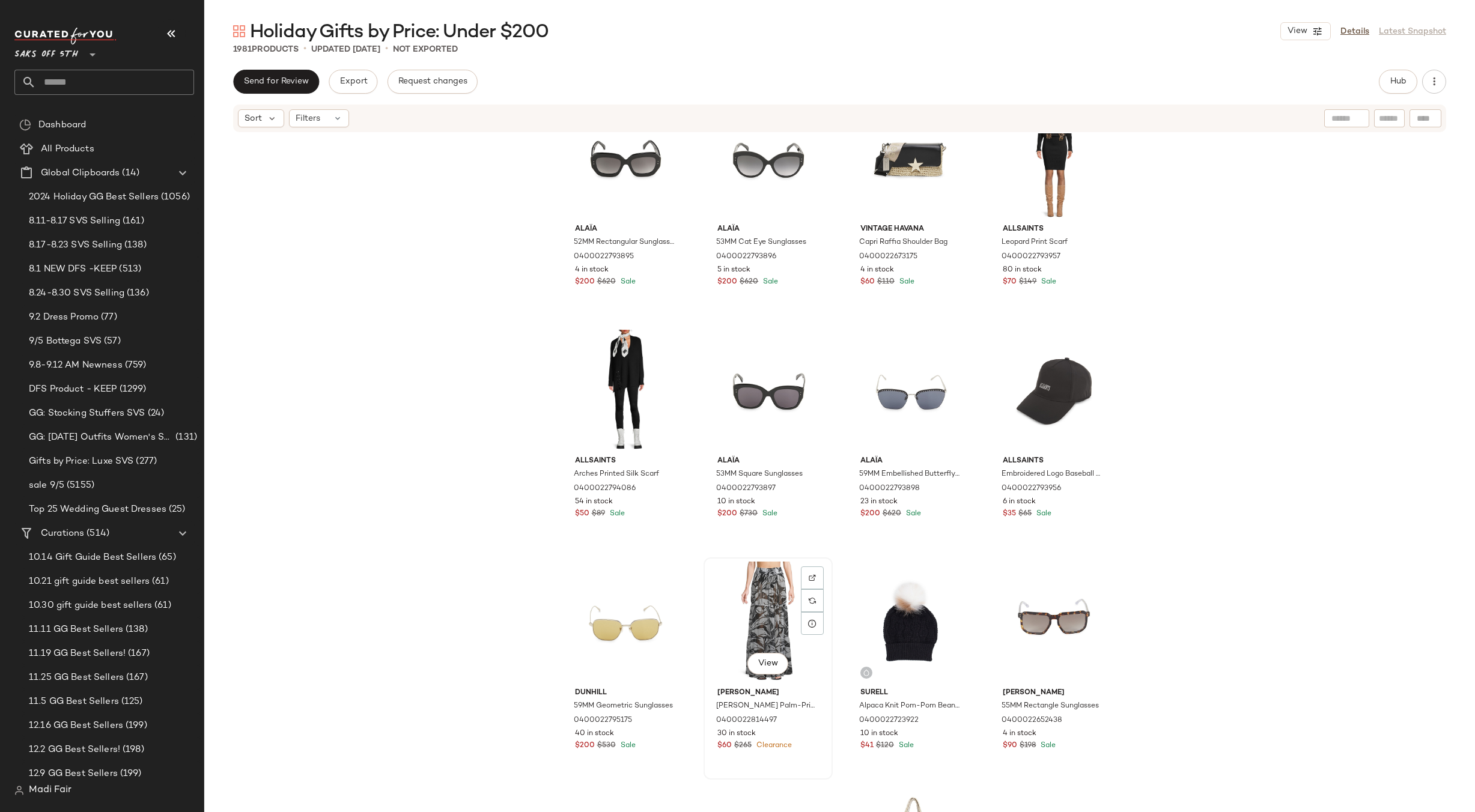
click at [759, 587] on div "View" at bounding box center [768, 622] width 120 height 121
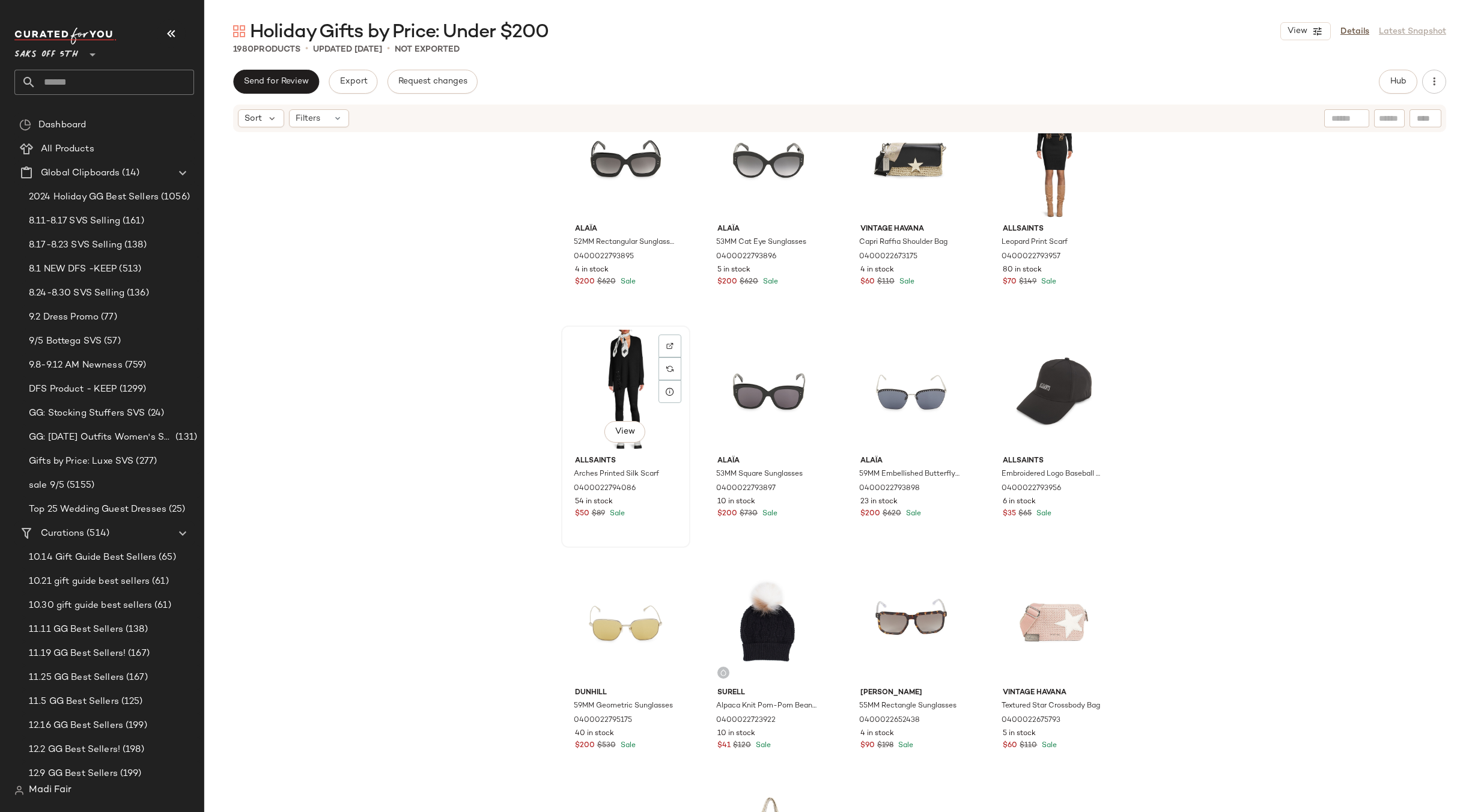
click at [631, 383] on div "View" at bounding box center [626, 390] width 120 height 121
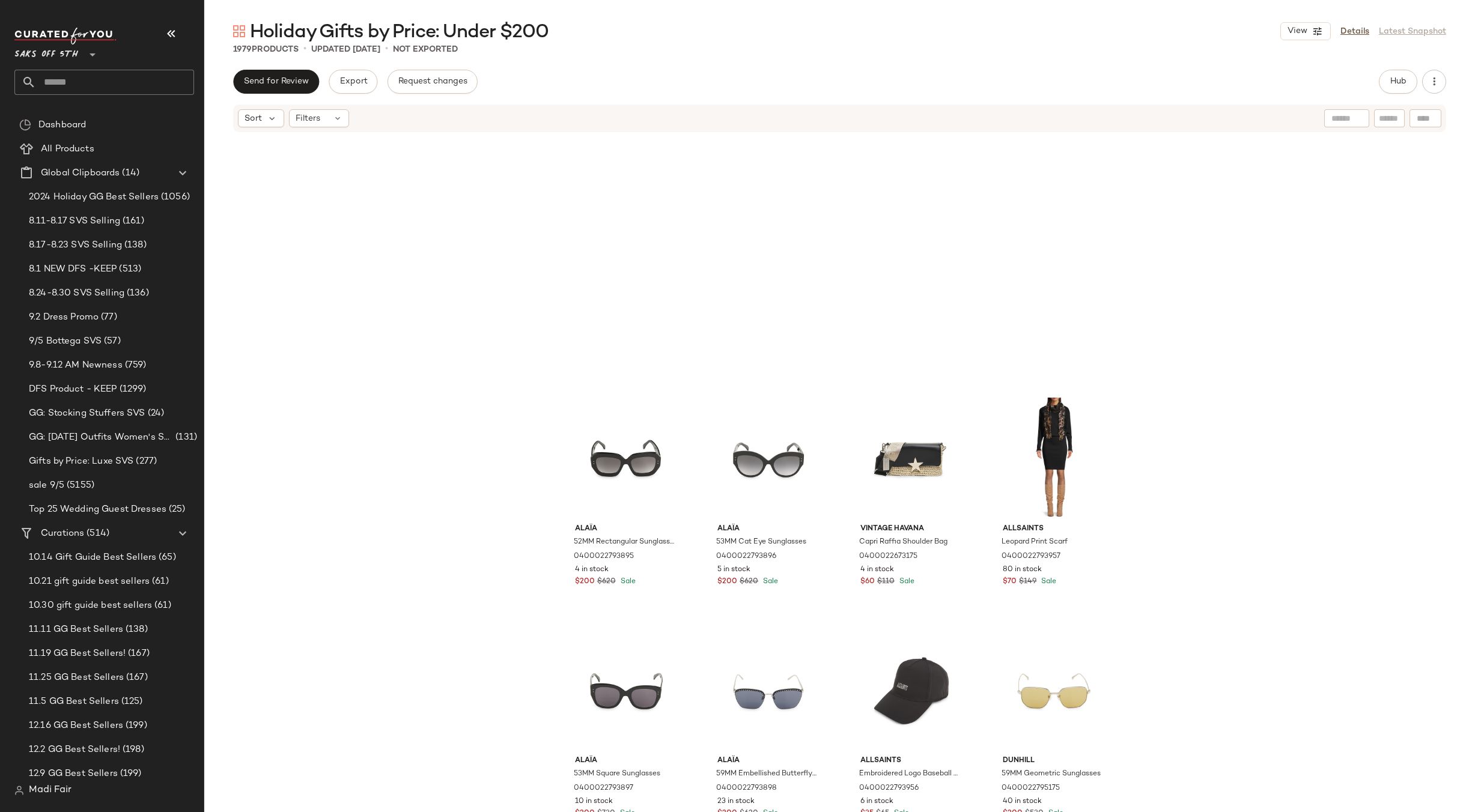
scroll to position [15755, 0]
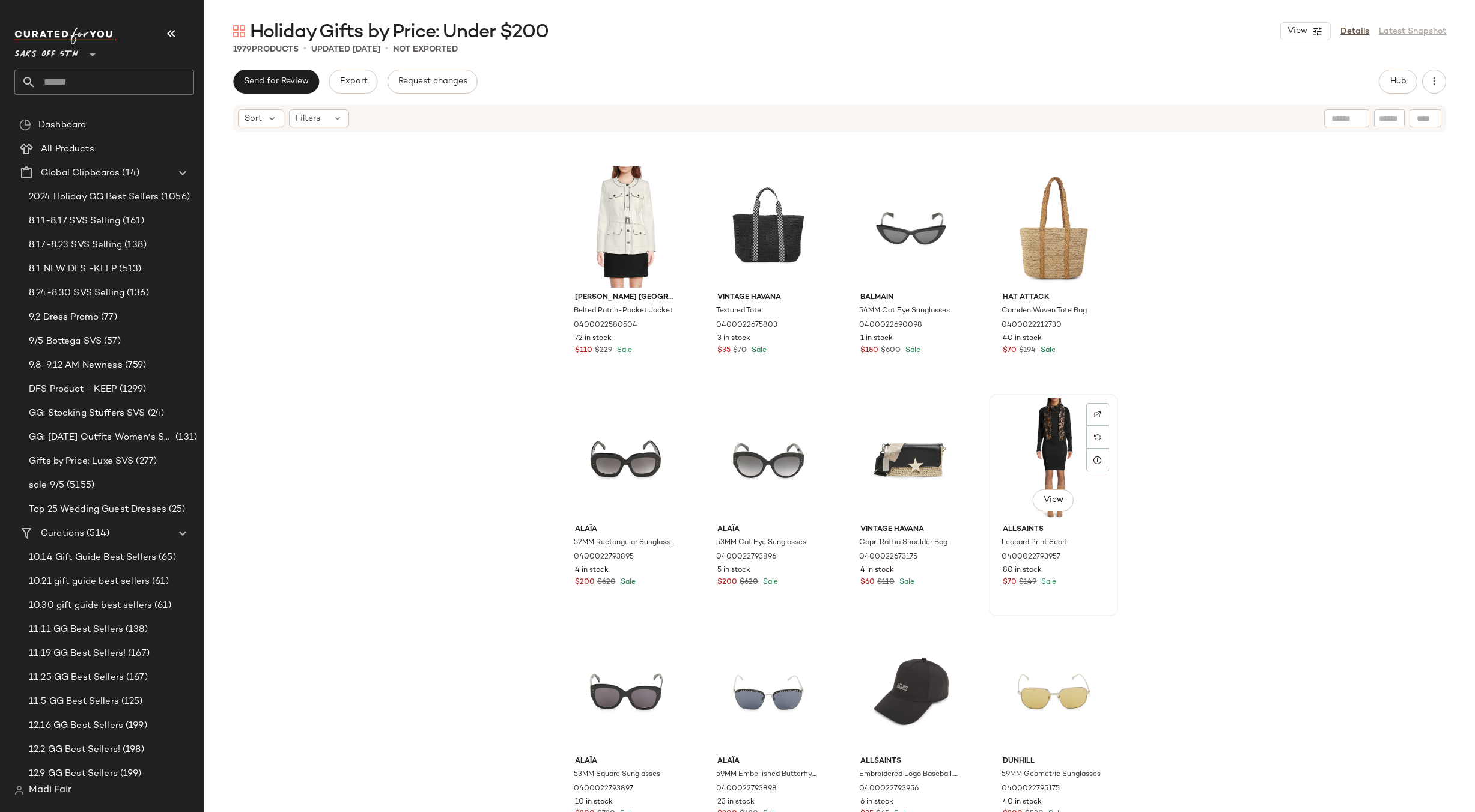
click at [1044, 446] on div "View" at bounding box center [1054, 458] width 120 height 121
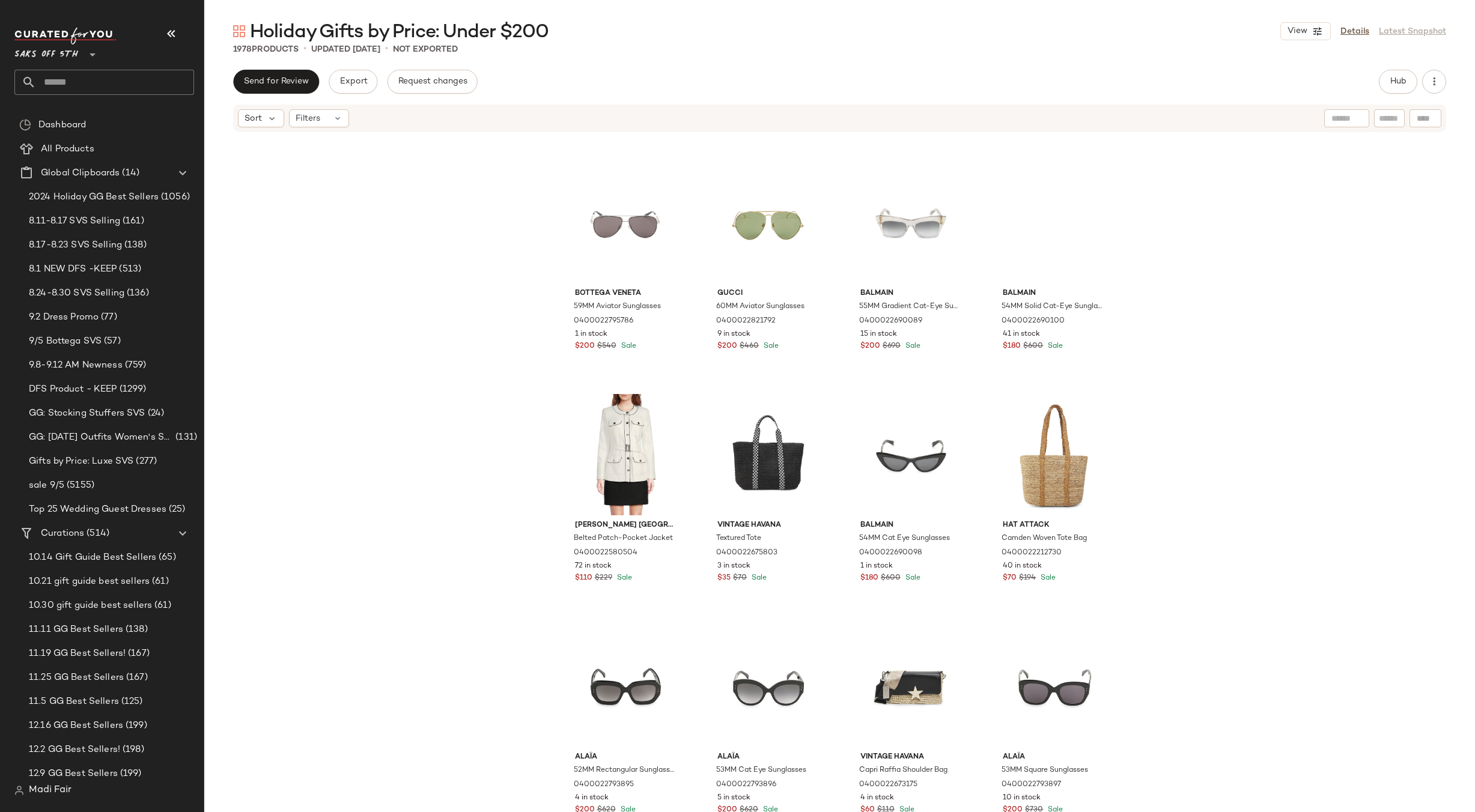
scroll to position [15394, 0]
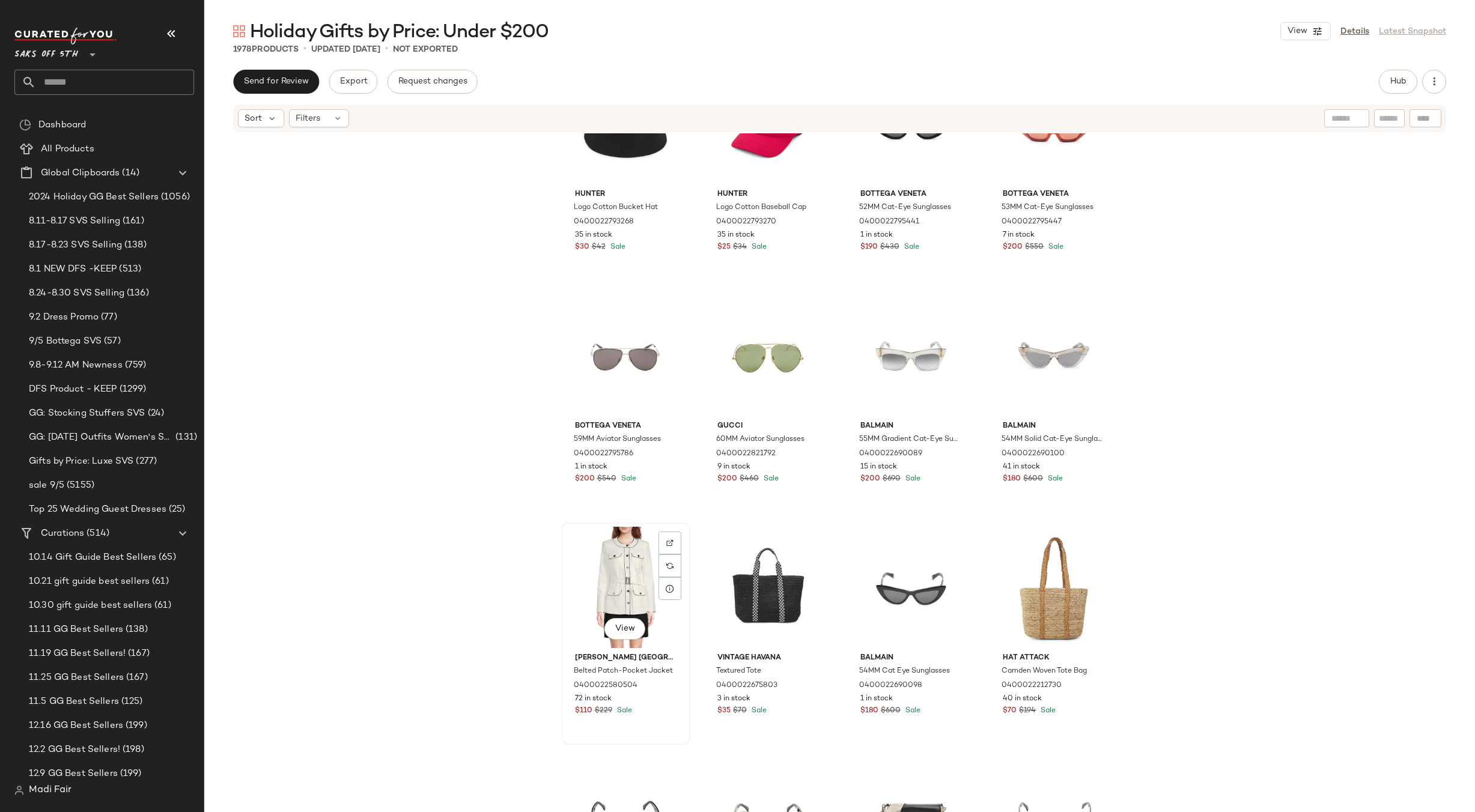
click at [618, 554] on div "View" at bounding box center [626, 587] width 120 height 121
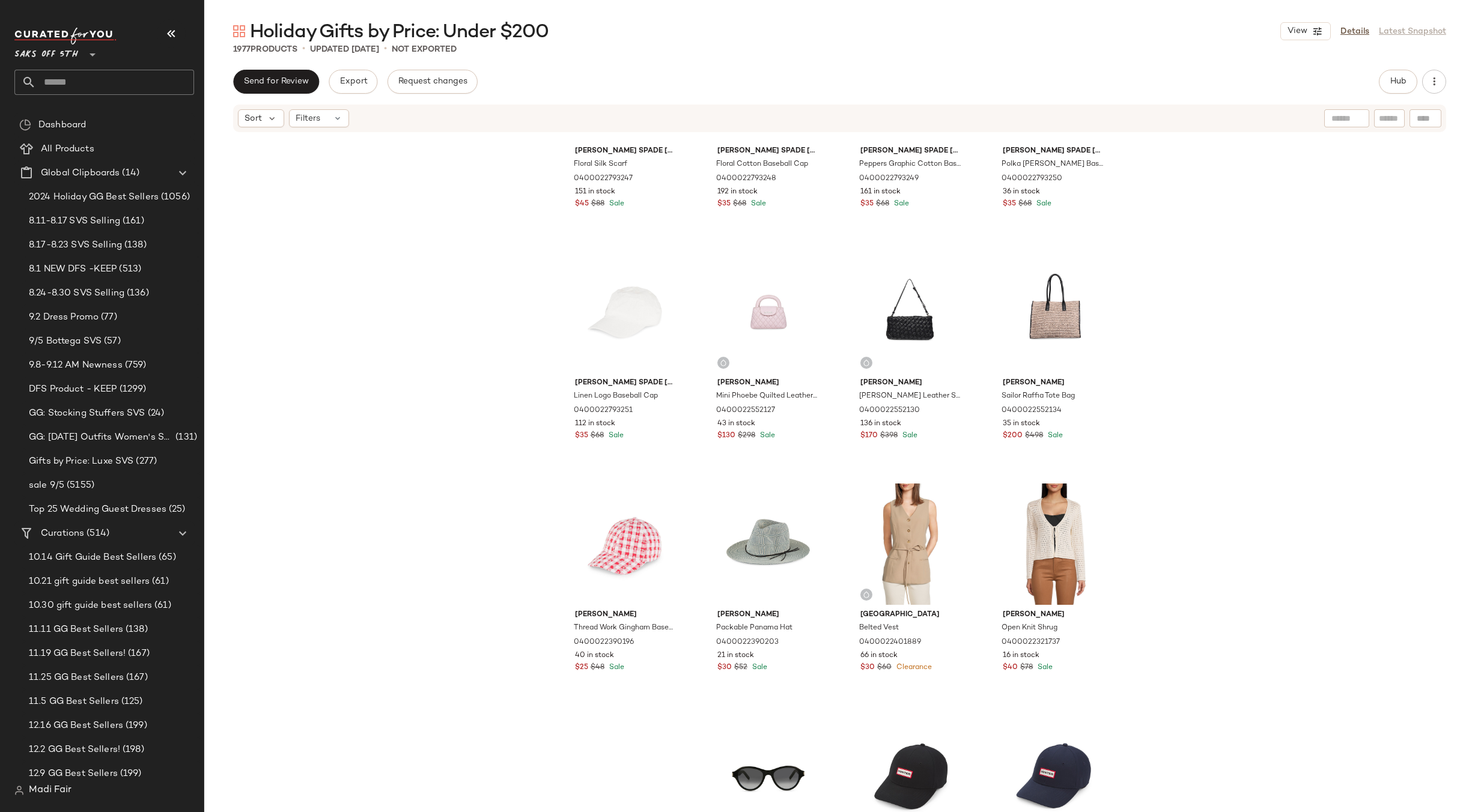
scroll to position [14313, 0]
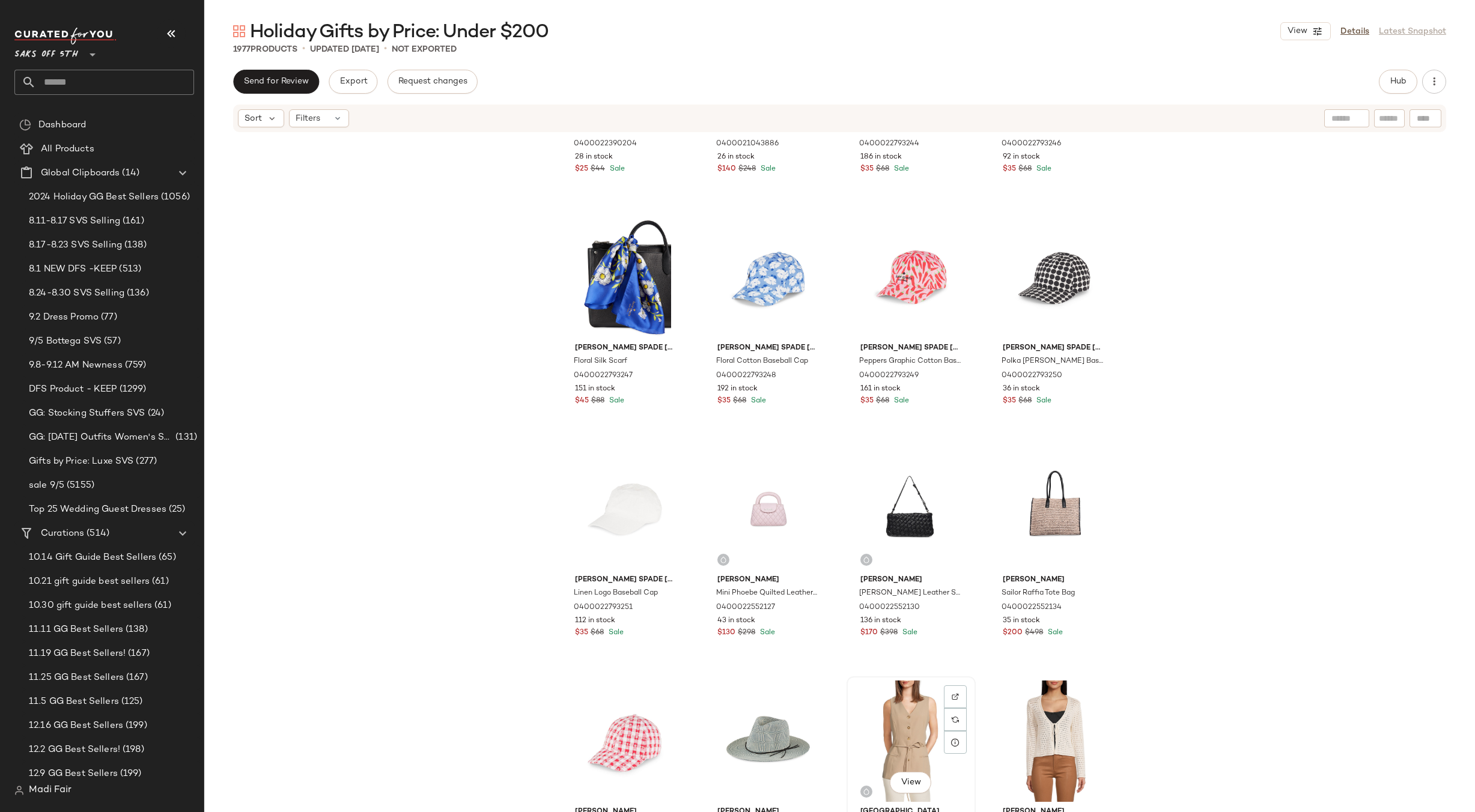
click at [891, 729] on div "View" at bounding box center [911, 741] width 120 height 121
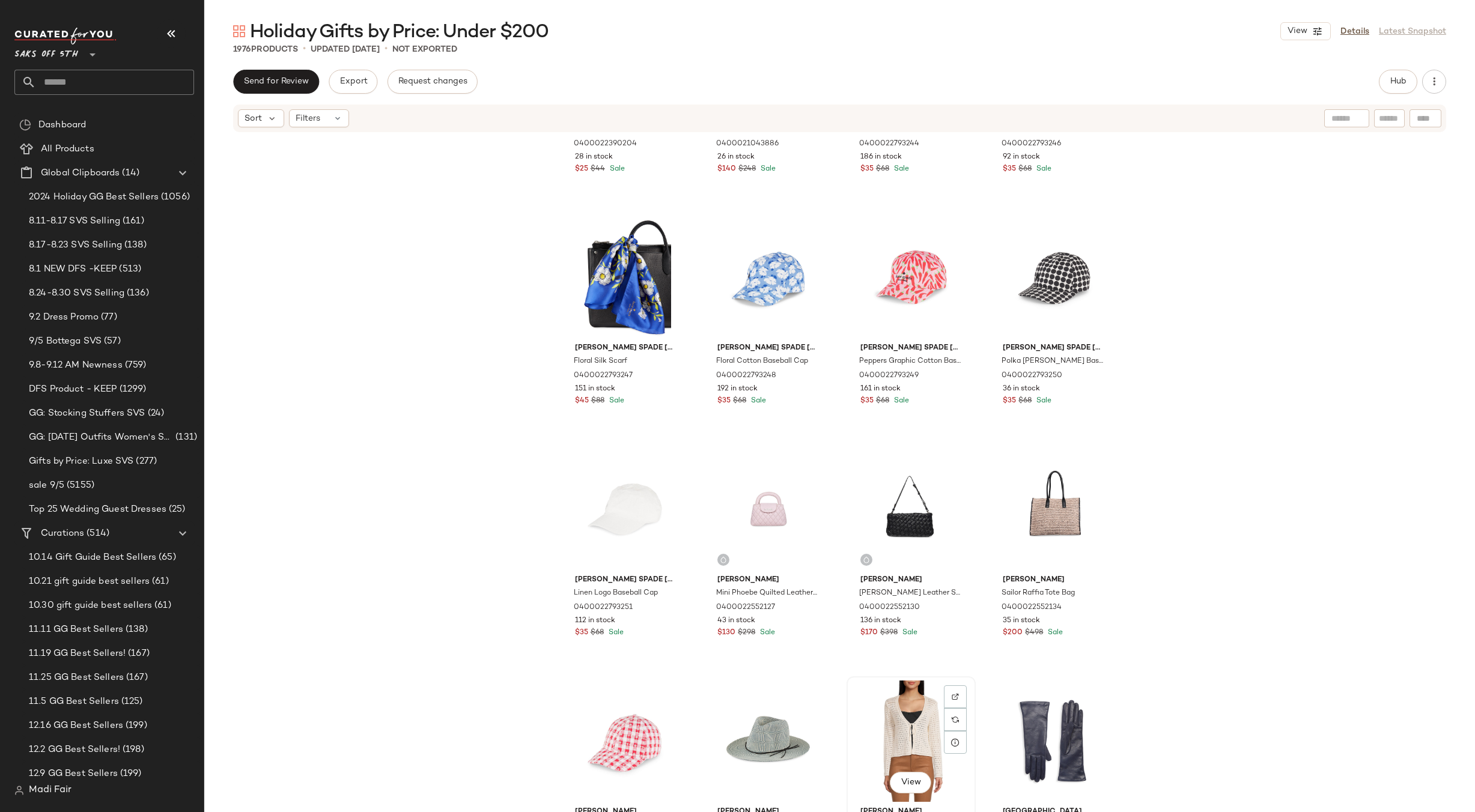
click at [897, 725] on div "View" at bounding box center [911, 741] width 120 height 121
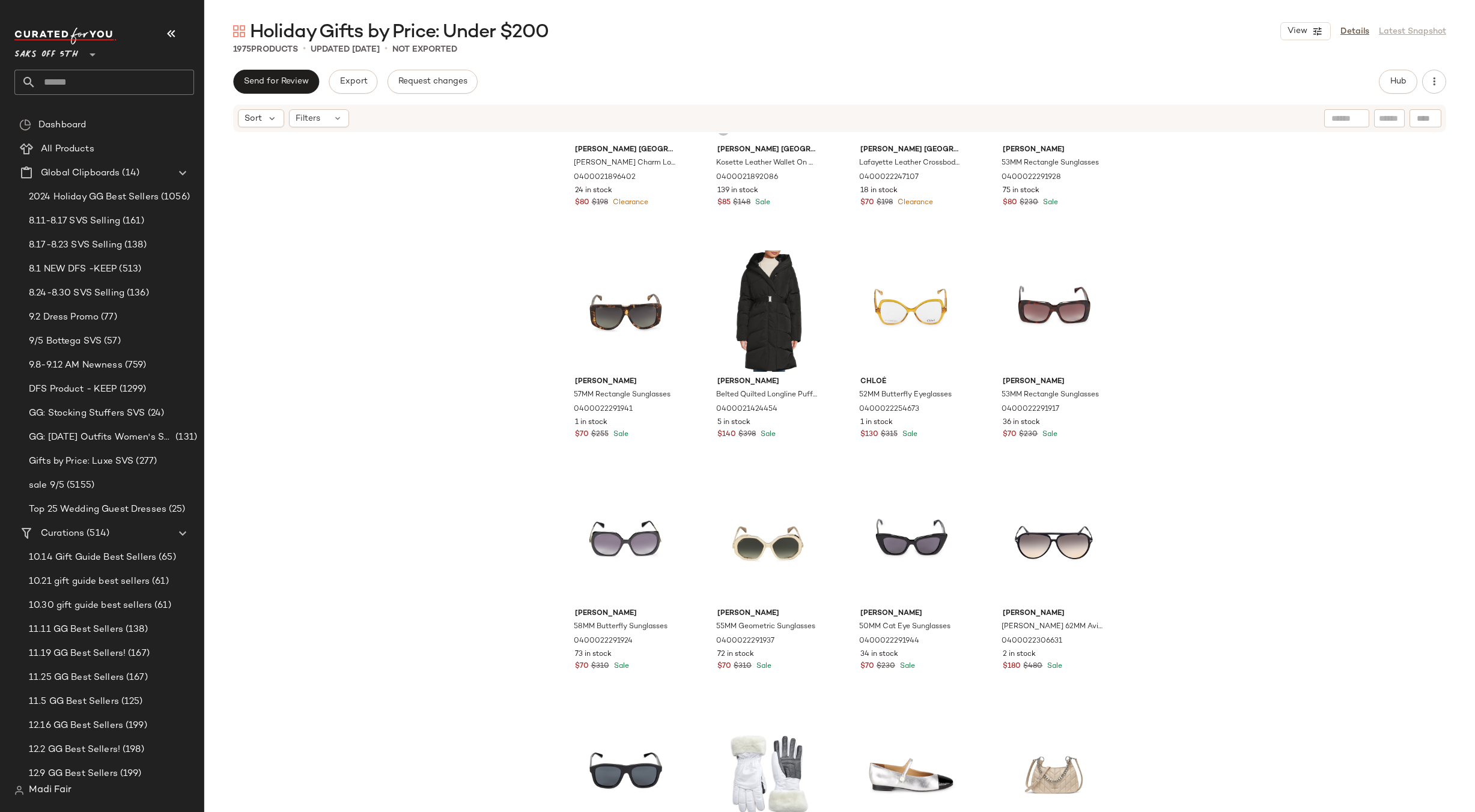
scroll to position [13111, 0]
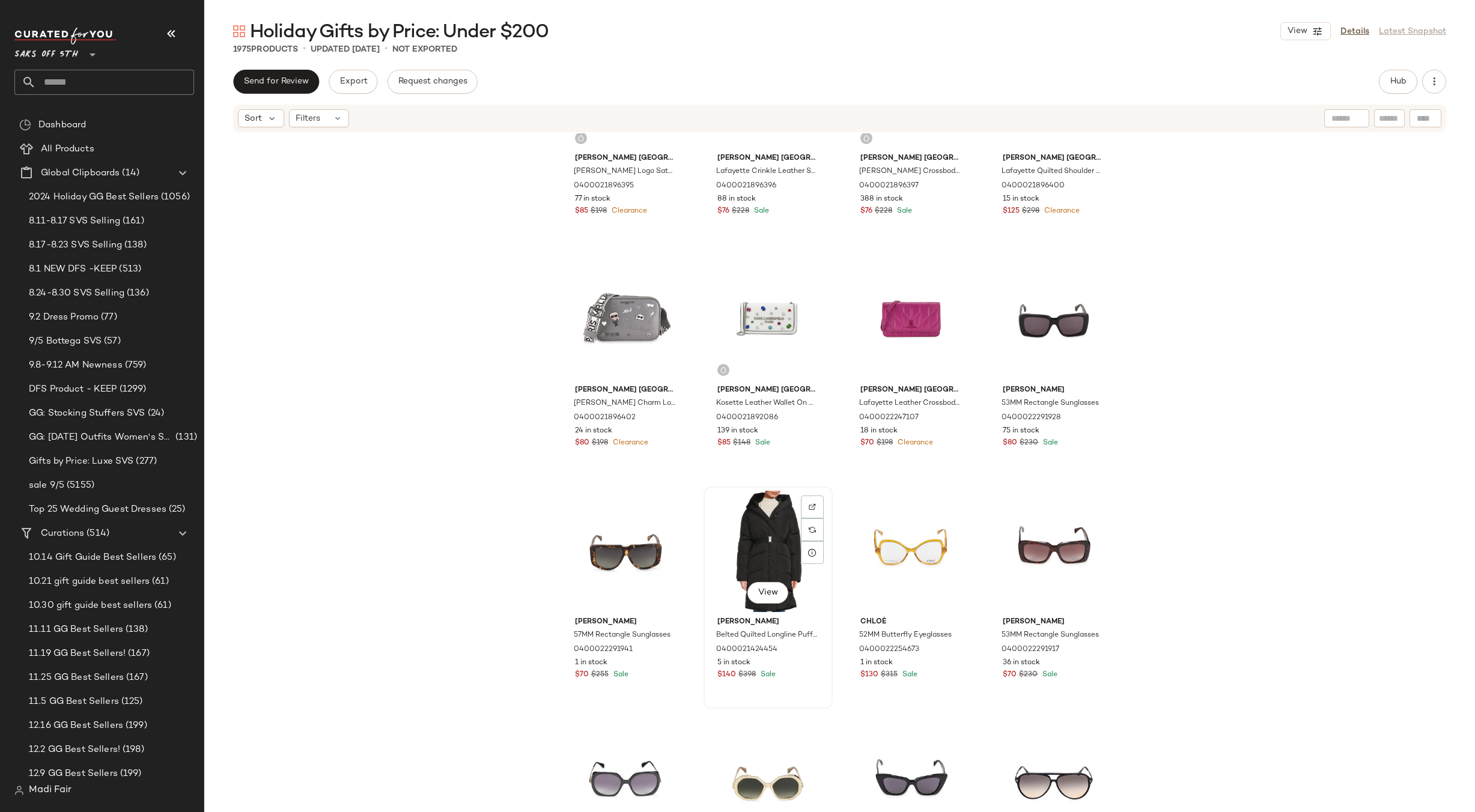
click at [778, 555] on div "View" at bounding box center [768, 551] width 120 height 121
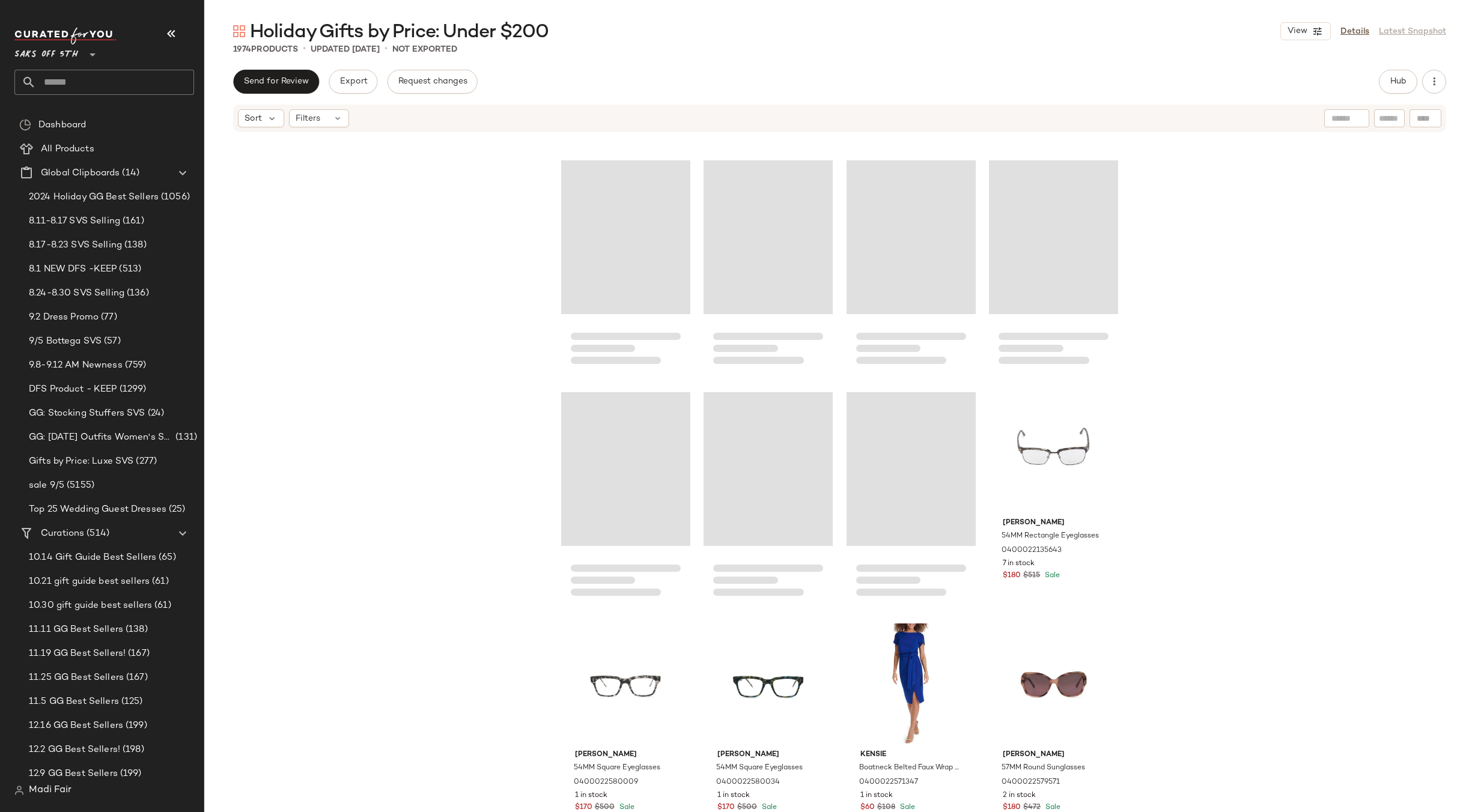
scroll to position [7643, 0]
click at [900, 645] on div "View" at bounding box center [911, 685] width 120 height 121
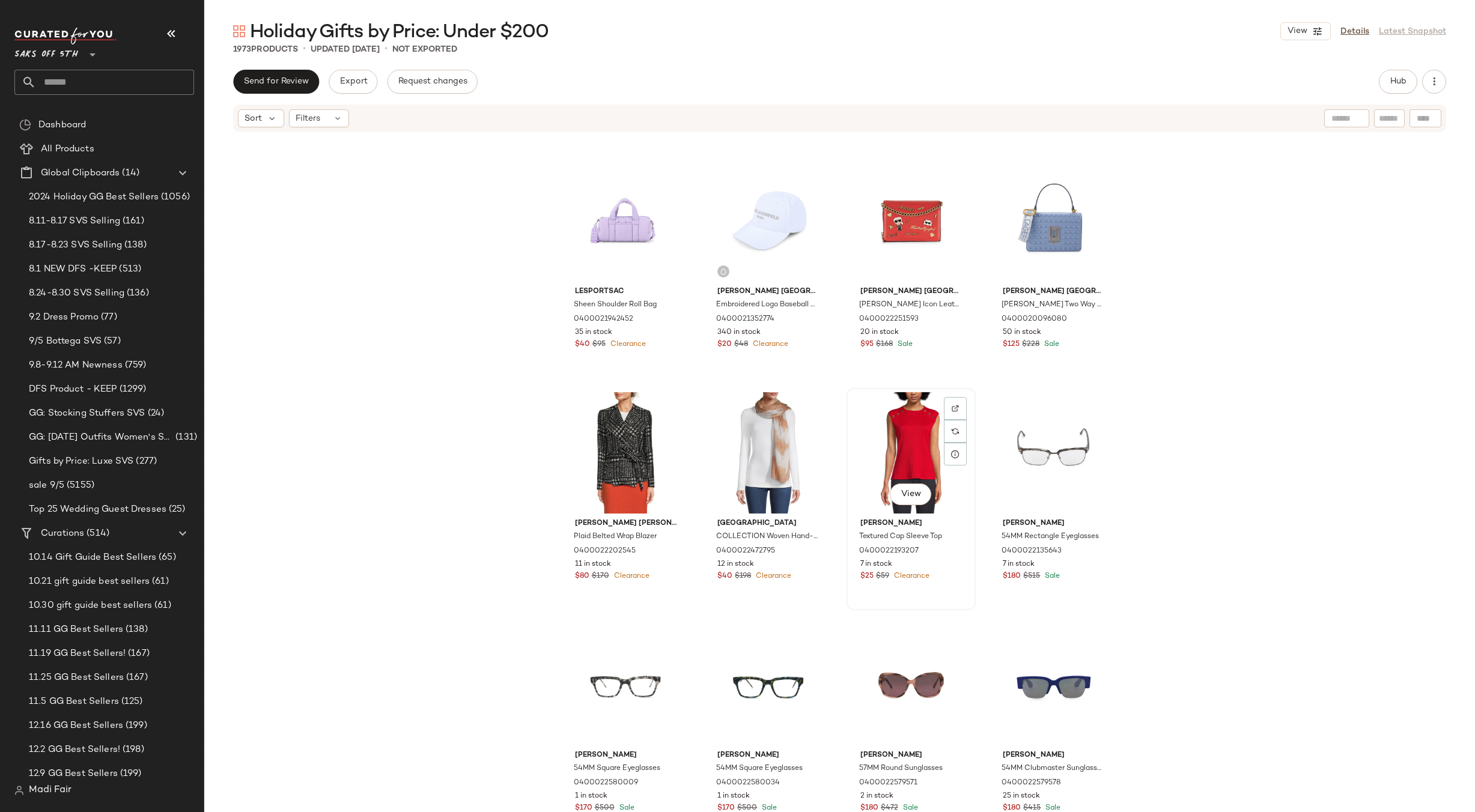
click at [905, 446] on div "View" at bounding box center [911, 452] width 120 height 121
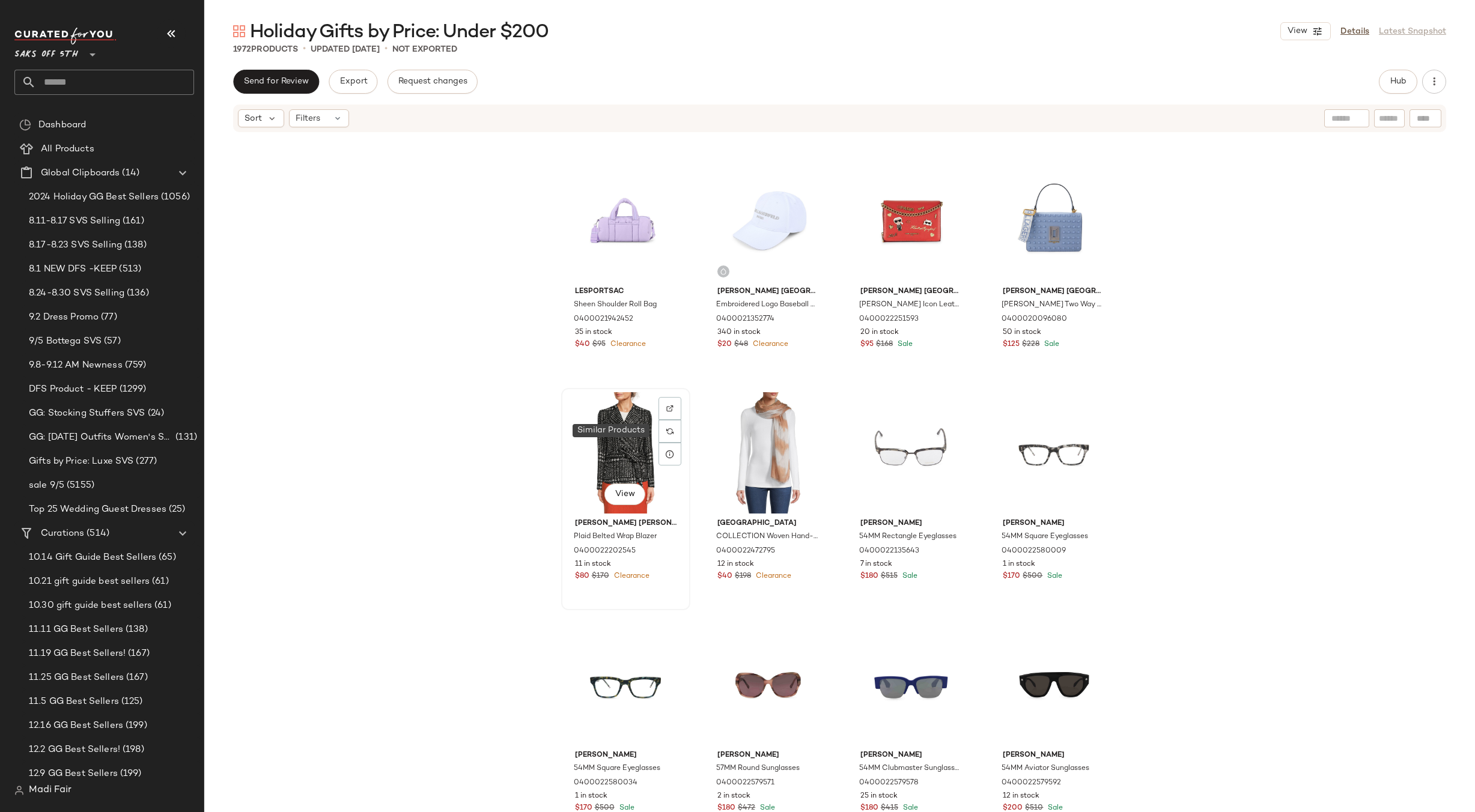
click at [641, 433] on div "View" at bounding box center [626, 452] width 120 height 121
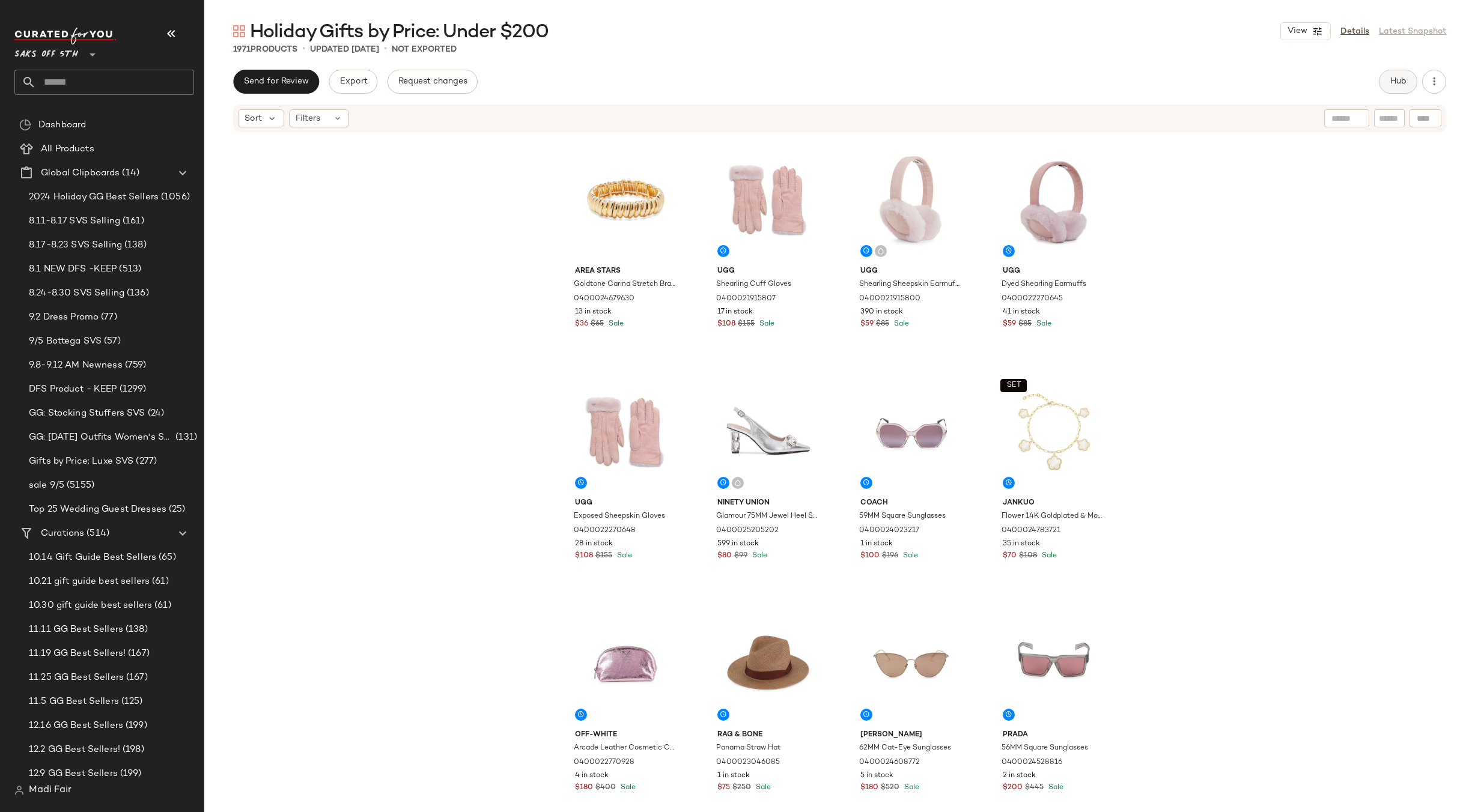
click at [1392, 88] on button "Hub" at bounding box center [1399, 81] width 39 height 24
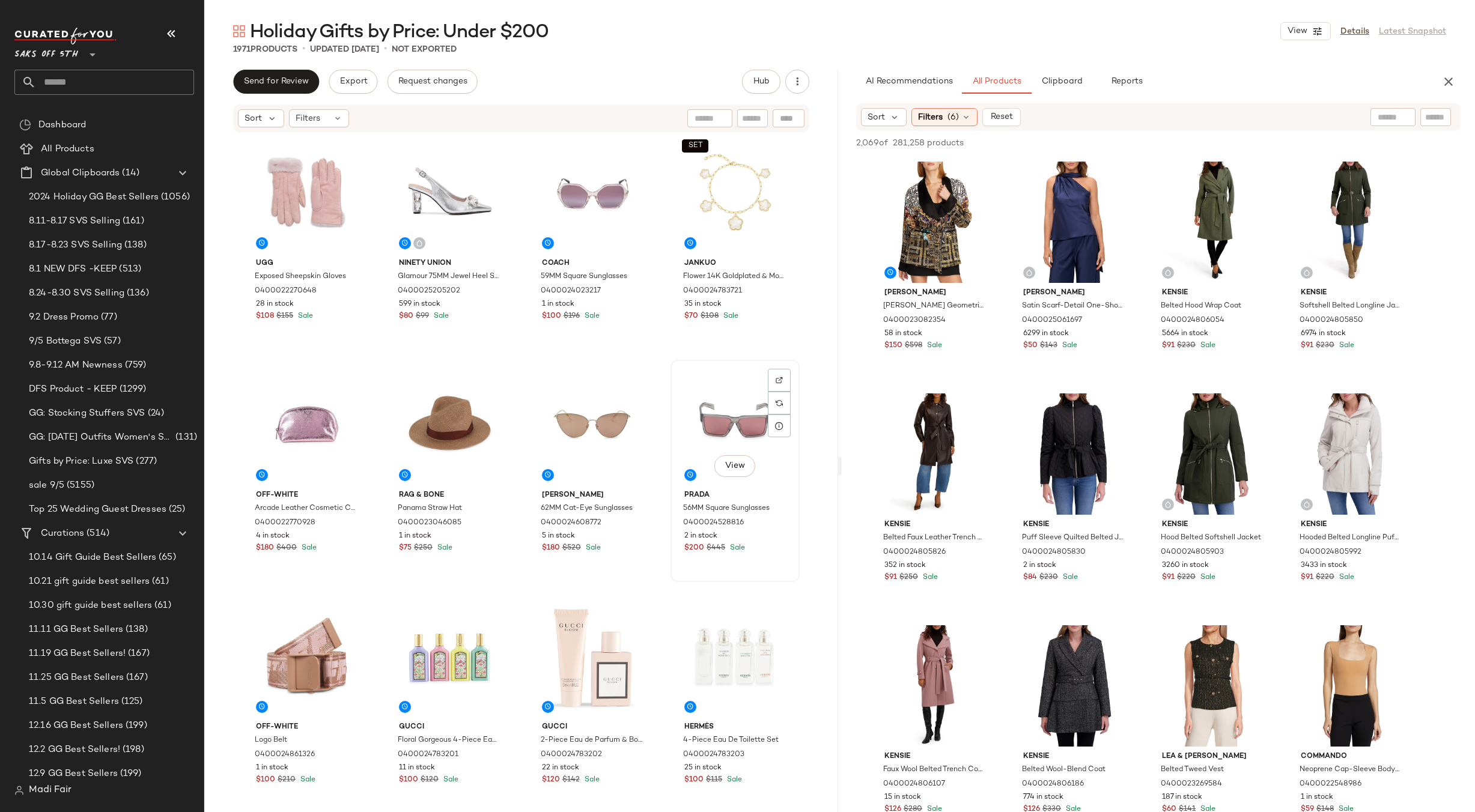
scroll to position [240, 0]
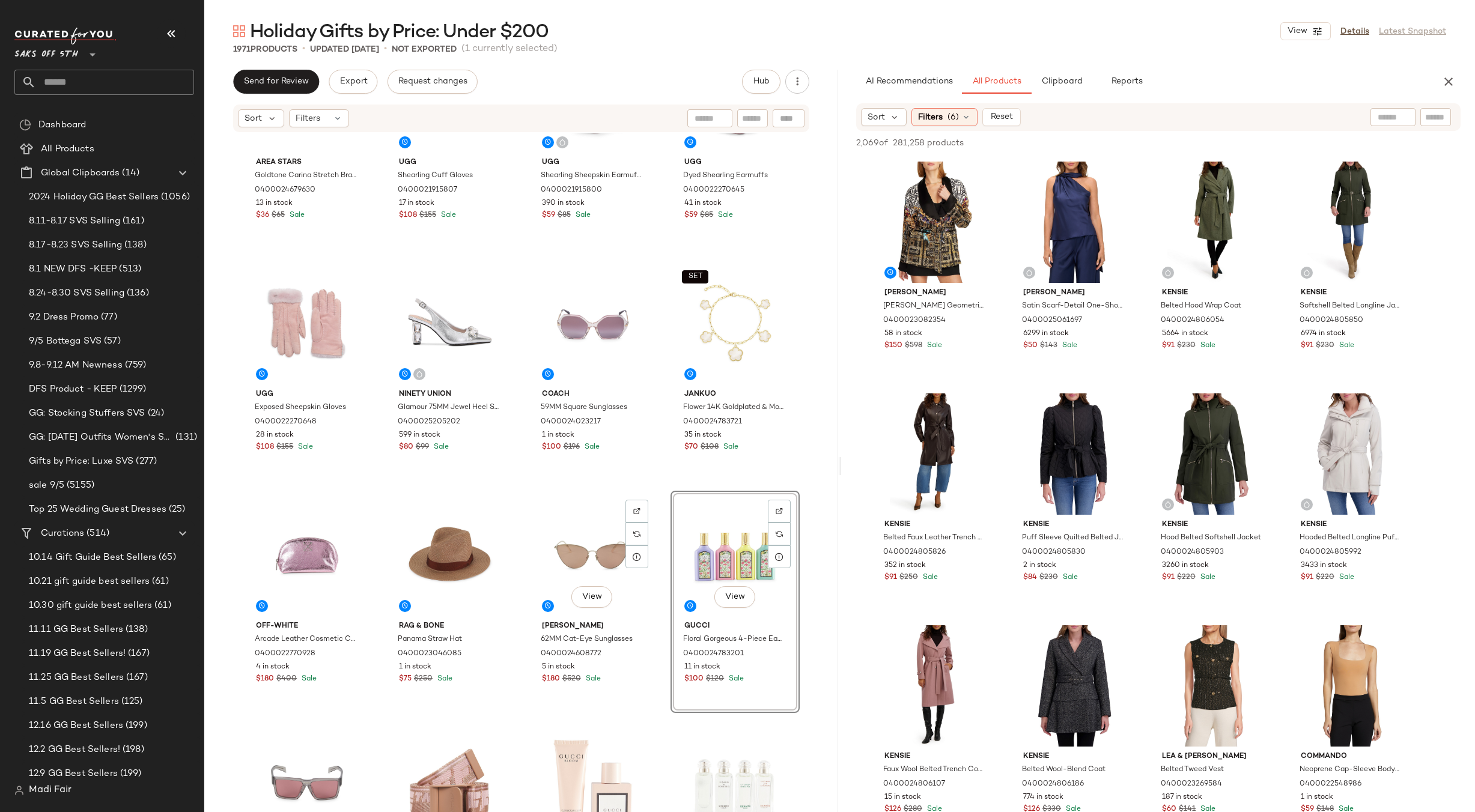
scroll to position [240, 0]
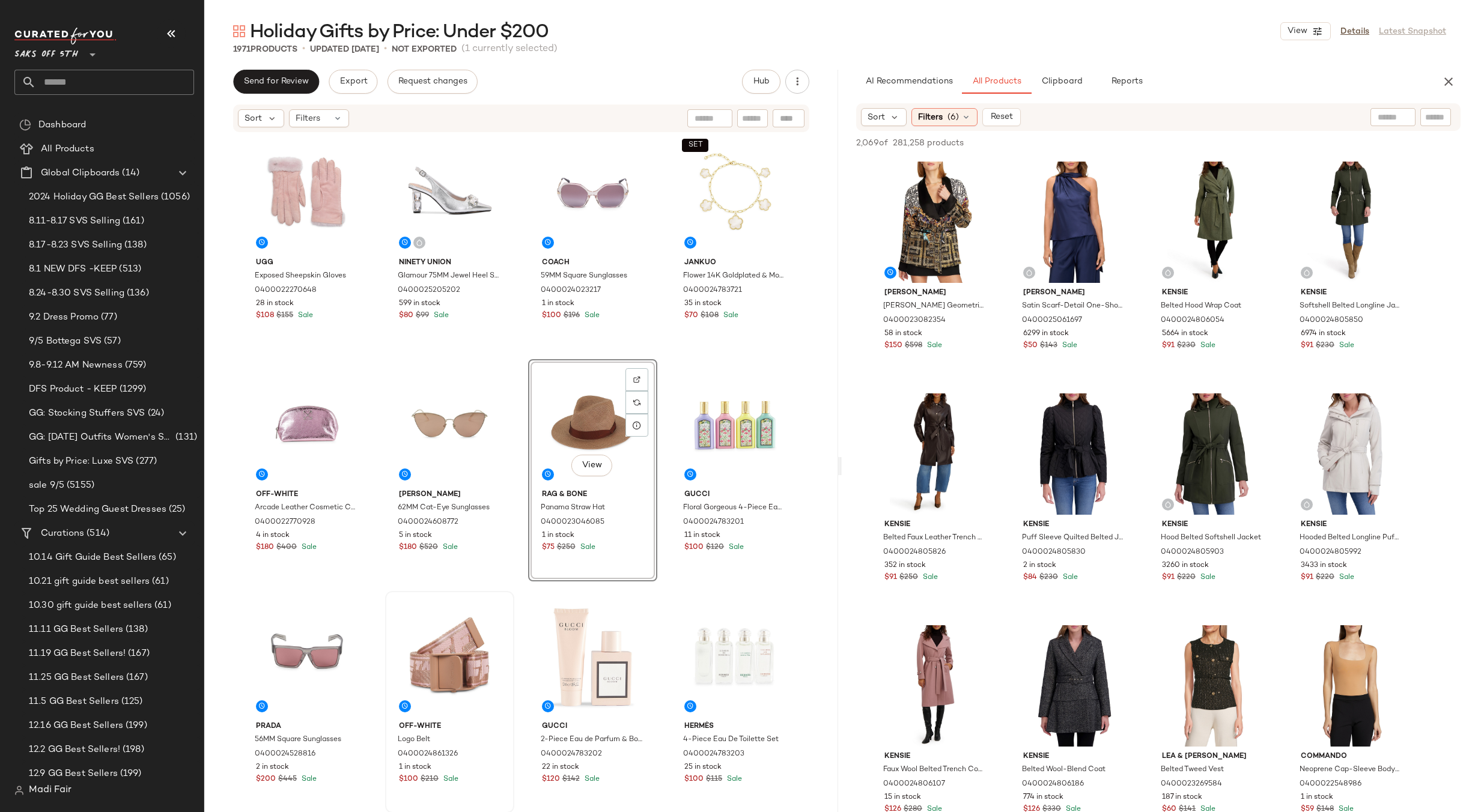
drag, startPoint x: 610, startPoint y: 421, endPoint x: 462, endPoint y: 598, distance: 230.7
click at [609, 421] on div "View" at bounding box center [593, 424] width 120 height 121
click at [428, 634] on div "View" at bounding box center [449, 655] width 120 height 121
click at [543, 441] on div "View" at bounding box center [593, 424] width 120 height 121
click at [452, 641] on div "View" at bounding box center [449, 655] width 120 height 121
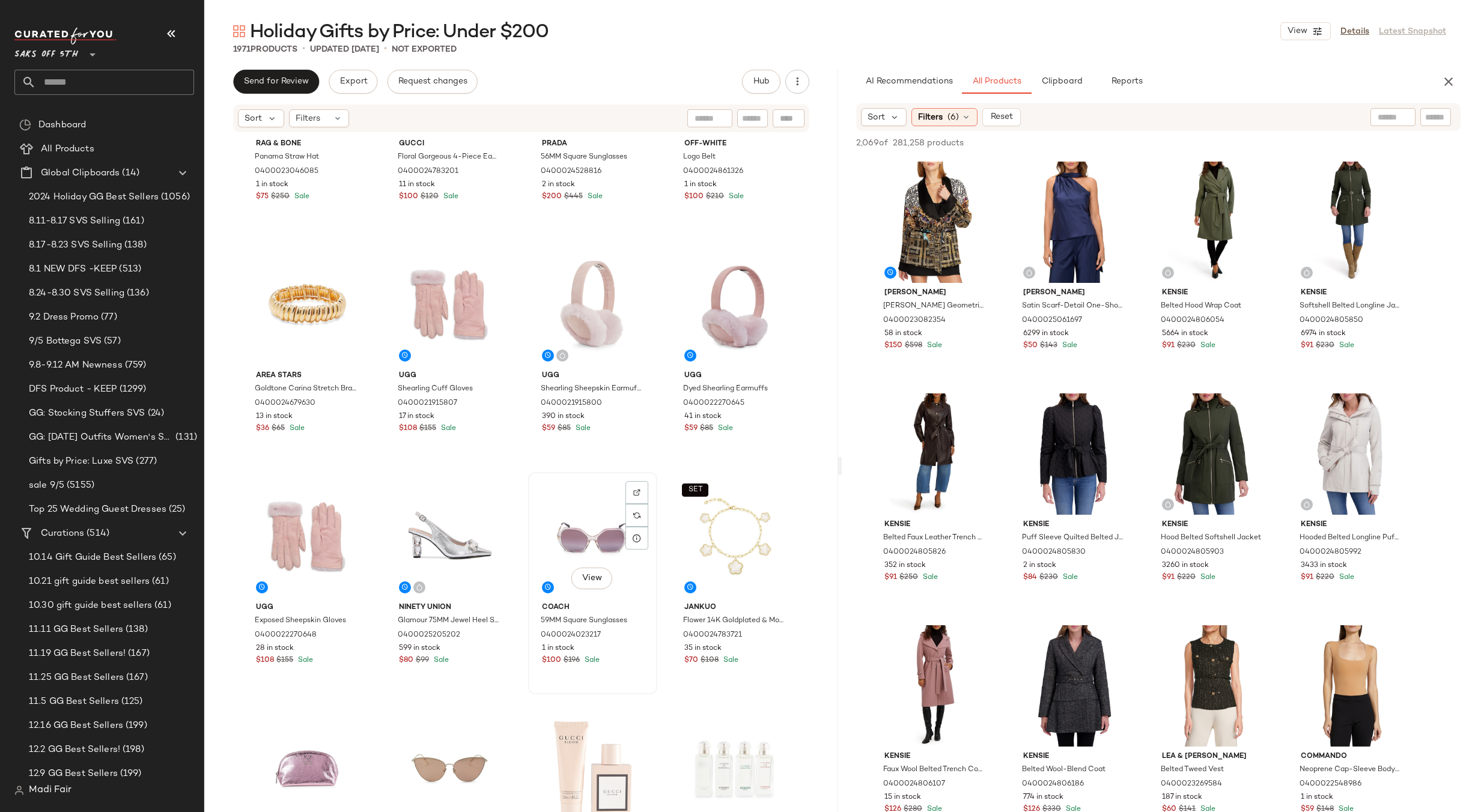
scroll to position [112, 0]
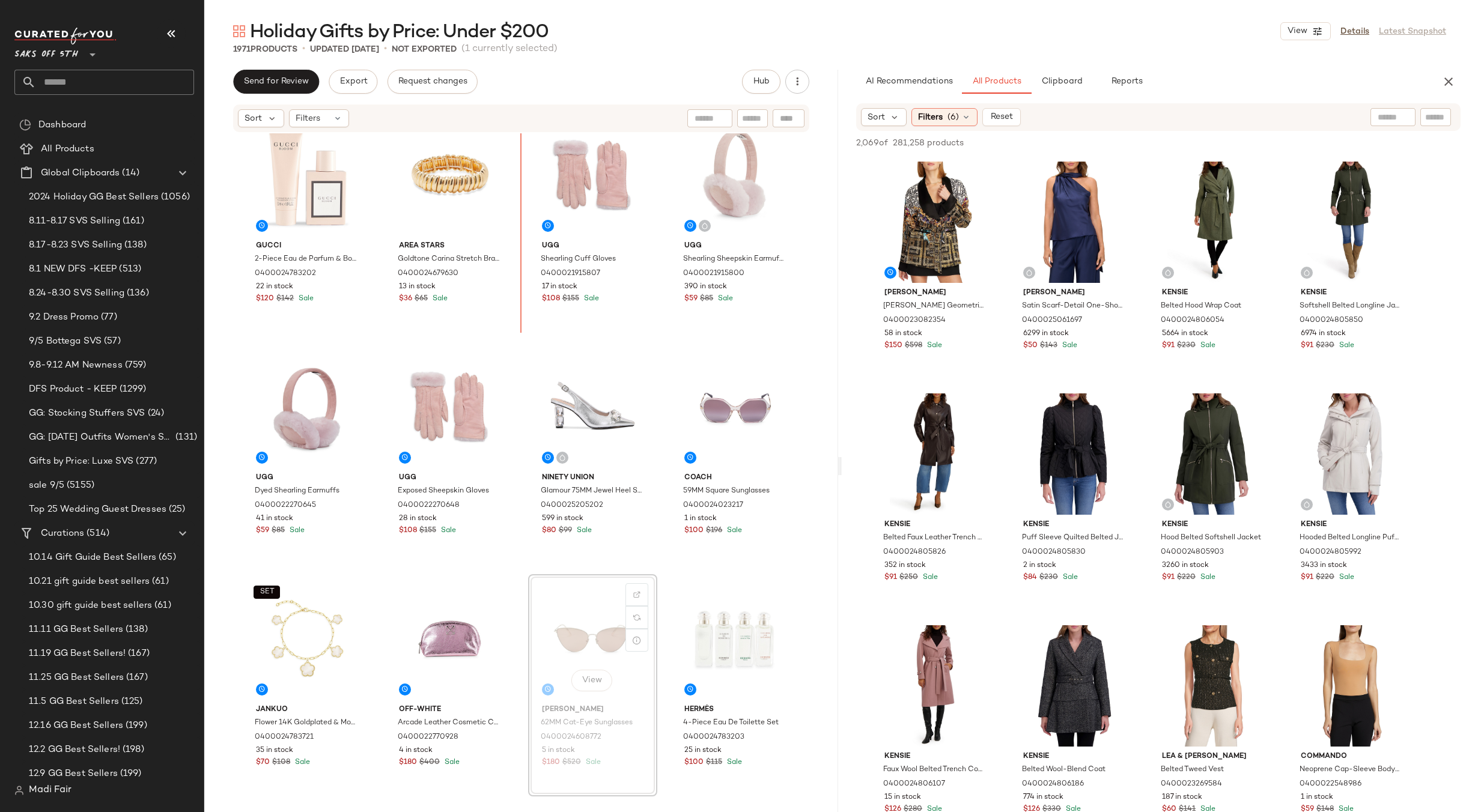
scroll to position [185, 0]
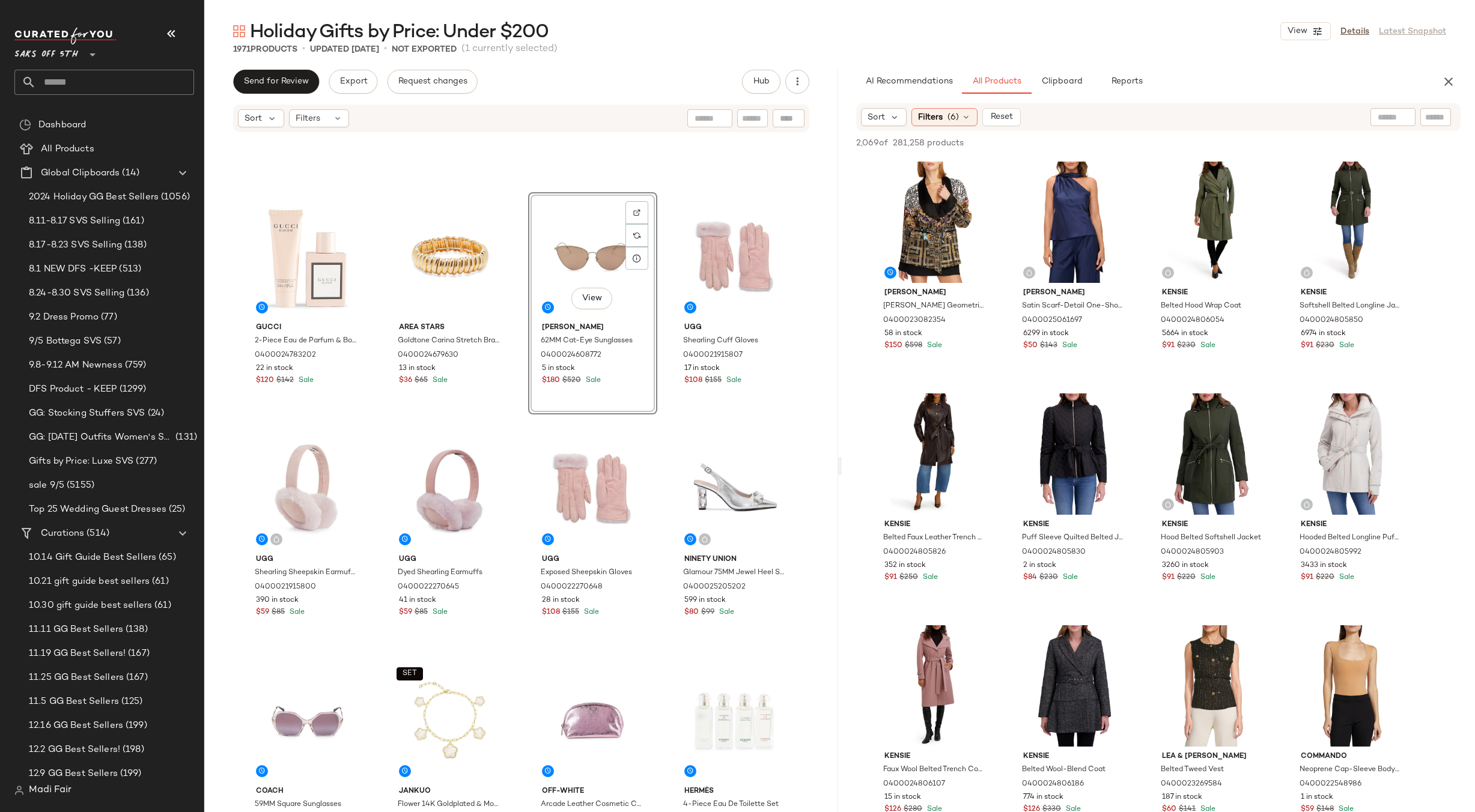
scroll to position [245, 0]
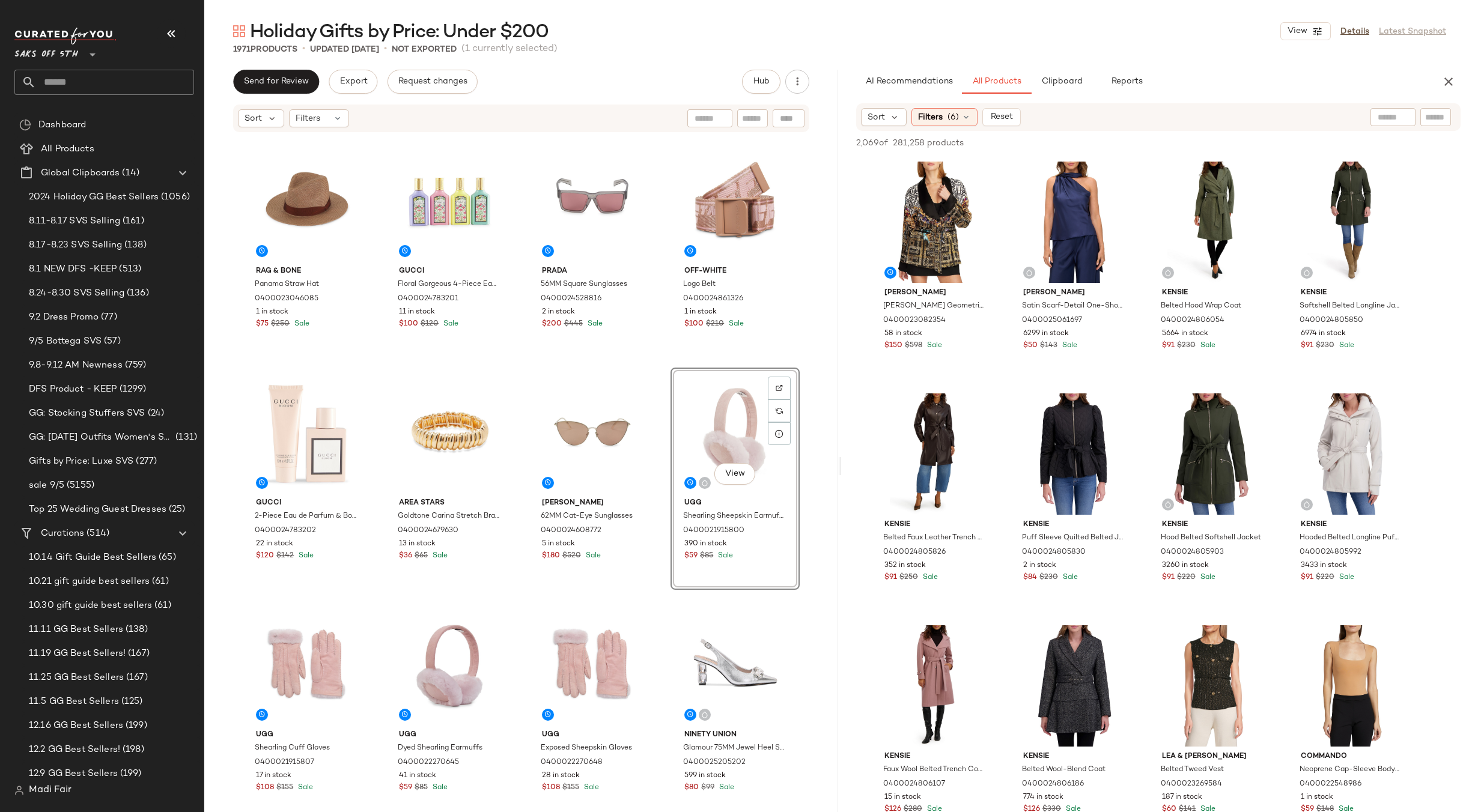
click at [665, 364] on div "rag & bone Panama Straw Hat 0400023046085 1 in stock $75 $250 Sale Gucci Floral…" at bounding box center [521, 492] width 557 height 712
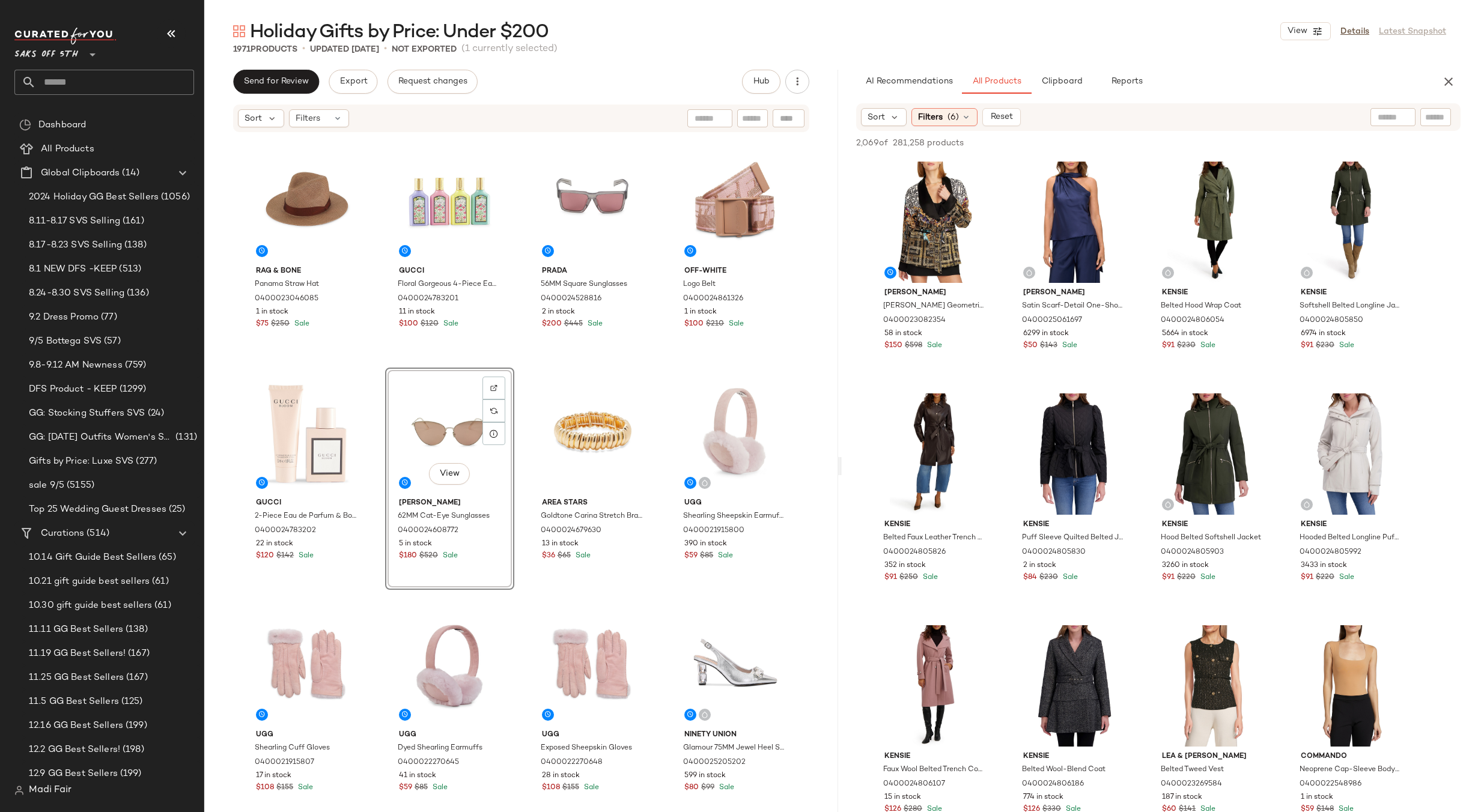
click at [665, 356] on div "rag & bone Panama Straw Hat 0400023046085 1 in stock $75 $250 Sale Gucci Floral…" at bounding box center [521, 492] width 557 height 712
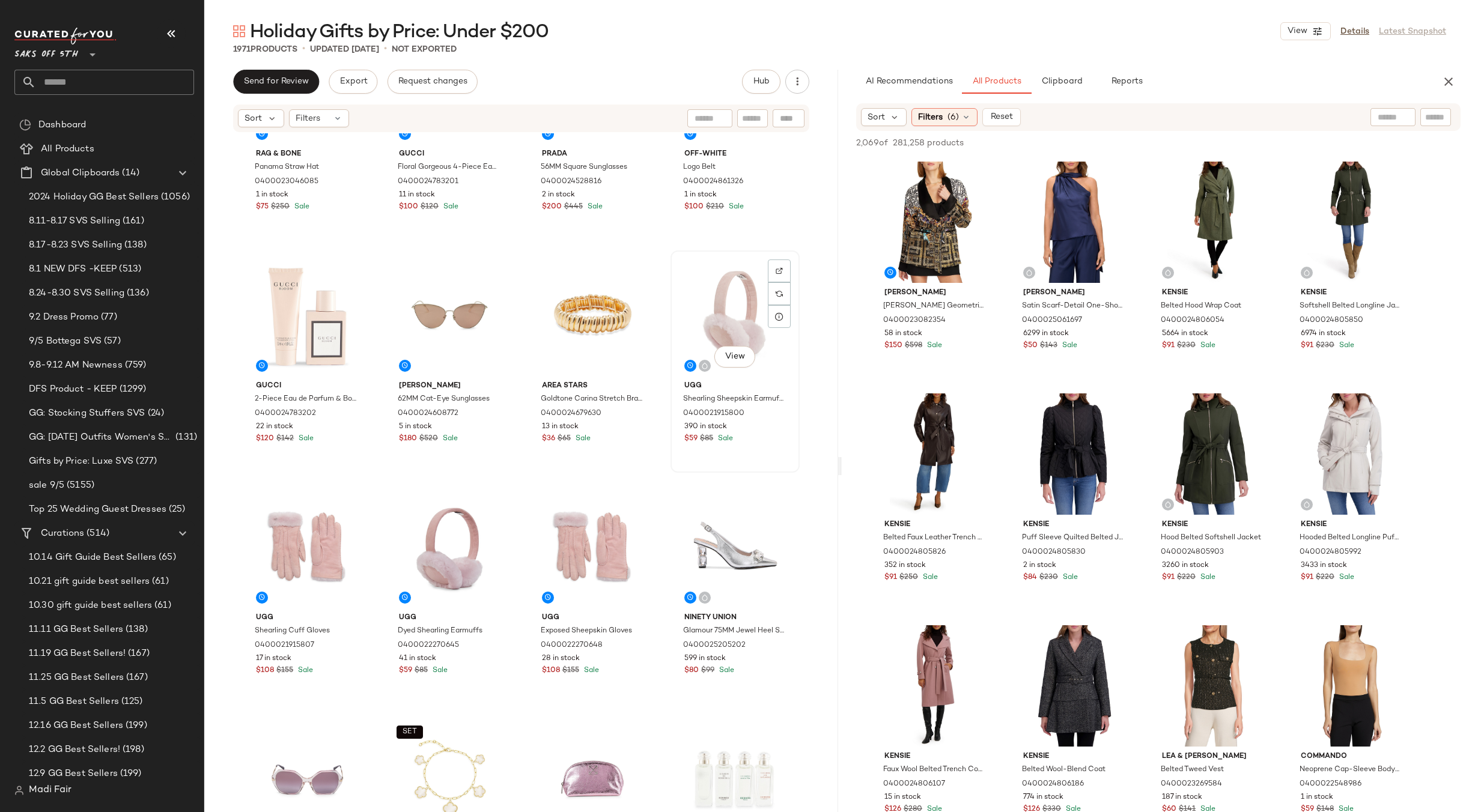
scroll to position [370, 0]
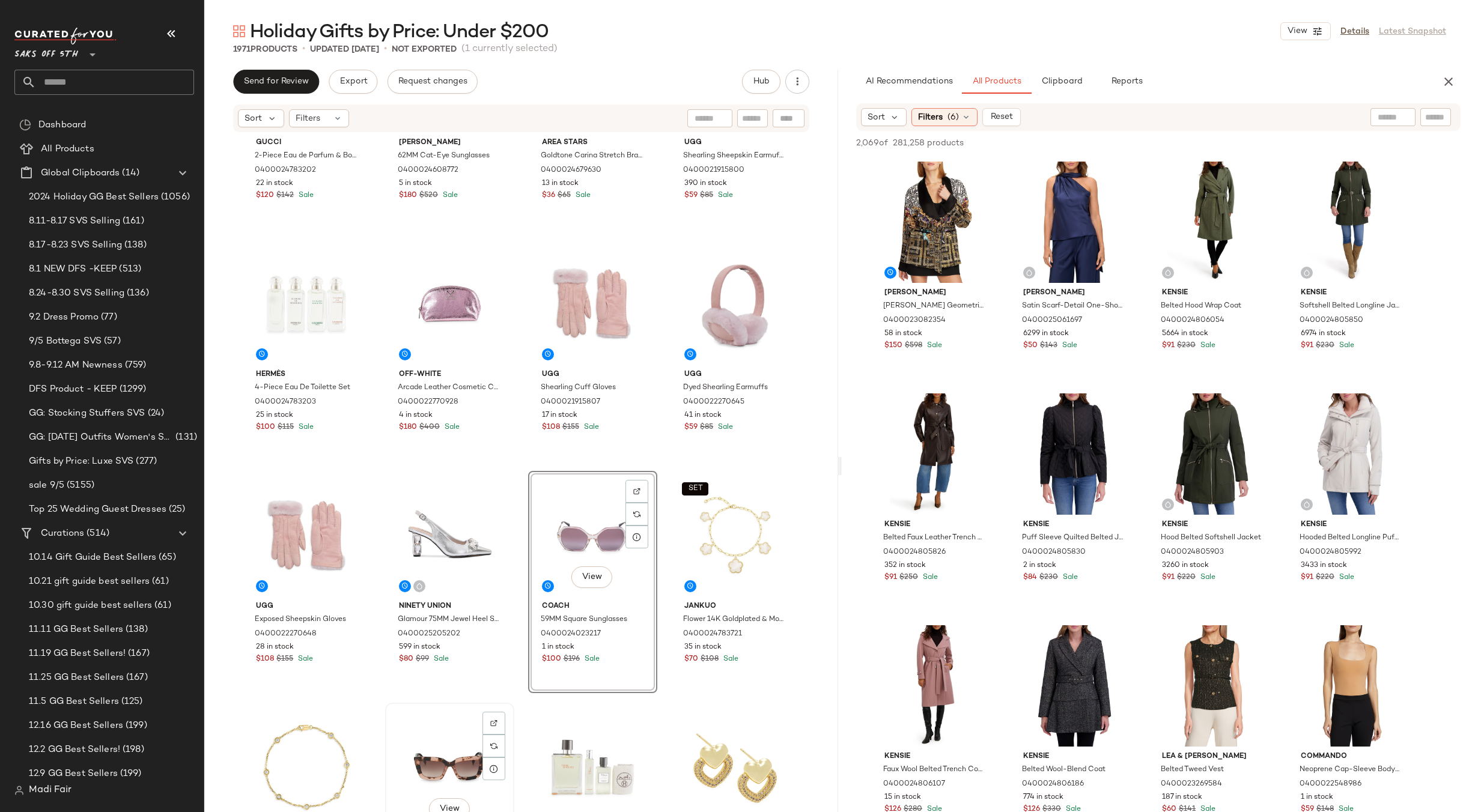
scroll to position [370, 0]
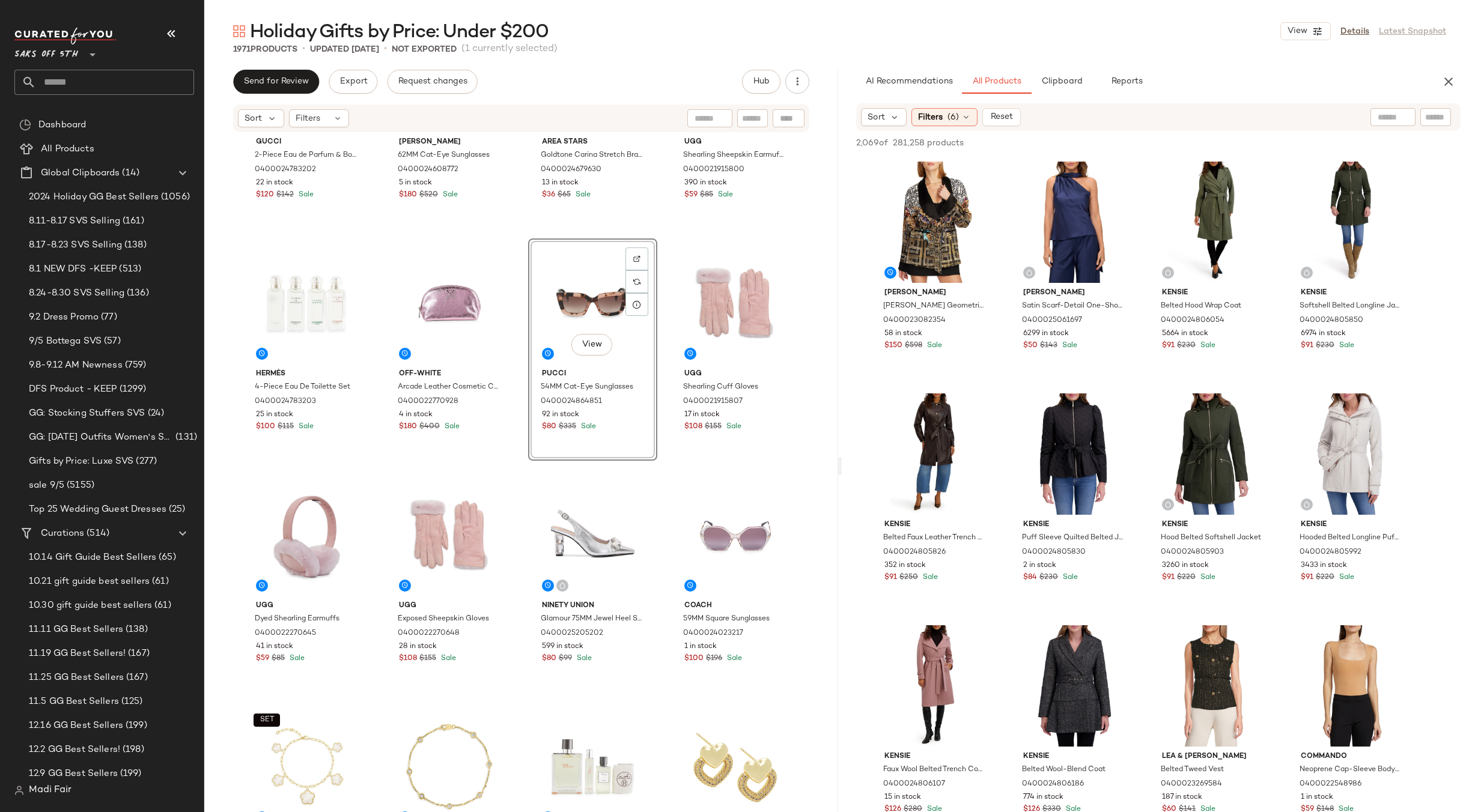
click at [655, 465] on div "Gucci 2-Piece Eau de Parfum & Body Lotion Set 0400024783202 22 in stock $120 $1…" at bounding box center [521, 121] width 557 height 712
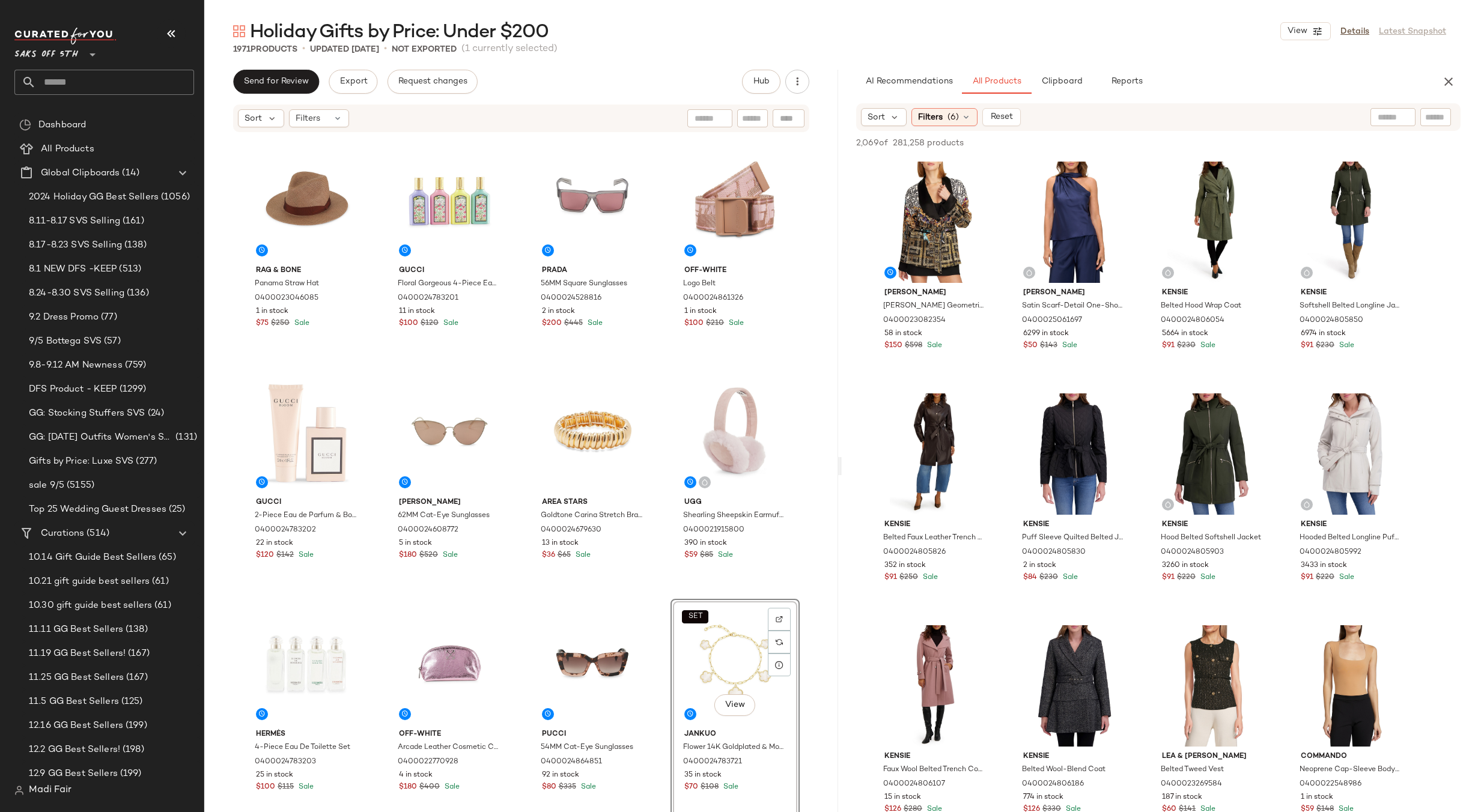
click at [659, 377] on div "rag & bone Panama Straw Hat 0400023046085 1 in stock $75 $250 Sale Gucci Floral…" at bounding box center [521, 491] width 557 height 712
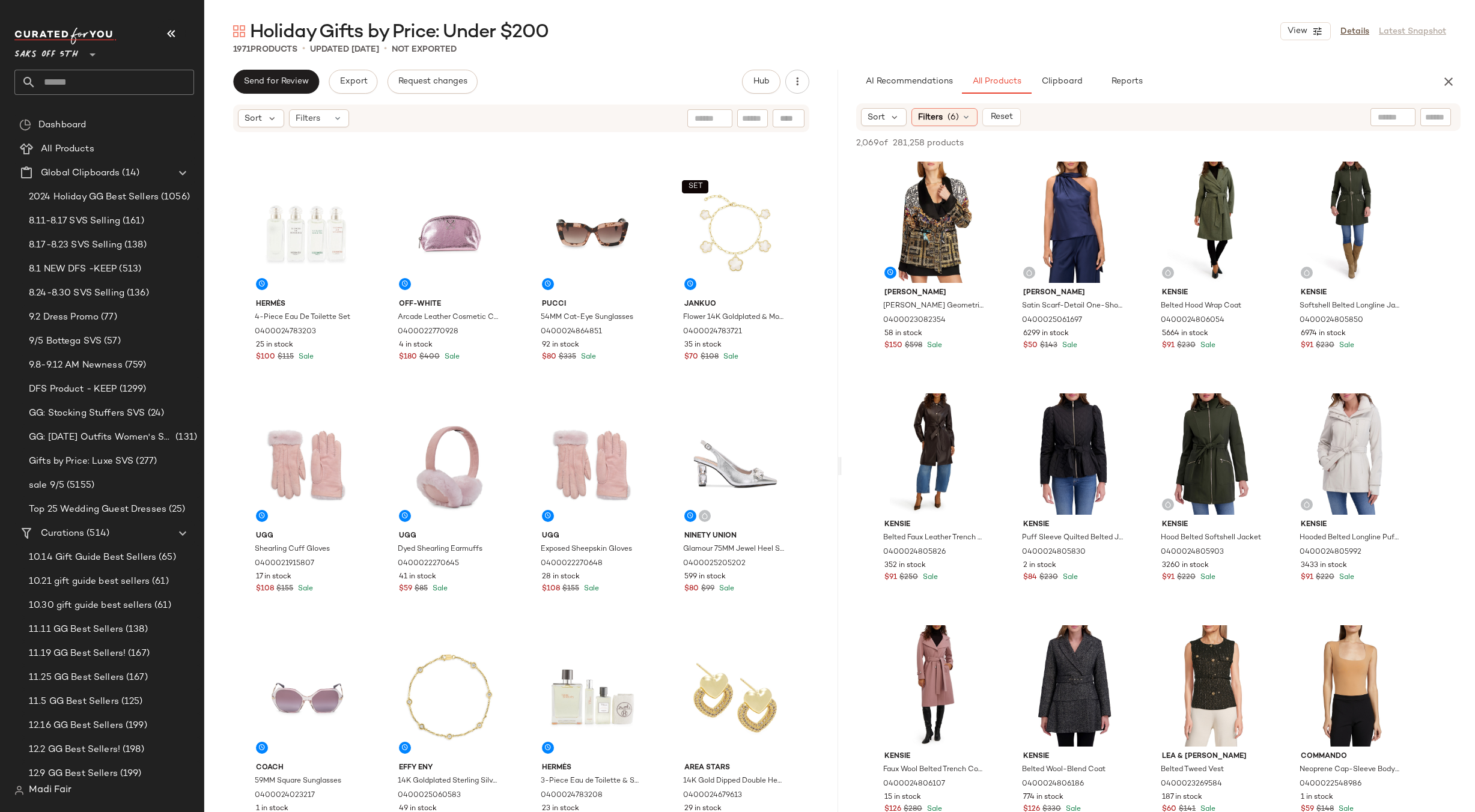
scroll to position [551, 0]
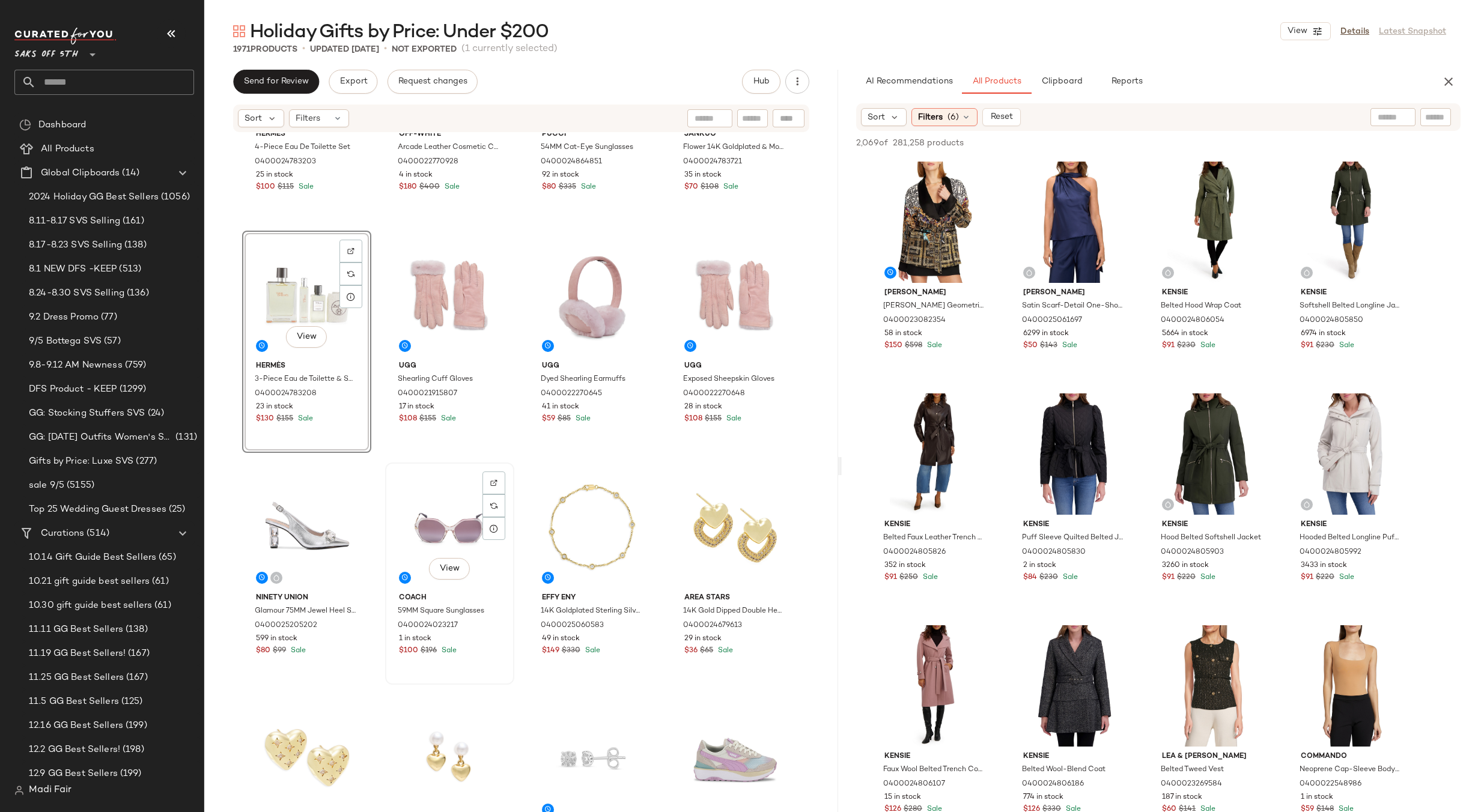
scroll to position [731, 0]
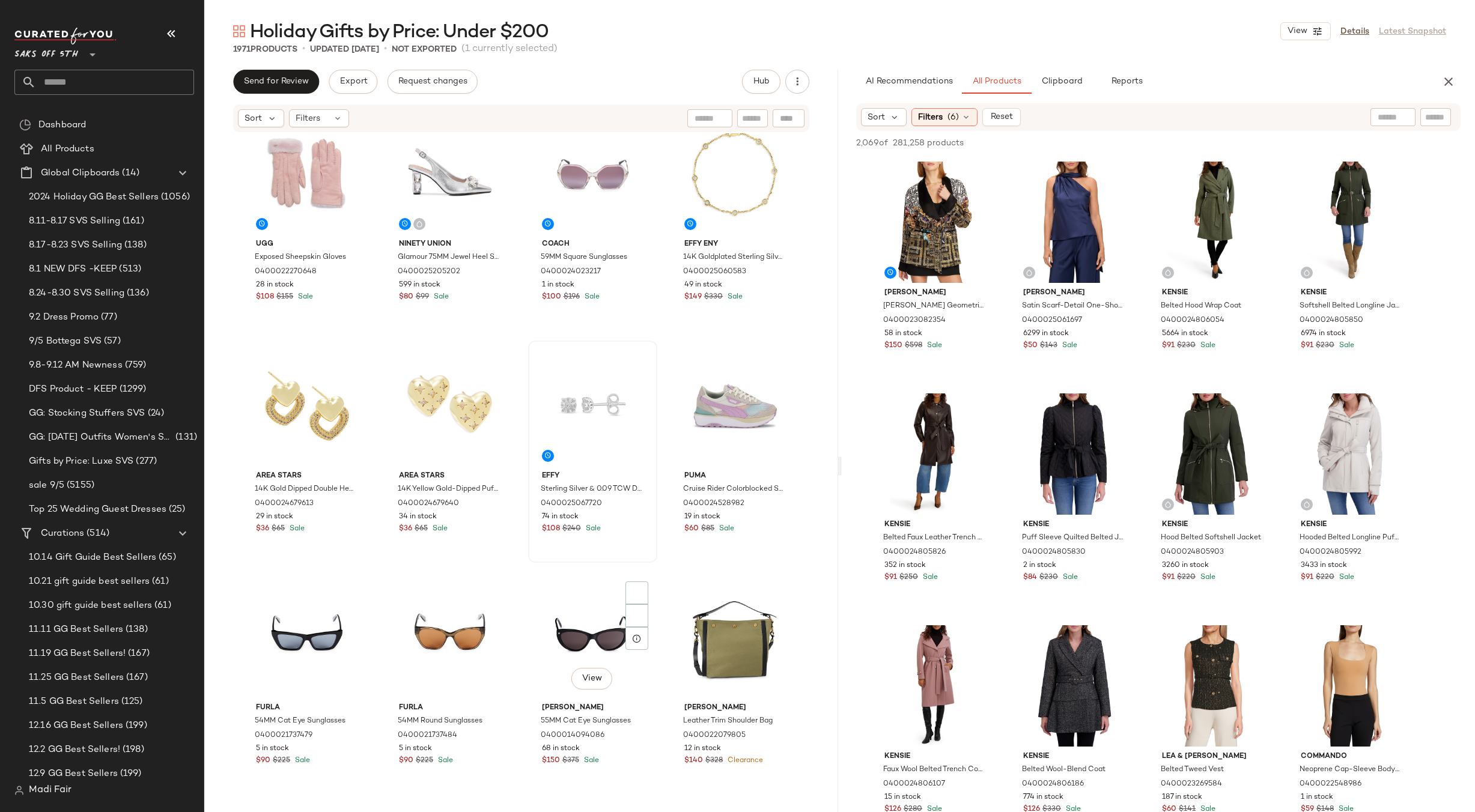
scroll to position [1027, 0]
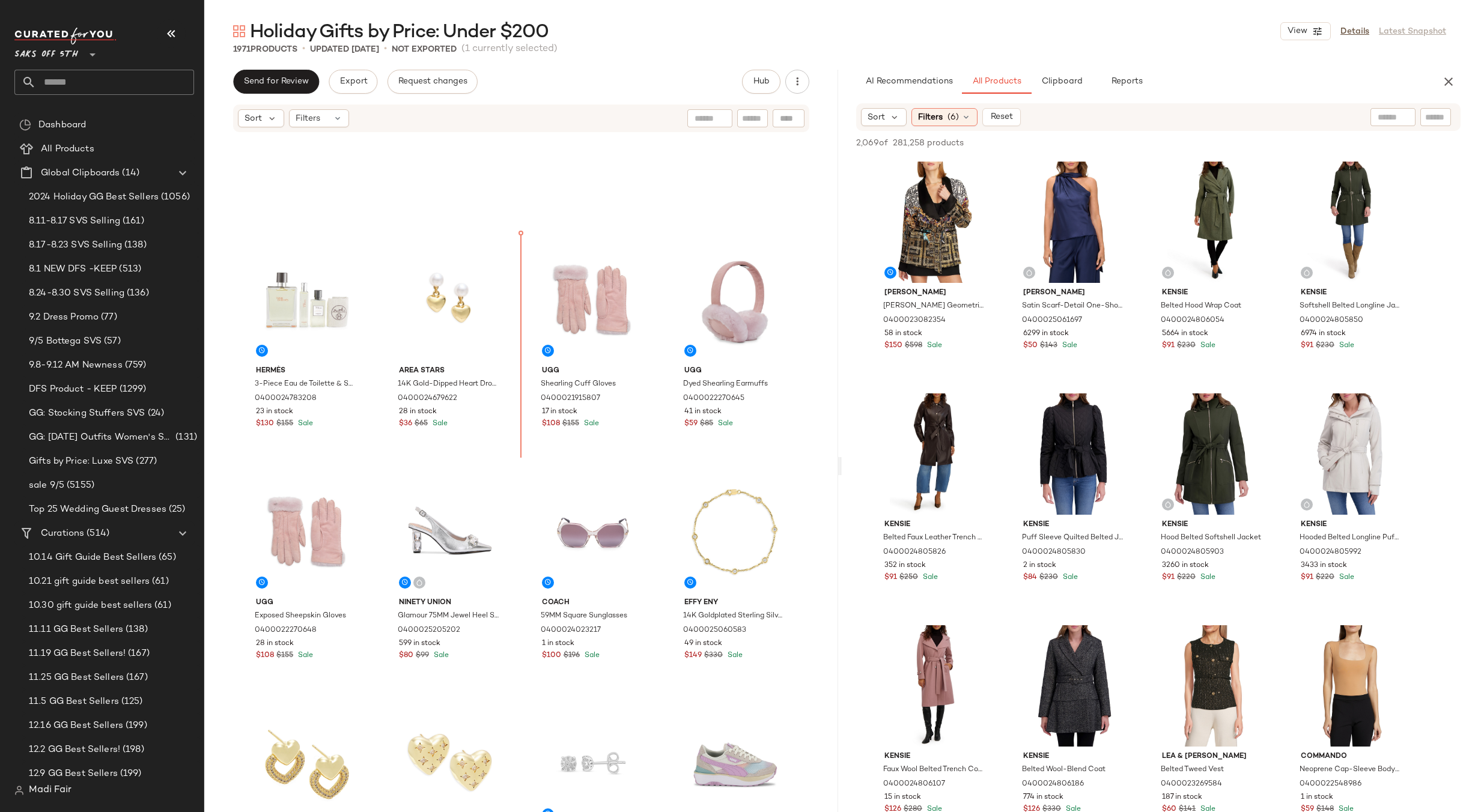
scroll to position [586, 0]
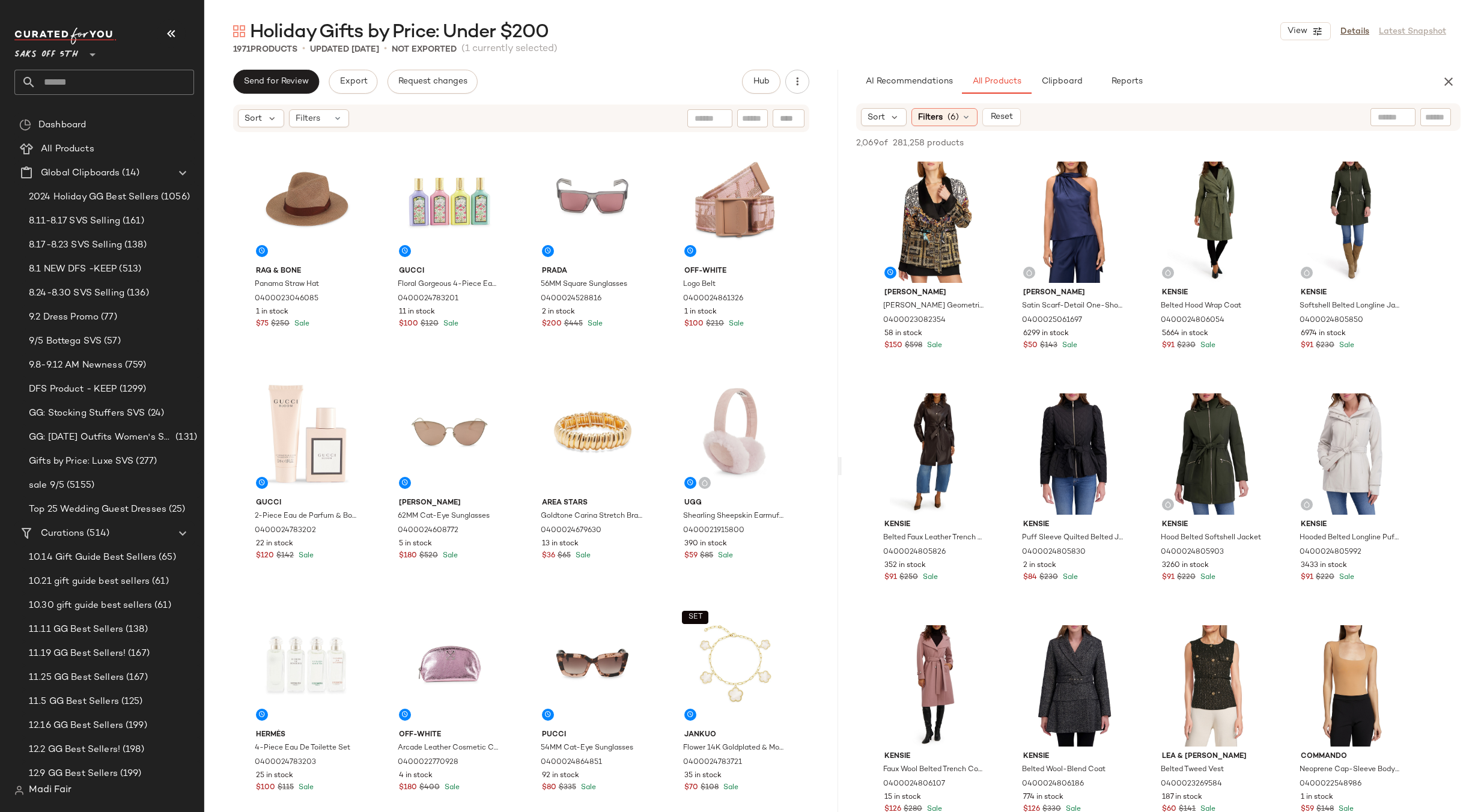
click at [526, 591] on div "rag & bone Panama Straw Hat 0400023046085 1 in stock $75 $250 Sale Gucci Floral…" at bounding box center [521, 492] width 557 height 712
click at [951, 119] on span "(6)" at bounding box center [953, 117] width 12 height 12
click at [1125, 23] on div "Holiday Gifts by Price: Under $200 View Details Latest Snapshot" at bounding box center [840, 31] width 1270 height 24
click at [948, 116] on span "(6)" at bounding box center [953, 117] width 12 height 12
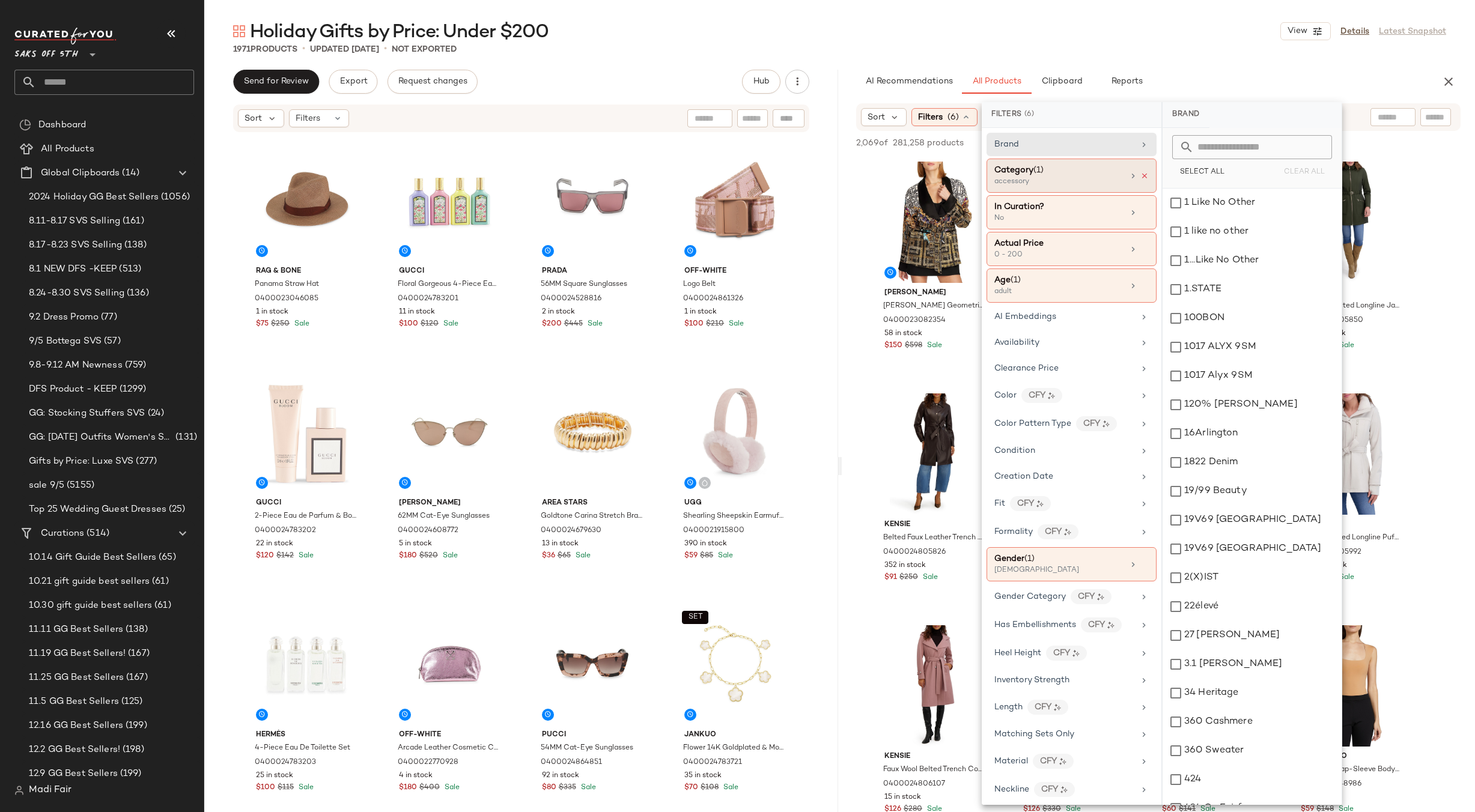
click at [1141, 175] on icon at bounding box center [1145, 176] width 8 height 8
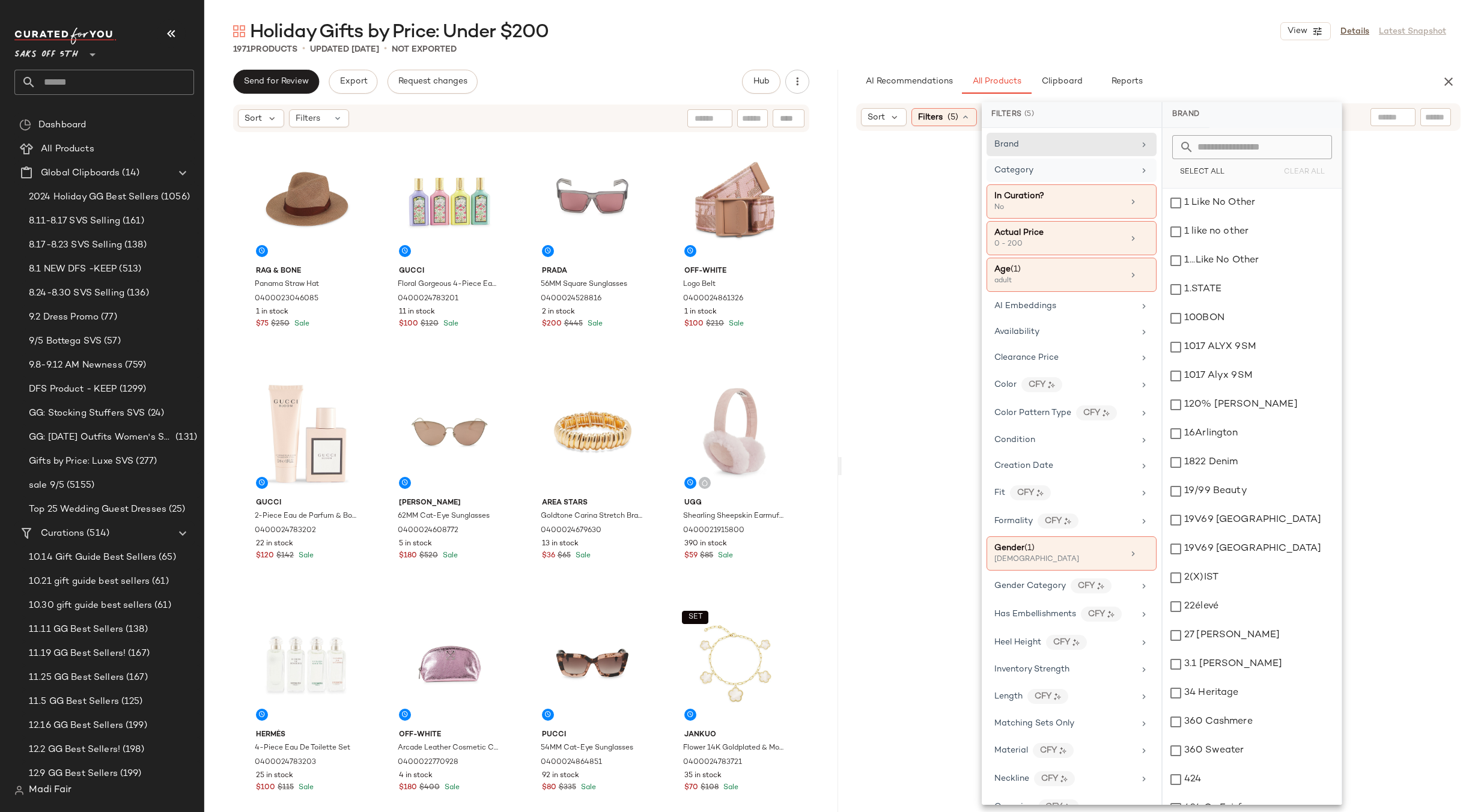
click at [1083, 175] on div "Category" at bounding box center [1064, 171] width 140 height 12
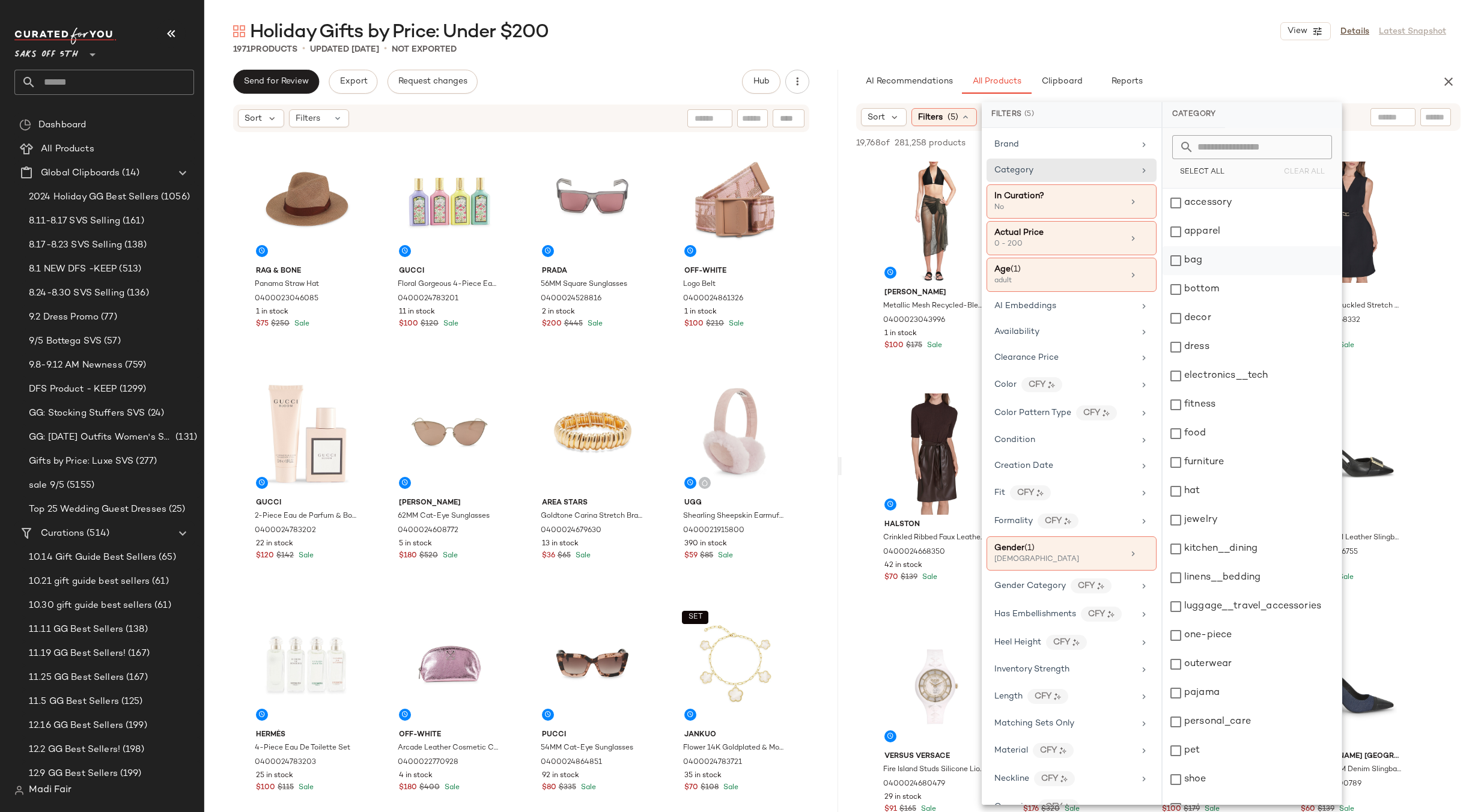
click at [1206, 256] on div "bag" at bounding box center [1252, 260] width 179 height 29
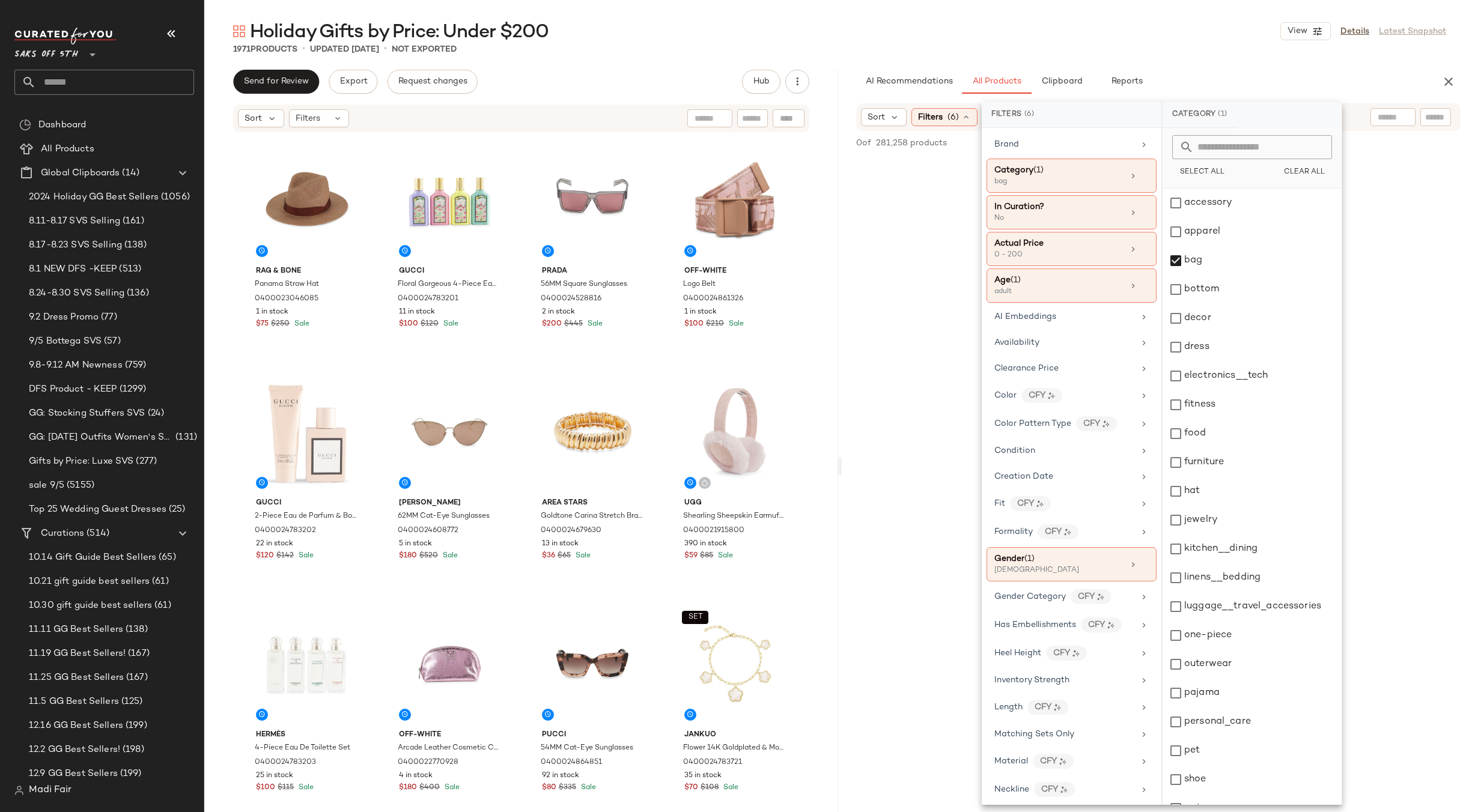
click at [1167, 39] on div "Holiday Gifts by Price: Under $200 View Details Latest Snapshot" at bounding box center [840, 31] width 1270 height 24
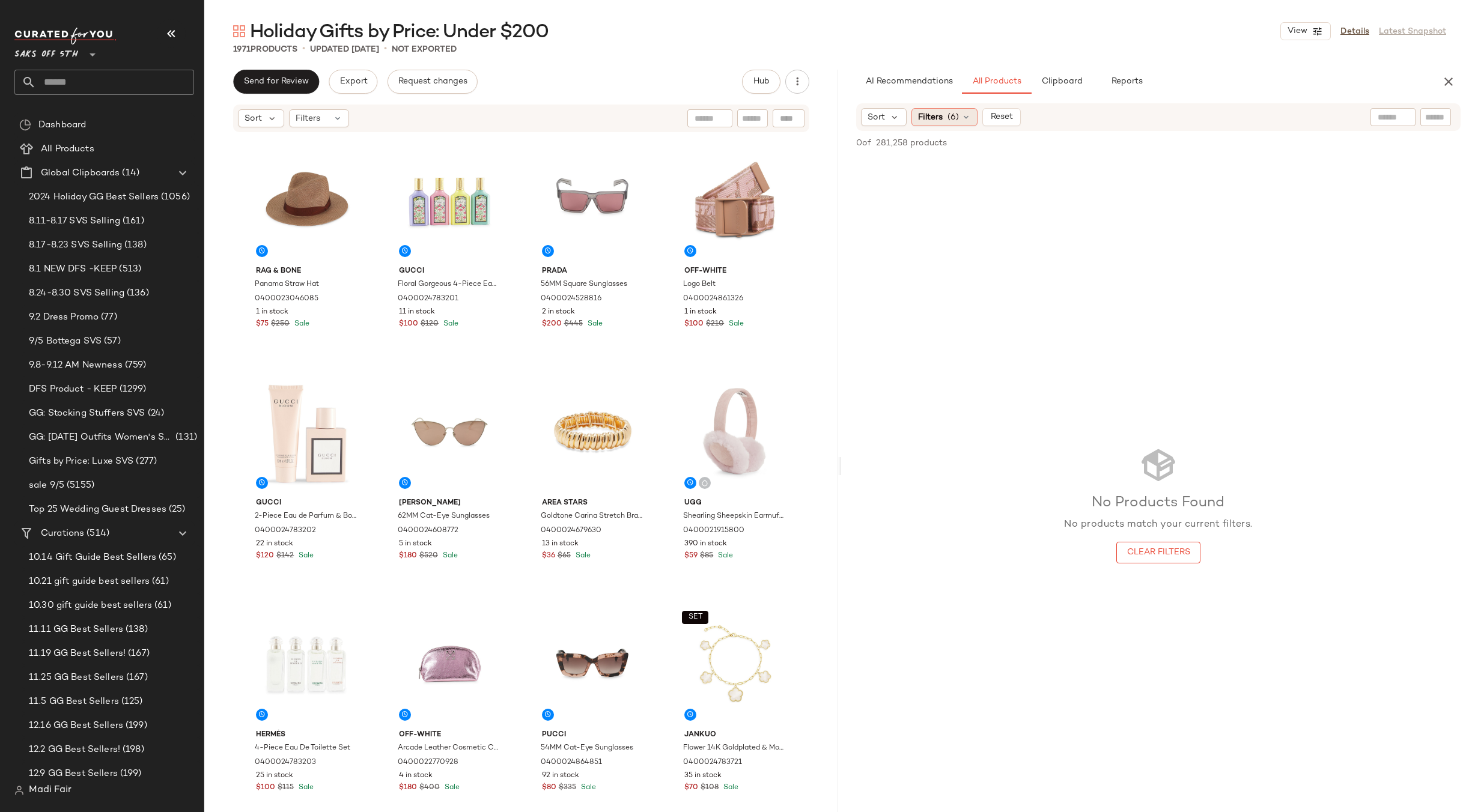
click at [959, 116] on div "Filters (6)" at bounding box center [945, 117] width 66 height 18
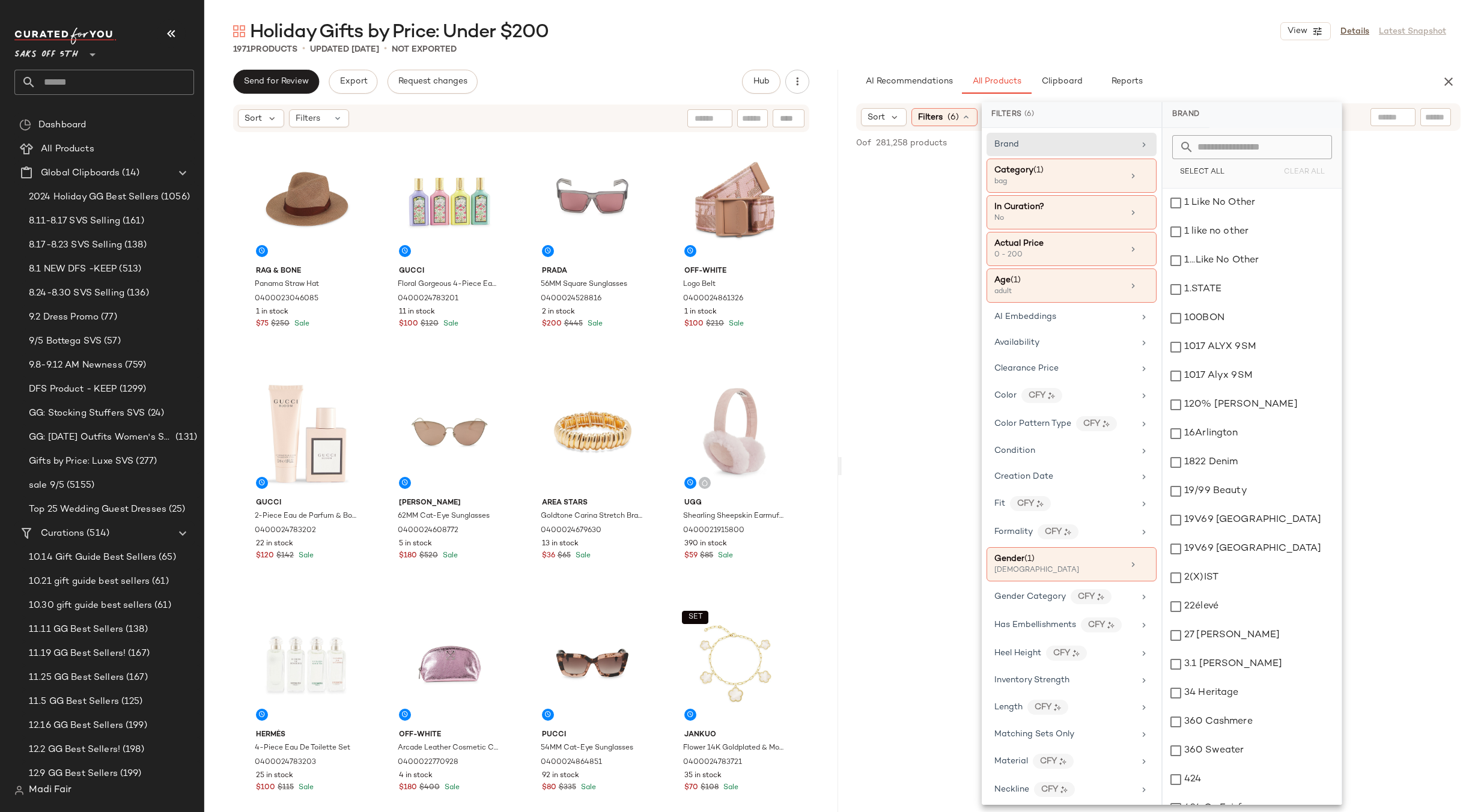
click at [1108, 154] on div "Brand" at bounding box center [1071, 144] width 170 height 23
click at [1141, 177] on icon at bounding box center [1145, 176] width 8 height 8
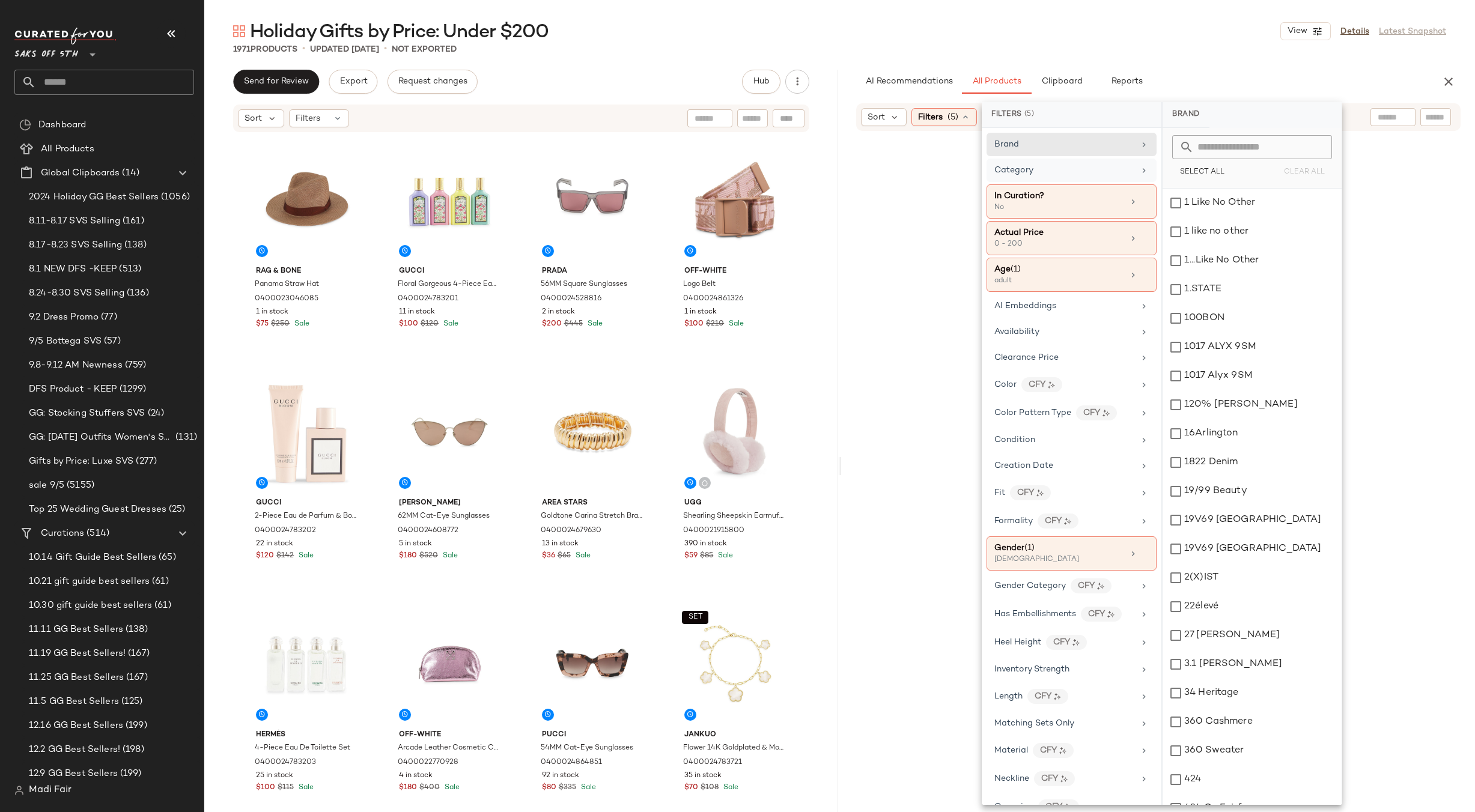
click at [1089, 175] on div "Category" at bounding box center [1064, 171] width 140 height 12
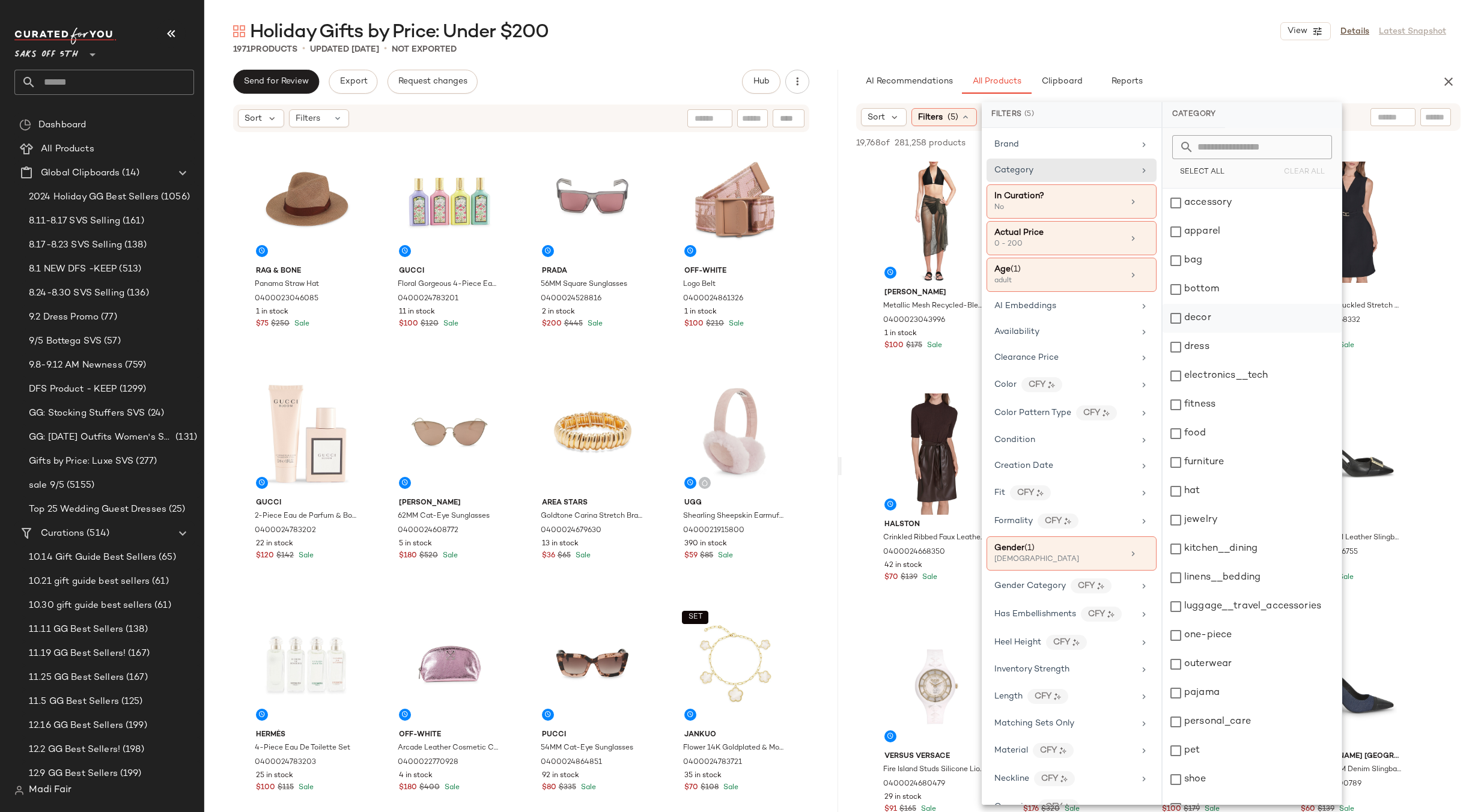
click at [1218, 323] on div "decor" at bounding box center [1252, 318] width 179 height 29
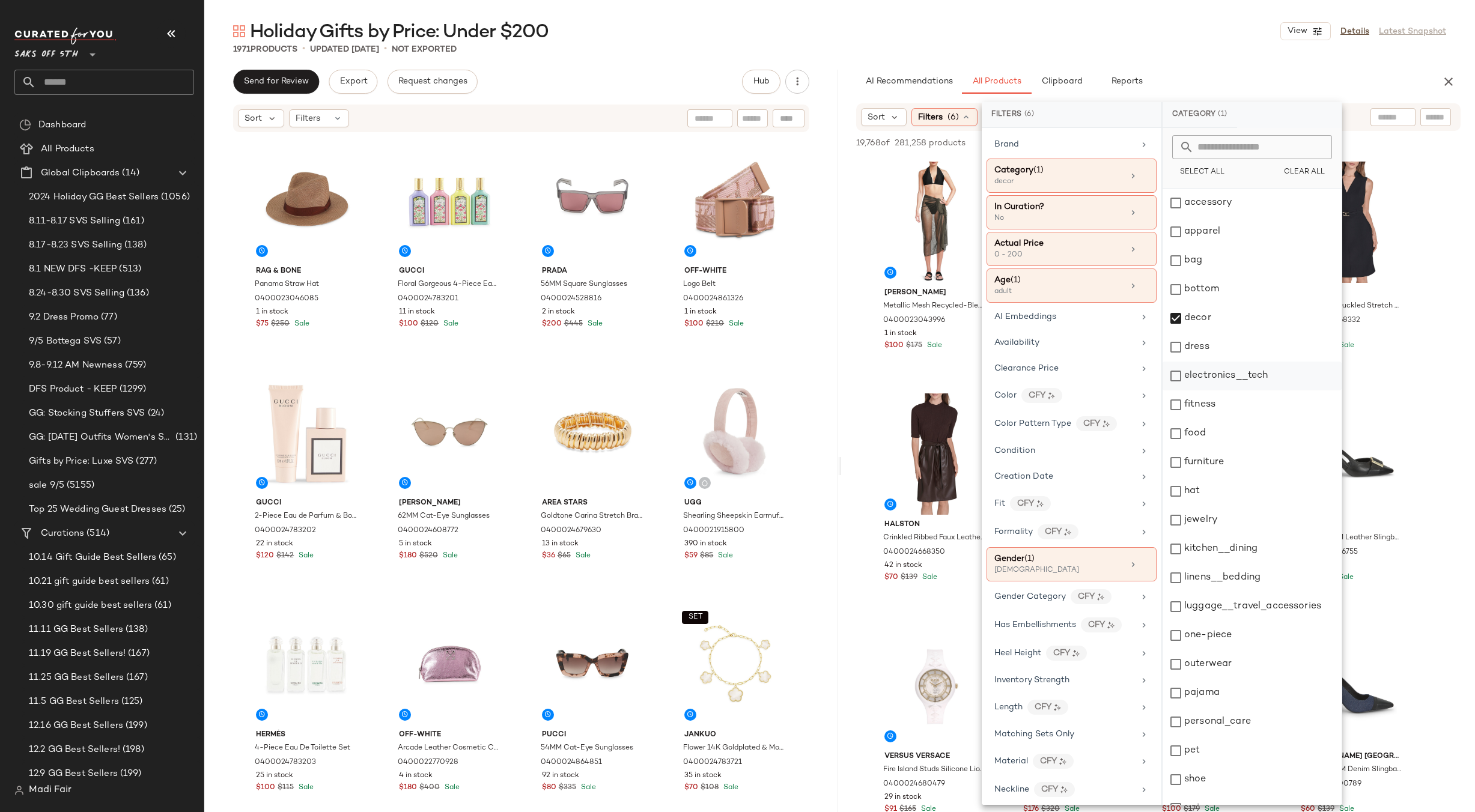
click at [1223, 381] on div "electronics__tech" at bounding box center [1252, 376] width 179 height 29
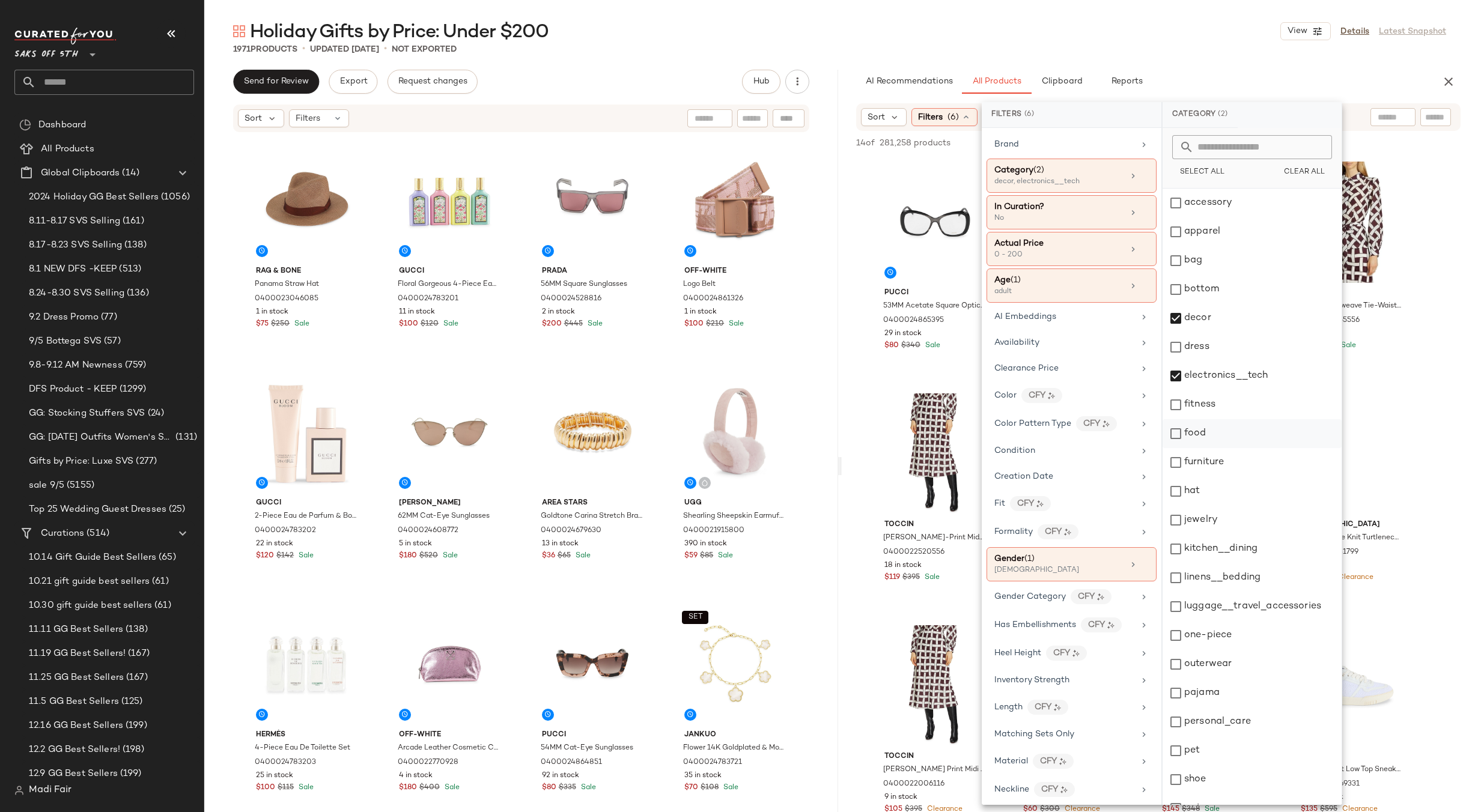
click at [1214, 430] on div "food" at bounding box center [1252, 433] width 179 height 29
click at [1214, 455] on div "furniture" at bounding box center [1252, 462] width 179 height 29
click at [1210, 489] on div "hat" at bounding box center [1252, 491] width 179 height 29
click at [1162, 45] on div "1971 Products • updated Sep 8th • Not Exported" at bounding box center [840, 49] width 1270 height 12
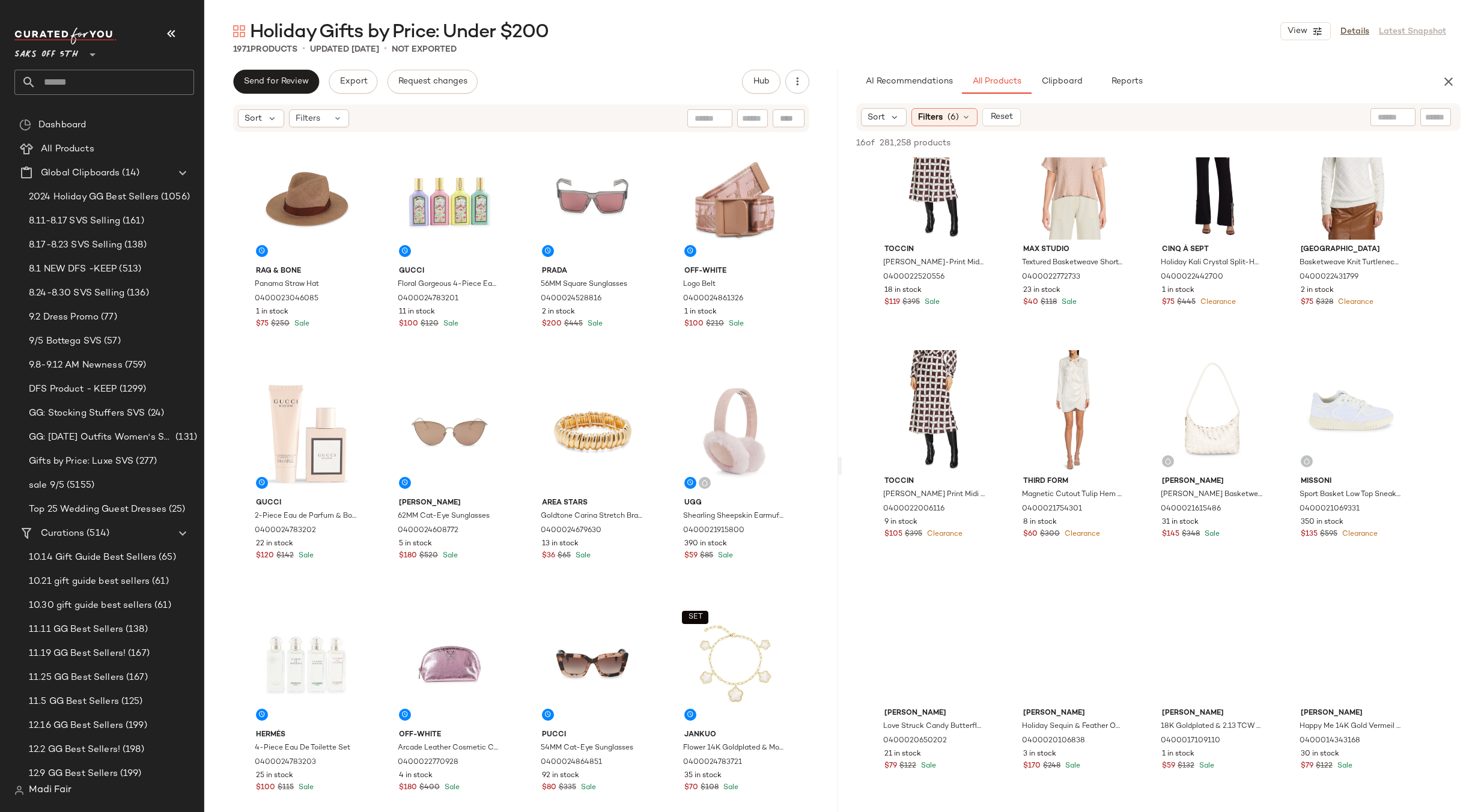
scroll to position [300, 0]
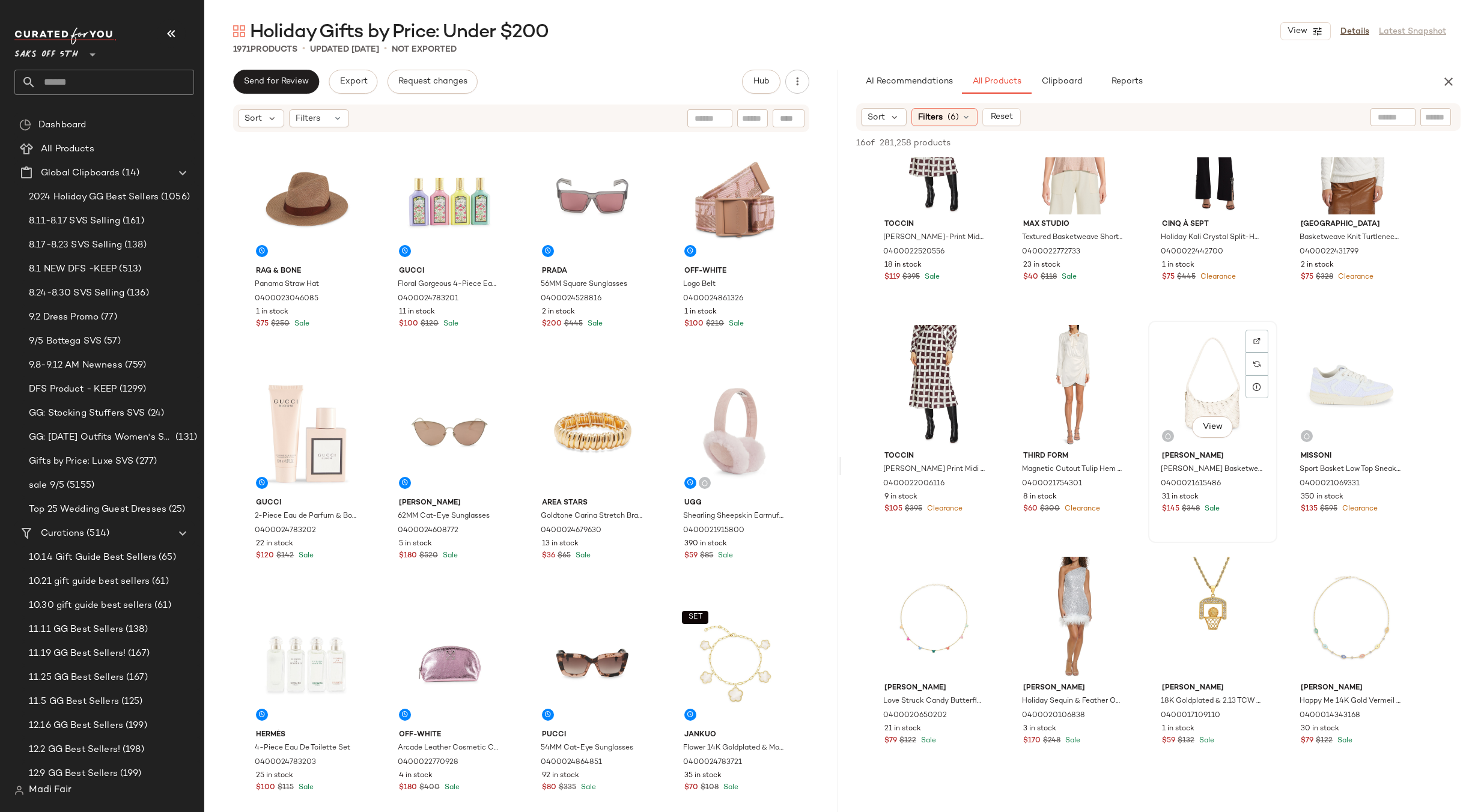
click at [1190, 392] on div "View" at bounding box center [1213, 385] width 120 height 121
click at [913, 617] on div "View" at bounding box center [935, 617] width 120 height 121
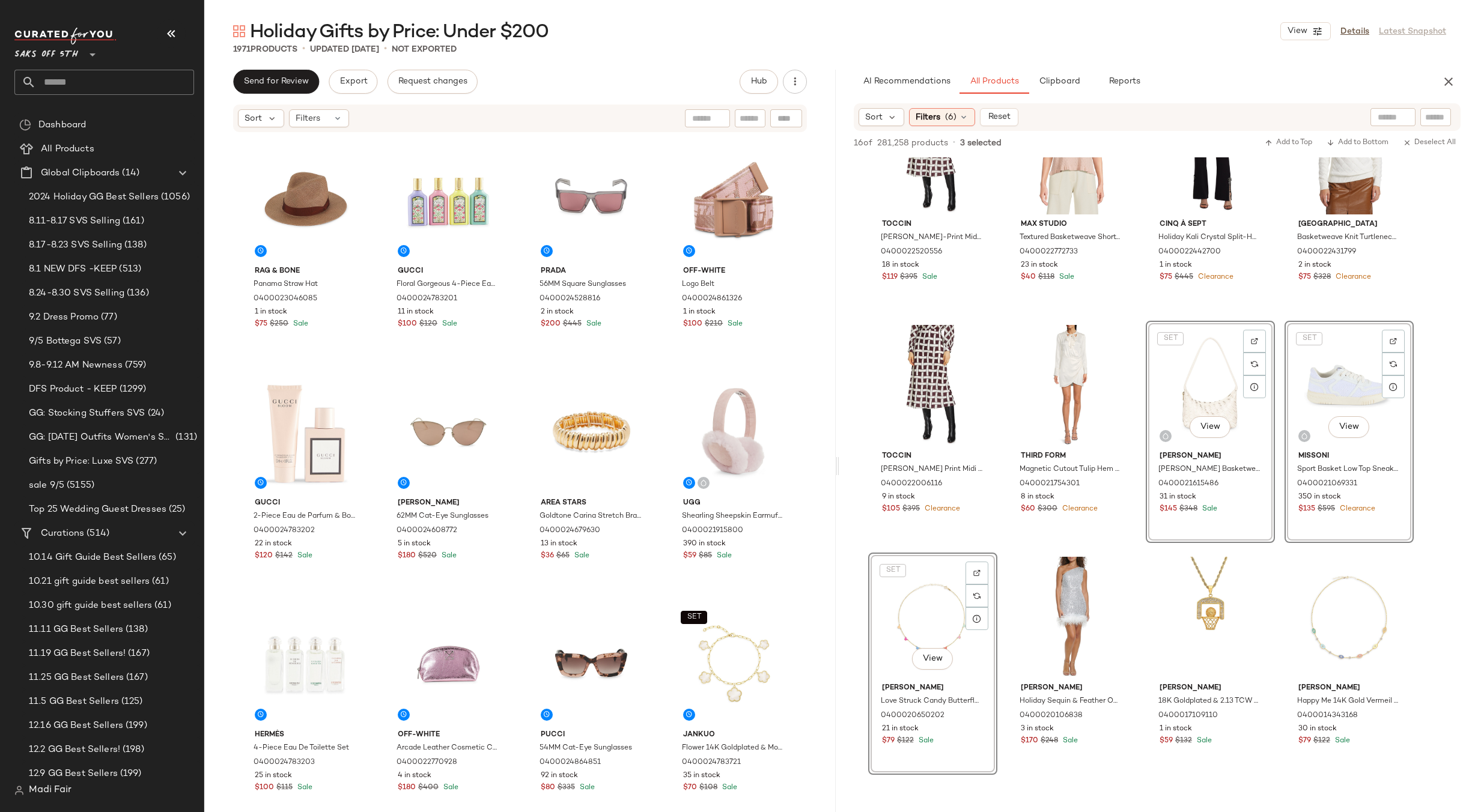
click at [837, 140] on div "Holiday Gifts by Price: Under $200 View Details Latest Snapshot 1971 Products •…" at bounding box center [840, 416] width 1270 height 793
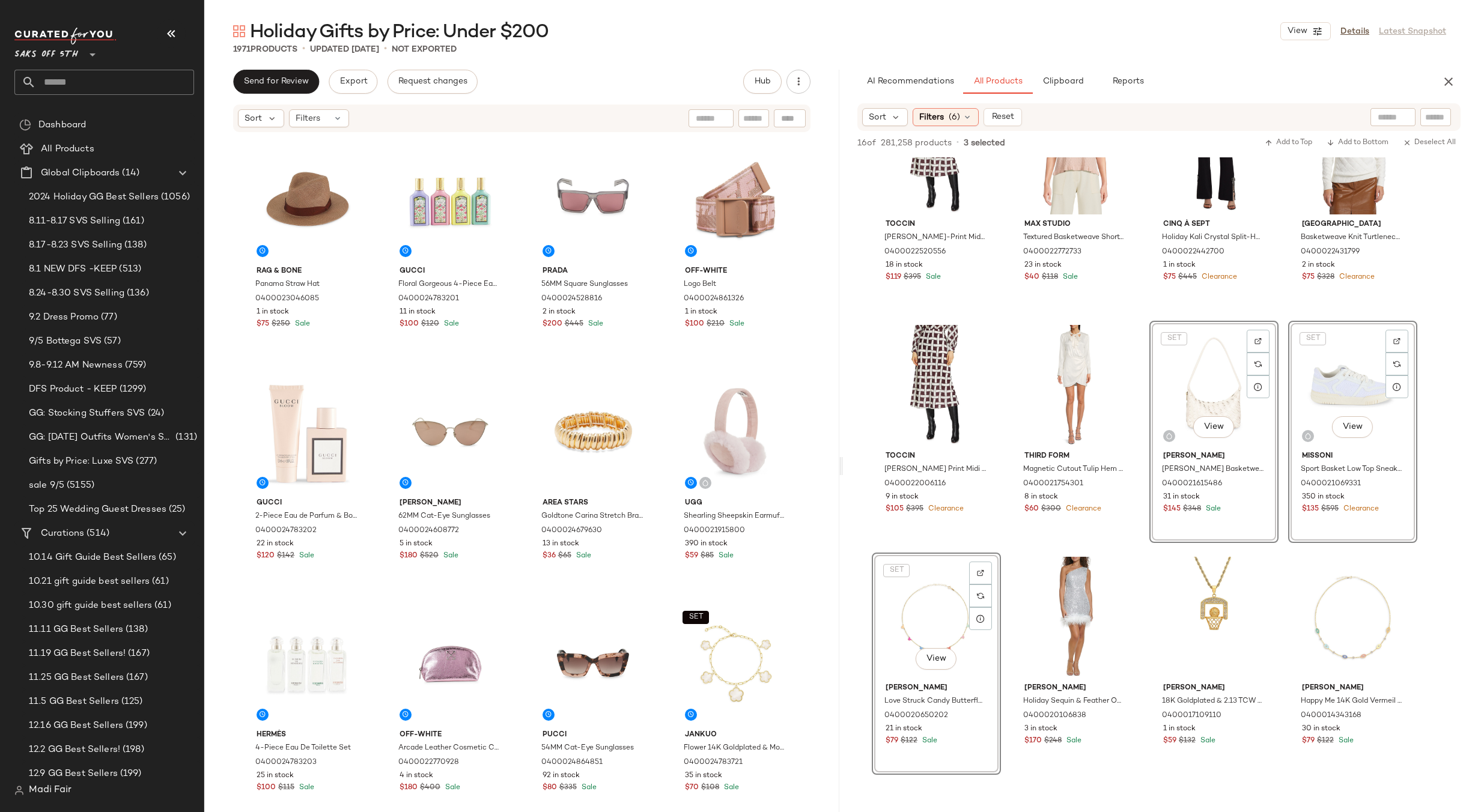
drag, startPoint x: 837, startPoint y: 138, endPoint x: 842, endPoint y: 139, distance: 5.1
click at [842, 139] on div "Holiday Gifts by Price: Under $200 View Details Latest Snapshot 1971 Products •…" at bounding box center [840, 416] width 1270 height 793
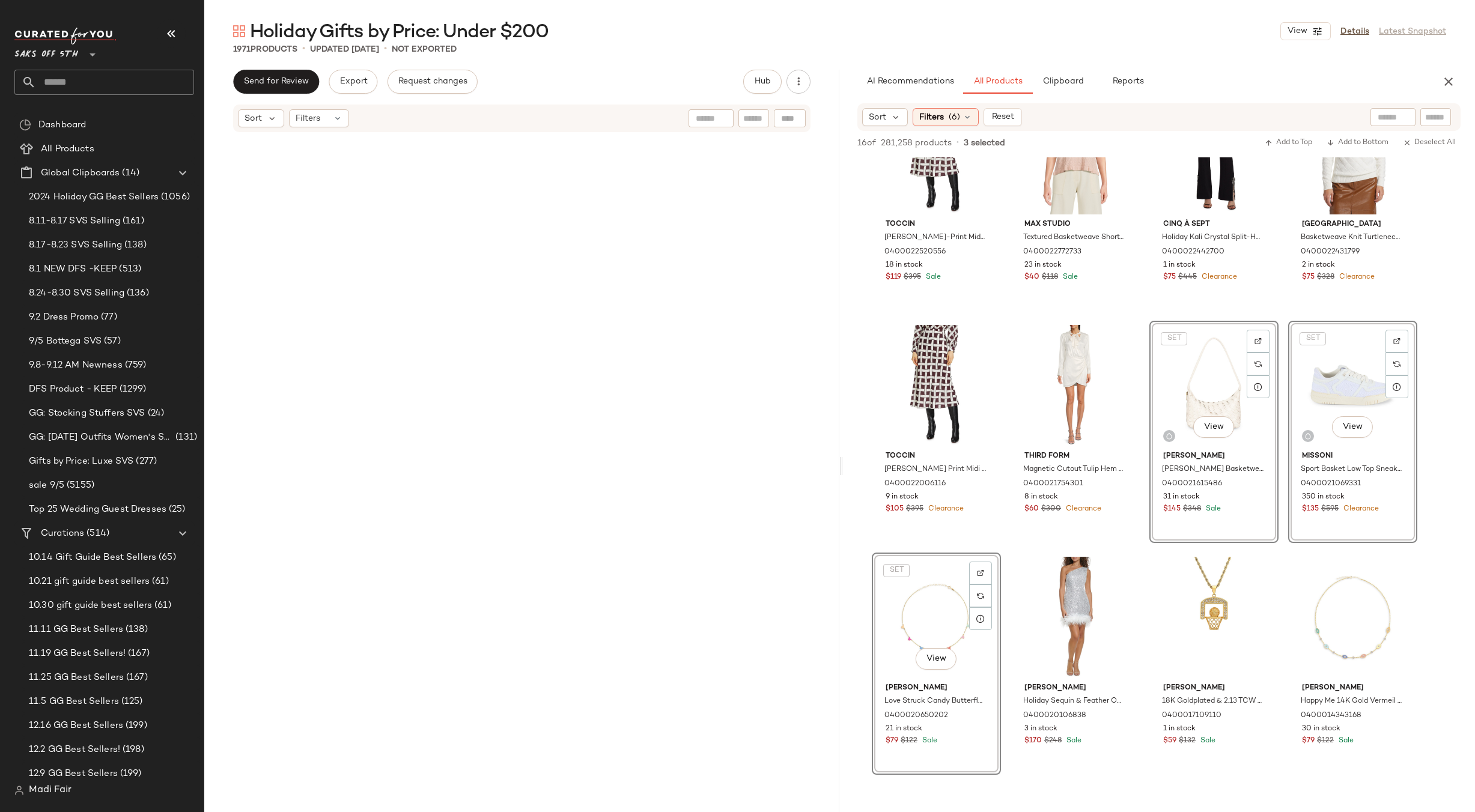
scroll to position [94106, 0]
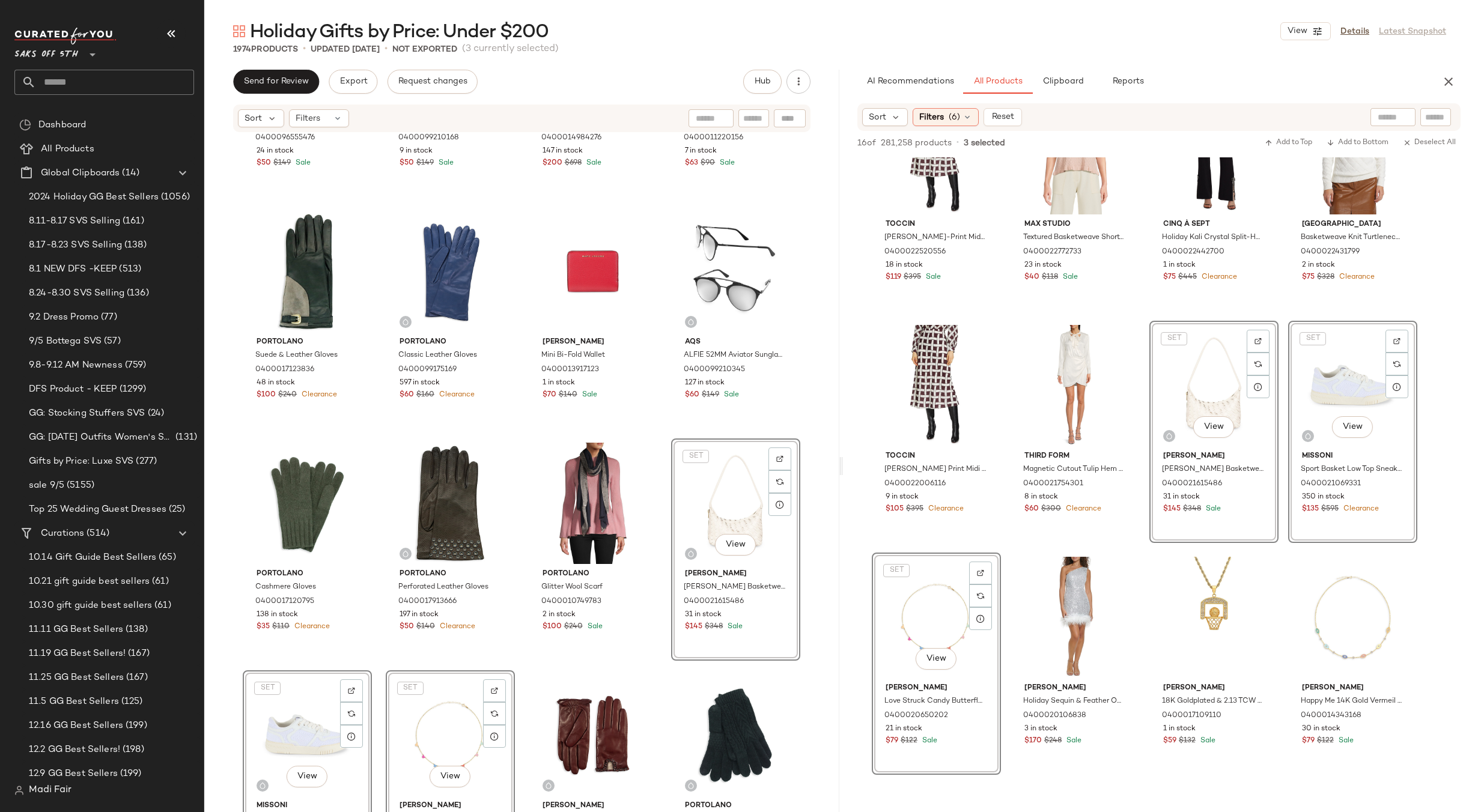
click at [1145, 546] on div "Pucci 53MM Acetate Square Optical Frames 0400024865395 29 in stock $80 $340 Sal…" at bounding box center [1159, 316] width 633 height 919
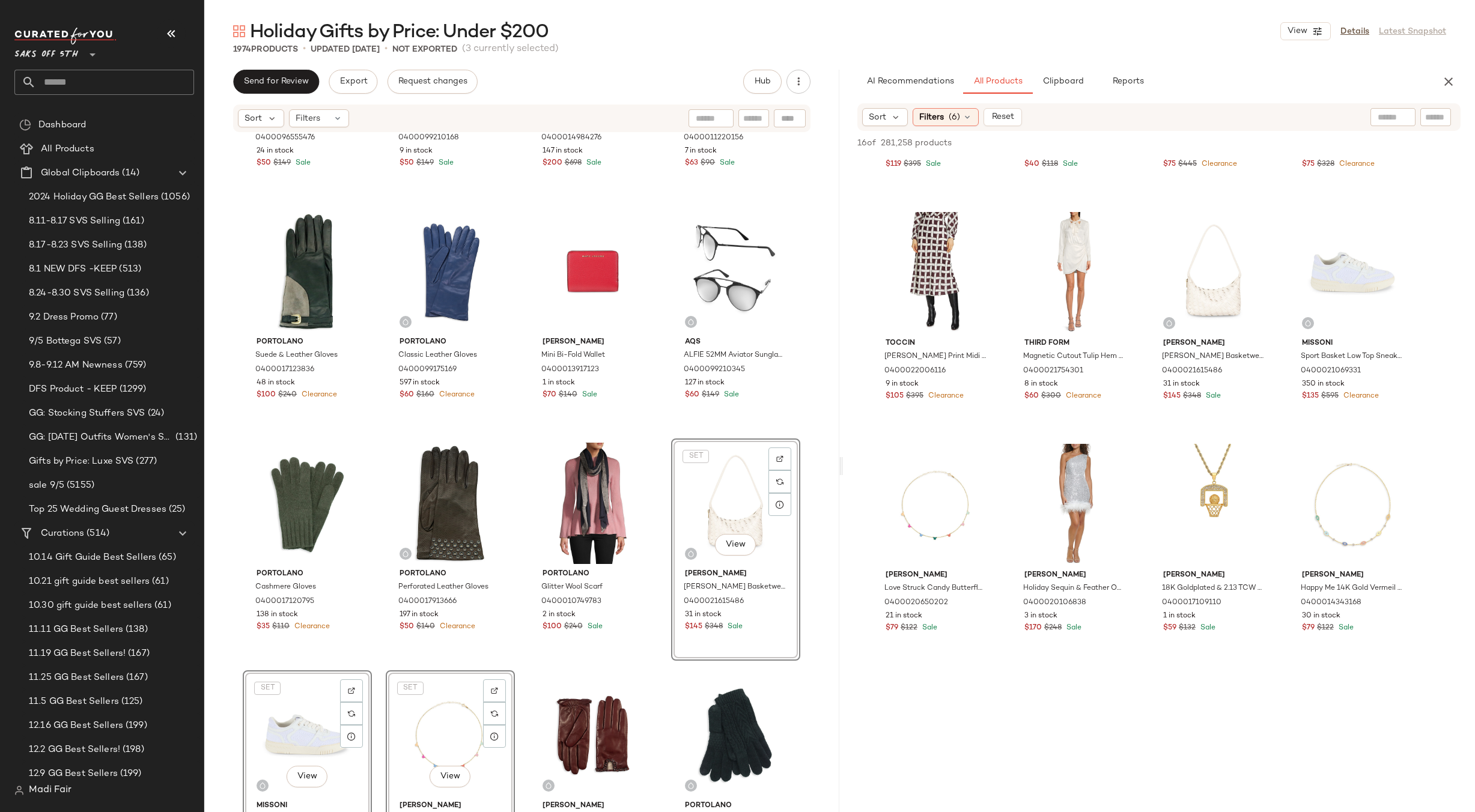
scroll to position [541, 0]
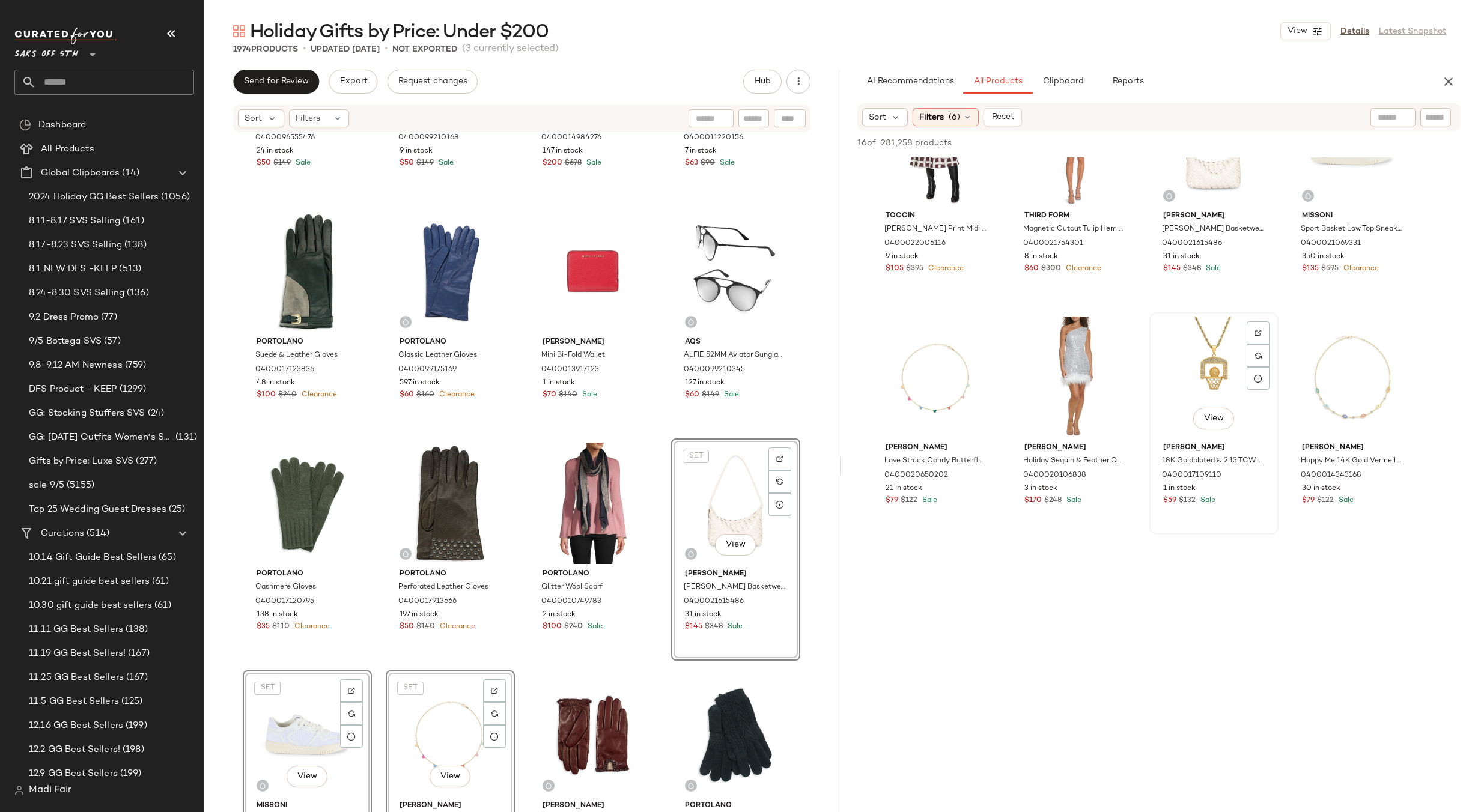
click at [1212, 367] on div "View" at bounding box center [1214, 377] width 120 height 121
click at [1333, 376] on div "View" at bounding box center [1352, 377] width 120 height 121
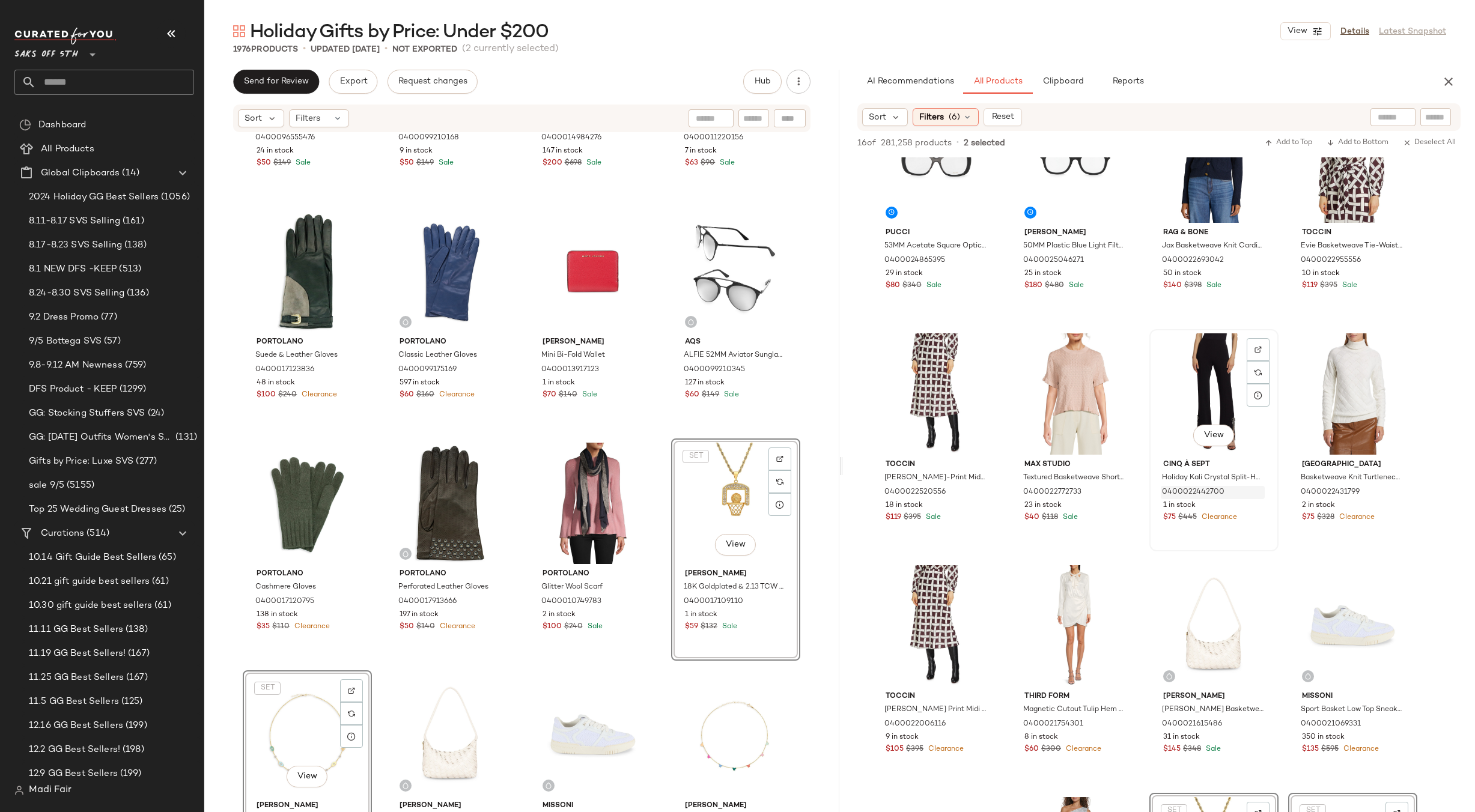
scroll to position [0, 0]
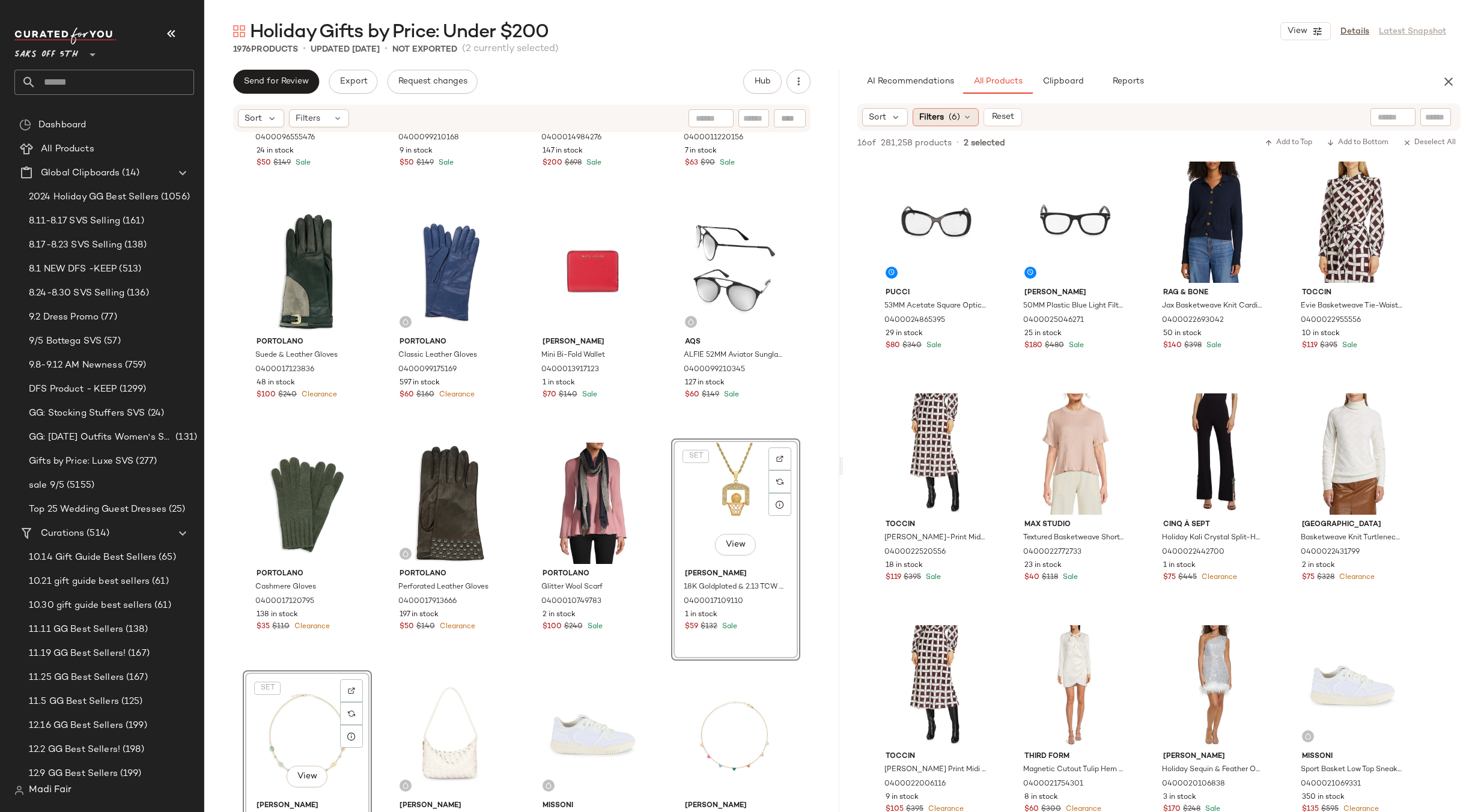
click at [956, 115] on span "(6)" at bounding box center [954, 117] width 12 height 12
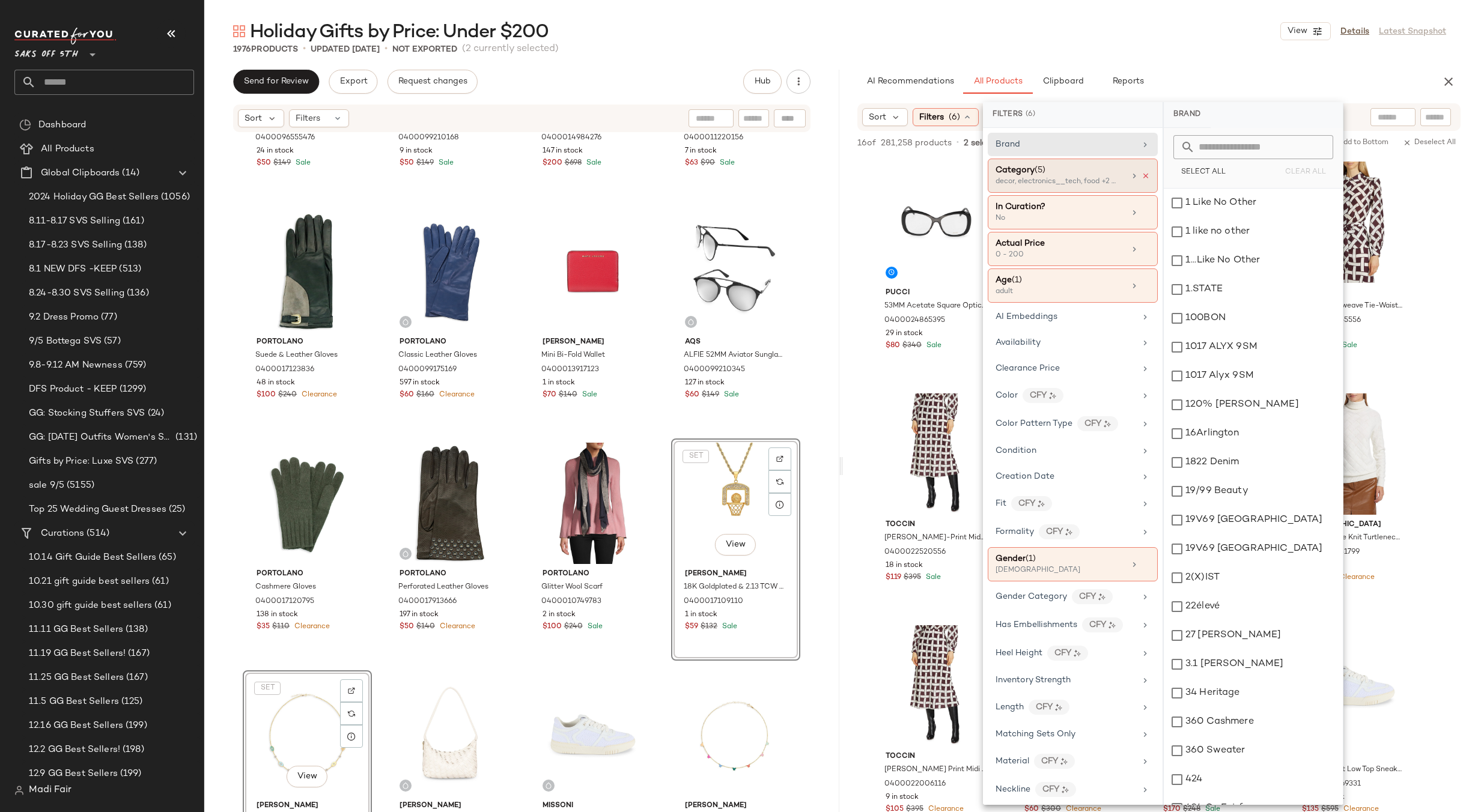
click at [1142, 172] on icon at bounding box center [1145, 176] width 8 height 8
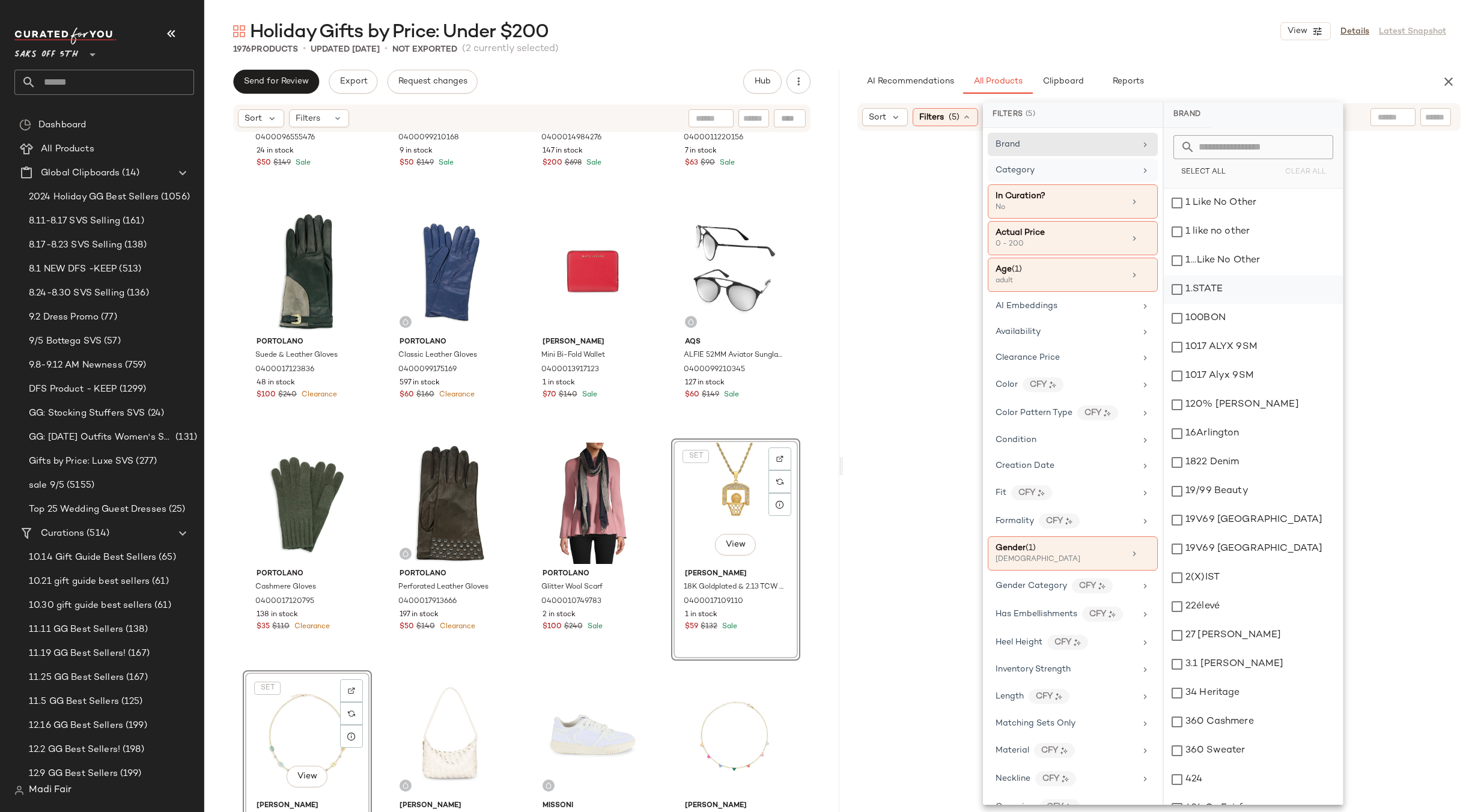
click at [1116, 170] on div "Category" at bounding box center [1065, 171] width 140 height 12
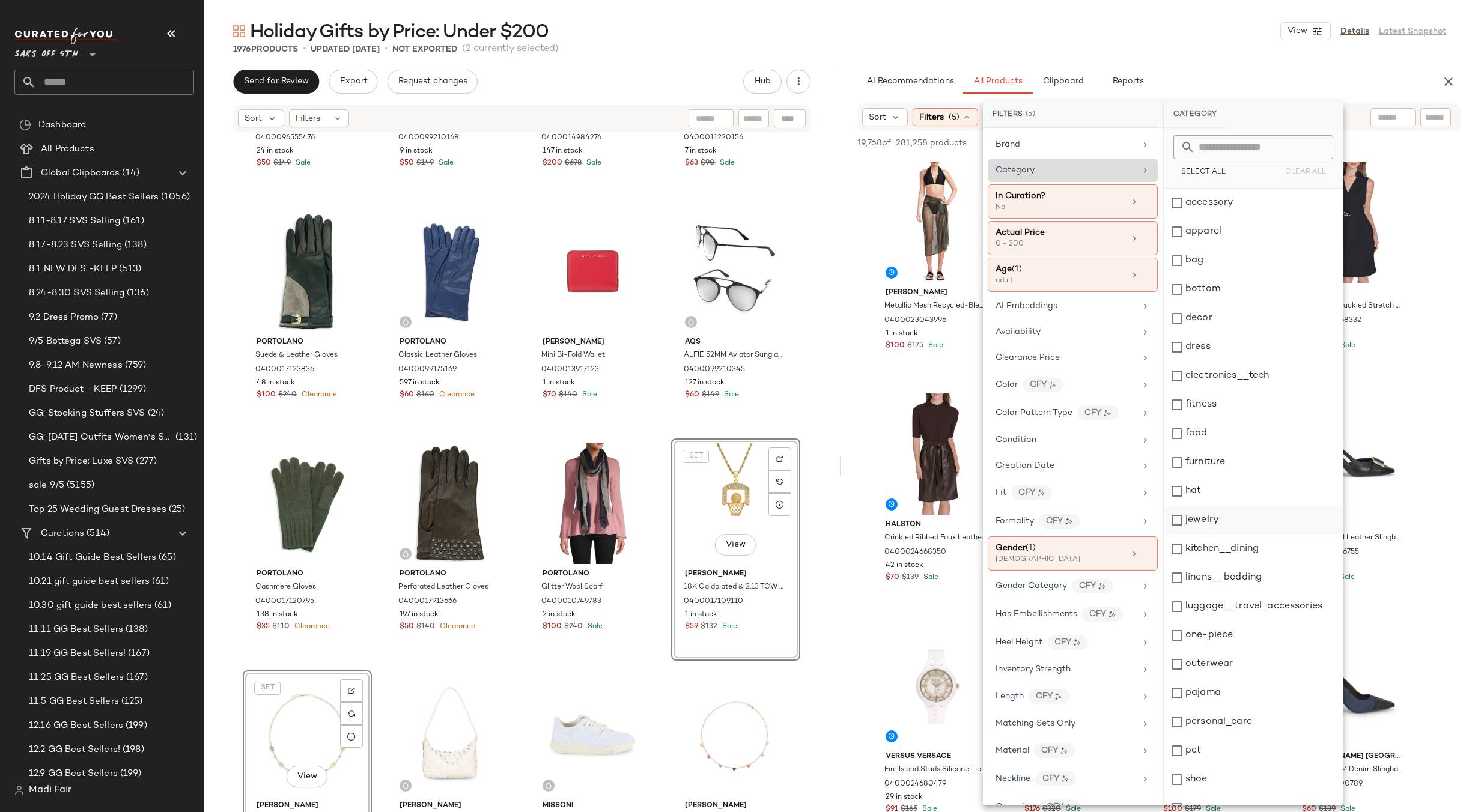
click at [1213, 519] on div "jewelry" at bounding box center [1253, 519] width 179 height 29
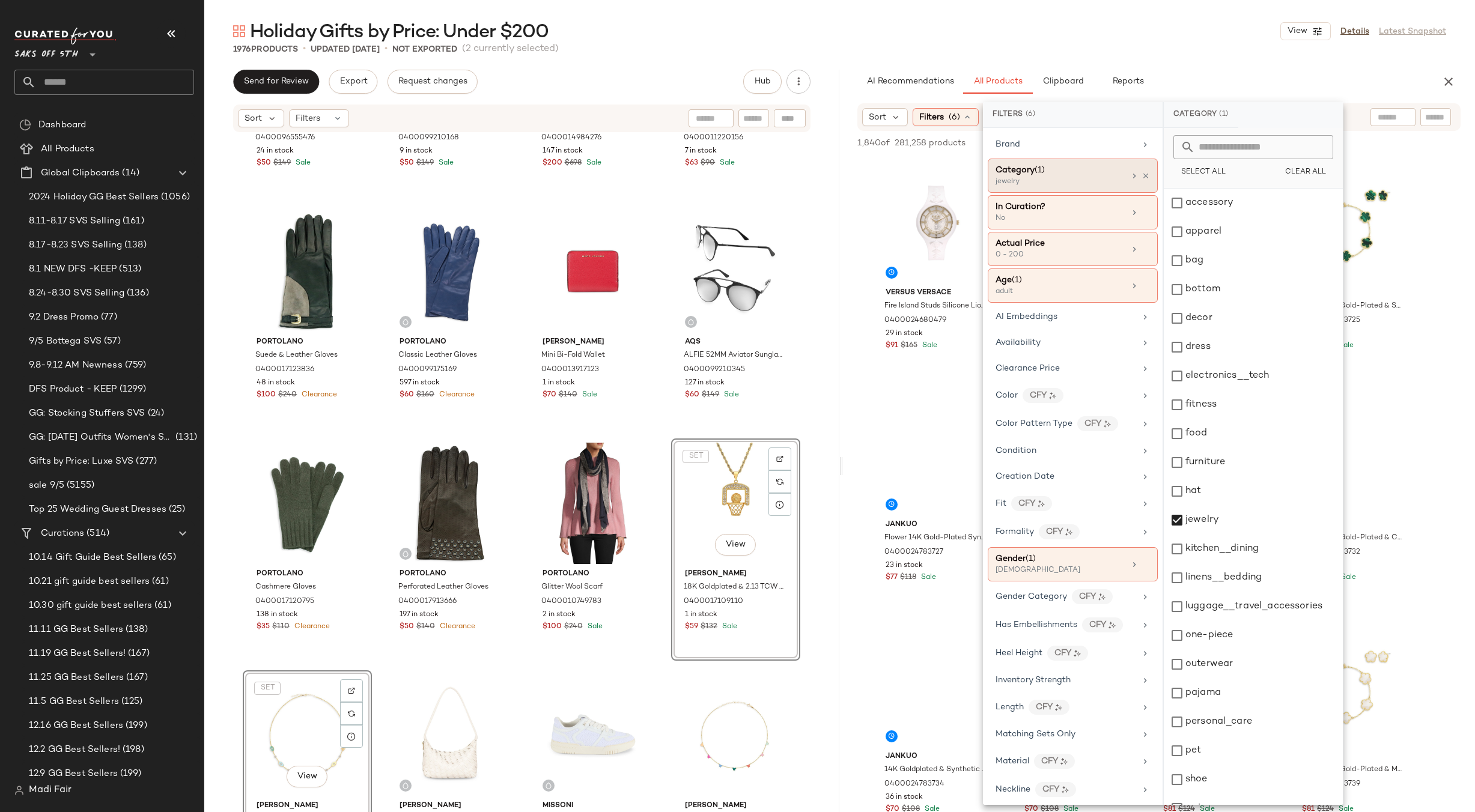
click at [1110, 34] on div "Holiday Gifts by Price: Under $200 View Details Latest Snapshot" at bounding box center [840, 31] width 1270 height 24
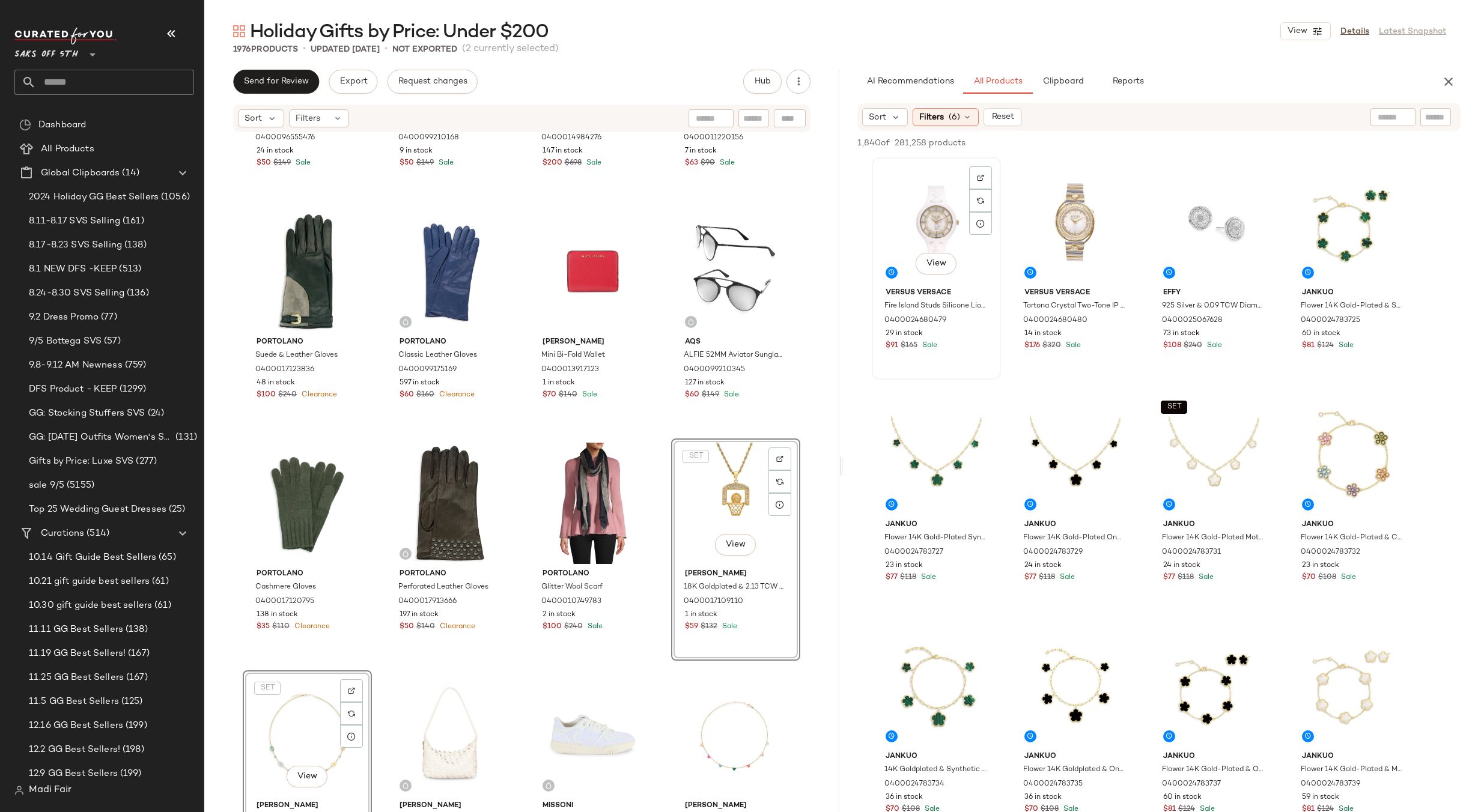
click at [929, 229] on div "View" at bounding box center [936, 222] width 120 height 121
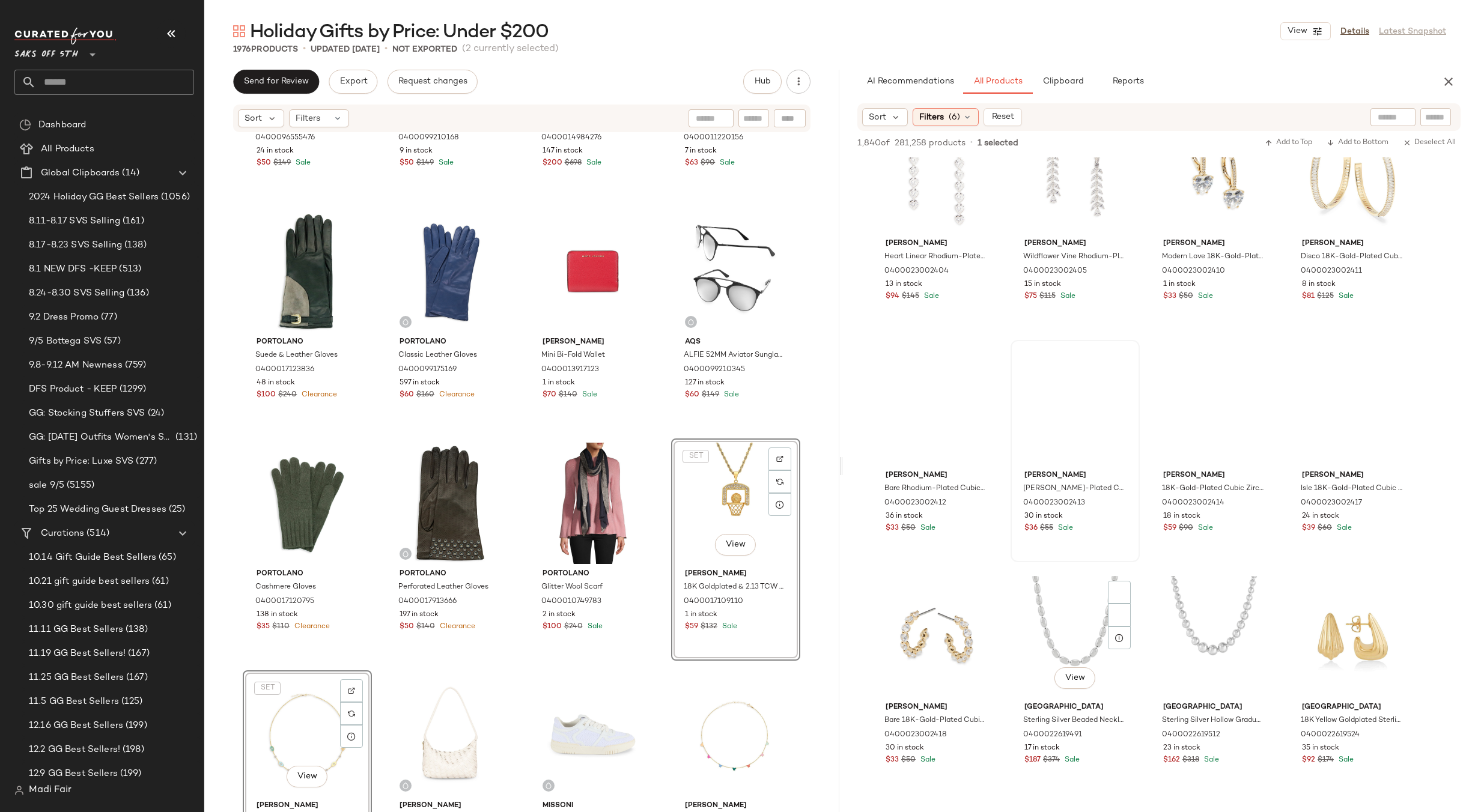
scroll to position [3545, 0]
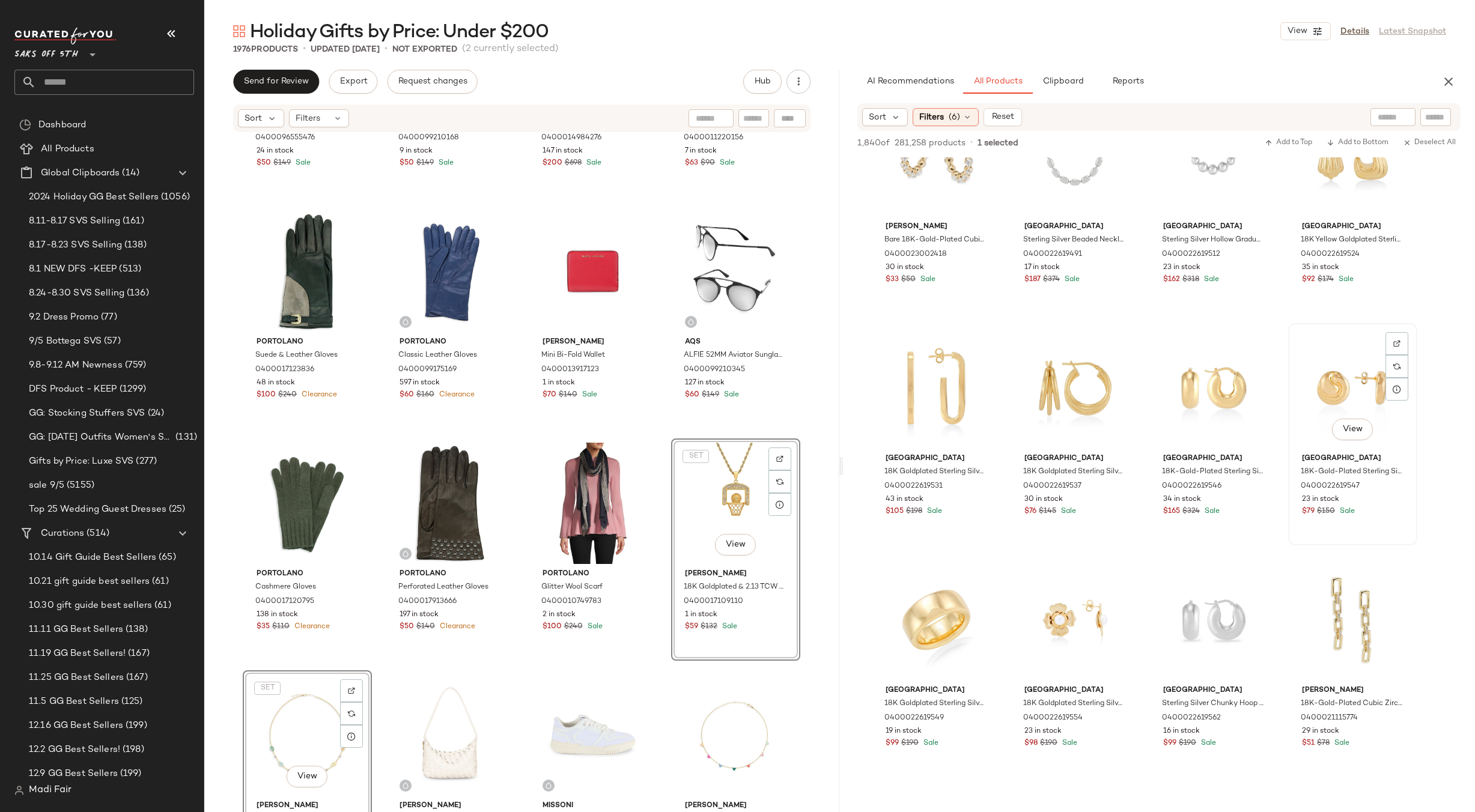
click at [1331, 371] on div "View" at bounding box center [1352, 387] width 120 height 121
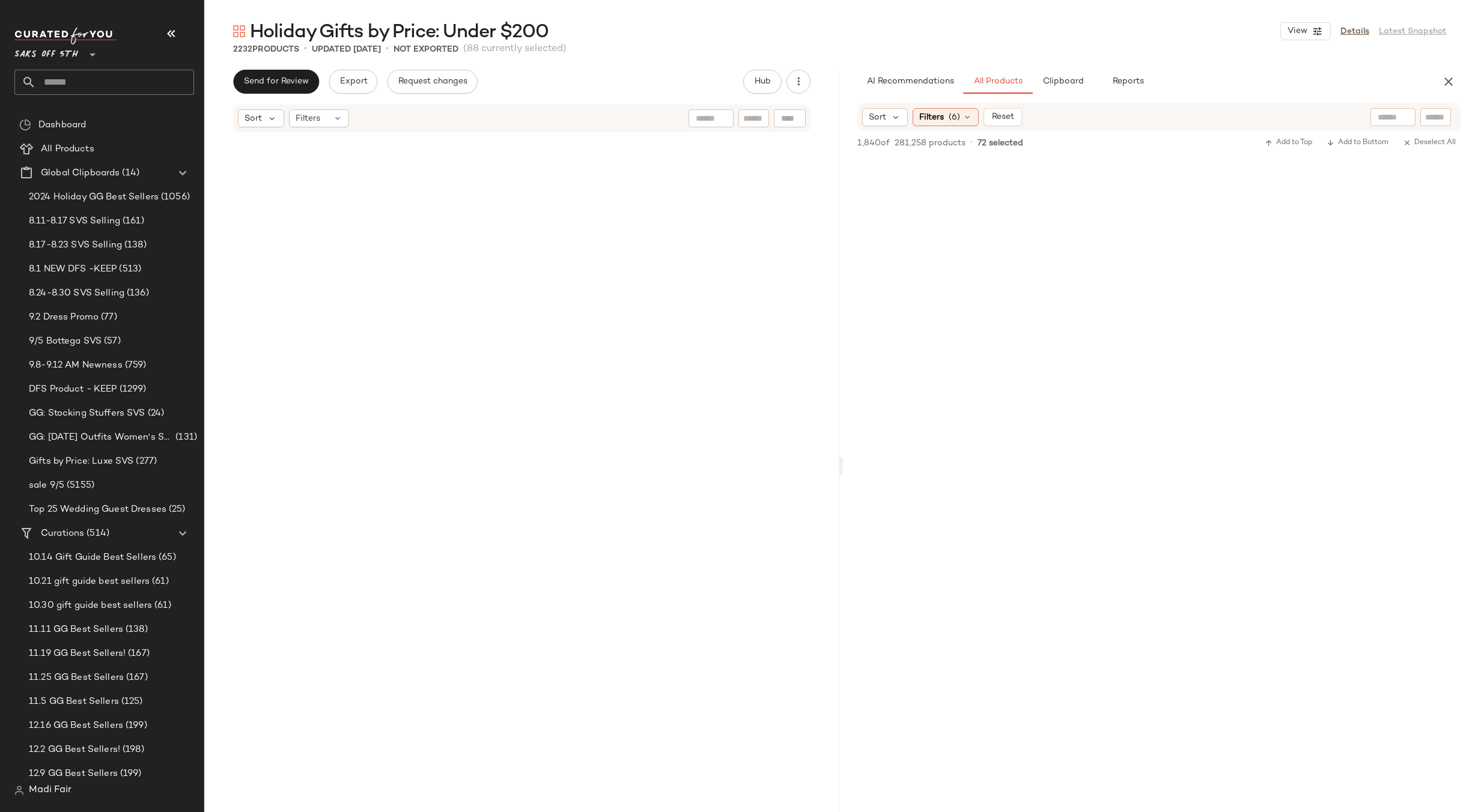
scroll to position [18567, 0]
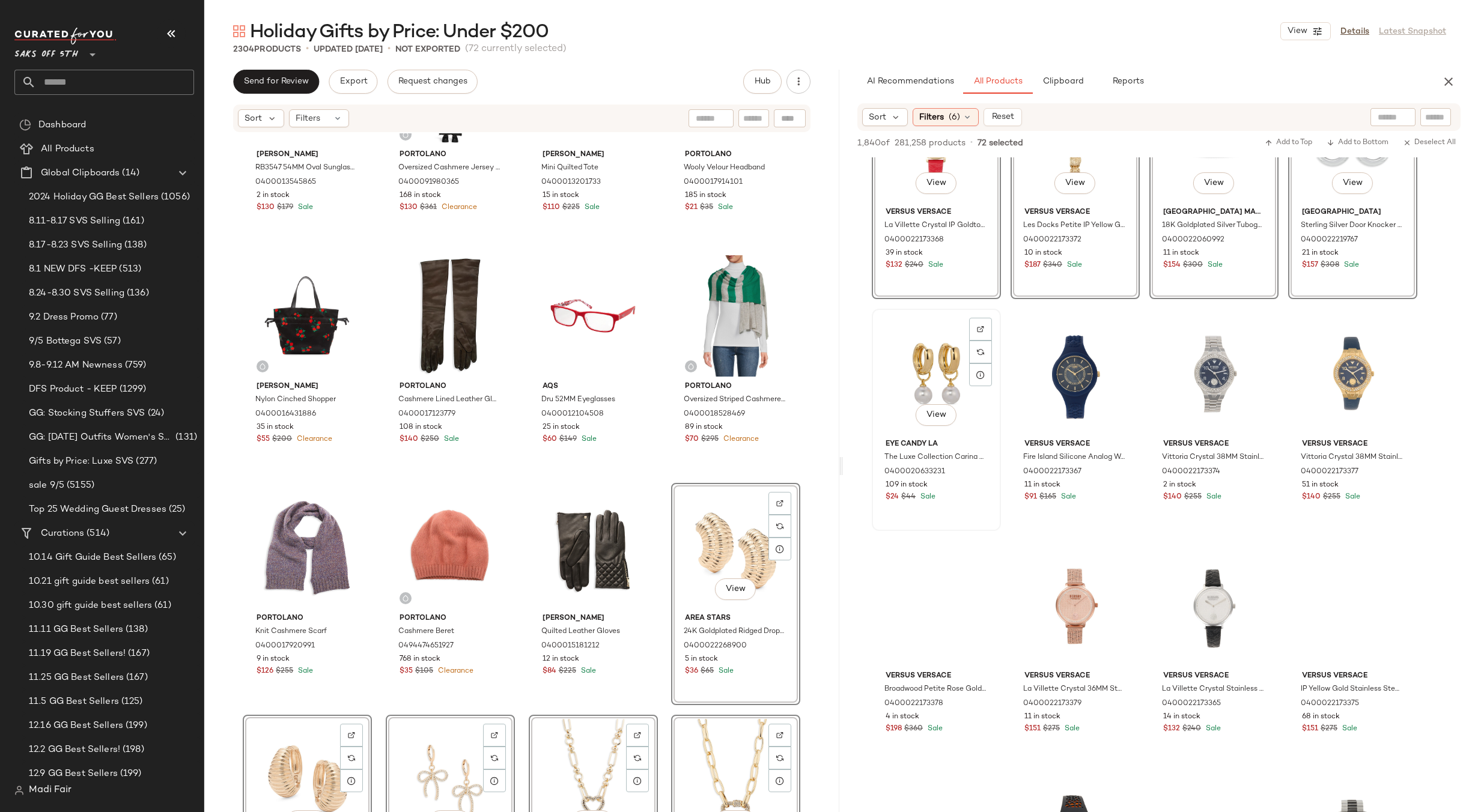
click at [931, 355] on div "View" at bounding box center [936, 374] width 120 height 121
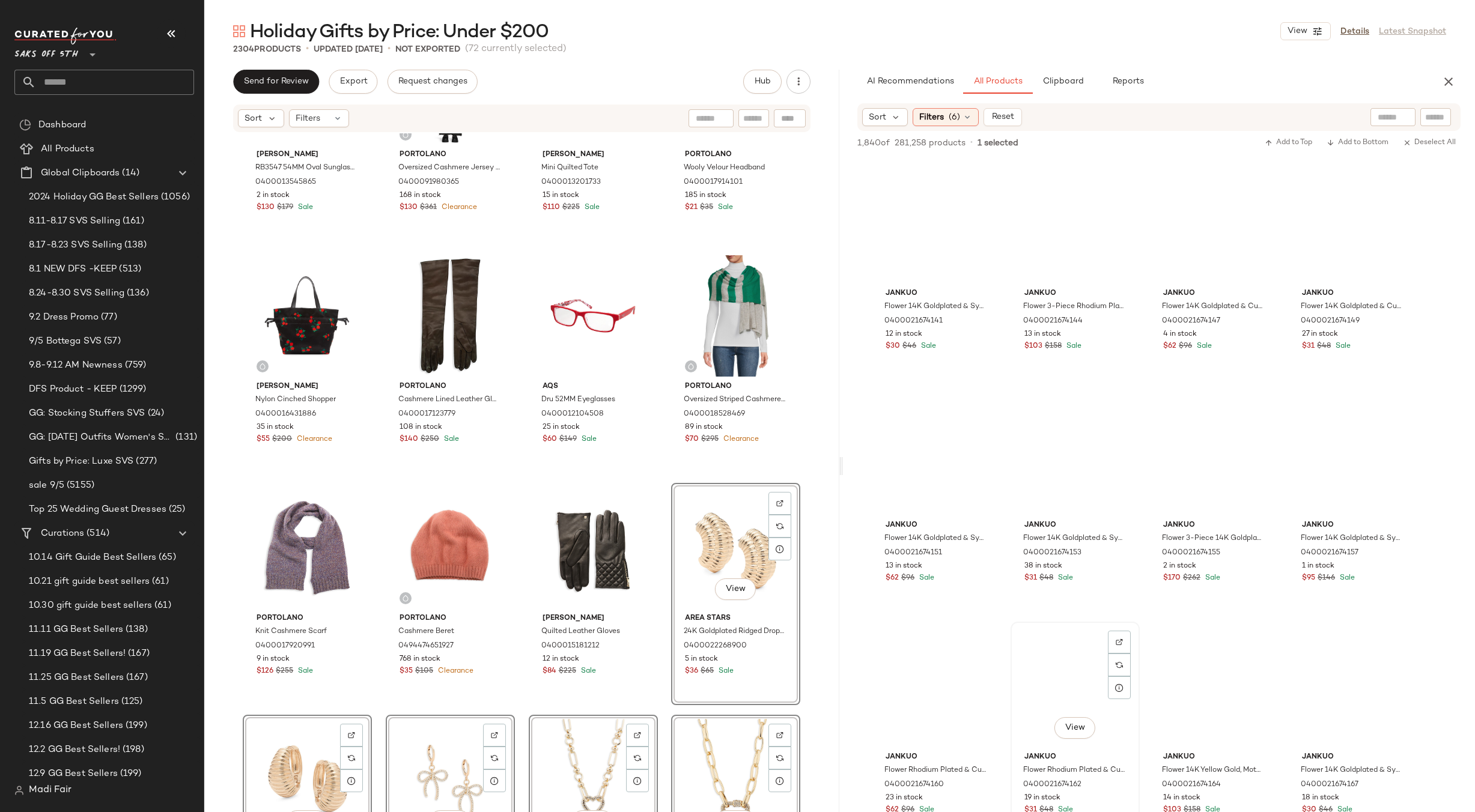
scroll to position [24756, 0]
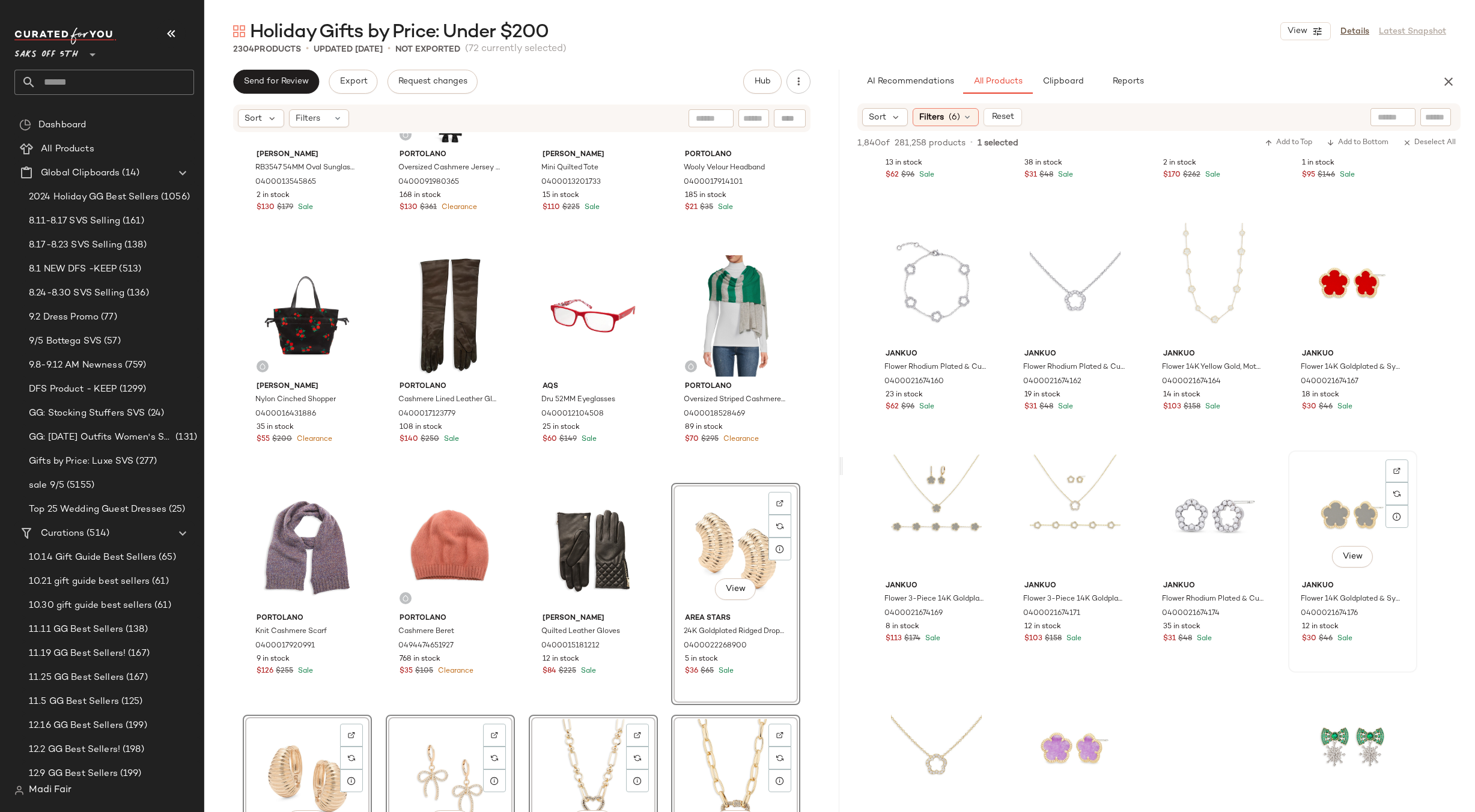
click at [1331, 509] on div "View" at bounding box center [1352, 515] width 120 height 121
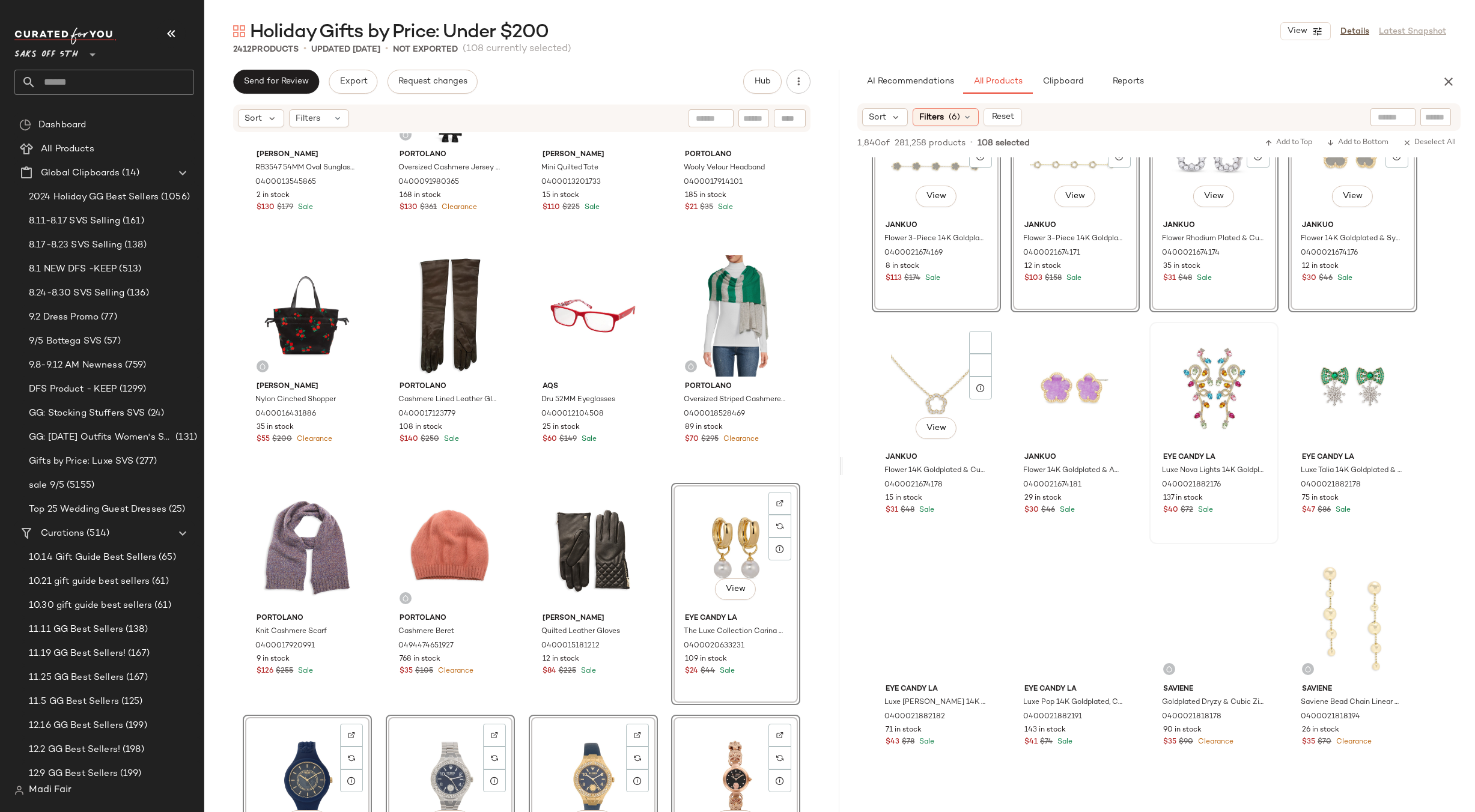
click at [959, 400] on div "View" at bounding box center [936, 387] width 120 height 121
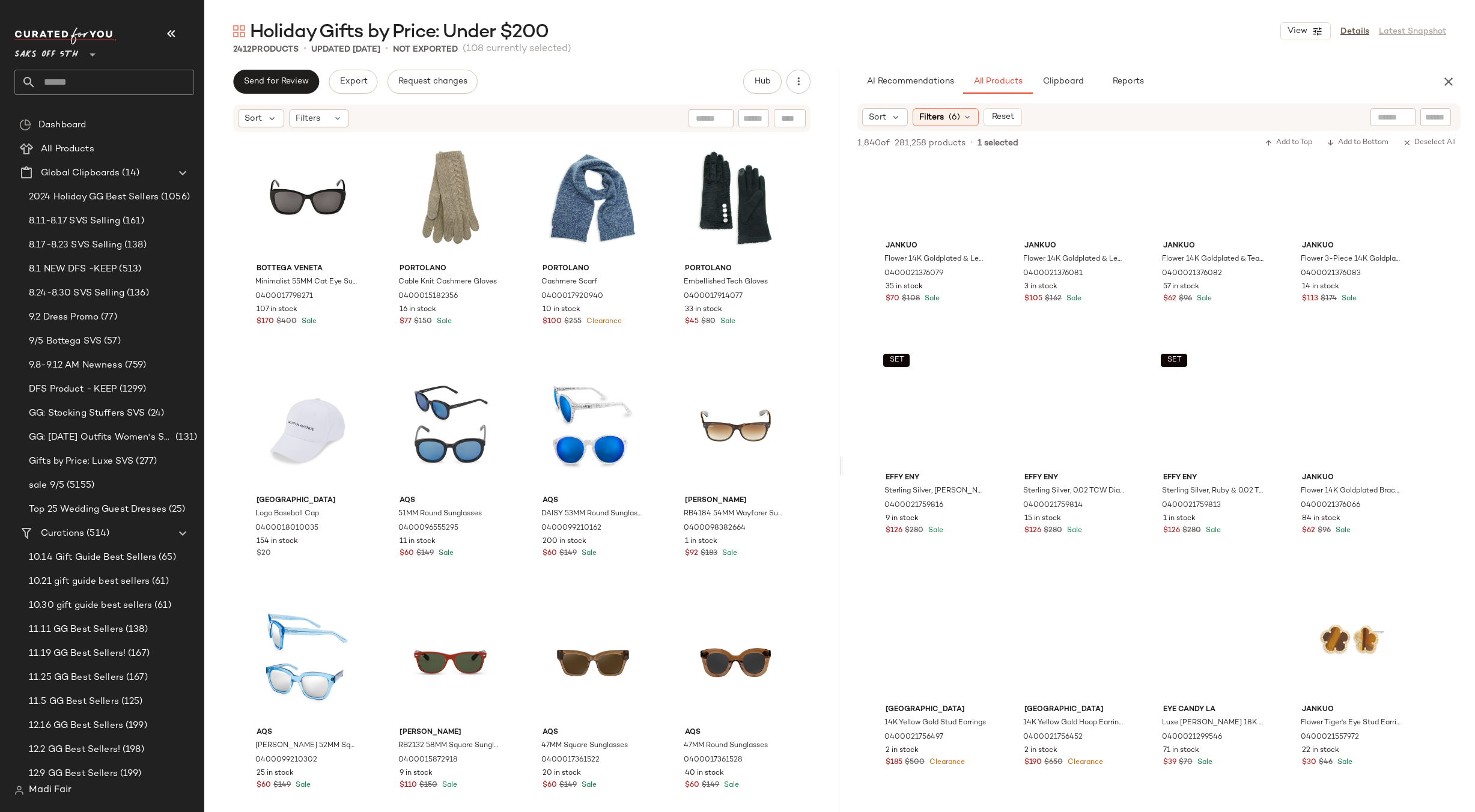
scroll to position [30224, 0]
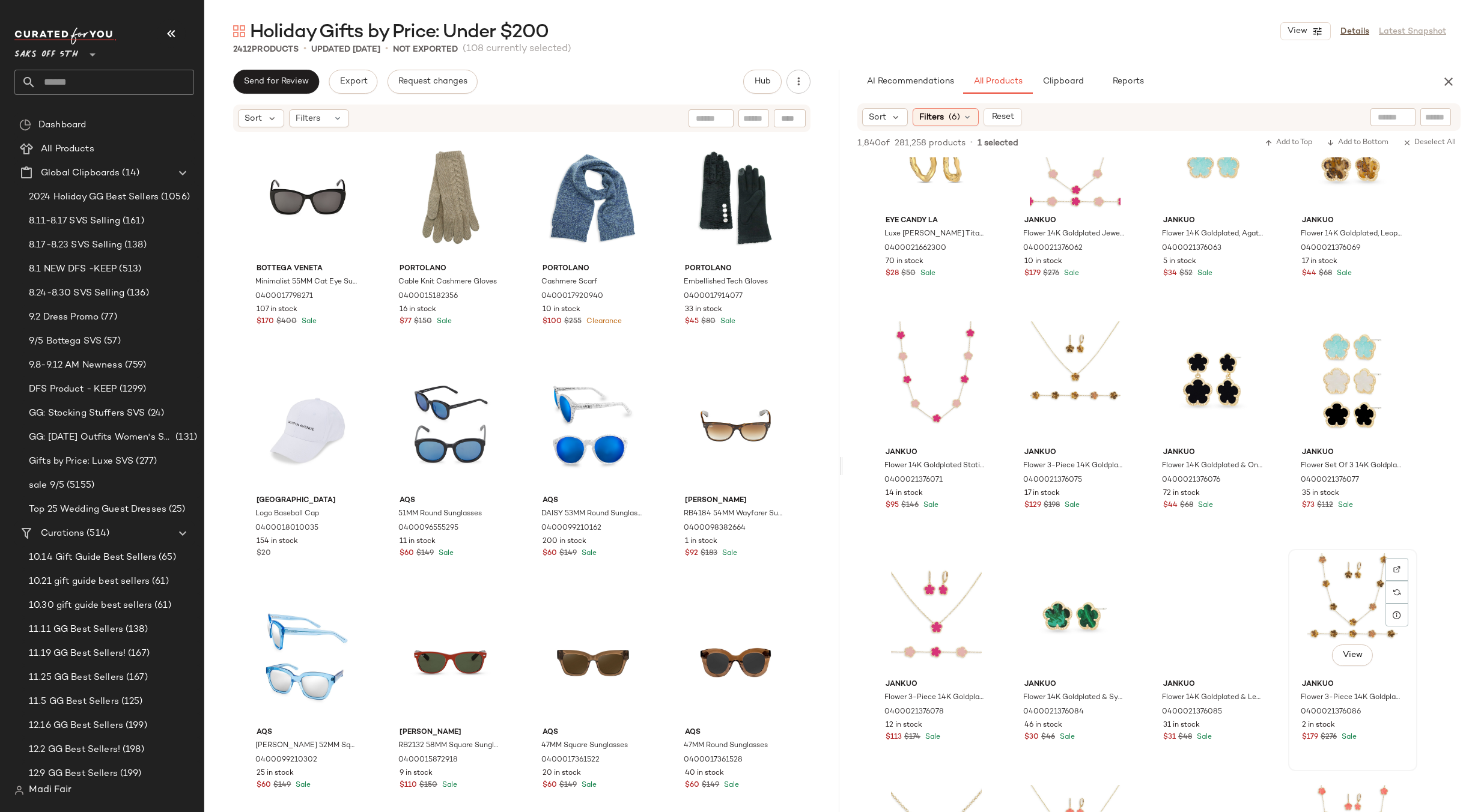
click at [1298, 573] on div "View" at bounding box center [1352, 614] width 120 height 121
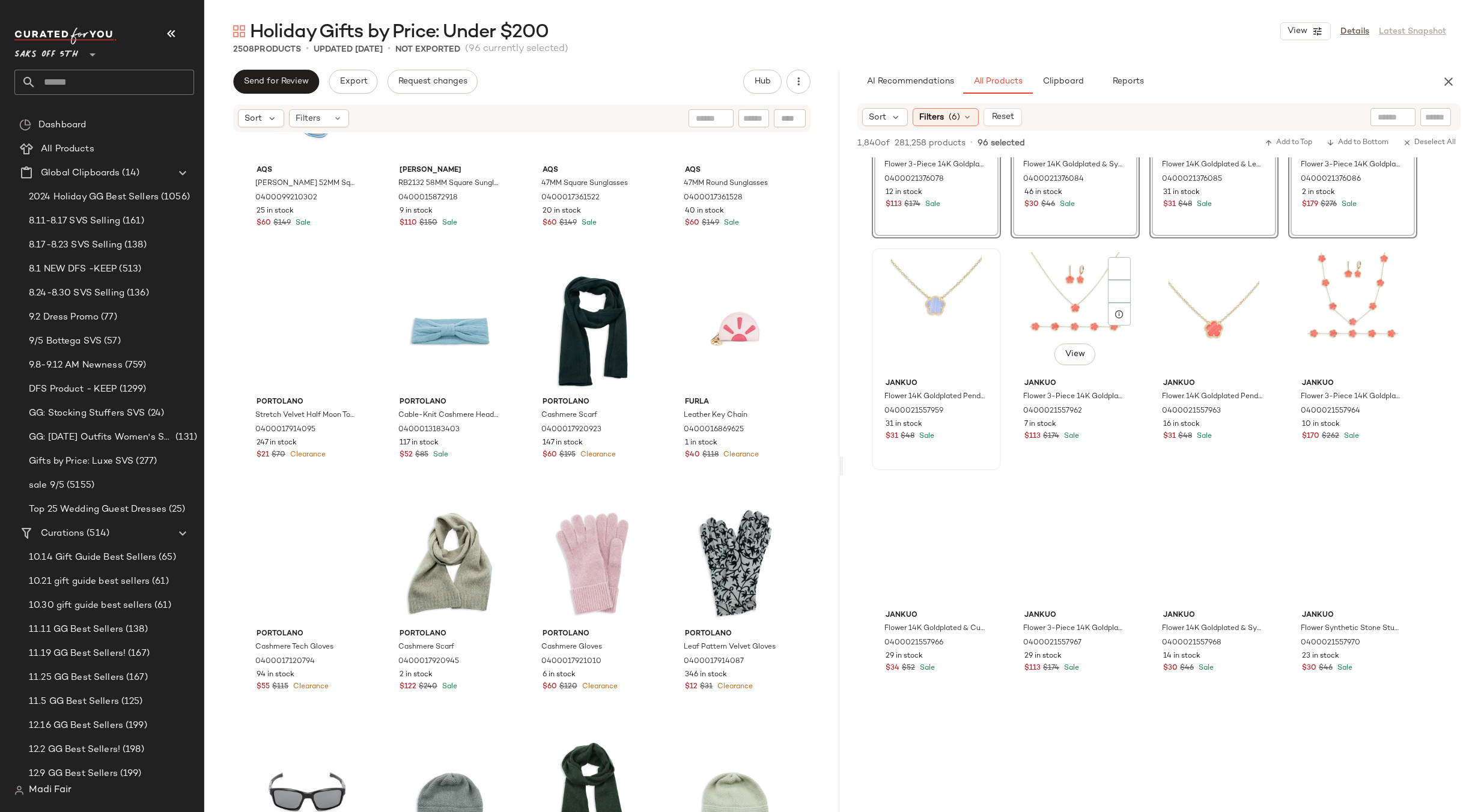
scroll to position [30765, 0]
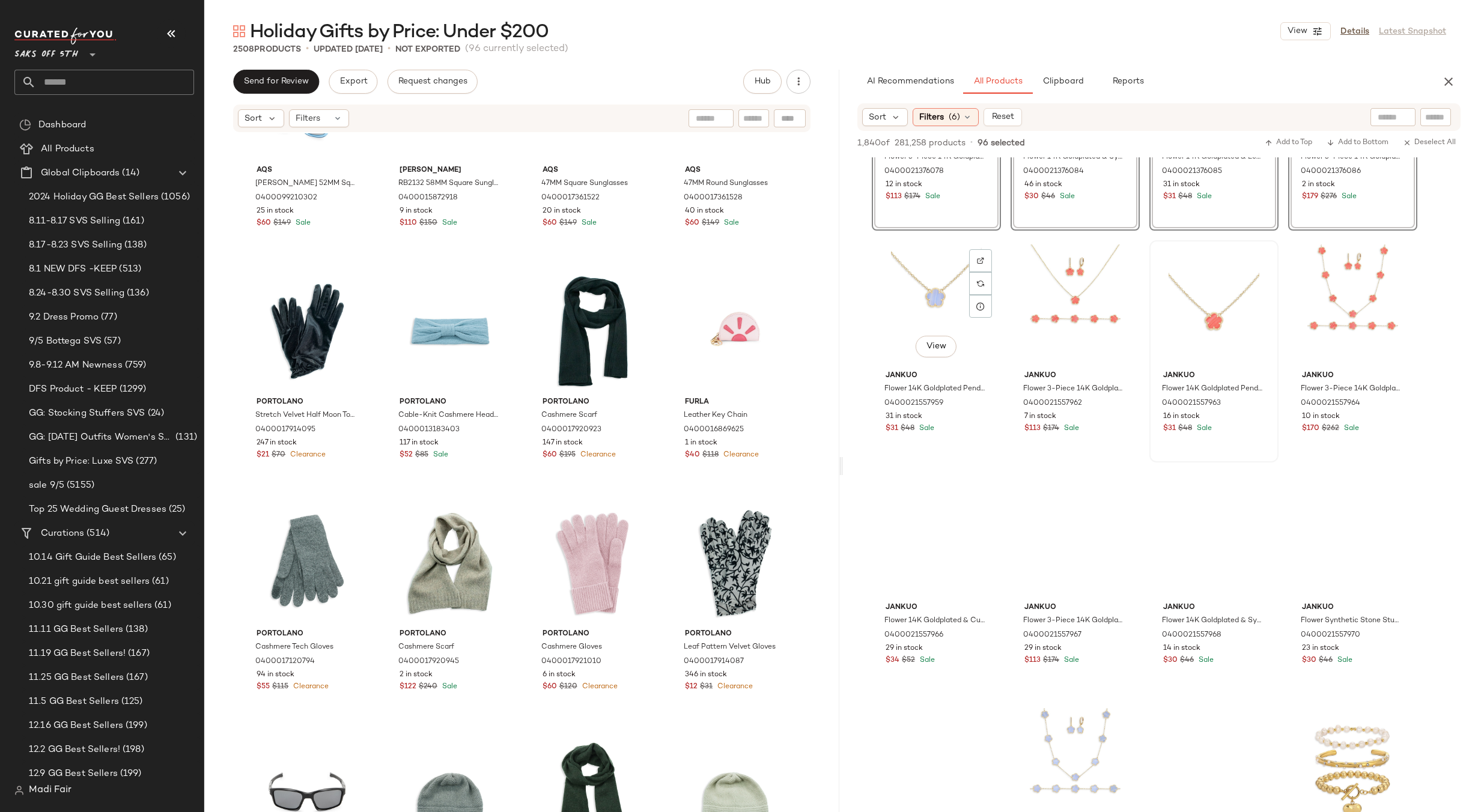
click at [942, 305] on div "View" at bounding box center [936, 305] width 120 height 121
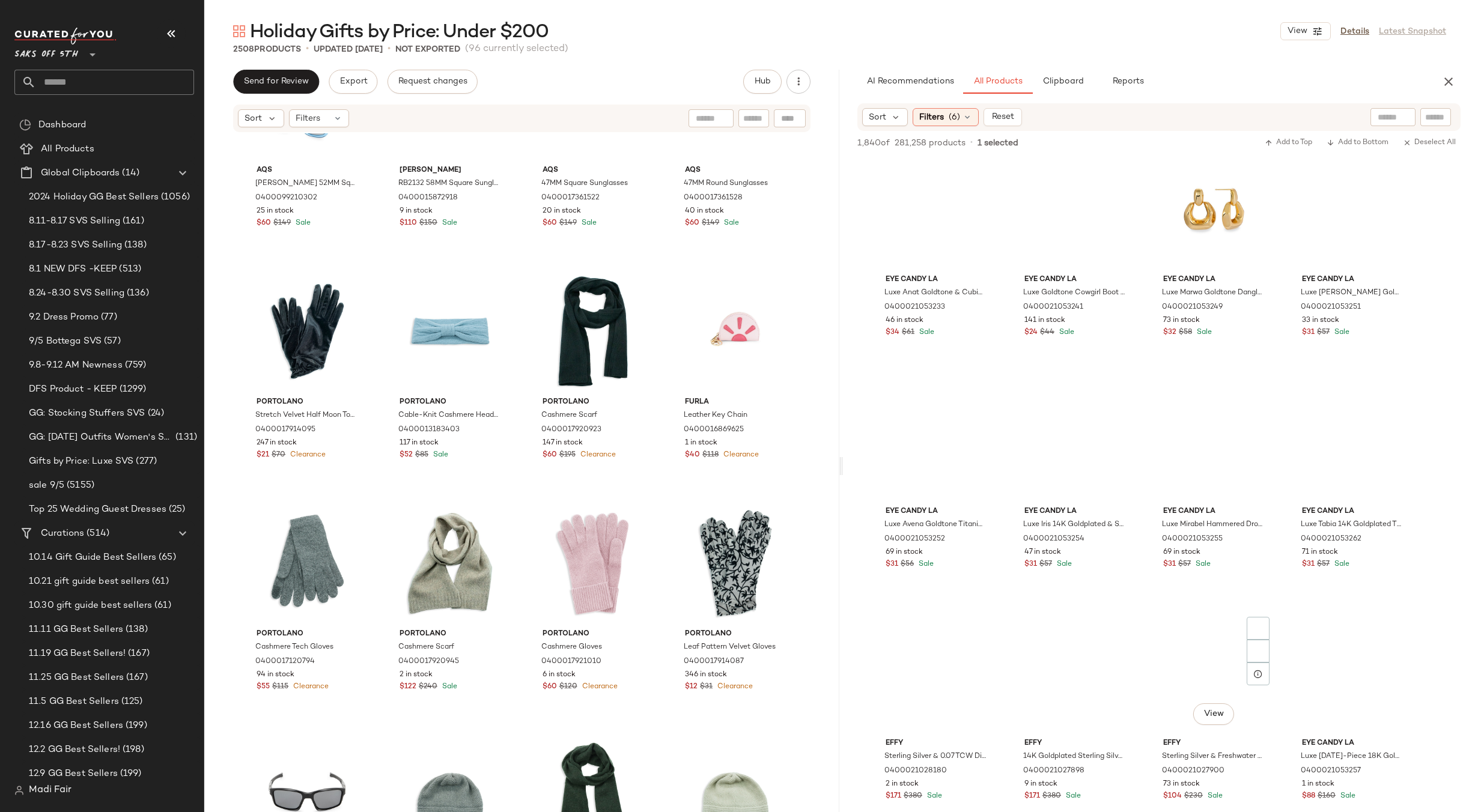
scroll to position [41512, 0]
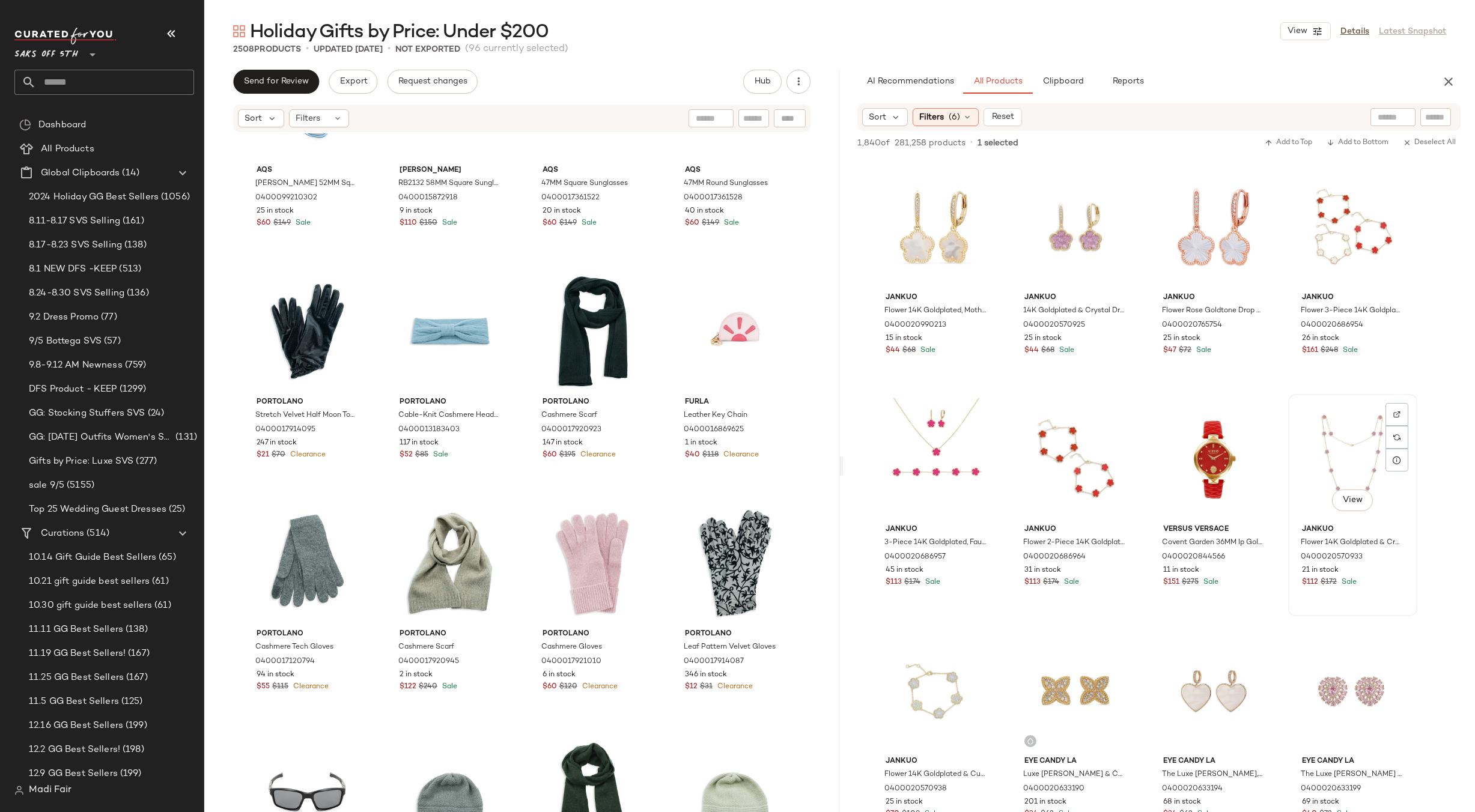
click at [1340, 458] on div "View" at bounding box center [1352, 458] width 120 height 121
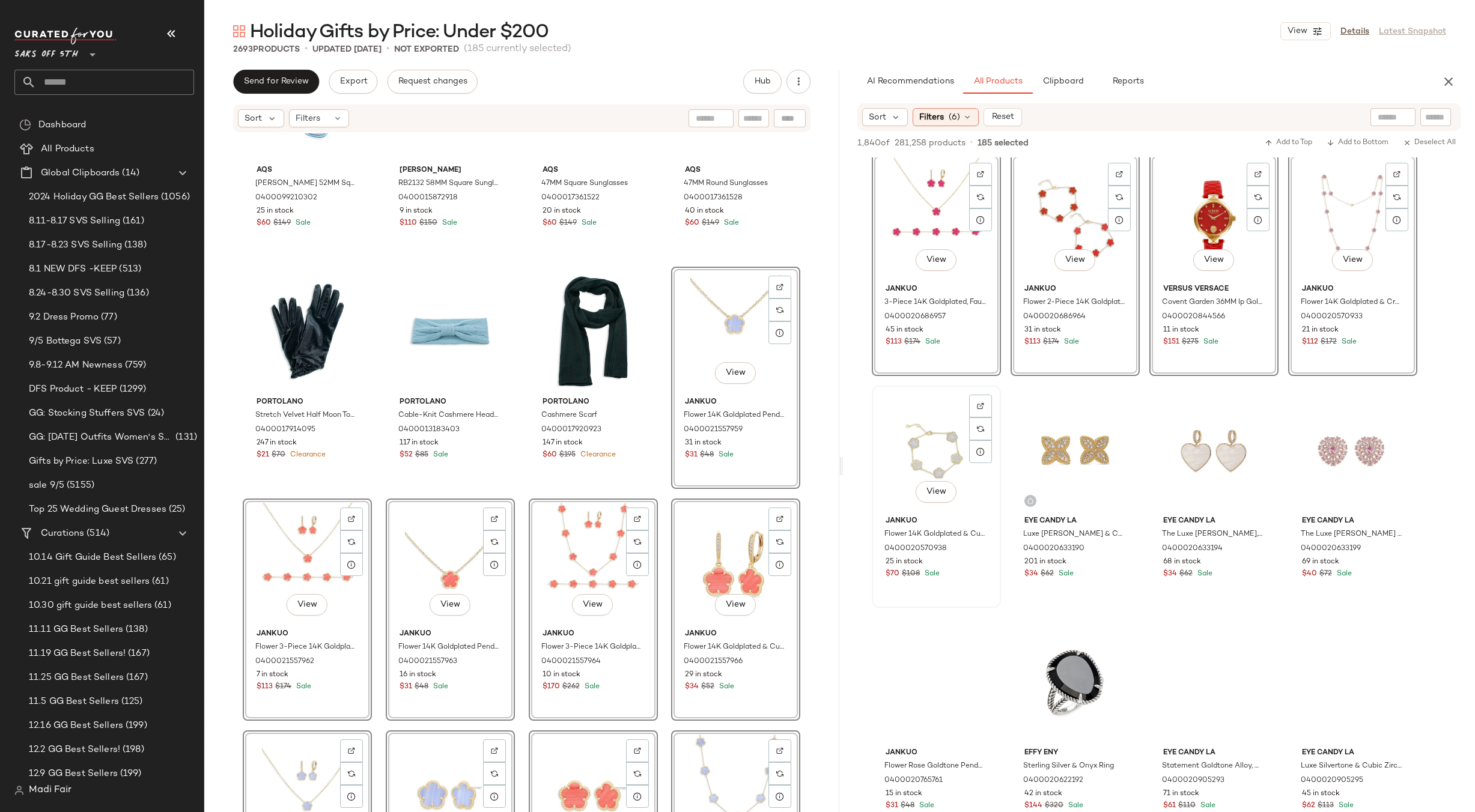
click at [932, 436] on div "View" at bounding box center [936, 450] width 120 height 121
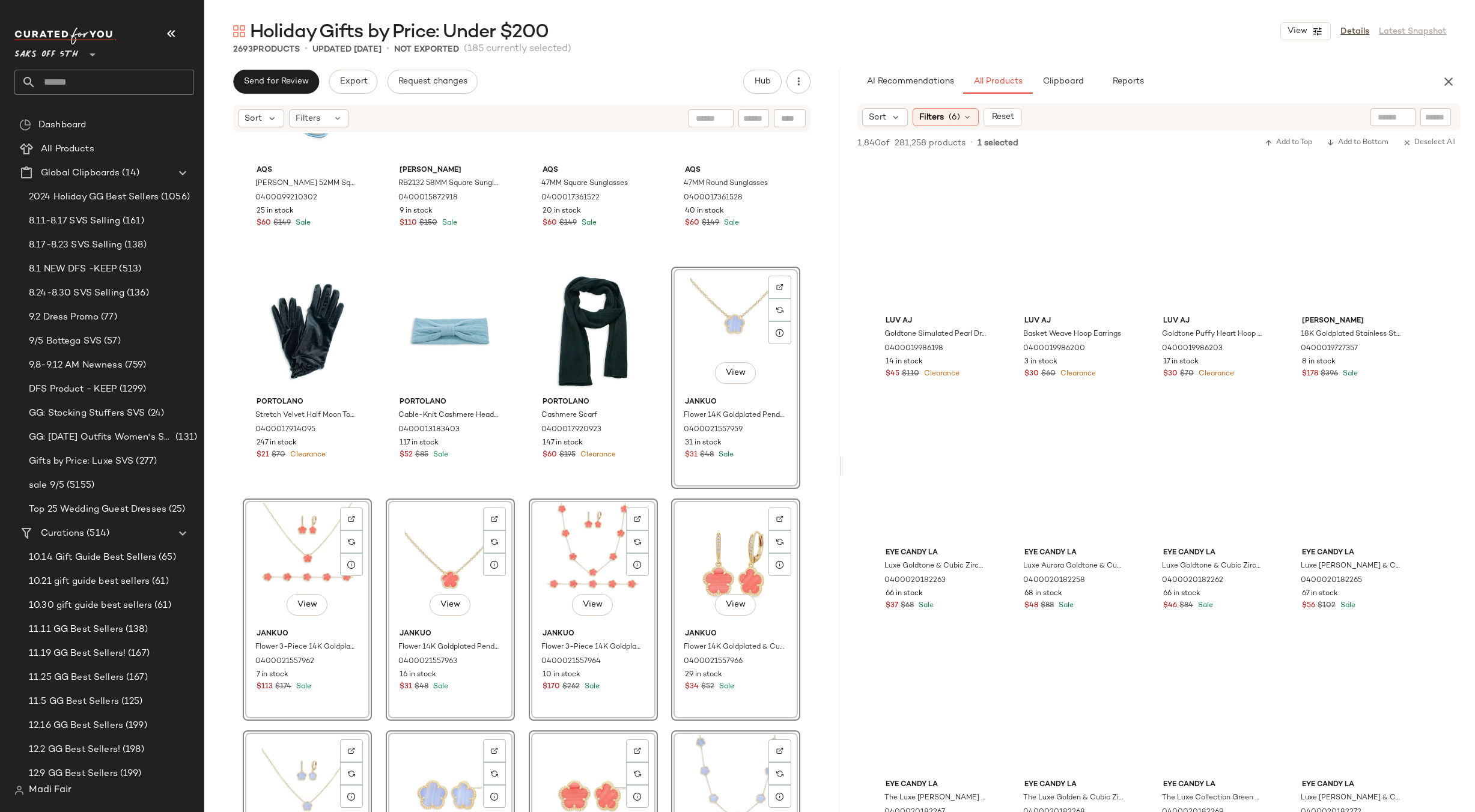
scroll to position [53650, 0]
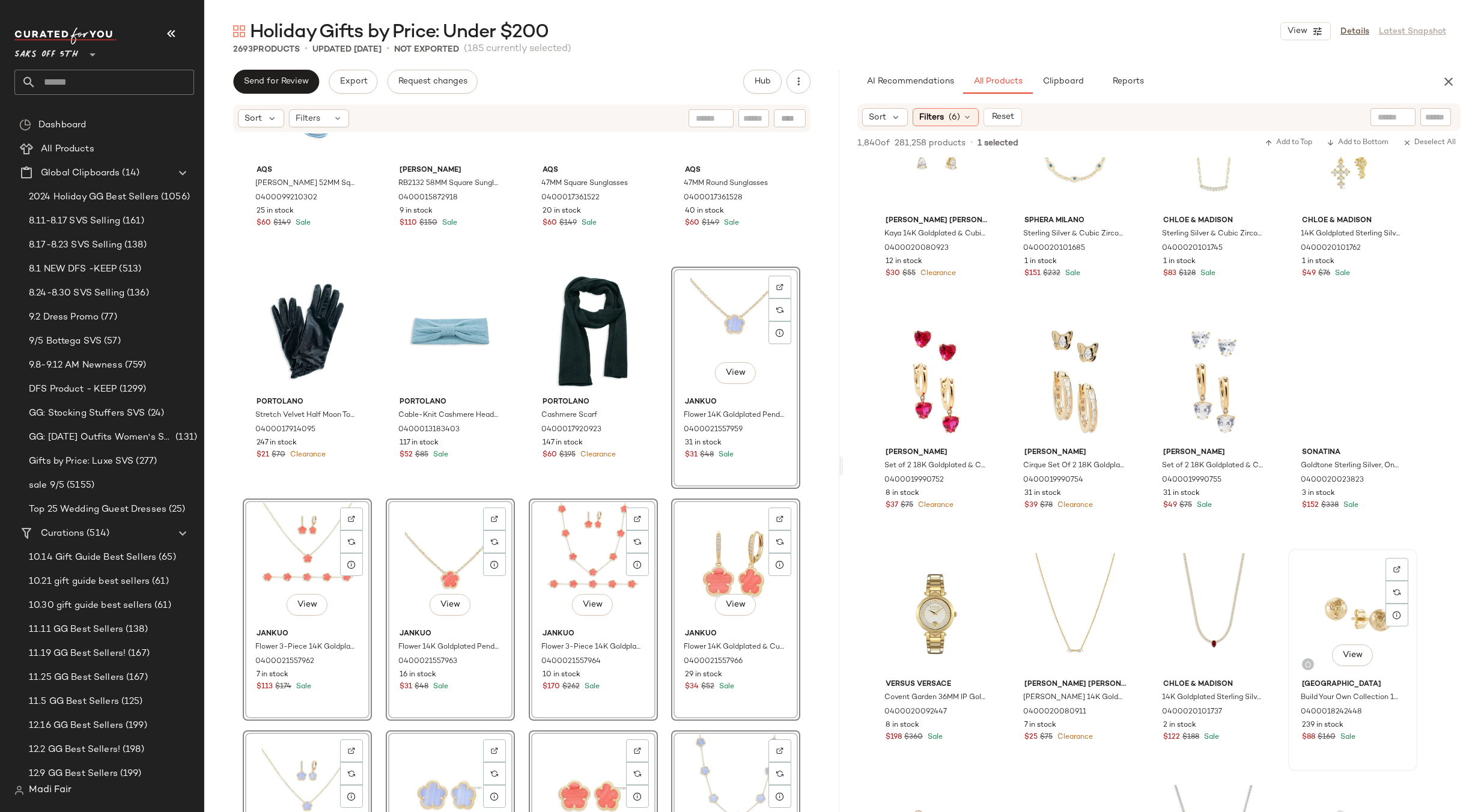
click at [1355, 581] on div "View" at bounding box center [1352, 614] width 120 height 121
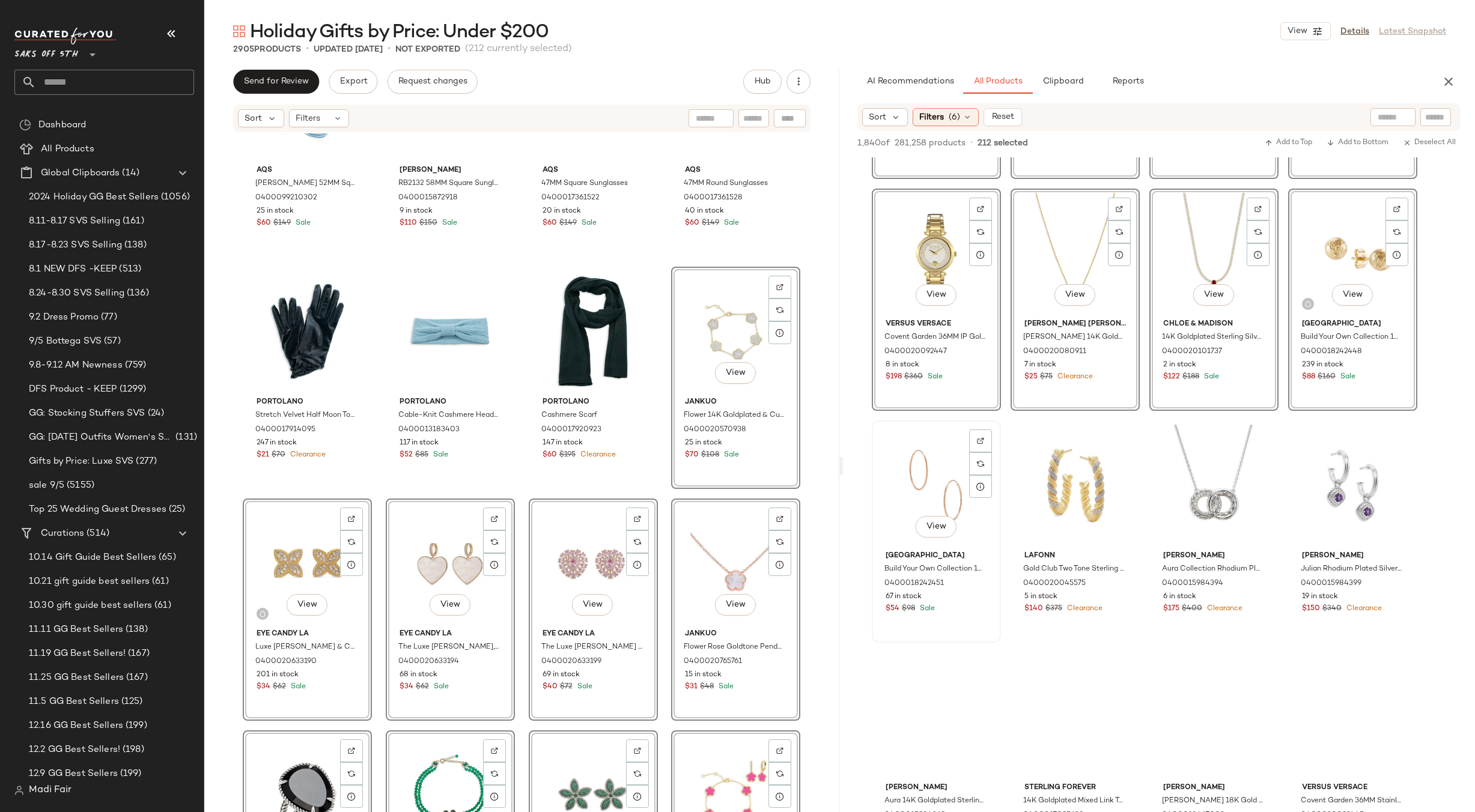
click at [935, 455] on div "View" at bounding box center [936, 485] width 120 height 121
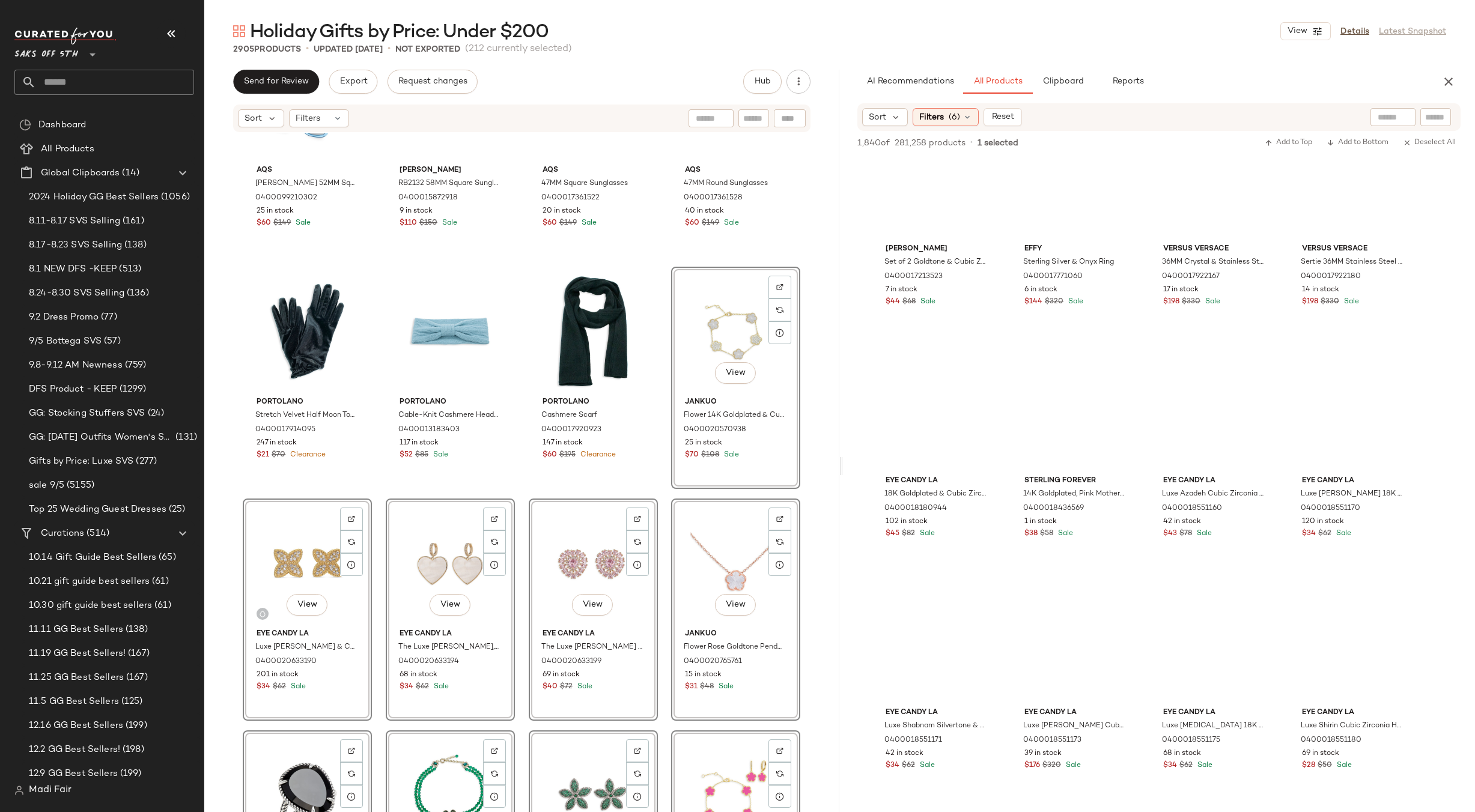
scroll to position [66688, 0]
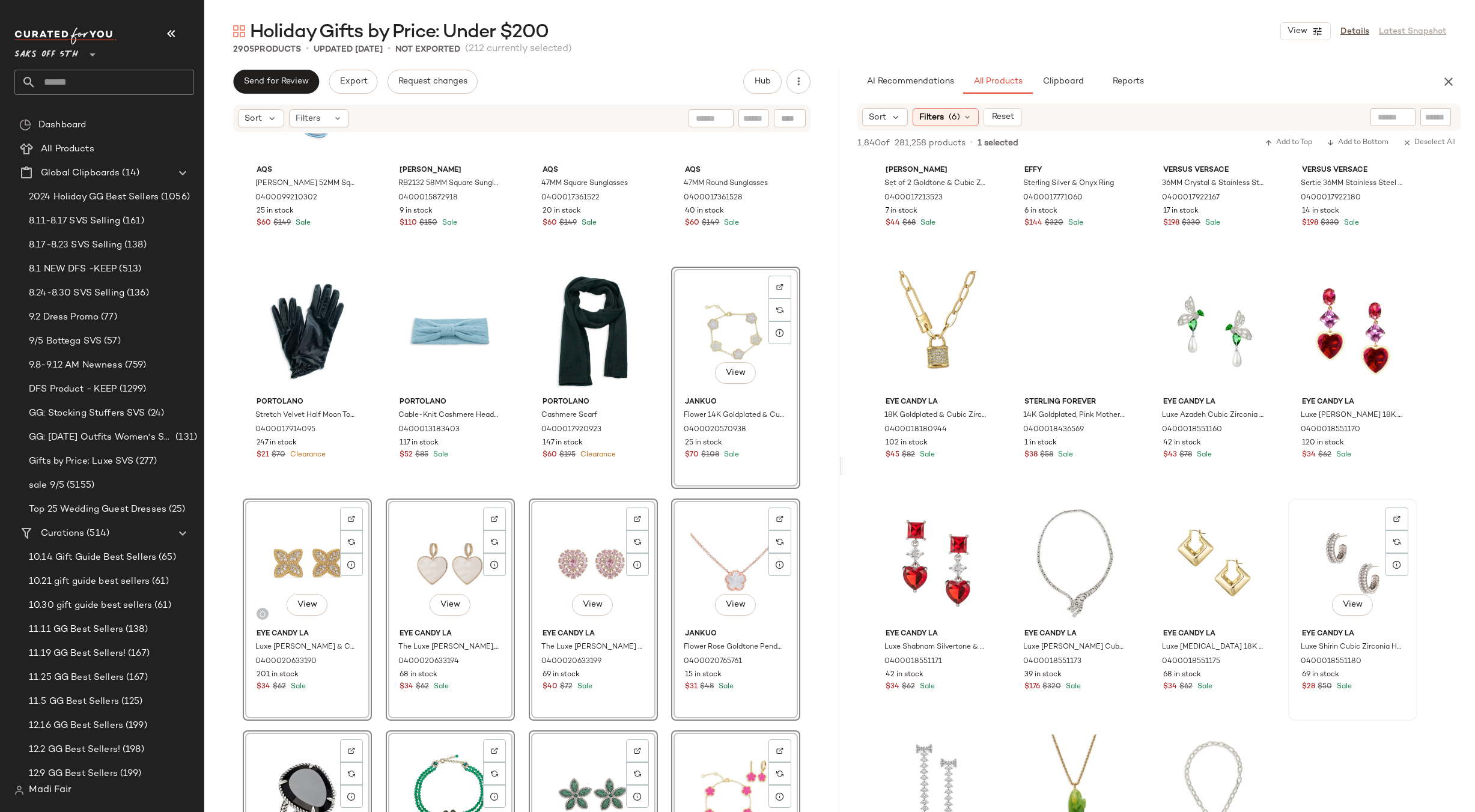
click at [1345, 539] on div "View" at bounding box center [1352, 563] width 120 height 121
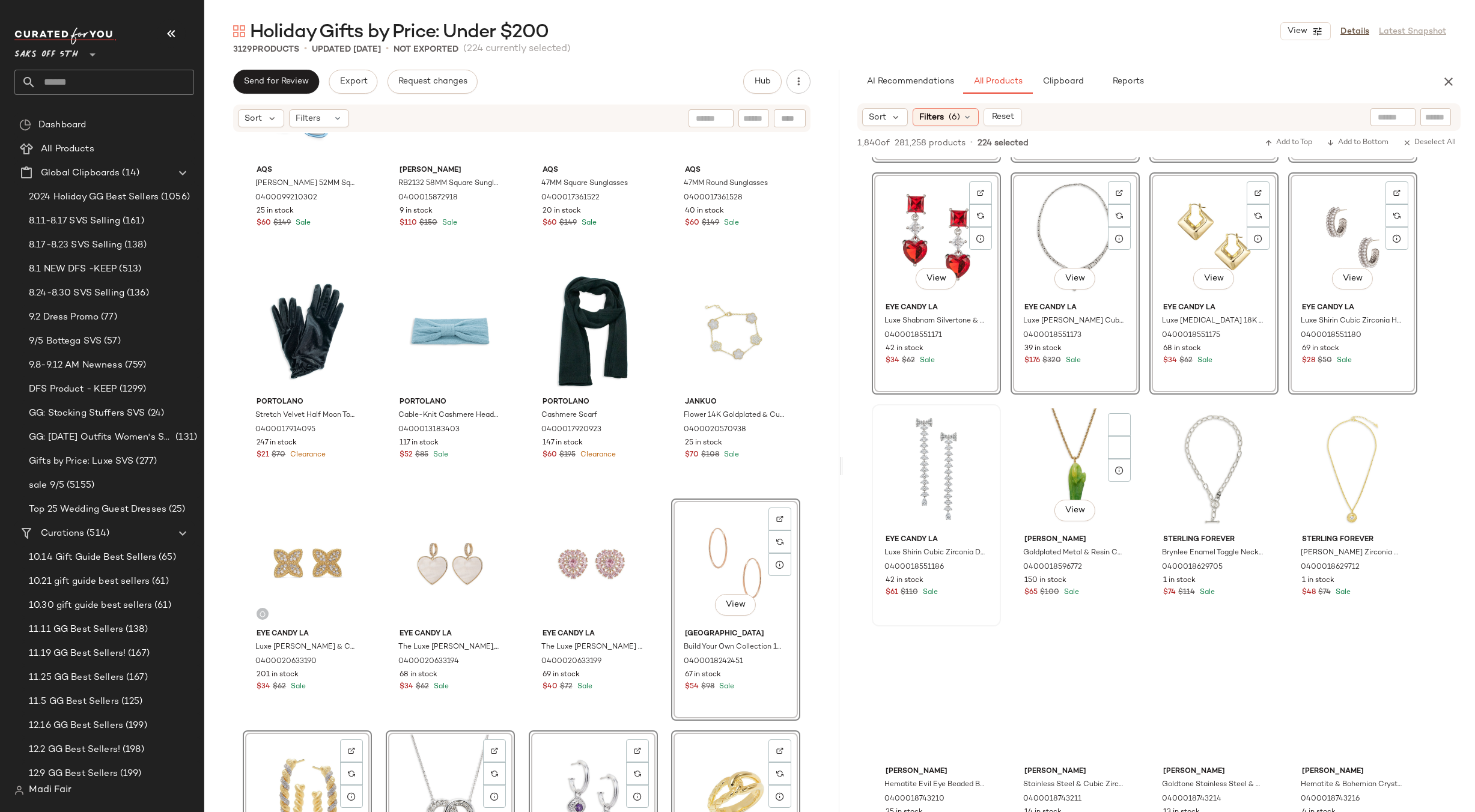
scroll to position [67049, 0]
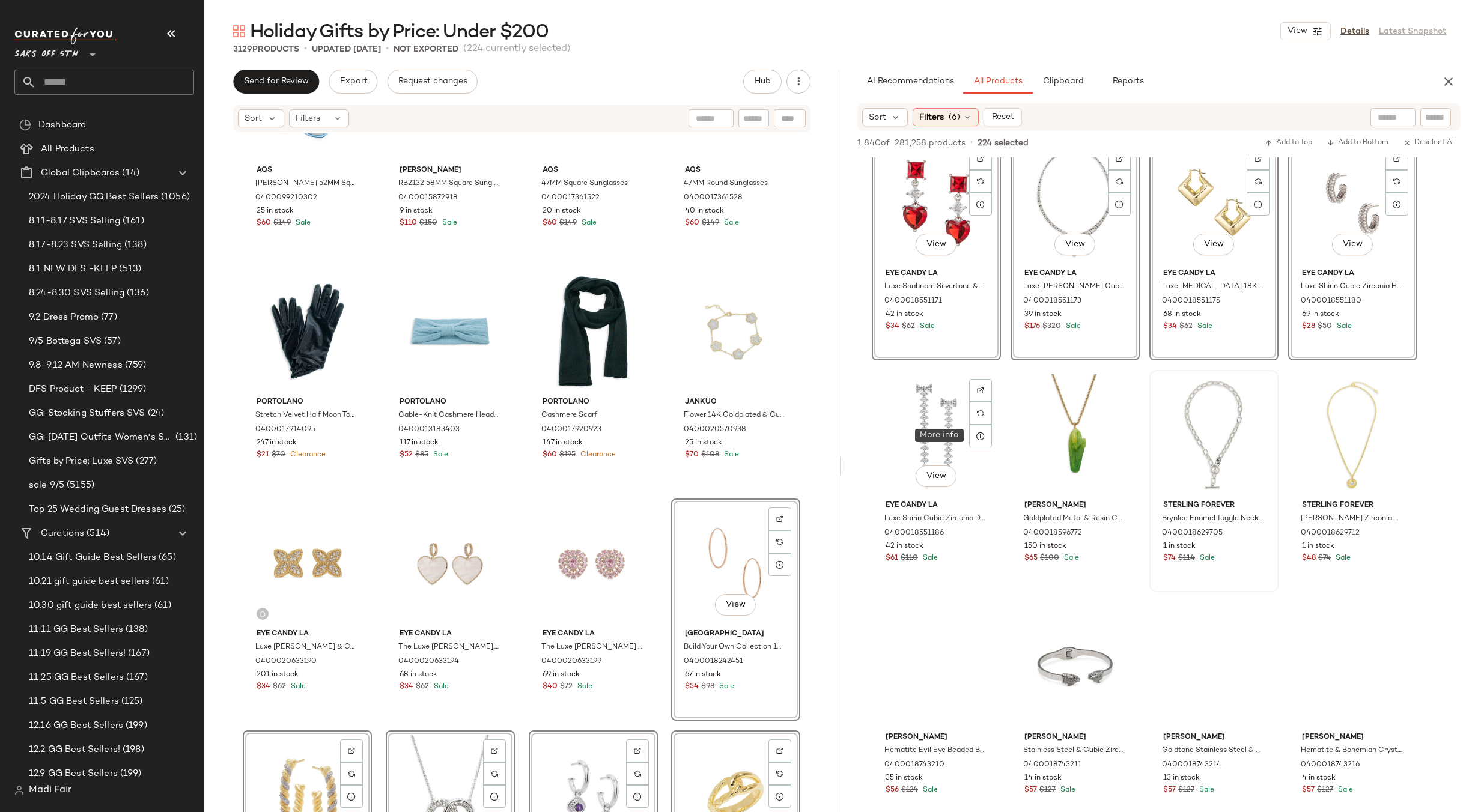
click at [948, 429] on div "View" at bounding box center [936, 435] width 120 height 121
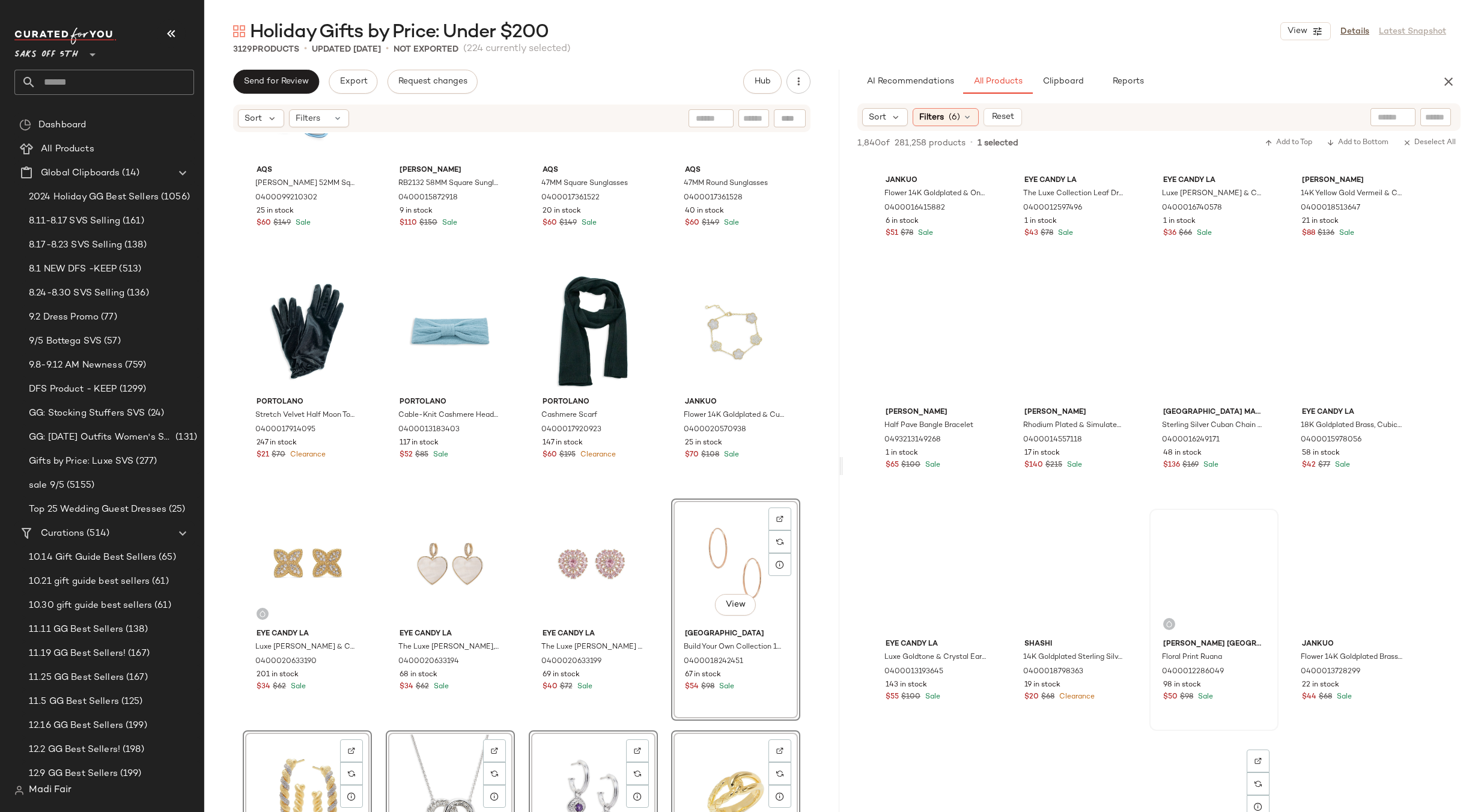
scroll to position [82491, 0]
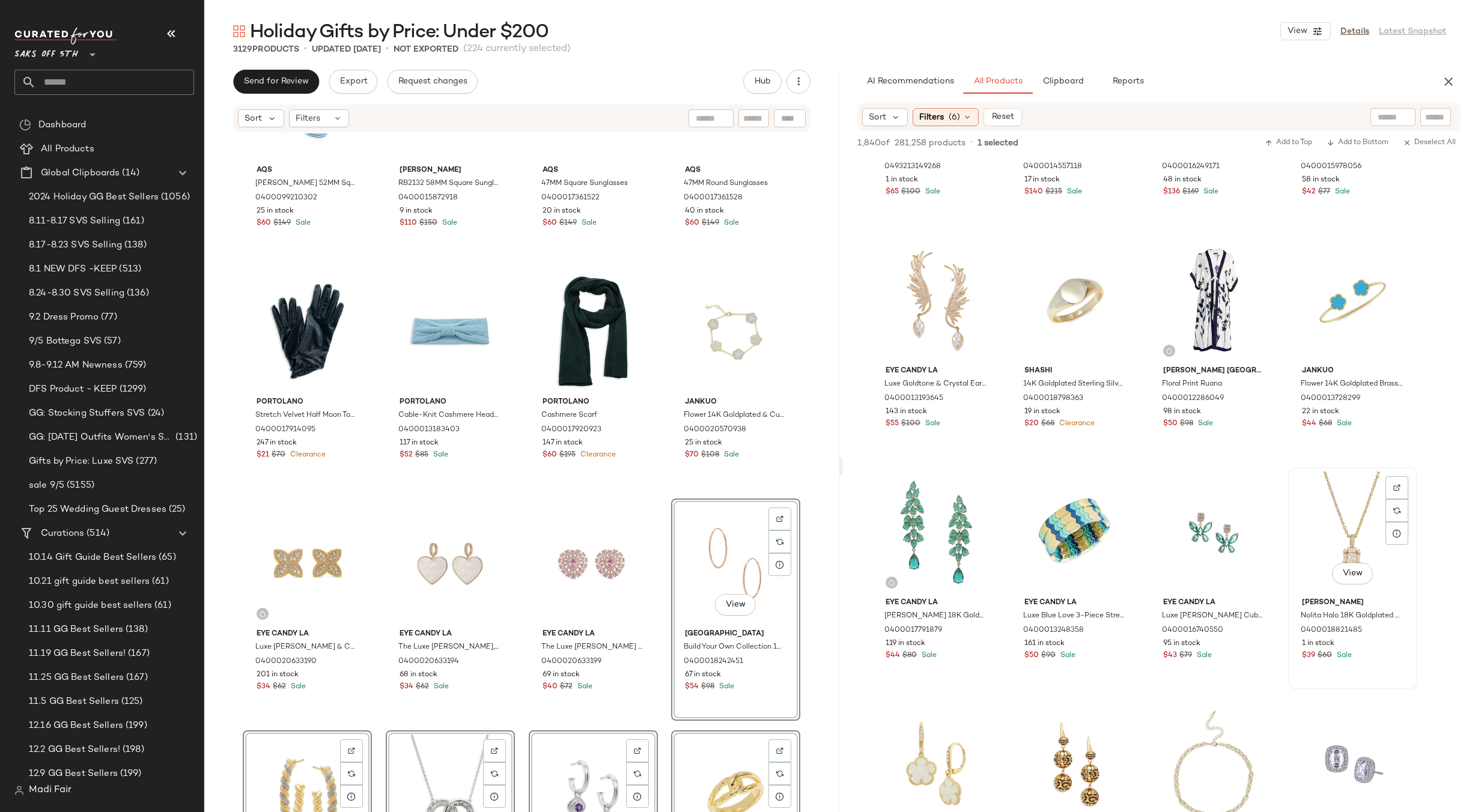
click at [1358, 501] on div "View" at bounding box center [1352, 532] width 120 height 121
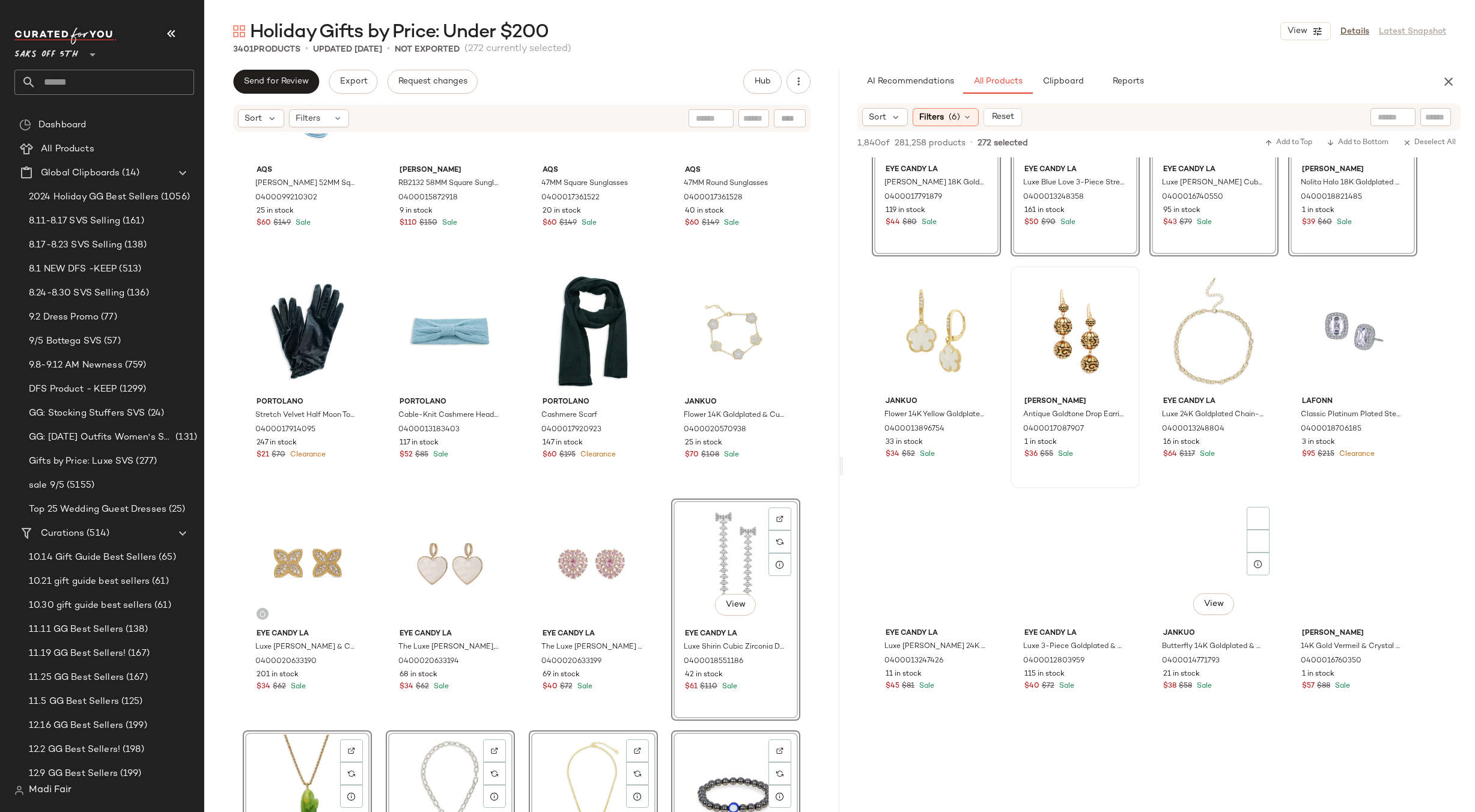
scroll to position [82972, 0]
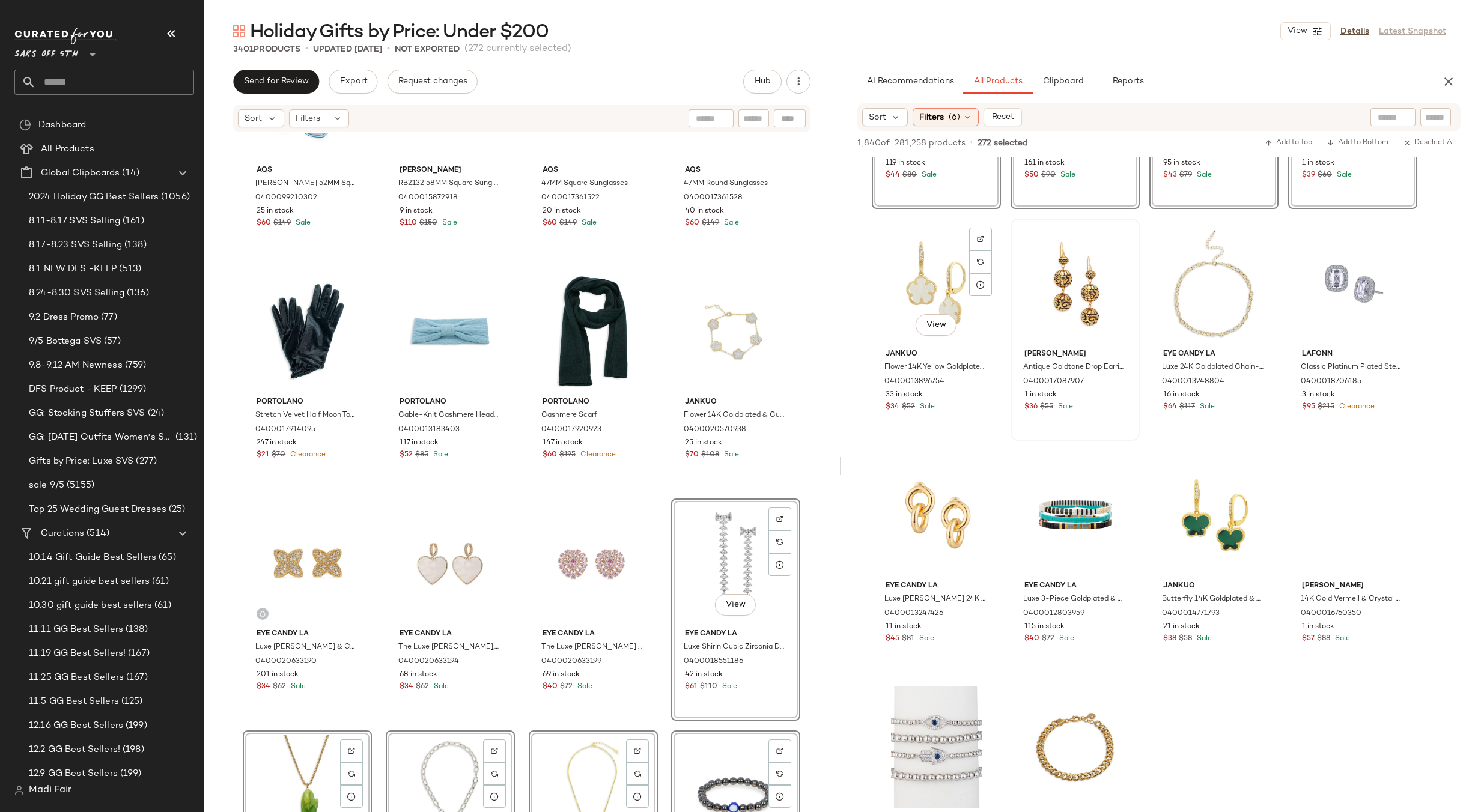
click at [953, 275] on div "View" at bounding box center [936, 283] width 120 height 121
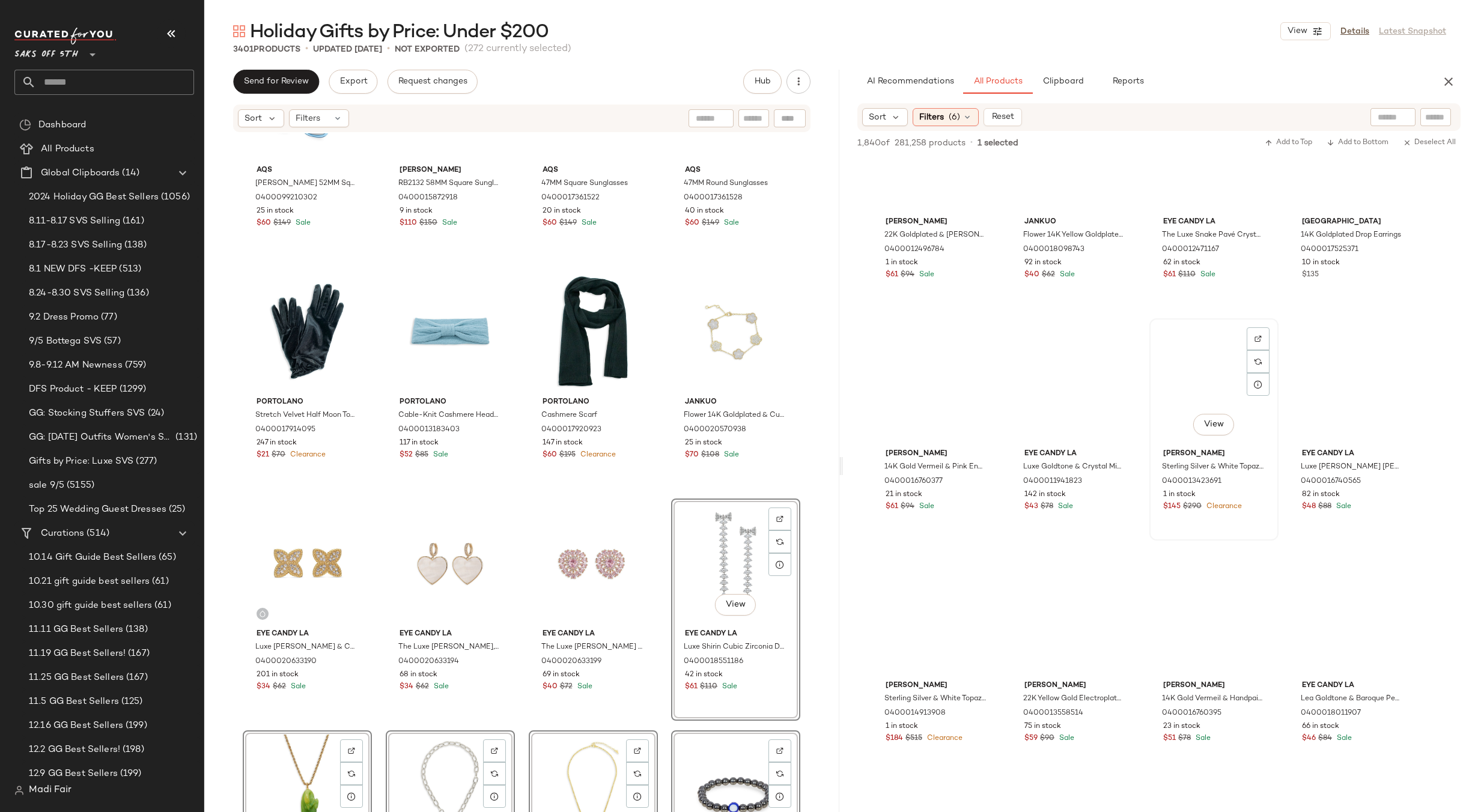
scroll to position [97032, 0]
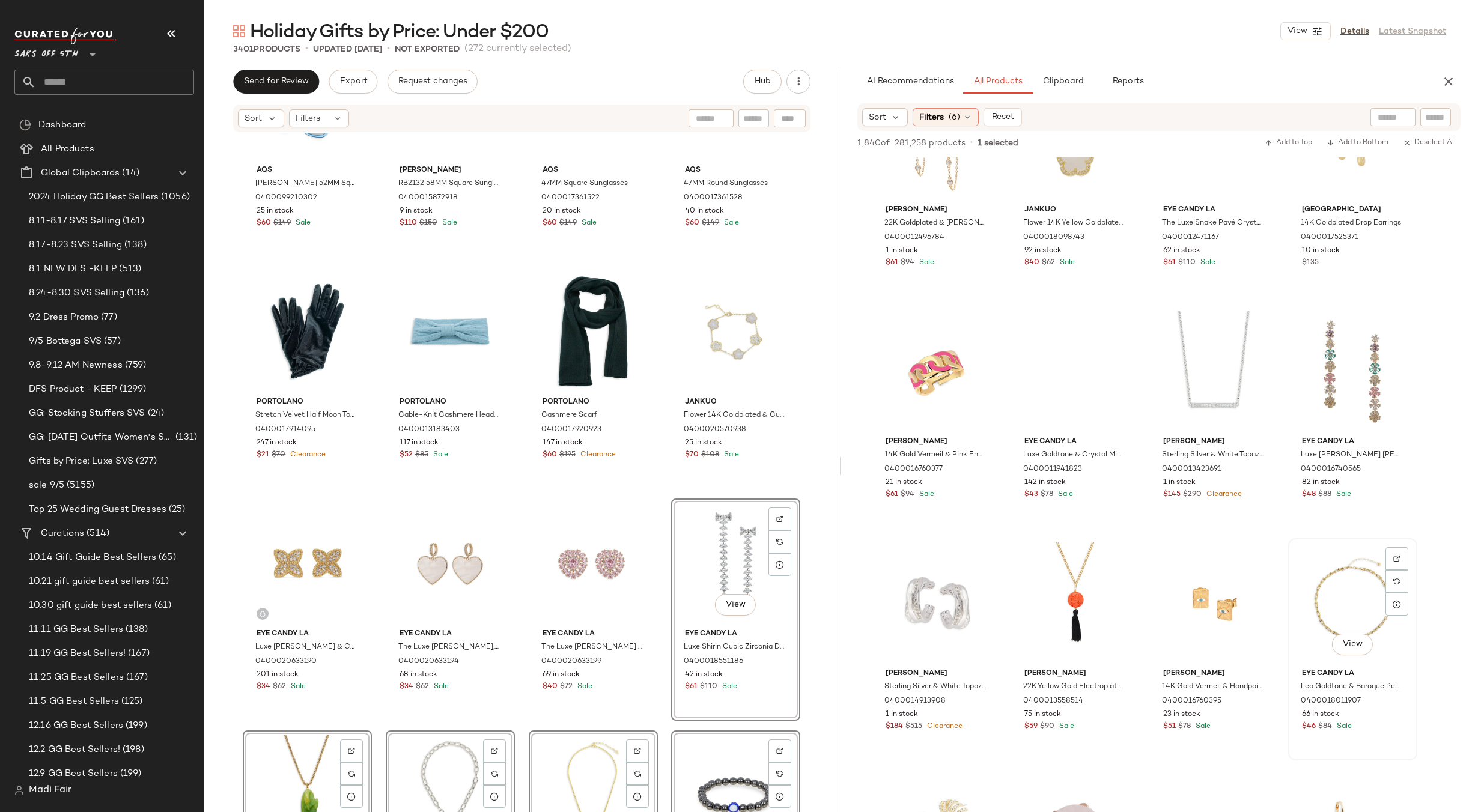
click at [1333, 558] on div "View" at bounding box center [1352, 603] width 120 height 121
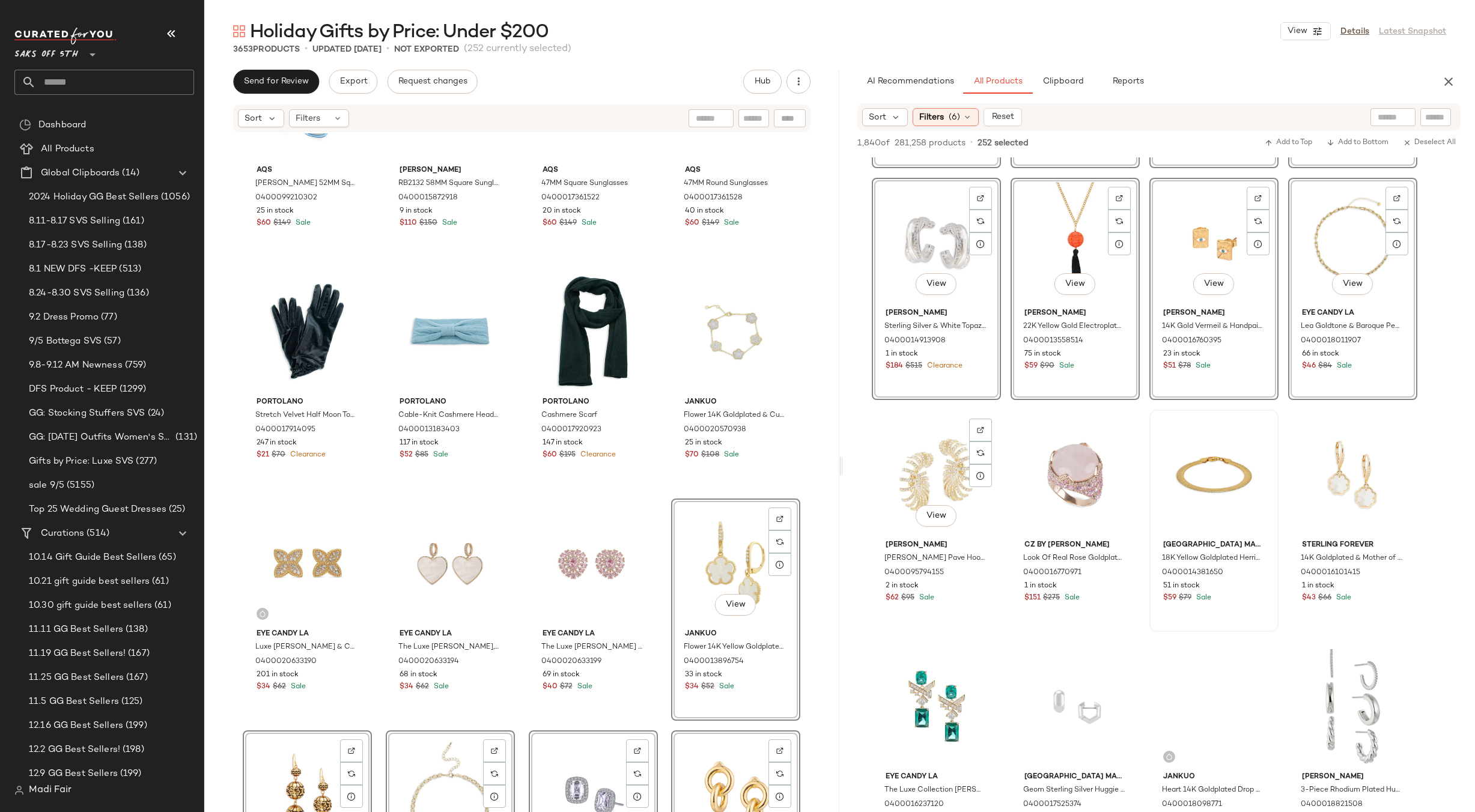
click at [918, 456] on div "View" at bounding box center [936, 474] width 120 height 121
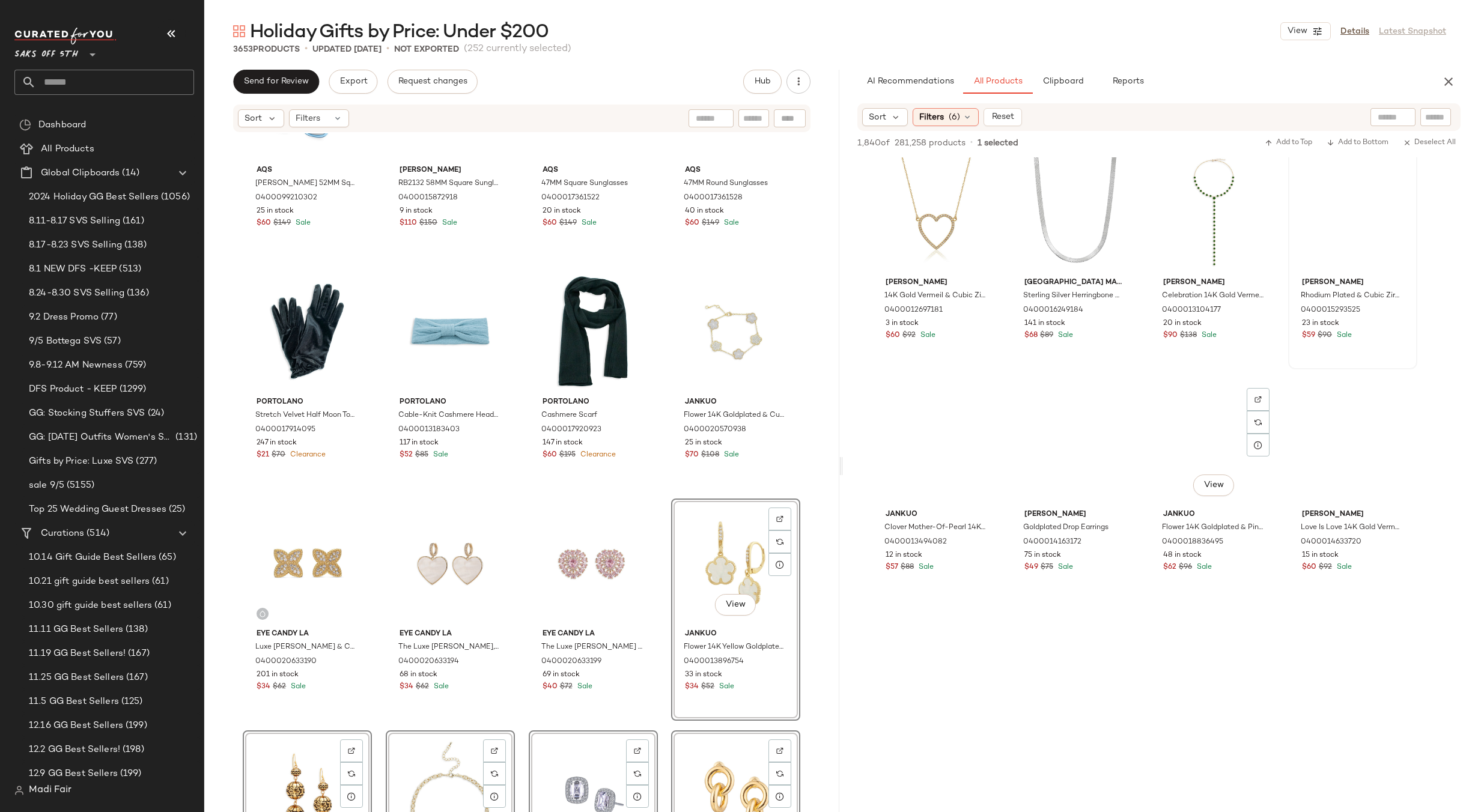
scroll to position [106106, 0]
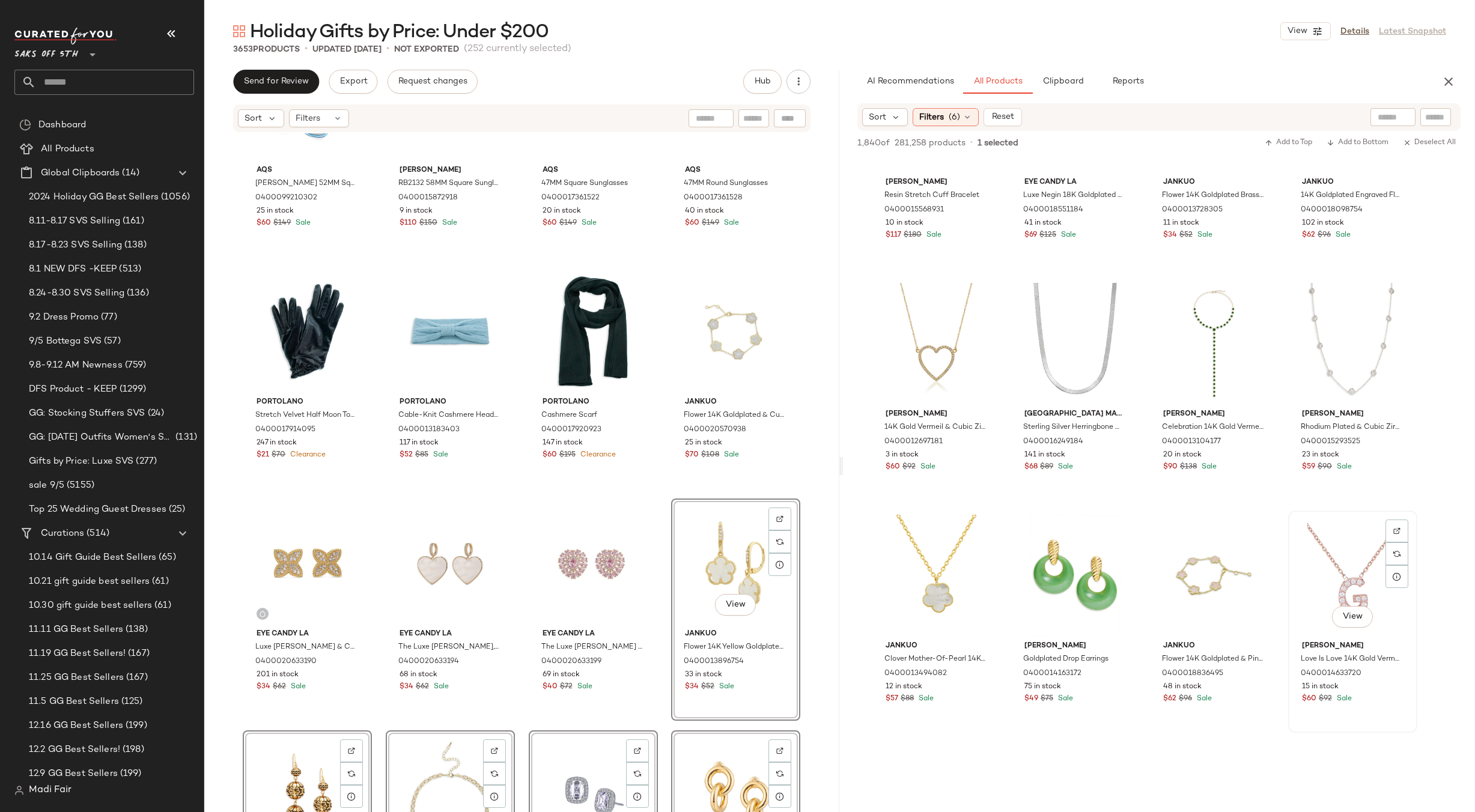
click at [1325, 537] on div "View" at bounding box center [1352, 575] width 120 height 121
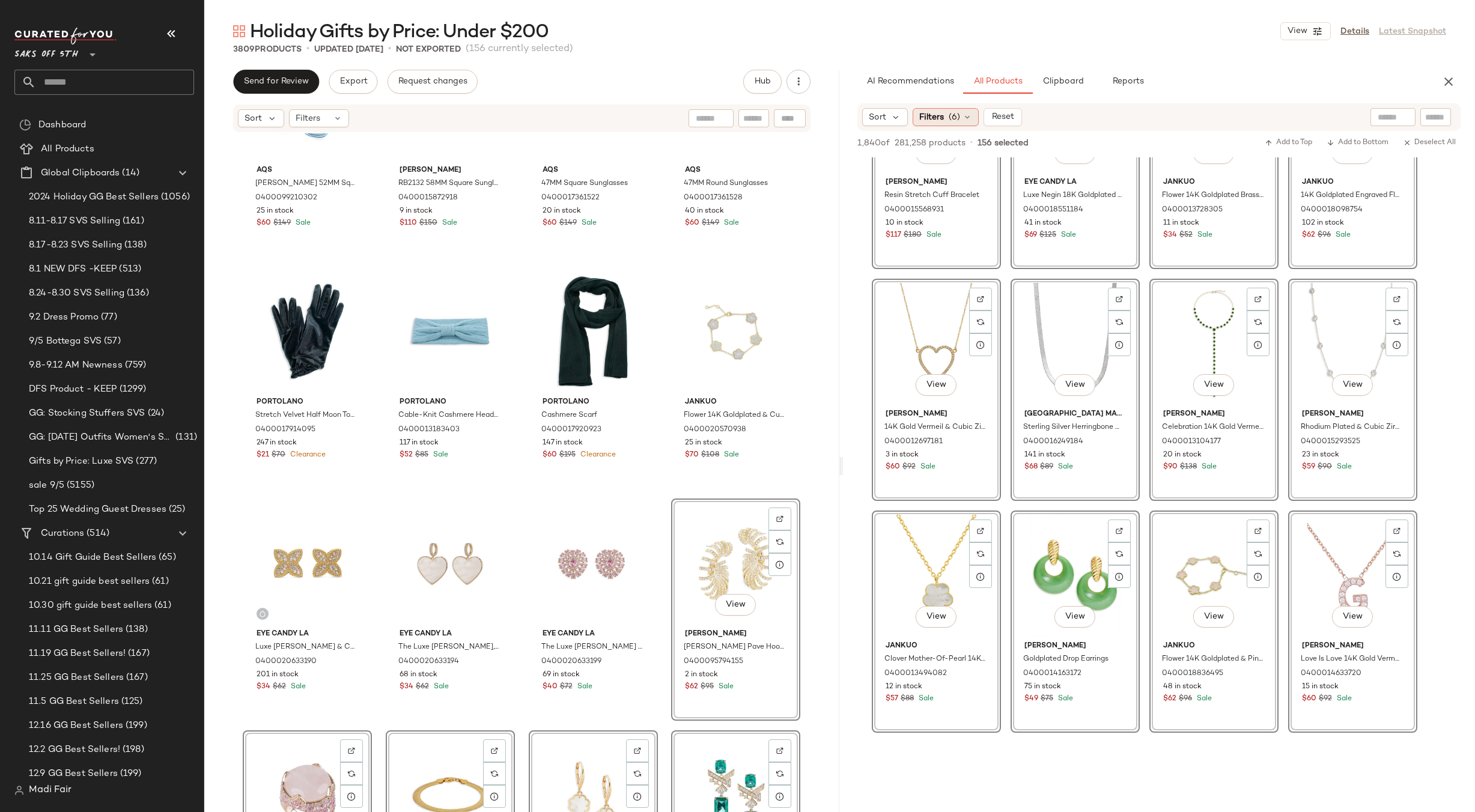
click at [962, 110] on div "Filters (6)" at bounding box center [946, 117] width 66 height 18
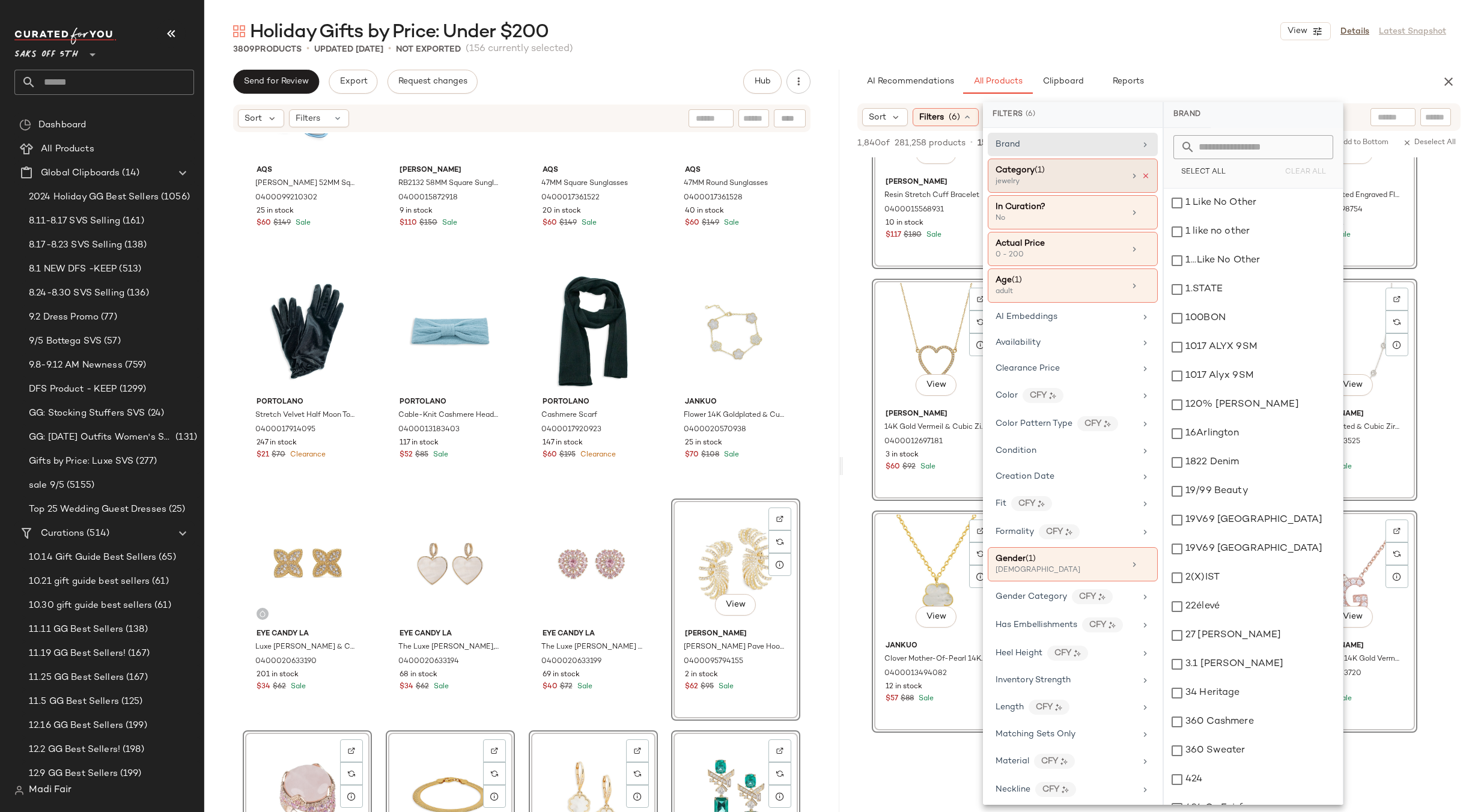
click at [1144, 172] on icon at bounding box center [1145, 176] width 8 height 8
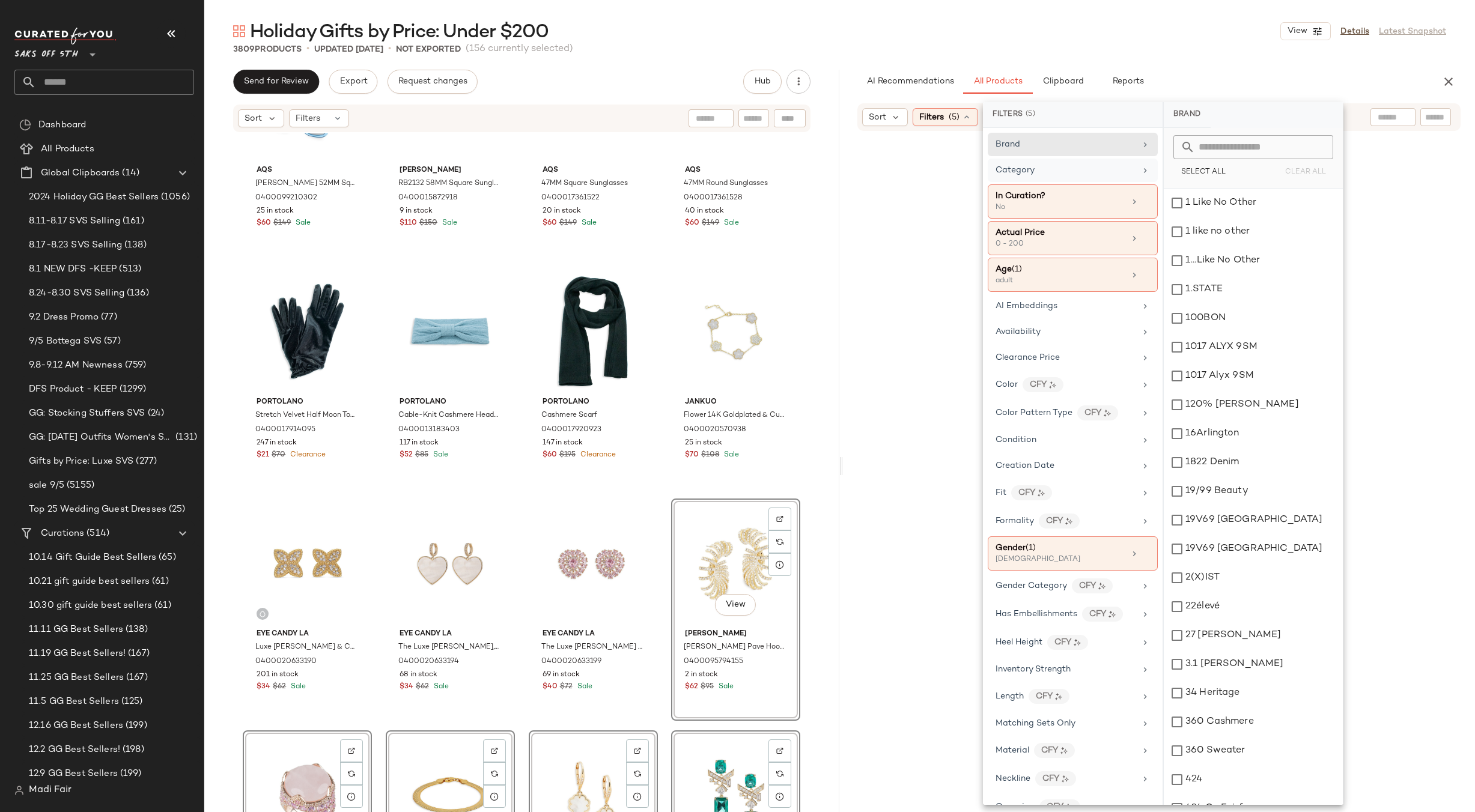
click at [1092, 172] on div "Category" at bounding box center [1065, 171] width 140 height 12
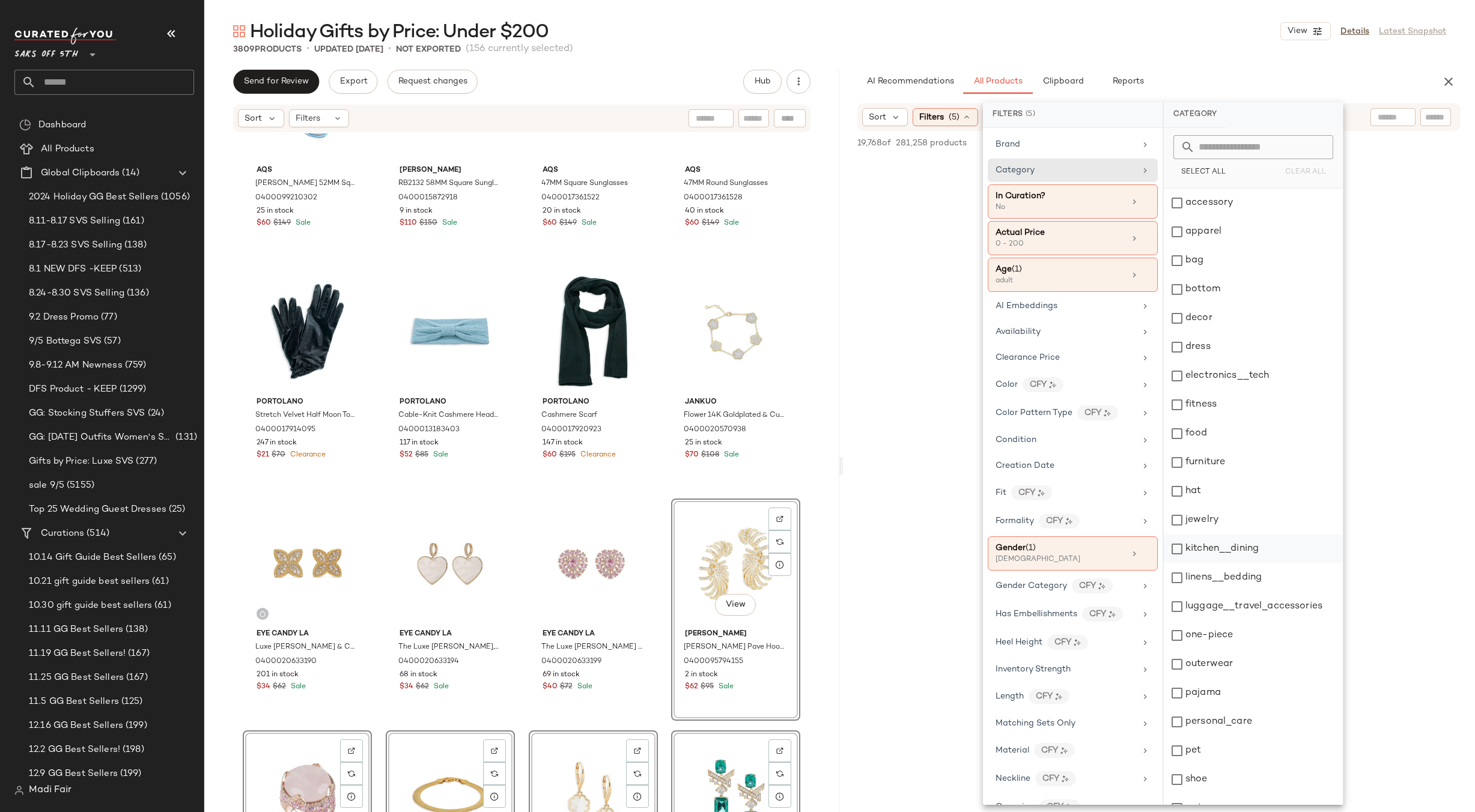
click at [1229, 543] on div "kitchen__dining" at bounding box center [1253, 549] width 179 height 29
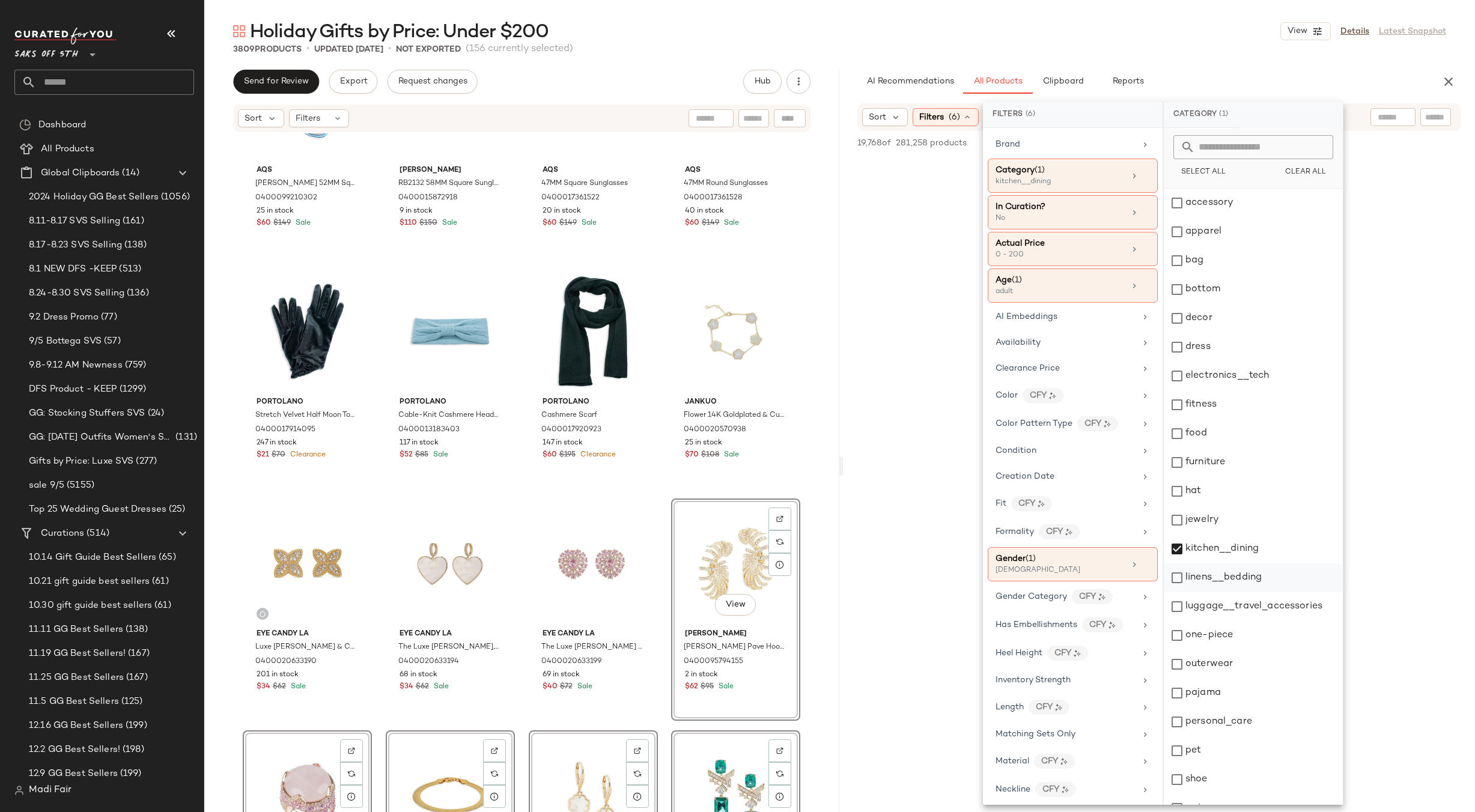
click at [1226, 571] on div "linens__bedding" at bounding box center [1253, 577] width 179 height 29
click at [1226, 604] on div "luggage__travel_accessories" at bounding box center [1253, 607] width 179 height 29
click at [1189, 32] on div "Holiday Gifts by Price: Under $200 View Details Latest Snapshot" at bounding box center [840, 31] width 1270 height 24
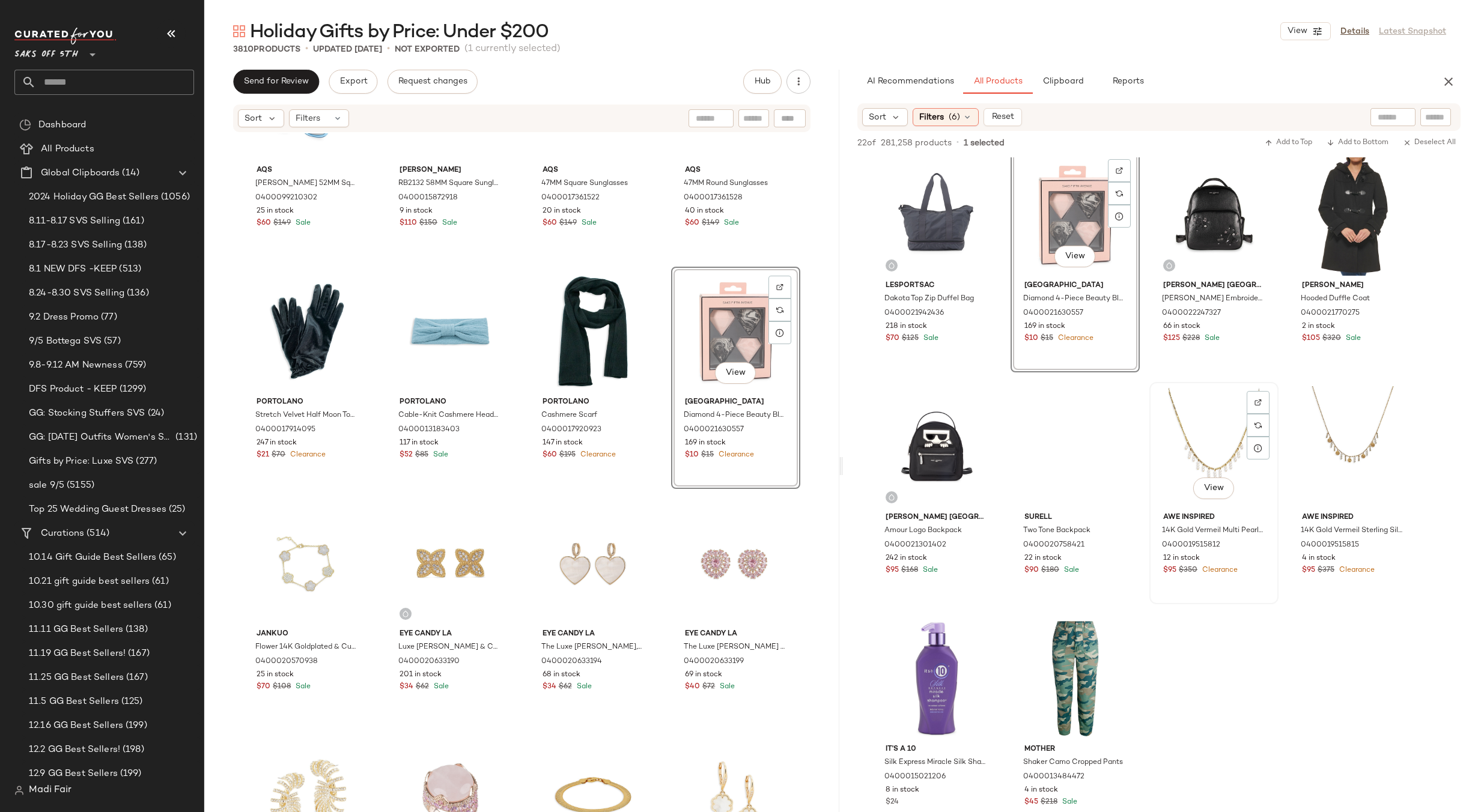
scroll to position [902, 0]
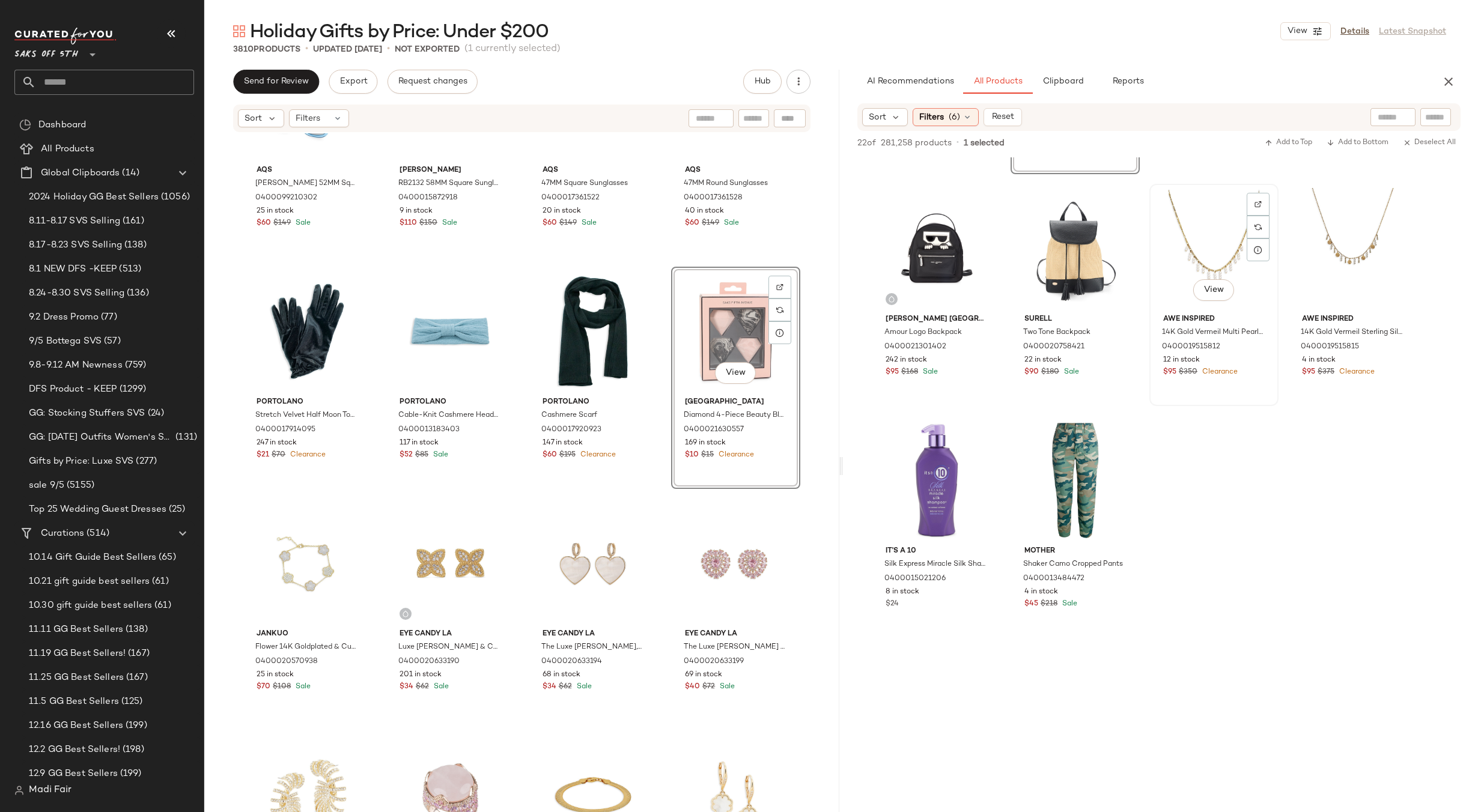
click at [1183, 281] on div "View" at bounding box center [1214, 249] width 120 height 121
click at [935, 473] on div "View" at bounding box center [936, 480] width 120 height 121
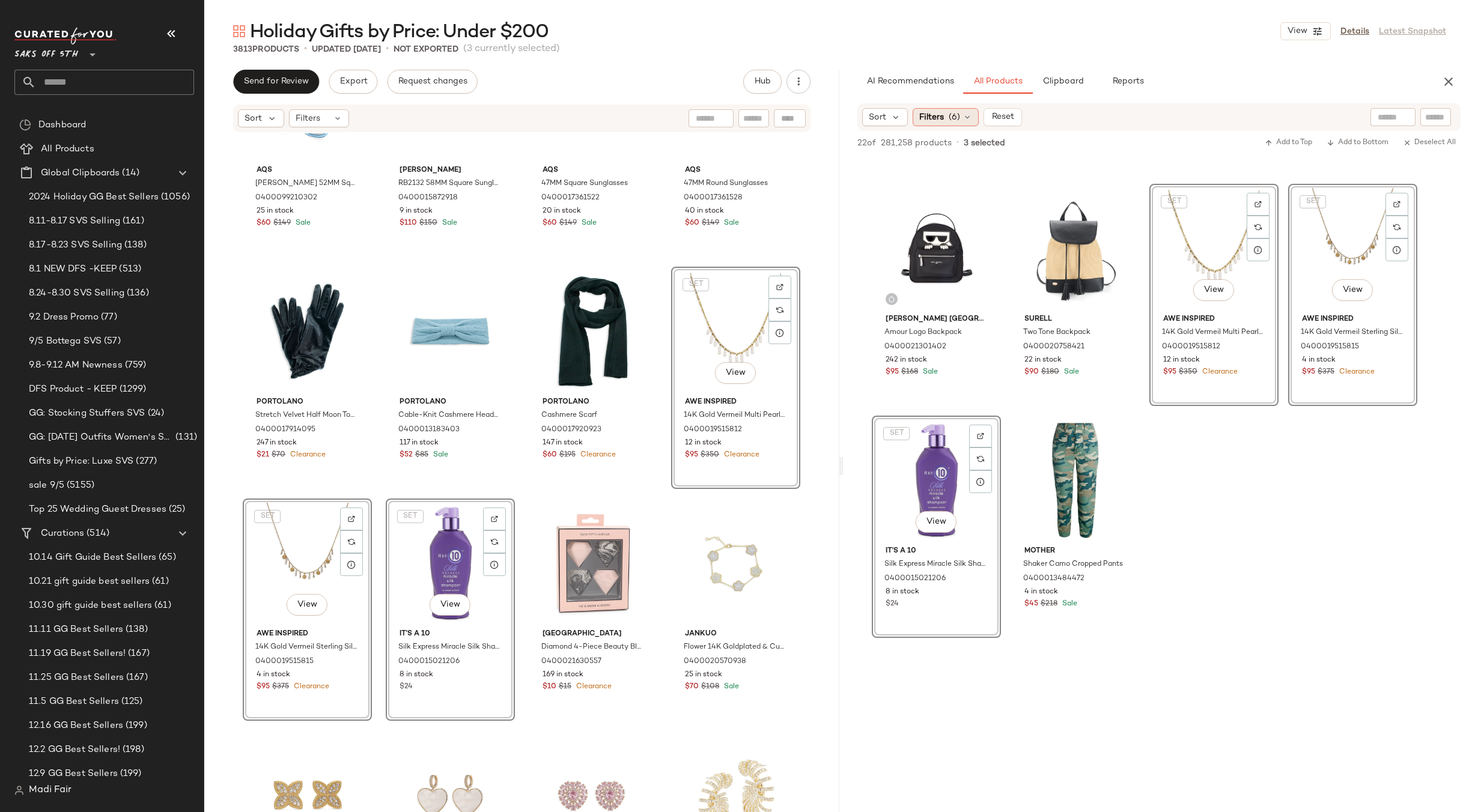
click at [951, 115] on span "(6)" at bounding box center [954, 117] width 12 height 12
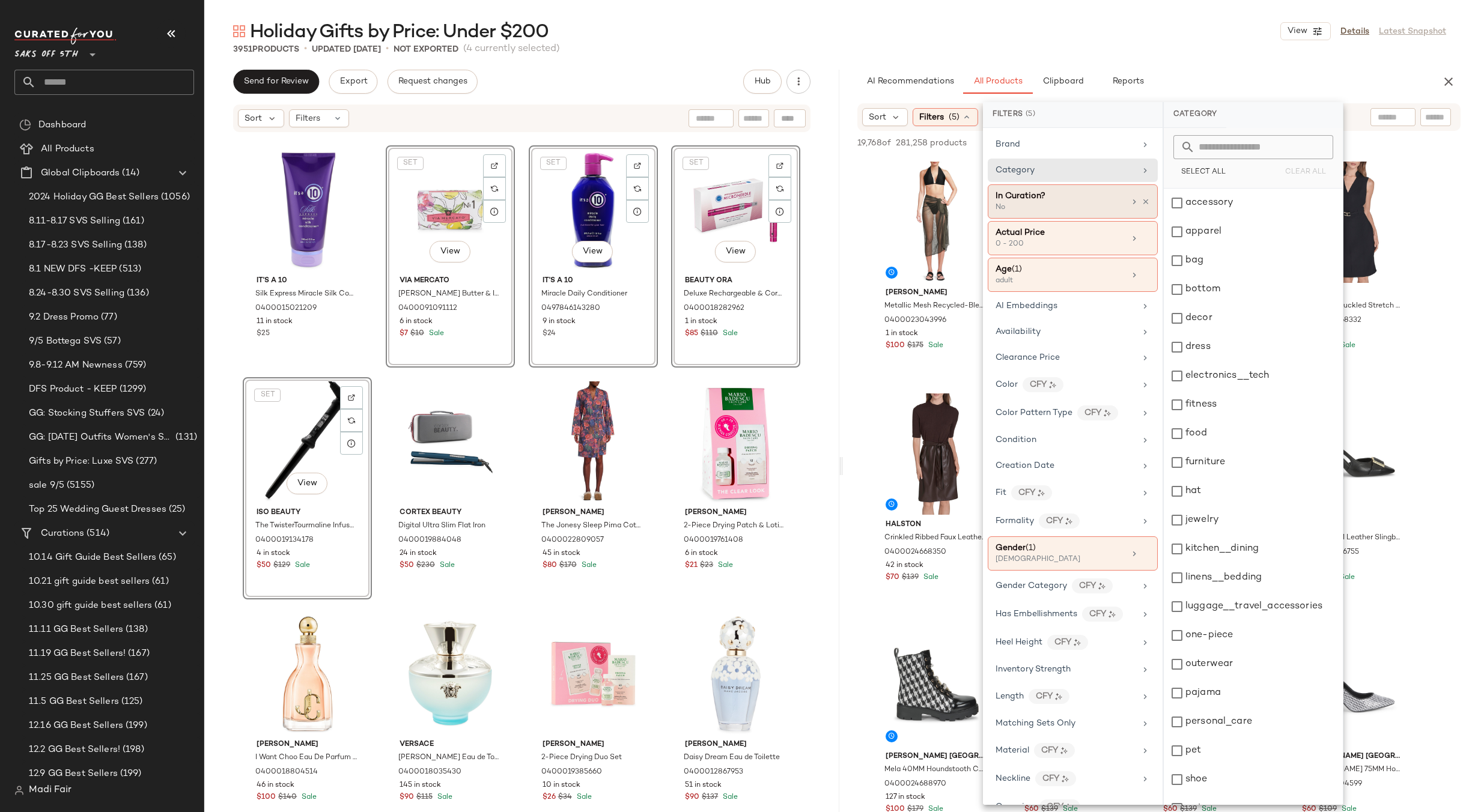
scroll to position [104, 0]
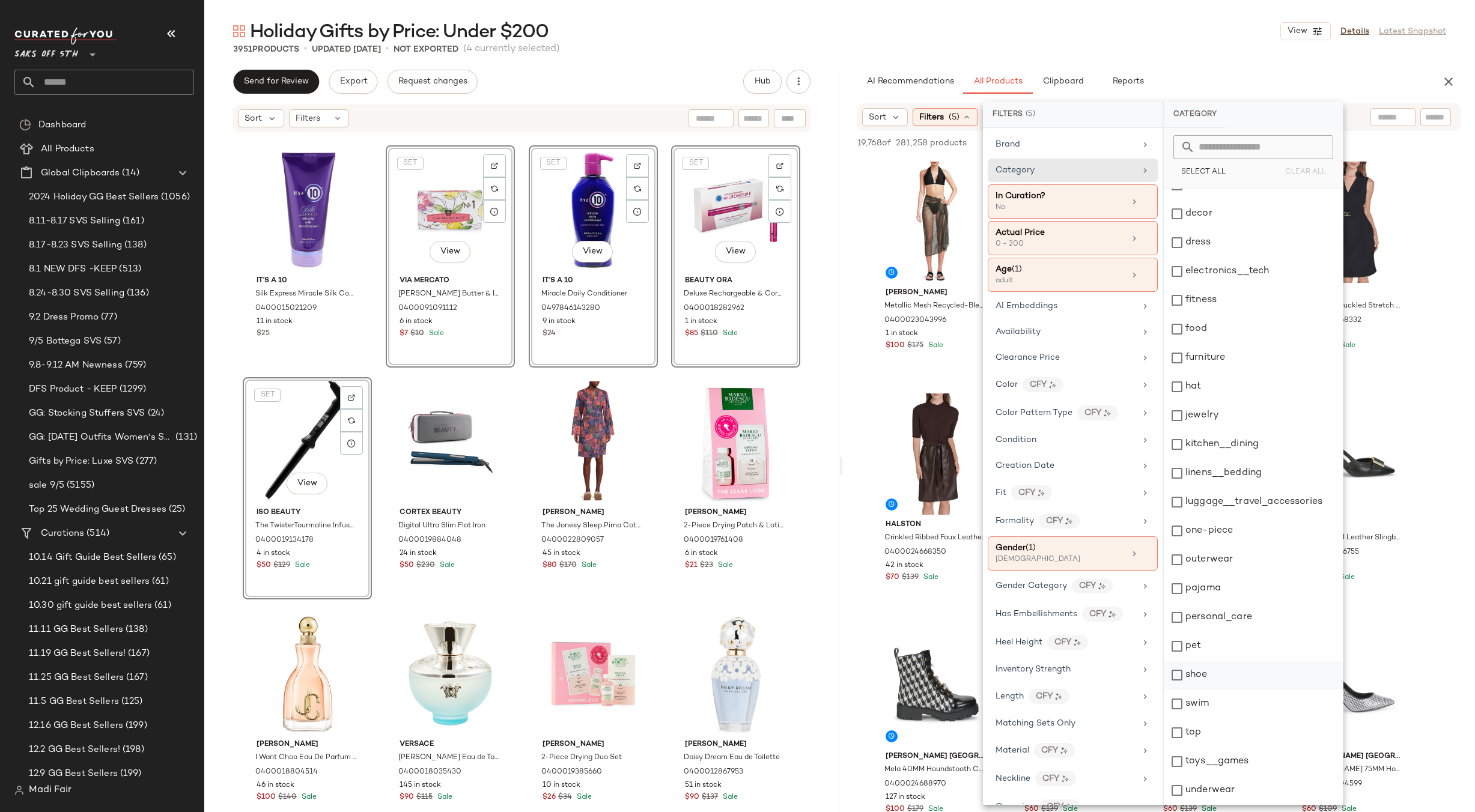
click at [1240, 681] on div "shoe" at bounding box center [1253, 675] width 179 height 29
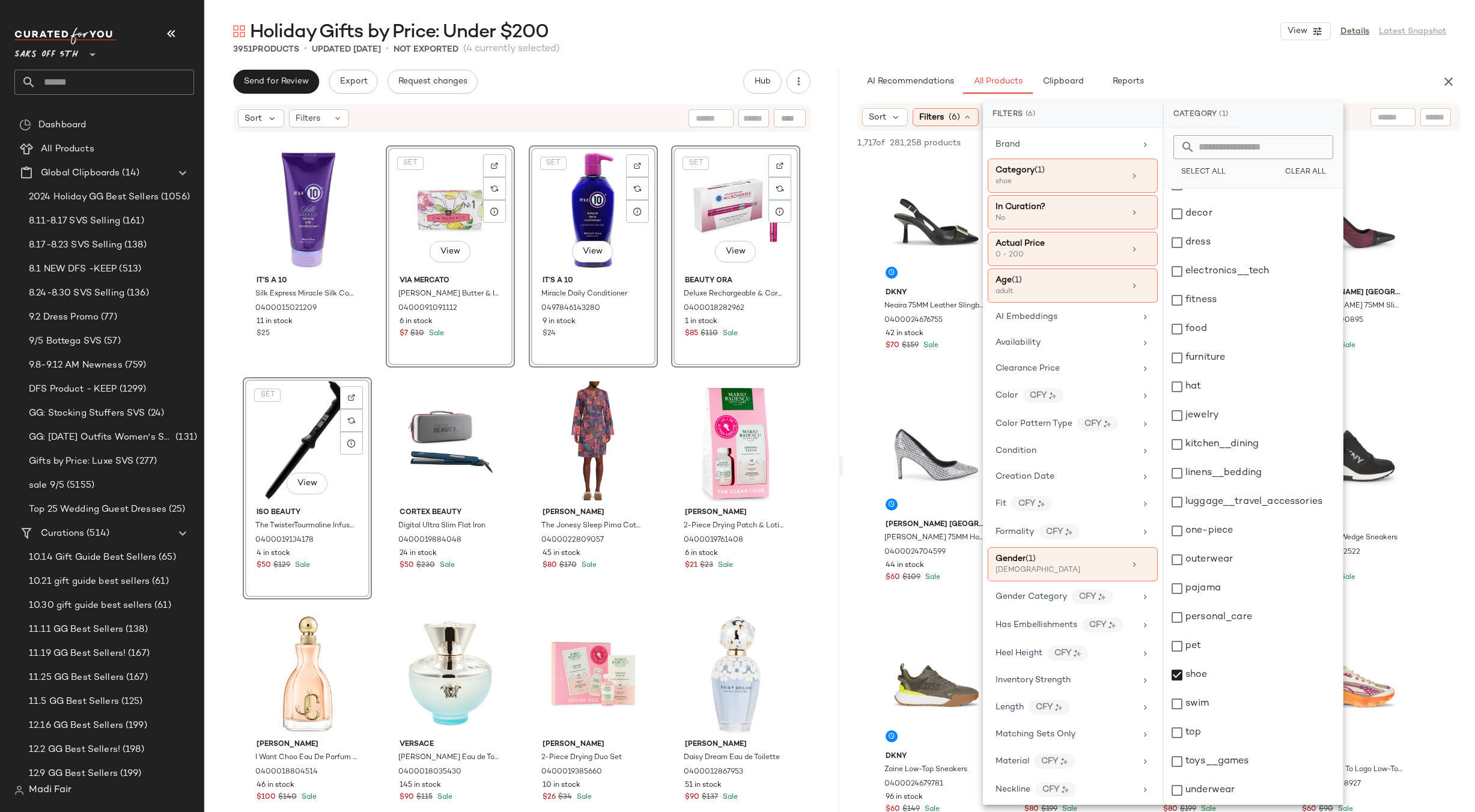
click at [1193, 15] on main "Holiday Gifts by Price: Under $200 View Details Latest Snapshot 3951 Products •…" at bounding box center [737, 406] width 1475 height 812
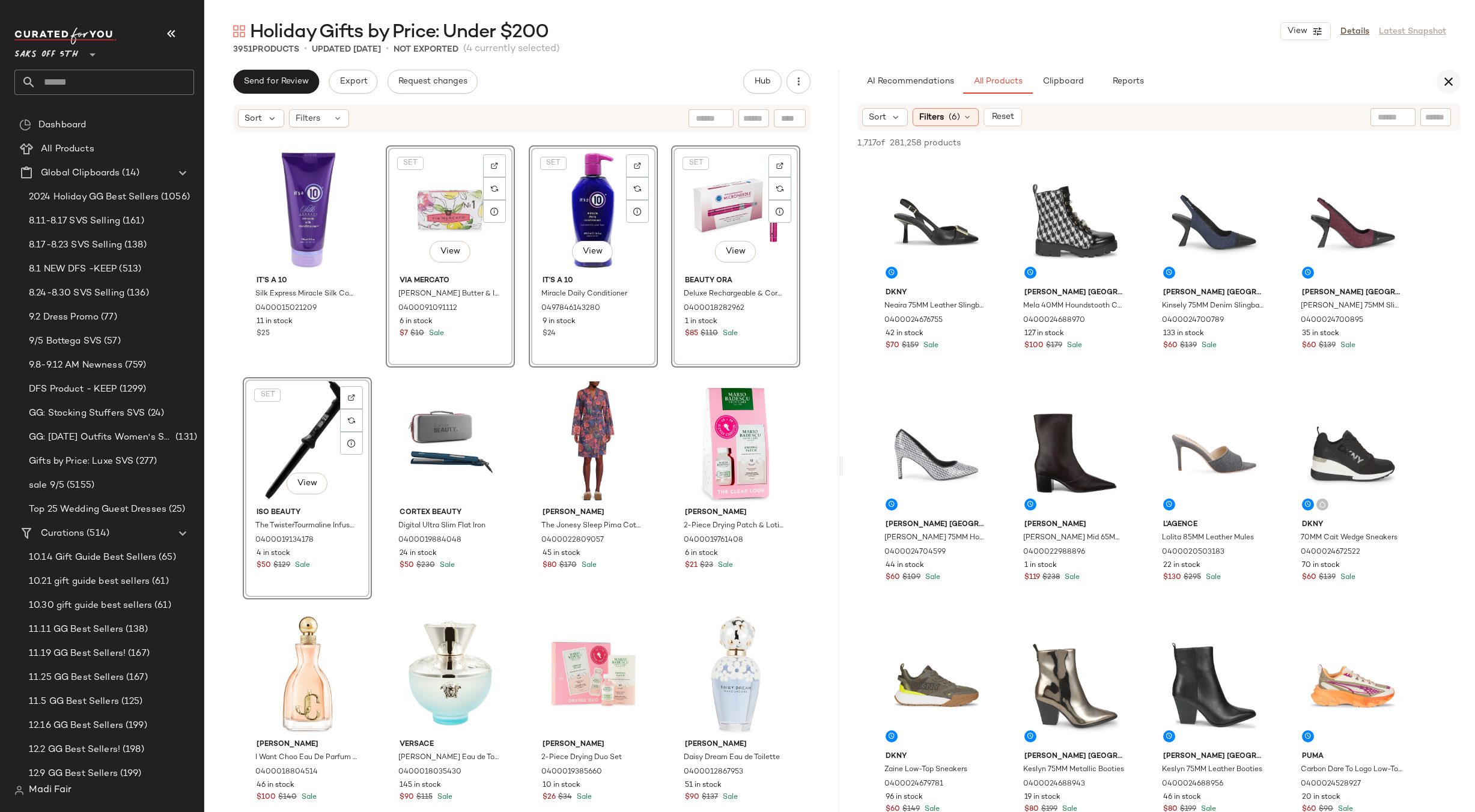
click at [1444, 83] on icon "button" at bounding box center [1449, 82] width 15 height 15
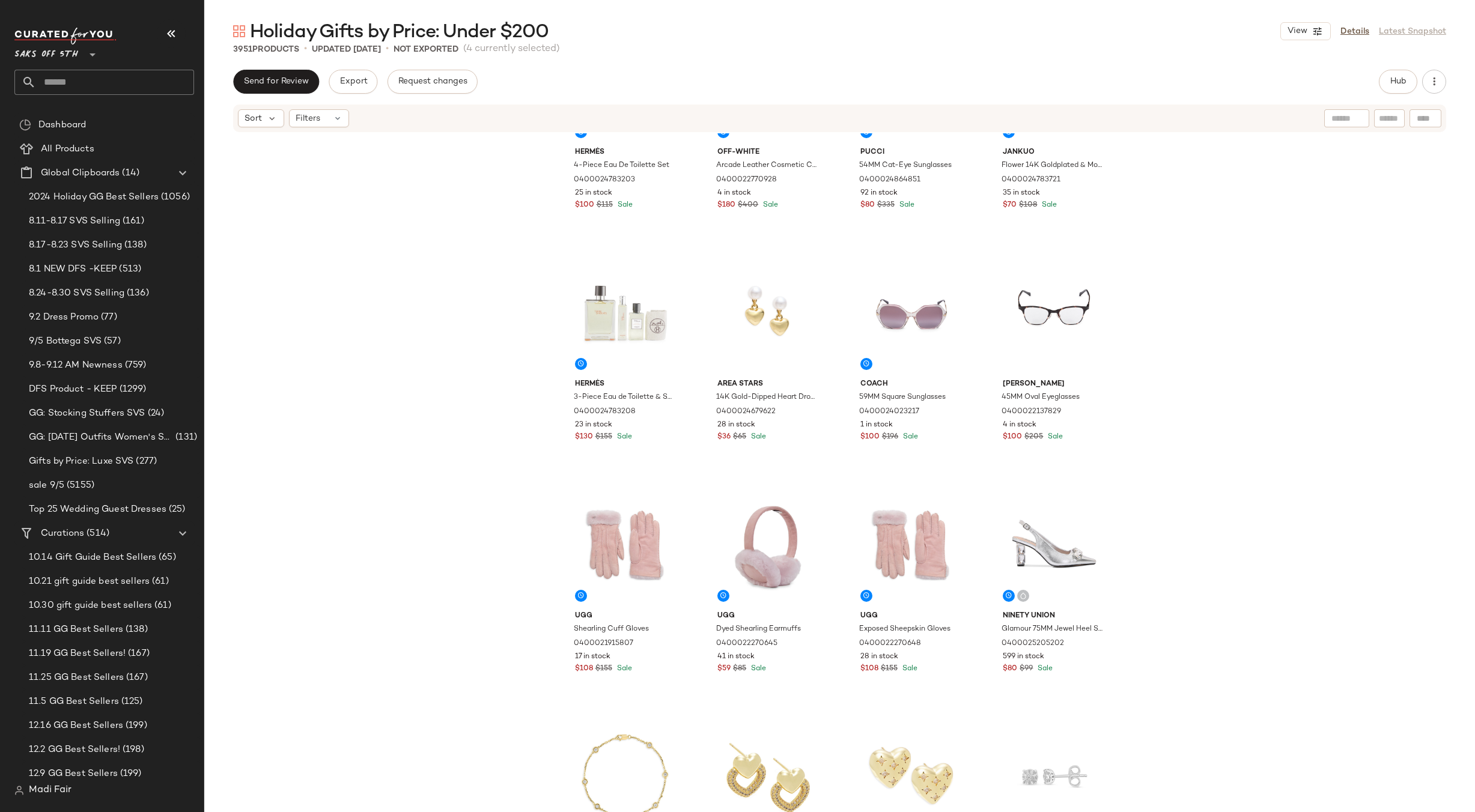
scroll to position [0, 0]
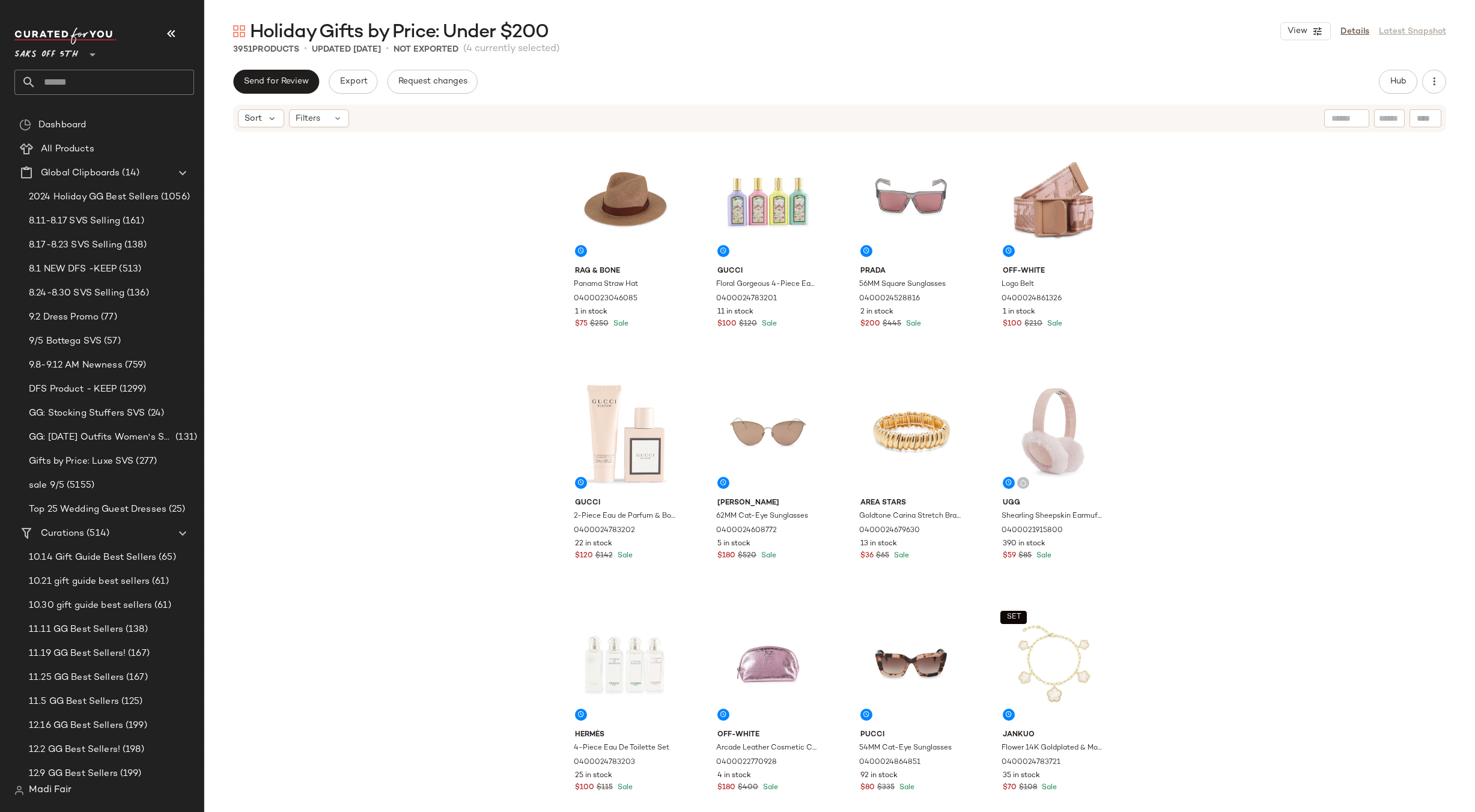
drag, startPoint x: 462, startPoint y: 190, endPoint x: 527, endPoint y: 218, distance: 70.8
click at [462, 190] on div "rag & bone Panama Straw Hat 0400023046085 1 in stock $75 $250 Sale Gucci Floral…" at bounding box center [840, 491] width 1270 height 715
